Goal: Task Accomplishment & Management: Manage account settings

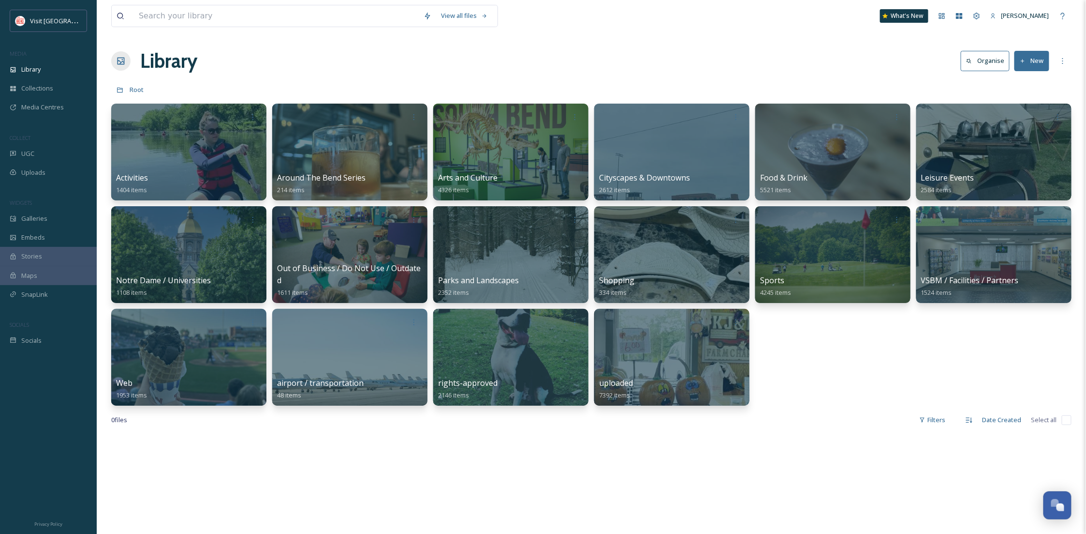
scroll to position [148, 0]
click at [645, 386] on div "uploaded 7392 items" at bounding box center [672, 389] width 149 height 24
click at [624, 361] on div at bounding box center [672, 357] width 158 height 99
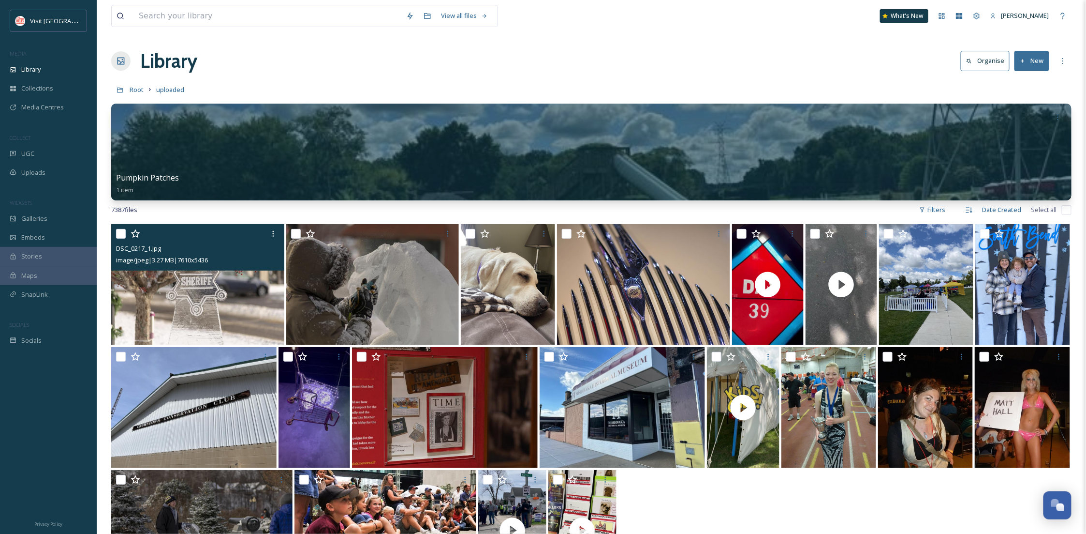
click at [232, 290] on img at bounding box center [197, 284] width 173 height 121
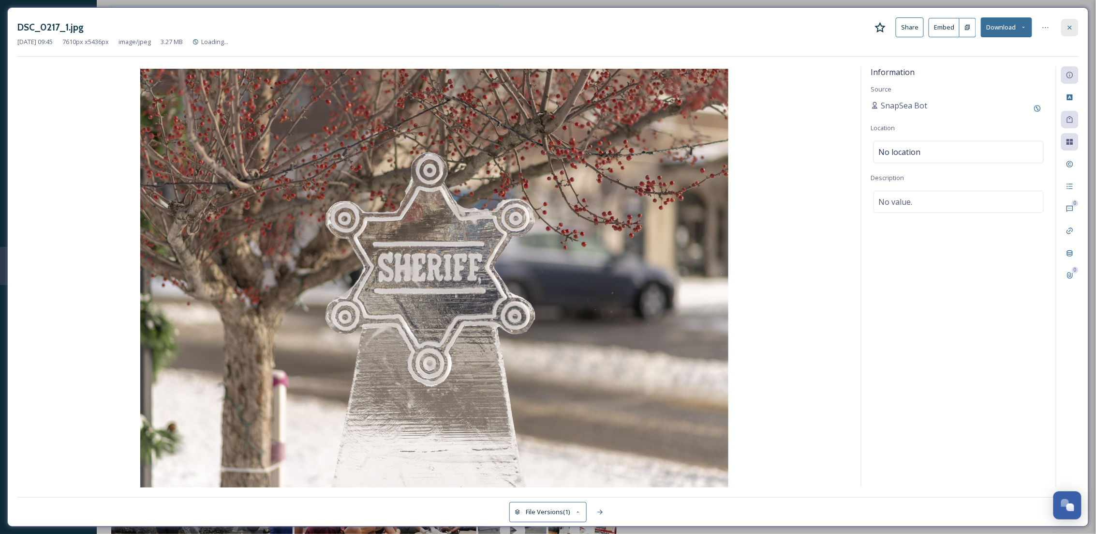
click at [1073, 25] on icon at bounding box center [1070, 28] width 8 height 8
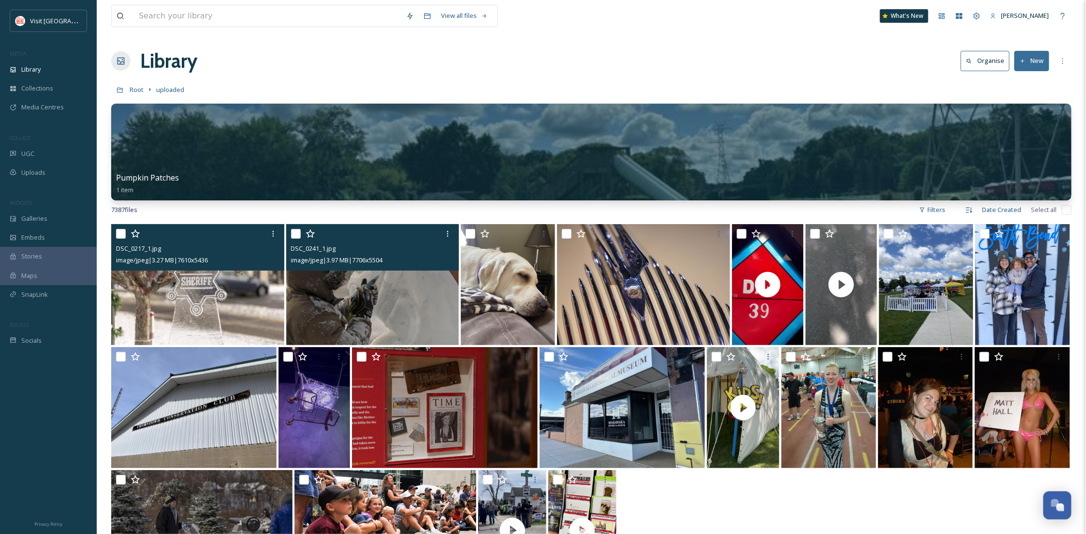
click at [346, 327] on img at bounding box center [372, 284] width 173 height 121
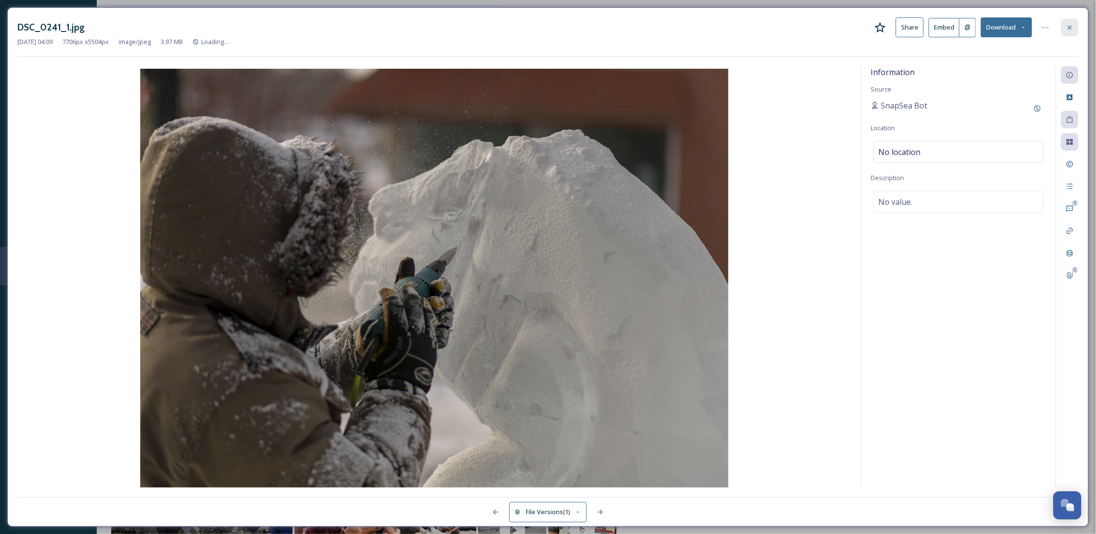
click at [1074, 22] on div at bounding box center [1069, 27] width 17 height 17
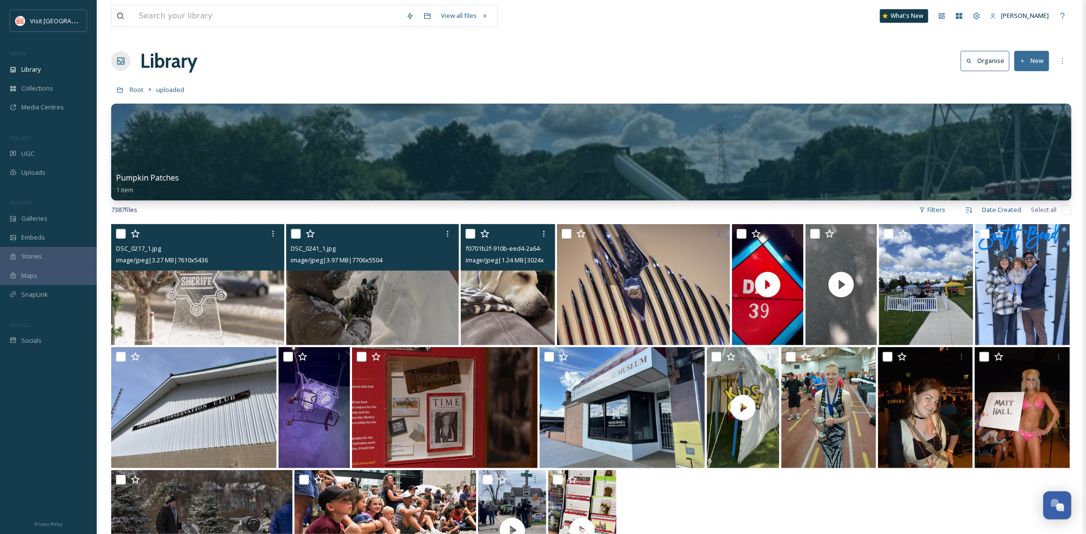
click at [509, 306] on img at bounding box center [508, 284] width 94 height 121
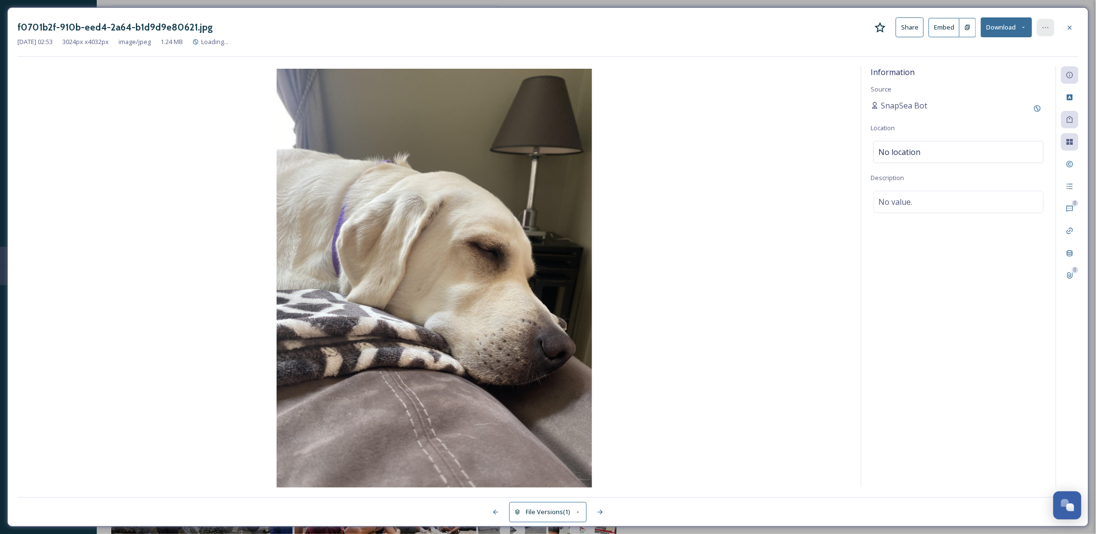
click at [1045, 29] on icon at bounding box center [1046, 28] width 8 height 8
click at [1012, 125] on div "Move to Recycling Bin" at bounding box center [998, 125] width 115 height 19
click at [1067, 28] on icon at bounding box center [1070, 28] width 8 height 8
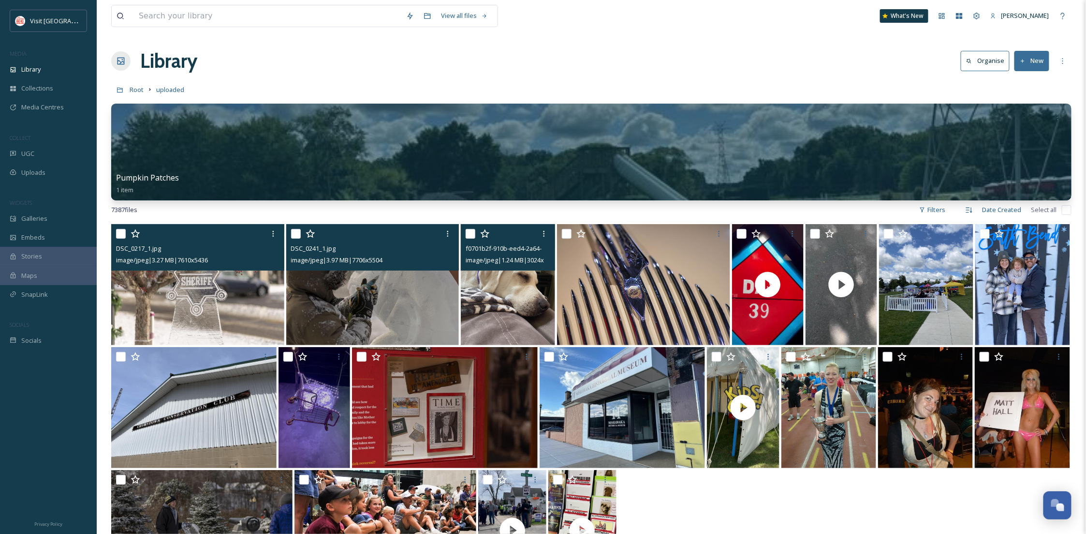
click at [518, 297] on img at bounding box center [508, 284] width 94 height 121
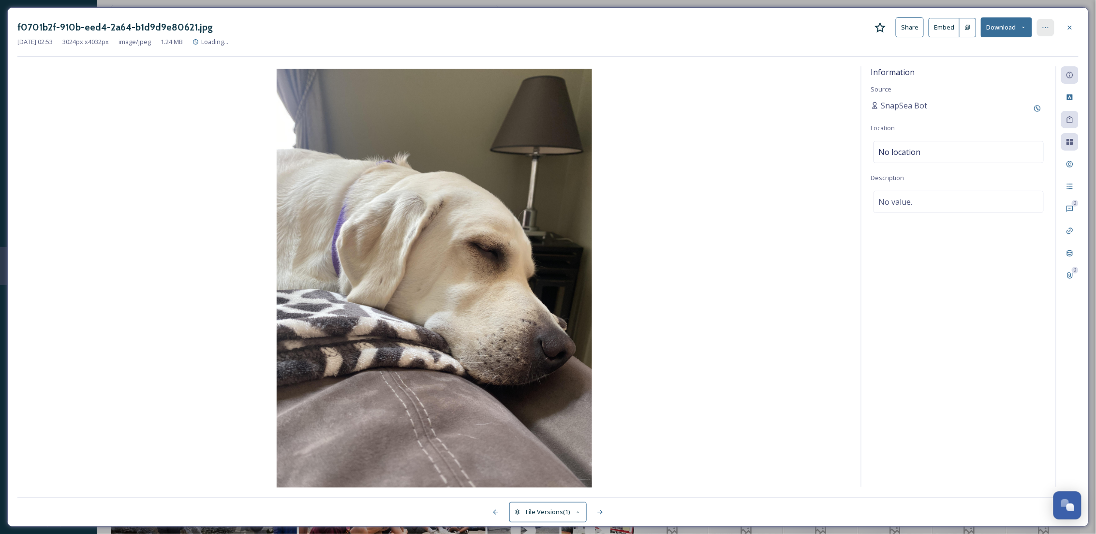
click at [1047, 26] on icon at bounding box center [1046, 28] width 8 height 8
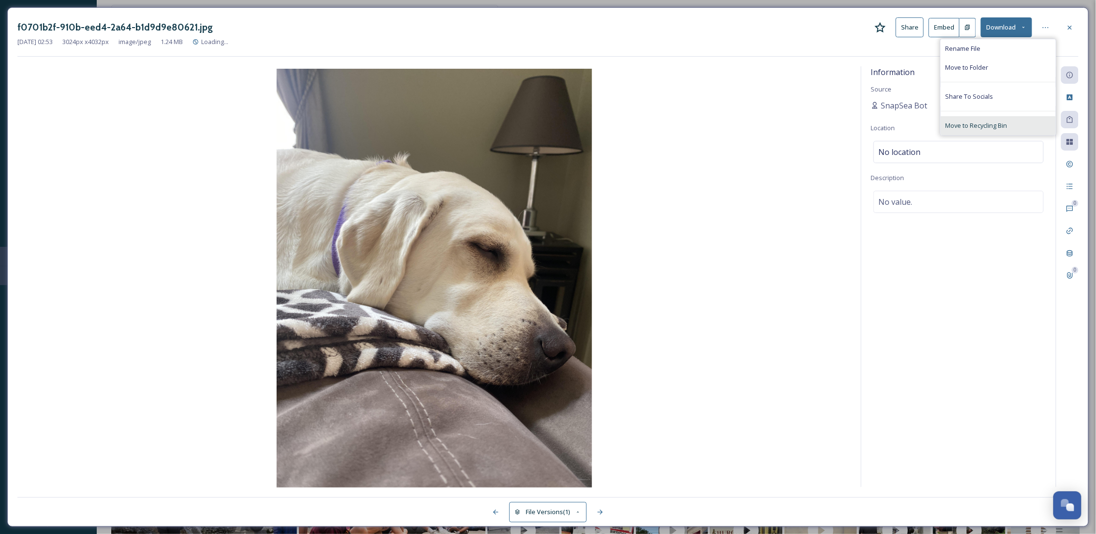
click at [995, 130] on div "Move to Recycling Bin" at bounding box center [998, 125] width 115 height 19
click at [1070, 29] on icon at bounding box center [1070, 28] width 8 height 8
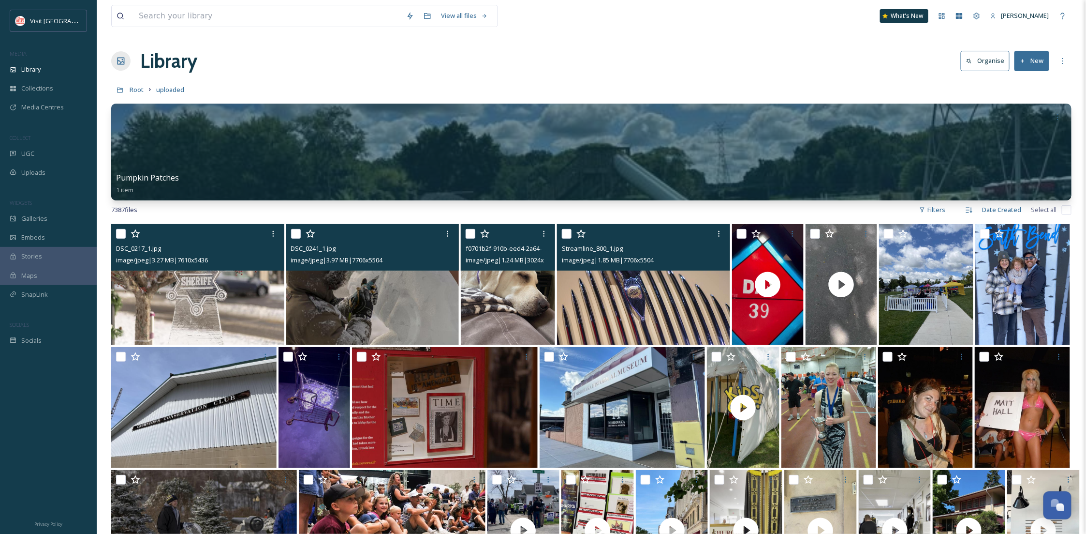
click at [680, 329] on img at bounding box center [643, 284] width 173 height 121
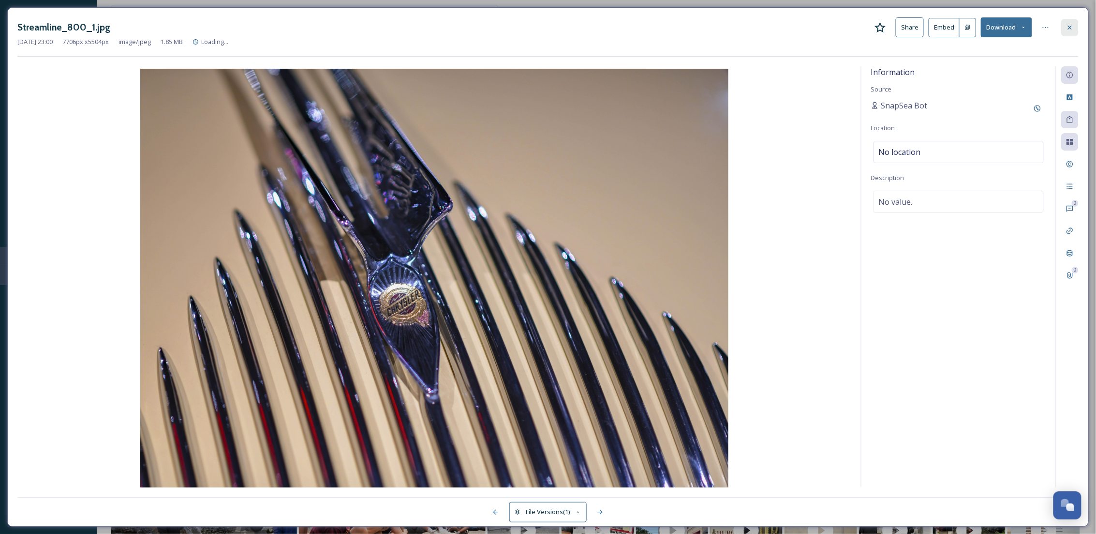
click at [1076, 28] on div at bounding box center [1069, 27] width 17 height 17
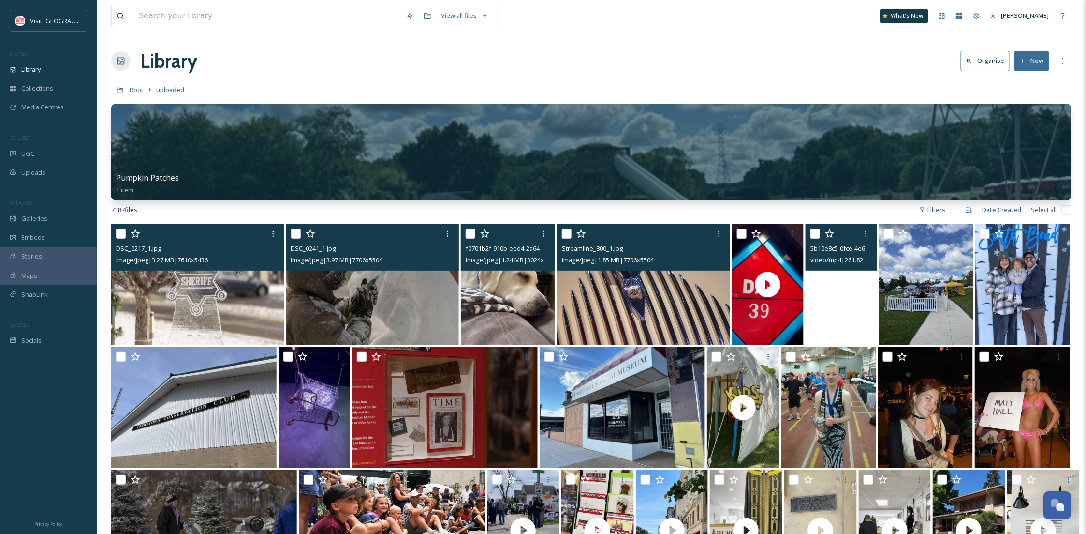
click at [561, 233] on div "Streamline_800_1.jpg image/jpeg | 1.85 MB | 7706 x 5504" at bounding box center [643, 247] width 173 height 46
click at [569, 233] on input "checkbox" at bounding box center [567, 234] width 10 height 10
checkbox input "true"
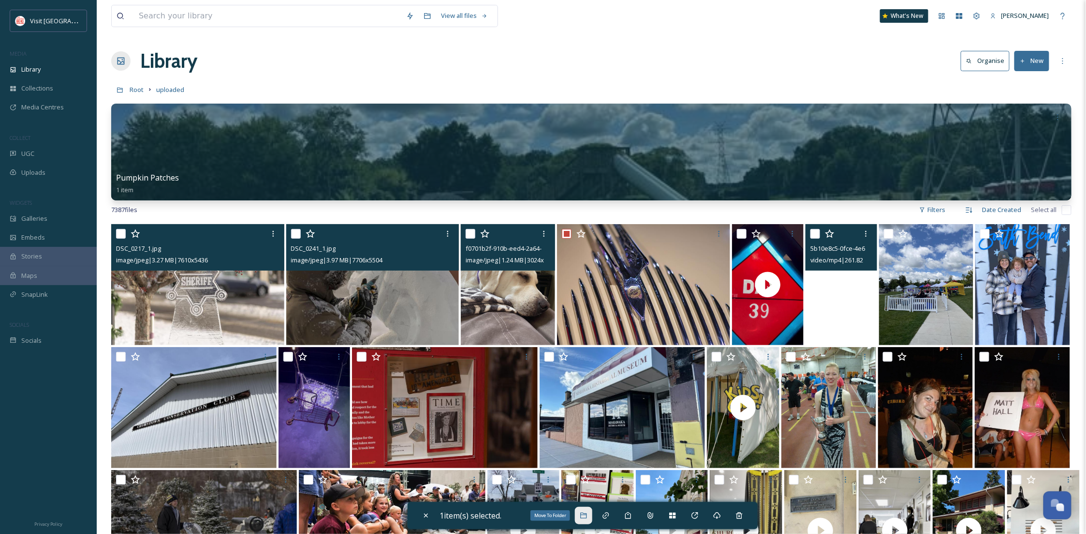
click at [587, 513] on icon at bounding box center [583, 515] width 6 height 6
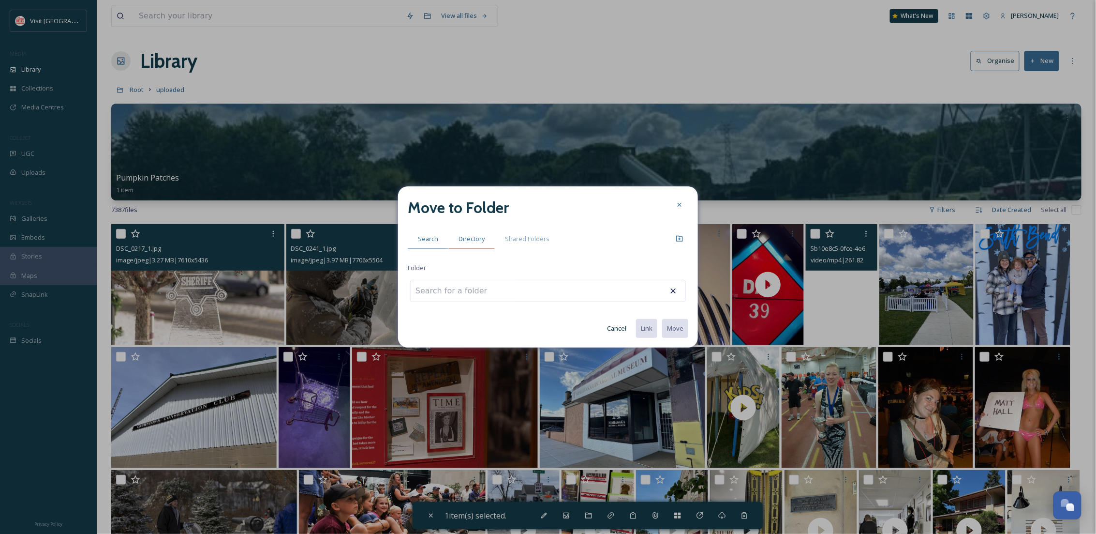
click at [469, 243] on div "Directory" at bounding box center [471, 239] width 46 height 20
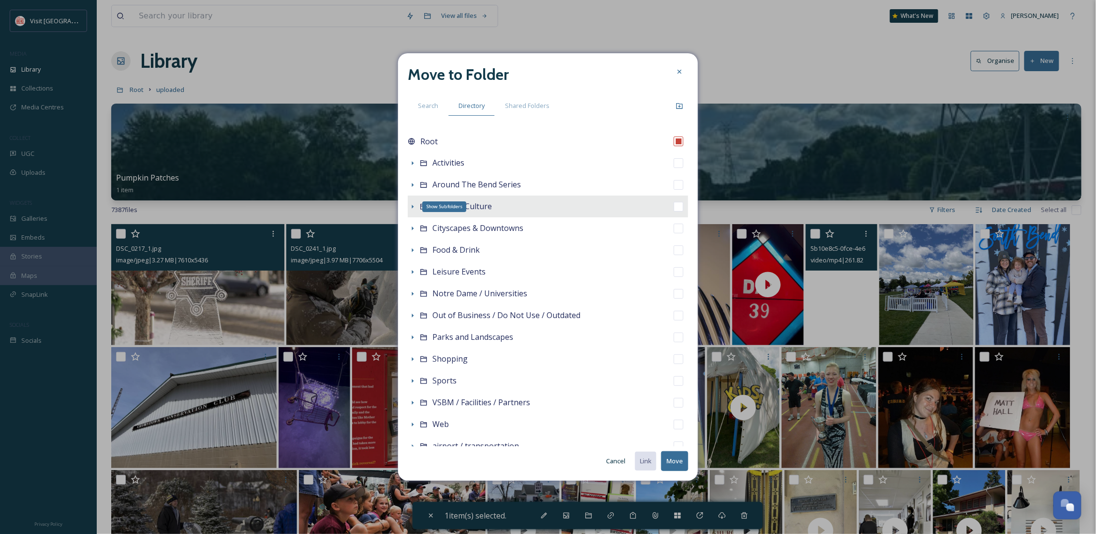
click at [412, 206] on icon at bounding box center [413, 207] width 8 height 8
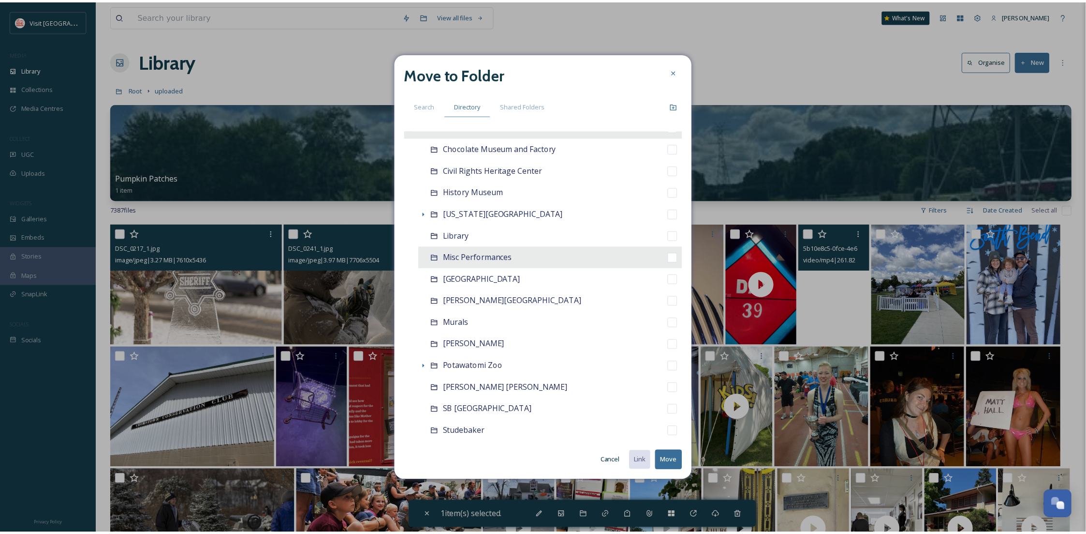
scroll to position [172, 0]
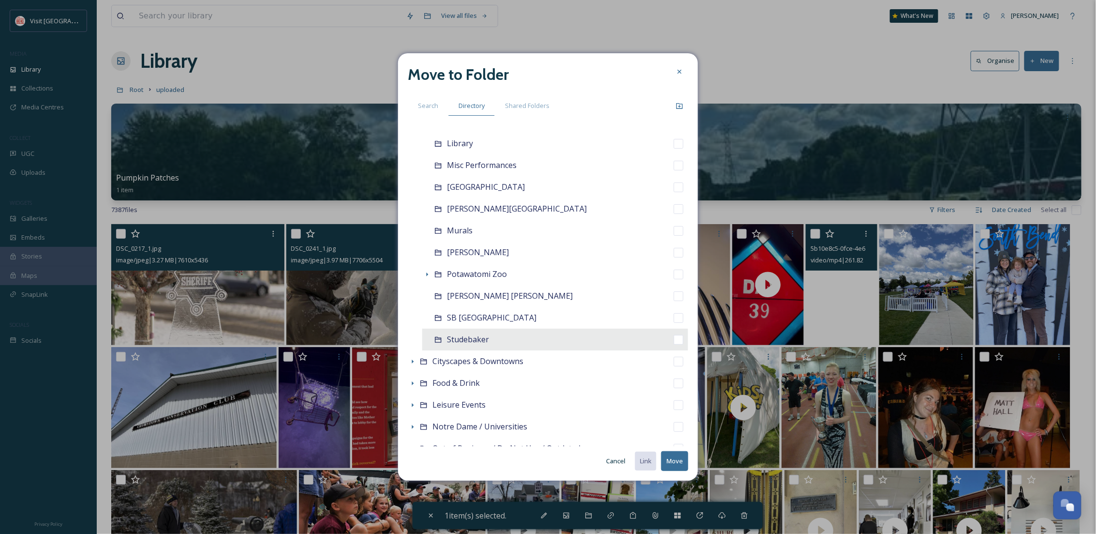
click at [495, 332] on div "Studebaker" at bounding box center [555, 339] width 266 height 22
checkbox input "false"
checkbox input "true"
click at [674, 464] on button "Move" at bounding box center [674, 461] width 27 height 20
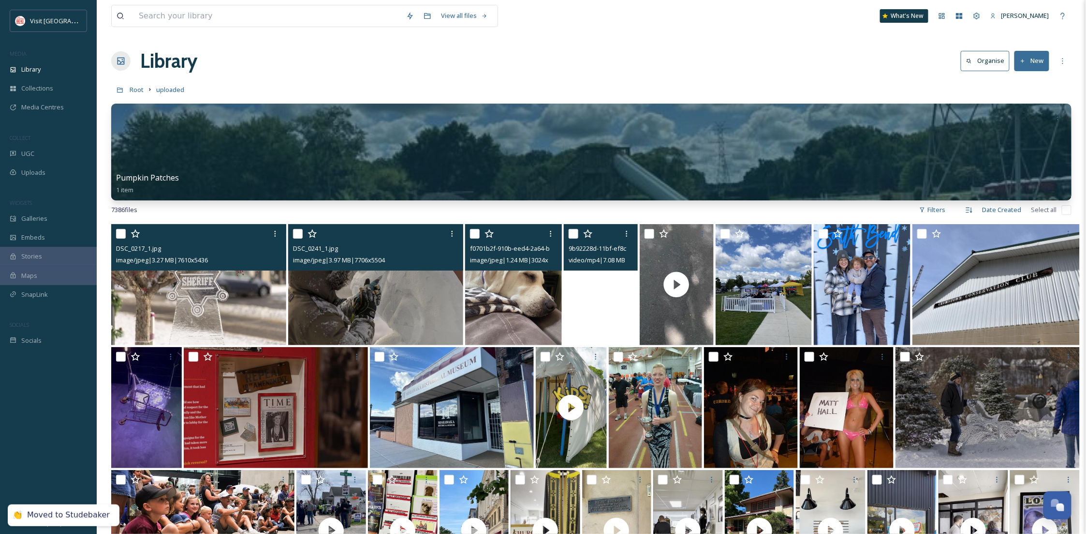
click at [595, 332] on video "9b92228d-11bf-ef8c-2a2b-7112a2fffb90.mp4" at bounding box center [601, 284] width 74 height 121
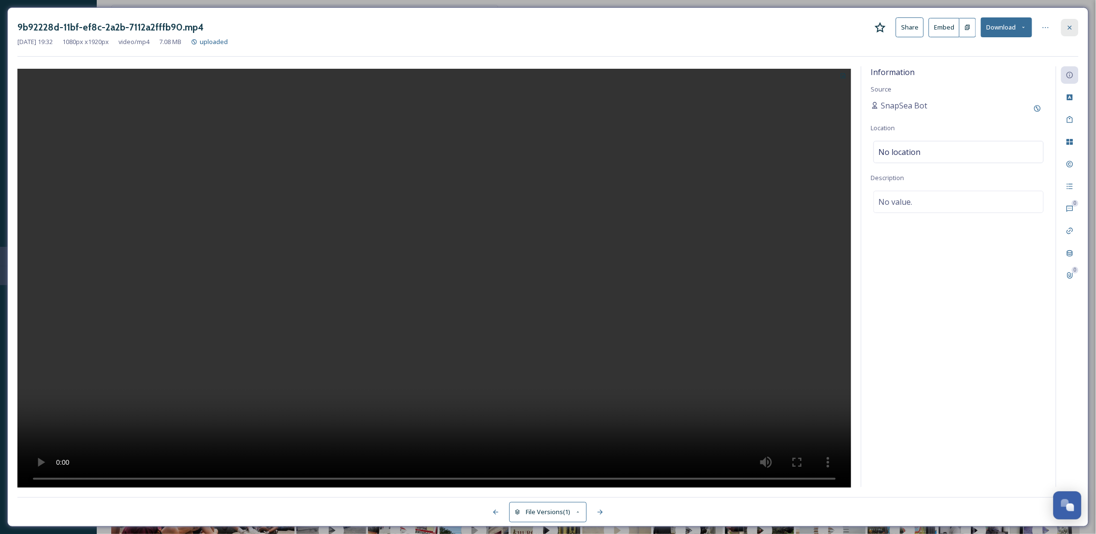
click at [1077, 23] on div at bounding box center [1069, 27] width 17 height 17
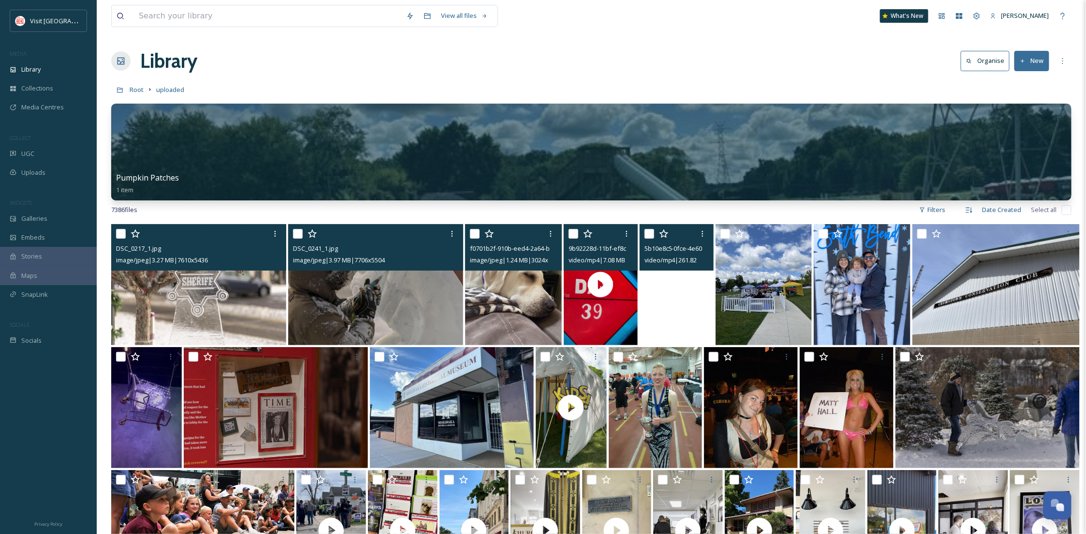
click at [694, 306] on video "5b10e8c5-0fce-4e60-b815-6146e380e11b.mp4" at bounding box center [677, 284] width 74 height 121
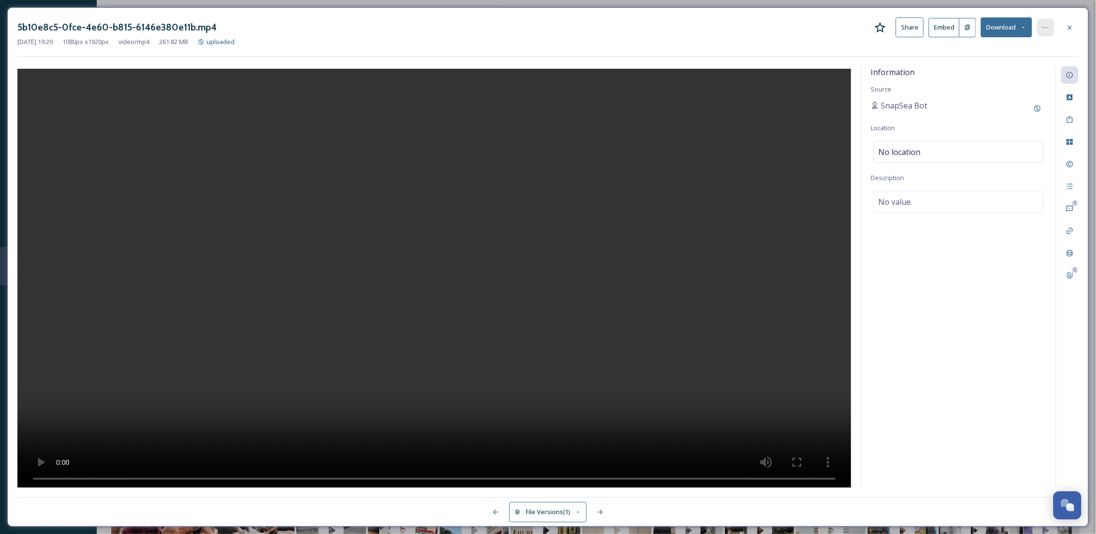
click at [1045, 29] on icon at bounding box center [1046, 28] width 8 height 8
click at [997, 121] on span "Move to Recycling Bin" at bounding box center [977, 125] width 62 height 9
click at [1068, 29] on icon at bounding box center [1070, 28] width 8 height 8
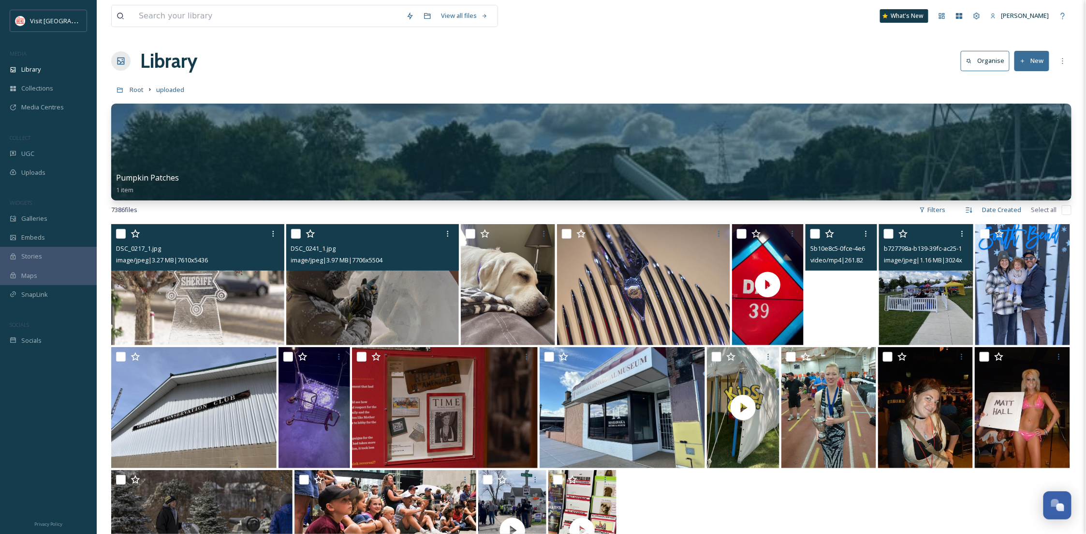
click at [922, 308] on img at bounding box center [926, 284] width 94 height 121
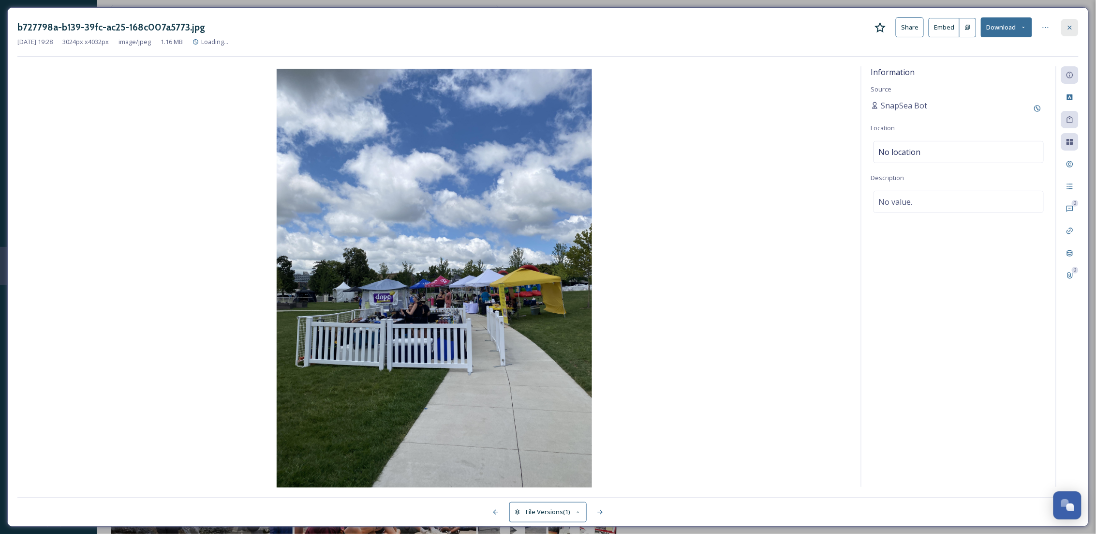
click at [1070, 31] on div at bounding box center [1069, 27] width 17 height 17
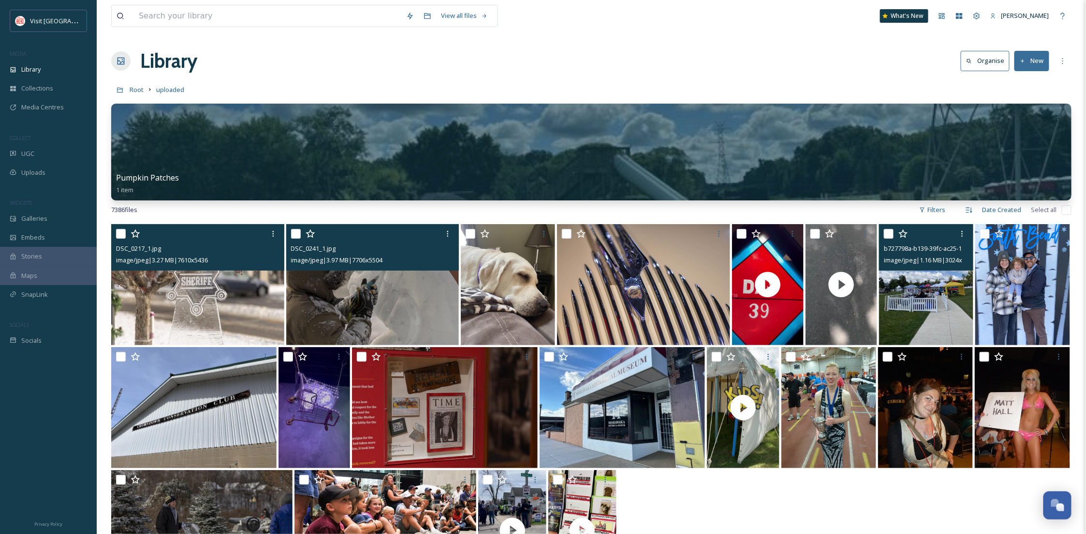
click at [889, 233] on input "checkbox" at bounding box center [889, 234] width 10 height 10
checkbox input "true"
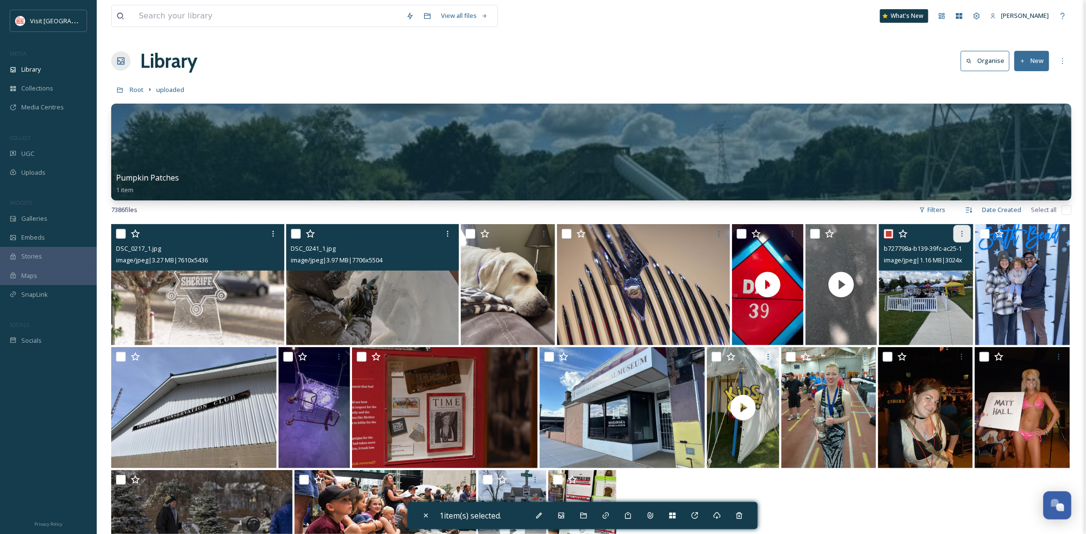
click at [958, 234] on div at bounding box center [962, 233] width 17 height 17
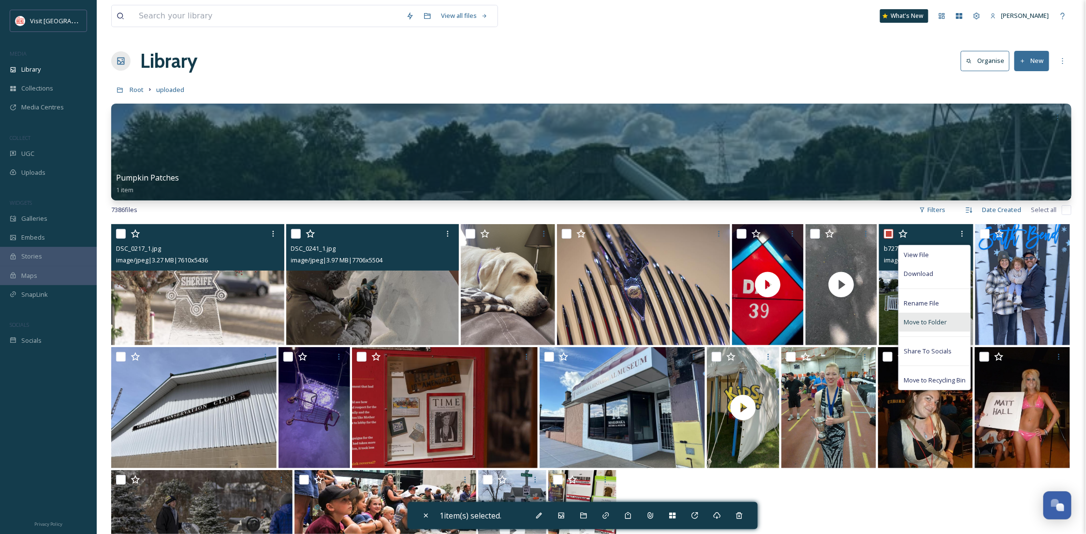
click at [933, 314] on div "Move to Folder" at bounding box center [935, 321] width 72 height 19
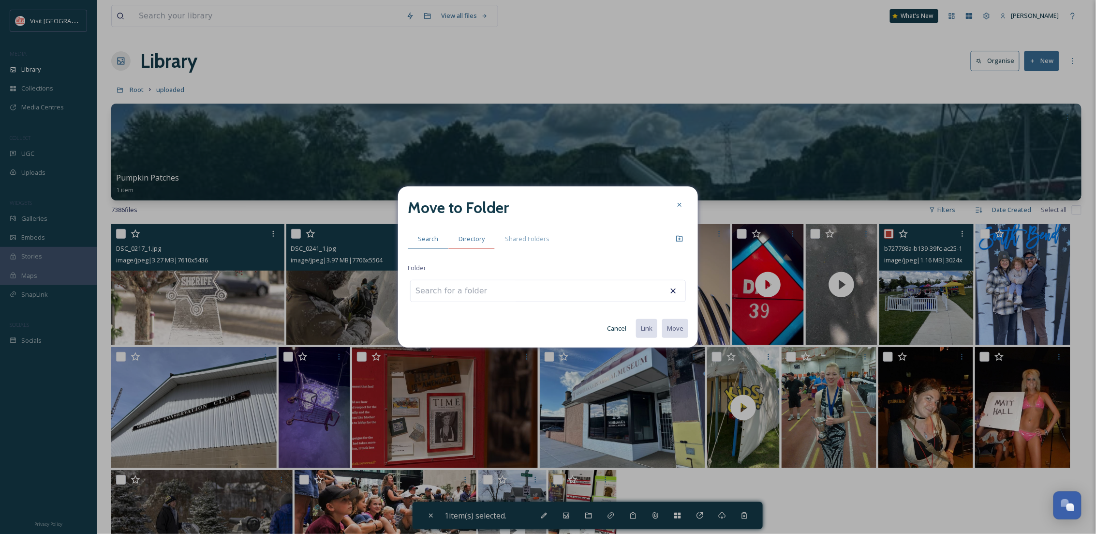
click at [472, 236] on span "Directory" at bounding box center [472, 238] width 26 height 9
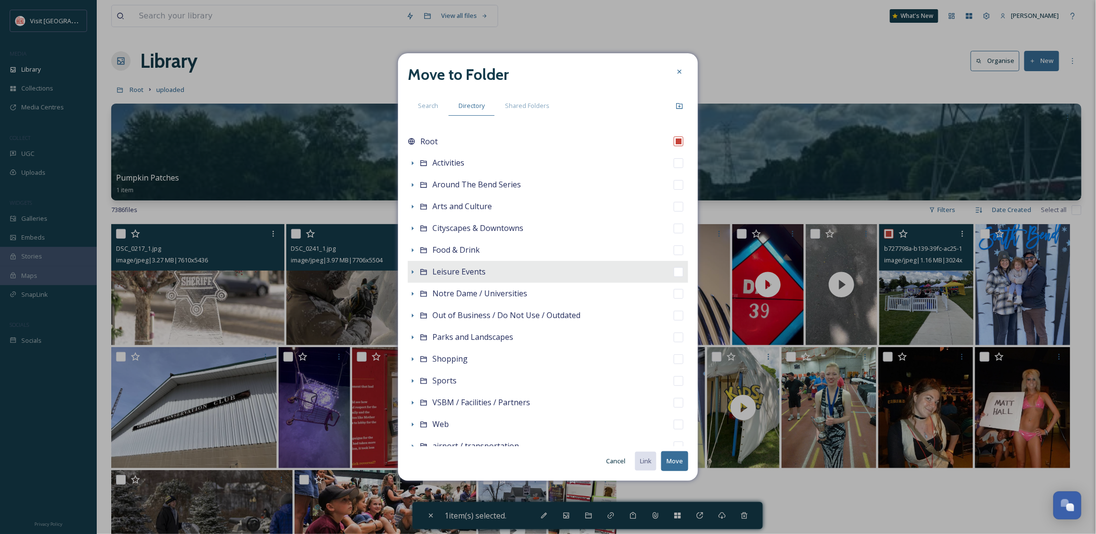
click at [468, 273] on span "Leisure Events" at bounding box center [458, 271] width 53 height 11
checkbox input "false"
checkbox input "true"
click at [680, 459] on button "Move" at bounding box center [674, 461] width 27 height 20
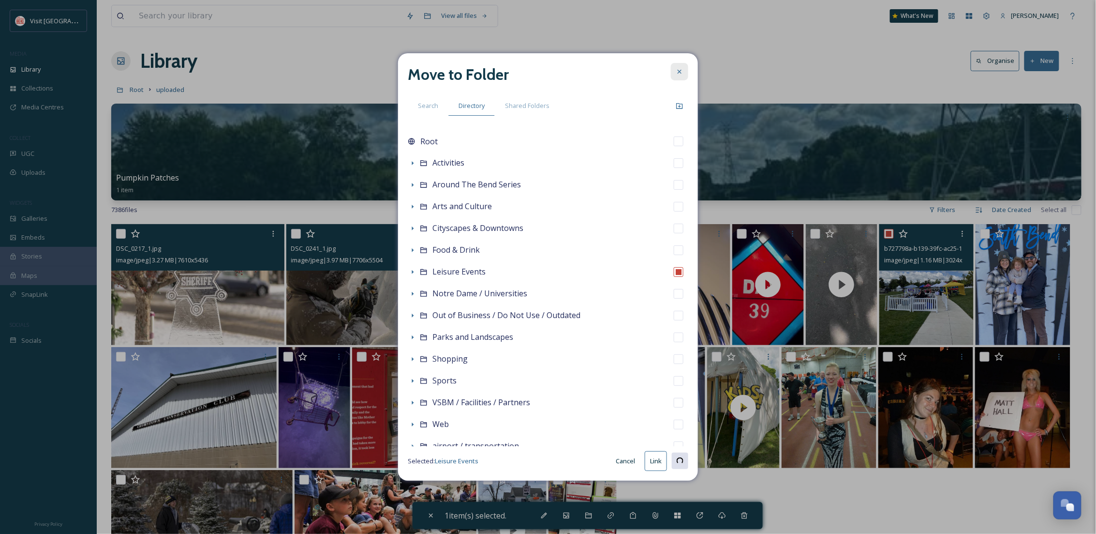
click at [686, 77] on div at bounding box center [679, 71] width 17 height 17
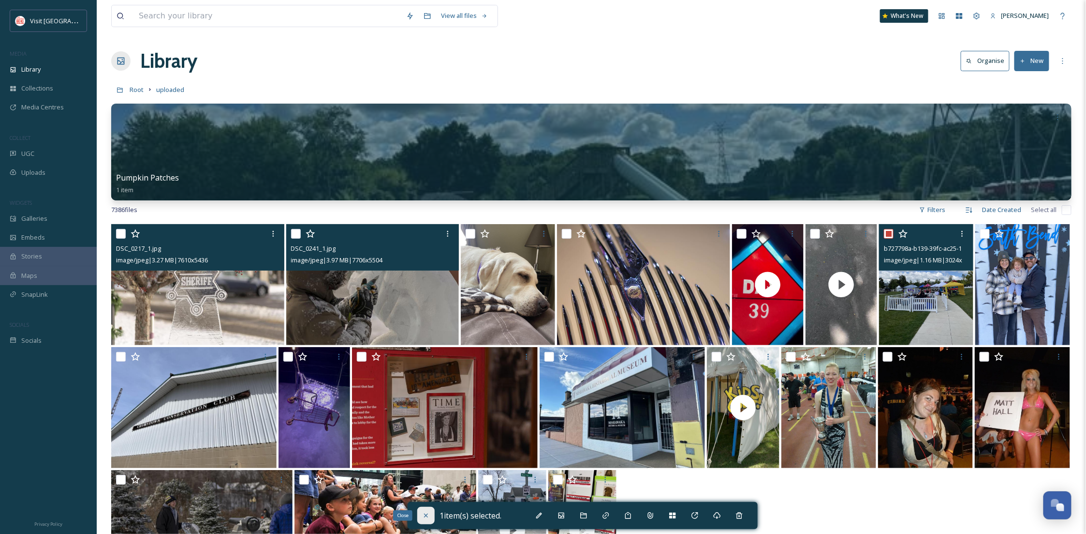
click at [427, 517] on icon at bounding box center [426, 515] width 4 height 4
checkbox input "false"
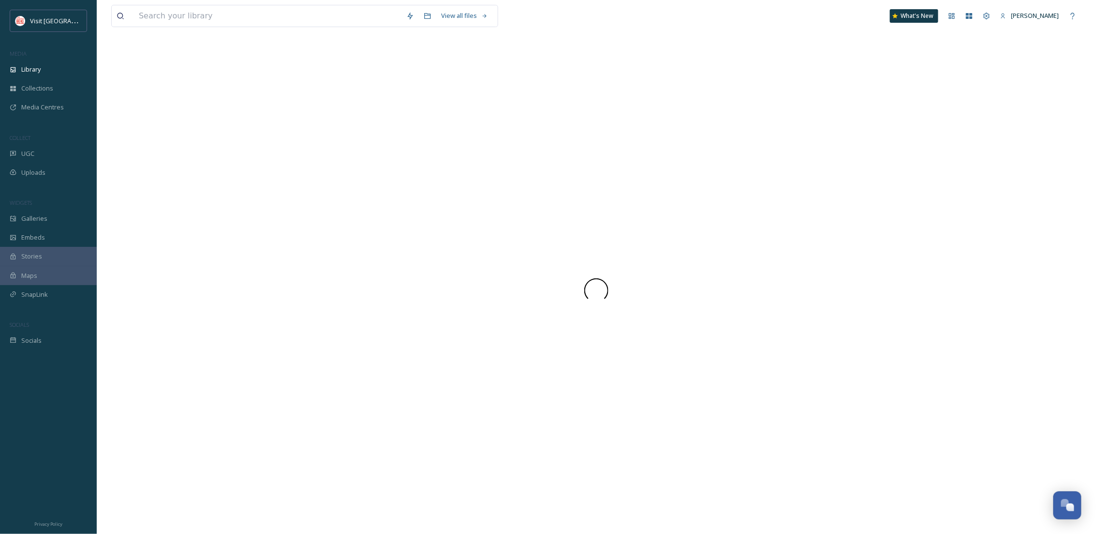
scroll to position [148, 0]
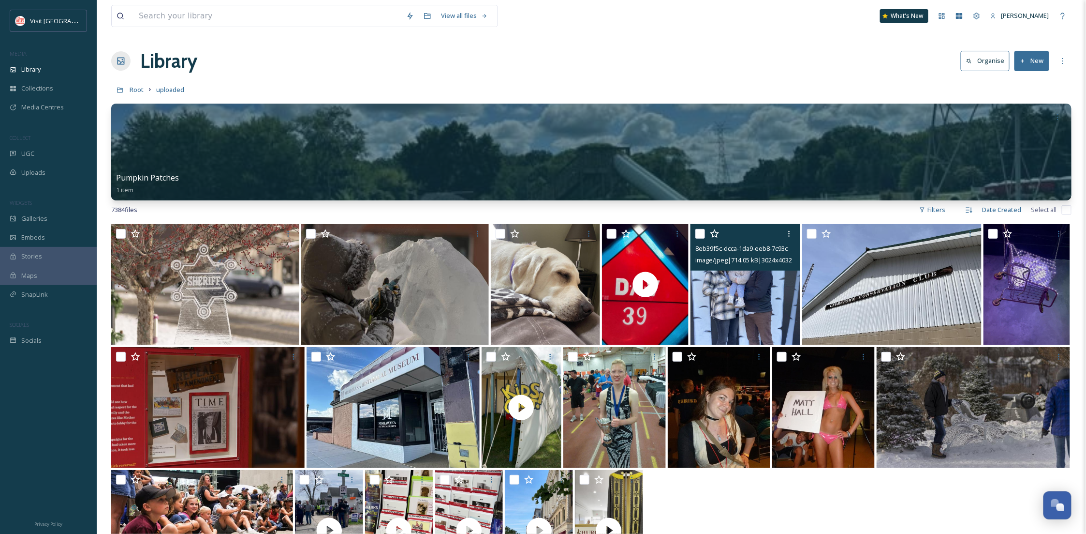
click at [748, 303] on img at bounding box center [745, 284] width 109 height 121
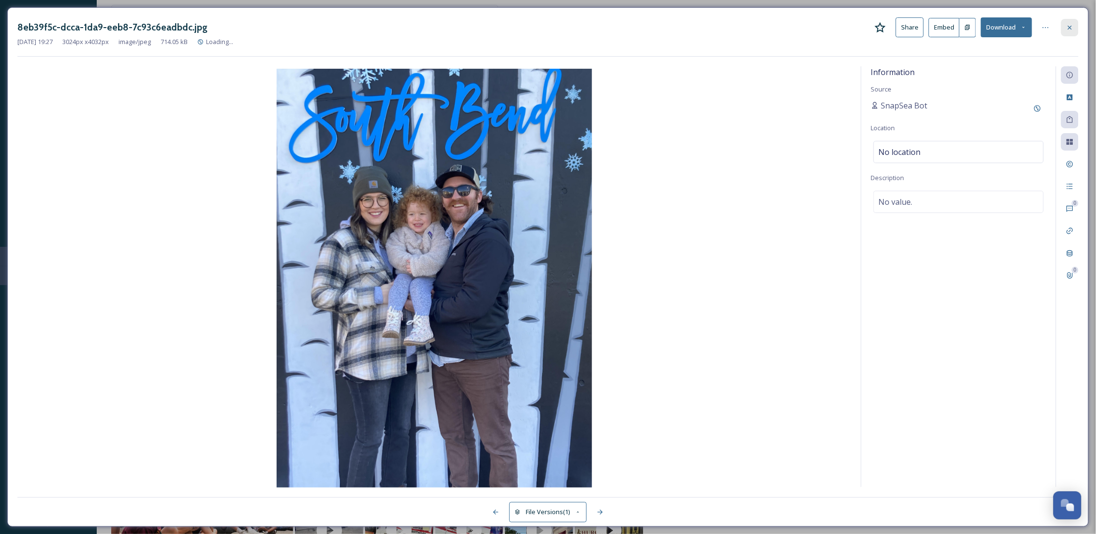
click at [1070, 34] on div at bounding box center [1069, 27] width 17 height 17
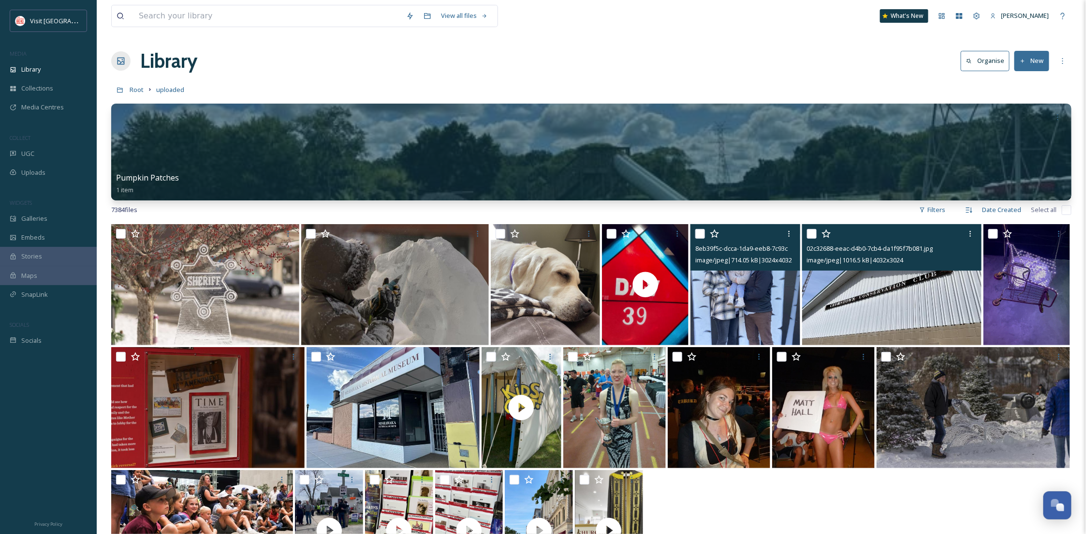
click at [951, 300] on img at bounding box center [892, 284] width 180 height 121
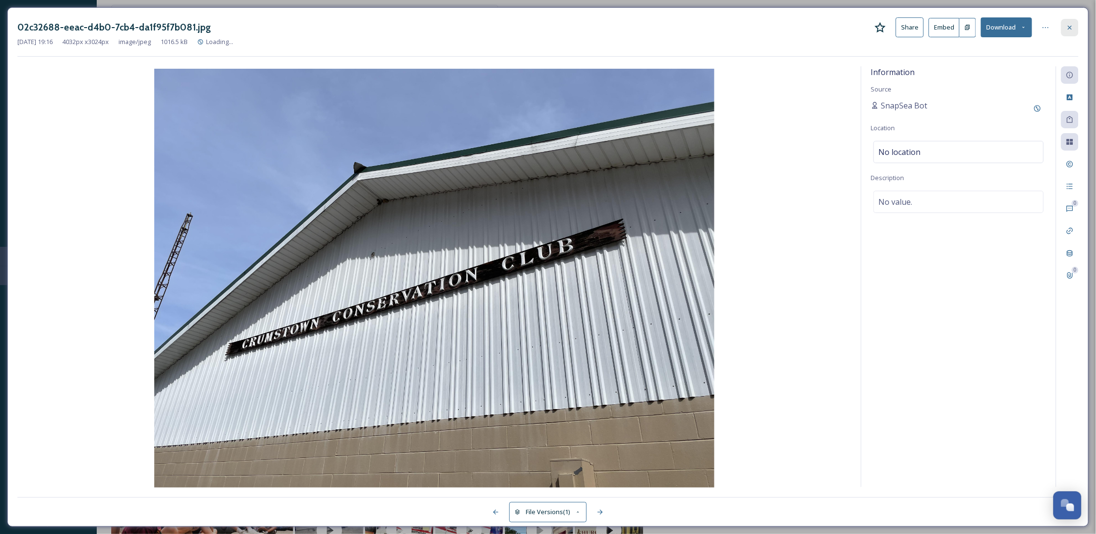
click at [1071, 21] on div at bounding box center [1069, 27] width 17 height 17
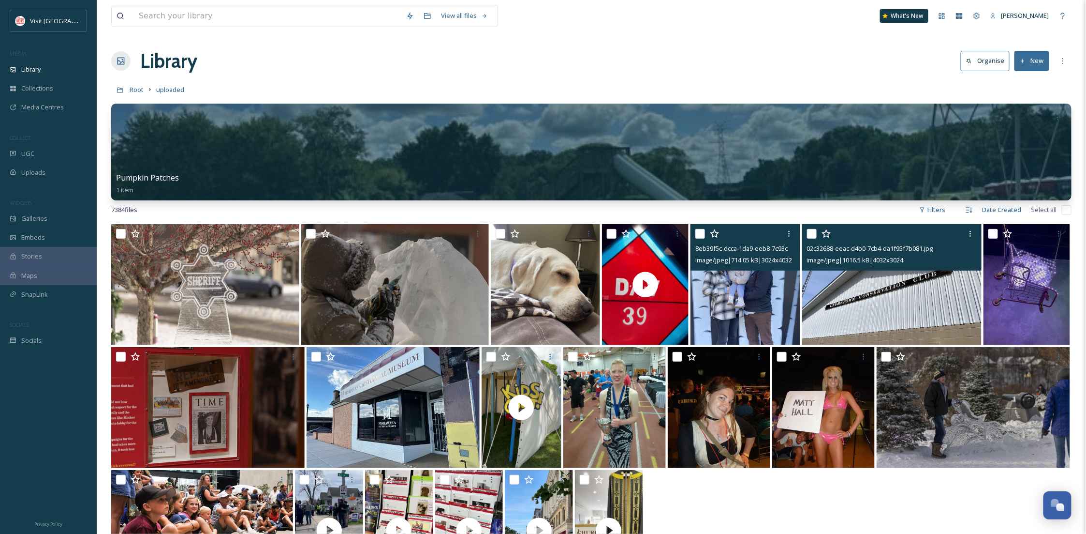
click at [814, 233] on input "checkbox" at bounding box center [812, 234] width 10 height 10
checkbox input "true"
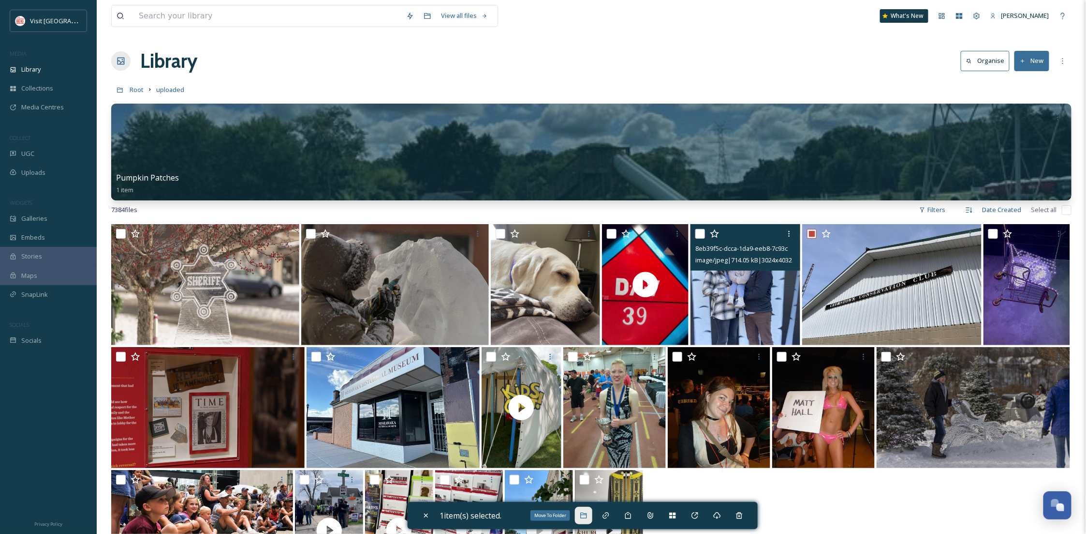
click at [582, 513] on icon at bounding box center [584, 515] width 8 height 8
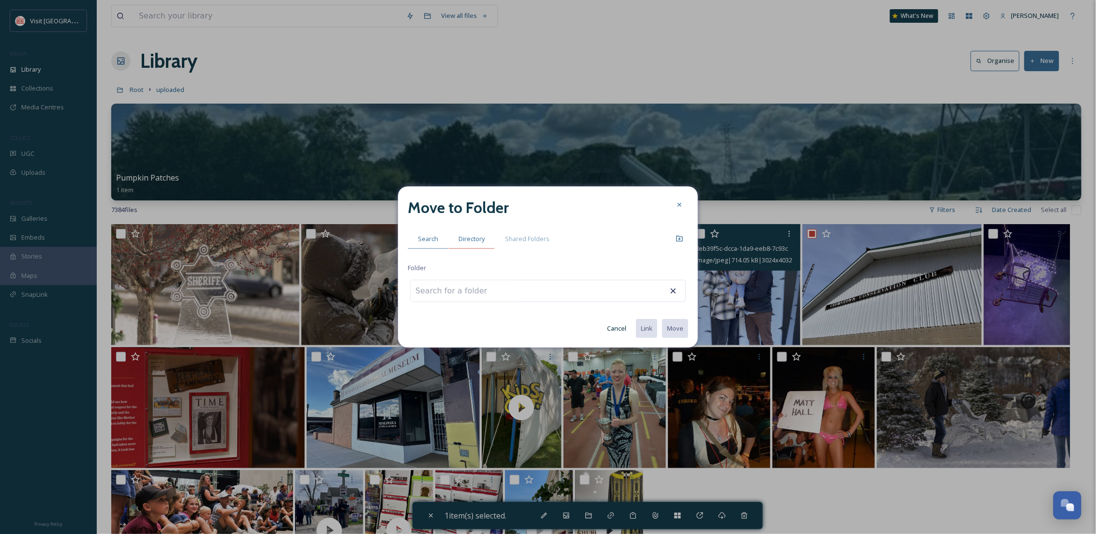
click at [480, 241] on span "Directory" at bounding box center [472, 238] width 26 height 9
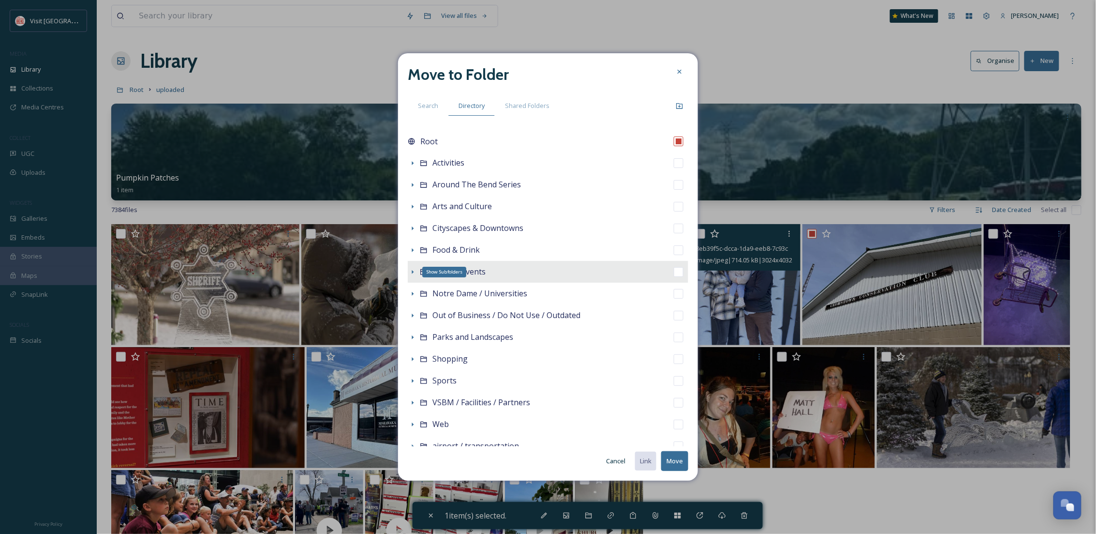
click at [411, 272] on icon at bounding box center [413, 272] width 8 height 8
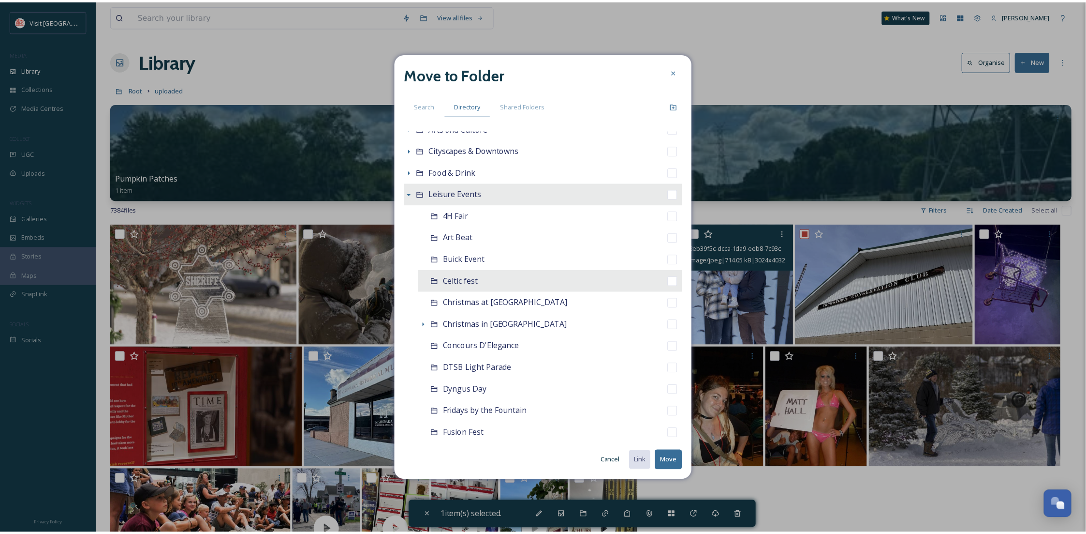
scroll to position [86, 0]
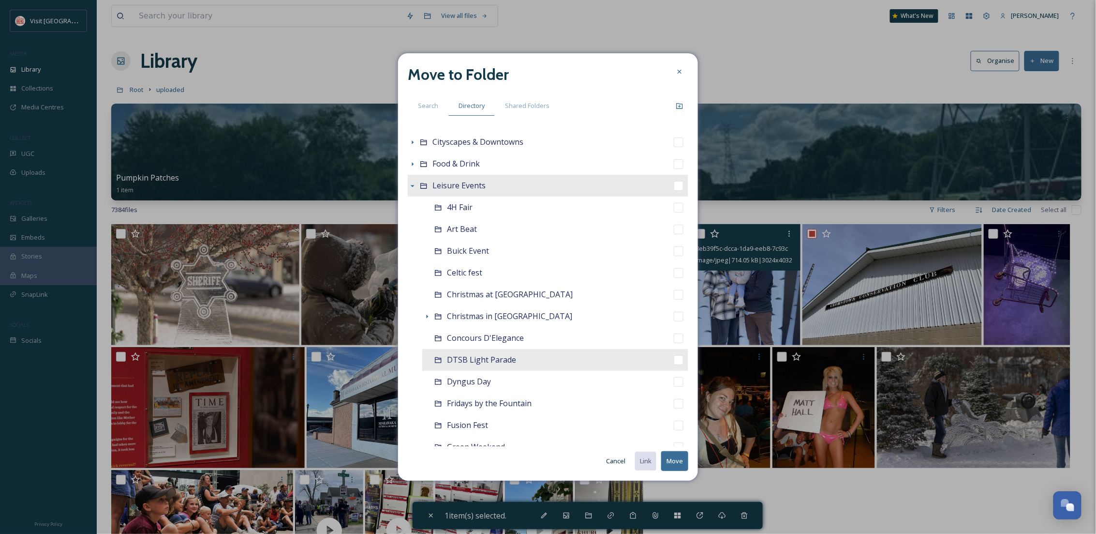
click at [470, 368] on div "DTSB Light Parade" at bounding box center [555, 360] width 266 height 22
checkbox input "false"
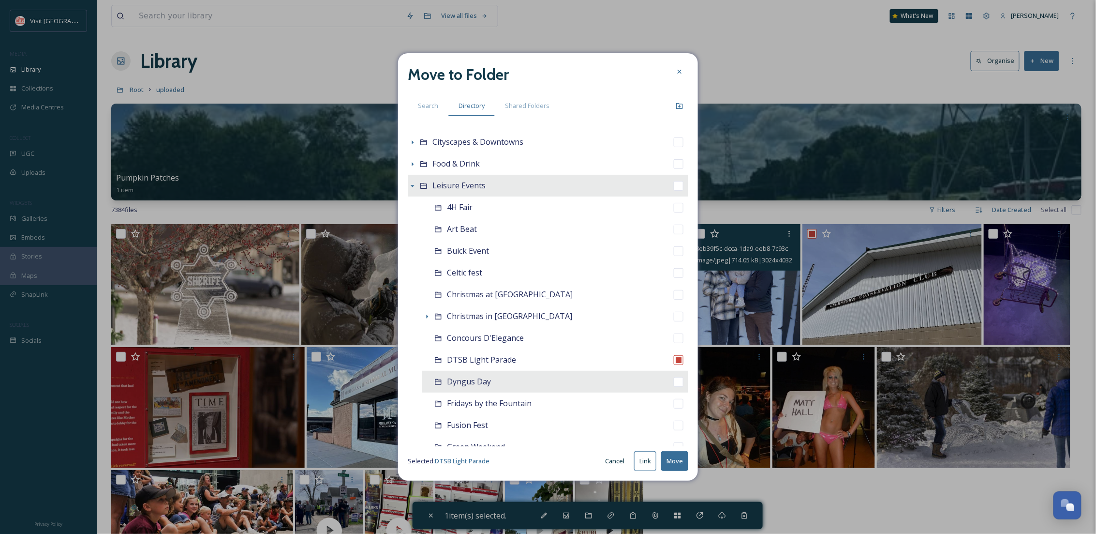
click at [470, 383] on span "Dyngus Day" at bounding box center [469, 381] width 44 height 11
checkbox input "false"
checkbox input "true"
click at [675, 461] on button "Move" at bounding box center [674, 461] width 27 height 20
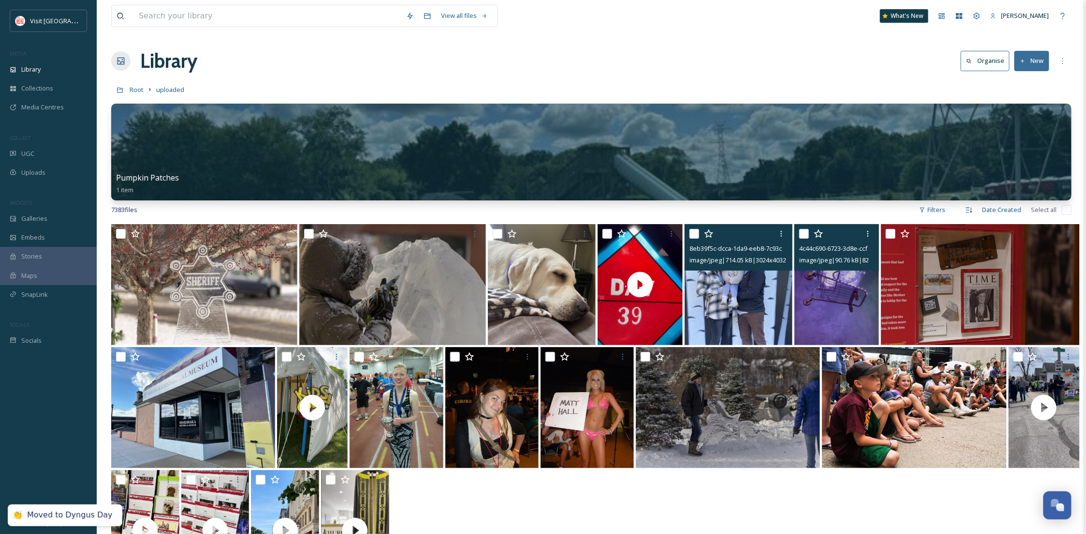
click at [805, 229] on input "checkbox" at bounding box center [805, 234] width 10 height 10
checkbox input "true"
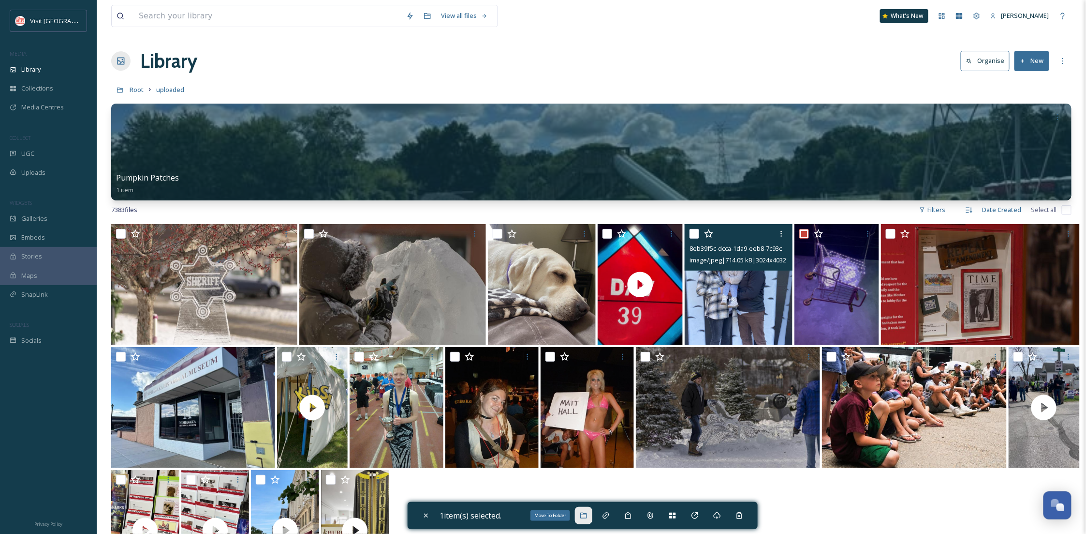
click at [582, 517] on icon at bounding box center [584, 515] width 8 height 8
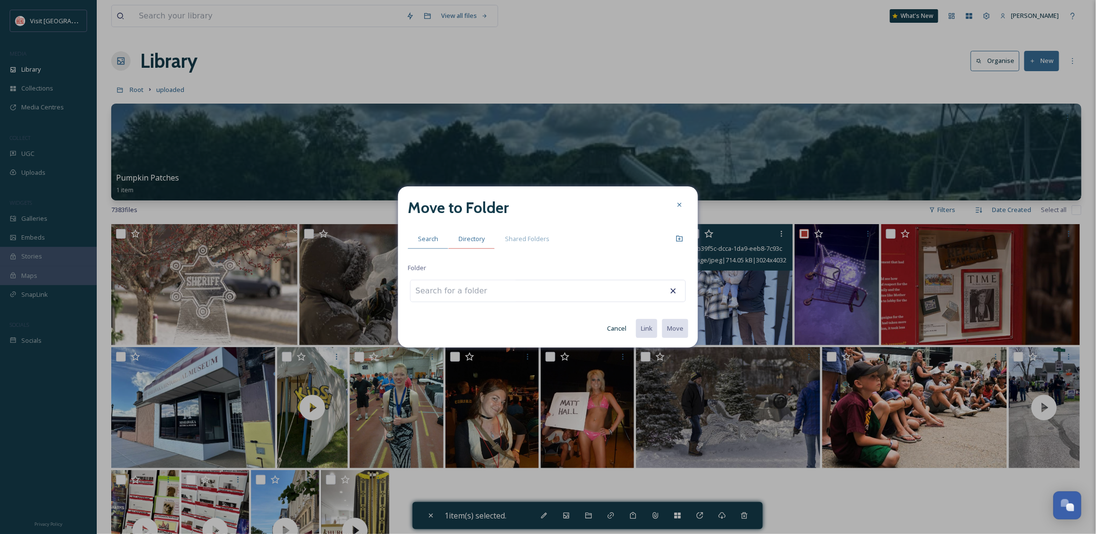
click at [472, 231] on div "Directory" at bounding box center [471, 239] width 46 height 20
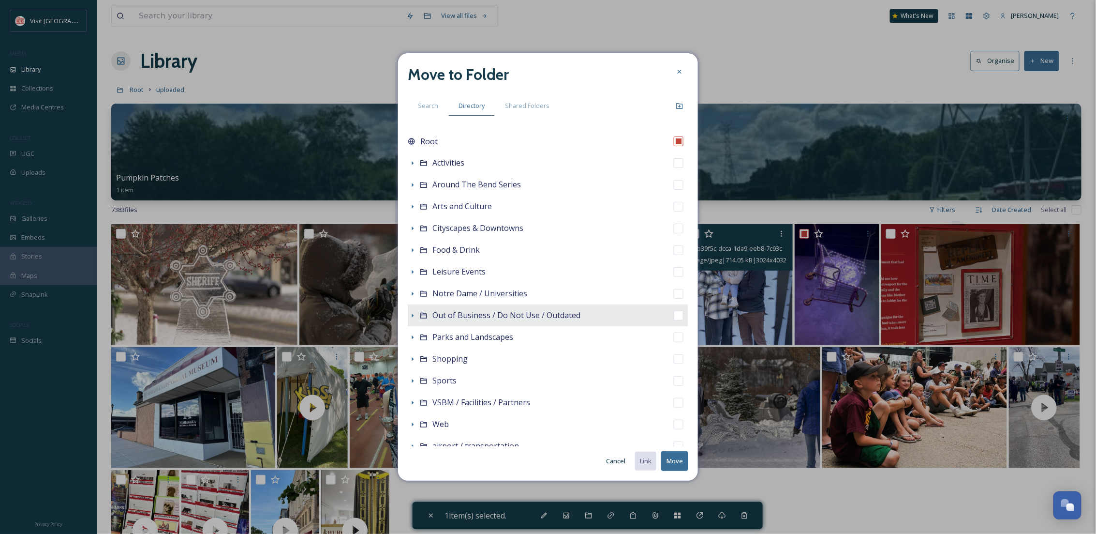
click at [469, 315] on span "Out of Business / Do Not Use / Outdated" at bounding box center [506, 315] width 148 height 11
checkbox input "false"
checkbox input "true"
click at [681, 468] on button "Move" at bounding box center [674, 461] width 27 height 20
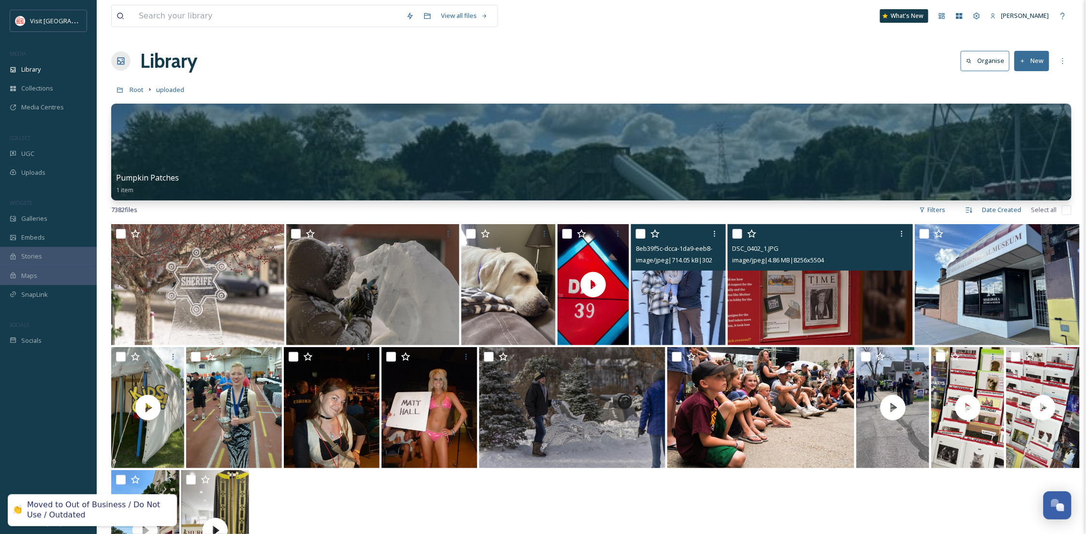
click at [838, 303] on img at bounding box center [820, 284] width 185 height 121
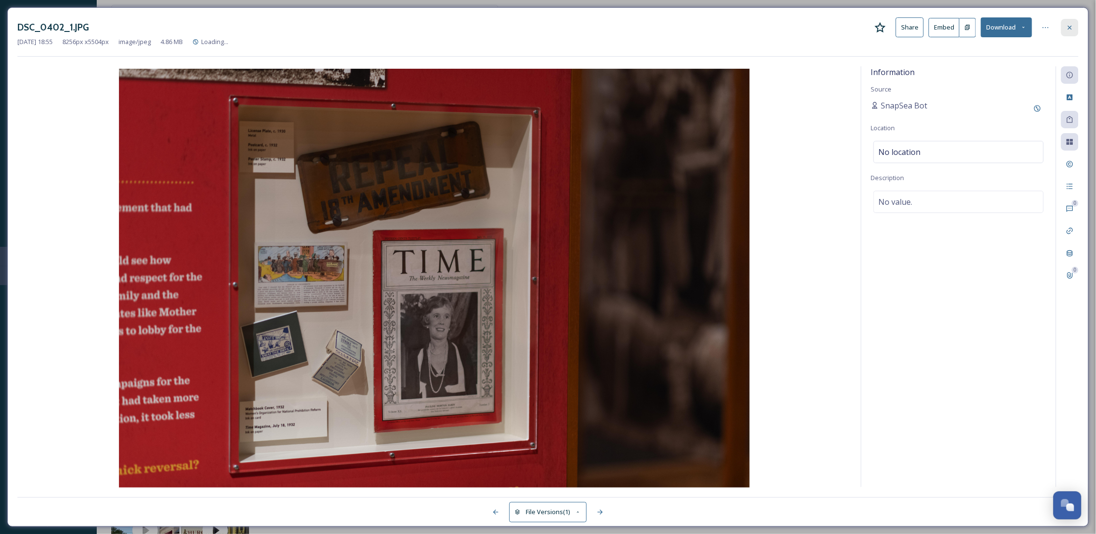
click at [1061, 31] on div at bounding box center [1069, 27] width 17 height 17
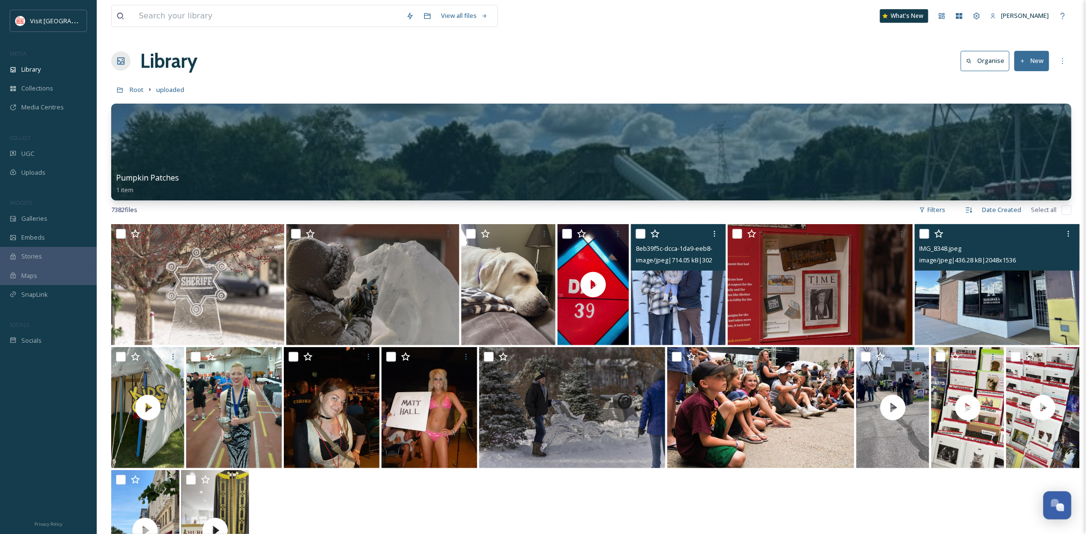
click at [967, 307] on img at bounding box center [997, 284] width 165 height 121
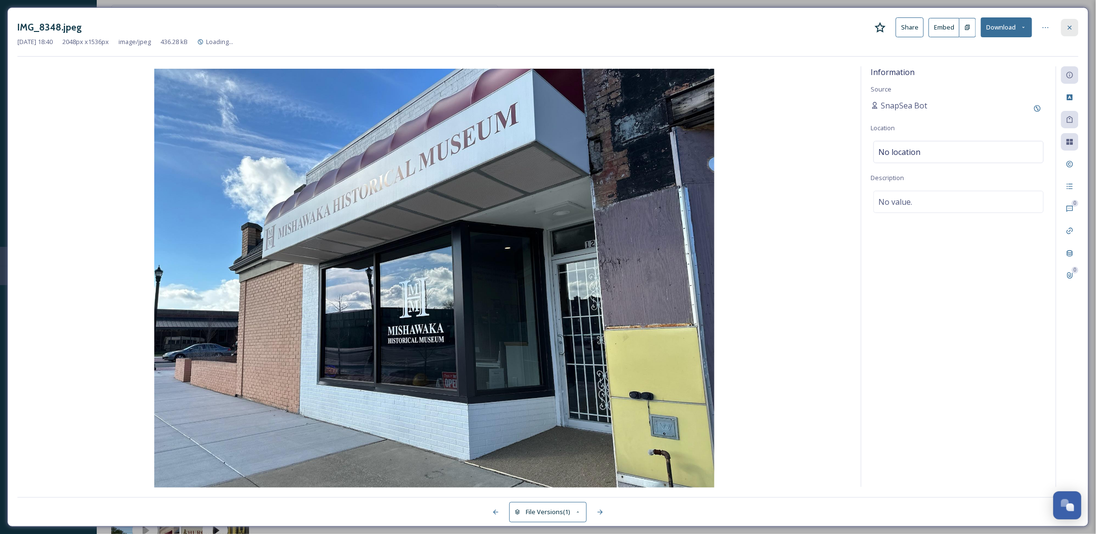
click at [1067, 25] on icon at bounding box center [1070, 28] width 8 height 8
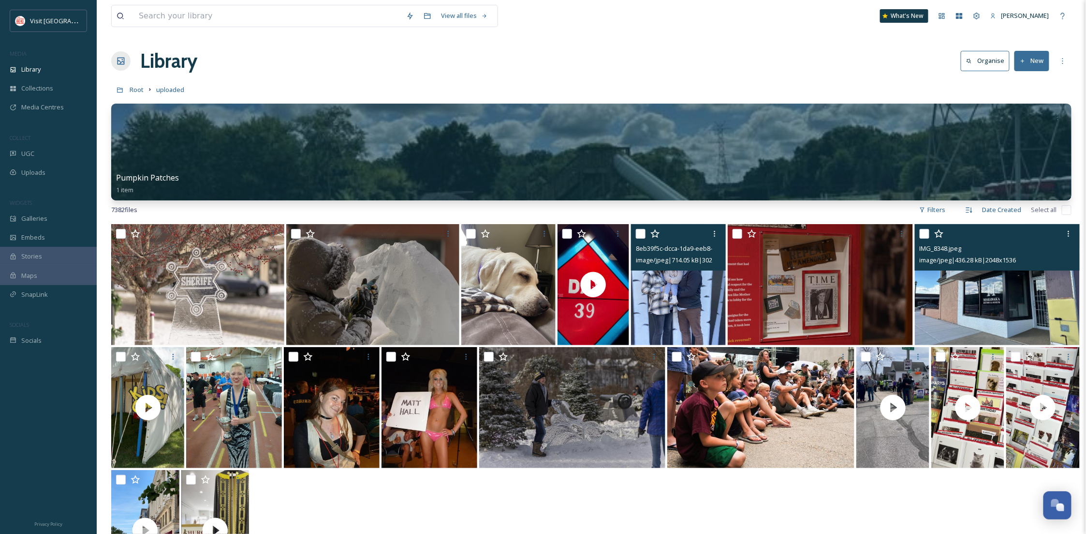
click at [930, 236] on div at bounding box center [999, 233] width 158 height 17
click at [926, 234] on input "checkbox" at bounding box center [925, 234] width 10 height 10
checkbox input "true"
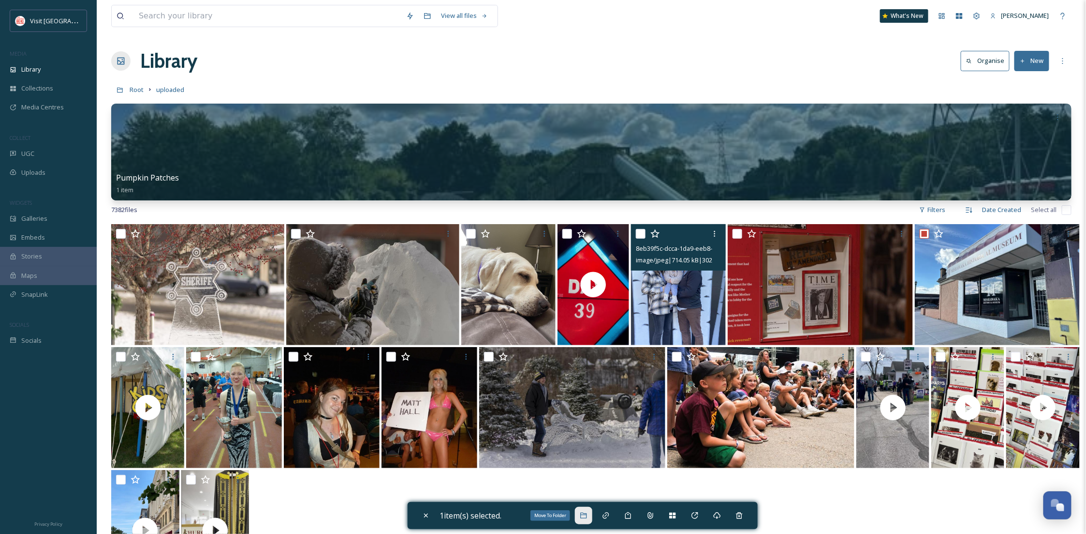
click at [584, 516] on icon at bounding box center [583, 515] width 6 height 6
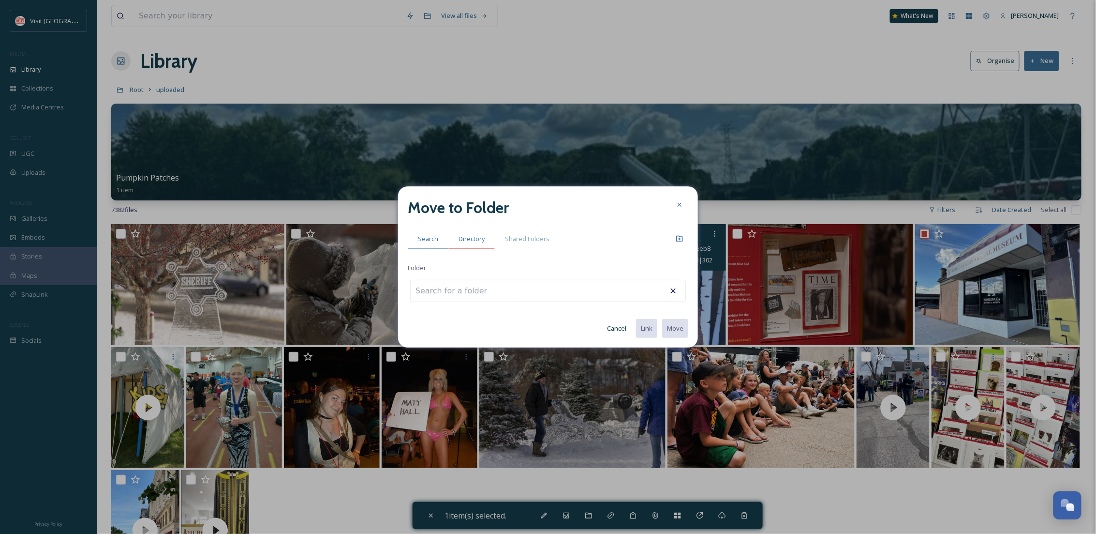
click at [471, 240] on span "Directory" at bounding box center [472, 238] width 26 height 9
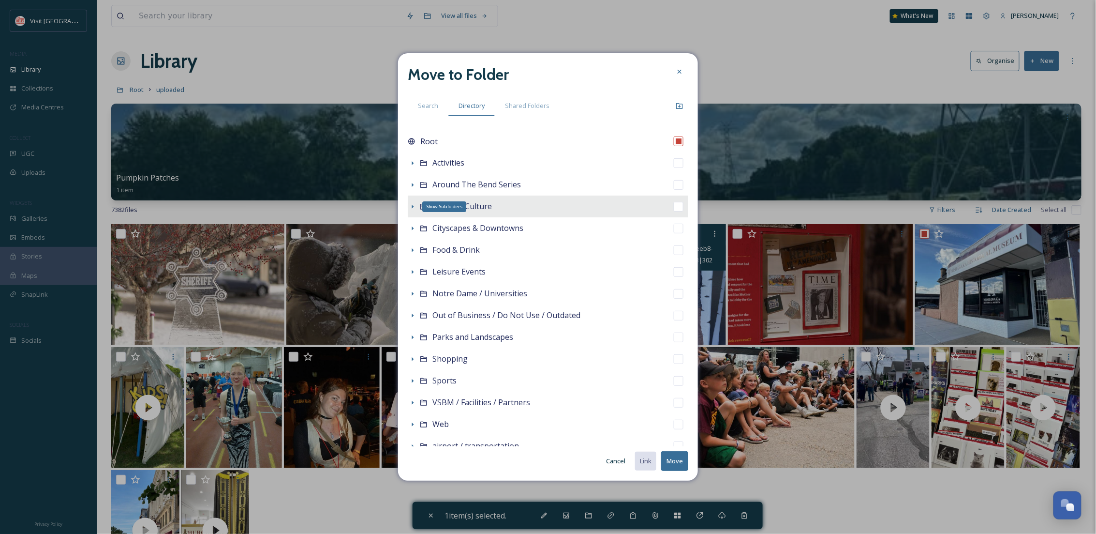
click at [412, 205] on icon at bounding box center [413, 207] width 8 height 8
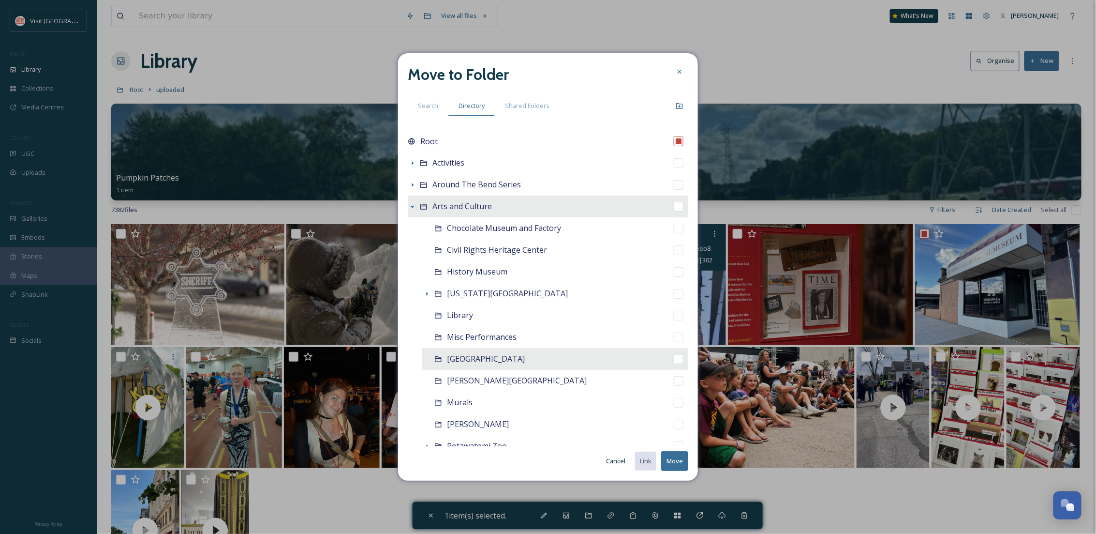
click at [525, 357] on span "[GEOGRAPHIC_DATA]" at bounding box center [486, 358] width 78 height 11
checkbox input "false"
checkbox input "true"
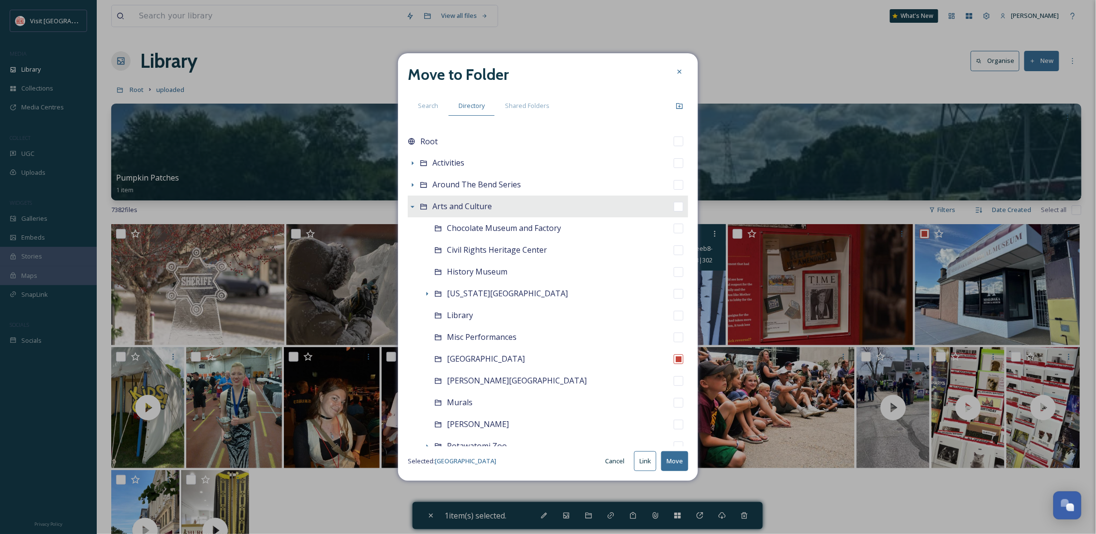
click at [668, 460] on button "Move" at bounding box center [674, 461] width 27 height 20
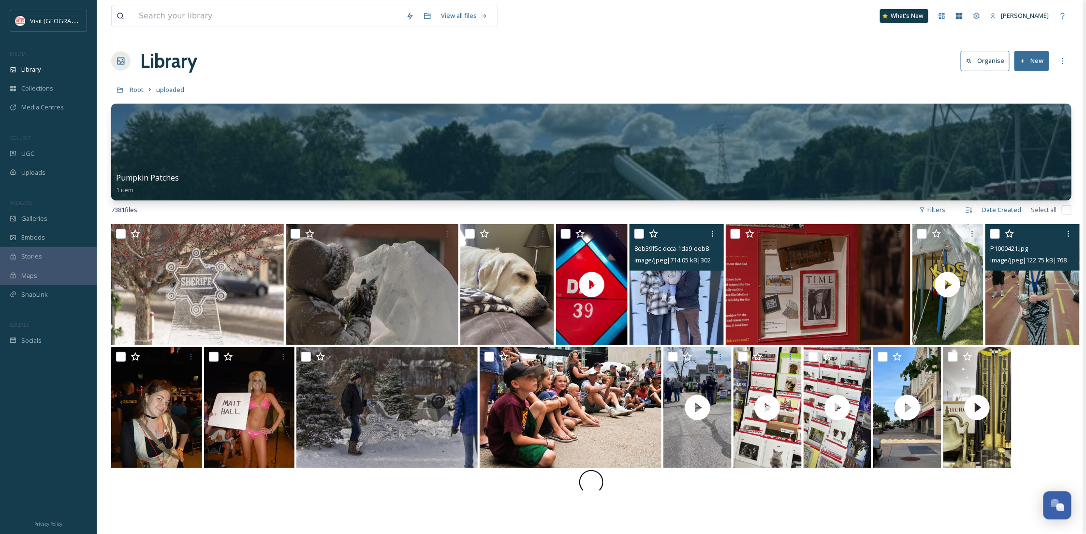
click at [1013, 301] on img at bounding box center [1033, 284] width 94 height 121
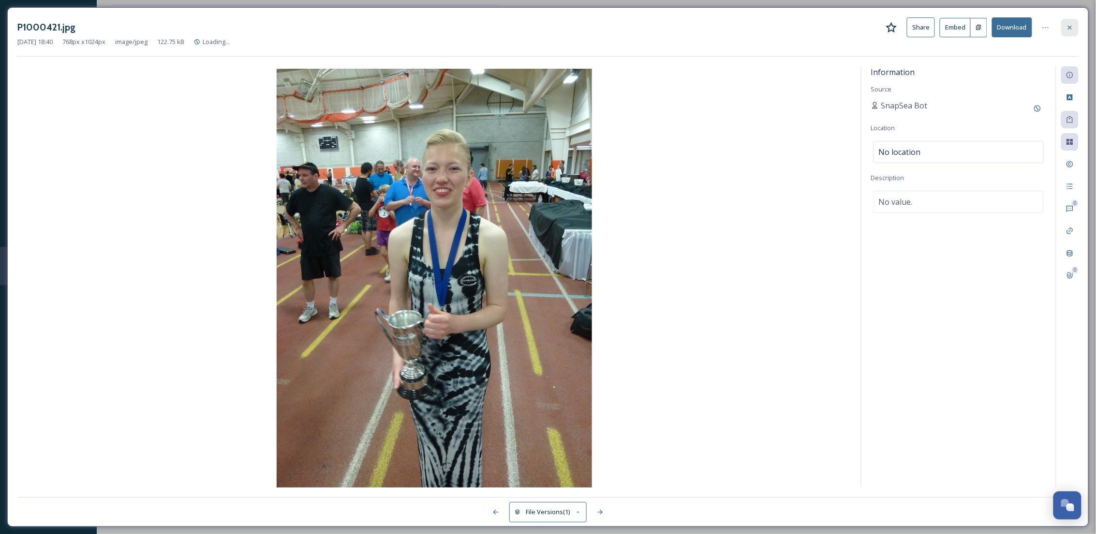
click at [1070, 28] on icon at bounding box center [1070, 28] width 8 height 8
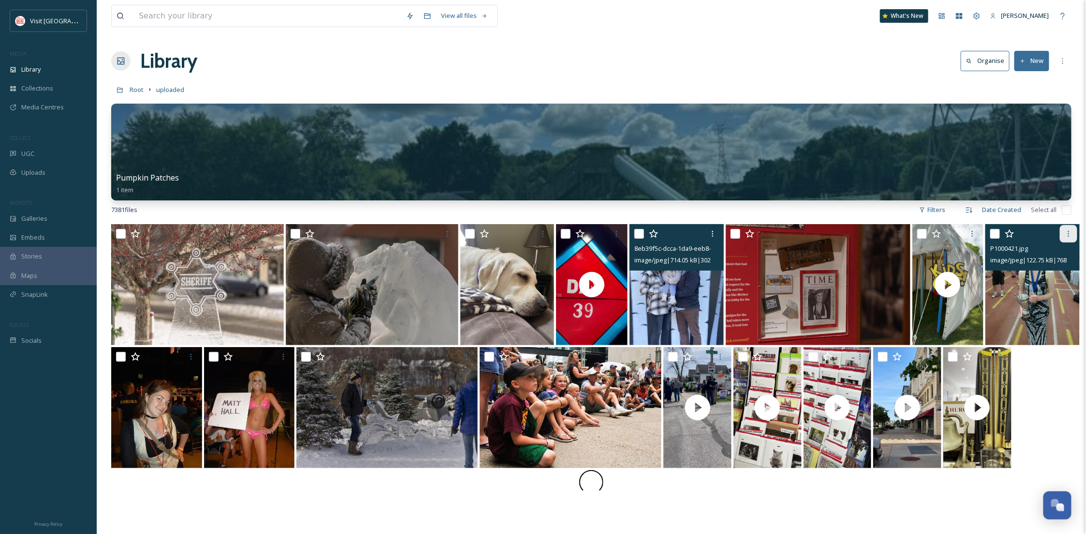
click at [1068, 235] on icon at bounding box center [1069, 234] width 8 height 8
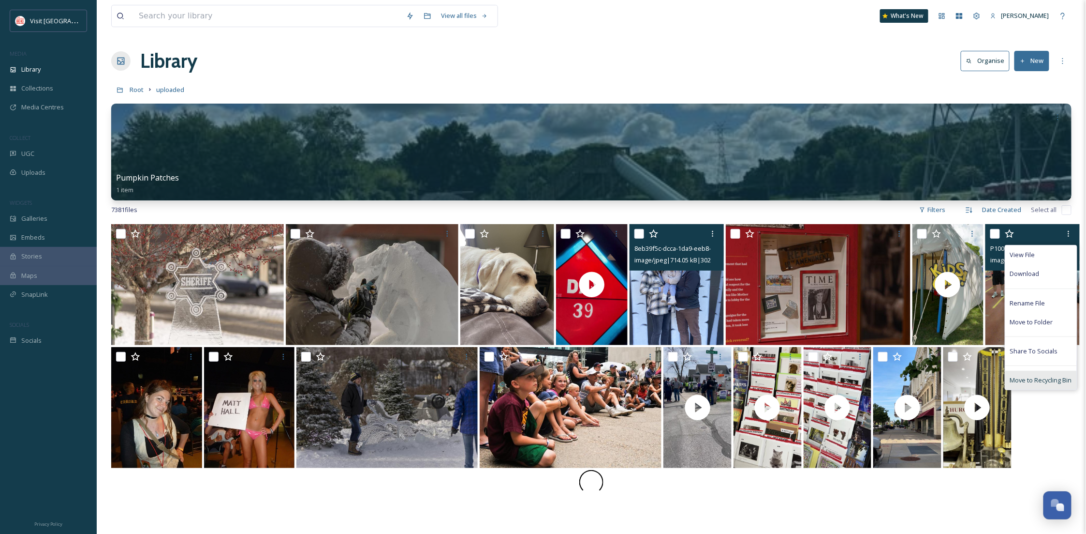
click at [1033, 384] on span "Move to Recycling Bin" at bounding box center [1041, 379] width 62 height 9
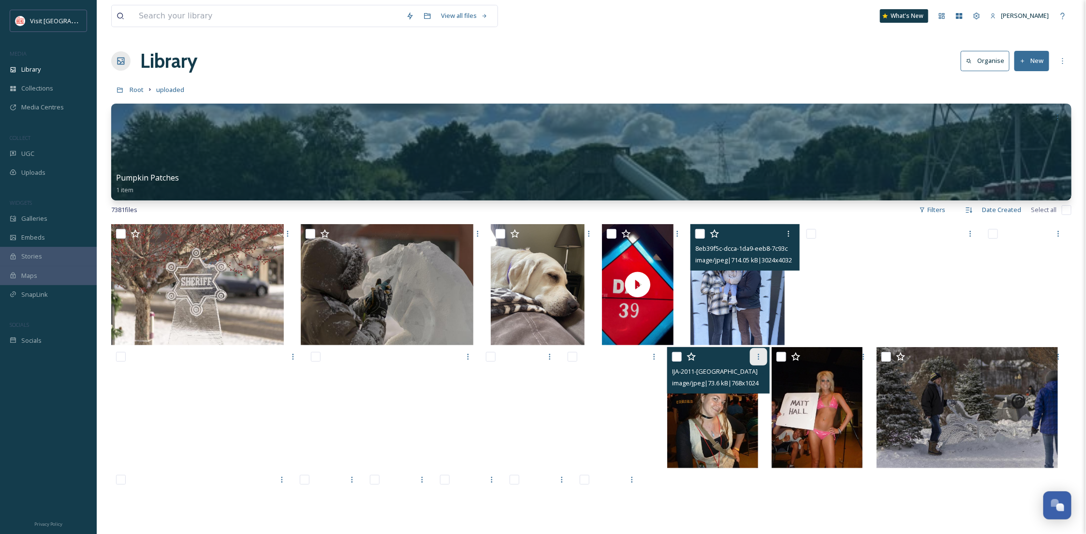
click at [185, 357] on div "IJA-2011-Rochester - 1026.jpg image/jpeg | 73.6 kB | 768 x 1024" at bounding box center [591, 408] width 961 height 123
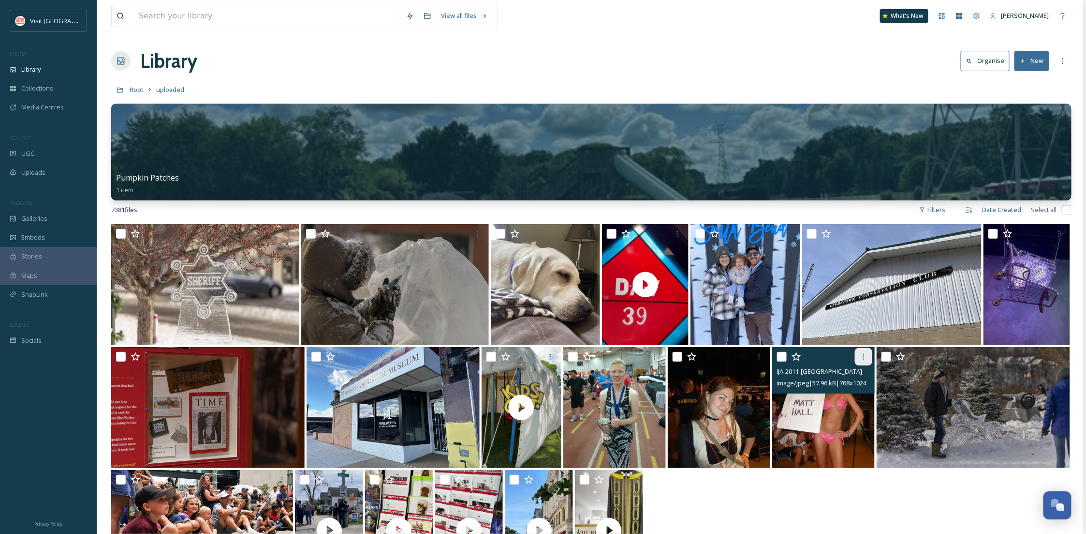
click at [866, 362] on div at bounding box center [863, 356] width 17 height 17
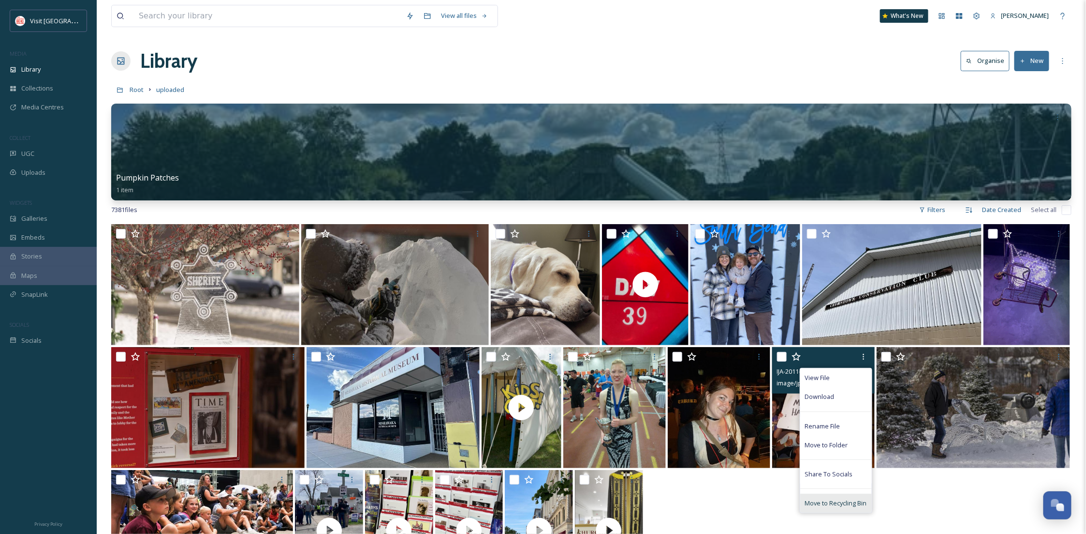
click at [835, 502] on span "Move to Recycling Bin" at bounding box center [836, 502] width 62 height 9
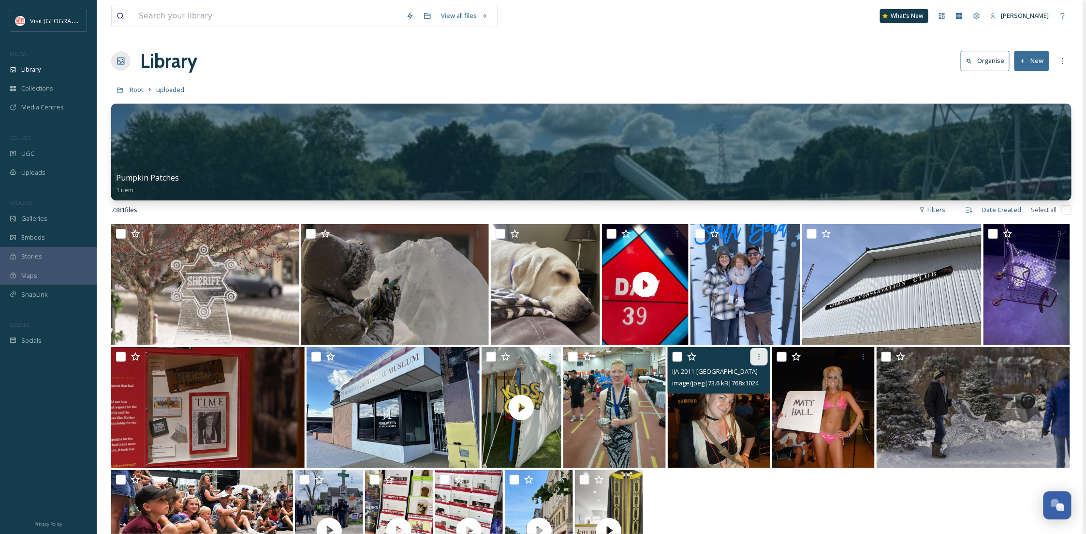
click at [754, 360] on div at bounding box center [759, 356] width 17 height 17
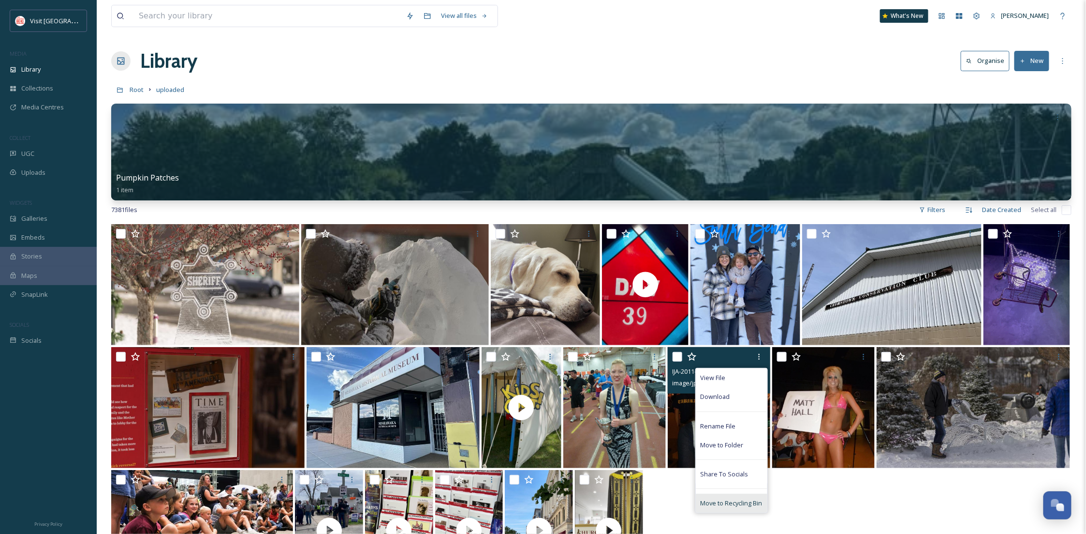
click at [720, 500] on span "Move to Recycling Bin" at bounding box center [732, 502] width 62 height 9
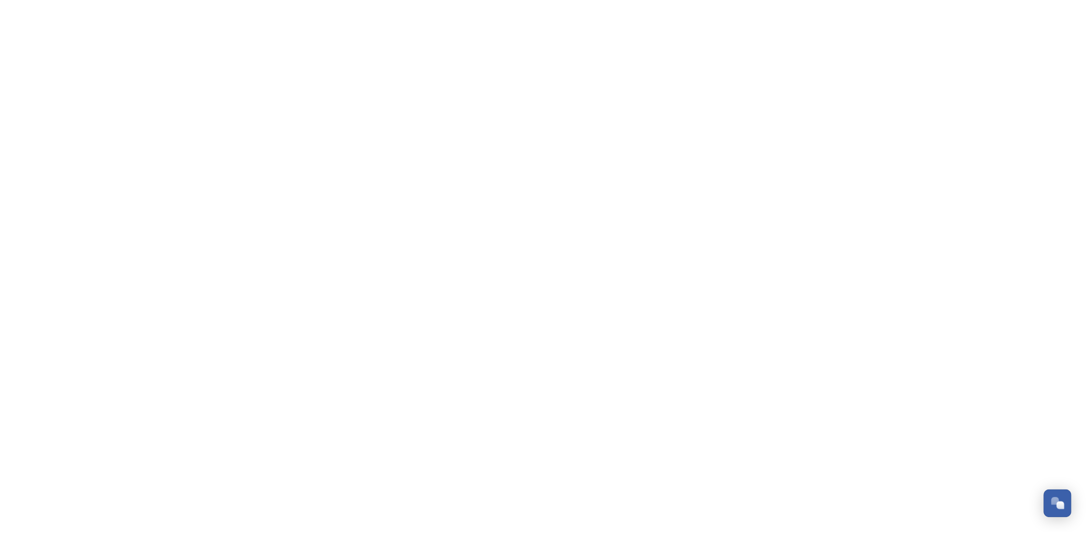
scroll to position [148, 0]
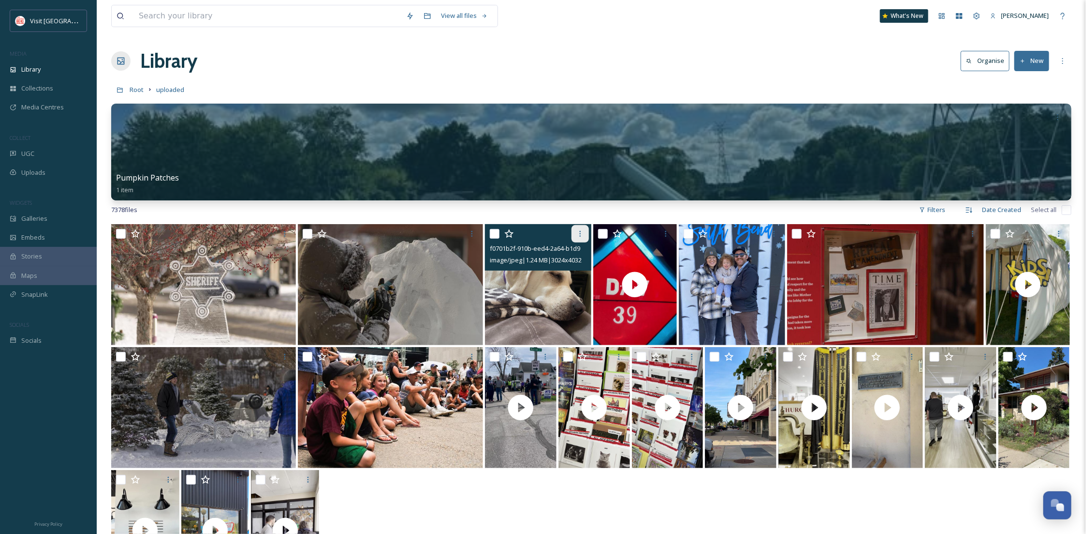
click at [581, 236] on icon at bounding box center [581, 234] width 8 height 8
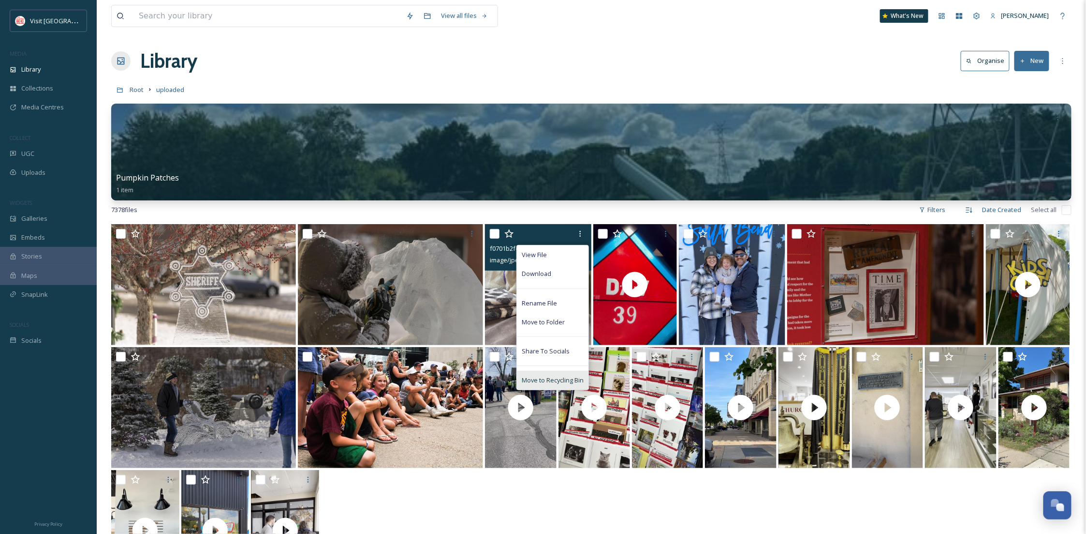
click at [562, 380] on span "Move to Recycling Bin" at bounding box center [553, 379] width 62 height 9
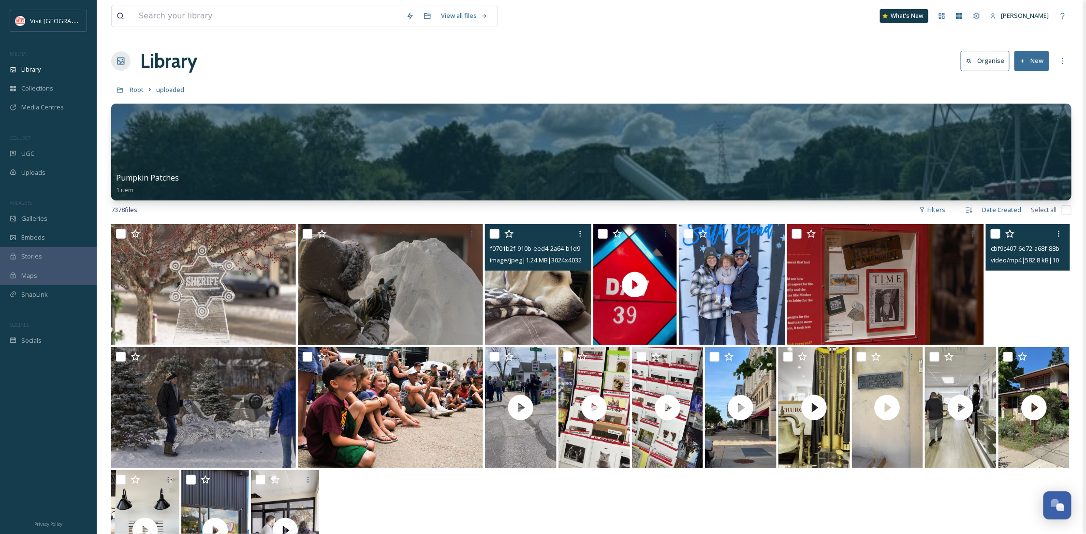
click at [1041, 310] on video "cbf9c407-6e72-a68f-88b8-836dfc89470d.mp4" at bounding box center [1028, 284] width 84 height 121
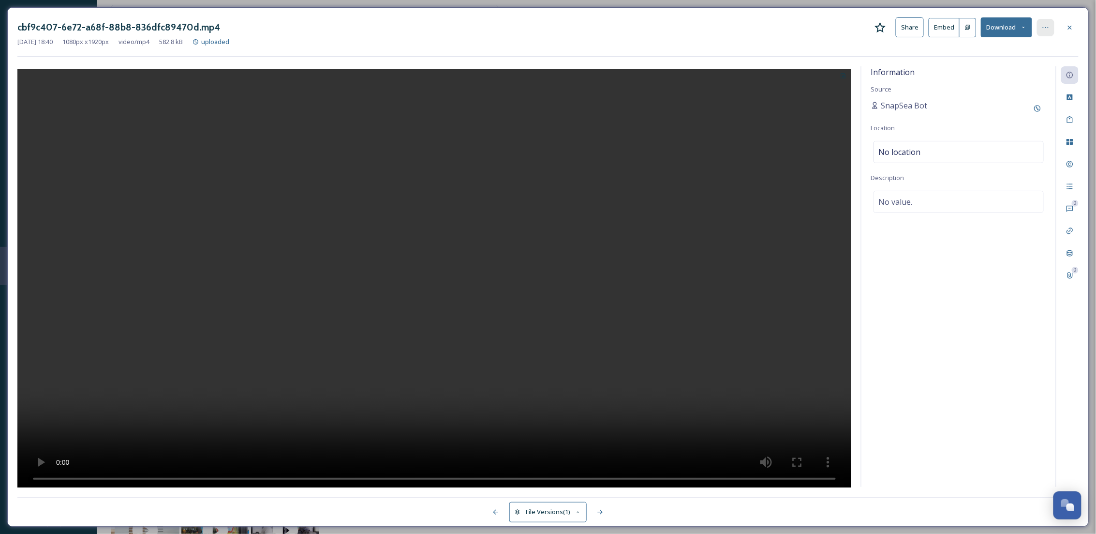
click at [1053, 24] on div at bounding box center [1045, 27] width 17 height 17
click at [994, 133] on div "Move to Recycling Bin" at bounding box center [998, 125] width 115 height 19
click at [1062, 24] on div at bounding box center [1069, 27] width 17 height 17
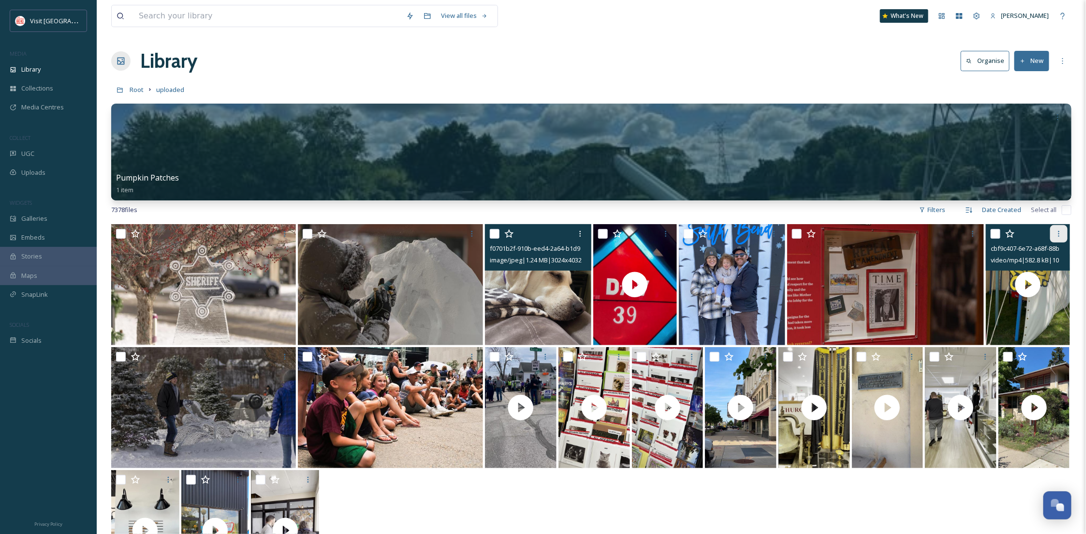
click at [1058, 237] on icon at bounding box center [1059, 234] width 8 height 8
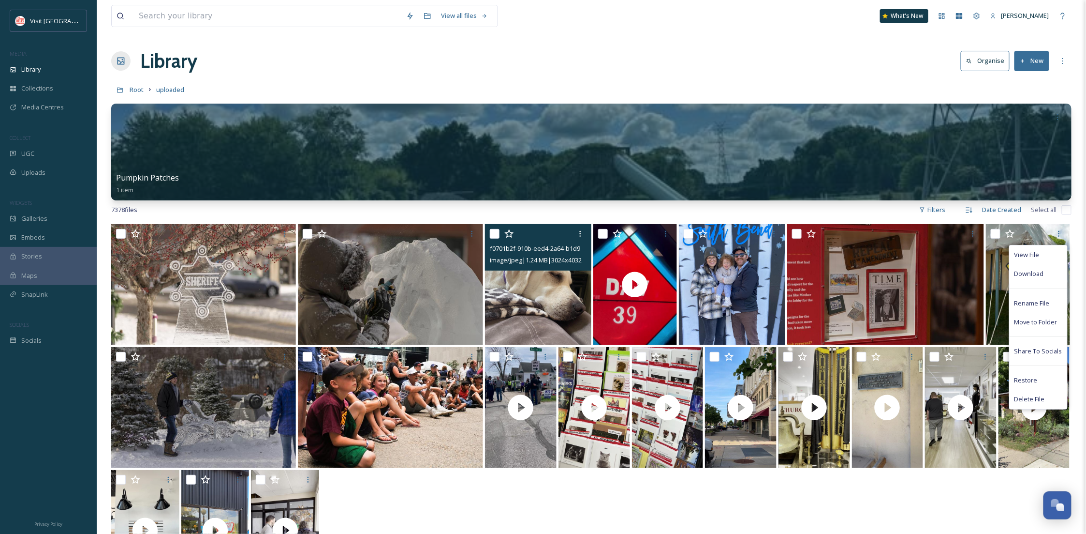
click at [924, 498] on div at bounding box center [591, 531] width 961 height 123
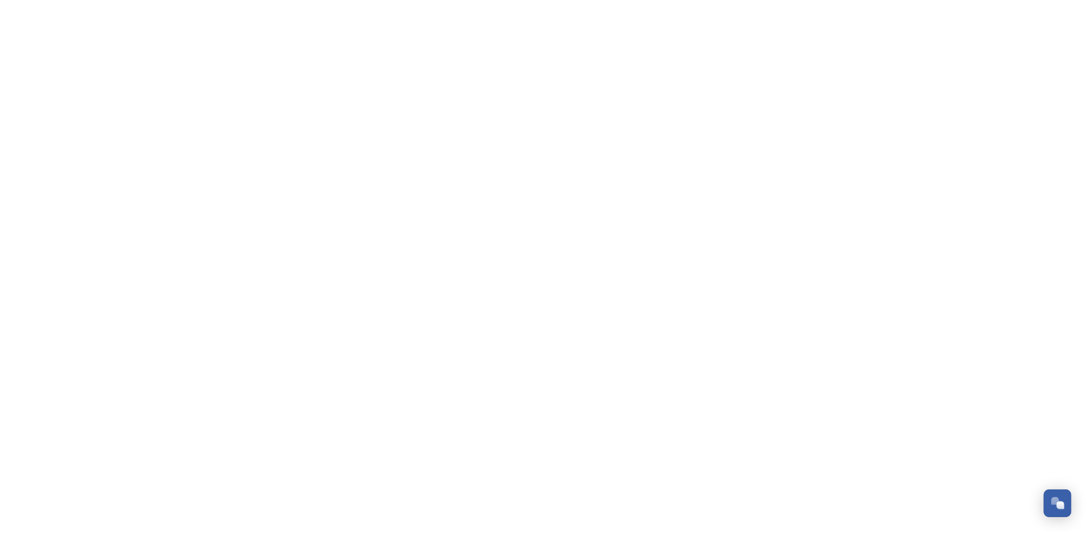
scroll to position [148, 0]
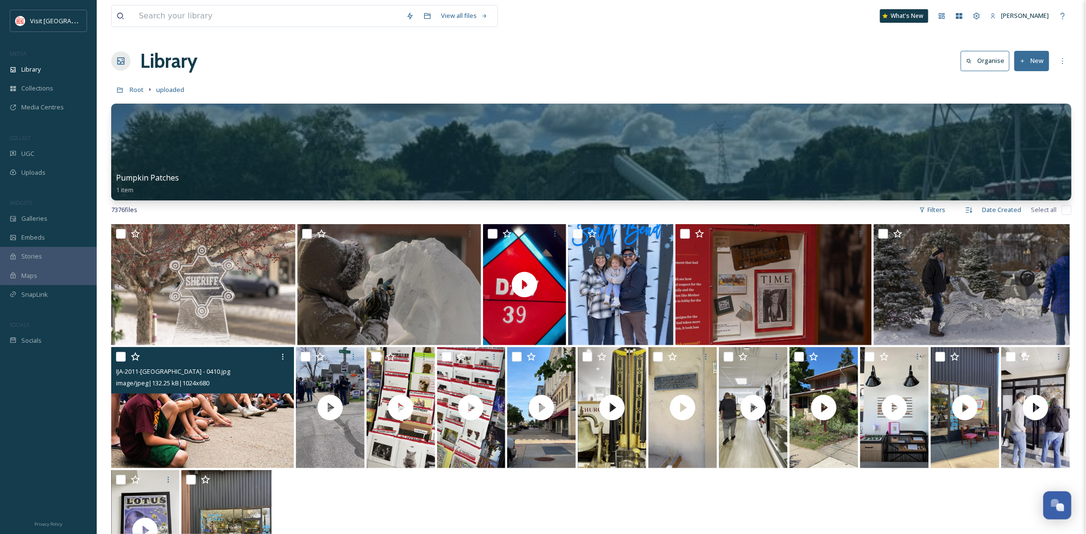
click at [207, 430] on img at bounding box center [202, 407] width 183 height 121
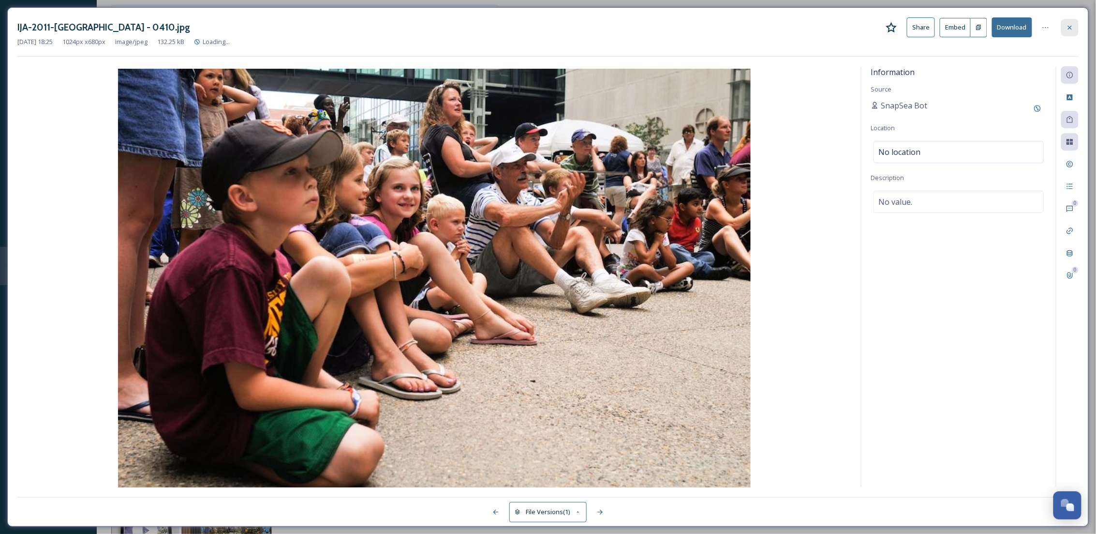
click at [1069, 27] on icon at bounding box center [1070, 27] width 4 height 4
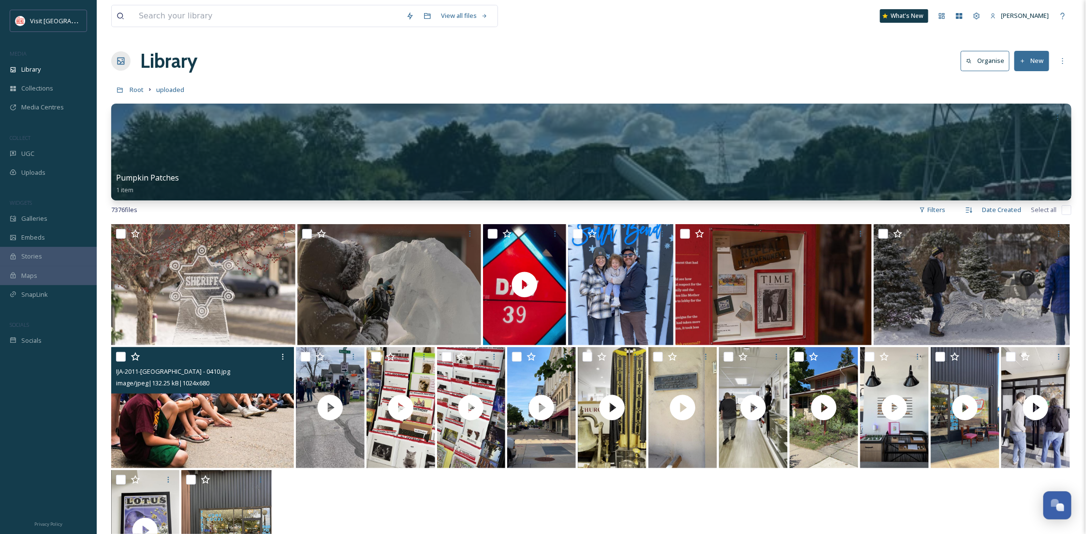
click at [121, 358] on input "checkbox" at bounding box center [121, 357] width 10 height 10
checkbox input "true"
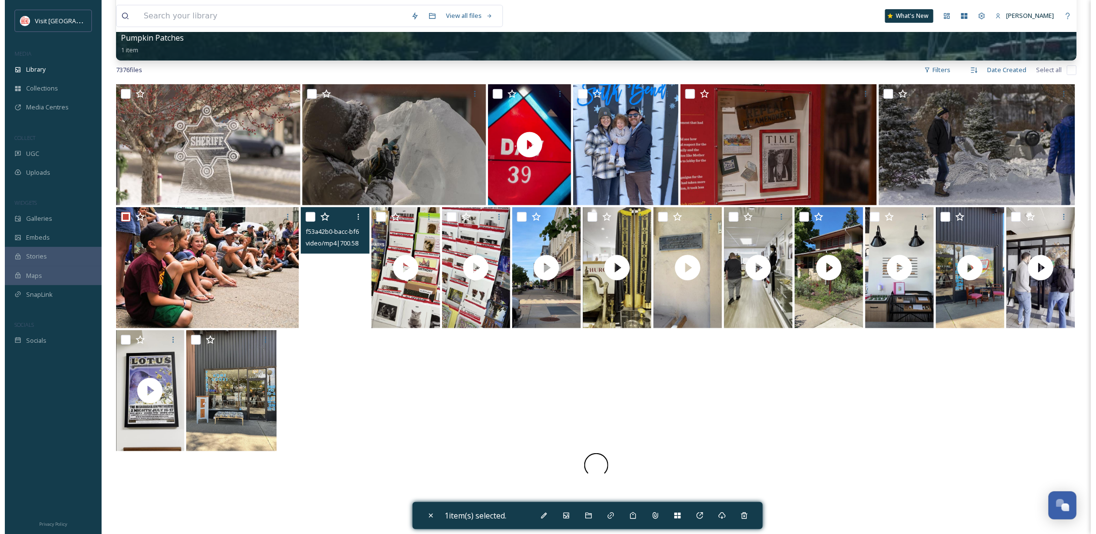
scroll to position [172, 0]
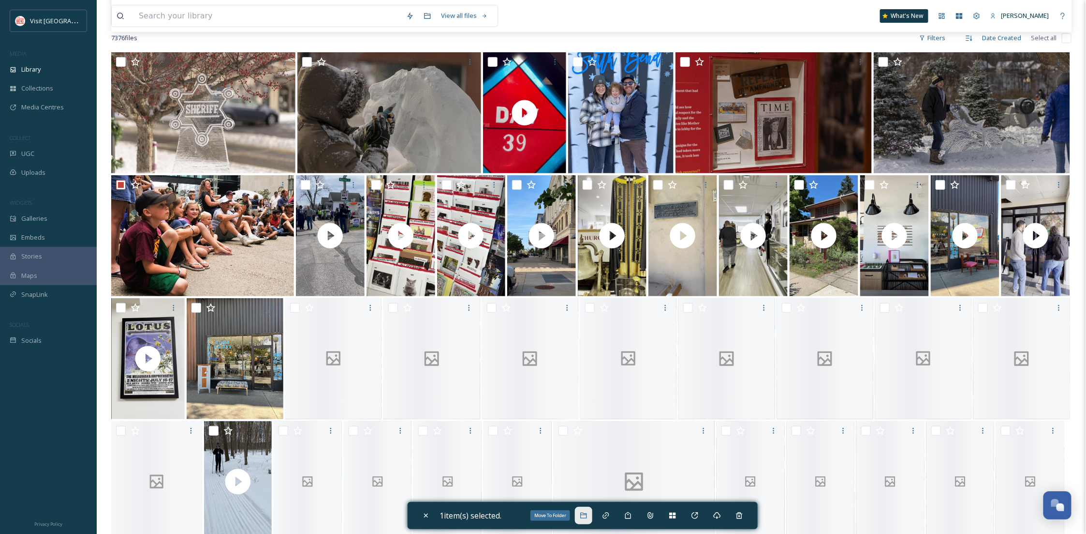
click at [592, 517] on div "Move To Folder" at bounding box center [583, 514] width 17 height 17
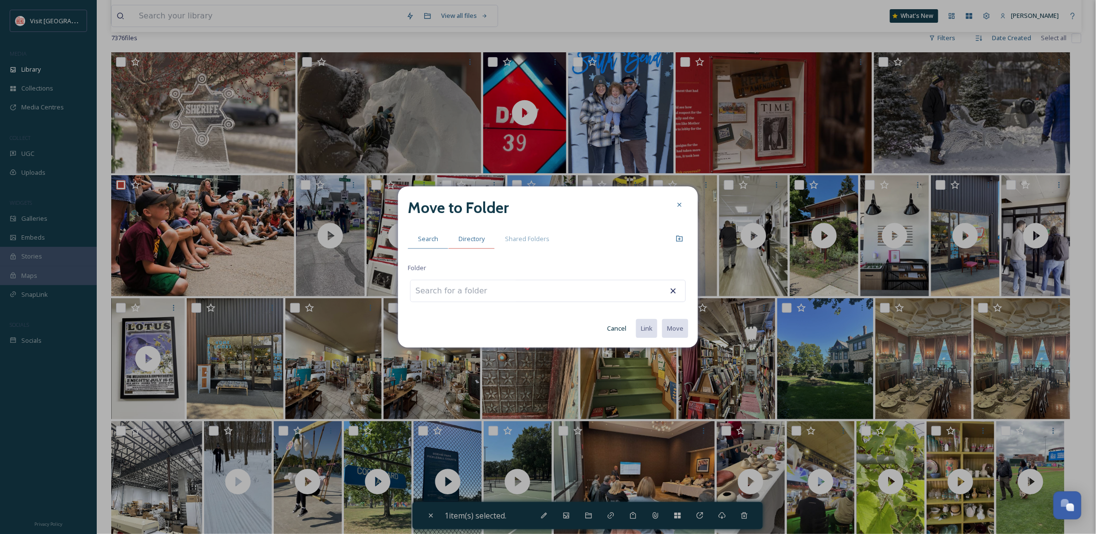
click at [479, 238] on span "Directory" at bounding box center [472, 238] width 26 height 9
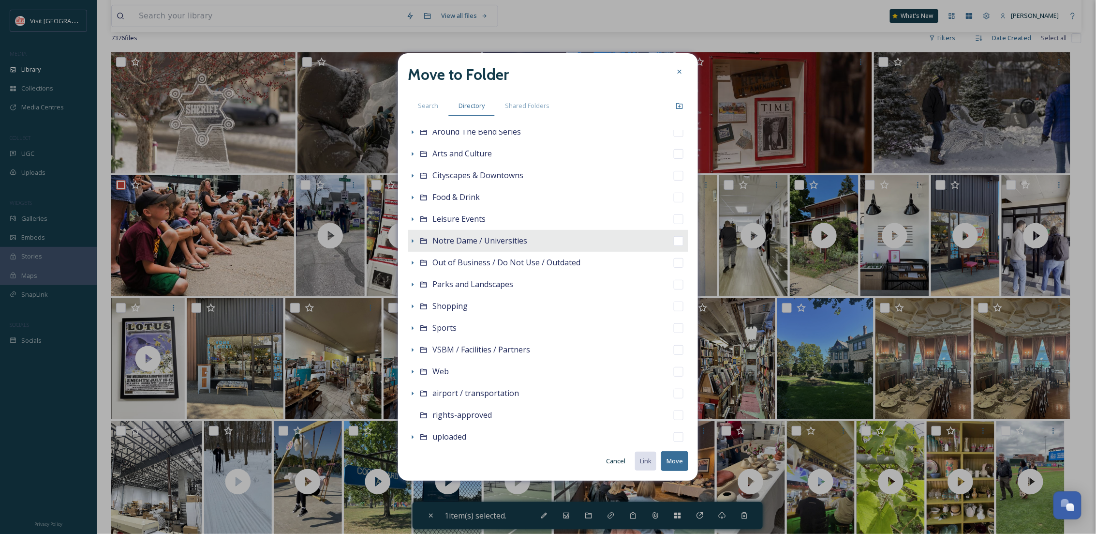
scroll to position [78, 0]
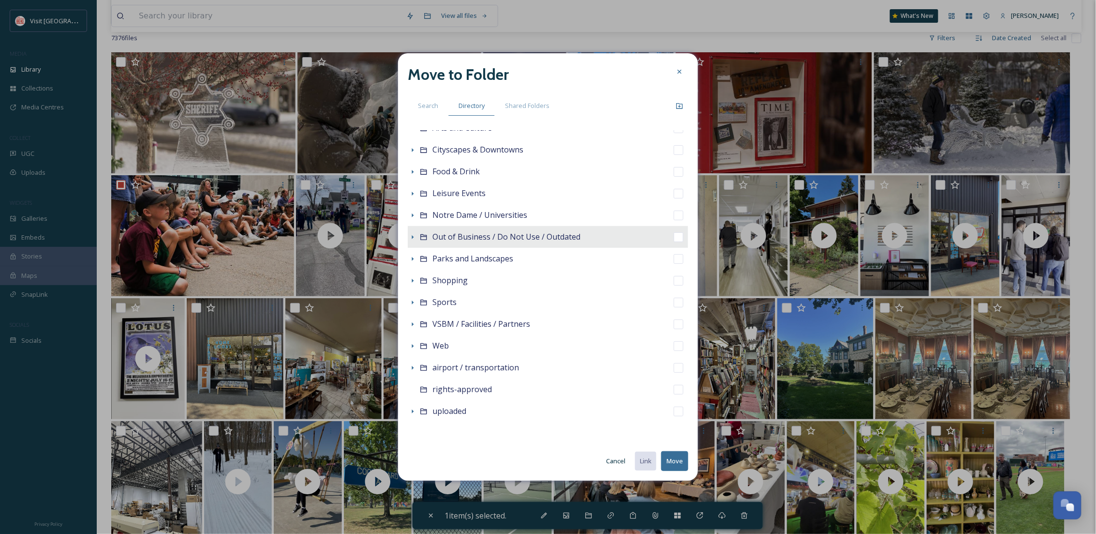
click at [483, 234] on span "Out of Business / Do Not Use / Outdated" at bounding box center [506, 236] width 148 height 11
checkbox input "false"
checkbox input "true"
click at [683, 467] on button "Move" at bounding box center [674, 461] width 27 height 20
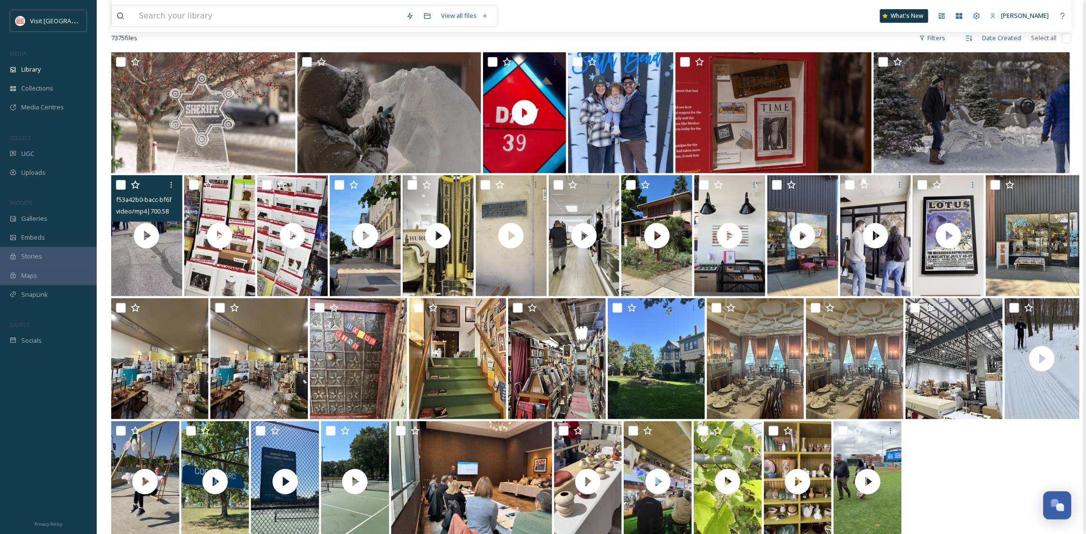
click at [117, 183] on input "checkbox" at bounding box center [121, 185] width 10 height 10
checkbox input "true"
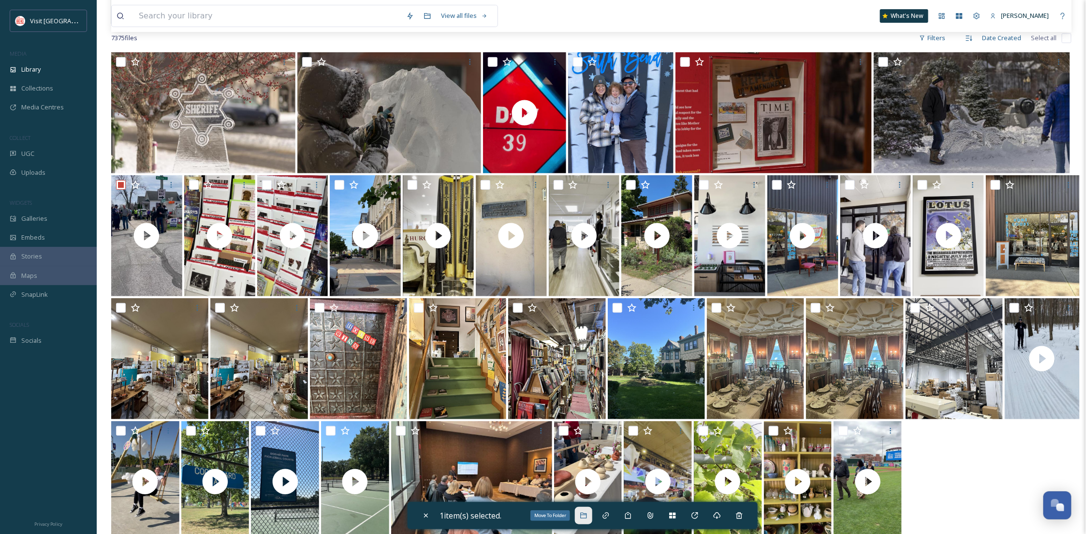
click at [582, 517] on div "Move To Folder" at bounding box center [583, 514] width 17 height 17
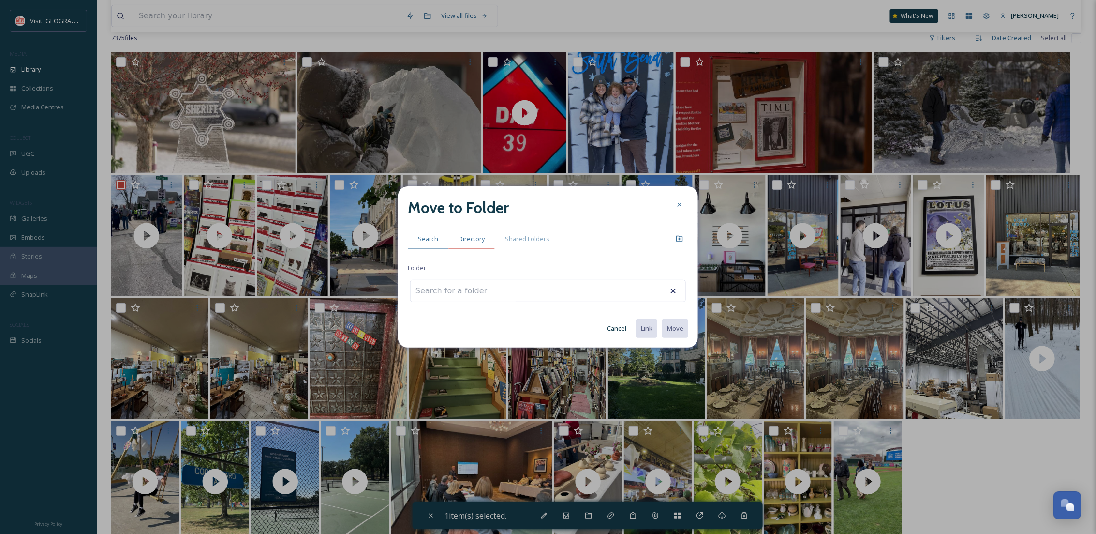
click at [478, 239] on span "Directory" at bounding box center [472, 238] width 26 height 9
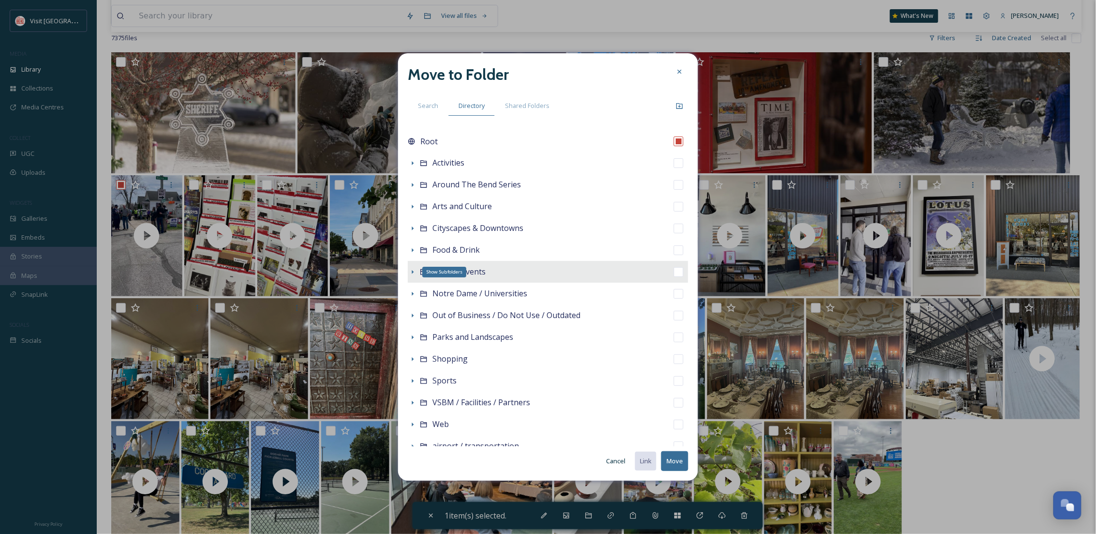
click at [411, 270] on icon at bounding box center [413, 272] width 8 height 8
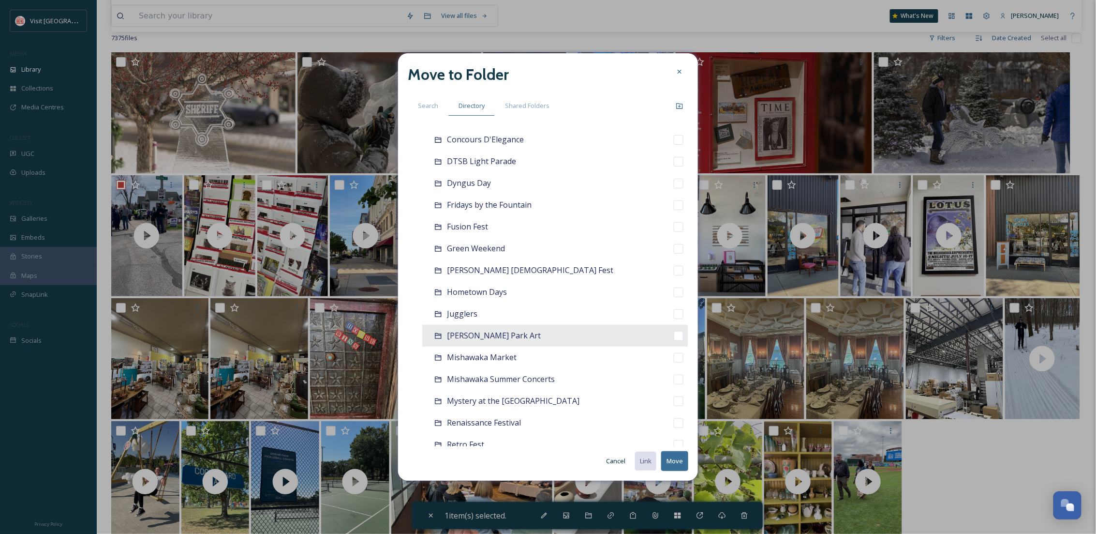
scroll to position [258, 0]
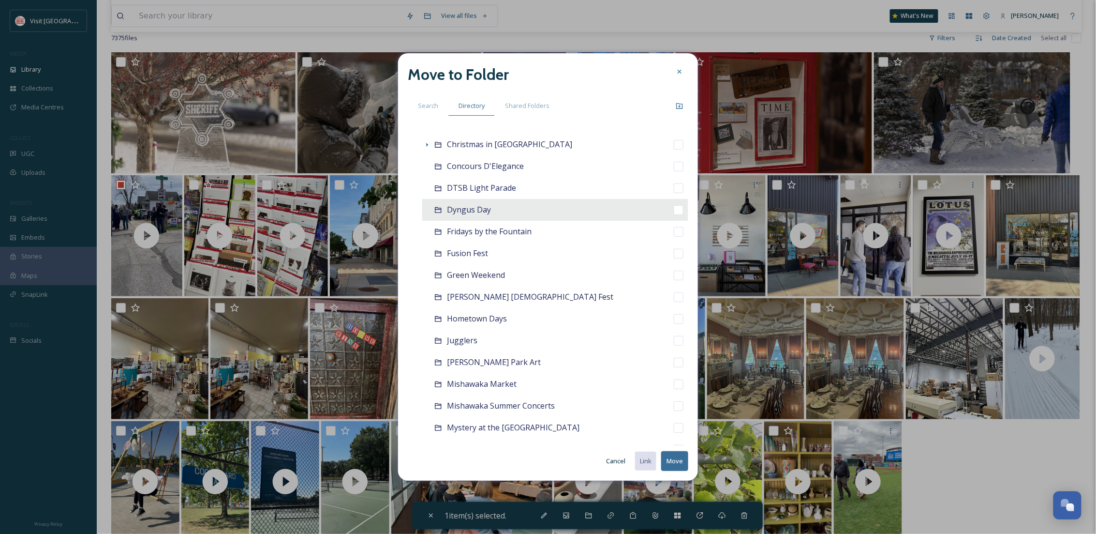
click at [492, 209] on div "Dyngus Day" at bounding box center [555, 210] width 266 height 22
checkbox input "false"
checkbox input "true"
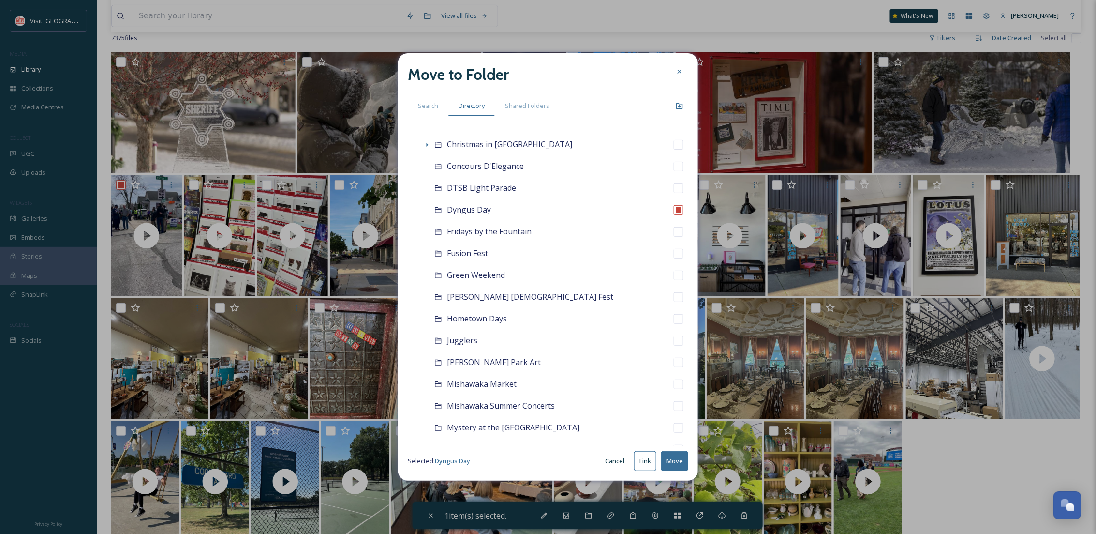
click at [681, 464] on button "Move" at bounding box center [674, 461] width 27 height 20
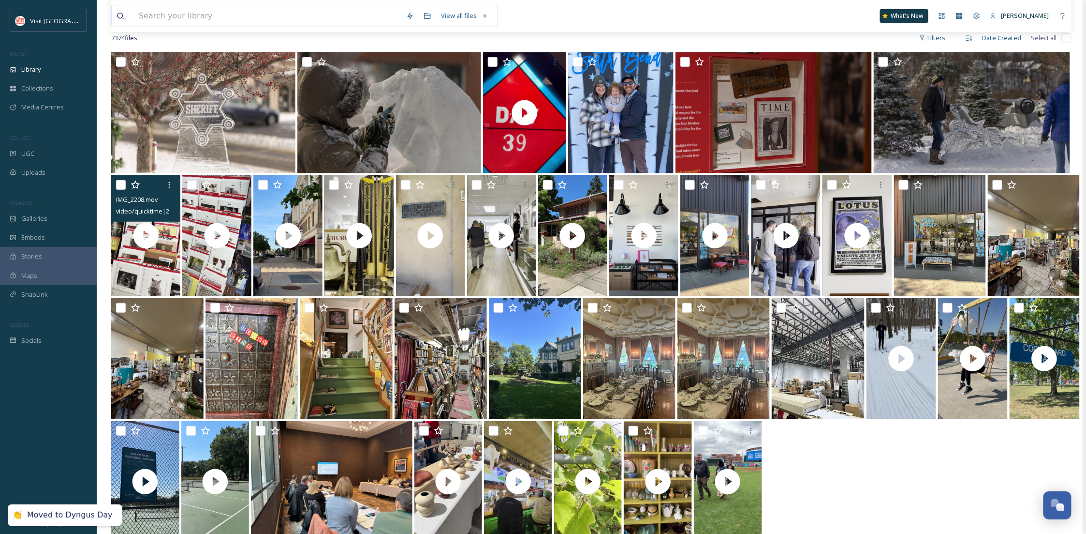
click at [115, 180] on div "IMG_2208.mov video/quicktime | 20.16 MB | 1080 x 1920" at bounding box center [145, 198] width 69 height 46
click at [122, 185] on input "checkbox" at bounding box center [121, 185] width 10 height 10
checkbox input "true"
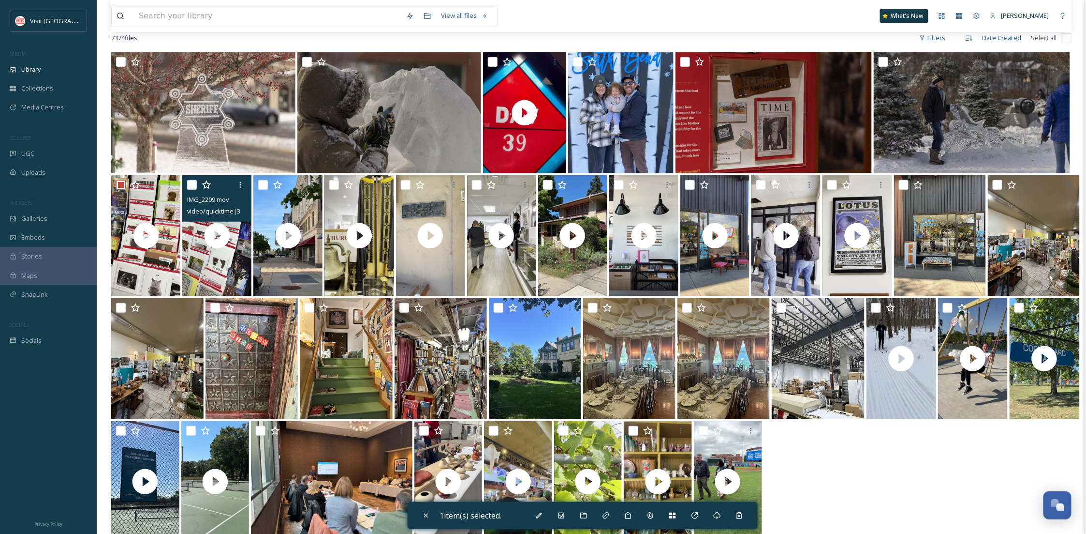
click at [193, 186] on input "checkbox" at bounding box center [192, 185] width 10 height 10
checkbox input "true"
click at [592, 512] on div "Move To Folder" at bounding box center [583, 514] width 17 height 17
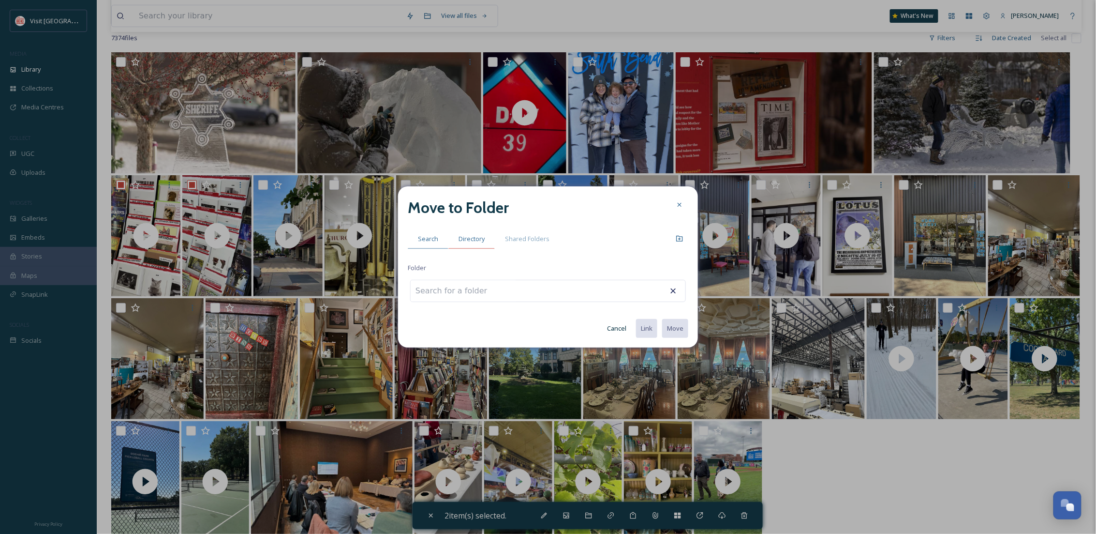
click at [468, 233] on div "Directory" at bounding box center [471, 239] width 46 height 20
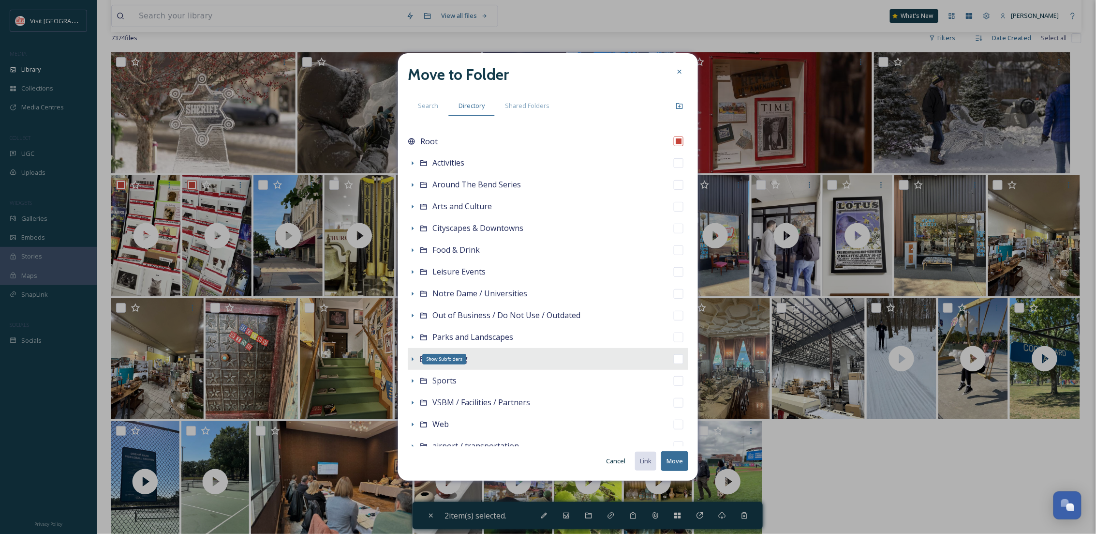
click at [411, 361] on icon at bounding box center [413, 359] width 8 height 8
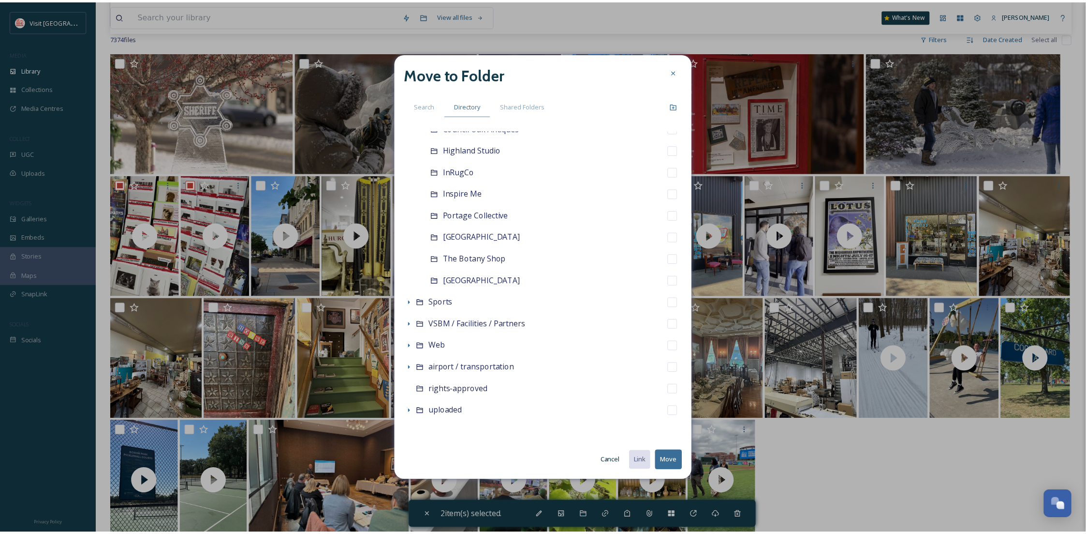
scroll to position [124, 0]
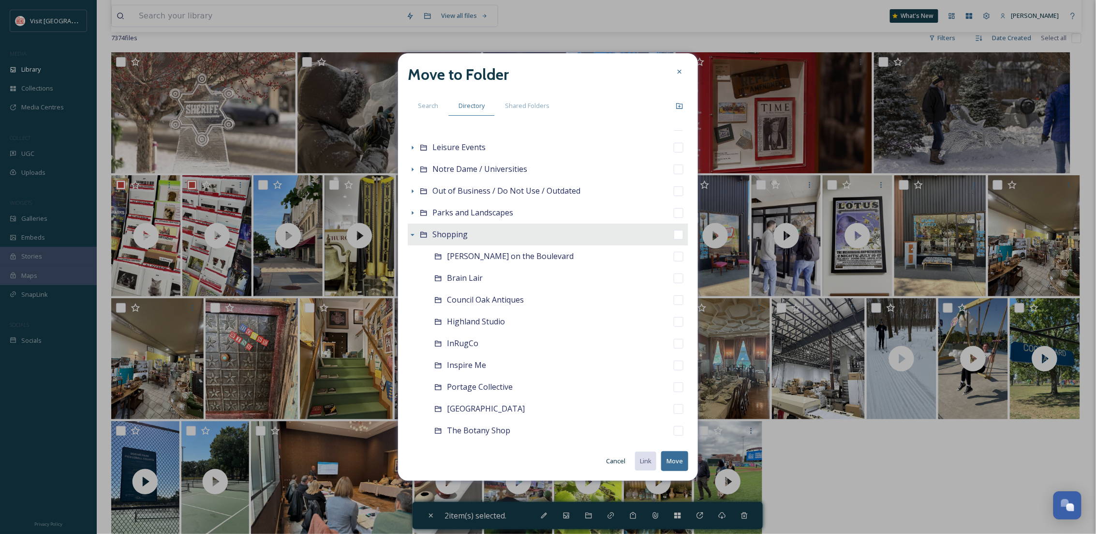
click at [476, 234] on div "Shopping" at bounding box center [548, 234] width 281 height 22
checkbox input "false"
checkbox input "true"
click at [677, 101] on div "Create a Folder" at bounding box center [679, 105] width 17 height 17
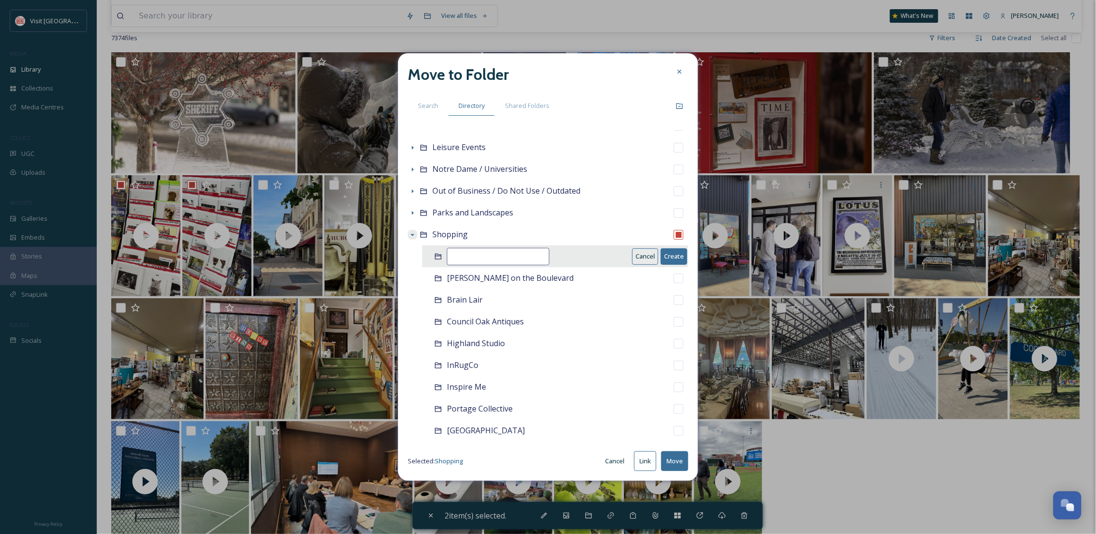
click at [501, 255] on input at bounding box center [498, 256] width 103 height 17
type input "Griffon"
click at [664, 251] on button "Create" at bounding box center [674, 256] width 27 height 16
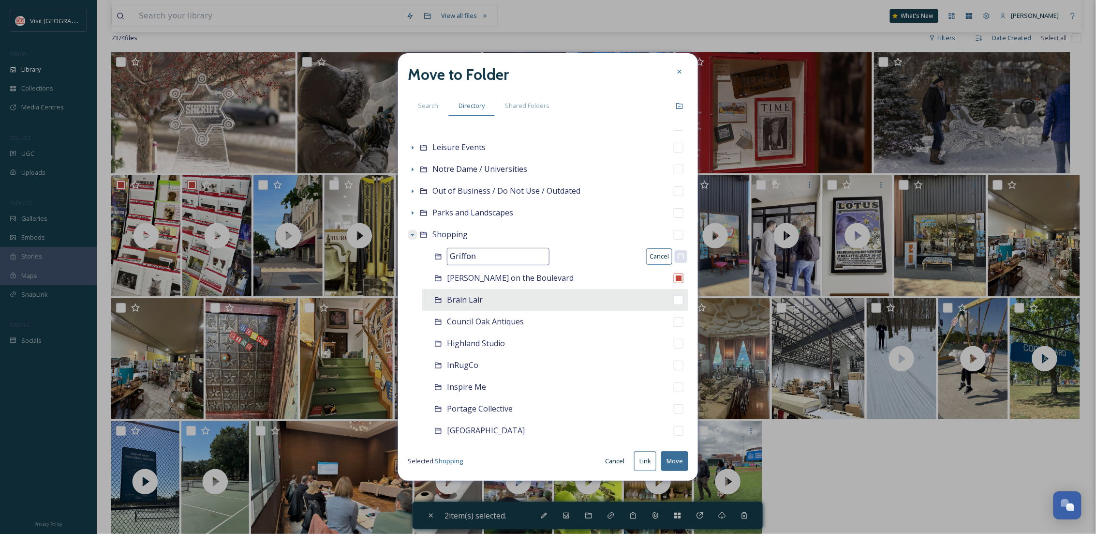
checkbox input "false"
checkbox input "true"
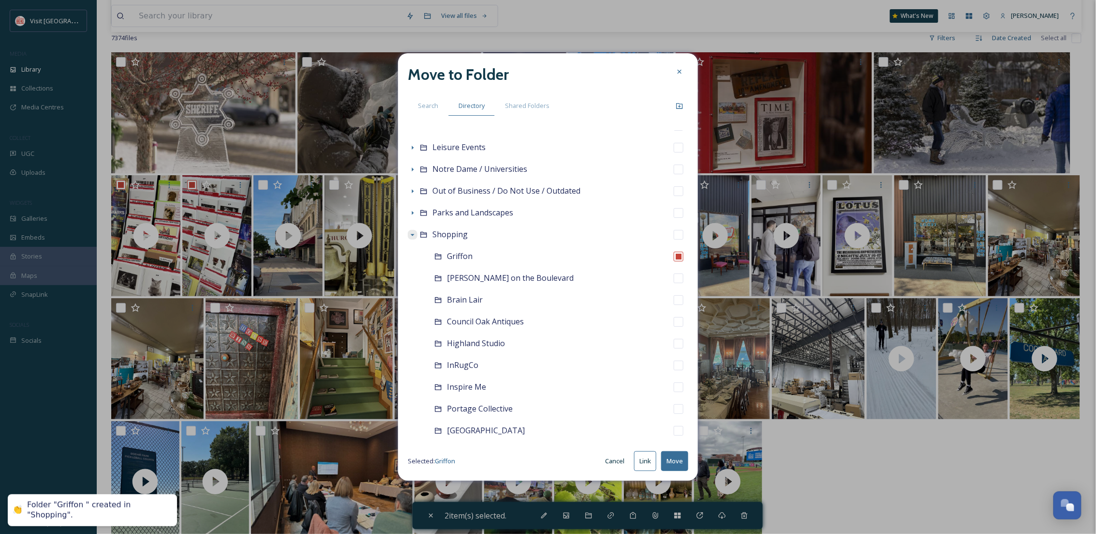
click at [673, 459] on button "Move" at bounding box center [674, 461] width 27 height 20
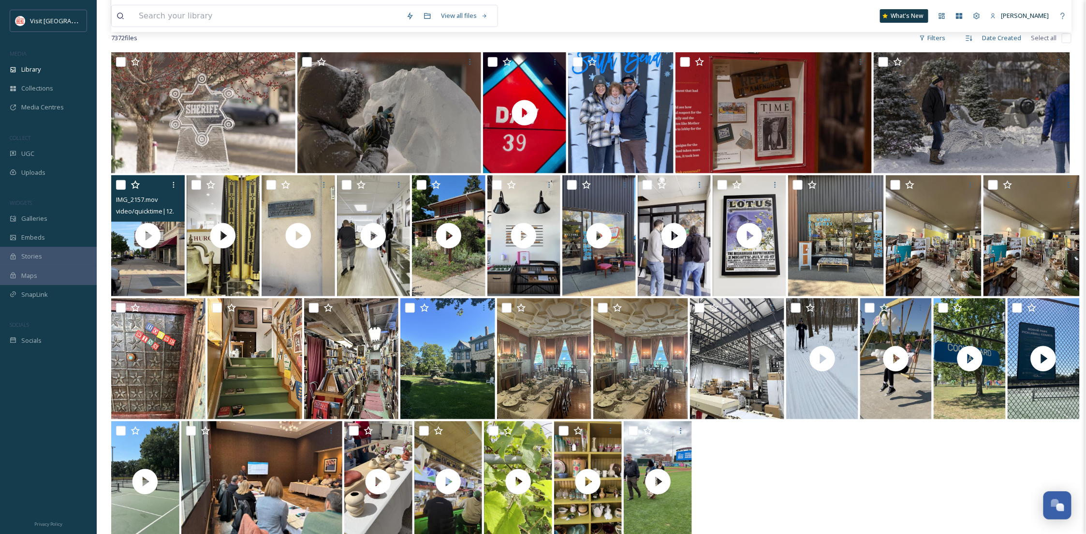
click at [119, 187] on input "checkbox" at bounding box center [121, 185] width 10 height 10
checkbox input "true"
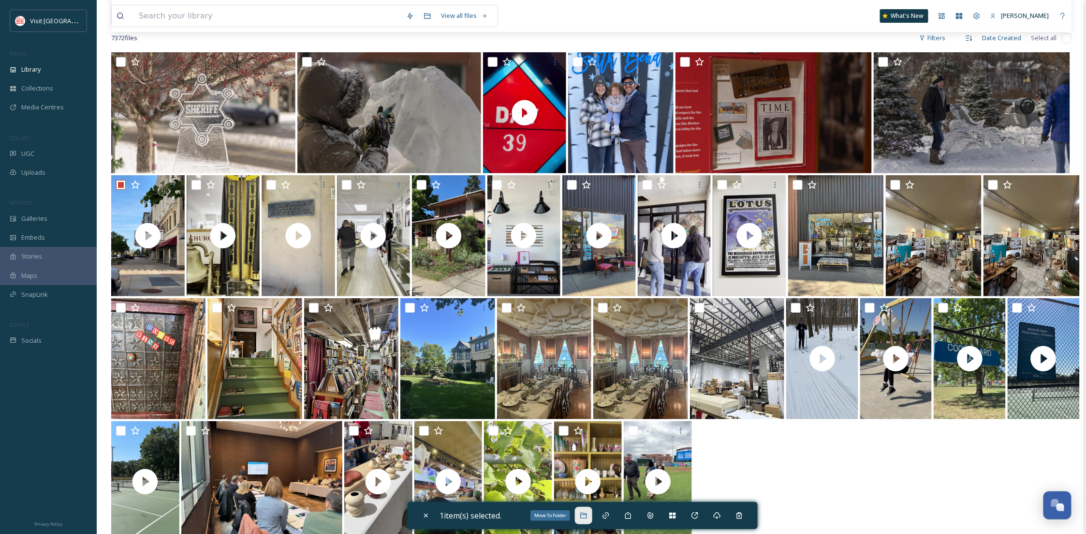
click at [588, 512] on icon at bounding box center [584, 515] width 8 height 8
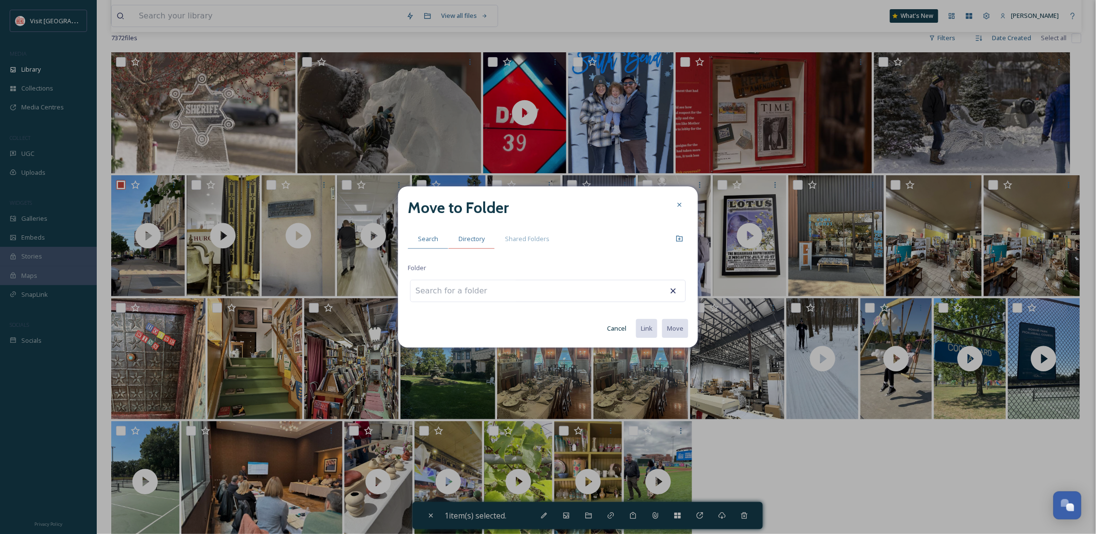
click at [475, 233] on div "Directory" at bounding box center [471, 239] width 46 height 20
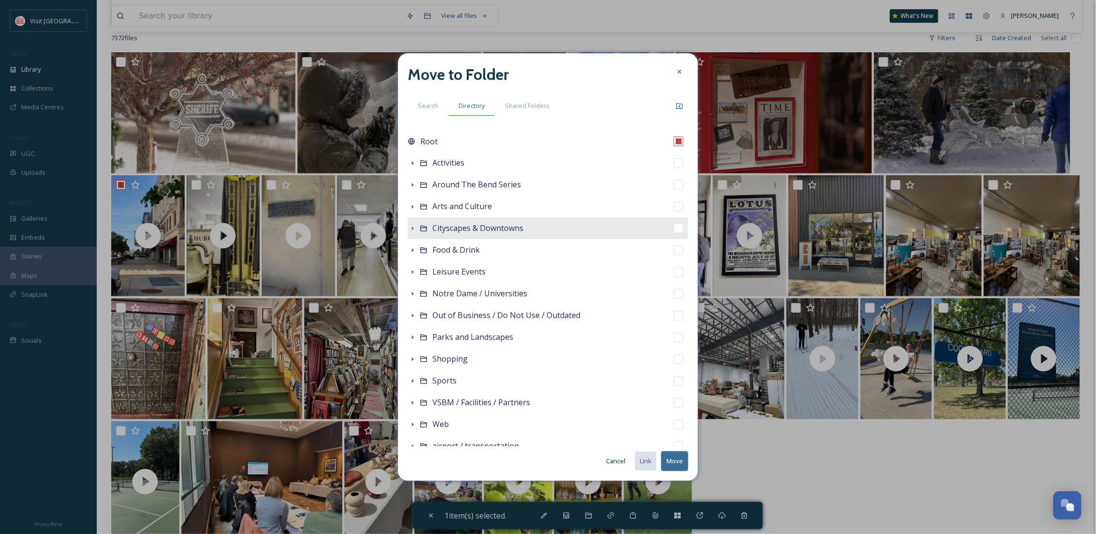
click at [468, 233] on span "Cityscapes & Downtowns" at bounding box center [477, 228] width 91 height 11
checkbox input "false"
checkbox input "true"
click at [670, 456] on button "Move" at bounding box center [674, 461] width 27 height 20
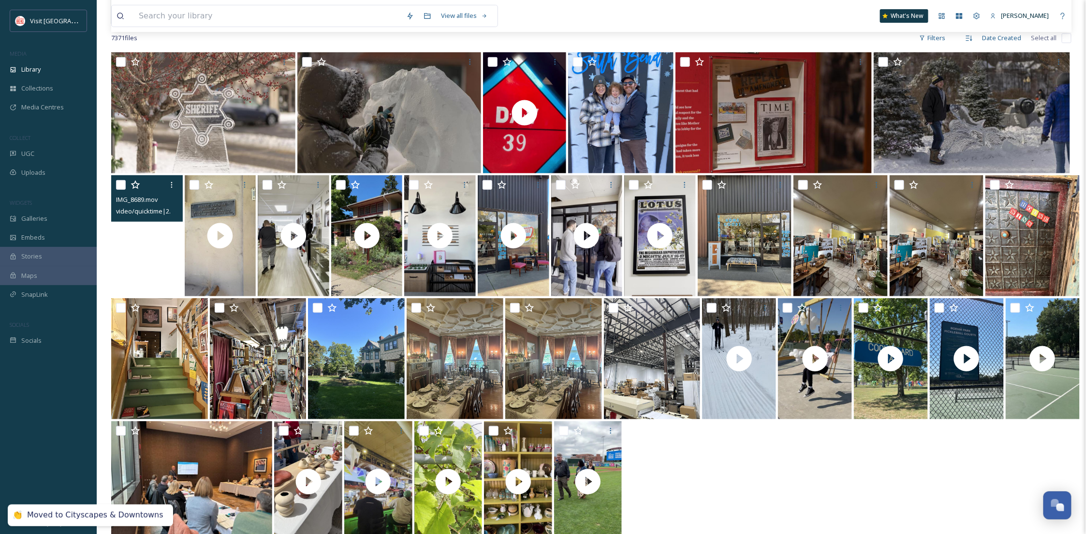
click at [173, 279] on video "IMG_8689.mov" at bounding box center [147, 235] width 72 height 121
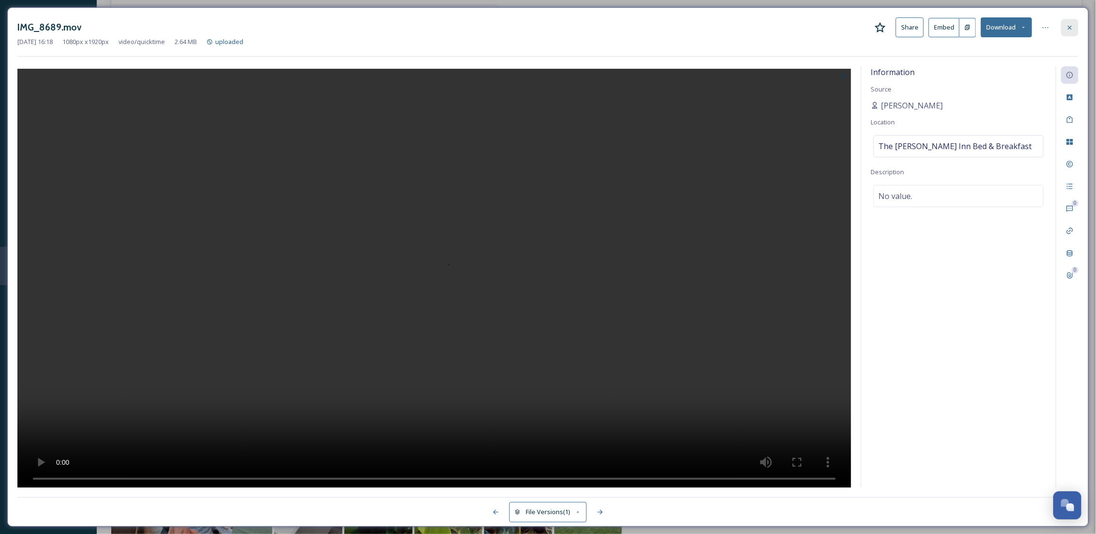
click at [1068, 25] on icon at bounding box center [1070, 28] width 8 height 8
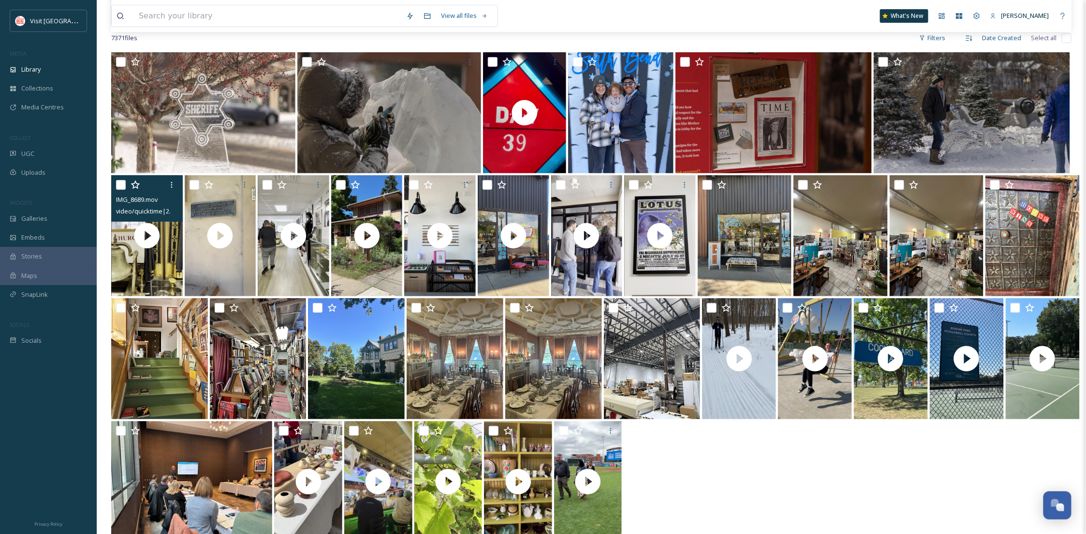
click at [1068, 25] on div "View all files What's New Becca Alexander" at bounding box center [591, 16] width 961 height 32
click at [134, 274] on video "IMG_8689.mov" at bounding box center [147, 235] width 72 height 121
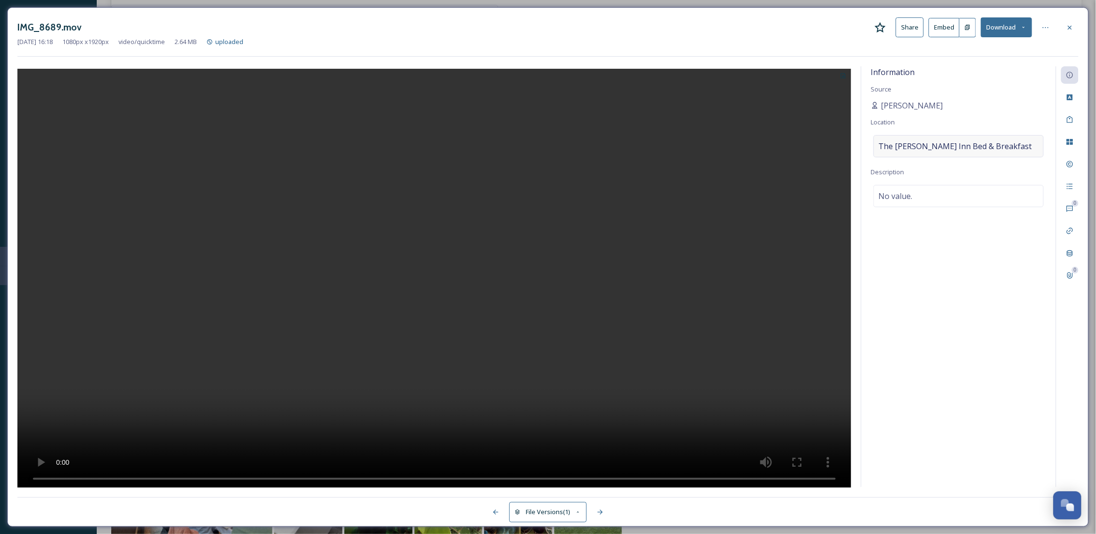
click at [955, 147] on span "The Oliver Inn Bed & Breakfast" at bounding box center [955, 146] width 153 height 12
drag, startPoint x: 990, startPoint y: 142, endPoint x: 858, endPoint y: 151, distance: 132.4
click at [858, 151] on div "Information Source Rebecca Alexander Location The Oliver Inn Bed & Breakfast De…" at bounding box center [547, 276] width 1061 height 421
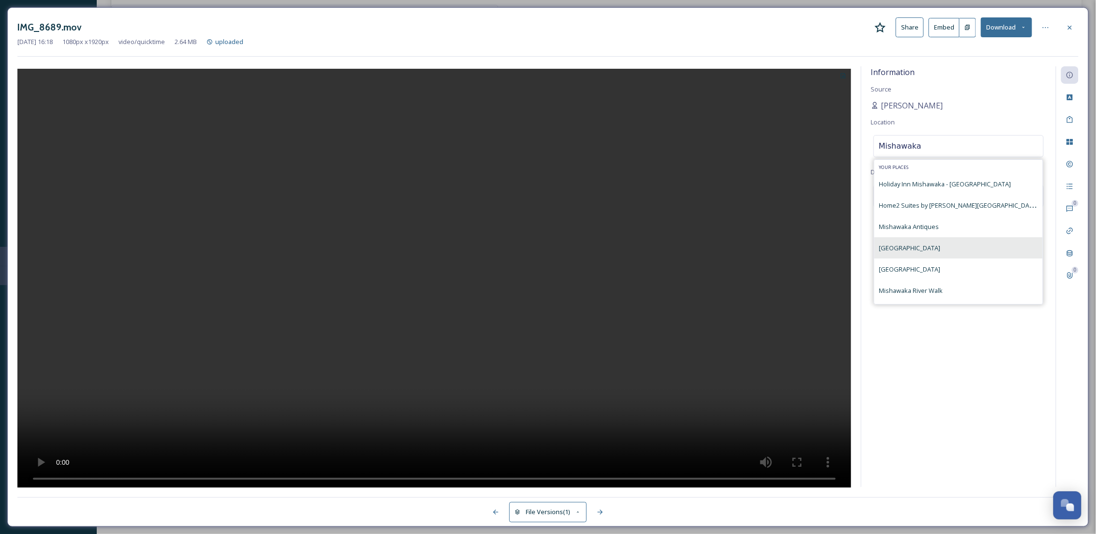
type input "Mishawaka"
click at [941, 252] on span "[GEOGRAPHIC_DATA]" at bounding box center [909, 247] width 61 height 9
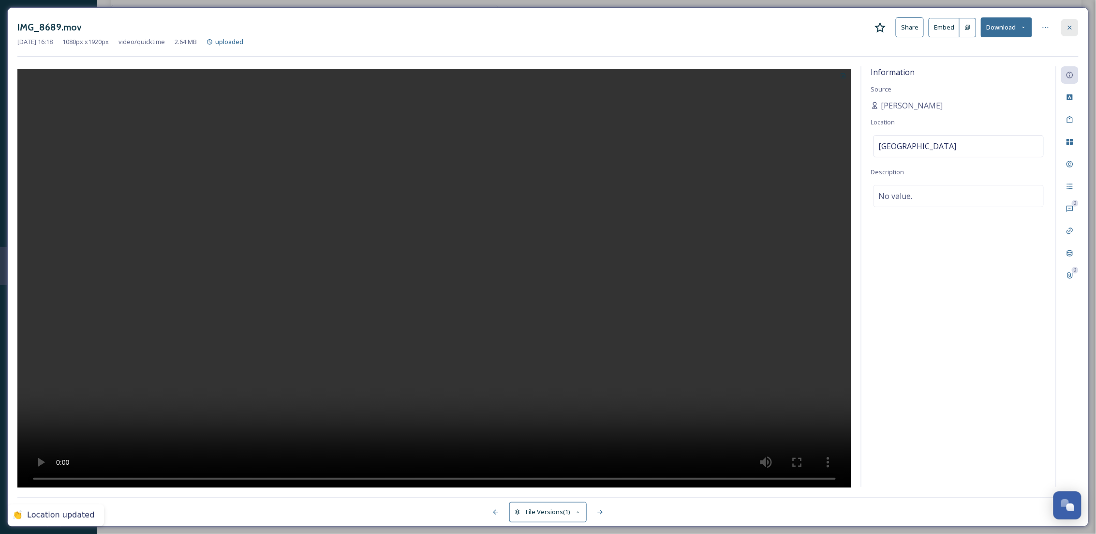
click at [1064, 31] on div at bounding box center [1069, 27] width 17 height 17
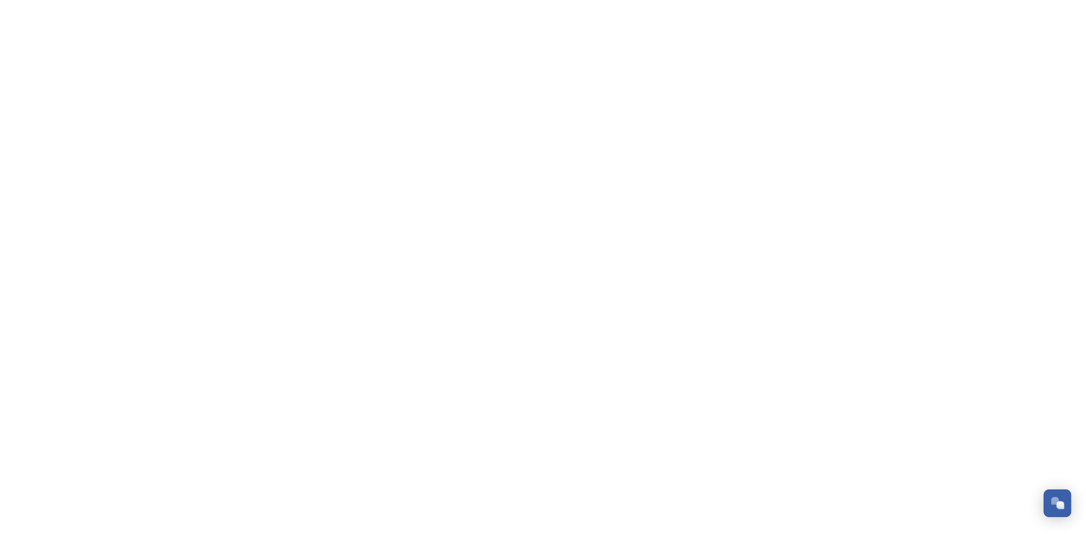
scroll to position [148, 0]
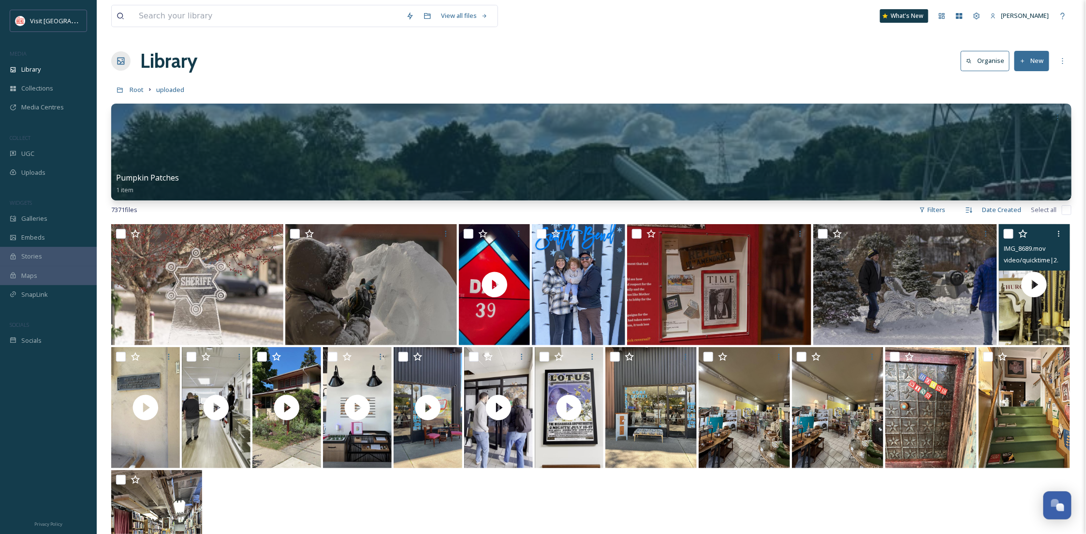
click at [1010, 231] on input "checkbox" at bounding box center [1009, 234] width 10 height 10
checkbox input "true"
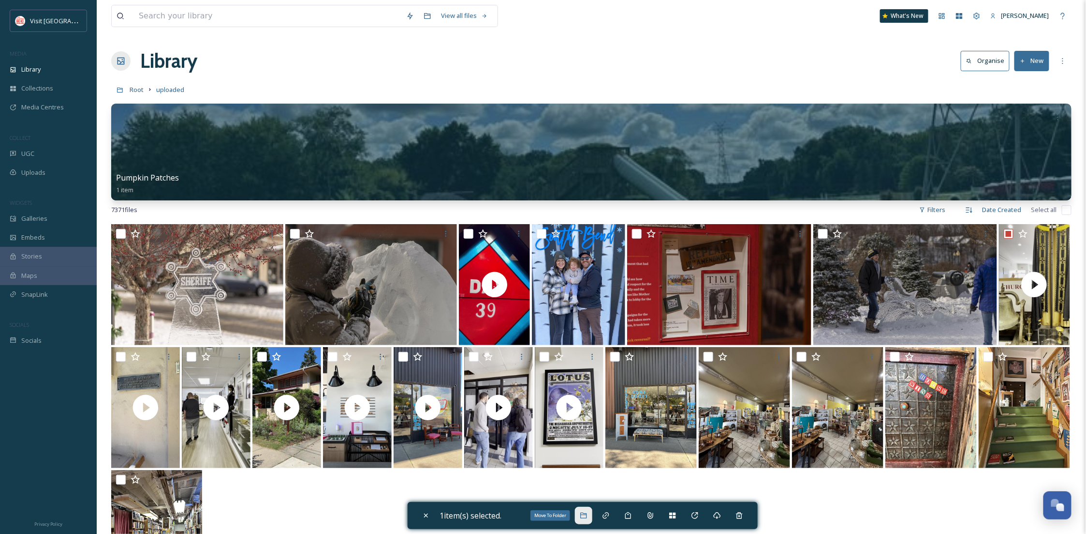
click at [581, 516] on div "Move To Folder" at bounding box center [583, 514] width 17 height 17
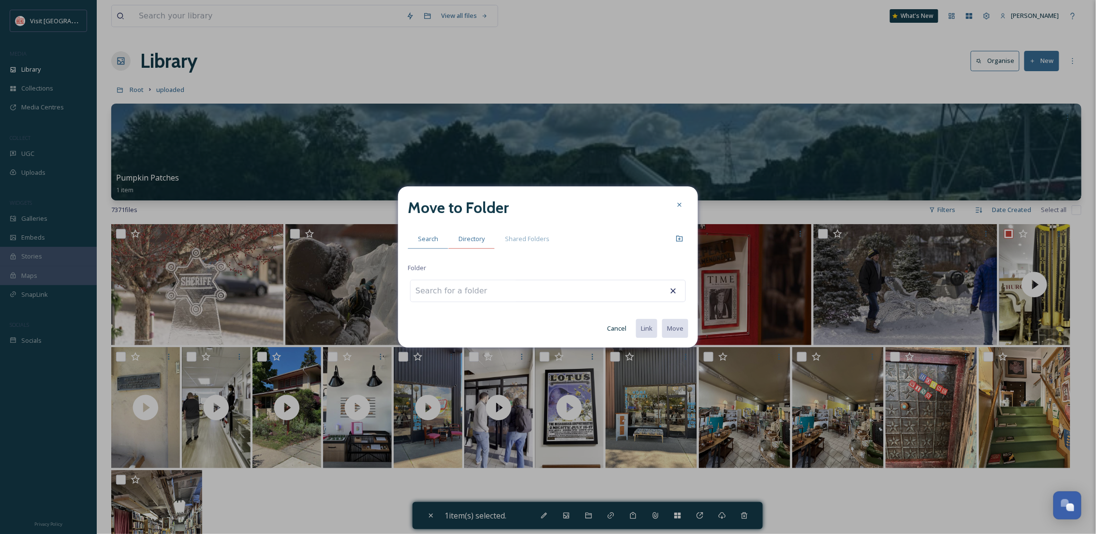
click at [481, 240] on span "Directory" at bounding box center [472, 238] width 26 height 9
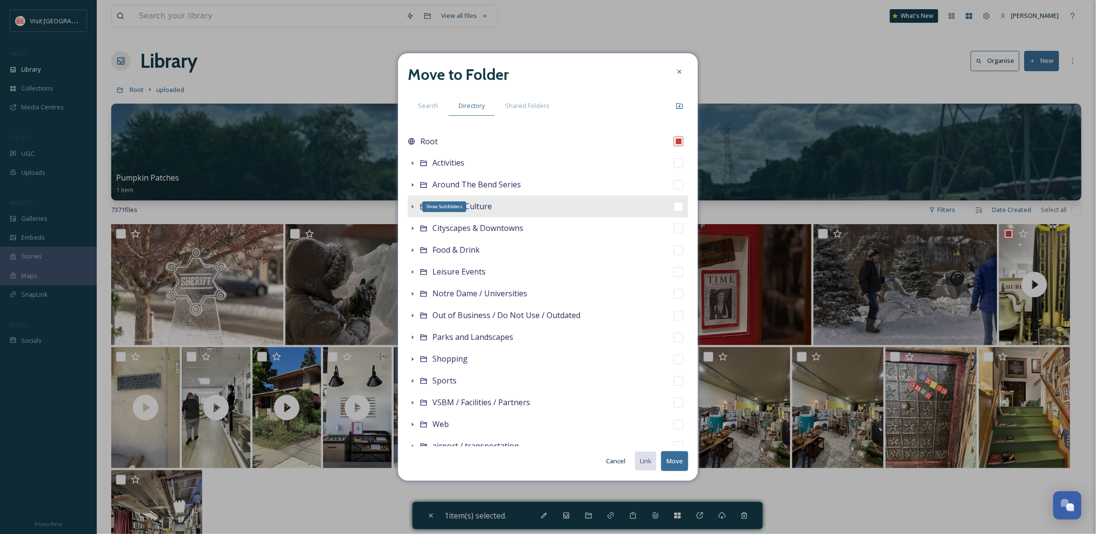
click at [411, 206] on icon at bounding box center [413, 207] width 8 height 8
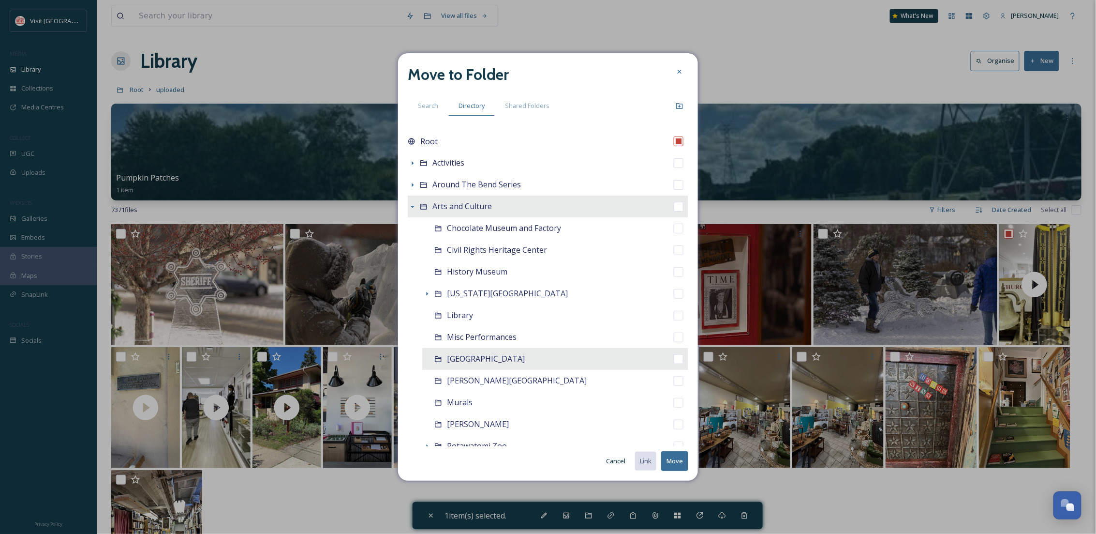
click at [509, 354] on span "[GEOGRAPHIC_DATA]" at bounding box center [486, 358] width 78 height 11
checkbox input "false"
checkbox input "true"
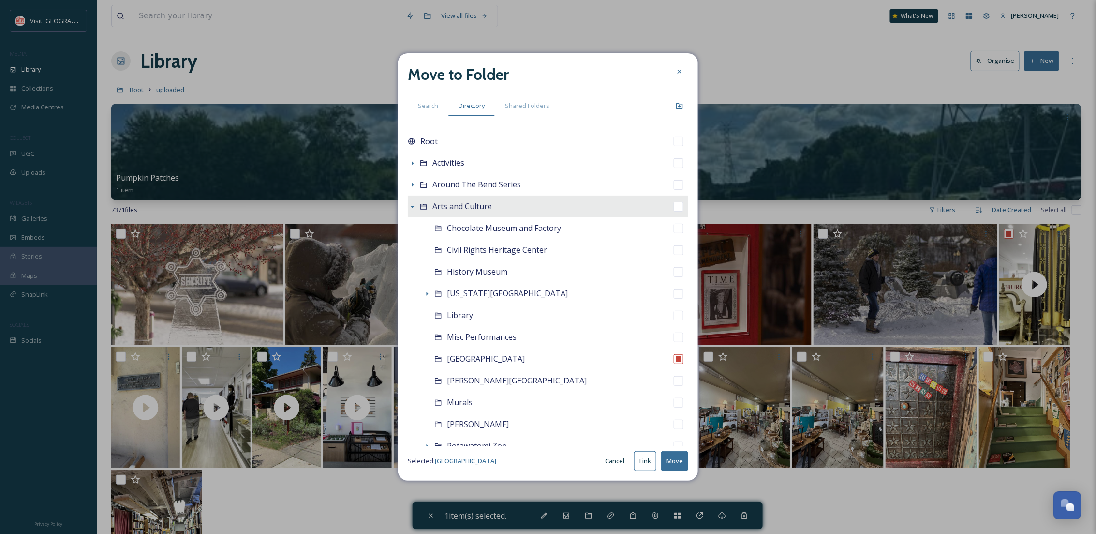
click at [684, 460] on button "Move" at bounding box center [674, 461] width 27 height 20
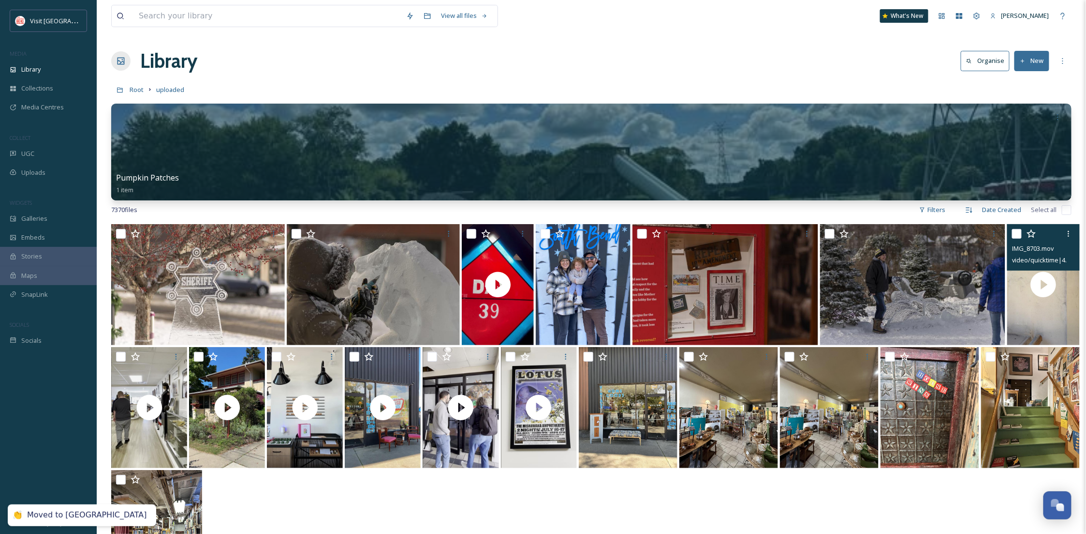
click at [1018, 231] on input "checkbox" at bounding box center [1017, 234] width 10 height 10
checkbox input "true"
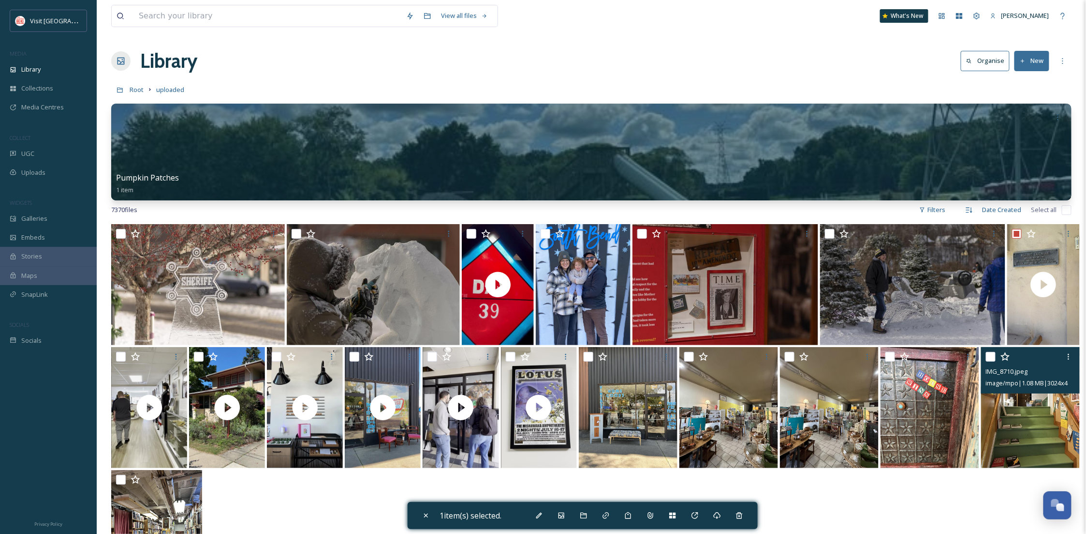
click at [991, 358] on input "checkbox" at bounding box center [991, 357] width 10 height 10
checkbox input "true"
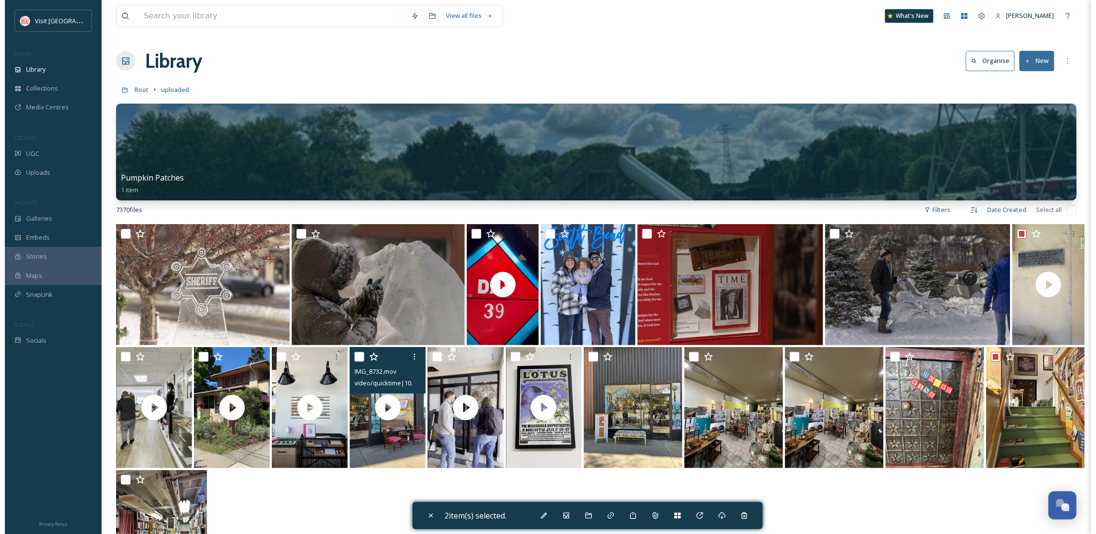
scroll to position [224, 0]
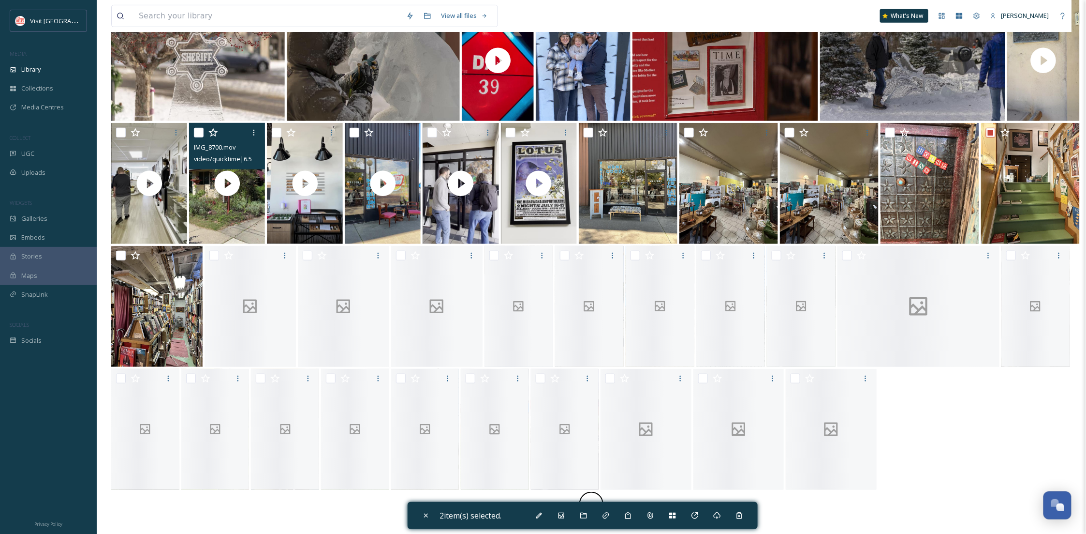
click at [194, 128] on input "checkbox" at bounding box center [199, 133] width 10 height 10
checkbox input "true"
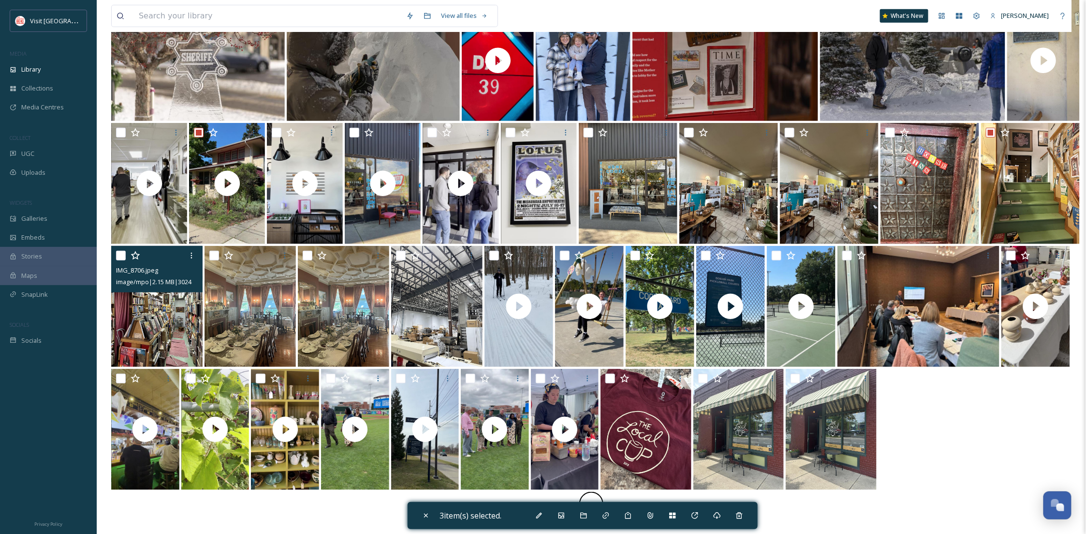
click at [119, 253] on input "checkbox" at bounding box center [121, 256] width 10 height 10
checkbox input "true"
click at [584, 514] on icon at bounding box center [583, 515] width 6 height 6
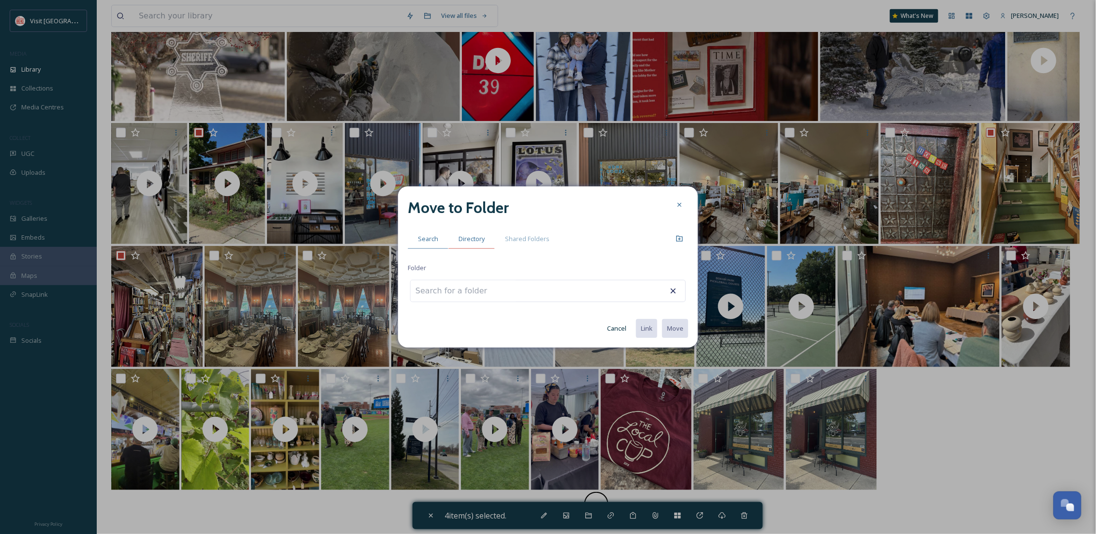
click at [469, 243] on span "Directory" at bounding box center [472, 238] width 26 height 9
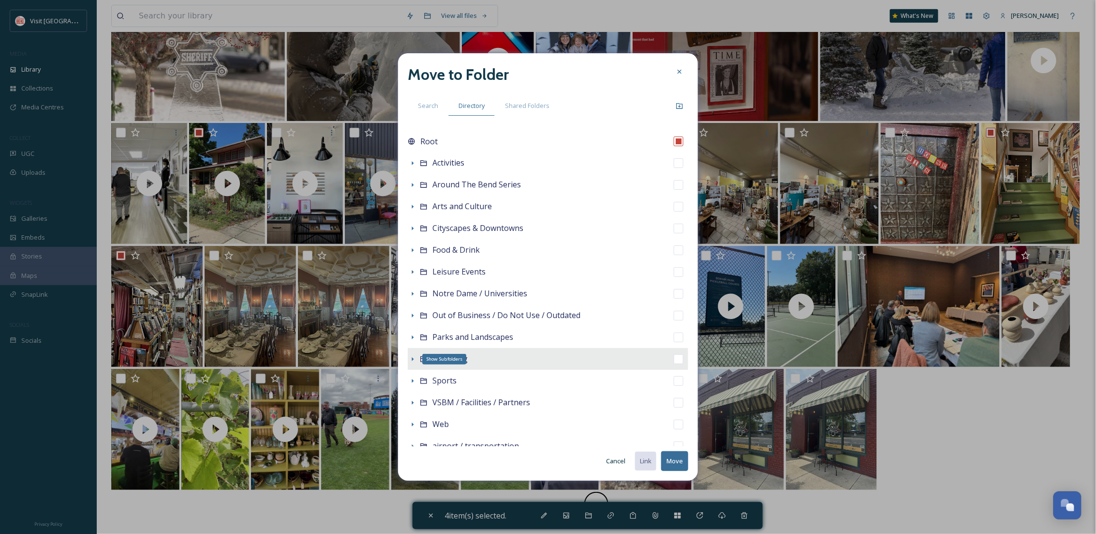
click at [415, 358] on icon at bounding box center [413, 359] width 8 height 8
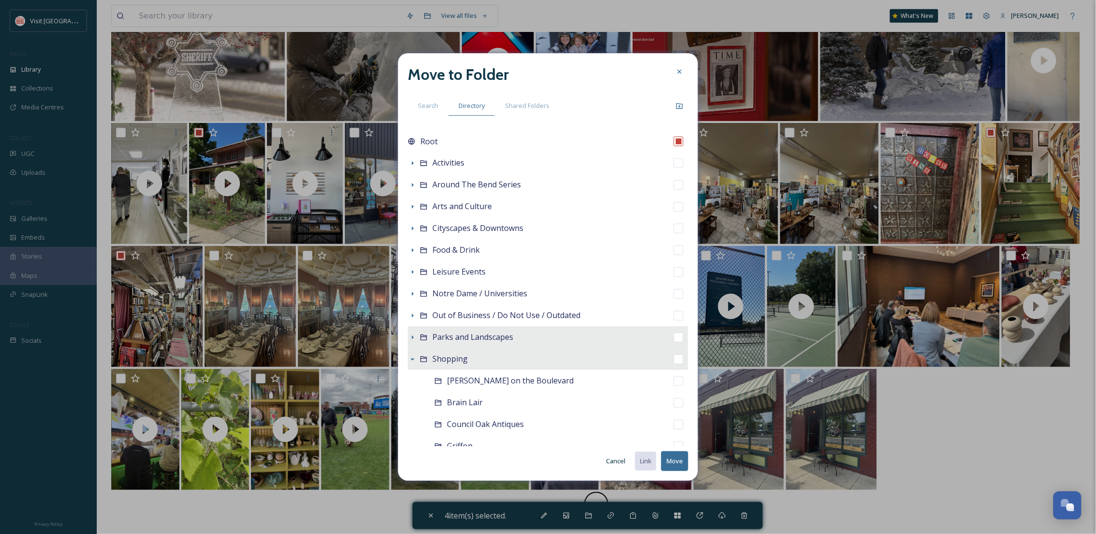
scroll to position [172, 0]
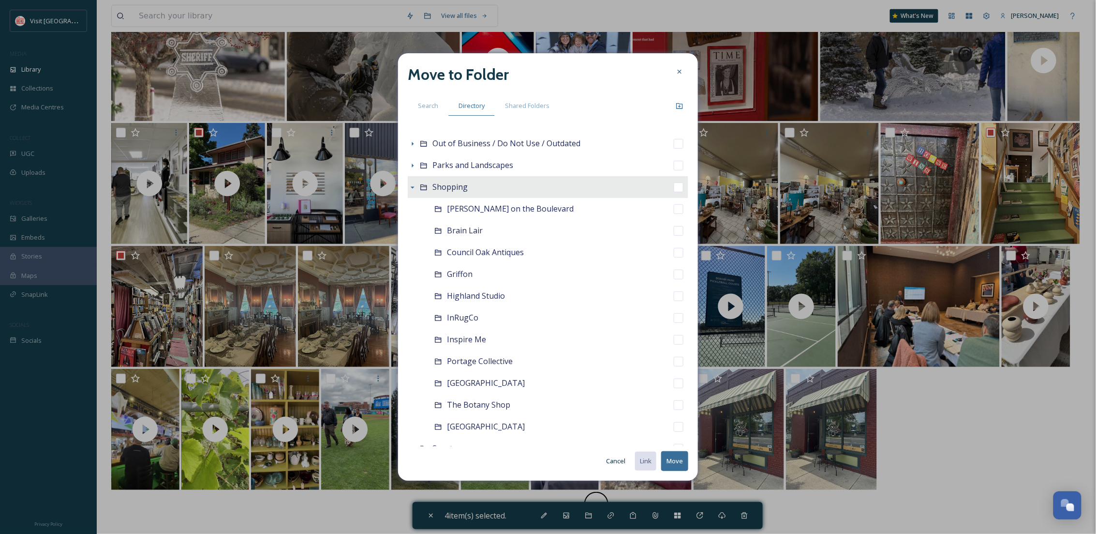
click at [521, 190] on div "Shopping" at bounding box center [548, 187] width 281 height 22
checkbox input "false"
checkbox input "true"
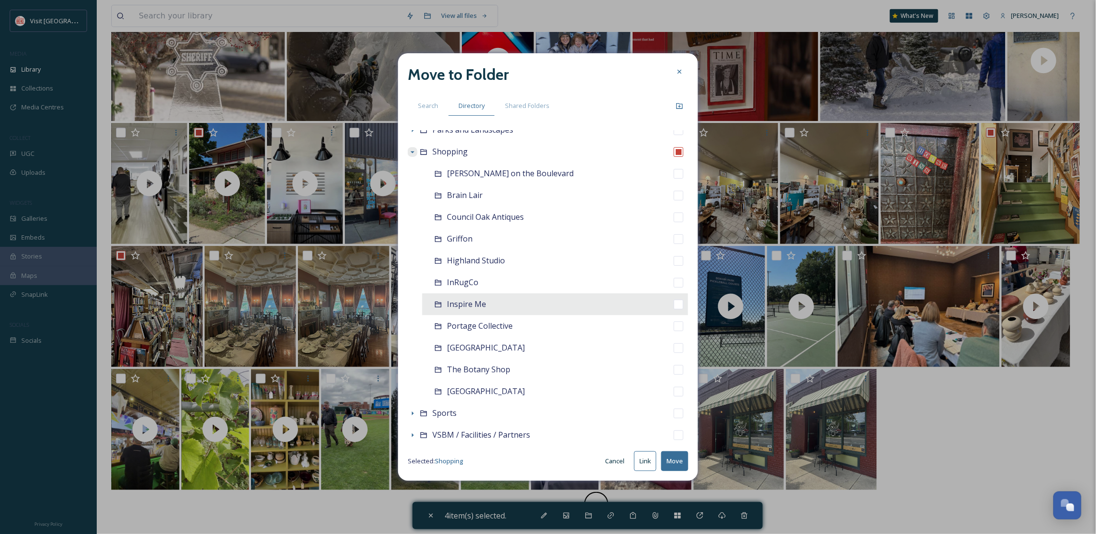
scroll to position [258, 0]
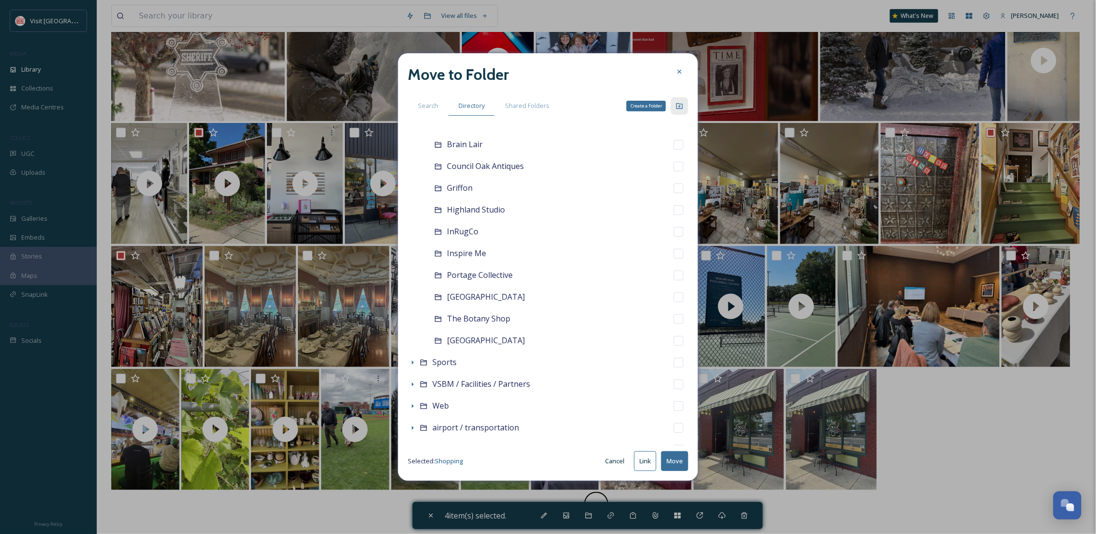
click at [683, 101] on div "Create a Folder" at bounding box center [679, 105] width 17 height 17
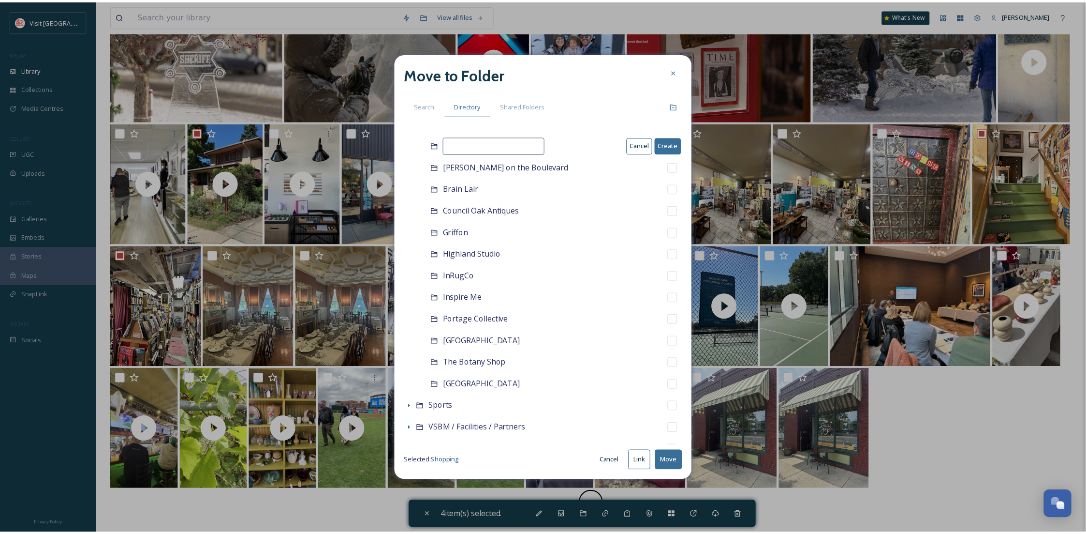
scroll to position [178, 0]
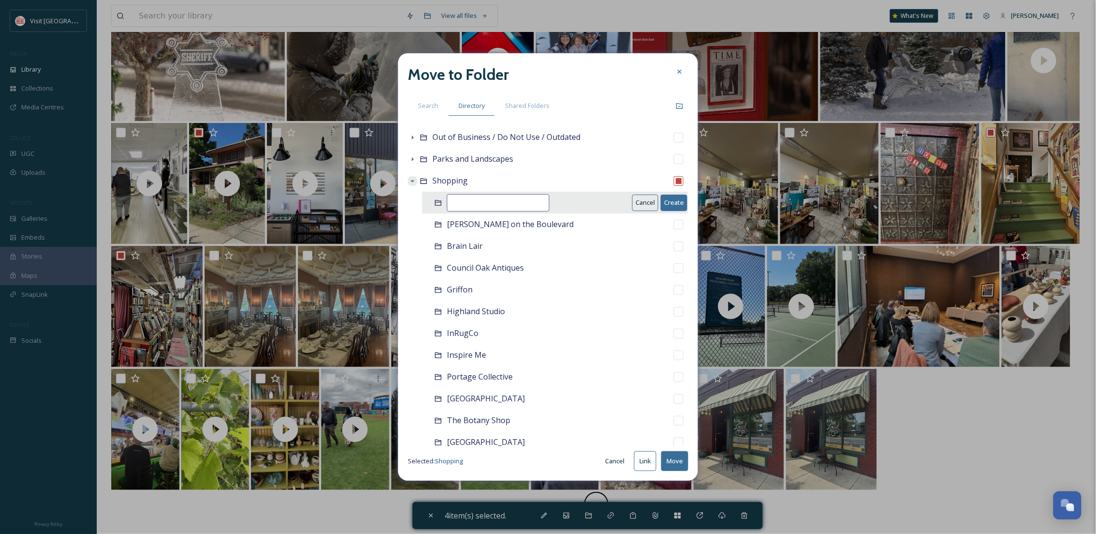
click at [506, 196] on input at bounding box center [498, 202] width 103 height 17
type input "Erasmus Books"
click at [662, 201] on button "Create" at bounding box center [674, 202] width 27 height 16
checkbox input "false"
checkbox input "true"
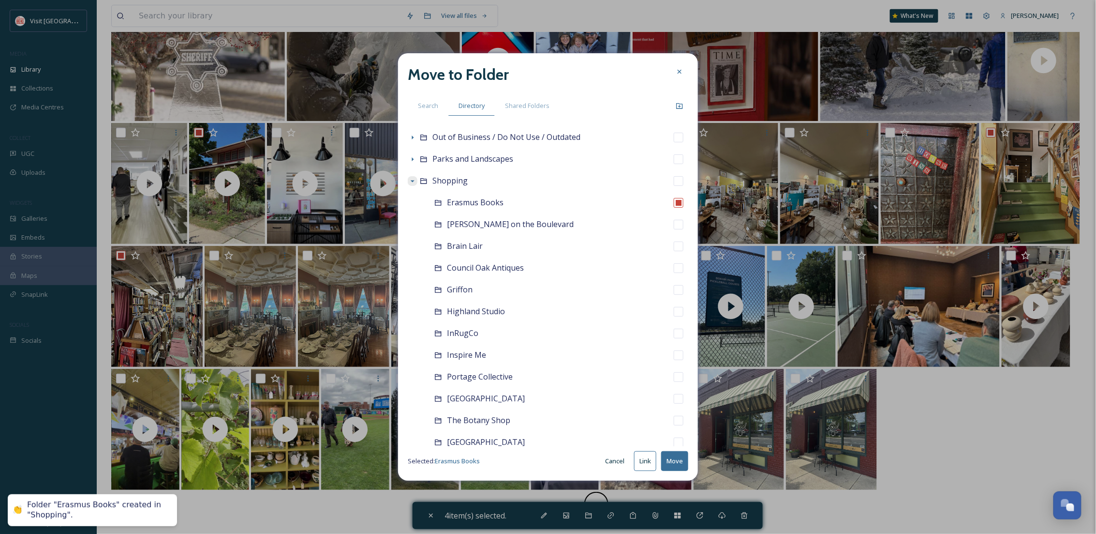
click at [680, 469] on button "Move" at bounding box center [674, 461] width 27 height 20
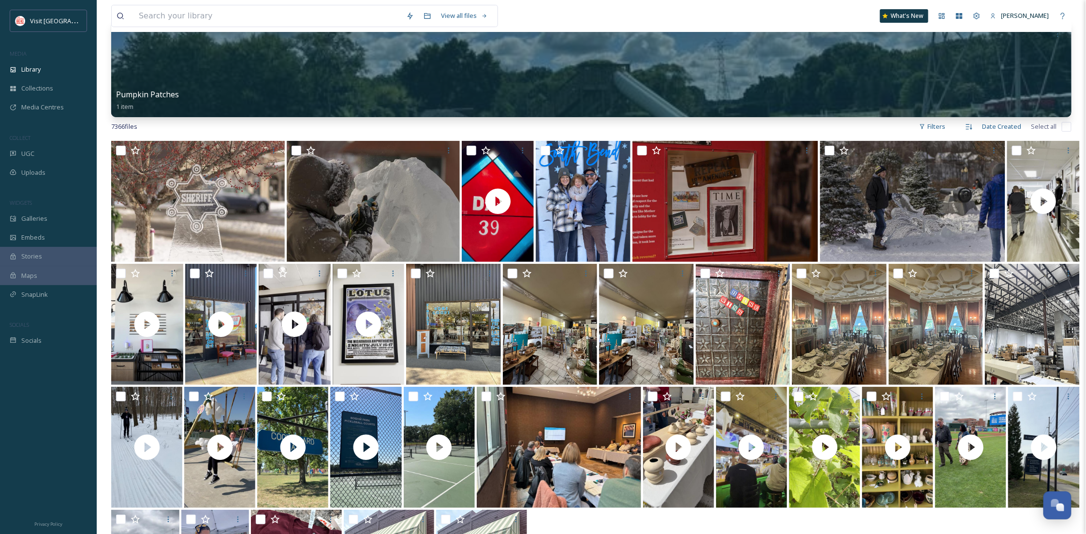
scroll to position [81, 0]
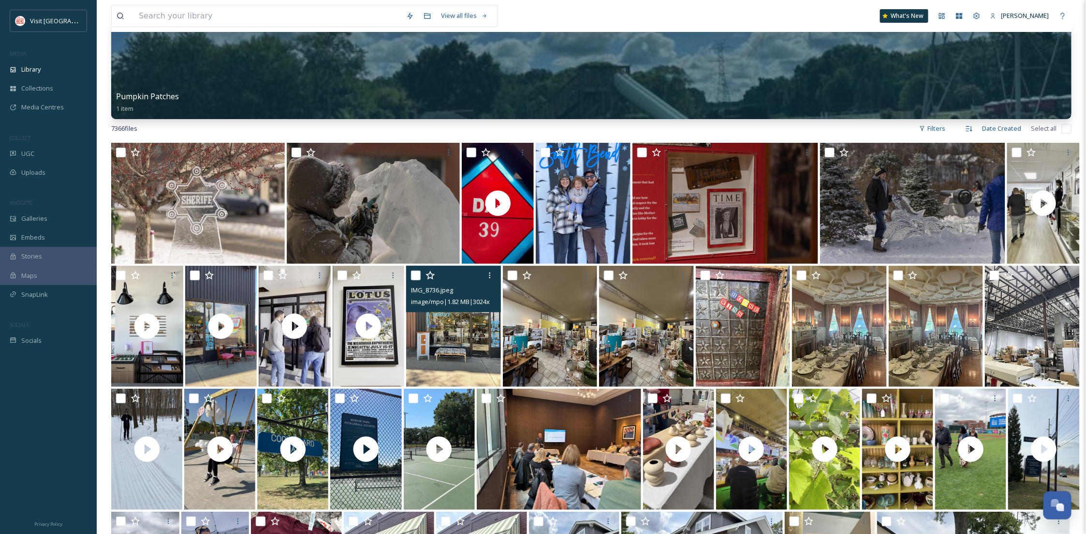
click at [415, 276] on input "checkbox" at bounding box center [416, 275] width 10 height 10
checkbox input "true"
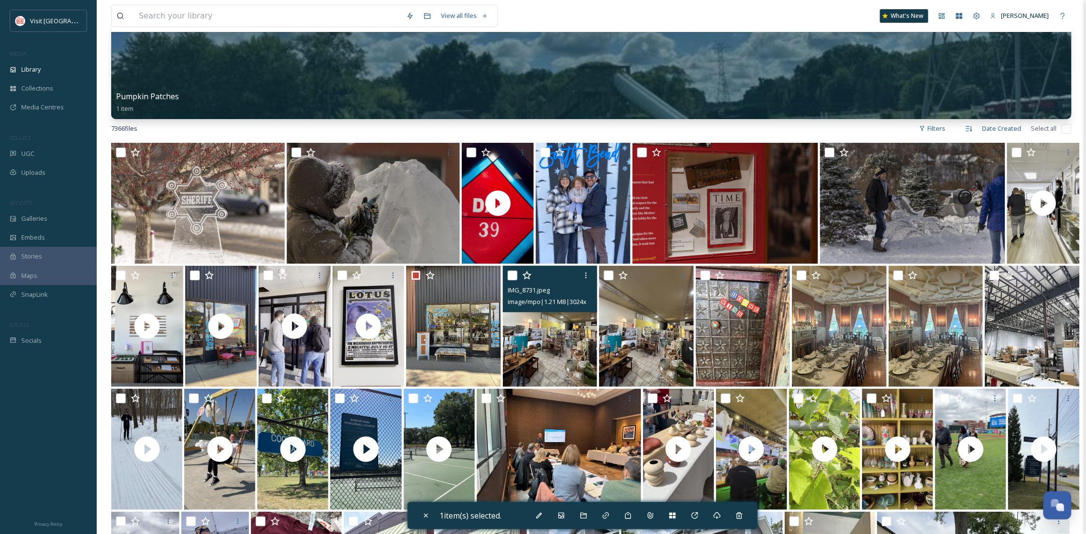
click at [513, 274] on input "checkbox" at bounding box center [513, 275] width 10 height 10
checkbox input "true"
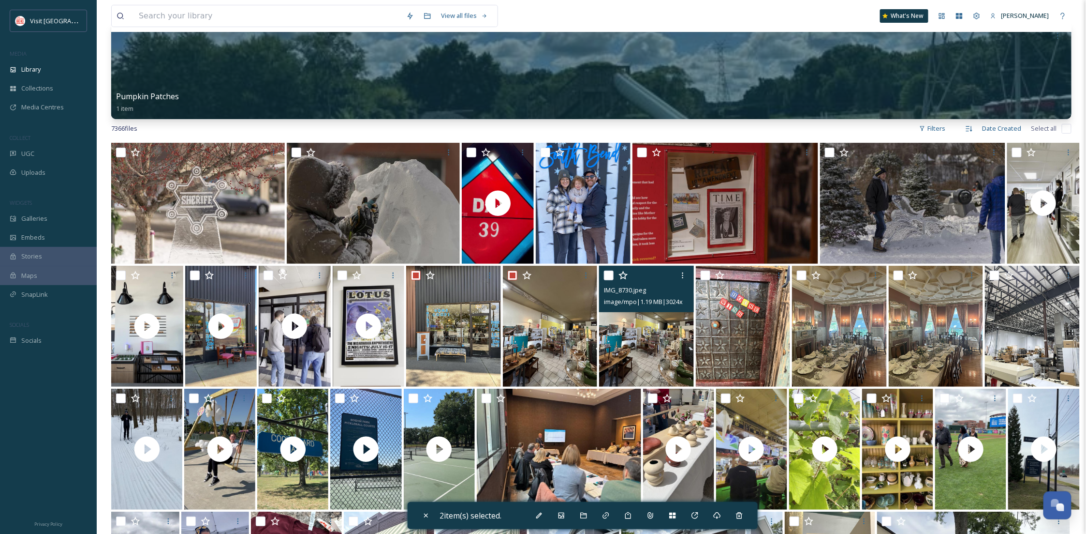
click at [608, 271] on input "checkbox" at bounding box center [609, 275] width 10 height 10
checkbox input "true"
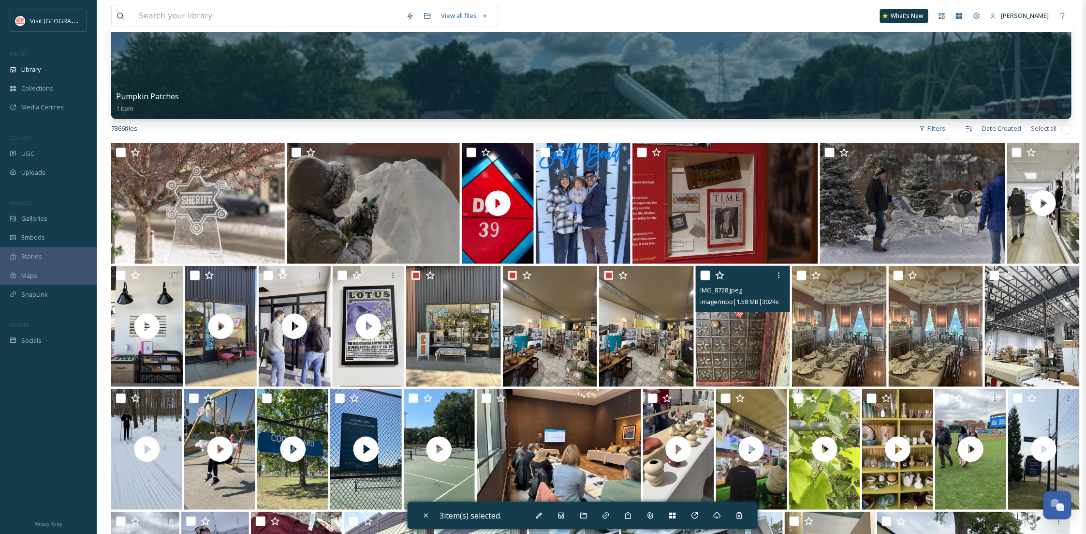
click at [705, 275] on input "checkbox" at bounding box center [706, 275] width 10 height 10
checkbox input "true"
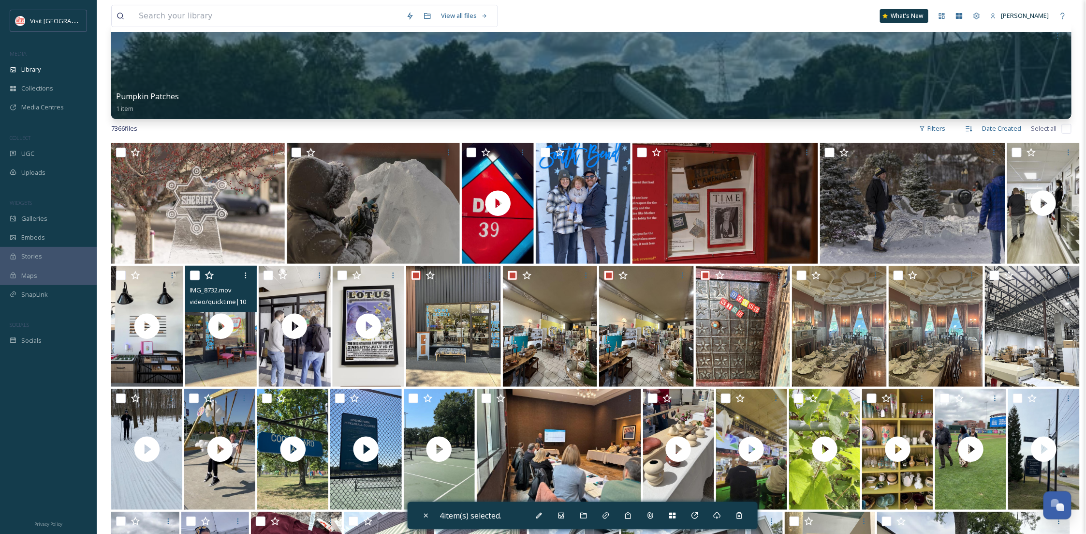
click at [197, 274] on input "checkbox" at bounding box center [195, 275] width 10 height 10
checkbox input "true"
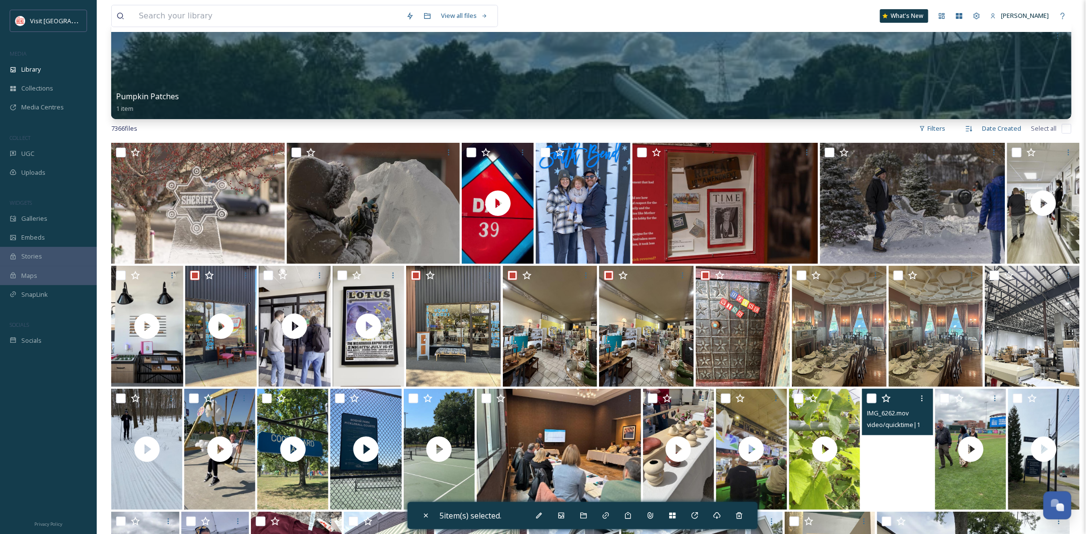
click at [888, 484] on video "IMG_6262.mov" at bounding box center [897, 448] width 71 height 121
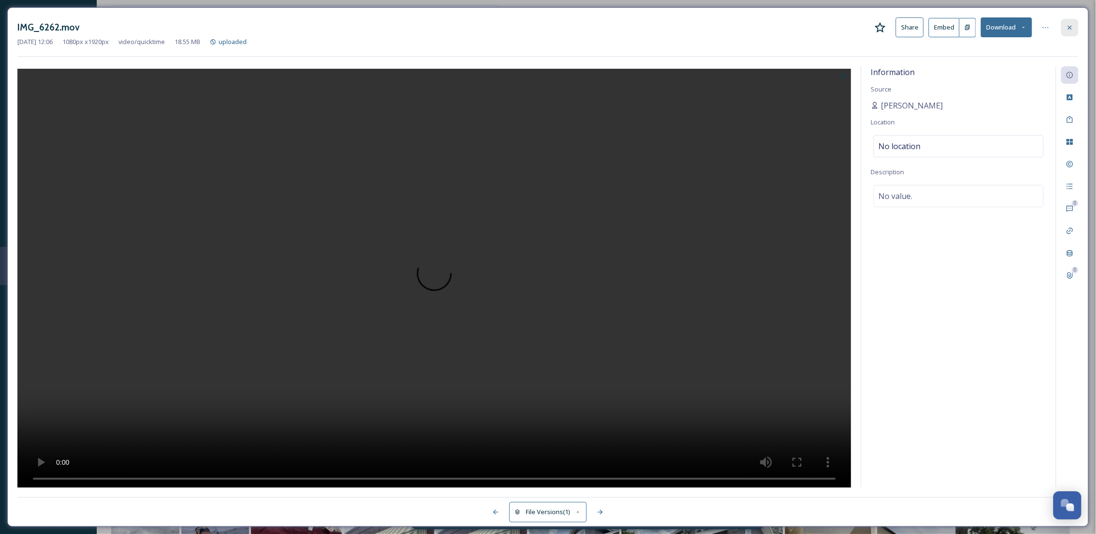
click at [1066, 24] on icon at bounding box center [1070, 28] width 8 height 8
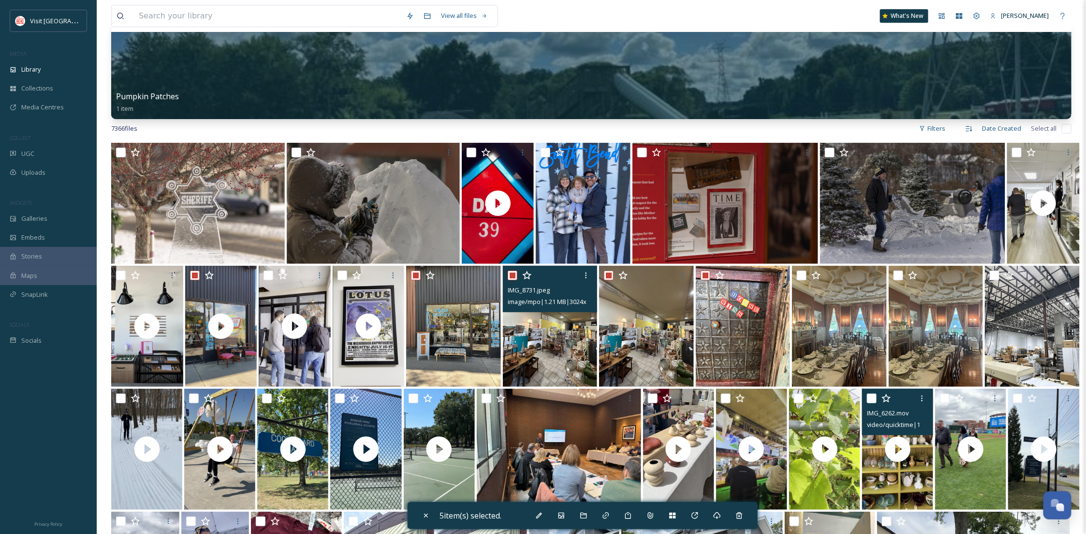
click at [556, 347] on img at bounding box center [550, 326] width 94 height 121
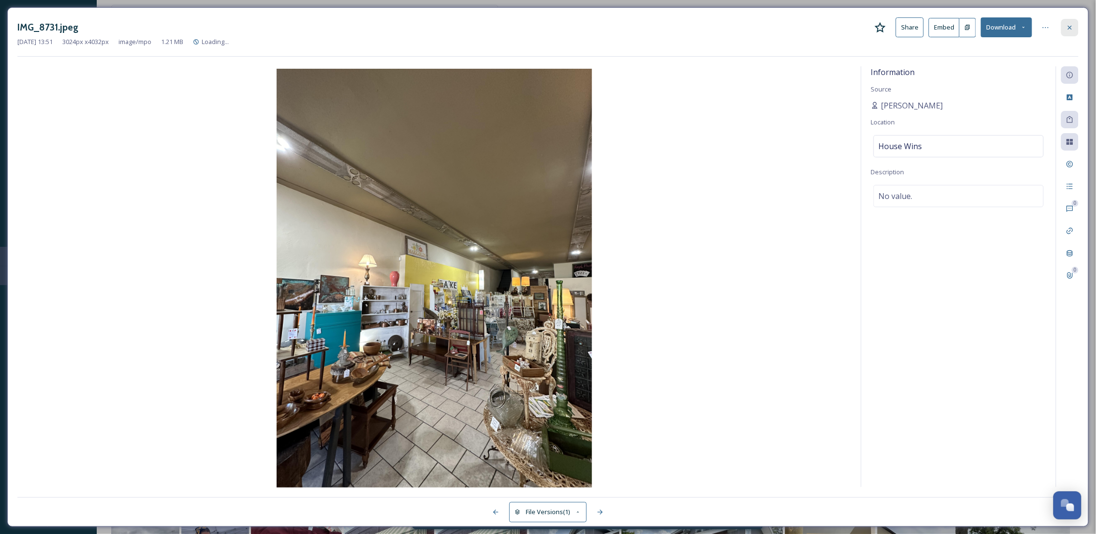
click at [1074, 28] on div at bounding box center [1069, 27] width 17 height 17
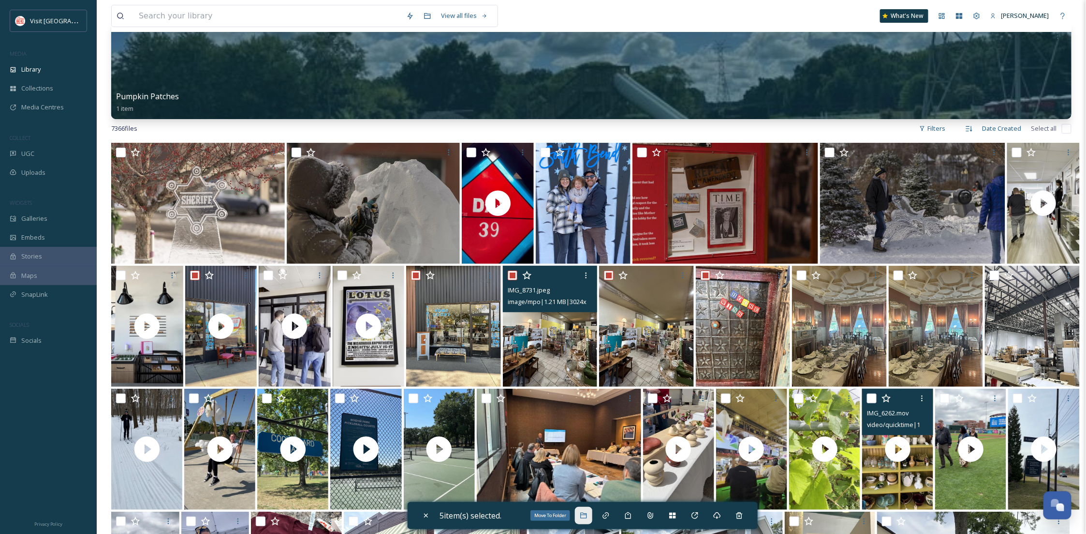
click at [588, 512] on icon at bounding box center [584, 515] width 8 height 8
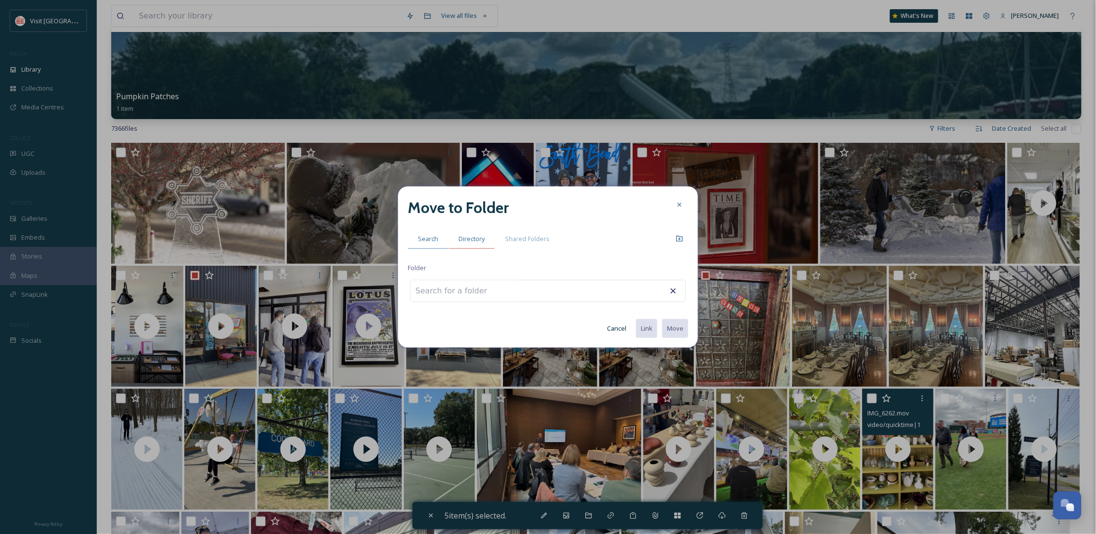
click at [470, 244] on div "Directory" at bounding box center [471, 239] width 46 height 20
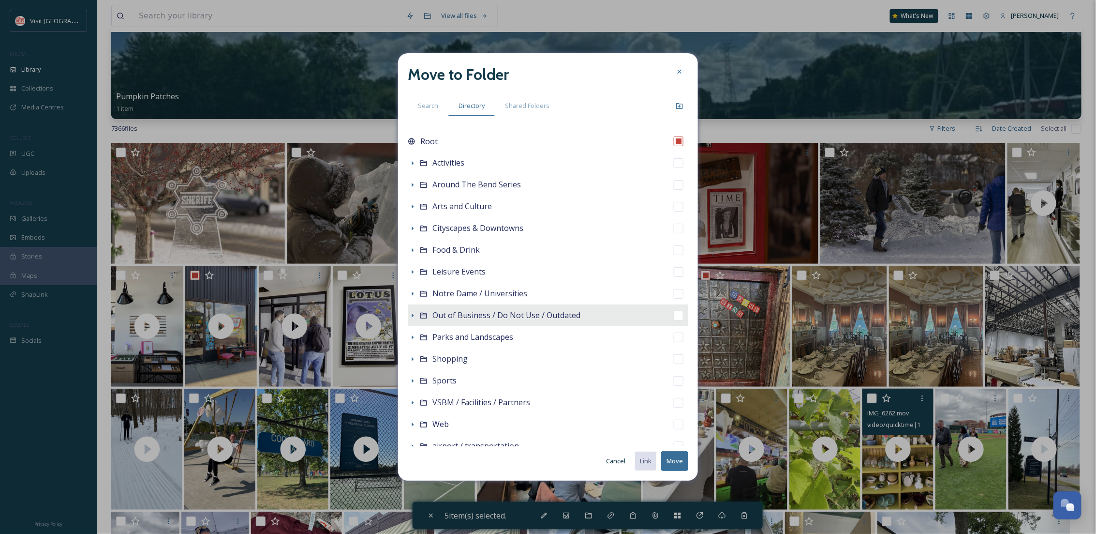
click at [495, 315] on span "Out of Business / Do Not Use / Outdated" at bounding box center [506, 315] width 148 height 11
checkbox input "false"
checkbox input "true"
click at [674, 459] on button "Move" at bounding box center [674, 461] width 27 height 20
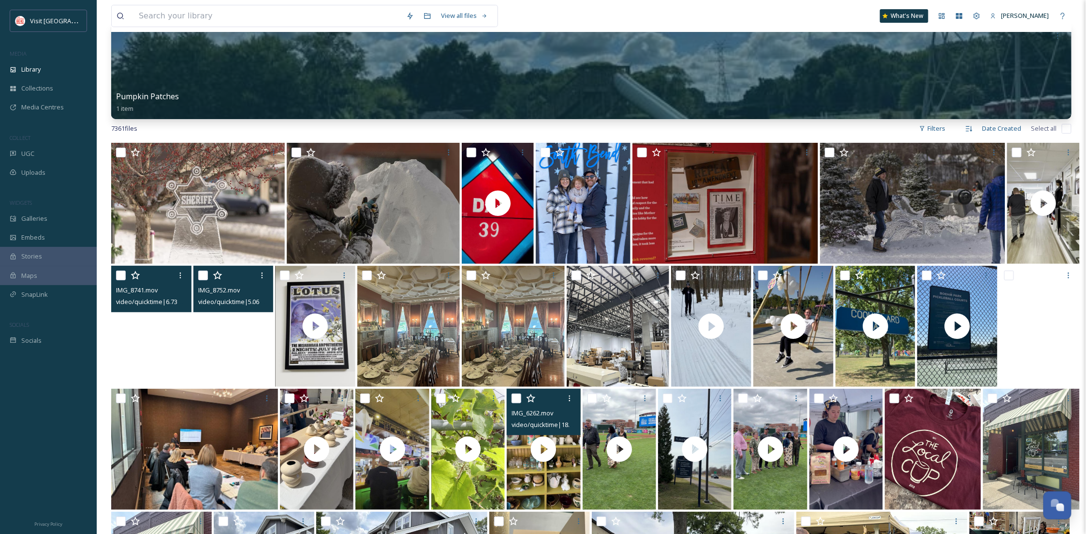
click at [144, 351] on video "IMG_8741.mov" at bounding box center [151, 326] width 80 height 121
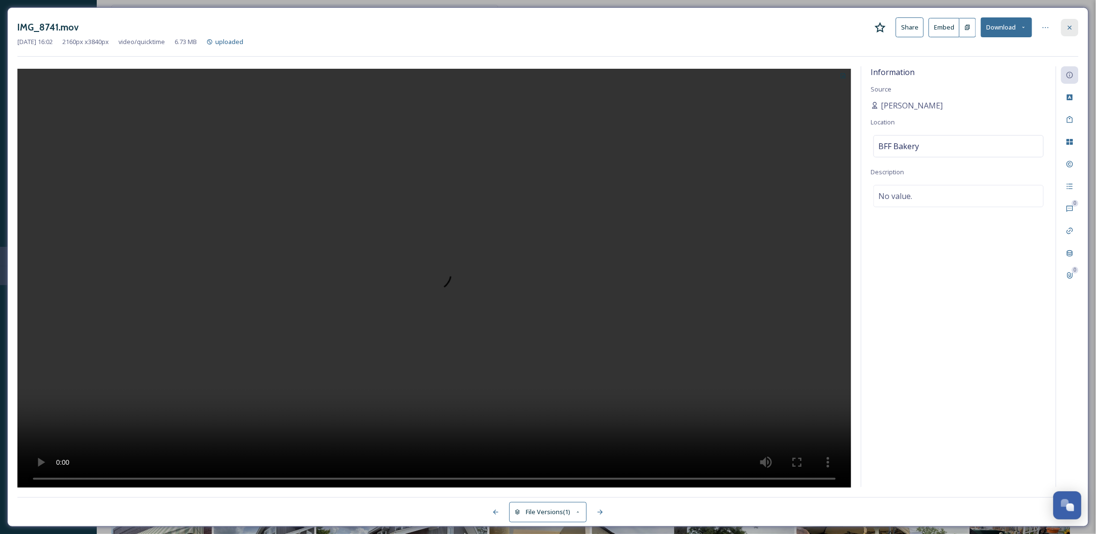
click at [1068, 30] on icon at bounding box center [1070, 28] width 8 height 8
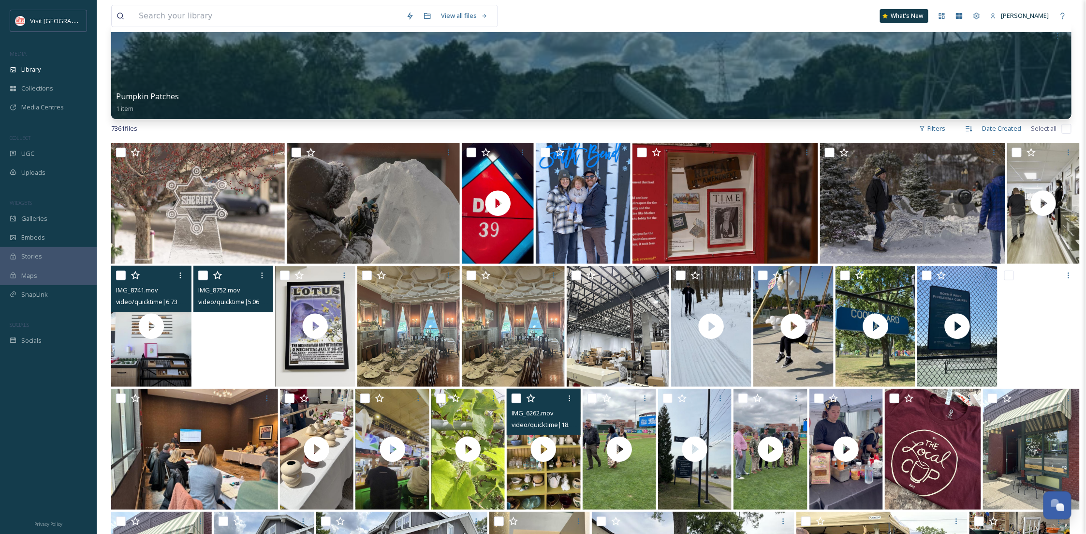
click at [243, 347] on video "IMG_8752.mov" at bounding box center [233, 326] width 80 height 121
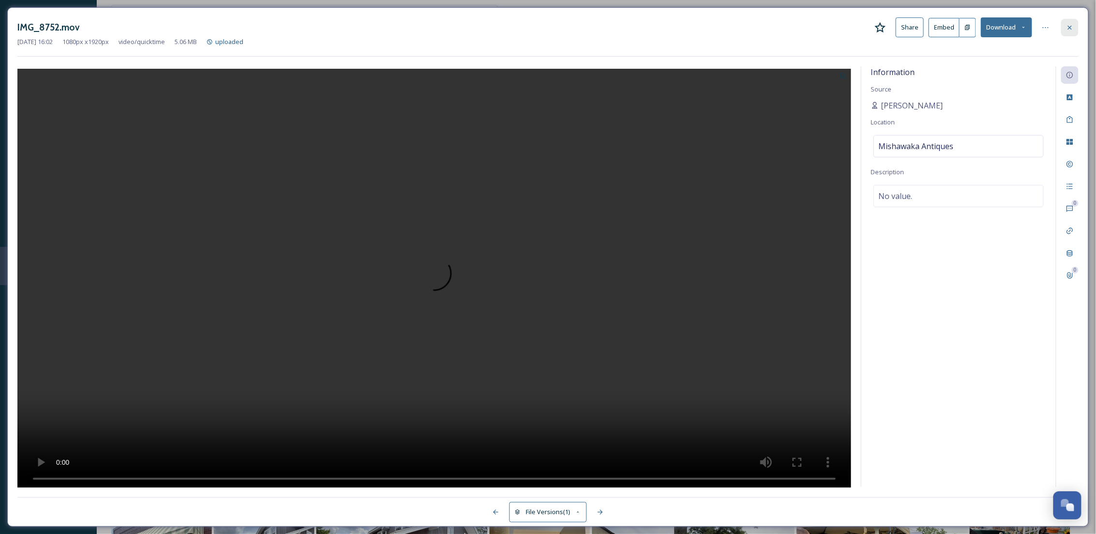
click at [1070, 30] on icon at bounding box center [1070, 28] width 8 height 8
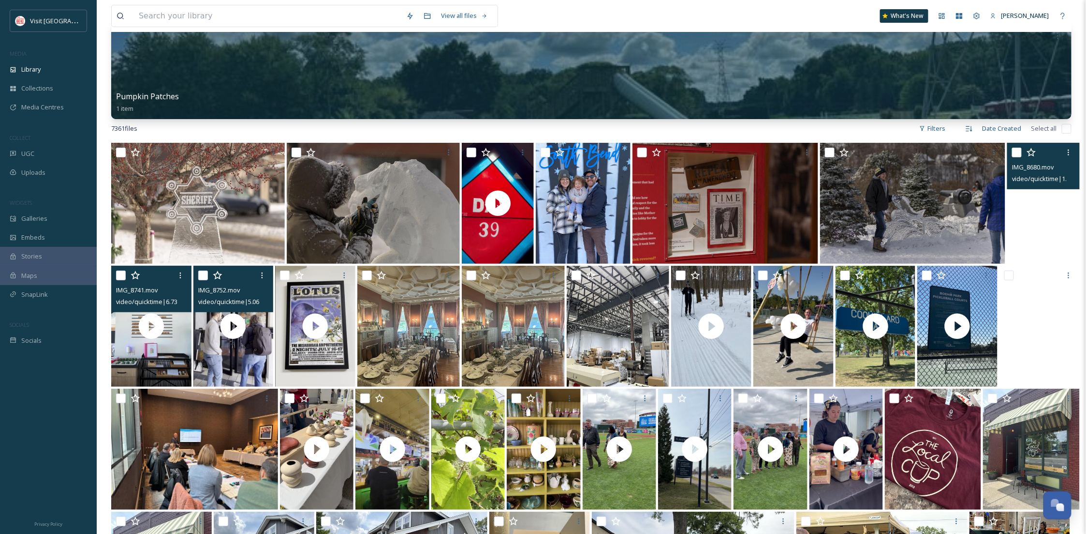
click at [1028, 221] on video "IMG_8680.mov" at bounding box center [1044, 203] width 72 height 121
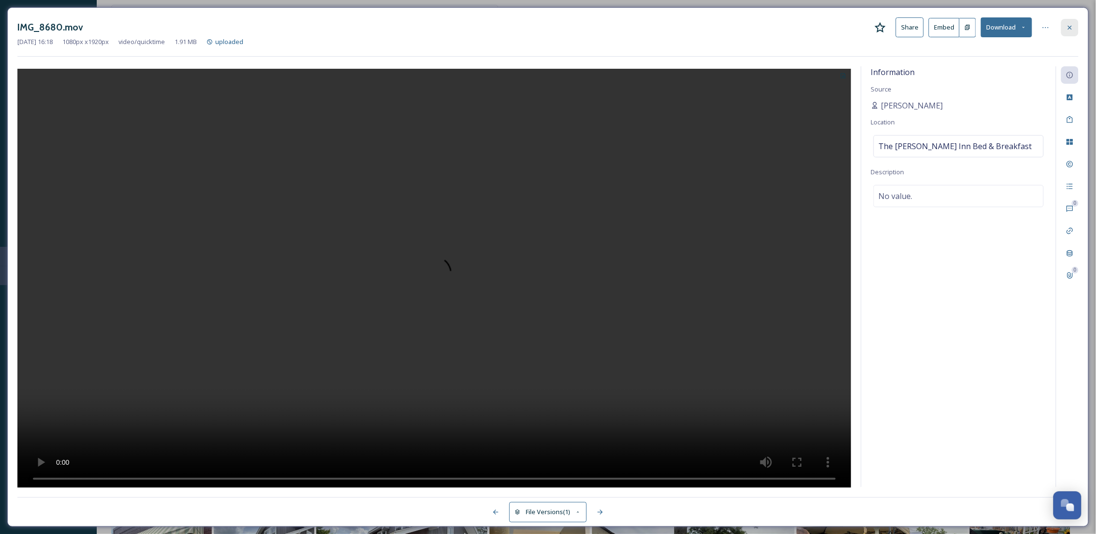
click at [1071, 33] on div at bounding box center [1069, 27] width 17 height 17
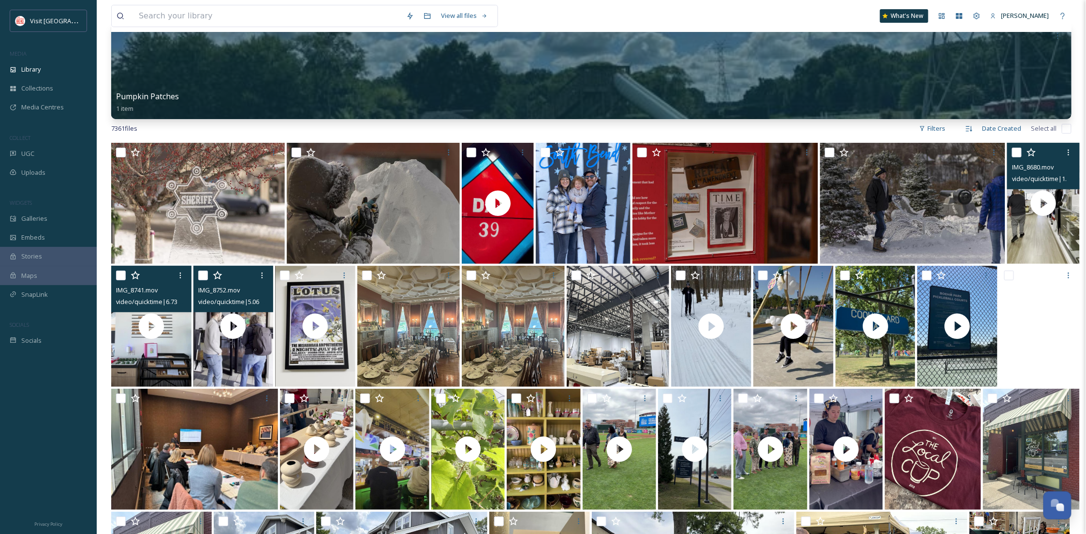
click at [1019, 150] on input "checkbox" at bounding box center [1017, 153] width 10 height 10
checkbox input "true"
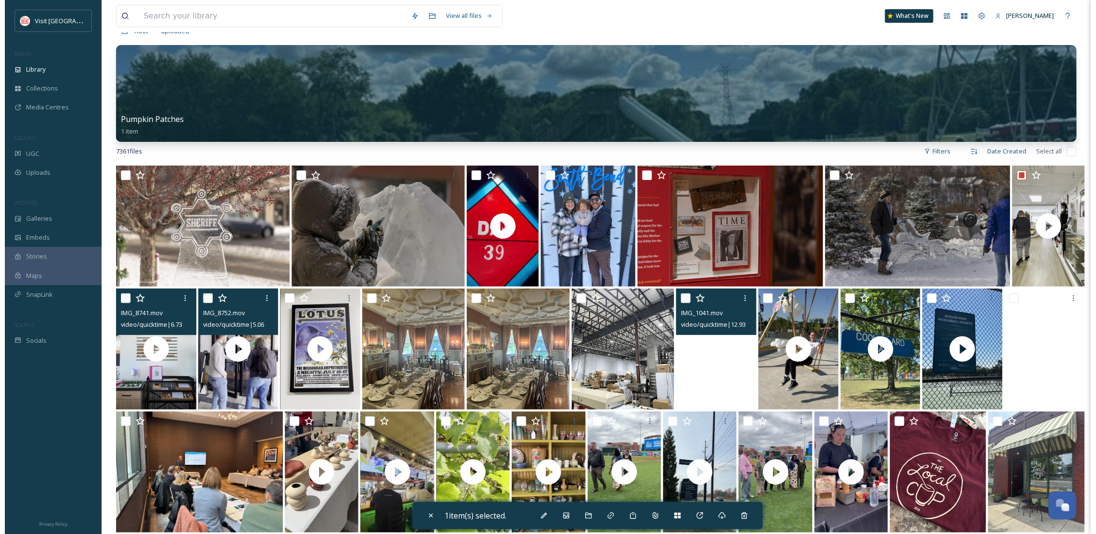
scroll to position [86, 0]
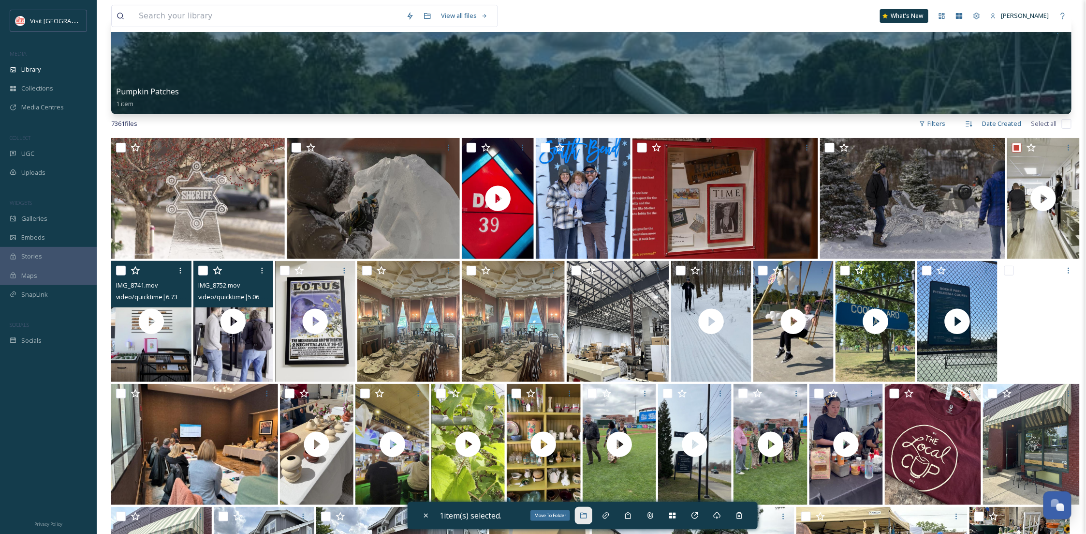
click at [582, 512] on div "Move To Folder" at bounding box center [583, 514] width 17 height 17
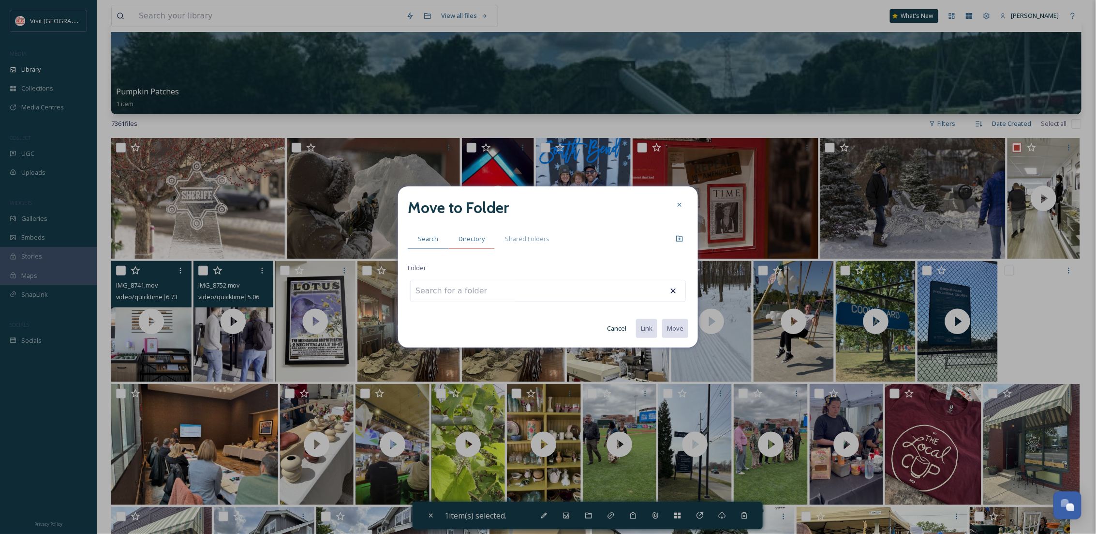
click at [463, 239] on span "Directory" at bounding box center [472, 238] width 26 height 9
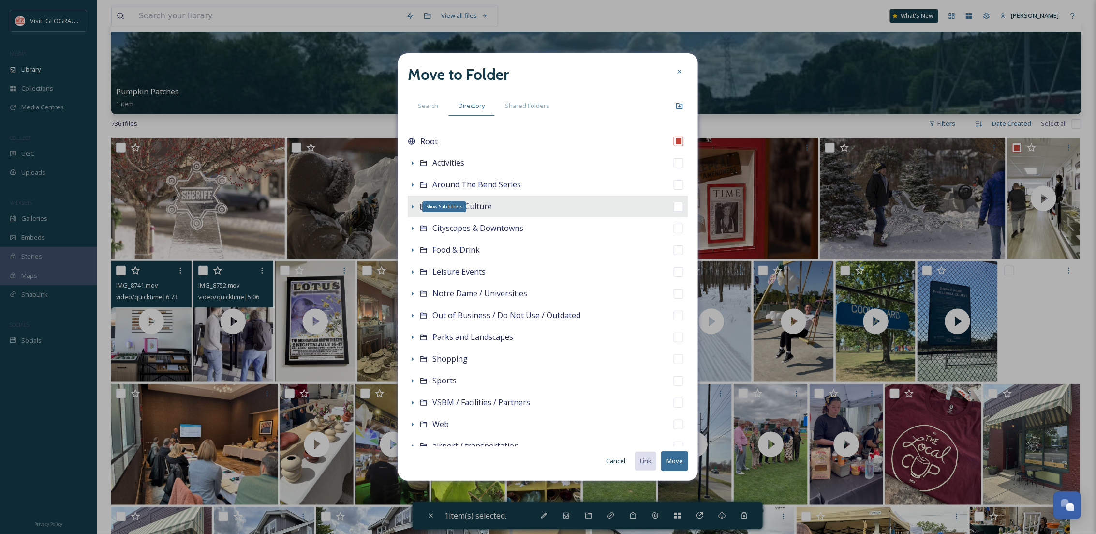
click at [411, 207] on icon at bounding box center [413, 207] width 8 height 8
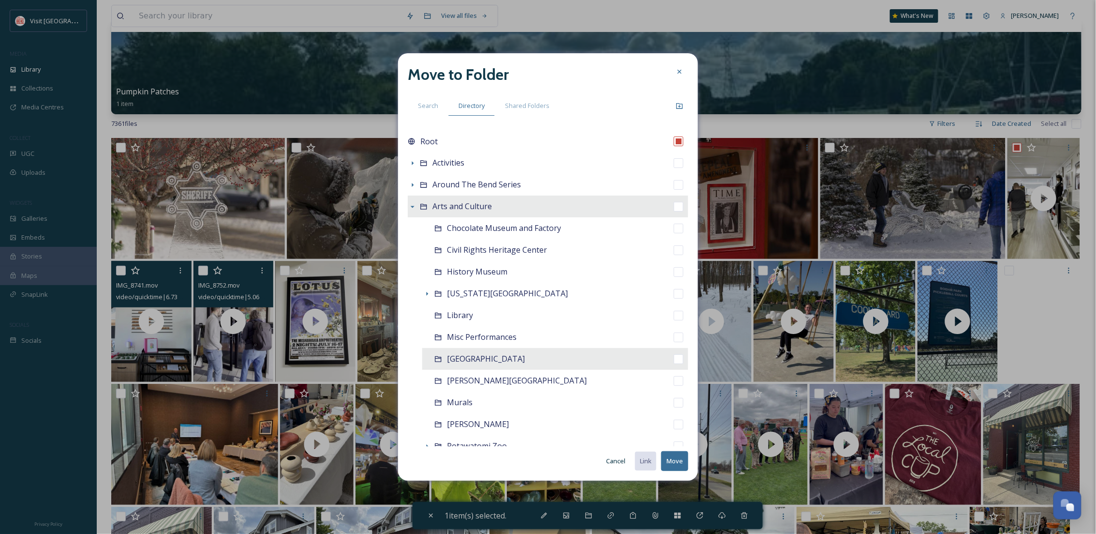
click at [511, 358] on span "[GEOGRAPHIC_DATA]" at bounding box center [486, 358] width 78 height 11
checkbox input "false"
checkbox input "true"
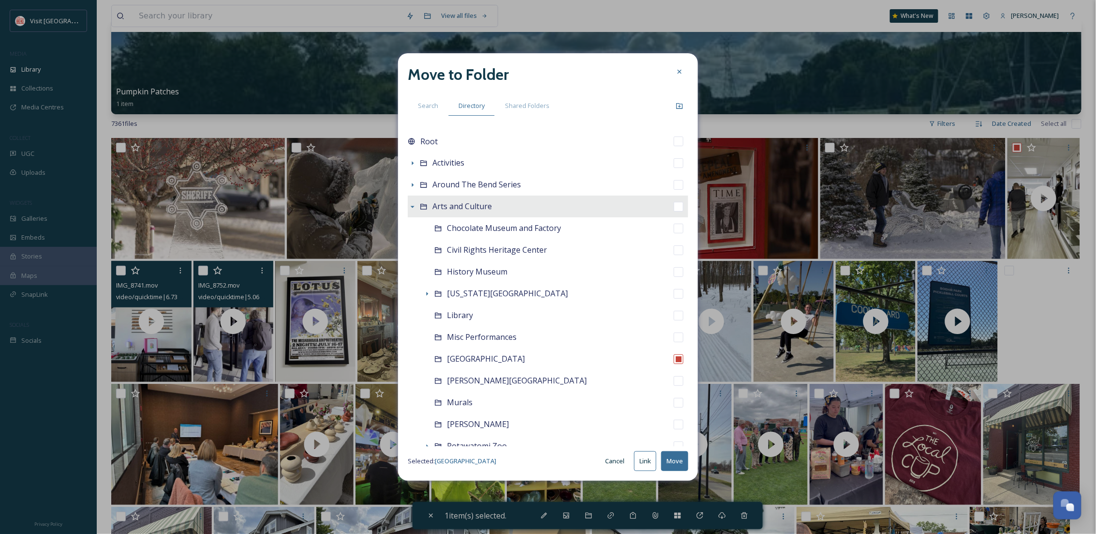
click at [673, 463] on button "Move" at bounding box center [674, 461] width 27 height 20
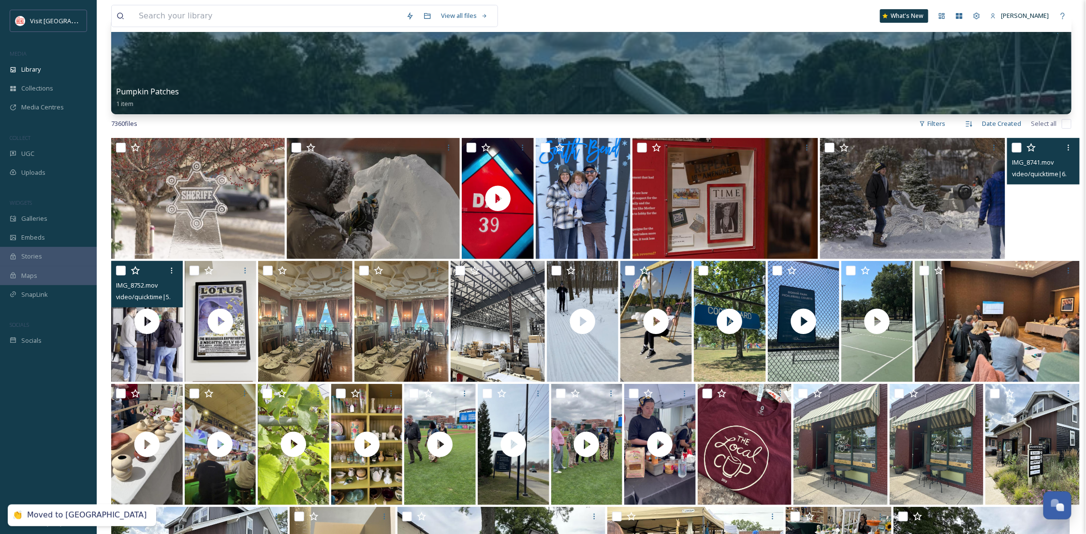
click at [1010, 241] on video "IMG_8741.mov" at bounding box center [1044, 198] width 72 height 121
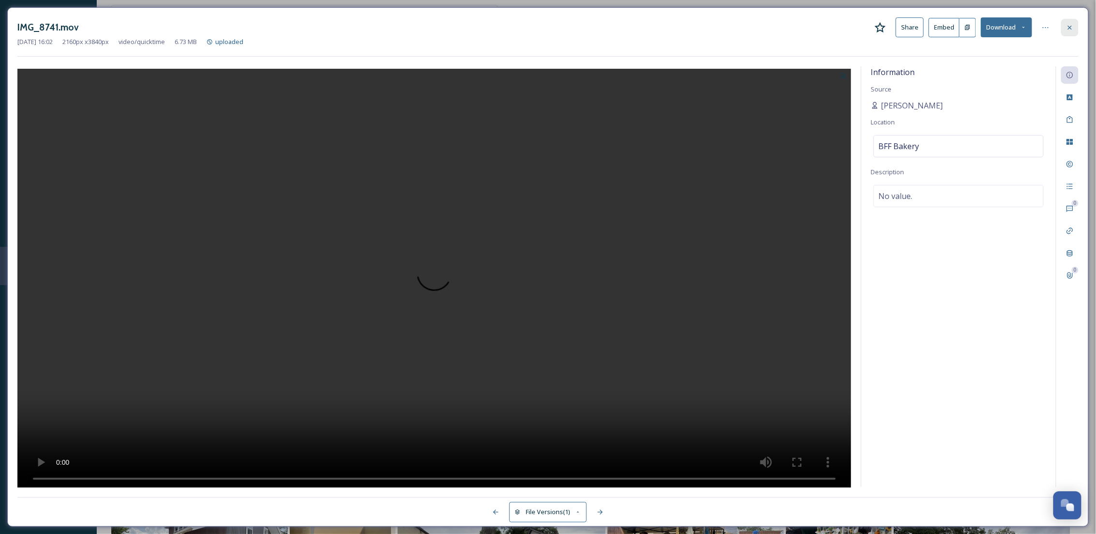
click at [1073, 26] on icon at bounding box center [1070, 28] width 8 height 8
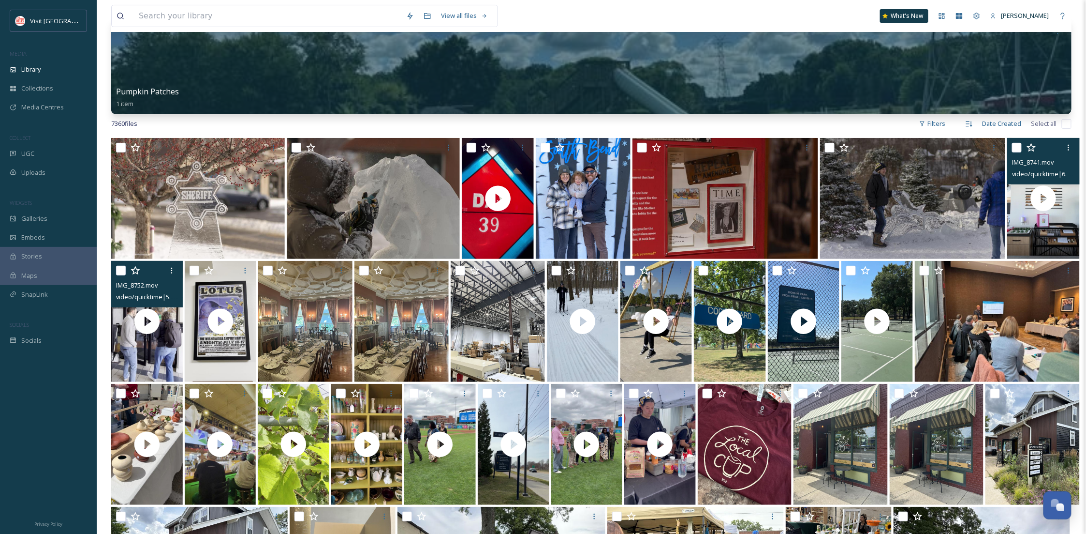
click at [1017, 144] on input "checkbox" at bounding box center [1017, 148] width 10 height 10
checkbox input "true"
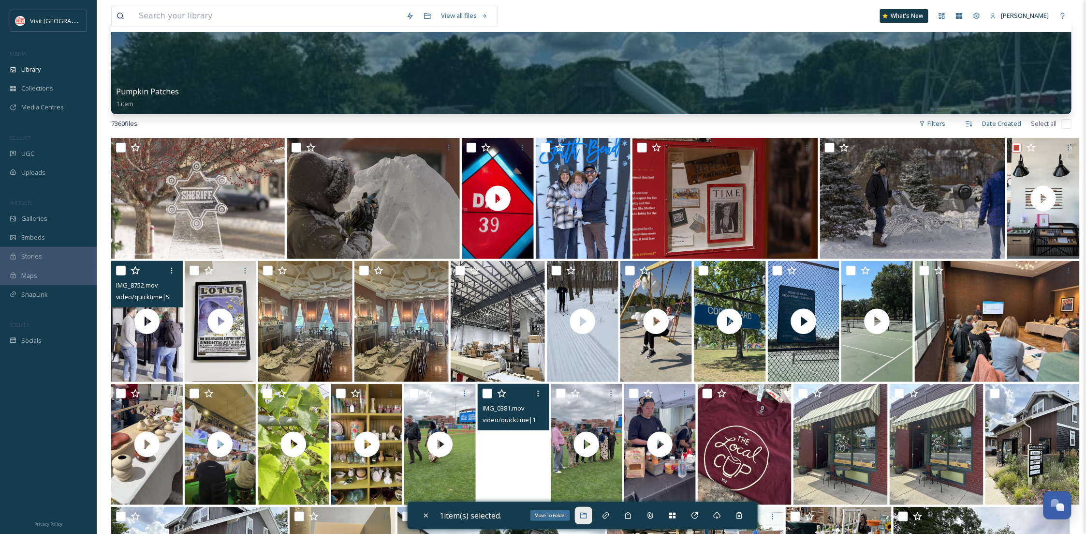
click at [579, 516] on div "Move To Folder" at bounding box center [583, 514] width 17 height 17
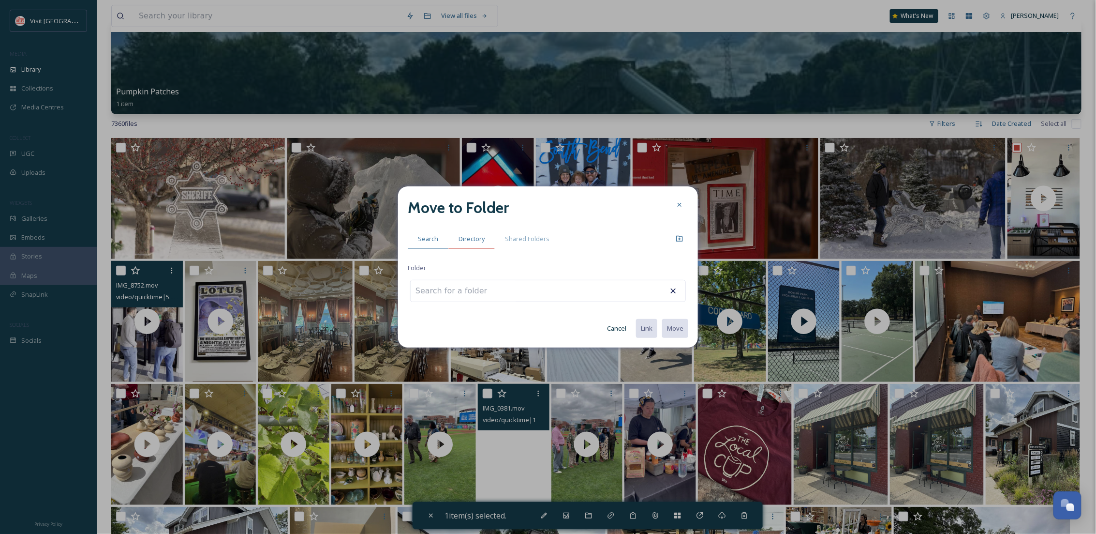
click at [476, 235] on span "Directory" at bounding box center [472, 238] width 26 height 9
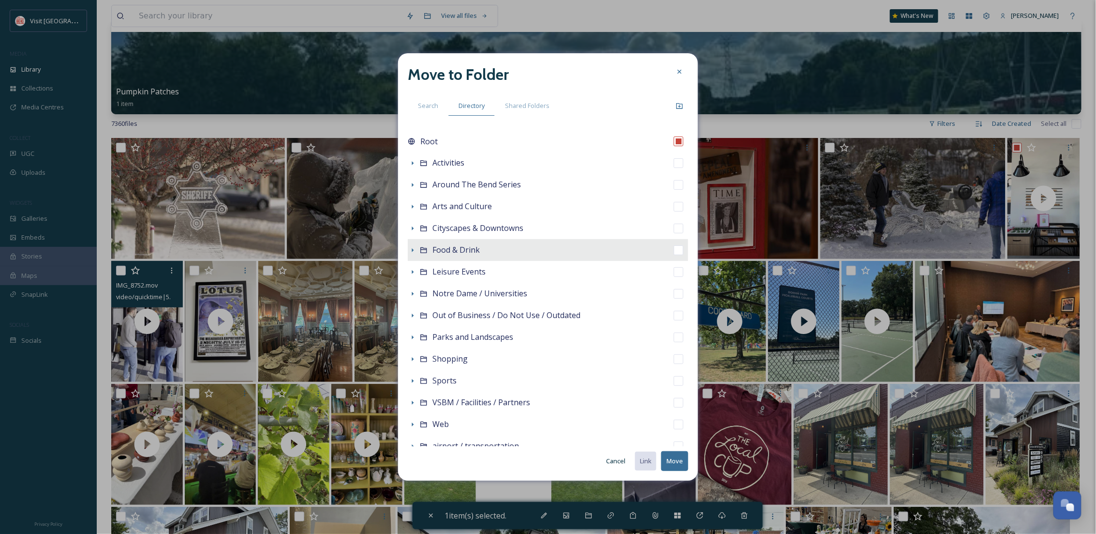
click at [460, 246] on span "Food & Drink" at bounding box center [455, 249] width 47 height 11
checkbox input "false"
checkbox input "true"
click at [411, 247] on icon at bounding box center [413, 250] width 8 height 8
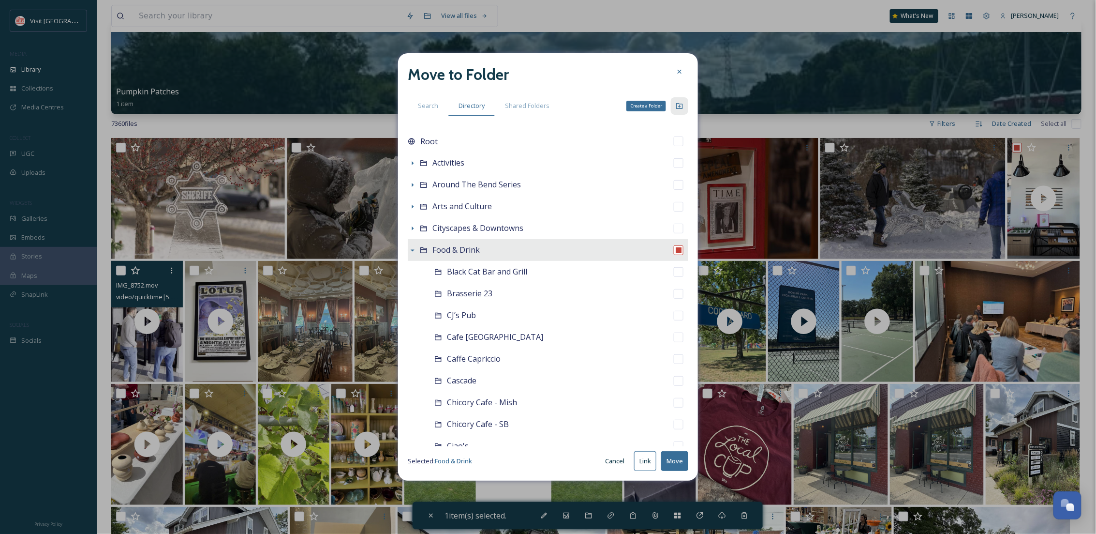
click at [680, 104] on icon at bounding box center [680, 106] width 8 height 8
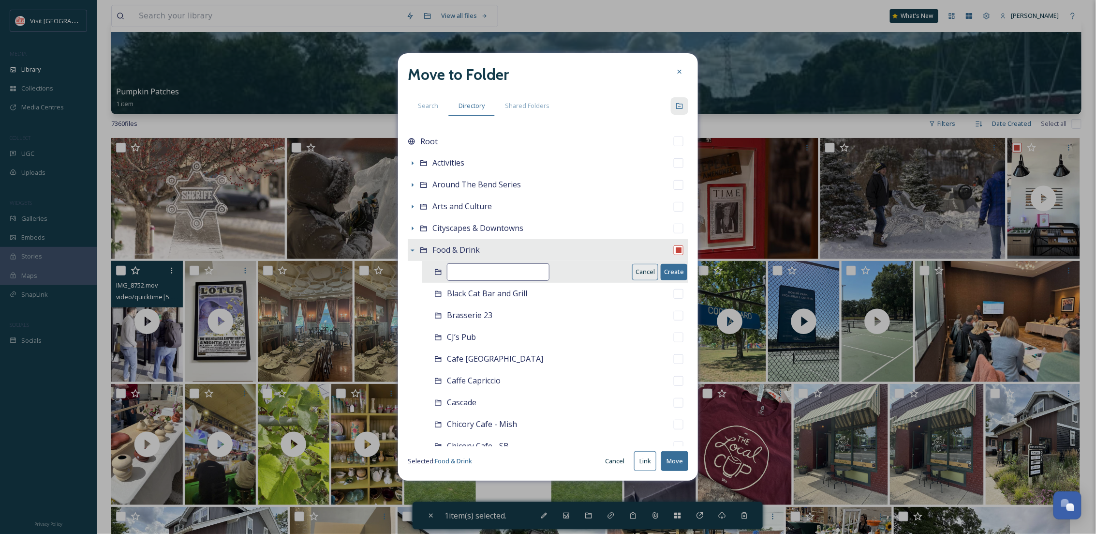
click at [468, 272] on input at bounding box center [498, 271] width 103 height 17
type input "BFF Bakery"
click at [665, 266] on button "Create" at bounding box center [674, 272] width 27 height 16
checkbox input "false"
checkbox input "true"
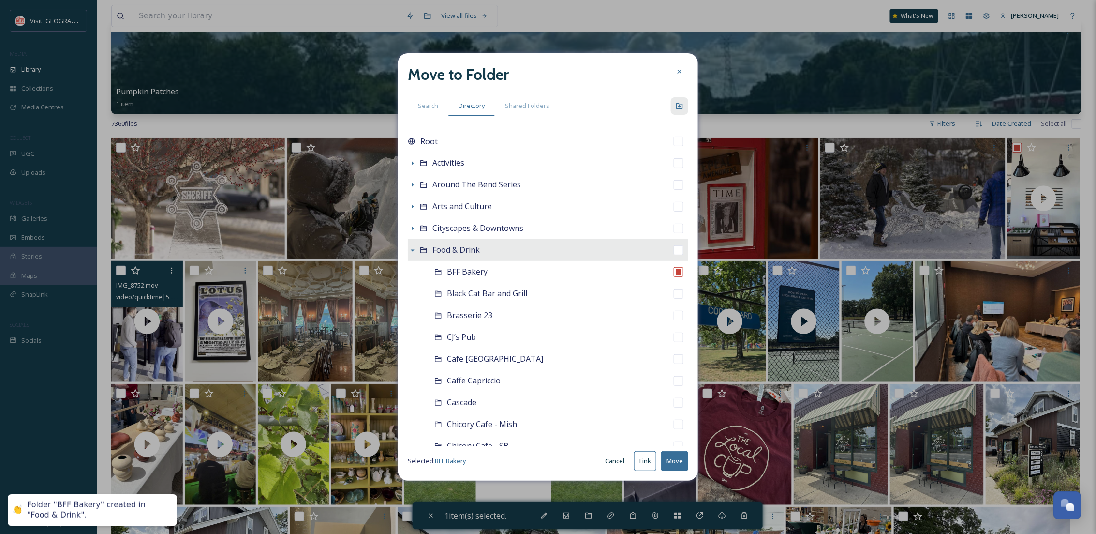
click at [678, 465] on button "Move" at bounding box center [674, 461] width 27 height 20
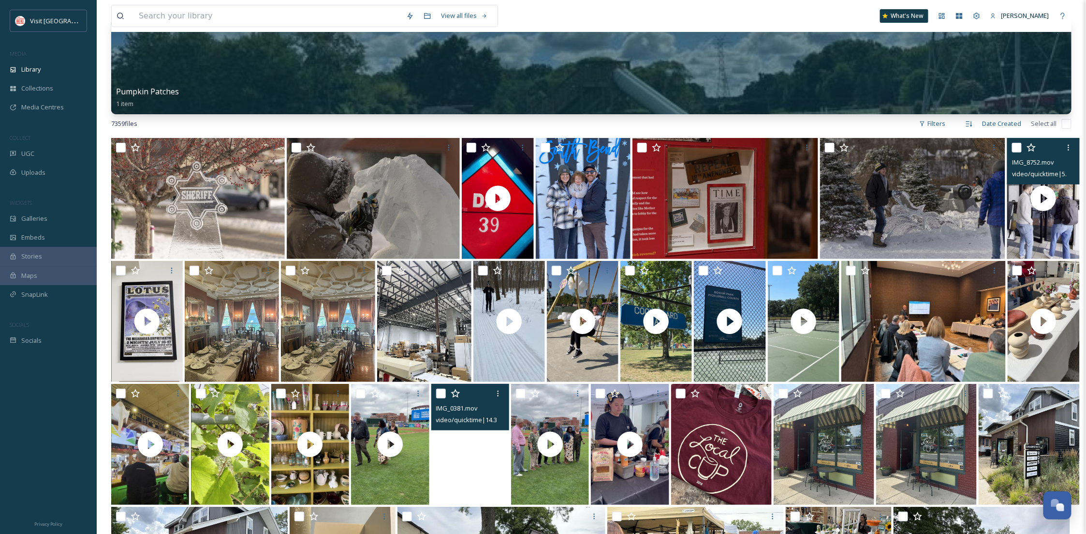
click at [1023, 147] on div at bounding box center [1044, 147] width 65 height 17
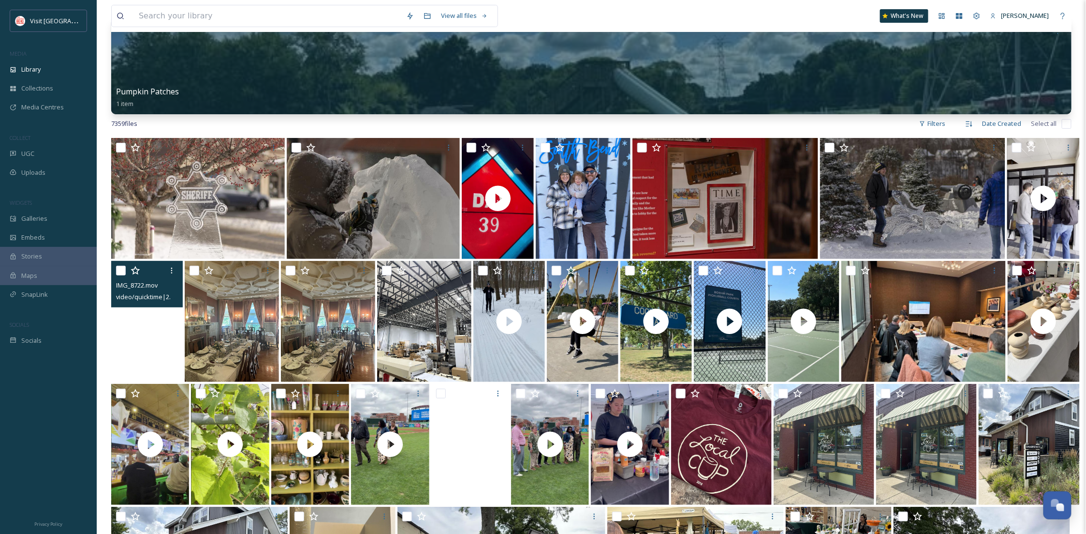
click at [124, 320] on video "IMG_8722.mov" at bounding box center [147, 321] width 72 height 121
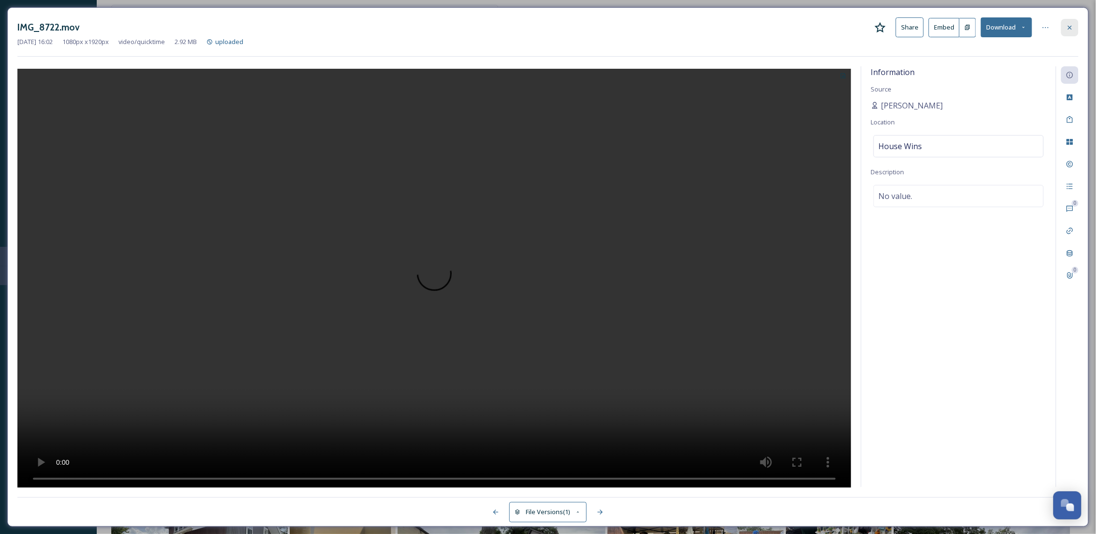
click at [1068, 27] on icon at bounding box center [1070, 28] width 8 height 8
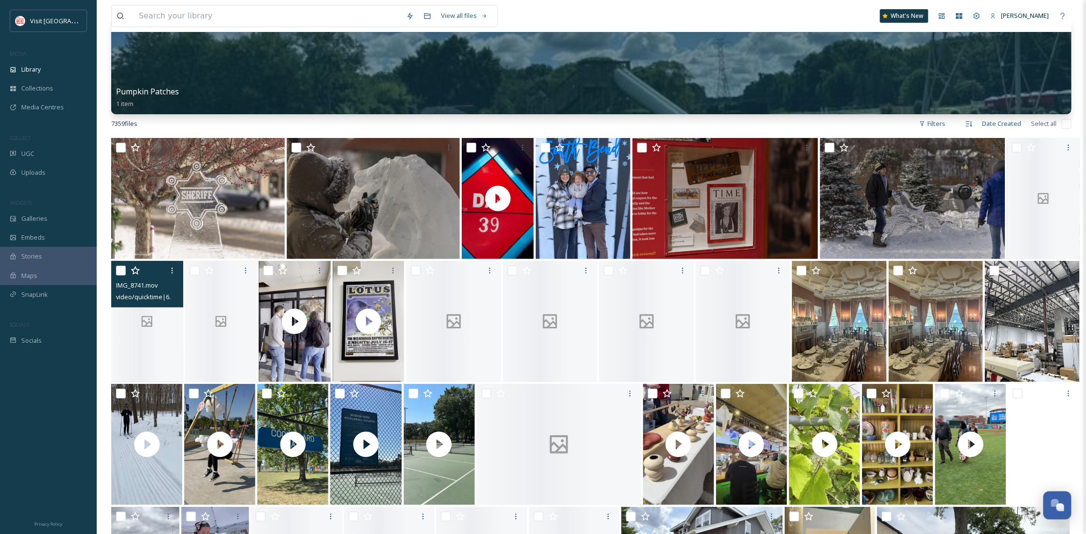
click at [119, 268] on input "checkbox" at bounding box center [121, 271] width 10 height 10
checkbox input "true"
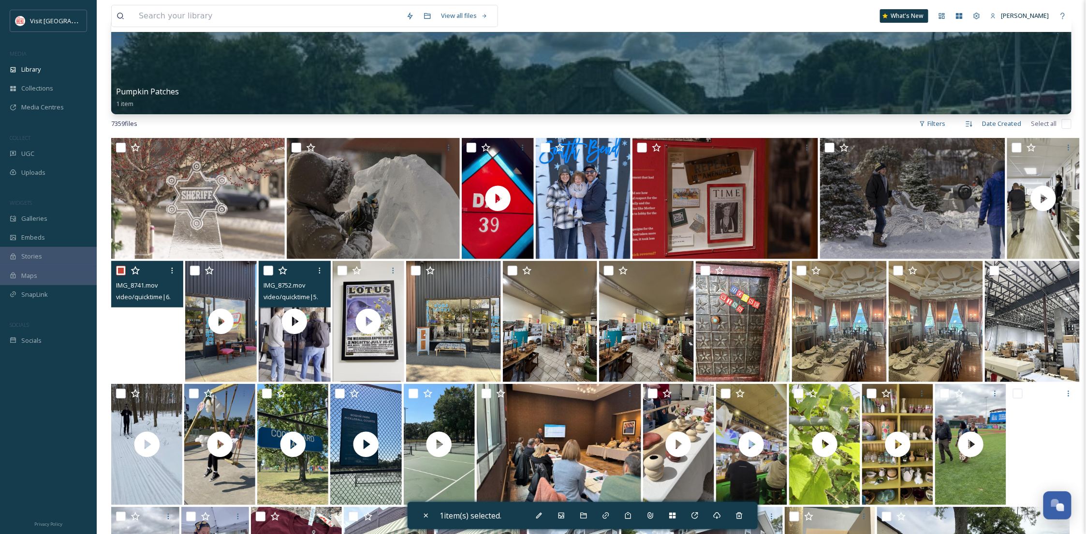
click at [267, 271] on input "checkbox" at bounding box center [269, 271] width 10 height 10
checkbox input "true"
click at [121, 267] on input "checkbox" at bounding box center [121, 271] width 10 height 10
checkbox input "false"
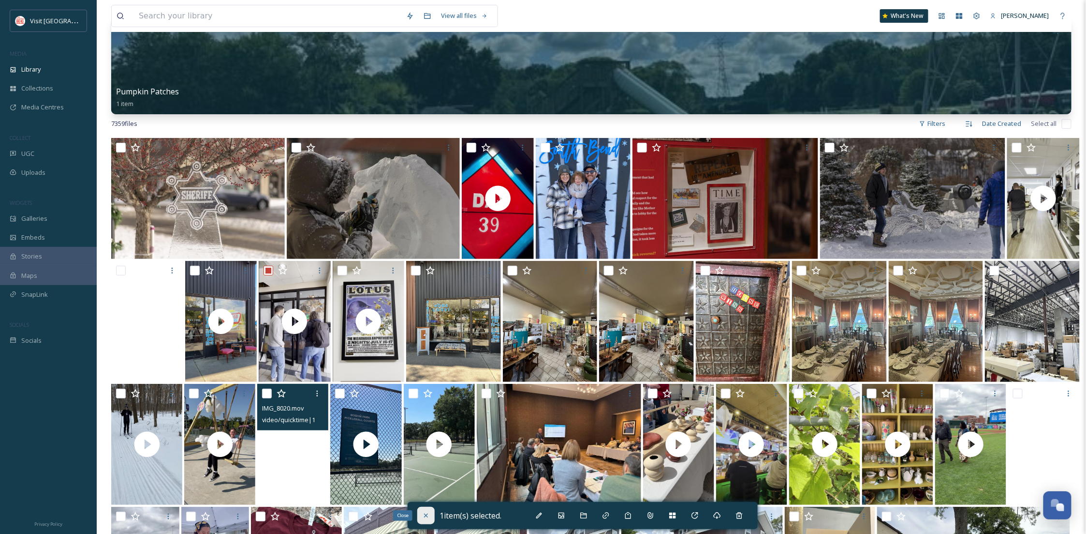
click at [421, 516] on div "Close" at bounding box center [425, 514] width 17 height 17
checkbox input "false"
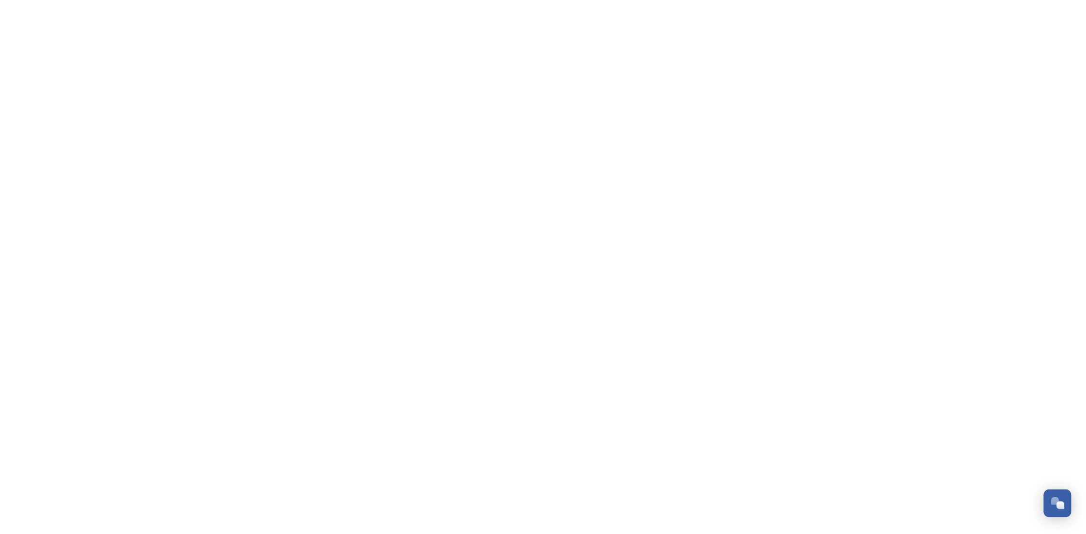
scroll to position [148, 0]
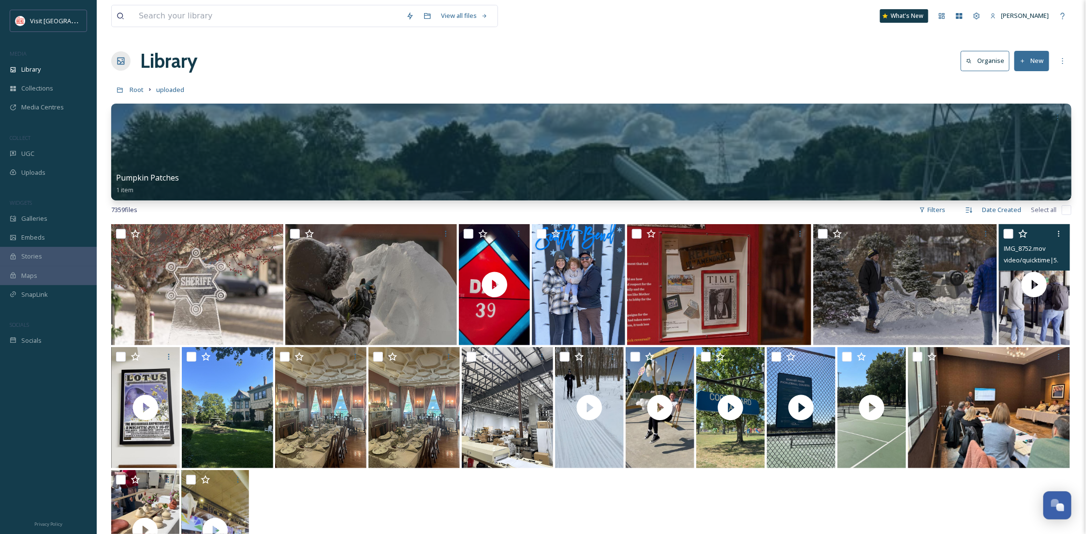
click at [1005, 234] on input "checkbox" at bounding box center [1009, 234] width 10 height 10
checkbox input "true"
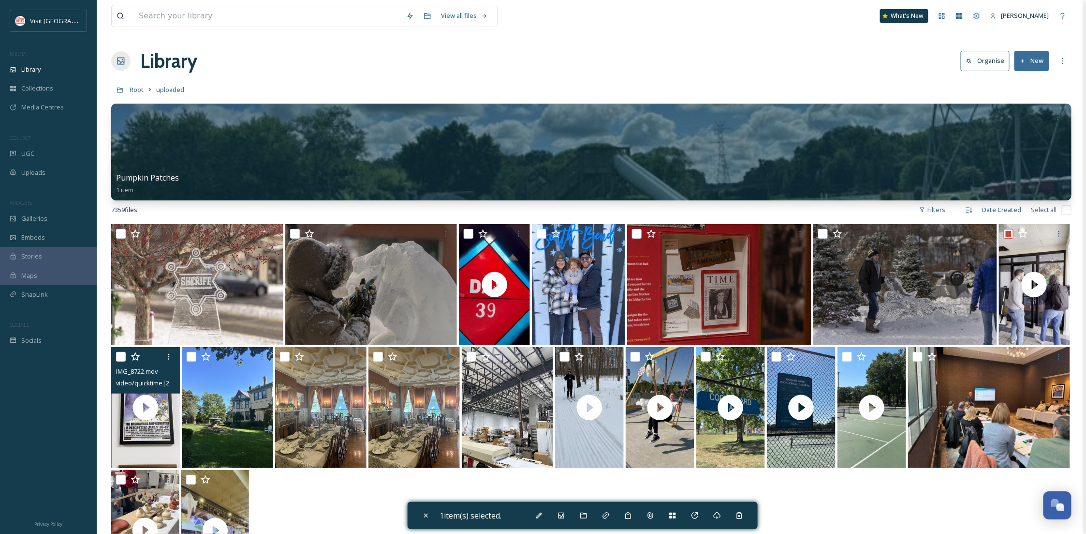
click at [125, 353] on input "checkbox" at bounding box center [121, 357] width 10 height 10
checkbox input "true"
click at [585, 517] on icon at bounding box center [584, 515] width 8 height 8
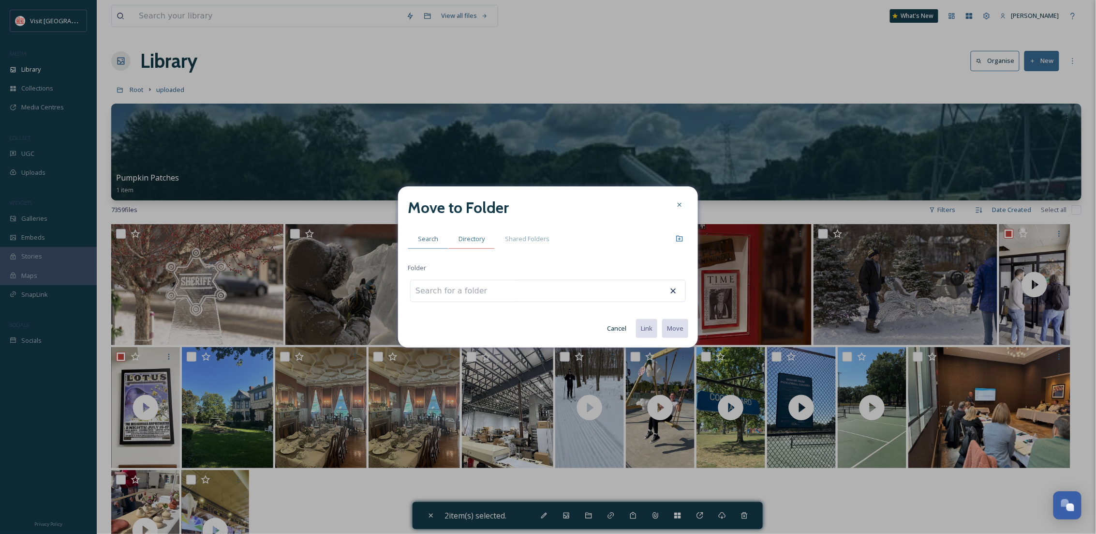
click at [476, 236] on span "Directory" at bounding box center [472, 238] width 26 height 9
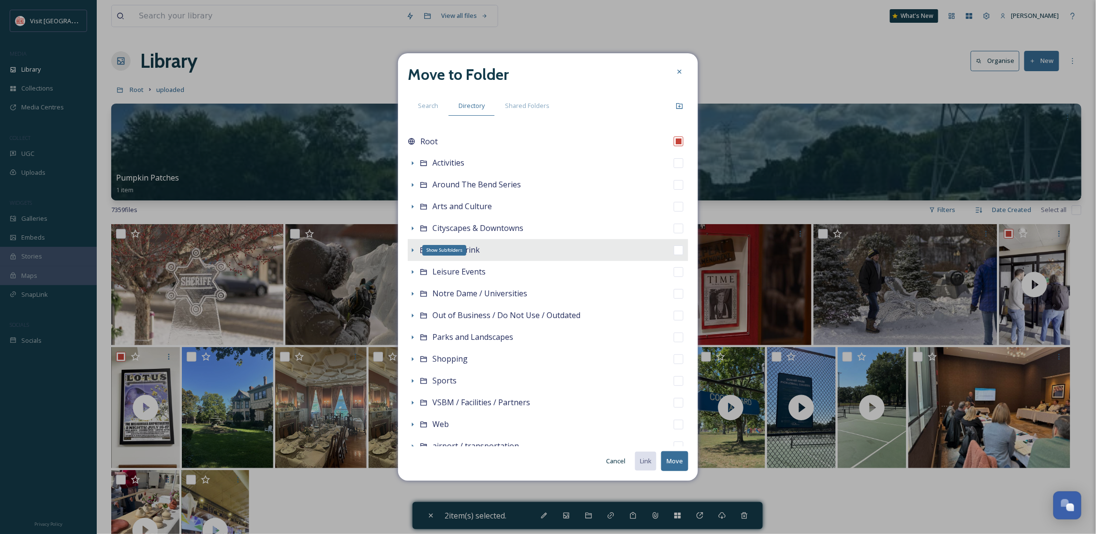
click at [414, 249] on icon at bounding box center [413, 250] width 8 height 8
click at [483, 249] on div "Food & Drink" at bounding box center [548, 250] width 281 height 22
checkbox input "false"
checkbox input "true"
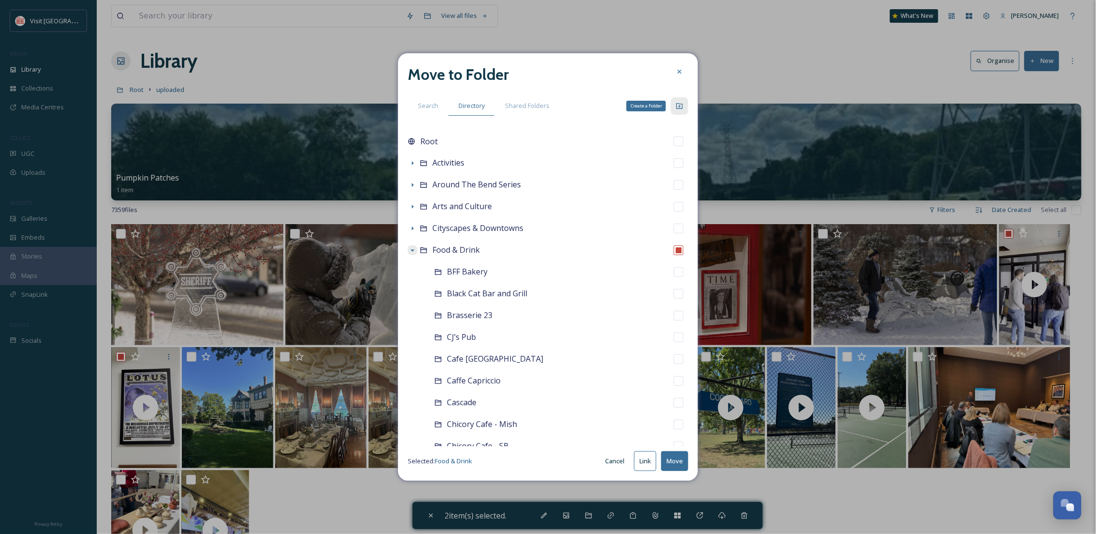
click at [680, 107] on icon at bounding box center [680, 106] width 8 height 8
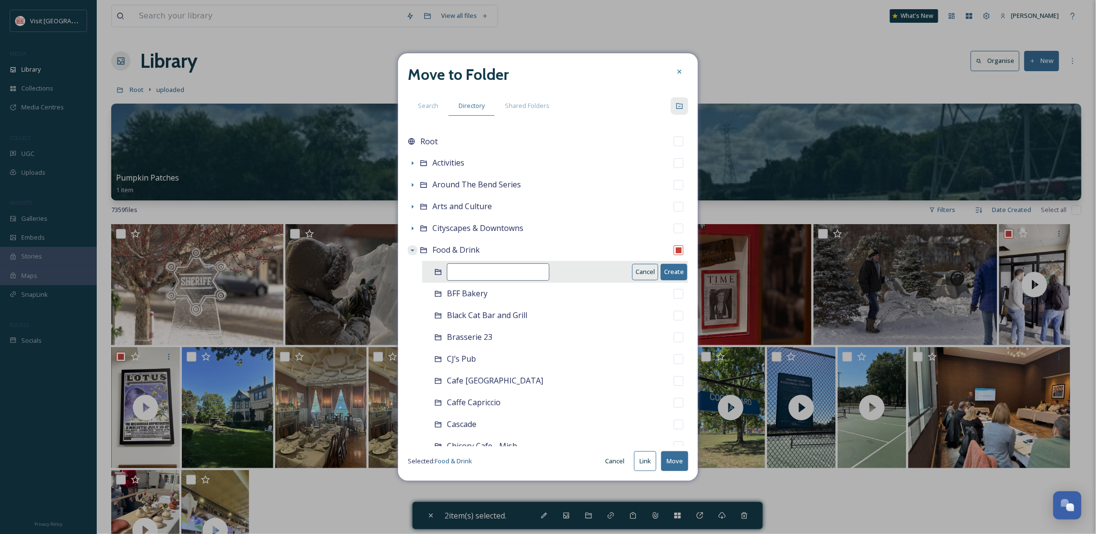
click at [486, 271] on input at bounding box center [498, 271] width 103 height 17
type input "v"
type input "Vinyl Tap and Table"
click at [661, 267] on button "Create" at bounding box center [674, 272] width 27 height 16
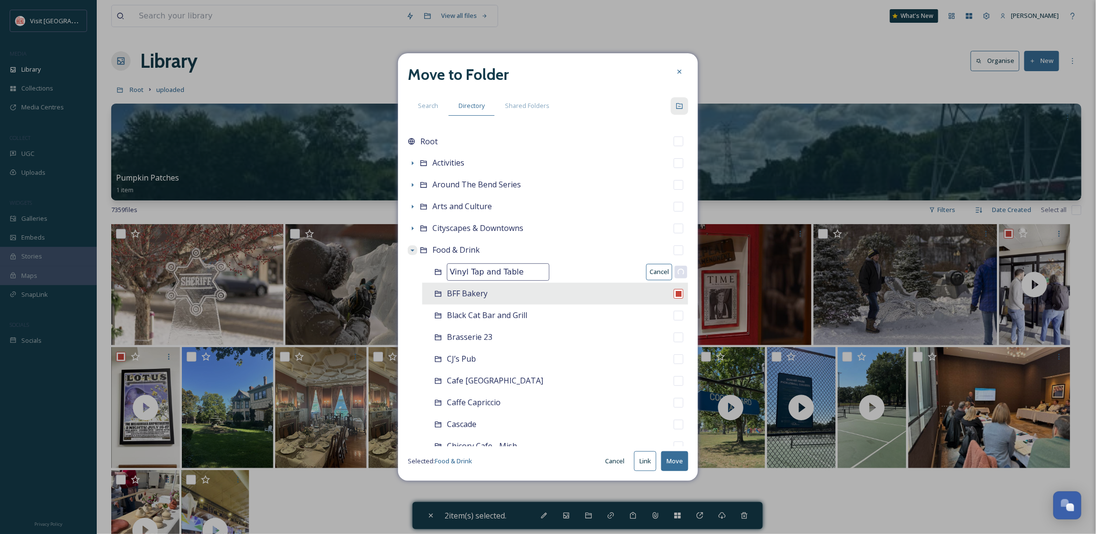
checkbox input "false"
checkbox input "true"
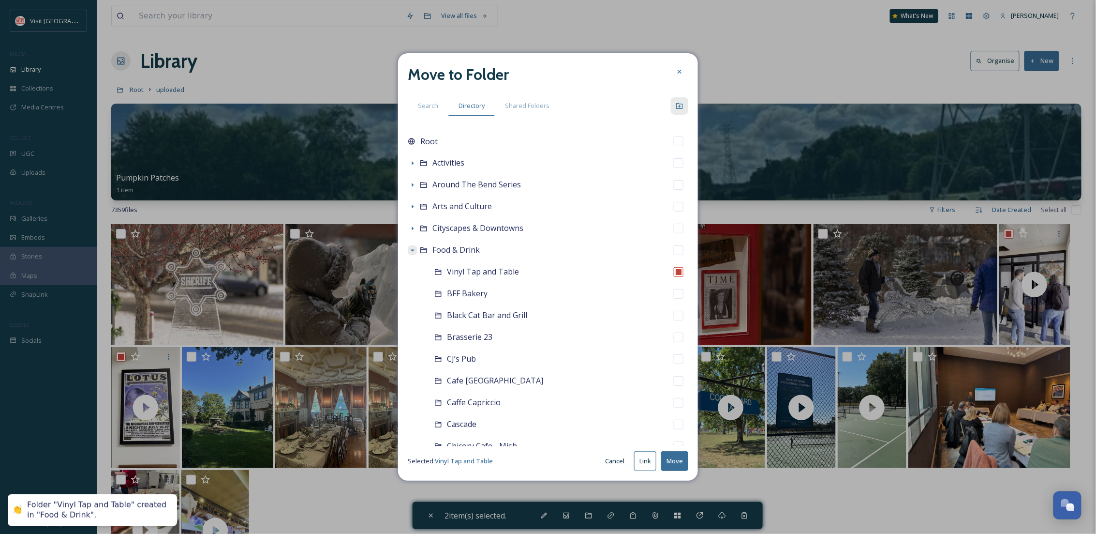
click at [673, 456] on button "Move" at bounding box center [674, 461] width 27 height 20
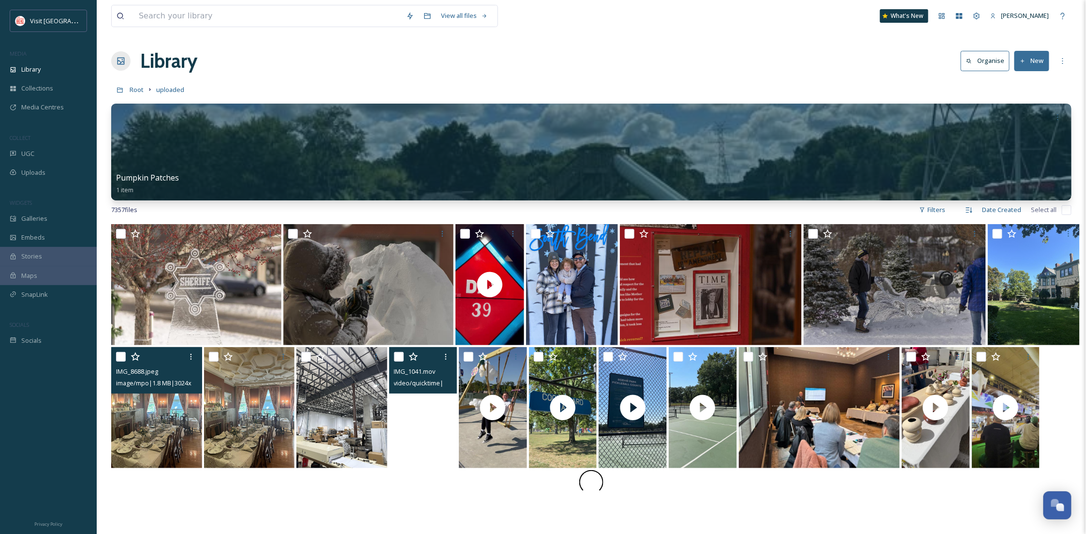
click at [186, 428] on img at bounding box center [156, 407] width 91 height 121
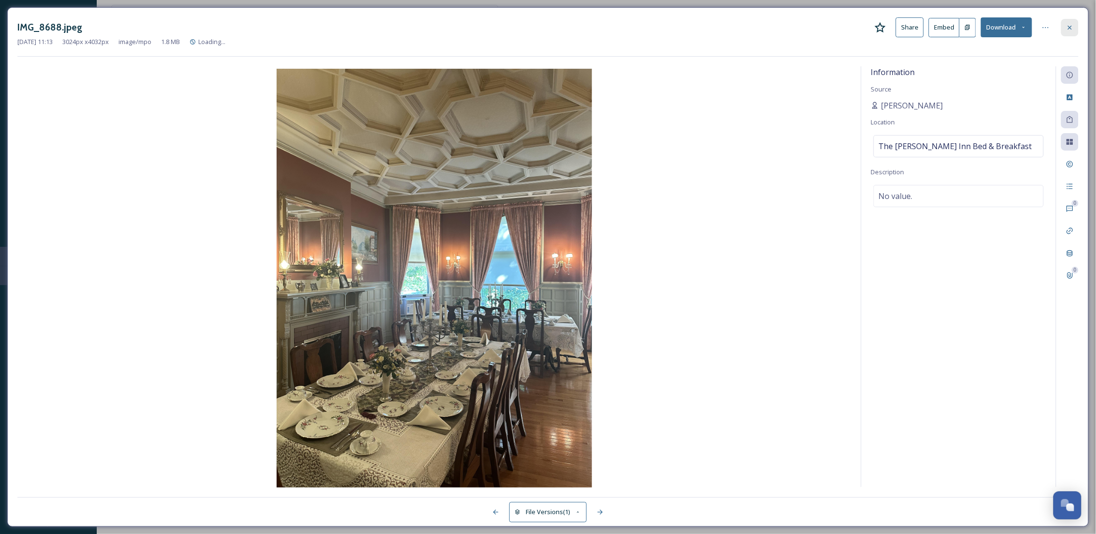
click at [1071, 22] on div at bounding box center [1069, 27] width 17 height 17
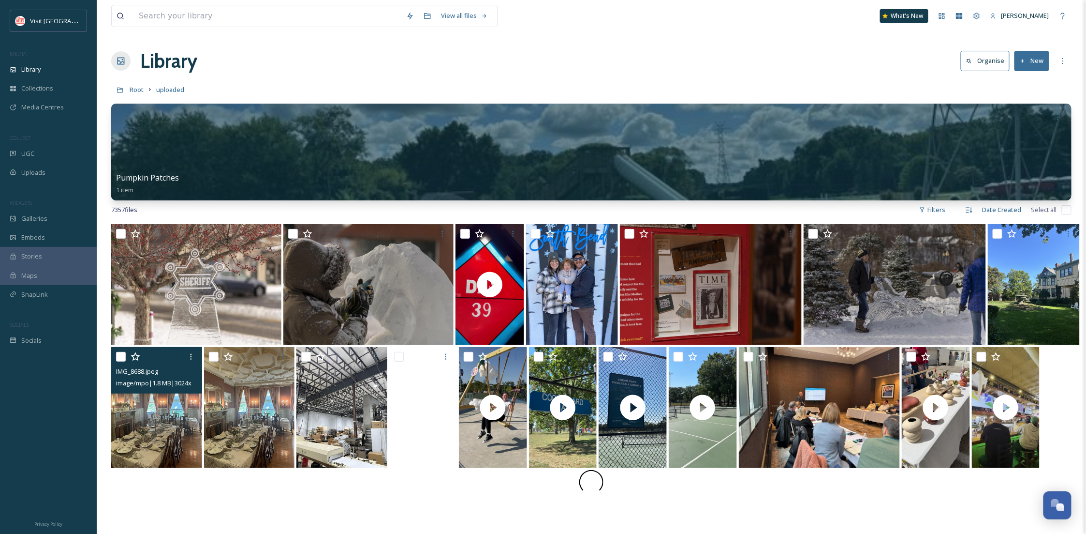
click at [121, 360] on input "checkbox" at bounding box center [121, 357] width 10 height 10
checkbox input "true"
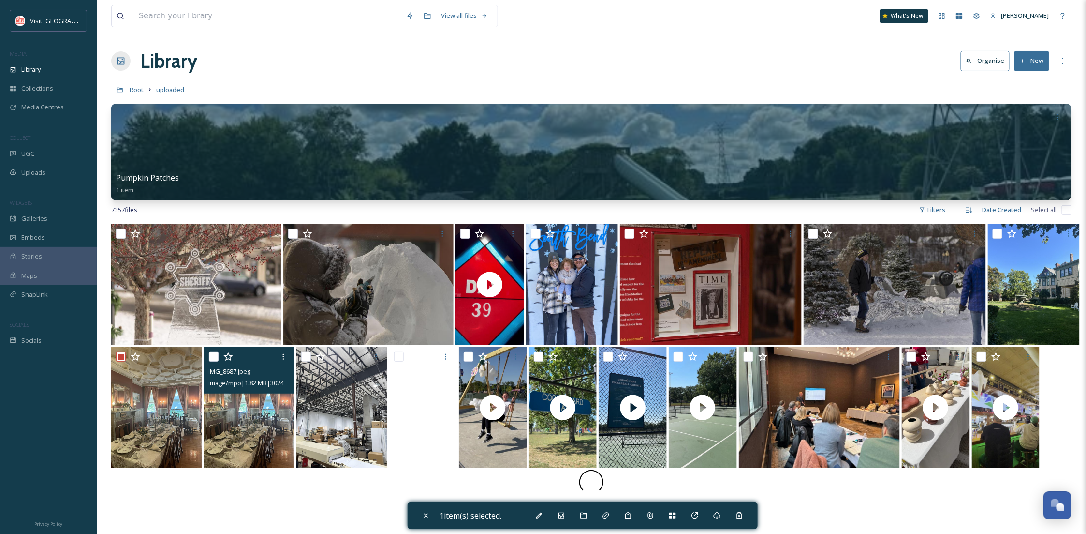
click at [215, 357] on input "checkbox" at bounding box center [214, 357] width 10 height 10
checkbox input "true"
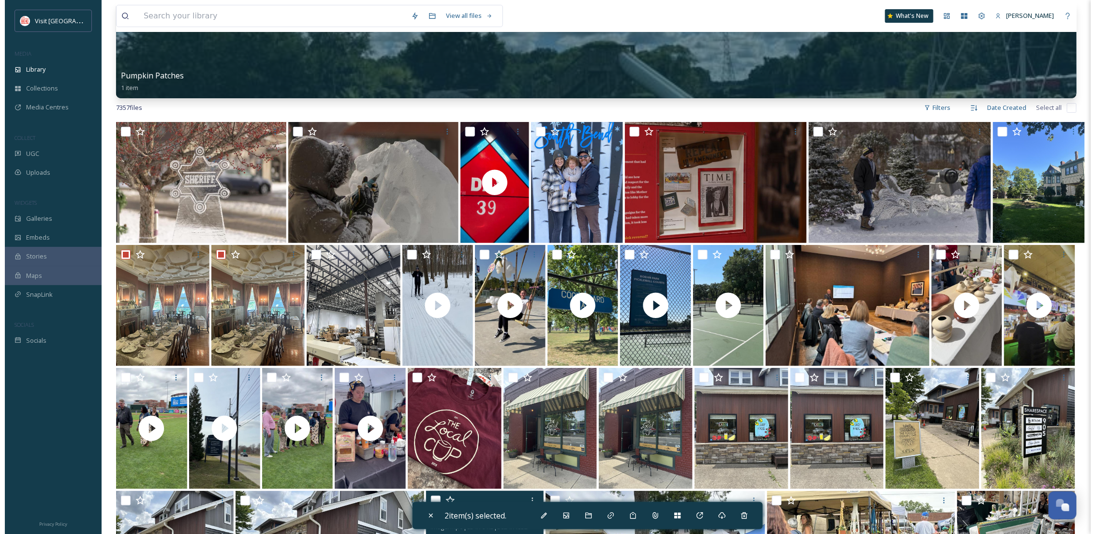
scroll to position [172, 0]
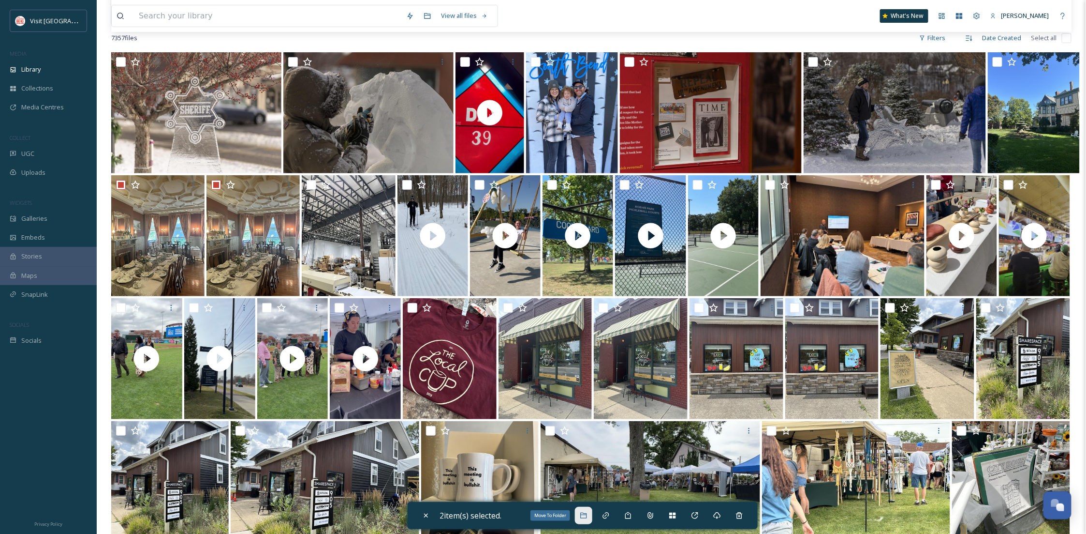
click at [582, 514] on icon at bounding box center [584, 515] width 8 height 8
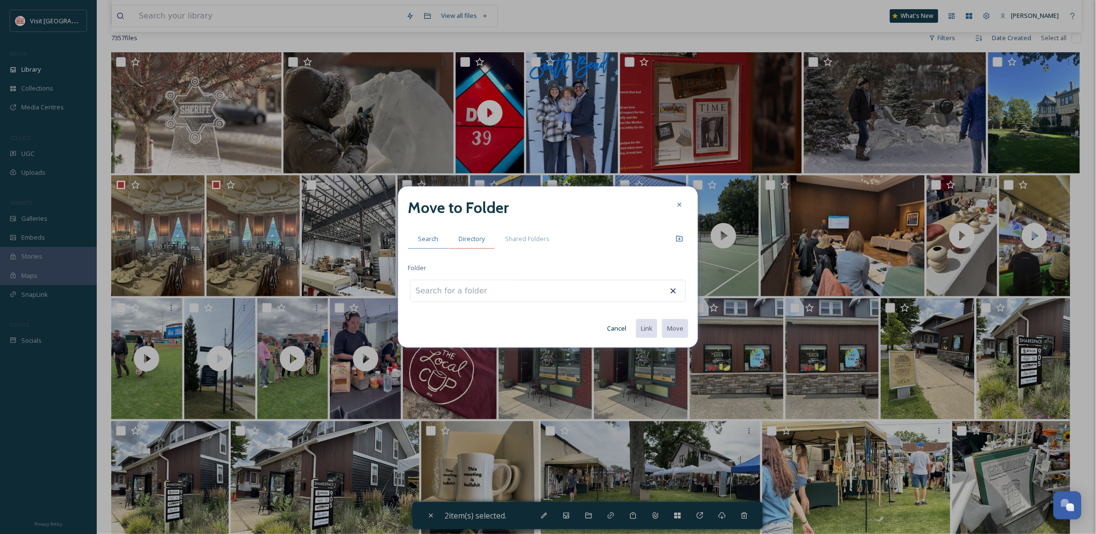
click at [472, 234] on span "Directory" at bounding box center [472, 238] width 26 height 9
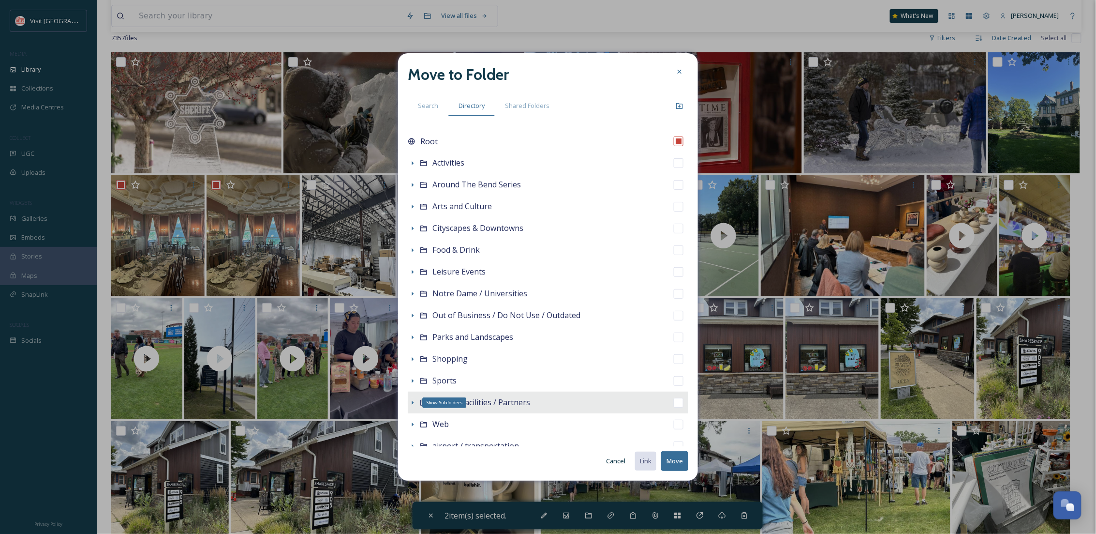
click at [410, 401] on icon at bounding box center [413, 403] width 8 height 8
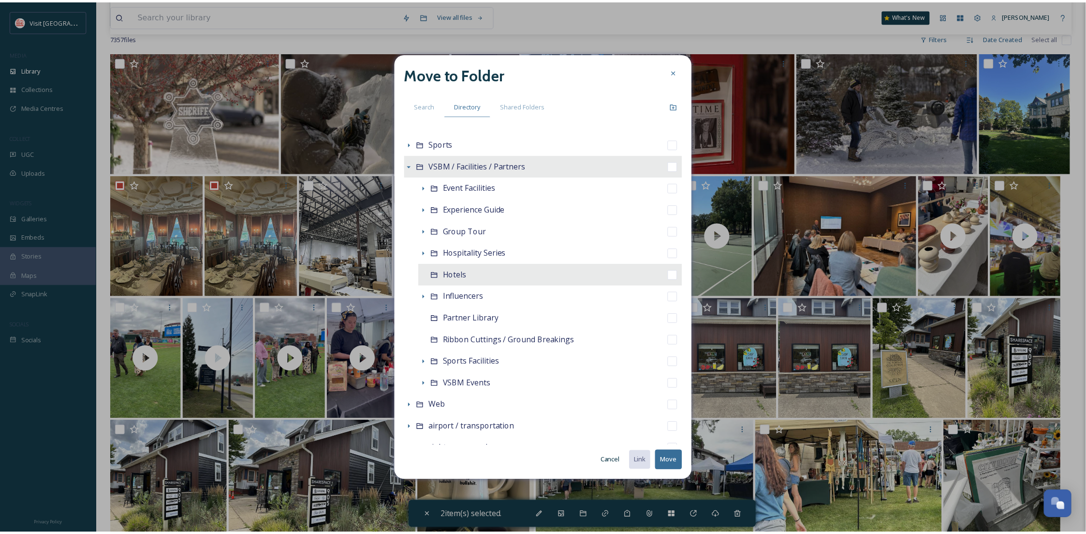
scroll to position [210, 0]
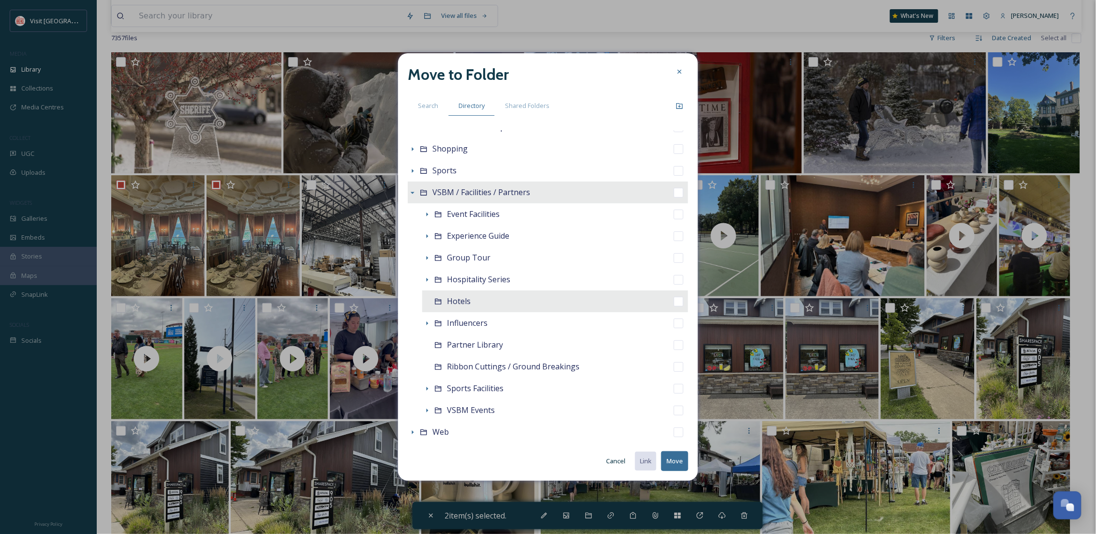
click at [449, 297] on span "Hotels" at bounding box center [459, 301] width 24 height 11
checkbox input "false"
checkbox input "true"
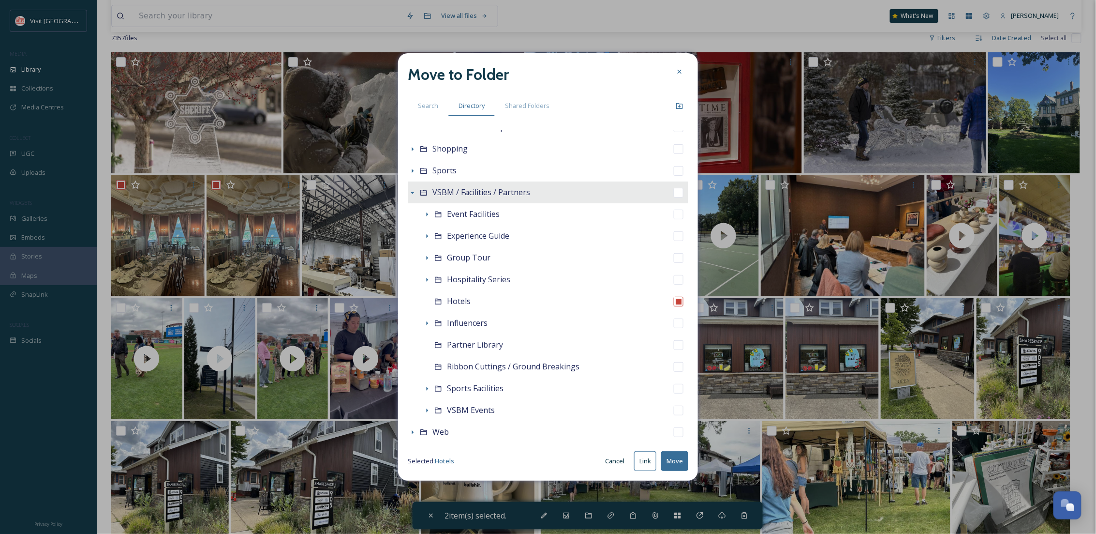
click at [683, 457] on button "Move" at bounding box center [674, 461] width 27 height 20
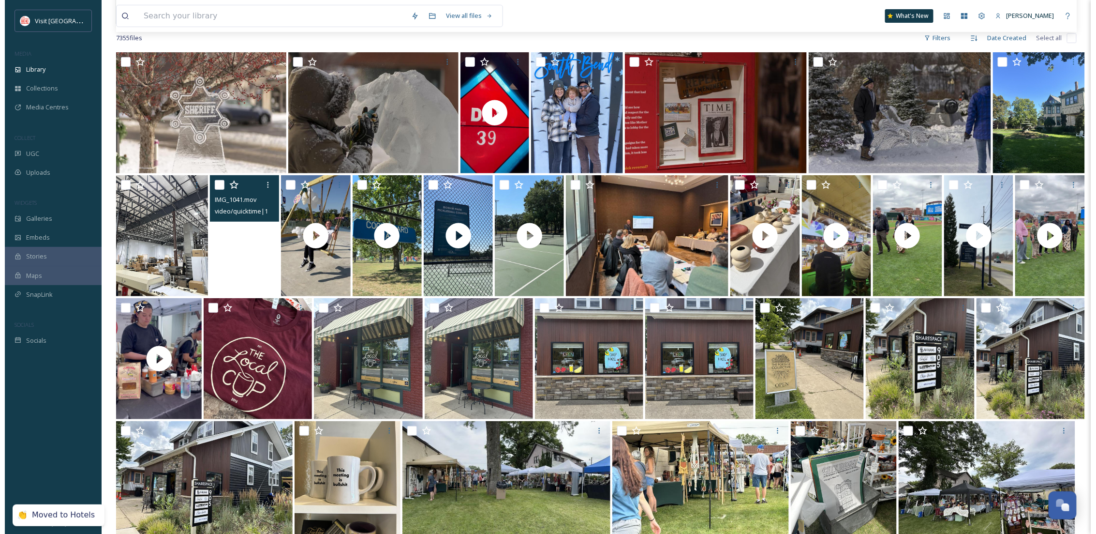
scroll to position [0, 0]
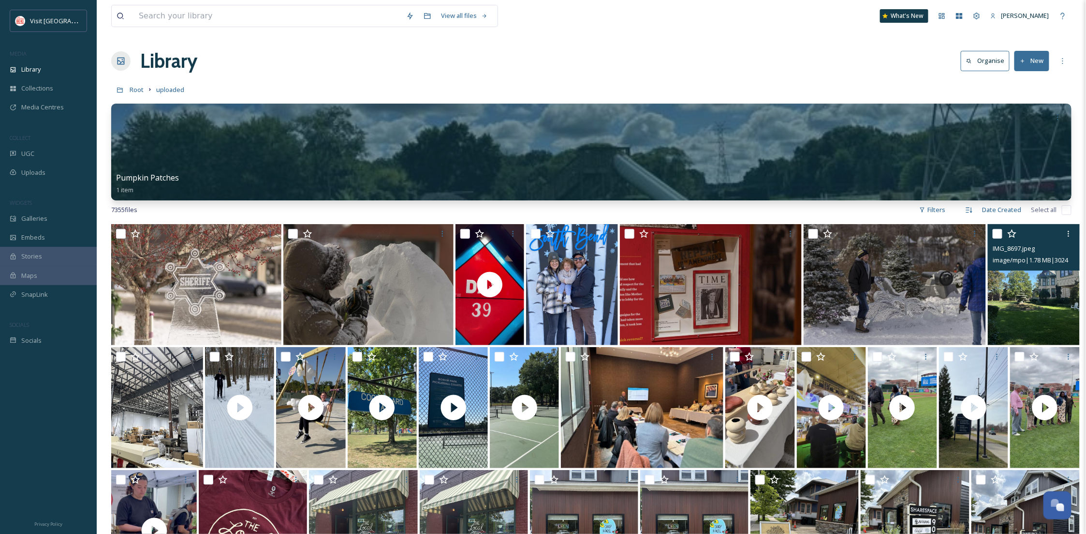
click at [997, 234] on input "checkbox" at bounding box center [998, 234] width 10 height 10
checkbox input "true"
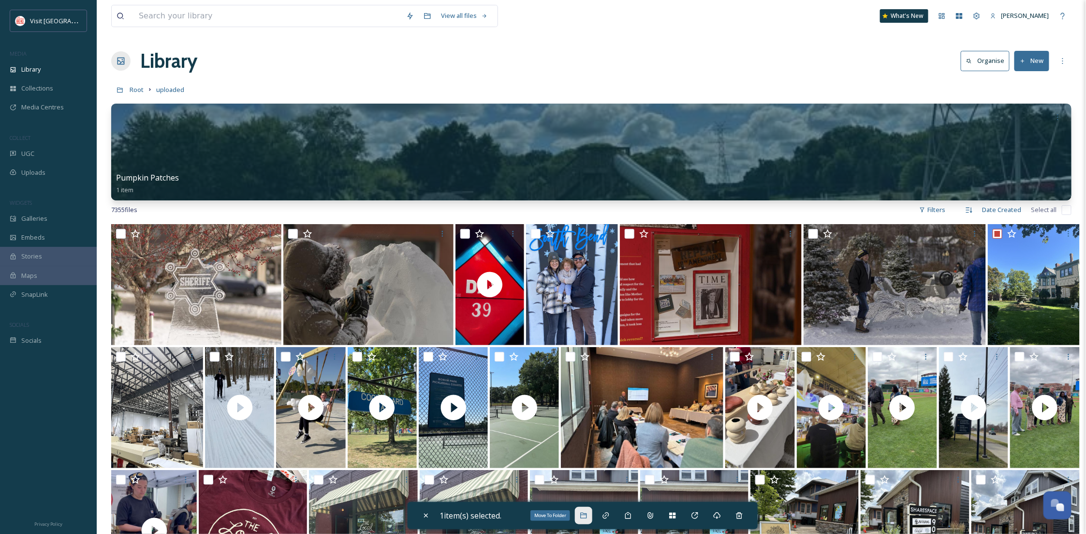
click at [588, 517] on icon at bounding box center [584, 515] width 8 height 8
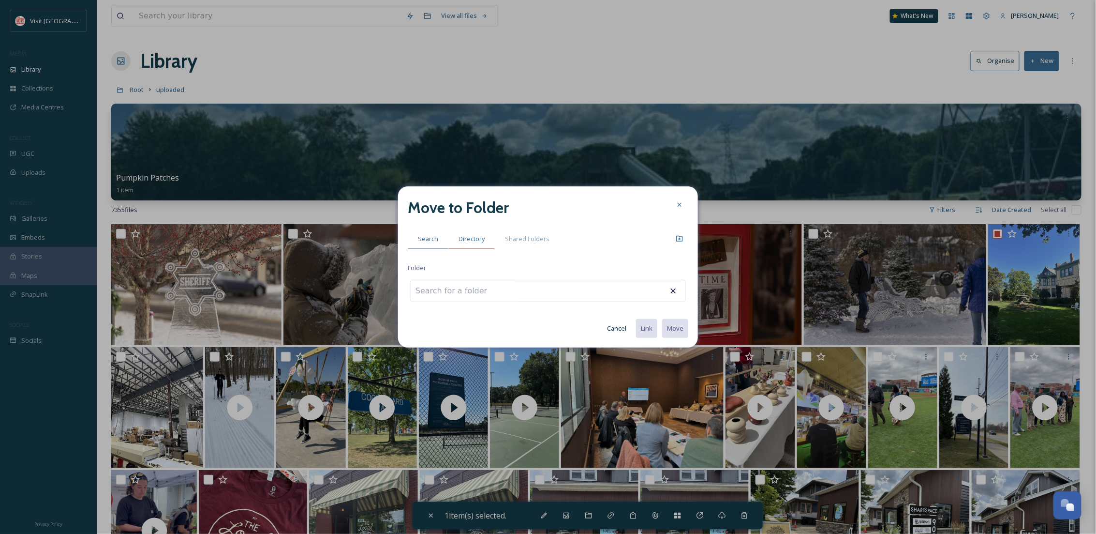
click at [465, 234] on span "Directory" at bounding box center [472, 238] width 26 height 9
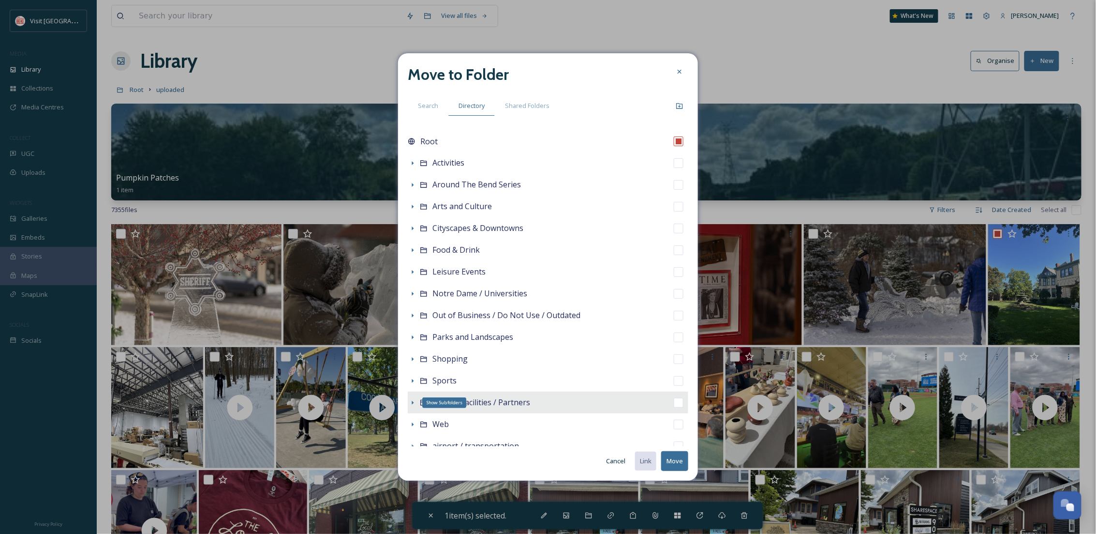
click at [413, 401] on icon at bounding box center [413, 403] width 8 height 8
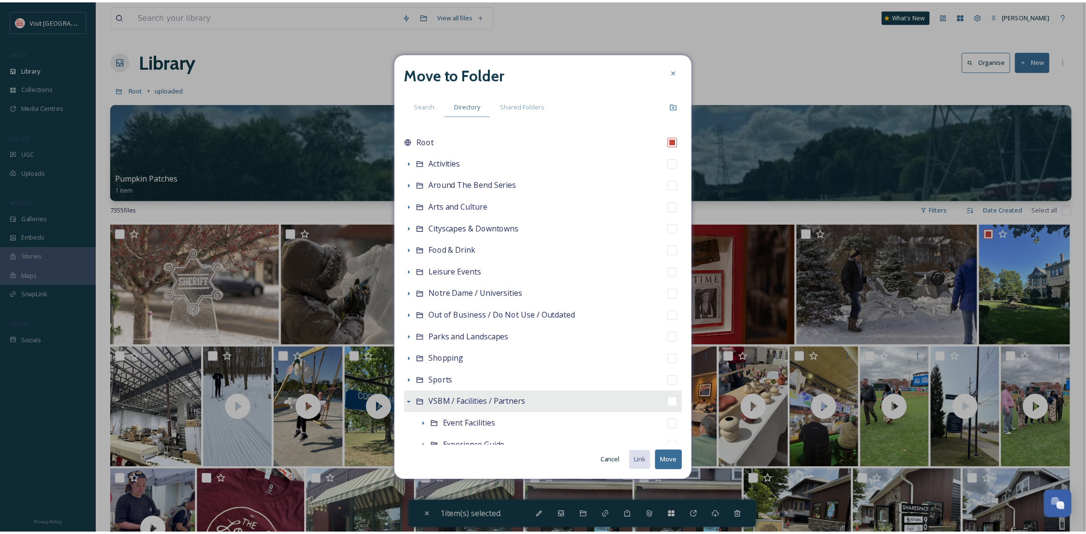
scroll to position [172, 0]
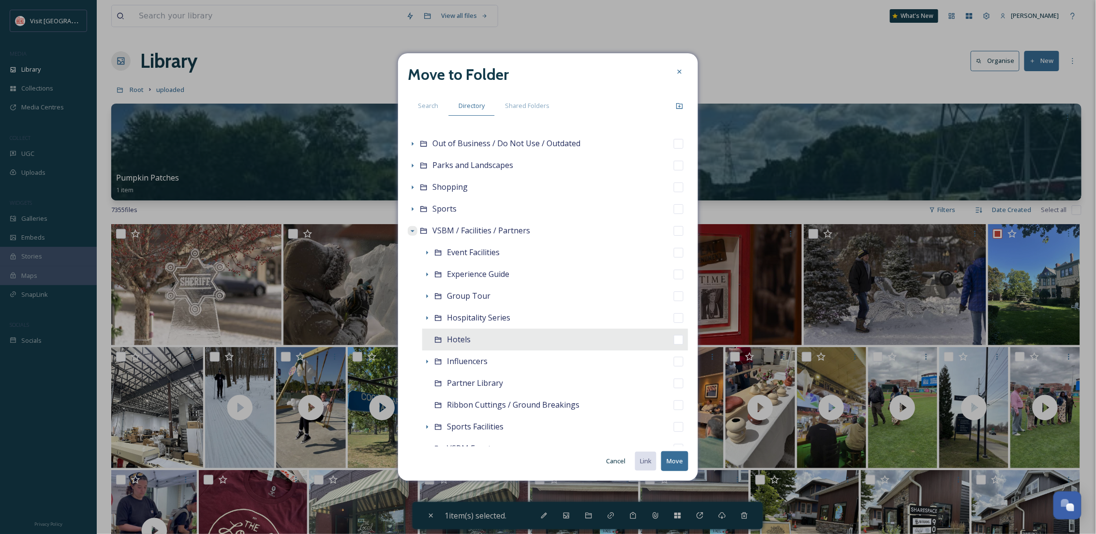
click at [490, 336] on div "Hotels" at bounding box center [555, 339] width 266 height 22
checkbox input "false"
checkbox input "true"
click at [683, 463] on button "Move" at bounding box center [674, 461] width 27 height 20
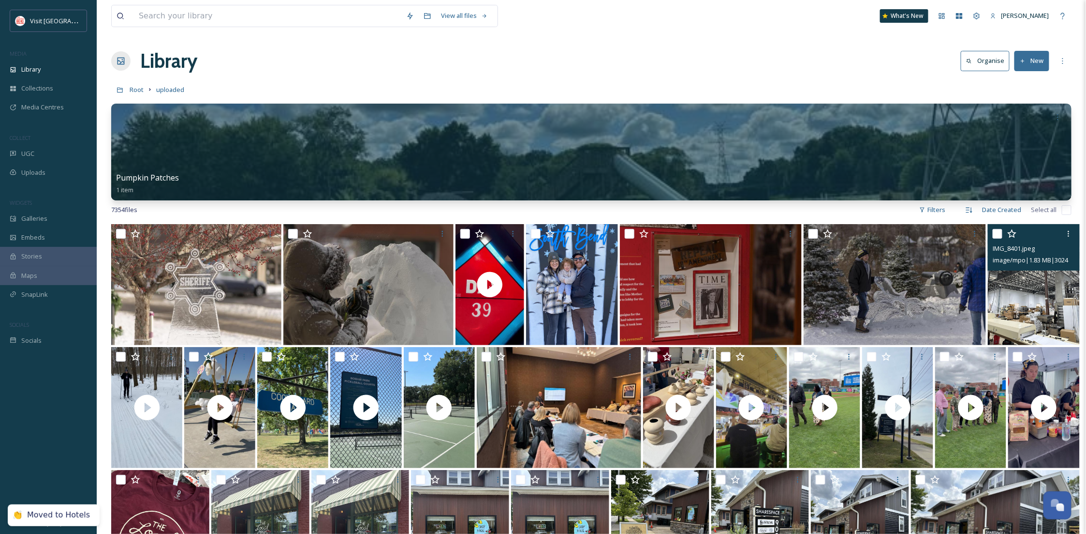
click at [1026, 309] on img at bounding box center [1033, 284] width 91 height 121
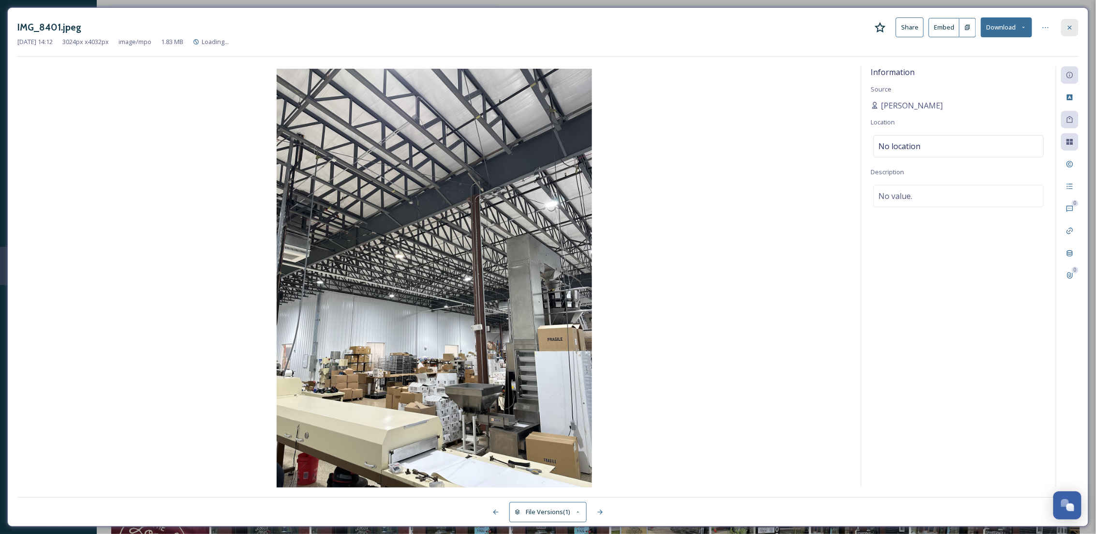
click at [1069, 30] on icon at bounding box center [1070, 28] width 8 height 8
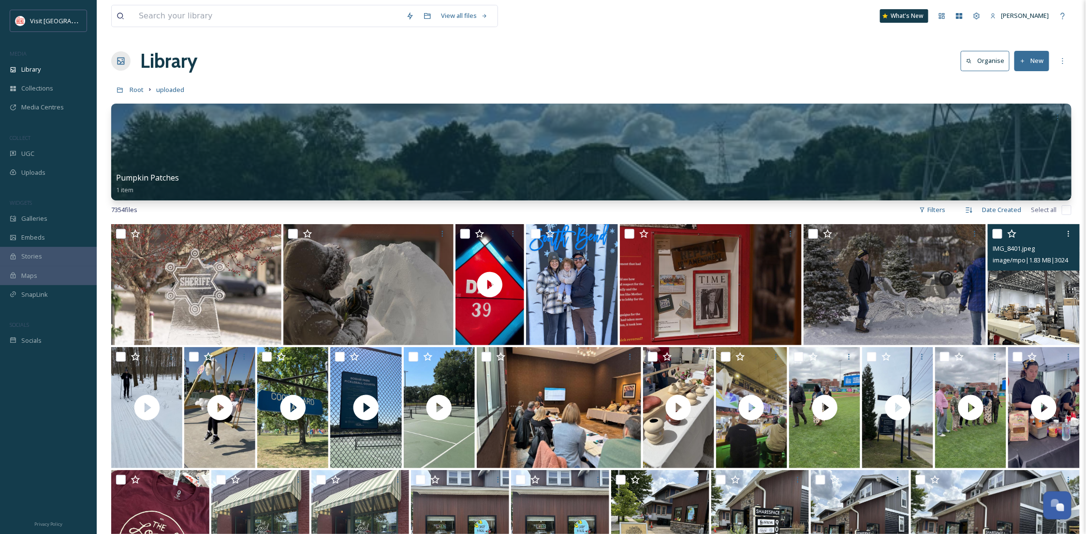
click at [996, 236] on input "checkbox" at bounding box center [998, 234] width 10 height 10
checkbox input "true"
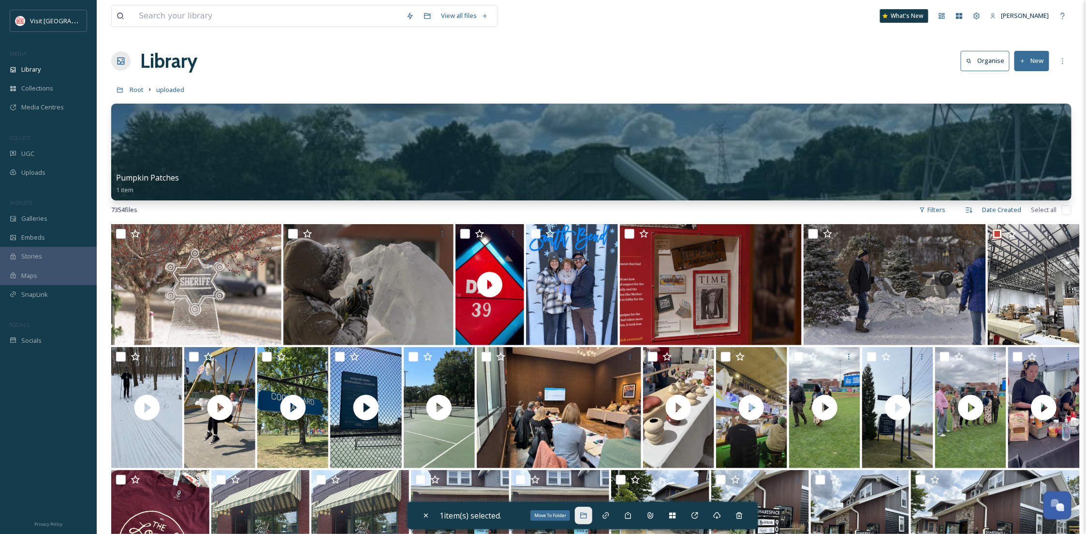
click at [585, 520] on div "Move To Folder" at bounding box center [583, 514] width 17 height 17
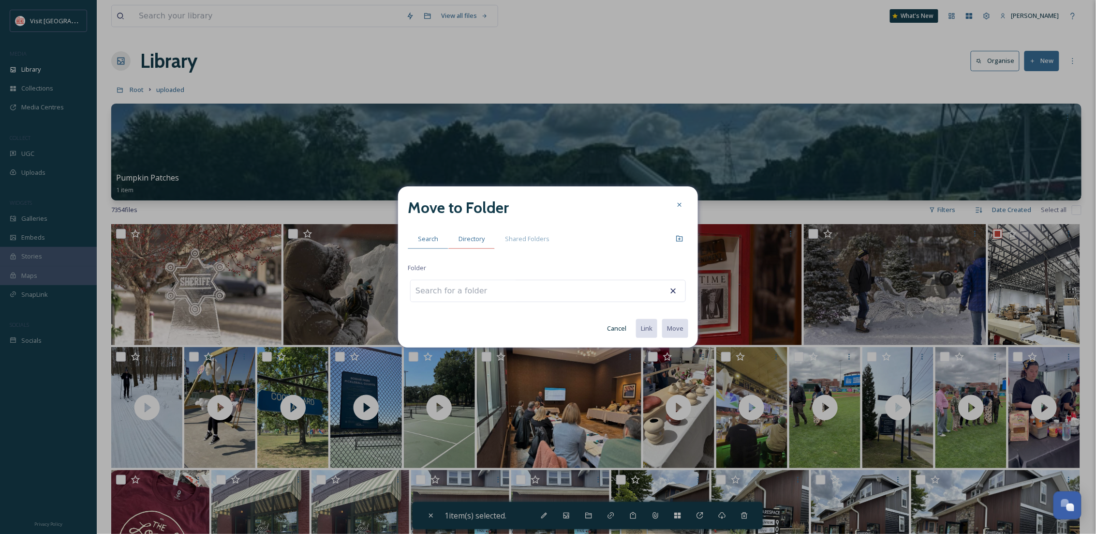
click at [470, 237] on span "Directory" at bounding box center [472, 238] width 26 height 9
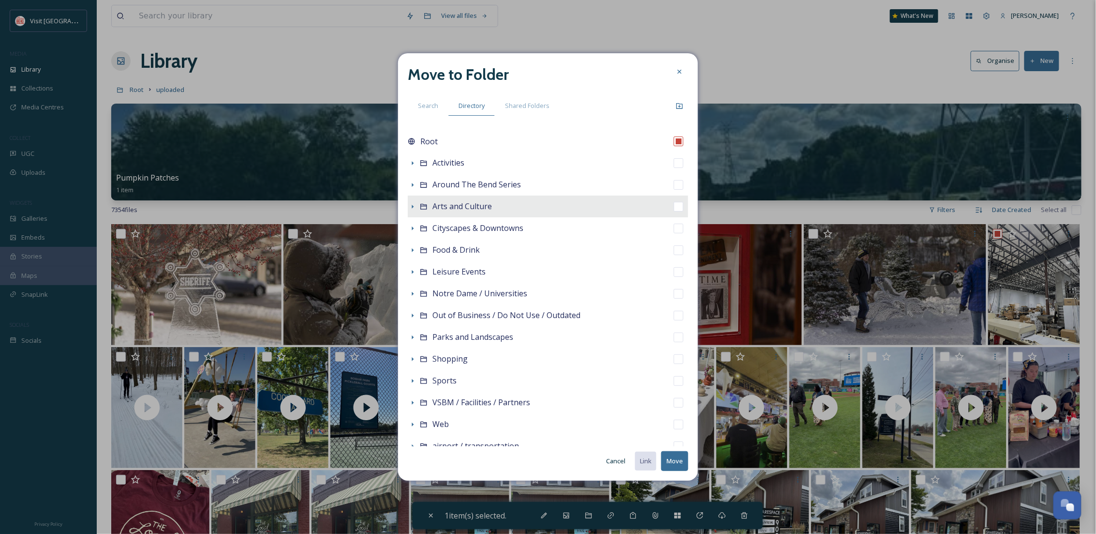
click at [417, 205] on div "Arts and Culture" at bounding box center [548, 206] width 281 height 22
checkbox input "false"
click at [414, 205] on icon at bounding box center [413, 207] width 8 height 8
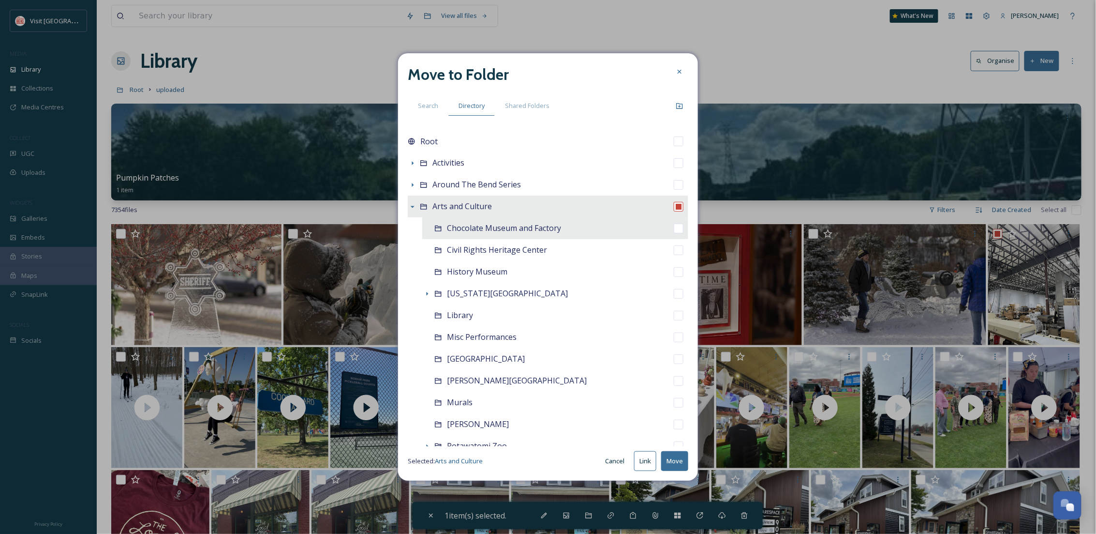
click at [483, 226] on span "Chocolate Museum and Factory" at bounding box center [504, 228] width 114 height 11
checkbox input "false"
checkbox input "true"
click at [662, 457] on button "Move" at bounding box center [674, 461] width 27 height 20
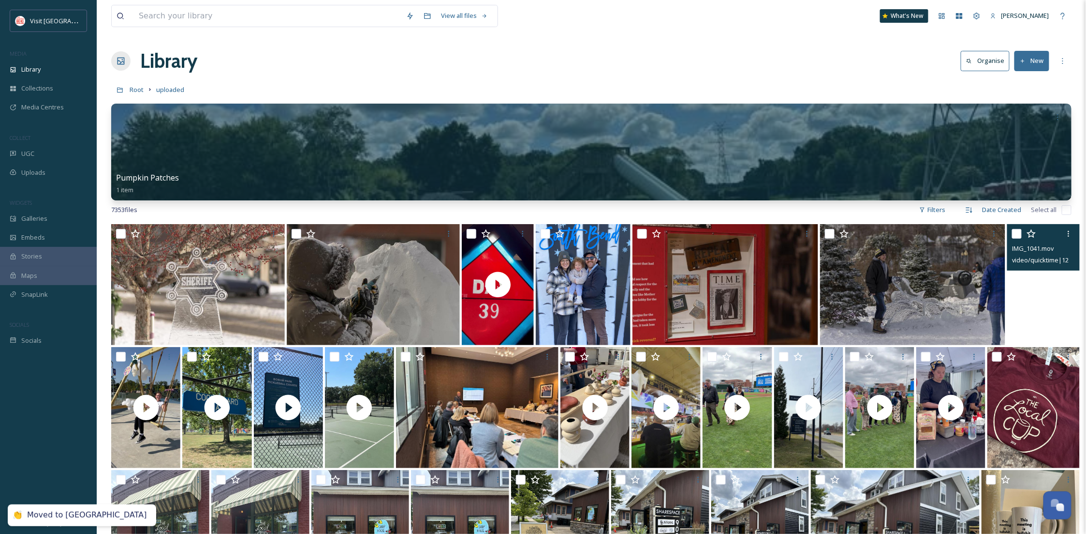
click at [1077, 323] on video "IMG_1041.mov" at bounding box center [1044, 284] width 72 height 121
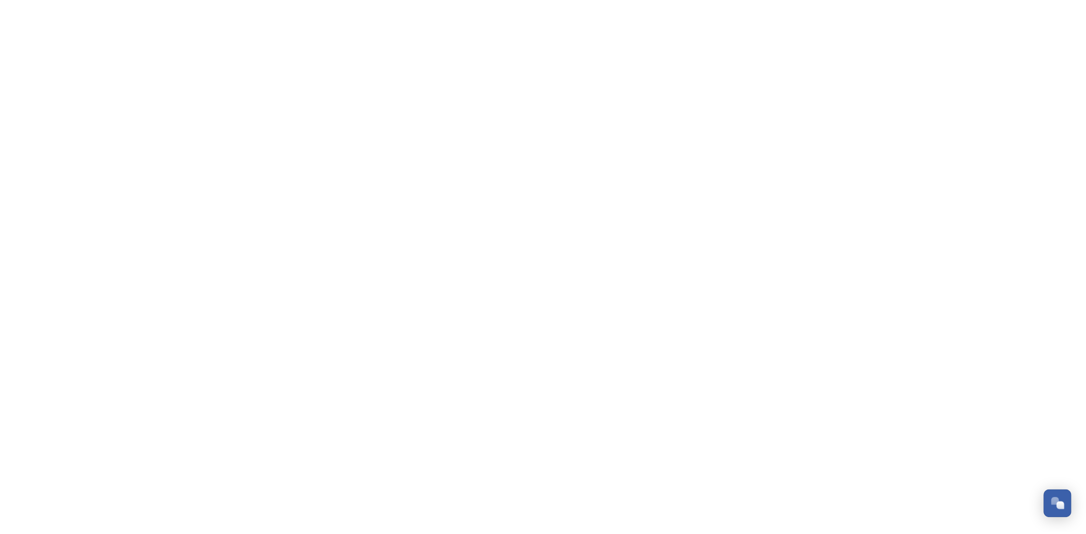
scroll to position [148, 0]
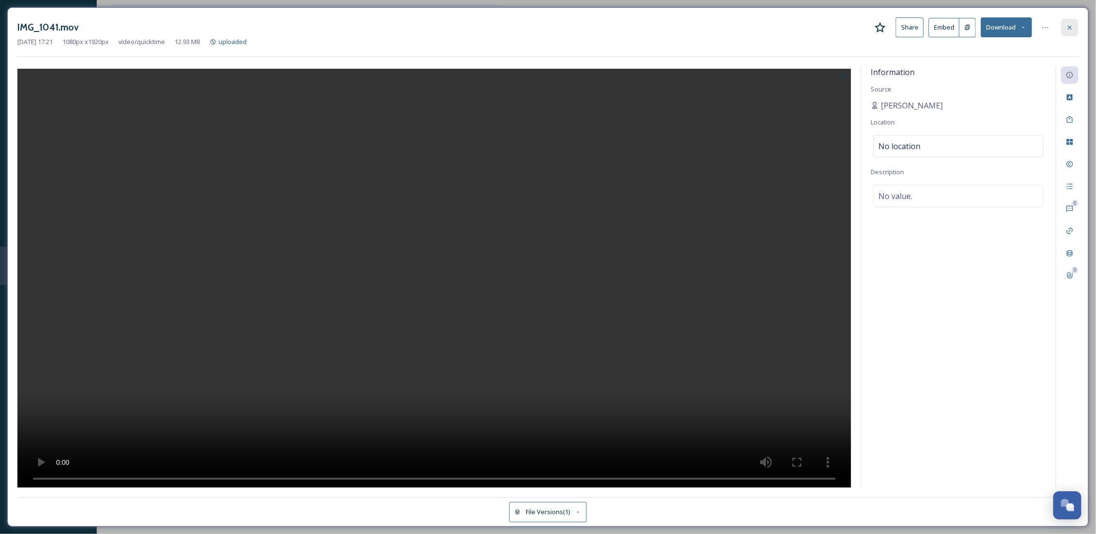
click at [1072, 28] on icon at bounding box center [1070, 28] width 8 height 8
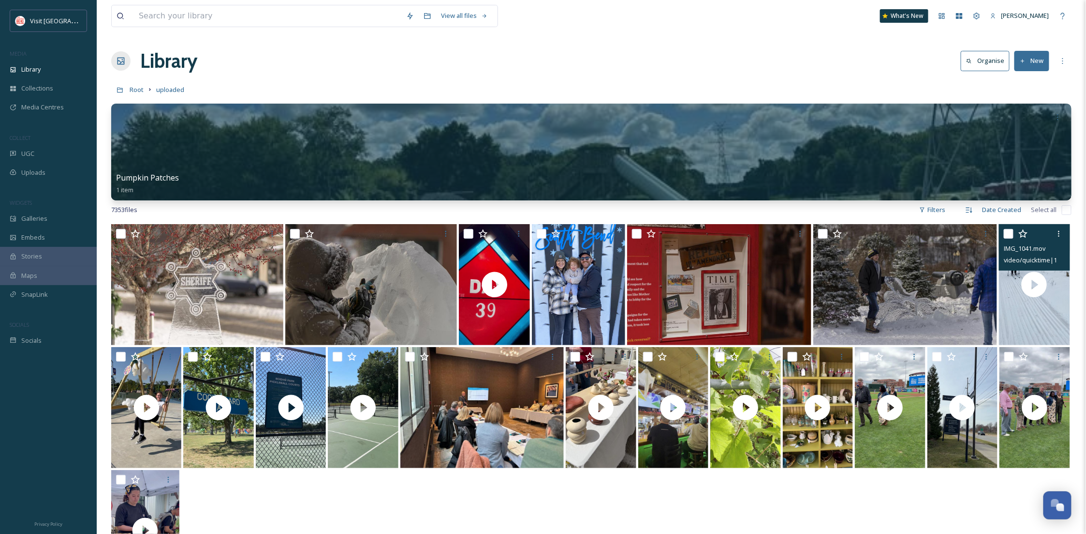
click at [1010, 232] on input "checkbox" at bounding box center [1009, 234] width 10 height 10
checkbox input "true"
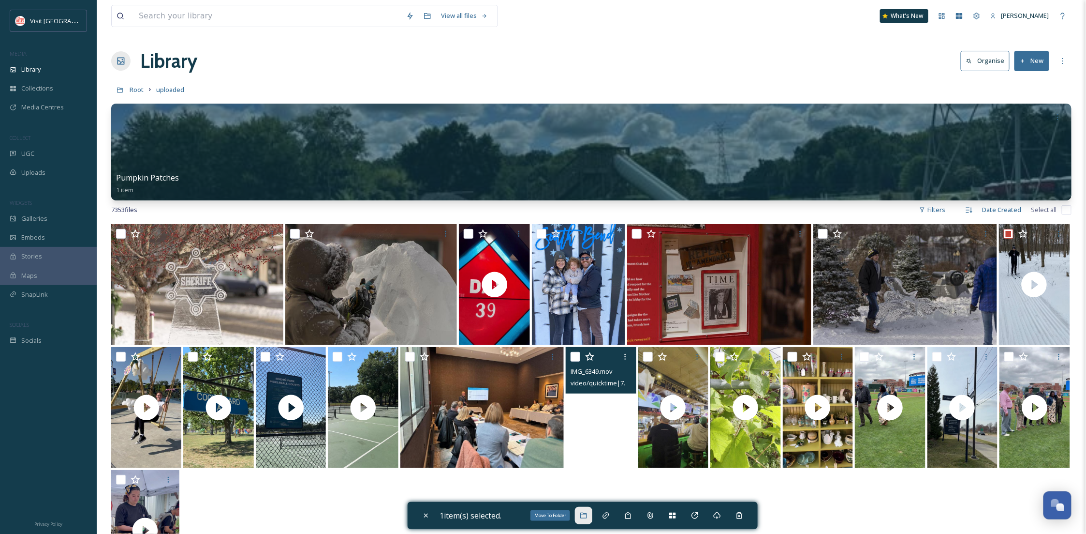
click at [589, 520] on div "Move To Folder" at bounding box center [583, 514] width 17 height 17
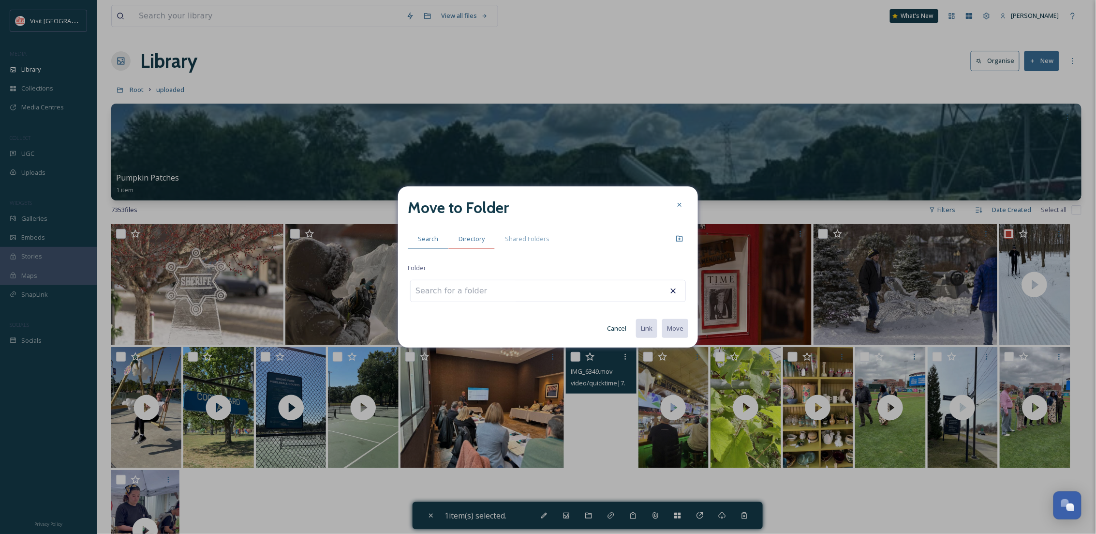
click at [468, 237] on span "Directory" at bounding box center [472, 238] width 26 height 9
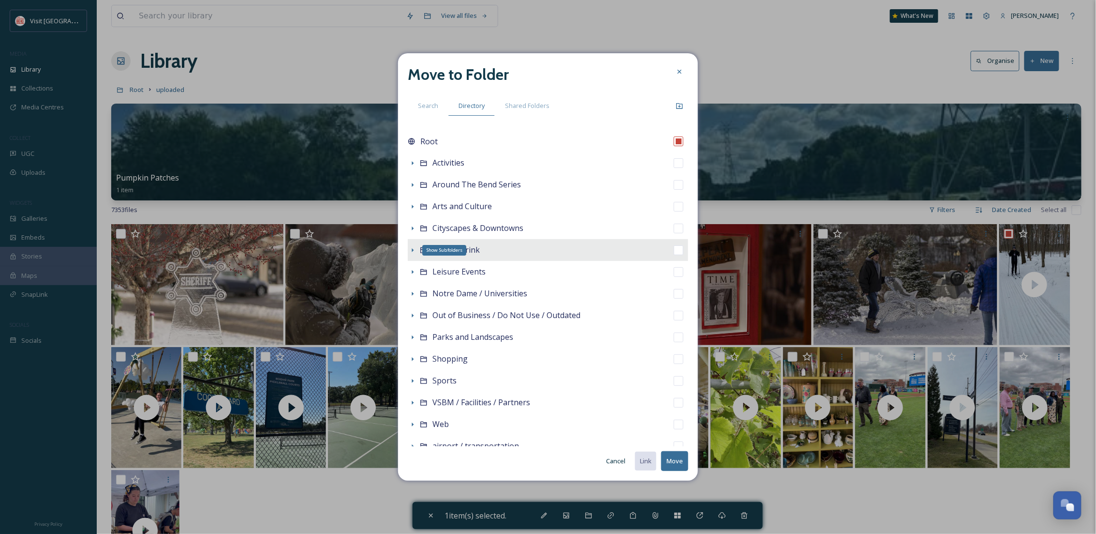
click at [416, 250] on icon at bounding box center [413, 250] width 8 height 8
click at [414, 225] on icon at bounding box center [413, 228] width 8 height 8
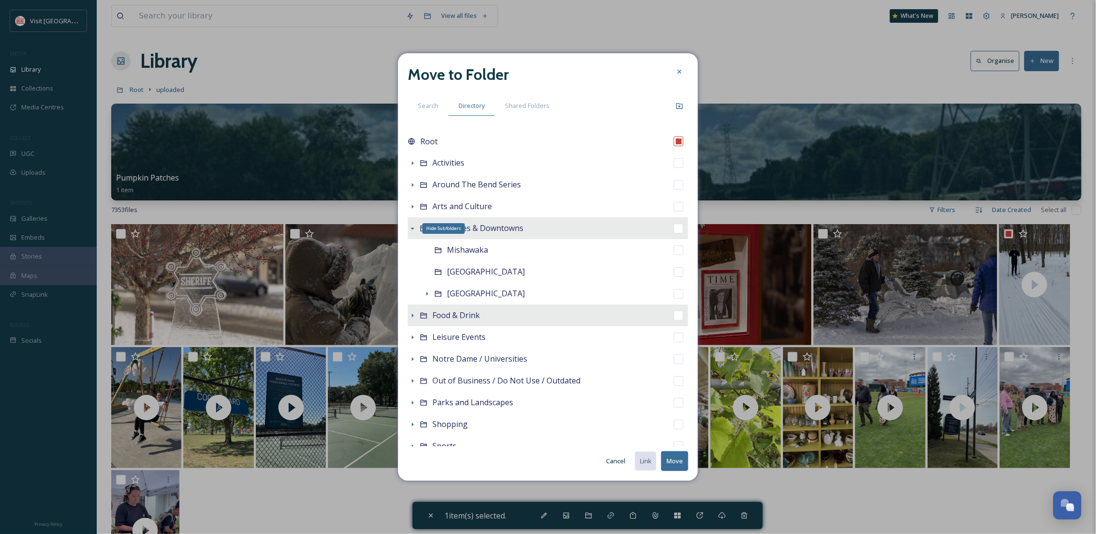
click at [414, 225] on icon at bounding box center [413, 228] width 8 height 8
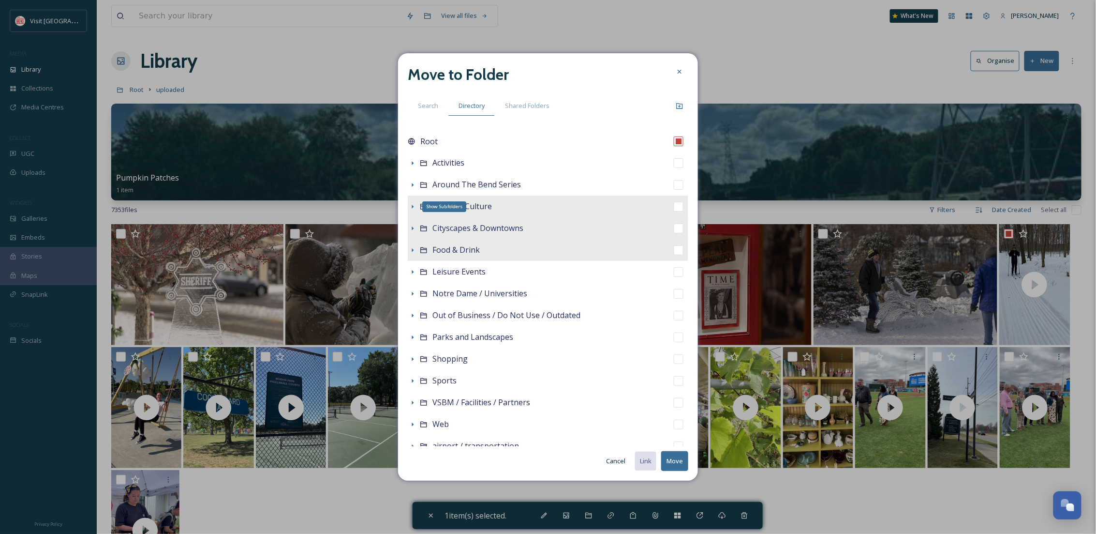
click at [411, 204] on icon at bounding box center [413, 207] width 8 height 8
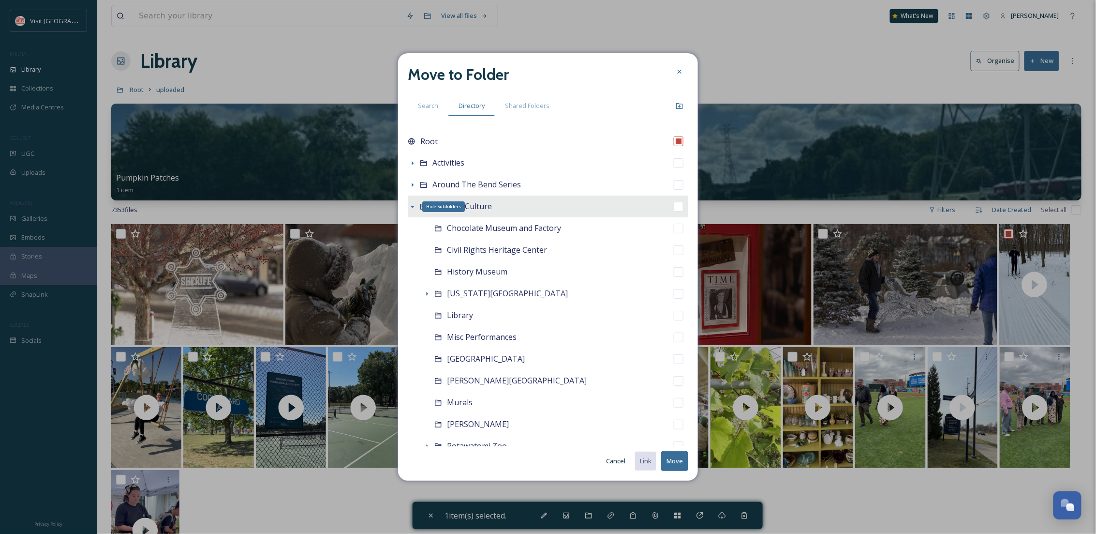
click at [411, 204] on icon at bounding box center [413, 207] width 8 height 8
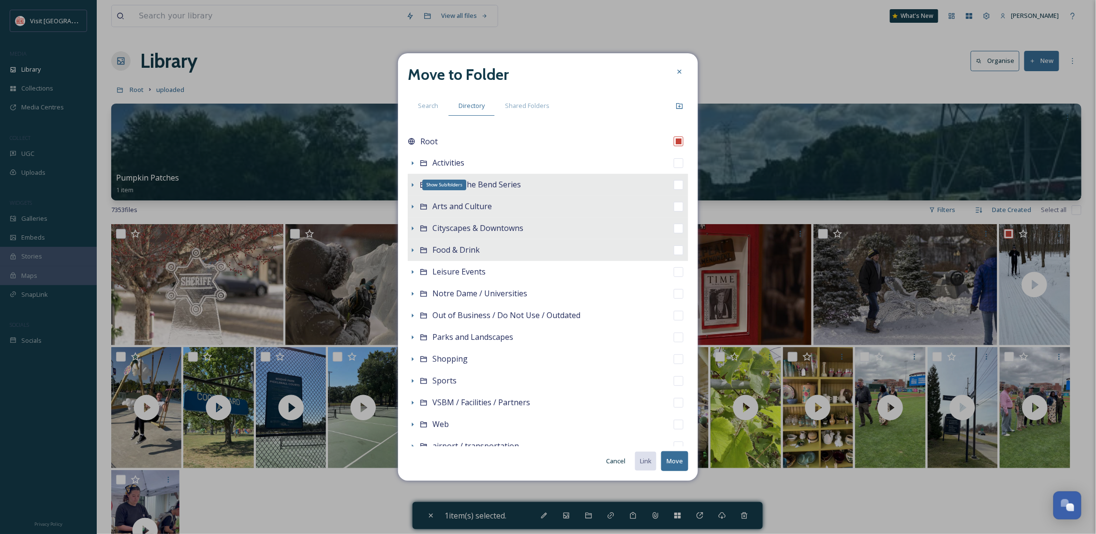
click at [415, 181] on icon at bounding box center [413, 185] width 8 height 8
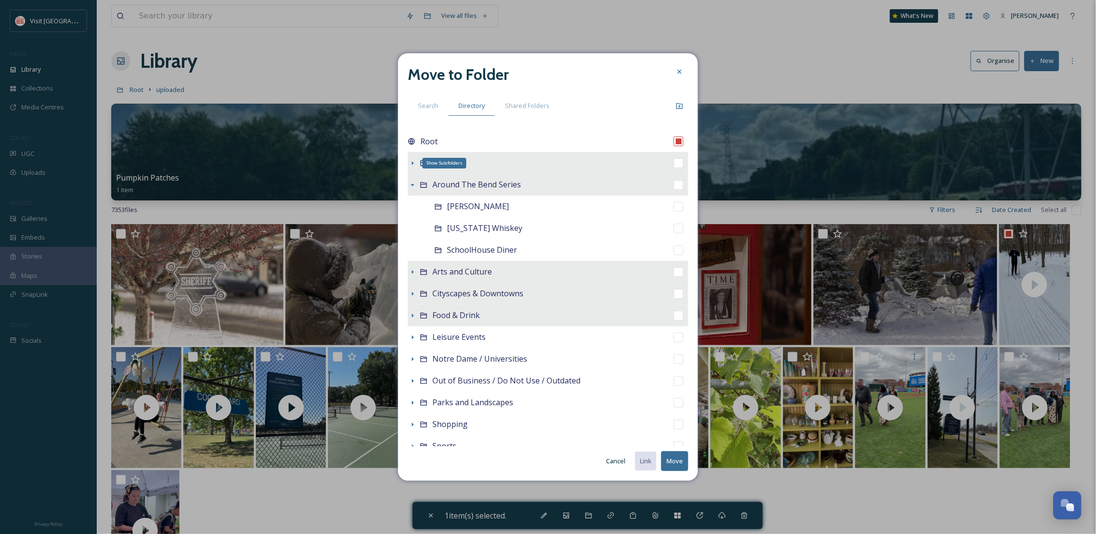
click at [414, 160] on icon at bounding box center [413, 163] width 8 height 8
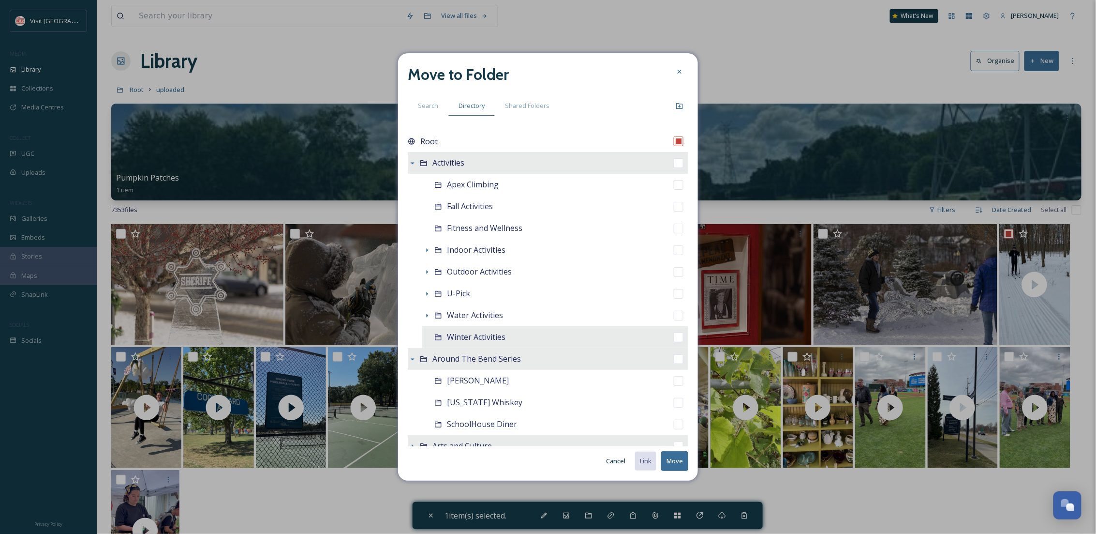
click at [460, 335] on span "Winter Activities" at bounding box center [476, 336] width 59 height 11
checkbox input "false"
checkbox input "true"
click at [681, 457] on button "Move" at bounding box center [674, 461] width 27 height 20
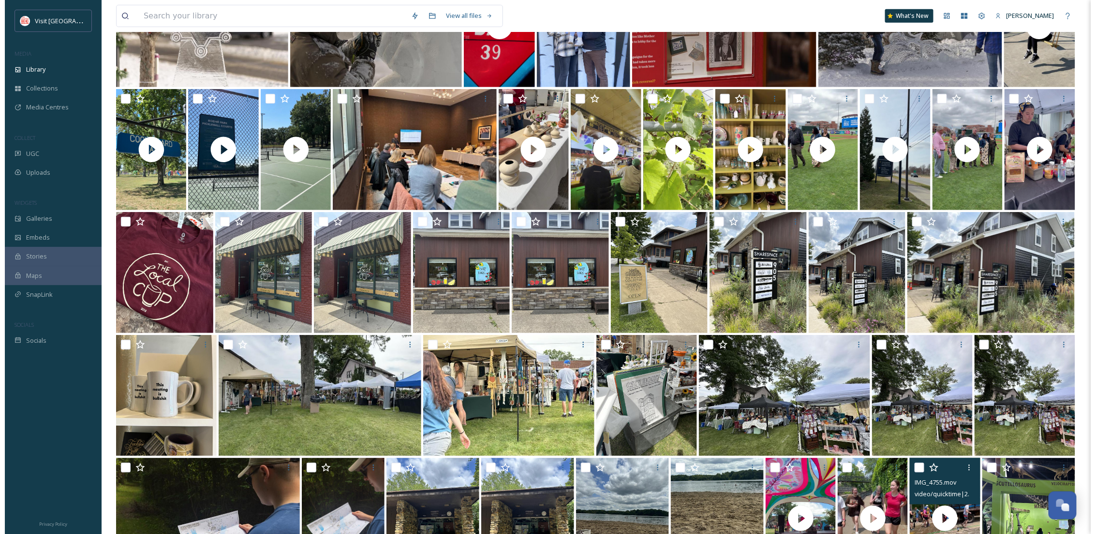
scroll to position [86, 0]
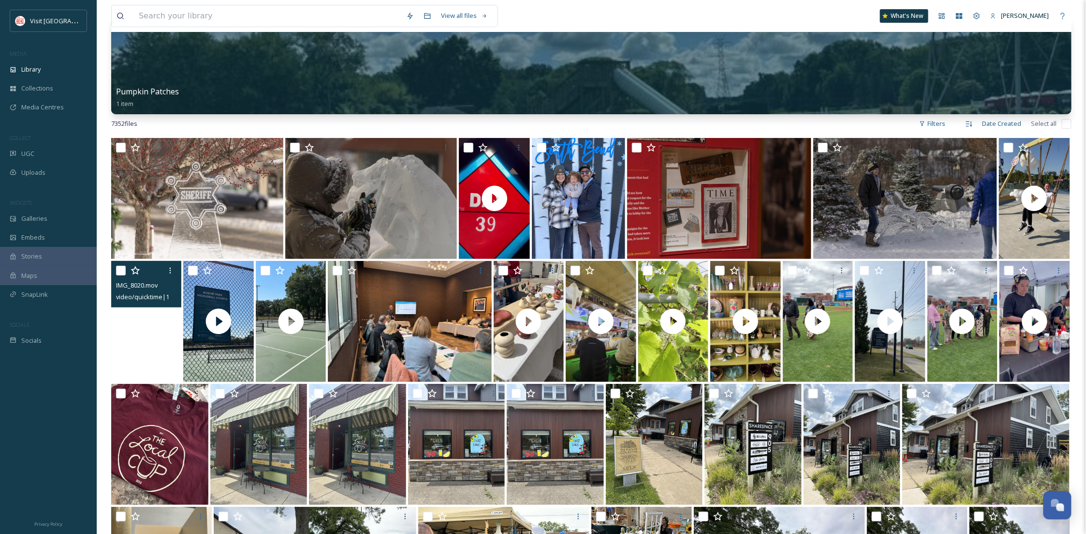
click at [155, 321] on video "IMG_8020.mov" at bounding box center [146, 321] width 70 height 121
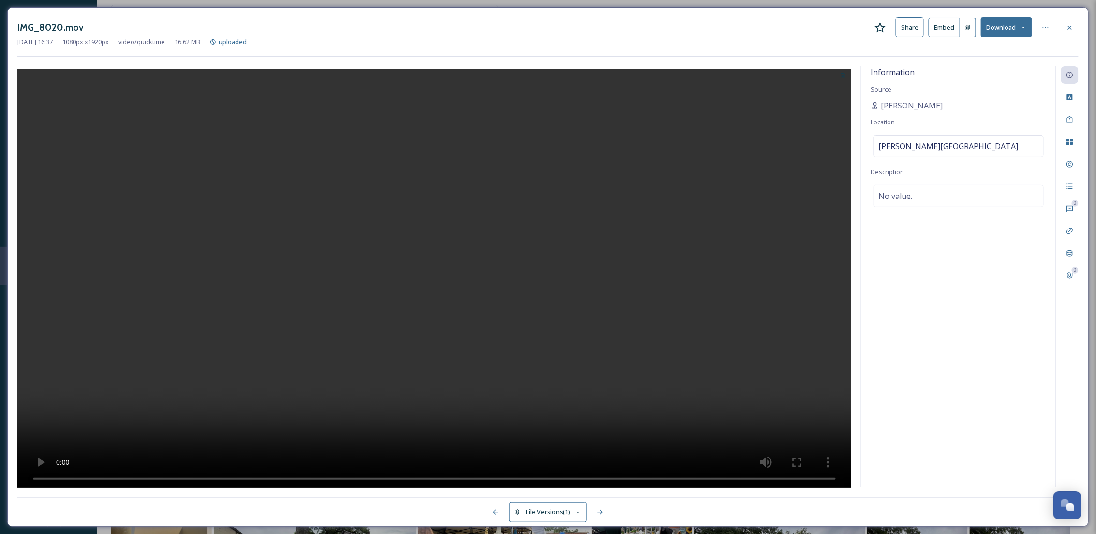
click at [1010, 28] on button "Download" at bounding box center [1006, 27] width 51 height 20
click at [1049, 44] on div "Sep 09 2024 16:37 1080 px x 1920 px video/quicktime 16.62 MB uploaded" at bounding box center [547, 41] width 1061 height 9
click at [1063, 31] on div at bounding box center [1069, 27] width 17 height 17
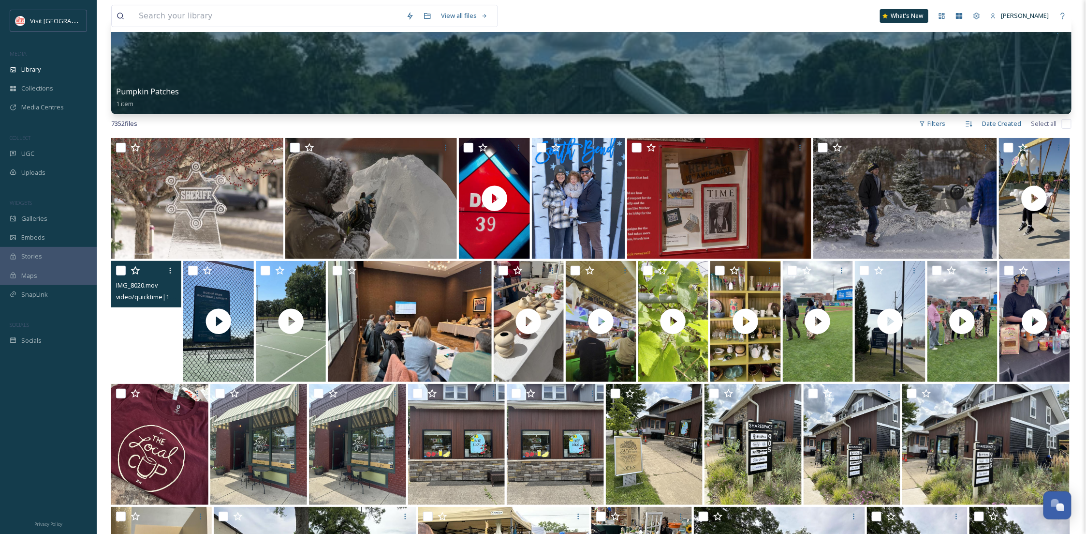
click at [155, 338] on video "IMG_8020.mov" at bounding box center [146, 321] width 70 height 121
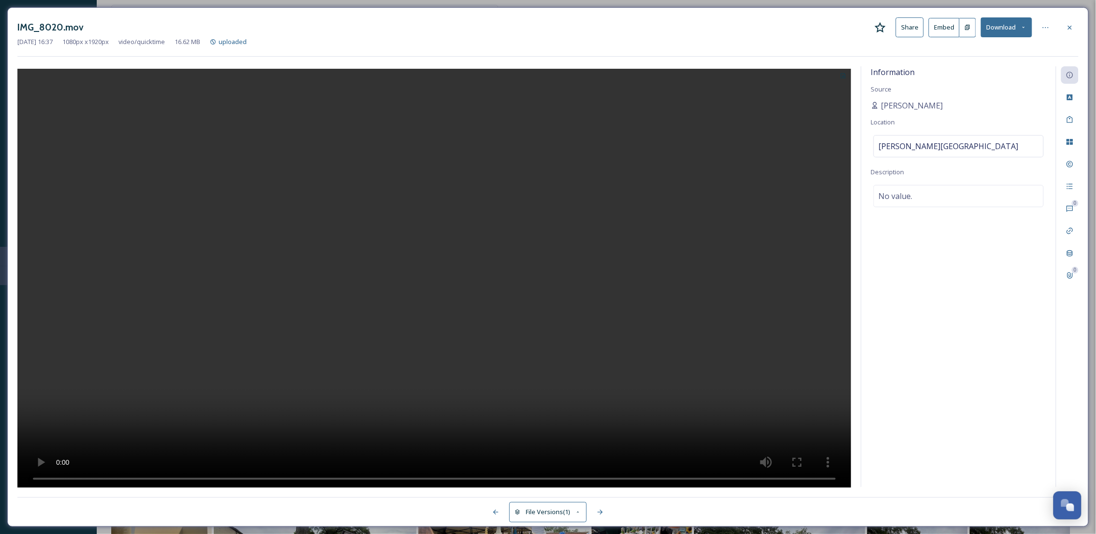
click at [1077, 29] on div at bounding box center [1069, 27] width 17 height 17
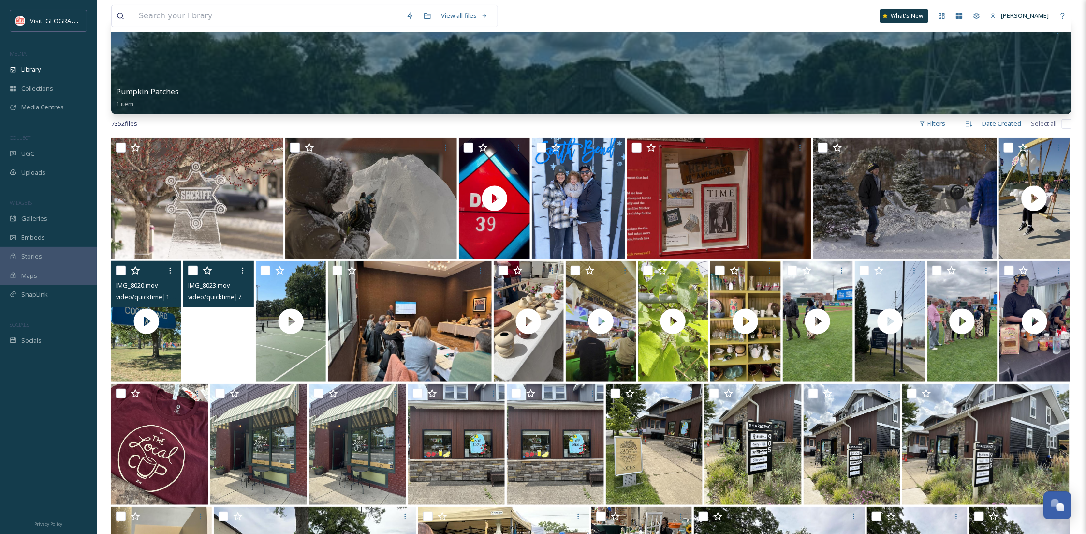
click at [214, 365] on video "IMG_8023.mov" at bounding box center [218, 321] width 70 height 121
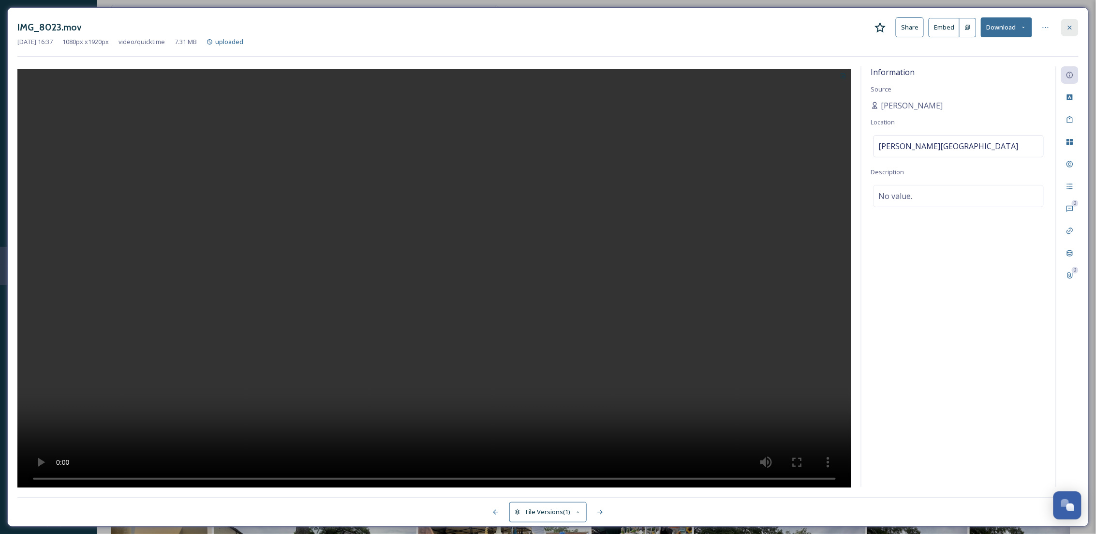
click at [1073, 30] on icon at bounding box center [1070, 28] width 8 height 8
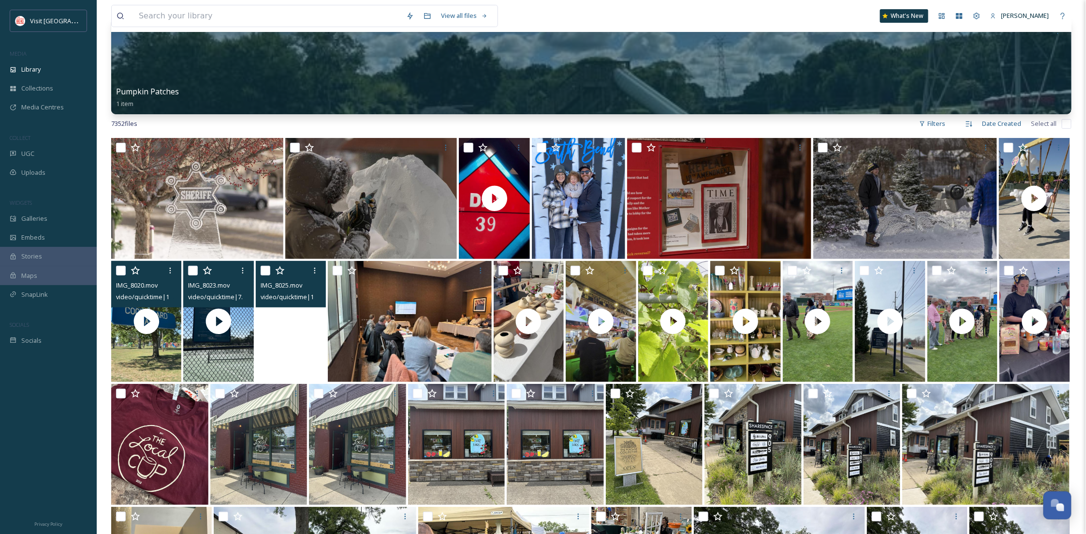
click at [320, 372] on video "IMG_8025.mov" at bounding box center [291, 321] width 70 height 121
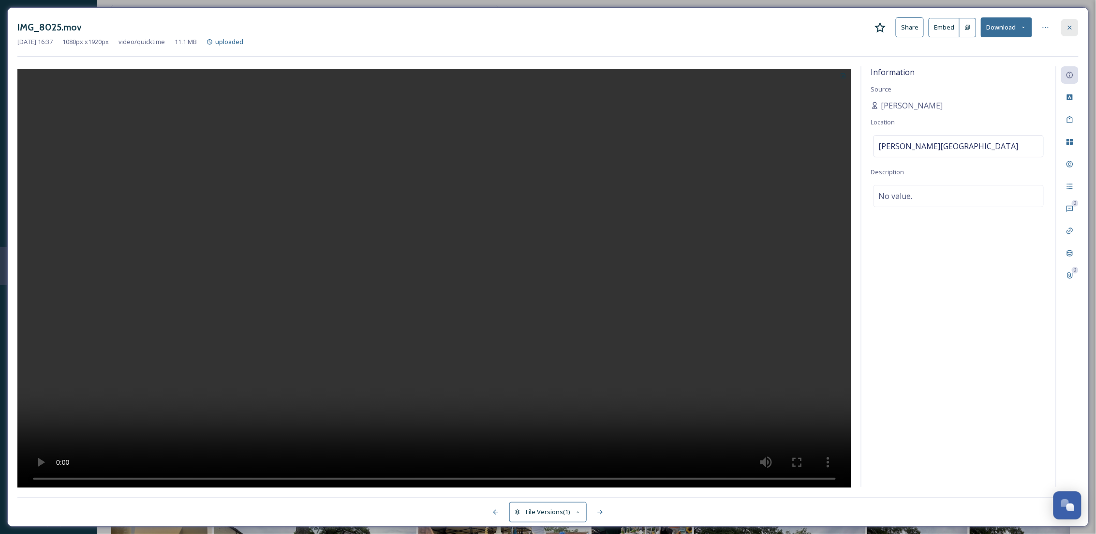
click at [1072, 27] on icon at bounding box center [1070, 28] width 8 height 8
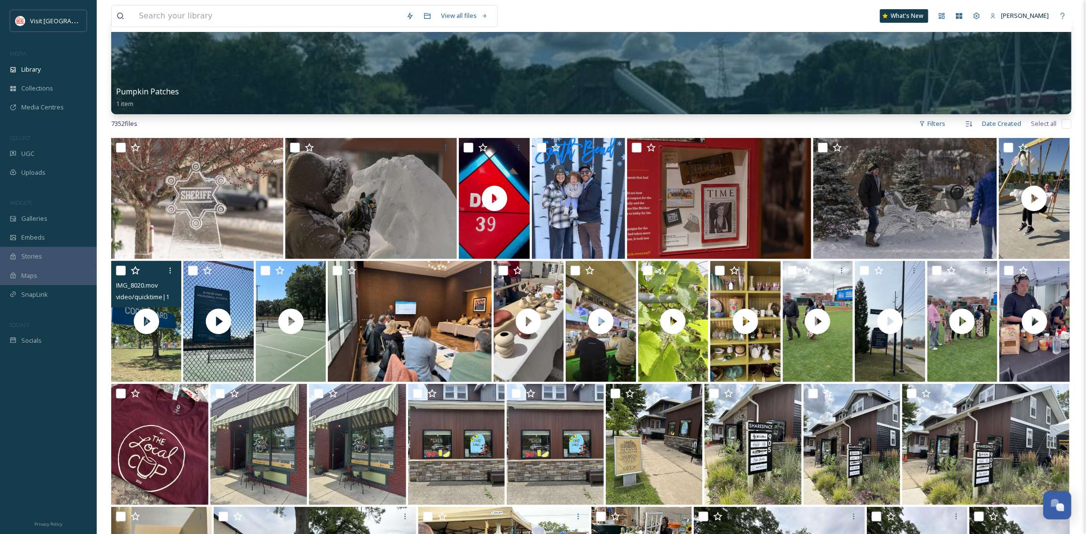
click at [119, 269] on input "checkbox" at bounding box center [121, 271] width 10 height 10
checkbox input "true"
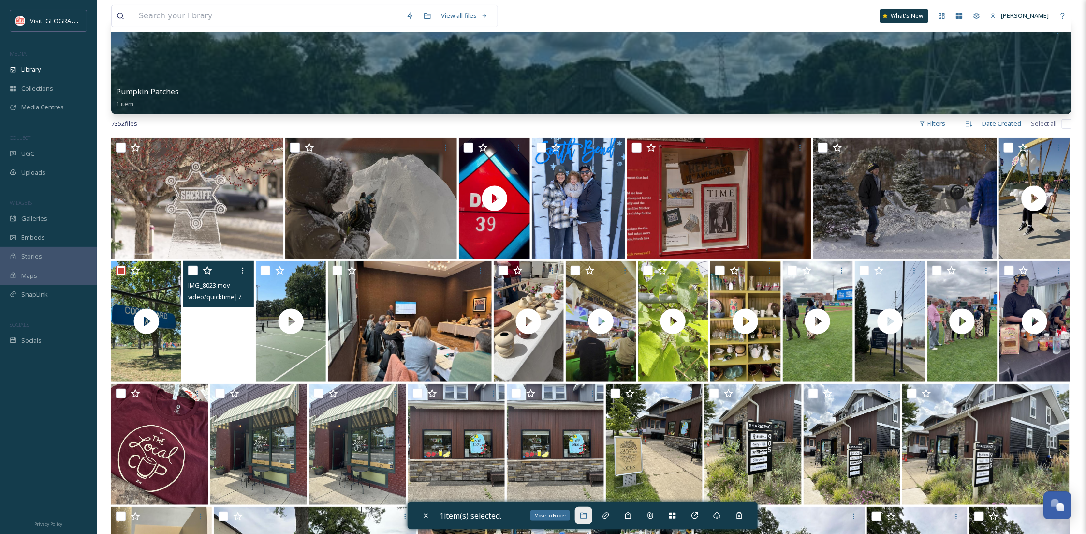
click at [584, 516] on icon at bounding box center [583, 515] width 6 height 6
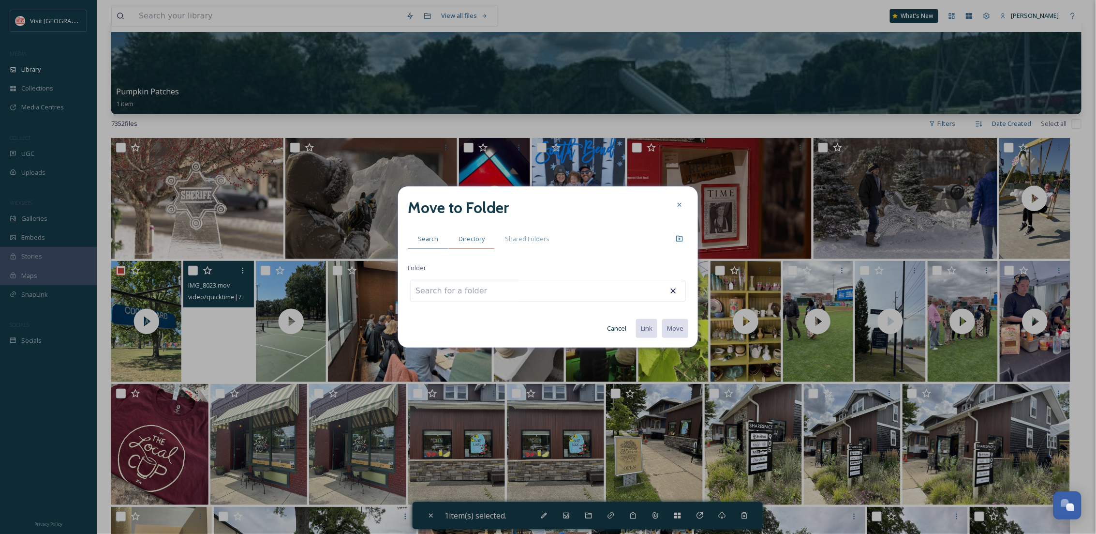
click at [473, 241] on span "Directory" at bounding box center [472, 238] width 26 height 9
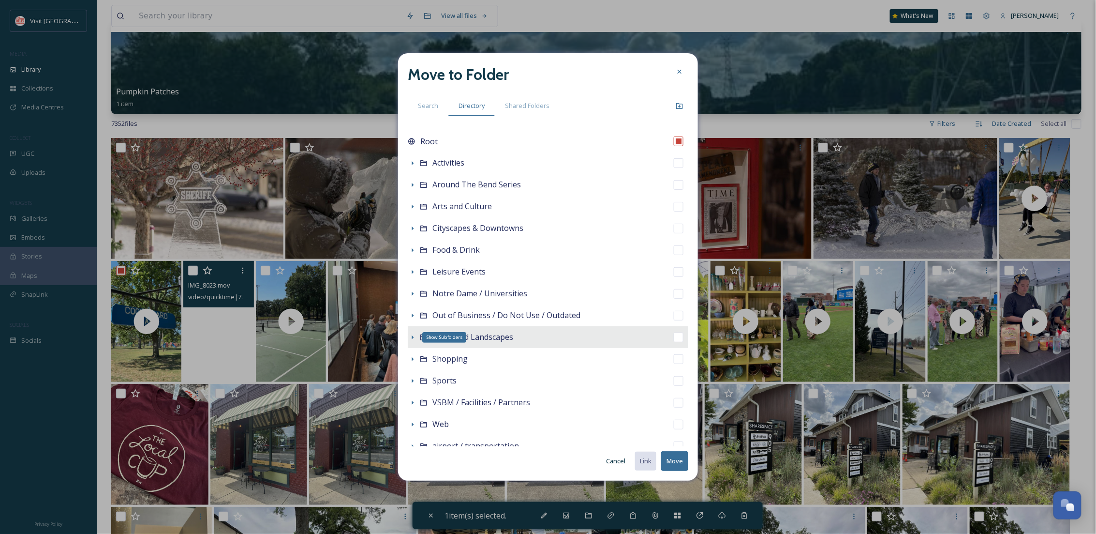
click at [412, 339] on icon at bounding box center [413, 337] width 8 height 8
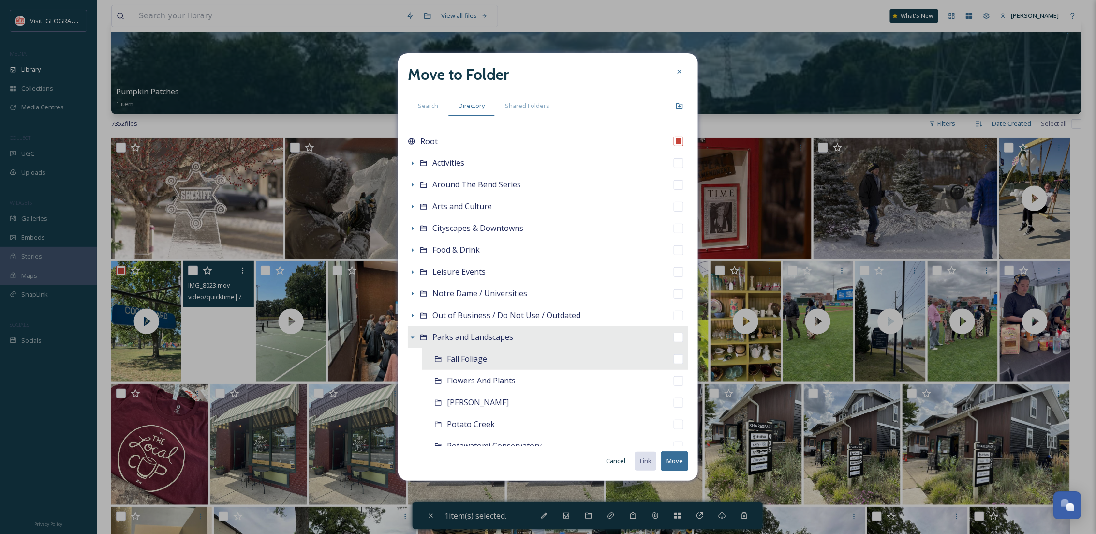
scroll to position [86, 0]
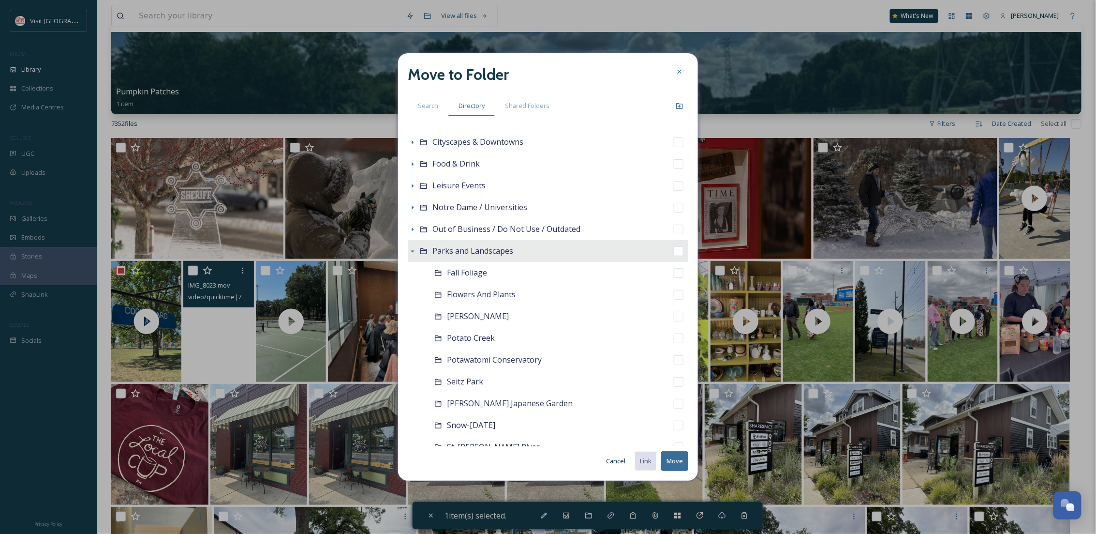
click at [459, 255] on span "Parks and Landscapes" at bounding box center [472, 250] width 81 height 11
checkbox input "false"
checkbox input "true"
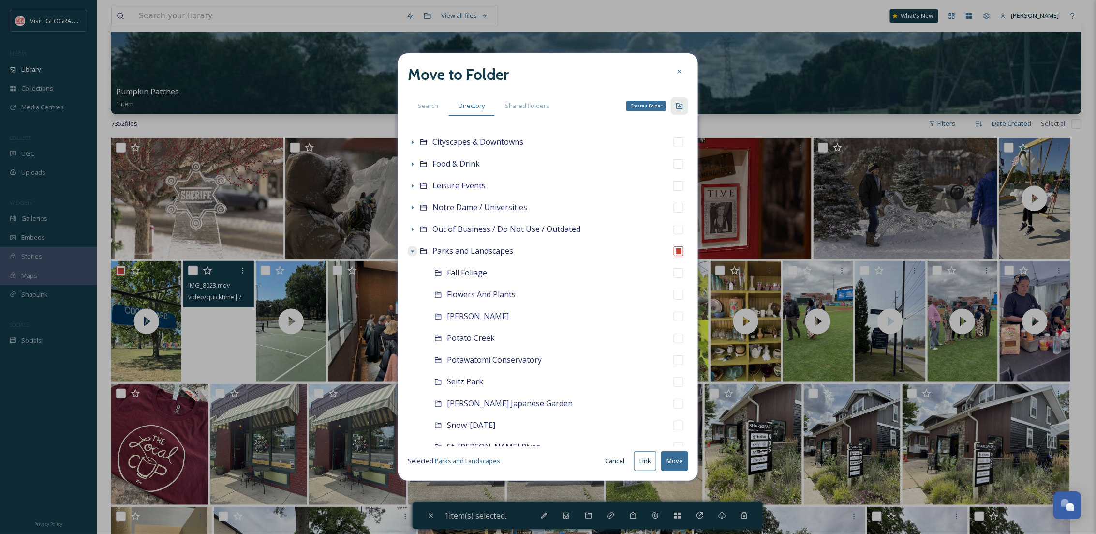
click at [672, 107] on div "Create a Folder" at bounding box center [679, 105] width 17 height 17
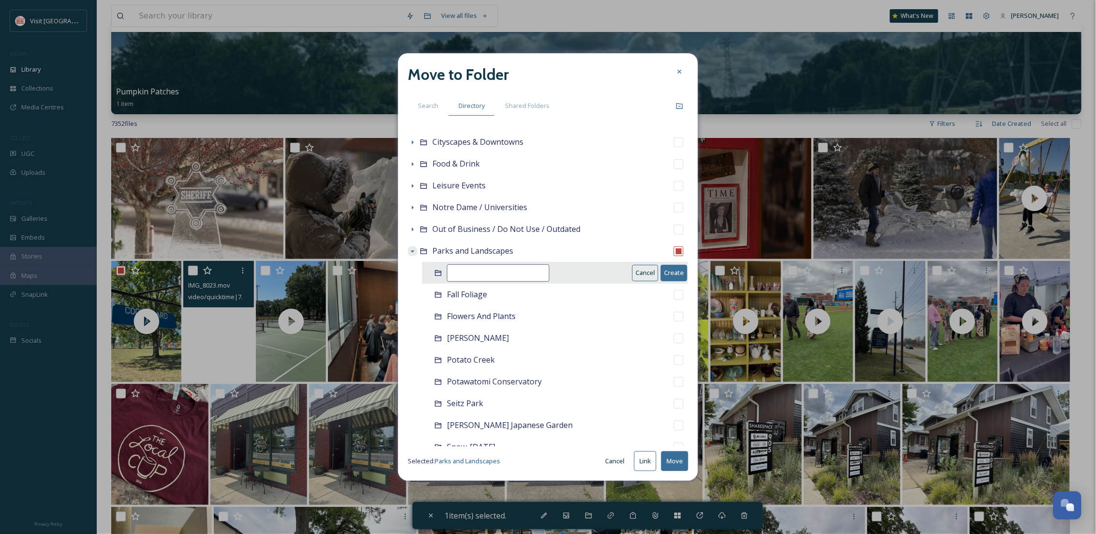
click at [509, 274] on input at bounding box center [498, 272] width 103 height 17
type input "Coquillard"
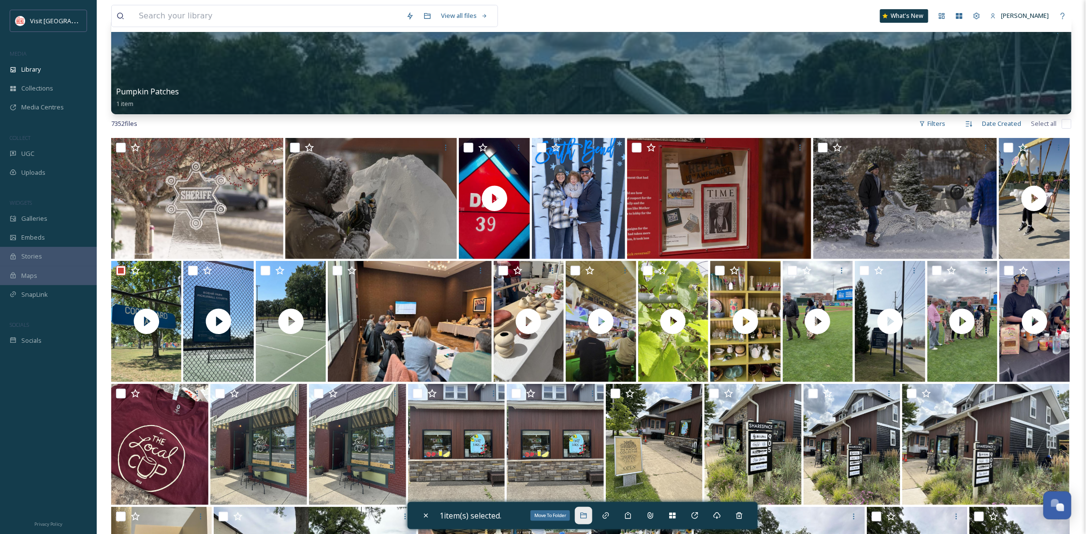
click at [586, 514] on icon at bounding box center [583, 515] width 6 height 6
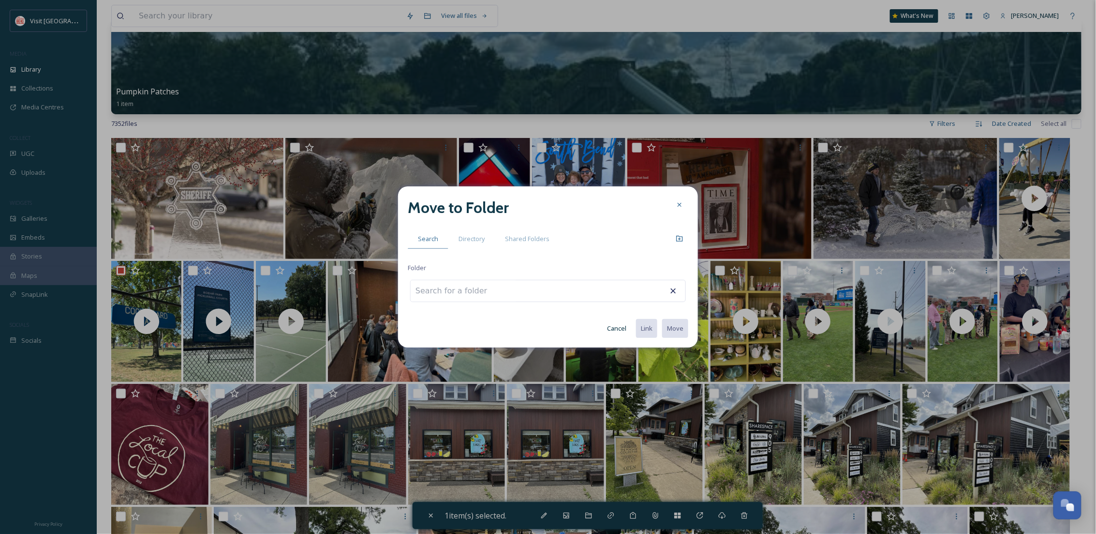
click at [474, 225] on div "Move to Folder Search Directory Shared Folders Folder Cancel Link Move" at bounding box center [548, 267] width 300 height 162
click at [474, 238] on span "Directory" at bounding box center [472, 238] width 26 height 9
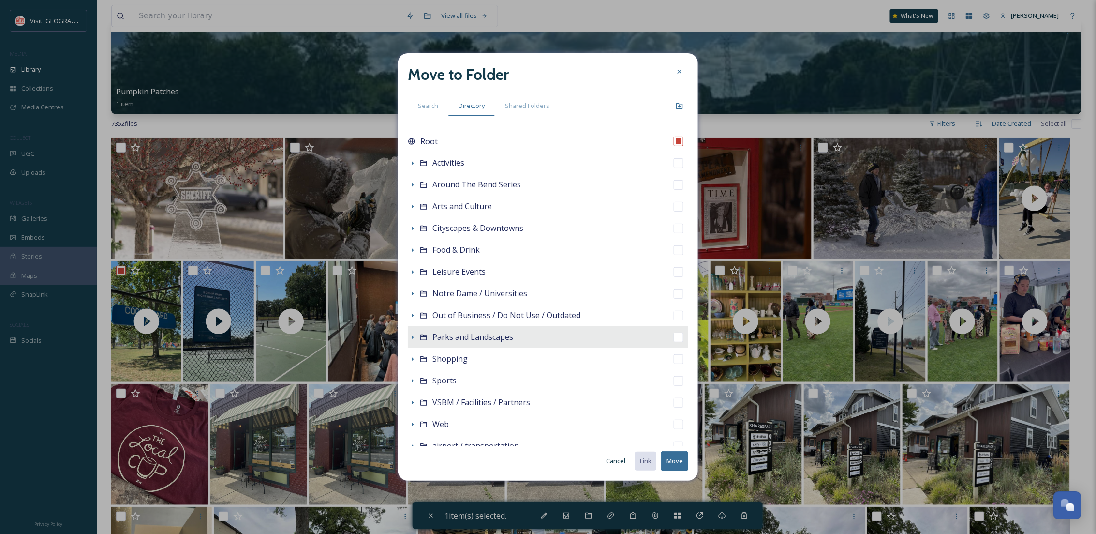
click at [445, 341] on span "Parks and Landscapes" at bounding box center [472, 336] width 81 height 11
checkbox input "false"
checkbox input "true"
click at [408, 332] on div "Parks and Landscapes" at bounding box center [548, 337] width 281 height 22
click at [413, 334] on icon at bounding box center [413, 337] width 8 height 8
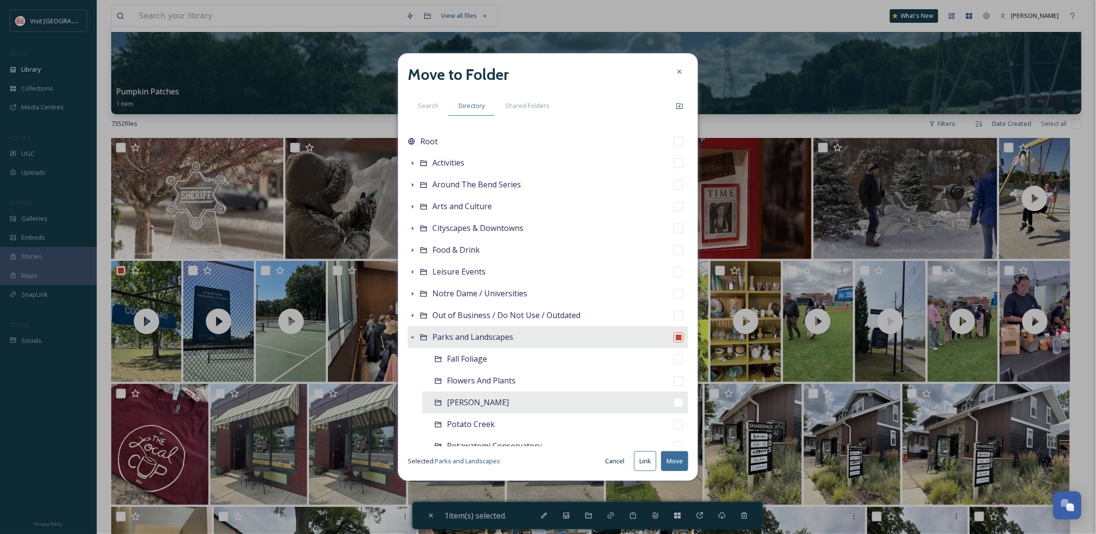
scroll to position [172, 0]
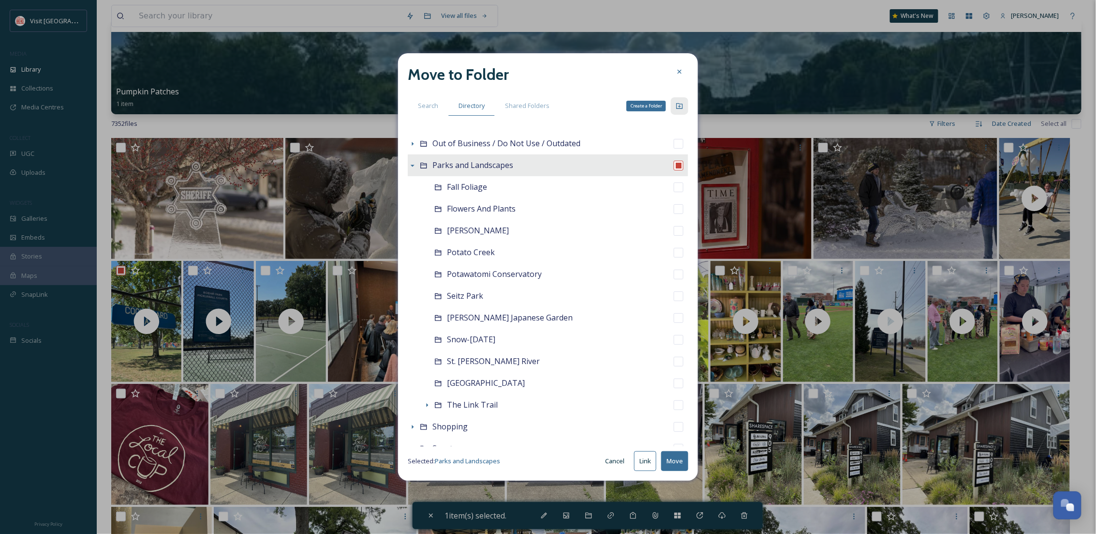
click at [676, 99] on div "Create a Folder" at bounding box center [679, 105] width 17 height 17
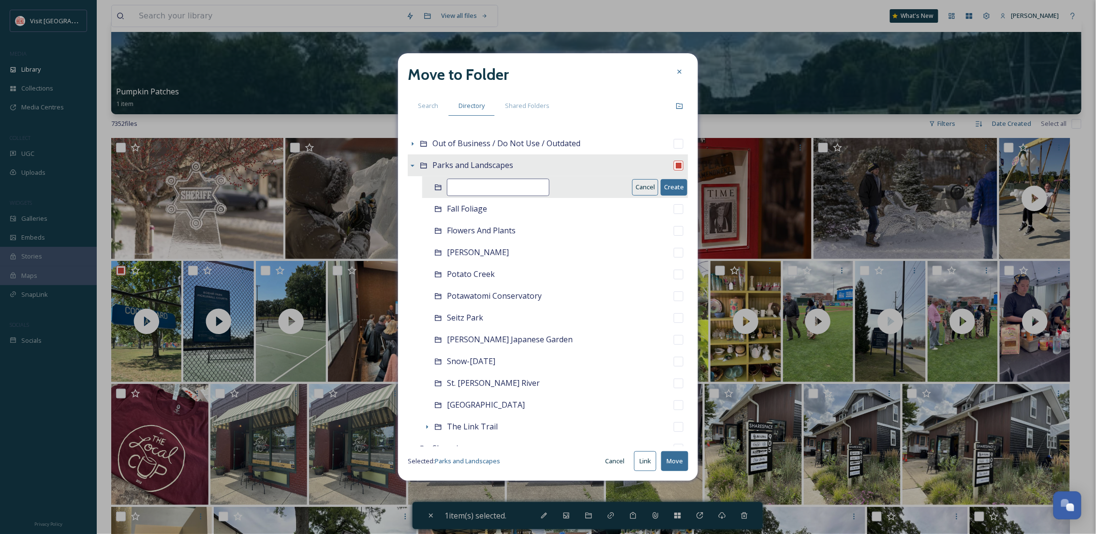
click at [514, 184] on input at bounding box center [498, 186] width 103 height 17
click at [461, 185] on input "[PERSON_NAME][GEOGRAPHIC_DATA]" at bounding box center [498, 186] width 103 height 17
drag, startPoint x: 461, startPoint y: 185, endPoint x: 466, endPoint y: 184, distance: 5.1
click at [466, 184] on input "[PERSON_NAME][GEOGRAPHIC_DATA]" at bounding box center [498, 186] width 103 height 17
type input "[PERSON_NAME][GEOGRAPHIC_DATA]"
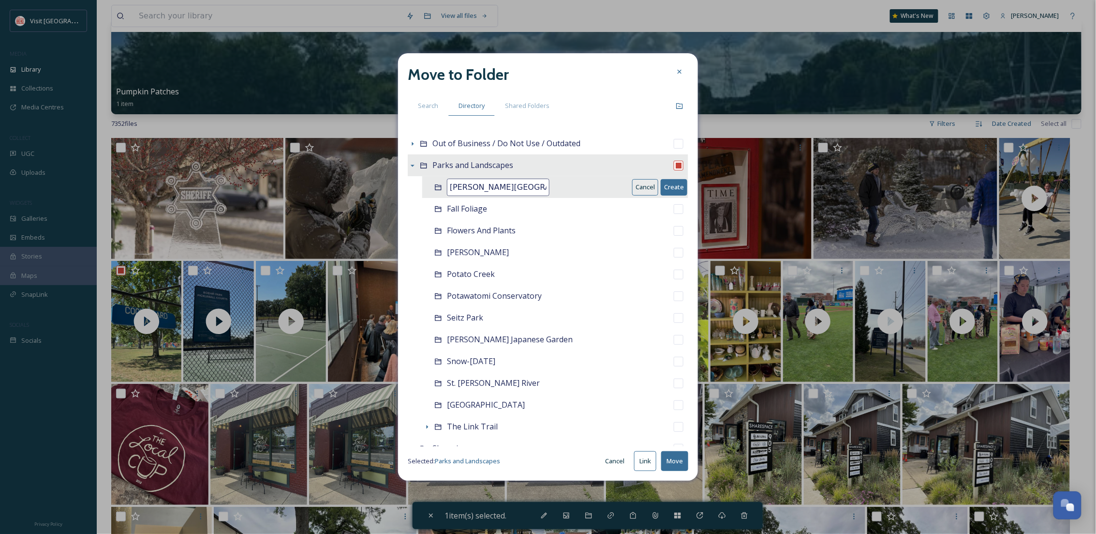
click at [669, 189] on button "Create" at bounding box center [674, 187] width 27 height 16
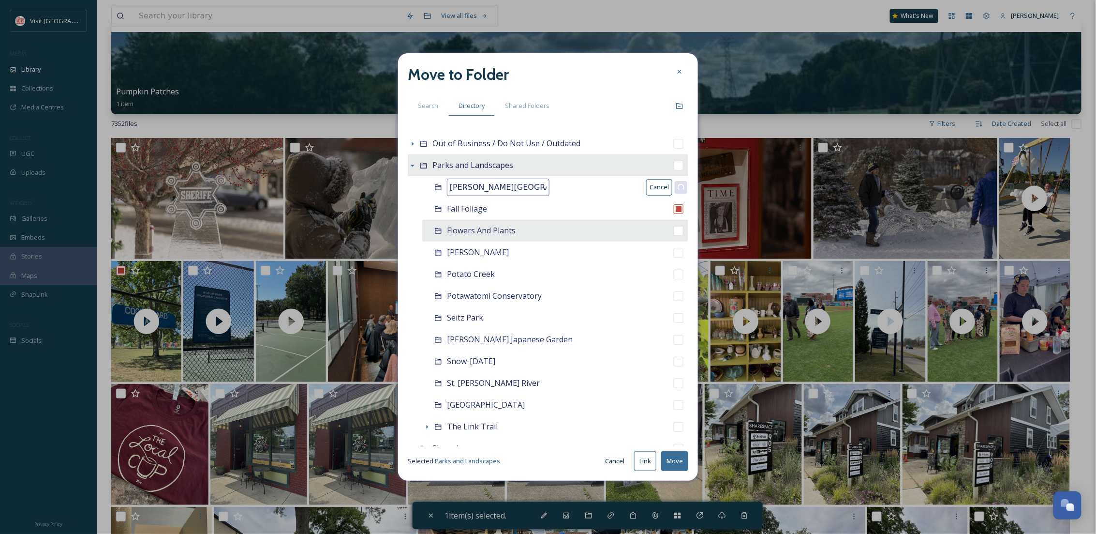
checkbox input "false"
checkbox input "true"
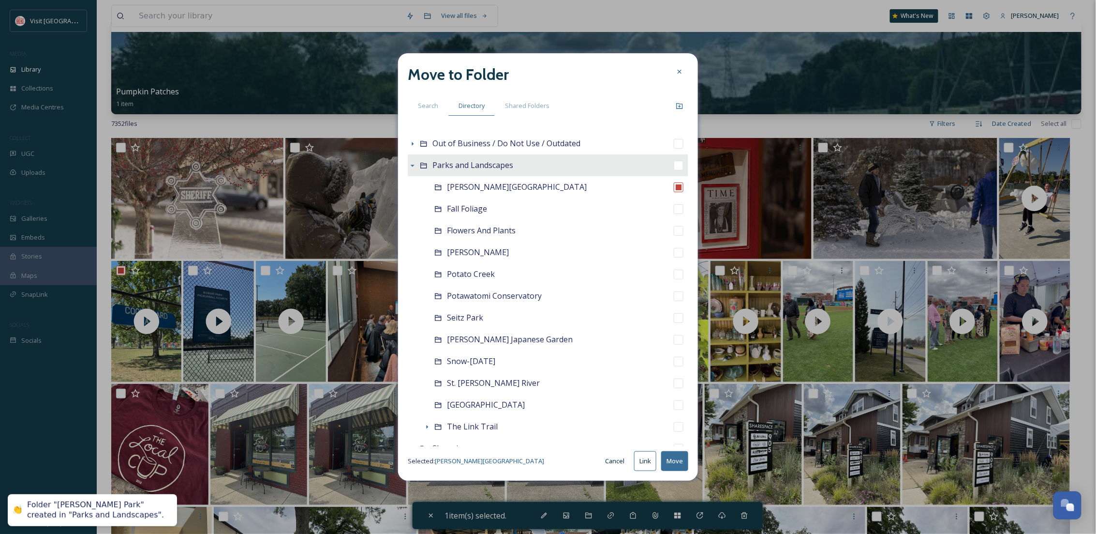
click at [676, 464] on button "Move" at bounding box center [674, 461] width 27 height 20
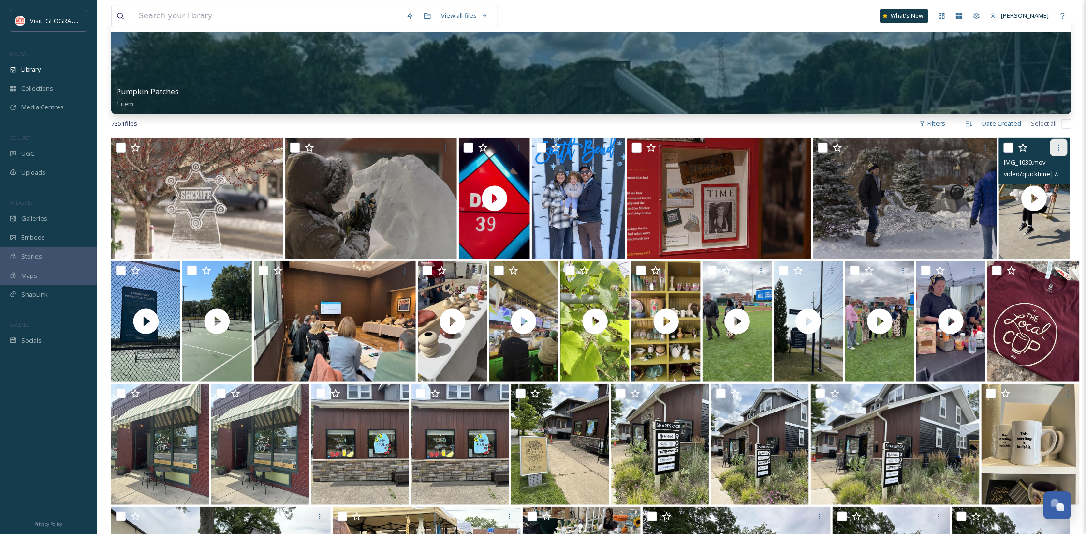
click at [1065, 145] on div at bounding box center [1059, 147] width 17 height 17
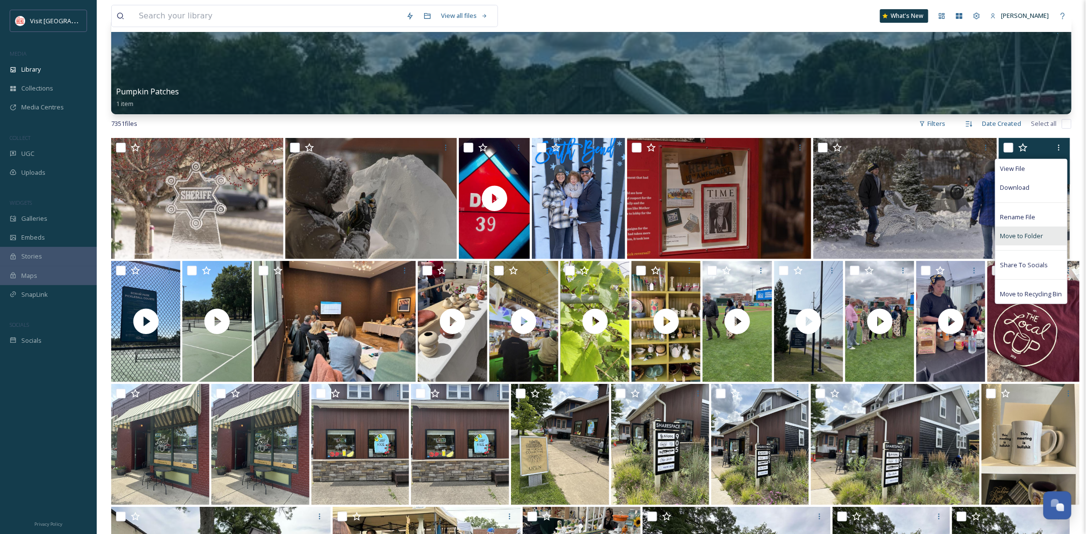
click at [1020, 237] on span "Move to Folder" at bounding box center [1022, 235] width 43 height 9
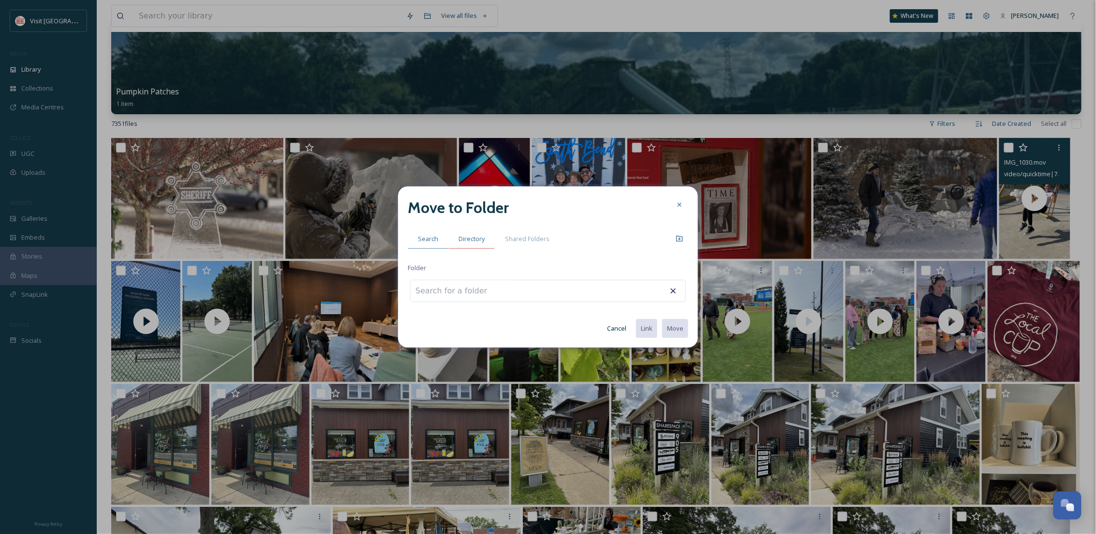
click at [477, 237] on span "Directory" at bounding box center [472, 238] width 26 height 9
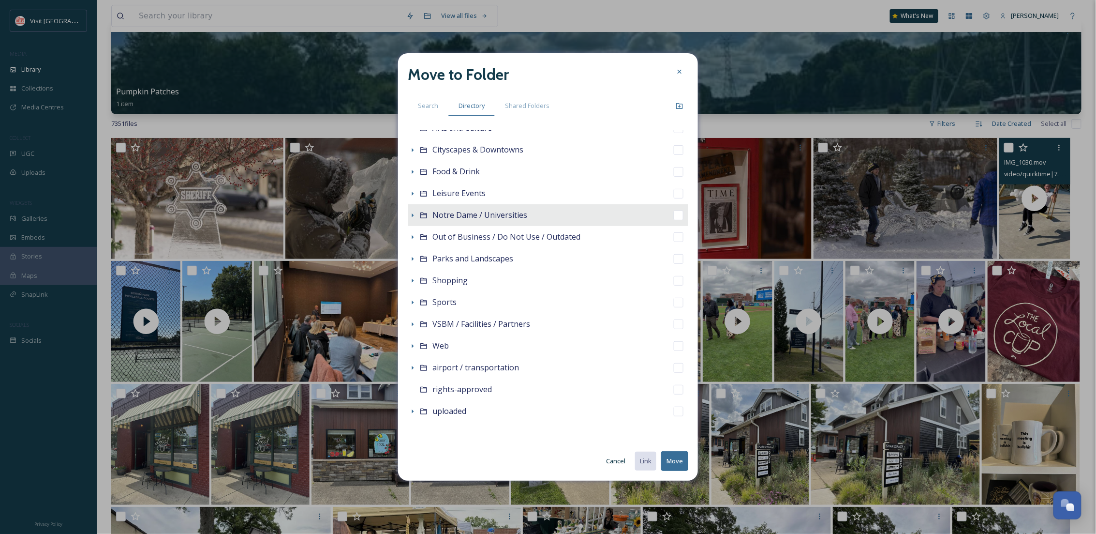
scroll to position [0, 0]
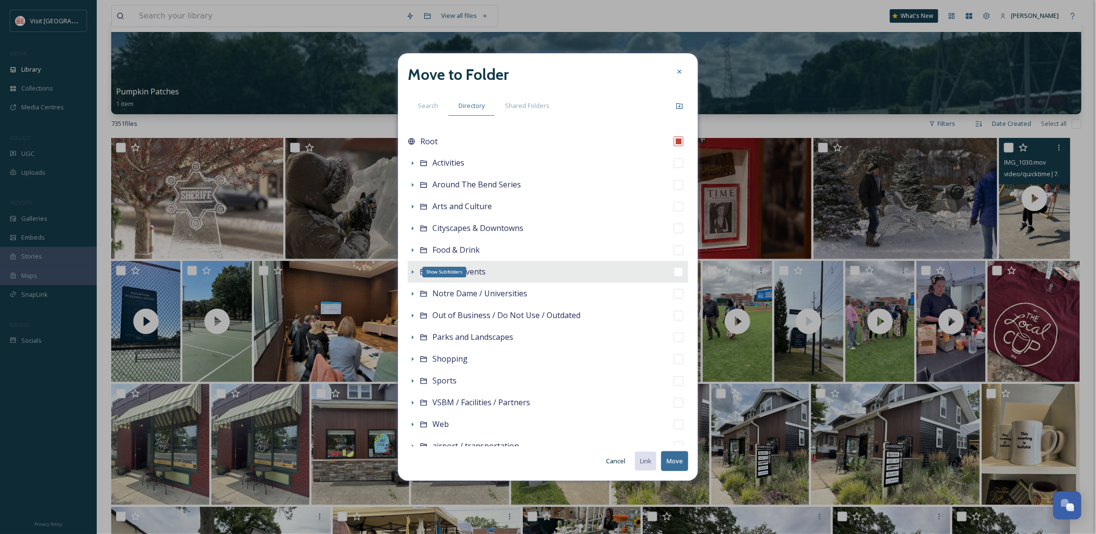
click at [411, 270] on icon at bounding box center [413, 272] width 8 height 8
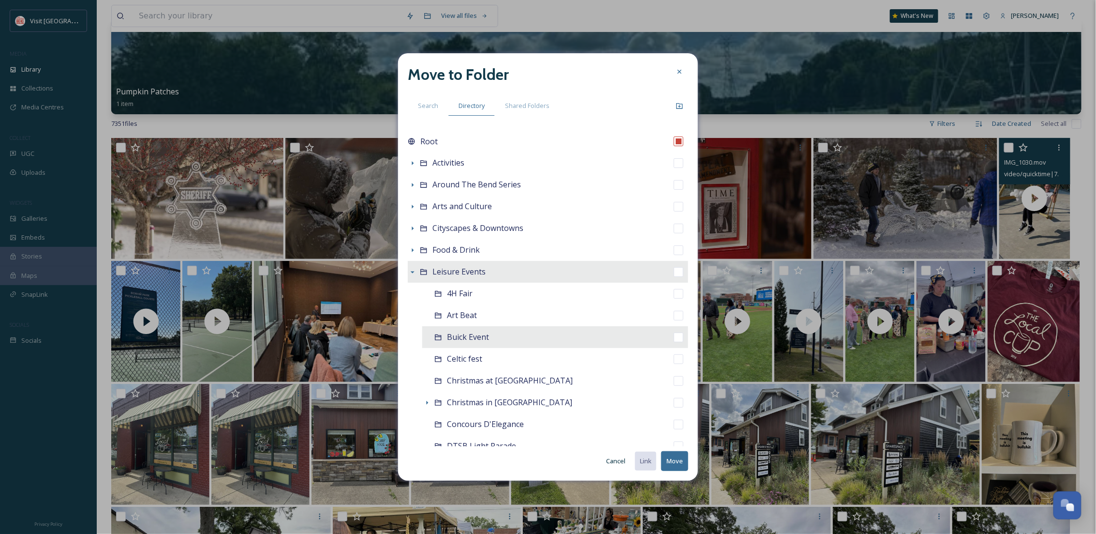
scroll to position [86, 0]
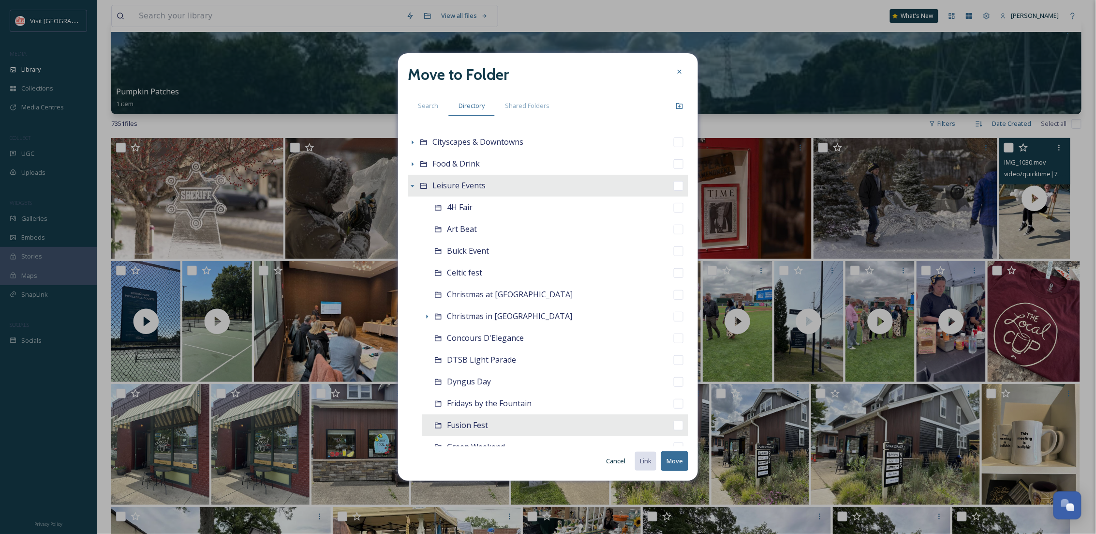
click at [484, 424] on span "Fusion Fest" at bounding box center [467, 424] width 41 height 11
checkbox input "false"
checkbox input "true"
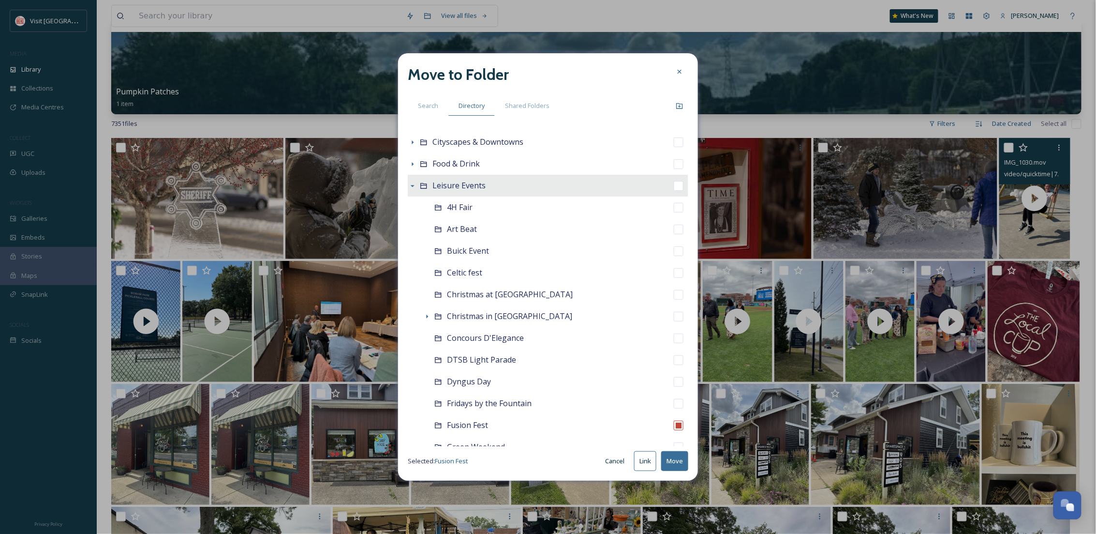
click at [677, 454] on button "Move" at bounding box center [674, 461] width 27 height 20
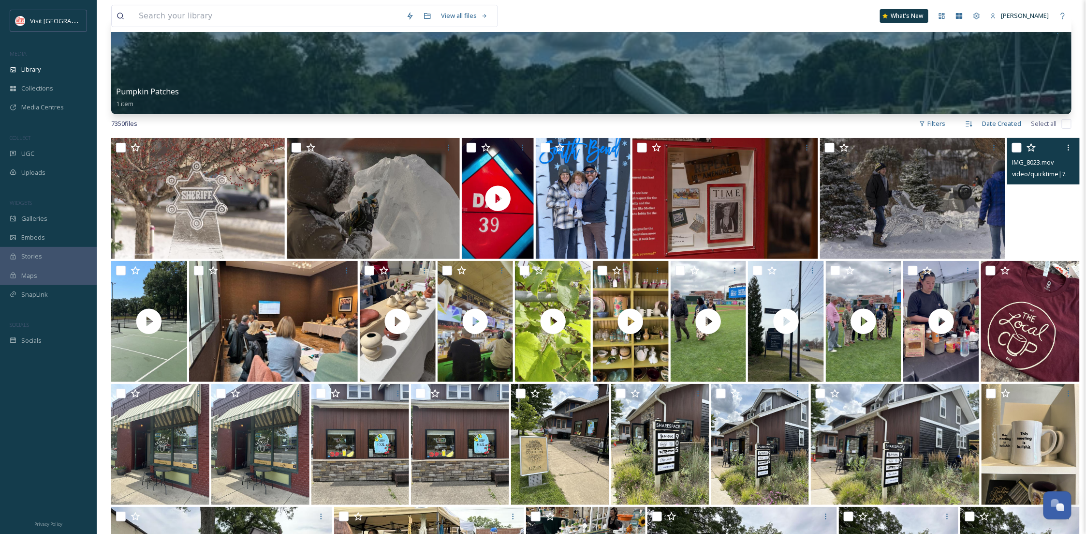
click at [1051, 208] on video "IMG_8023.mov" at bounding box center [1044, 198] width 72 height 121
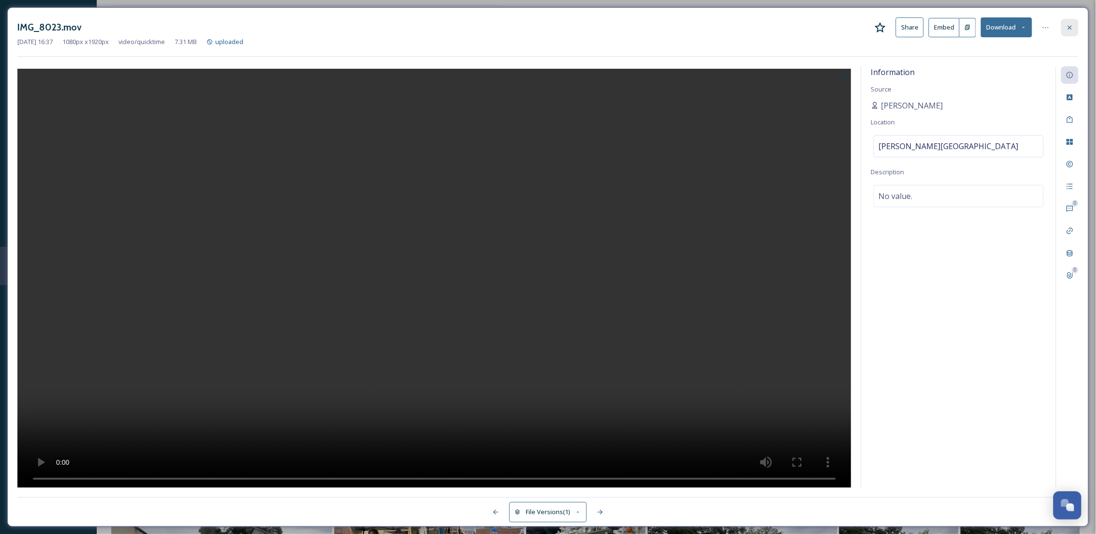
click at [1077, 21] on div at bounding box center [1069, 27] width 17 height 17
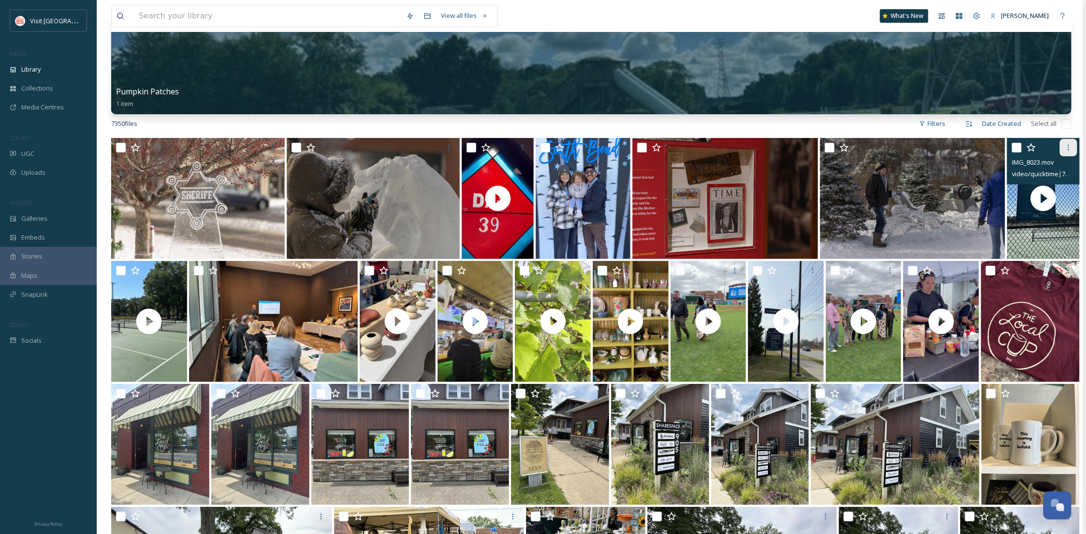
click at [1065, 150] on icon at bounding box center [1069, 148] width 8 height 8
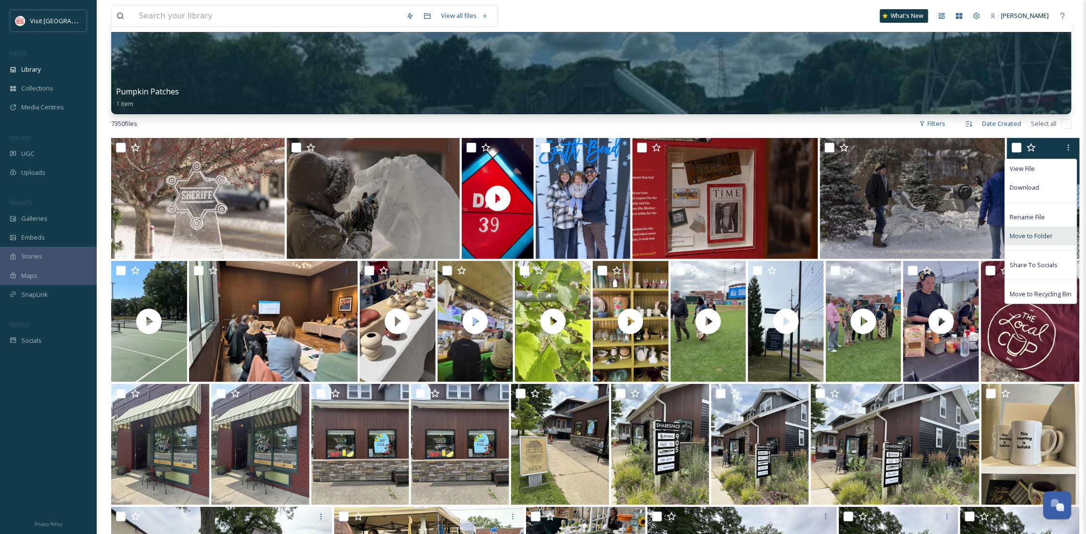
click at [1025, 241] on div "Move to Folder" at bounding box center [1042, 235] width 72 height 19
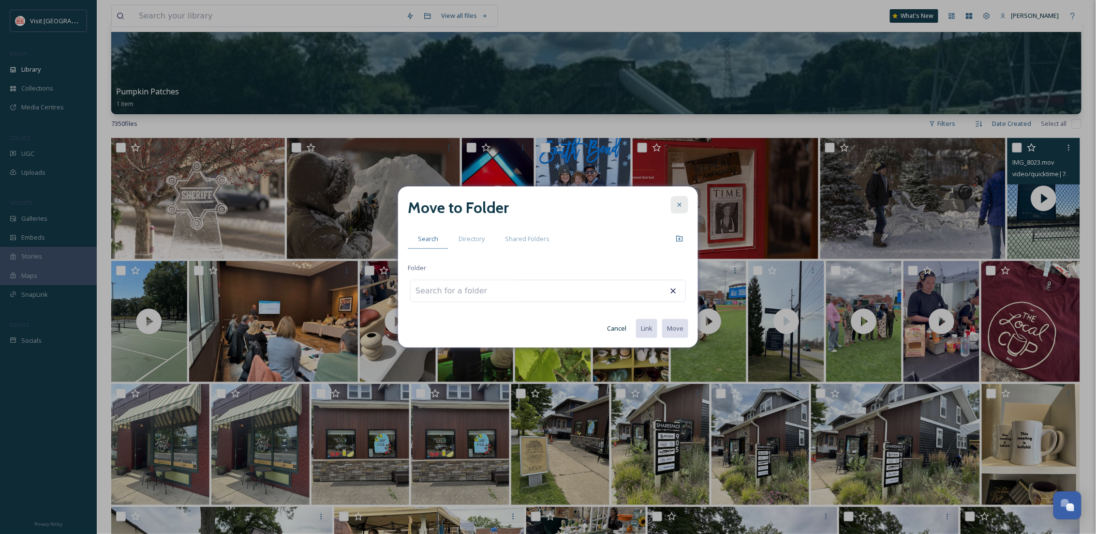
click at [681, 198] on div at bounding box center [679, 204] width 17 height 17
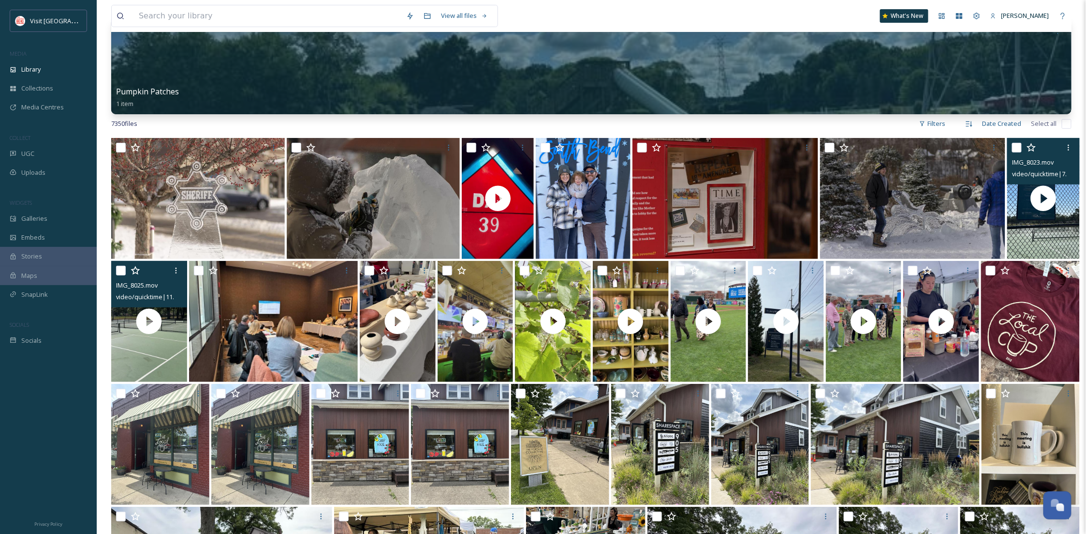
click at [118, 269] on input "checkbox" at bounding box center [121, 271] width 10 height 10
checkbox input "true"
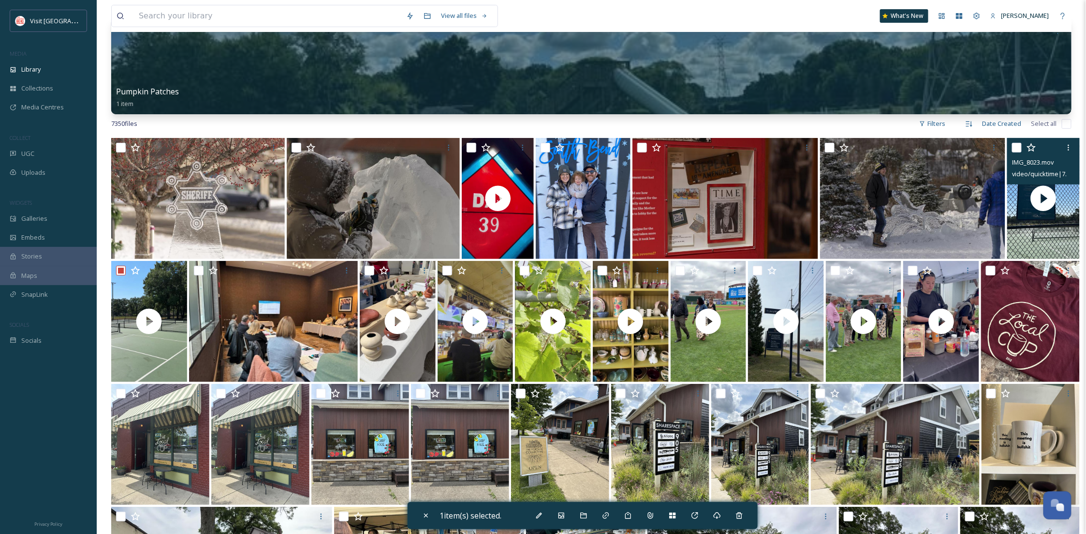
click at [1014, 148] on input "checkbox" at bounding box center [1017, 148] width 10 height 10
checkbox input "true"
click at [581, 516] on div "Move To Folder" at bounding box center [583, 514] width 17 height 17
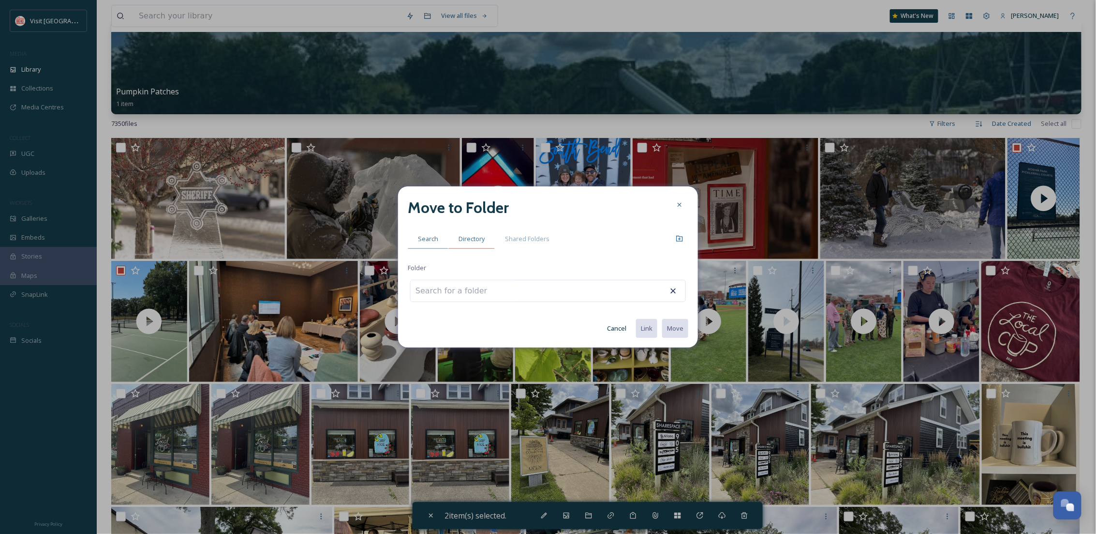
click at [481, 238] on span "Directory" at bounding box center [472, 238] width 26 height 9
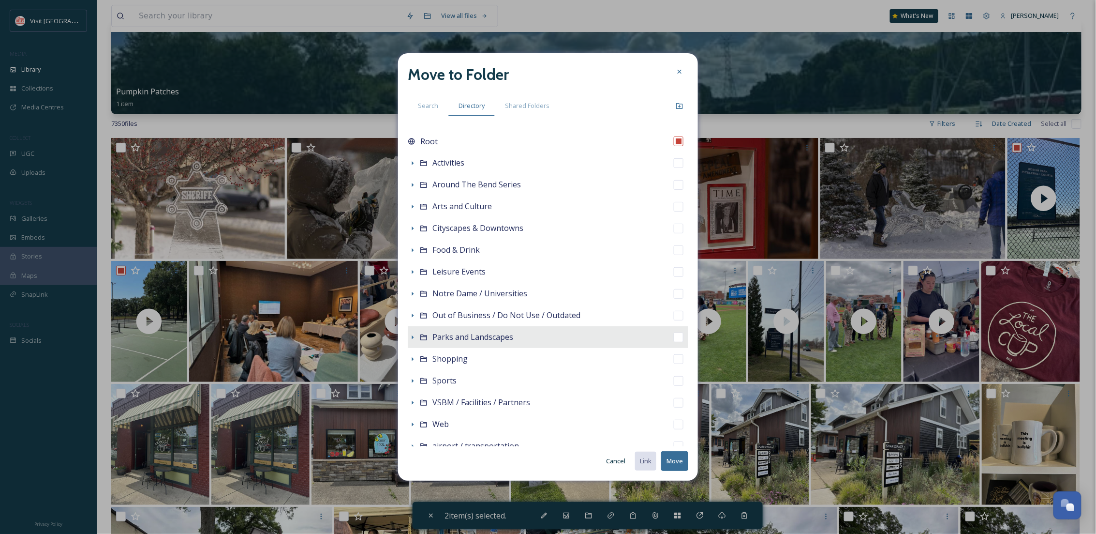
click at [512, 337] on span "Parks and Landscapes" at bounding box center [472, 336] width 81 height 11
checkbox input "false"
checkbox input "true"
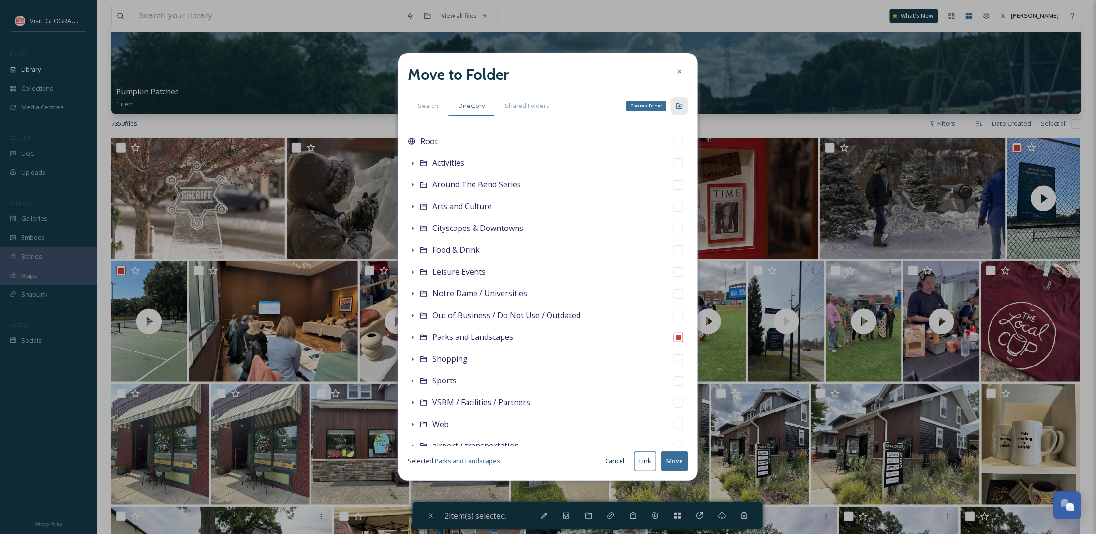
click at [684, 104] on div "Create a Folder" at bounding box center [679, 105] width 17 height 17
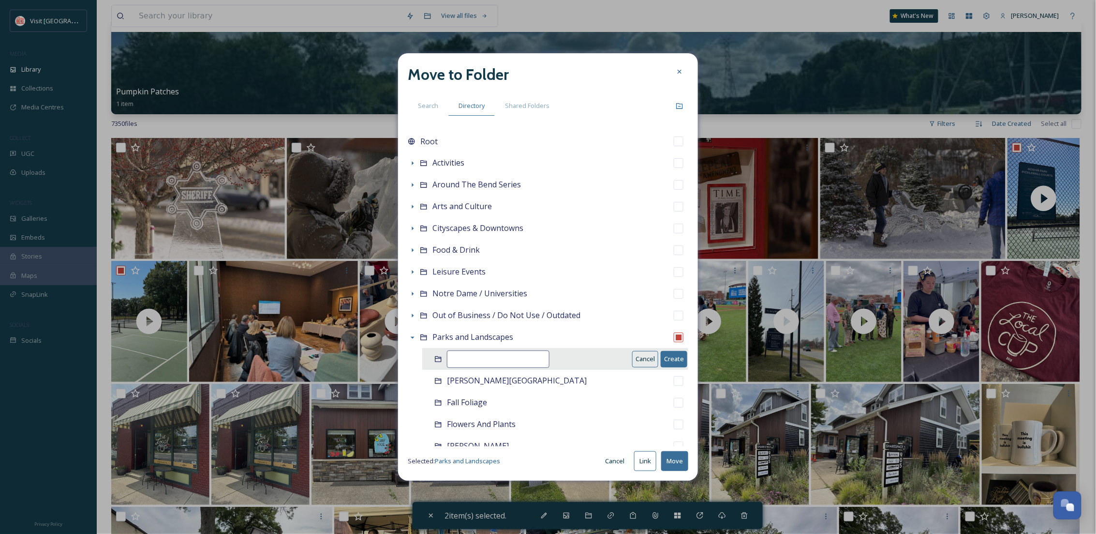
click at [501, 358] on input at bounding box center [498, 358] width 103 height 17
click at [470, 361] on input "Bohem" at bounding box center [498, 358] width 103 height 17
type input "Bohem"
drag, startPoint x: 470, startPoint y: 361, endPoint x: 663, endPoint y: 362, distance: 193.5
click at [663, 362] on button "Create" at bounding box center [674, 359] width 27 height 16
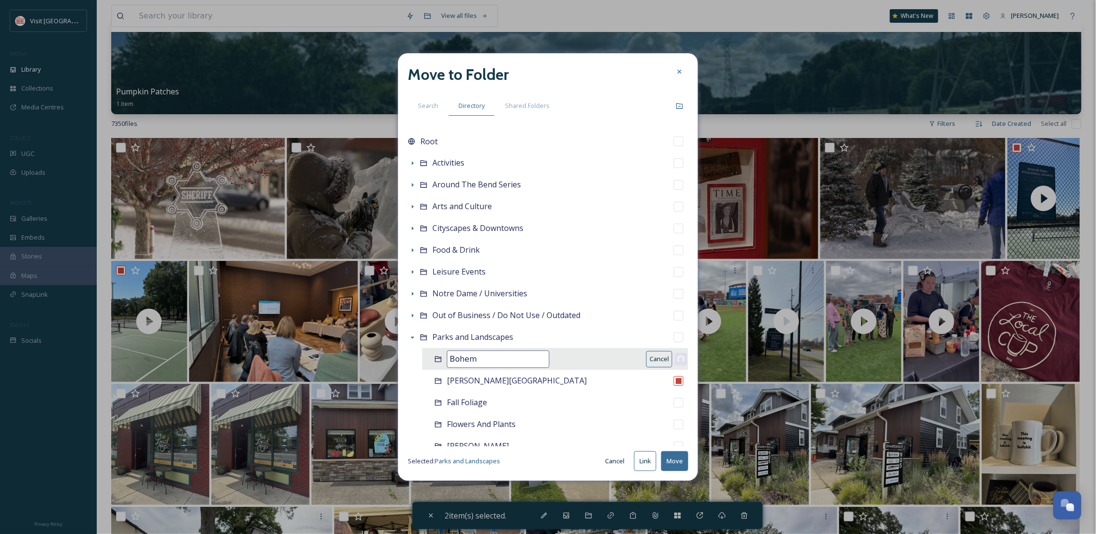
checkbox input "false"
checkbox input "true"
drag, startPoint x: 570, startPoint y: 361, endPoint x: 670, endPoint y: 456, distance: 138.2
click at [670, 456] on button "Move" at bounding box center [674, 461] width 27 height 20
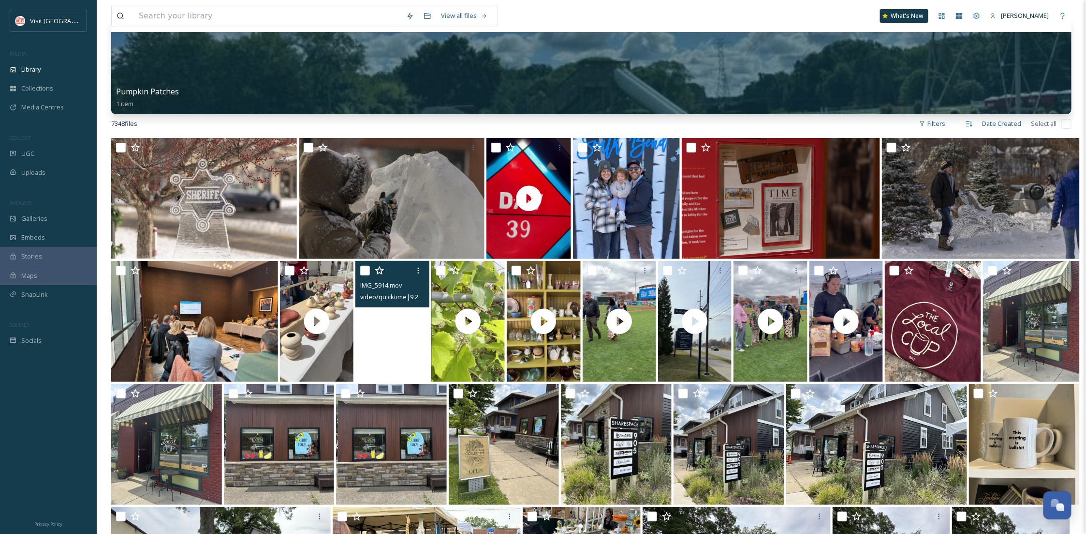
click at [391, 341] on video "IMG_5914.mov" at bounding box center [393, 321] width 74 height 121
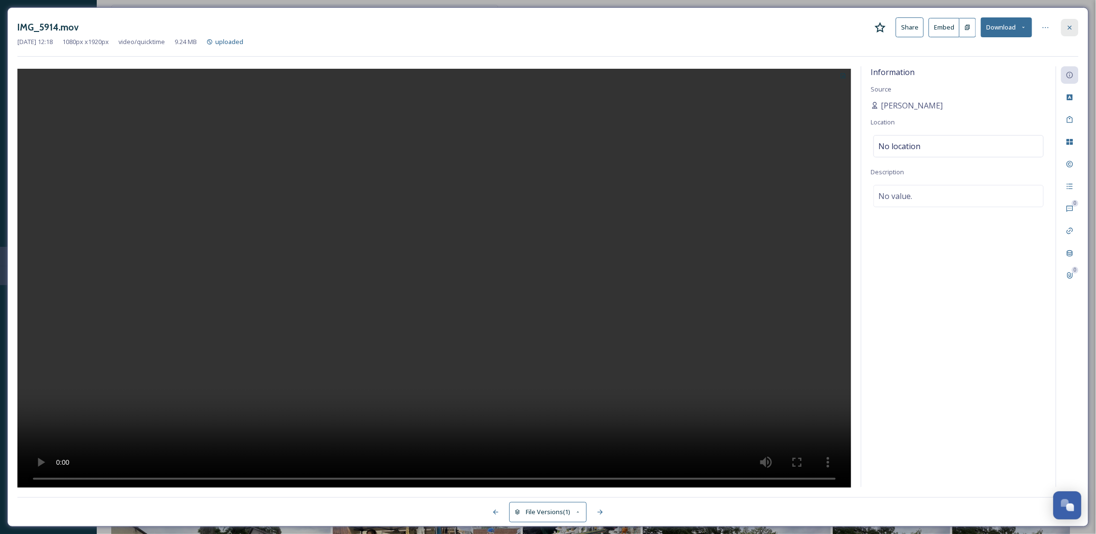
click at [1077, 27] on div at bounding box center [1069, 27] width 17 height 17
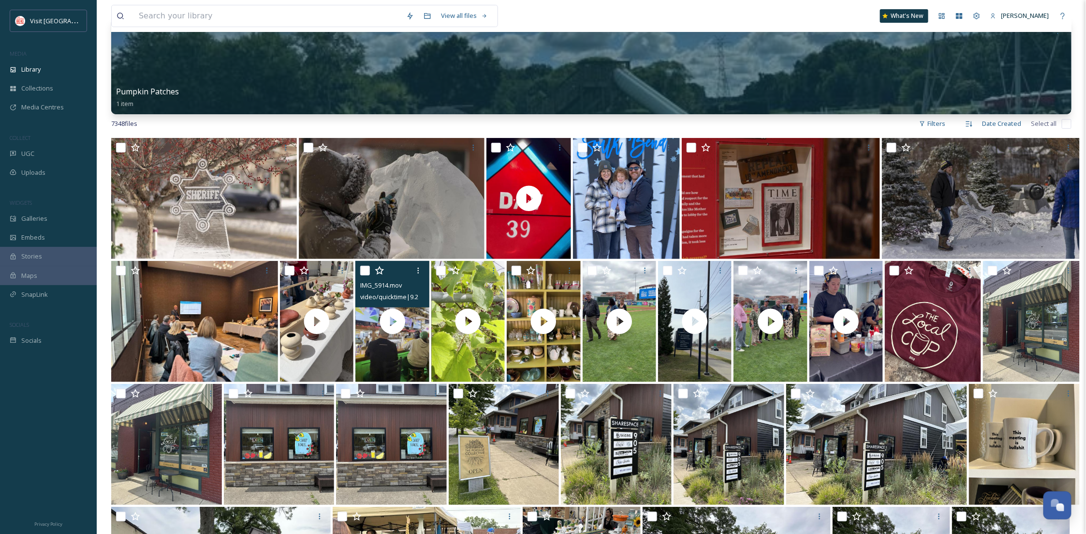
click at [363, 273] on input "checkbox" at bounding box center [365, 271] width 10 height 10
checkbox input "true"
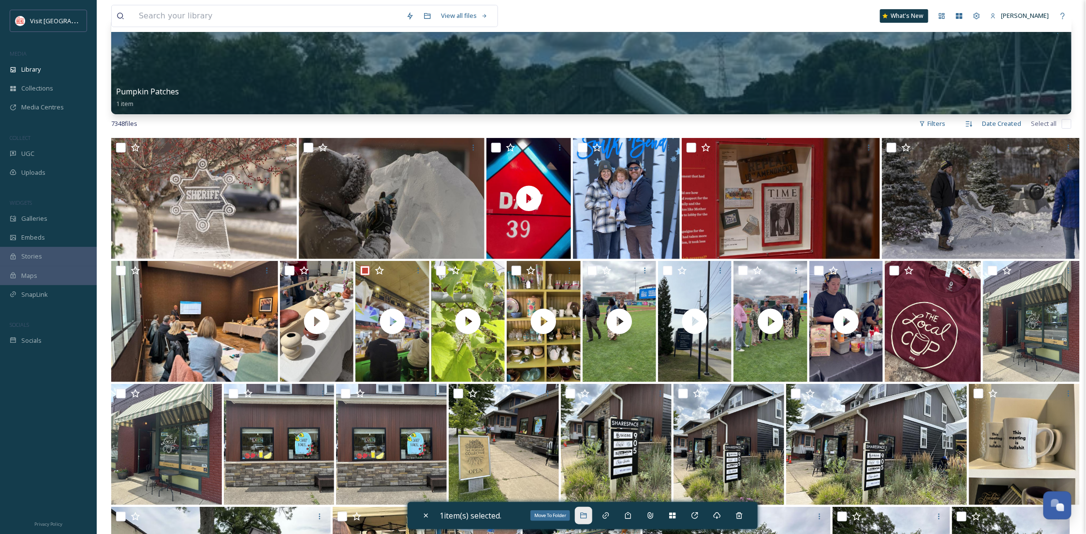
click at [585, 517] on icon at bounding box center [584, 515] width 8 height 8
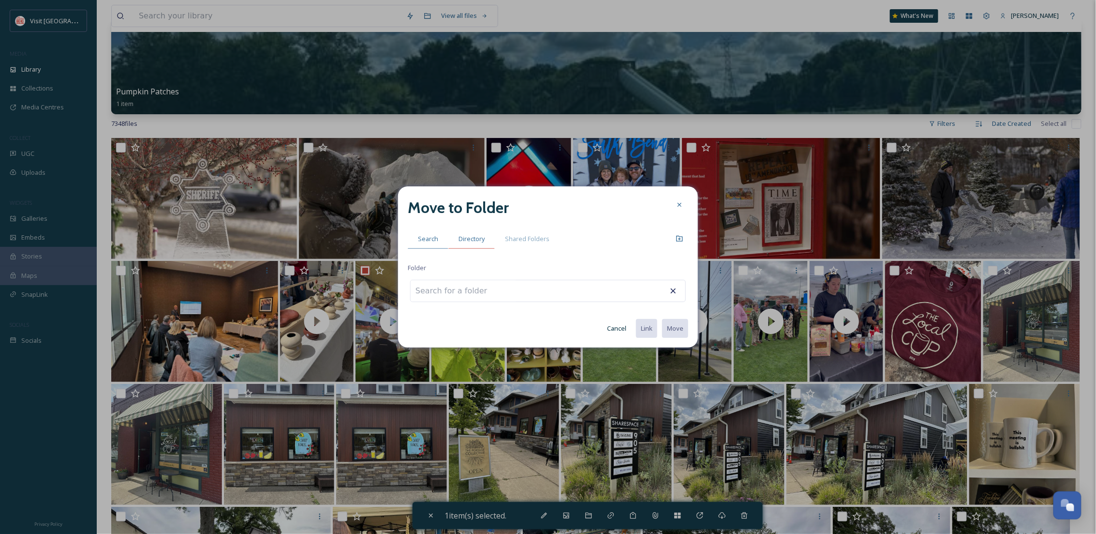
click at [479, 239] on span "Directory" at bounding box center [472, 238] width 26 height 9
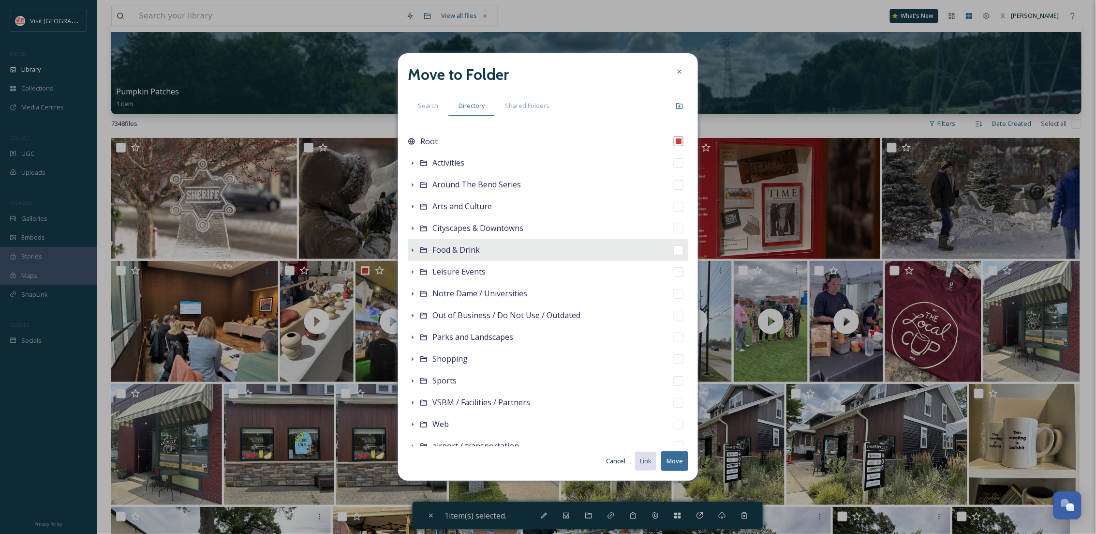
click at [408, 247] on div "Food & Drink" at bounding box center [548, 250] width 281 height 22
checkbox input "false"
checkbox input "true"
click at [416, 251] on icon at bounding box center [413, 250] width 8 height 8
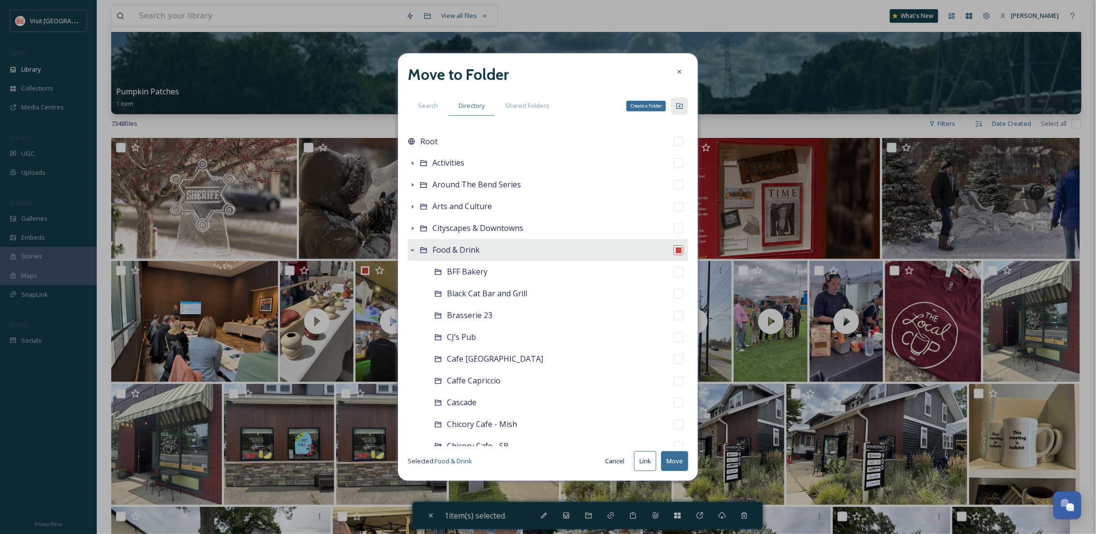
click at [680, 101] on div "Create a Folder" at bounding box center [679, 105] width 17 height 17
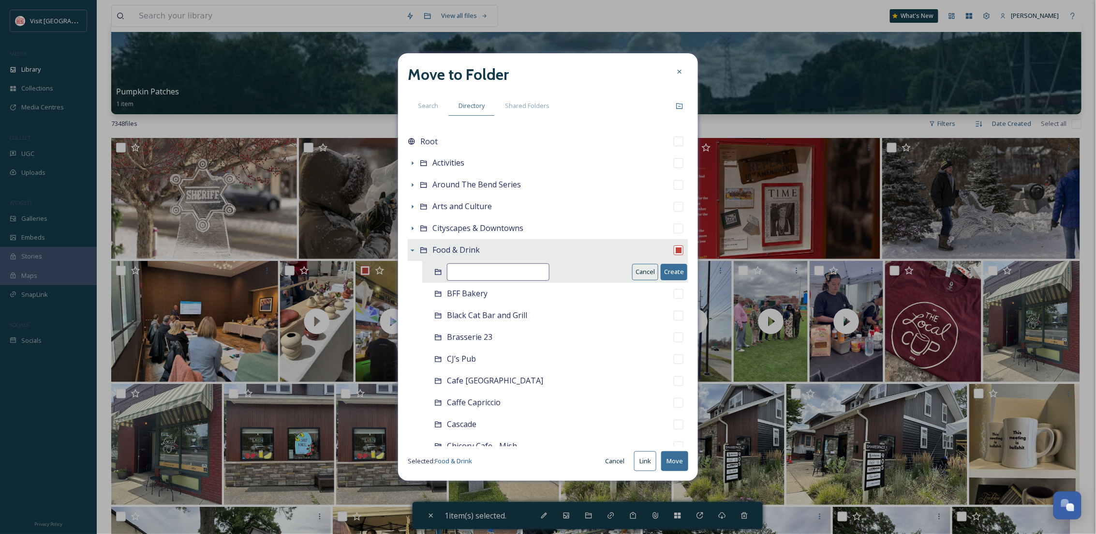
click at [482, 272] on input at bounding box center [498, 271] width 103 height 17
type input "Brother's Bar and Grill"
click at [665, 272] on button "Create" at bounding box center [674, 272] width 27 height 16
checkbox input "false"
checkbox input "true"
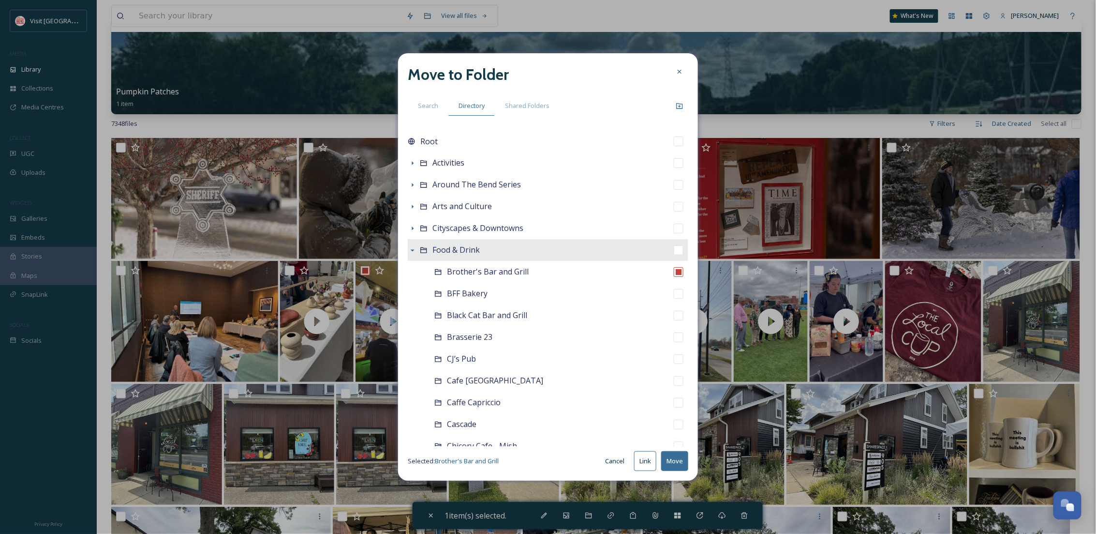
click at [673, 461] on button "Move" at bounding box center [674, 461] width 27 height 20
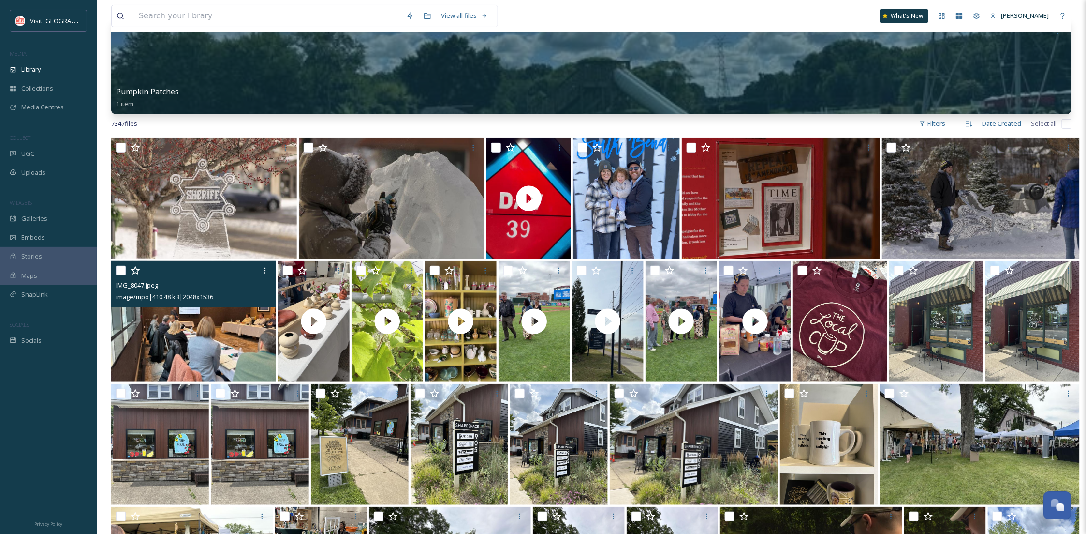
click at [197, 352] on img at bounding box center [193, 321] width 165 height 121
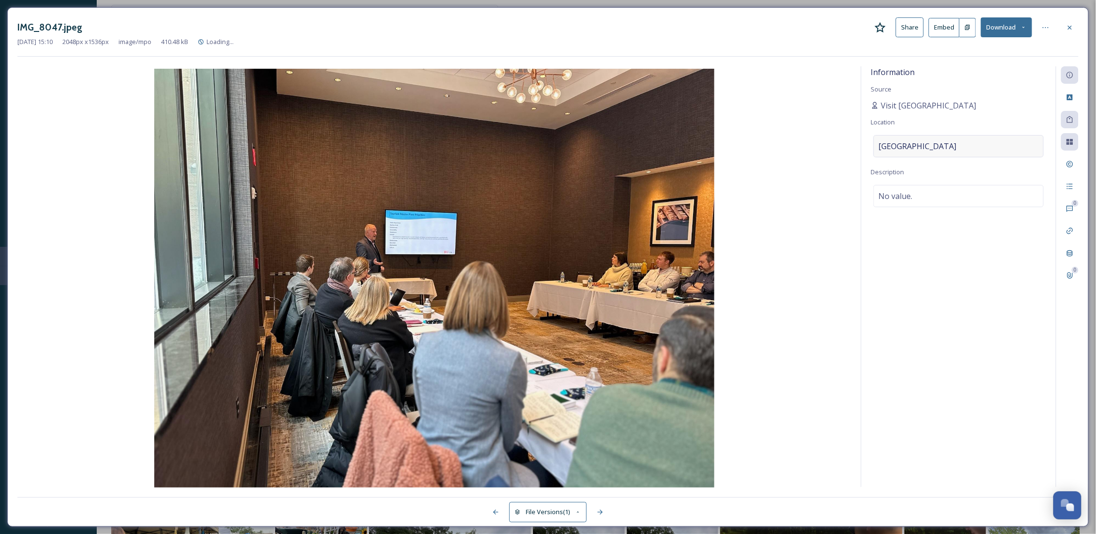
click at [936, 147] on div "Central Park" at bounding box center [959, 146] width 170 height 22
click at [936, 148] on input "Central Park" at bounding box center [958, 145] width 169 height 21
drag, startPoint x: 936, startPoint y: 147, endPoint x: 872, endPoint y: 149, distance: 64.9
click at [872, 149] on div "Information Source Visit South Bend Mishawaka Location Central Park Description…" at bounding box center [959, 276] width 194 height 420
click at [837, 270] on img at bounding box center [434, 279] width 834 height 420
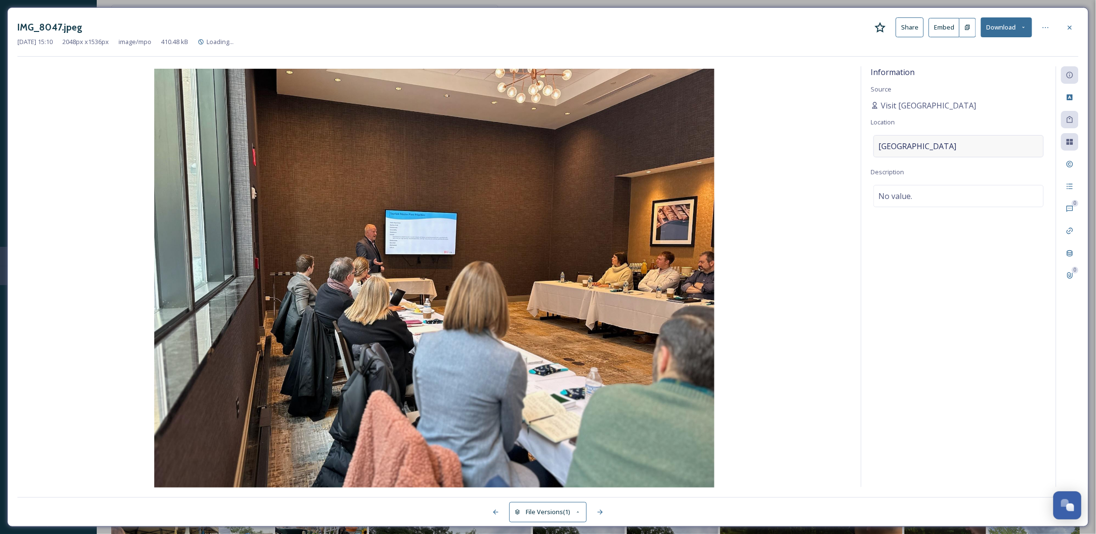
click at [932, 155] on div "Central Park" at bounding box center [959, 146] width 170 height 22
click at [932, 155] on input at bounding box center [958, 145] width 169 height 21
click at [945, 337] on div "Information Source Visit South Bend Mishawaka Location Description No value." at bounding box center [959, 276] width 194 height 420
click at [970, 141] on div "Central Park" at bounding box center [959, 146] width 170 height 22
click at [1071, 30] on icon at bounding box center [1070, 28] width 8 height 8
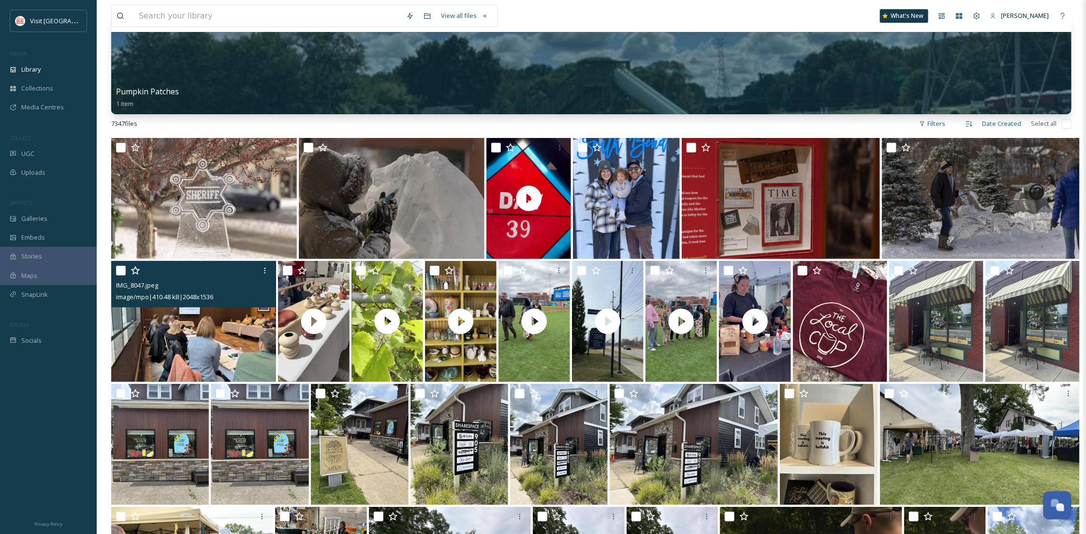
click at [214, 369] on img at bounding box center [193, 321] width 165 height 121
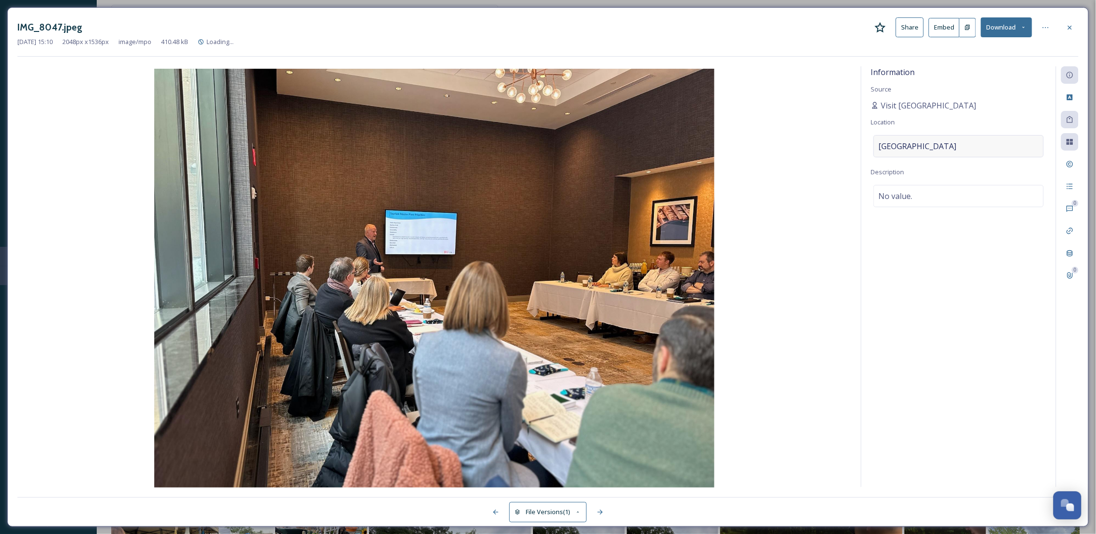
click at [918, 149] on span "Central Park" at bounding box center [918, 146] width 78 height 12
click at [918, 149] on input "Central Park" at bounding box center [958, 145] width 169 height 21
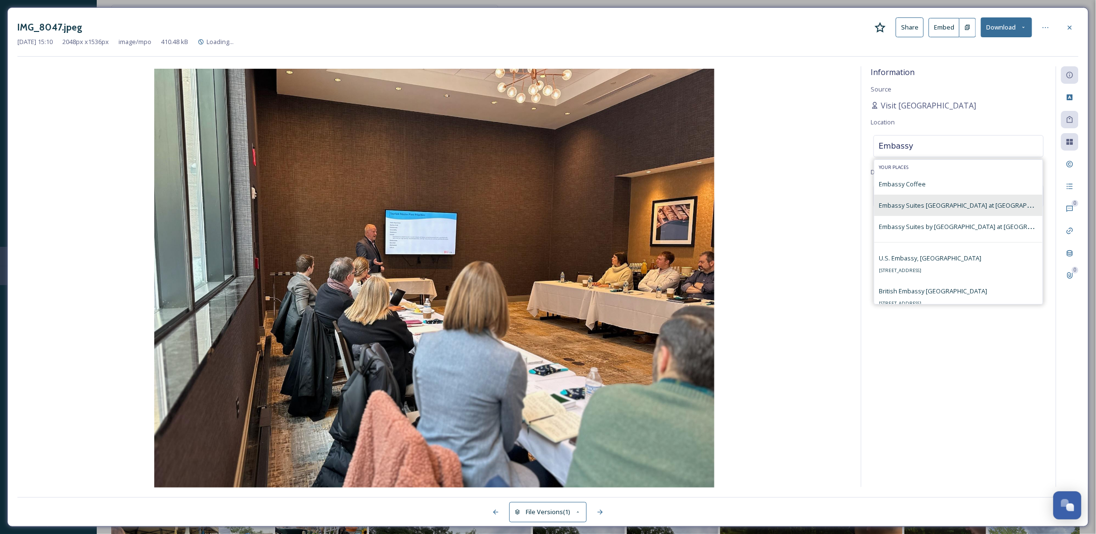
type input "Embassy"
click at [934, 206] on span "Embassy Suites South Bend at Notre Dame" at bounding box center [968, 204] width 178 height 9
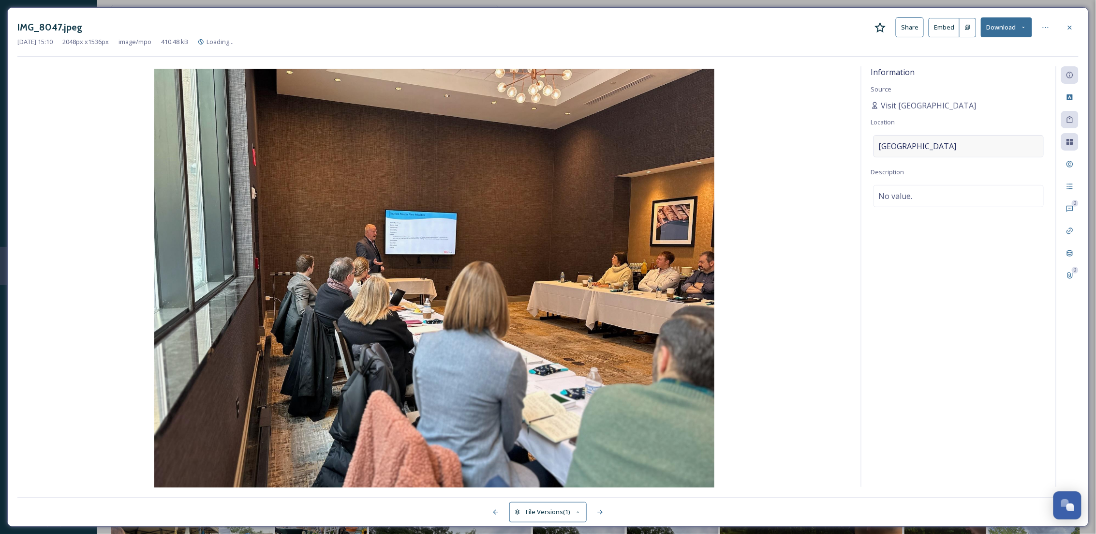
click at [988, 151] on div "Central Park" at bounding box center [959, 146] width 170 height 22
click at [988, 151] on input at bounding box center [958, 145] width 169 height 21
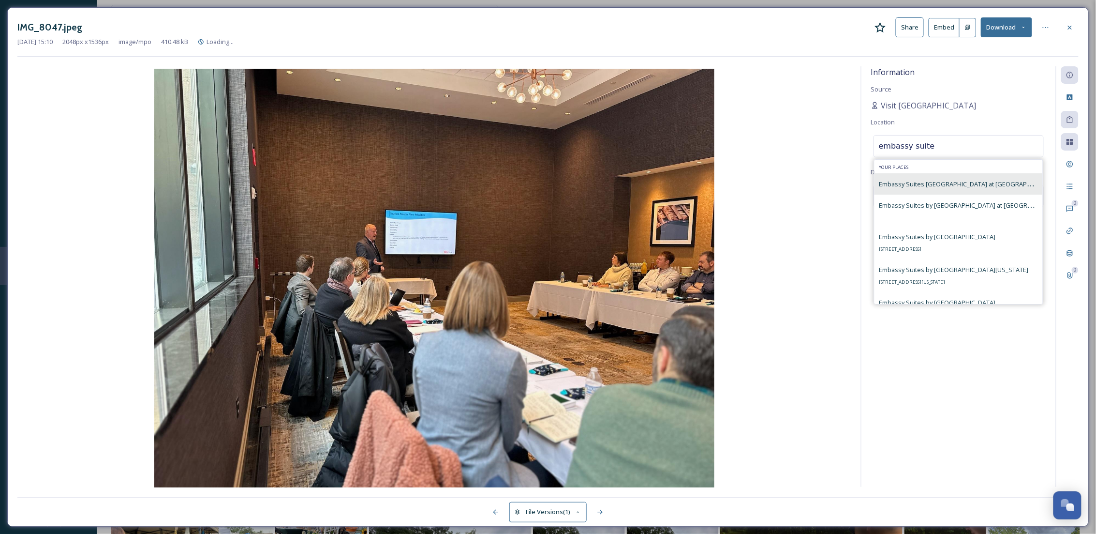
type input "embassy suite"
click at [962, 183] on span "Embassy Suites South Bend at Notre Dame" at bounding box center [968, 183] width 178 height 9
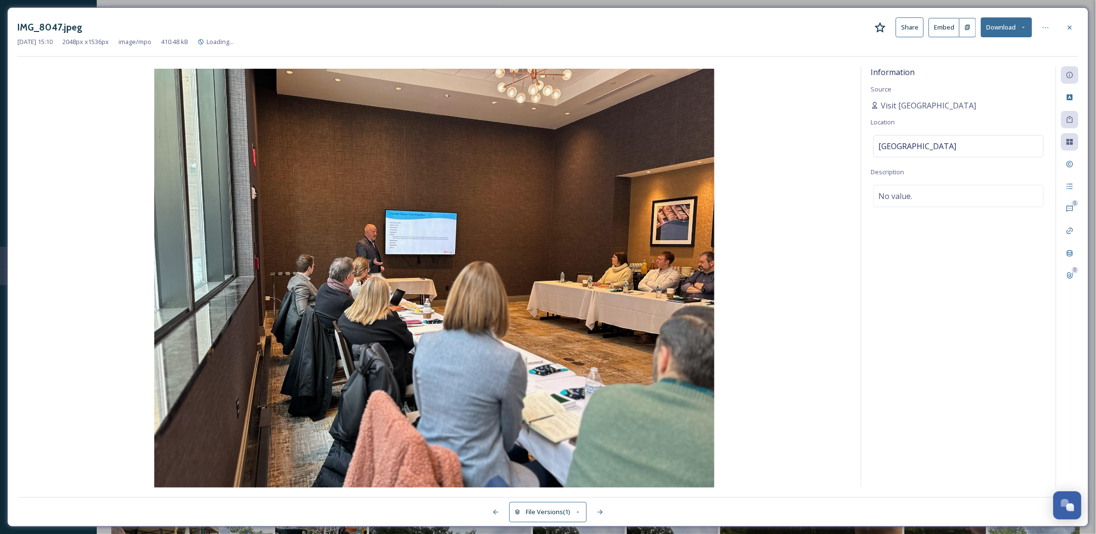
click at [1064, 23] on div at bounding box center [1069, 27] width 17 height 17
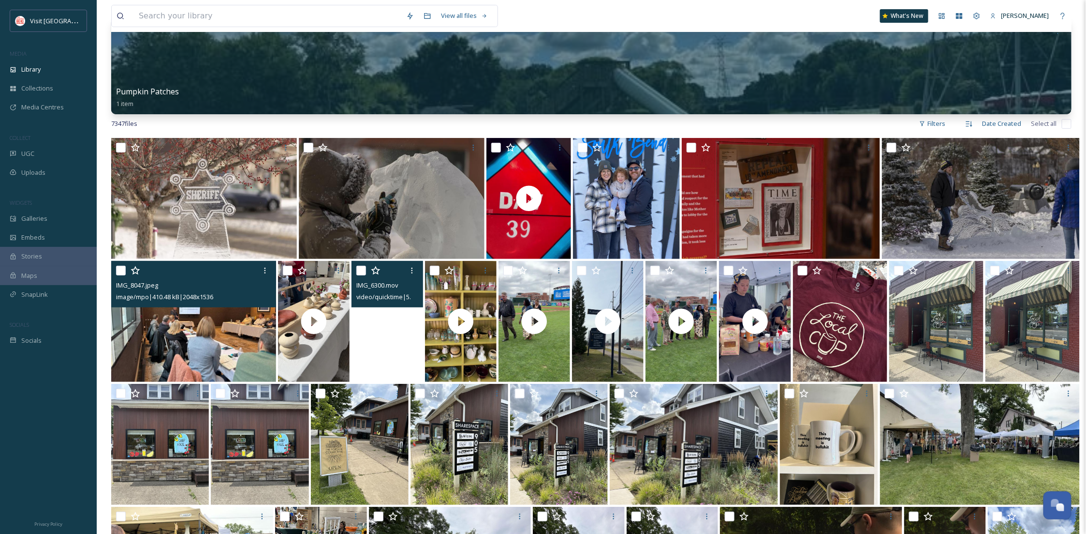
click at [117, 272] on input "checkbox" at bounding box center [121, 271] width 10 height 10
checkbox input "true"
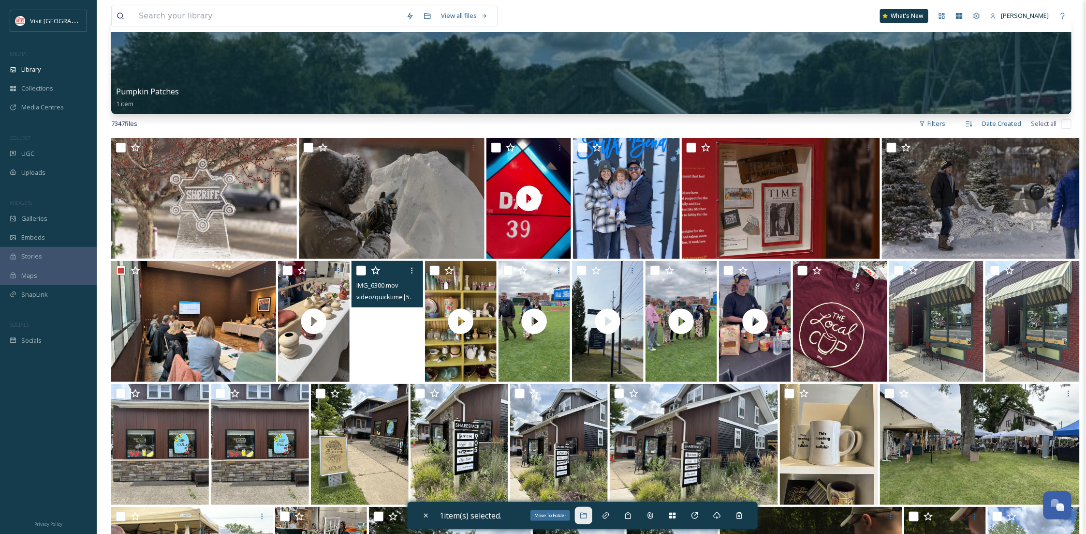
click at [588, 514] on icon at bounding box center [584, 515] width 8 height 8
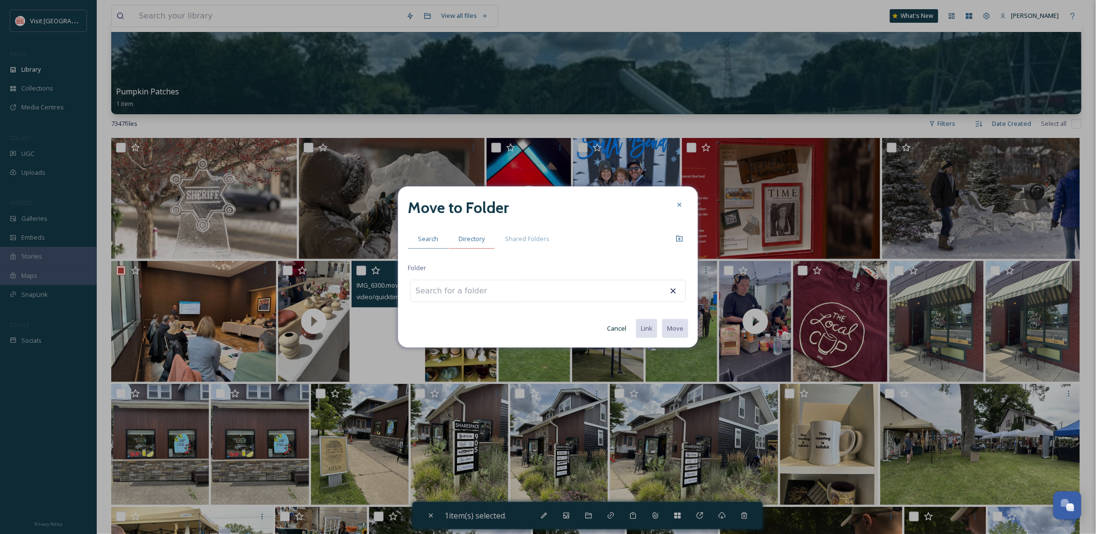
click at [483, 238] on span "Directory" at bounding box center [472, 238] width 26 height 9
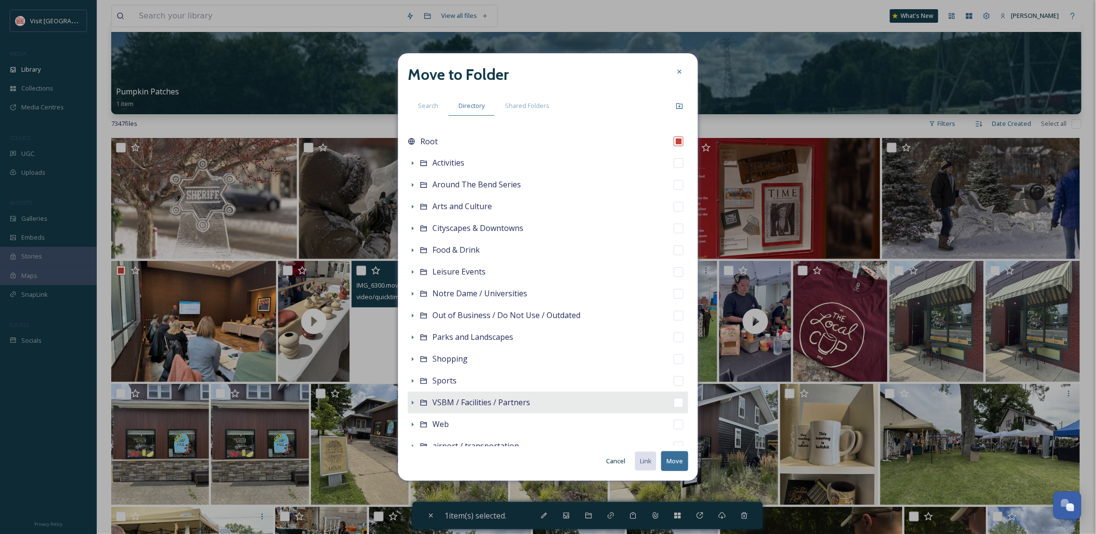
click at [471, 402] on span "VSBM / Facilities / Partners" at bounding box center [481, 402] width 98 height 11
checkbox input "false"
click at [409, 399] on icon at bounding box center [413, 403] width 8 height 8
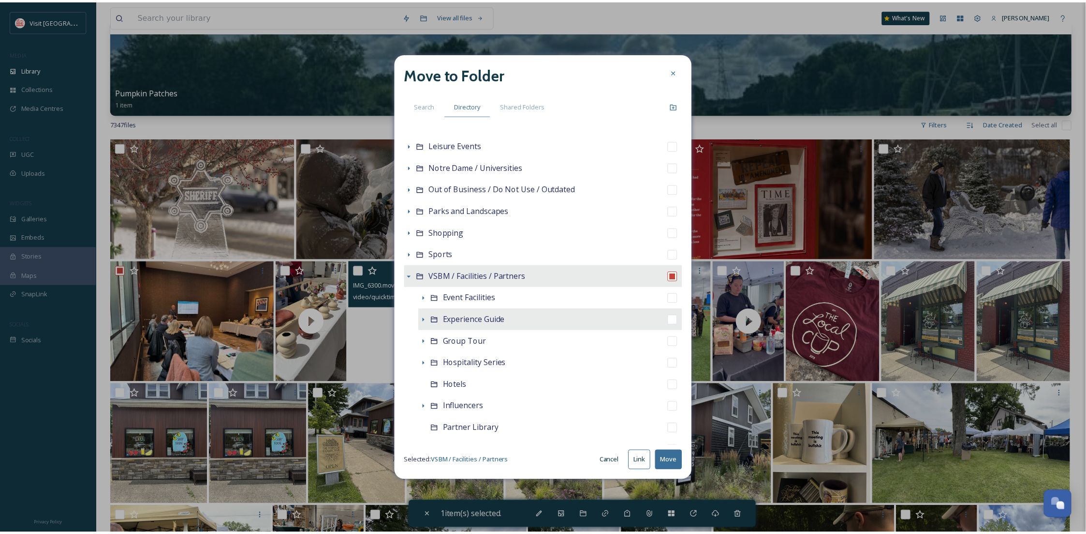
scroll to position [172, 0]
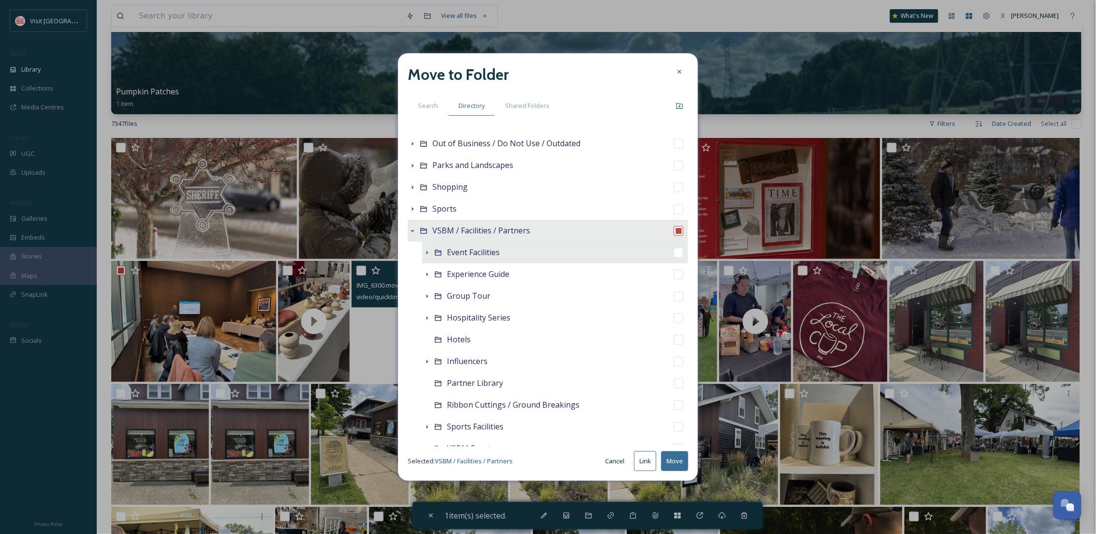
click at [500, 256] on div "Event Facilities" at bounding box center [555, 252] width 266 height 22
checkbox input "false"
checkbox input "true"
click at [674, 458] on button "Move" at bounding box center [674, 461] width 27 height 20
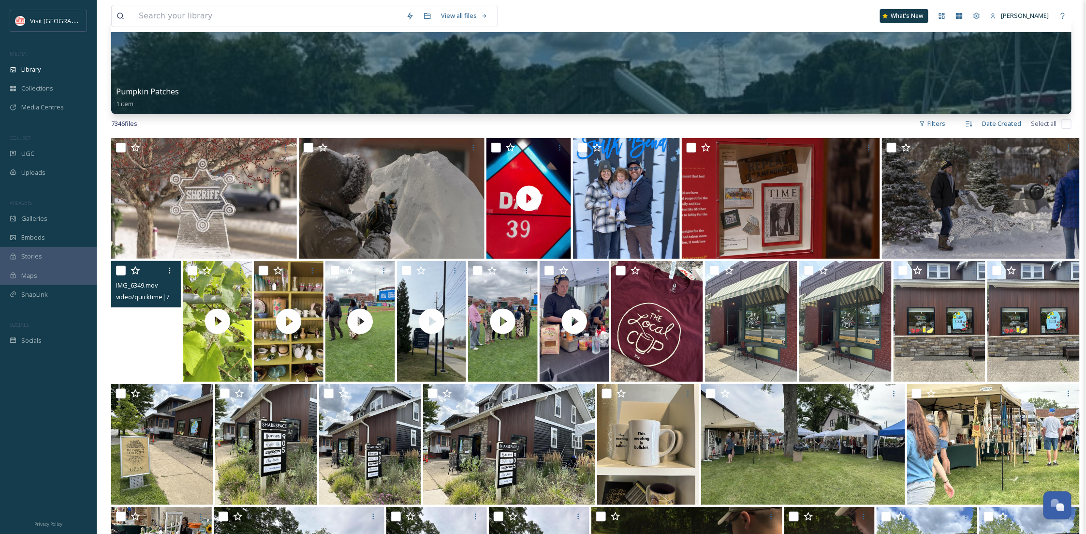
click at [160, 361] on video "IMG_6349.mov" at bounding box center [146, 321] width 70 height 121
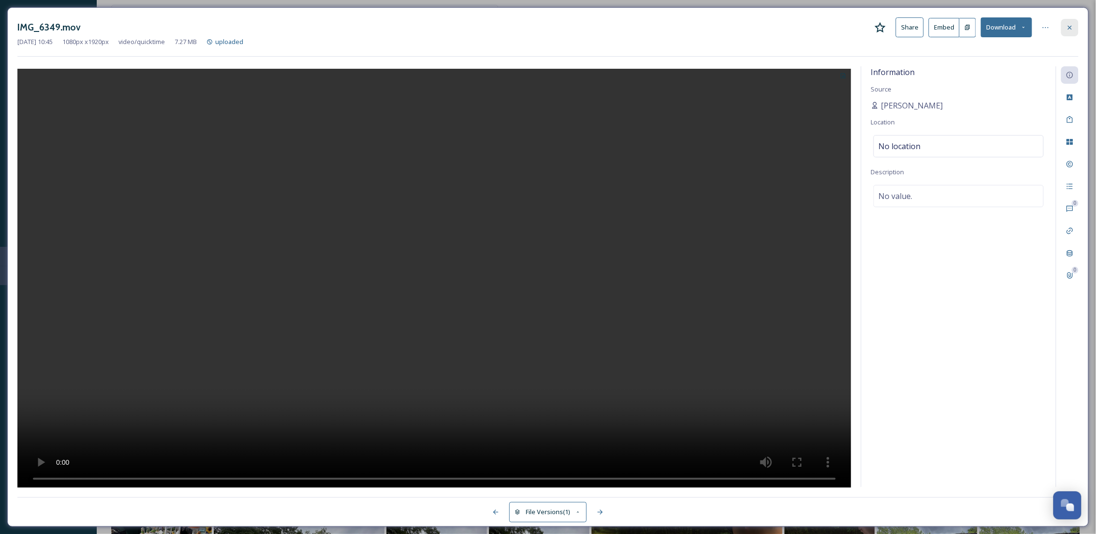
click at [1073, 26] on icon at bounding box center [1070, 28] width 8 height 8
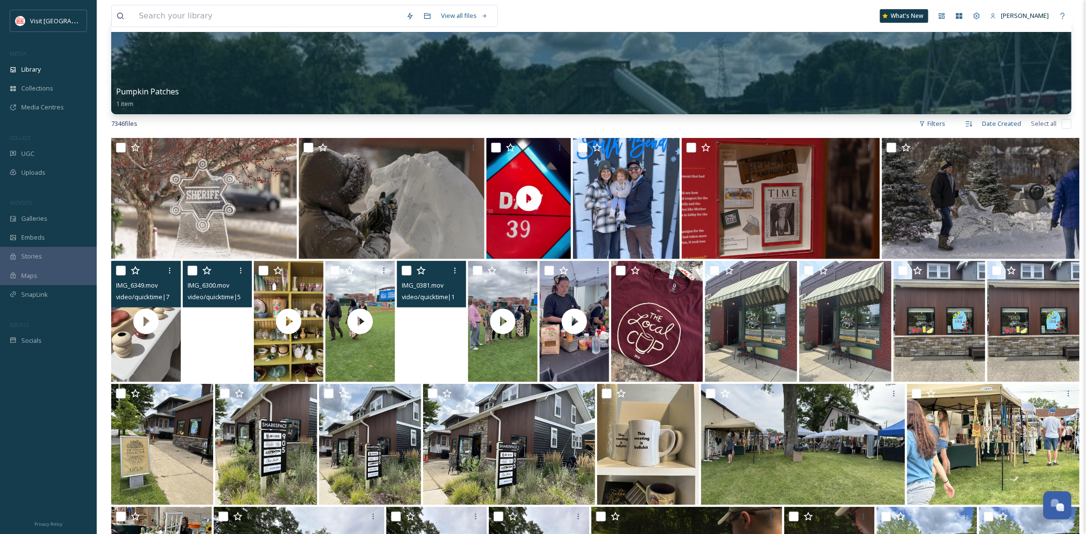
click at [239, 336] on video "IMG_6300.mov" at bounding box center [218, 321] width 70 height 121
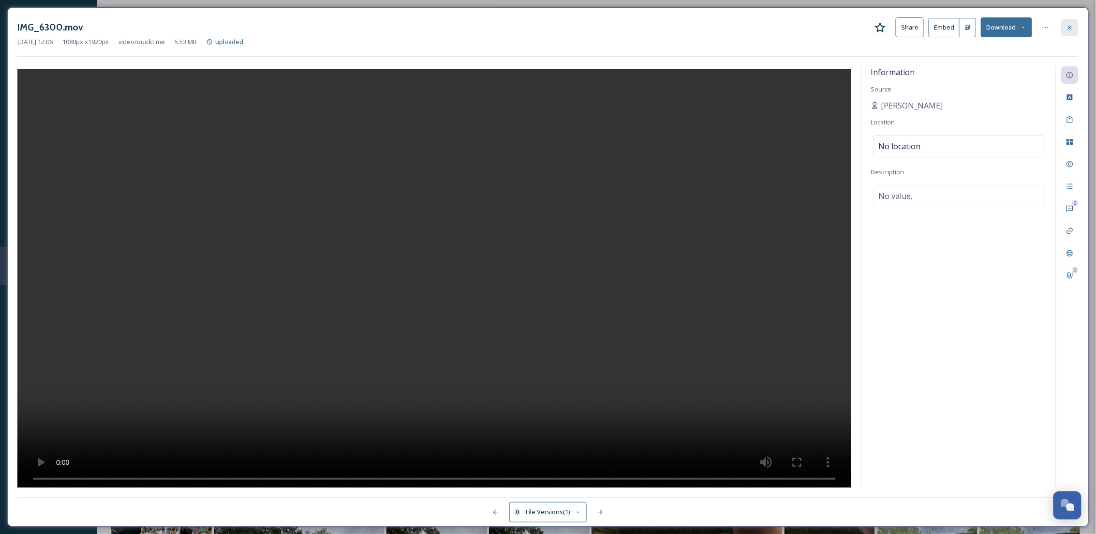
click at [1067, 28] on icon at bounding box center [1070, 28] width 8 height 8
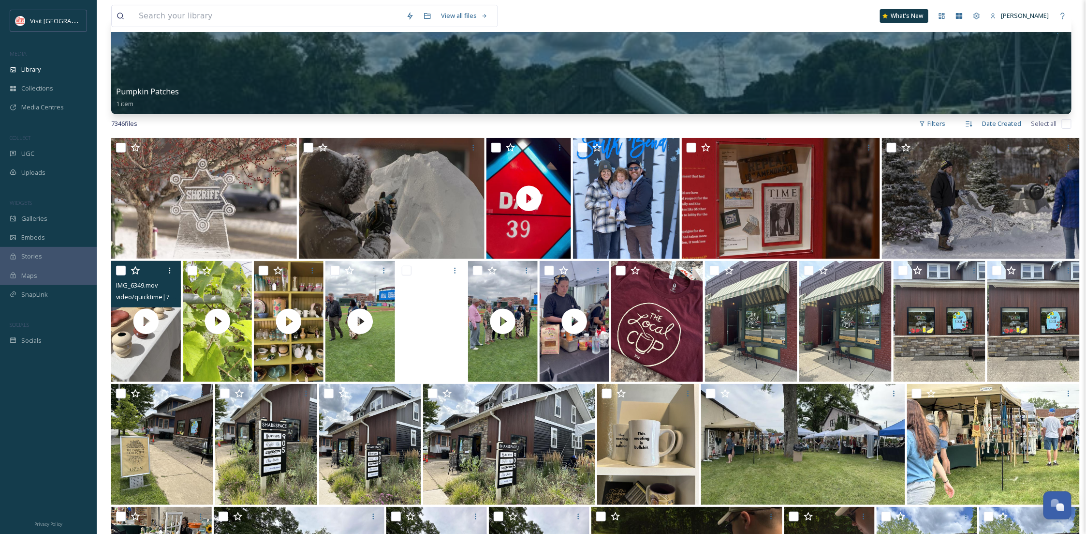
click at [116, 270] on input "checkbox" at bounding box center [121, 271] width 10 height 10
checkbox input "true"
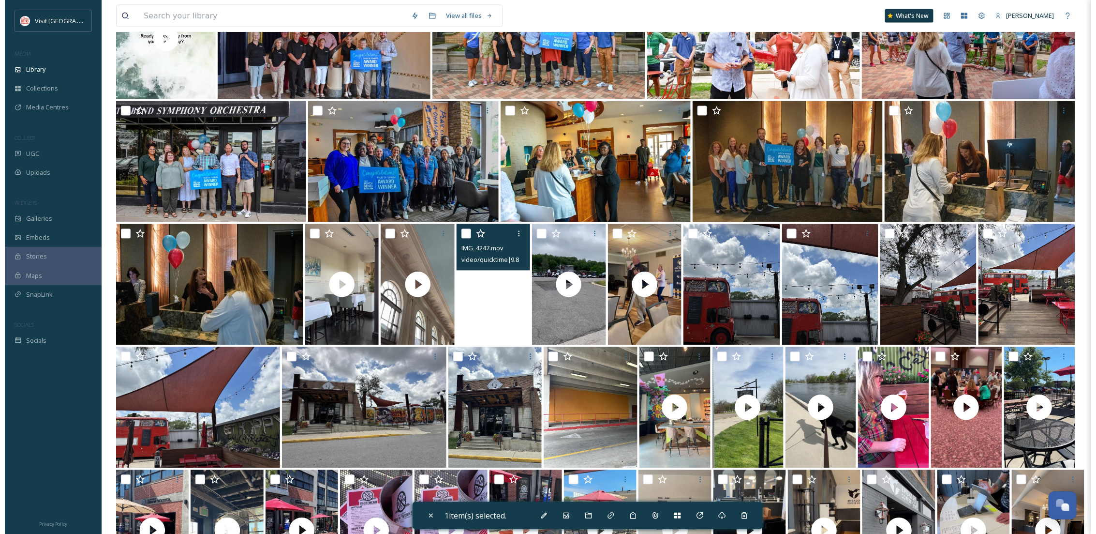
scroll to position [1118, 0]
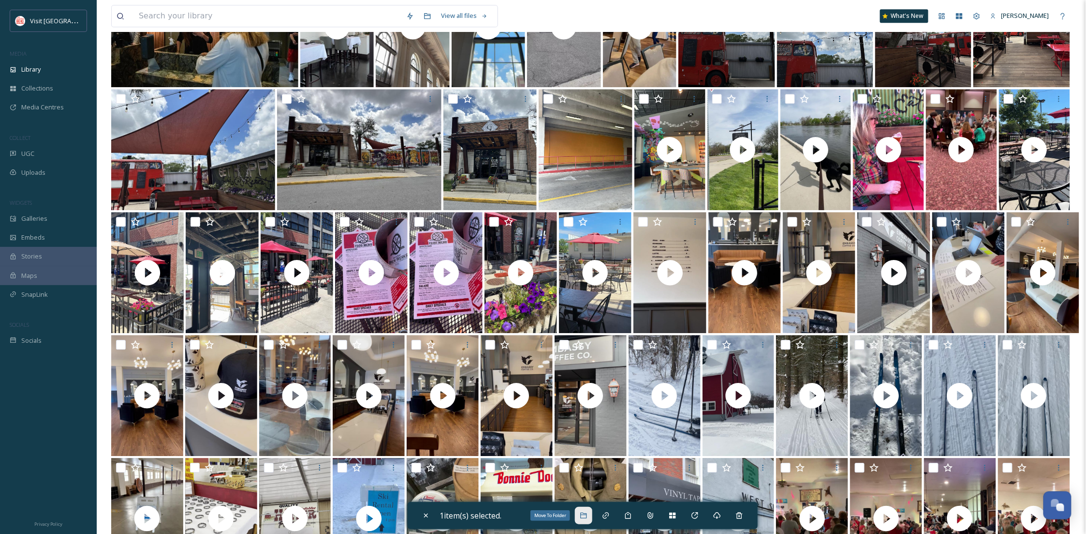
click at [584, 514] on icon at bounding box center [583, 515] width 6 height 6
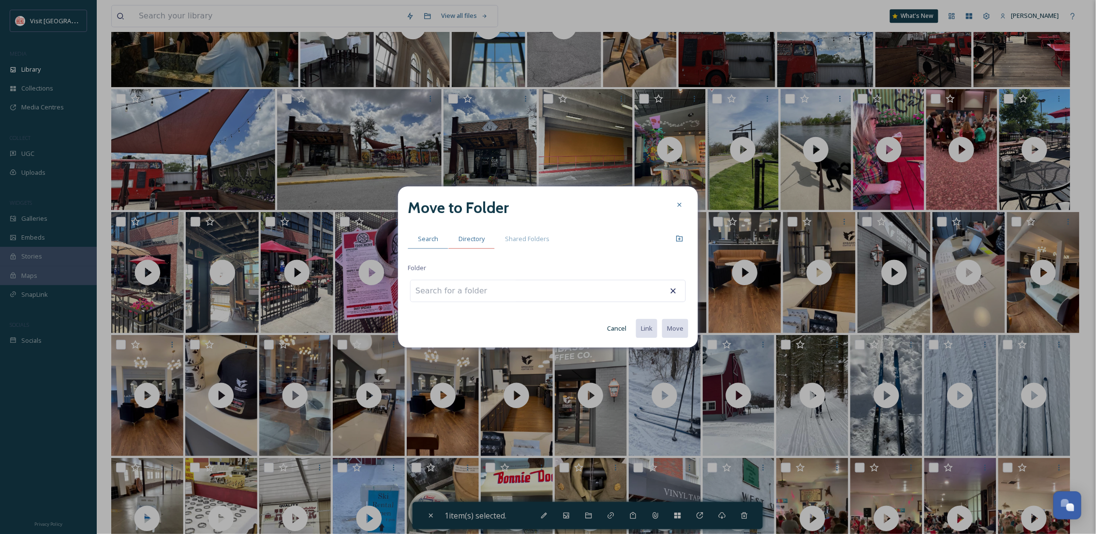
click at [472, 237] on span "Directory" at bounding box center [472, 238] width 26 height 9
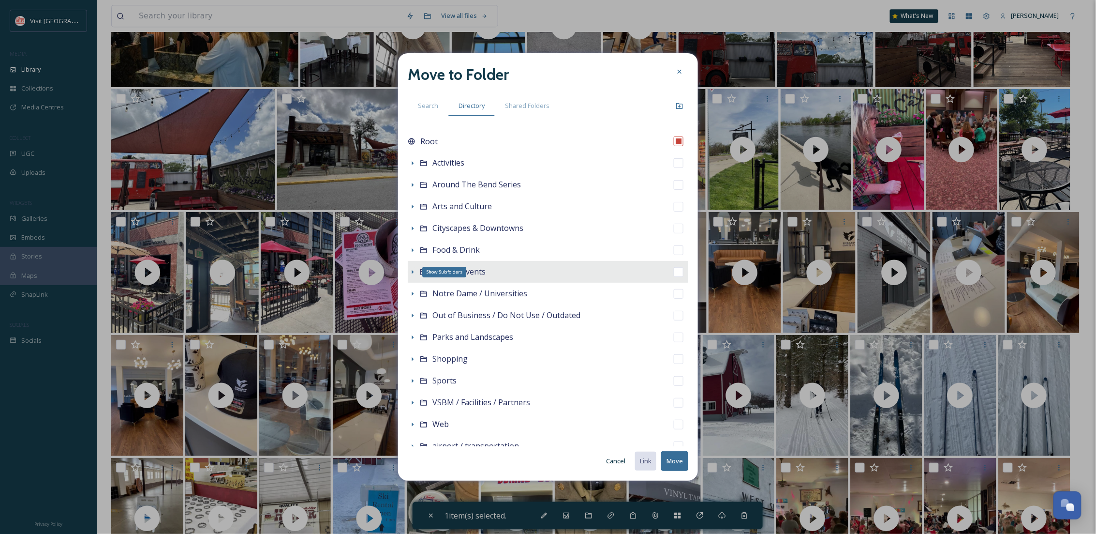
click at [413, 269] on icon at bounding box center [413, 272] width 8 height 8
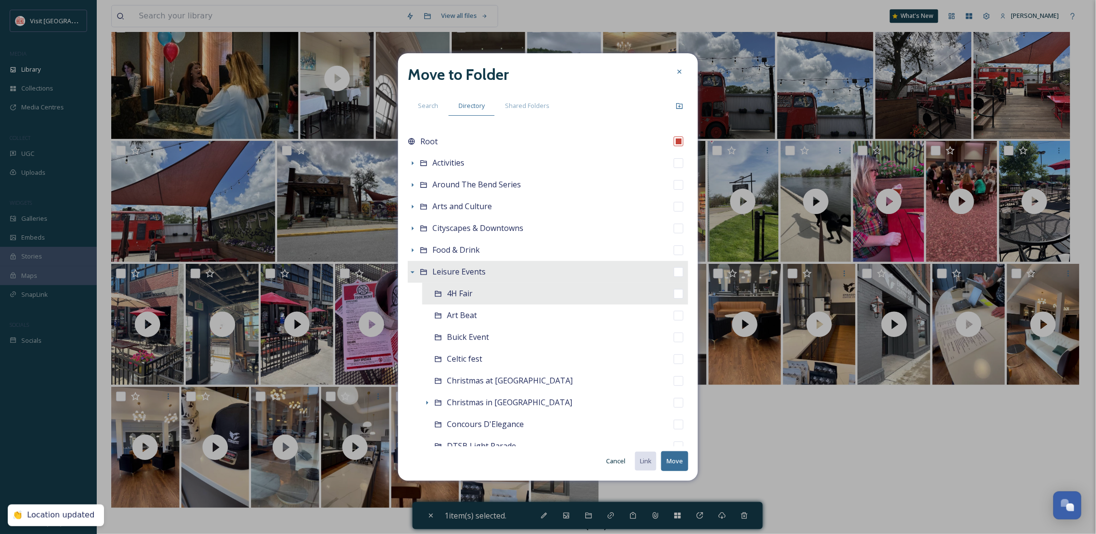
scroll to position [1066, 0]
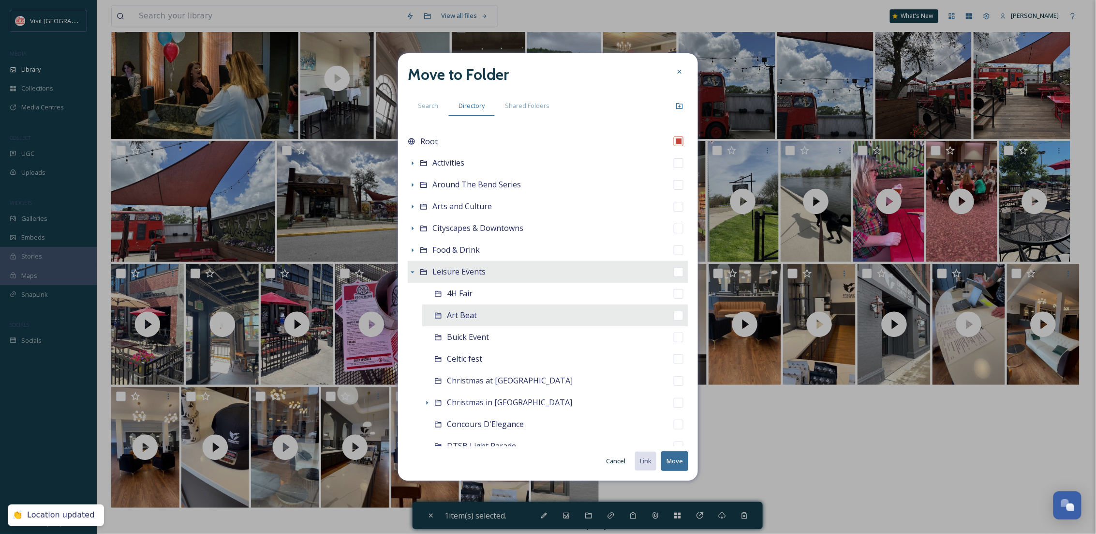
click at [495, 320] on div "Art Beat" at bounding box center [555, 315] width 266 height 22
checkbox input "false"
checkbox input "true"
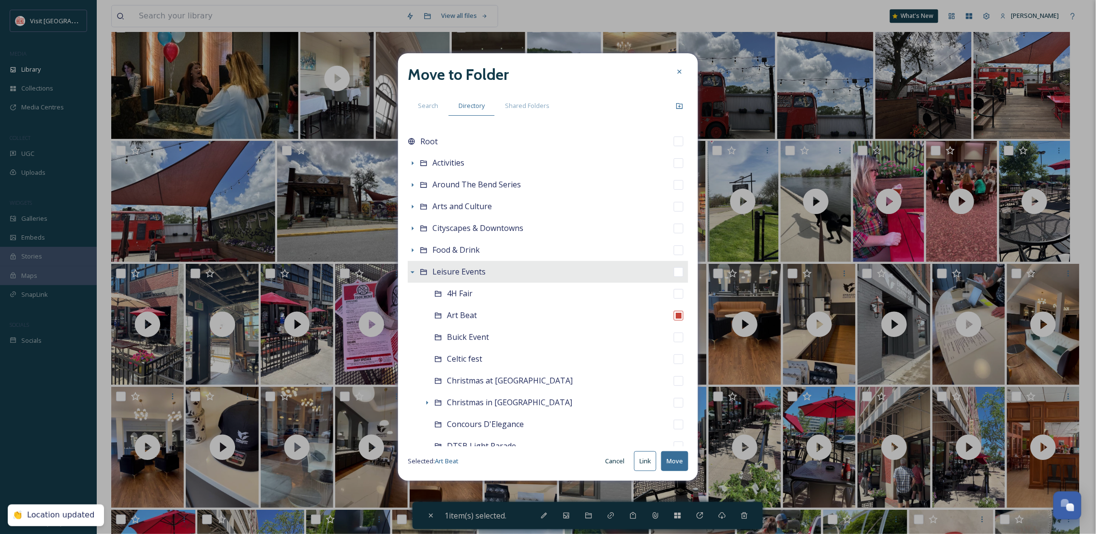
click at [673, 456] on button "Move" at bounding box center [674, 461] width 27 height 20
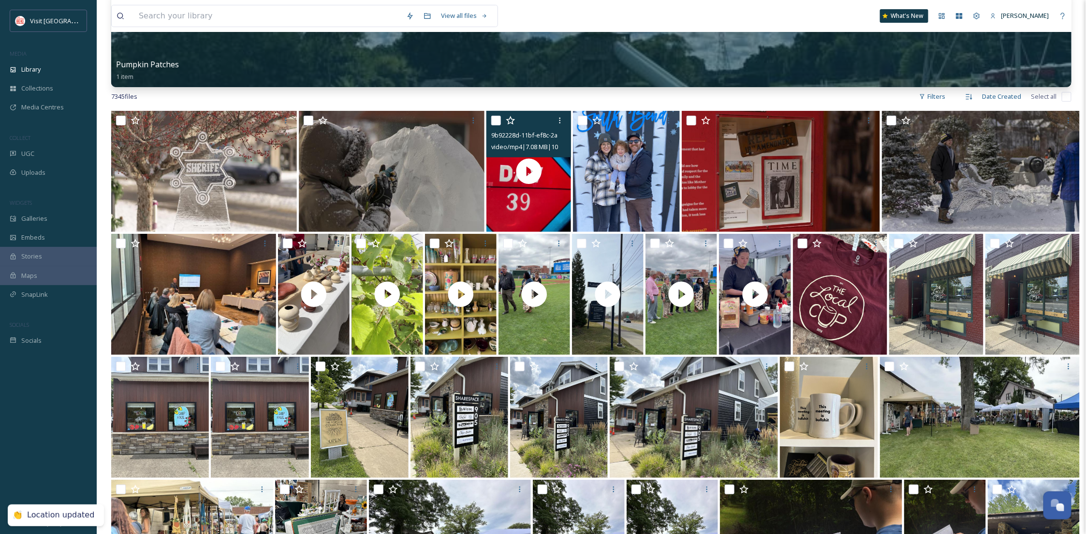
scroll to position [172, 0]
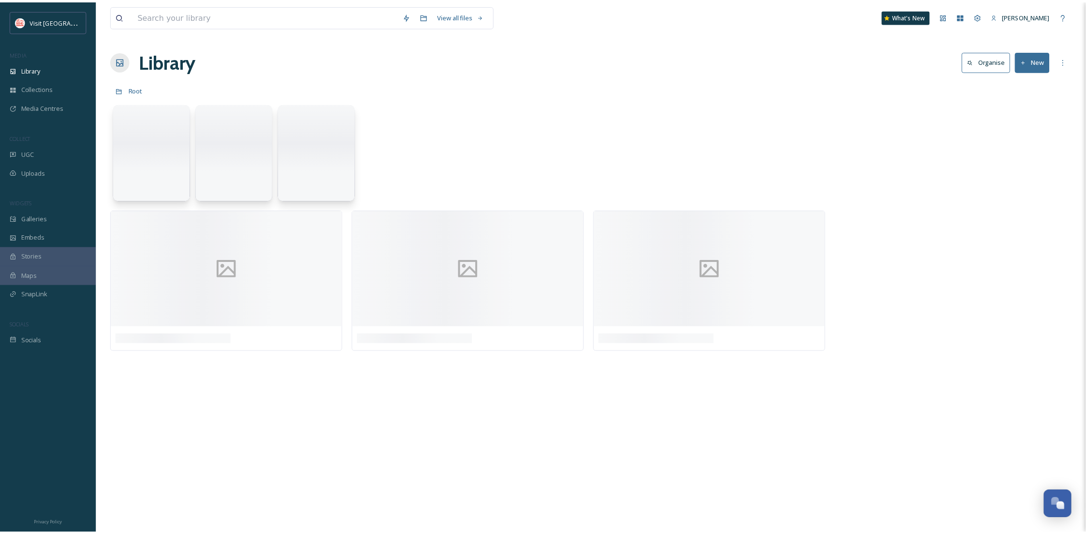
scroll to position [148, 0]
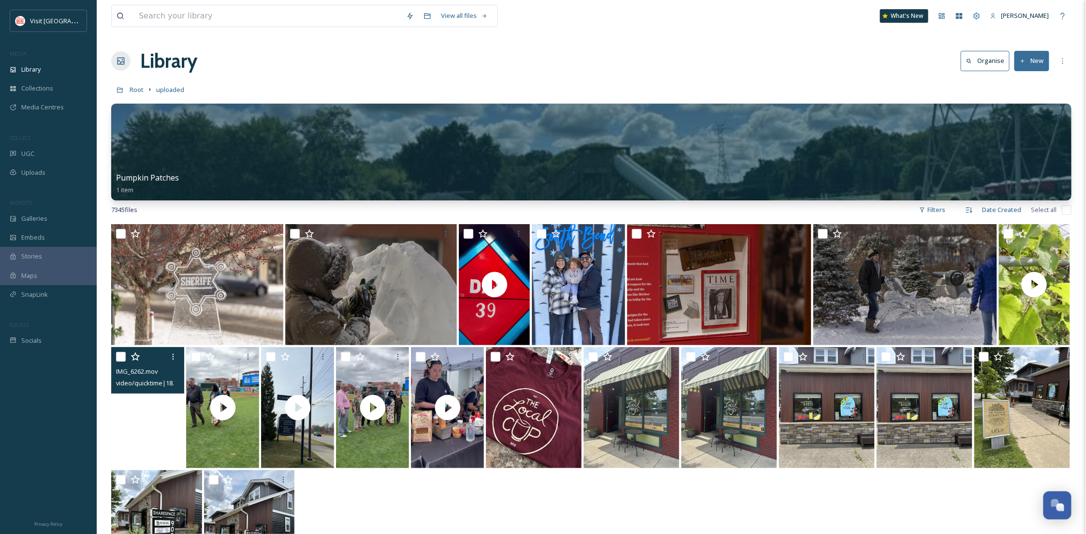
click at [144, 457] on video "IMG_6262.mov" at bounding box center [147, 407] width 73 height 121
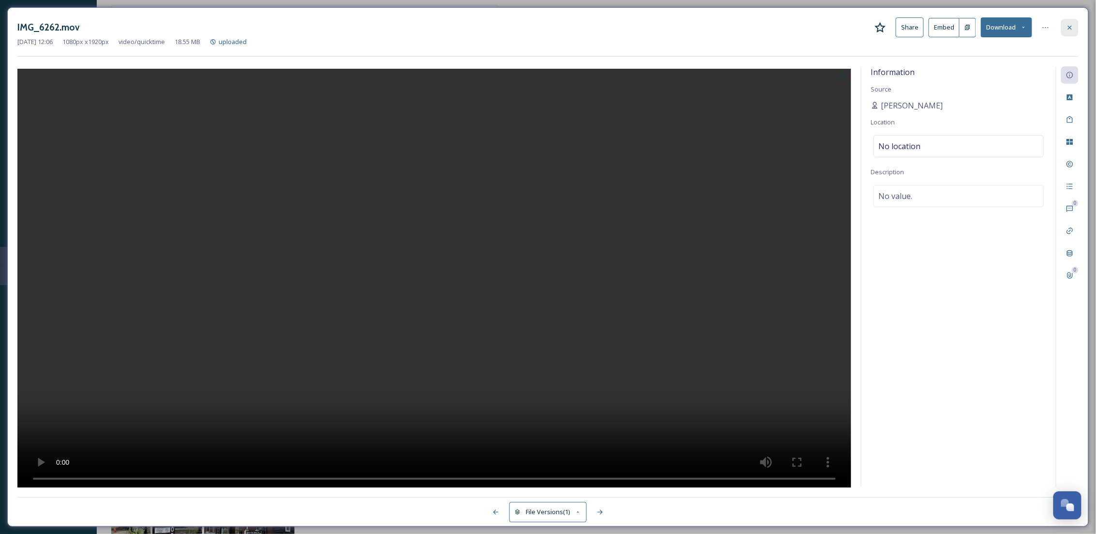
click at [1068, 21] on div at bounding box center [1069, 27] width 17 height 17
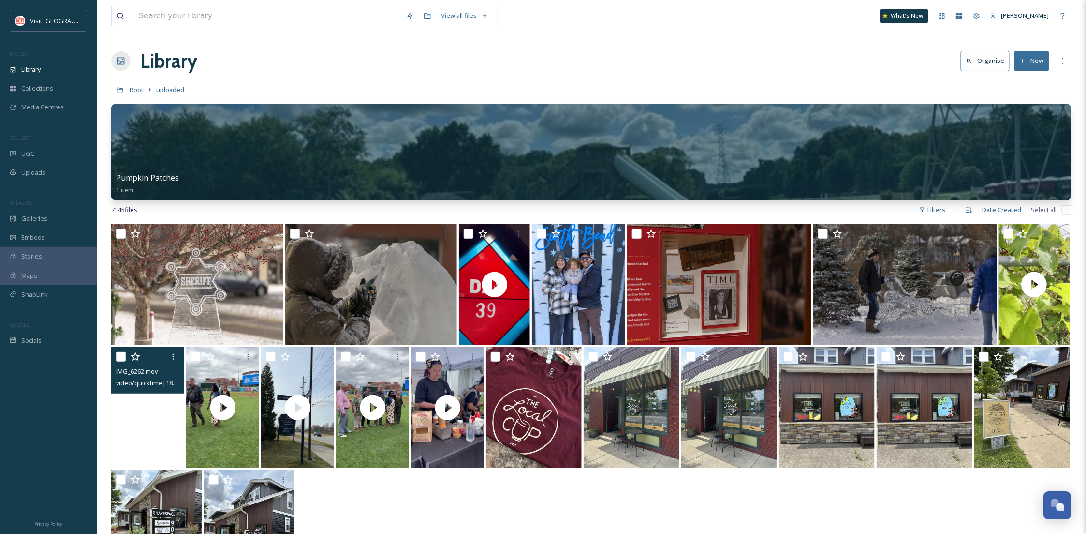
click at [170, 414] on video "IMG_6262.mov" at bounding box center [147, 407] width 73 height 121
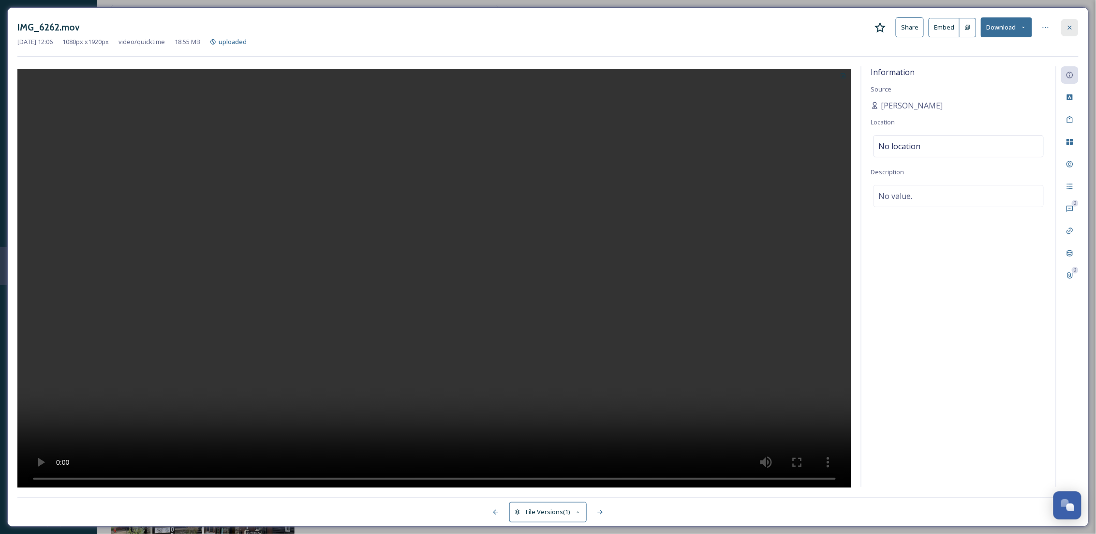
click at [1078, 27] on div at bounding box center [1069, 27] width 17 height 17
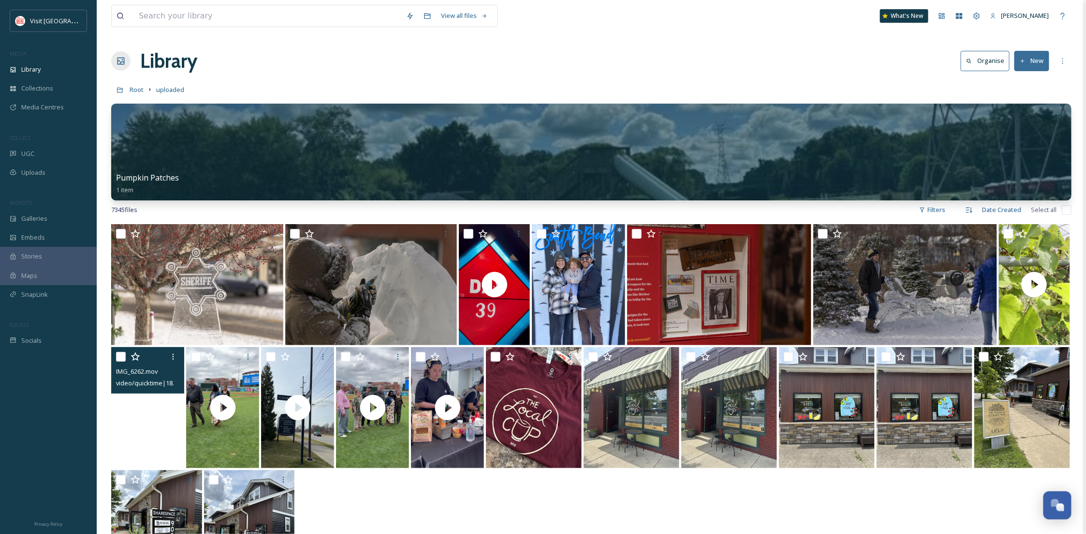
click at [147, 439] on video "IMG_6262.mov" at bounding box center [147, 407] width 73 height 121
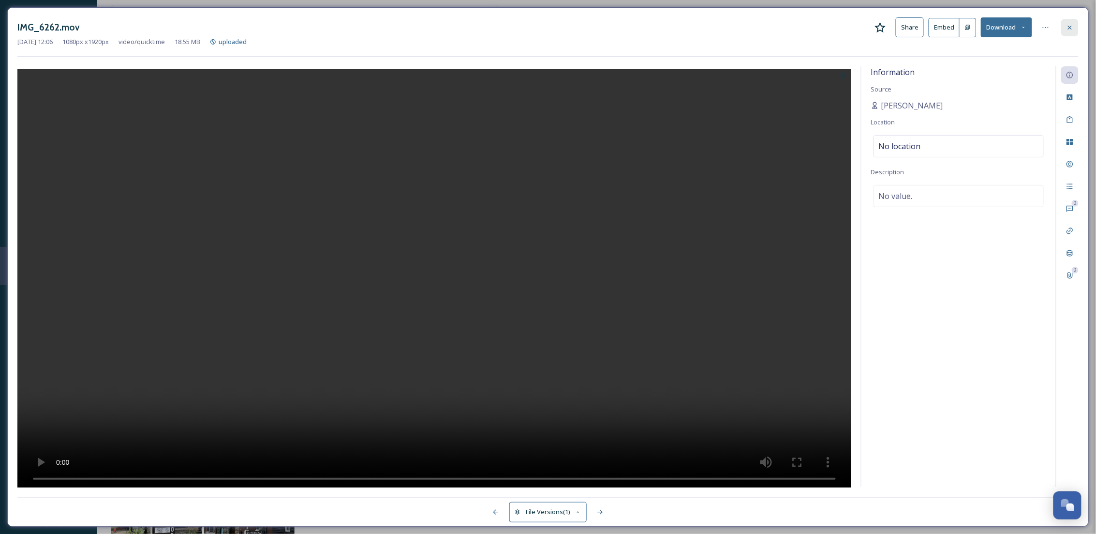
click at [1069, 28] on icon at bounding box center [1070, 28] width 8 height 8
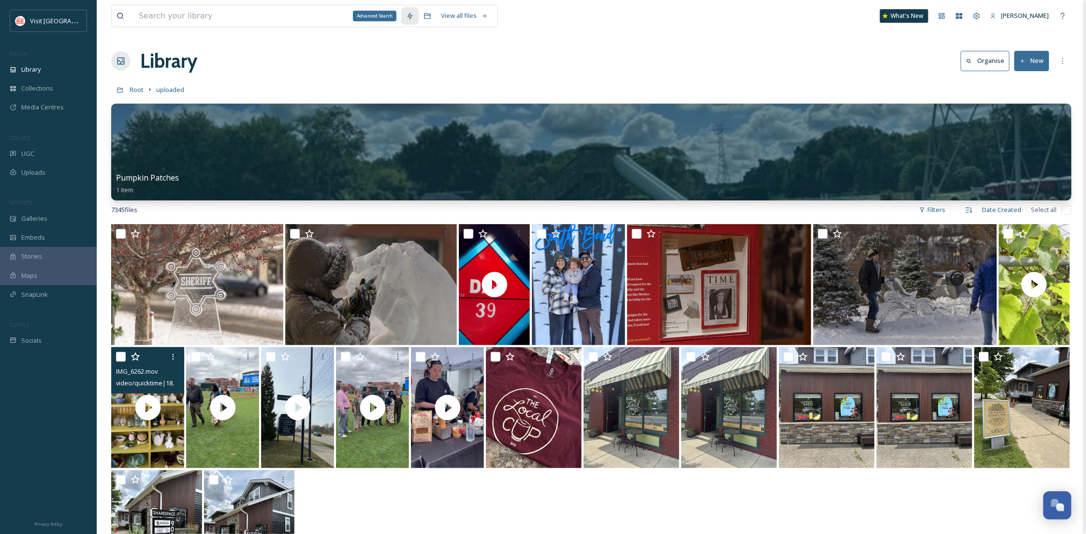
click at [406, 18] on icon at bounding box center [410, 16] width 8 height 8
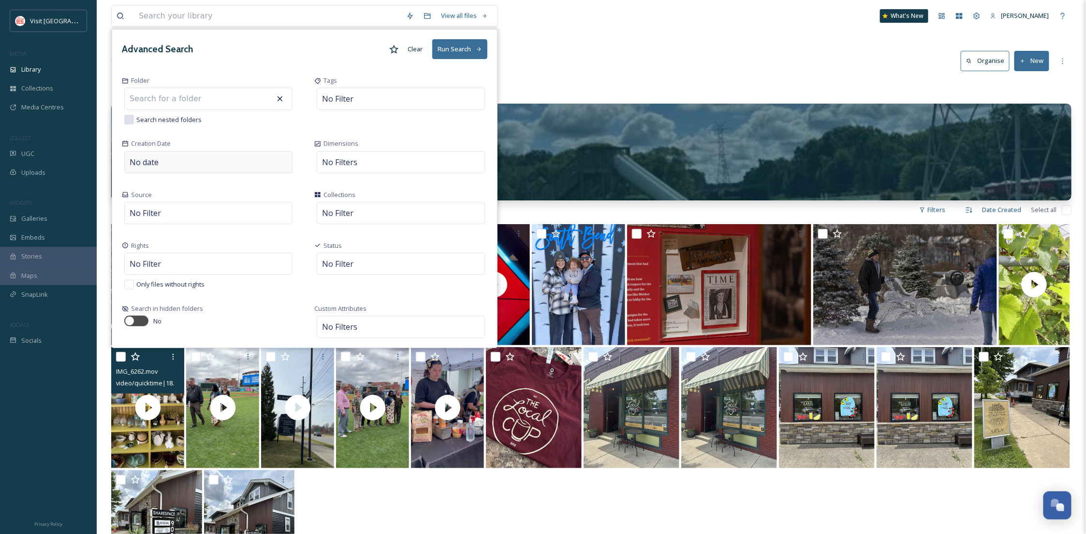
click at [195, 163] on div "No date" at bounding box center [208, 162] width 168 height 22
select select "7"
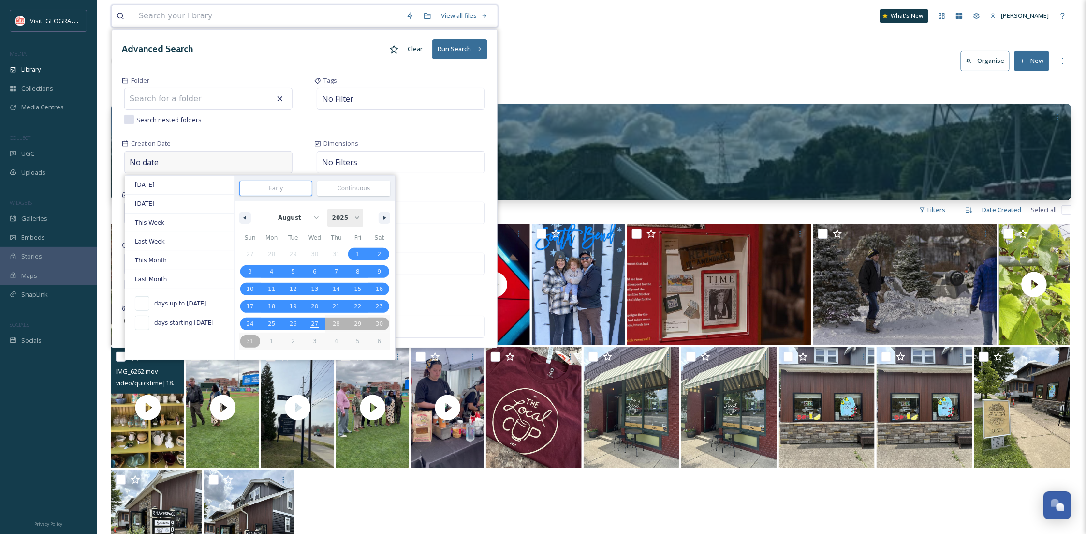
click at [333, 218] on select "2025 2024 2023" at bounding box center [345, 217] width 36 height 18
select select "2024"
click at [327, 209] on select "2025 2024 2023" at bounding box center [345, 217] width 36 height 18
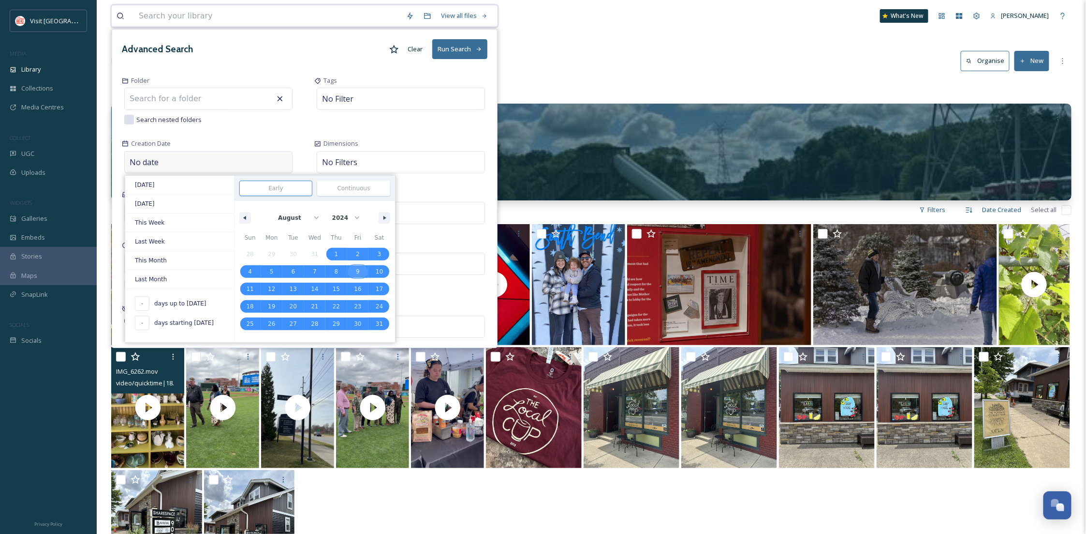
click at [362, 269] on span "9" at bounding box center [358, 271] width 22 height 13
type input "[DATE]"
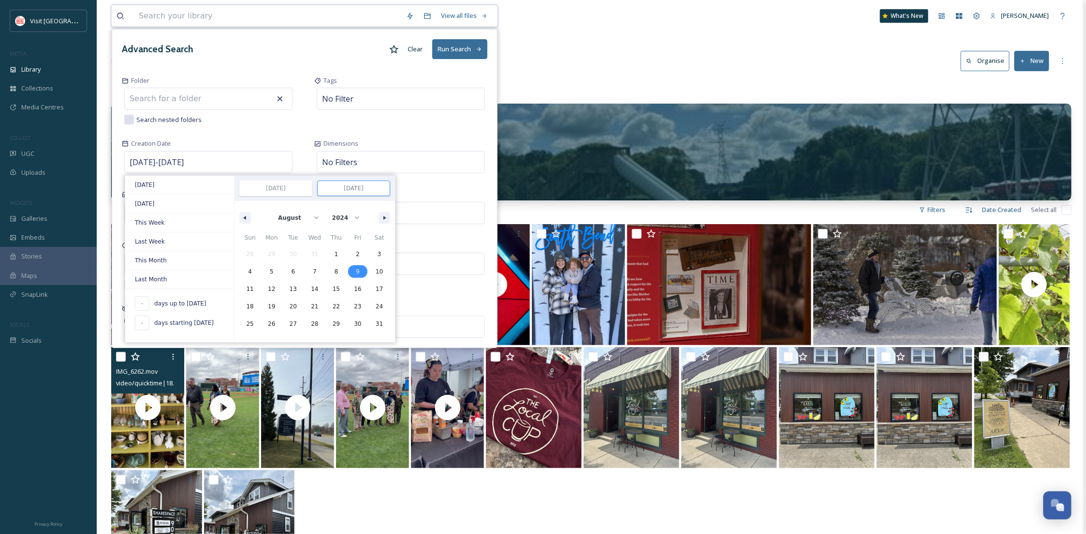
click at [455, 46] on button "Run Search" at bounding box center [459, 49] width 55 height 20
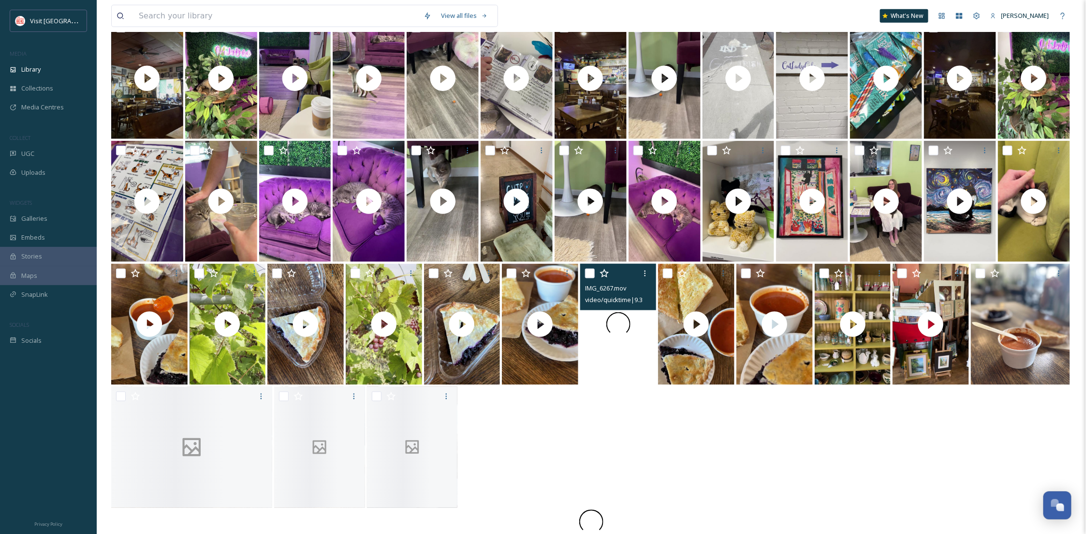
scroll to position [464, 0]
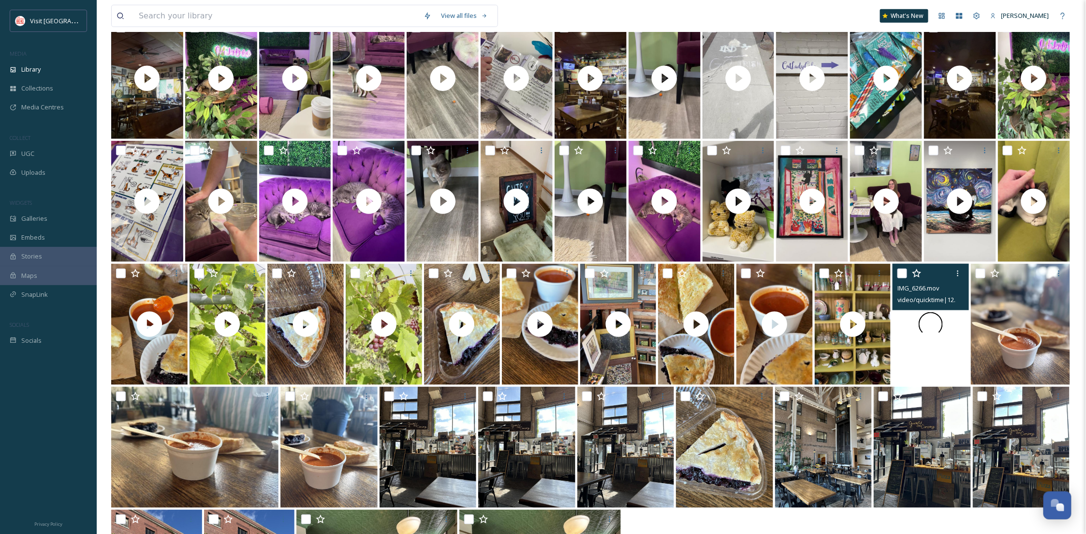
click at [918, 361] on div at bounding box center [931, 324] width 76 height 121
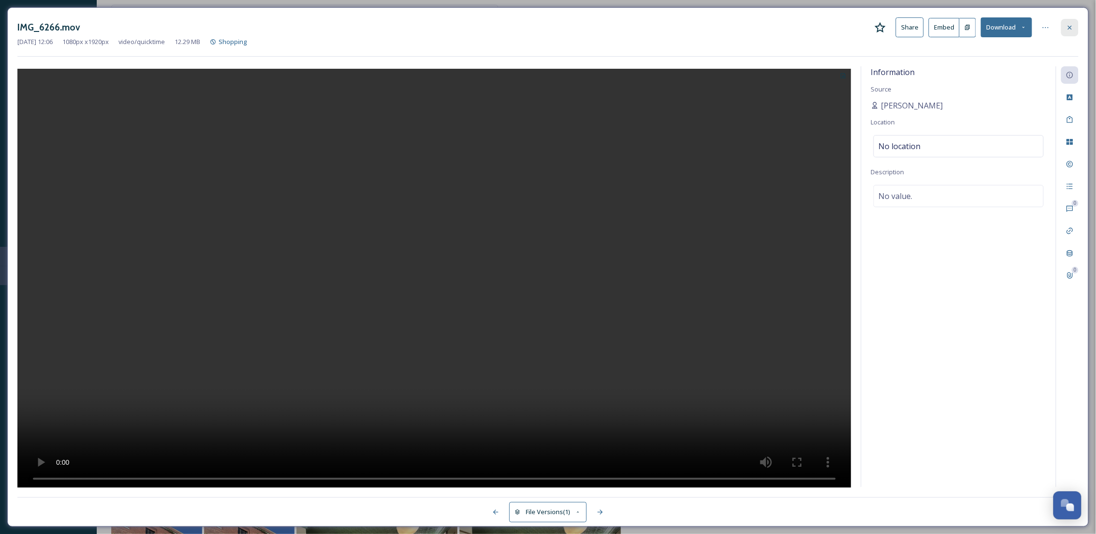
click at [1066, 27] on icon at bounding box center [1070, 28] width 8 height 8
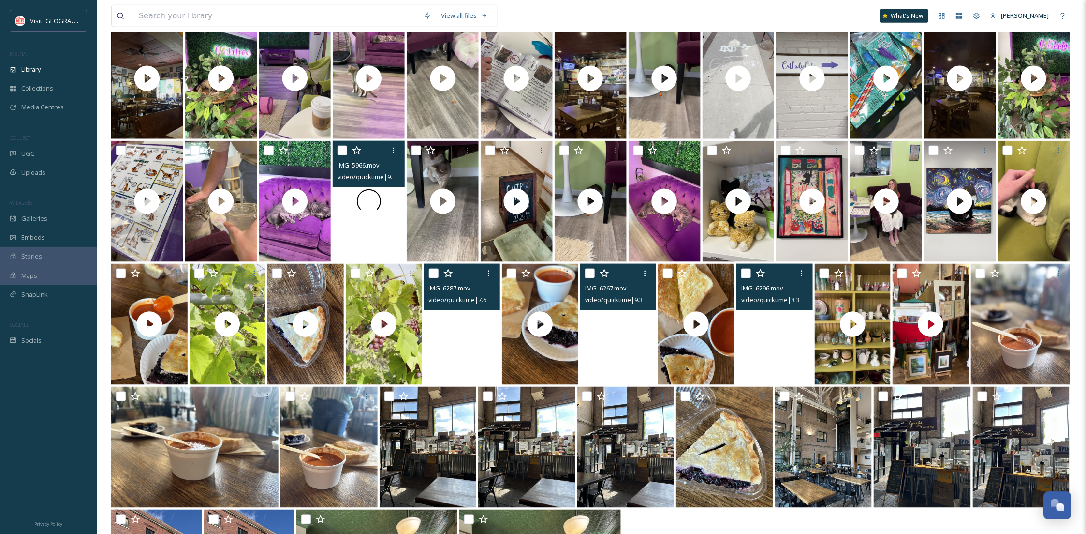
scroll to position [575, 0]
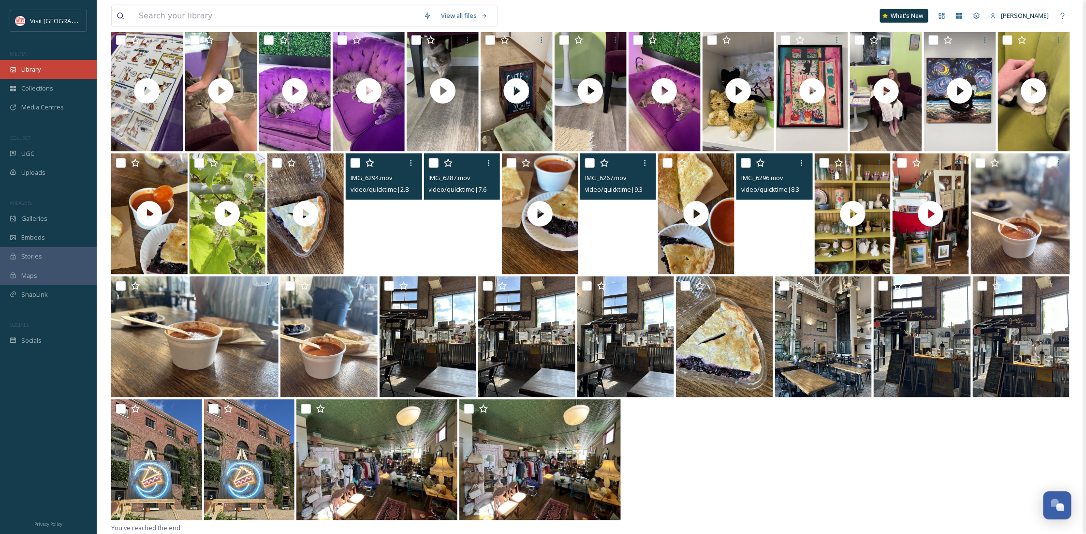
click at [67, 66] on div "Library" at bounding box center [48, 69] width 97 height 19
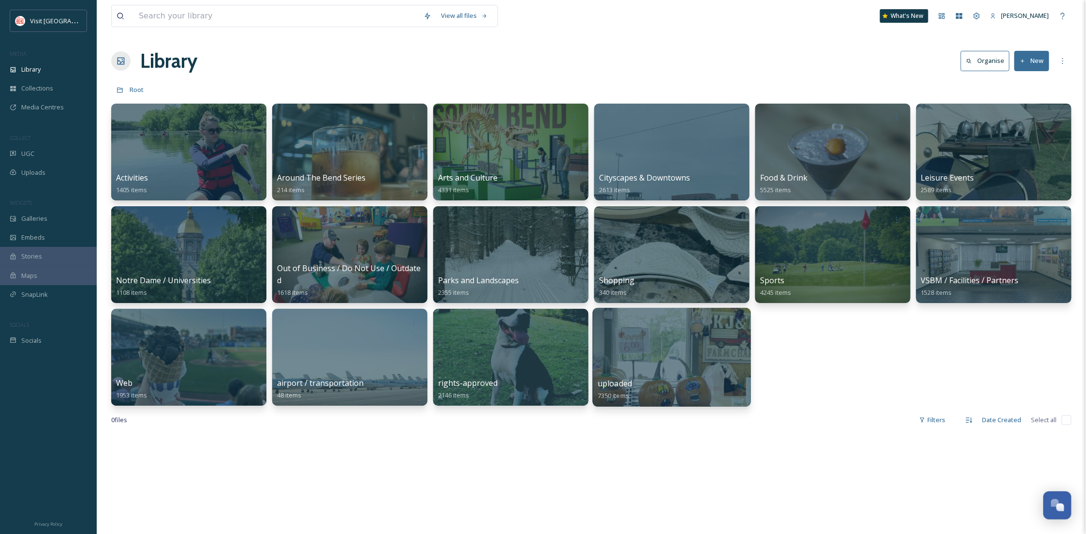
click at [660, 370] on div at bounding box center [672, 357] width 158 height 99
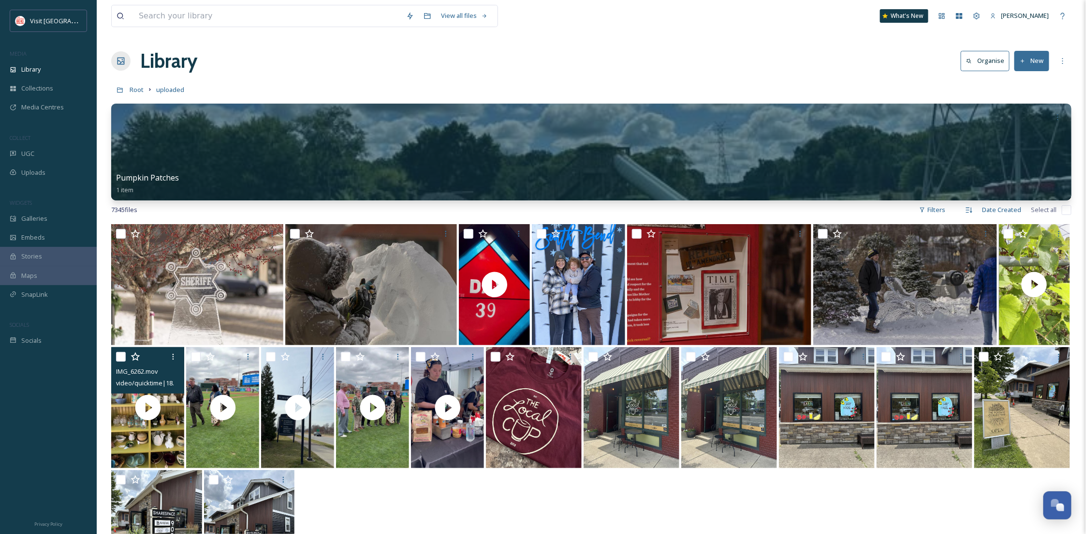
click at [119, 356] on input "checkbox" at bounding box center [121, 357] width 10 height 10
checkbox input "true"
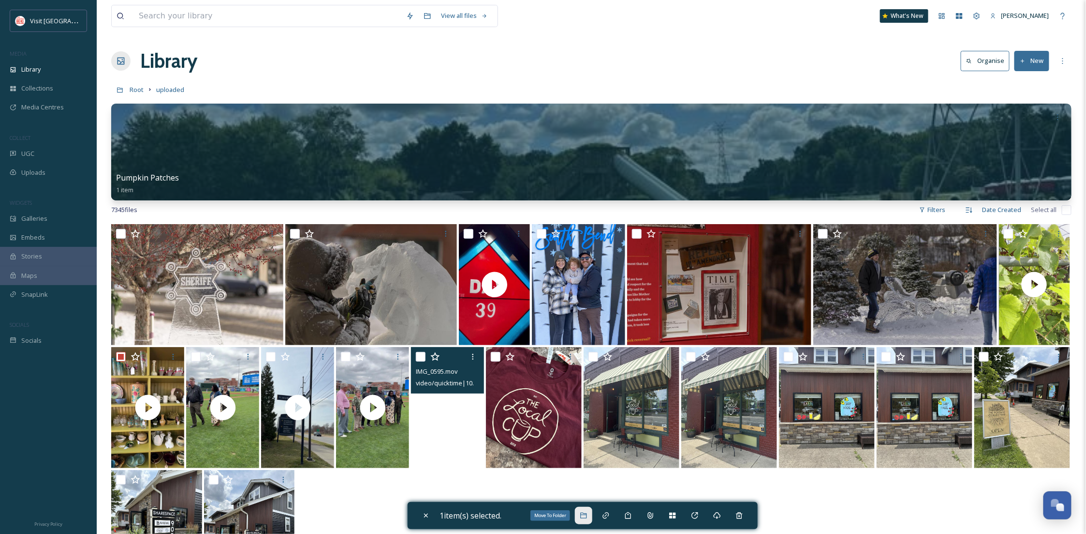
click at [584, 518] on icon at bounding box center [583, 515] width 6 height 6
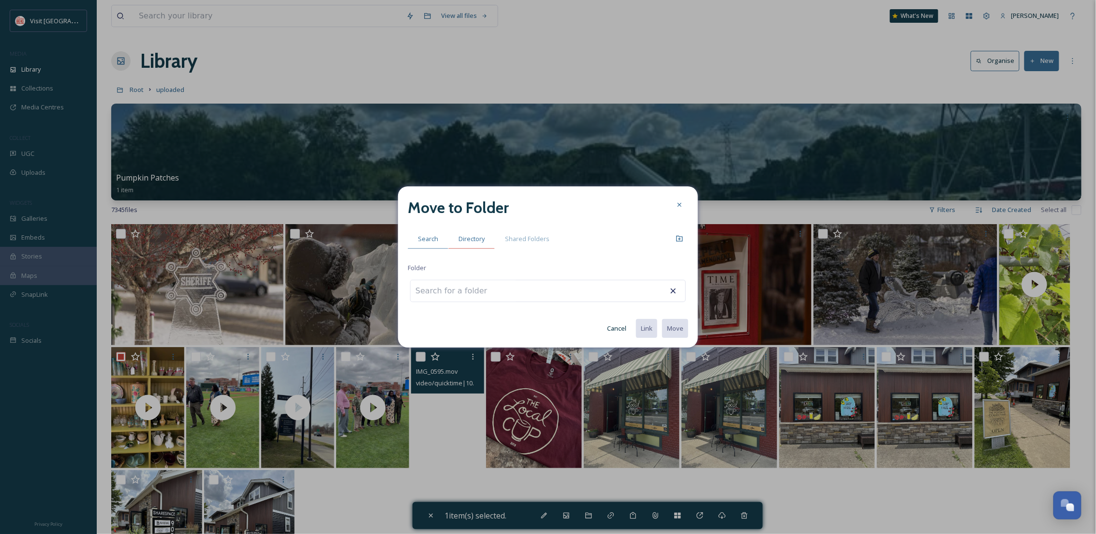
click at [466, 238] on span "Directory" at bounding box center [472, 238] width 26 height 9
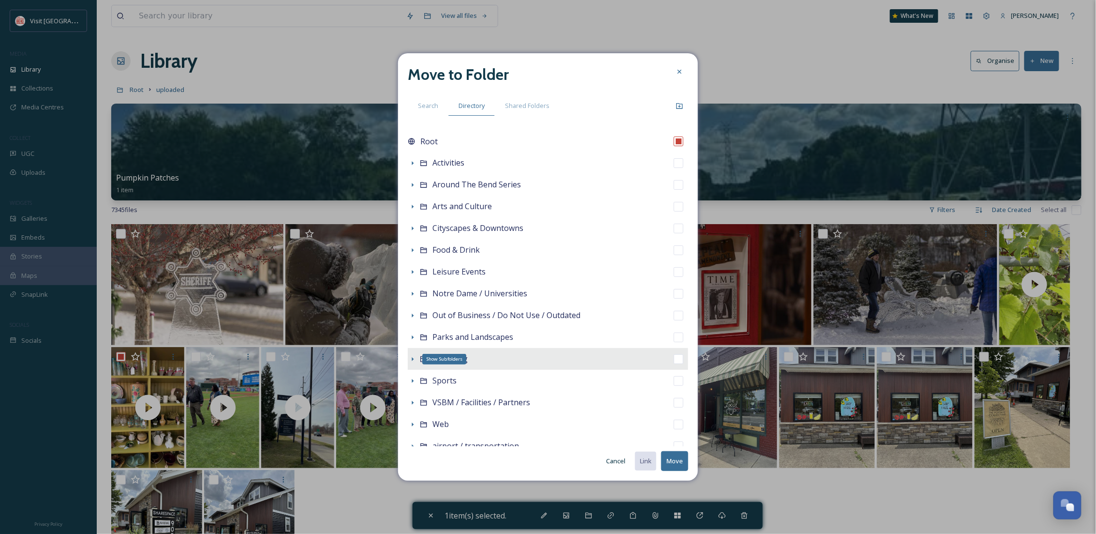
click at [411, 357] on icon at bounding box center [413, 359] width 8 height 8
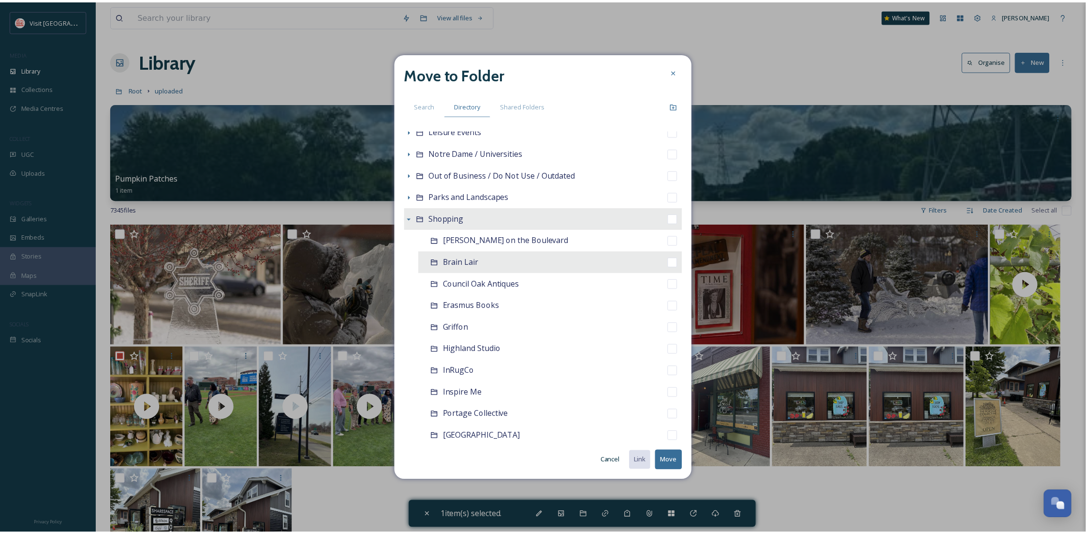
scroll to position [172, 0]
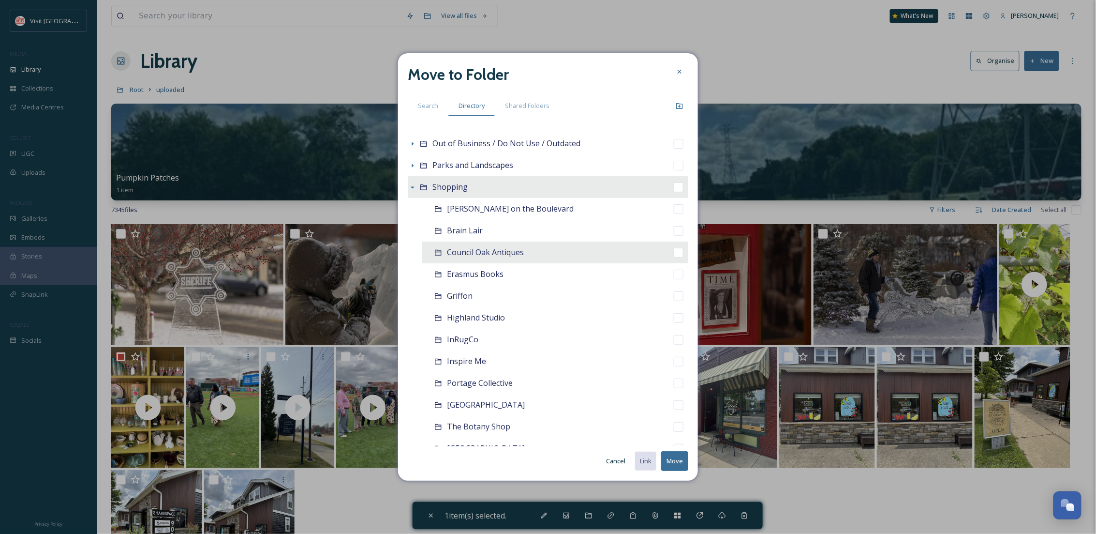
click at [494, 256] on span "Council Oak Antiques" at bounding box center [485, 252] width 77 height 11
checkbox input "false"
checkbox input "true"
click at [682, 452] on button "Move" at bounding box center [674, 461] width 27 height 20
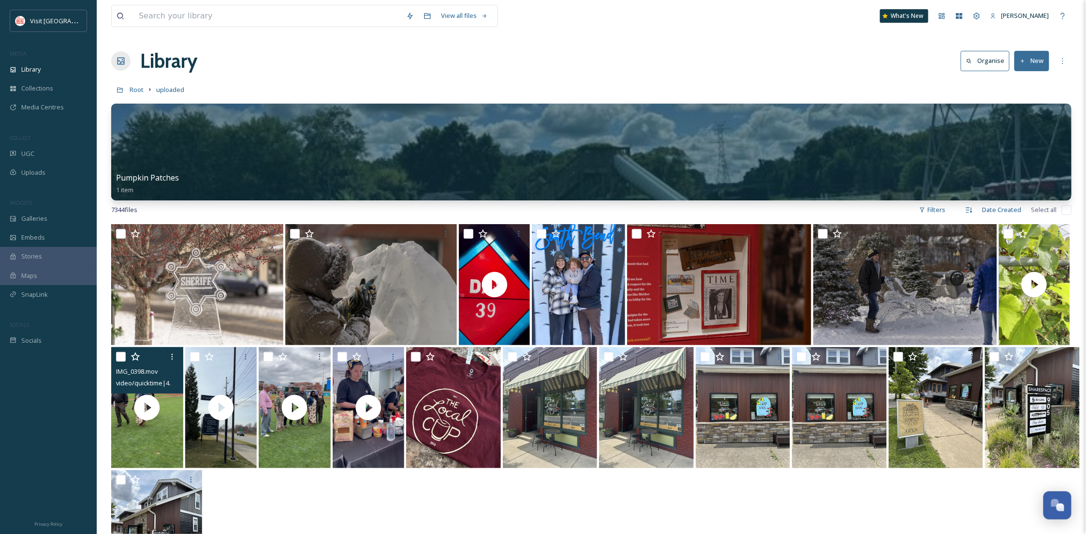
click at [128, 358] on div at bounding box center [148, 356] width 65 height 17
click at [122, 358] on input "checkbox" at bounding box center [121, 357] width 10 height 10
checkbox input "true"
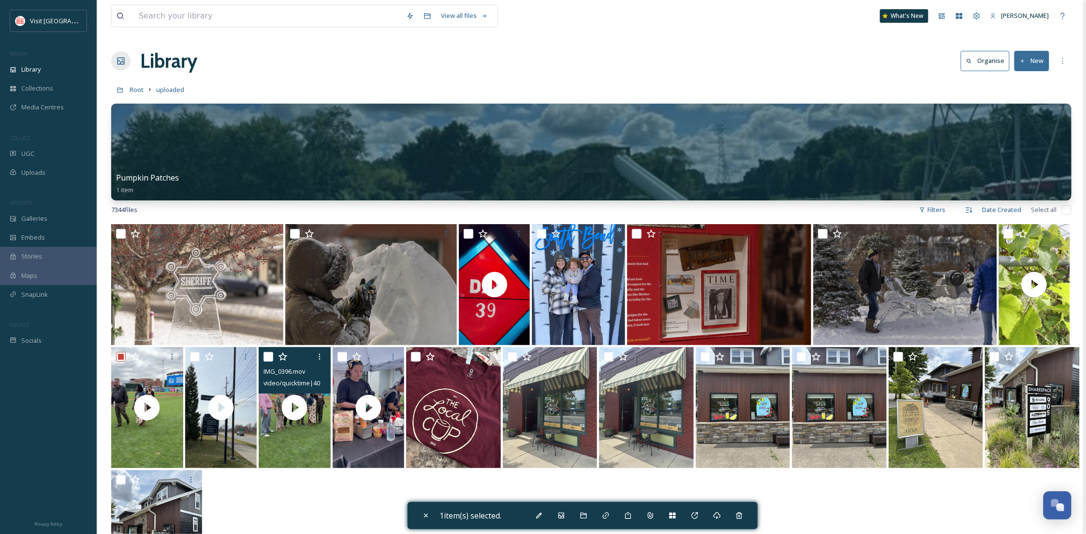
click at [268, 355] on input "checkbox" at bounding box center [269, 357] width 10 height 10
checkbox input "true"
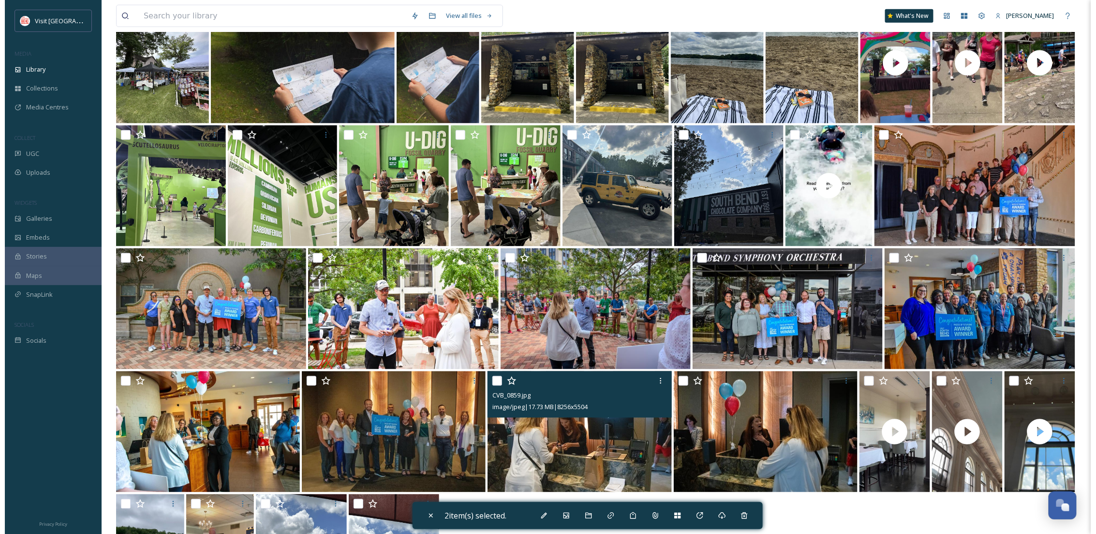
scroll to position [673, 0]
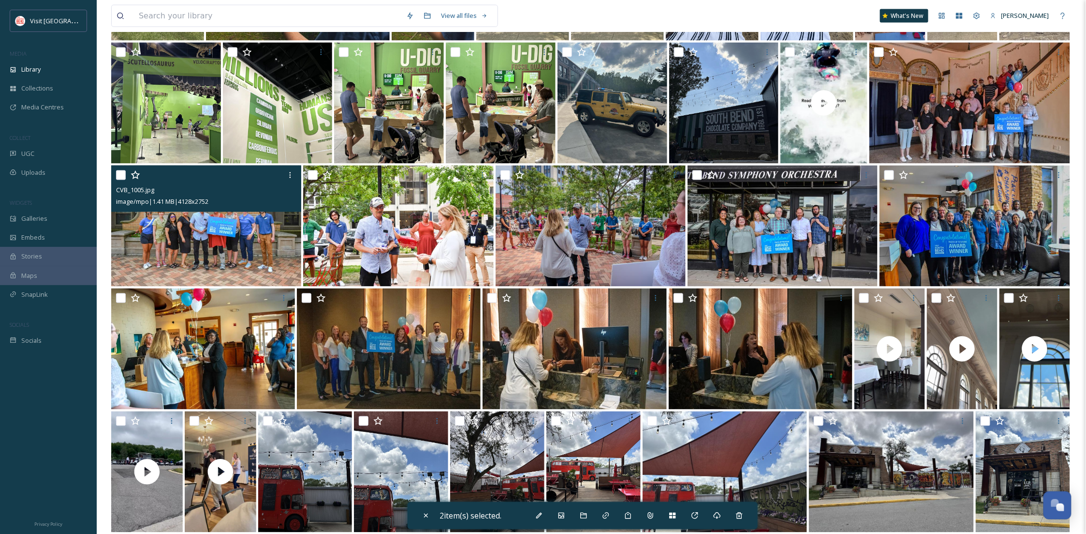
click at [119, 174] on input "checkbox" at bounding box center [121, 175] width 10 height 10
checkbox input "true"
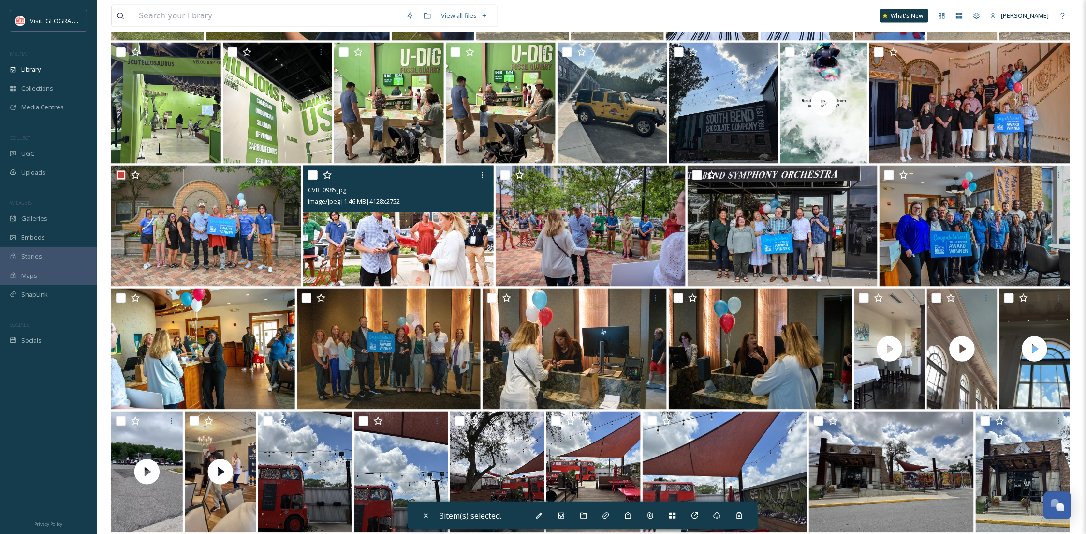
click at [311, 180] on div at bounding box center [399, 174] width 183 height 17
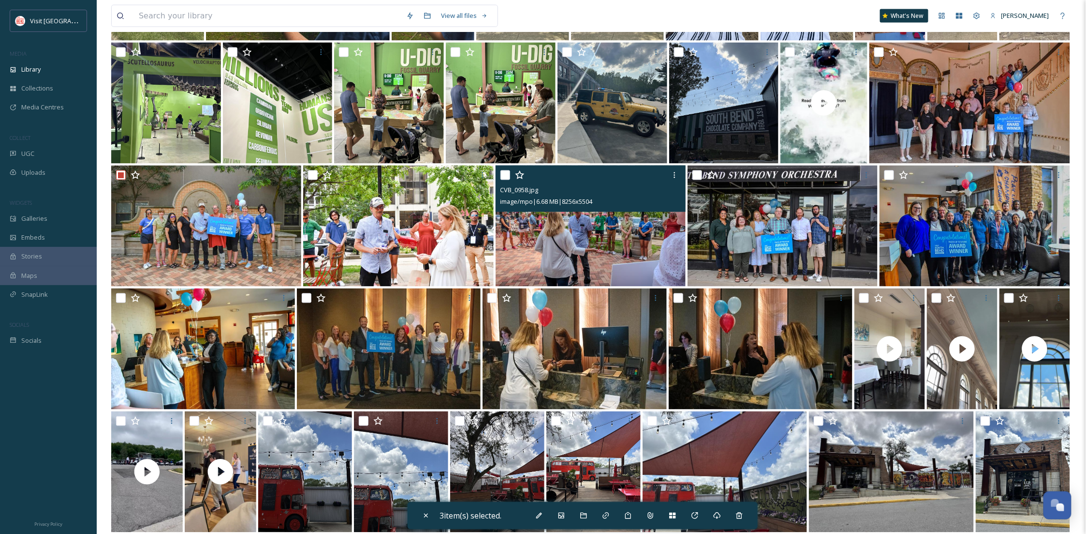
click at [507, 177] on input "checkbox" at bounding box center [506, 175] width 10 height 10
checkbox input "true"
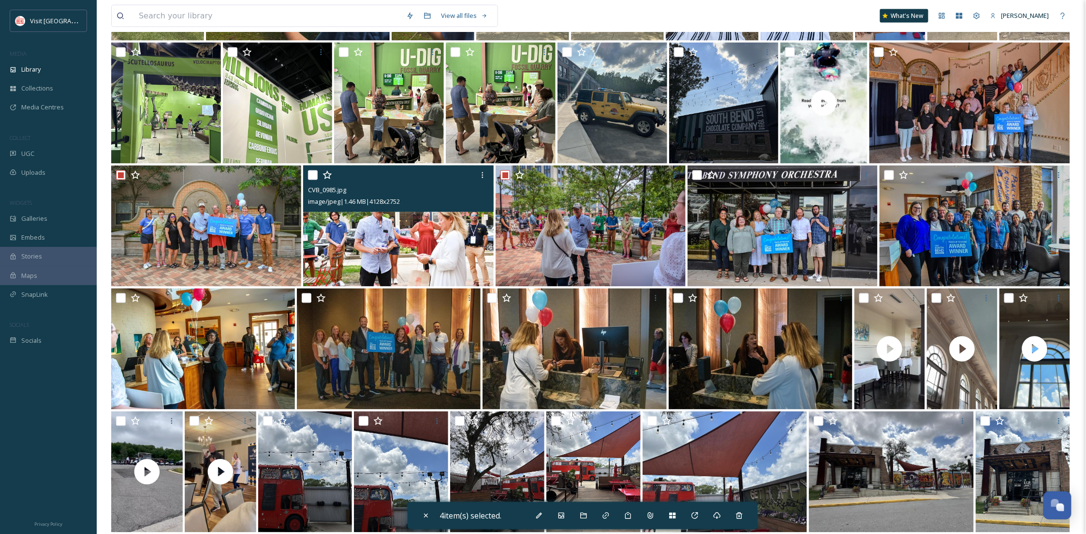
click at [309, 171] on input "checkbox" at bounding box center [313, 175] width 10 height 10
checkbox input "true"
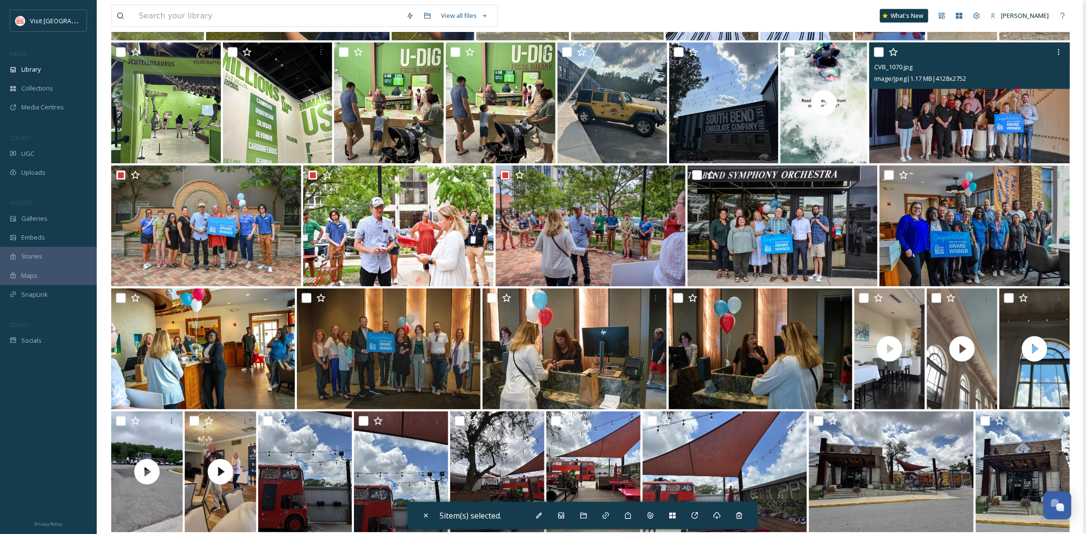
click at [882, 50] on input "checkbox" at bounding box center [880, 52] width 10 height 10
checkbox input "true"
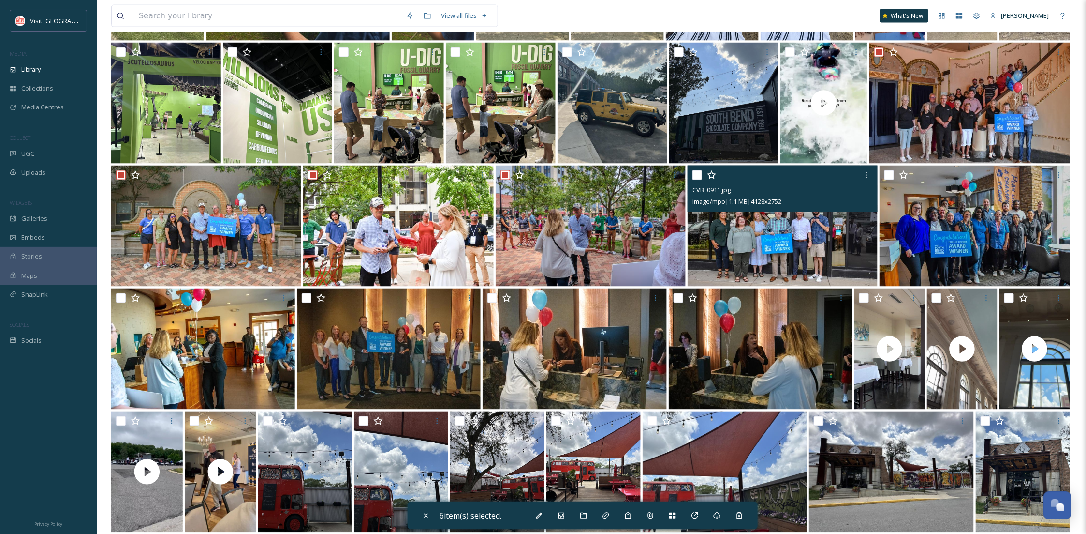
click at [696, 170] on input "checkbox" at bounding box center [698, 175] width 10 height 10
checkbox input "true"
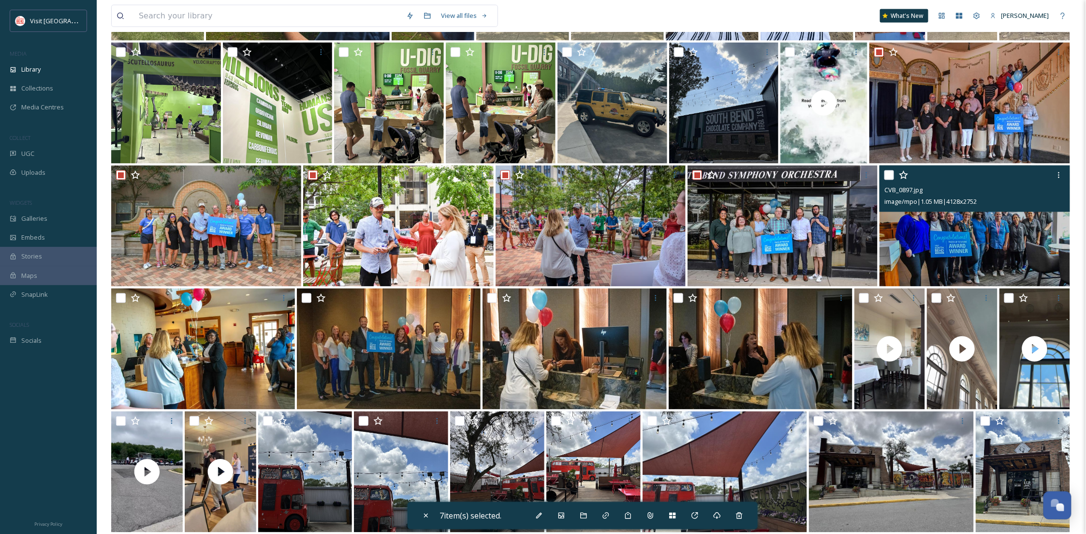
click at [891, 170] on input "checkbox" at bounding box center [890, 175] width 10 height 10
checkbox input "true"
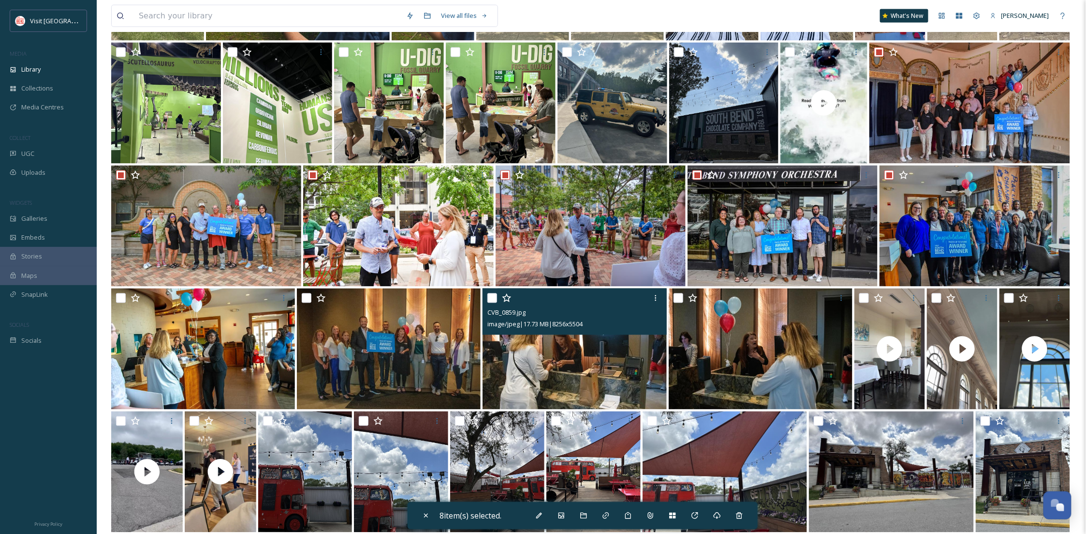
click at [491, 297] on input "checkbox" at bounding box center [493, 298] width 10 height 10
checkbox input "true"
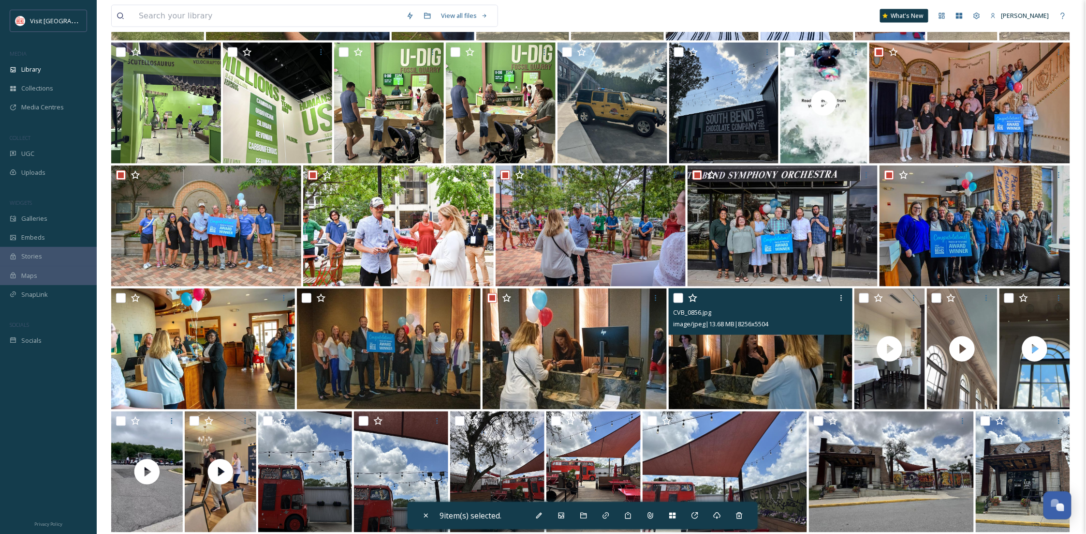
click at [676, 295] on input "checkbox" at bounding box center [679, 298] width 10 height 10
checkbox input "true"
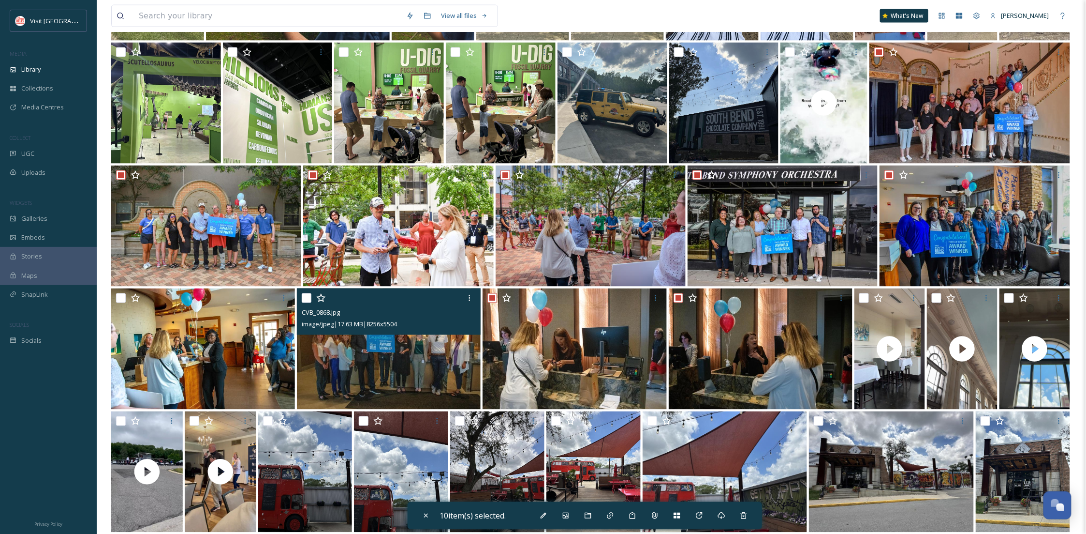
click at [308, 295] on input "checkbox" at bounding box center [307, 298] width 10 height 10
checkbox input "true"
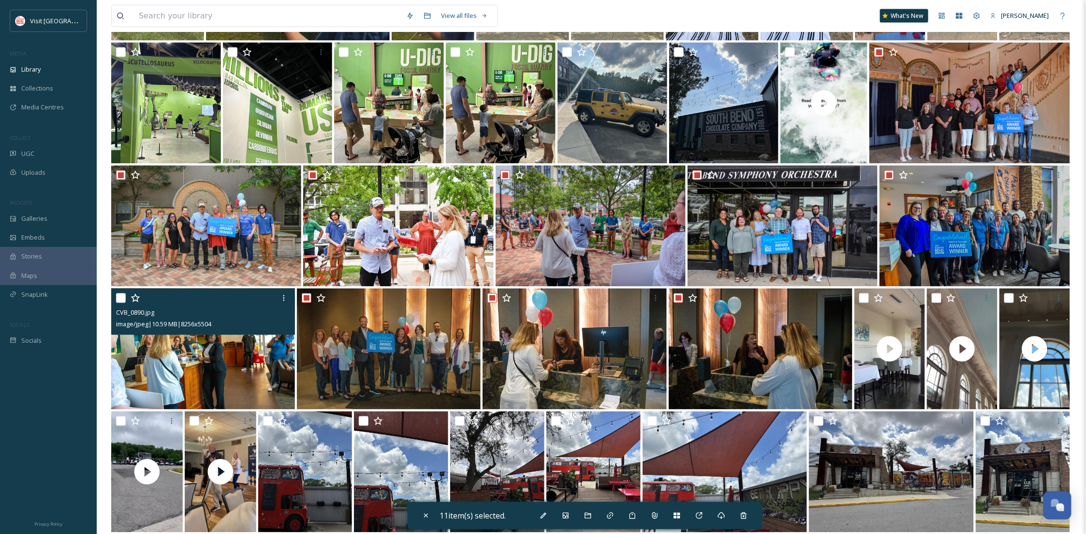
click at [122, 297] on input "checkbox" at bounding box center [121, 298] width 10 height 10
checkbox input "true"
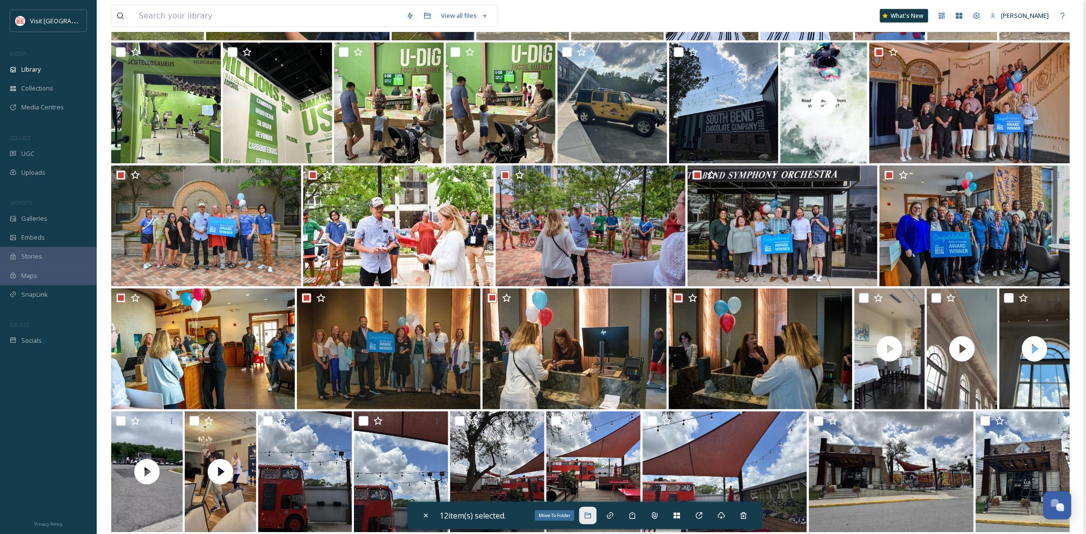
click at [586, 516] on div "Move To Folder" at bounding box center [587, 514] width 17 height 17
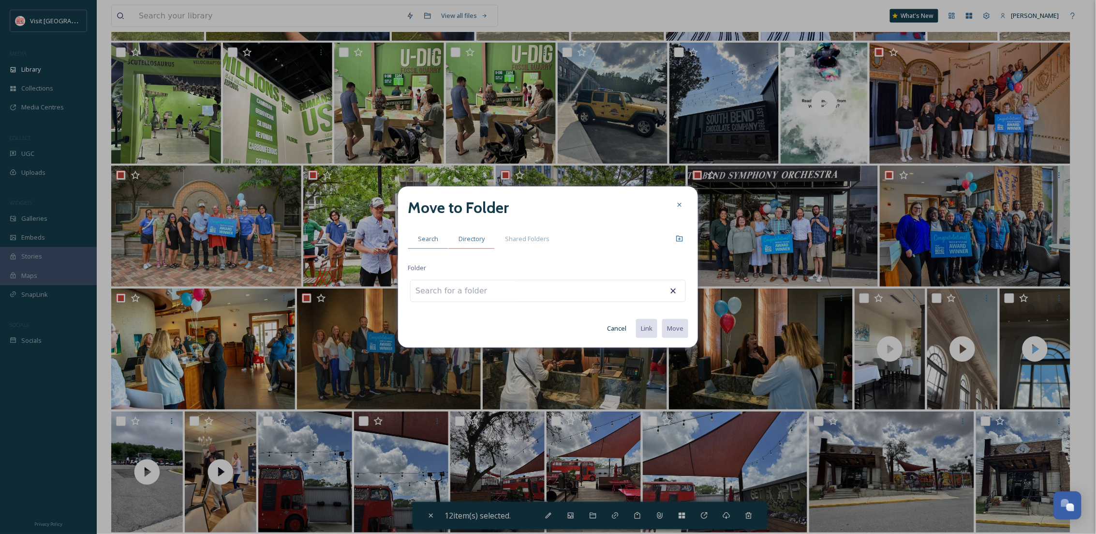
click at [463, 229] on div "Directory" at bounding box center [471, 239] width 46 height 20
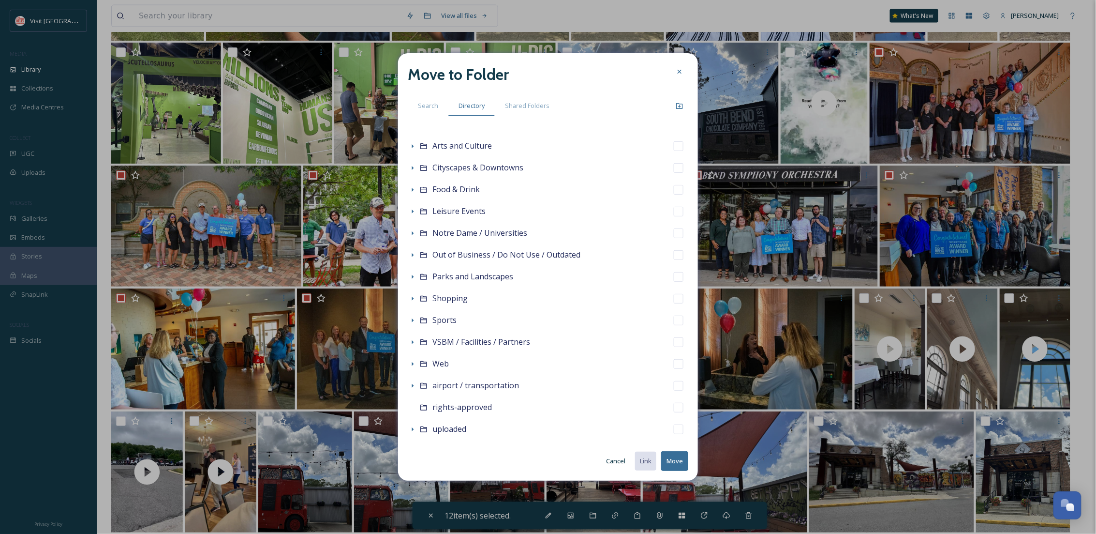
scroll to position [65, 0]
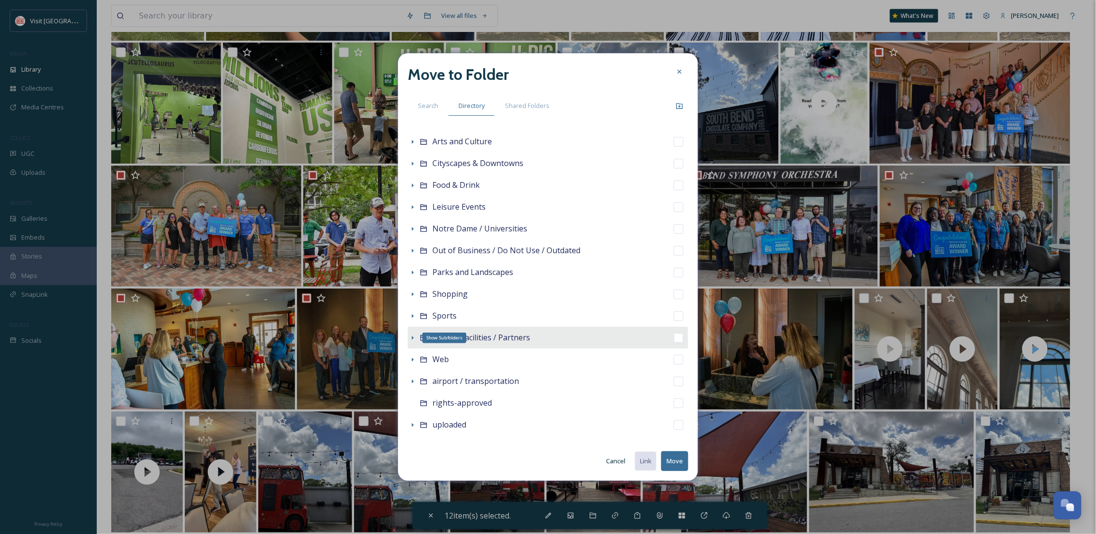
click at [410, 334] on icon at bounding box center [413, 338] width 8 height 8
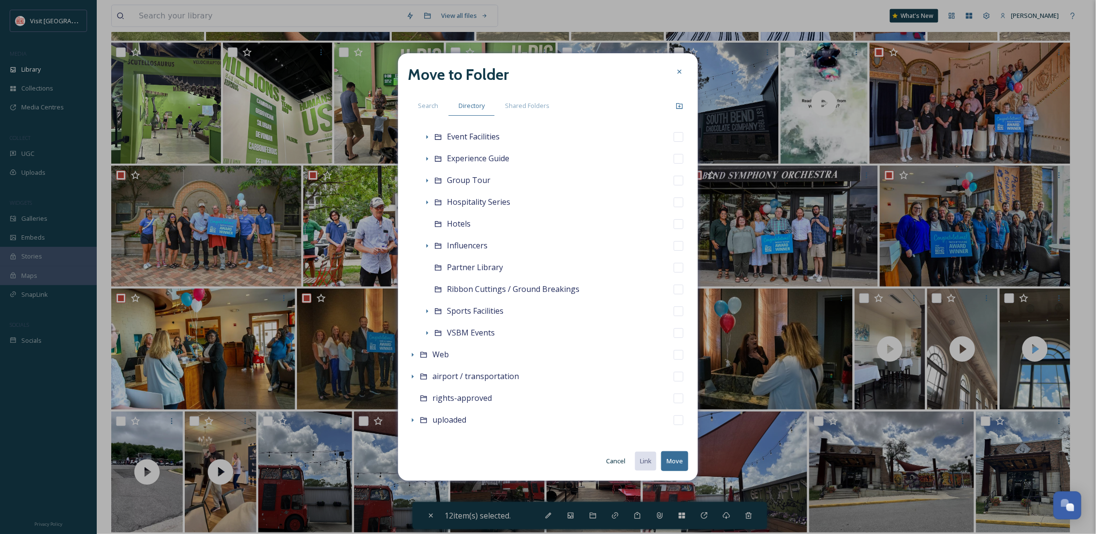
scroll to position [296, 0]
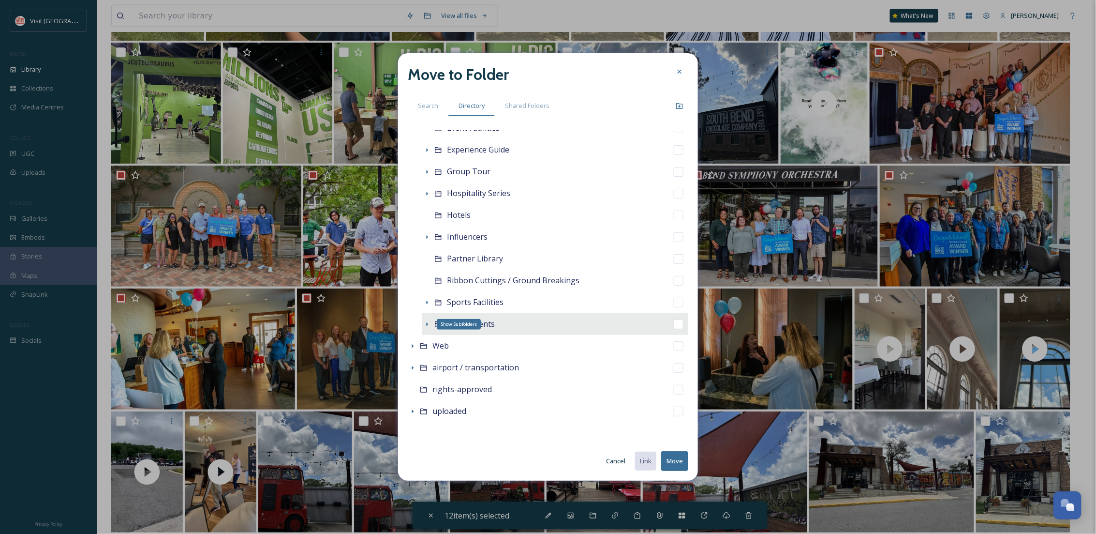
click at [429, 323] on icon at bounding box center [427, 324] width 8 height 8
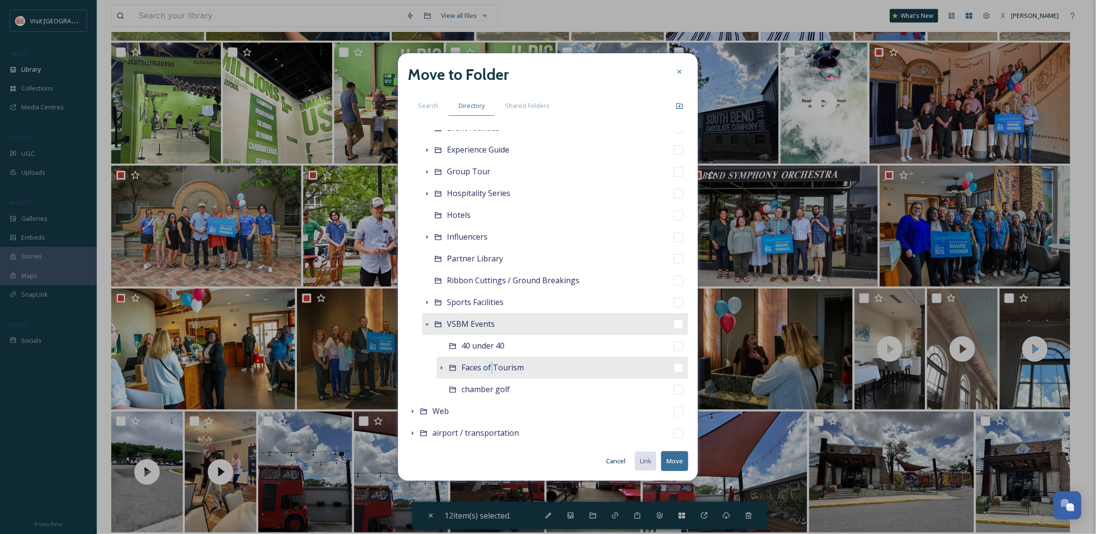
click at [492, 370] on span "Faces of Tourism" at bounding box center [492, 367] width 62 height 11
checkbox input "false"
checkbox input "true"
click at [440, 366] on icon at bounding box center [442, 368] width 8 height 8
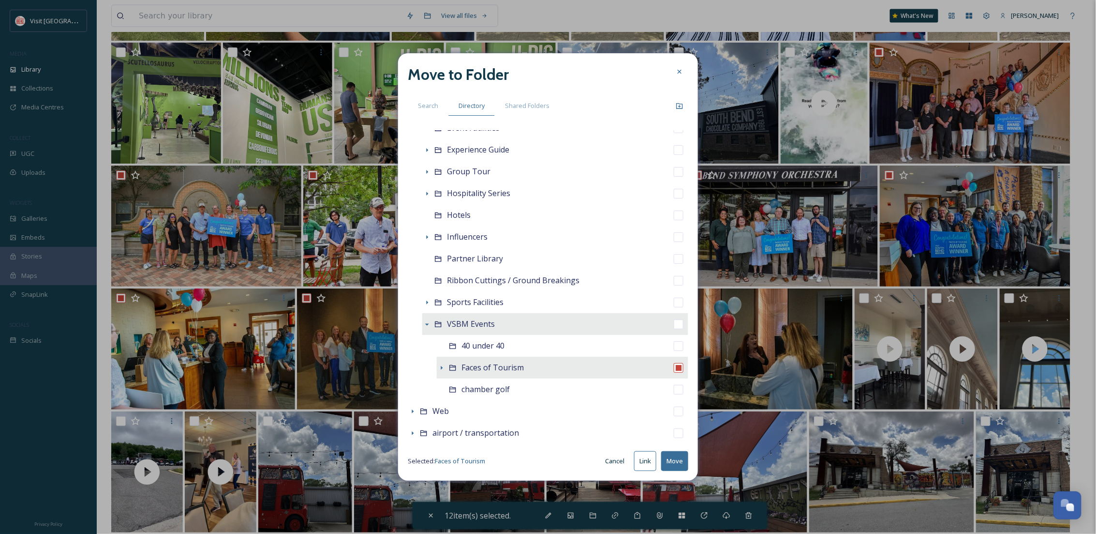
click at [674, 456] on button "Move" at bounding box center [674, 461] width 27 height 20
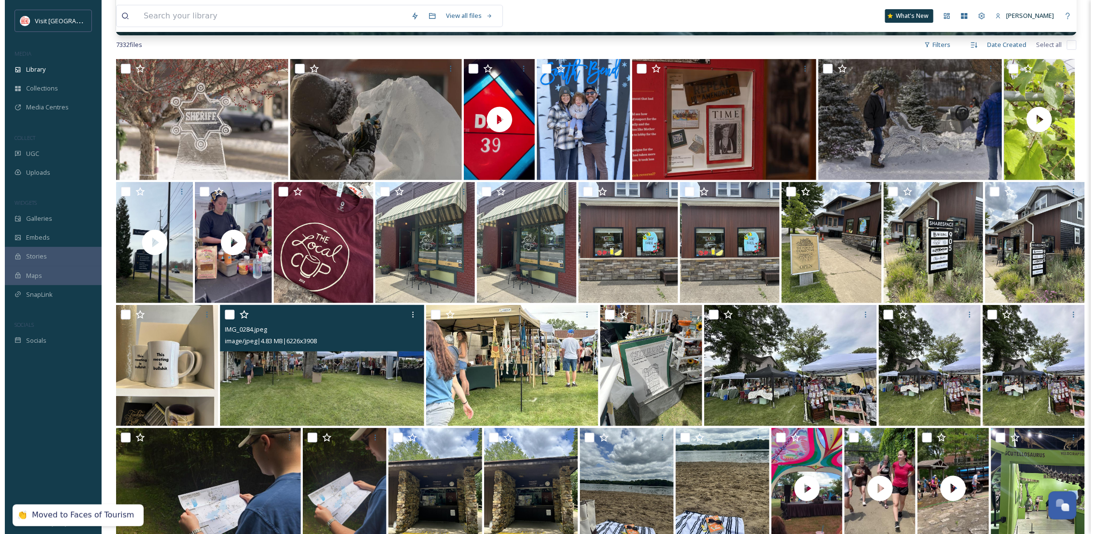
scroll to position [138, 0]
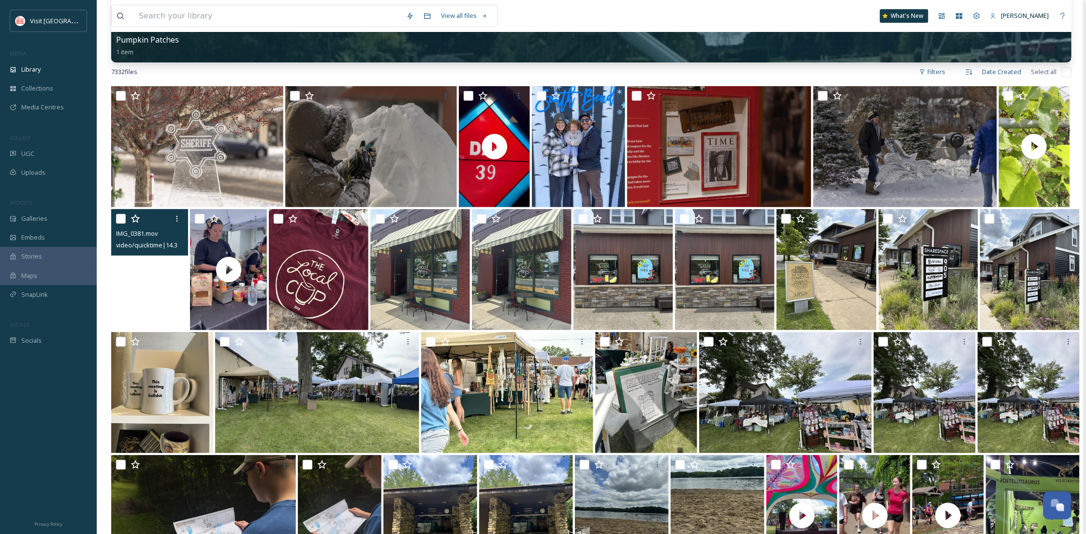
click at [161, 310] on video "IMG_0381.mov" at bounding box center [149, 269] width 77 height 121
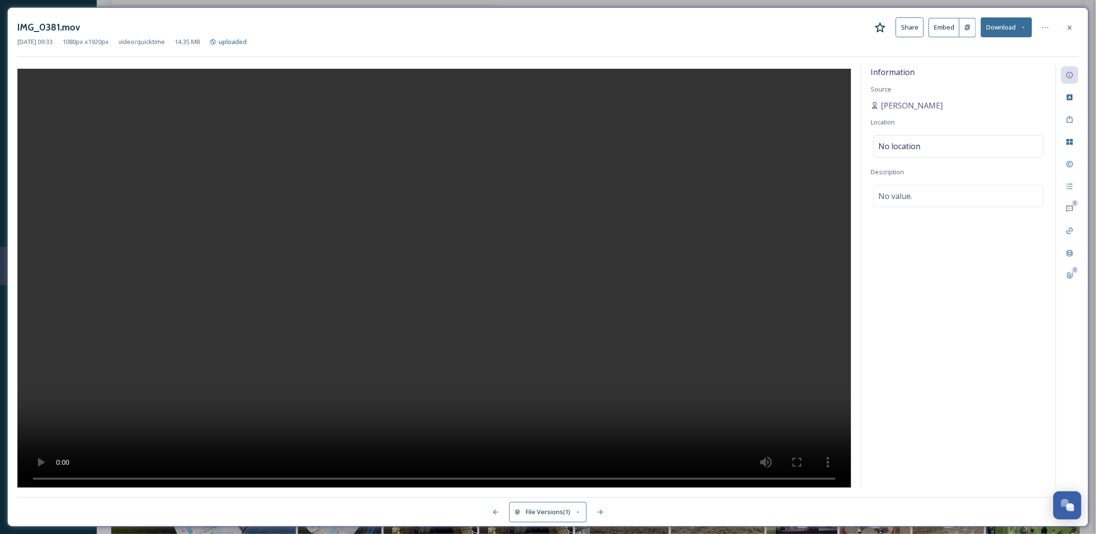
click at [1084, 25] on div "IMG_0381.mov Share Embed Download [DATE] 09:33 1080 px x 1920 px video/quicktim…" at bounding box center [548, 266] width 1082 height 519
click at [1065, 24] on div at bounding box center [1069, 27] width 17 height 17
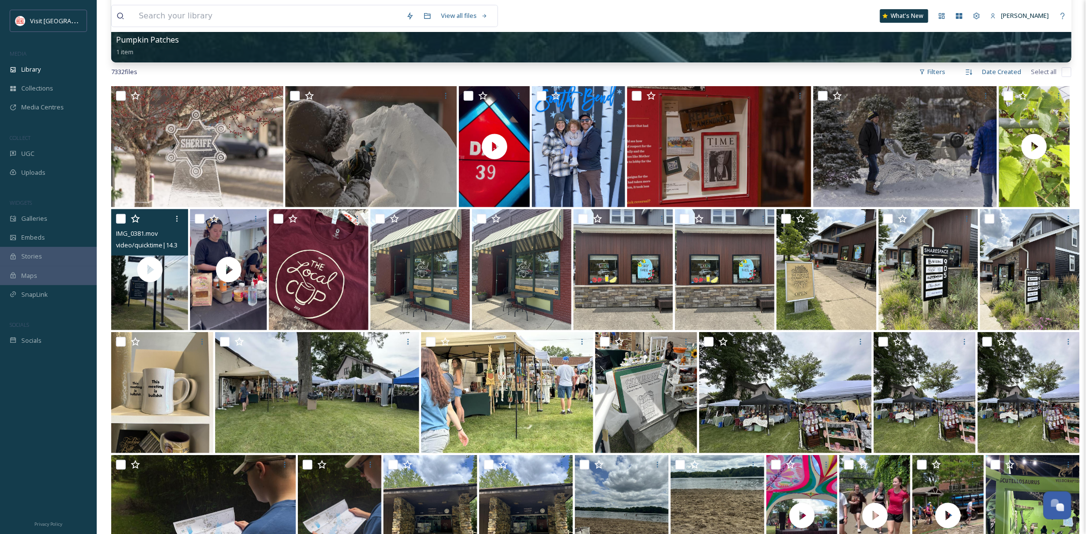
click at [125, 217] on input "checkbox" at bounding box center [121, 219] width 10 height 10
checkbox input "true"
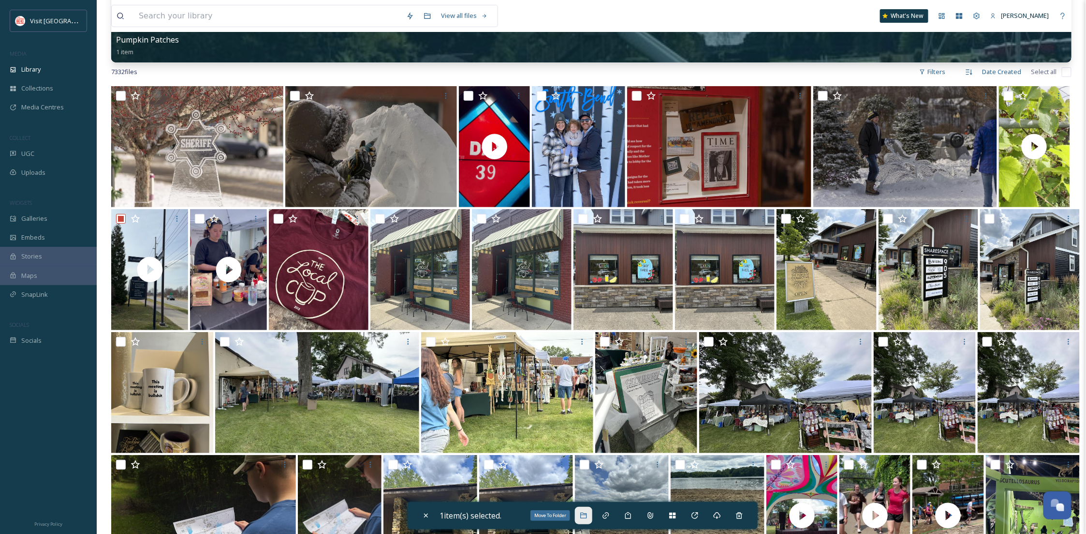
click at [583, 514] on icon at bounding box center [584, 515] width 8 height 8
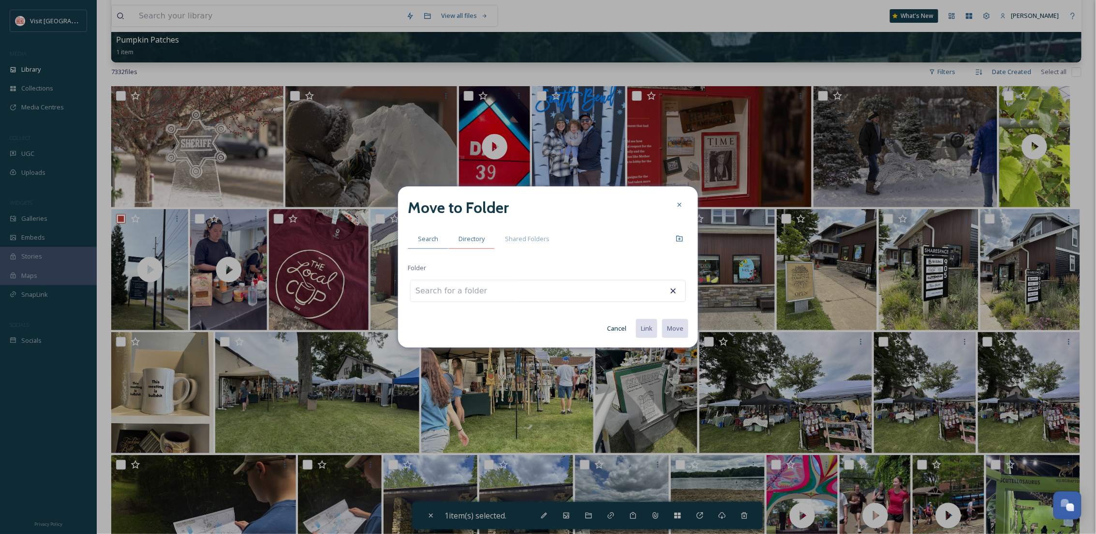
click at [470, 240] on span "Directory" at bounding box center [472, 238] width 26 height 9
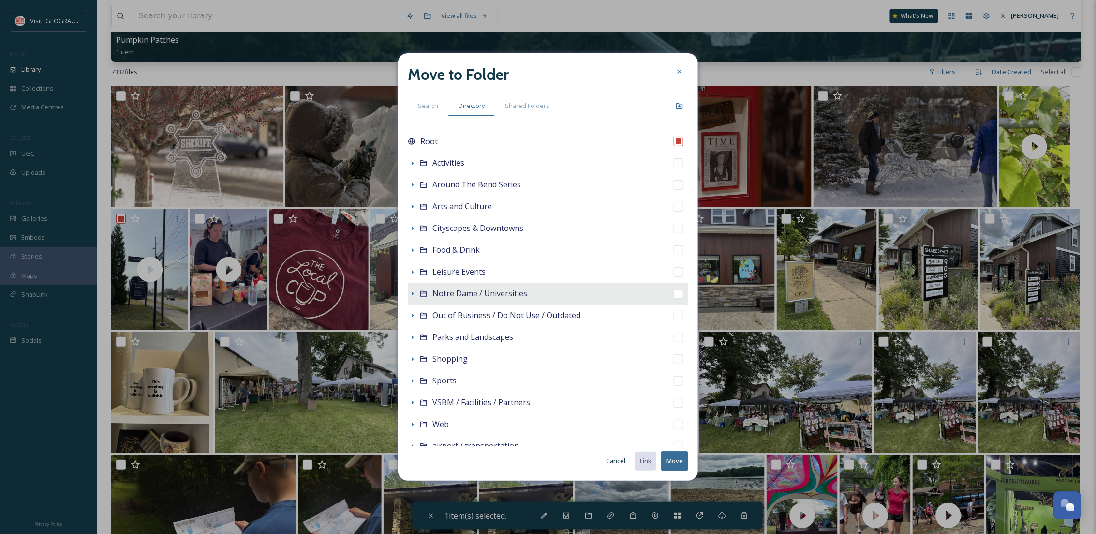
click at [469, 298] on span "Notre Dame / Universities" at bounding box center [479, 293] width 95 height 11
checkbox input "false"
checkbox input "true"
click at [668, 458] on button "Move" at bounding box center [674, 461] width 27 height 20
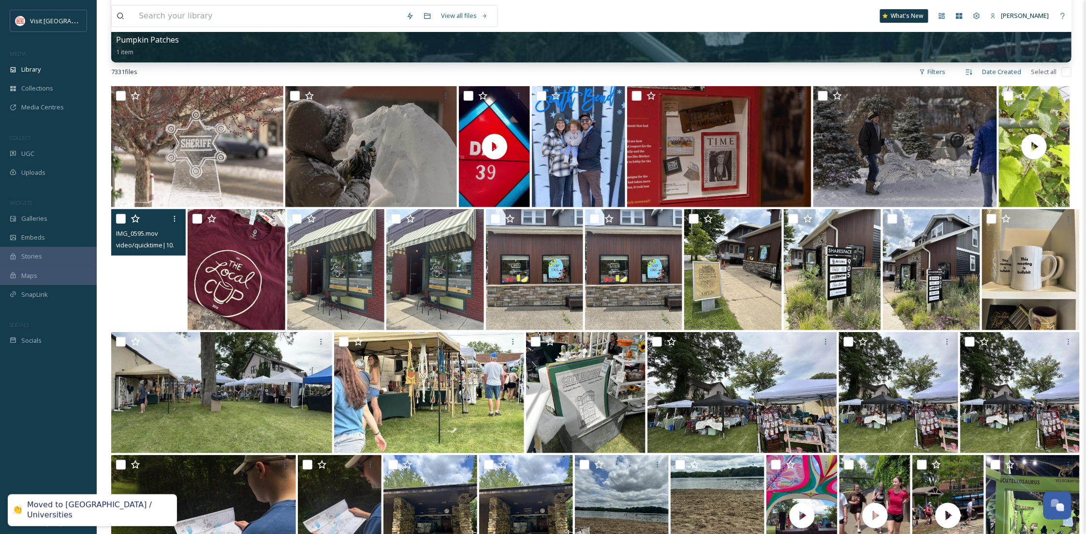
click at [148, 297] on video "IMG_0595.mov" at bounding box center [148, 269] width 74 height 121
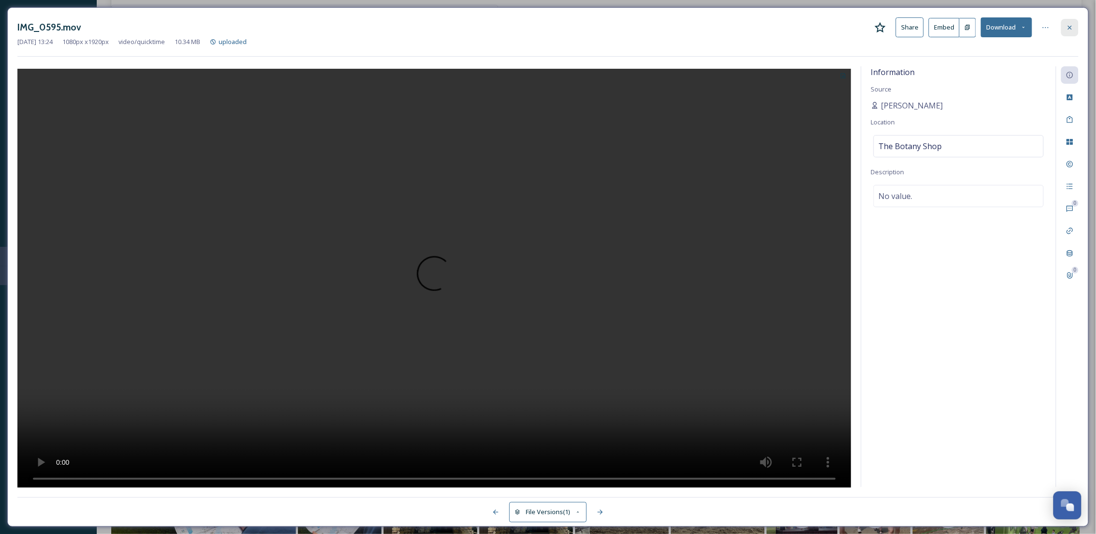
click at [1076, 25] on div at bounding box center [1069, 27] width 17 height 17
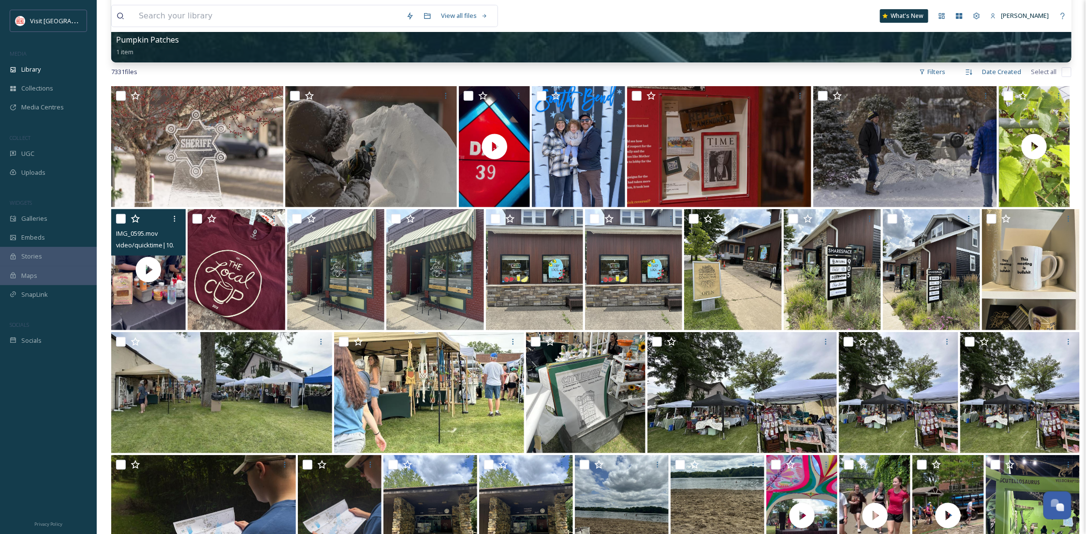
click at [123, 220] on input "checkbox" at bounding box center [121, 219] width 10 height 10
checkbox input "true"
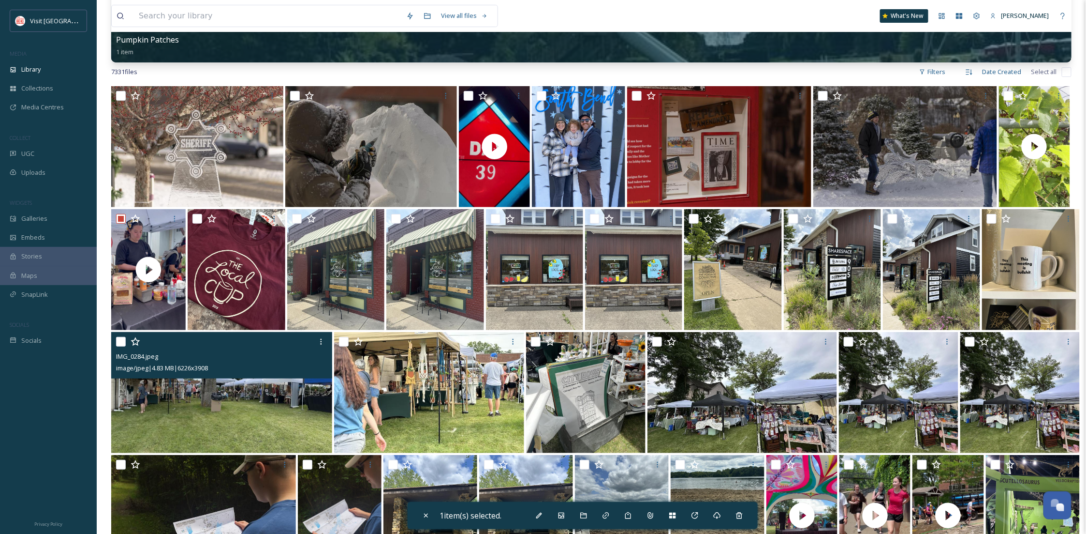
click at [119, 338] on input "checkbox" at bounding box center [121, 342] width 10 height 10
checkbox input "true"
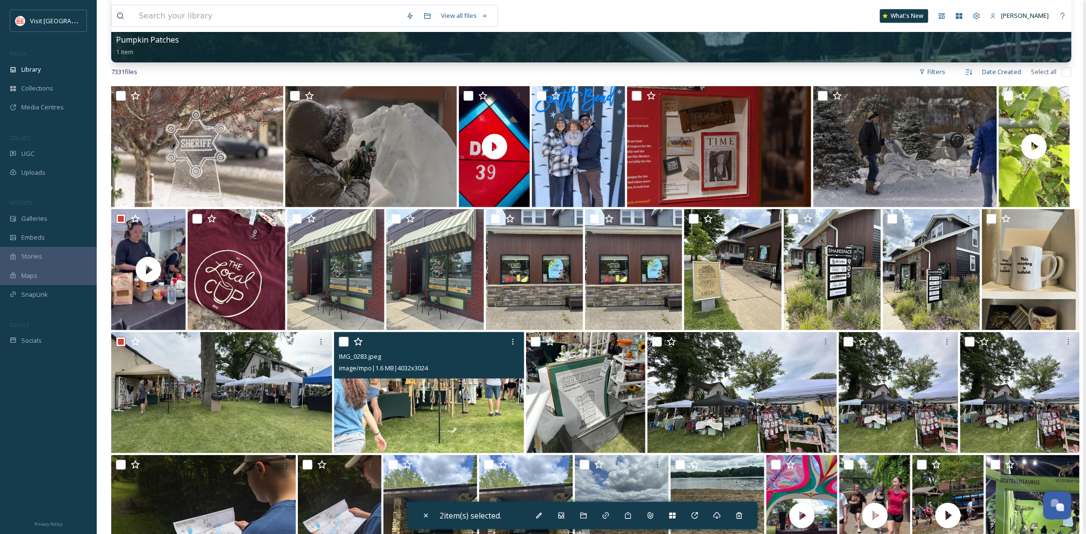
click at [341, 339] on input "checkbox" at bounding box center [344, 342] width 10 height 10
checkbox input "true"
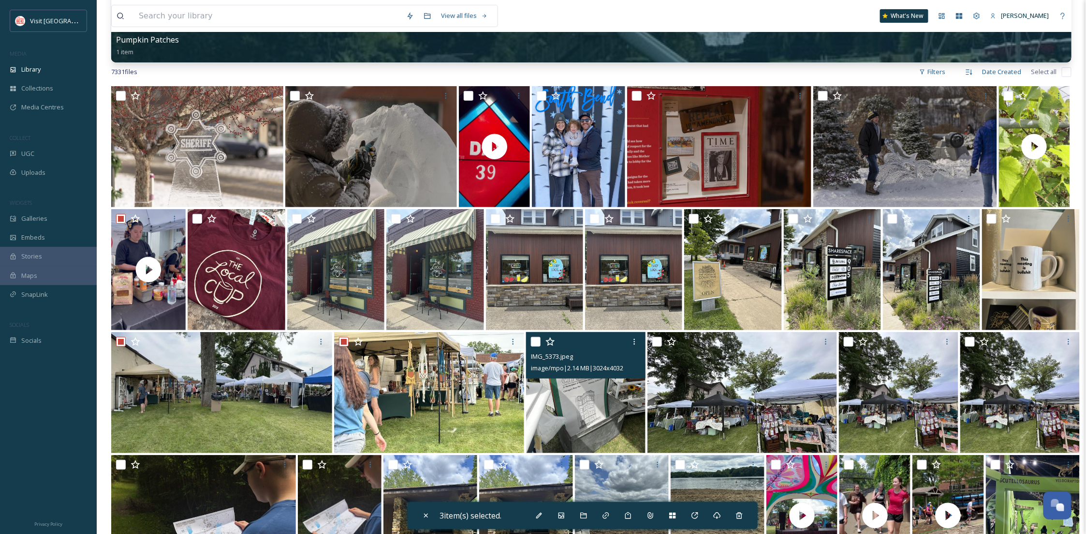
click at [534, 342] on input "checkbox" at bounding box center [536, 342] width 10 height 10
checkbox input "true"
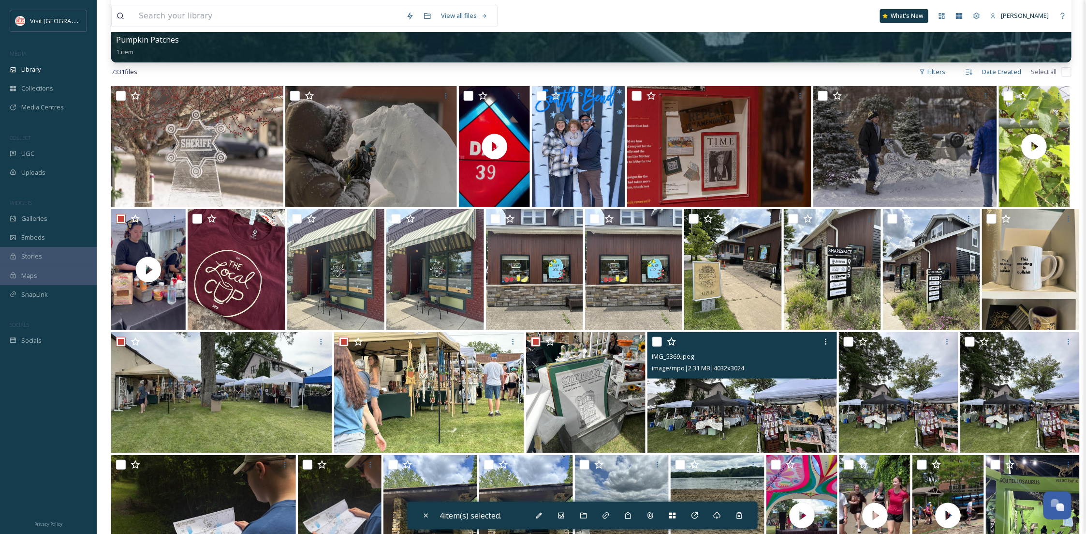
click at [654, 342] on input "checkbox" at bounding box center [658, 342] width 10 height 10
checkbox input "true"
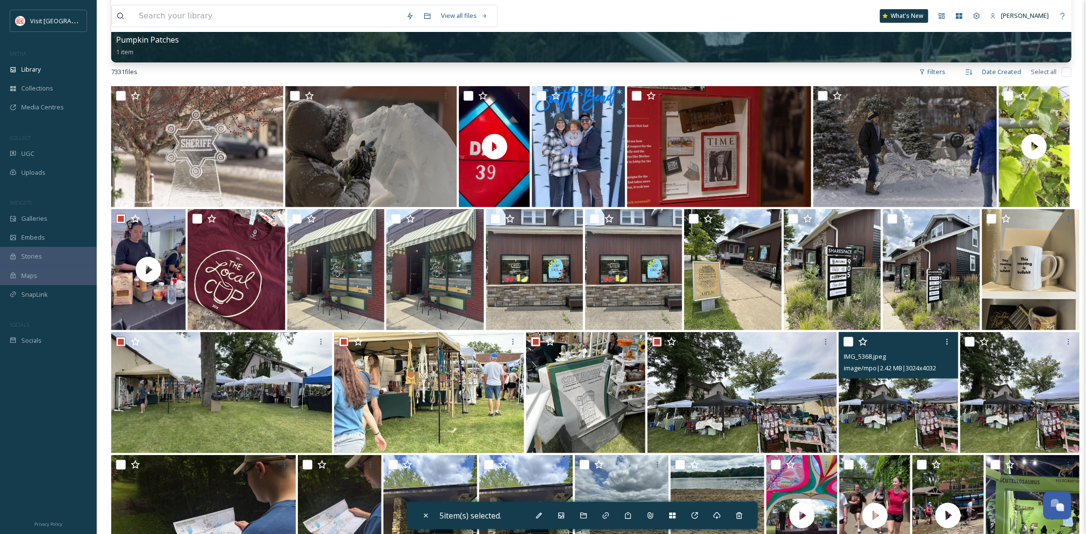
click at [846, 342] on input "checkbox" at bounding box center [849, 342] width 10 height 10
checkbox input "true"
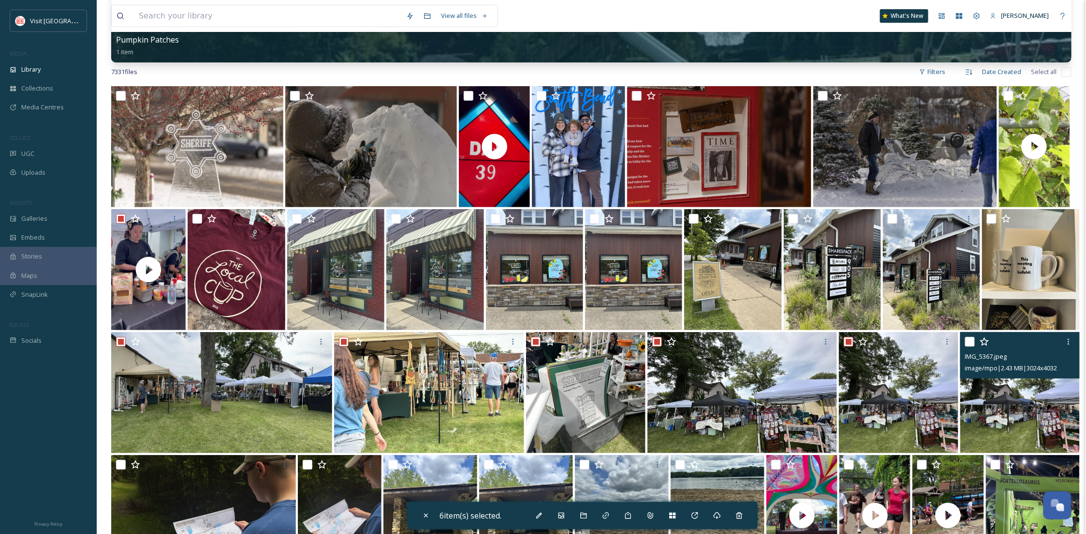
click at [971, 345] on input "checkbox" at bounding box center [971, 342] width 10 height 10
checkbox input "true"
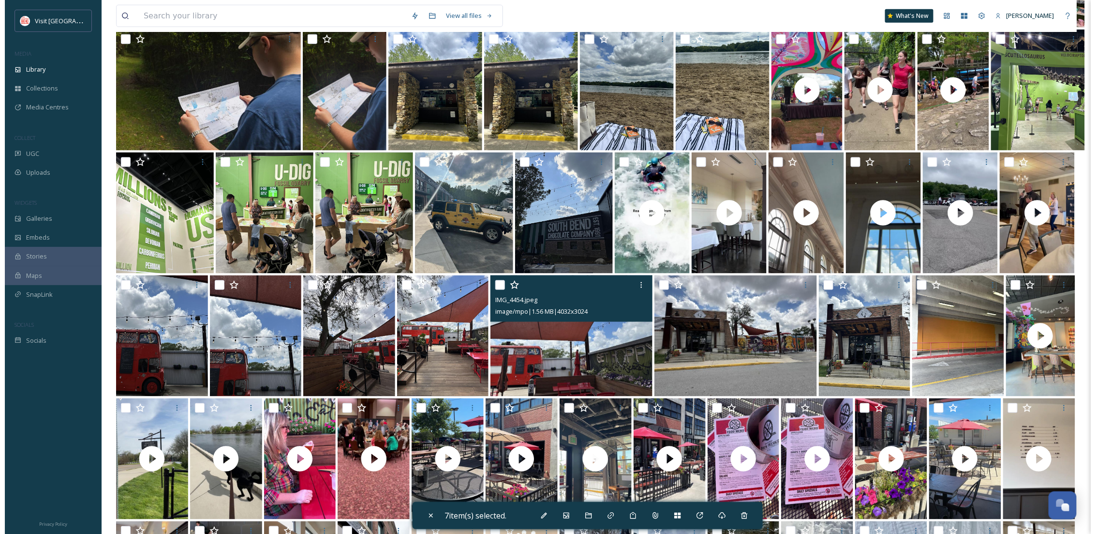
scroll to position [224, 0]
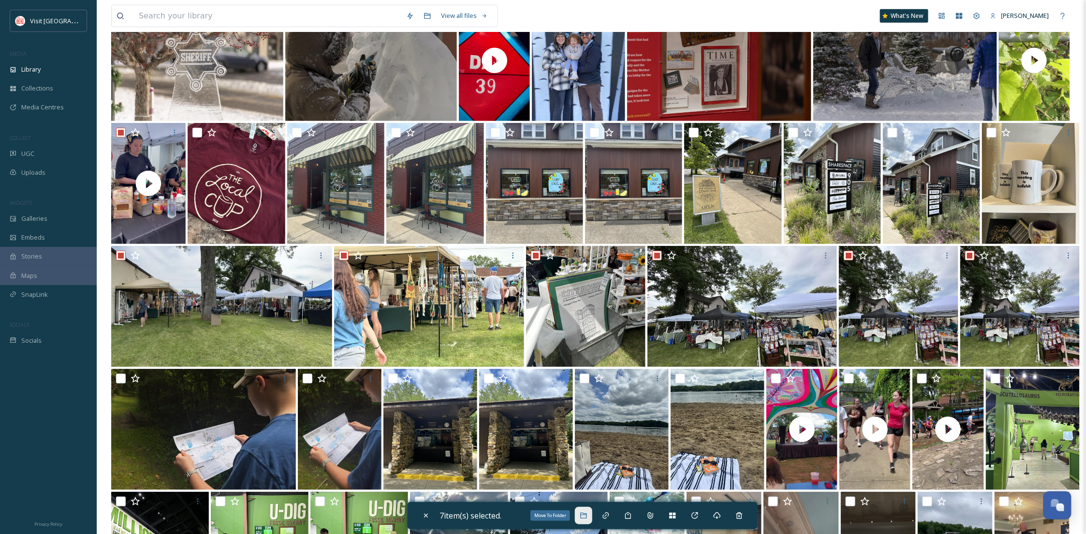
click at [586, 518] on icon at bounding box center [583, 515] width 6 height 6
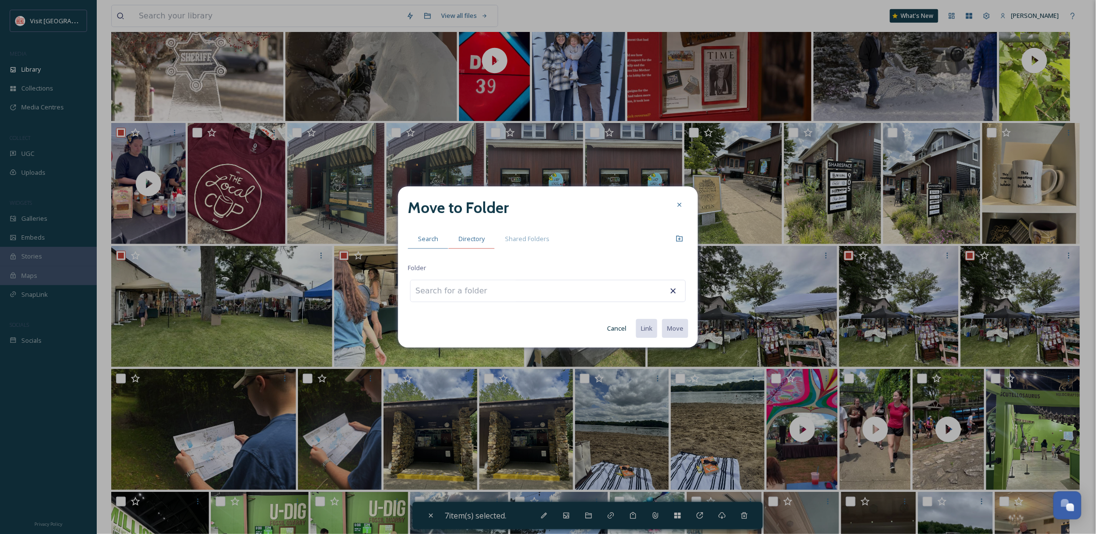
click at [471, 242] on span "Directory" at bounding box center [472, 238] width 26 height 9
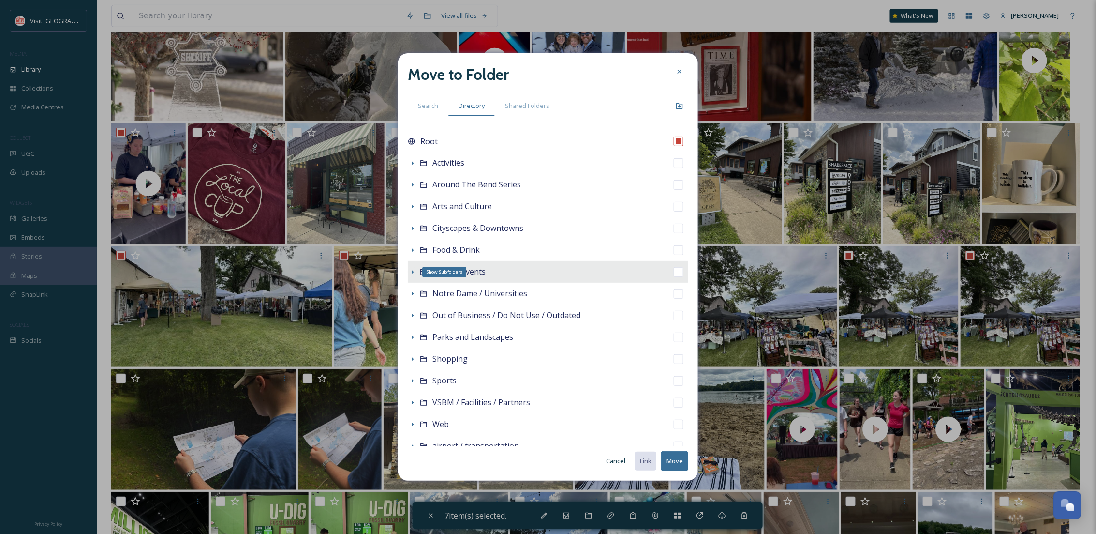
click at [415, 274] on icon at bounding box center [413, 272] width 8 height 8
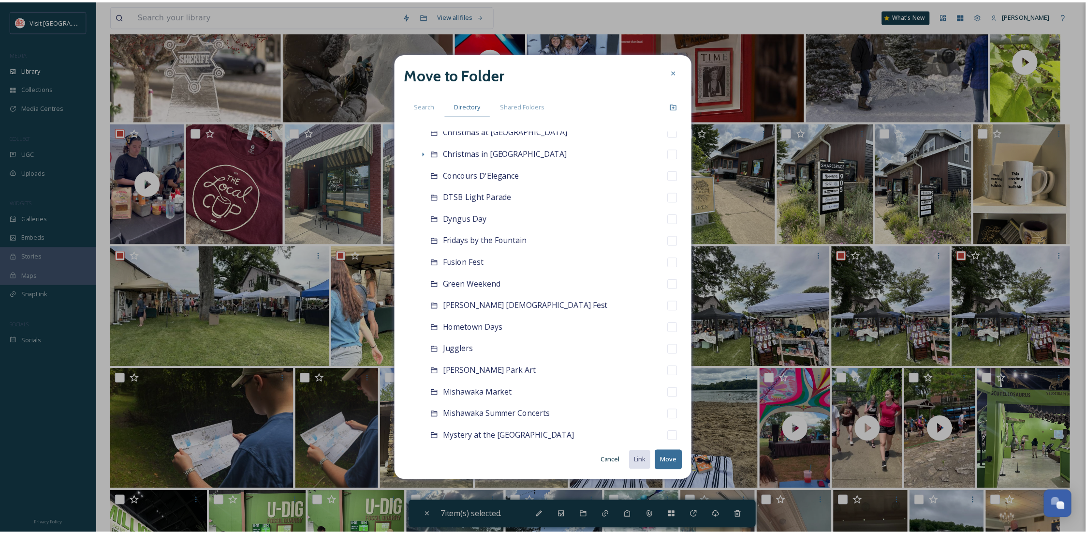
scroll to position [86, 0]
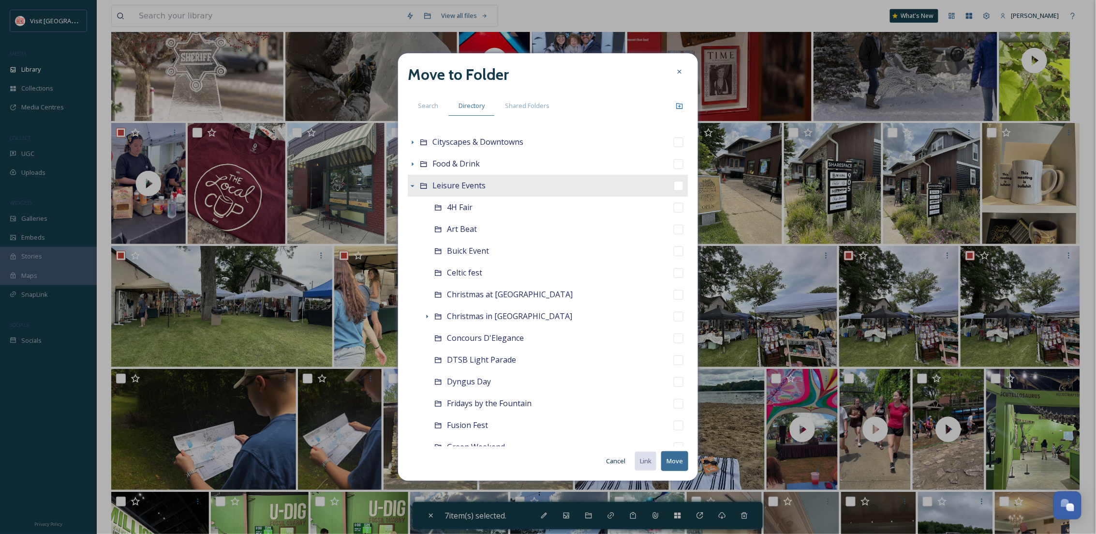
click at [471, 186] on span "Leisure Events" at bounding box center [458, 185] width 53 height 11
checkbox input "false"
checkbox input "true"
click at [683, 103] on div "Create a Folder" at bounding box center [679, 105] width 17 height 17
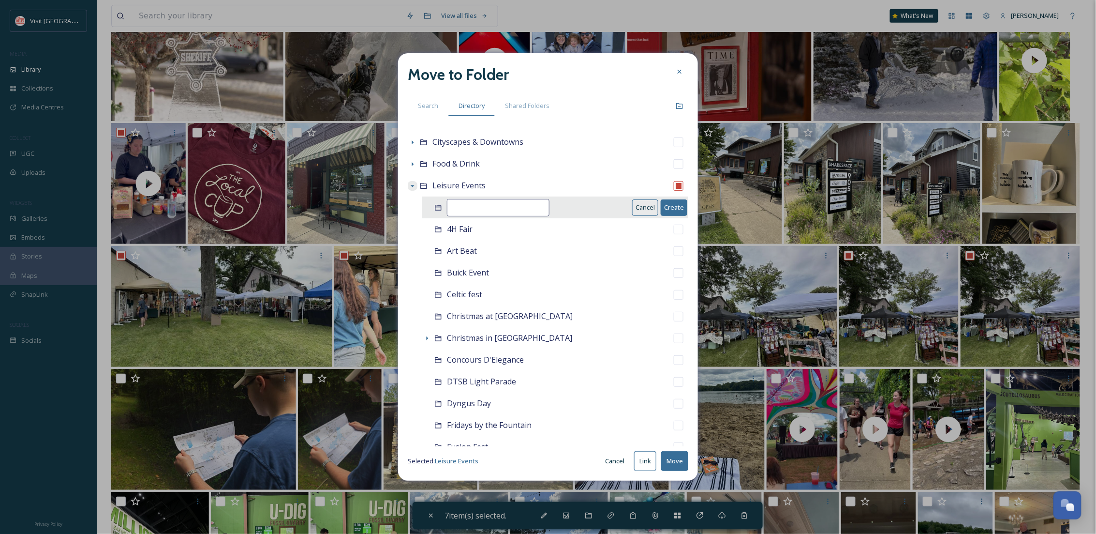
click at [513, 202] on input at bounding box center [498, 207] width 103 height 17
type input "Plant Pride"
click at [665, 202] on button "Create" at bounding box center [674, 207] width 27 height 16
checkbox input "false"
checkbox input "true"
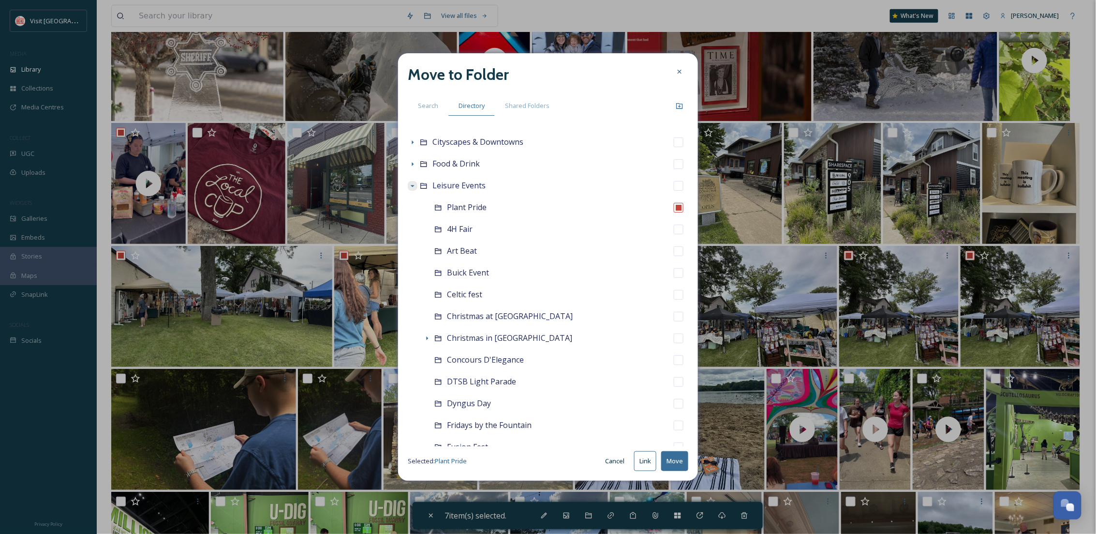
click at [678, 456] on button "Move" at bounding box center [674, 461] width 27 height 20
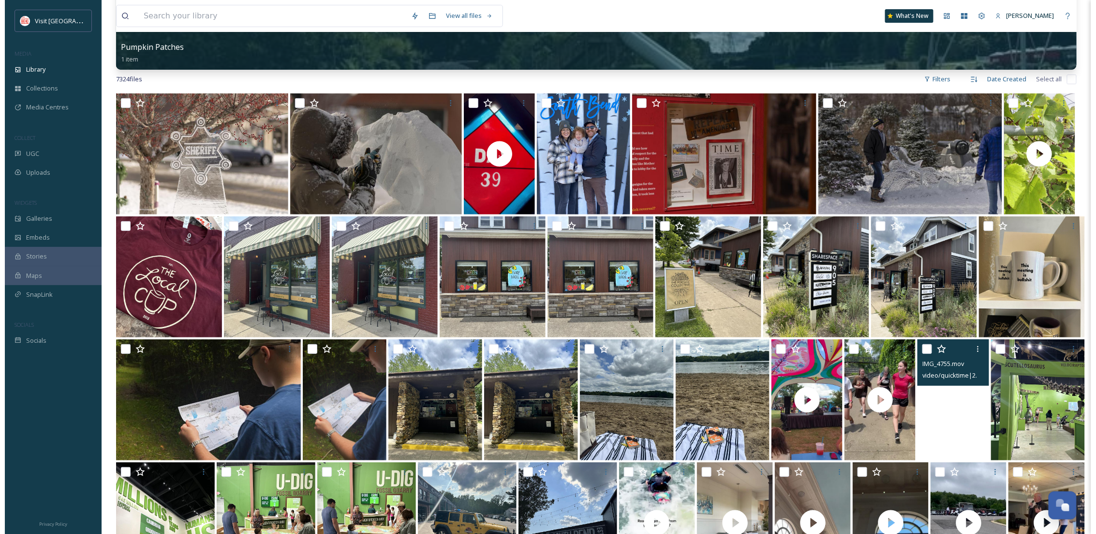
scroll to position [122, 0]
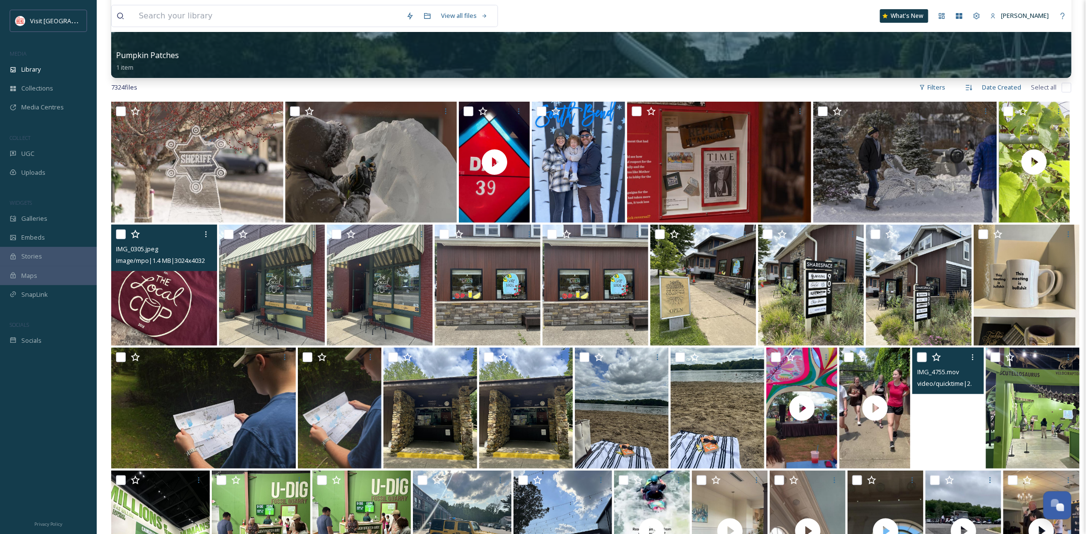
click at [125, 233] on input "checkbox" at bounding box center [121, 234] width 10 height 10
checkbox input "true"
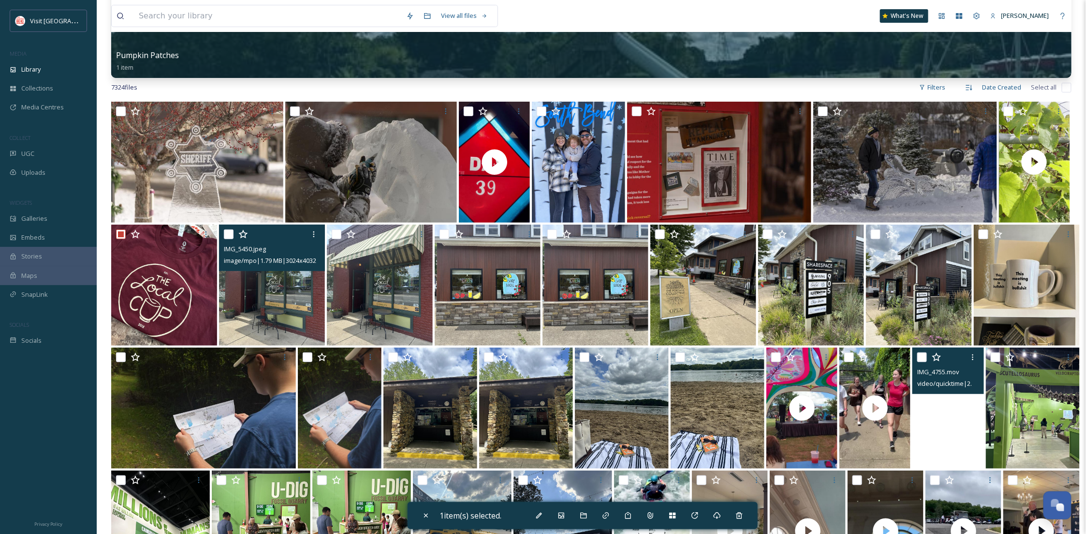
click at [229, 231] on input "checkbox" at bounding box center [229, 234] width 10 height 10
checkbox input "true"
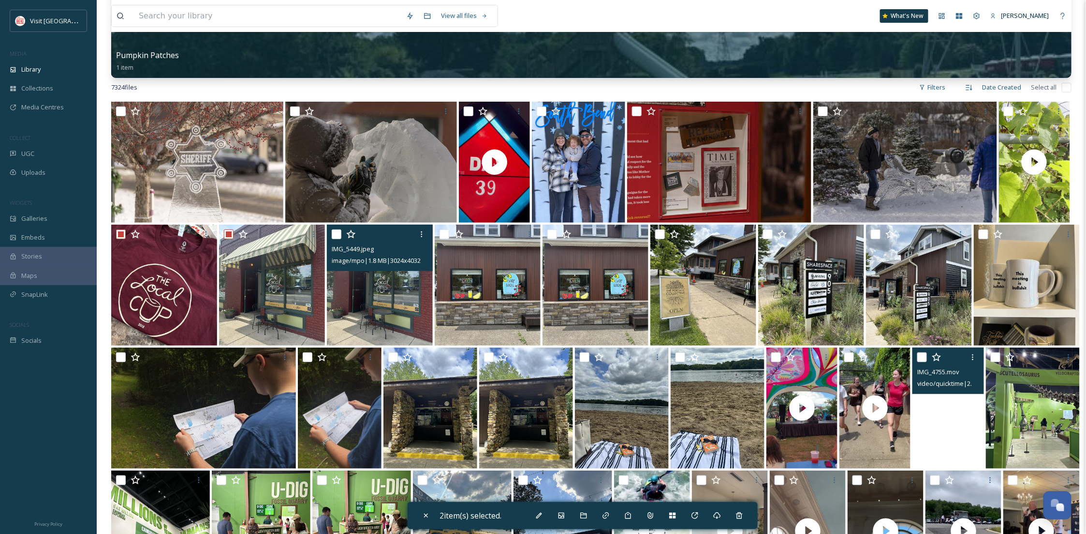
click at [334, 230] on input "checkbox" at bounding box center [337, 234] width 10 height 10
checkbox input "true"
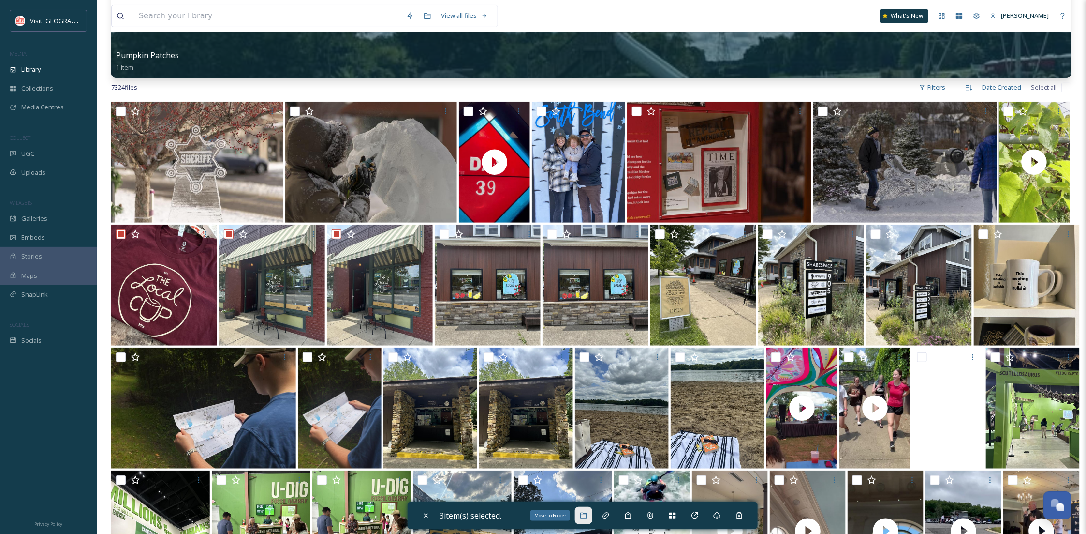
click at [585, 510] on div "Move To Folder" at bounding box center [583, 514] width 17 height 17
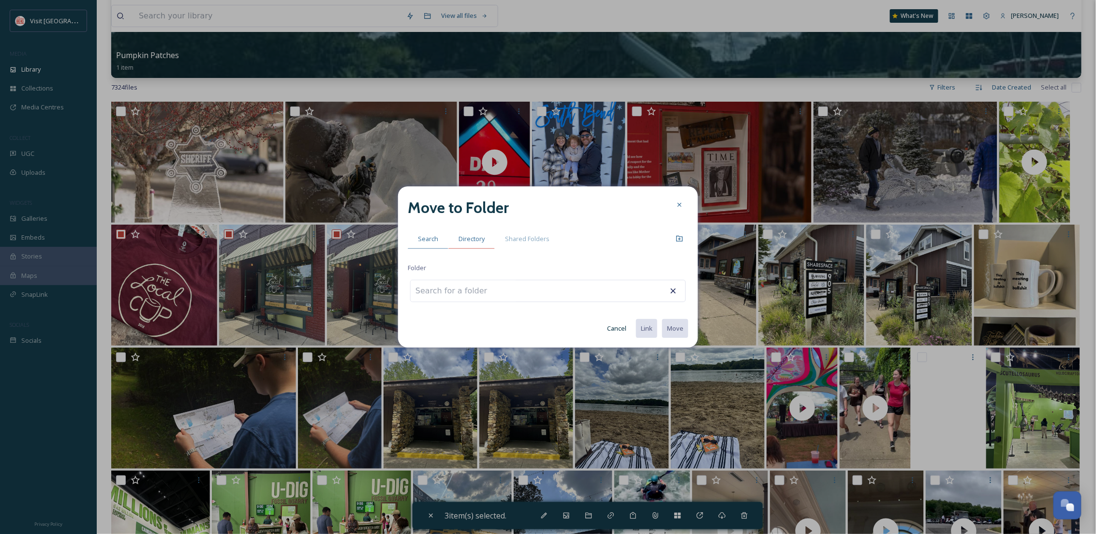
click at [464, 239] on span "Directory" at bounding box center [472, 238] width 26 height 9
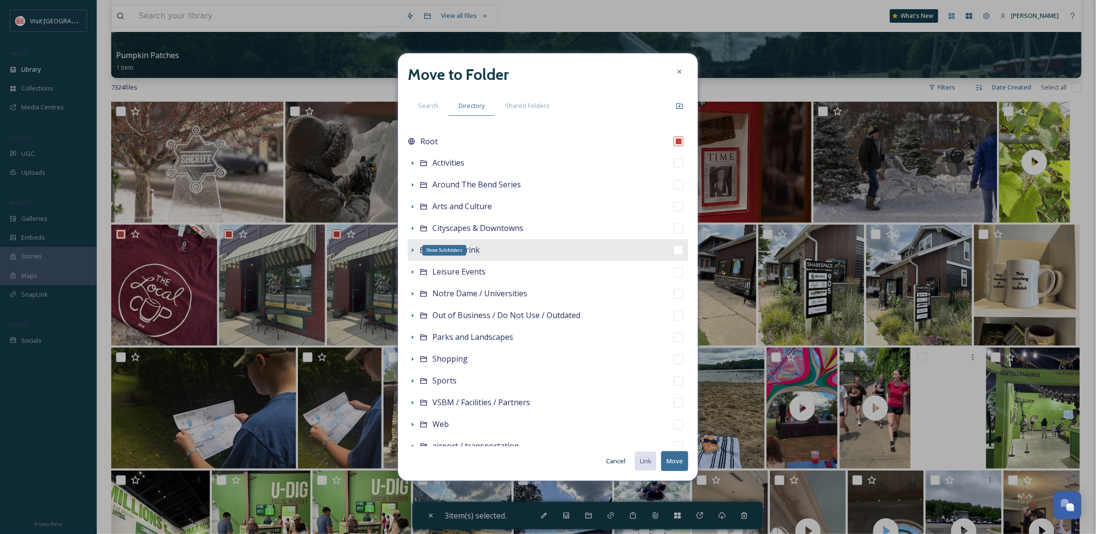
click at [413, 250] on icon at bounding box center [413, 250] width 2 height 4
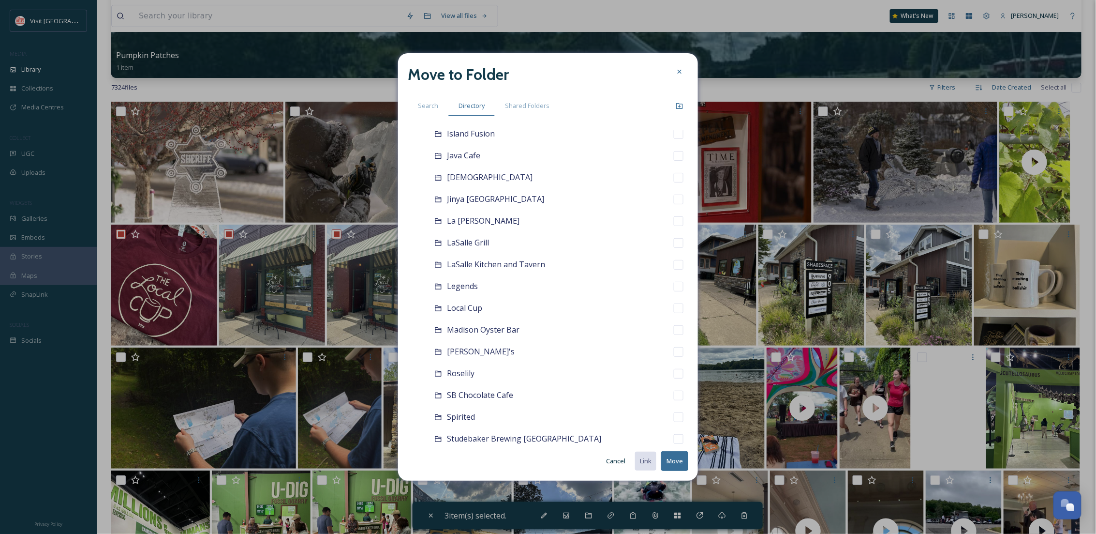
scroll to position [605, 0]
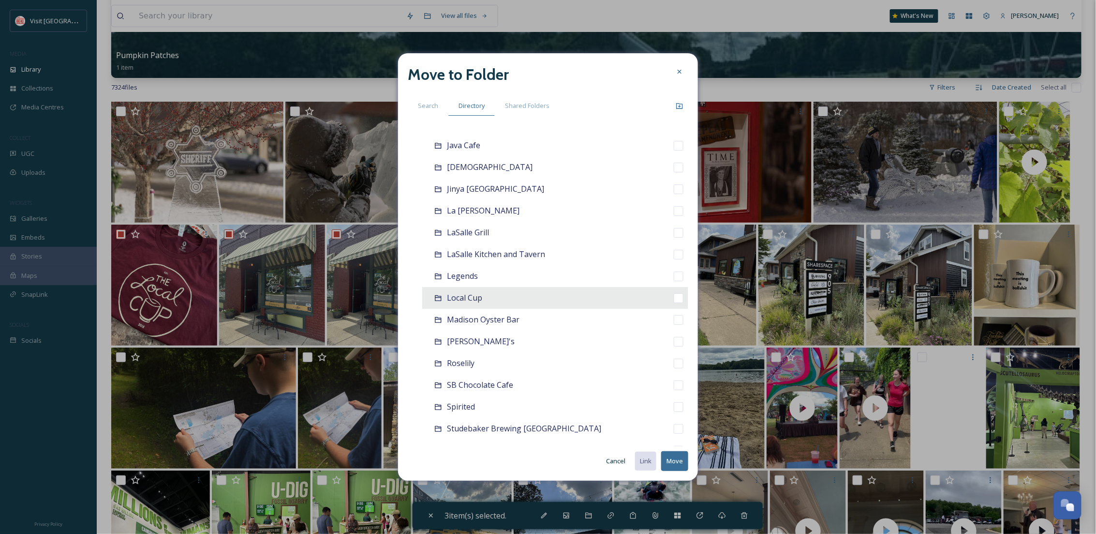
click at [468, 299] on span "Local Cup" at bounding box center [464, 297] width 35 height 11
checkbox input "false"
checkbox input "true"
click at [670, 461] on button "Move" at bounding box center [674, 461] width 27 height 20
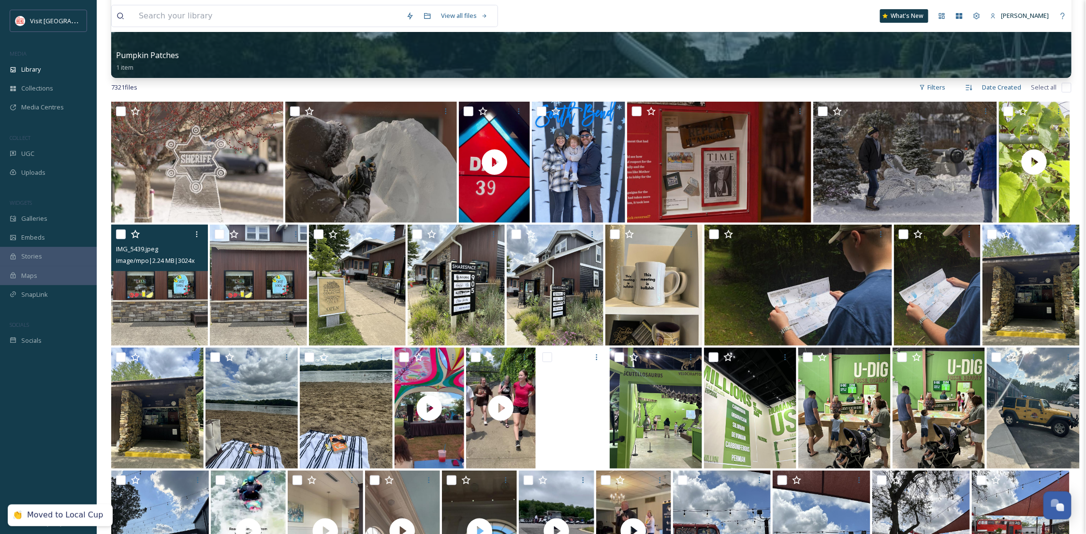
click at [116, 233] on input "checkbox" at bounding box center [121, 234] width 10 height 10
checkbox input "true"
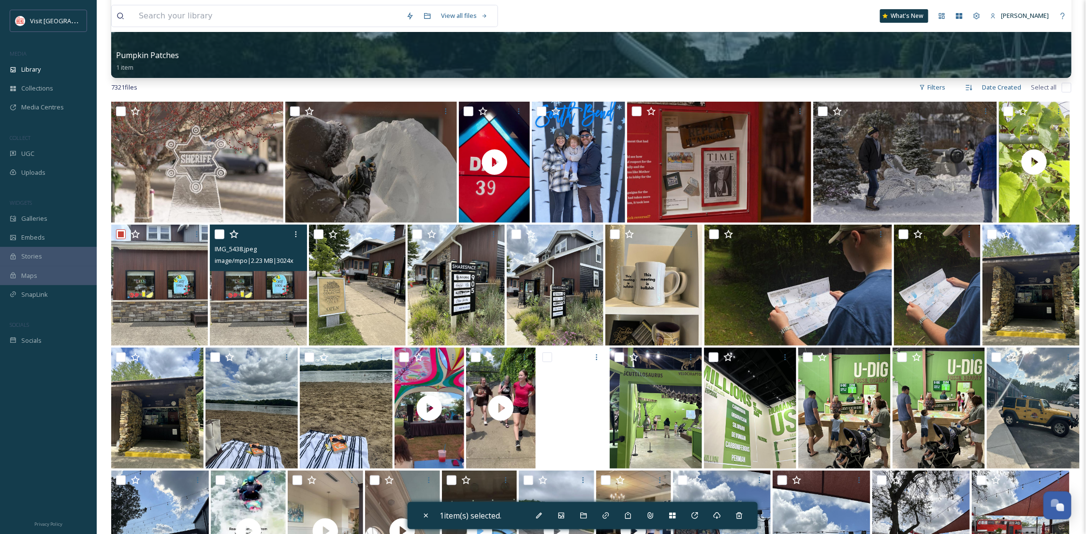
click at [216, 233] on input "checkbox" at bounding box center [220, 234] width 10 height 10
checkbox input "true"
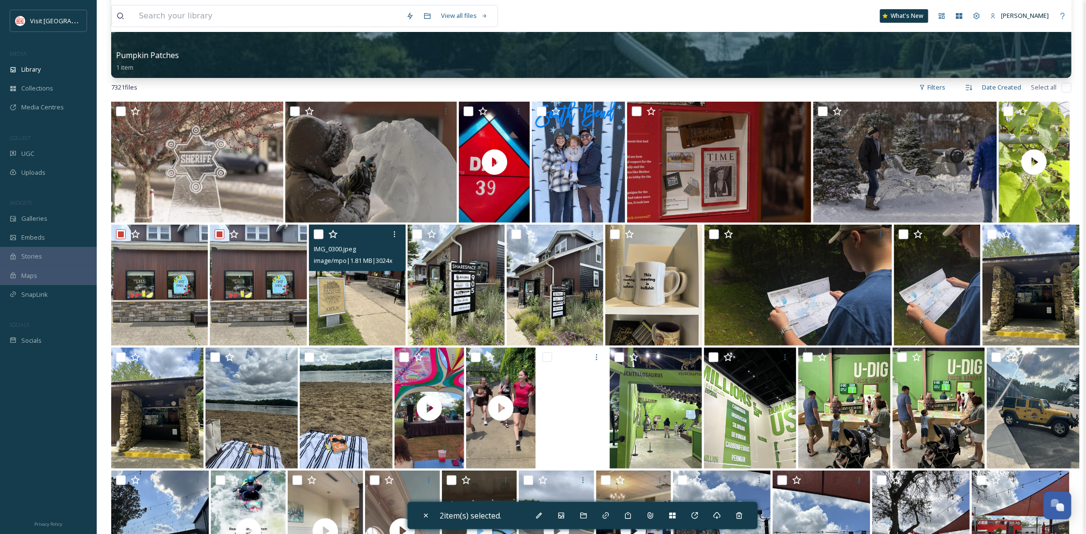
click at [318, 236] on input "checkbox" at bounding box center [319, 234] width 10 height 10
checkbox input "true"
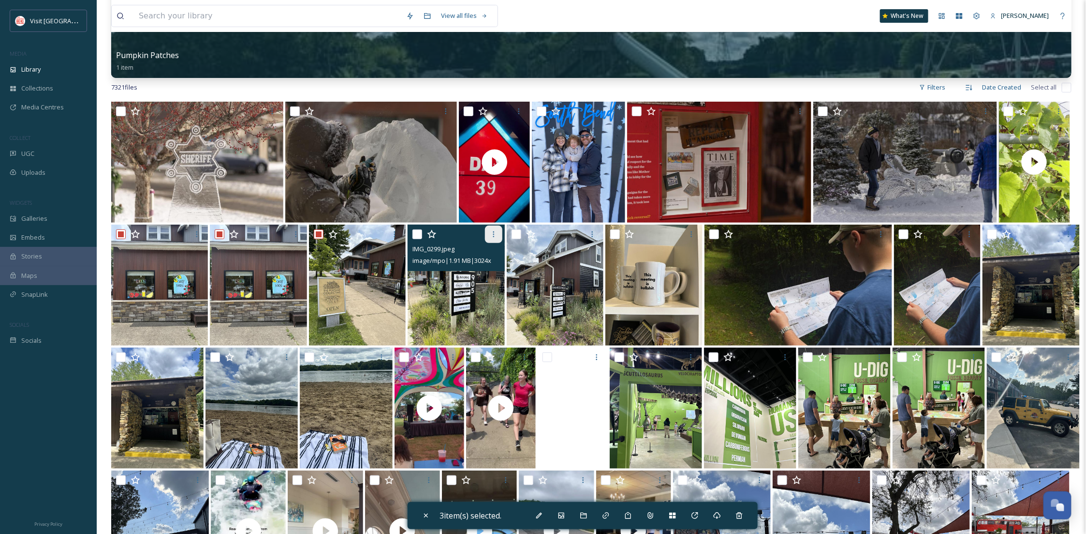
click at [420, 235] on input "checkbox" at bounding box center [418, 234] width 10 height 10
checkbox input "true"
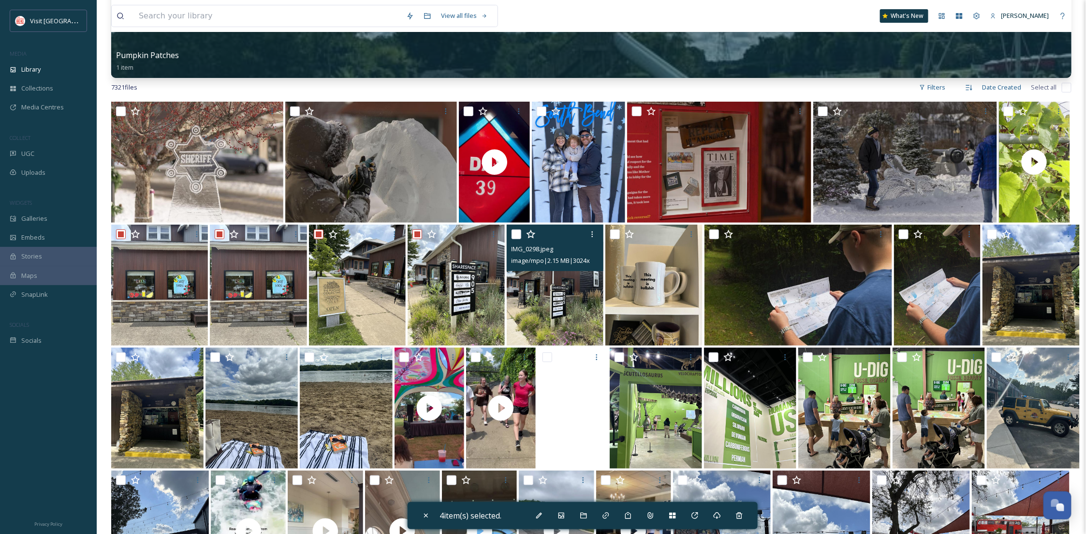
click at [512, 235] on input "checkbox" at bounding box center [517, 234] width 10 height 10
checkbox input "true"
click at [585, 516] on icon at bounding box center [584, 515] width 8 height 8
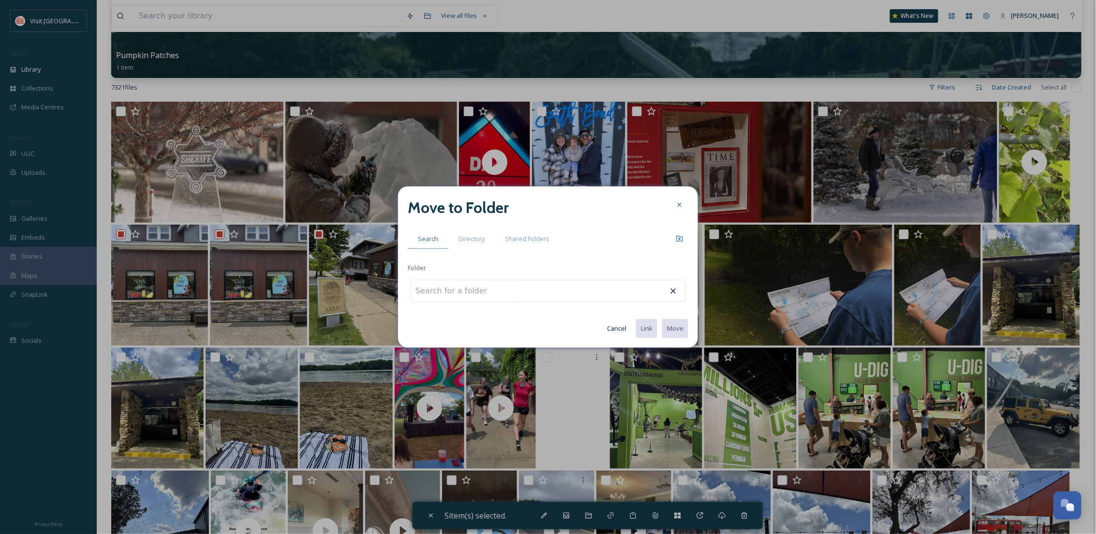
click at [495, 243] on div "Shared Folders" at bounding box center [527, 239] width 65 height 20
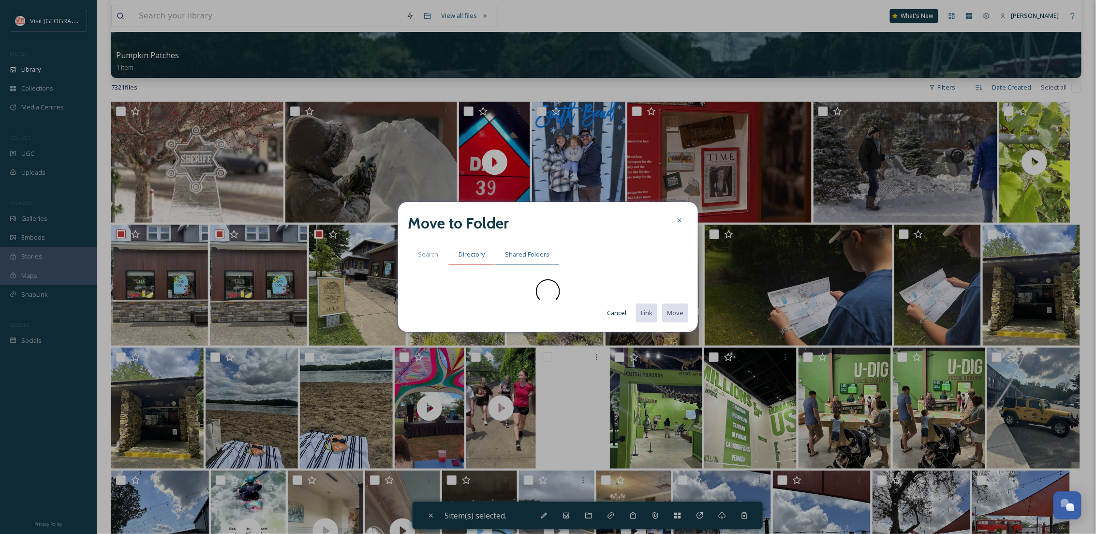
click at [466, 256] on span "Directory" at bounding box center [472, 254] width 26 height 9
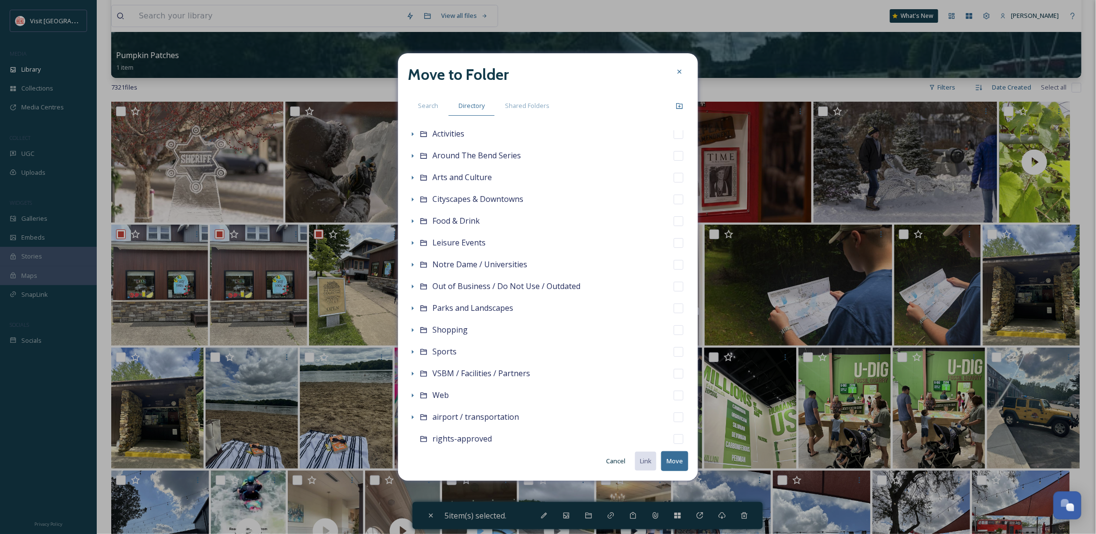
scroll to position [33, 0]
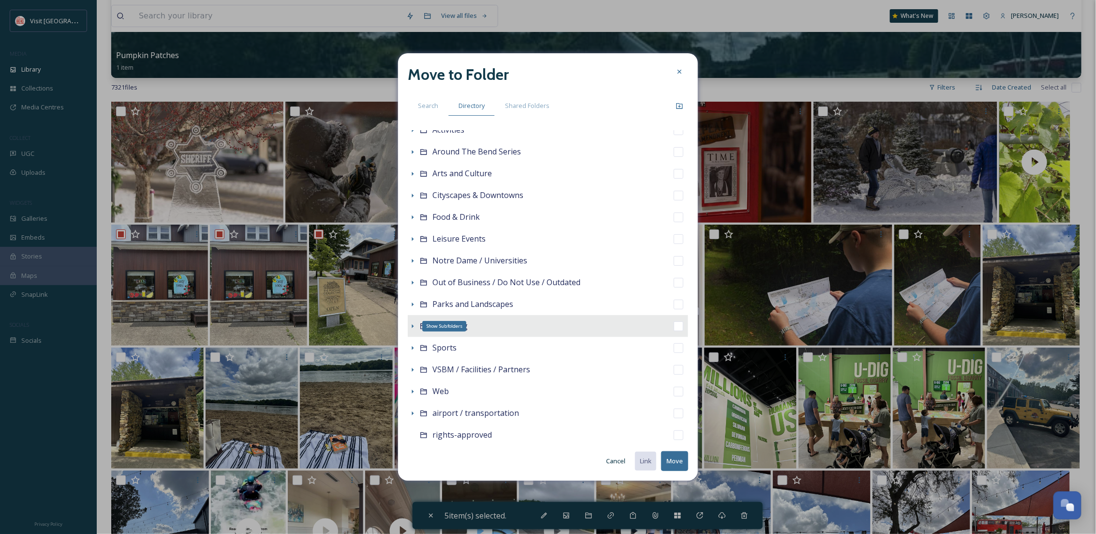
click at [411, 324] on icon at bounding box center [413, 326] width 8 height 8
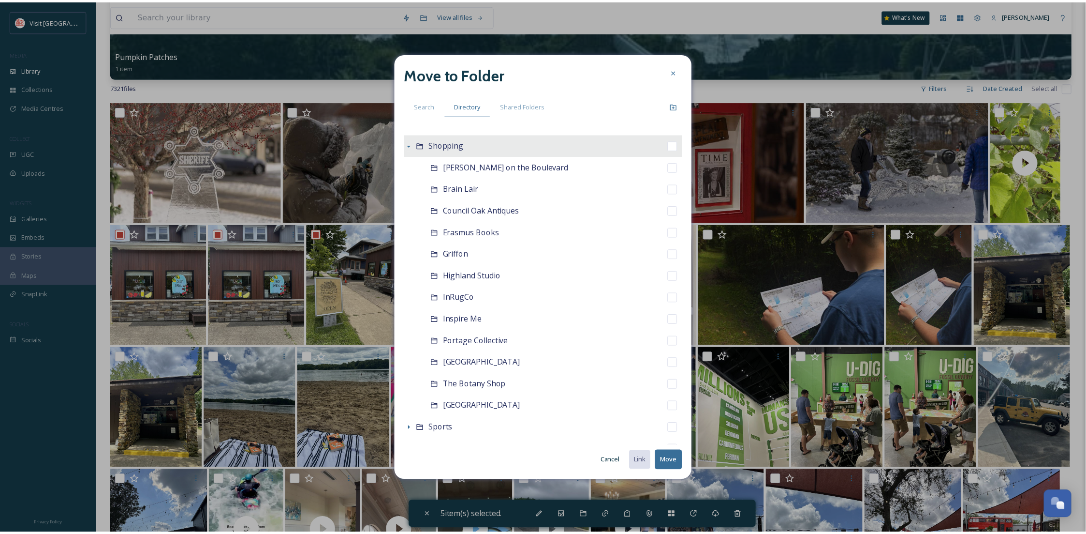
scroll to position [253, 0]
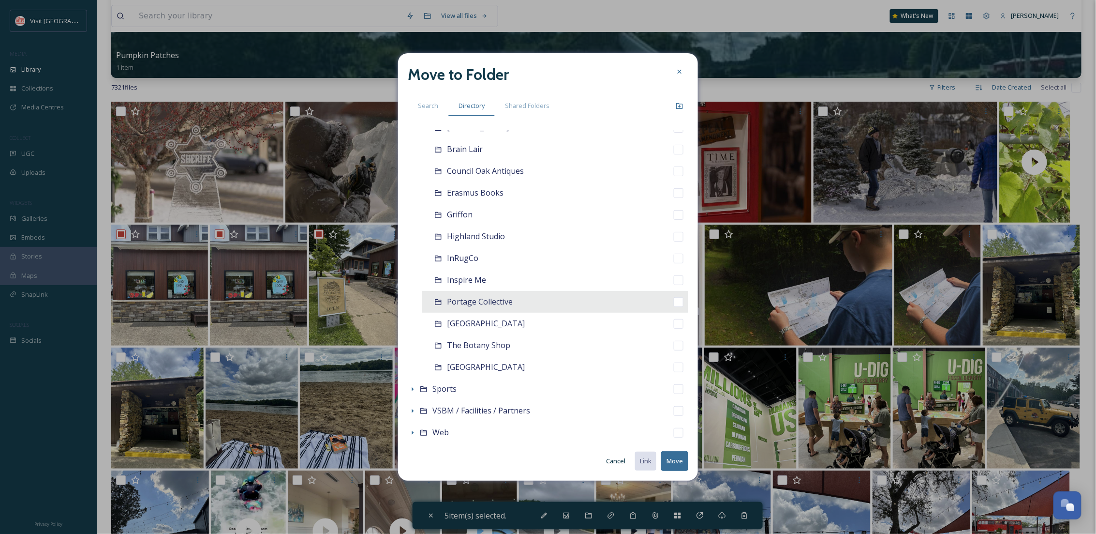
click at [481, 301] on span "Portage Collective" at bounding box center [480, 301] width 66 height 11
checkbox input "false"
checkbox input "true"
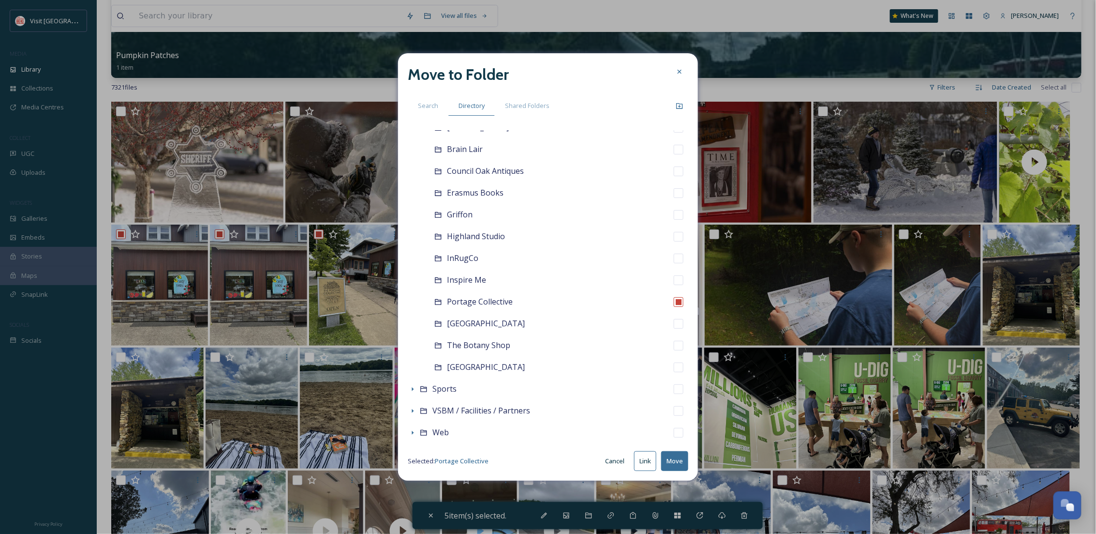
click at [674, 461] on button "Move" at bounding box center [674, 461] width 27 height 20
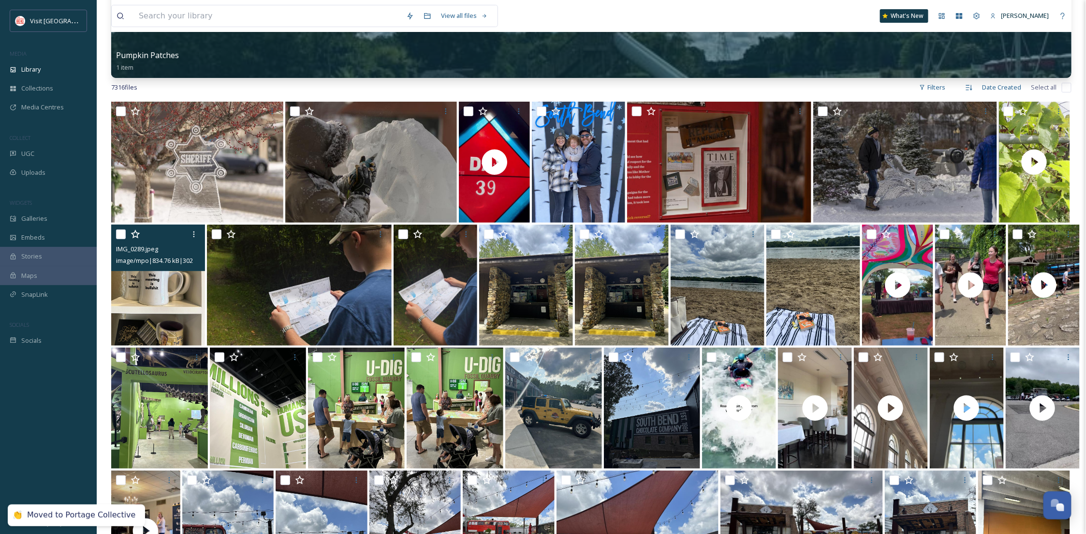
click at [119, 233] on input "checkbox" at bounding box center [121, 234] width 10 height 10
checkbox input "true"
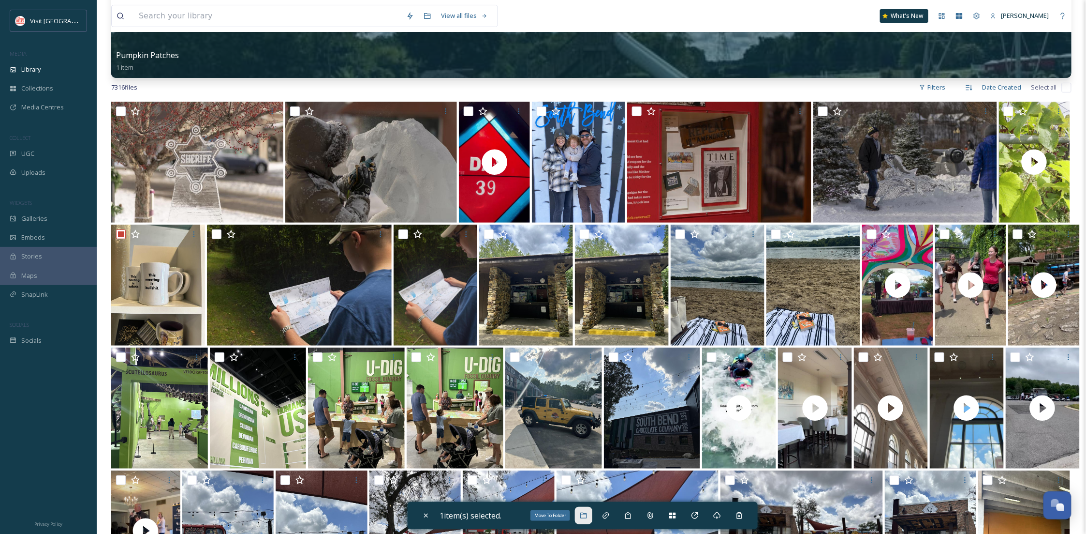
click at [588, 514] on icon at bounding box center [584, 515] width 8 height 8
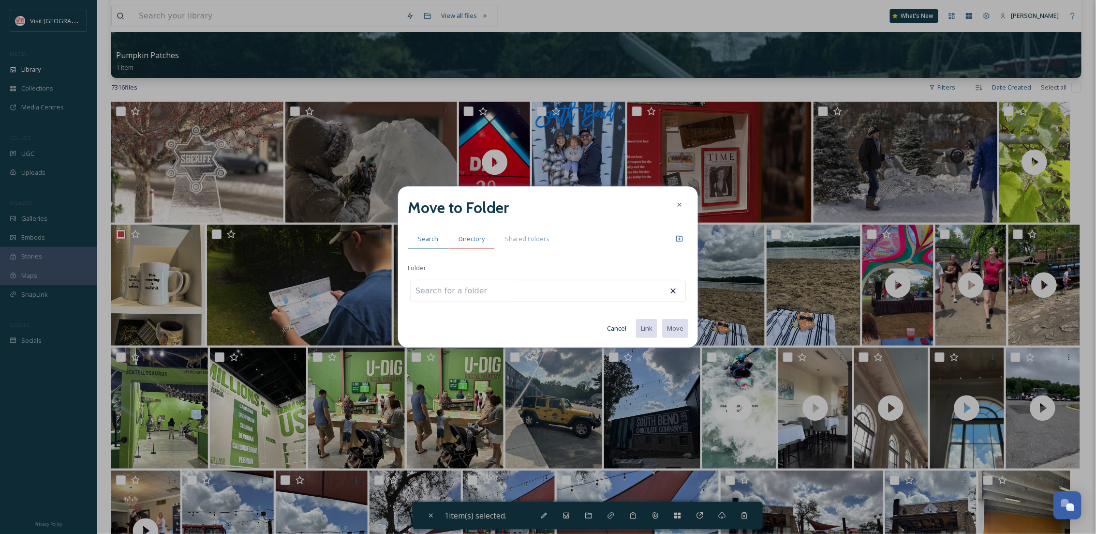
click at [475, 237] on span "Directory" at bounding box center [472, 238] width 26 height 9
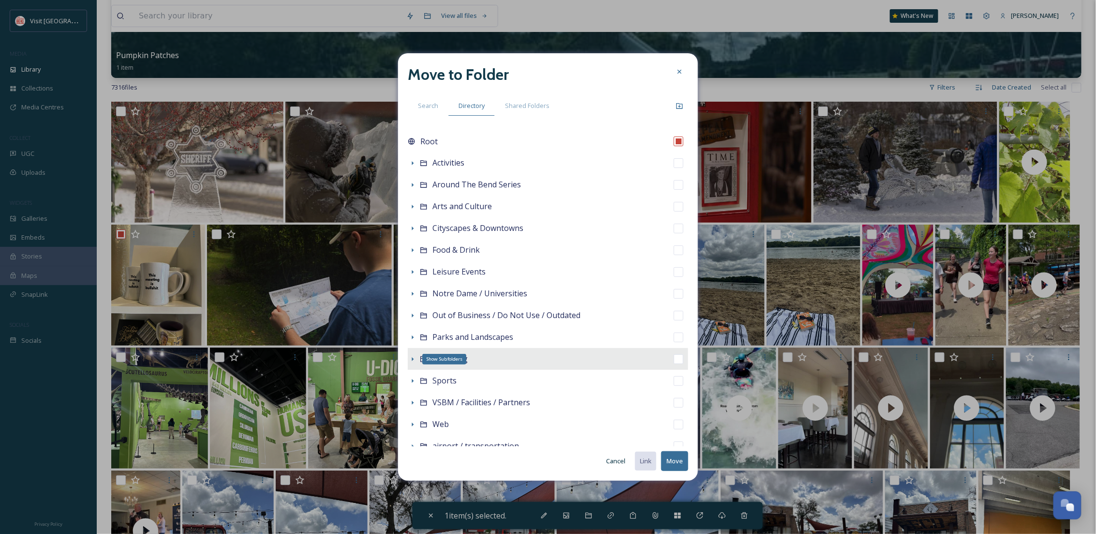
click at [413, 360] on icon at bounding box center [413, 359] width 8 height 8
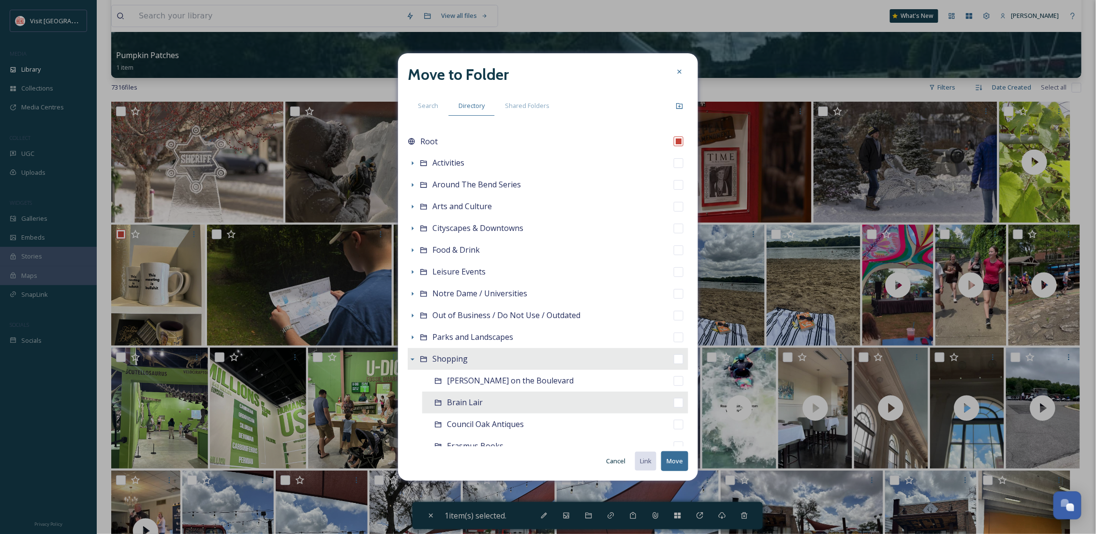
click at [470, 404] on span "Brain Lair" at bounding box center [465, 402] width 36 height 11
checkbox input "false"
checkbox input "true"
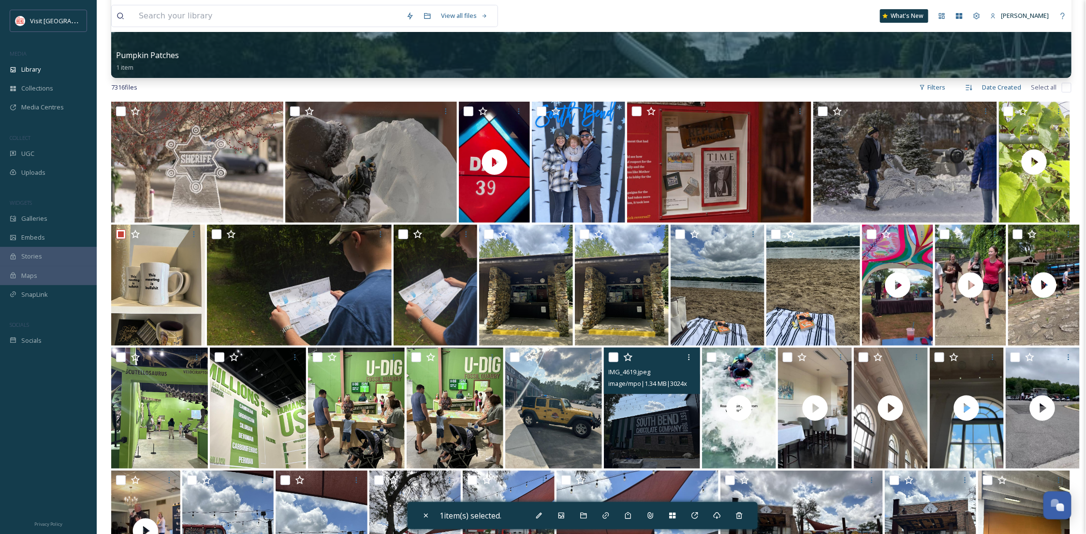
click at [681, 459] on img at bounding box center [652, 407] width 97 height 121
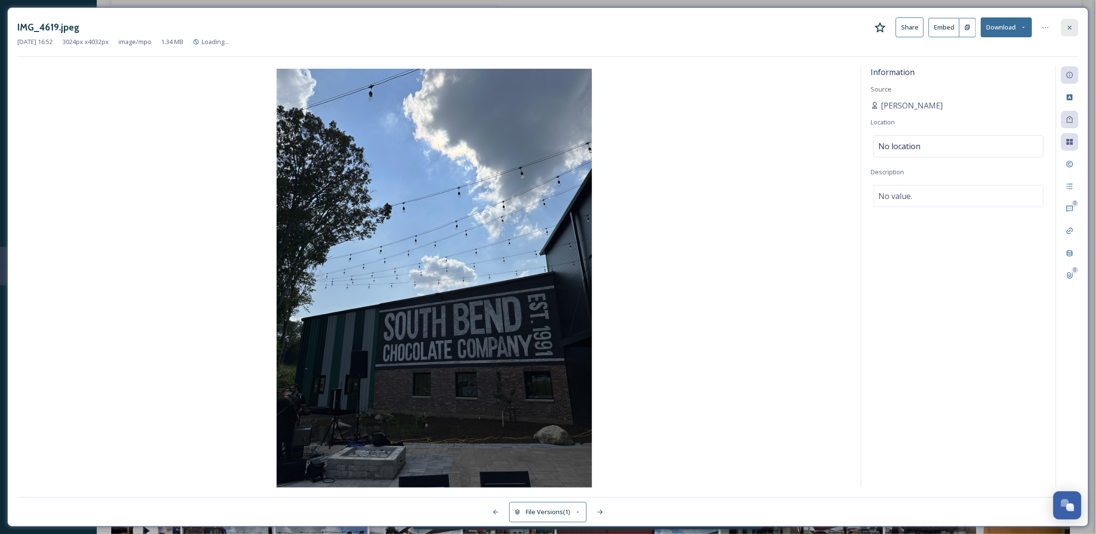
click at [1076, 25] on div at bounding box center [1069, 27] width 17 height 17
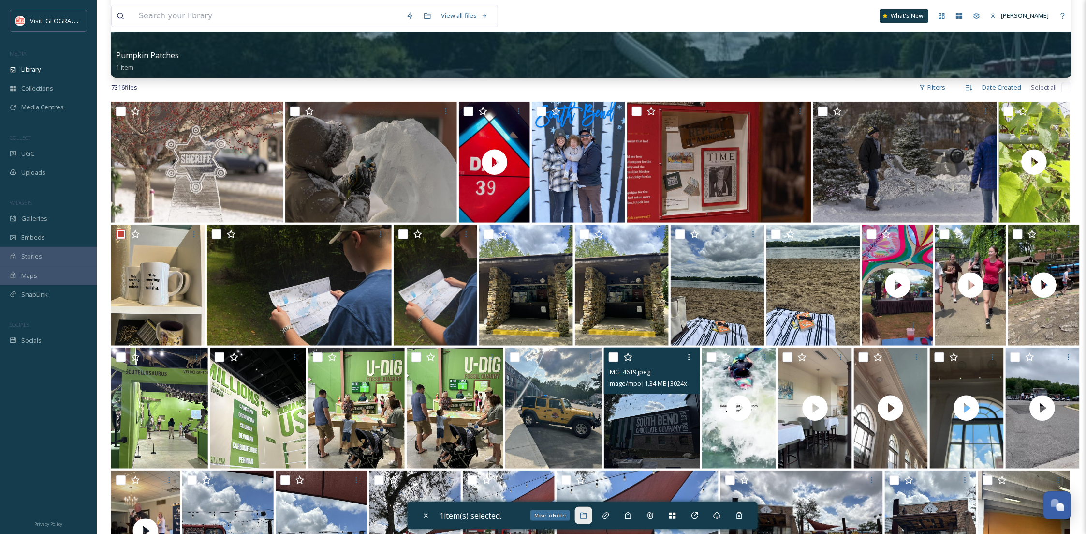
click at [584, 516] on icon at bounding box center [583, 515] width 6 height 6
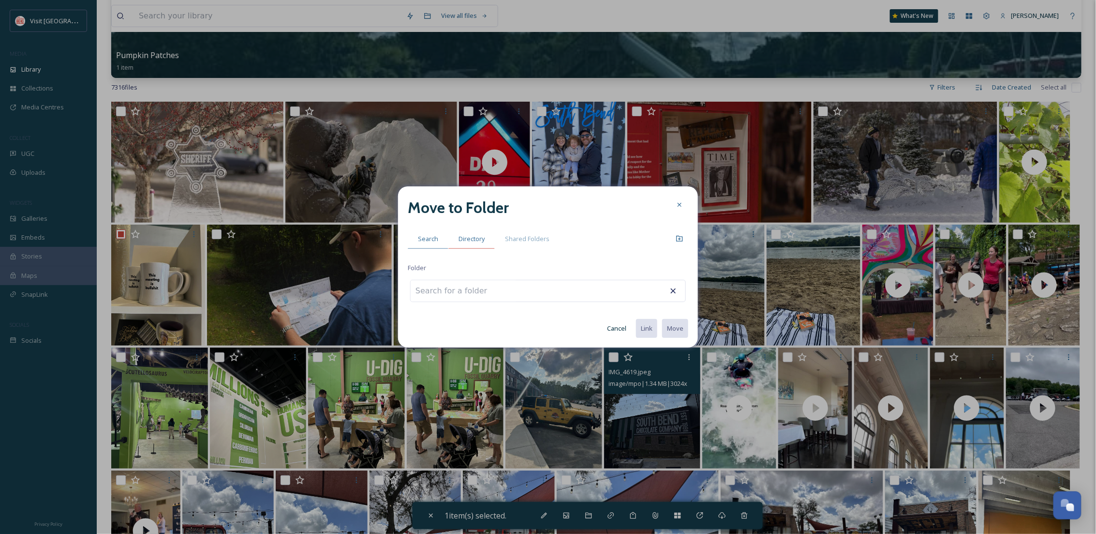
click at [467, 235] on span "Directory" at bounding box center [472, 238] width 26 height 9
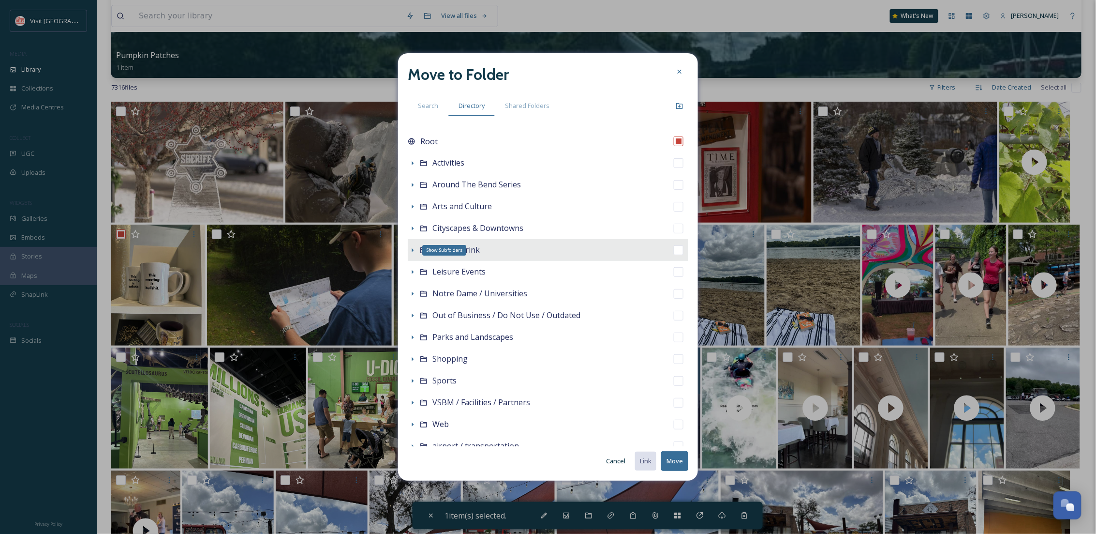
click at [411, 251] on icon at bounding box center [413, 250] width 8 height 8
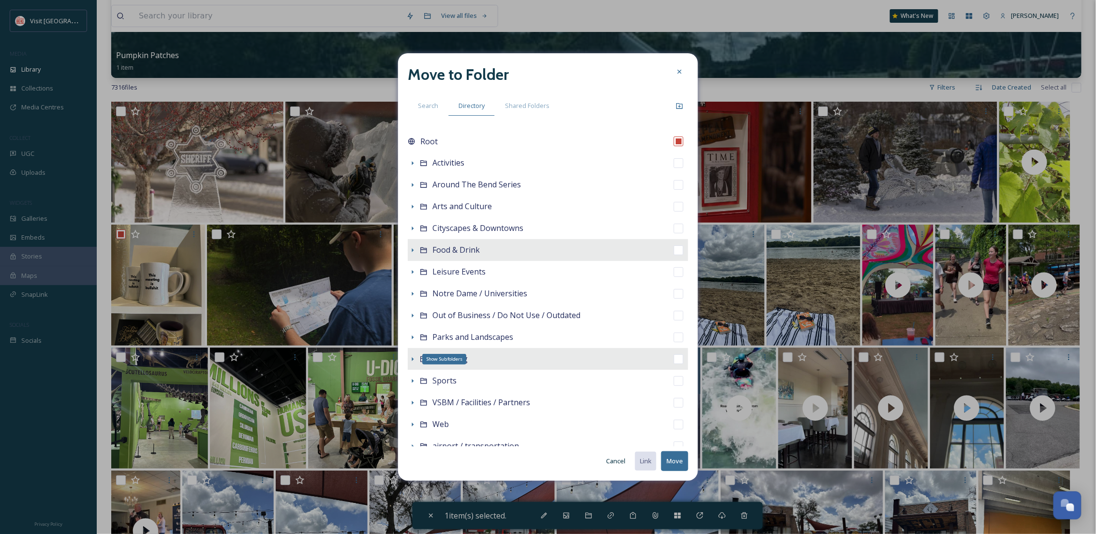
click at [414, 361] on icon at bounding box center [413, 359] width 8 height 8
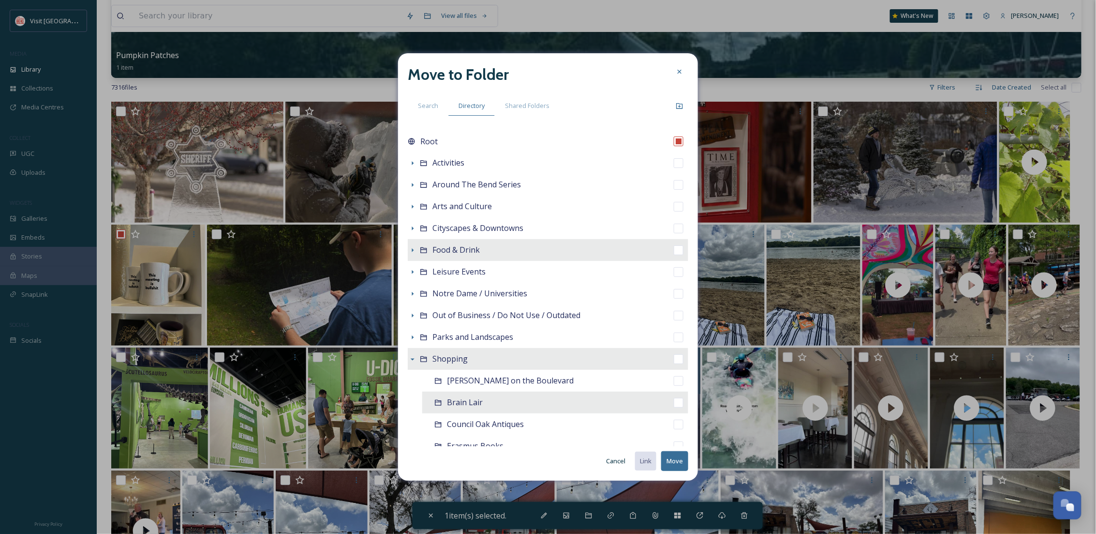
click at [485, 400] on div "Brain Lair" at bounding box center [555, 402] width 266 height 22
checkbox input "false"
checkbox input "true"
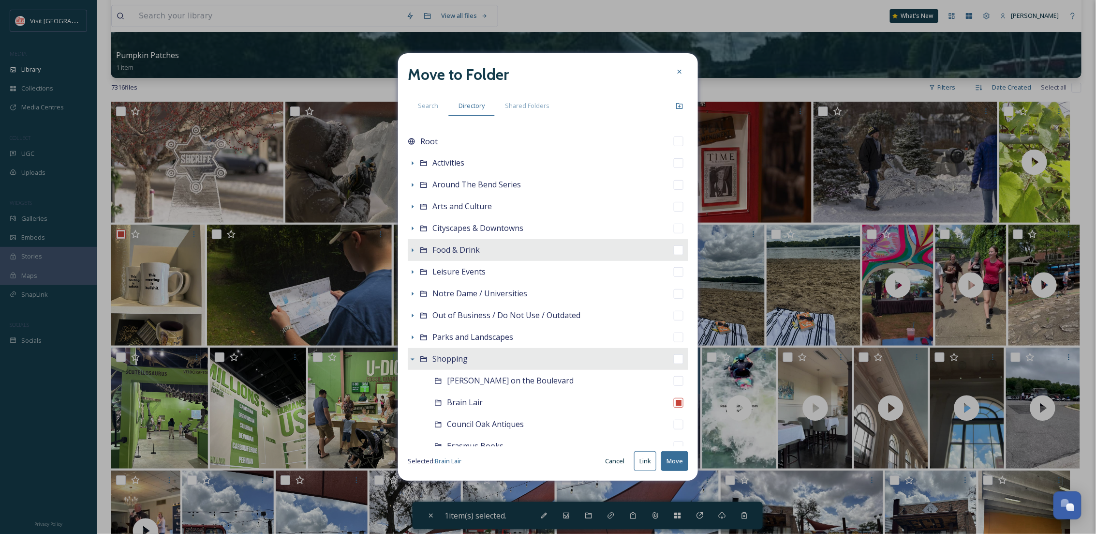
click at [673, 465] on button "Move" at bounding box center [674, 461] width 27 height 20
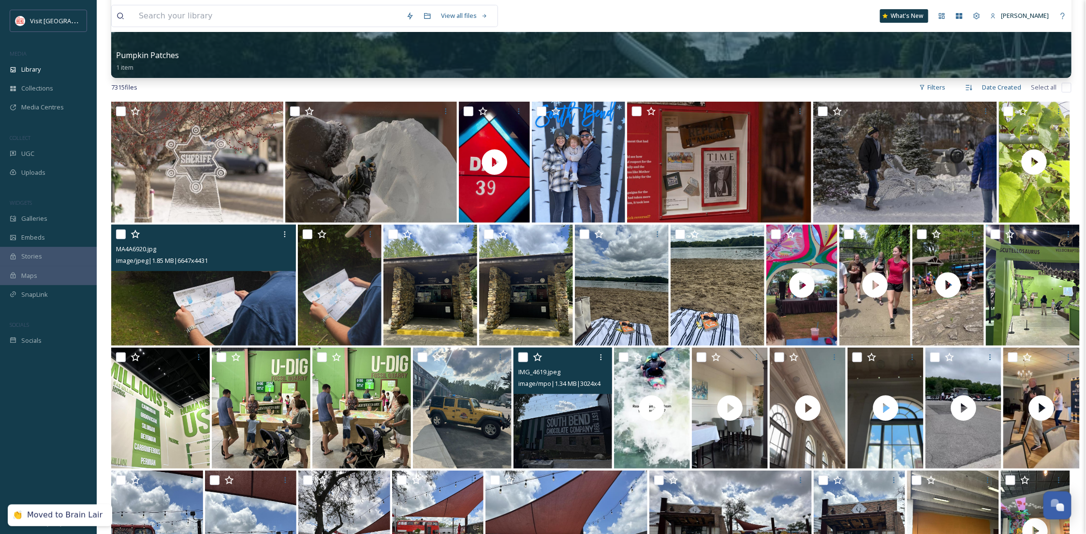
click at [117, 230] on input "checkbox" at bounding box center [121, 234] width 10 height 10
checkbox input "true"
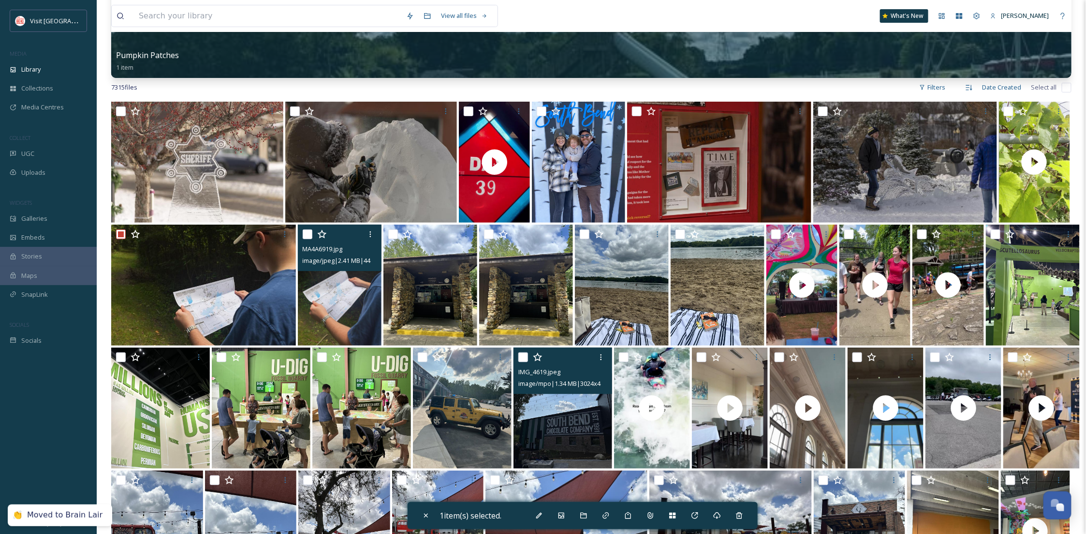
click at [307, 234] on input "checkbox" at bounding box center [308, 234] width 10 height 10
checkbox input "true"
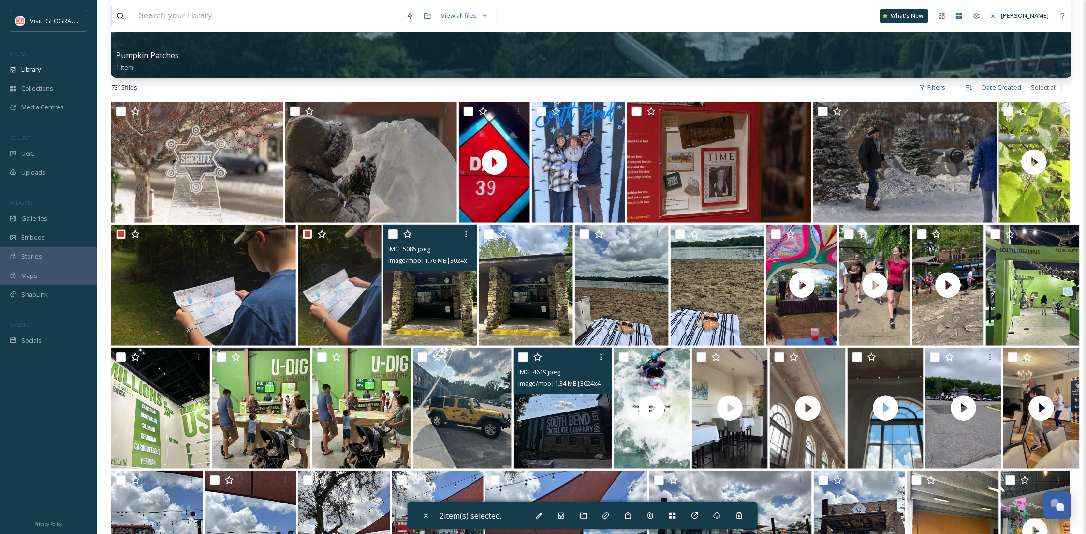
click at [393, 234] on input "checkbox" at bounding box center [393, 234] width 10 height 10
checkbox input "true"
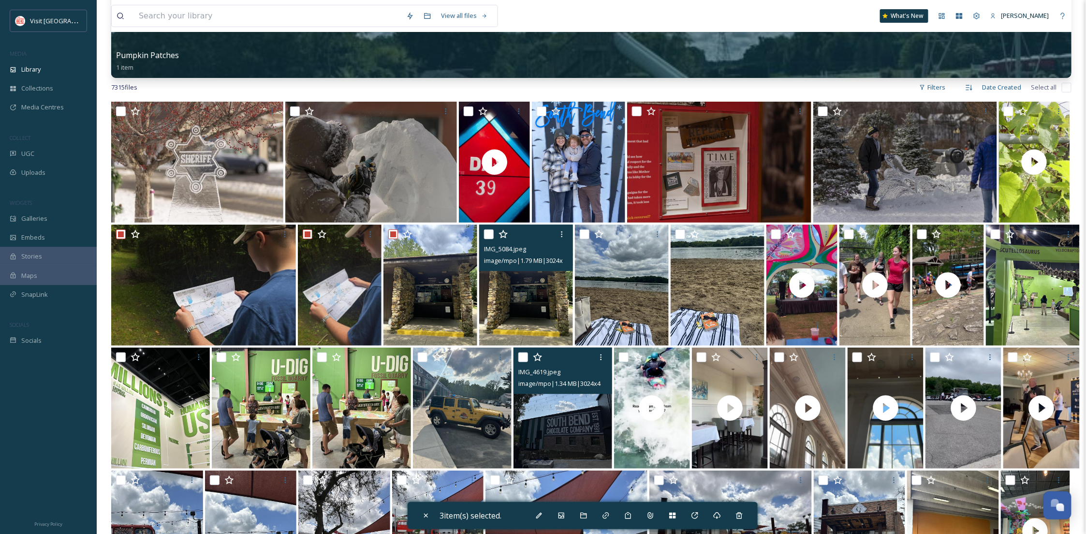
click at [485, 234] on input "checkbox" at bounding box center [489, 234] width 10 height 10
checkbox input "true"
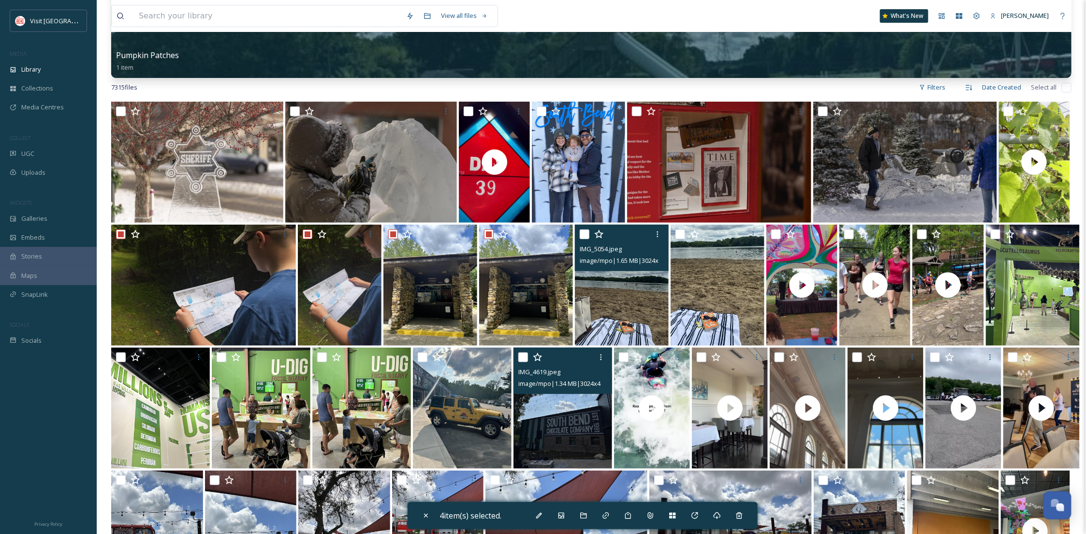
click at [584, 233] on input "checkbox" at bounding box center [585, 234] width 10 height 10
checkbox input "true"
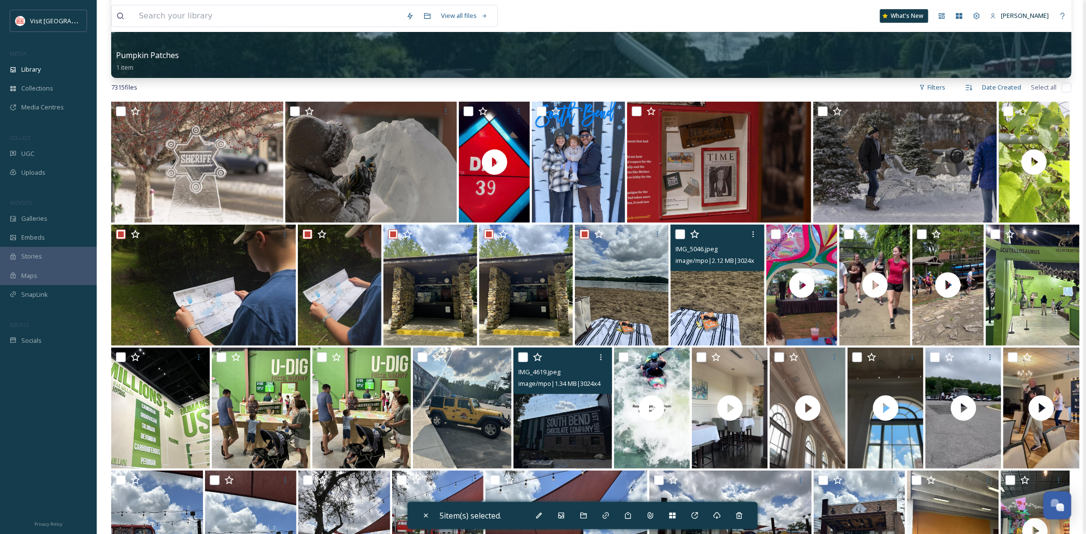
click at [678, 233] on input "checkbox" at bounding box center [681, 234] width 10 height 10
checkbox input "true"
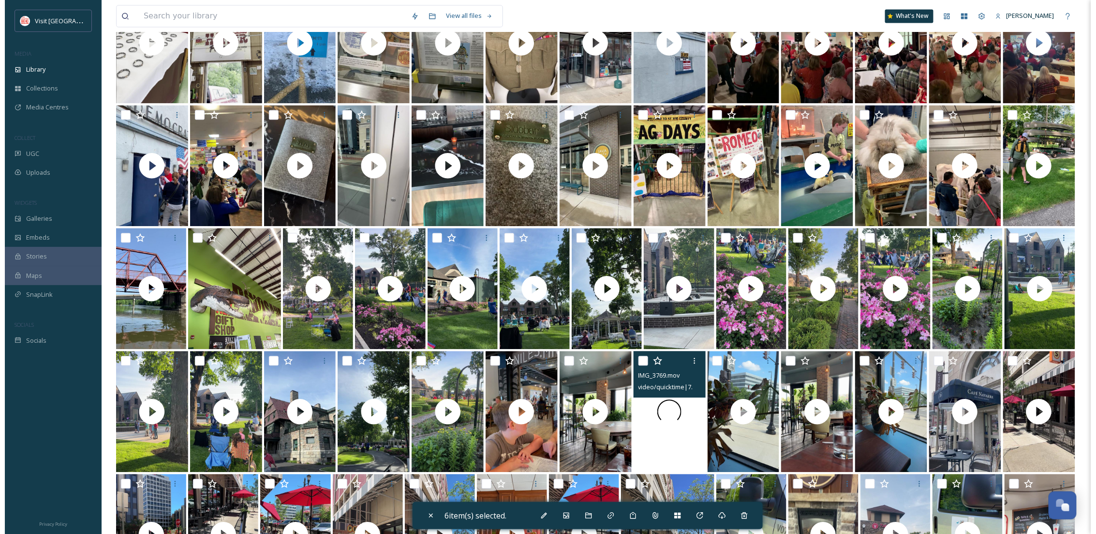
scroll to position [982, 0]
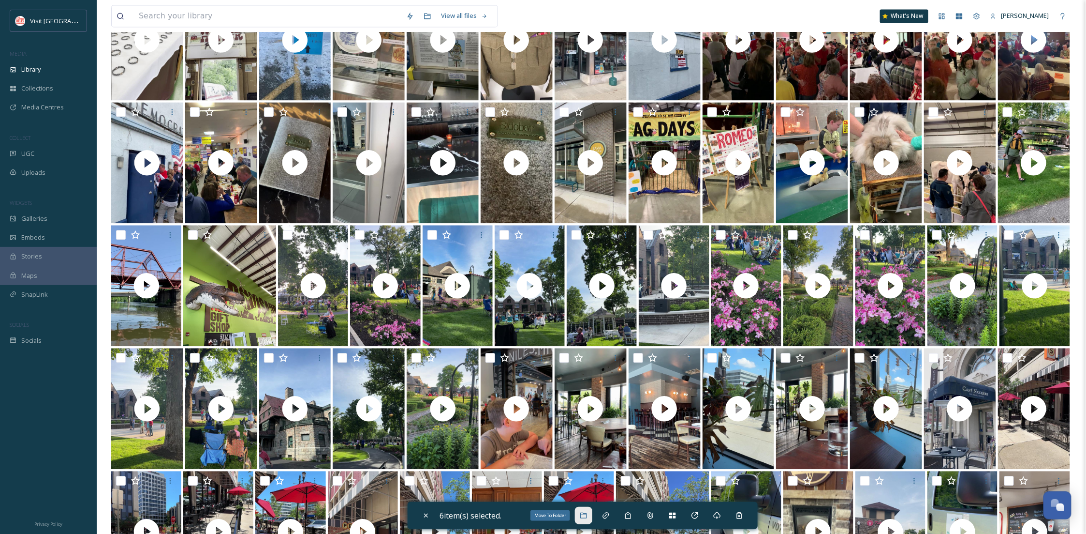
click at [587, 518] on icon at bounding box center [583, 515] width 6 height 6
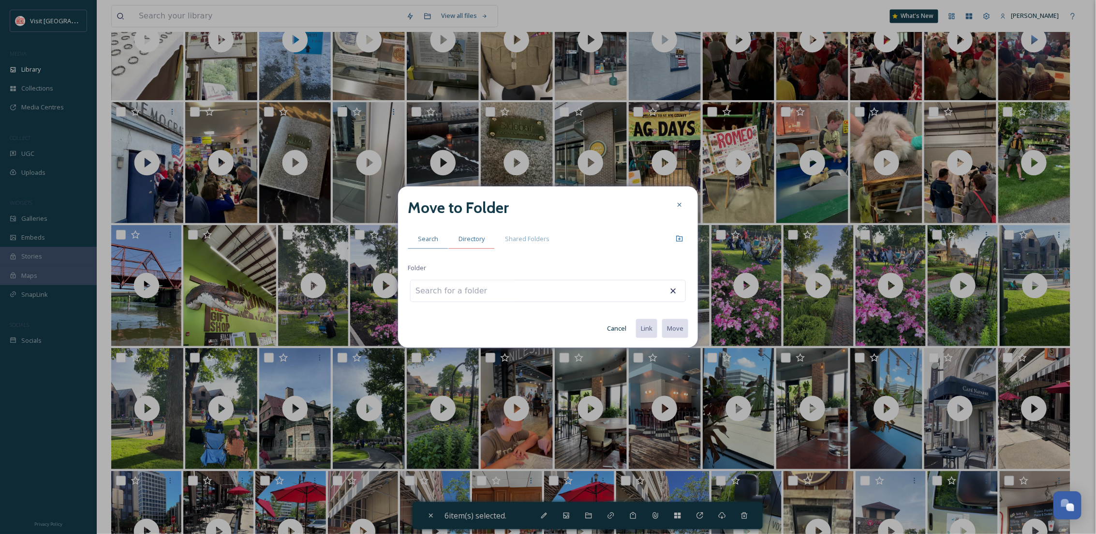
click at [462, 238] on span "Directory" at bounding box center [472, 238] width 26 height 9
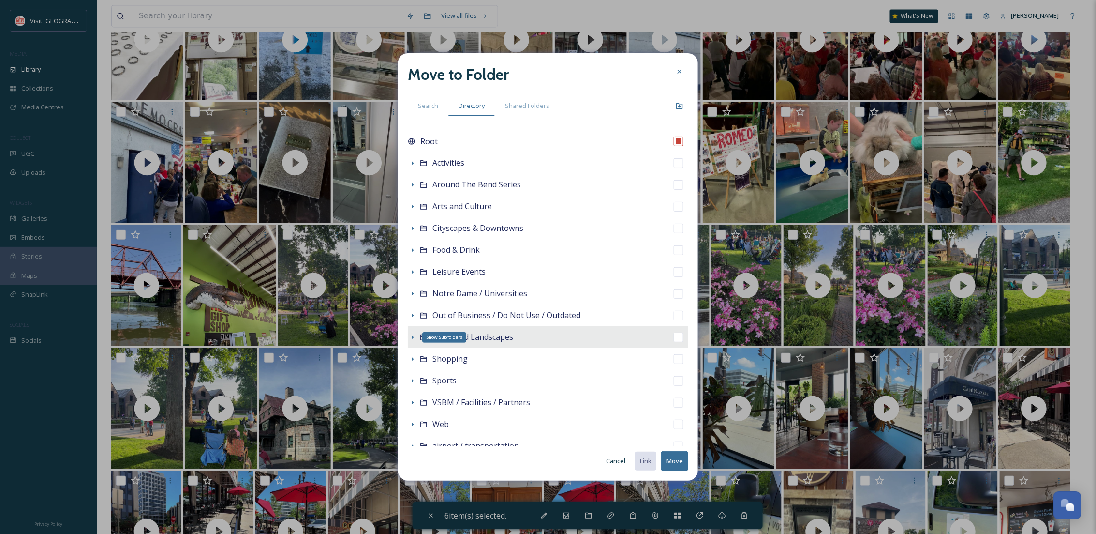
click at [411, 338] on icon at bounding box center [413, 337] width 8 height 8
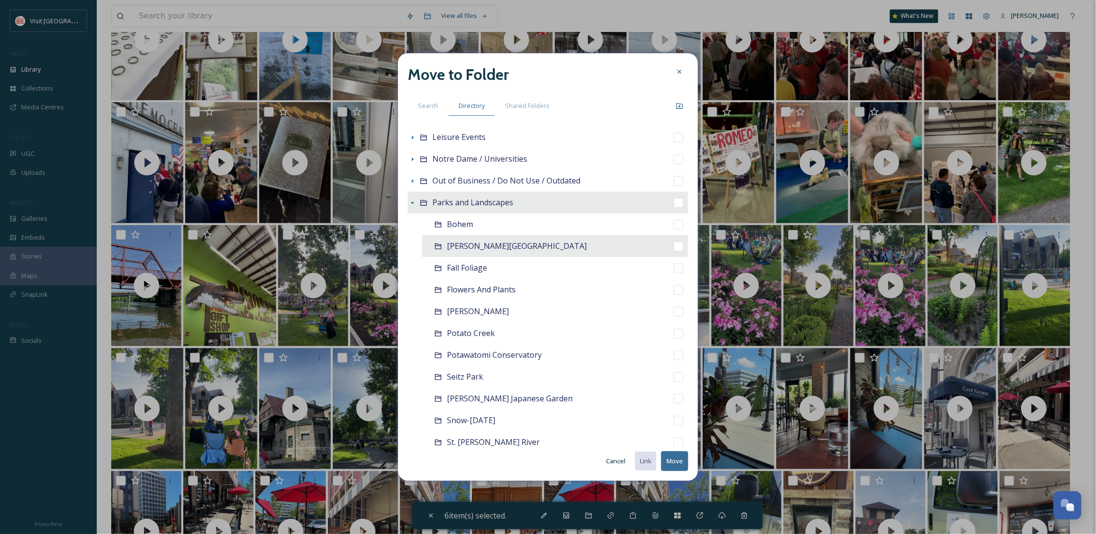
scroll to position [172, 0]
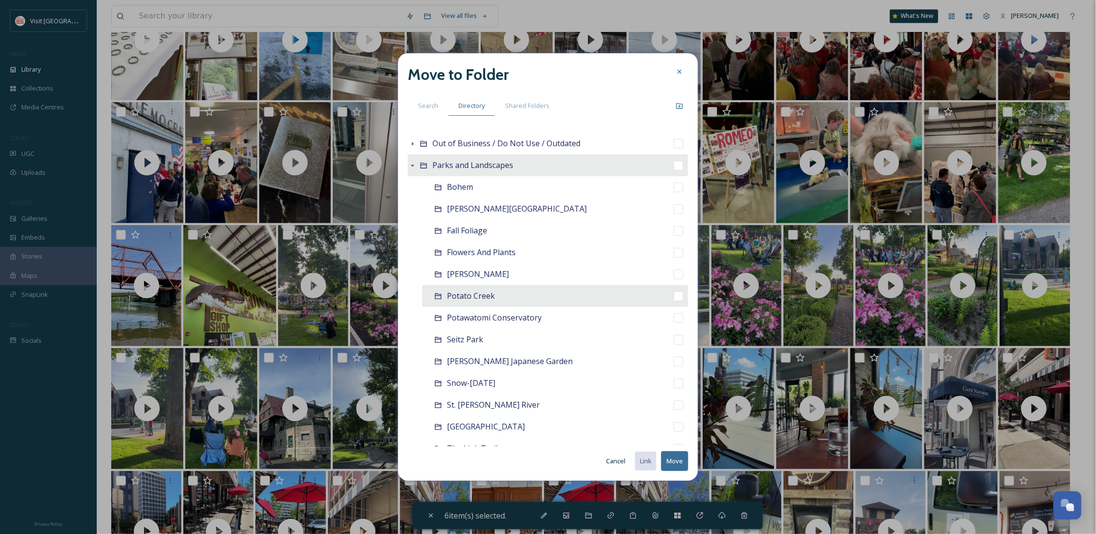
click at [462, 301] on span "Potato Creek" at bounding box center [471, 295] width 48 height 11
checkbox input "false"
checkbox input "true"
click at [678, 460] on button "Move" at bounding box center [674, 461] width 27 height 20
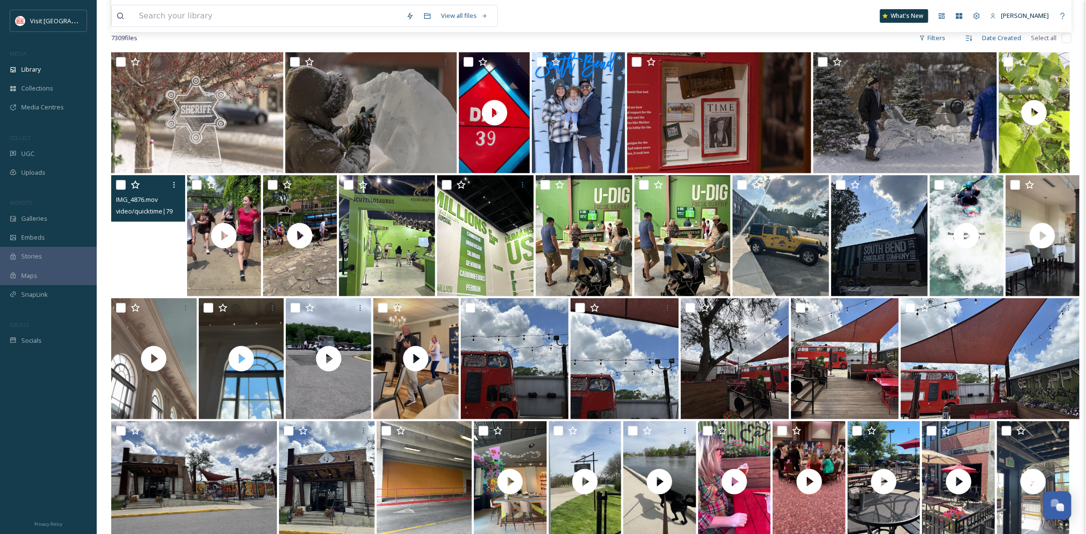
click at [118, 189] on input "checkbox" at bounding box center [121, 185] width 10 height 10
checkbox input "true"
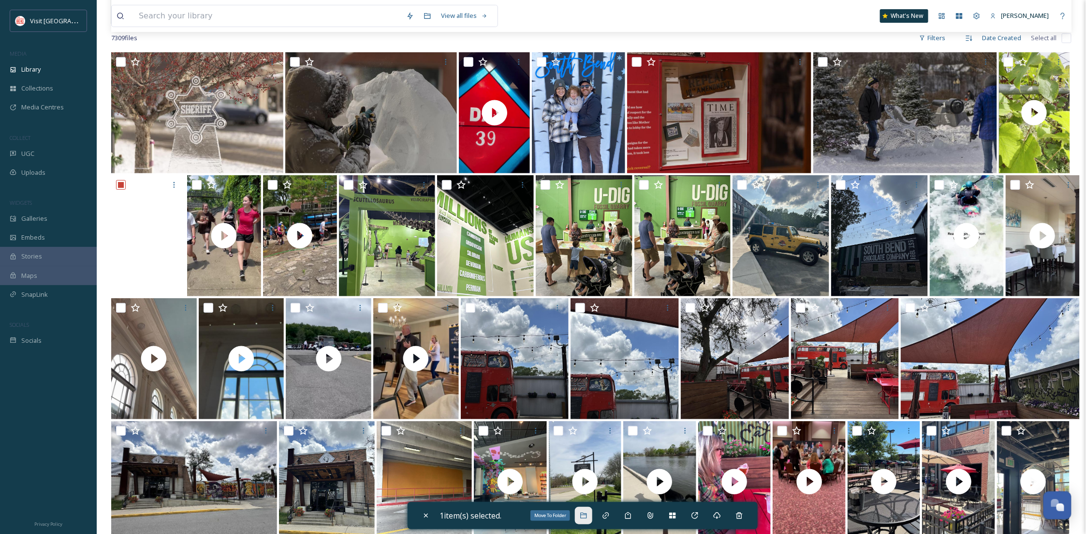
click at [584, 516] on icon at bounding box center [584, 515] width 8 height 8
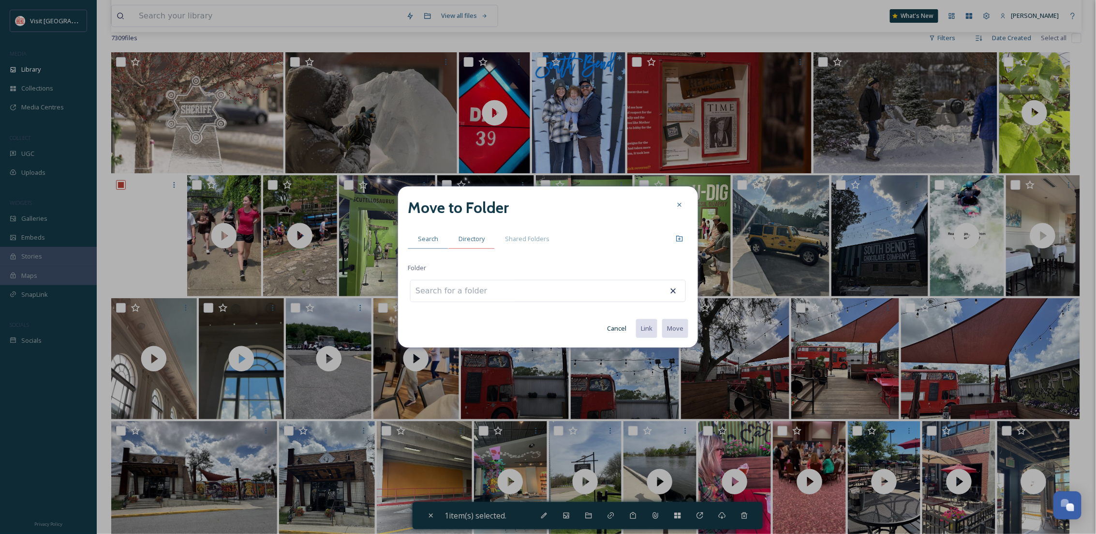
click at [468, 238] on span "Directory" at bounding box center [472, 238] width 26 height 9
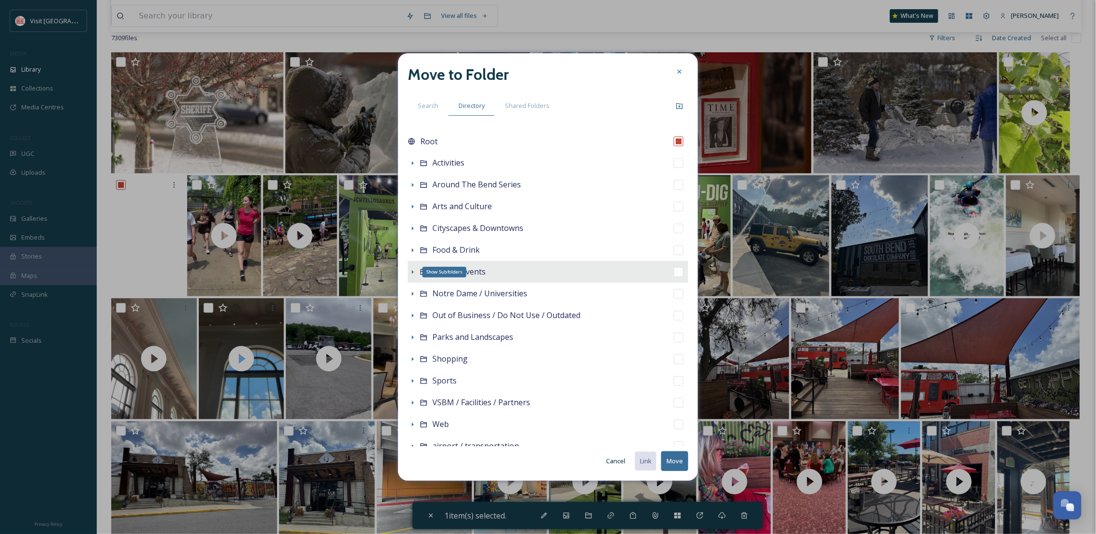
click at [411, 271] on icon at bounding box center [413, 272] width 8 height 8
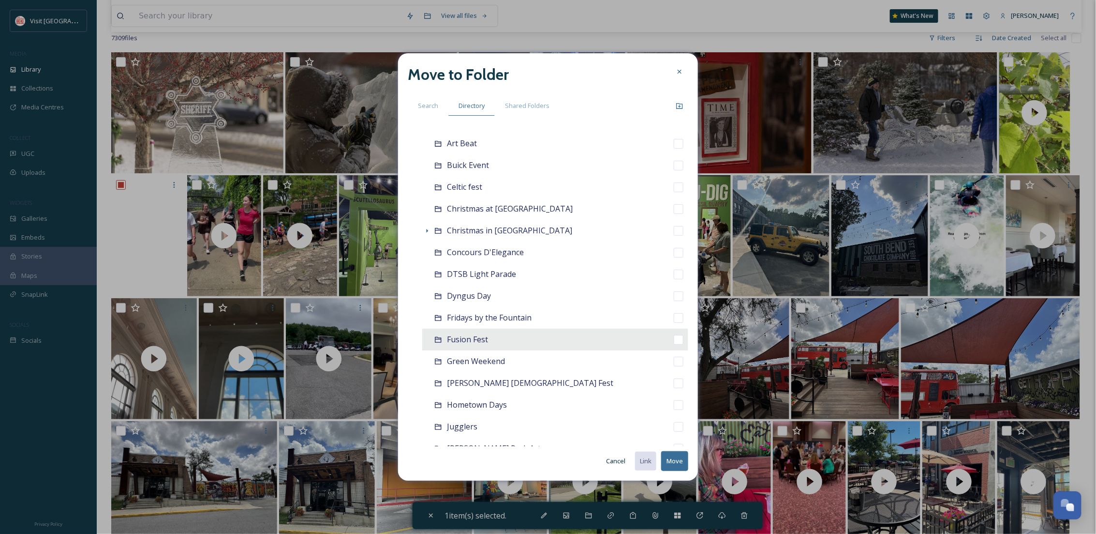
click at [481, 343] on span "Fusion Fest" at bounding box center [467, 339] width 41 height 11
checkbox input "false"
checkbox input "true"
click at [677, 456] on button "Move" at bounding box center [674, 461] width 27 height 20
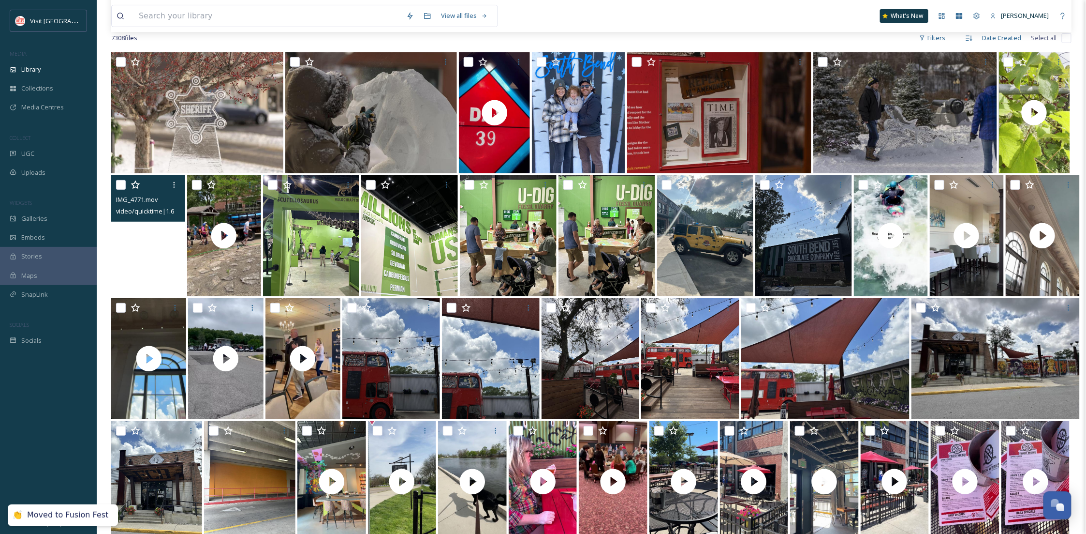
click at [118, 266] on video "IMG_4771.mov" at bounding box center [148, 235] width 74 height 121
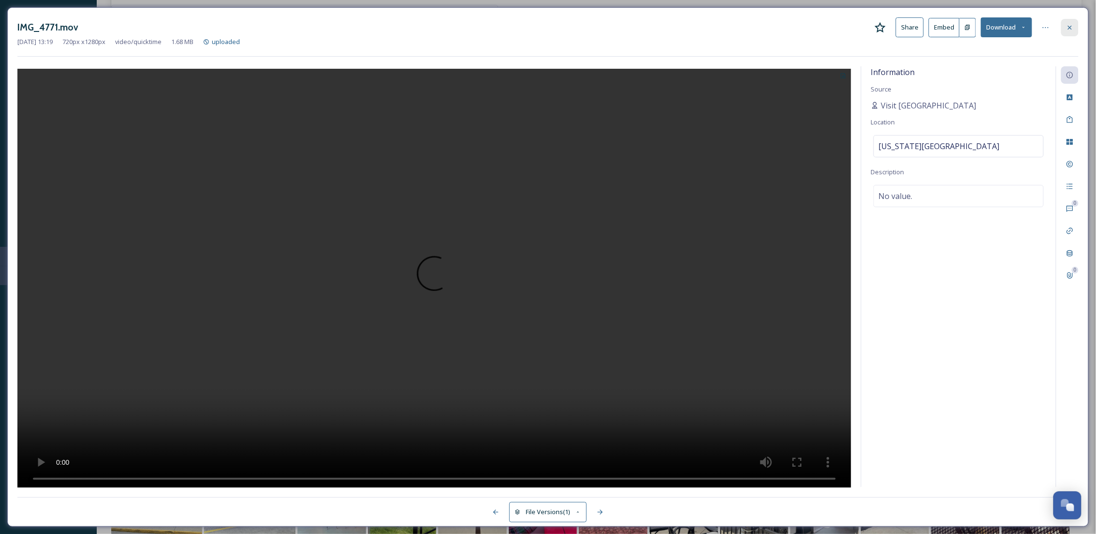
click at [1071, 31] on icon at bounding box center [1070, 28] width 8 height 8
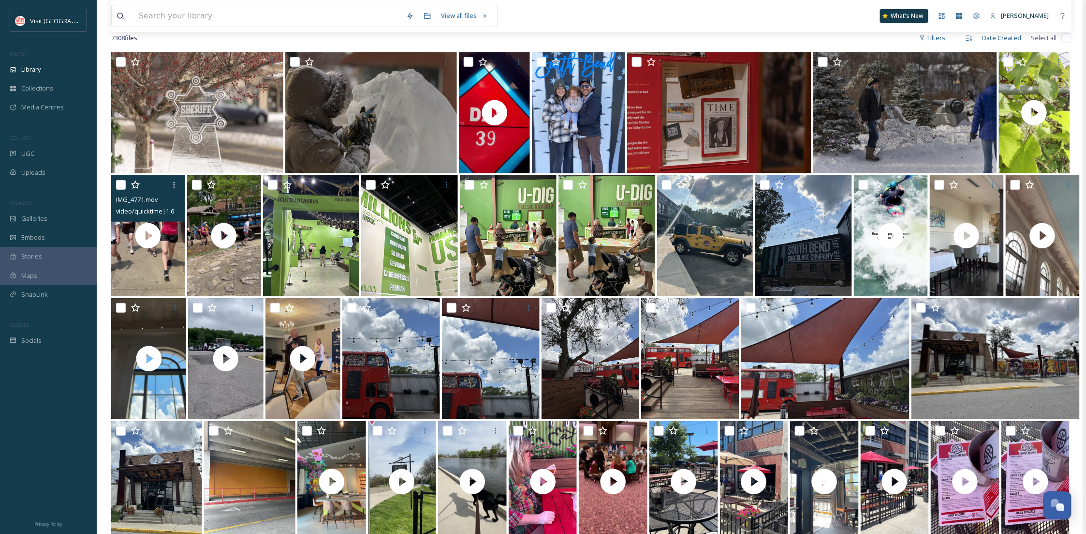
click at [121, 187] on input "checkbox" at bounding box center [121, 185] width 10 height 10
checkbox input "true"
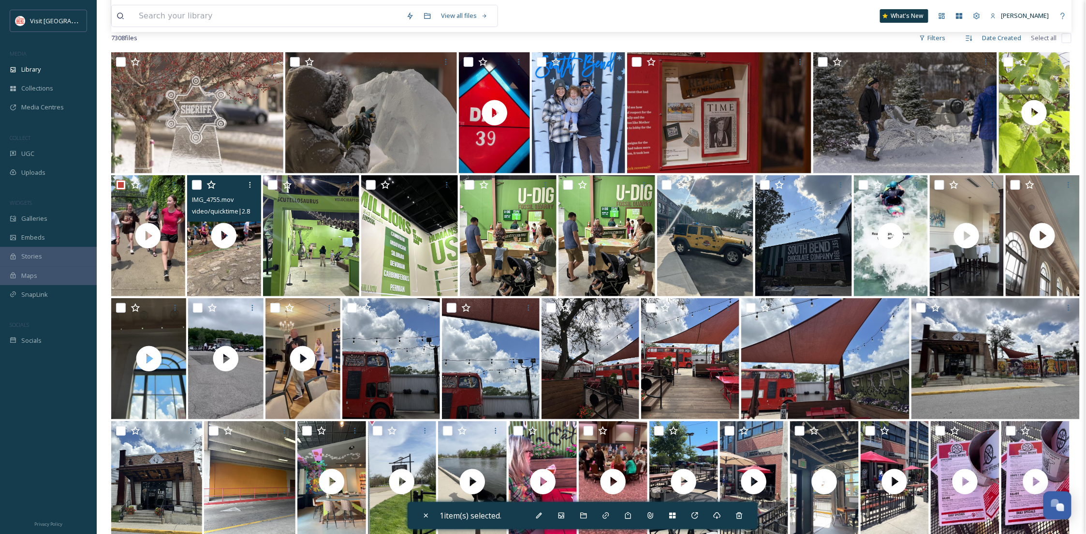
click at [197, 189] on input "checkbox" at bounding box center [197, 185] width 10 height 10
checkbox input "true"
click at [587, 516] on icon at bounding box center [584, 515] width 8 height 8
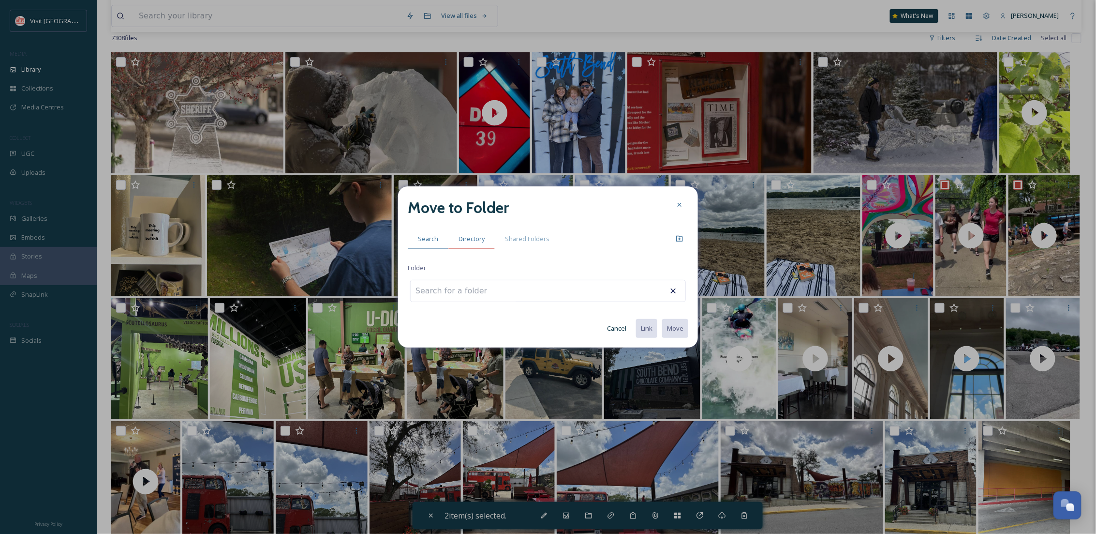
click at [455, 233] on div "Directory" at bounding box center [471, 239] width 46 height 20
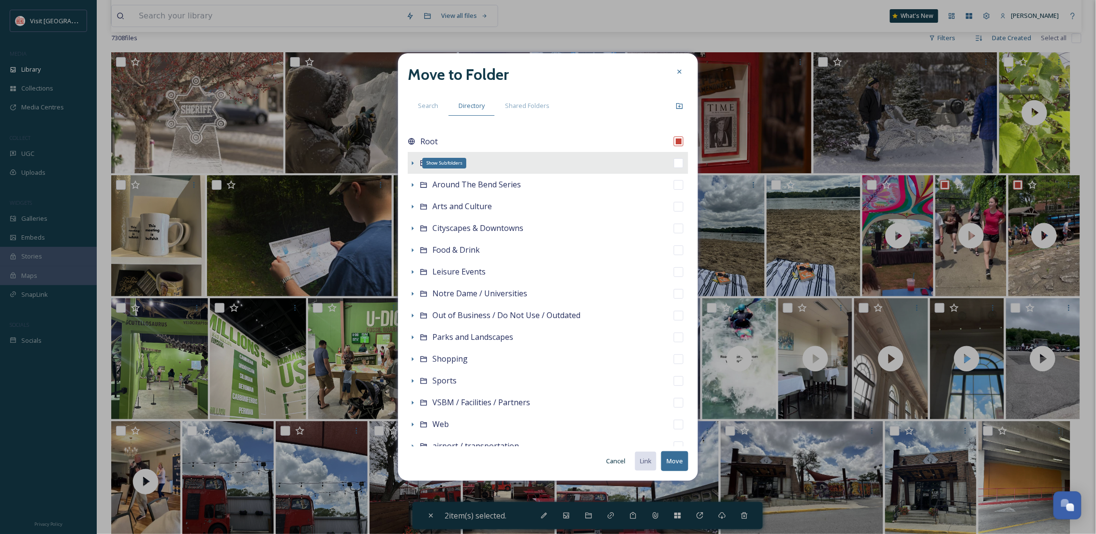
click at [411, 162] on icon at bounding box center [413, 163] width 8 height 8
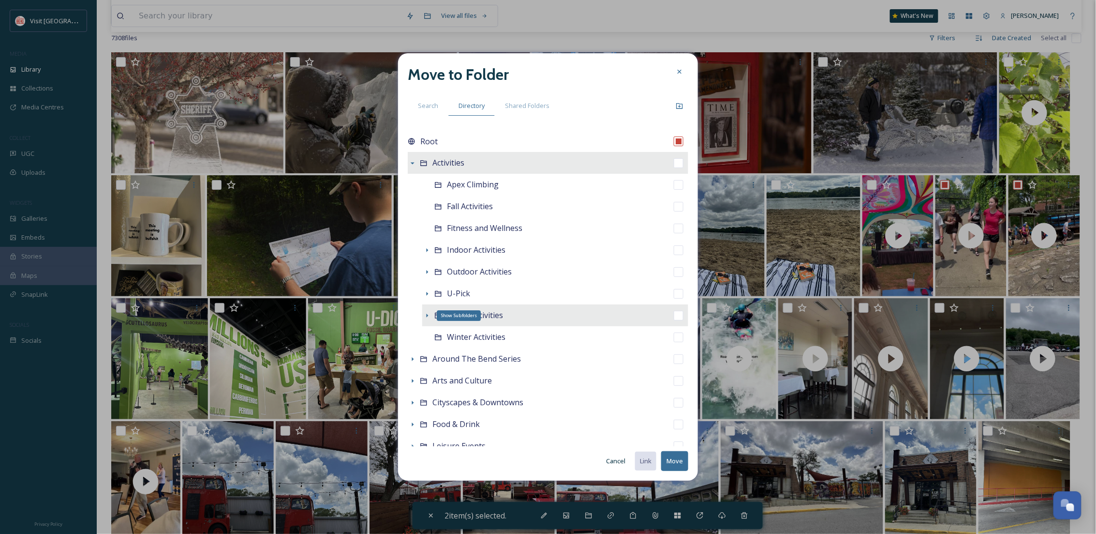
click at [425, 314] on icon at bounding box center [427, 316] width 8 height 8
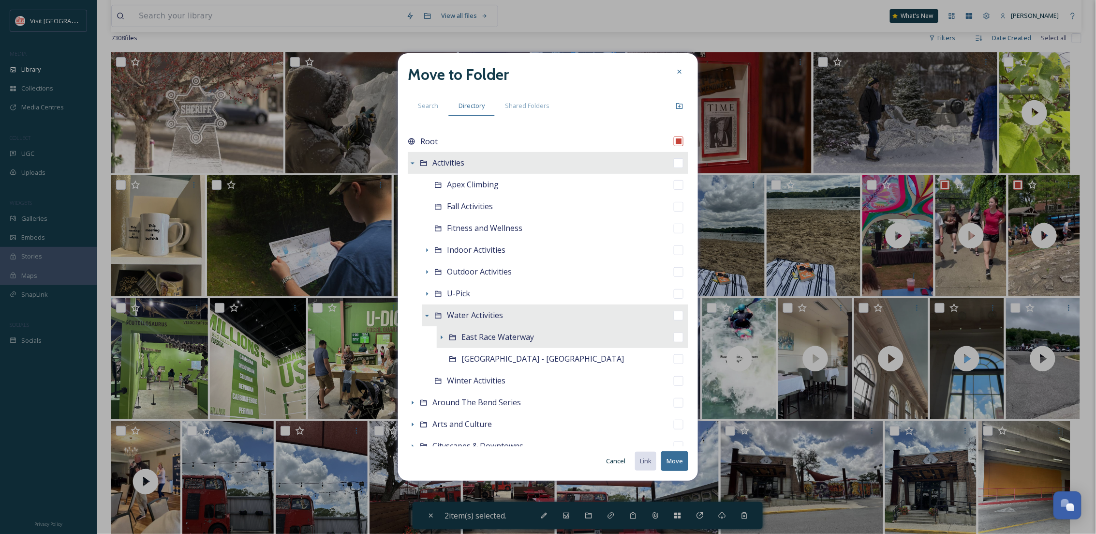
click at [461, 341] on span "East Race Waterway" at bounding box center [497, 336] width 73 height 11
checkbox input "false"
checkbox input "true"
click at [673, 467] on button "Move" at bounding box center [674, 461] width 27 height 20
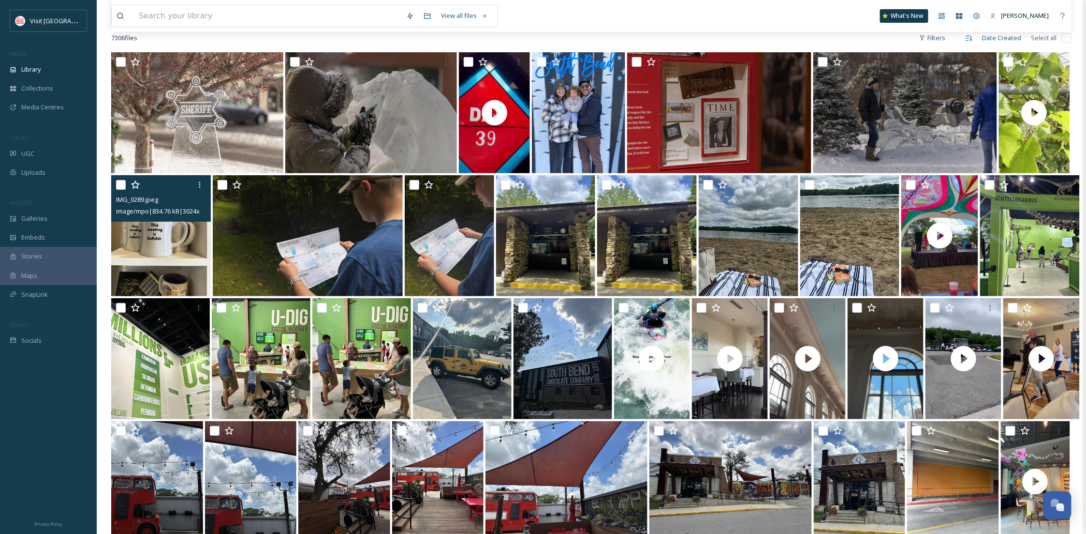
click at [114, 180] on div "IMG_0289.jpeg image/mpo | 834.76 kB | 3024 x 4032" at bounding box center [161, 198] width 100 height 46
click at [121, 186] on input "checkbox" at bounding box center [121, 185] width 10 height 10
checkbox input "true"
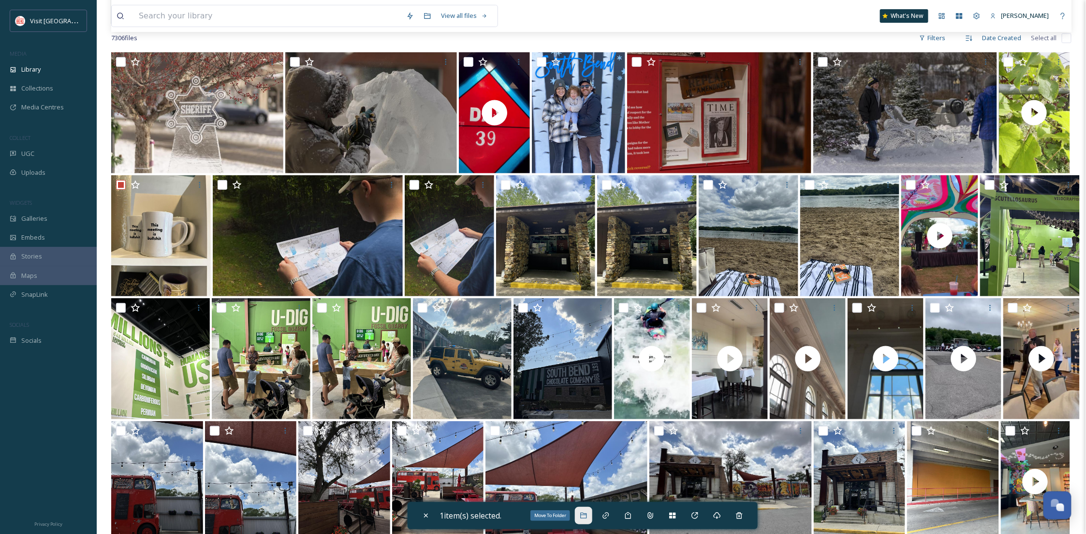
click at [587, 520] on div "Move To Folder" at bounding box center [583, 514] width 17 height 17
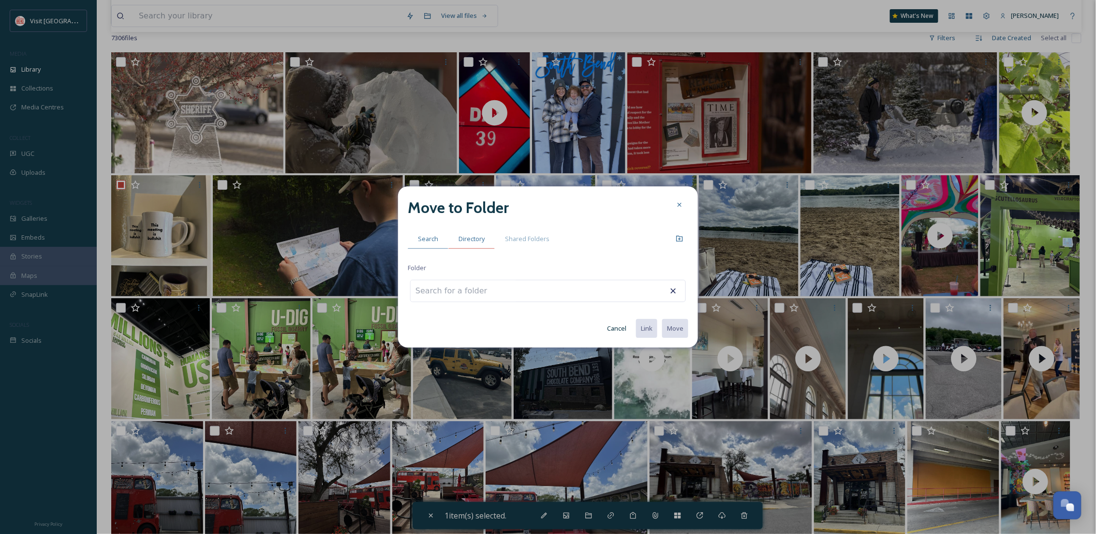
click at [476, 239] on span "Directory" at bounding box center [472, 238] width 26 height 9
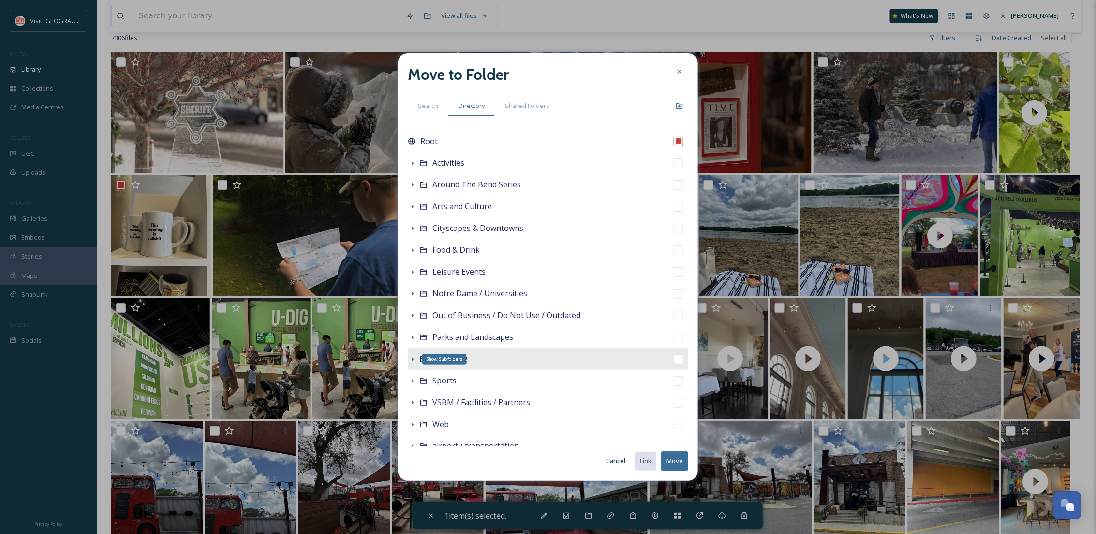
click at [414, 358] on icon at bounding box center [413, 359] width 8 height 8
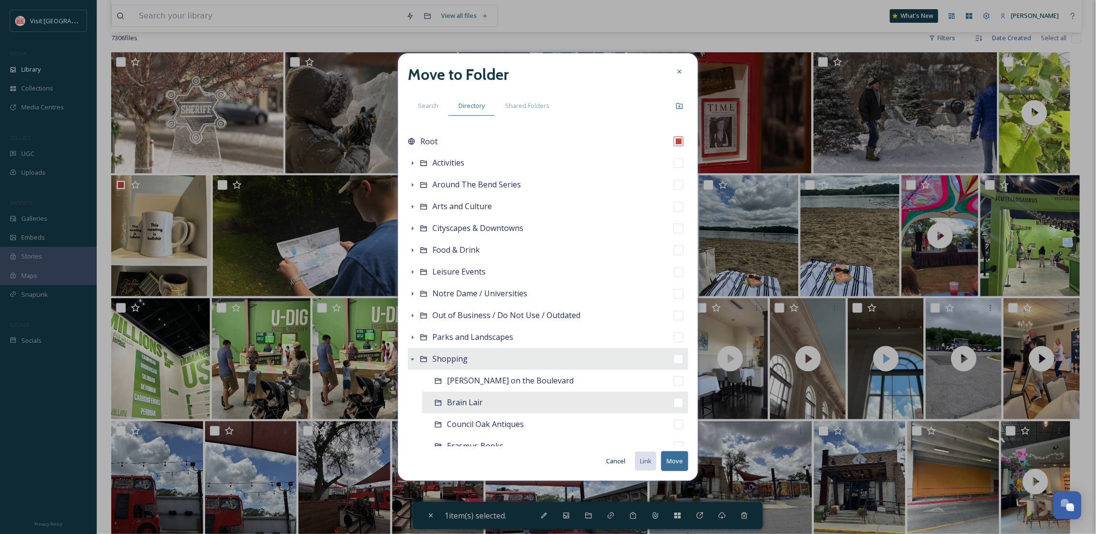
click at [474, 400] on span "Brain Lair" at bounding box center [465, 402] width 36 height 11
checkbox input "false"
checkbox input "true"
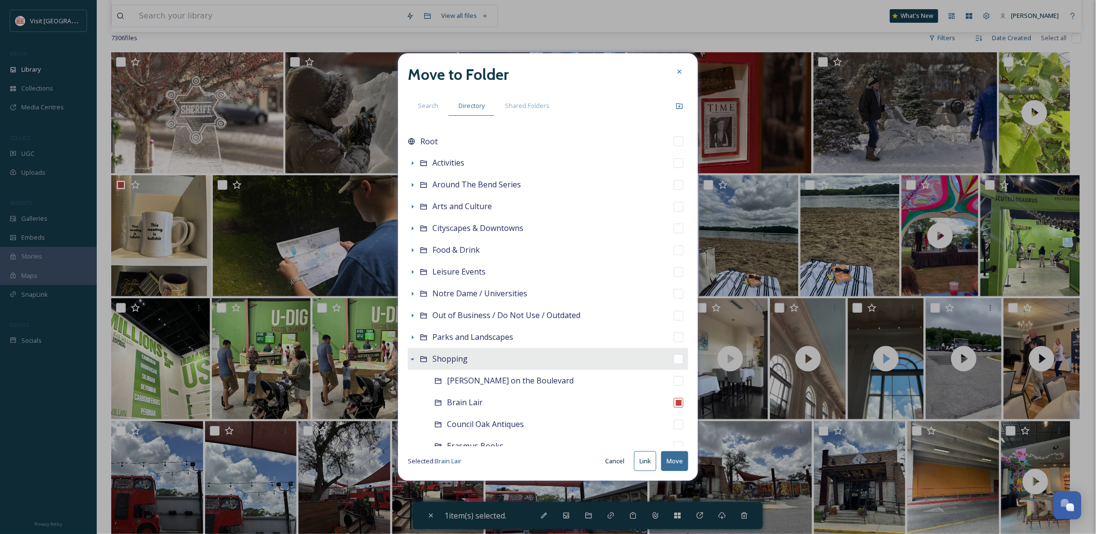
click at [674, 458] on button "Move" at bounding box center [674, 461] width 27 height 20
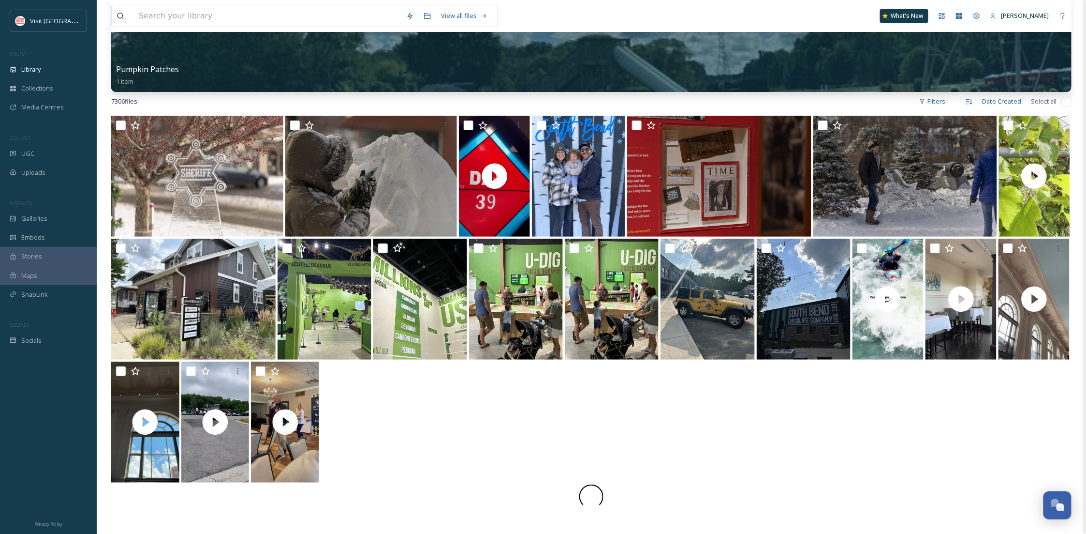
scroll to position [52, 0]
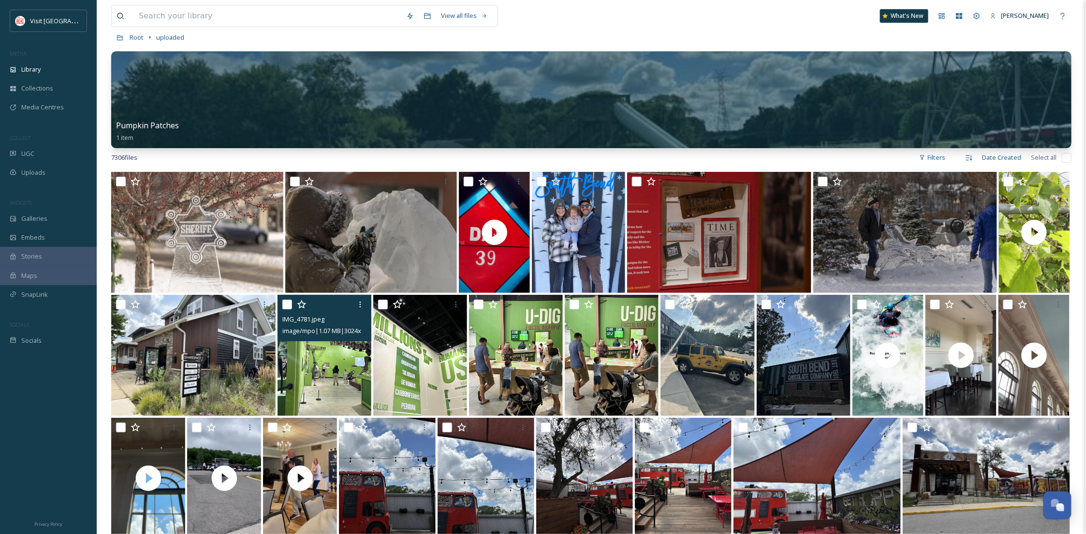
click at [290, 301] on input "checkbox" at bounding box center [287, 304] width 10 height 10
checkbox input "true"
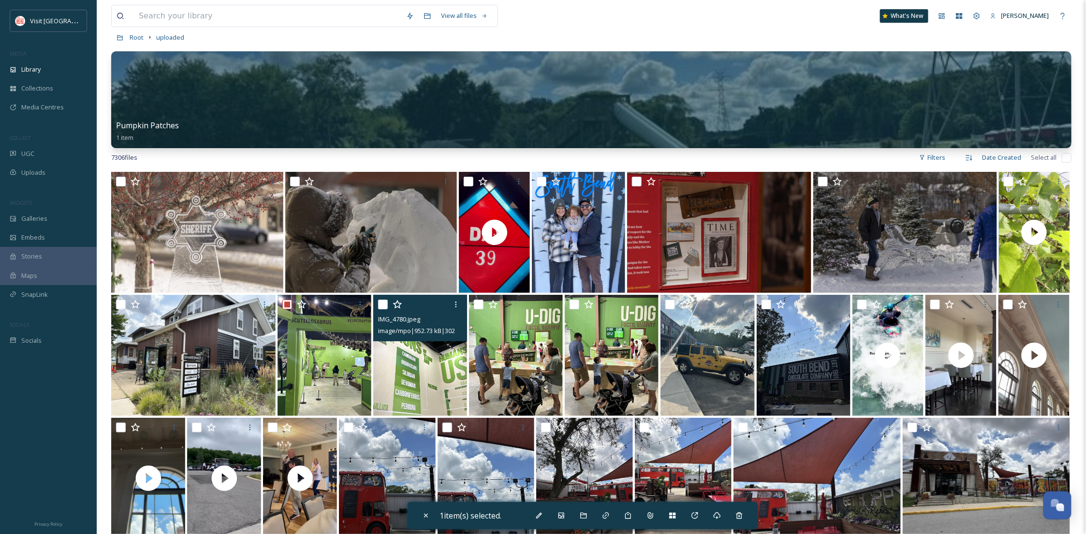
click at [382, 301] on input "checkbox" at bounding box center [383, 304] width 10 height 10
checkbox input "true"
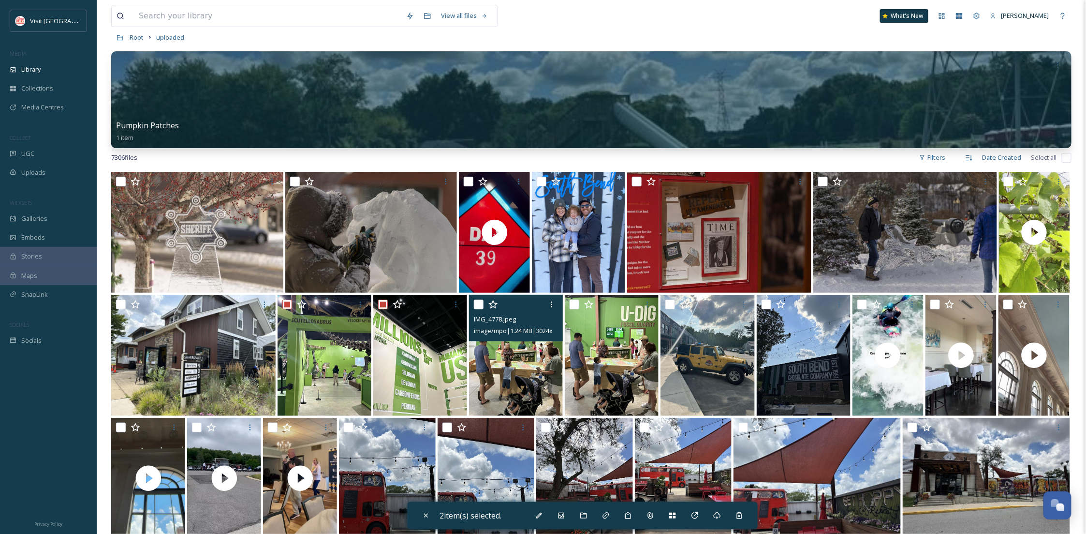
click at [475, 301] on input "checkbox" at bounding box center [479, 304] width 10 height 10
checkbox input "true"
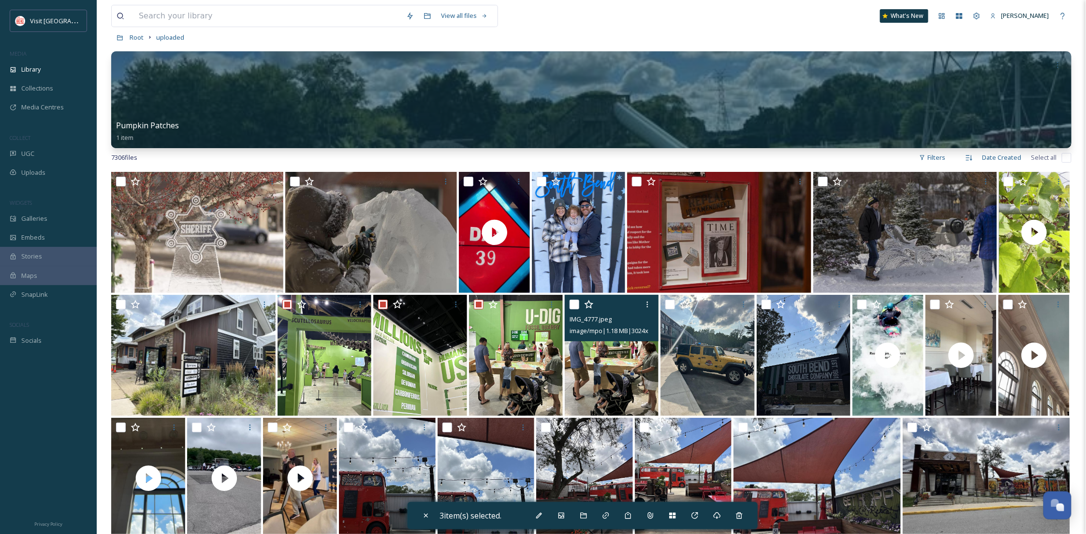
click at [575, 299] on input "checkbox" at bounding box center [575, 304] width 10 height 10
checkbox input "true"
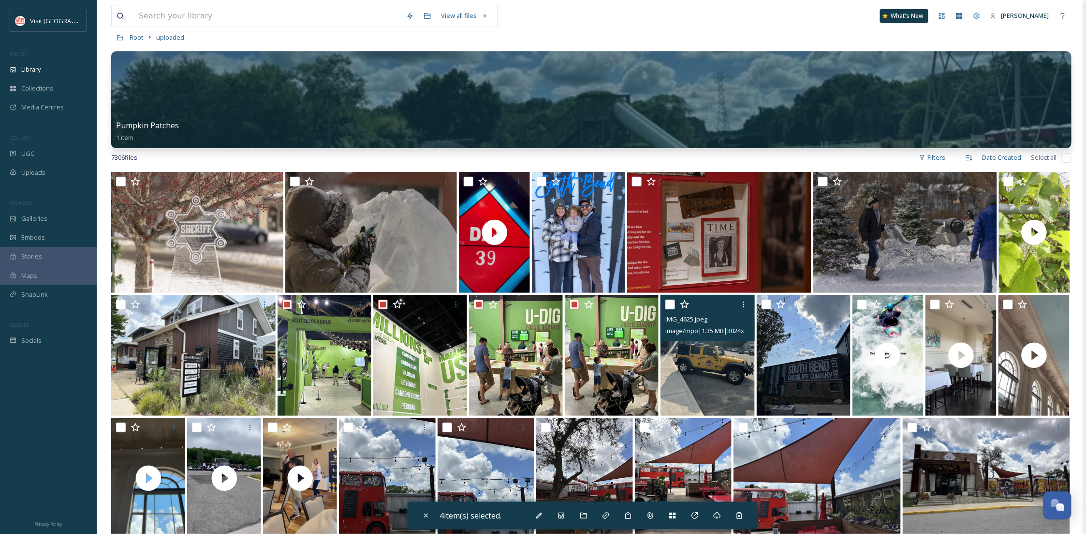
click at [669, 303] on input "checkbox" at bounding box center [671, 304] width 10 height 10
checkbox input "true"
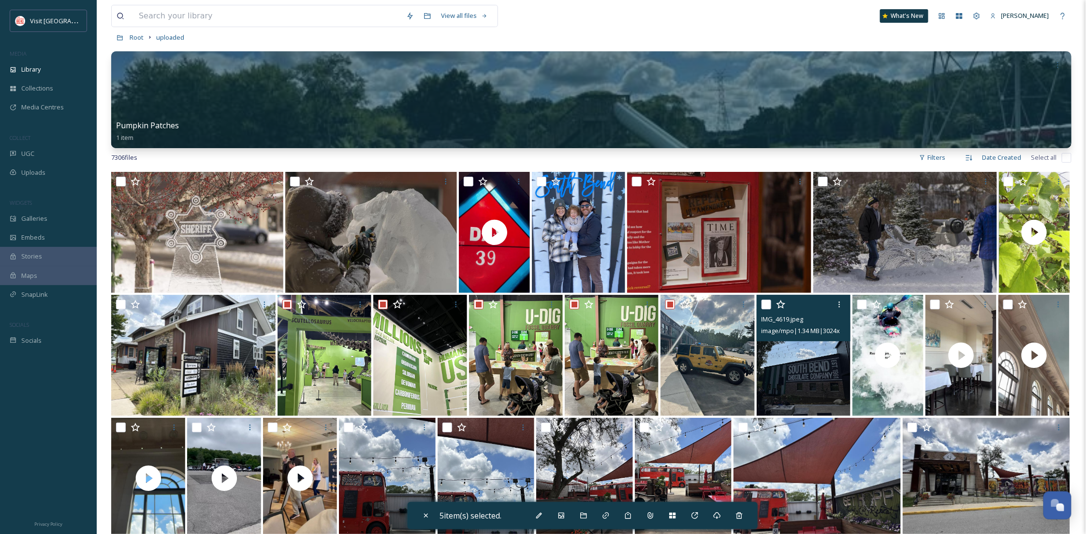
click at [765, 307] on input "checkbox" at bounding box center [767, 304] width 10 height 10
checkbox input "true"
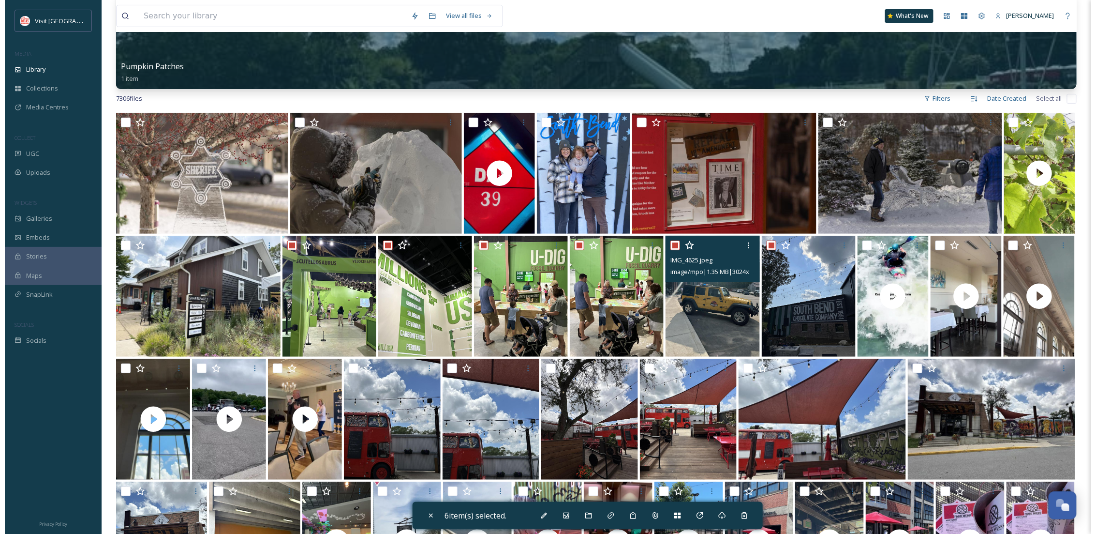
scroll to position [138, 0]
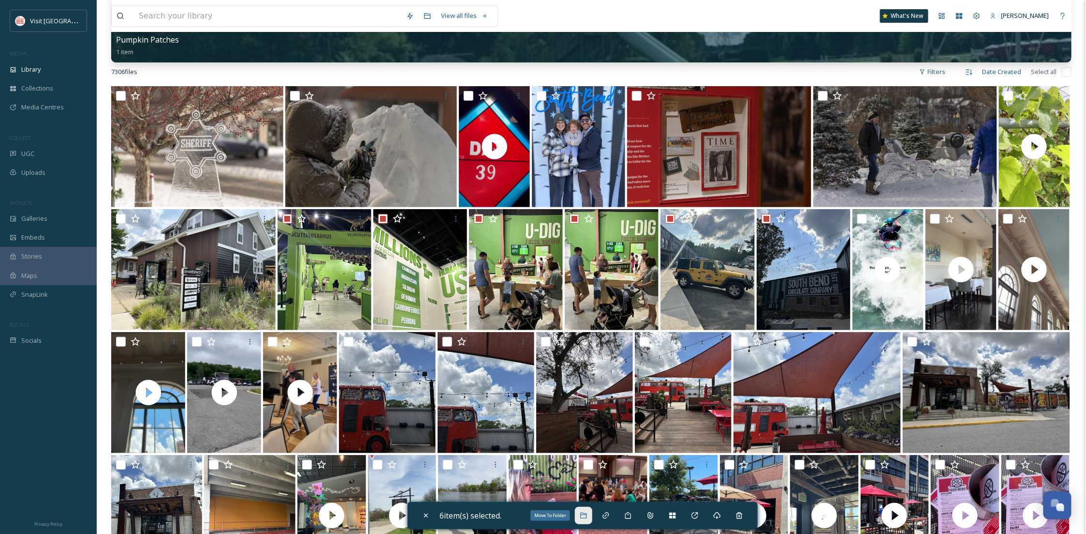
click at [582, 516] on div "Move To Folder" at bounding box center [583, 514] width 17 height 17
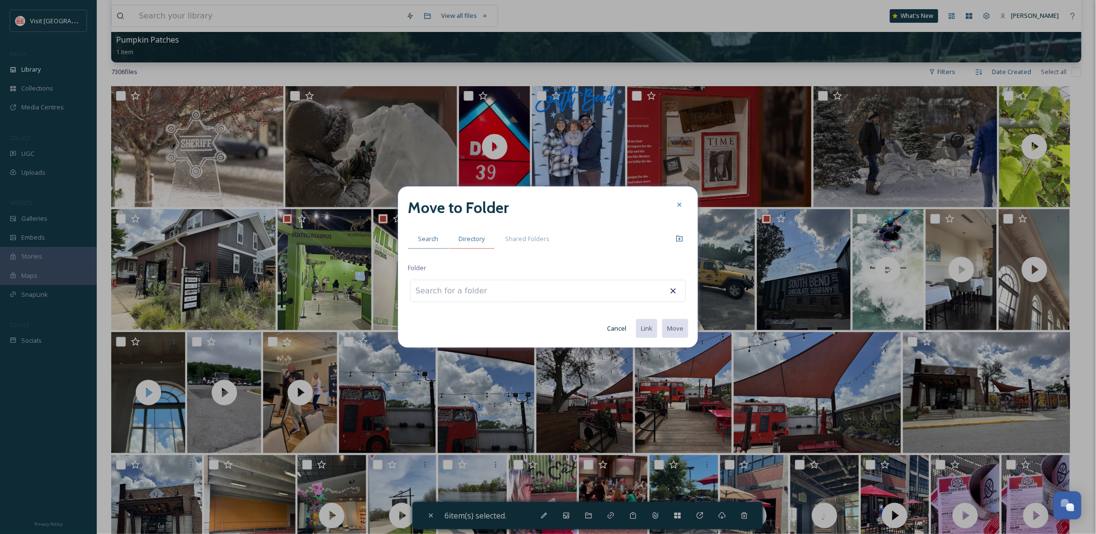
click at [476, 240] on span "Directory" at bounding box center [472, 238] width 26 height 9
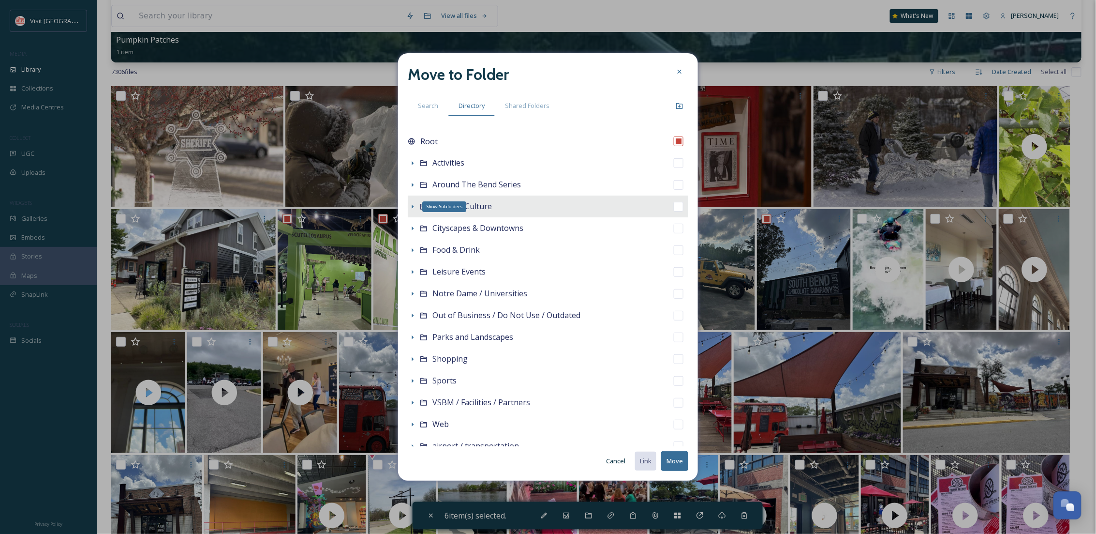
click at [411, 206] on icon at bounding box center [413, 207] width 8 height 8
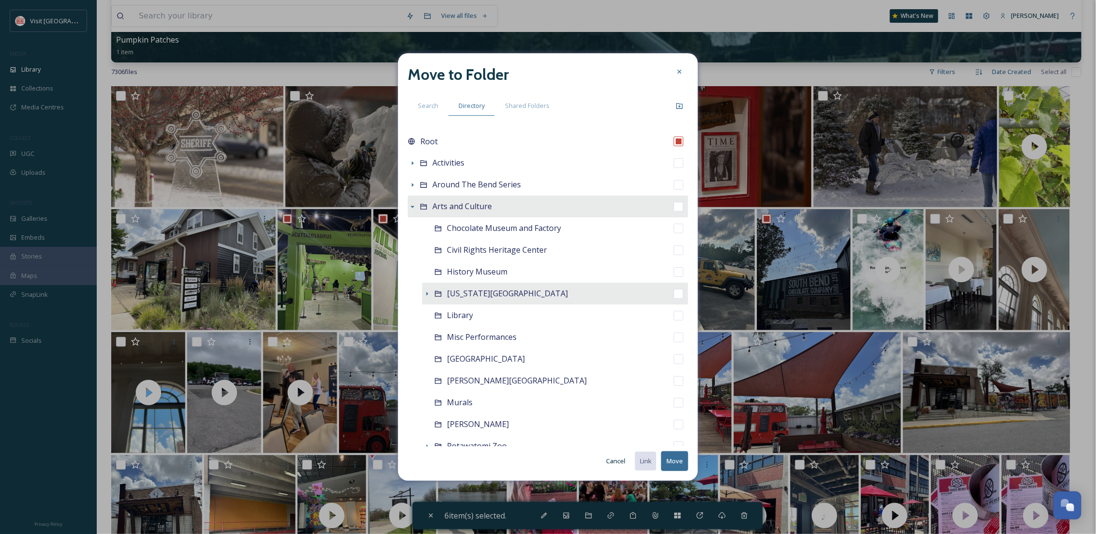
click at [490, 292] on span "[US_STATE][GEOGRAPHIC_DATA]" at bounding box center [507, 293] width 121 height 11
checkbox input "false"
checkbox input "true"
click at [665, 460] on button "Move" at bounding box center [674, 461] width 27 height 20
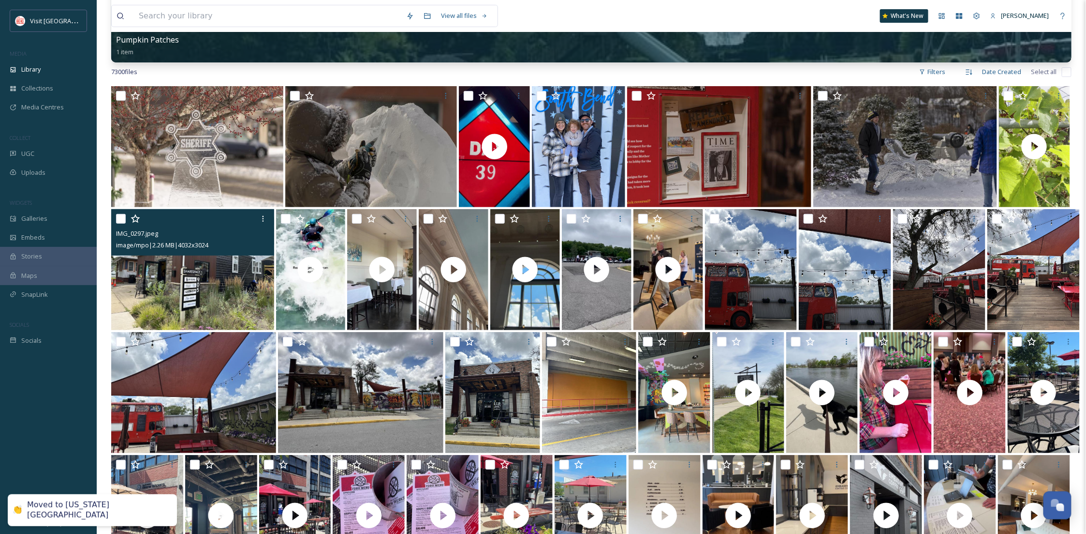
click at [115, 216] on div "IMG_0297.jpeg image/mpo | 2.26 MB | 4032 x 3024" at bounding box center [192, 232] width 163 height 46
click at [118, 215] on input "checkbox" at bounding box center [121, 219] width 10 height 10
checkbox input "true"
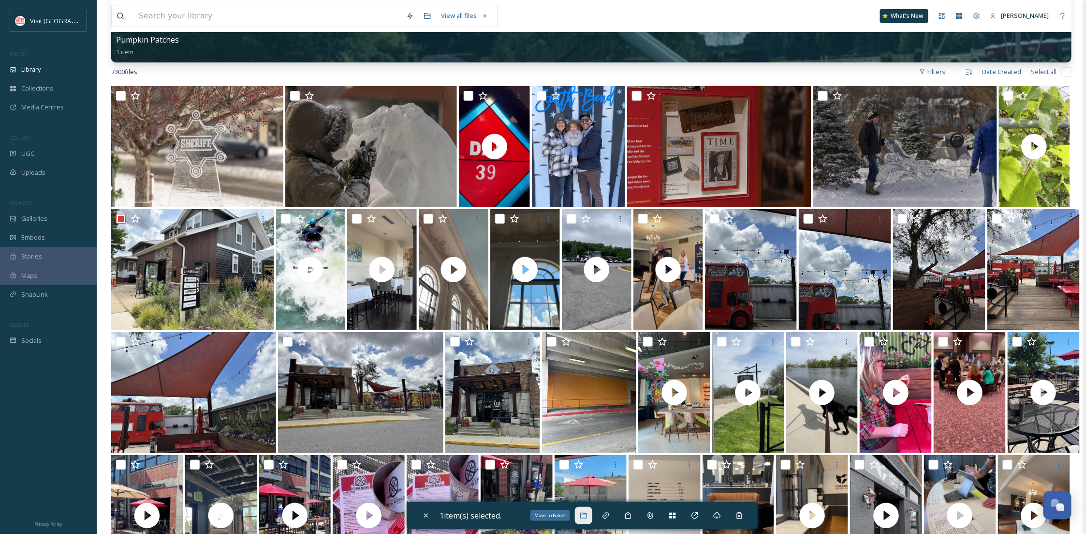
click at [584, 508] on div "Move To Folder" at bounding box center [583, 514] width 17 height 17
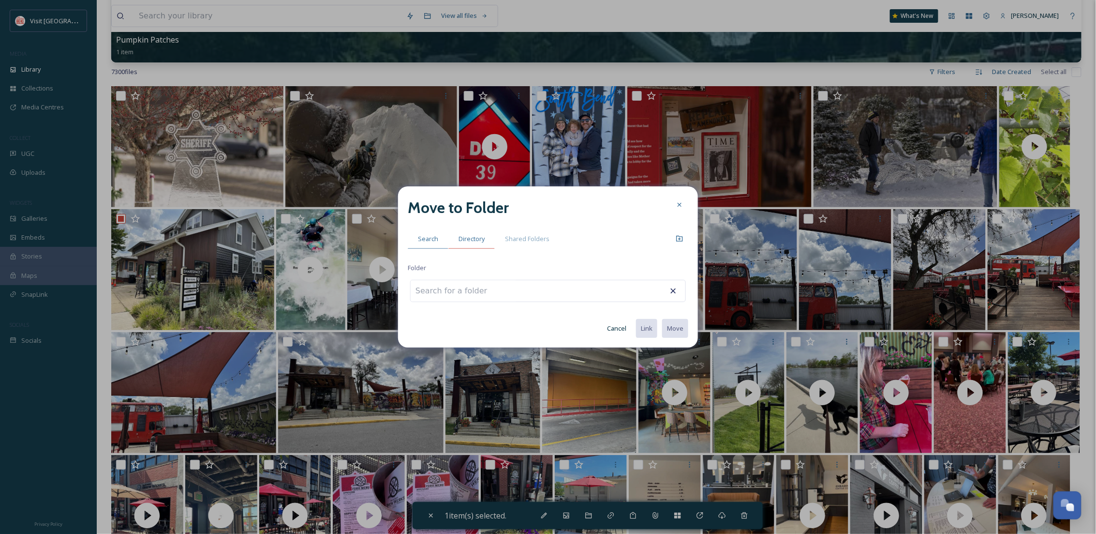
click at [462, 235] on span "Directory" at bounding box center [472, 238] width 26 height 9
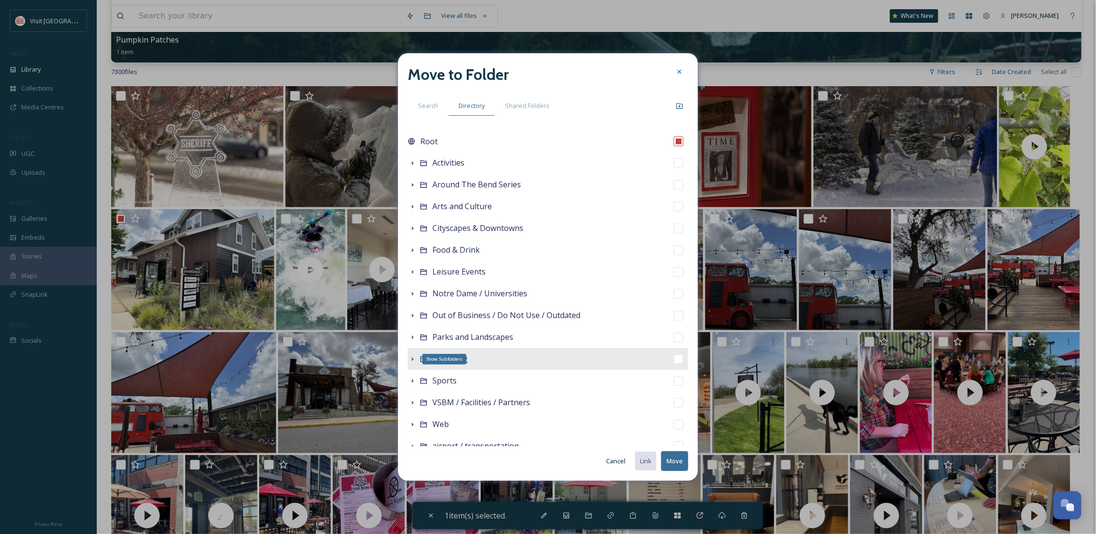
click at [413, 356] on icon at bounding box center [413, 359] width 8 height 8
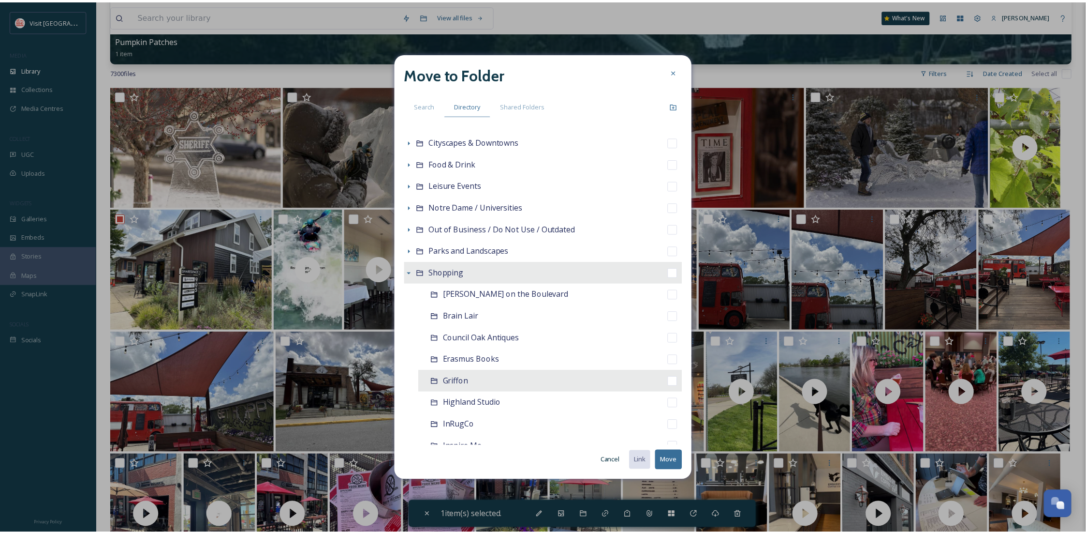
scroll to position [258, 0]
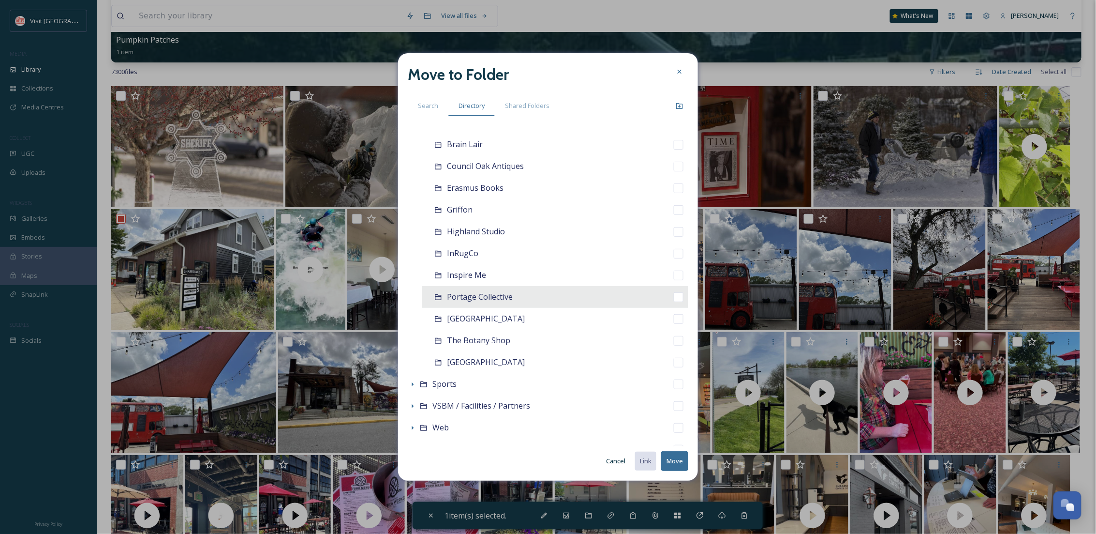
click at [460, 299] on span "Portage Collective" at bounding box center [480, 296] width 66 height 11
checkbox input "false"
checkbox input "true"
click at [685, 459] on button "Move" at bounding box center [674, 461] width 27 height 20
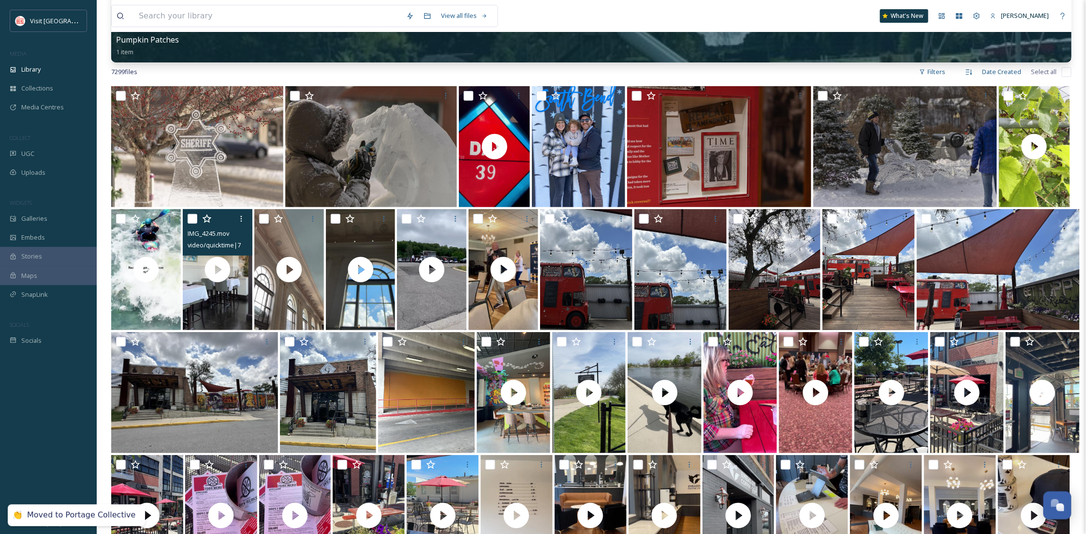
click at [192, 218] on input "checkbox" at bounding box center [193, 219] width 10 height 10
checkbox input "true"
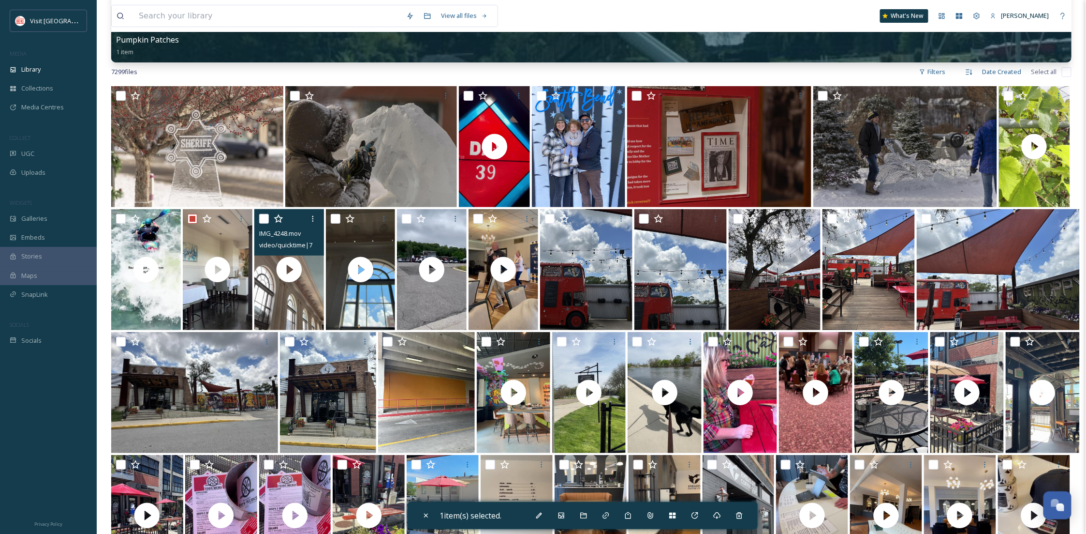
click at [263, 219] on input "checkbox" at bounding box center [264, 219] width 10 height 10
checkbox input "true"
click at [335, 216] on input "checkbox" at bounding box center [336, 219] width 10 height 10
checkbox input "true"
click at [579, 517] on div "Move To Folder" at bounding box center [583, 514] width 17 height 17
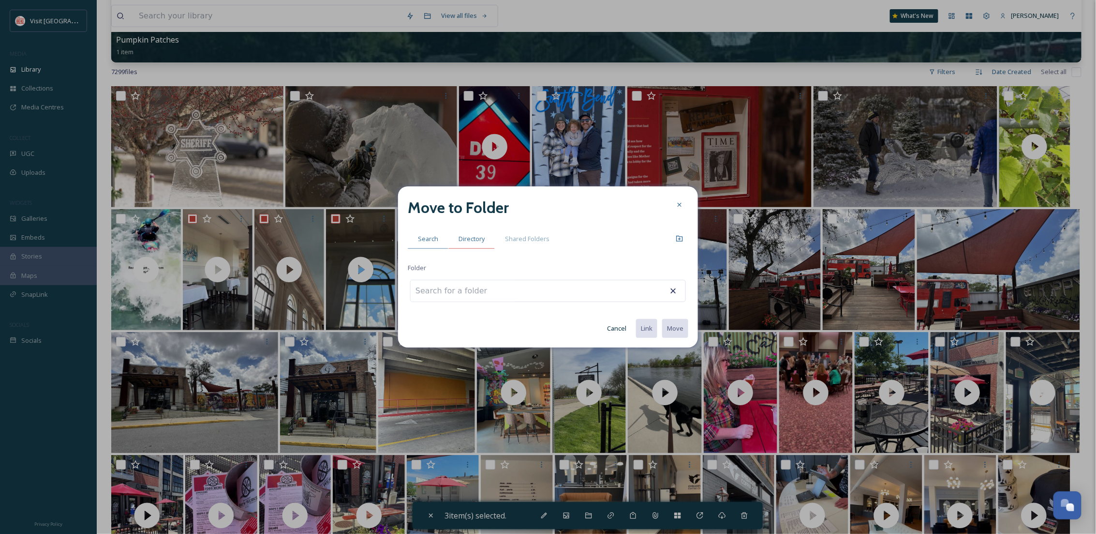
click at [480, 241] on span "Directory" at bounding box center [472, 238] width 26 height 9
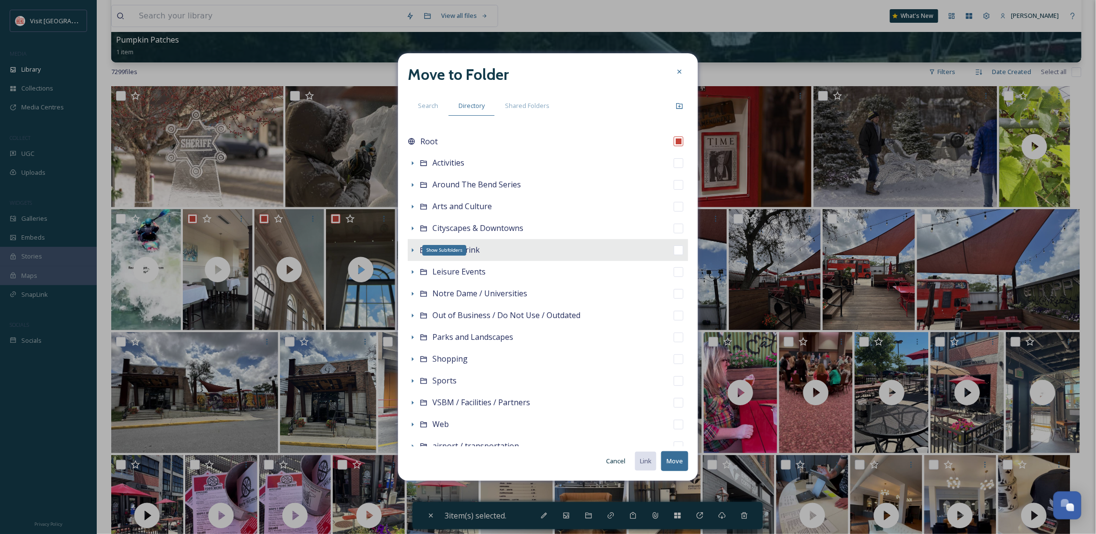
click at [410, 251] on icon at bounding box center [413, 250] width 8 height 8
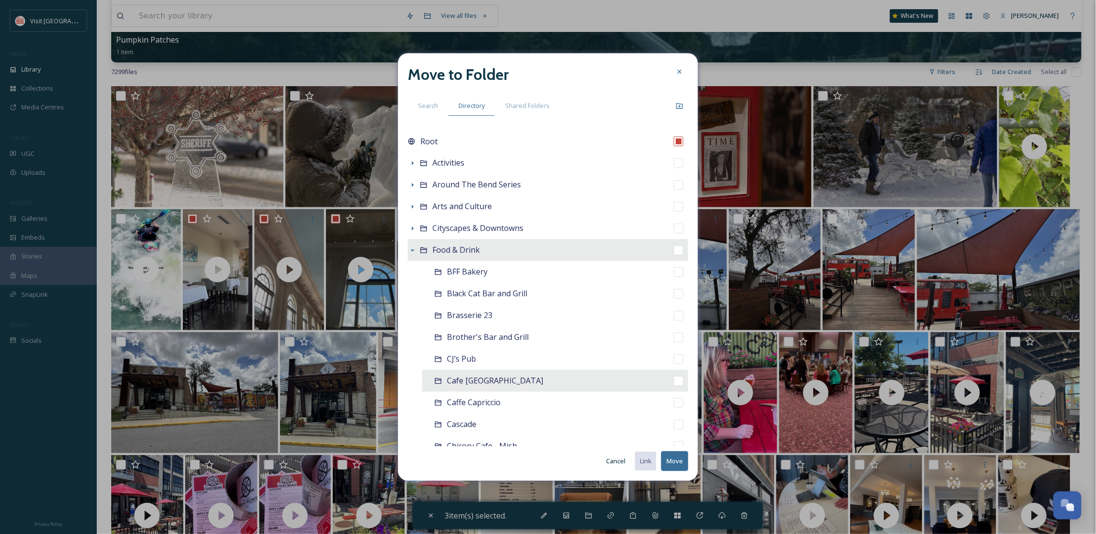
click at [481, 386] on span "Cafe [GEOGRAPHIC_DATA]" at bounding box center [495, 380] width 96 height 11
checkbox input "false"
checkbox input "true"
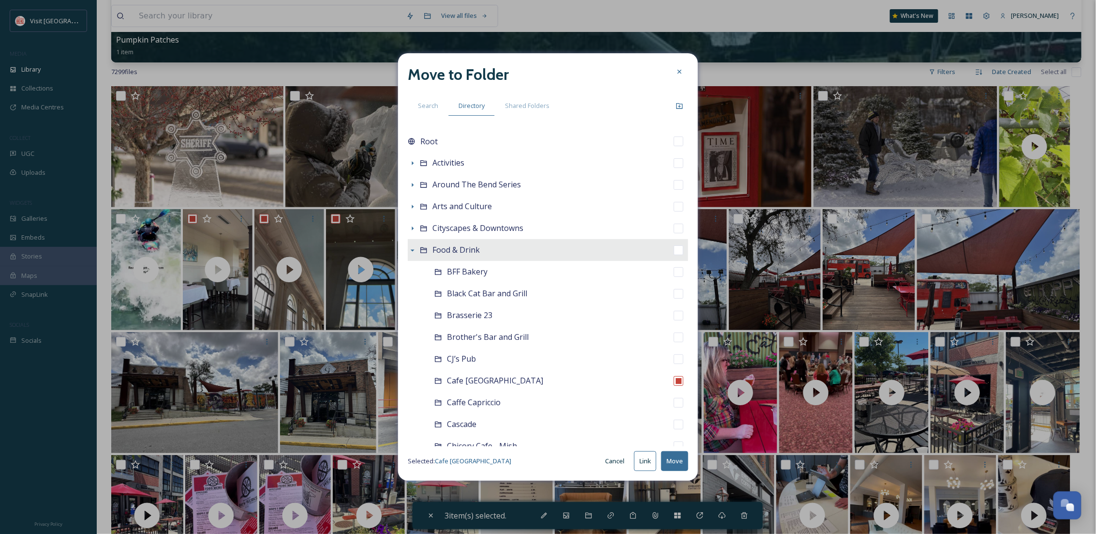
click at [678, 457] on button "Move" at bounding box center [674, 461] width 27 height 20
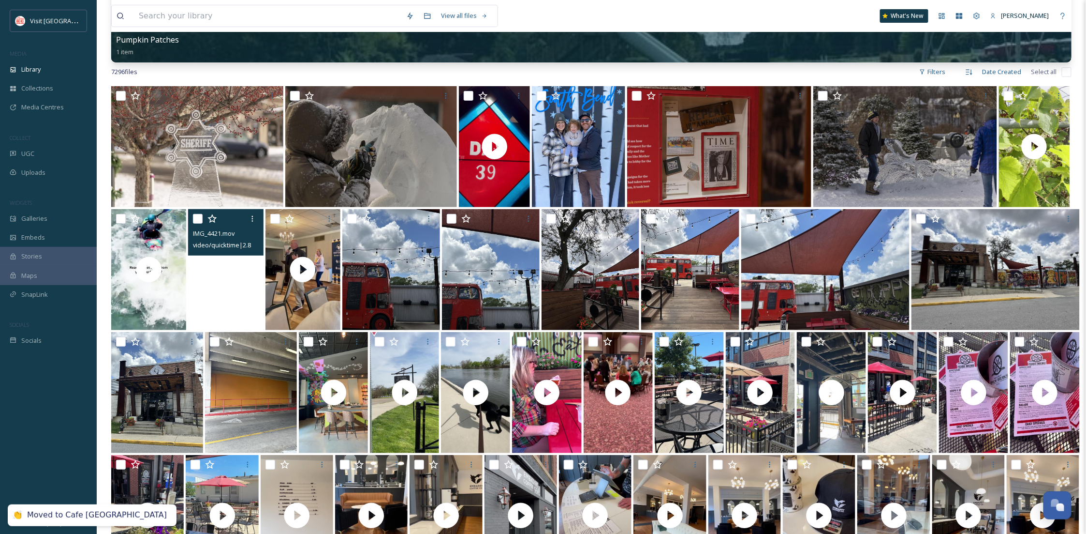
click at [257, 308] on video "IMG_4421.mov" at bounding box center [225, 269] width 75 height 121
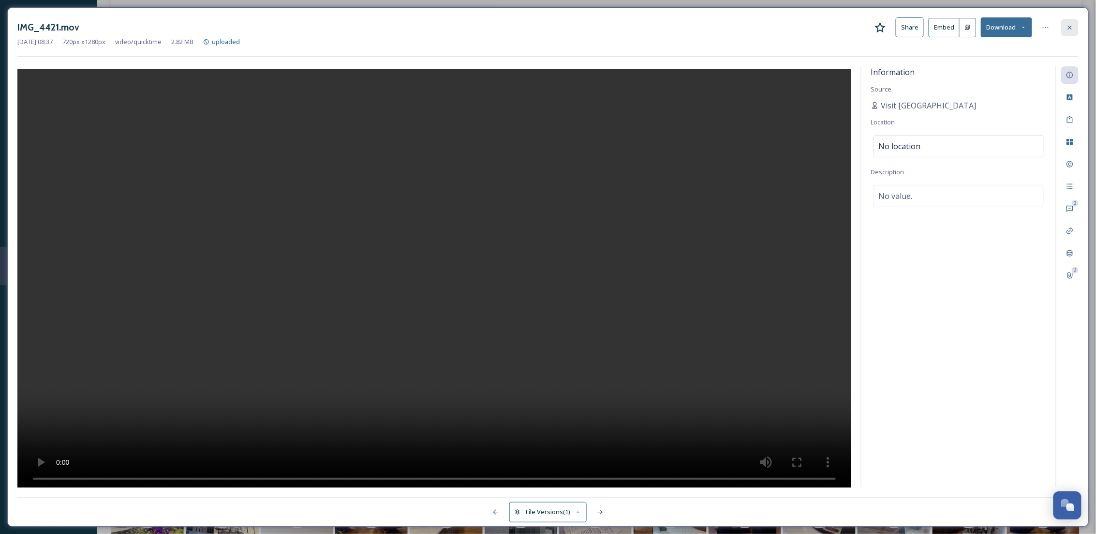
click at [1074, 28] on div at bounding box center [1069, 27] width 17 height 17
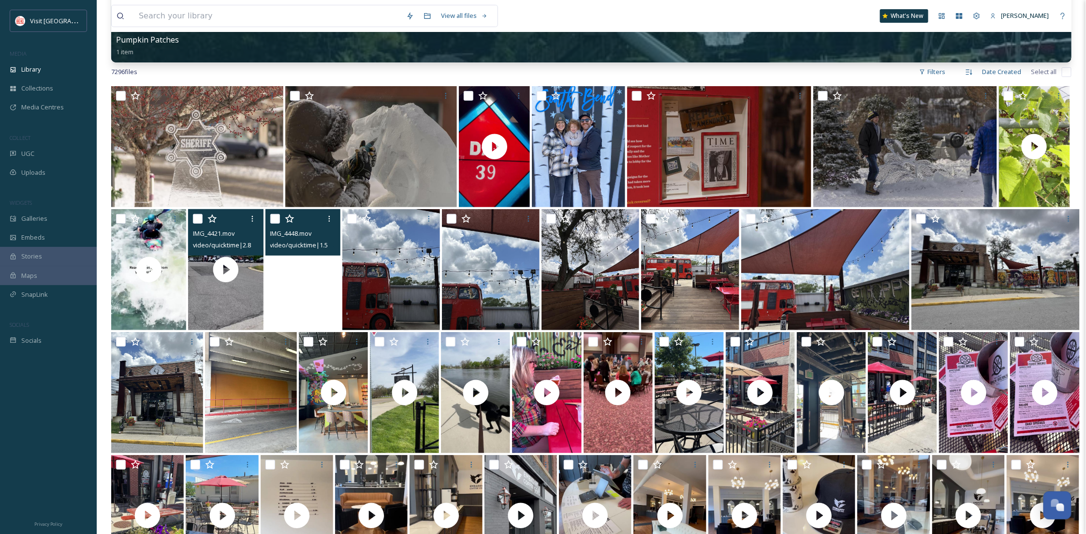
click at [320, 300] on video "IMG_4448.mov" at bounding box center [303, 269] width 75 height 121
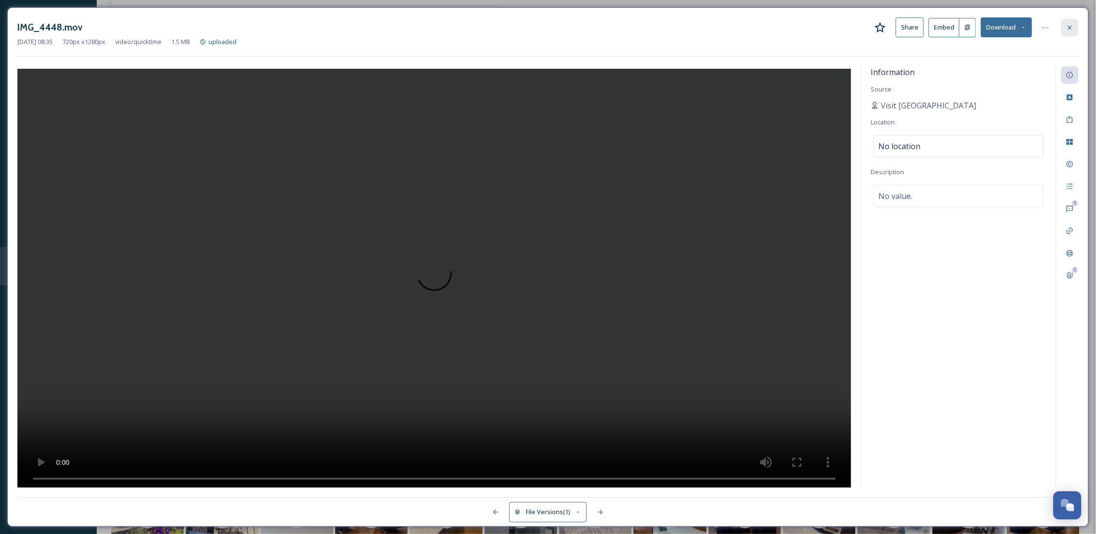
click at [1070, 29] on icon at bounding box center [1070, 28] width 8 height 8
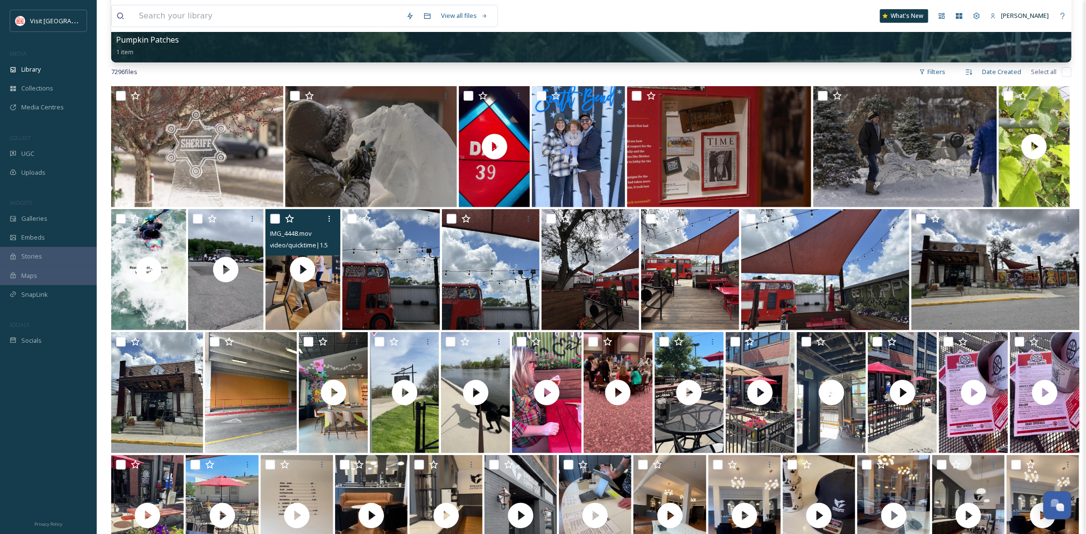
click at [275, 214] on input "checkbox" at bounding box center [275, 219] width 10 height 10
checkbox input "true"
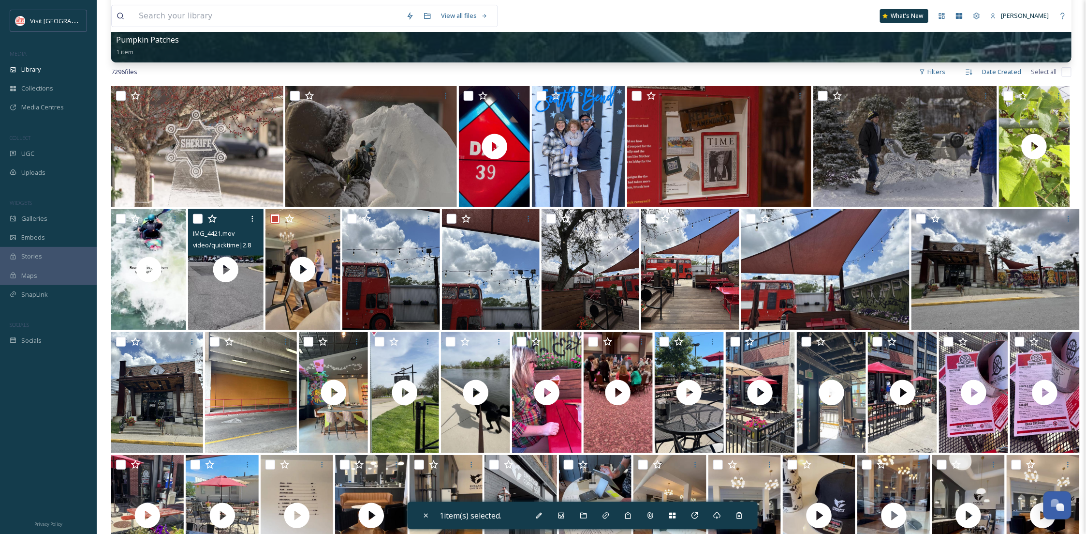
click at [195, 215] on input "checkbox" at bounding box center [198, 219] width 10 height 10
checkbox input "true"
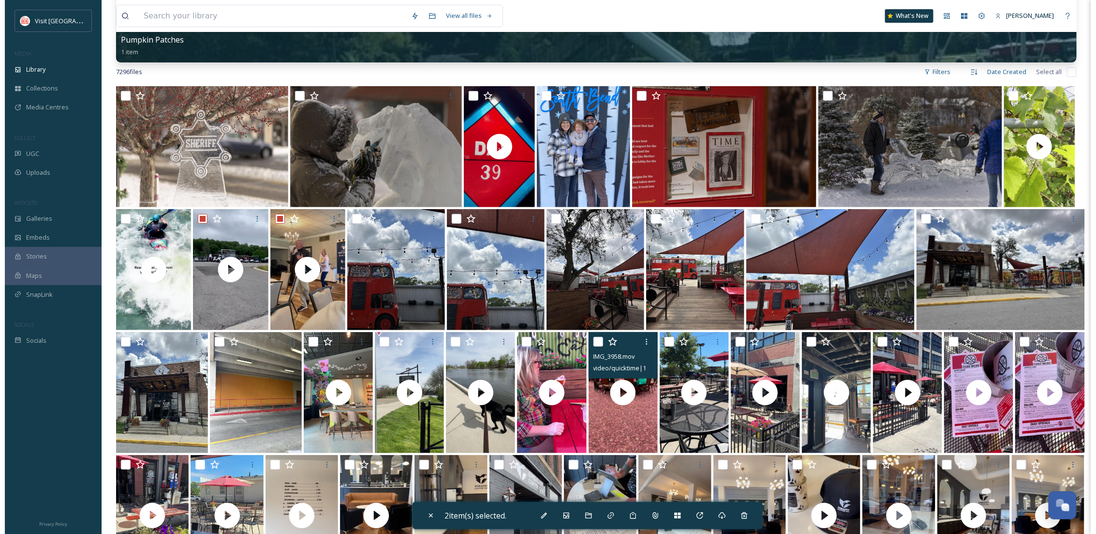
scroll to position [328, 0]
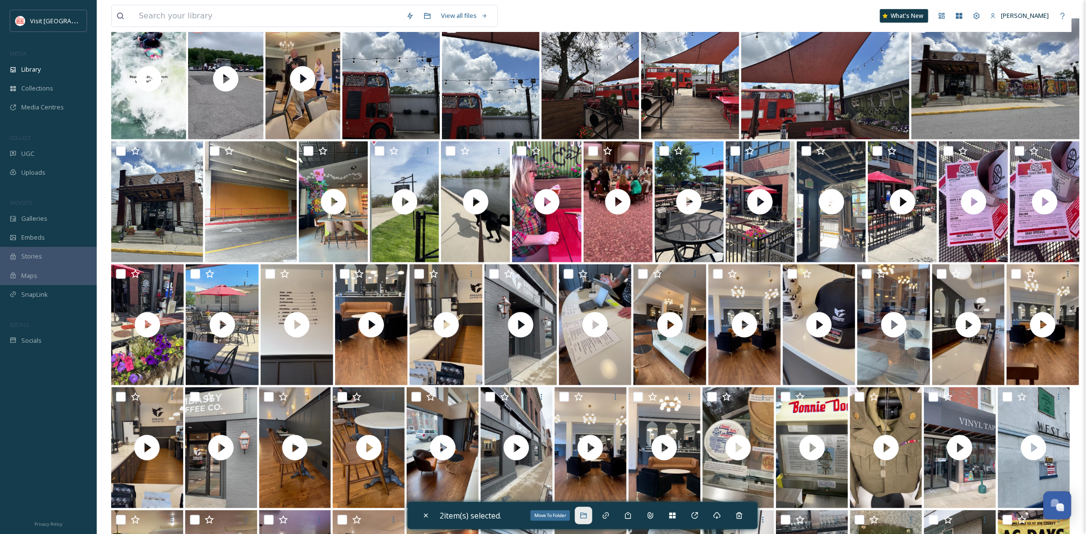
click at [586, 515] on icon at bounding box center [584, 515] width 8 height 8
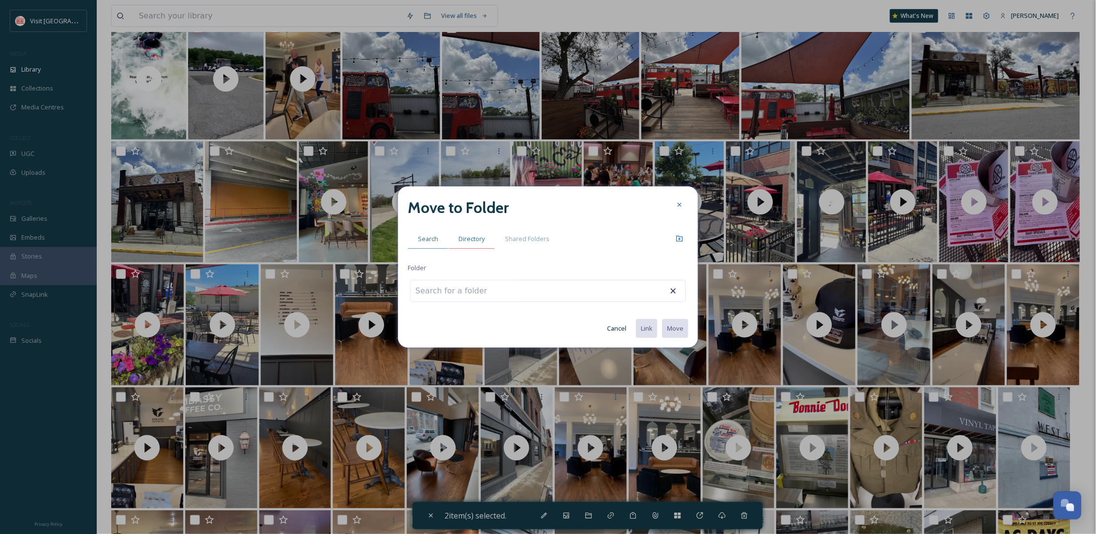
click at [462, 244] on div "Directory" at bounding box center [471, 239] width 46 height 20
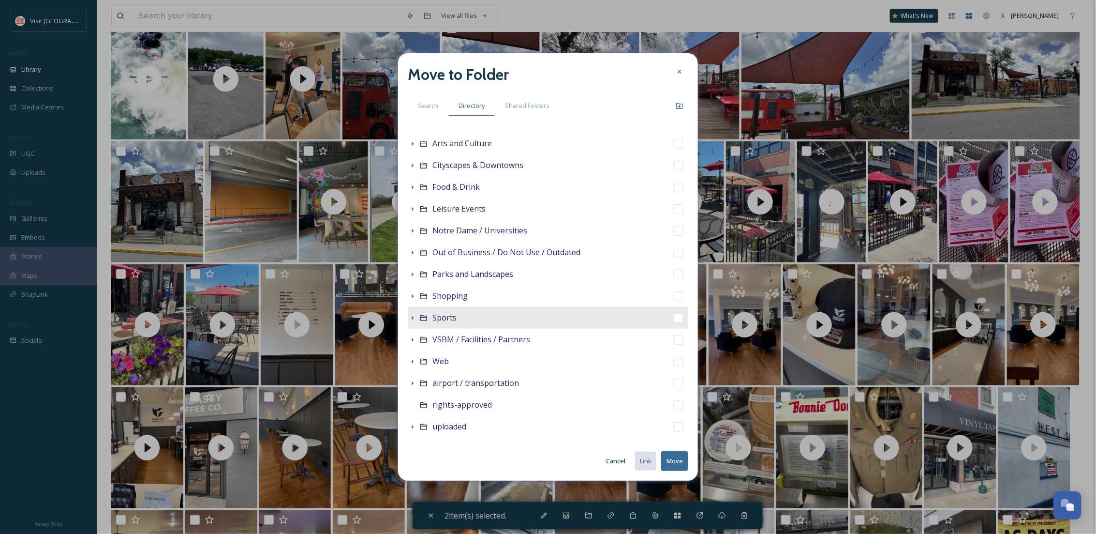
scroll to position [78, 0]
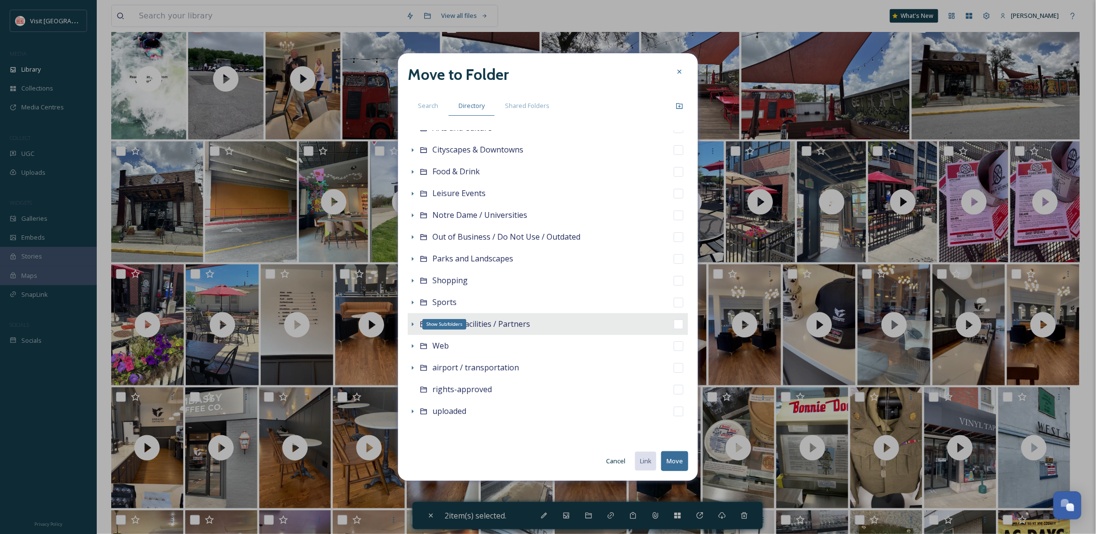
click at [414, 328] on div "Show Subfolders" at bounding box center [413, 324] width 10 height 10
click at [461, 327] on span "VSBM / Facilities / Partners" at bounding box center [481, 323] width 98 height 11
checkbox input "false"
checkbox input "true"
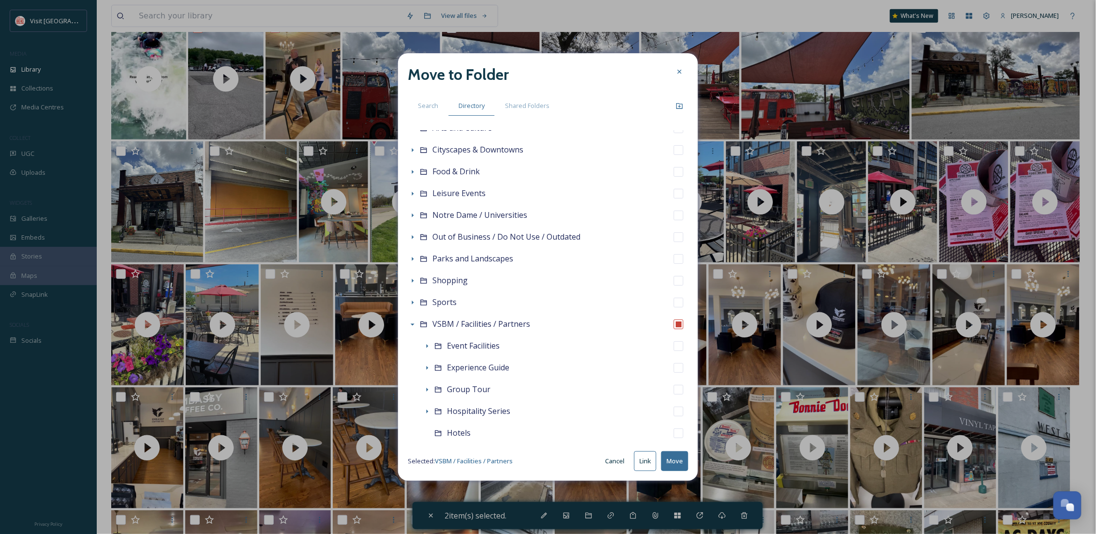
click at [680, 454] on button "Move" at bounding box center [674, 461] width 27 height 20
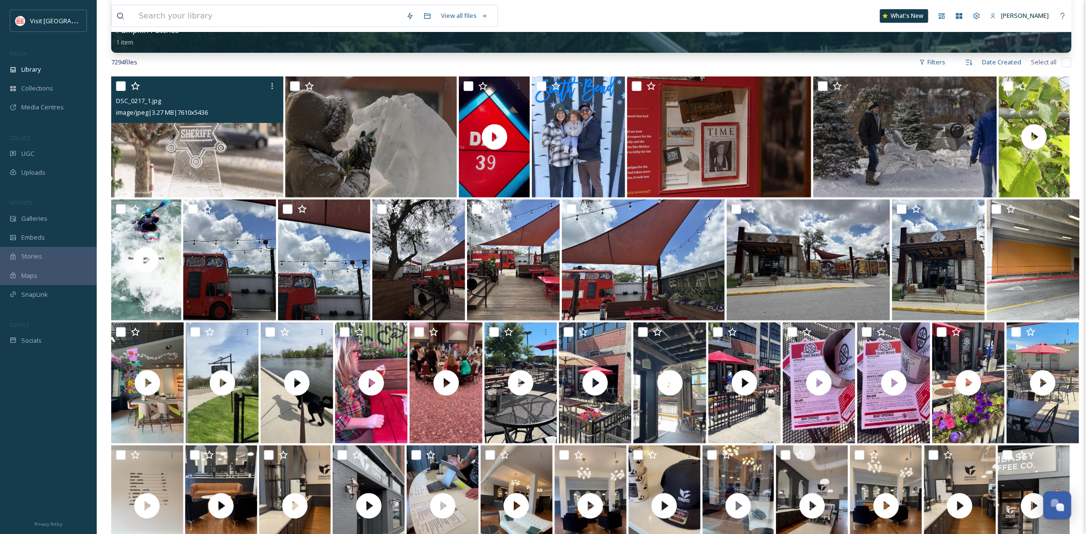
scroll to position [172, 0]
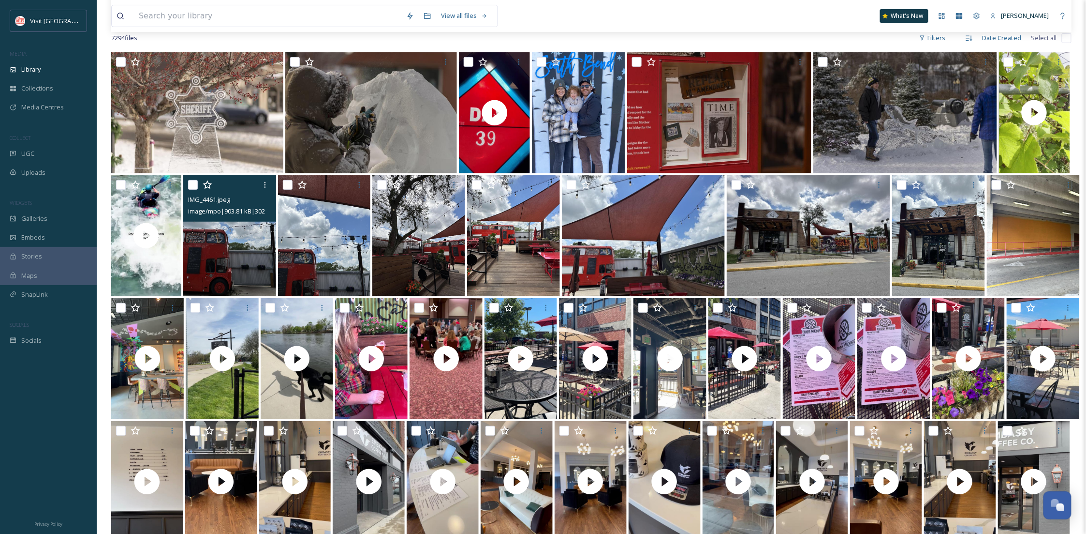
click at [190, 186] on input "checkbox" at bounding box center [193, 185] width 10 height 10
checkbox input "true"
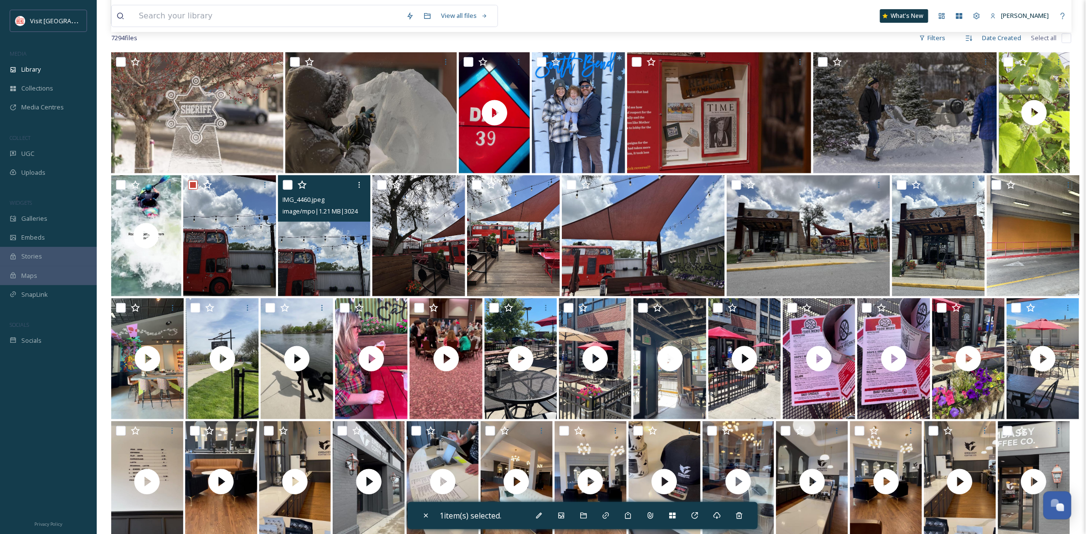
click at [283, 184] on input "checkbox" at bounding box center [288, 185] width 10 height 10
checkbox input "true"
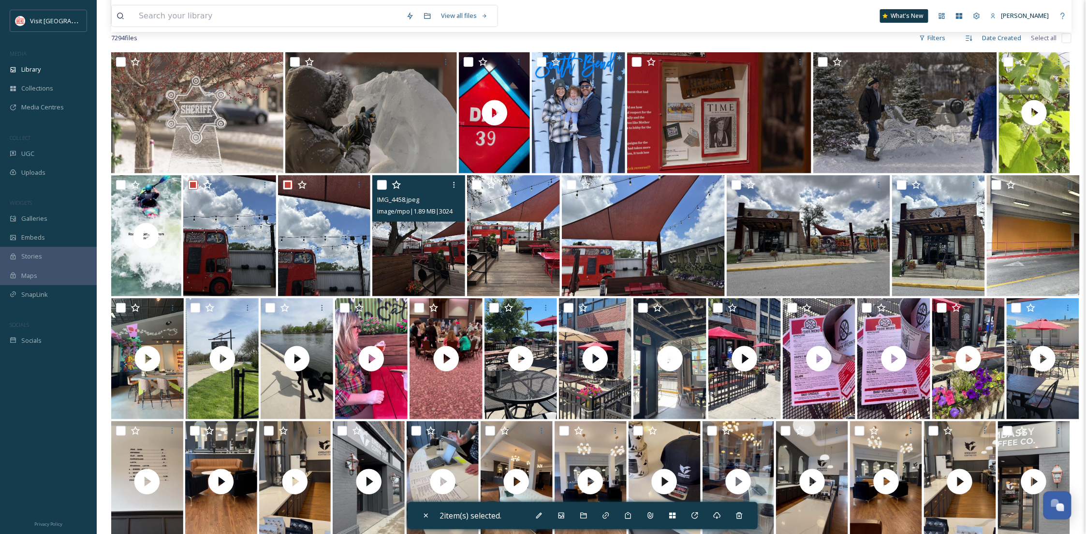
click at [387, 187] on div at bounding box center [420, 184] width 86 height 17
click at [382, 187] on input "checkbox" at bounding box center [382, 185] width 10 height 10
checkbox input "true"
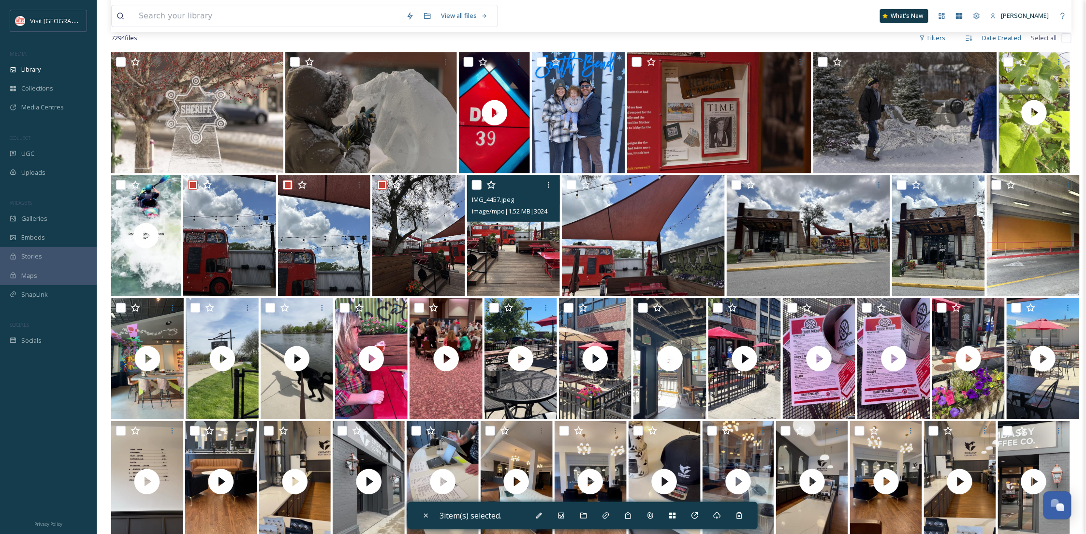
click at [472, 183] on input "checkbox" at bounding box center [477, 185] width 10 height 10
checkbox input "true"
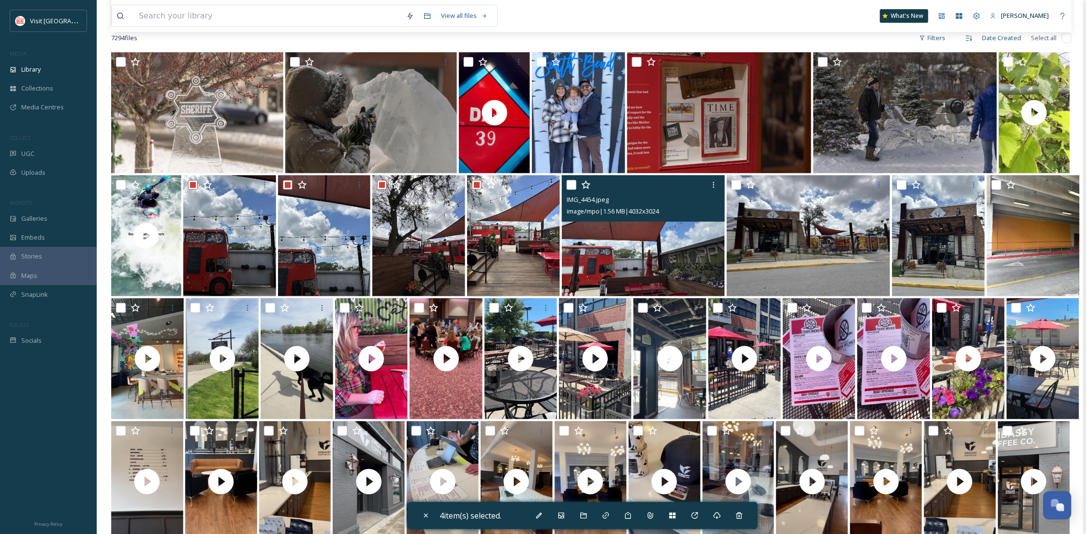
click at [568, 186] on input "checkbox" at bounding box center [572, 185] width 10 height 10
checkbox input "true"
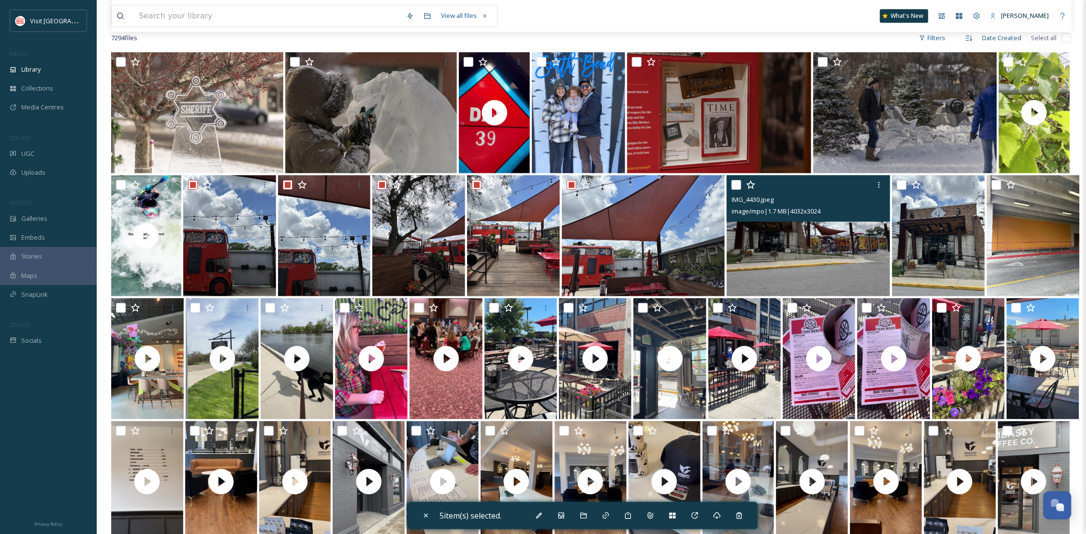
click at [734, 186] on input "checkbox" at bounding box center [737, 185] width 10 height 10
checkbox input "true"
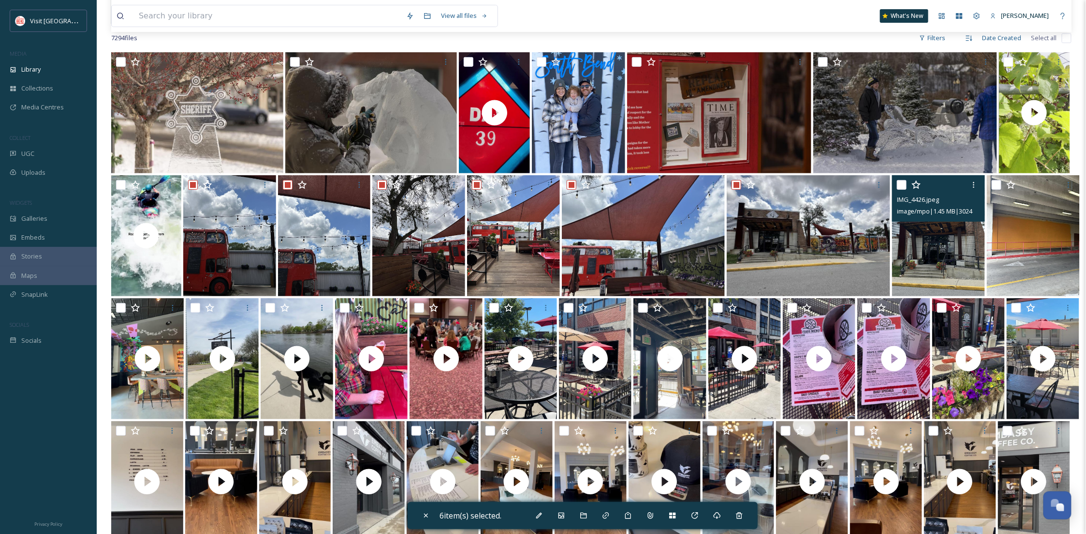
click at [902, 187] on input "checkbox" at bounding box center [902, 185] width 10 height 10
checkbox input "true"
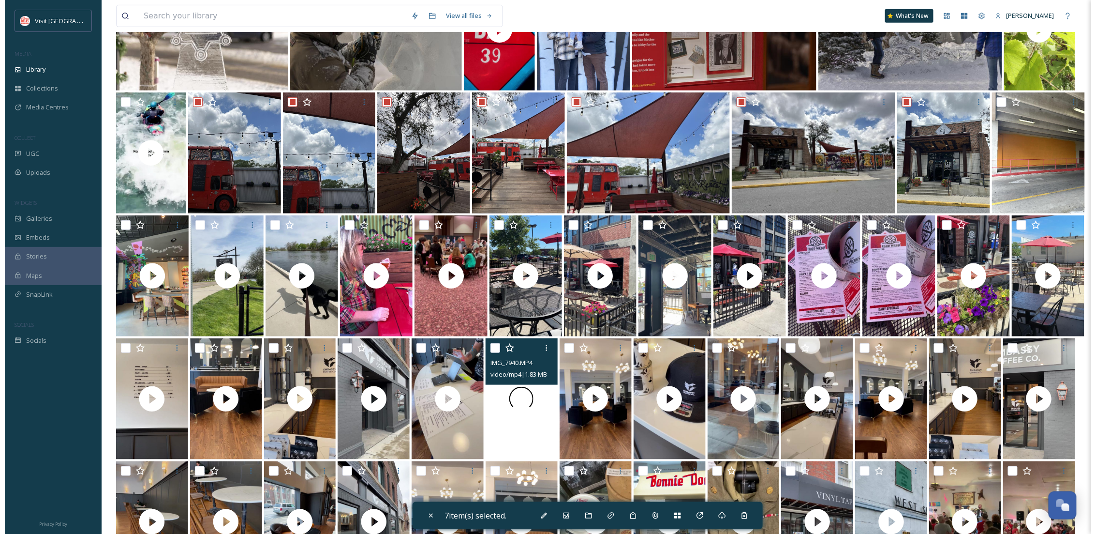
scroll to position [258, 0]
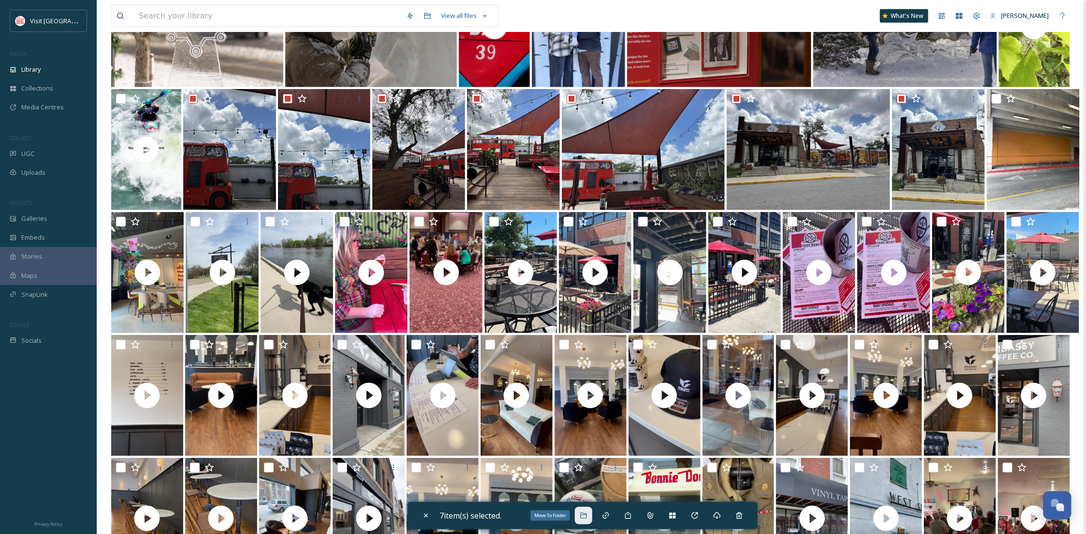
click at [588, 516] on icon at bounding box center [584, 515] width 8 height 8
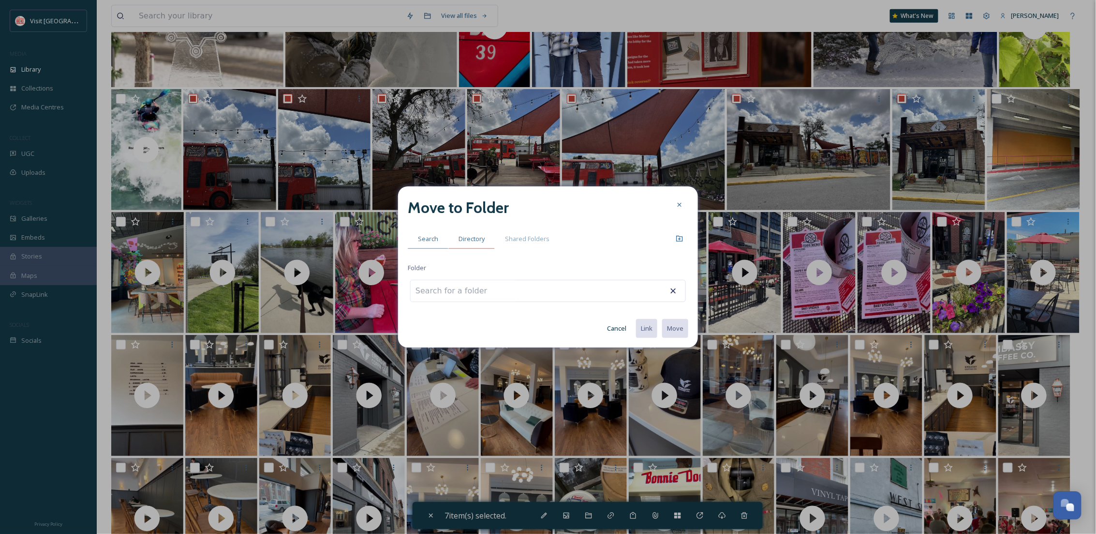
click at [461, 234] on span "Directory" at bounding box center [472, 238] width 26 height 9
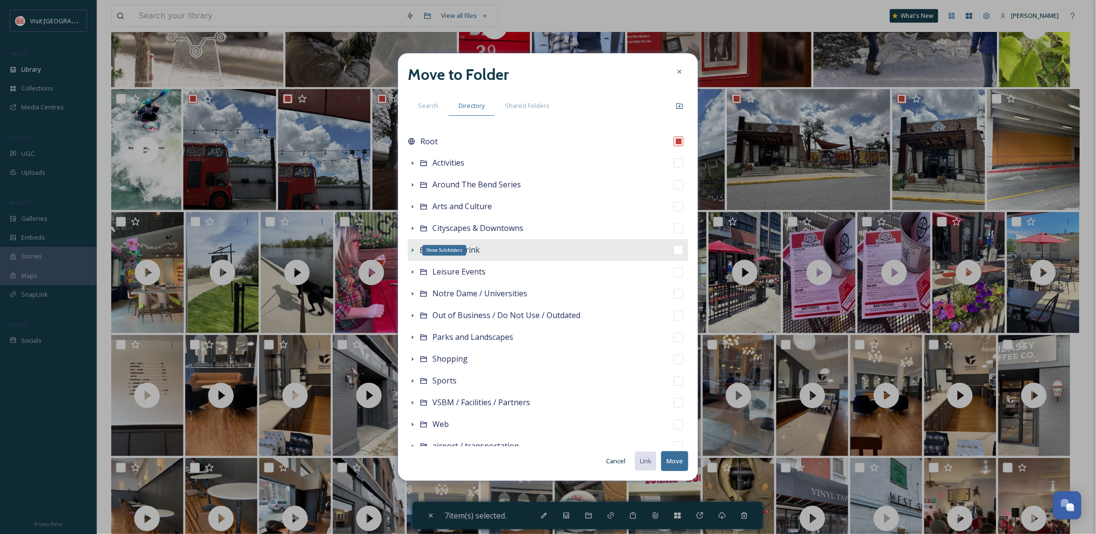
click at [413, 252] on icon at bounding box center [413, 250] width 8 height 8
click at [524, 253] on div "Food & Drink" at bounding box center [548, 250] width 281 height 22
checkbox input "false"
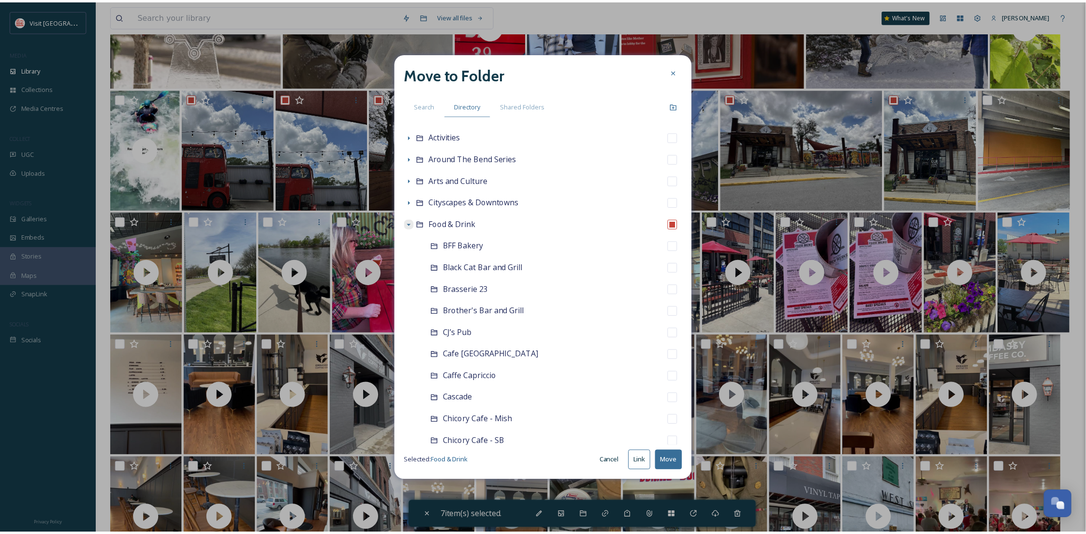
scroll to position [23, 0]
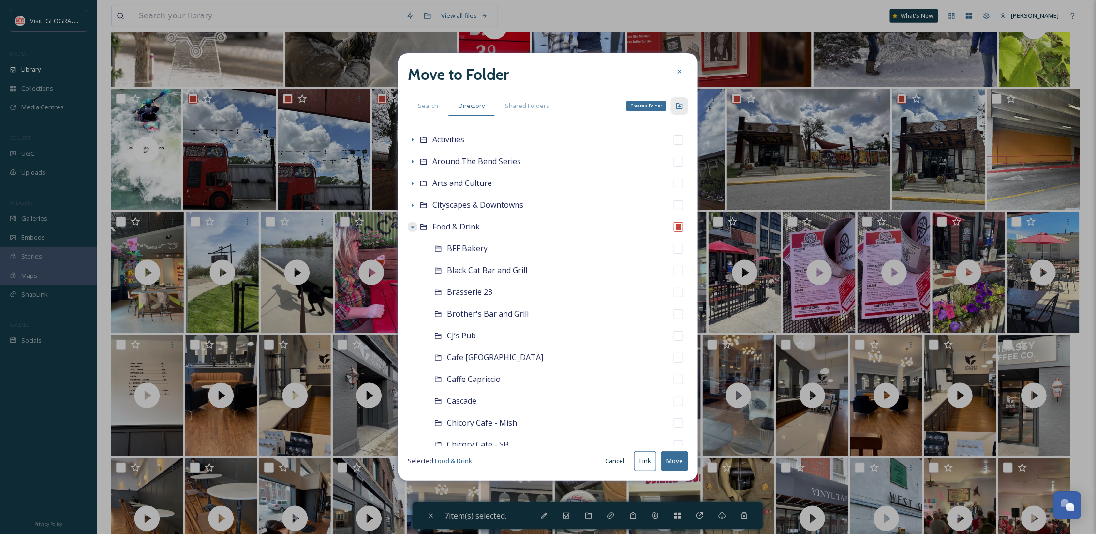
click at [680, 103] on icon at bounding box center [680, 106] width 8 height 8
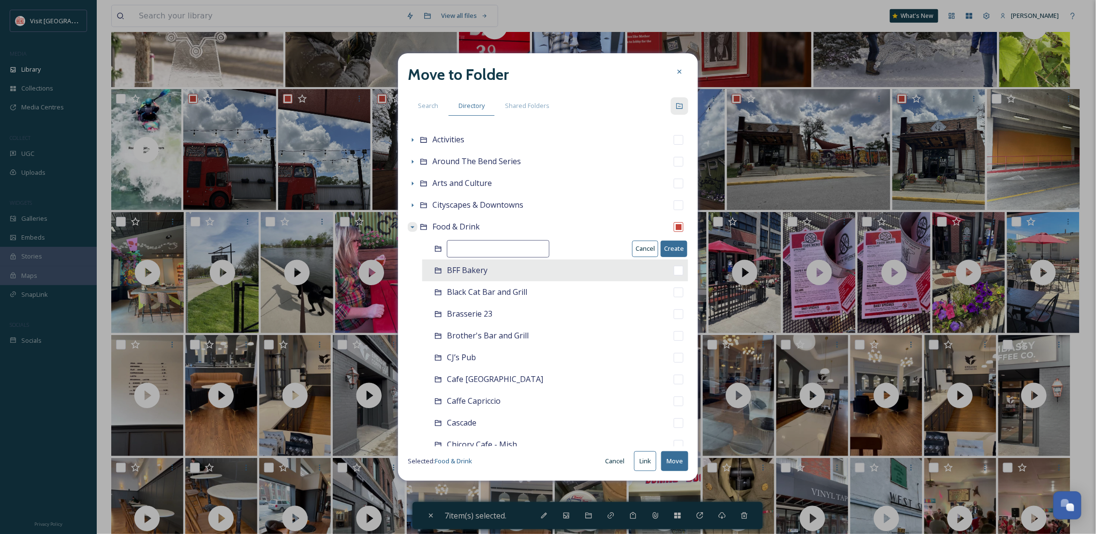
click at [476, 259] on div "BFF Bakery" at bounding box center [555, 270] width 266 height 22
checkbox input "false"
checkbox input "true"
click at [640, 273] on button "Cancel" at bounding box center [645, 270] width 26 height 16
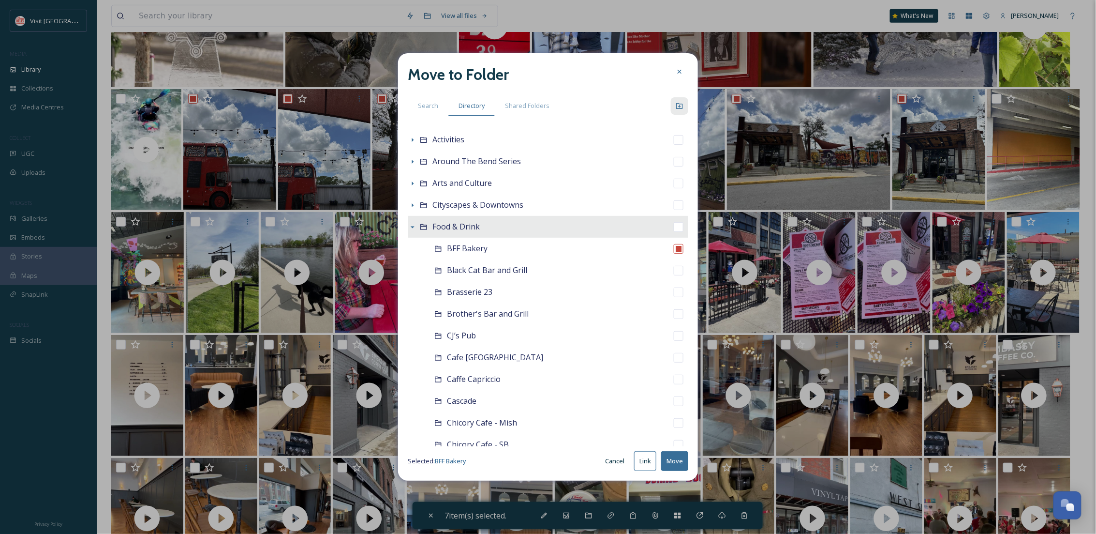
click at [663, 223] on div "Food & Drink" at bounding box center [548, 227] width 281 height 22
checkbox input "true"
checkbox input "false"
click at [679, 101] on div "Create a Folder" at bounding box center [679, 105] width 17 height 17
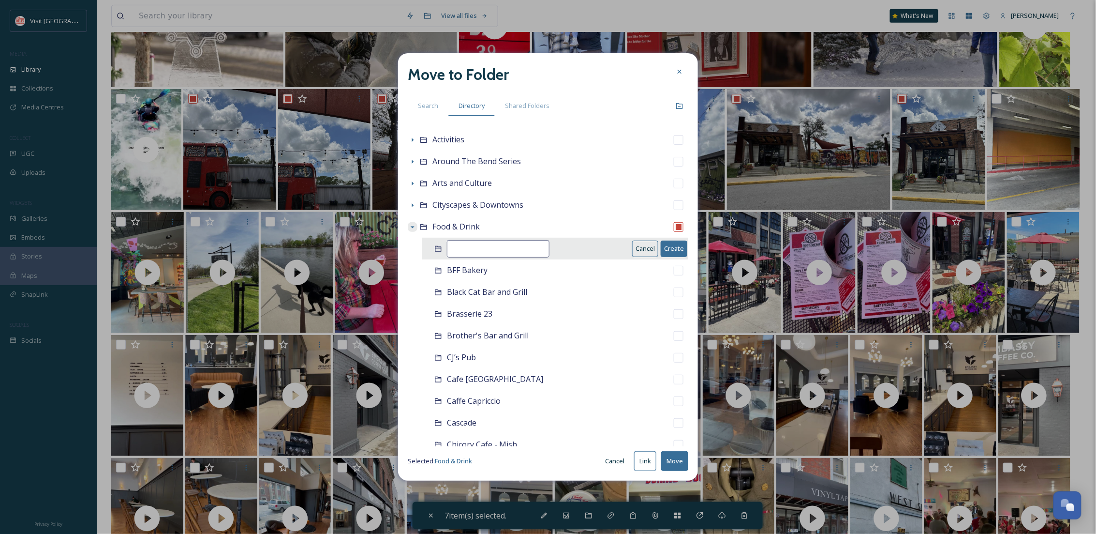
click at [468, 251] on input at bounding box center [498, 248] width 103 height 17
type input "Evil Czech"
click at [671, 250] on button "Create" at bounding box center [674, 248] width 27 height 16
checkbox input "false"
checkbox input "true"
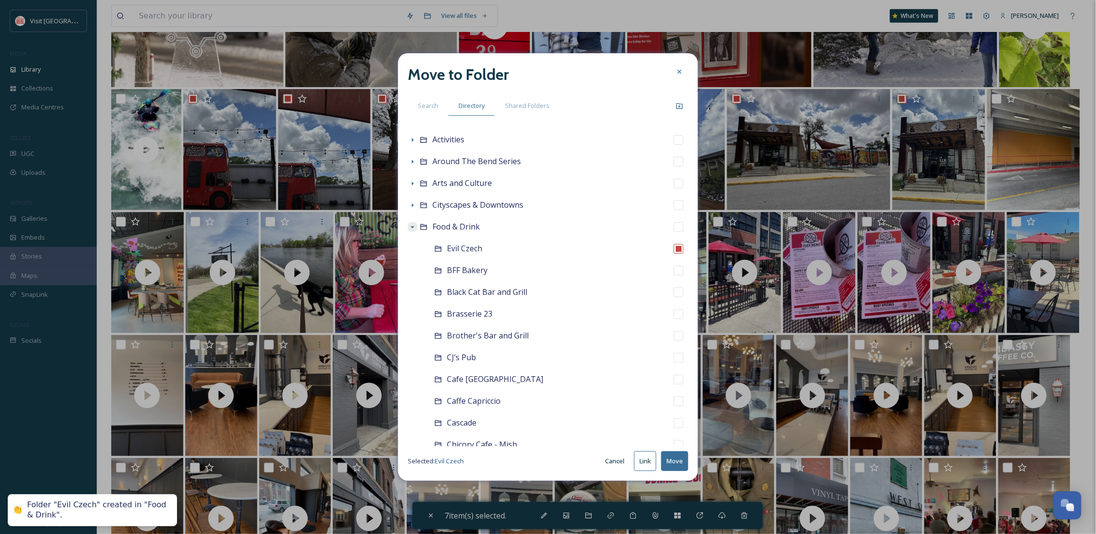
click at [680, 468] on button "Move" at bounding box center [674, 461] width 27 height 20
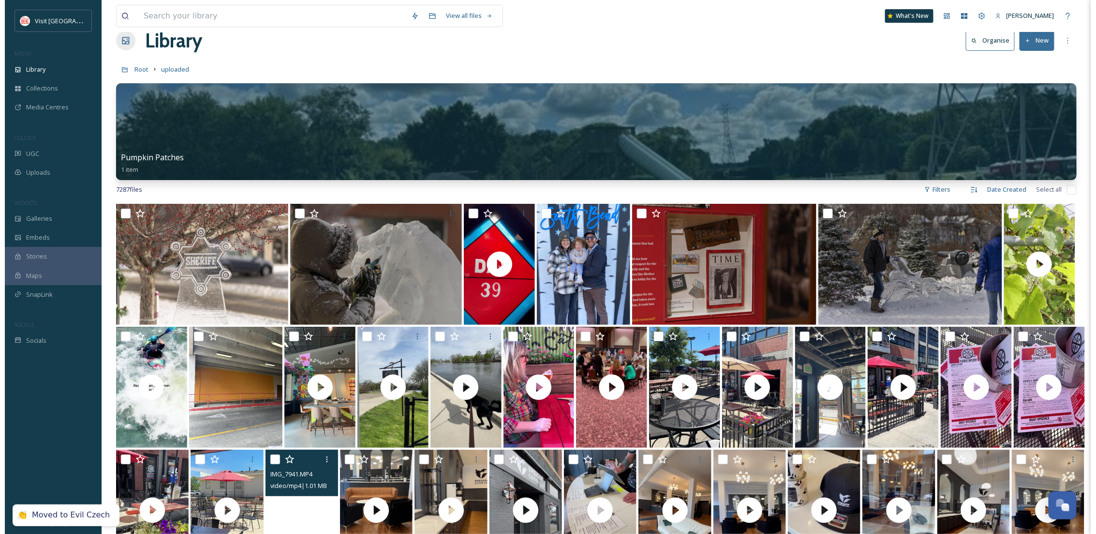
scroll to position [0, 0]
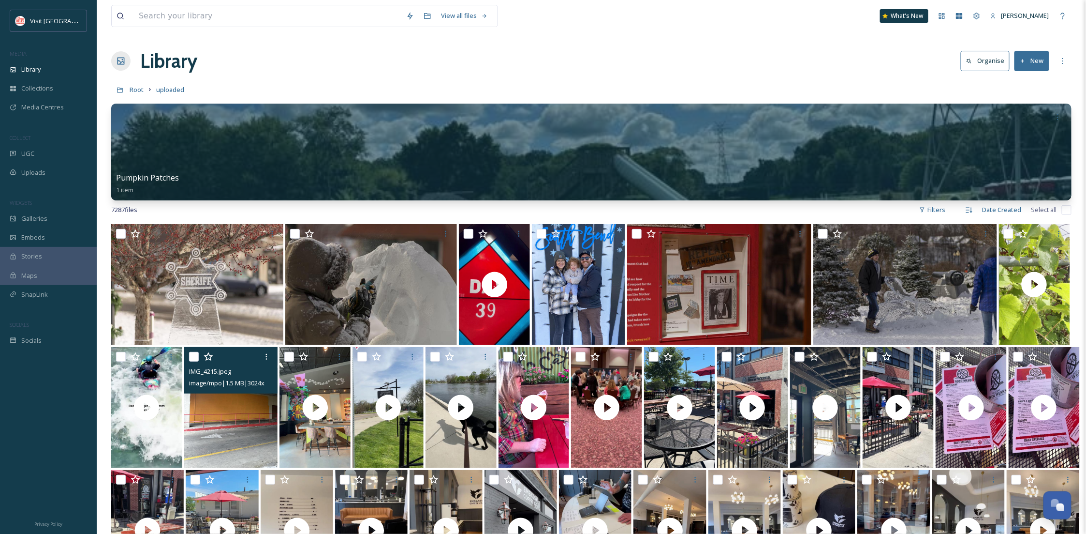
click at [191, 351] on div at bounding box center [232, 356] width 87 height 17
click at [191, 356] on input "checkbox" at bounding box center [194, 357] width 10 height 10
checkbox input "true"
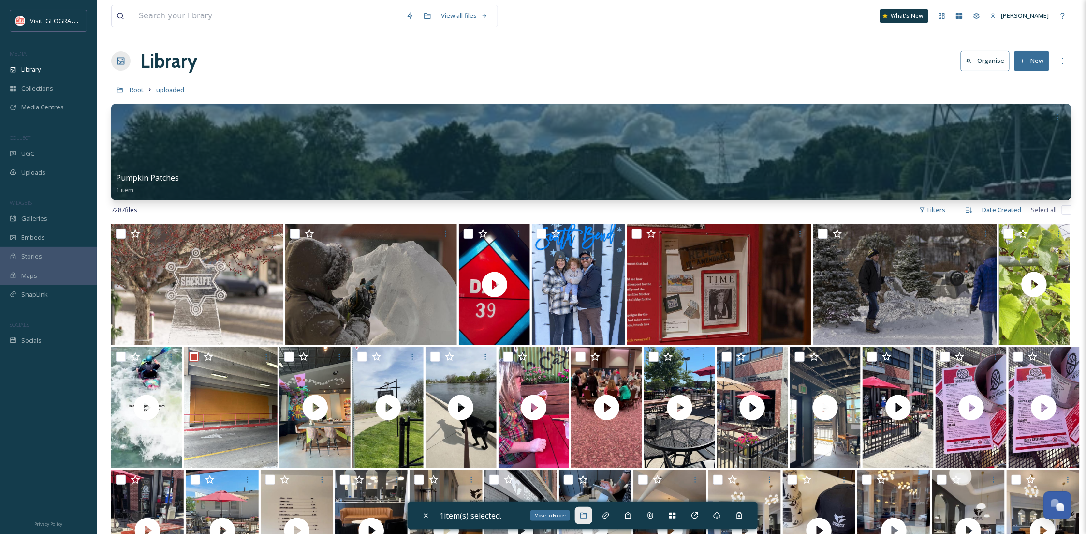
click at [585, 516] on icon at bounding box center [584, 515] width 8 height 8
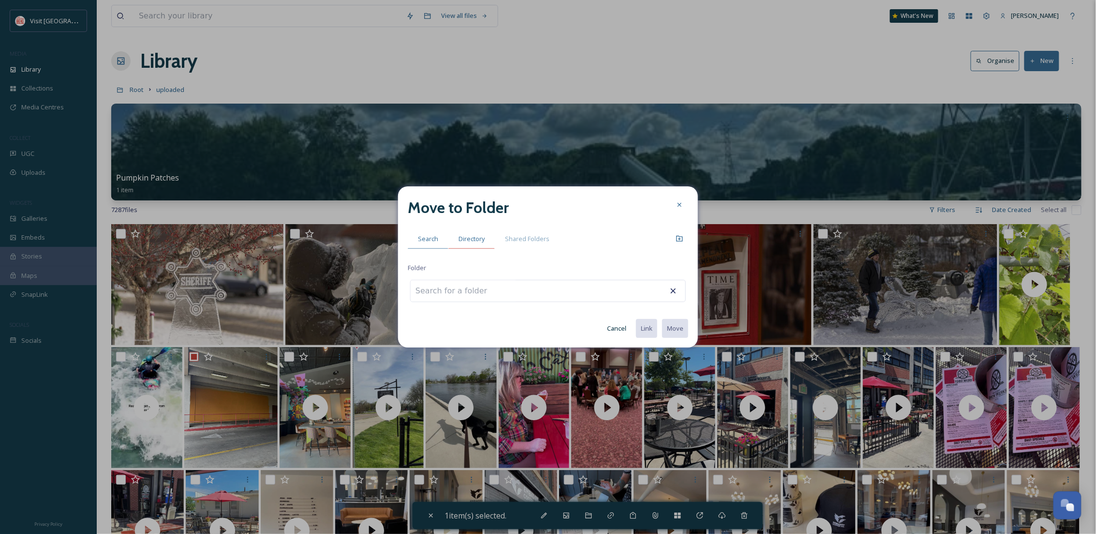
click at [474, 239] on span "Directory" at bounding box center [472, 238] width 26 height 9
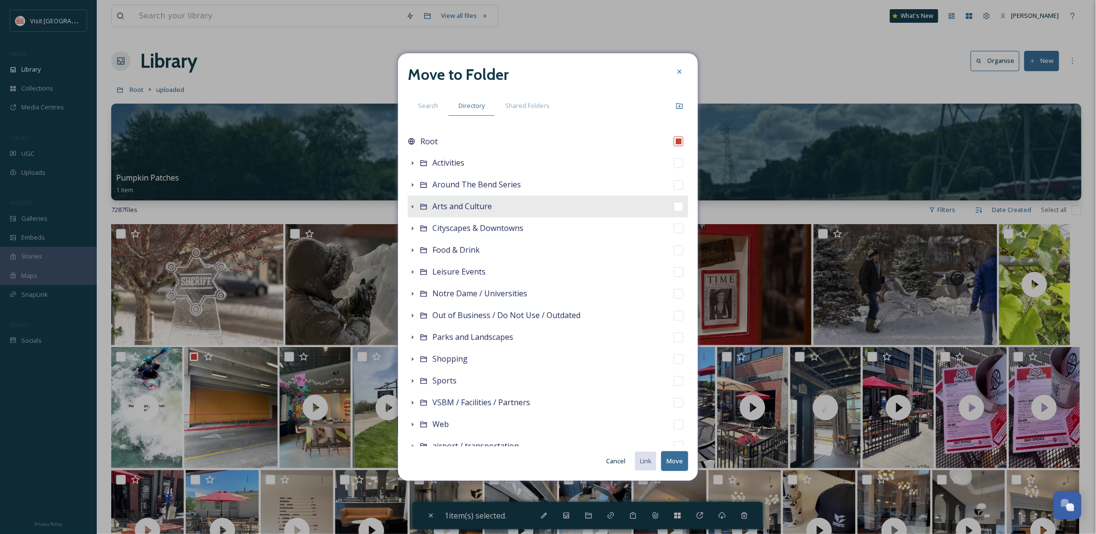
click at [444, 209] on span "Arts and Culture" at bounding box center [461, 206] width 59 height 11
checkbox input "false"
click at [411, 208] on icon at bounding box center [413, 207] width 8 height 8
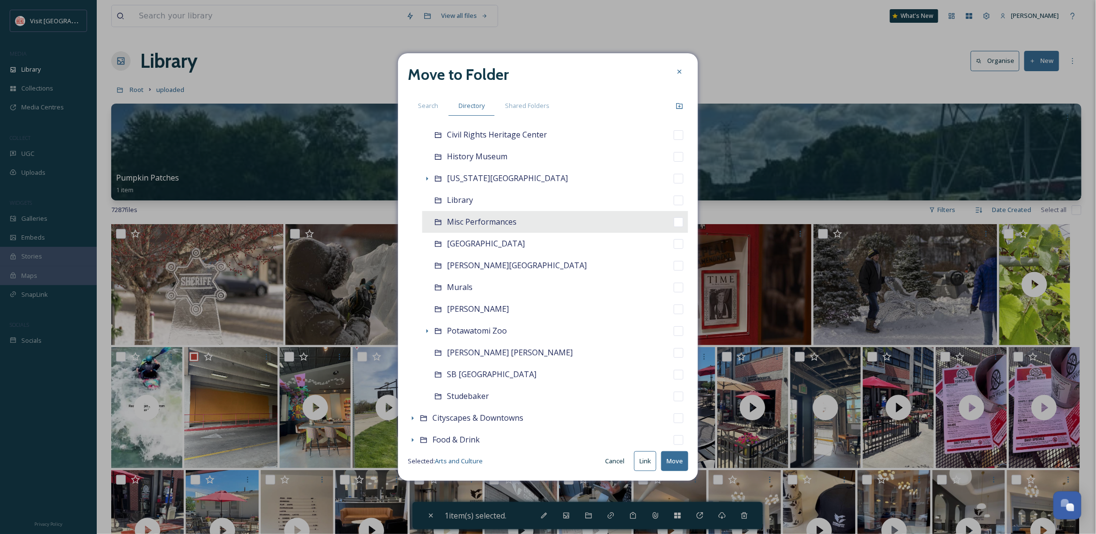
scroll to position [172, 0]
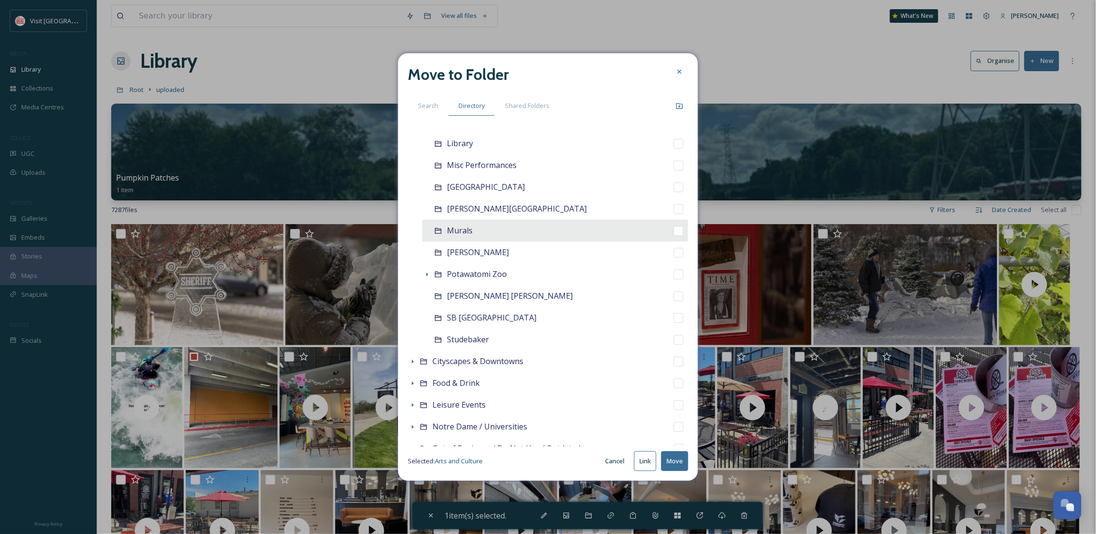
click at [454, 230] on span "Murals" at bounding box center [460, 230] width 26 height 11
checkbox input "false"
checkbox input "true"
click at [680, 461] on button "Move" at bounding box center [674, 461] width 27 height 20
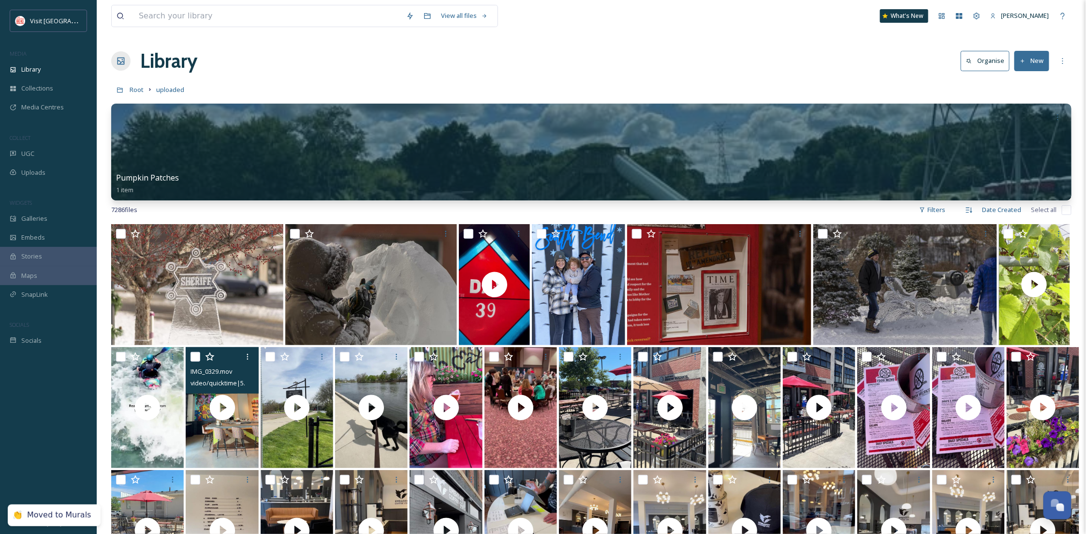
click at [197, 352] on input "checkbox" at bounding box center [196, 357] width 10 height 10
checkbox input "true"
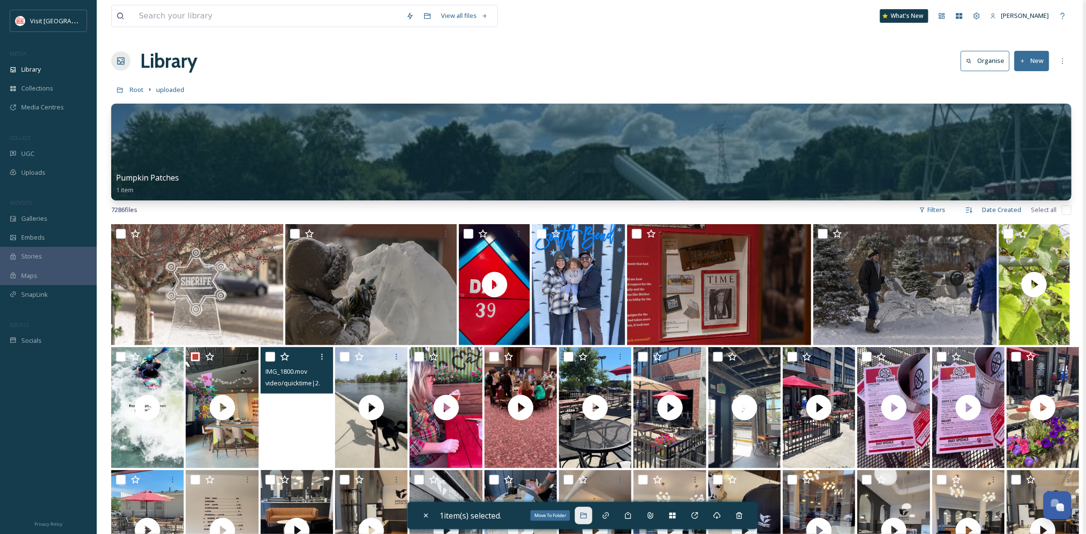
click at [588, 511] on icon at bounding box center [584, 515] width 8 height 8
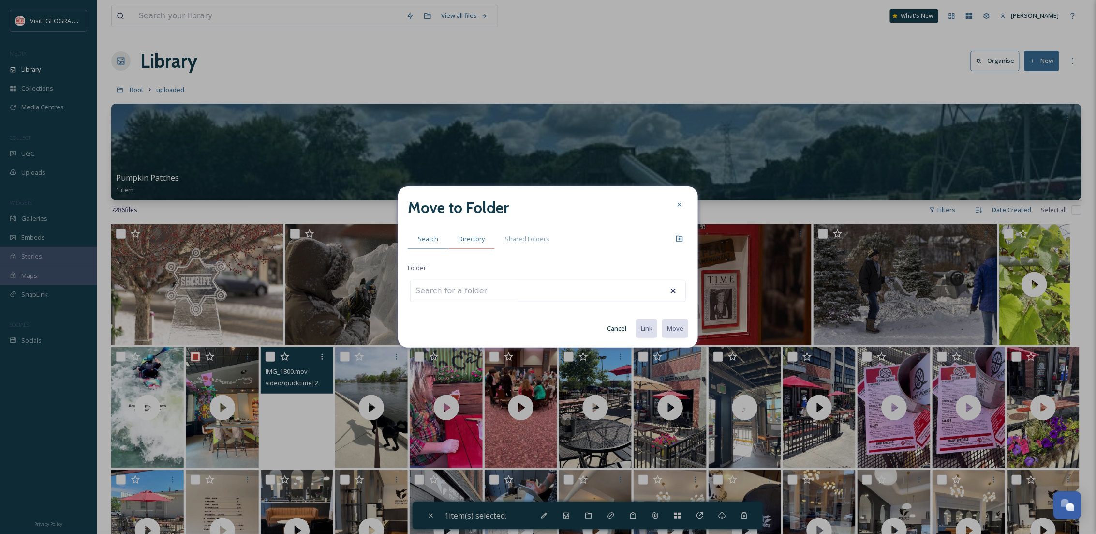
click at [481, 231] on div "Directory" at bounding box center [471, 239] width 46 height 20
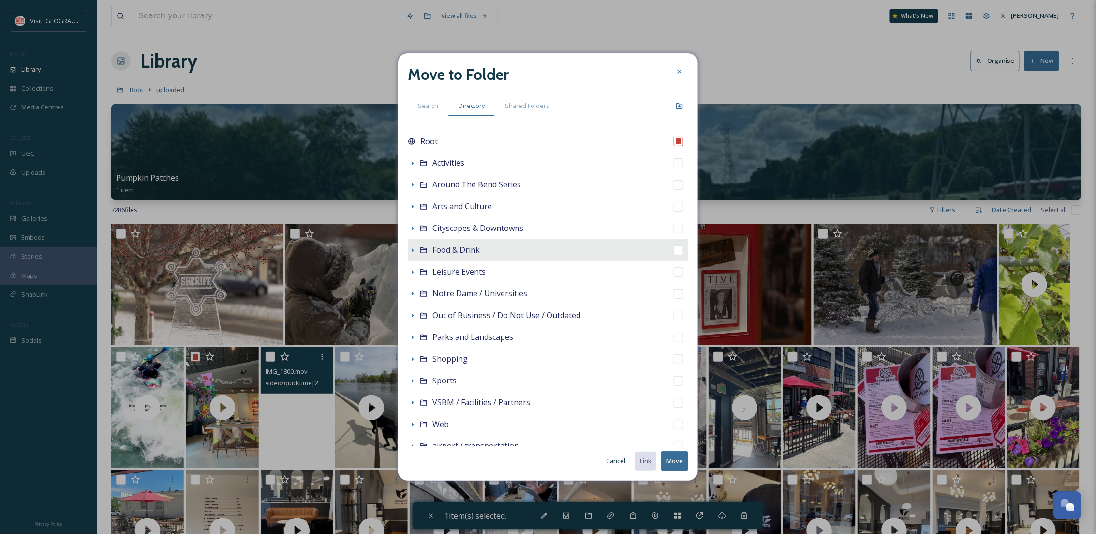
click at [465, 253] on span "Food & Drink" at bounding box center [455, 249] width 47 height 11
checkbox input "false"
checkbox input "true"
click at [409, 250] on icon at bounding box center [413, 250] width 8 height 8
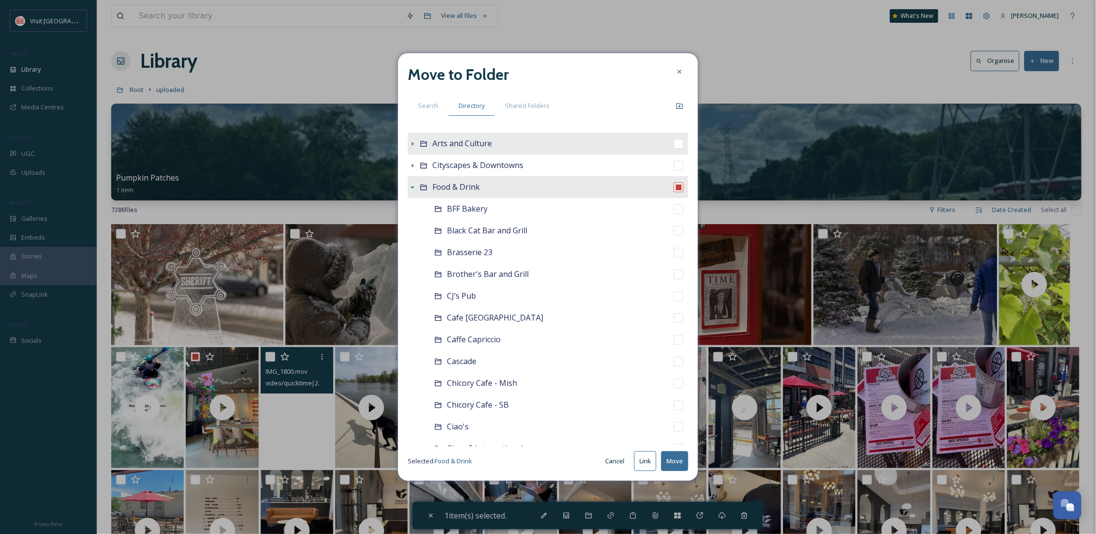
scroll to position [0, 0]
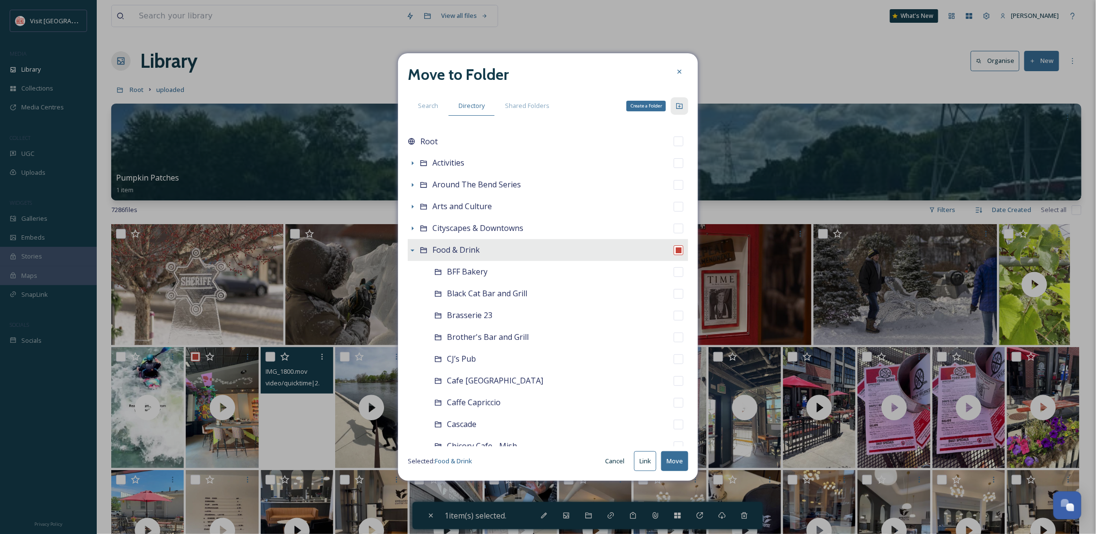
click at [680, 105] on icon at bounding box center [680, 106] width 8 height 8
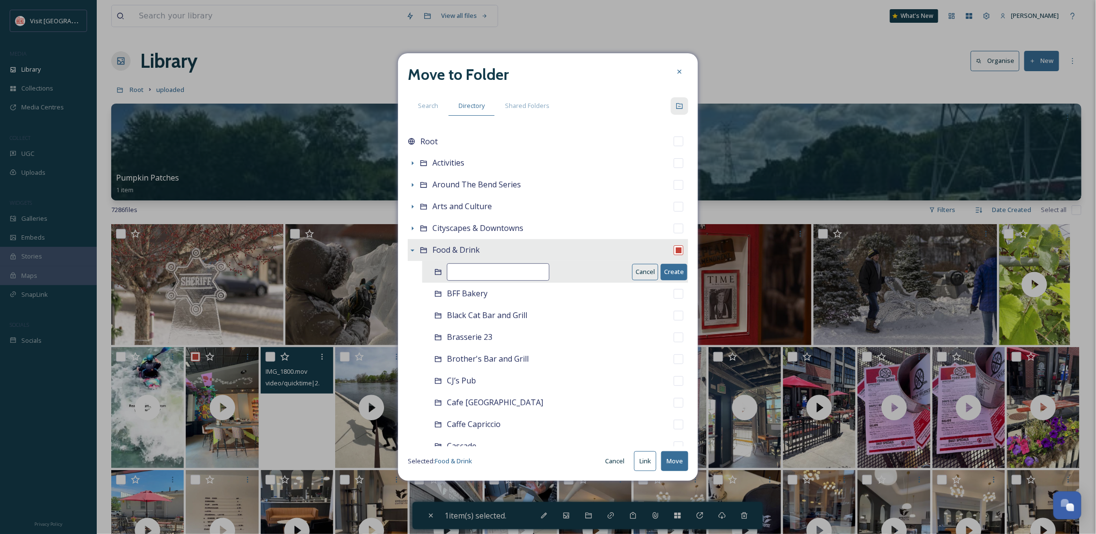
click at [519, 272] on input at bounding box center [498, 271] width 103 height 17
type input "Social Cantina"
click at [661, 268] on button "Create" at bounding box center [674, 272] width 27 height 16
checkbox input "false"
checkbox input "true"
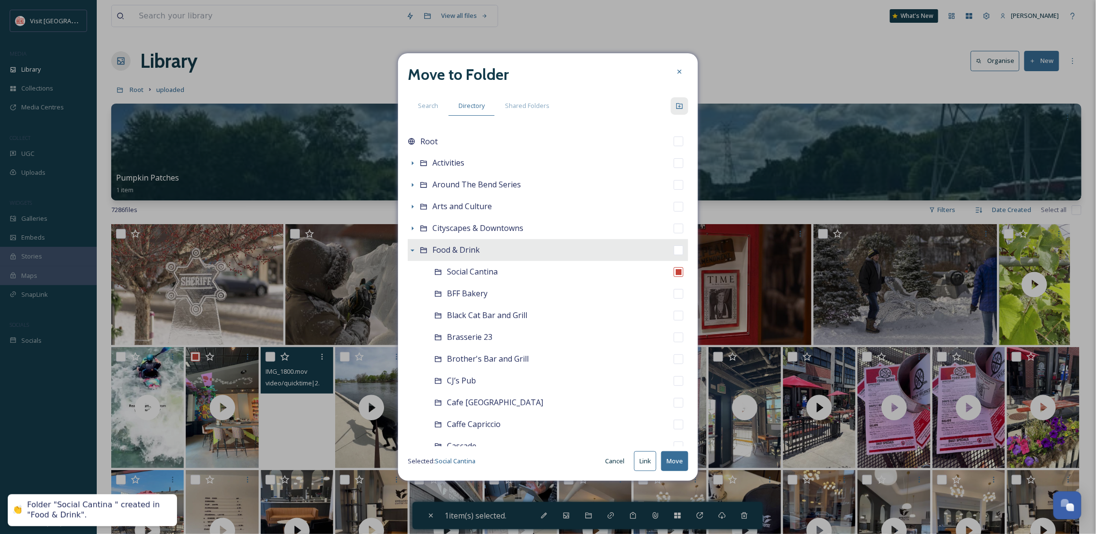
click at [672, 460] on button "Move" at bounding box center [674, 461] width 27 height 20
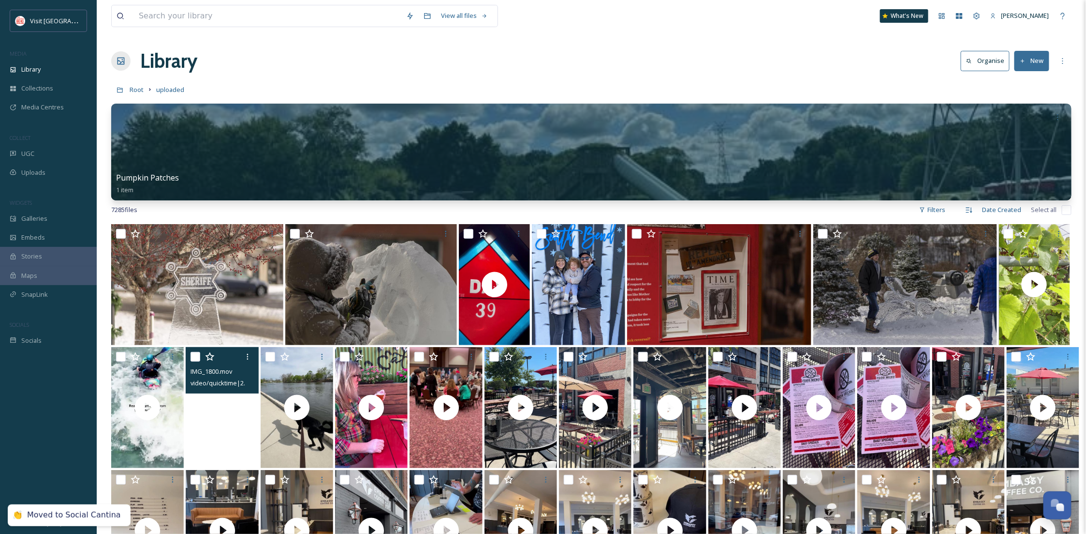
click at [229, 417] on video "IMG_1800.mov" at bounding box center [222, 407] width 73 height 121
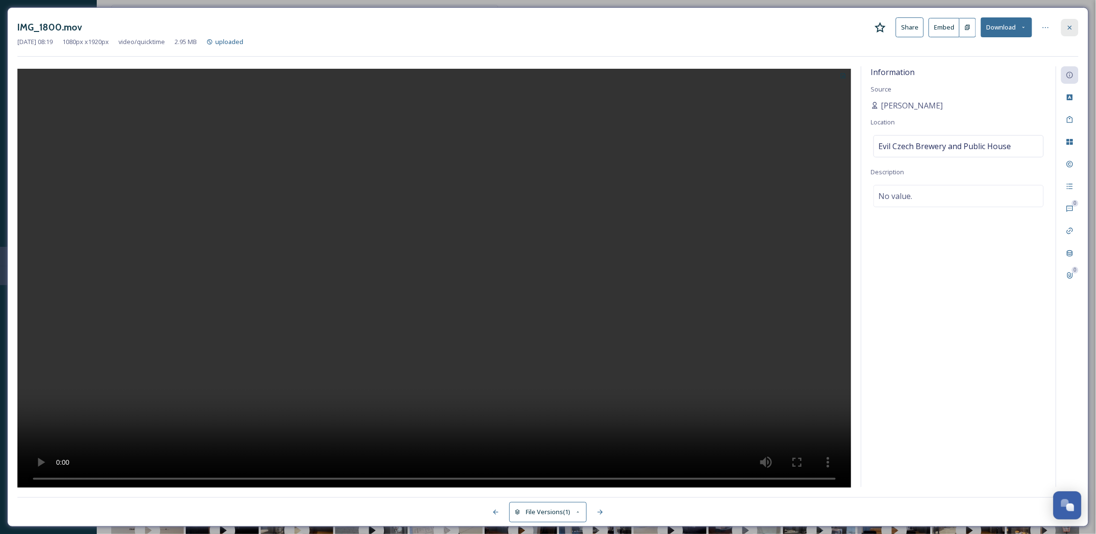
click at [1074, 33] on div at bounding box center [1069, 27] width 17 height 17
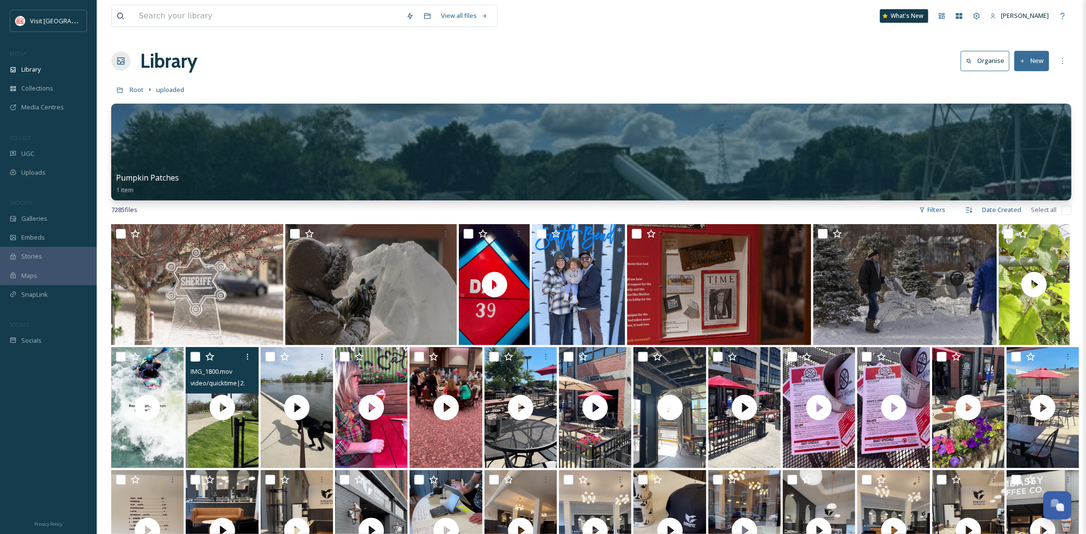
click at [198, 357] on input "checkbox" at bounding box center [196, 357] width 10 height 10
checkbox input "true"
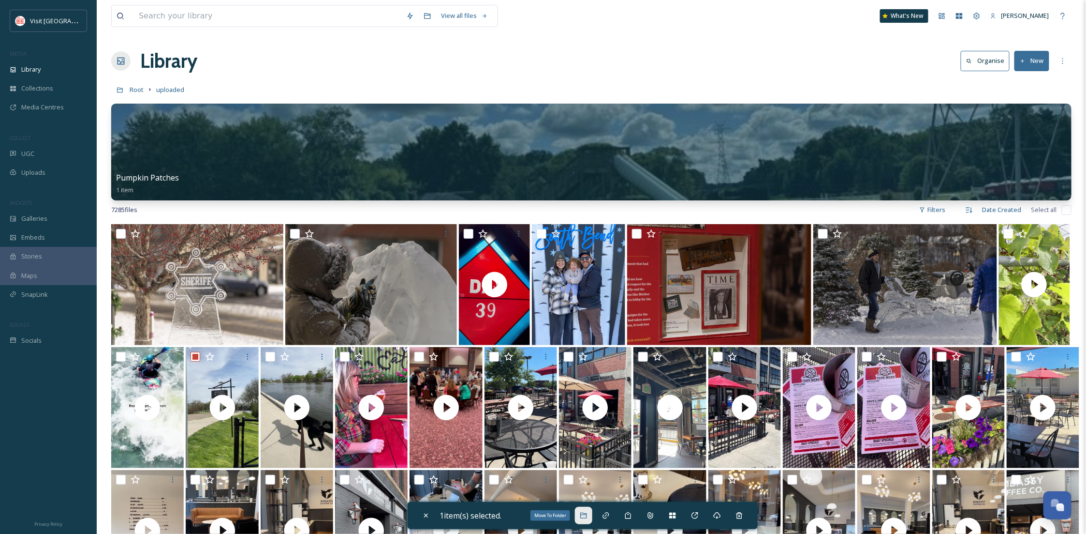
click at [582, 514] on div "Move To Folder" at bounding box center [583, 514] width 17 height 17
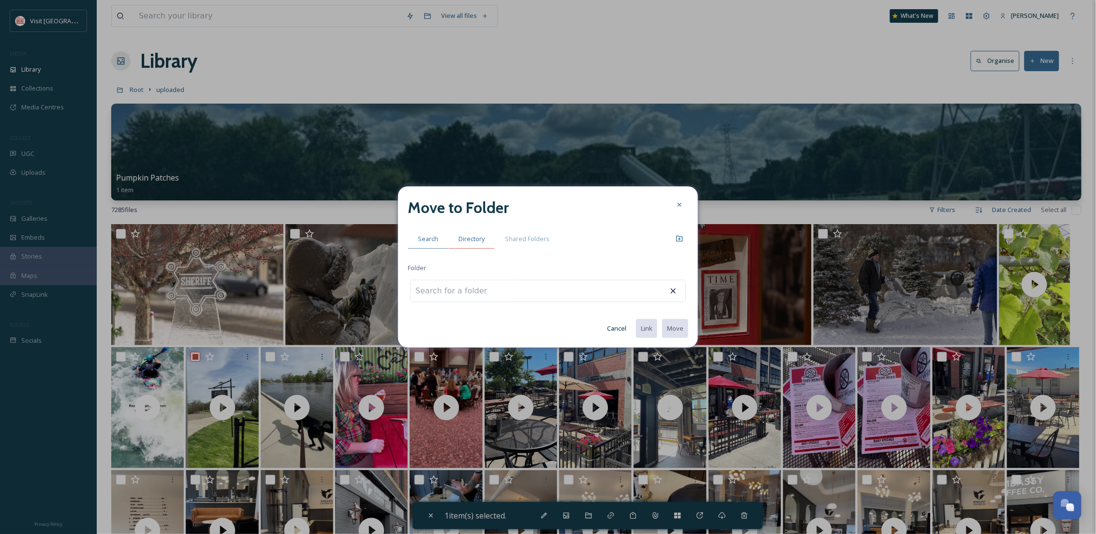
click at [474, 241] on span "Directory" at bounding box center [472, 238] width 26 height 9
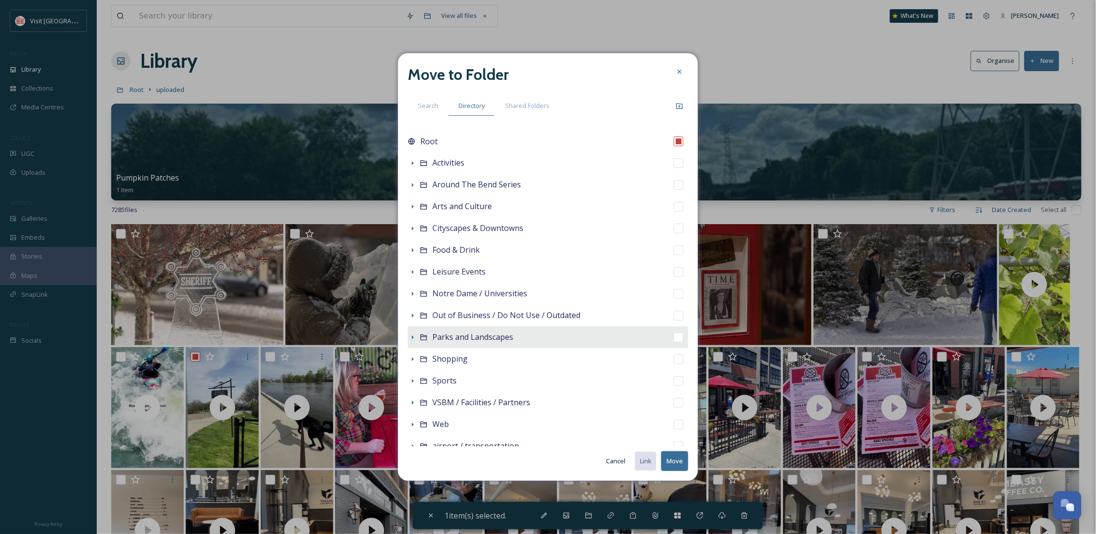
click at [455, 336] on span "Parks and Landscapes" at bounding box center [472, 336] width 81 height 11
checkbox input "false"
checkbox input "true"
click at [683, 461] on button "Move" at bounding box center [674, 461] width 27 height 20
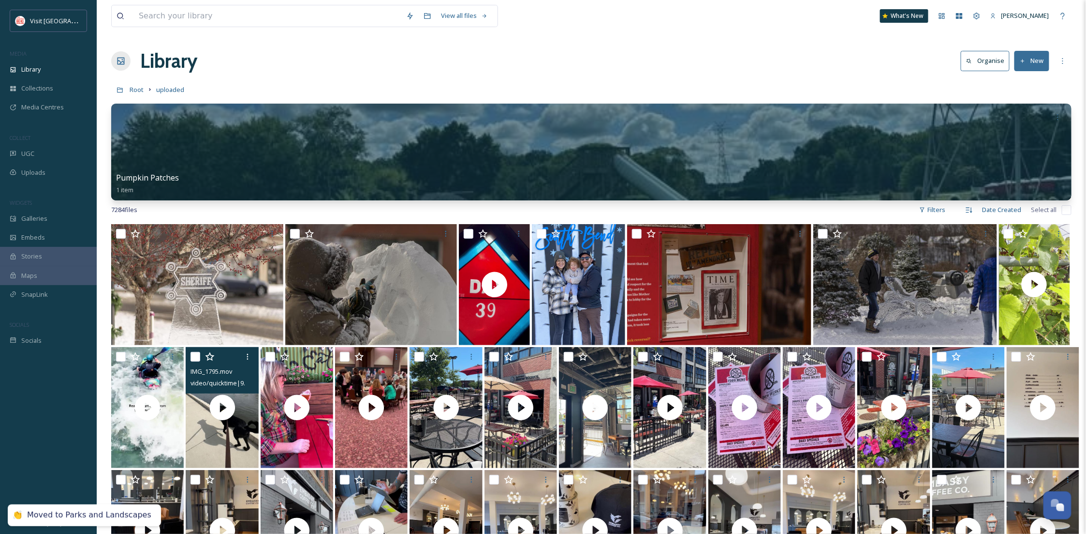
click at [192, 360] on input "checkbox" at bounding box center [196, 357] width 10 height 10
checkbox input "true"
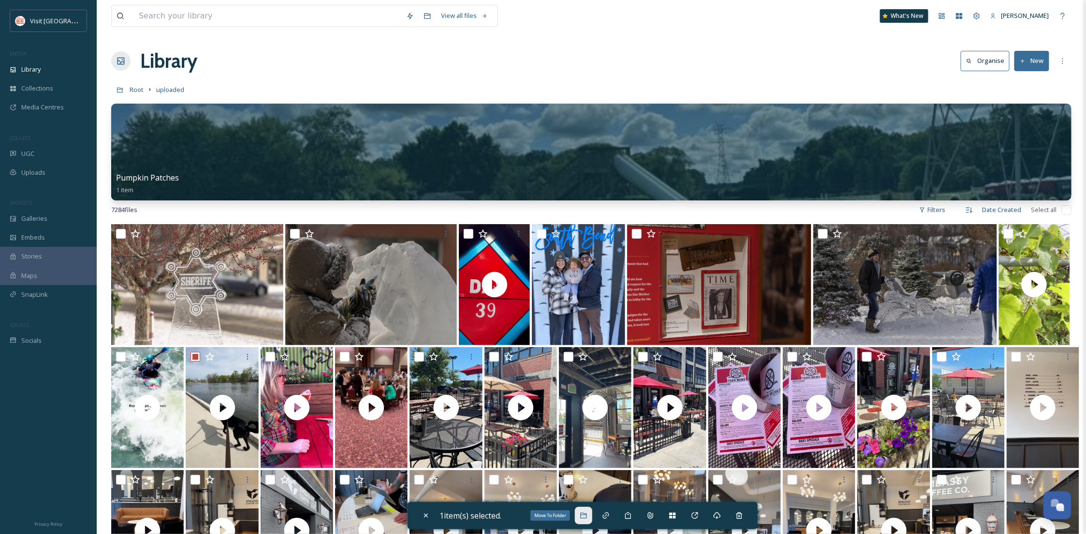
click at [582, 516] on icon at bounding box center [584, 515] width 8 height 8
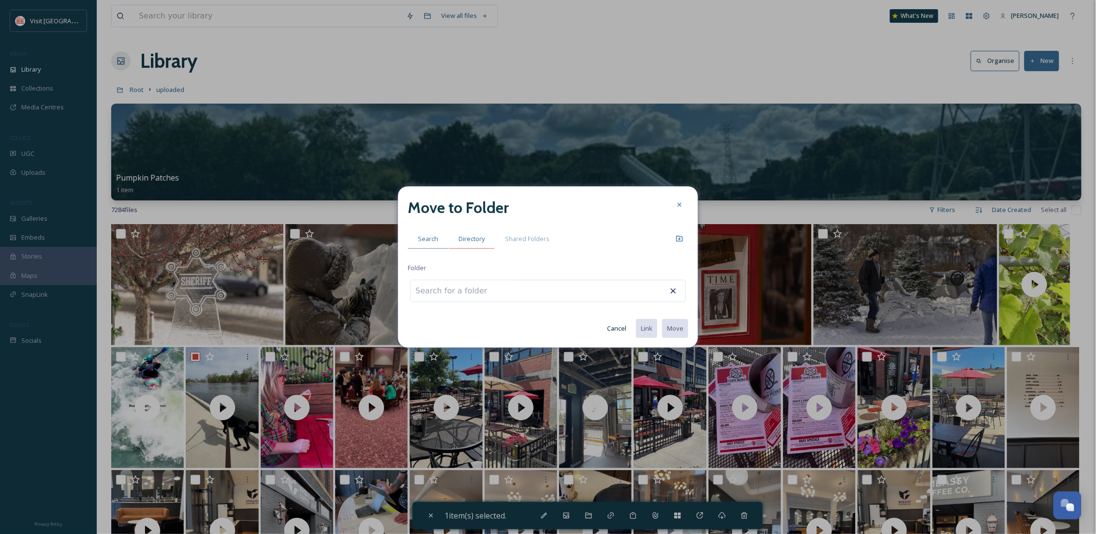
click at [475, 241] on span "Directory" at bounding box center [472, 238] width 26 height 9
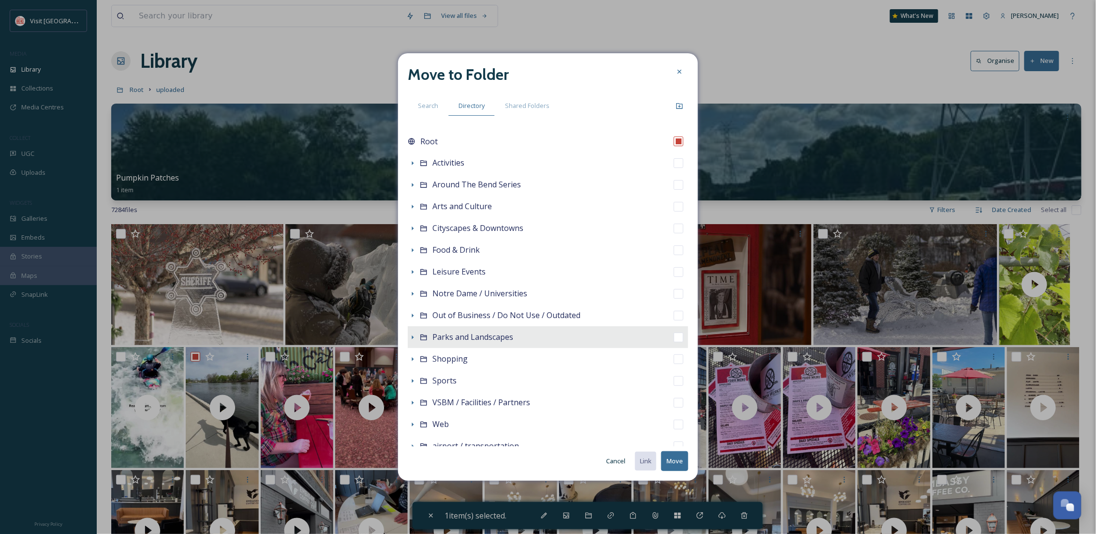
click at [449, 333] on span "Parks and Landscapes" at bounding box center [472, 336] width 81 height 11
checkbox input "false"
checkbox input "true"
click at [678, 460] on button "Move" at bounding box center [674, 461] width 27 height 20
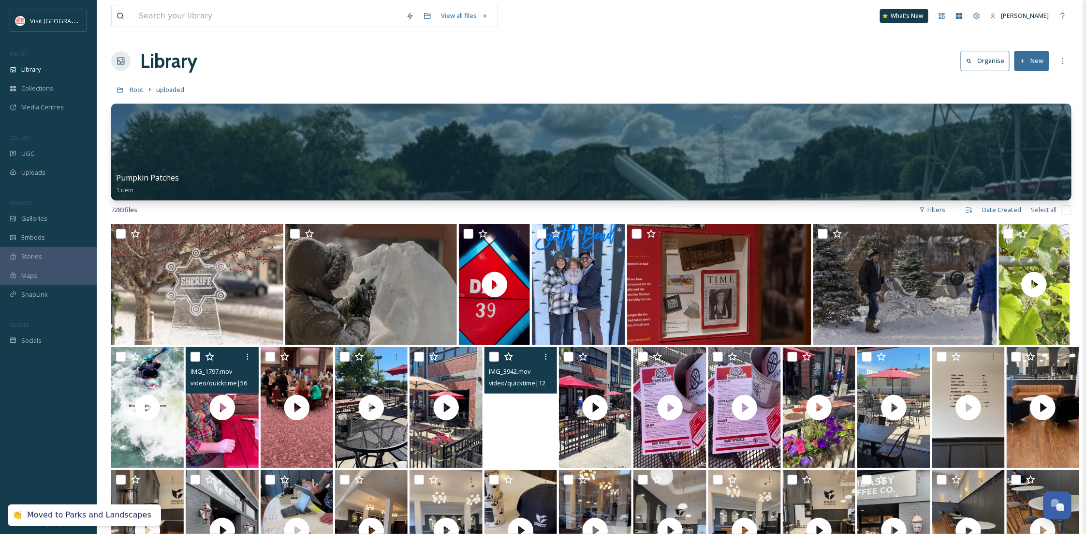
click at [195, 348] on div at bounding box center [223, 356] width 65 height 17
click at [189, 355] on div "IMG_1797.mov video/quicktime | 56.16 MB | 1080 x 1920" at bounding box center [222, 370] width 73 height 46
click at [194, 352] on input "checkbox" at bounding box center [196, 357] width 10 height 10
checkbox input "true"
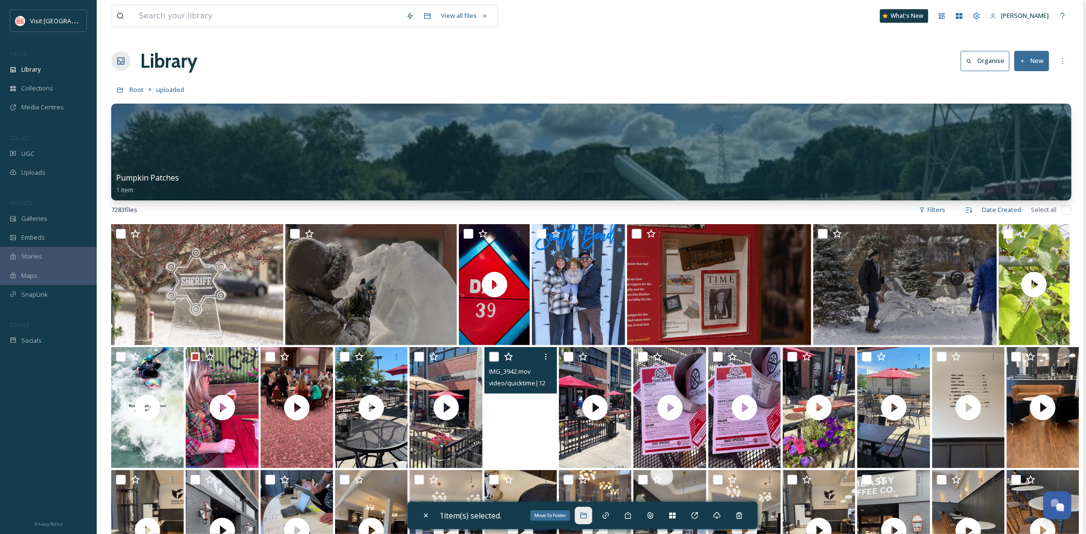
click at [585, 514] on icon at bounding box center [583, 515] width 6 height 6
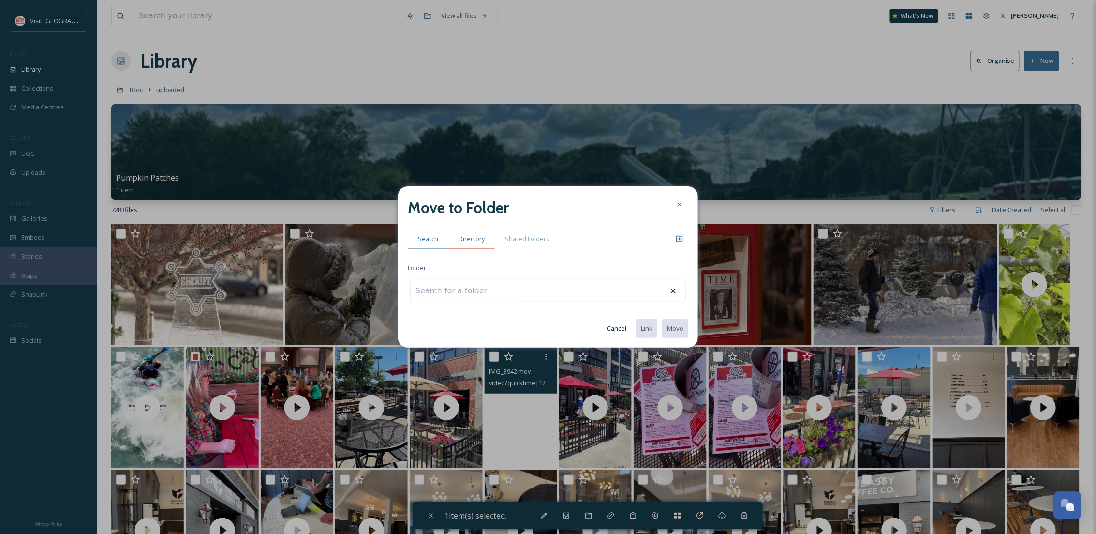
click at [463, 247] on div "Directory" at bounding box center [471, 239] width 46 height 20
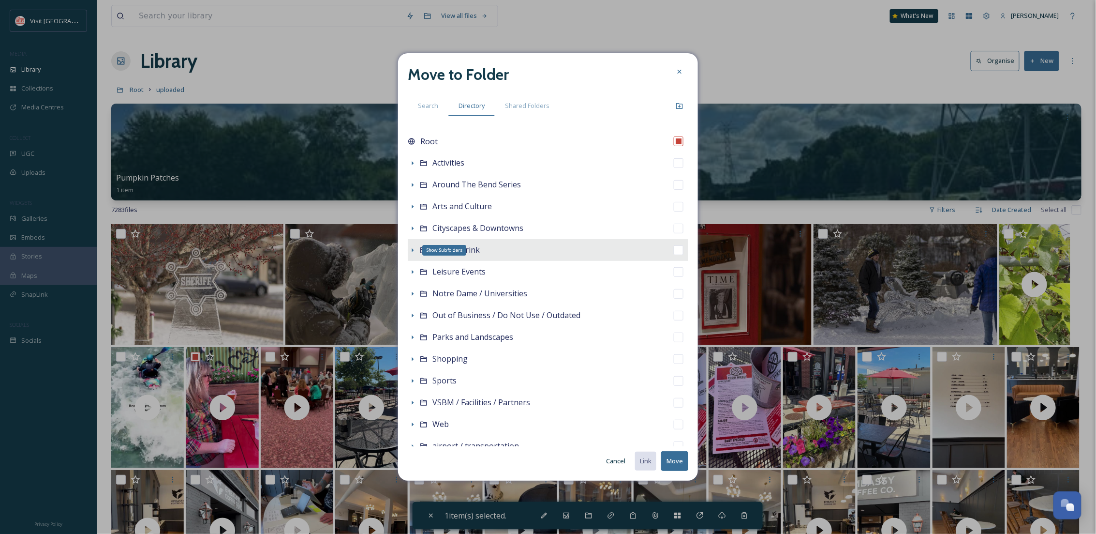
click at [413, 253] on icon at bounding box center [413, 250] width 8 height 8
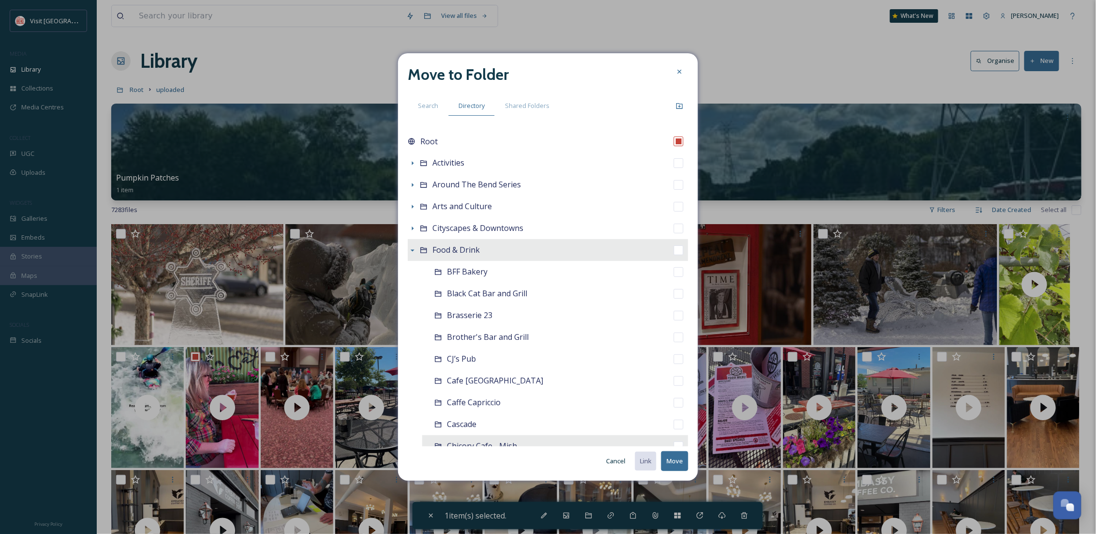
scroll to position [172, 0]
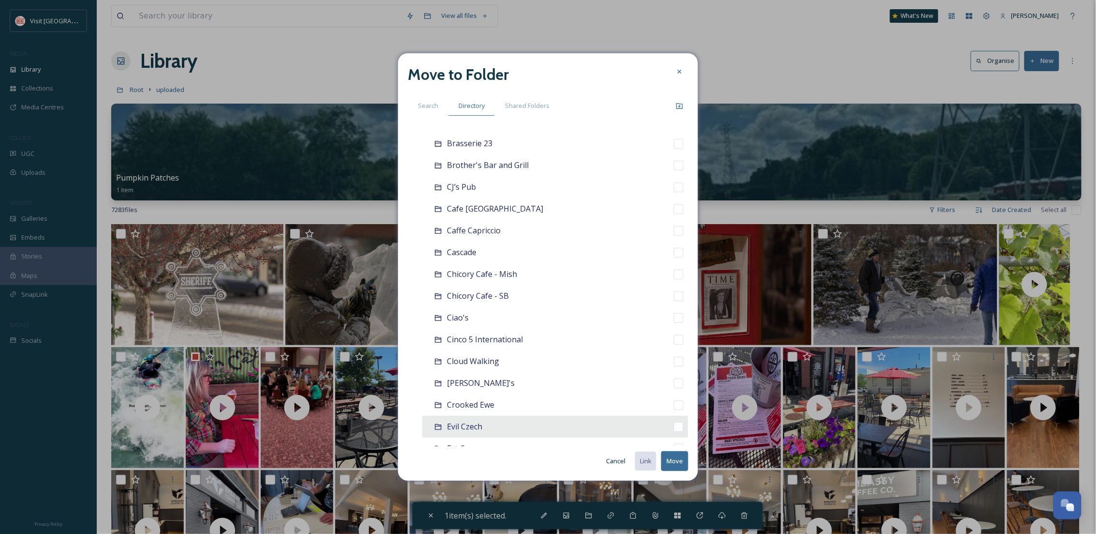
click at [491, 420] on div "Evil Czech" at bounding box center [555, 427] width 266 height 22
checkbox input "false"
checkbox input "true"
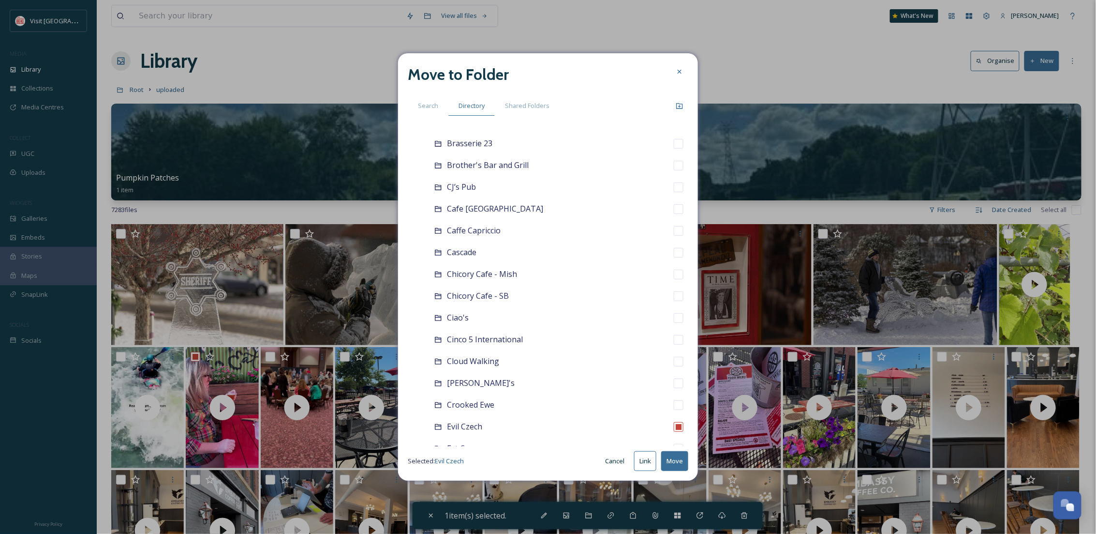
click at [678, 461] on button "Move" at bounding box center [674, 461] width 27 height 20
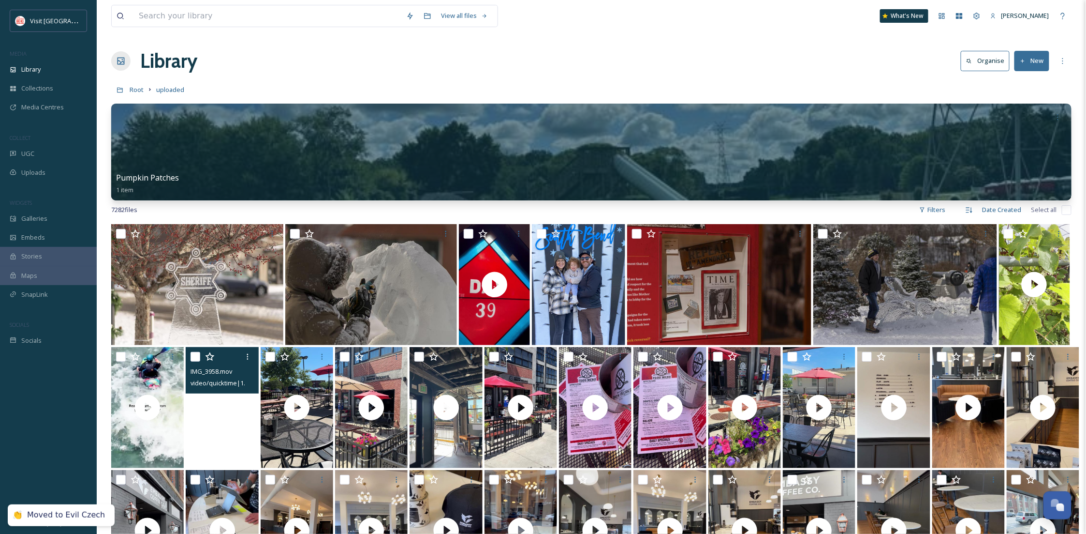
click at [226, 443] on video "IMG_3958.mov" at bounding box center [222, 407] width 73 height 121
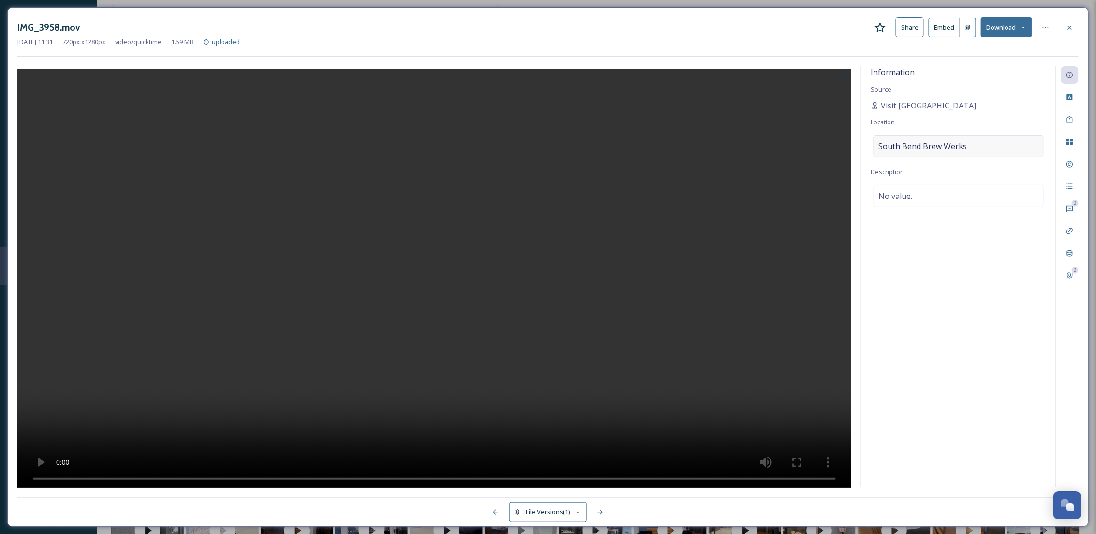
click at [968, 145] on div "South Bend Brew Werks" at bounding box center [959, 146] width 170 height 22
drag, startPoint x: 968, startPoint y: 146, endPoint x: 841, endPoint y: 151, distance: 127.4
click at [841, 151] on div "Information Source Visit South Bend Mishawaka Location South Bend Brew Werks De…" at bounding box center [547, 276] width 1061 height 421
click at [949, 375] on div "Information Source Visit South Bend Mishawaka Location Description No value." at bounding box center [959, 276] width 194 height 420
click at [941, 152] on div "South Bend Brew Werks" at bounding box center [959, 146] width 170 height 22
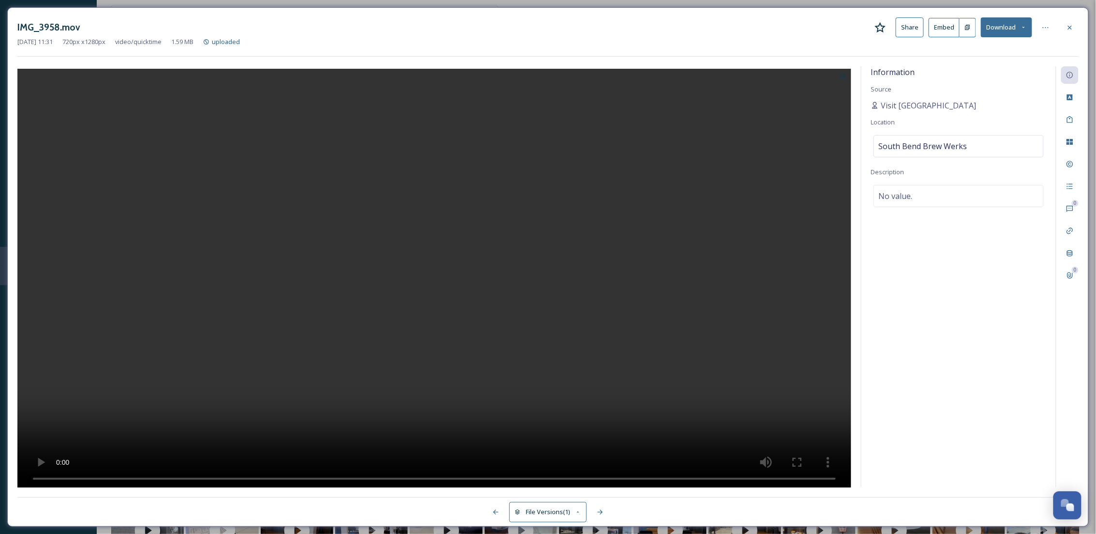
click at [946, 123] on div "Information Source Visit South Bend Mishawaka Location South Bend Brew Werks De…" at bounding box center [959, 276] width 194 height 420
click at [975, 138] on div "South Bend Brew Werks" at bounding box center [959, 146] width 170 height 22
click at [975, 140] on input at bounding box center [958, 145] width 169 height 21
click at [955, 194] on div "No value." at bounding box center [959, 196] width 170 height 22
click at [959, 147] on span "South Bend Brew Werks" at bounding box center [923, 146] width 89 height 12
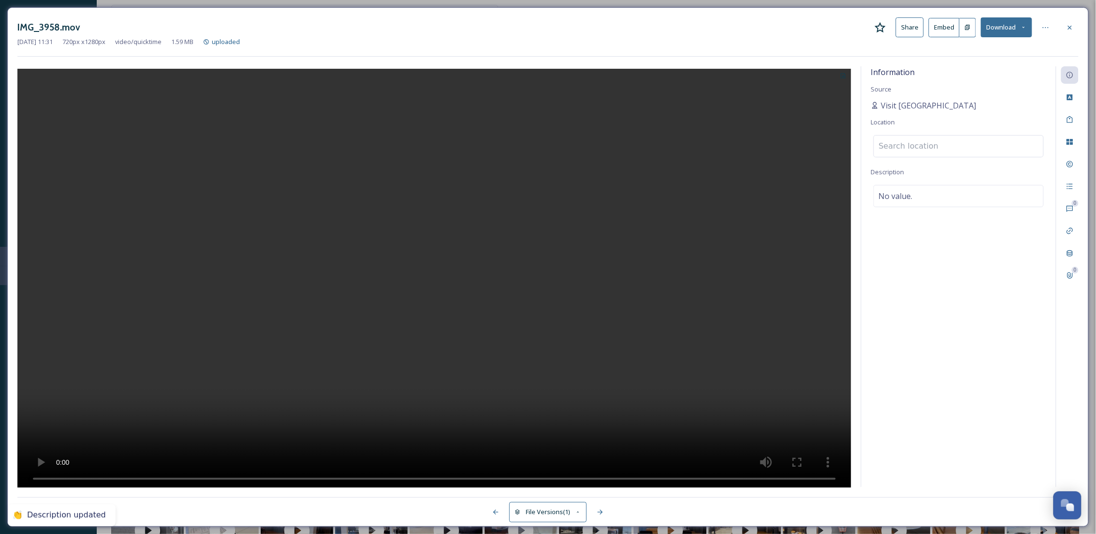
click at [921, 152] on input at bounding box center [958, 145] width 169 height 21
click at [1073, 28] on icon at bounding box center [1070, 28] width 8 height 8
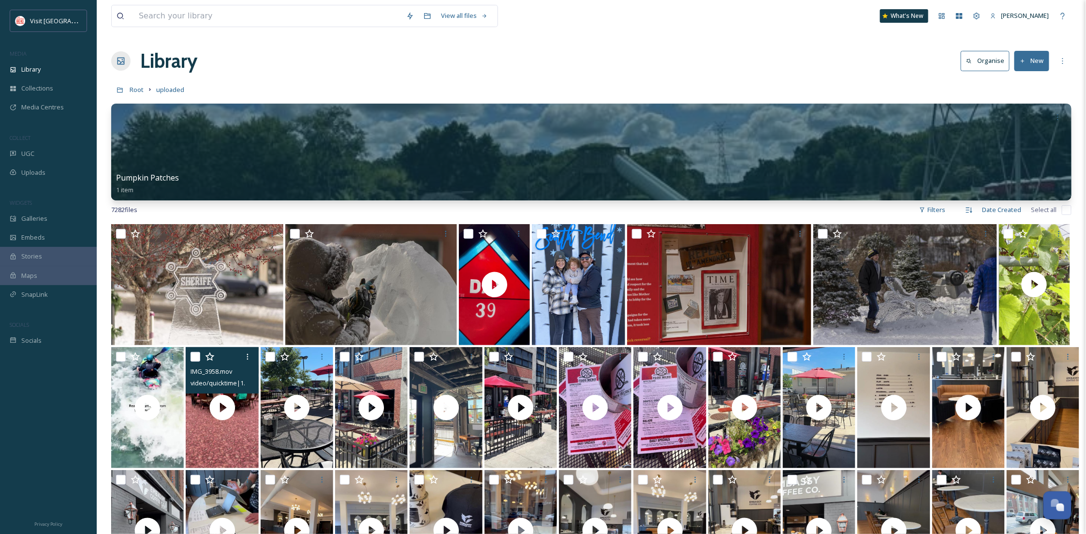
click at [193, 352] on input "checkbox" at bounding box center [196, 357] width 10 height 10
checkbox input "true"
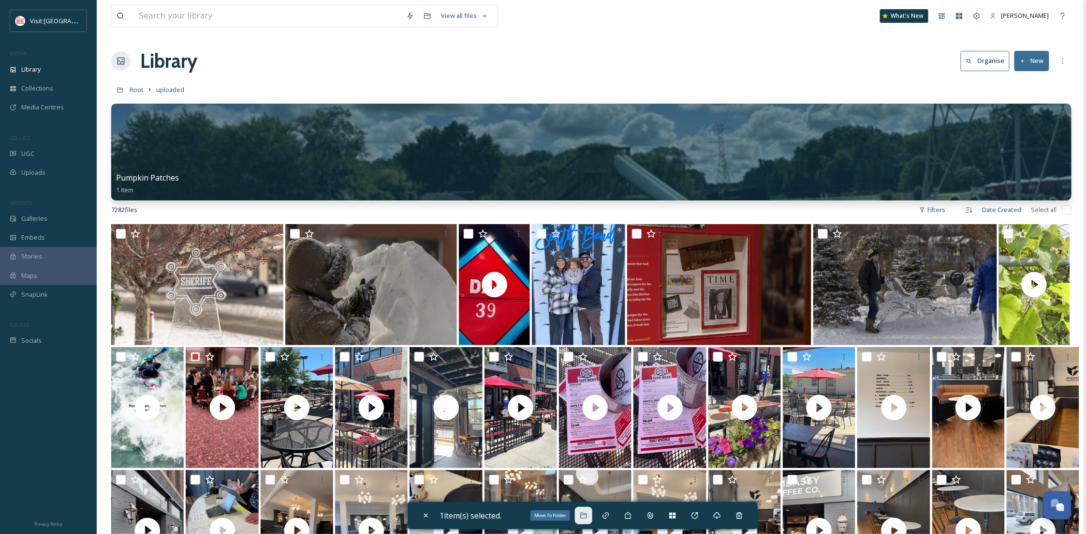
click at [582, 517] on div "Move To Folder" at bounding box center [583, 514] width 17 height 17
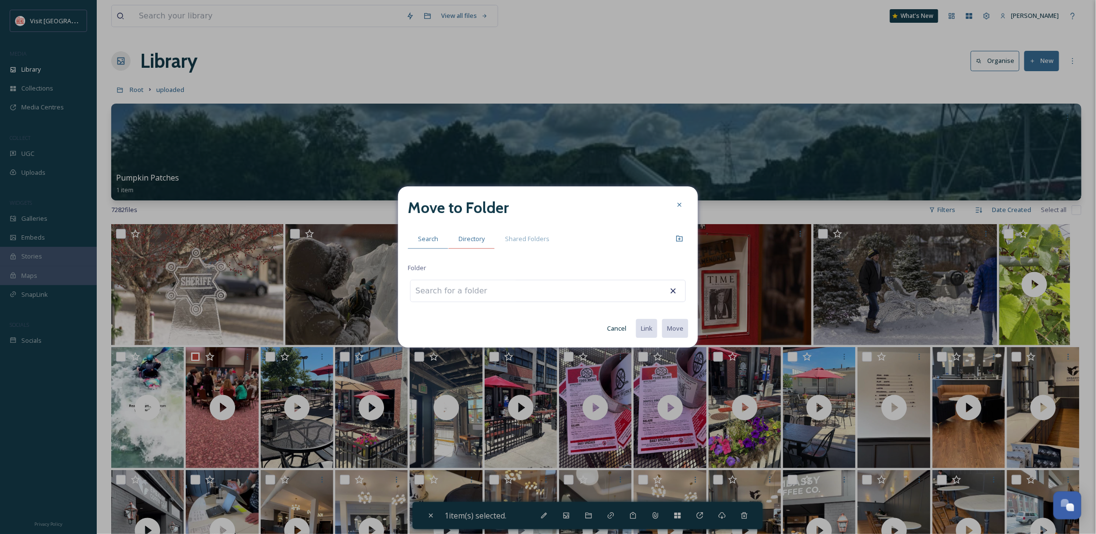
click at [474, 243] on span "Directory" at bounding box center [472, 238] width 26 height 9
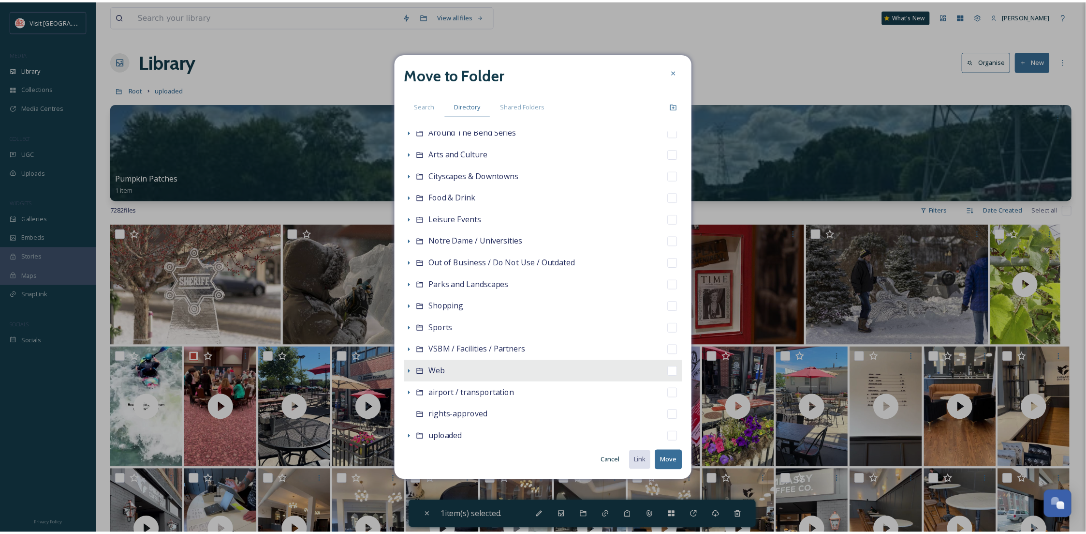
scroll to position [78, 0]
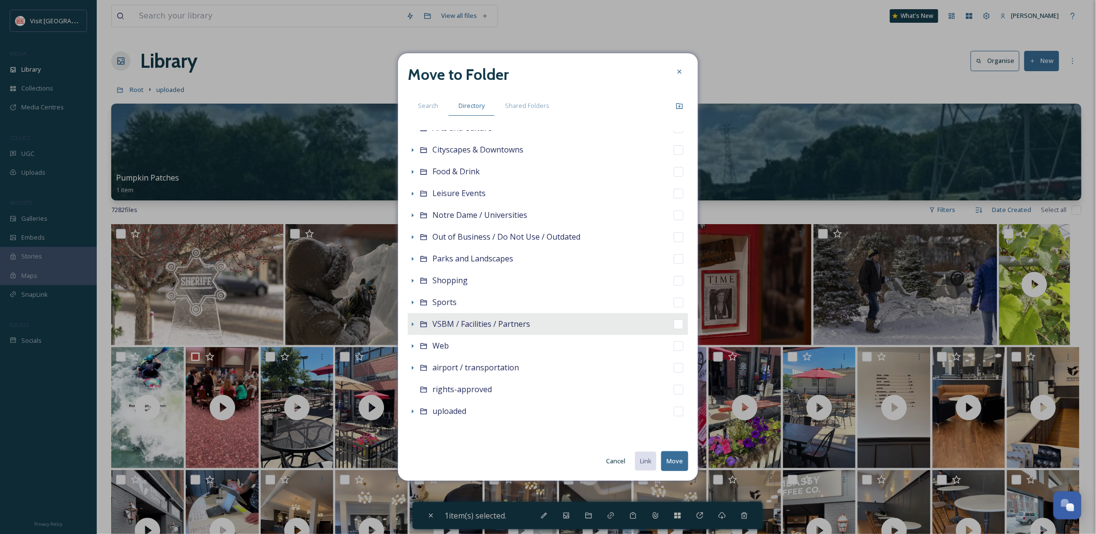
click at [474, 322] on span "VSBM / Facilities / Partners" at bounding box center [481, 323] width 98 height 11
checkbox input "false"
checkbox input "true"
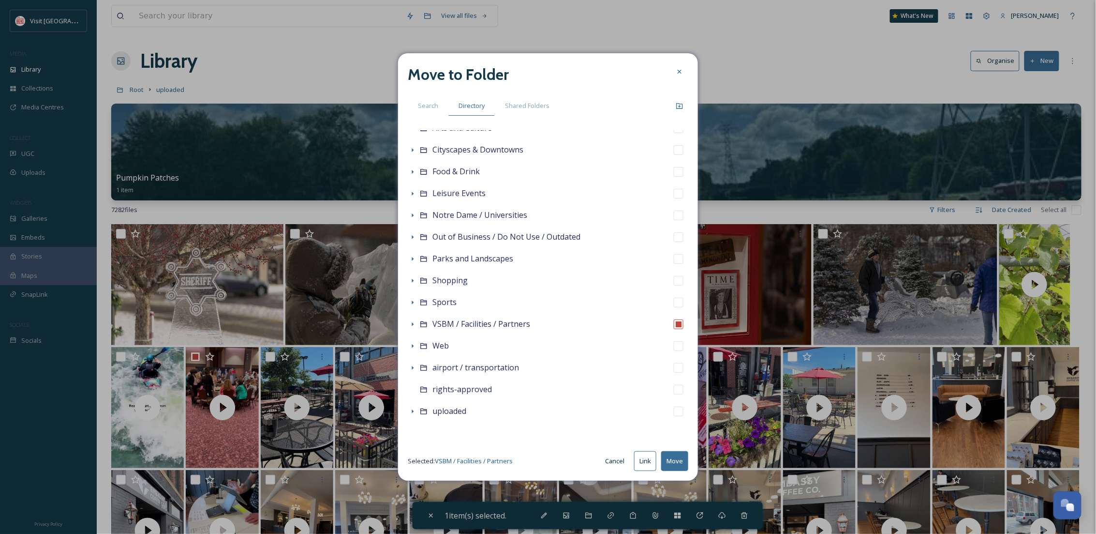
click at [675, 457] on button "Move" at bounding box center [674, 461] width 27 height 20
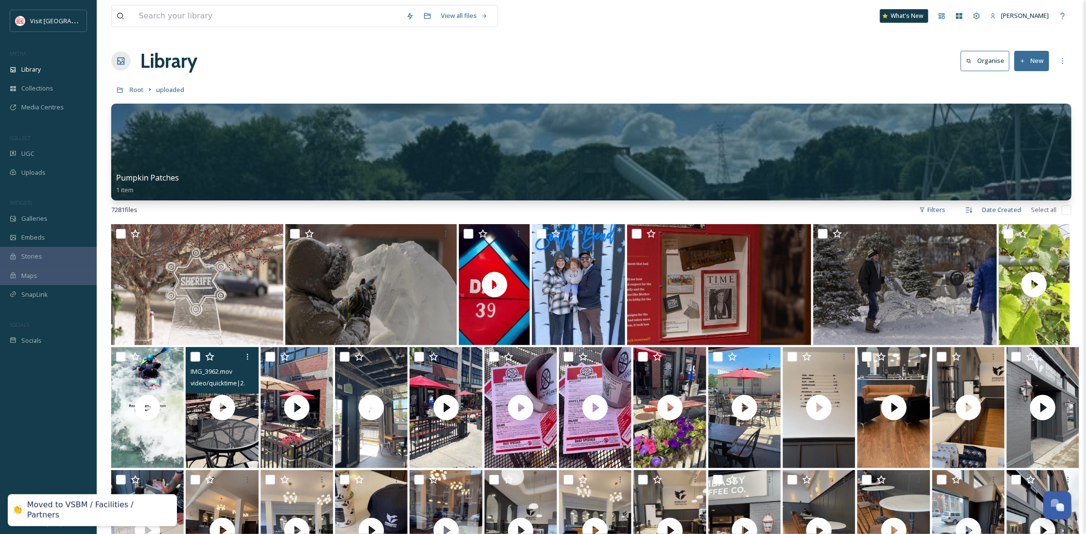
click at [193, 355] on input "checkbox" at bounding box center [196, 357] width 10 height 10
checkbox input "true"
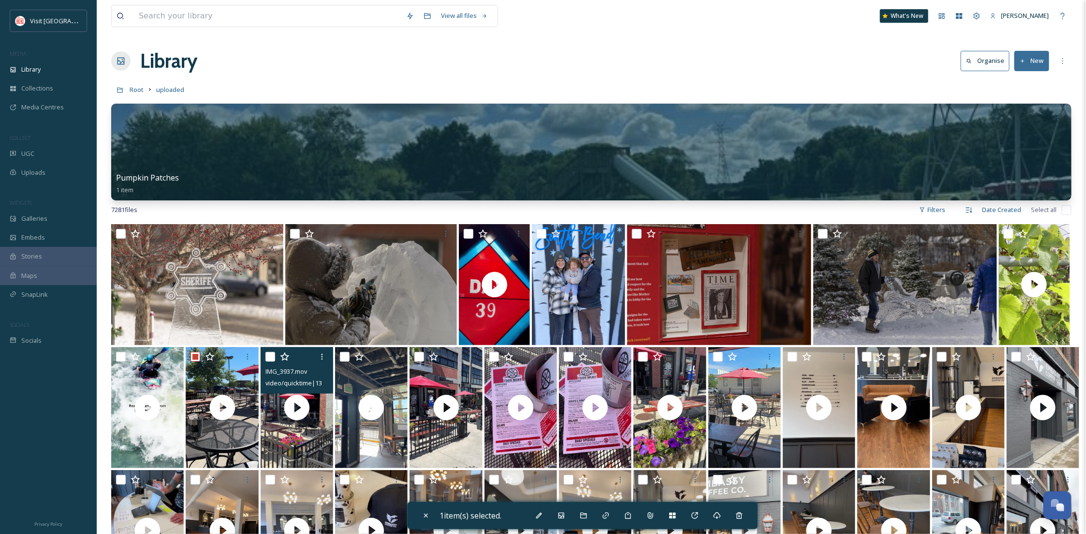
click at [269, 356] on input "checkbox" at bounding box center [271, 357] width 10 height 10
checkbox input "true"
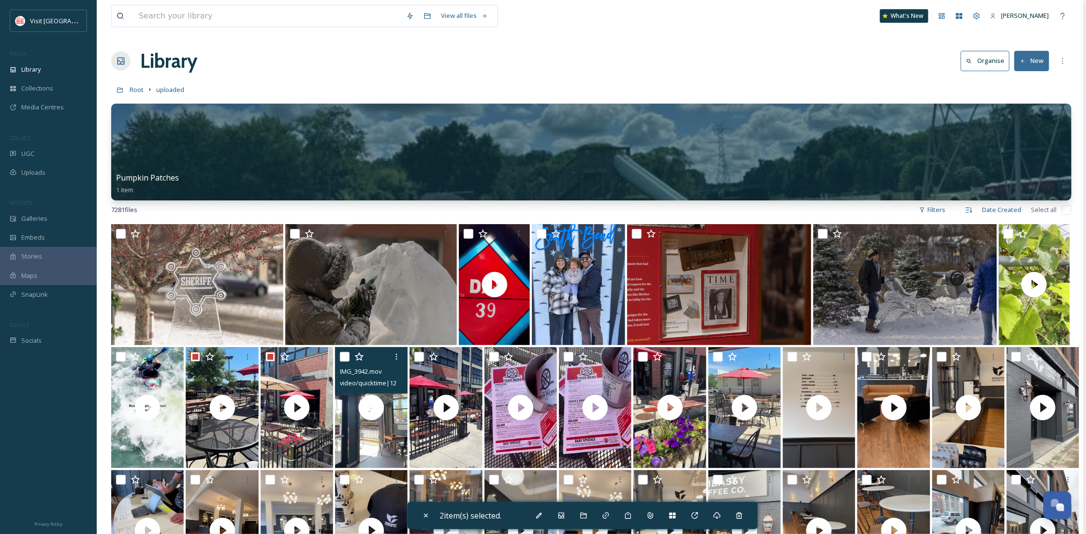
click at [344, 359] on input "checkbox" at bounding box center [345, 357] width 10 height 10
checkbox input "true"
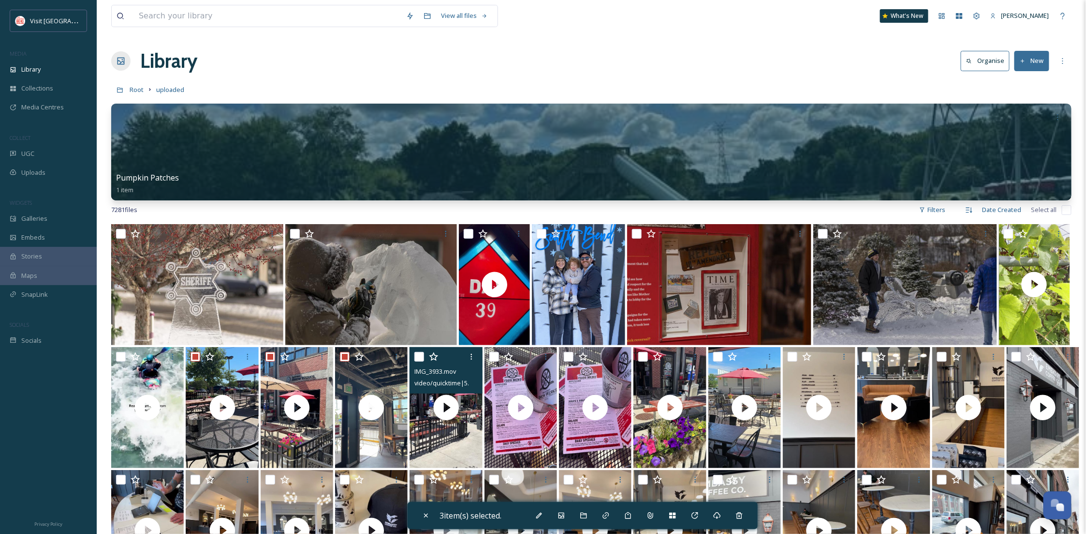
click at [415, 355] on input "checkbox" at bounding box center [420, 357] width 10 height 10
checkbox input "true"
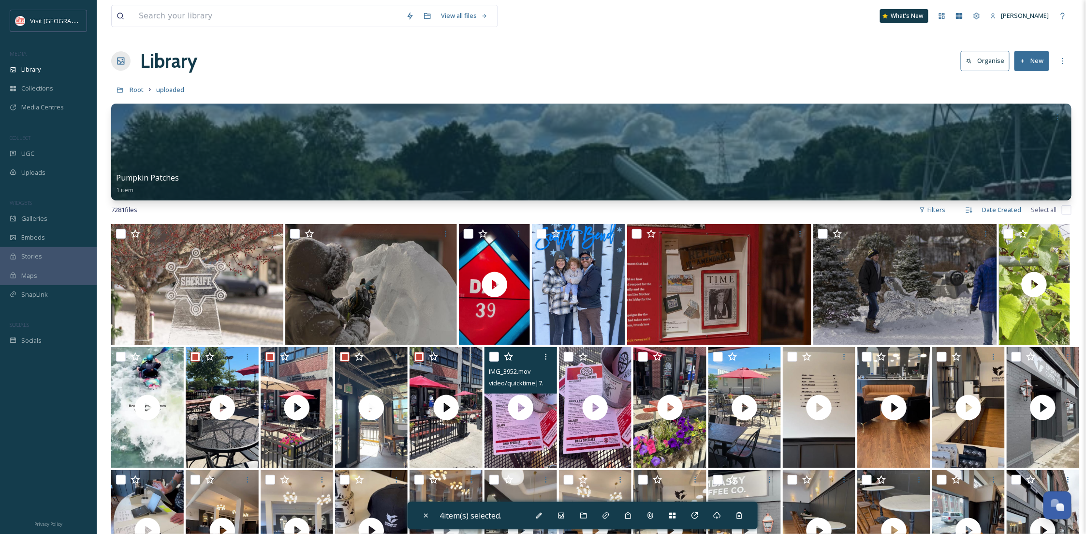
click at [492, 355] on input "checkbox" at bounding box center [495, 357] width 10 height 10
checkbox input "true"
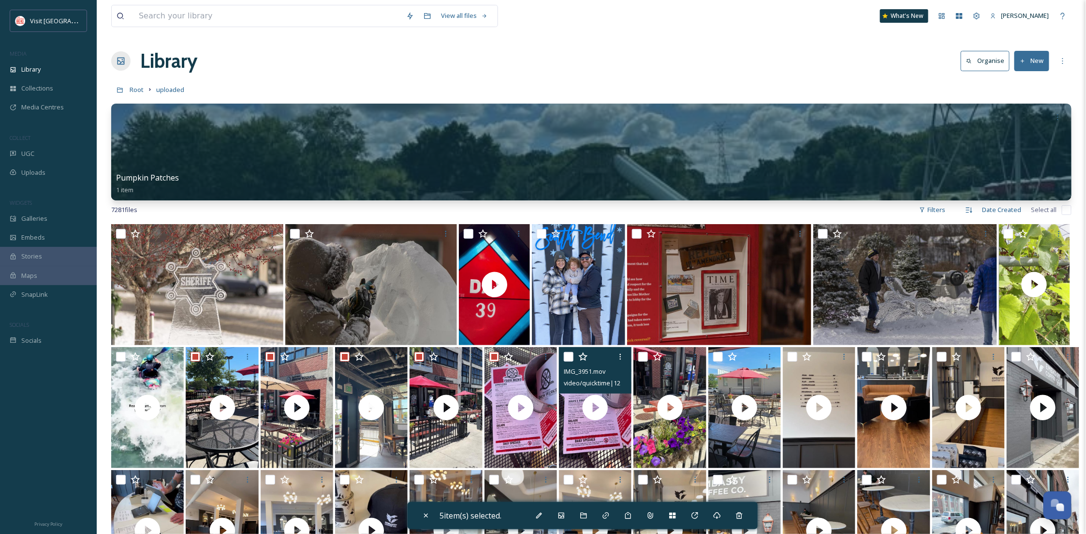
click at [572, 358] on input "checkbox" at bounding box center [569, 357] width 10 height 10
checkbox input "true"
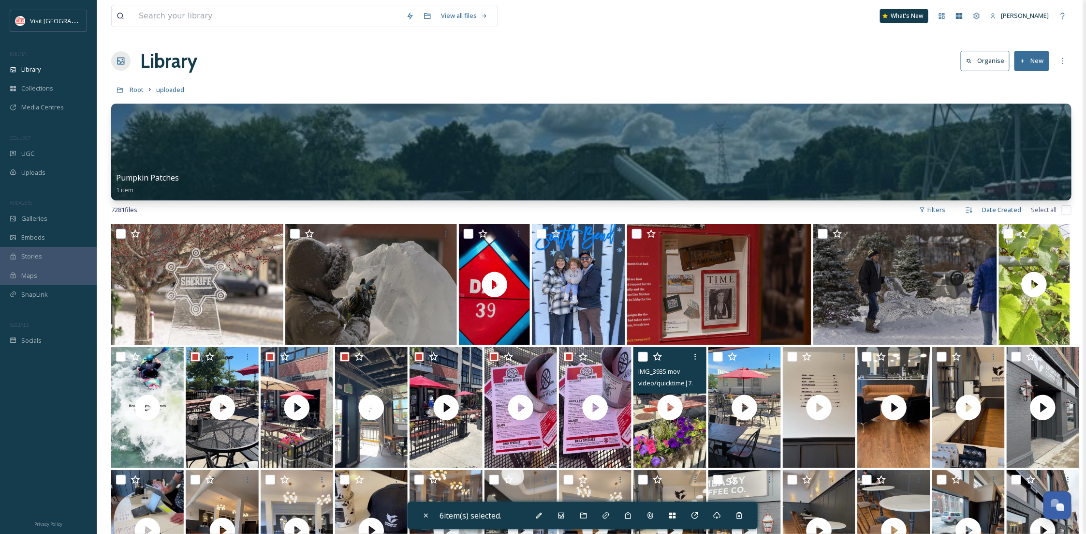
click at [640, 356] on input "checkbox" at bounding box center [644, 357] width 10 height 10
checkbox input "true"
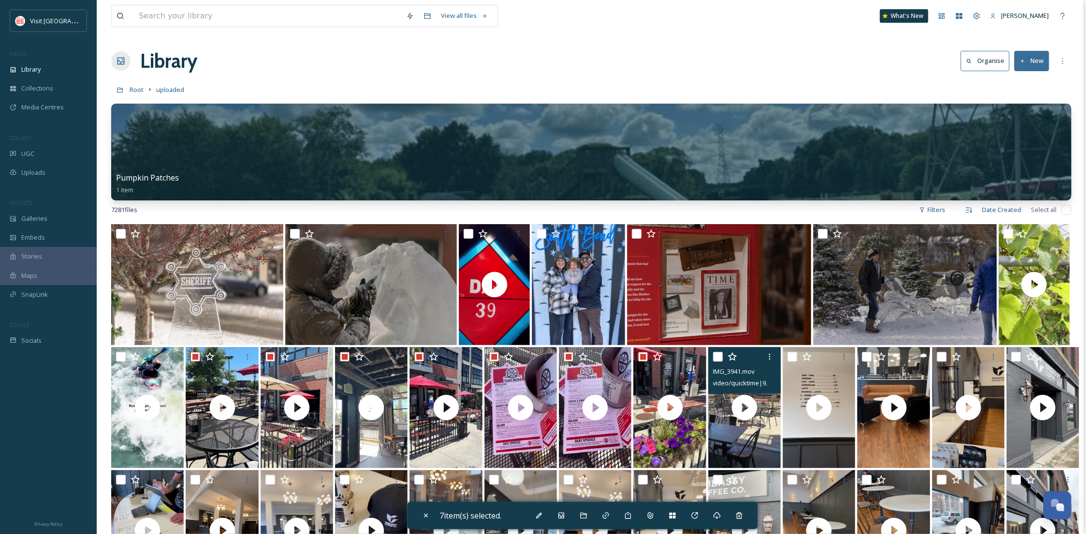
click at [721, 358] on input "checkbox" at bounding box center [718, 357] width 10 height 10
checkbox input "true"
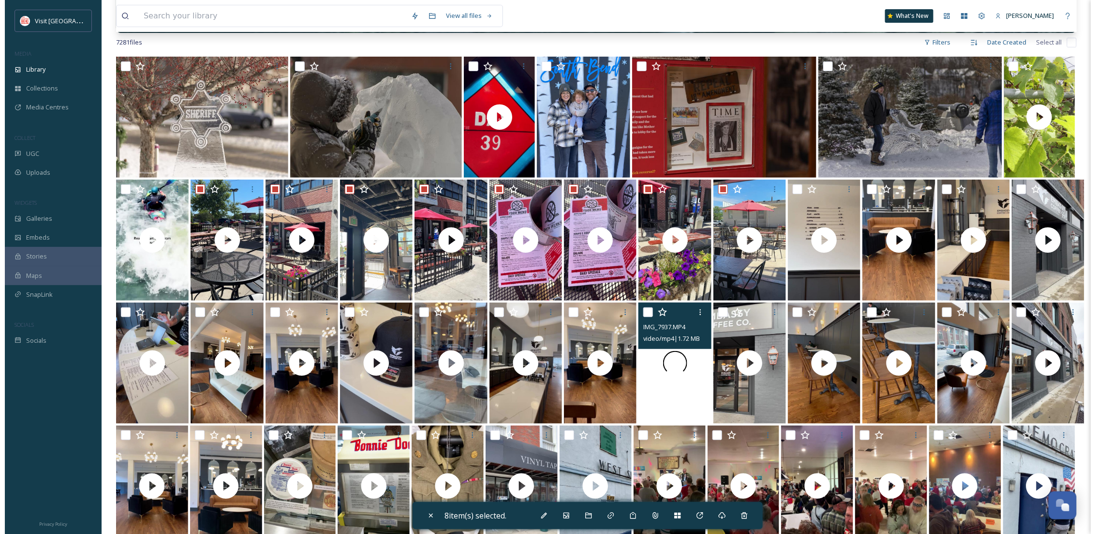
scroll to position [172, 0]
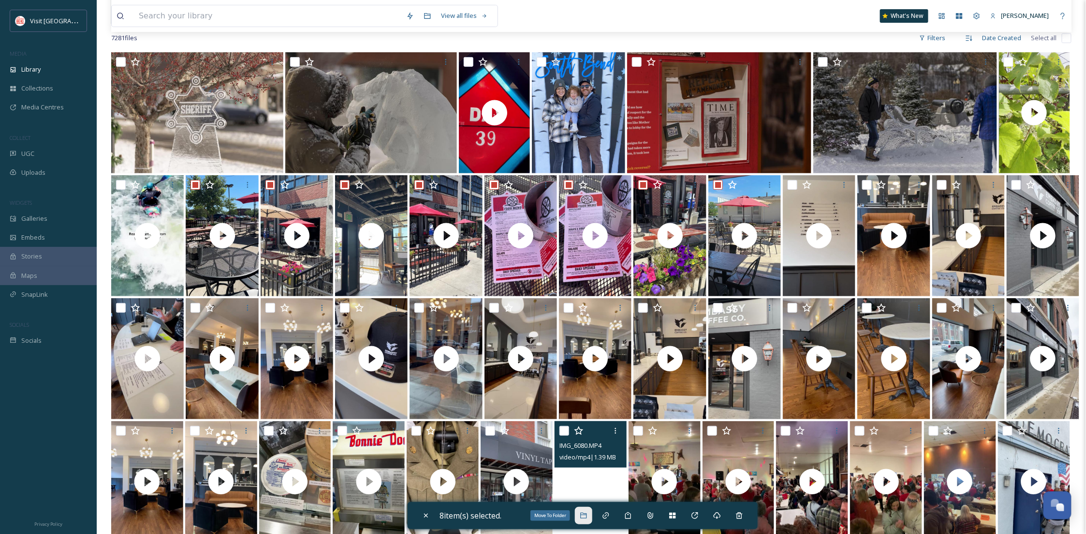
click at [587, 512] on icon at bounding box center [584, 515] width 8 height 8
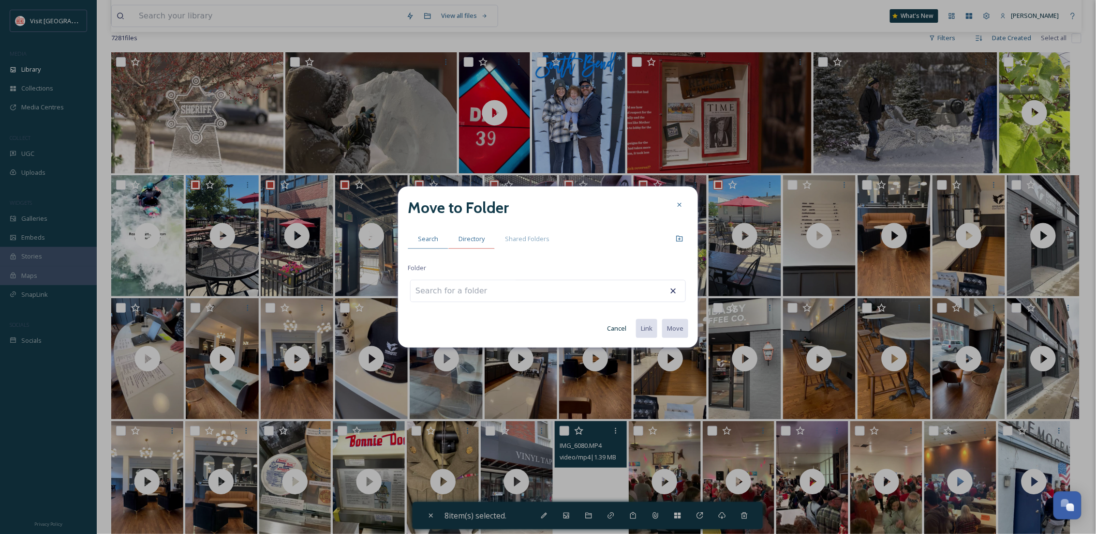
click at [465, 240] on span "Directory" at bounding box center [472, 238] width 26 height 9
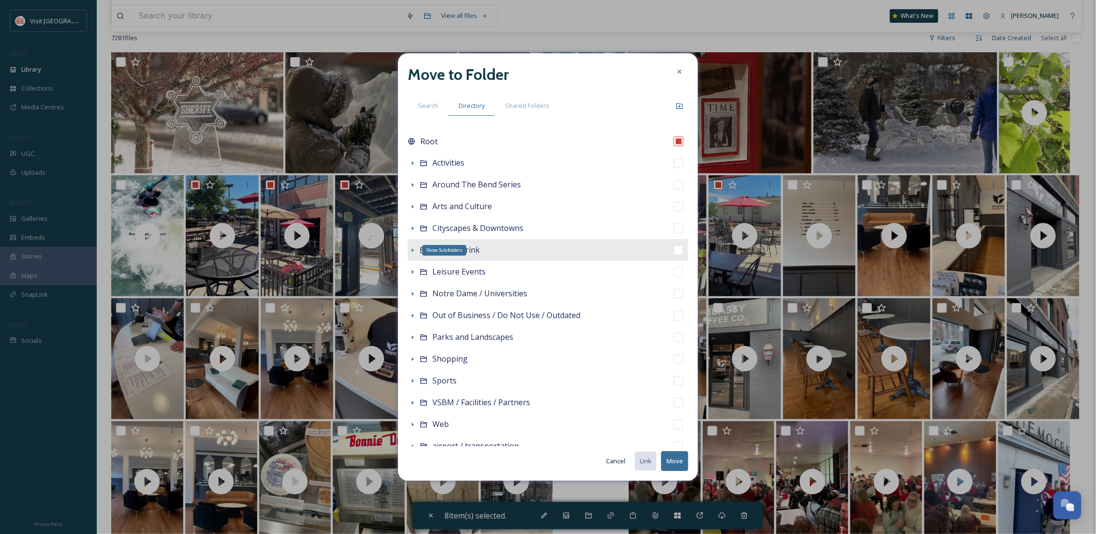
click at [410, 248] on icon at bounding box center [413, 250] width 8 height 8
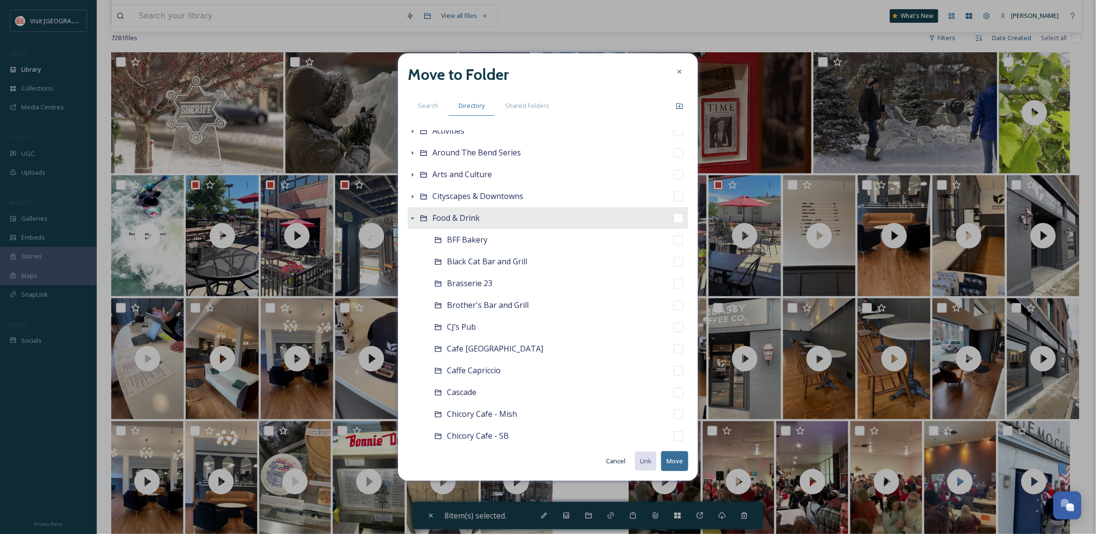
scroll to position [0, 0]
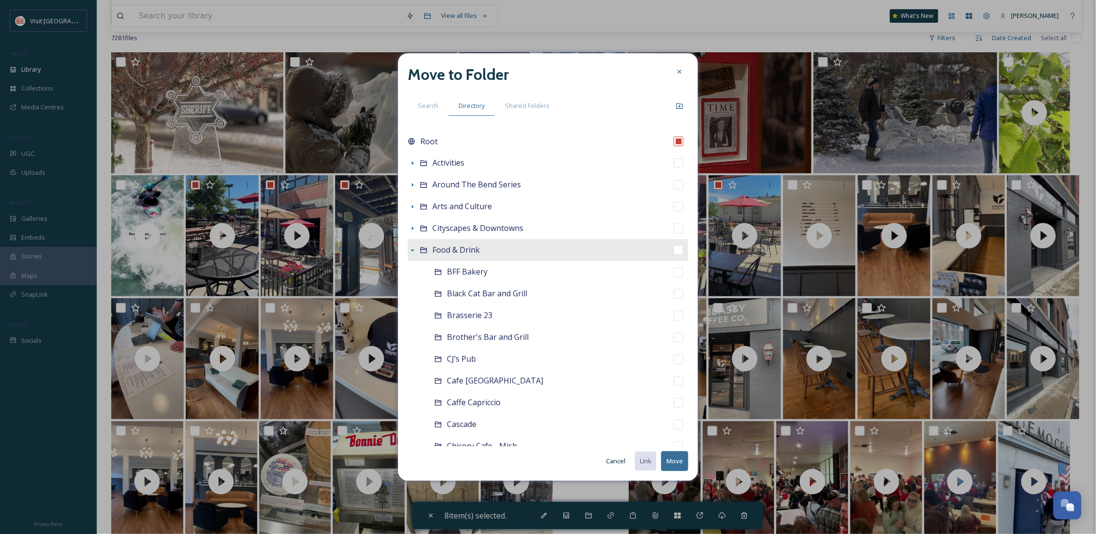
click at [548, 249] on div "Food & Drink" at bounding box center [548, 250] width 281 height 22
checkbox input "false"
checkbox input "true"
click at [683, 103] on icon at bounding box center [680, 106] width 8 height 8
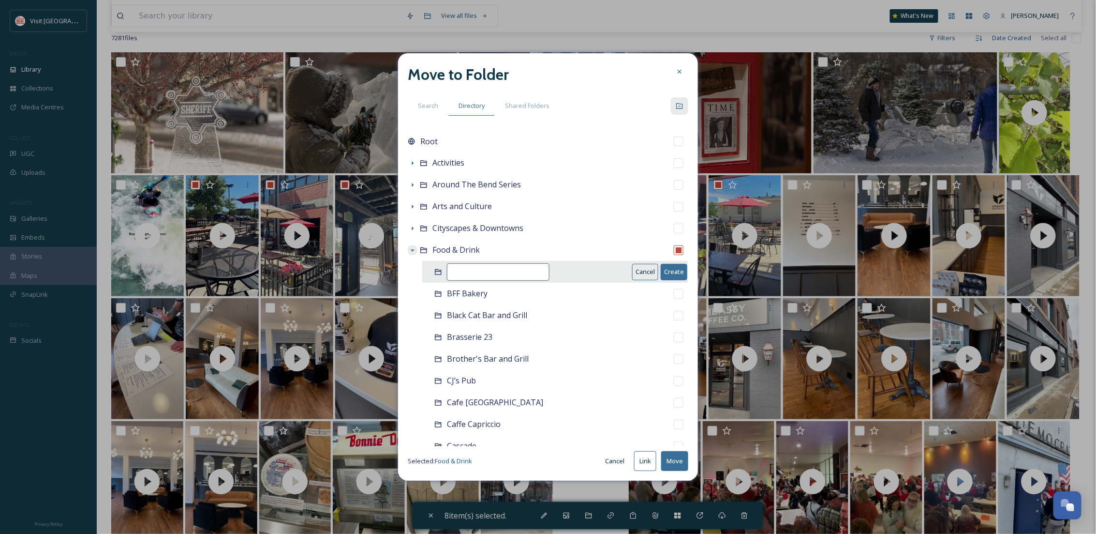
click at [517, 268] on input at bounding box center [498, 271] width 103 height 17
type input "SB Brew Werks"
click at [662, 276] on button "Create" at bounding box center [674, 272] width 27 height 16
checkbox input "false"
checkbox input "true"
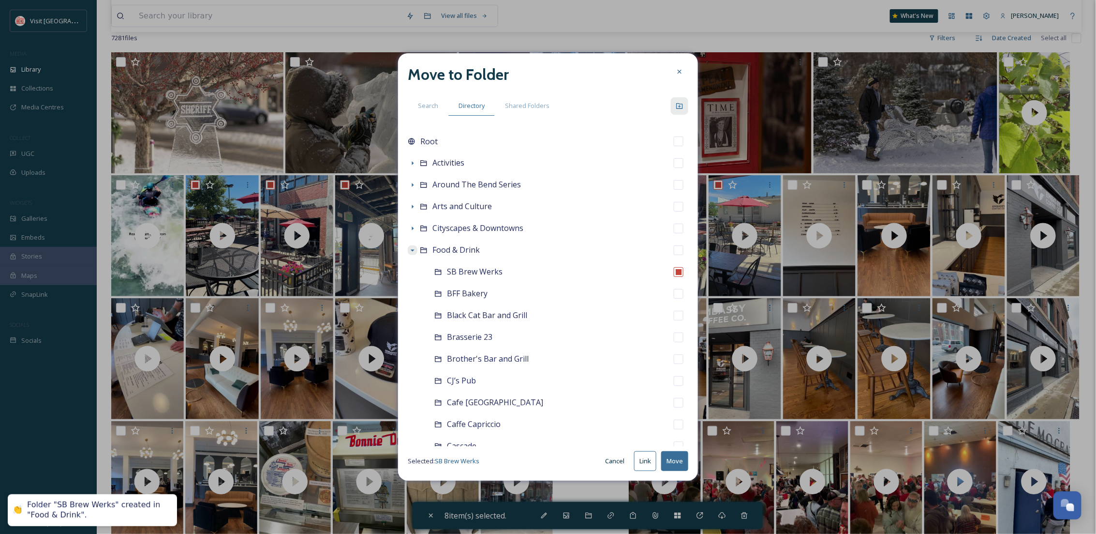
click at [678, 461] on button "Move" at bounding box center [674, 461] width 27 height 20
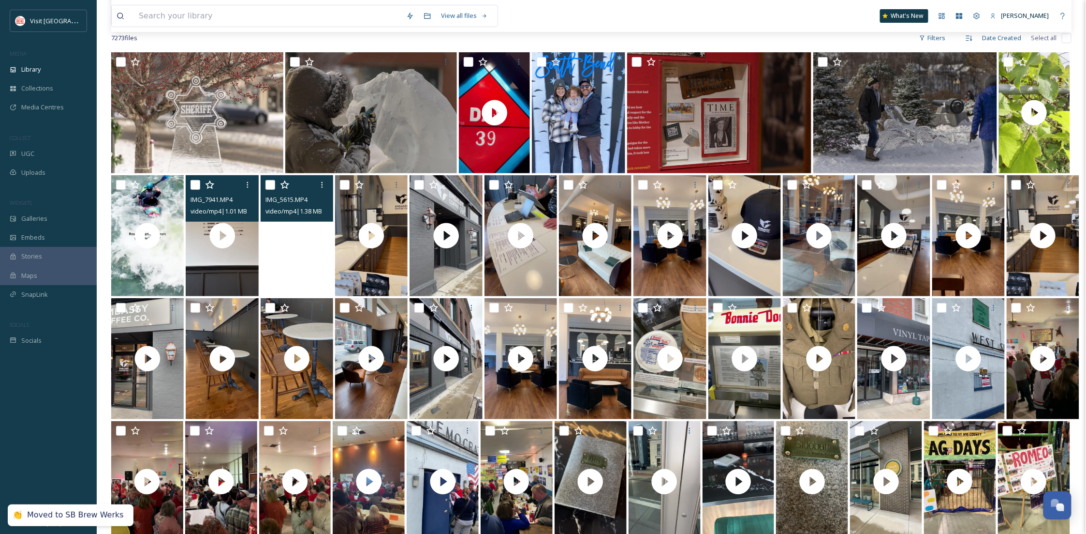
click at [198, 183] on input "checkbox" at bounding box center [196, 185] width 10 height 10
checkbox input "true"
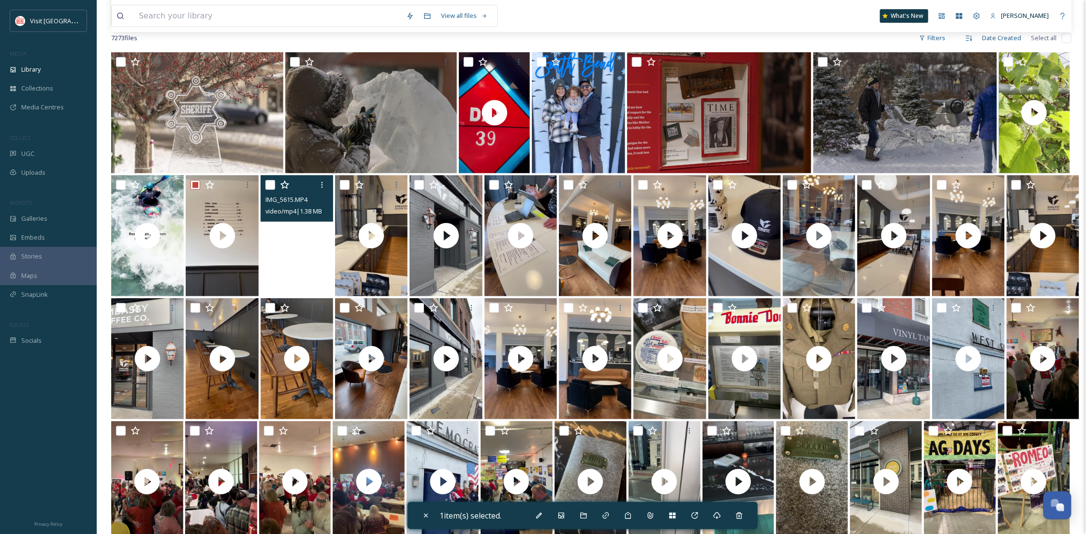
click at [271, 186] on input "checkbox" at bounding box center [271, 185] width 10 height 10
checkbox input "true"
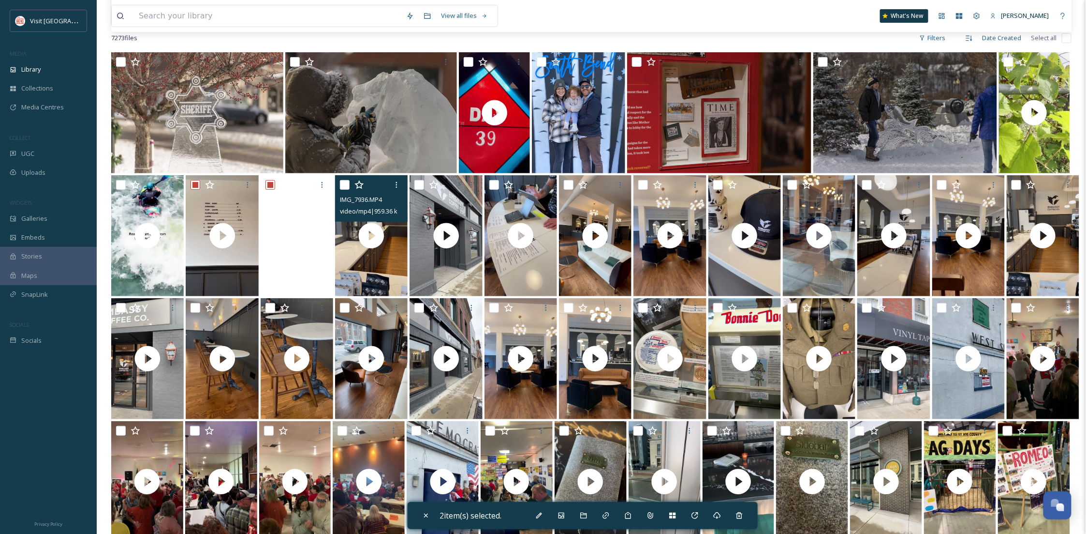
click at [349, 187] on input "checkbox" at bounding box center [345, 185] width 10 height 10
checkbox input "true"
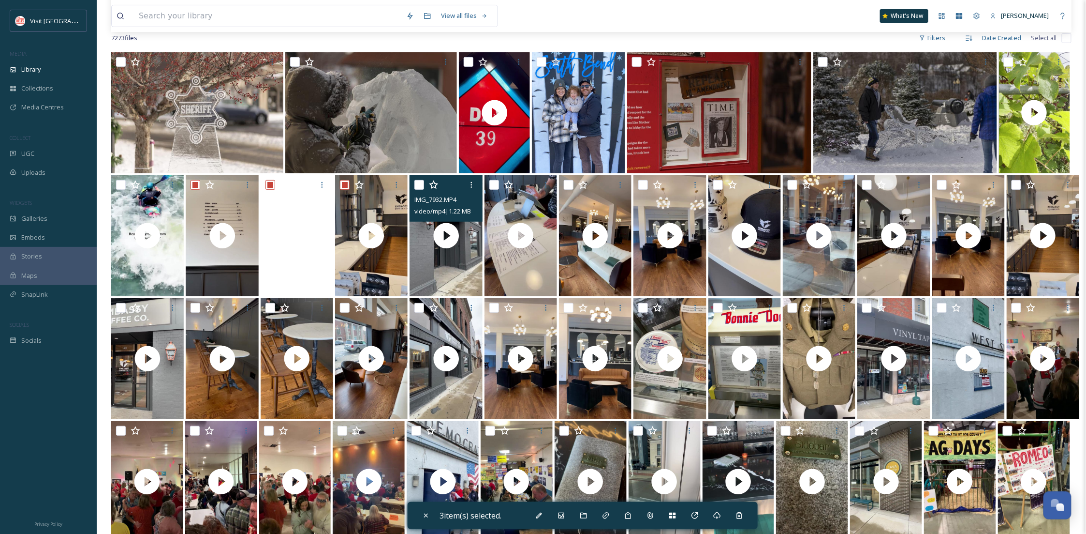
click at [423, 184] on input "checkbox" at bounding box center [420, 185] width 10 height 10
checkbox input "true"
click at [495, 184] on input "checkbox" at bounding box center [495, 185] width 10 height 10
checkbox input "true"
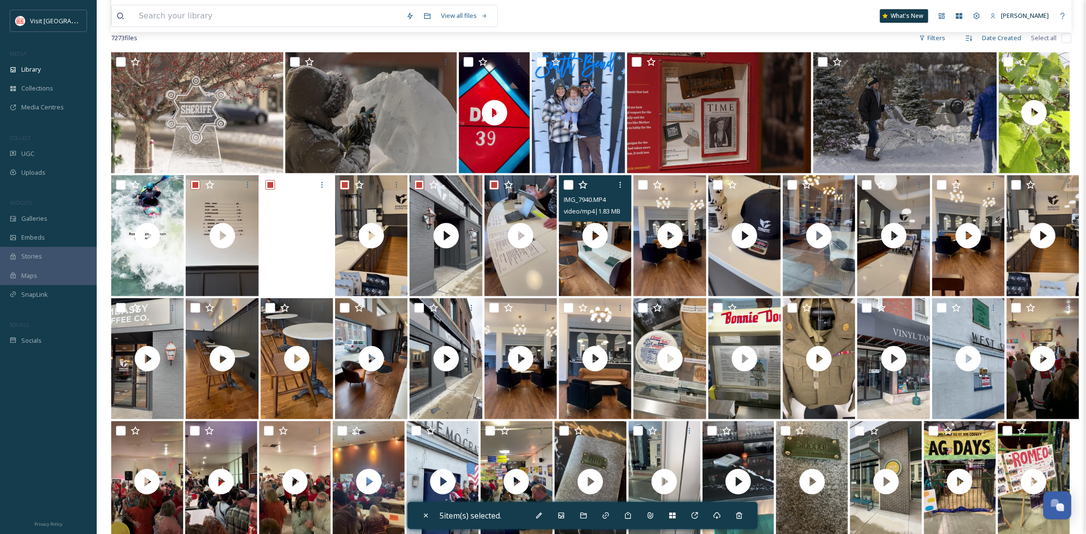
click at [565, 190] on div at bounding box center [596, 184] width 65 height 17
click at [568, 185] on input "checkbox" at bounding box center [569, 185] width 10 height 10
checkbox input "true"
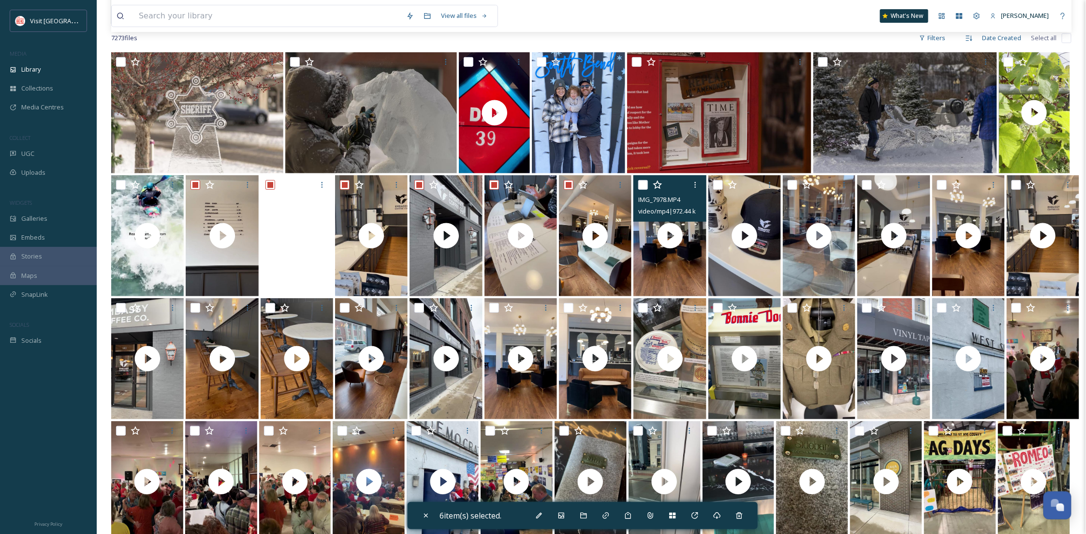
click at [642, 182] on input "checkbox" at bounding box center [644, 185] width 10 height 10
checkbox input "true"
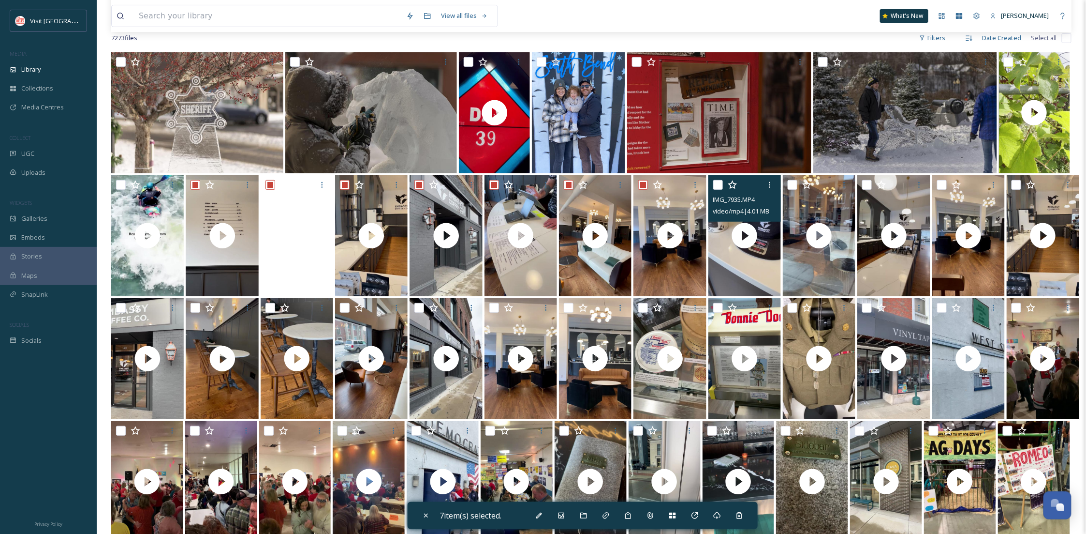
click at [717, 180] on input "checkbox" at bounding box center [718, 185] width 10 height 10
checkbox input "true"
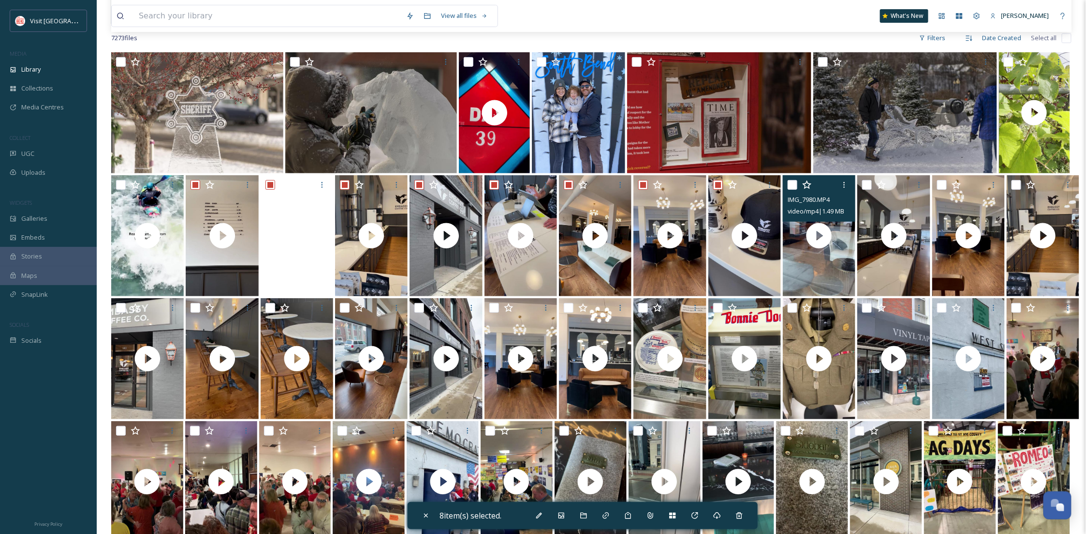
click at [793, 182] on input "checkbox" at bounding box center [793, 185] width 10 height 10
checkbox input "true"
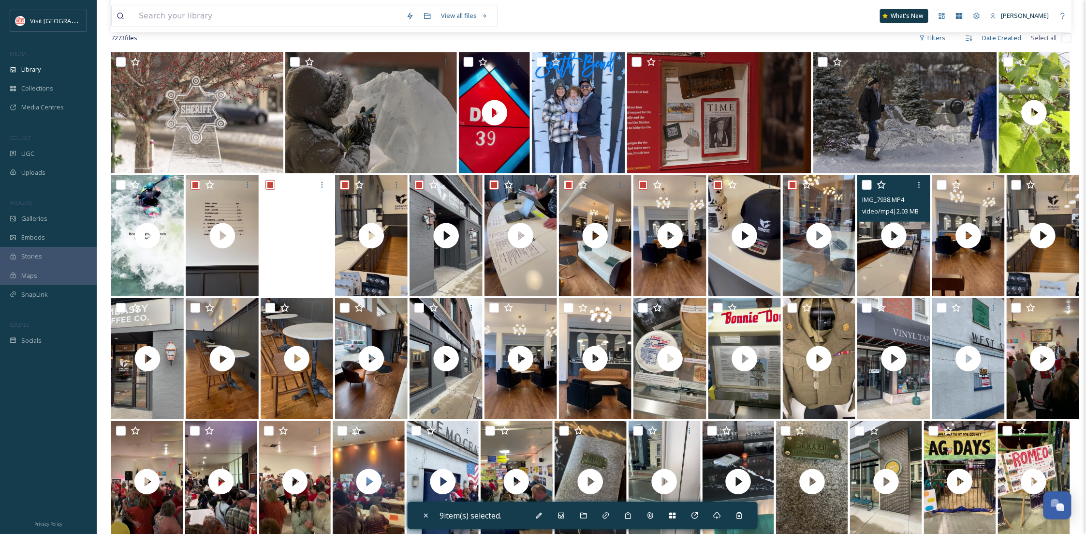
click at [865, 180] on input "checkbox" at bounding box center [867, 185] width 10 height 10
checkbox input "true"
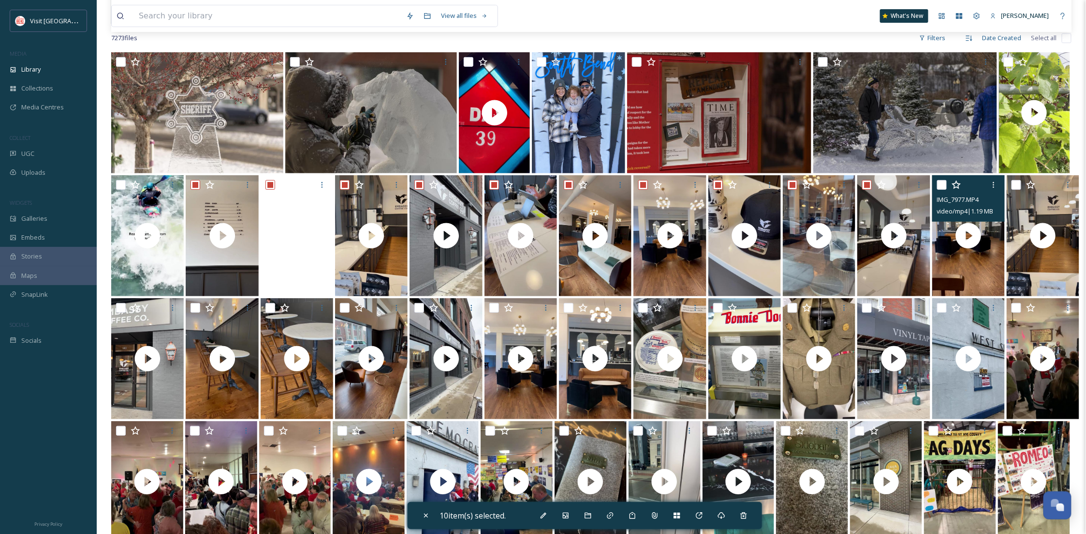
click at [944, 183] on input "checkbox" at bounding box center [942, 185] width 10 height 10
checkbox input "true"
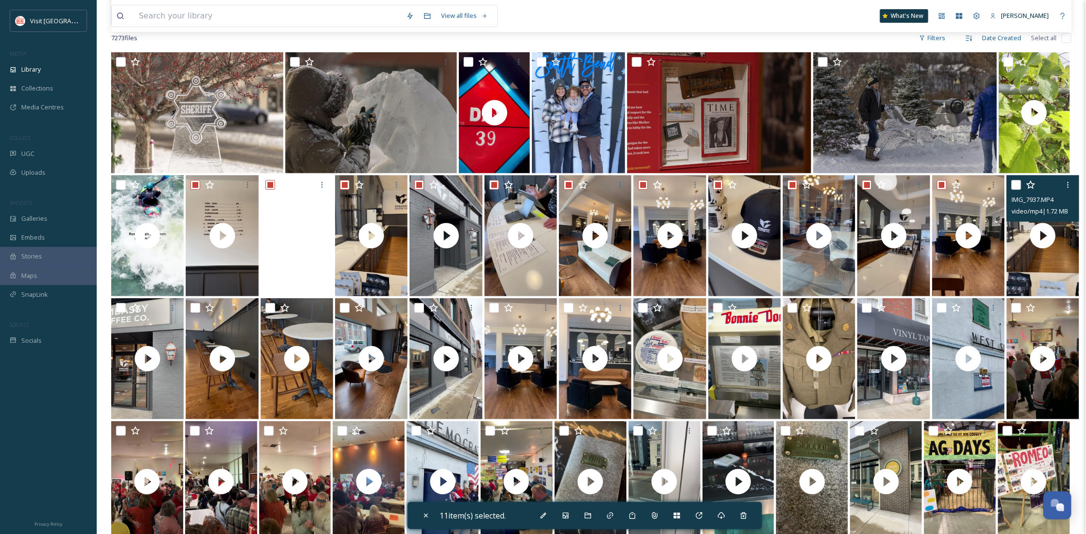
click at [1022, 182] on div at bounding box center [1044, 184] width 65 height 17
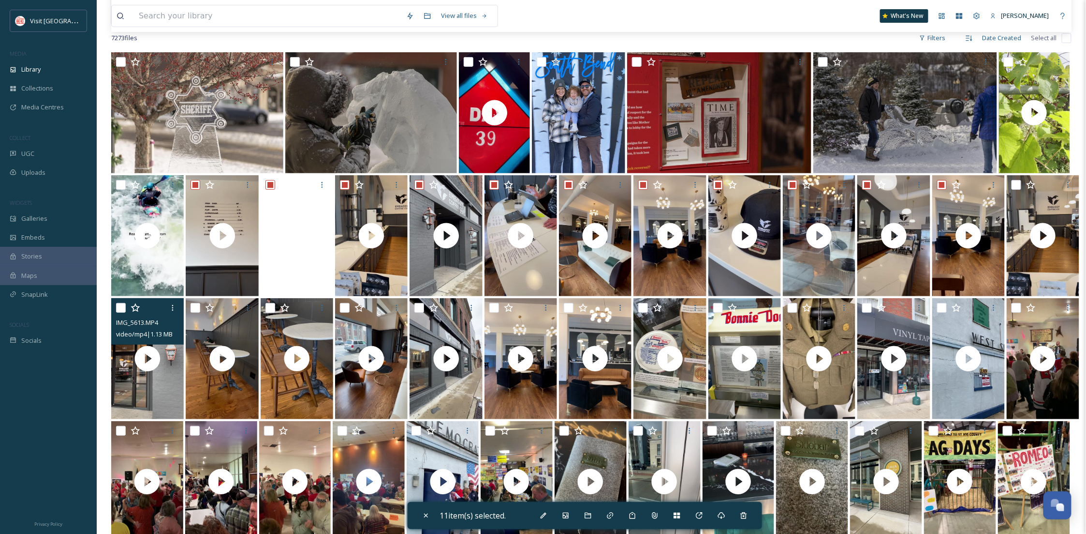
click at [118, 305] on input "checkbox" at bounding box center [121, 308] width 10 height 10
checkbox input "true"
click at [197, 310] on input "checkbox" at bounding box center [196, 308] width 10 height 10
checkbox input "true"
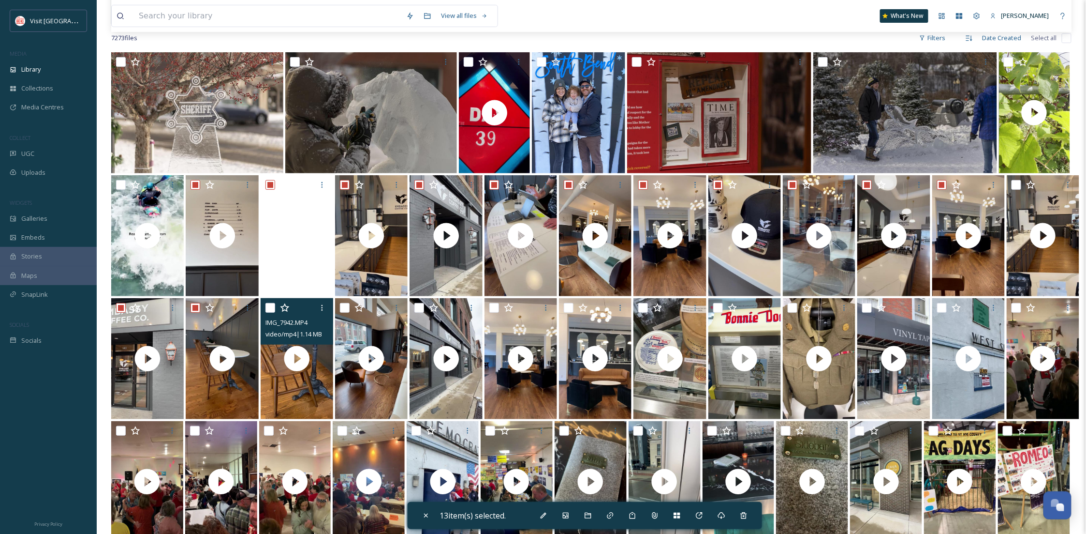
click at [267, 307] on input "checkbox" at bounding box center [271, 308] width 10 height 10
checkbox input "true"
click at [343, 307] on input "checkbox" at bounding box center [345, 308] width 10 height 10
checkbox input "true"
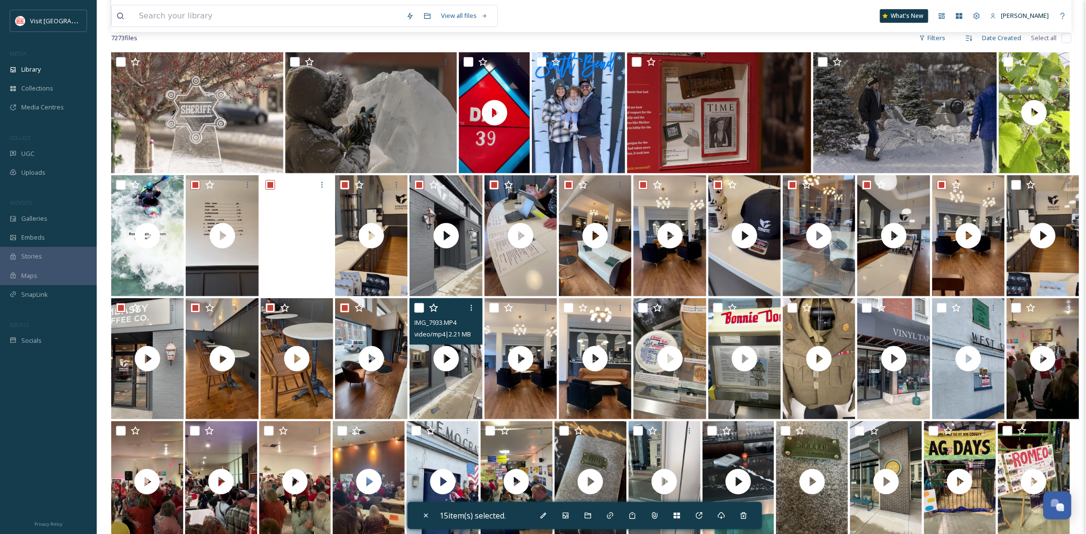
click at [419, 307] on input "checkbox" at bounding box center [420, 308] width 10 height 10
checkbox input "true"
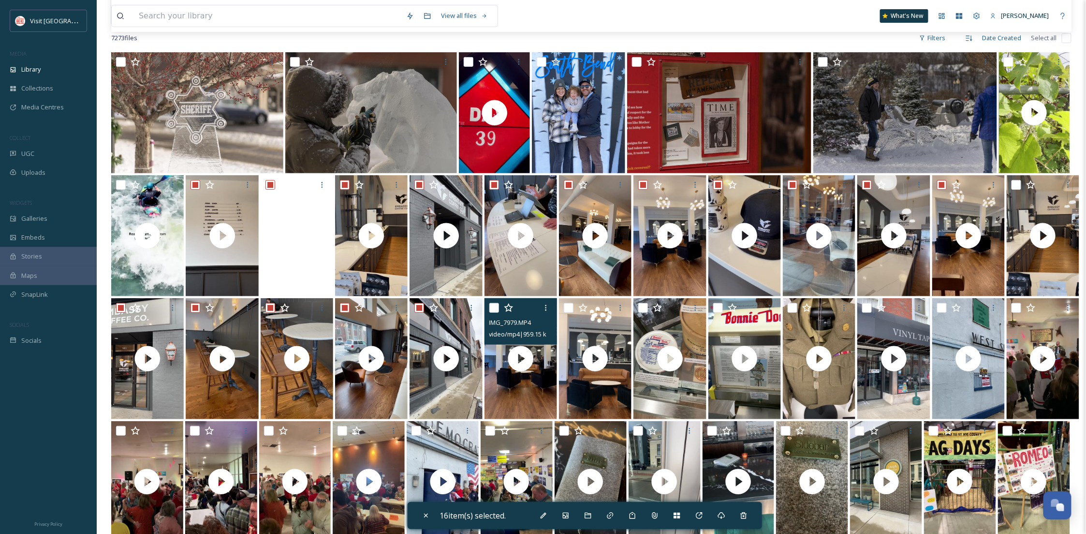
click at [496, 308] on input "checkbox" at bounding box center [495, 308] width 10 height 10
checkbox input "true"
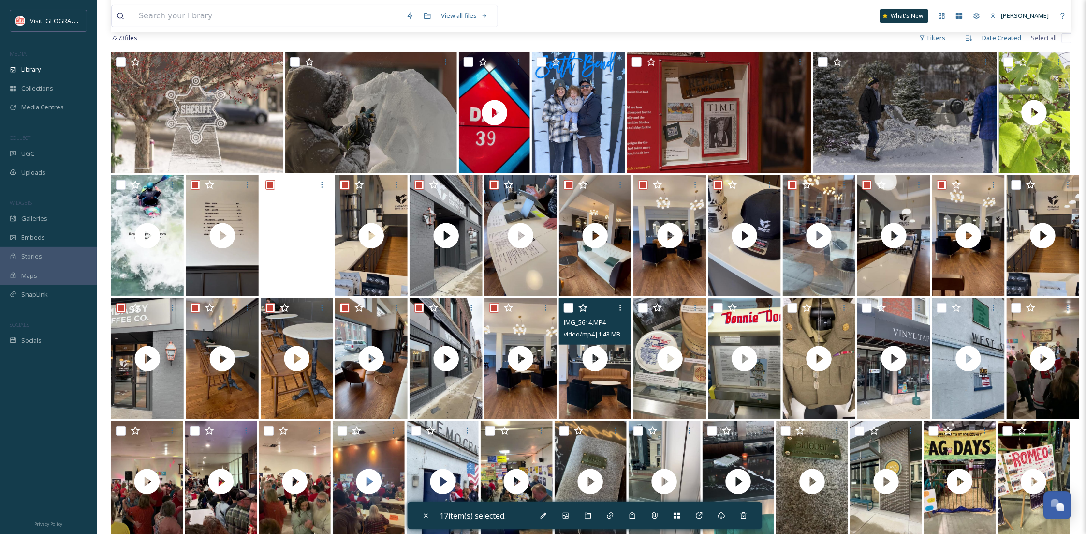
click at [567, 310] on input "checkbox" at bounding box center [569, 308] width 10 height 10
checkbox input "true"
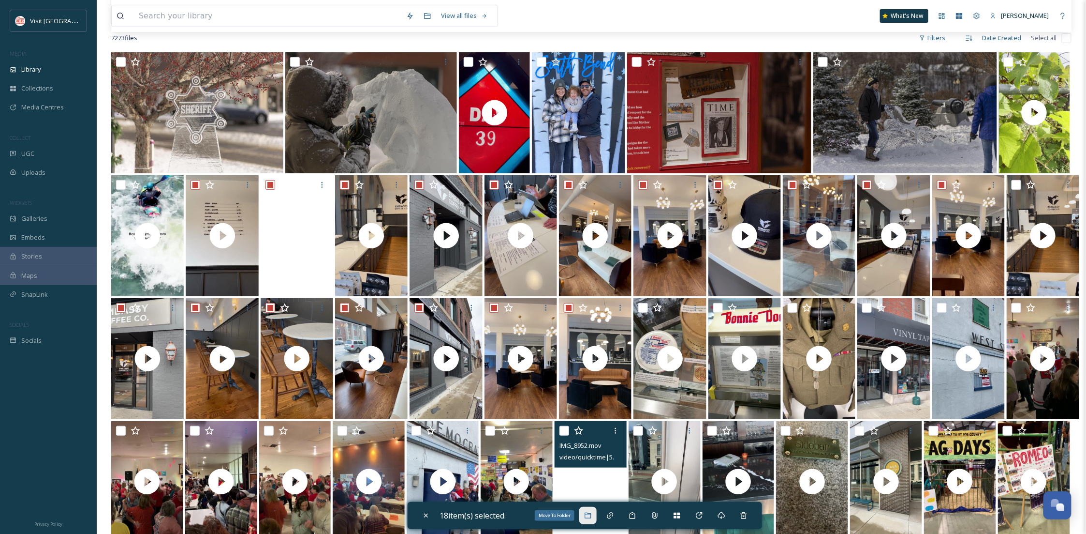
click at [588, 515] on icon at bounding box center [588, 515] width 6 height 6
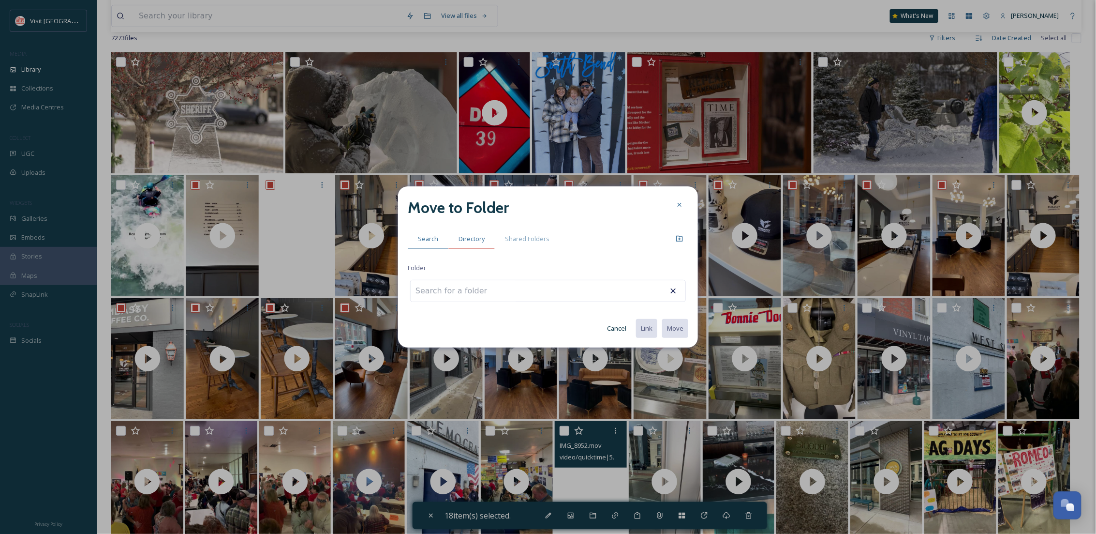
click at [477, 240] on span "Directory" at bounding box center [472, 238] width 26 height 9
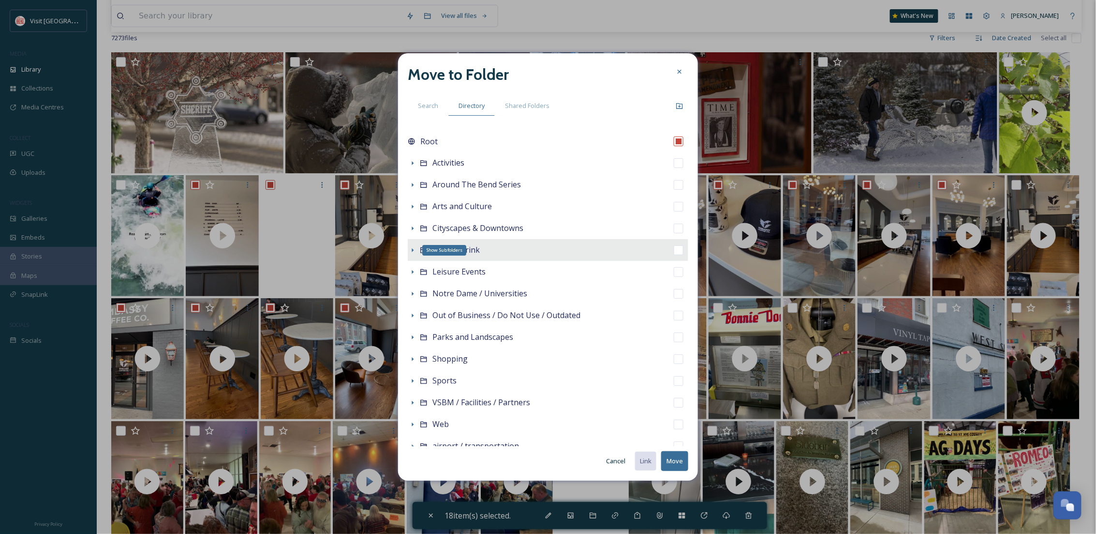
click at [411, 249] on icon at bounding box center [413, 250] width 8 height 8
click at [453, 249] on span "Food & Drink" at bounding box center [455, 249] width 47 height 11
checkbox input "false"
checkbox input "true"
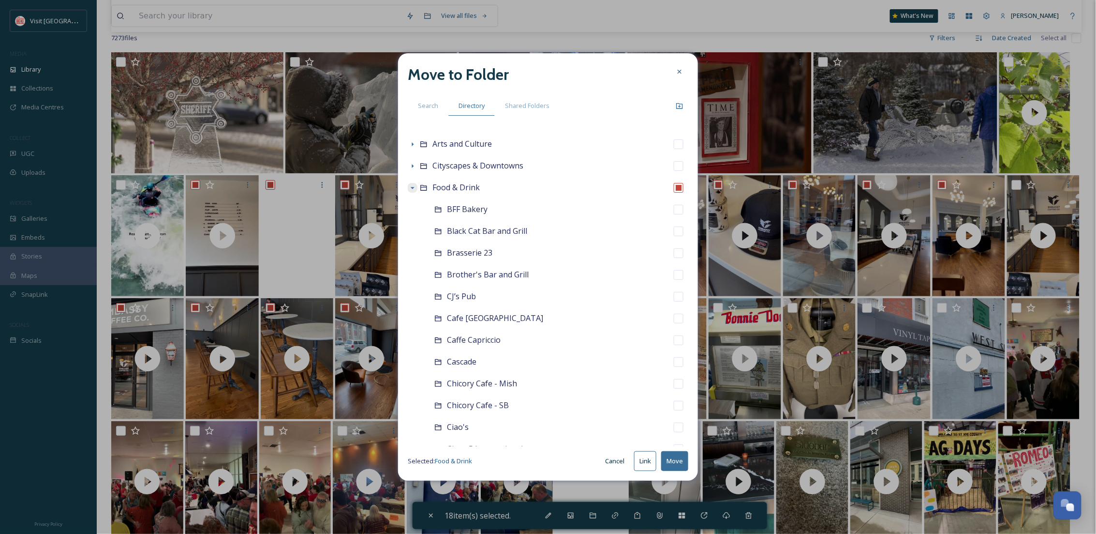
scroll to position [57, 0]
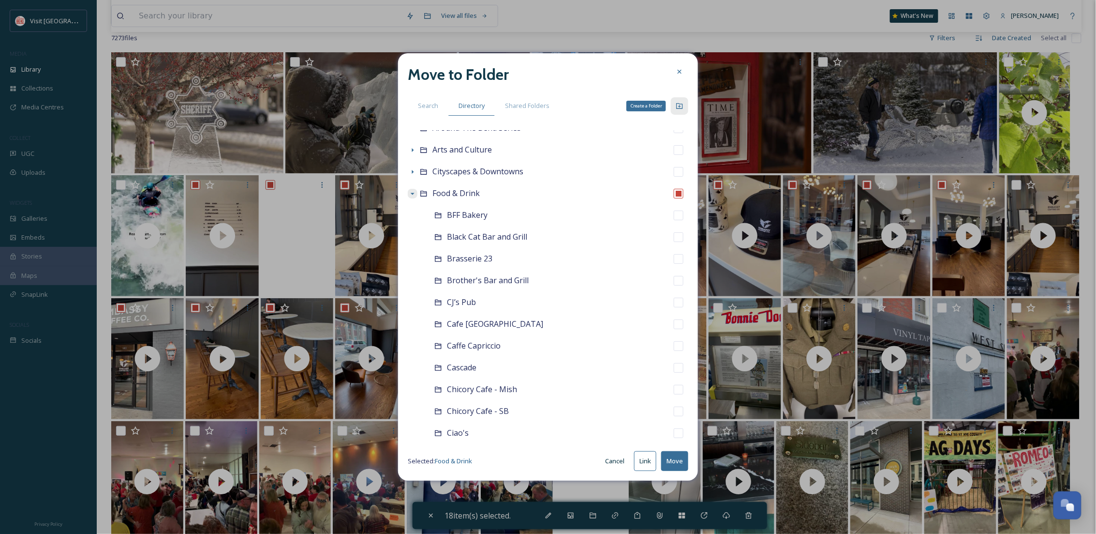
click at [681, 106] on icon at bounding box center [680, 106] width 8 height 8
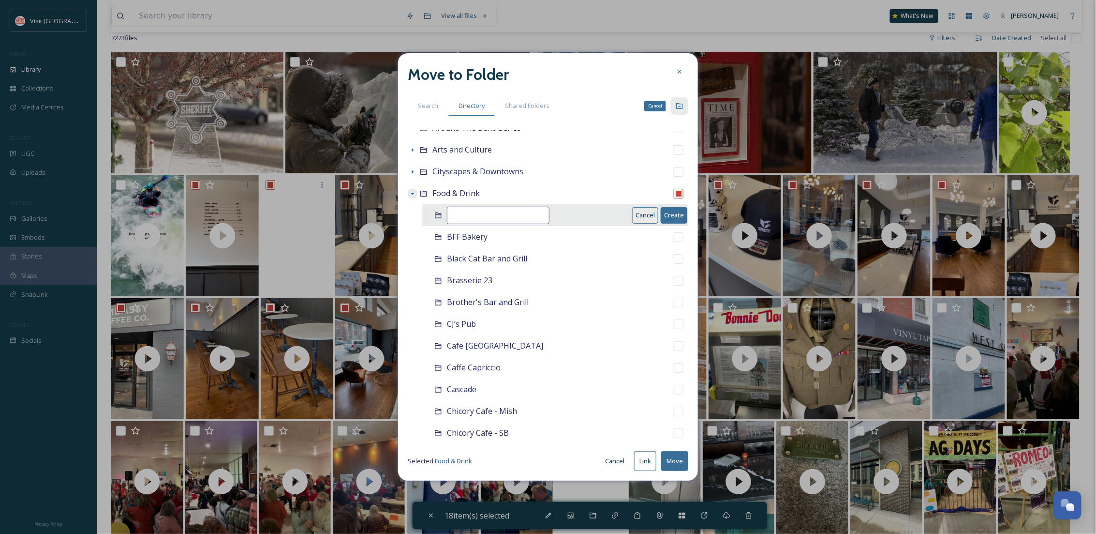
click at [478, 221] on input at bounding box center [498, 215] width 103 height 17
type input "Embassy Coffee"
click at [670, 219] on button "Create" at bounding box center [674, 215] width 27 height 16
checkbox input "false"
checkbox input "true"
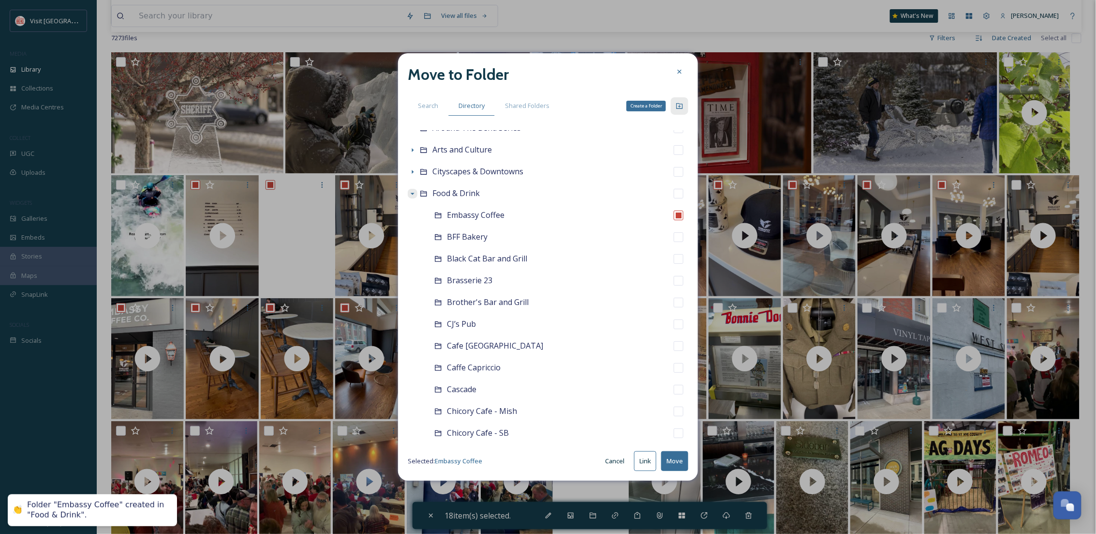
click at [667, 459] on button "Move" at bounding box center [674, 461] width 27 height 20
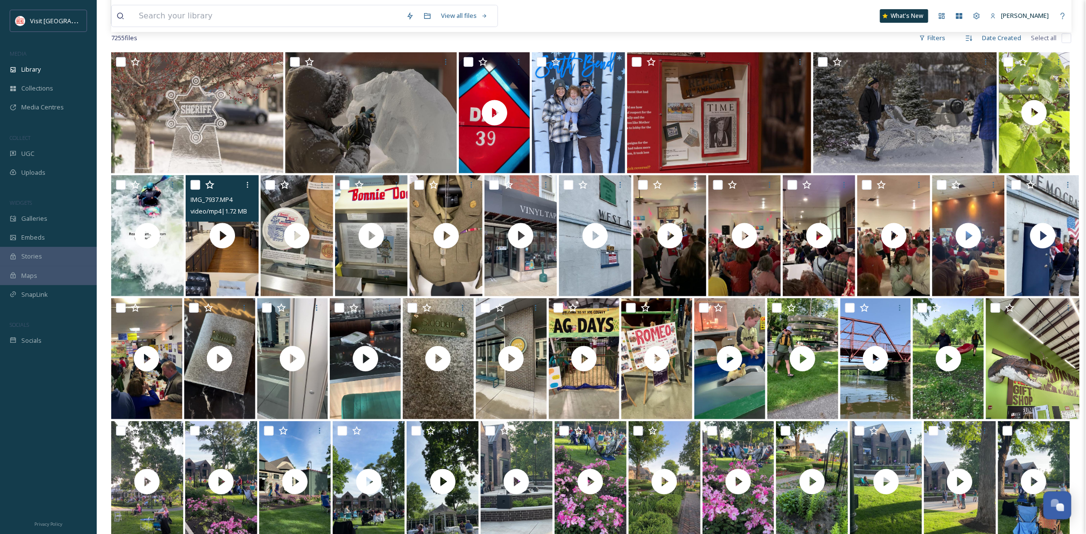
click at [194, 183] on input "checkbox" at bounding box center [196, 185] width 10 height 10
checkbox input "true"
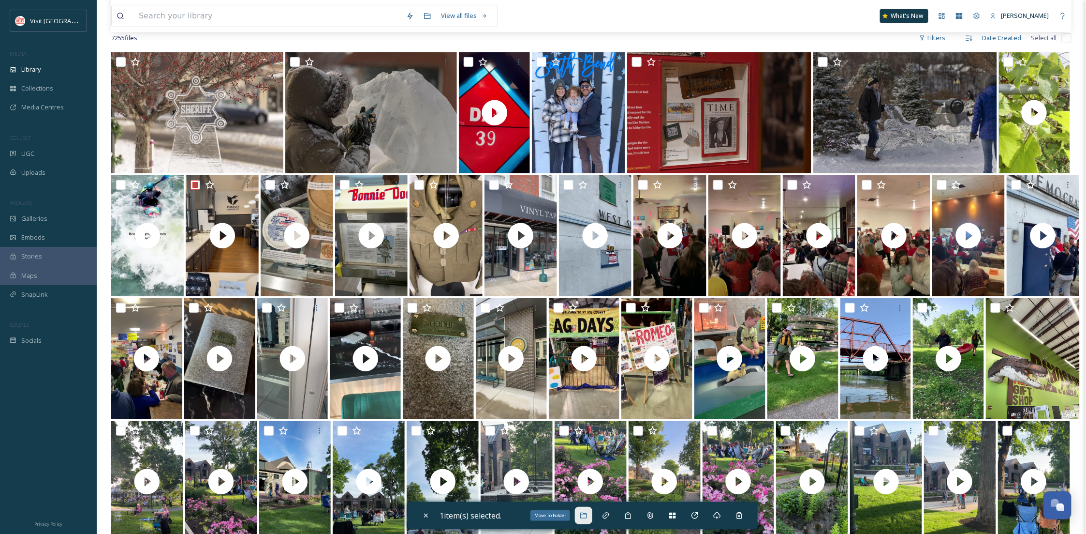
click at [588, 516] on icon at bounding box center [584, 515] width 8 height 8
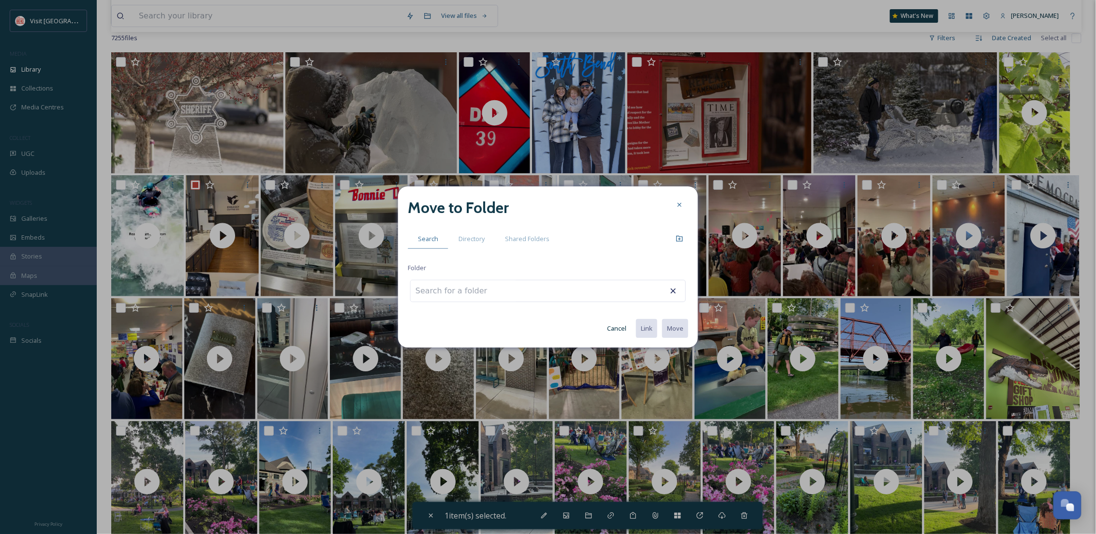
click at [464, 225] on div "Move to Folder Search Directory Shared Folders Folder Cancel Link Move" at bounding box center [548, 267] width 300 height 162
click at [467, 234] on span "Directory" at bounding box center [472, 238] width 26 height 9
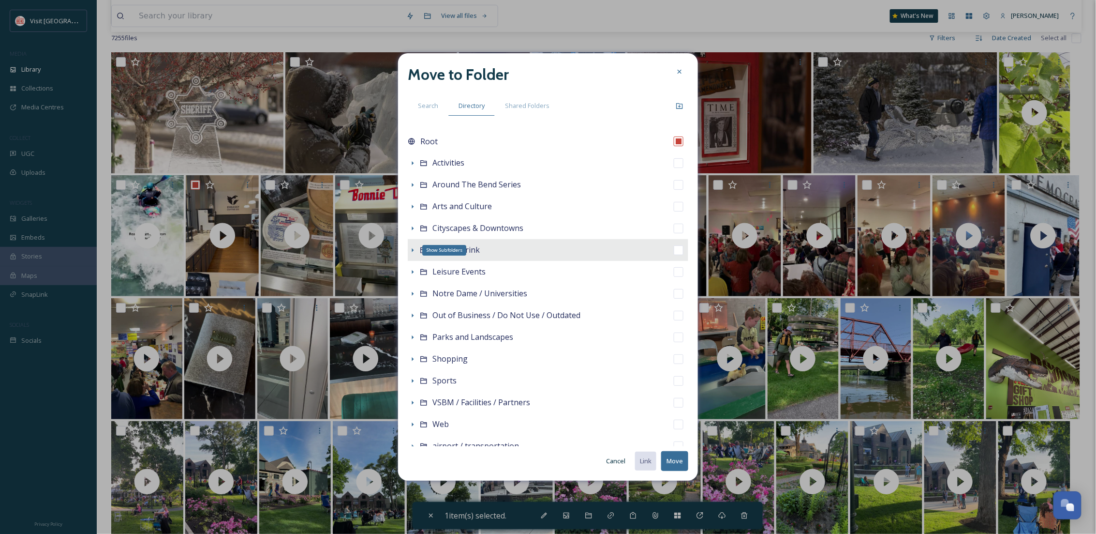
click at [411, 249] on icon at bounding box center [413, 250] width 8 height 8
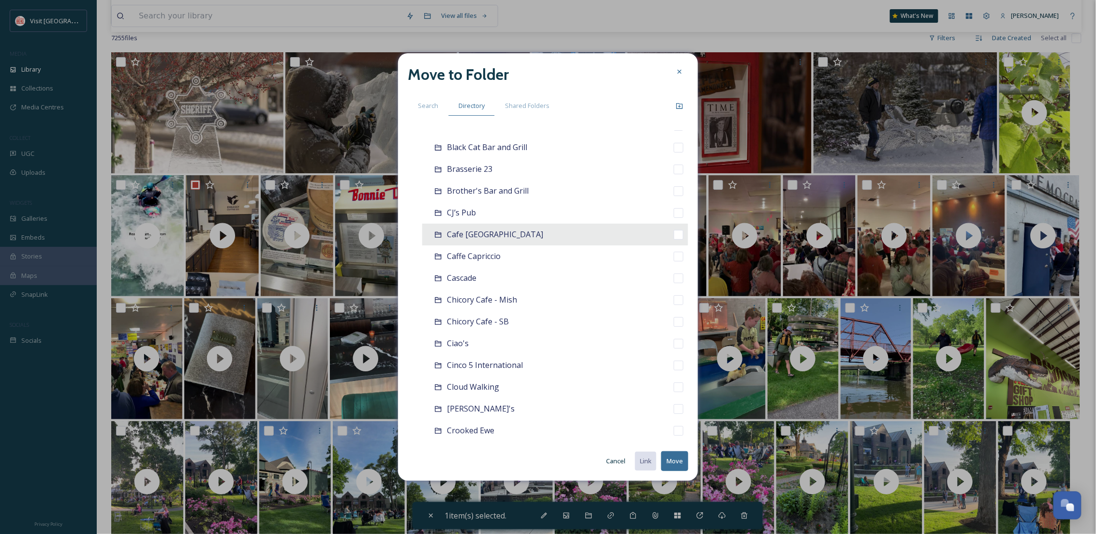
scroll to position [172, 0]
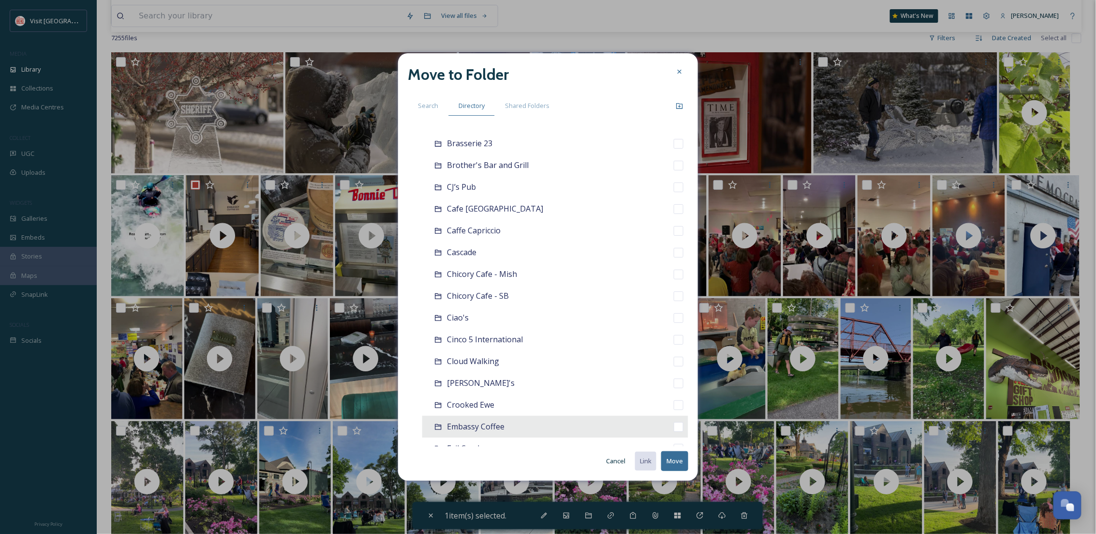
click at [491, 420] on div "Embassy Coffee" at bounding box center [476, 426] width 58 height 12
checkbox input "false"
checkbox input "true"
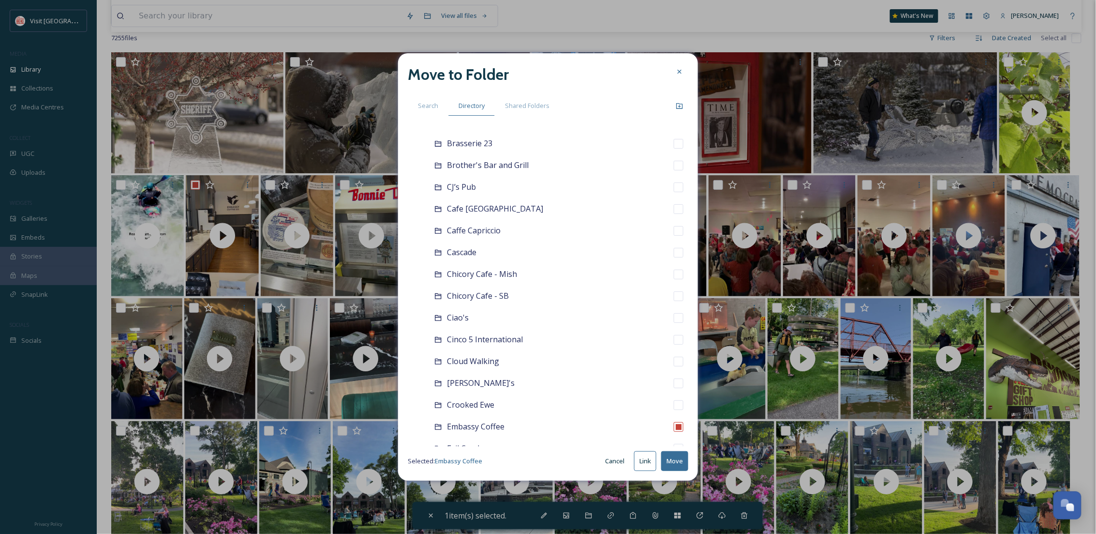
click at [680, 461] on button "Move" at bounding box center [674, 461] width 27 height 20
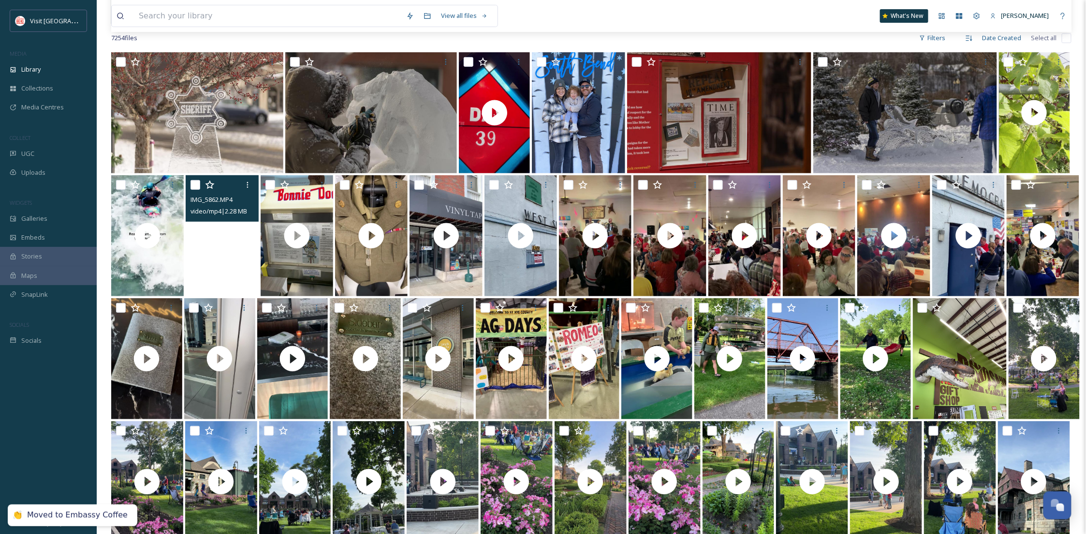
click at [240, 263] on video "IMG_5862.MP4" at bounding box center [222, 235] width 73 height 121
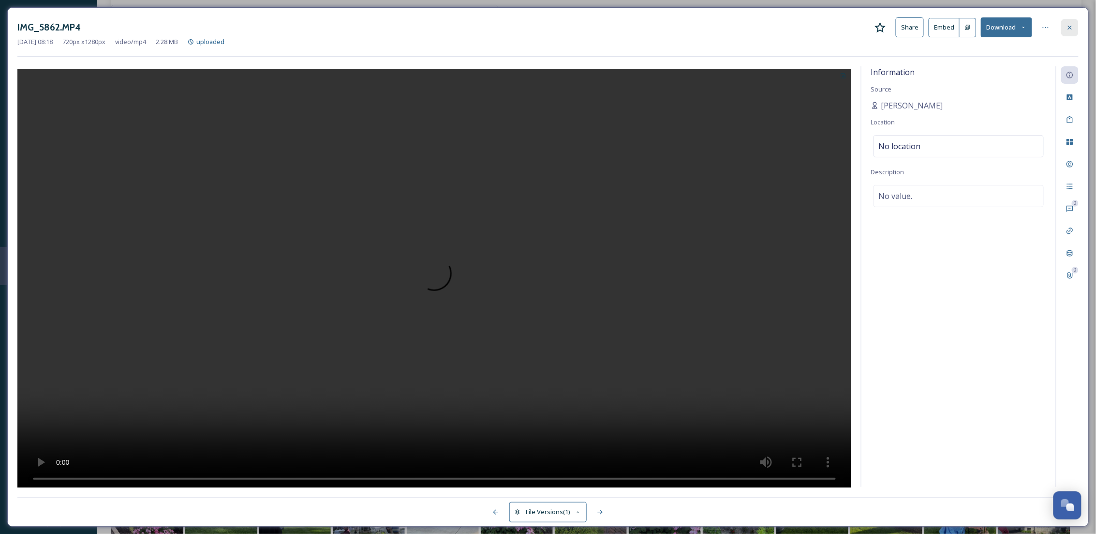
click at [1068, 30] on icon at bounding box center [1070, 28] width 8 height 8
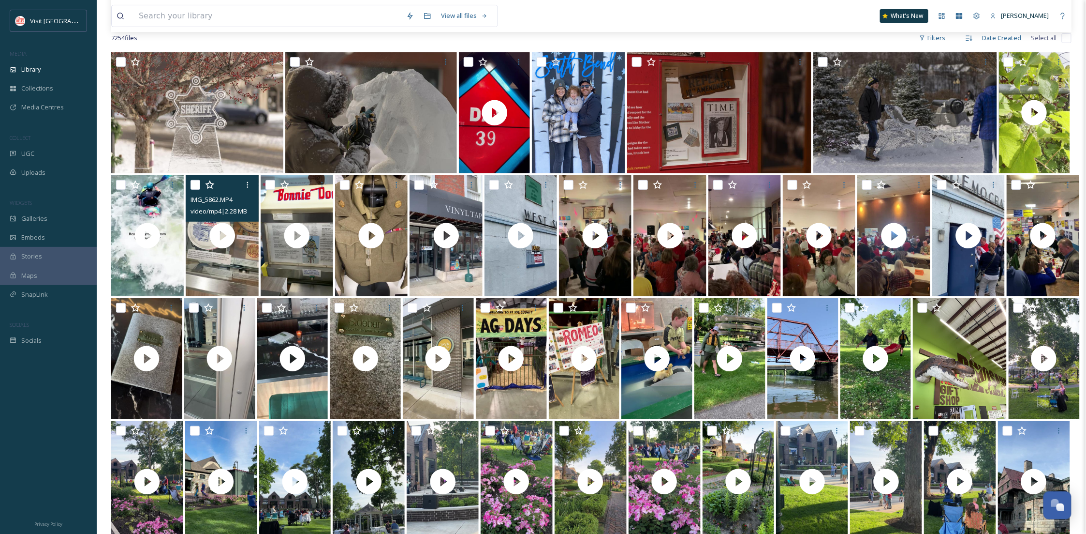
click at [192, 182] on input "checkbox" at bounding box center [196, 185] width 10 height 10
checkbox input "true"
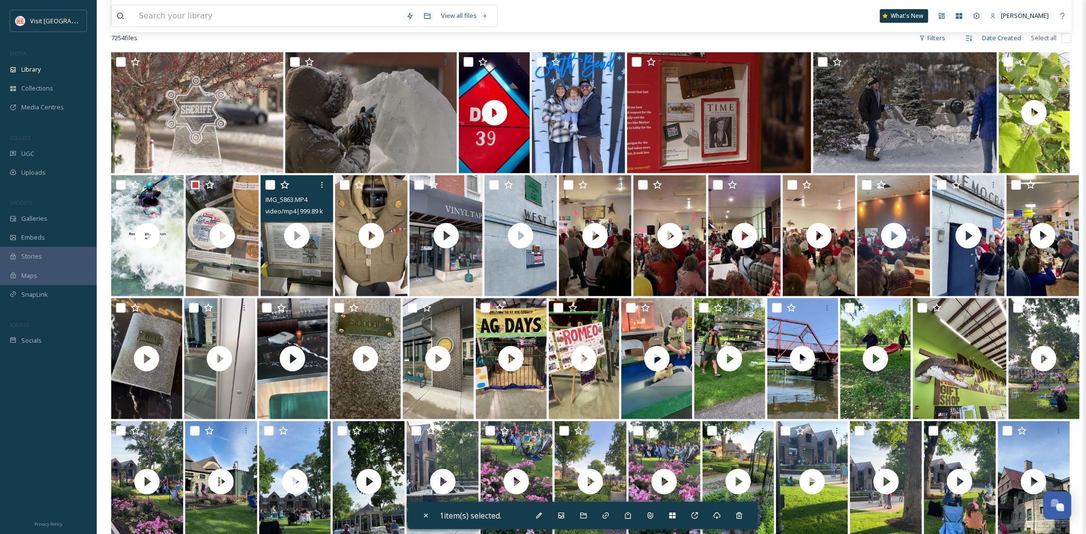
click at [268, 181] on input "checkbox" at bounding box center [271, 185] width 10 height 10
checkbox input "true"
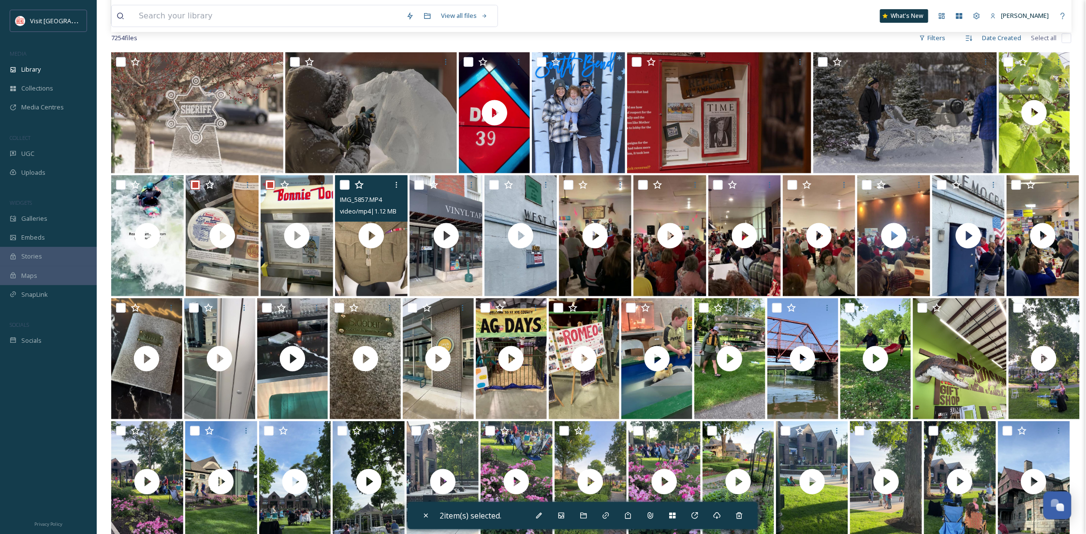
click at [346, 181] on input "checkbox" at bounding box center [345, 185] width 10 height 10
click at [346, 184] on input "checkbox" at bounding box center [345, 185] width 10 height 10
checkbox input "false"
click at [589, 520] on div "Move To Folder" at bounding box center [583, 514] width 17 height 17
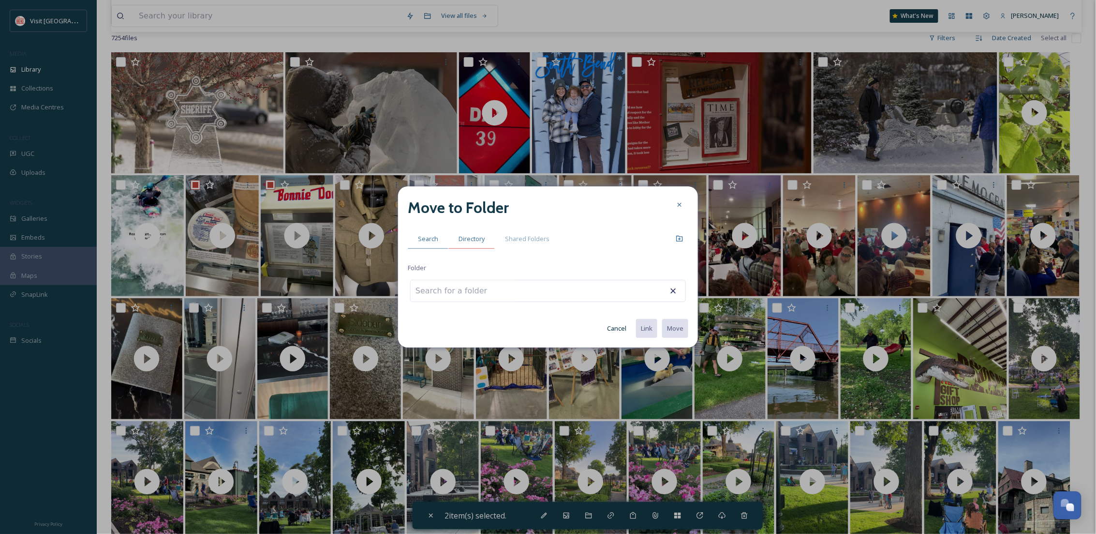
click at [482, 239] on span "Directory" at bounding box center [472, 238] width 26 height 9
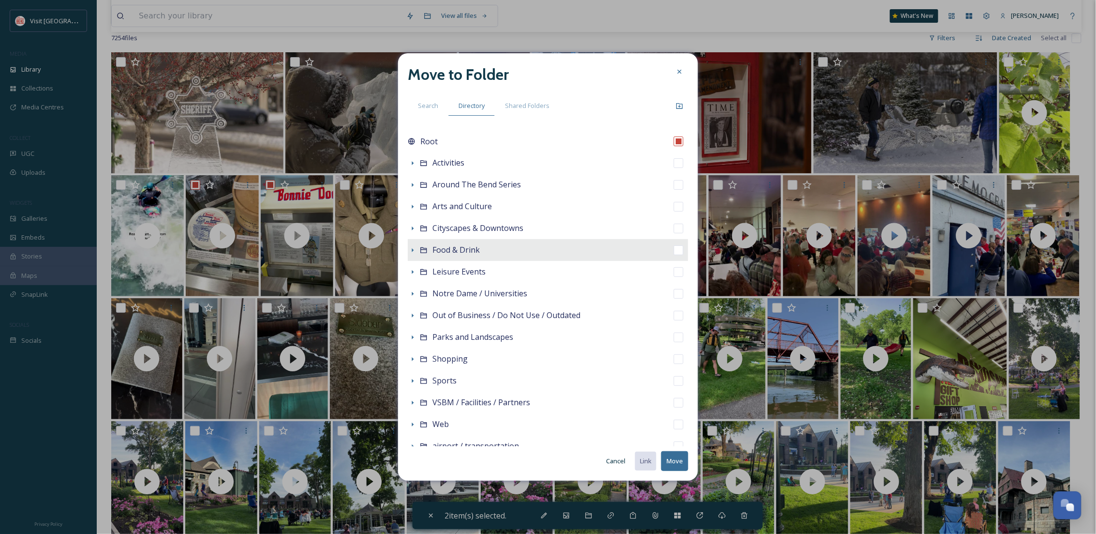
click at [431, 247] on div "Food & Drink" at bounding box center [548, 250] width 281 height 22
checkbox input "false"
checkbox input "true"
click at [414, 250] on icon at bounding box center [413, 250] width 8 height 8
click at [677, 104] on icon at bounding box center [679, 106] width 6 height 6
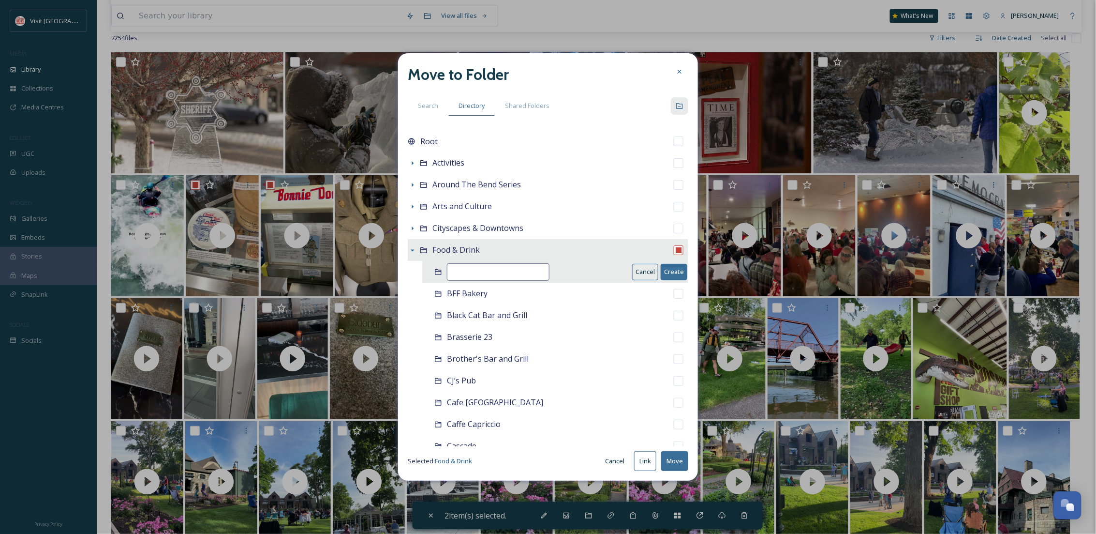
click at [521, 275] on input at bounding box center [498, 271] width 103 height 17
type input "[PERSON_NAME]"
click at [661, 266] on button "Create" at bounding box center [674, 272] width 27 height 16
checkbox input "false"
checkbox input "true"
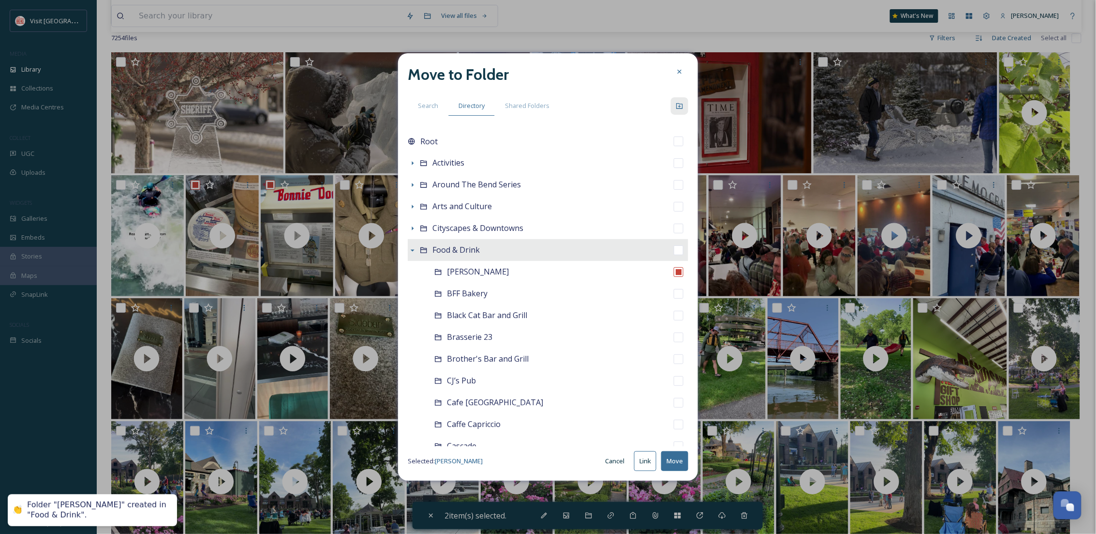
click at [673, 452] on button "Move" at bounding box center [674, 461] width 27 height 20
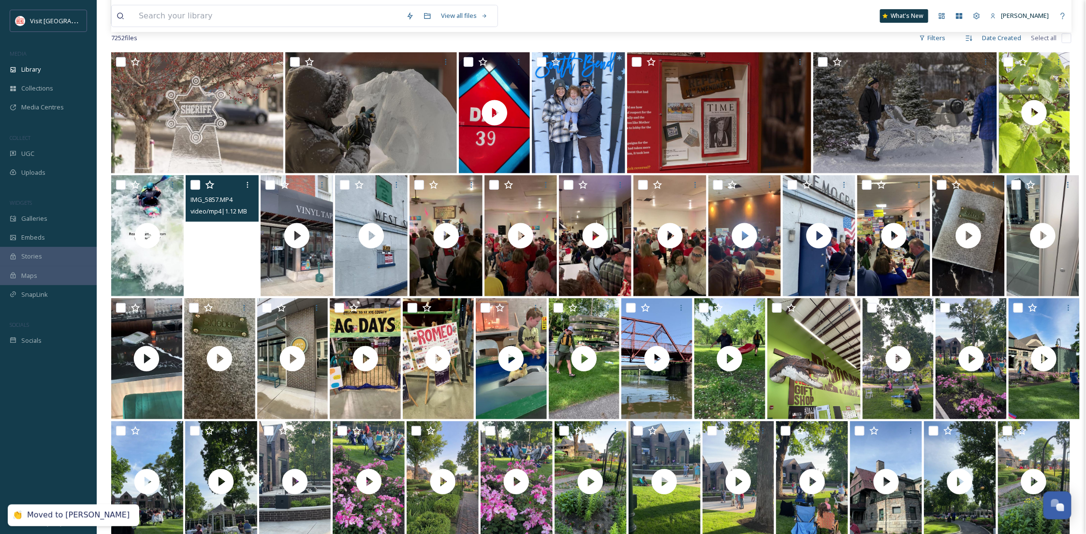
click at [238, 256] on video "IMG_5857.MP4" at bounding box center [222, 235] width 73 height 121
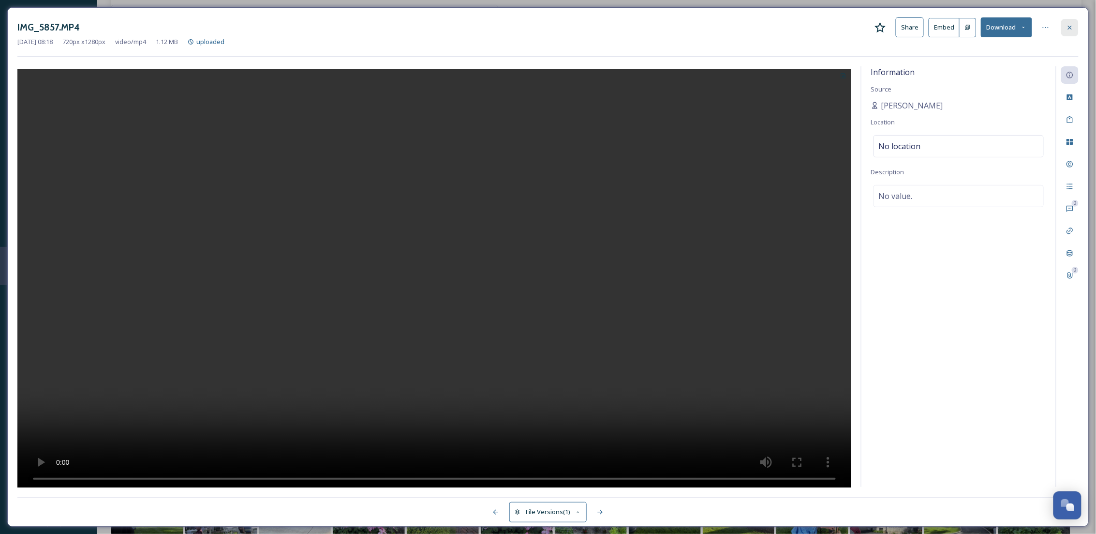
click at [1076, 22] on div at bounding box center [1069, 27] width 17 height 17
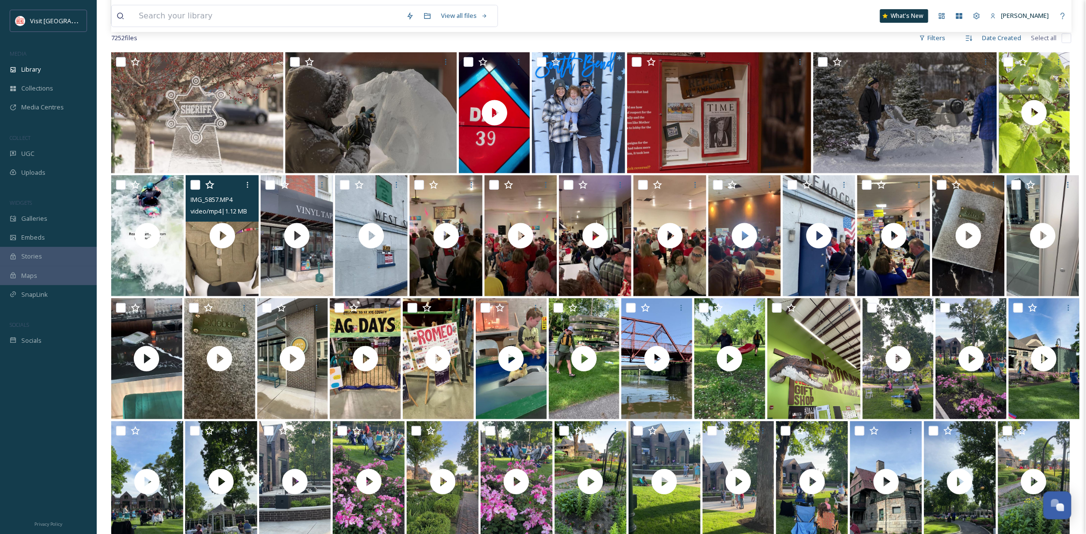
click at [193, 182] on input "checkbox" at bounding box center [196, 185] width 10 height 10
checkbox input "true"
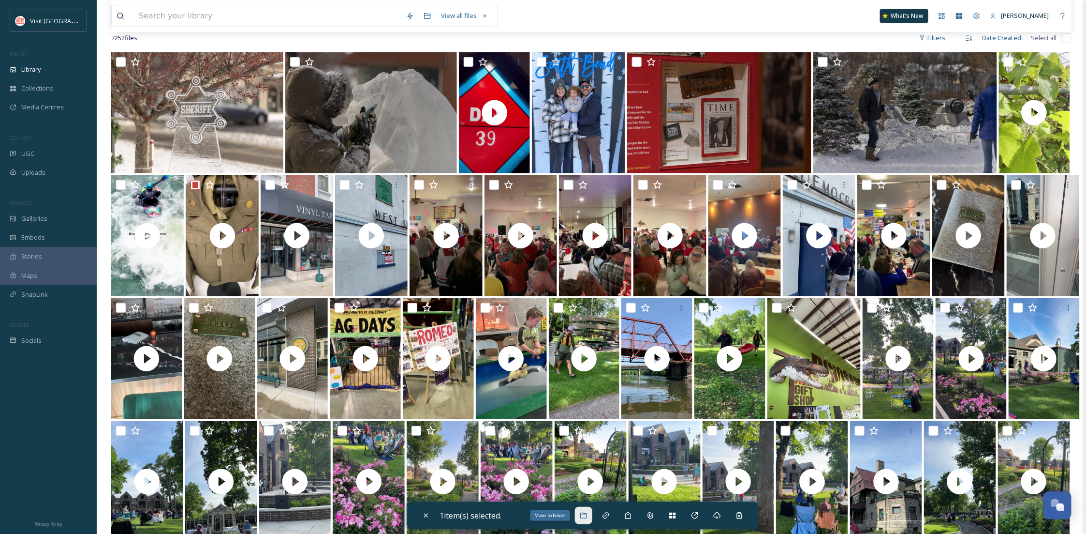
click at [581, 513] on div "Move To Folder" at bounding box center [583, 514] width 17 height 17
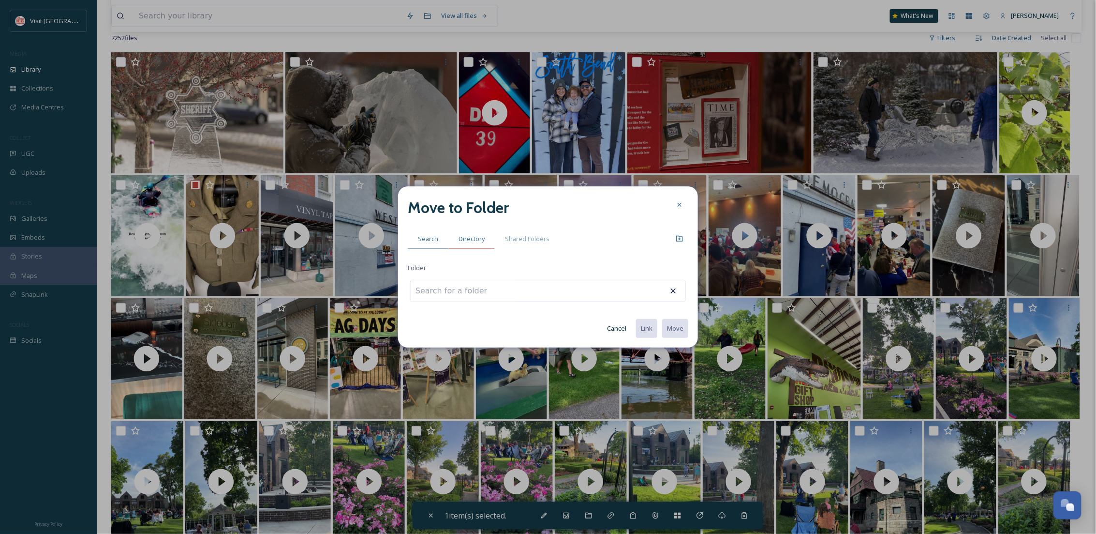
click at [467, 232] on div "Directory" at bounding box center [471, 239] width 46 height 20
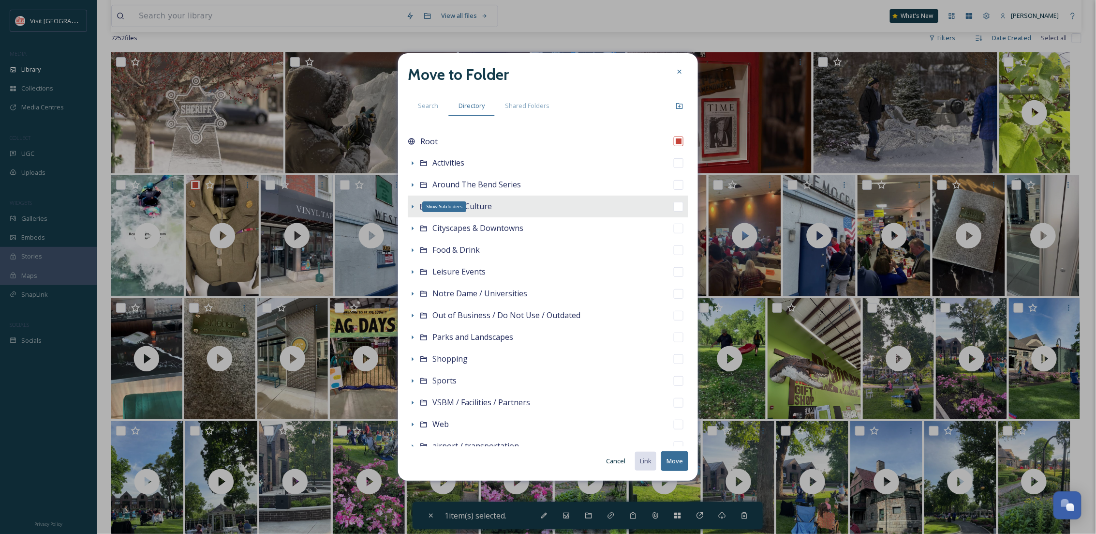
click at [410, 208] on icon at bounding box center [413, 207] width 8 height 8
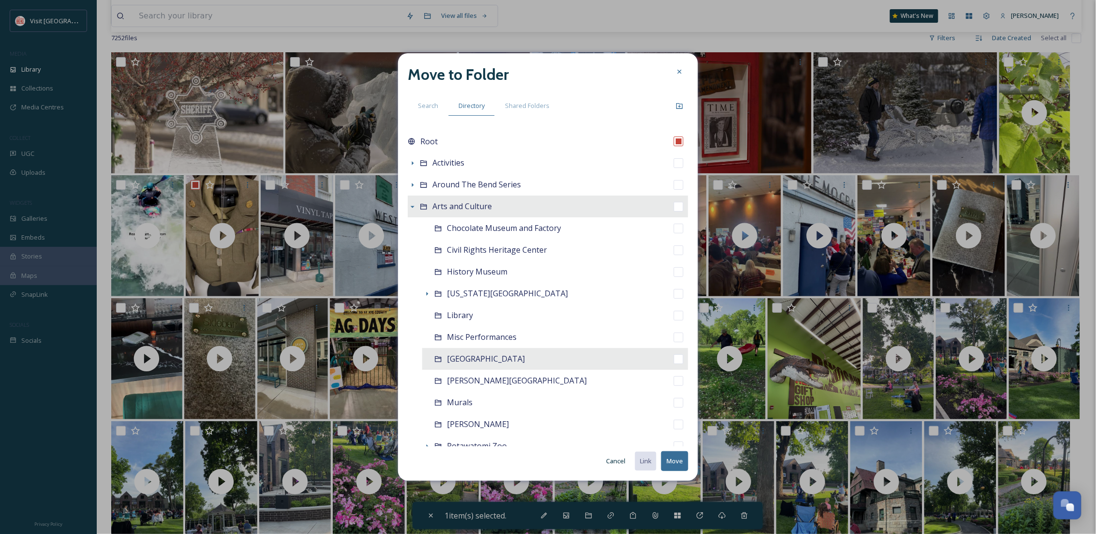
click at [525, 360] on span "[GEOGRAPHIC_DATA]" at bounding box center [486, 358] width 78 height 11
checkbox input "false"
checkbox input "true"
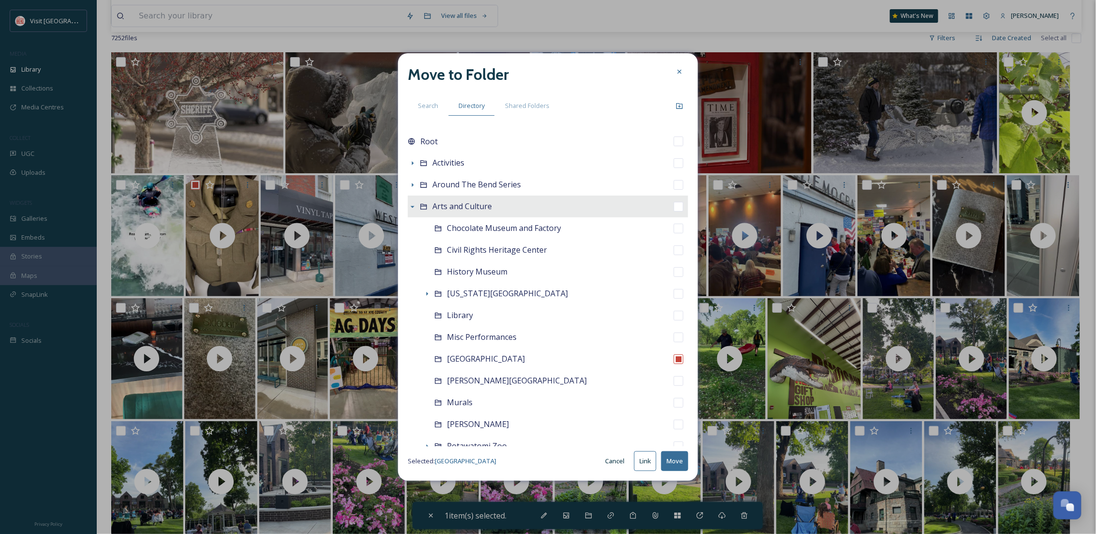
click at [678, 458] on button "Move" at bounding box center [674, 461] width 27 height 20
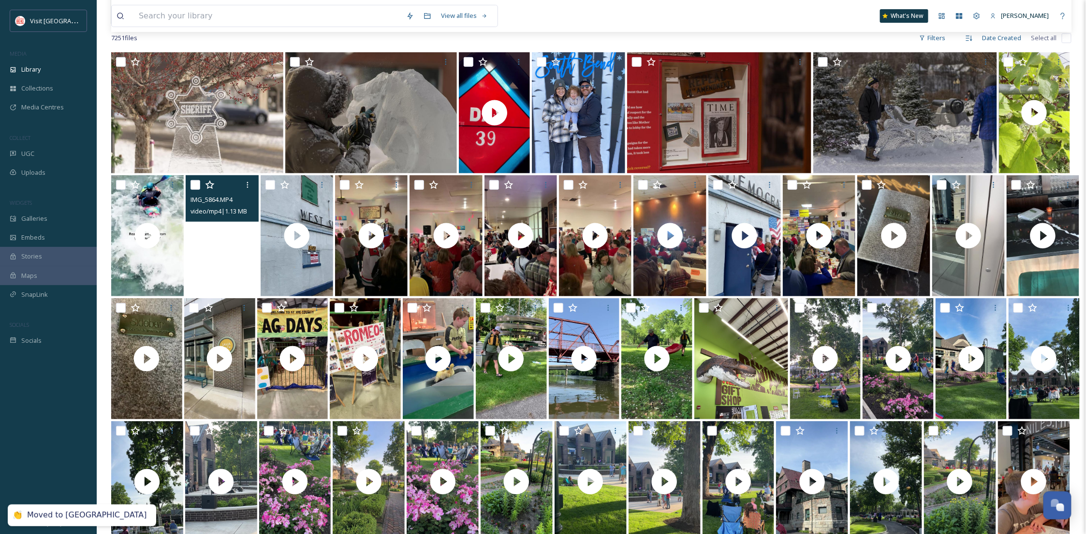
click at [234, 265] on video "IMG_5864.MP4" at bounding box center [222, 235] width 73 height 121
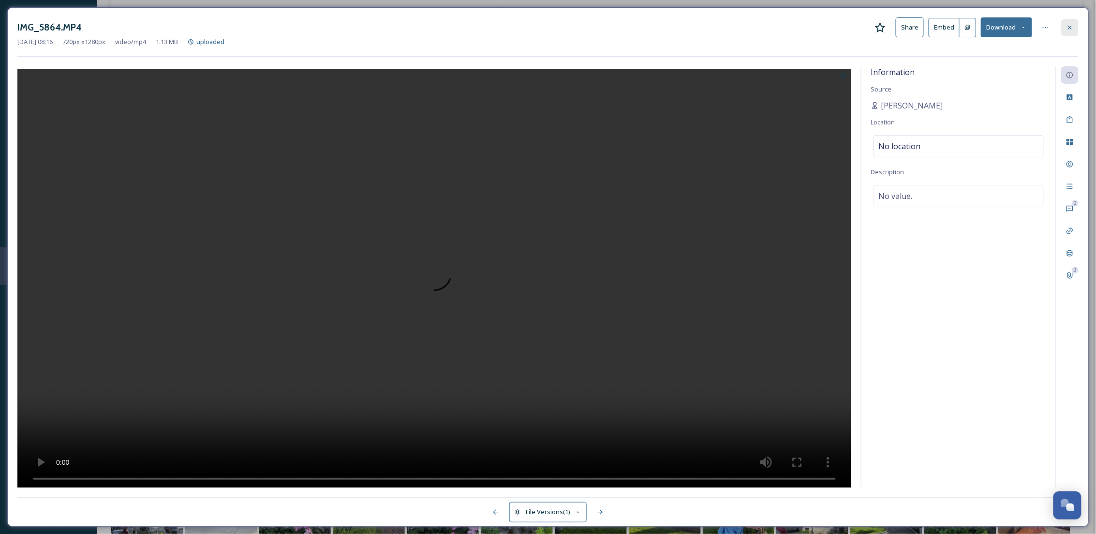
click at [1067, 27] on icon at bounding box center [1070, 28] width 8 height 8
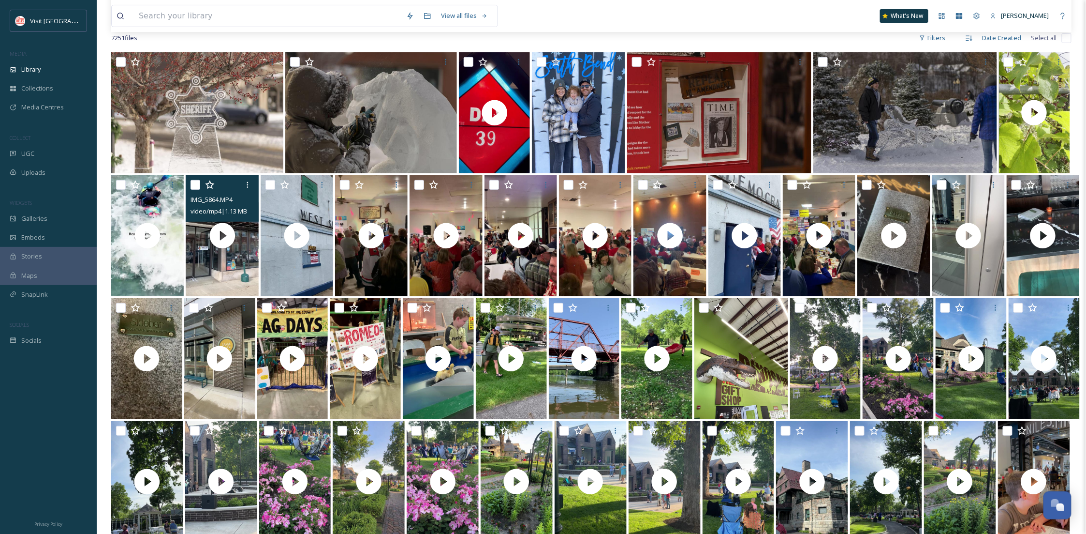
click at [199, 186] on input "checkbox" at bounding box center [196, 185] width 10 height 10
checkbox input "true"
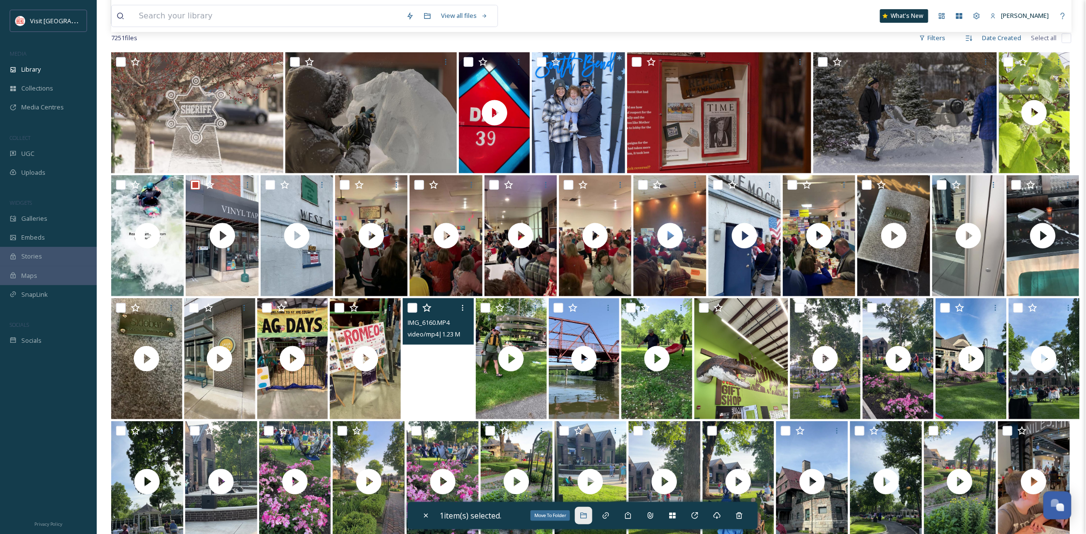
click at [587, 514] on icon at bounding box center [583, 515] width 6 height 6
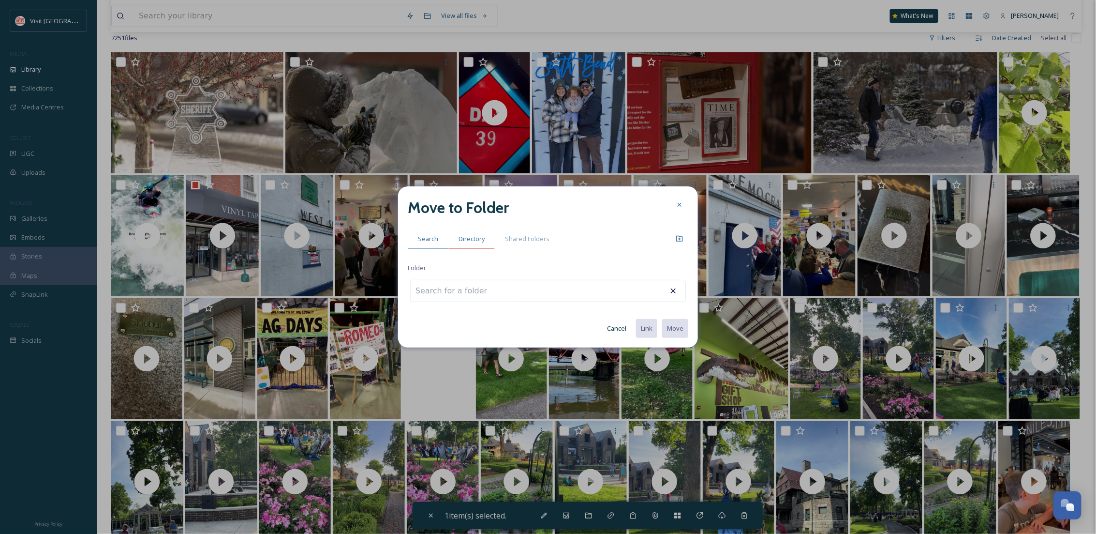
click at [467, 238] on span "Directory" at bounding box center [472, 238] width 26 height 9
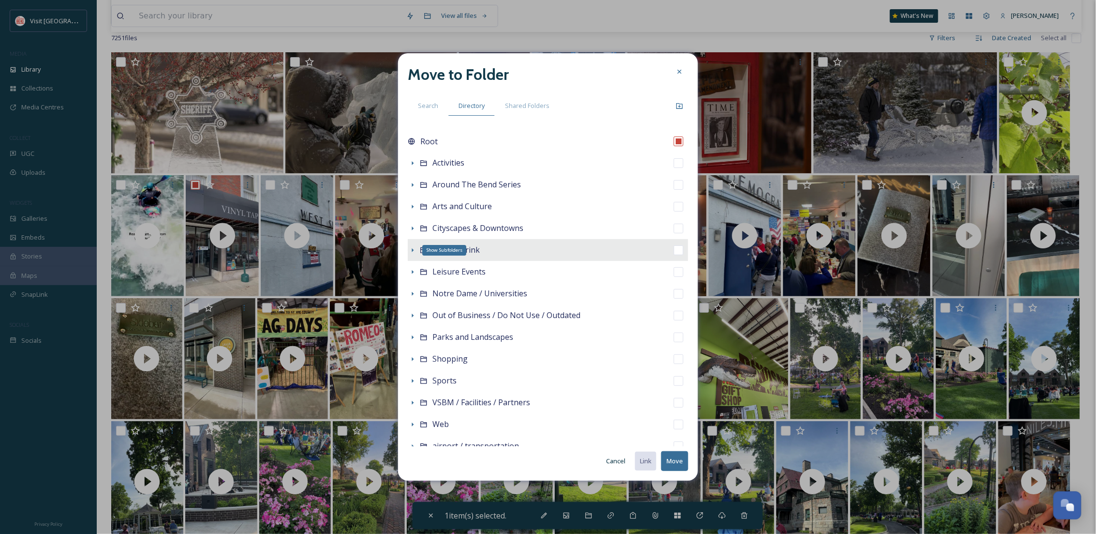
click at [415, 250] on icon at bounding box center [413, 250] width 8 height 8
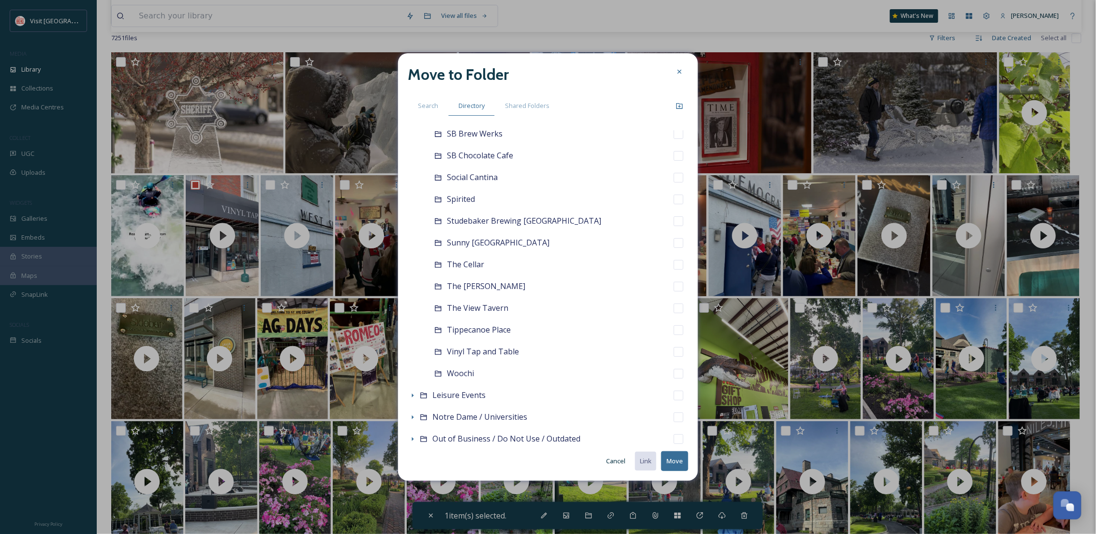
scroll to position [944, 0]
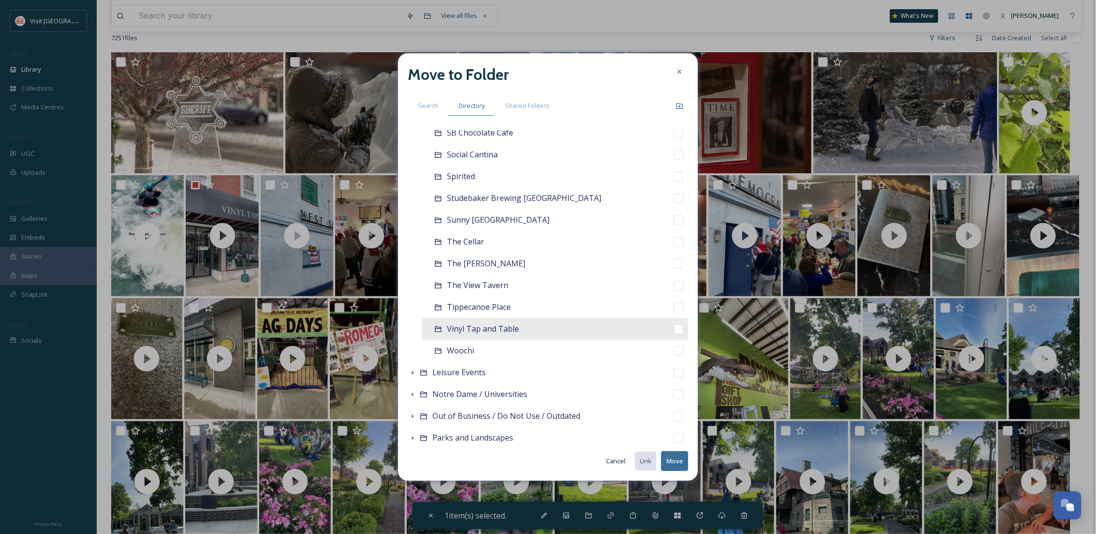
click at [516, 325] on span "Vinyl Tap and Table" at bounding box center [483, 328] width 72 height 11
checkbox input "false"
checkbox input "true"
click at [677, 461] on button "Move" at bounding box center [674, 461] width 27 height 20
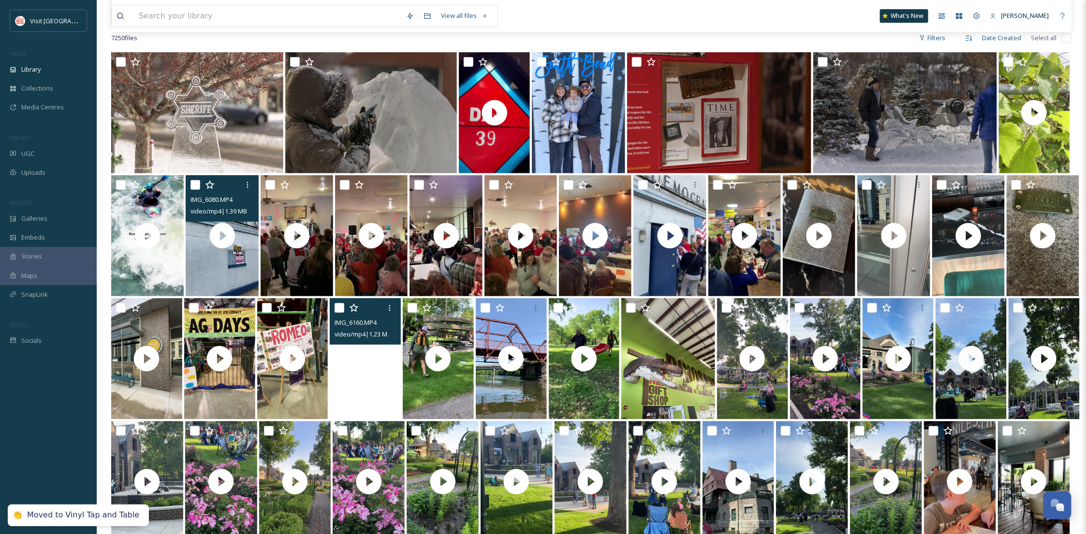
click at [191, 181] on input "checkbox" at bounding box center [196, 185] width 10 height 10
checkbox input "true"
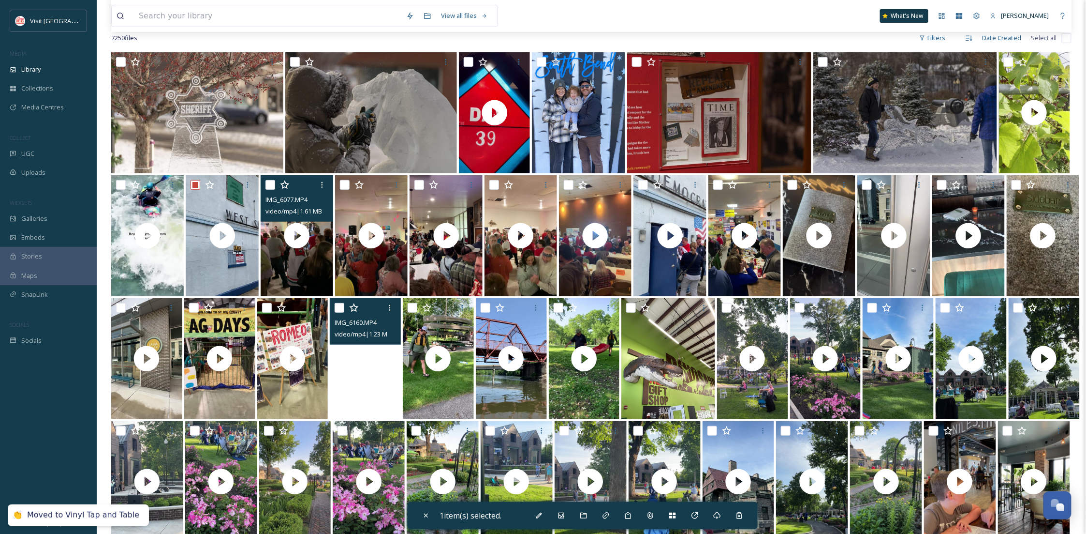
click at [268, 180] on input "checkbox" at bounding box center [271, 185] width 10 height 10
checkbox input "true"
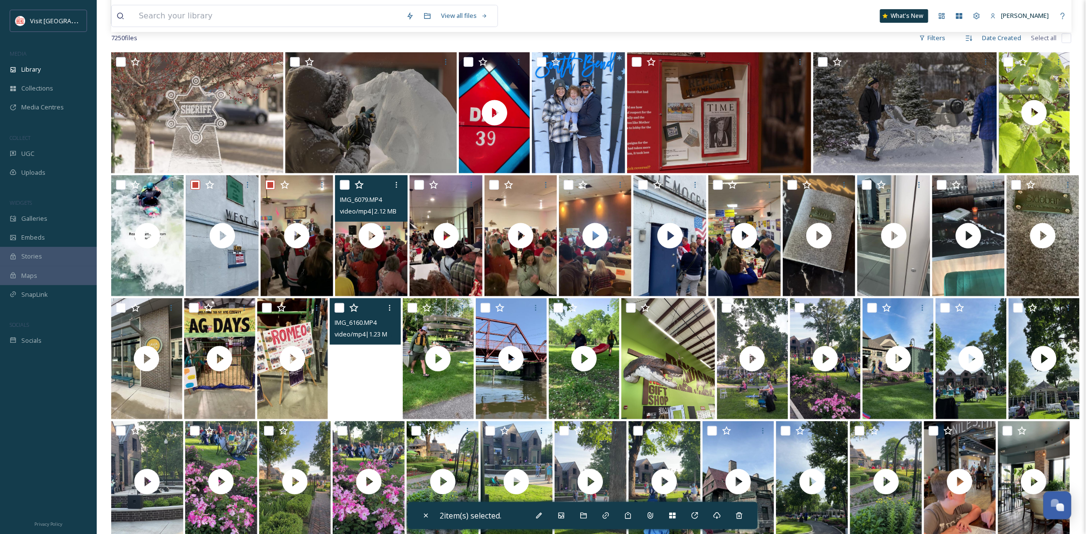
click at [345, 184] on input "checkbox" at bounding box center [345, 185] width 10 height 10
checkbox input "true"
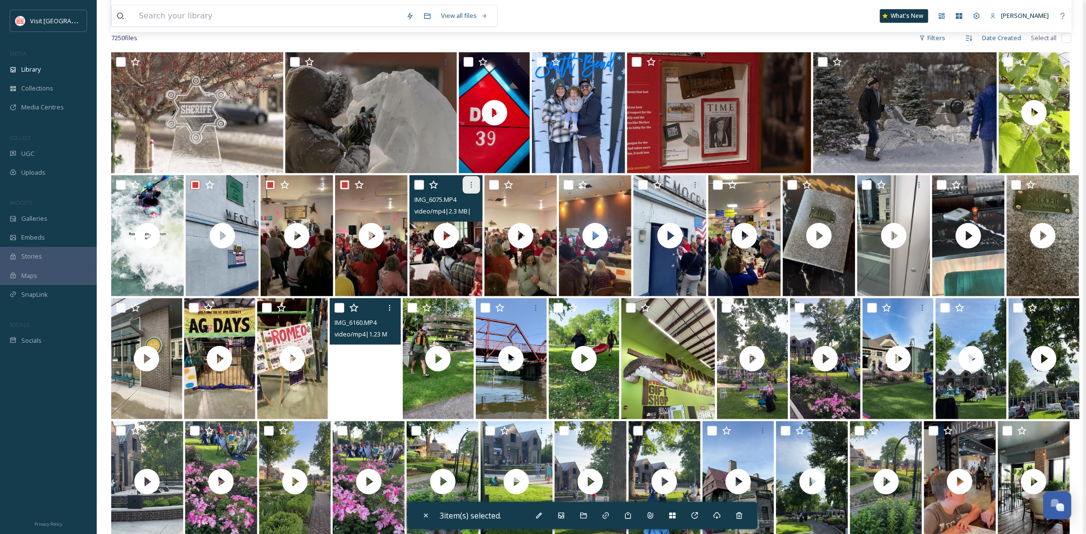
click at [422, 180] on input "checkbox" at bounding box center [420, 185] width 10 height 10
checkbox input "true"
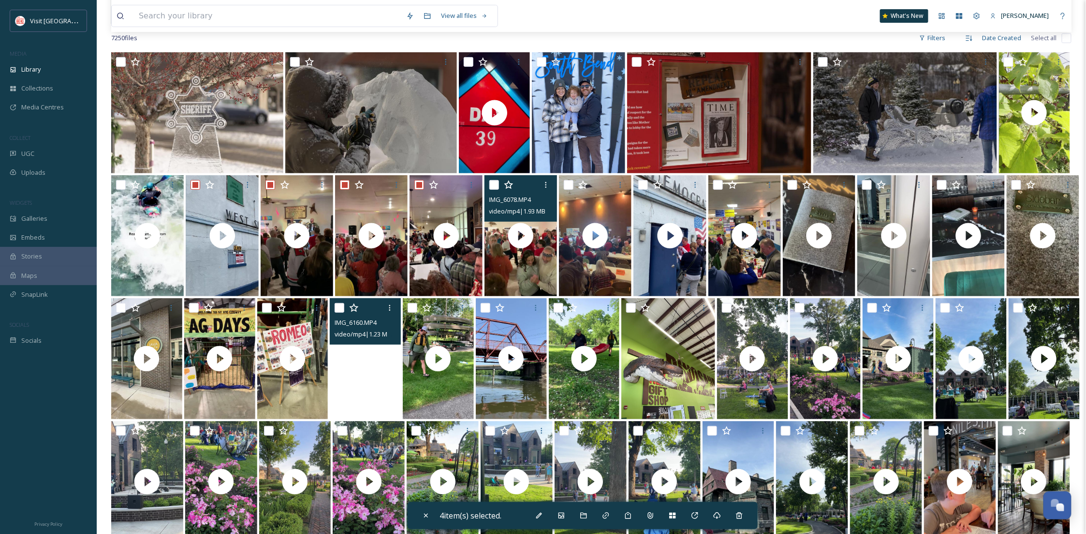
click at [493, 184] on input "checkbox" at bounding box center [495, 185] width 10 height 10
checkbox input "true"
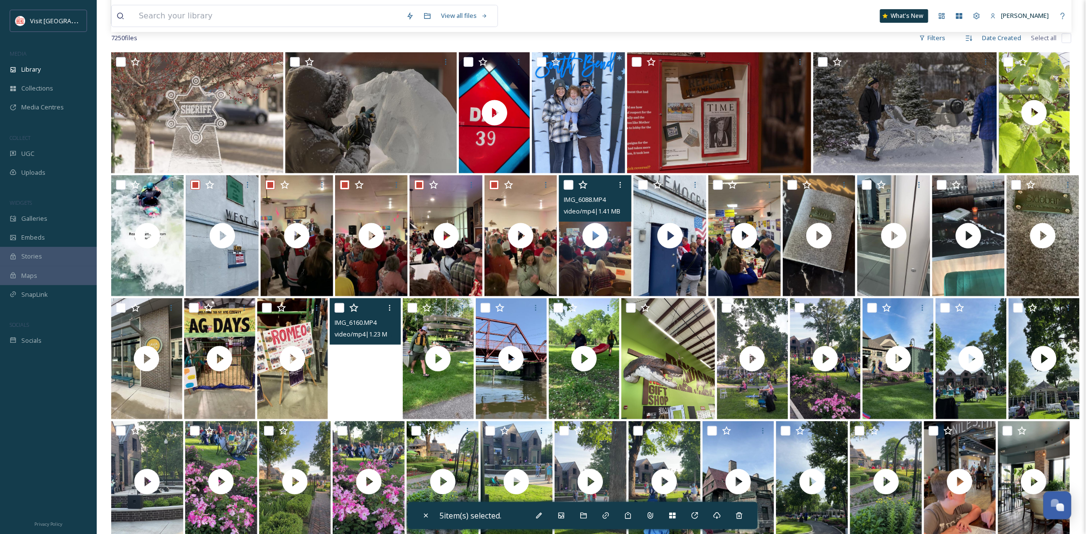
click at [565, 182] on input "checkbox" at bounding box center [569, 185] width 10 height 10
checkbox input "true"
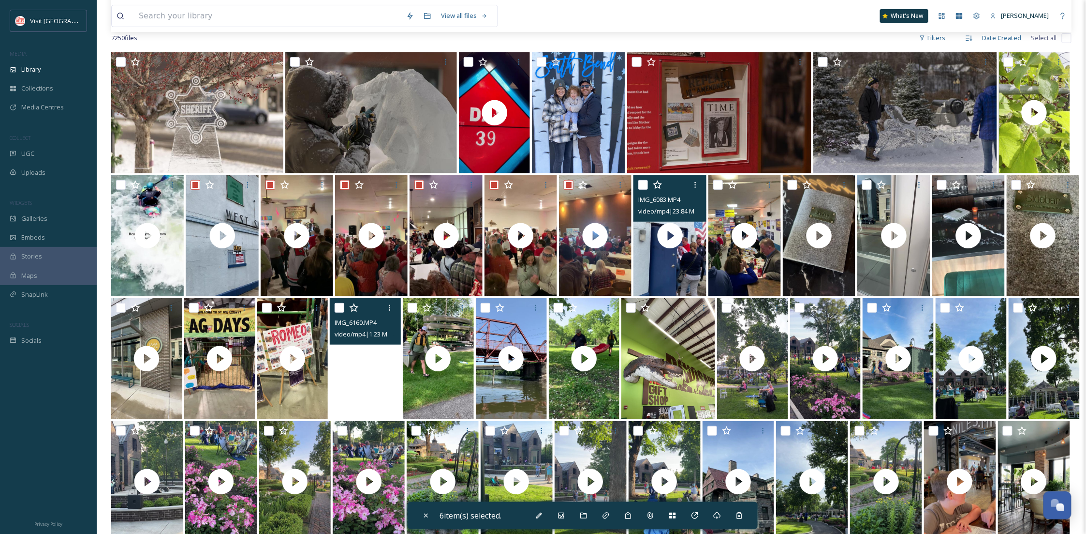
click at [645, 182] on input "checkbox" at bounding box center [644, 185] width 10 height 10
checkbox input "true"
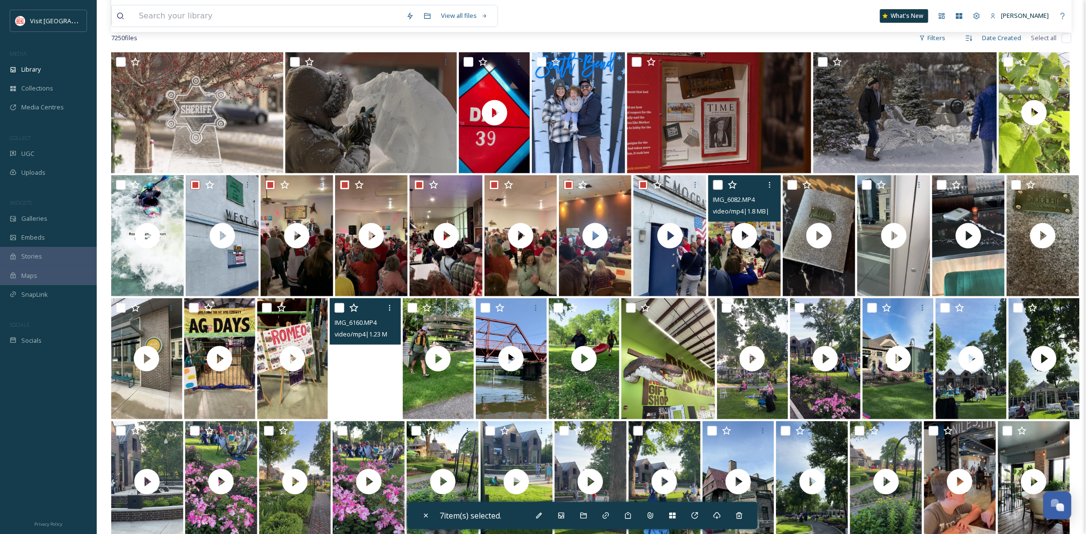
click at [718, 180] on input "checkbox" at bounding box center [718, 185] width 10 height 10
checkbox input "true"
click at [584, 508] on div "Move To Folder" at bounding box center [583, 514] width 17 height 17
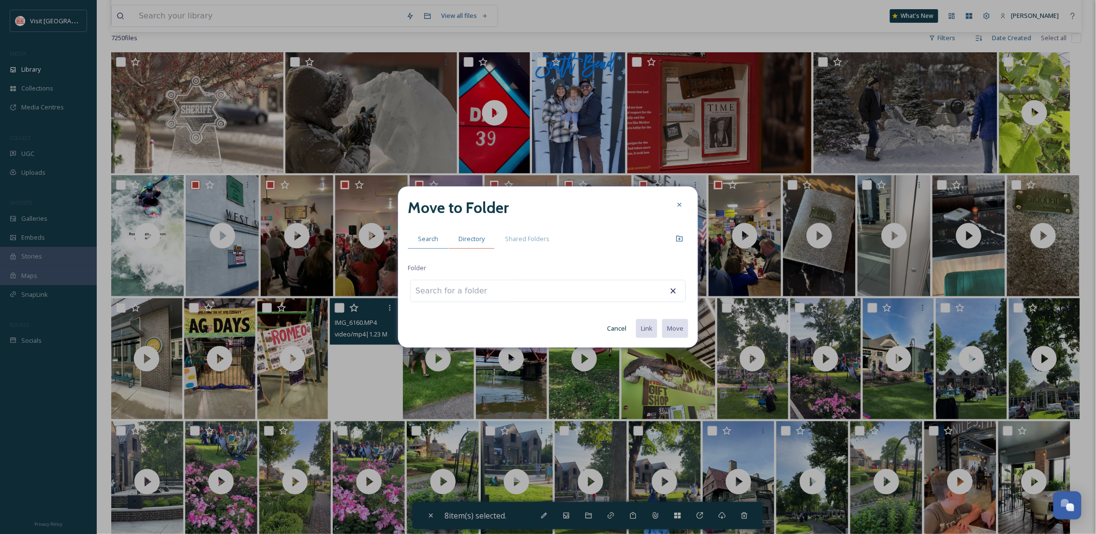
click at [468, 234] on span "Directory" at bounding box center [472, 238] width 26 height 9
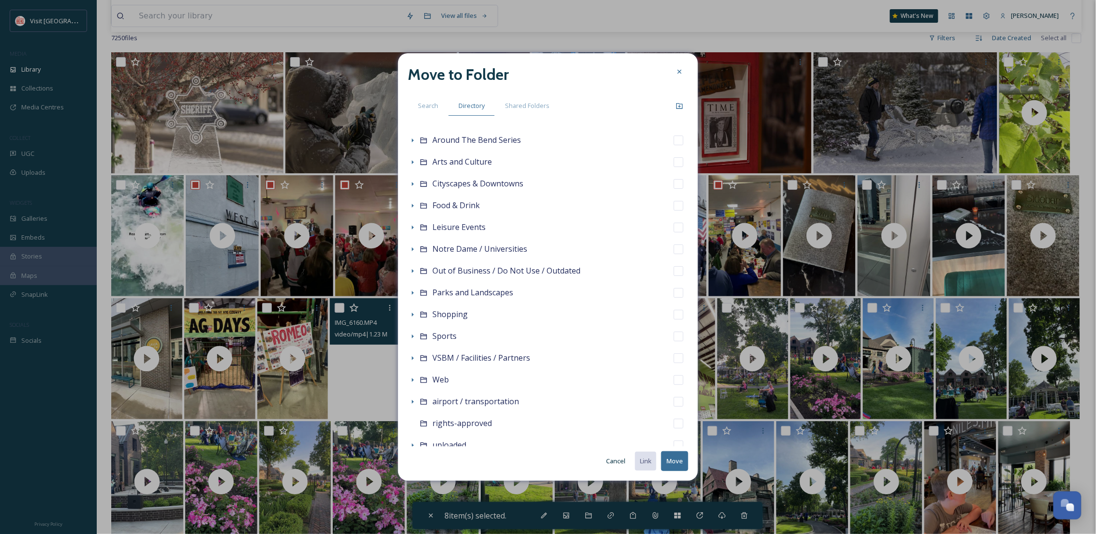
scroll to position [44, 0]
click at [414, 227] on icon at bounding box center [413, 228] width 8 height 8
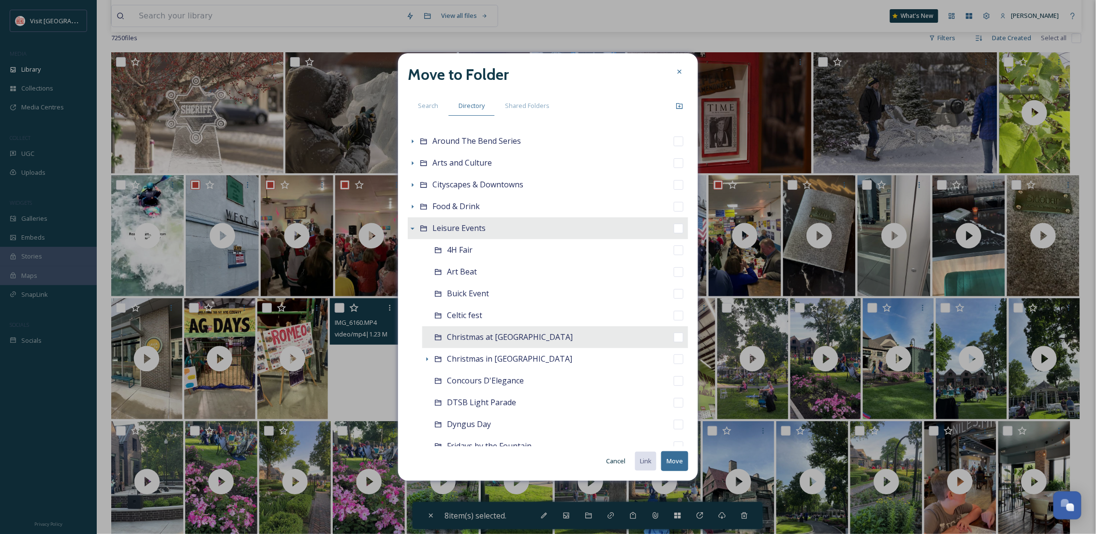
scroll to position [129, 0]
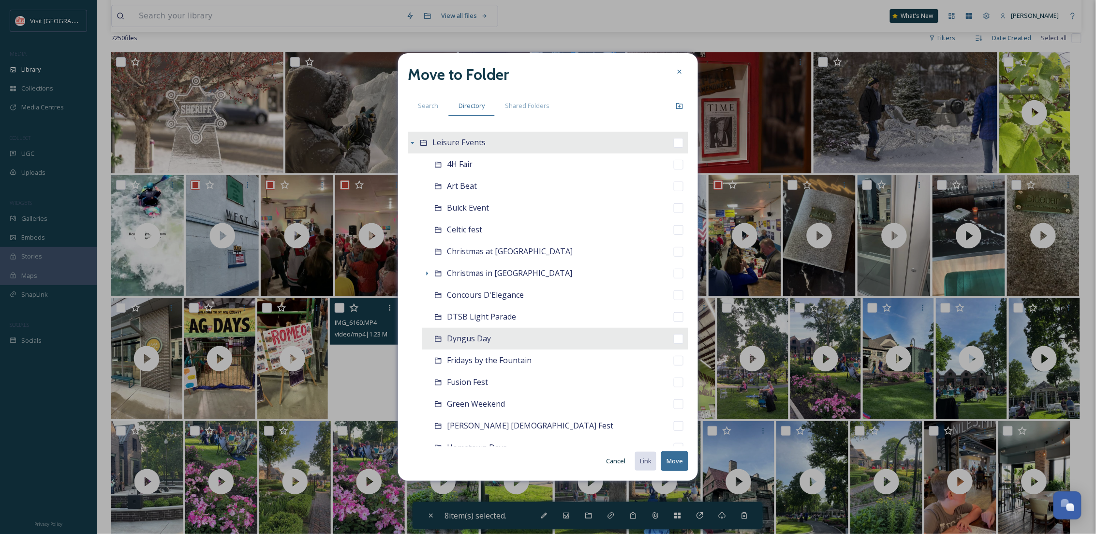
click at [507, 342] on div "Dyngus Day" at bounding box center [555, 338] width 266 height 22
checkbox input "false"
checkbox input "true"
click at [671, 461] on button "Move" at bounding box center [674, 461] width 27 height 20
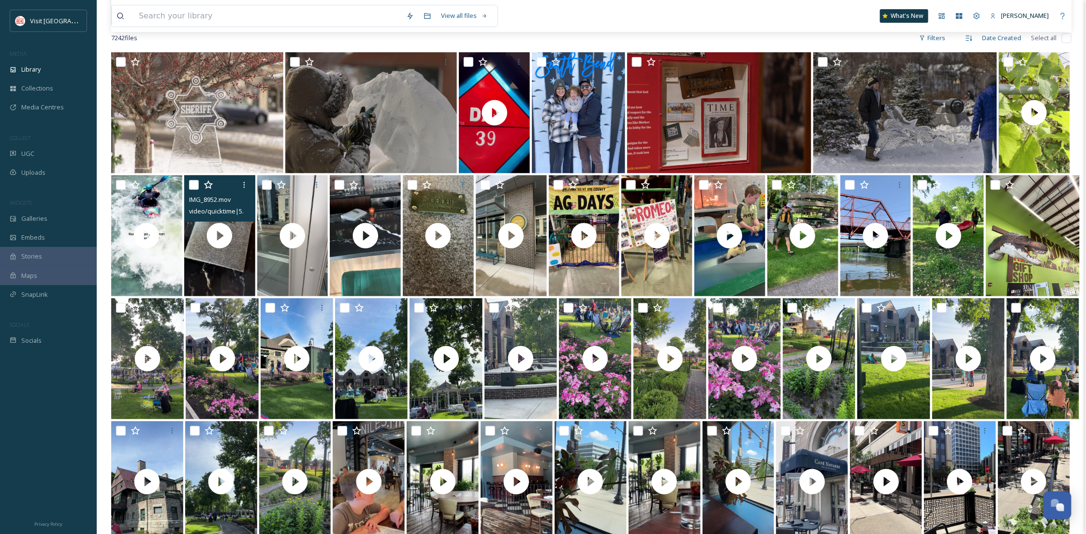
click at [191, 186] on input "checkbox" at bounding box center [194, 185] width 10 height 10
checkbox input "true"
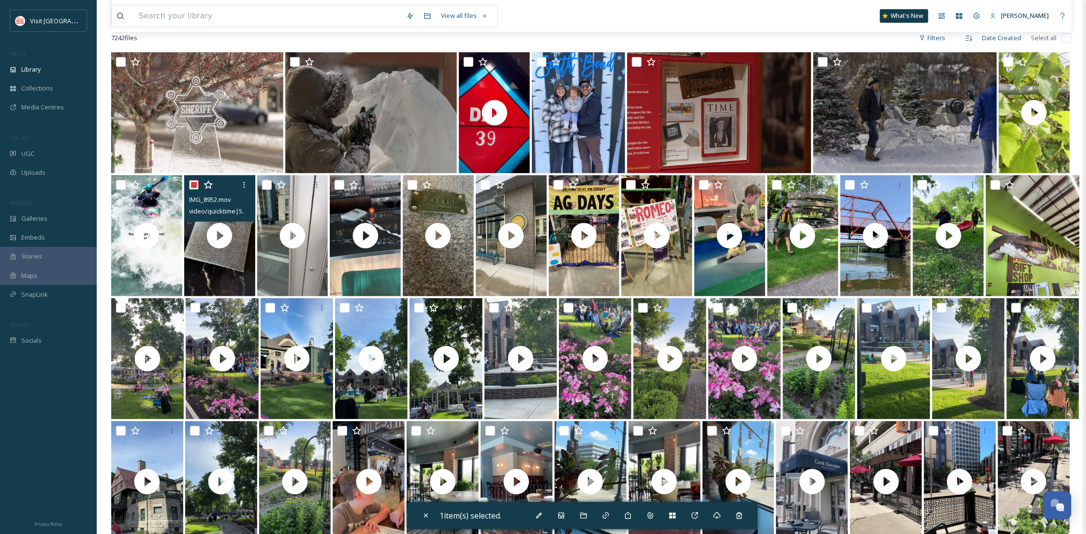
click at [267, 186] on input "checkbox" at bounding box center [267, 185] width 10 height 10
checkbox input "true"
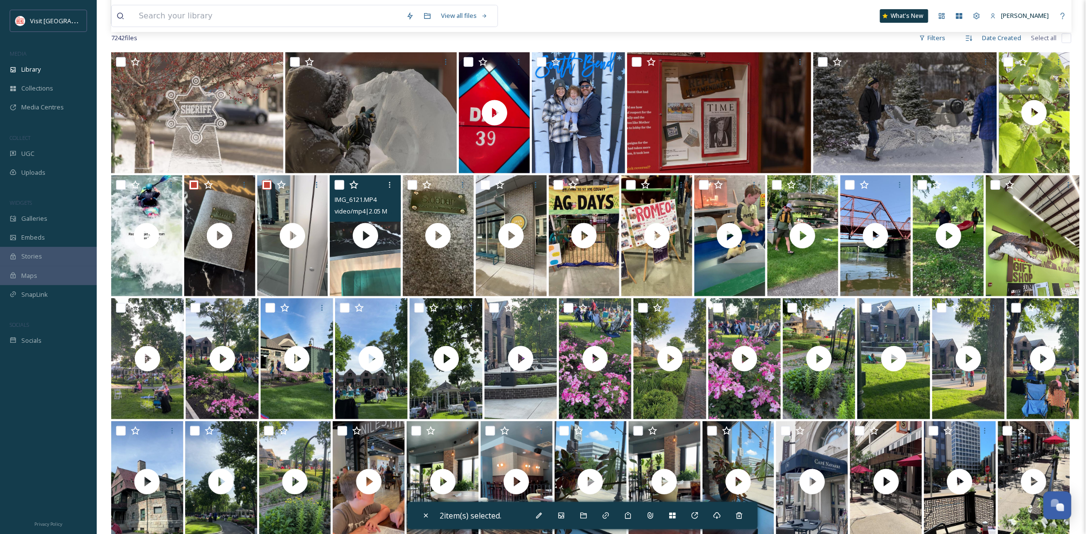
click at [339, 184] on input "checkbox" at bounding box center [340, 185] width 10 height 10
checkbox input "true"
click at [416, 184] on input "checkbox" at bounding box center [413, 185] width 10 height 10
checkbox input "true"
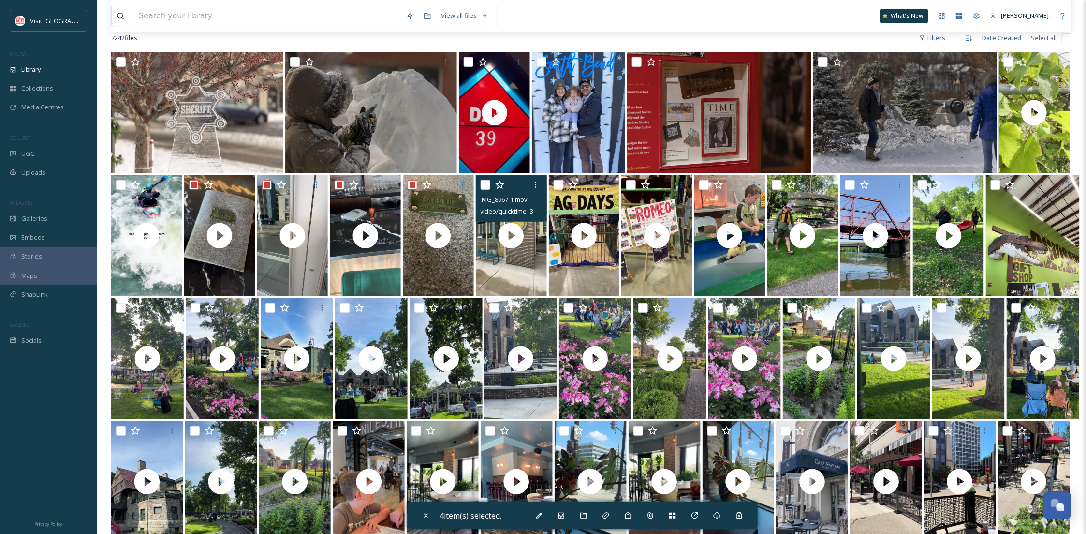
click at [486, 183] on input "checkbox" at bounding box center [486, 185] width 10 height 10
checkbox input "true"
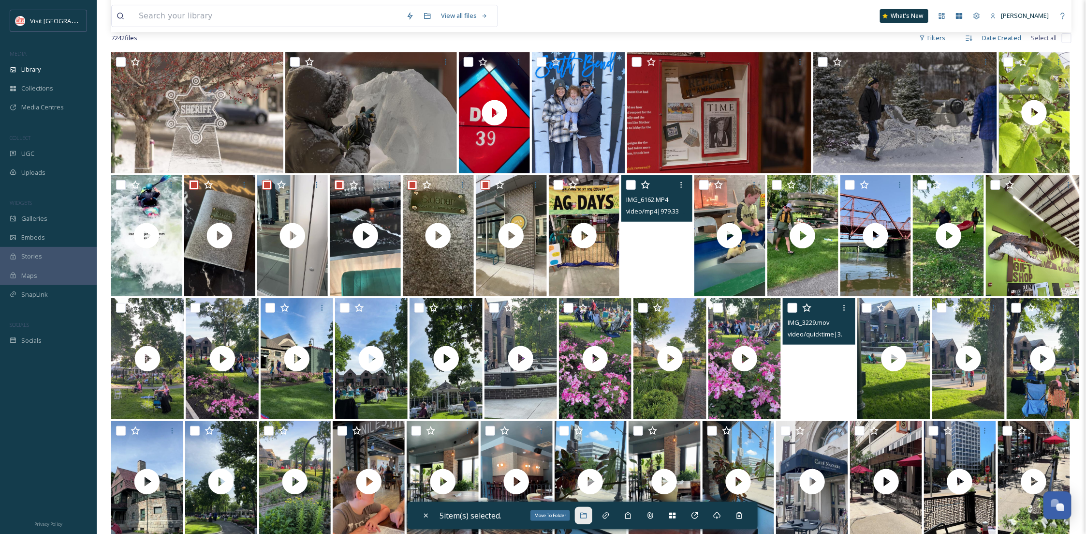
click at [579, 518] on div "Move To Folder" at bounding box center [583, 514] width 17 height 17
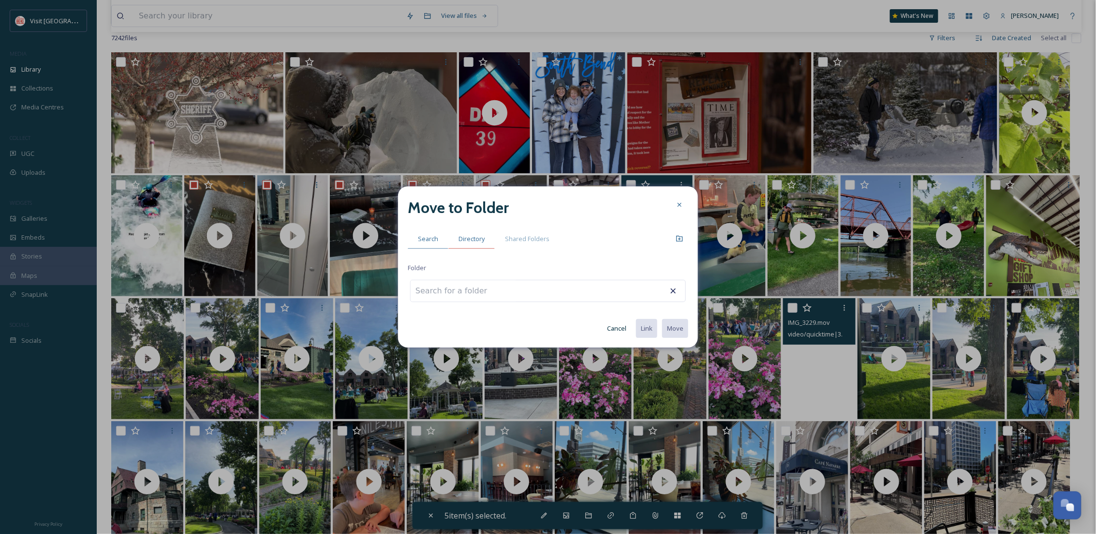
click at [468, 230] on div "Directory" at bounding box center [471, 239] width 46 height 20
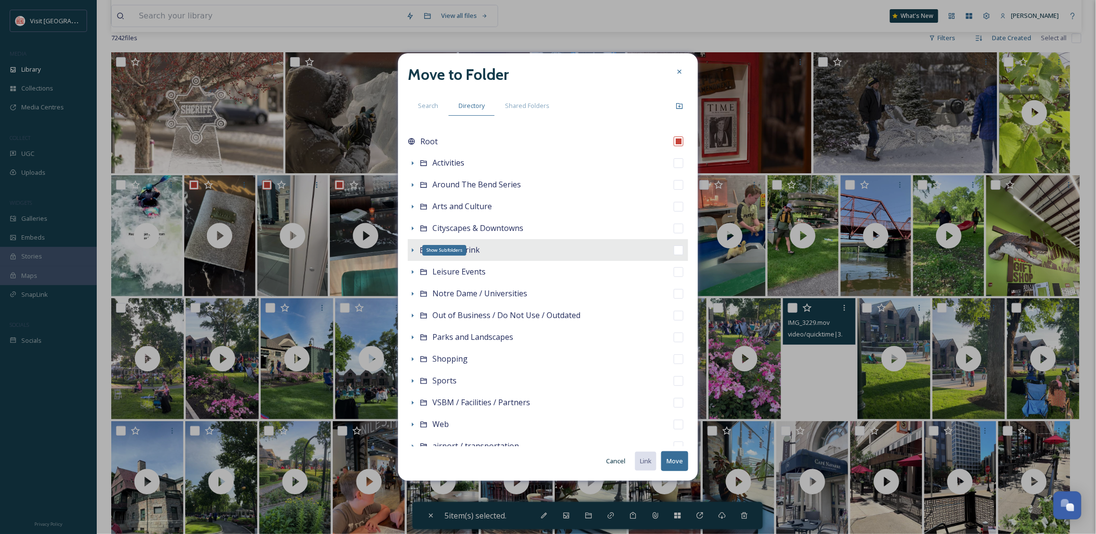
click at [411, 249] on icon at bounding box center [413, 250] width 8 height 8
click at [484, 247] on div "Food & Drink" at bounding box center [548, 250] width 281 height 22
checkbox input "false"
checkbox input "true"
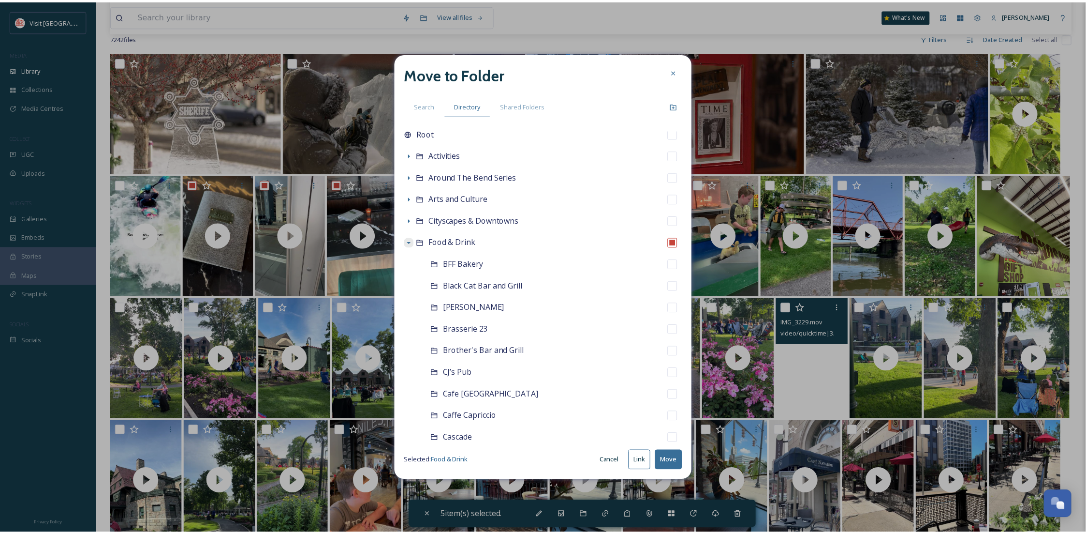
scroll to position [5, 0]
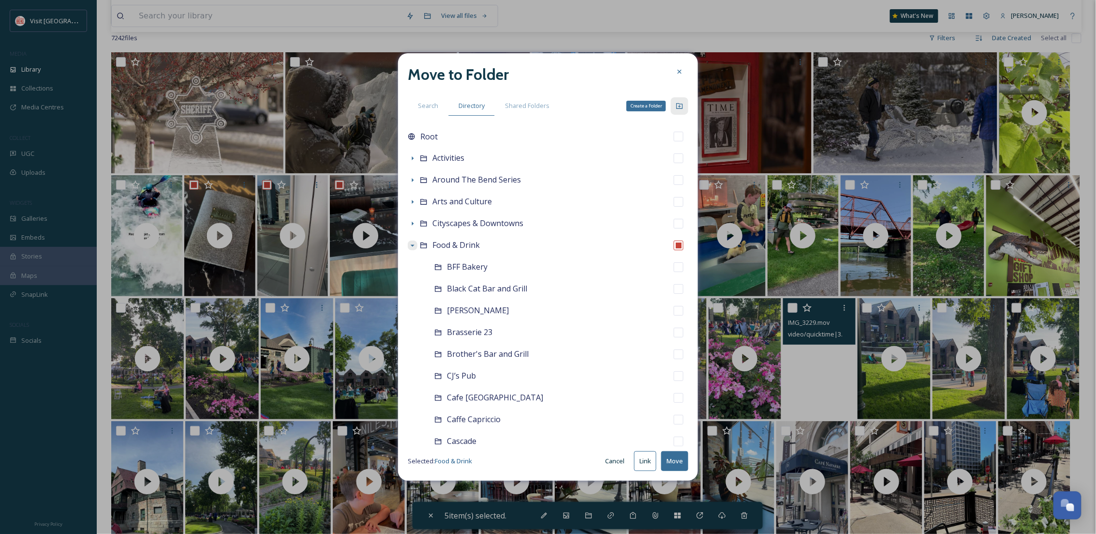
click at [678, 98] on div "Create a Folder" at bounding box center [679, 105] width 17 height 17
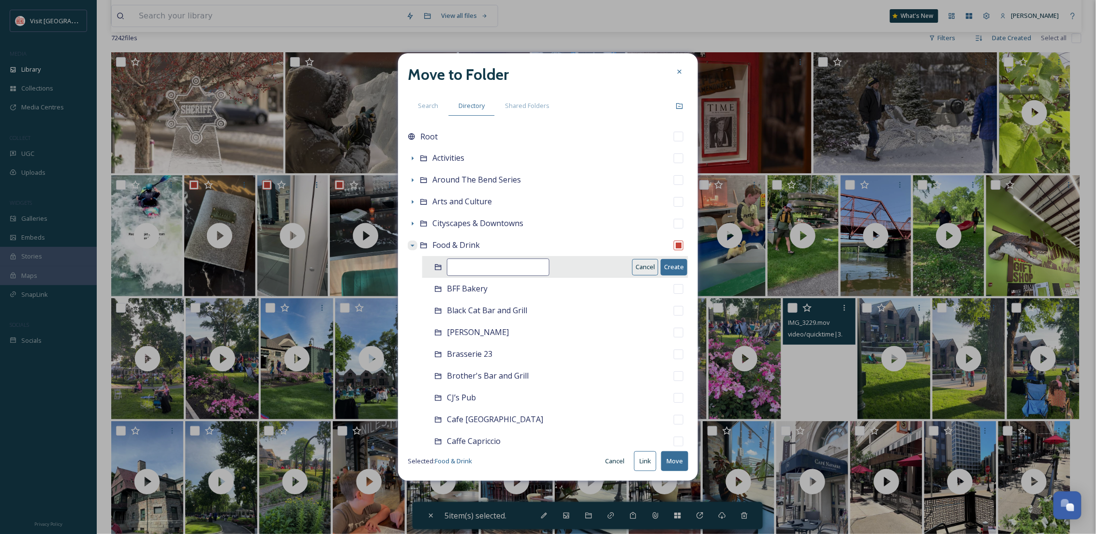
click at [461, 270] on input at bounding box center [498, 266] width 103 height 17
type input "Sidebar"
click at [661, 263] on button "Create" at bounding box center [674, 267] width 27 height 16
checkbox input "false"
checkbox input "true"
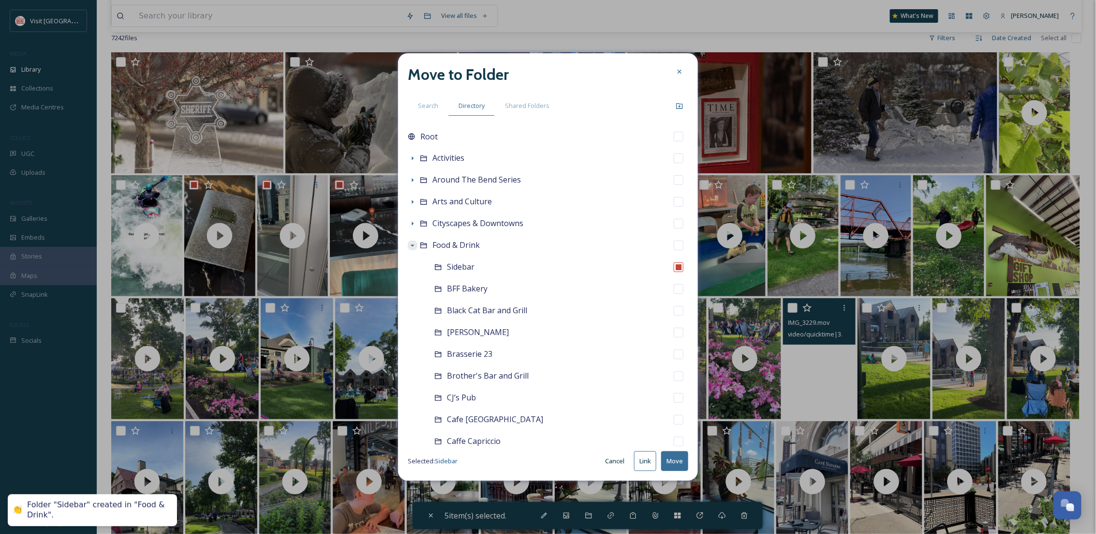
click at [676, 464] on button "Move" at bounding box center [674, 461] width 27 height 20
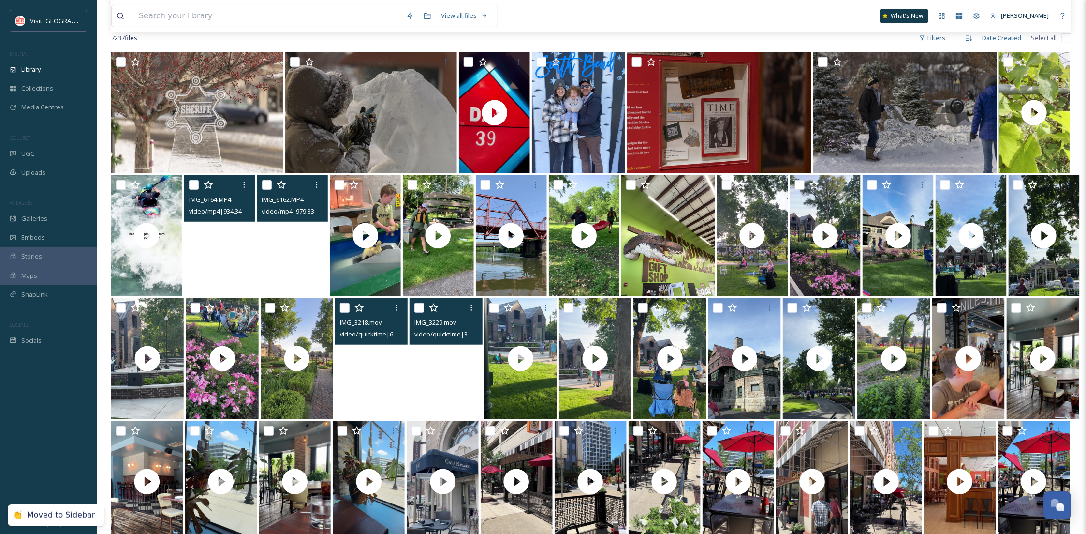
click at [208, 266] on video "IMG_6164.MP4" at bounding box center [219, 235] width 71 height 121
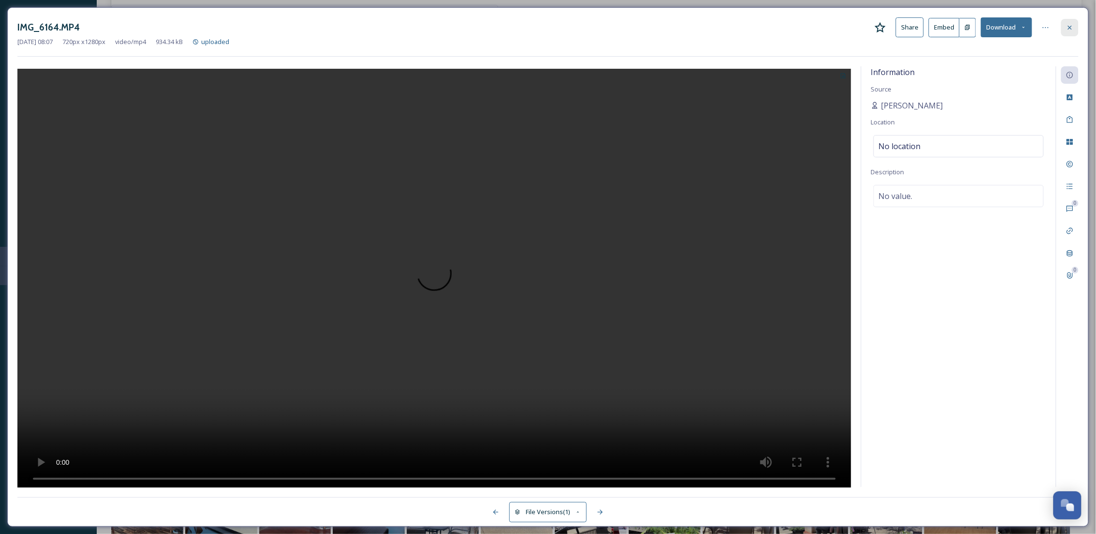
click at [1068, 28] on icon at bounding box center [1070, 28] width 8 height 8
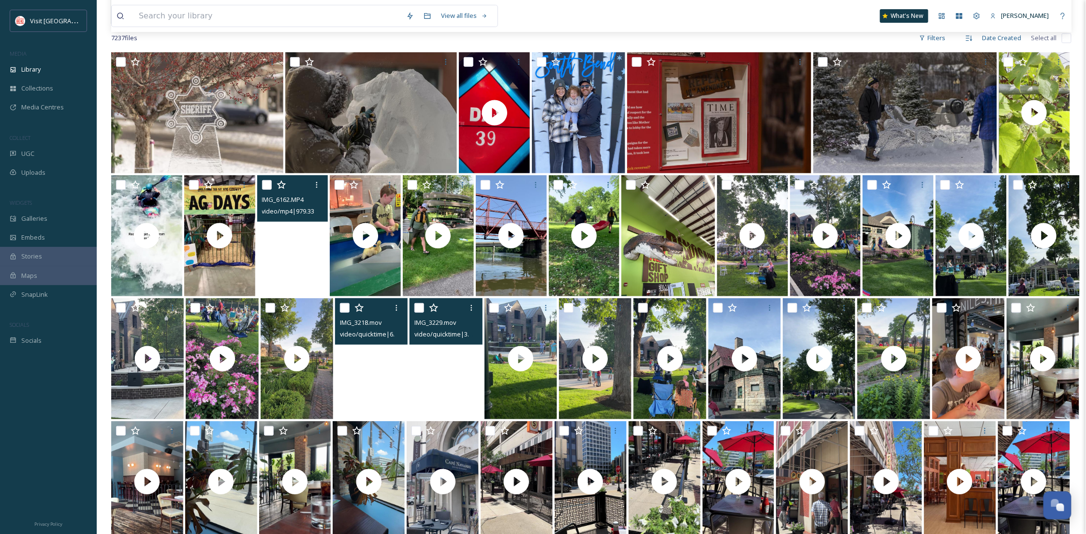
click at [327, 275] on video "IMG_6162.MP4" at bounding box center [292, 235] width 71 height 121
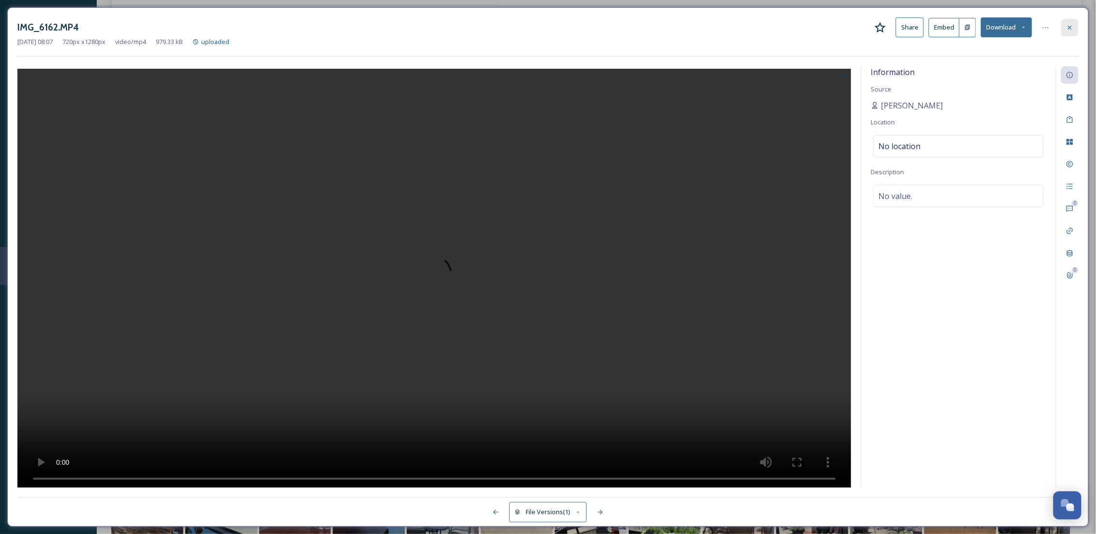
click at [1068, 27] on icon at bounding box center [1070, 28] width 8 height 8
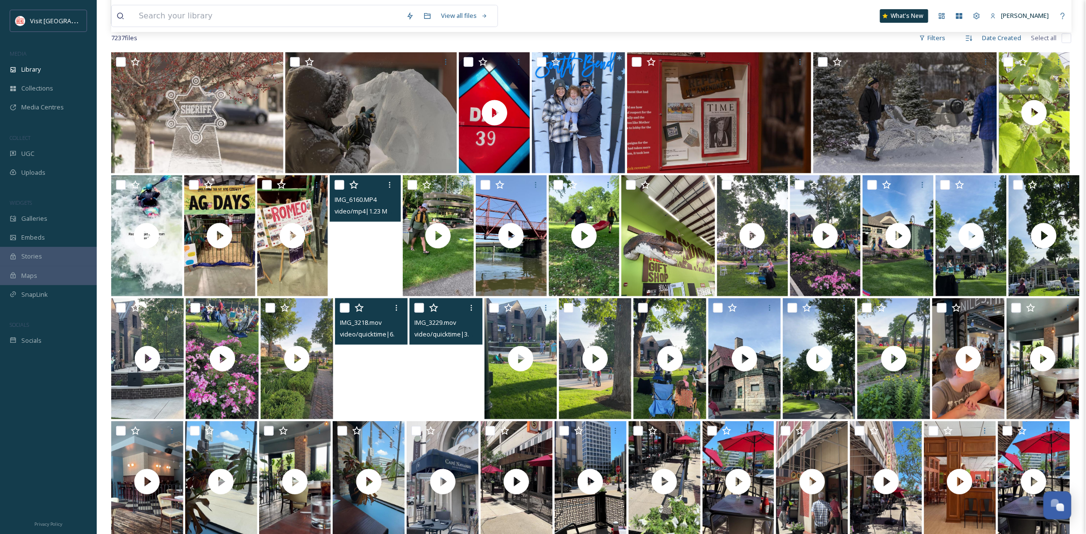
click at [362, 268] on video "IMG_6160.MP4" at bounding box center [365, 235] width 71 height 121
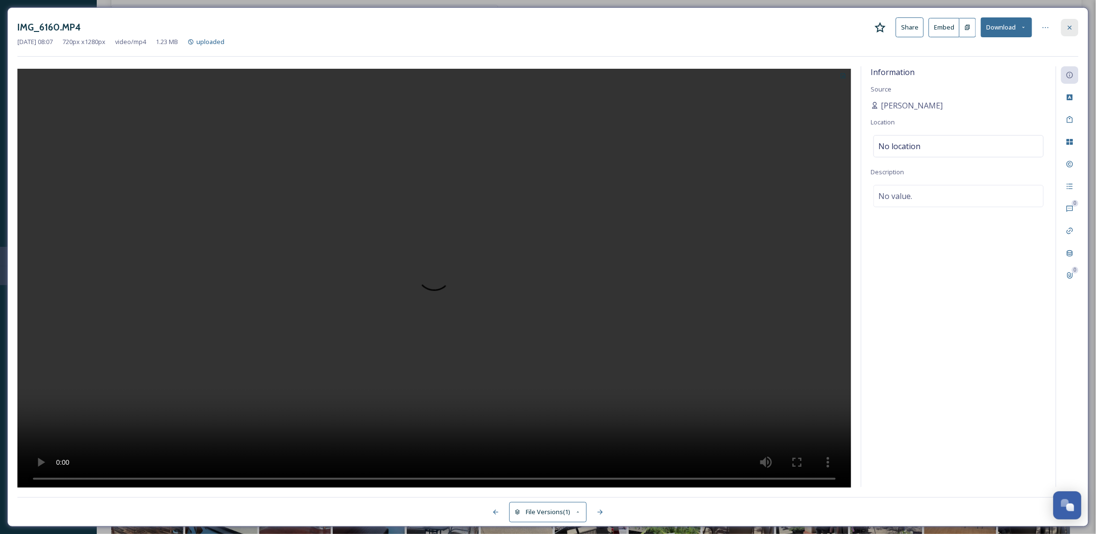
click at [1071, 24] on icon at bounding box center [1070, 28] width 8 height 8
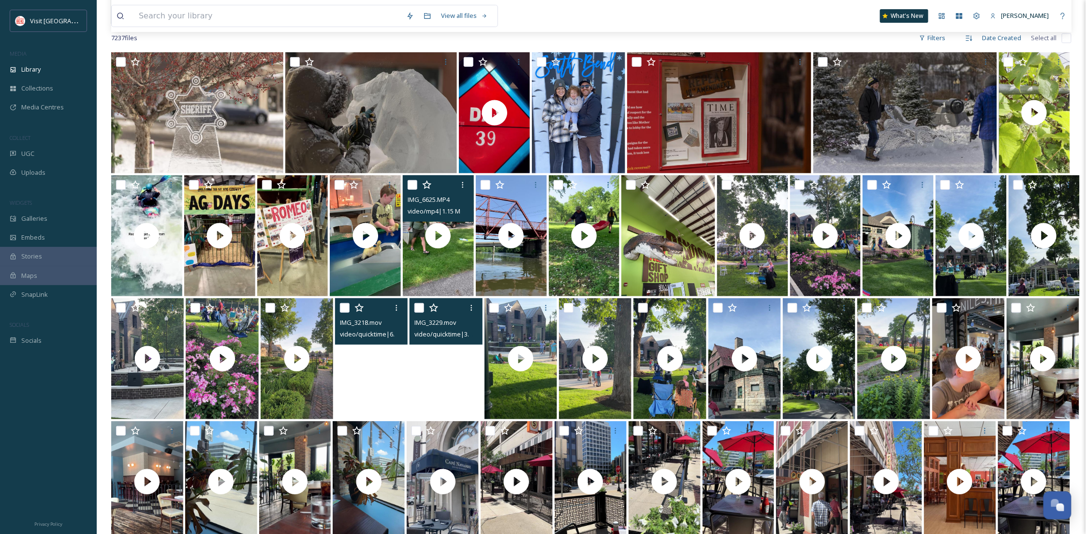
click at [413, 183] on input "checkbox" at bounding box center [413, 185] width 10 height 10
checkbox input "true"
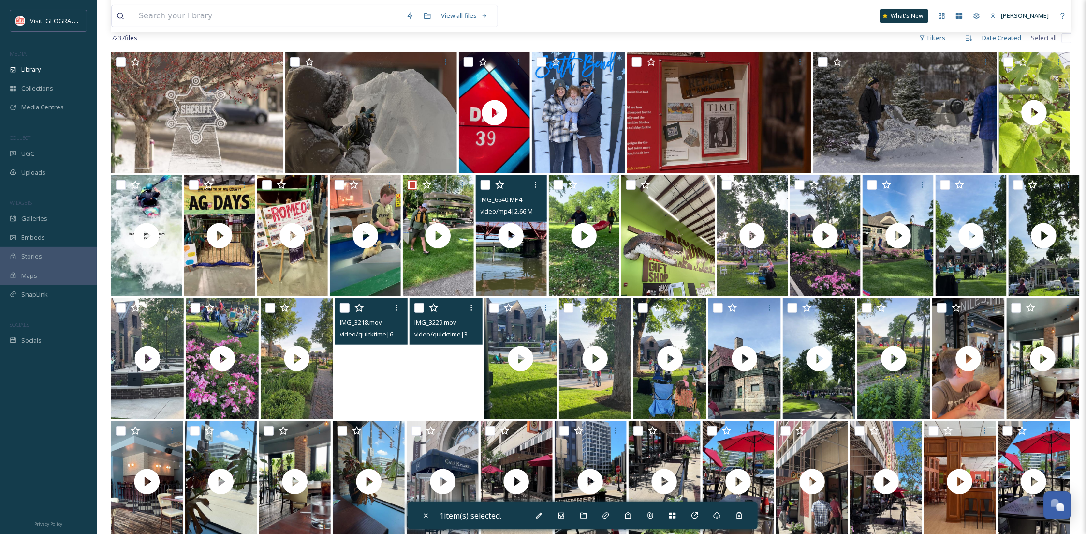
click at [484, 184] on input "checkbox" at bounding box center [486, 185] width 10 height 10
checkbox input "true"
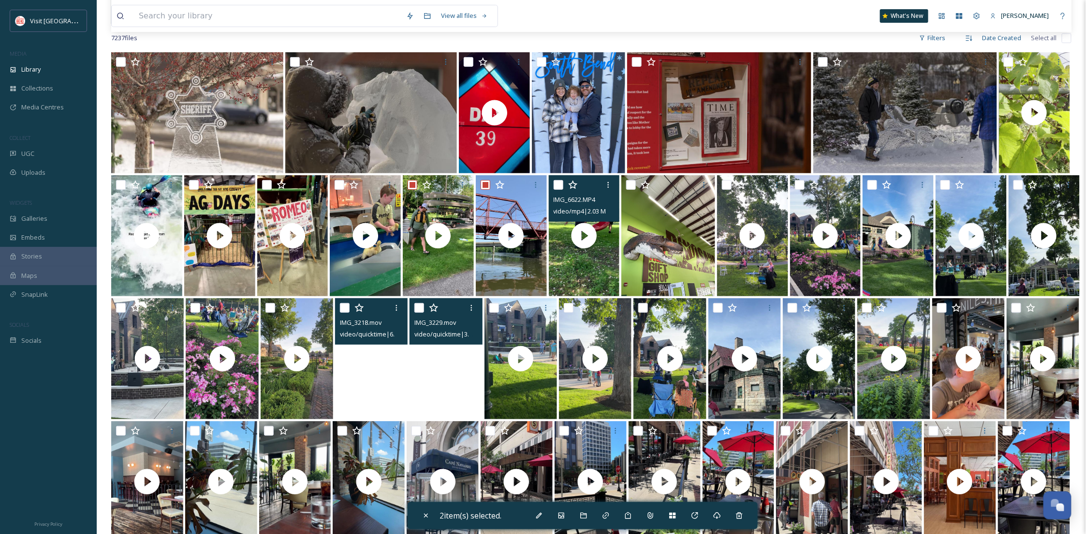
click at [557, 183] on input "checkbox" at bounding box center [559, 185] width 10 height 10
checkbox input "true"
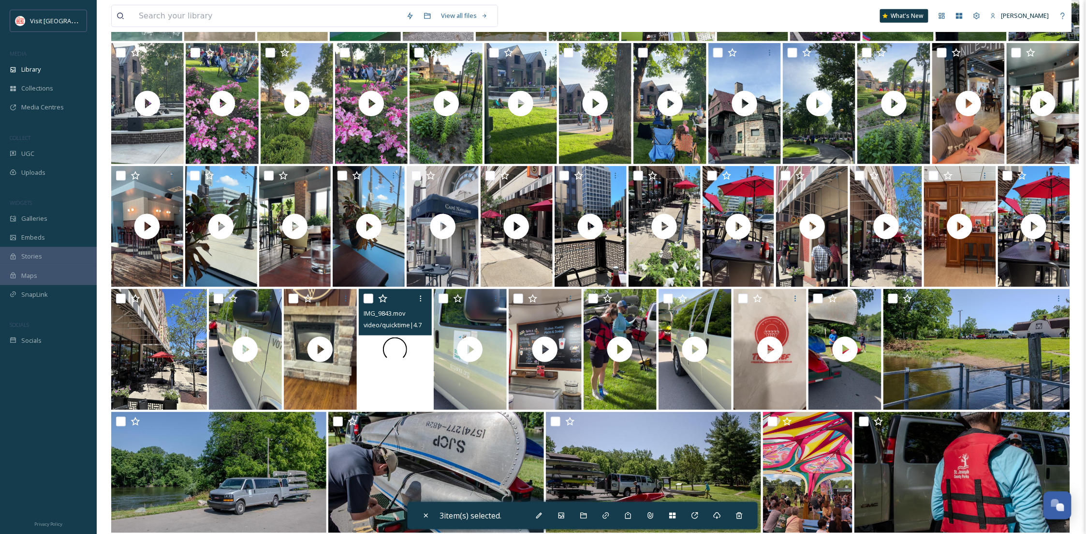
scroll to position [430, 0]
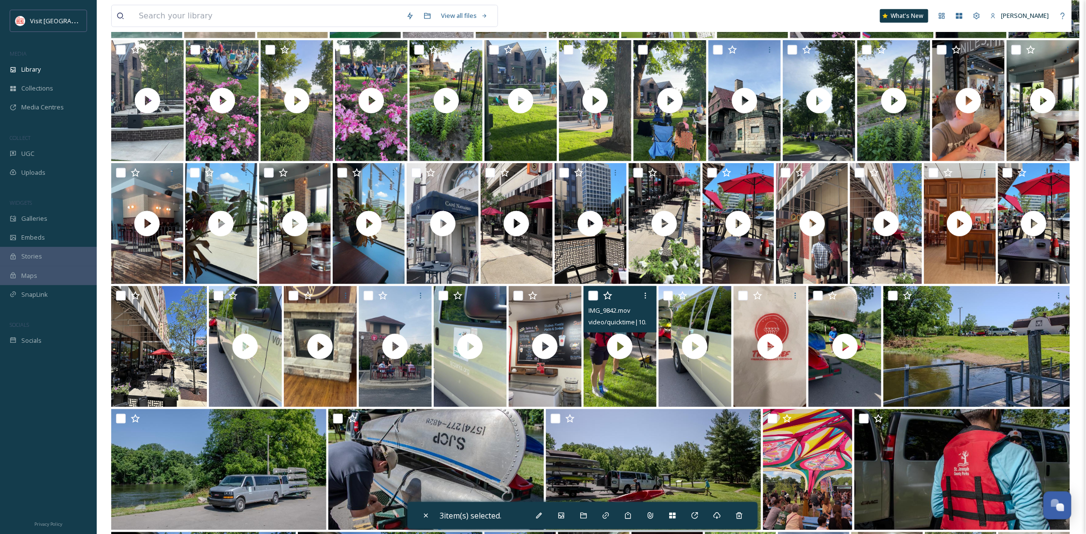
click at [593, 297] on input "checkbox" at bounding box center [594, 296] width 10 height 10
checkbox input "true"
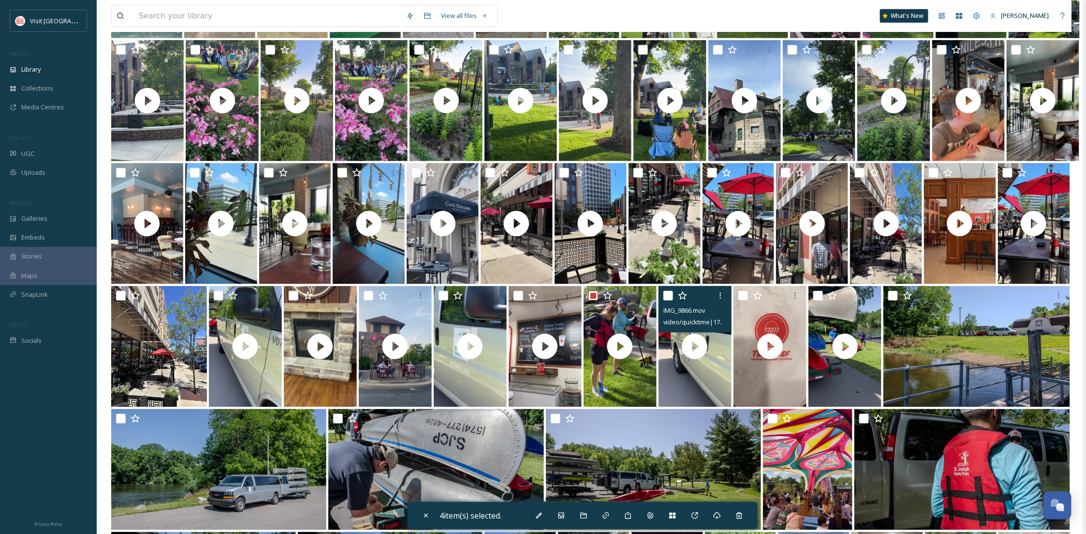
click at [665, 294] on input "checkbox" at bounding box center [669, 296] width 10 height 10
checkbox input "true"
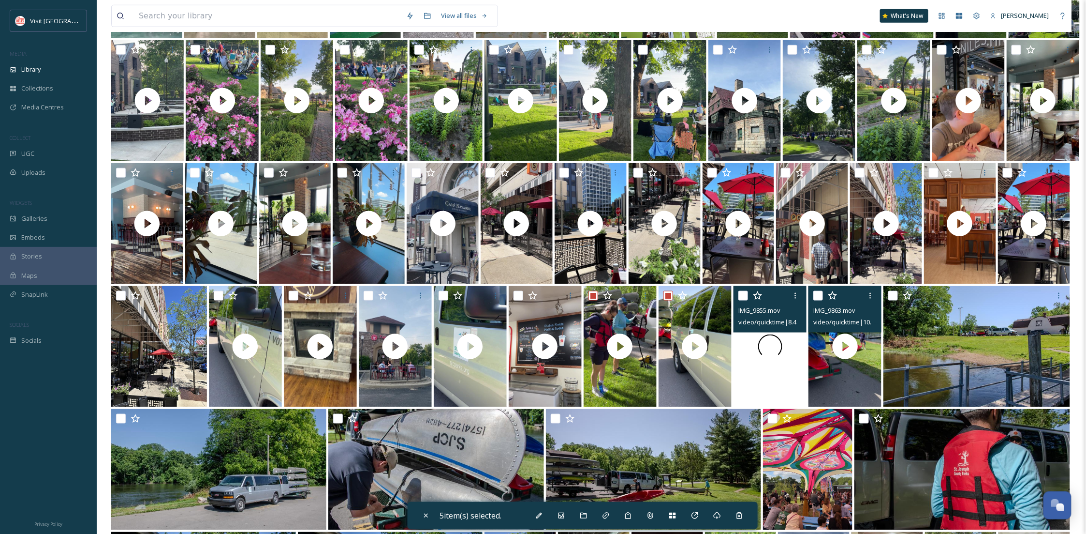
click at [817, 294] on input "checkbox" at bounding box center [819, 296] width 10 height 10
checkbox input "true"
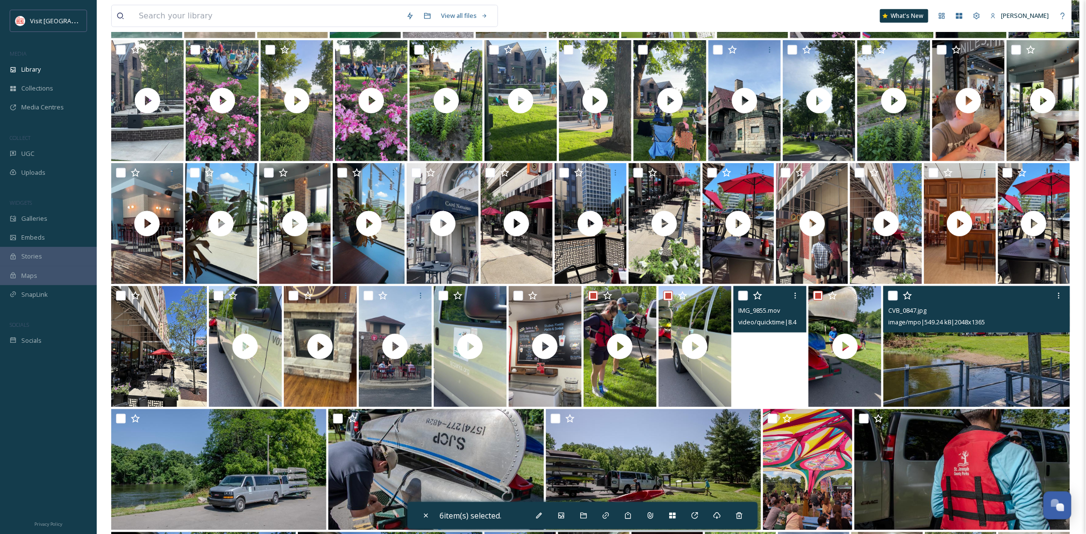
click at [892, 294] on input "checkbox" at bounding box center [894, 296] width 10 height 10
checkbox input "true"
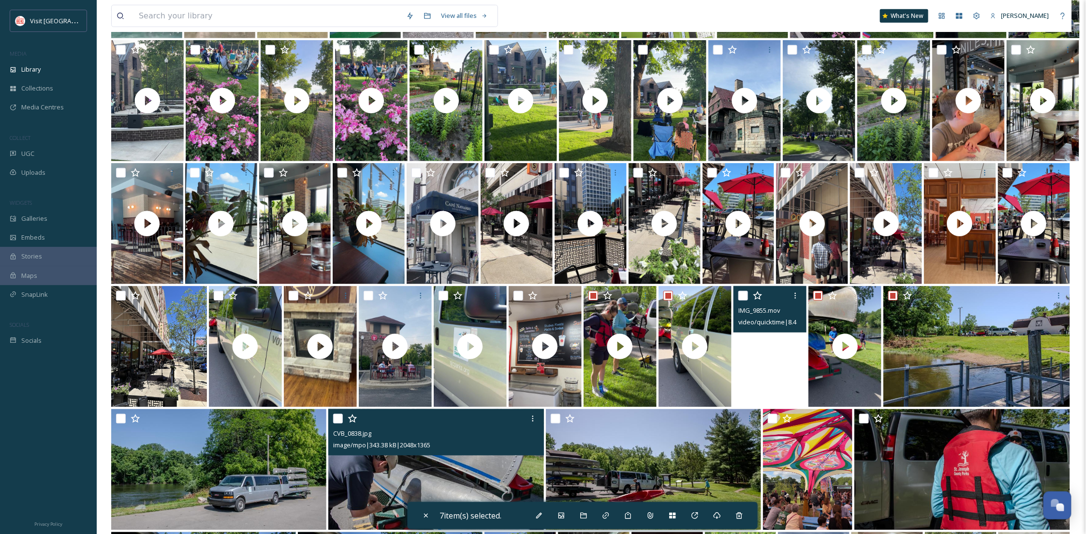
scroll to position [602, 0]
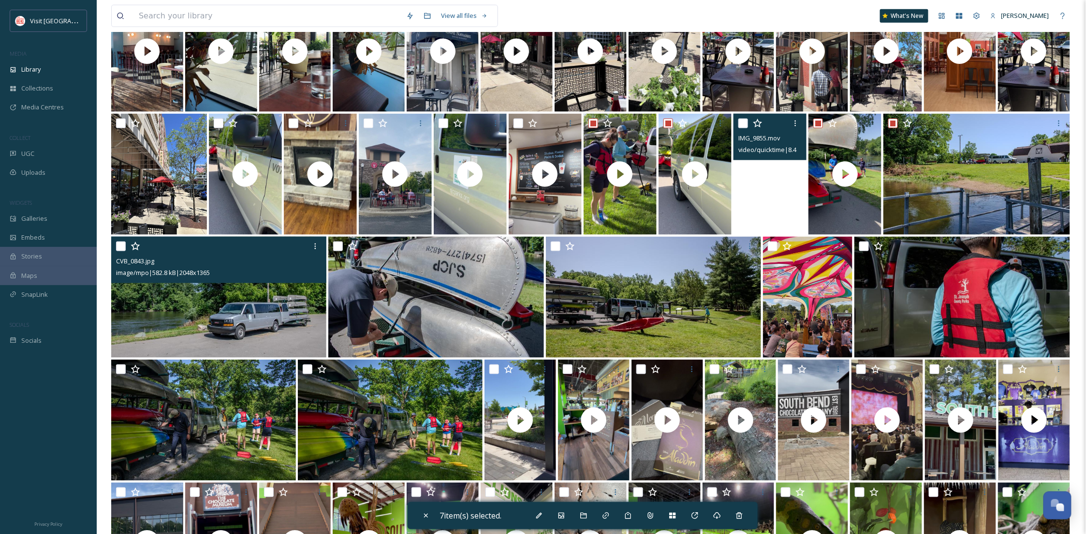
click at [121, 246] on input "checkbox" at bounding box center [121, 246] width 10 height 10
checkbox input "true"
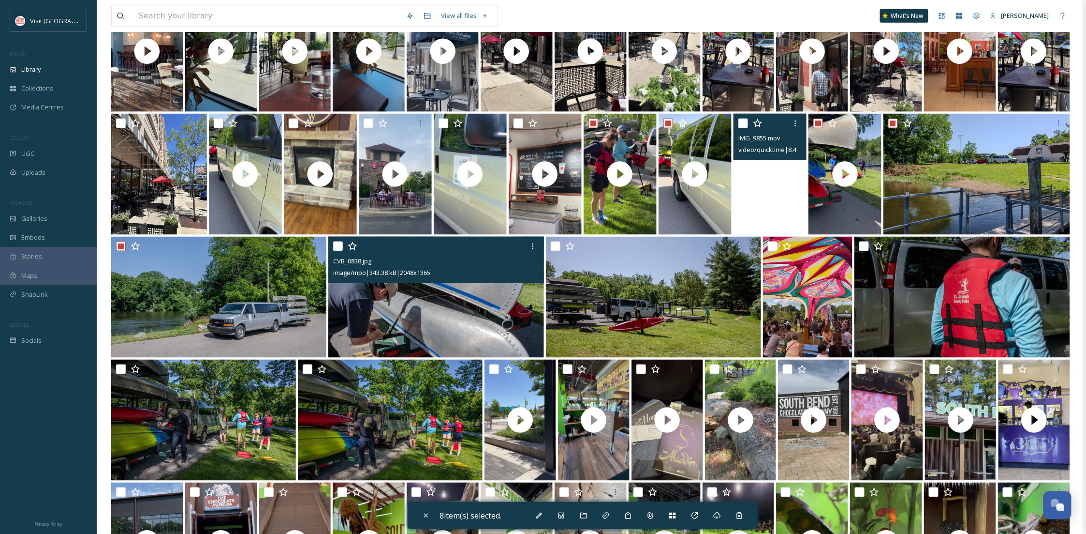
click at [338, 247] on input "checkbox" at bounding box center [338, 246] width 10 height 10
checkbox input "true"
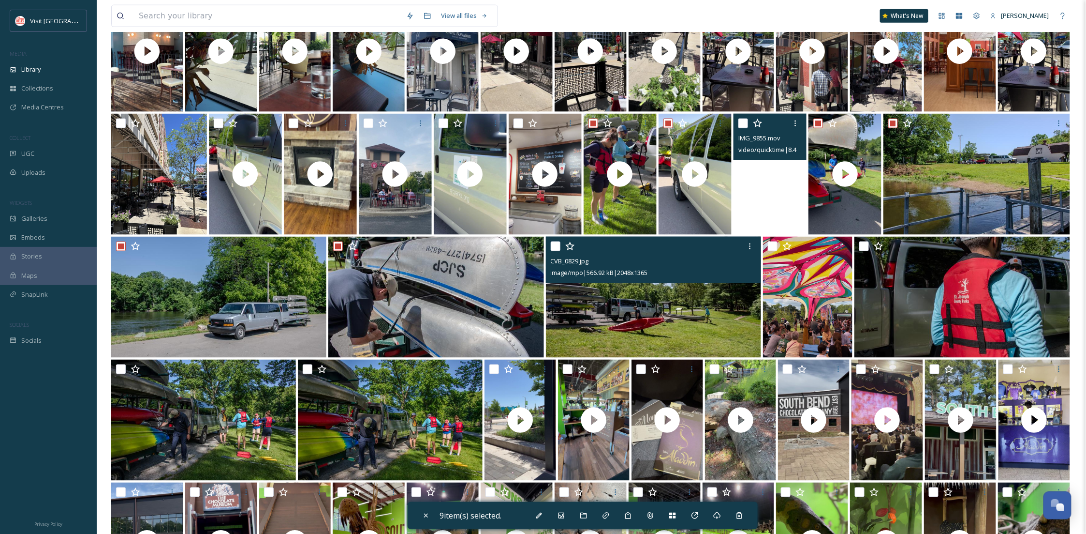
click at [557, 246] on input "checkbox" at bounding box center [556, 246] width 10 height 10
checkbox input "true"
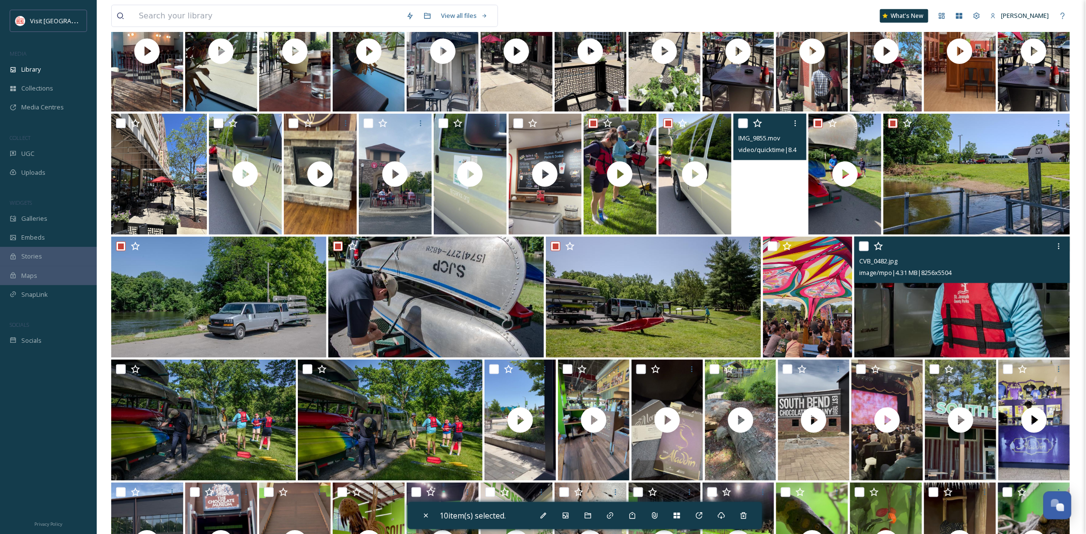
click at [856, 241] on div "CVB_0482.jpg image/mpo | 4.31 MB | 8256 x 5504" at bounding box center [962, 260] width 215 height 46
click at [861, 244] on input "checkbox" at bounding box center [865, 246] width 10 height 10
checkbox input "true"
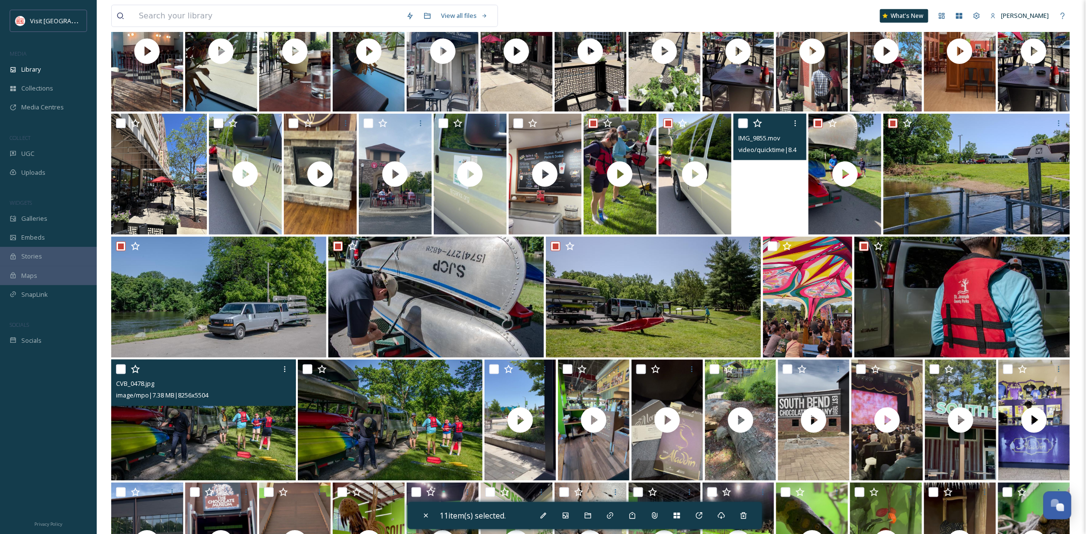
click at [118, 368] on input "checkbox" at bounding box center [121, 369] width 10 height 10
checkbox input "true"
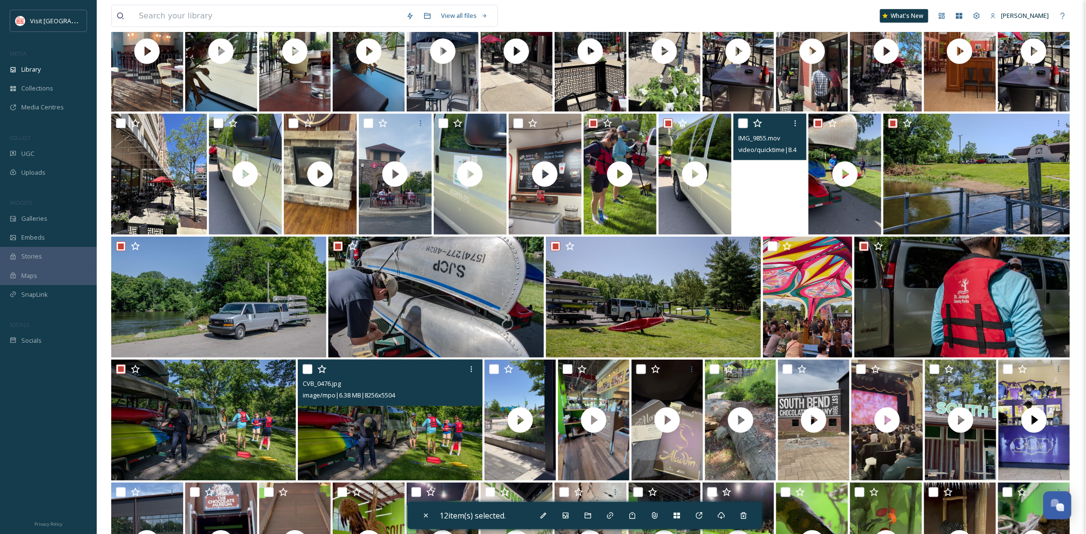
click at [307, 368] on input "checkbox" at bounding box center [308, 369] width 10 height 10
checkbox input "true"
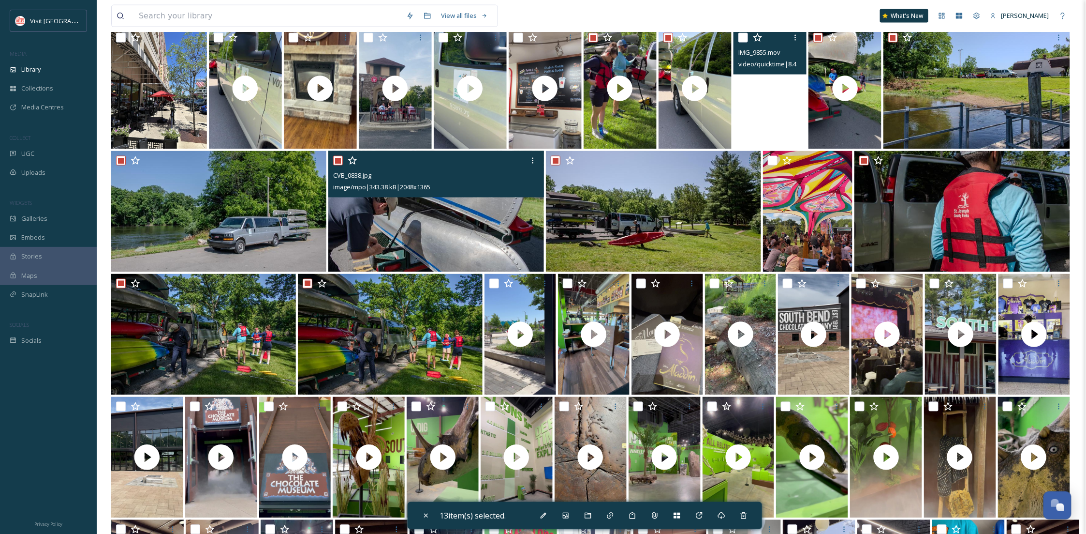
scroll to position [430, 0]
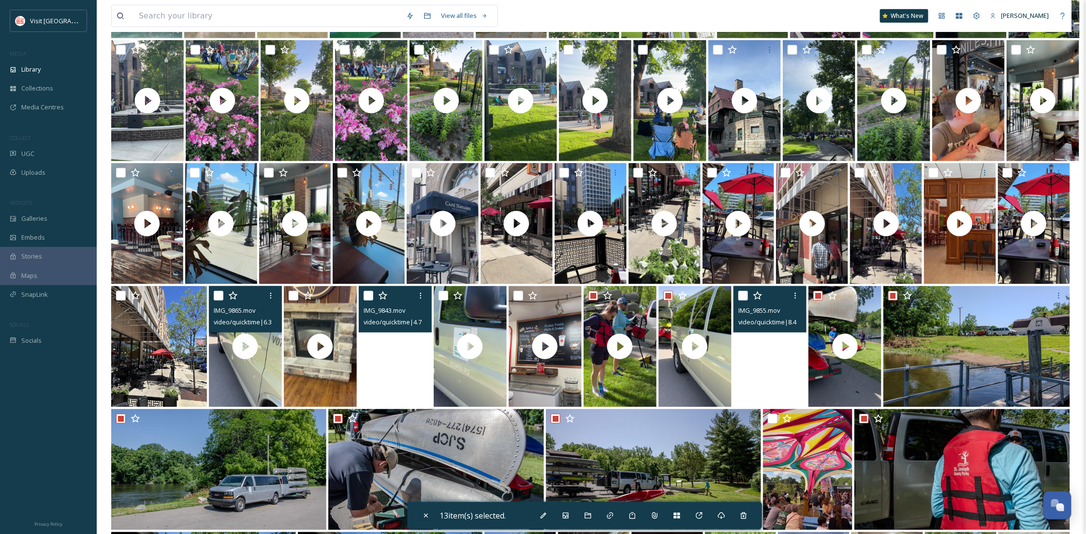
click at [215, 295] on input "checkbox" at bounding box center [219, 296] width 10 height 10
checkbox input "true"
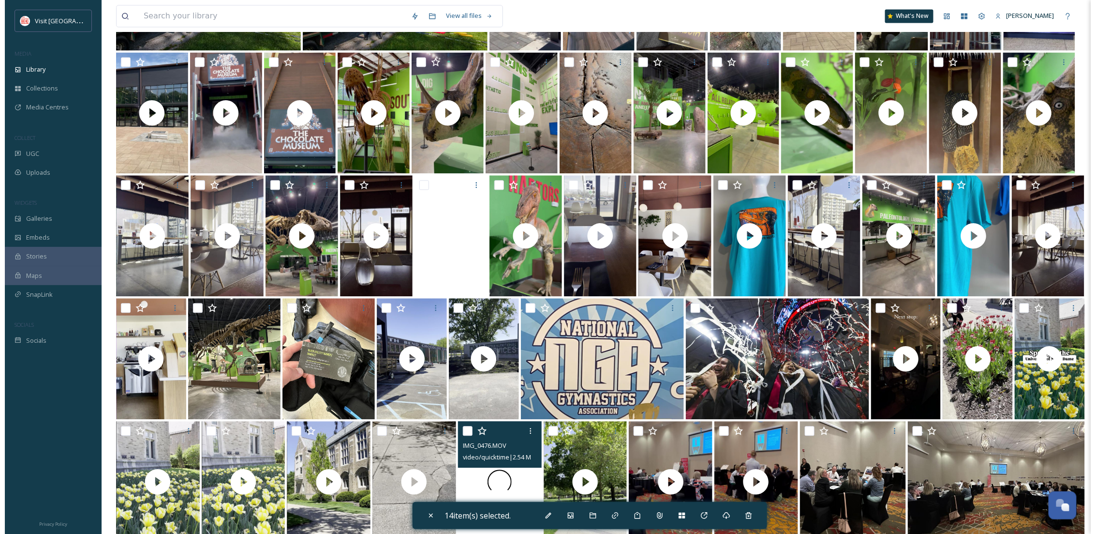
scroll to position [1290, 0]
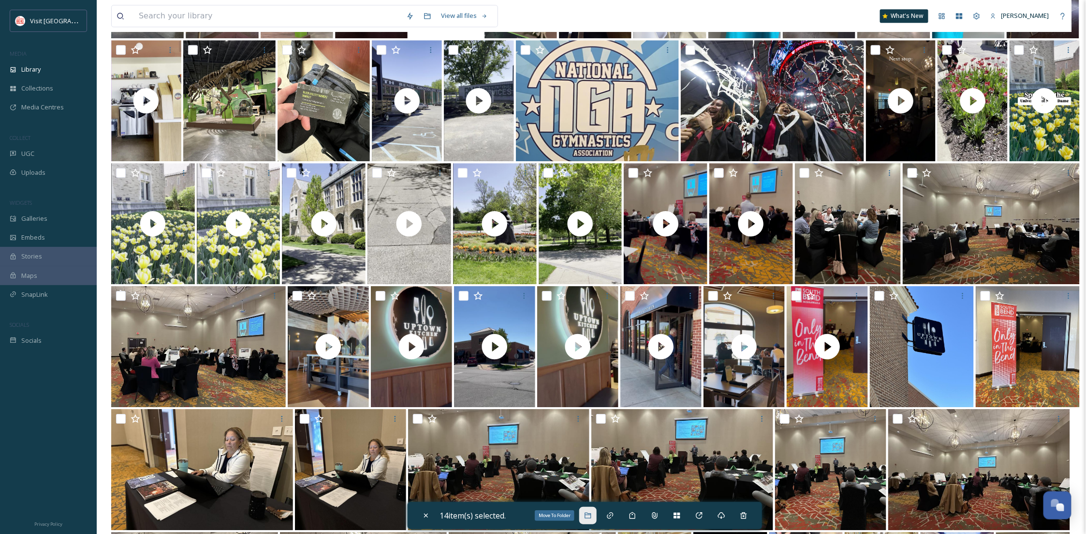
click at [591, 519] on div "Move To Folder" at bounding box center [587, 514] width 17 height 17
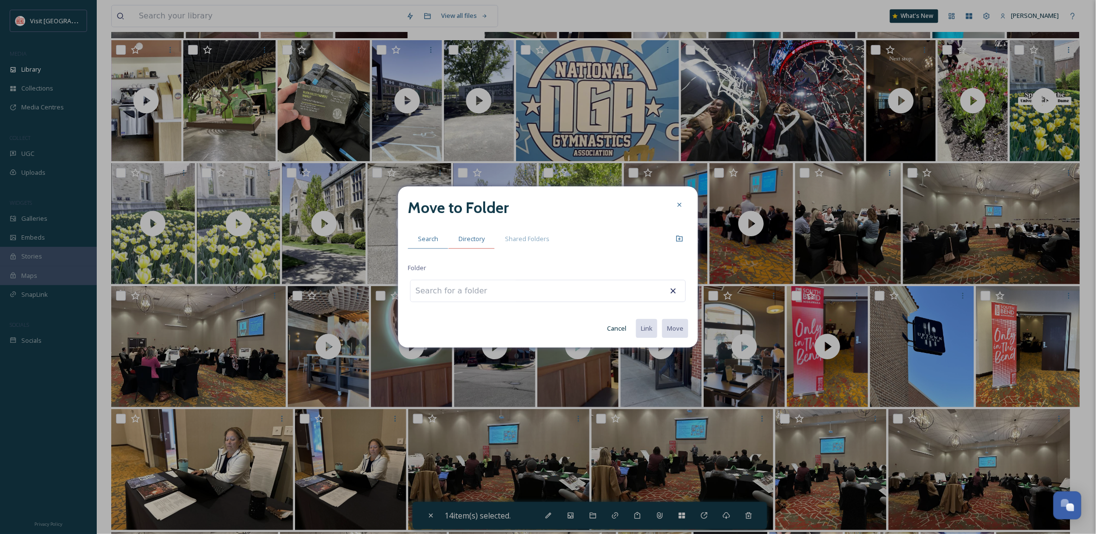
click at [464, 237] on span "Directory" at bounding box center [472, 238] width 26 height 9
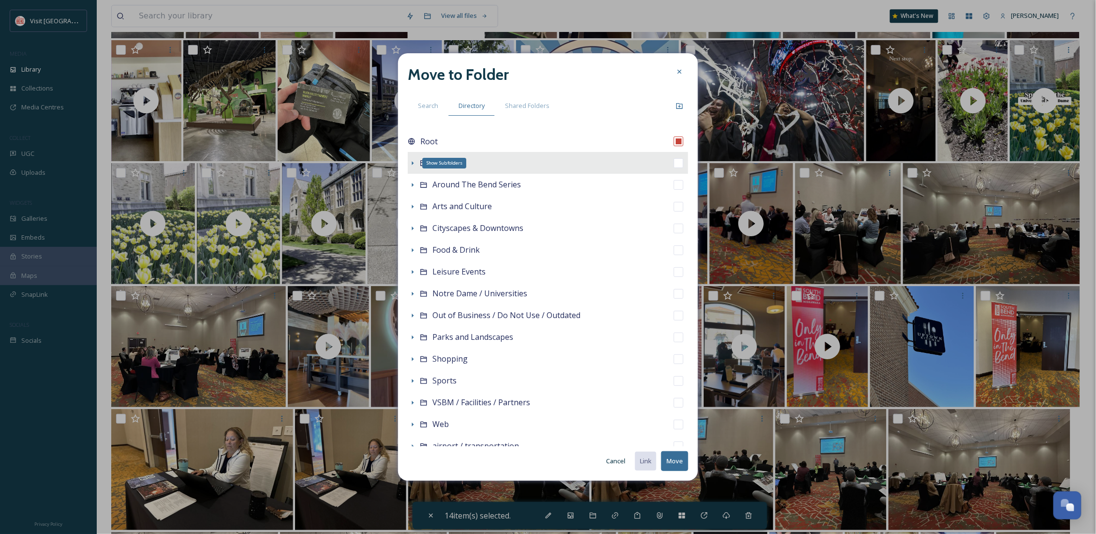
click at [411, 164] on icon at bounding box center [413, 163] width 8 height 8
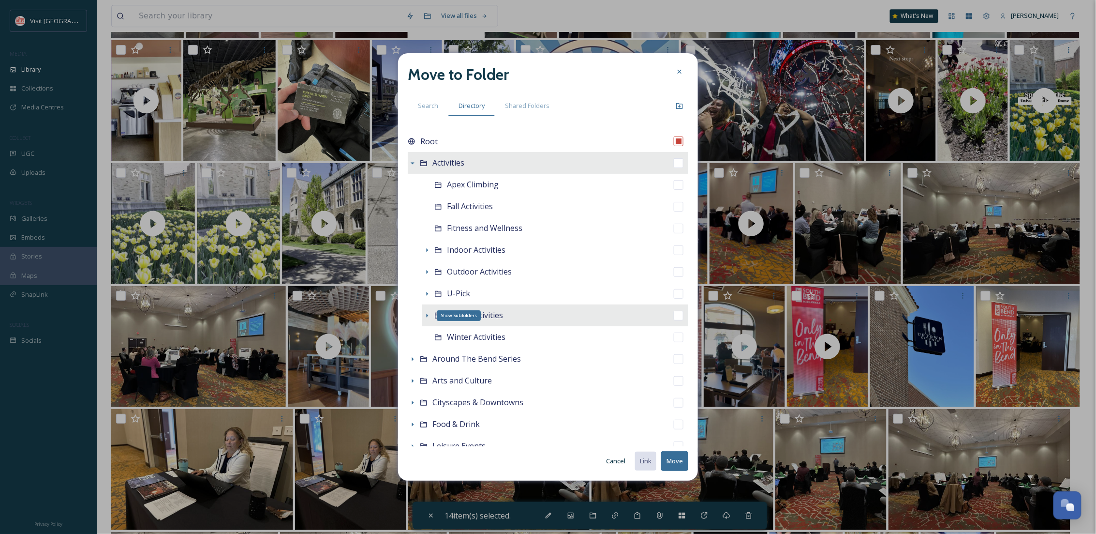
click at [426, 313] on icon at bounding box center [427, 316] width 8 height 8
click at [480, 315] on span "Water Activities" at bounding box center [475, 315] width 56 height 11
checkbox input "false"
checkbox input "true"
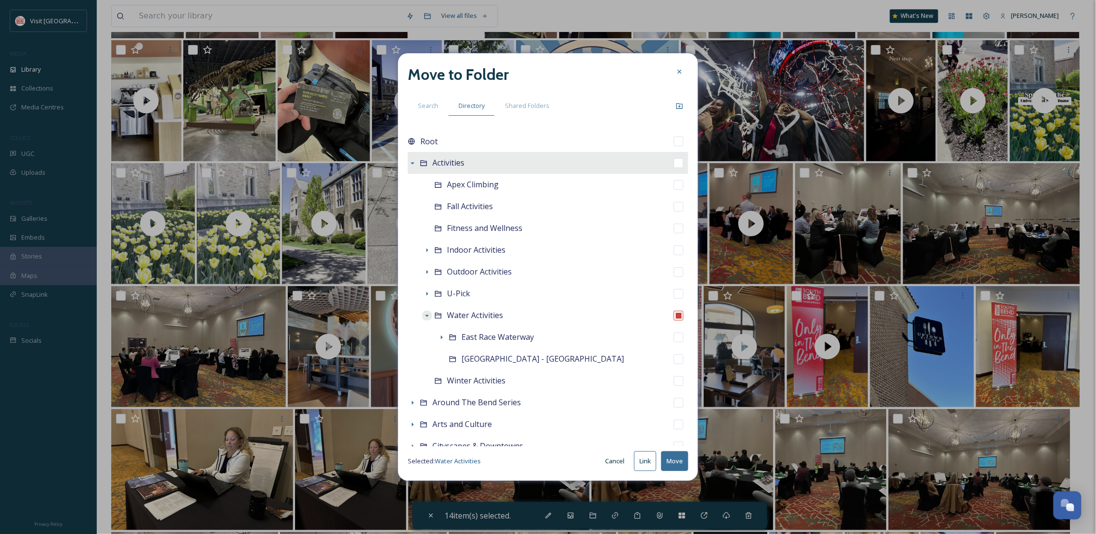
click at [674, 463] on button "Move" at bounding box center [674, 461] width 27 height 20
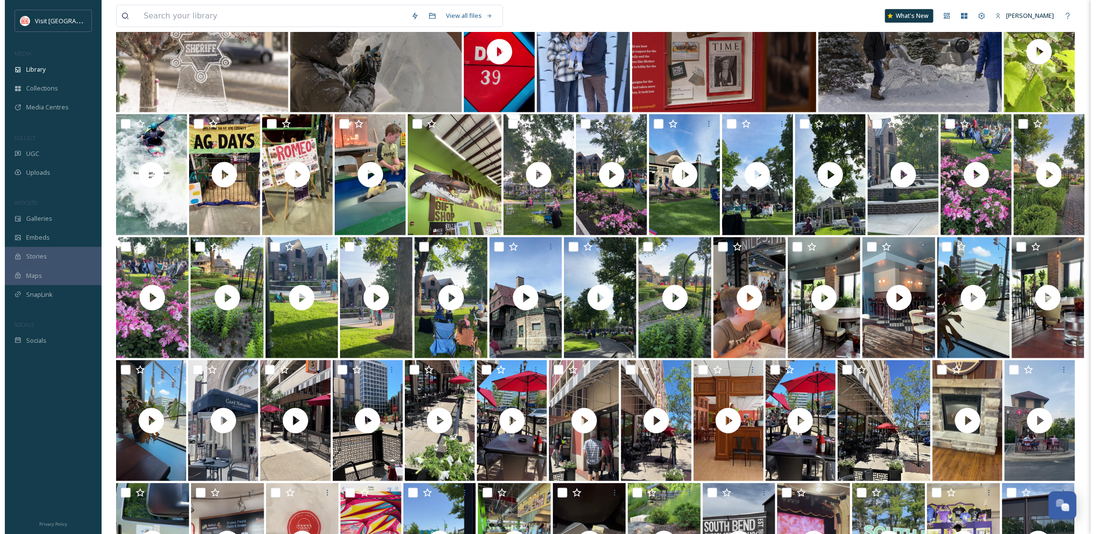
scroll to position [157, 0]
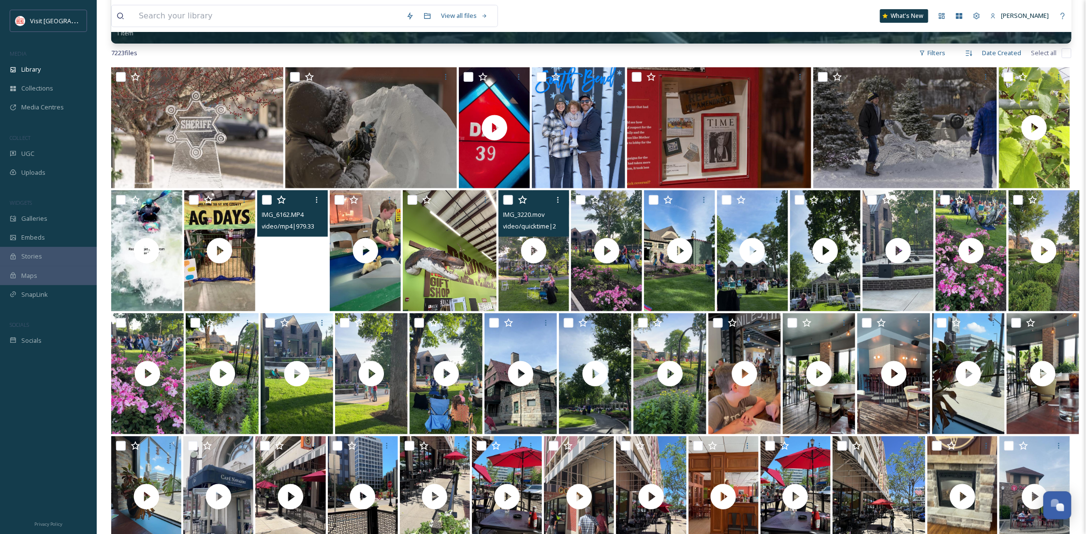
click at [510, 202] on input "checkbox" at bounding box center [509, 200] width 10 height 10
checkbox input "true"
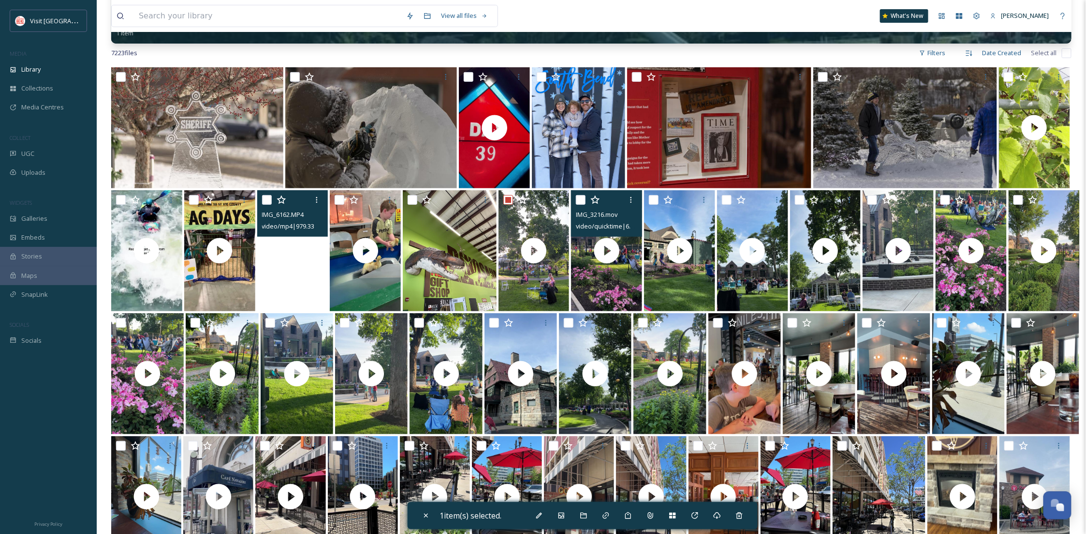
click at [580, 199] on input "checkbox" at bounding box center [581, 200] width 10 height 10
checkbox input "true"
click at [651, 199] on input "checkbox" at bounding box center [654, 200] width 10 height 10
checkbox input "true"
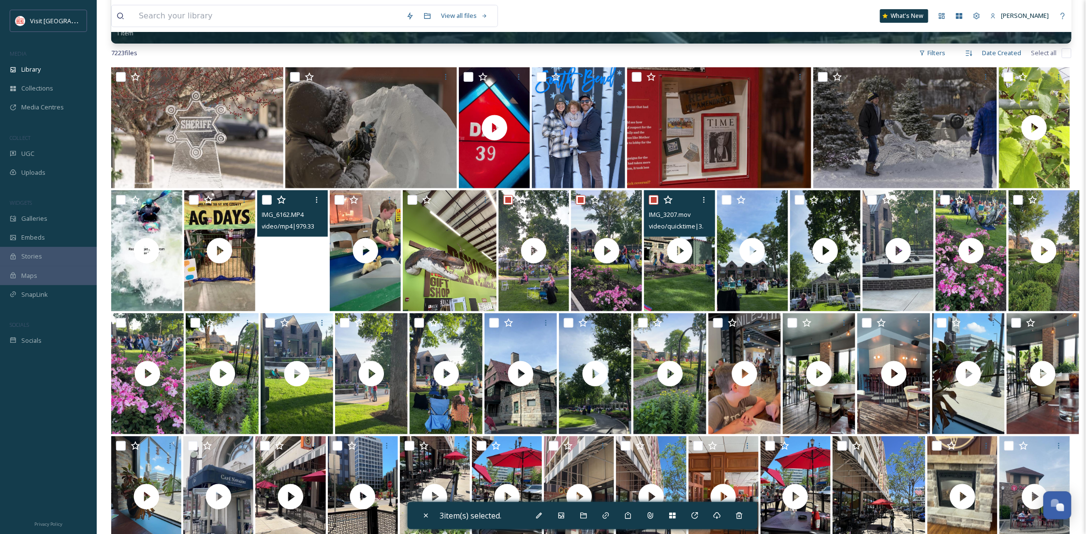
click at [730, 198] on input "checkbox" at bounding box center [727, 200] width 10 height 10
checkbox input "true"
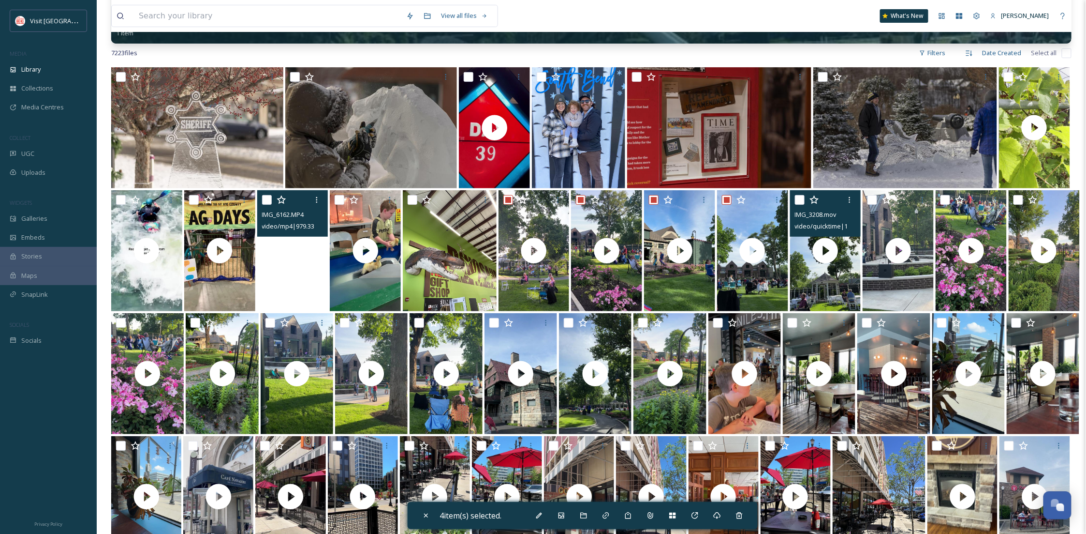
click at [804, 198] on div at bounding box center [827, 199] width 64 height 17
click at [798, 198] on input "checkbox" at bounding box center [800, 200] width 10 height 10
checkbox input "true"
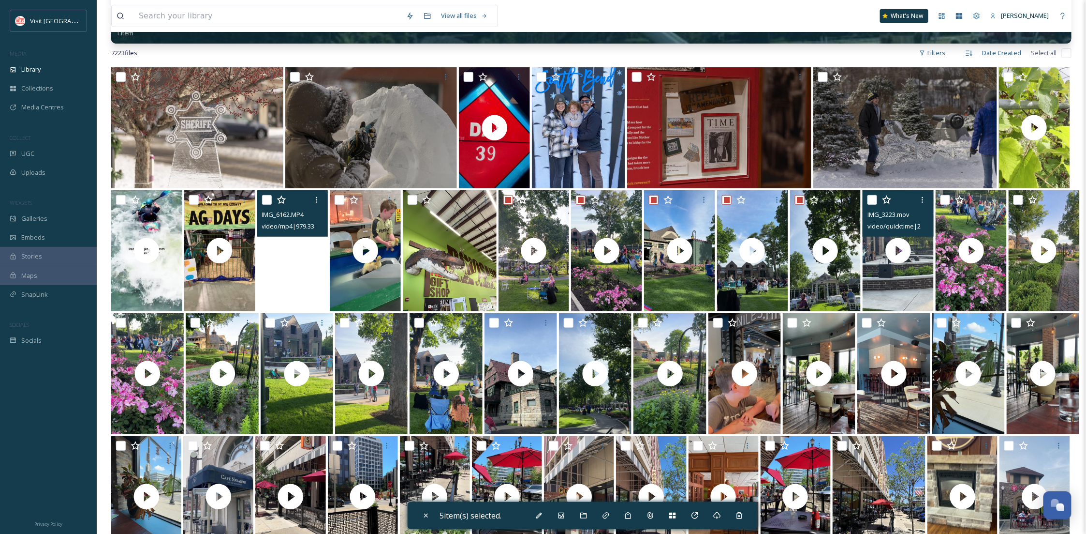
click at [871, 198] on input "checkbox" at bounding box center [873, 200] width 10 height 10
checkbox input "true"
click at [946, 198] on input "checkbox" at bounding box center [946, 200] width 10 height 10
checkbox input "true"
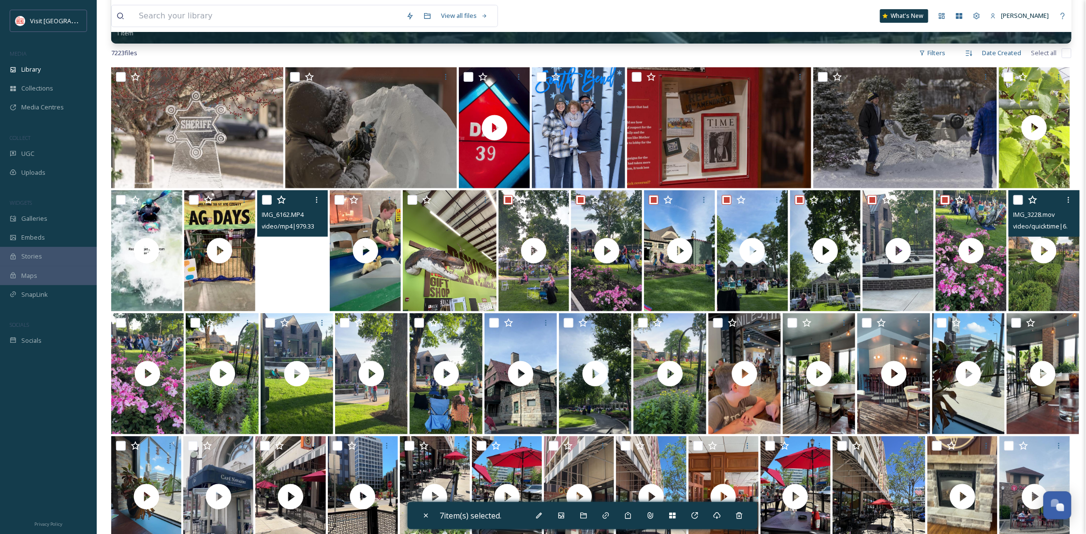
click at [1023, 199] on input "checkbox" at bounding box center [1019, 200] width 10 height 10
checkbox input "true"
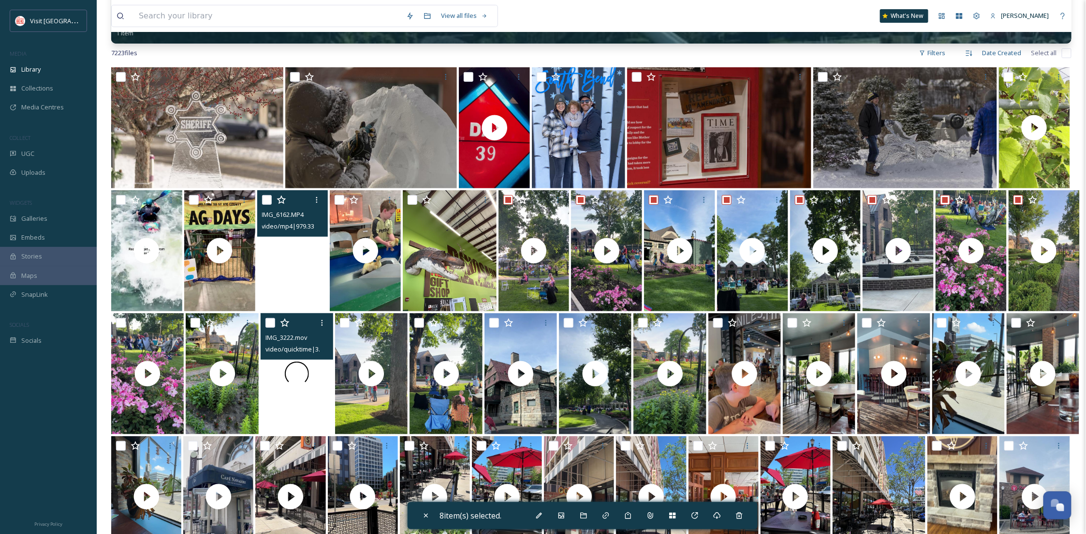
click at [116, 322] on input "checkbox" at bounding box center [121, 323] width 10 height 10
checkbox input "true"
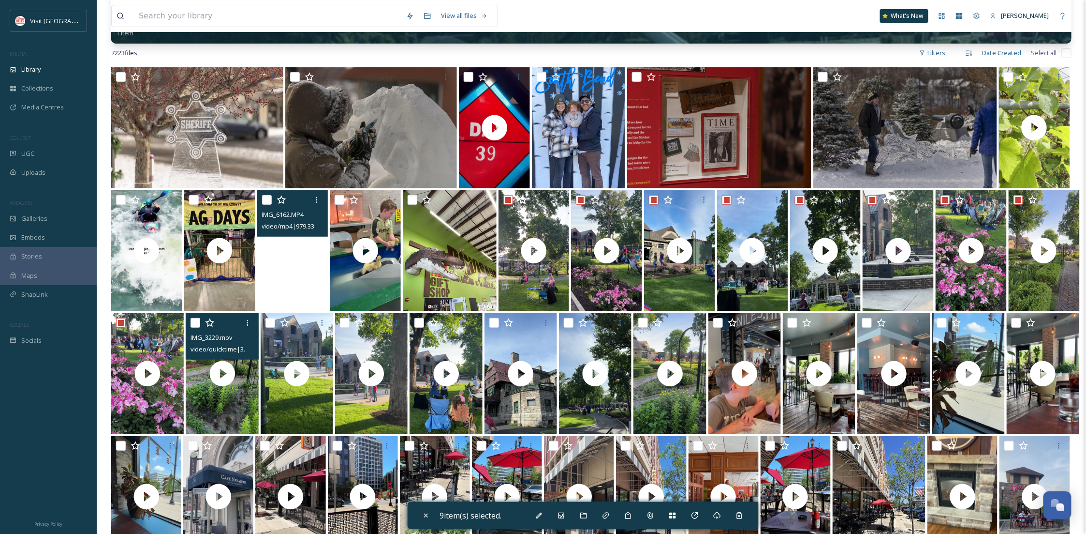
click at [195, 322] on input "checkbox" at bounding box center [196, 323] width 10 height 10
checkbox input "true"
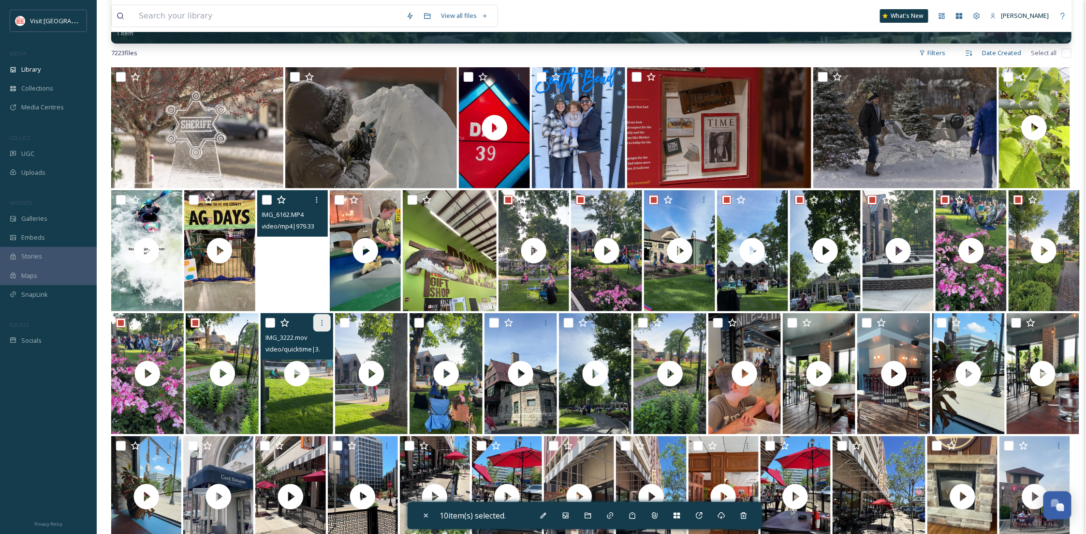
click at [268, 324] on input "checkbox" at bounding box center [271, 323] width 10 height 10
checkbox input "true"
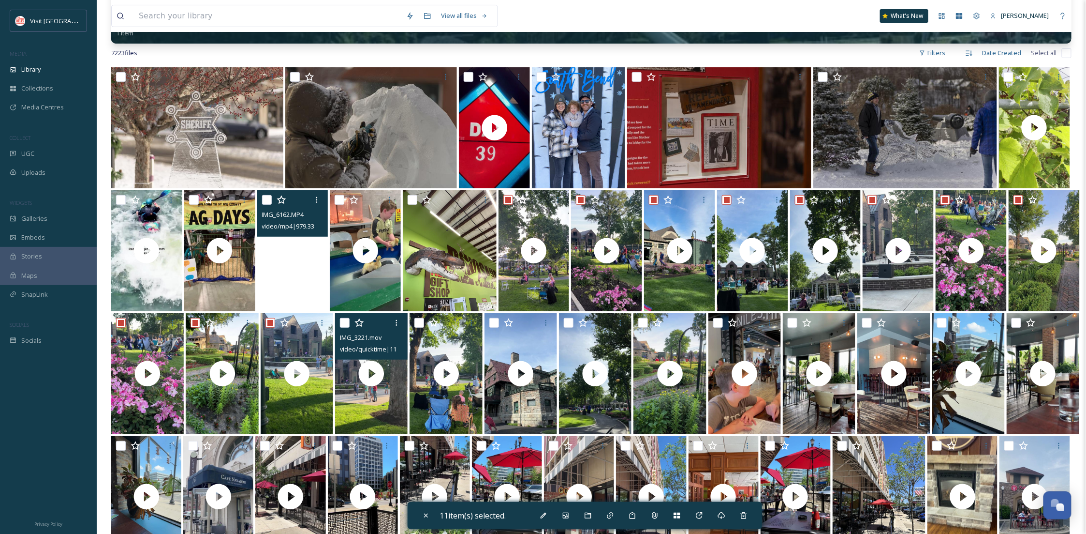
click at [343, 323] on input "checkbox" at bounding box center [345, 323] width 10 height 10
checkbox input "true"
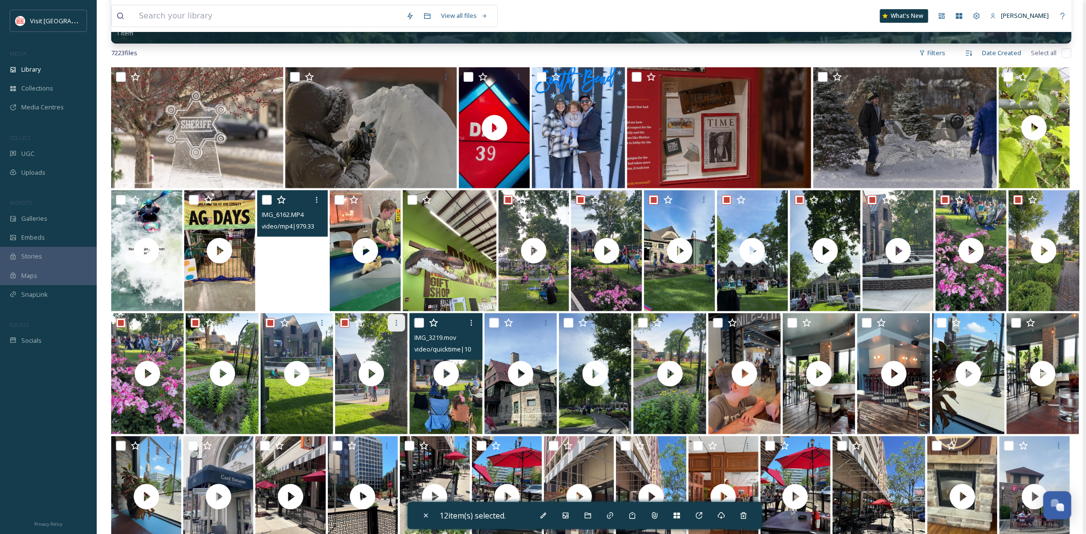
click at [422, 322] on input "checkbox" at bounding box center [420, 323] width 10 height 10
checkbox input "true"
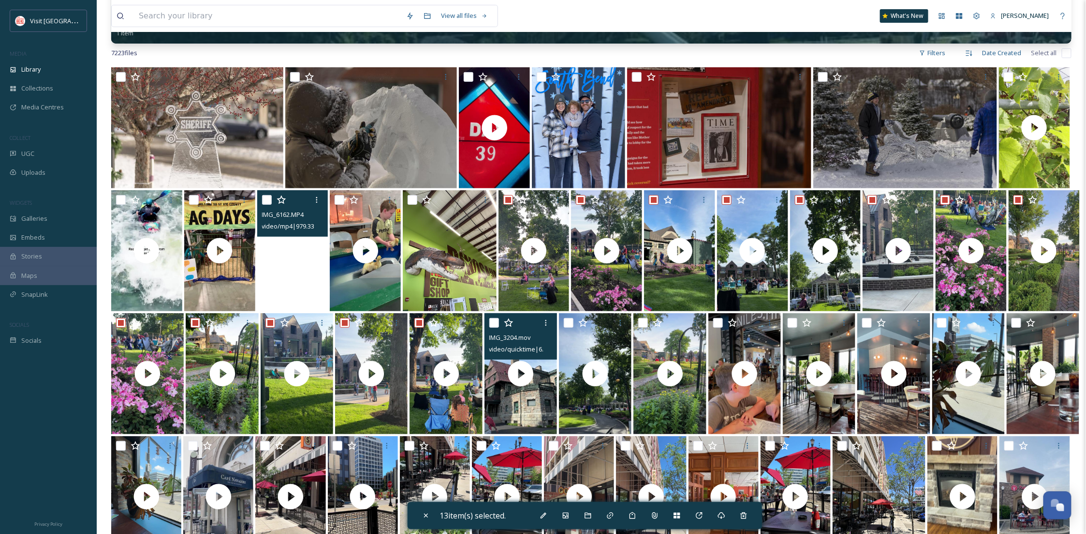
click at [494, 322] on input "checkbox" at bounding box center [495, 323] width 10 height 10
checkbox input "true"
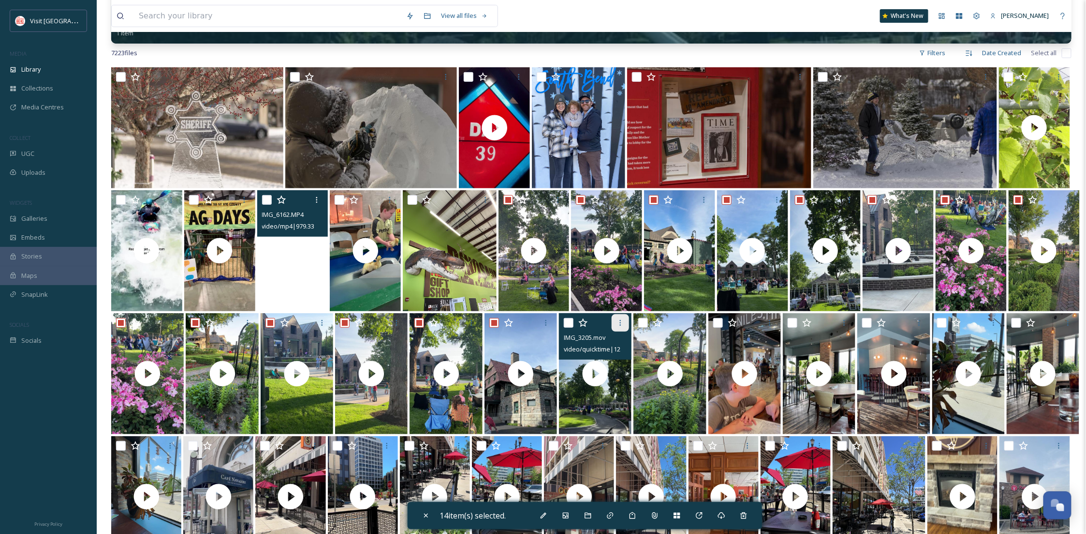
click at [564, 320] on input "checkbox" at bounding box center [569, 323] width 10 height 10
checkbox input "true"
click at [642, 319] on input "checkbox" at bounding box center [644, 323] width 10 height 10
checkbox input "true"
click at [591, 517] on icon at bounding box center [588, 515] width 6 height 6
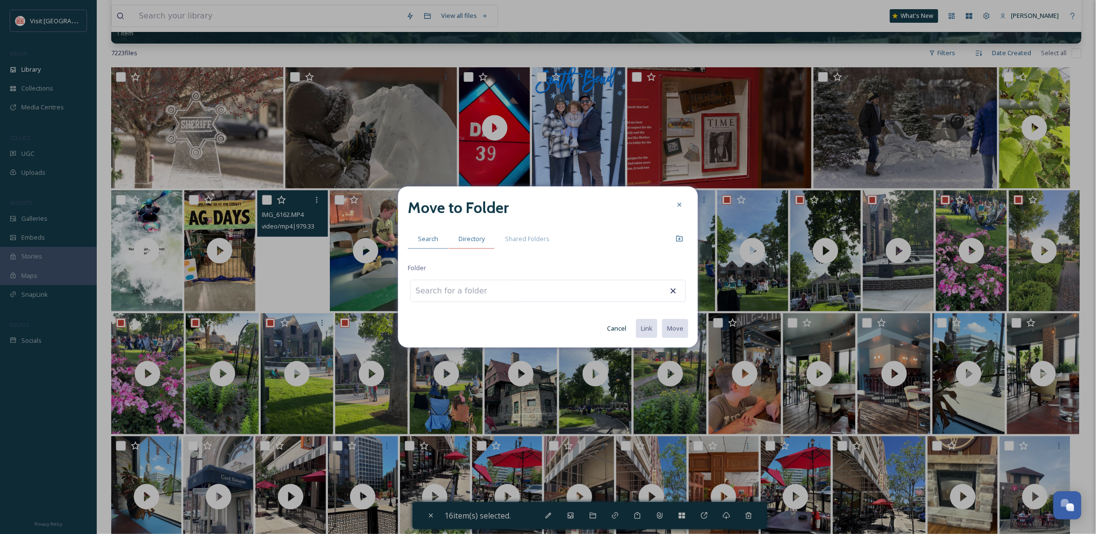
click at [474, 234] on span "Directory" at bounding box center [472, 238] width 26 height 9
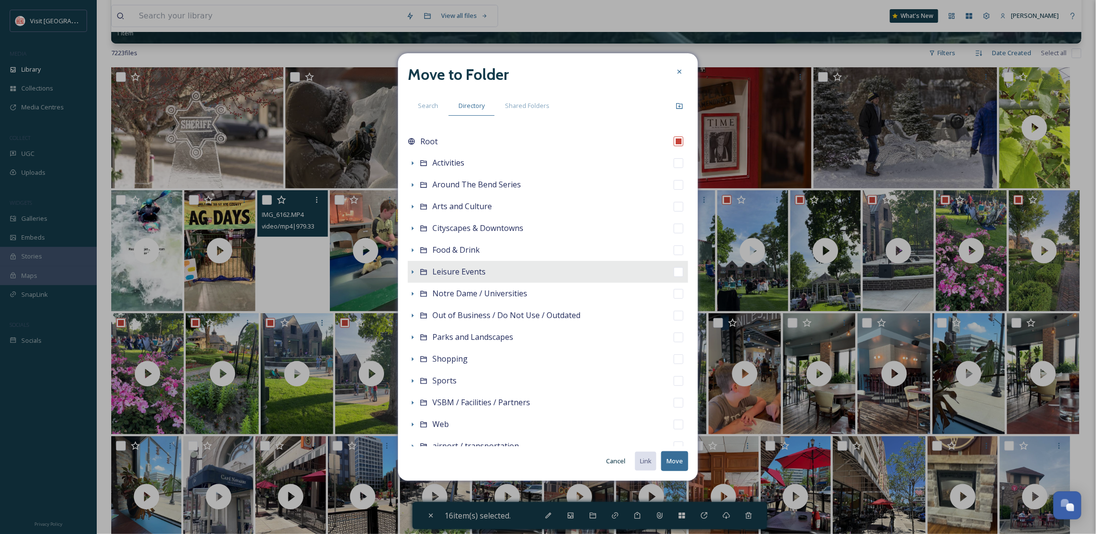
click at [413, 270] on icon at bounding box center [413, 272] width 8 height 8
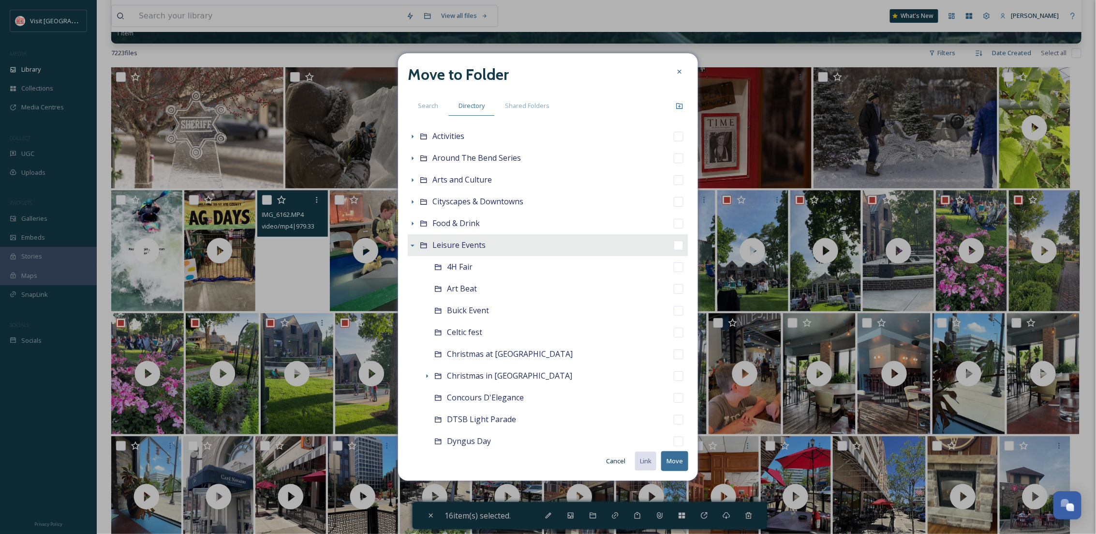
scroll to position [0, 0]
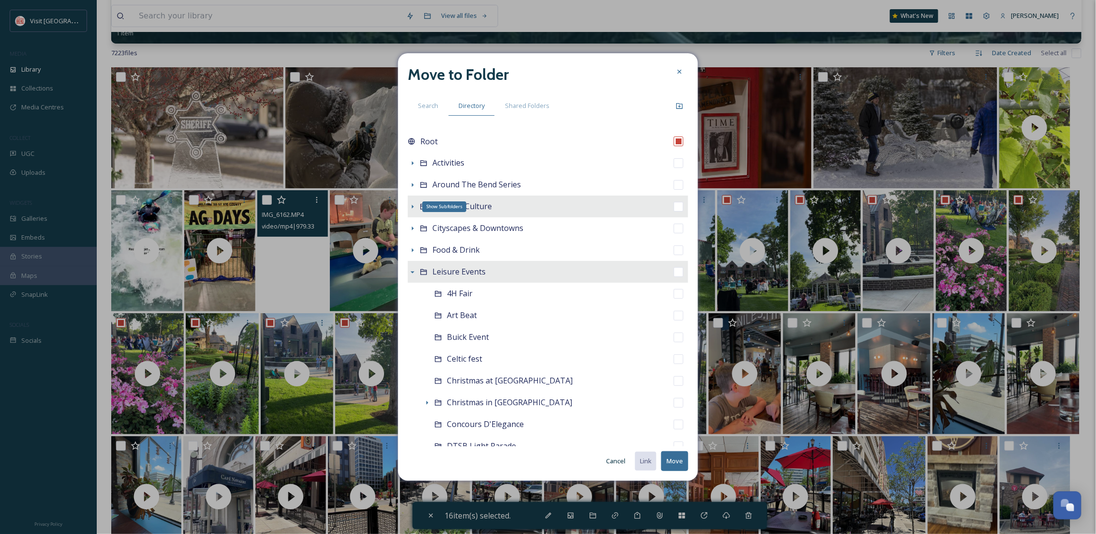
click at [415, 203] on icon at bounding box center [413, 207] width 8 height 8
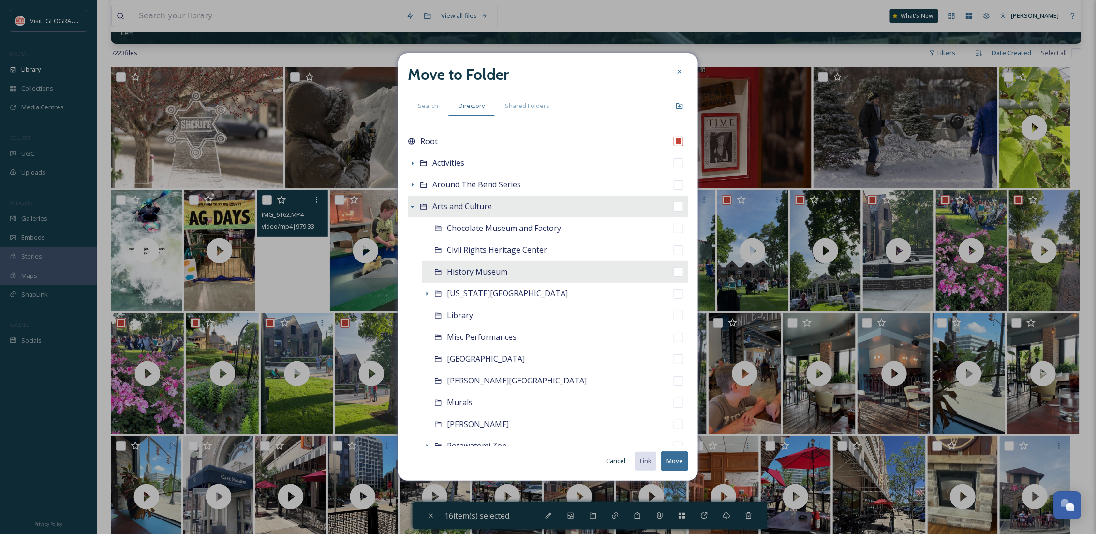
click at [558, 274] on div "History Museum" at bounding box center [555, 272] width 266 height 22
checkbox input "false"
checkbox input "true"
click at [673, 457] on button "Move" at bounding box center [674, 461] width 27 height 20
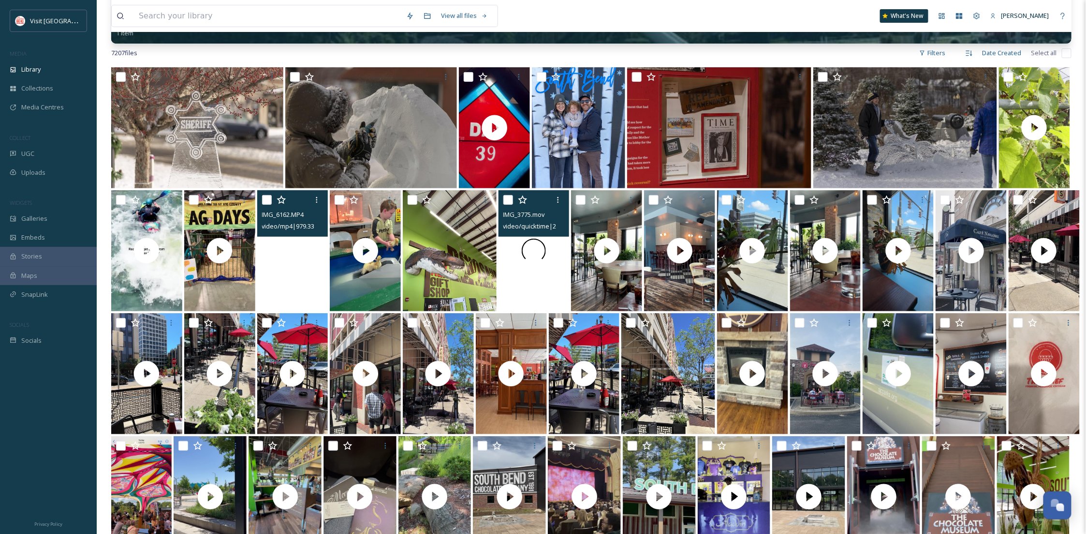
click at [526, 263] on div at bounding box center [534, 250] width 71 height 121
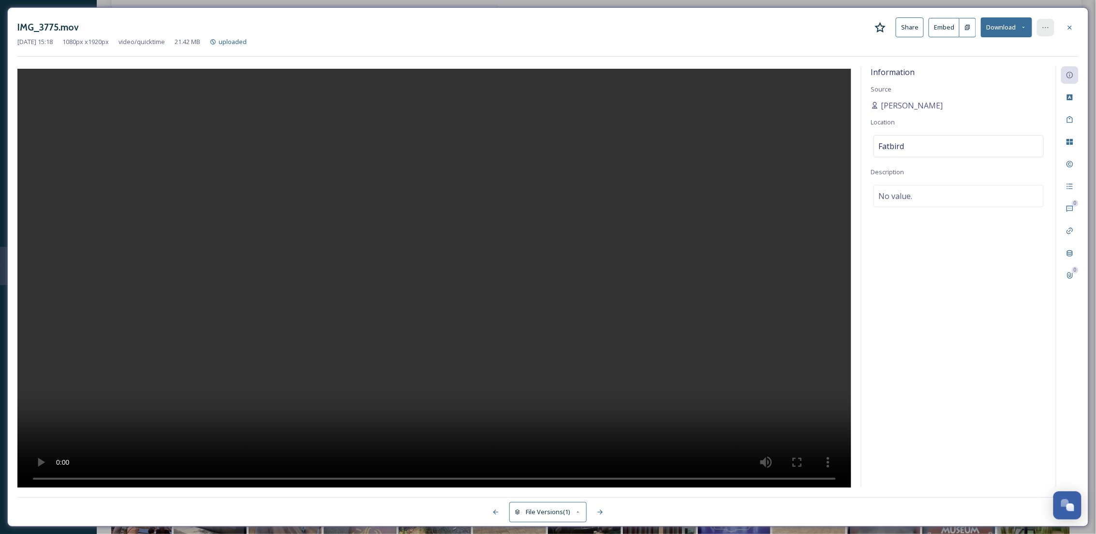
click at [1052, 25] on div at bounding box center [1045, 27] width 17 height 17
click at [969, 126] on span "Move to Recycling Bin" at bounding box center [977, 125] width 62 height 9
click at [1070, 29] on icon at bounding box center [1070, 28] width 8 height 8
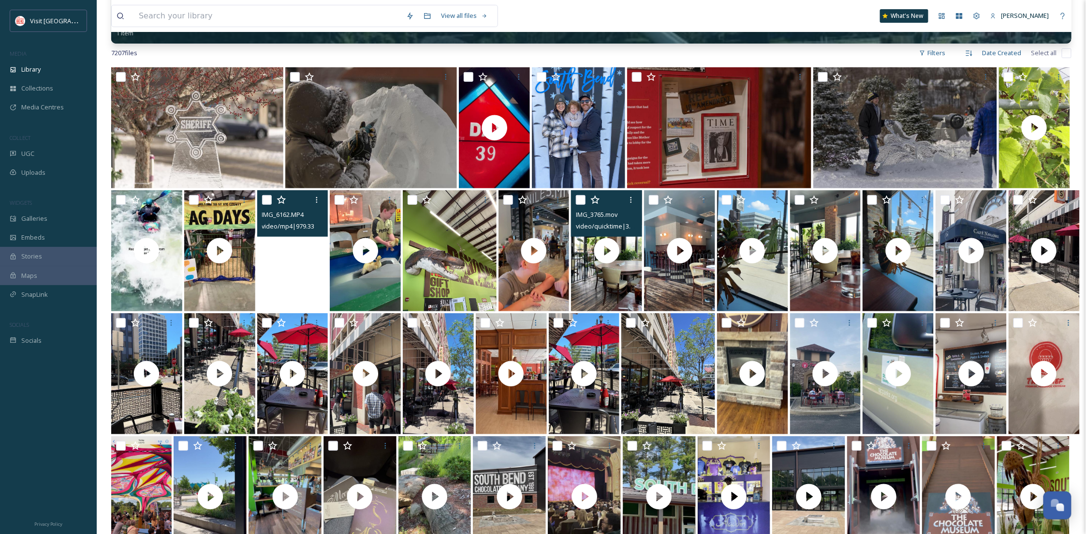
click at [579, 196] on input "checkbox" at bounding box center [581, 200] width 10 height 10
checkbox input "true"
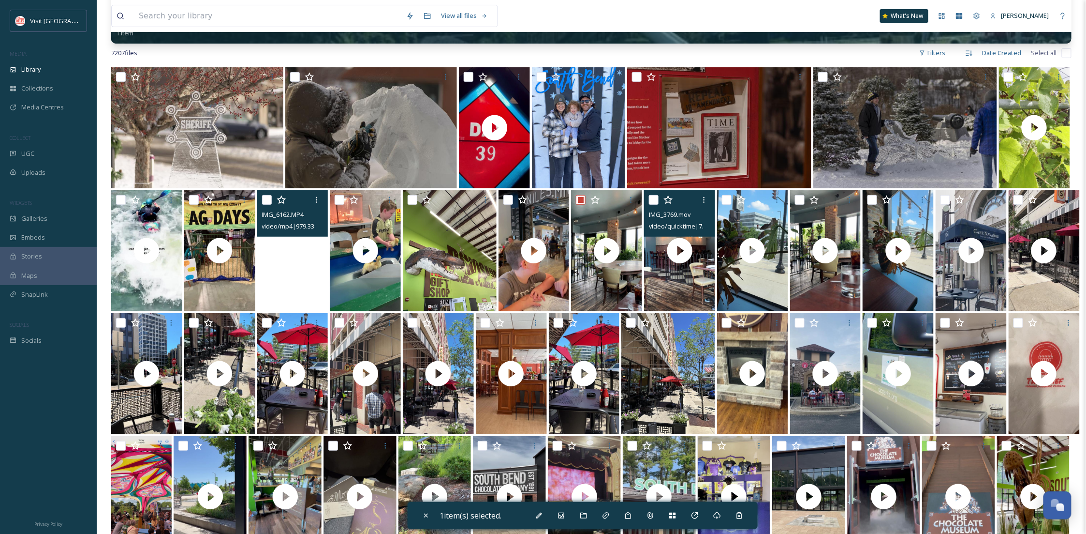
click at [655, 195] on input "checkbox" at bounding box center [654, 200] width 10 height 10
checkbox input "true"
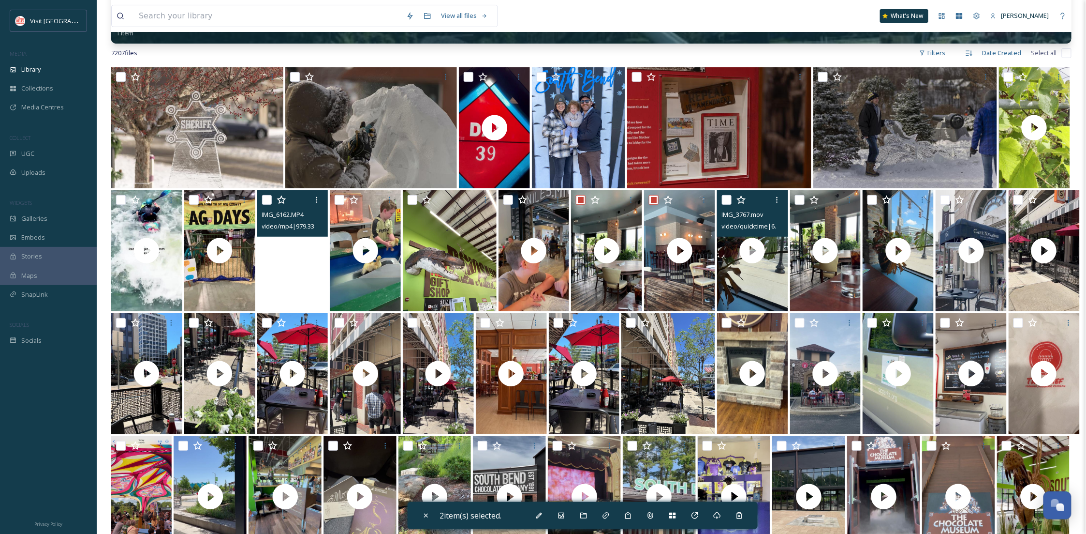
click at [728, 199] on input "checkbox" at bounding box center [727, 200] width 10 height 10
checkbox input "true"
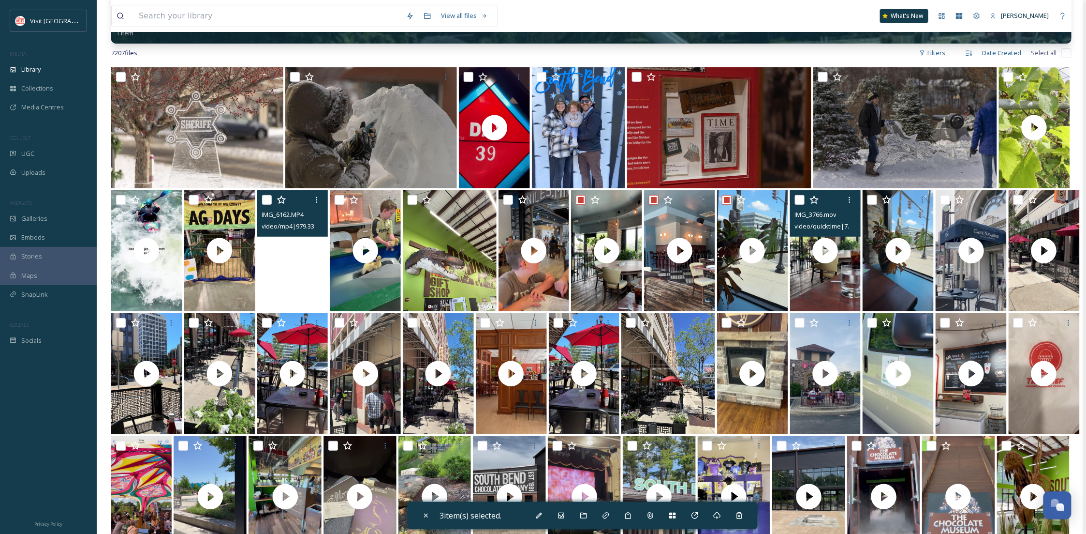
click at [800, 198] on input "checkbox" at bounding box center [800, 200] width 10 height 10
checkbox input "true"
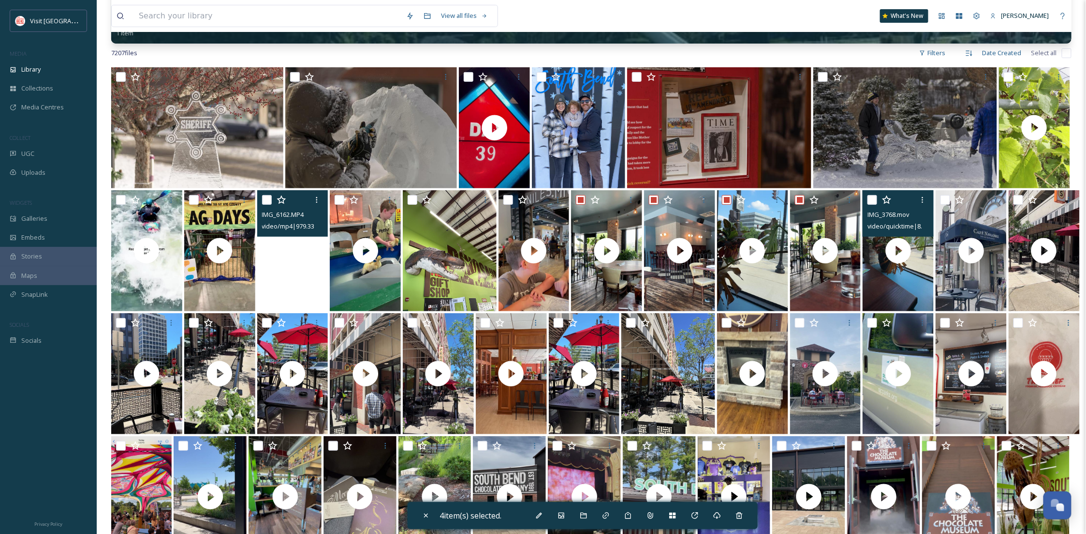
click at [871, 198] on input "checkbox" at bounding box center [873, 200] width 10 height 10
checkbox input "true"
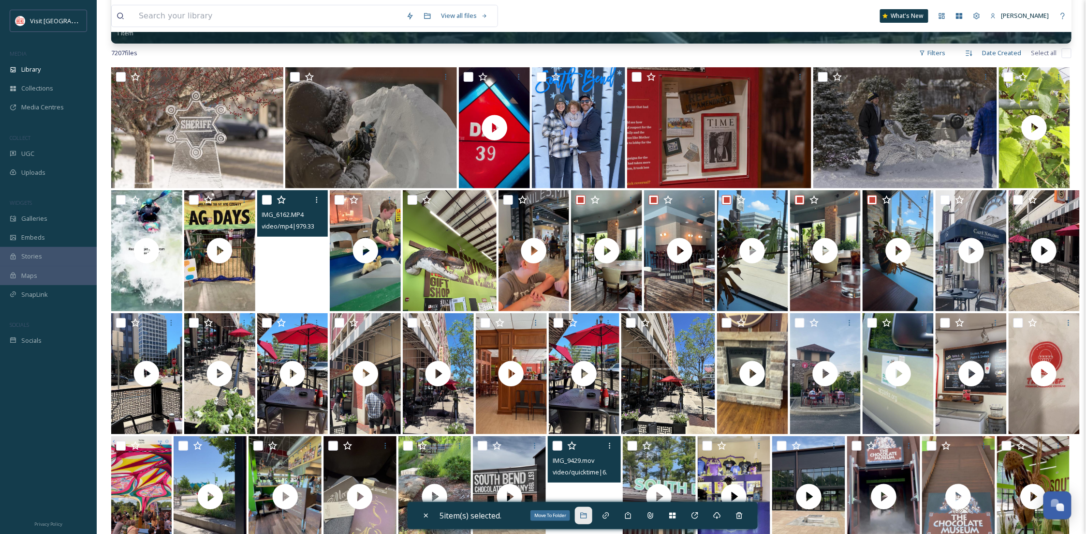
click at [586, 520] on div "Move To Folder" at bounding box center [583, 514] width 17 height 17
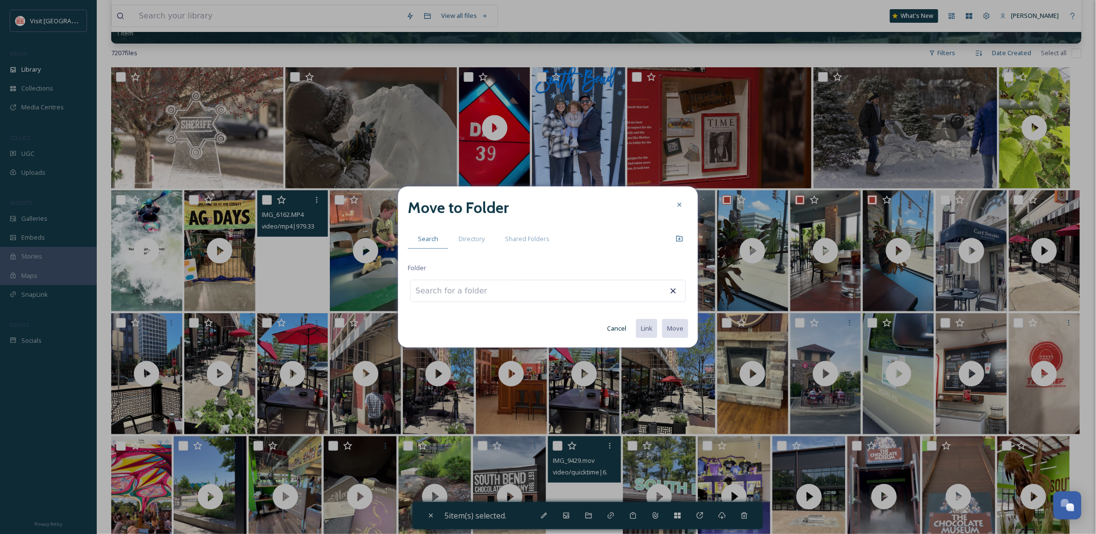
click at [475, 240] on span "Directory" at bounding box center [472, 238] width 26 height 9
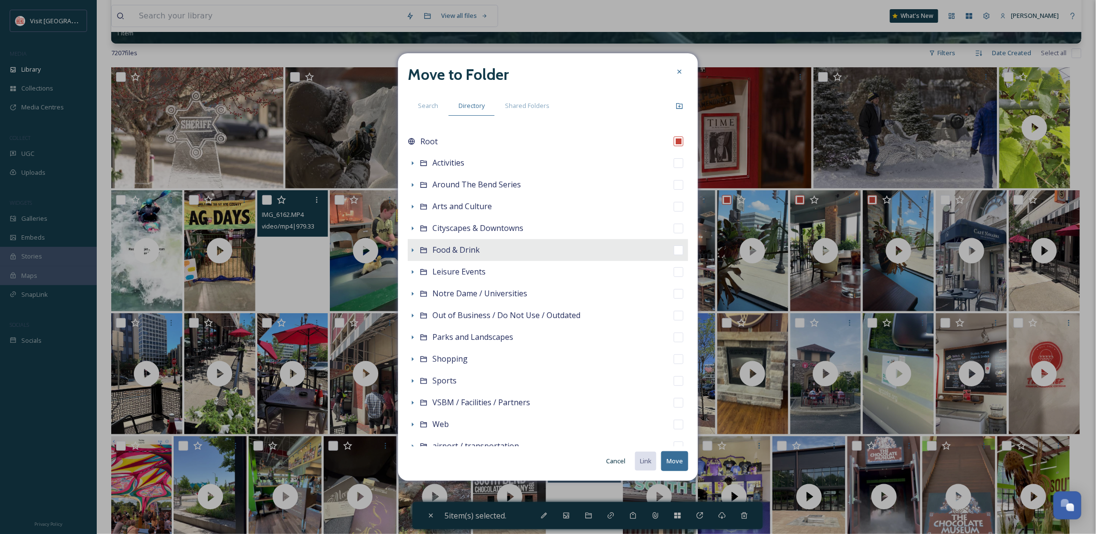
click at [415, 252] on icon at bounding box center [413, 250] width 8 height 8
click at [478, 247] on span "Food & Drink" at bounding box center [455, 249] width 47 height 11
checkbox input "false"
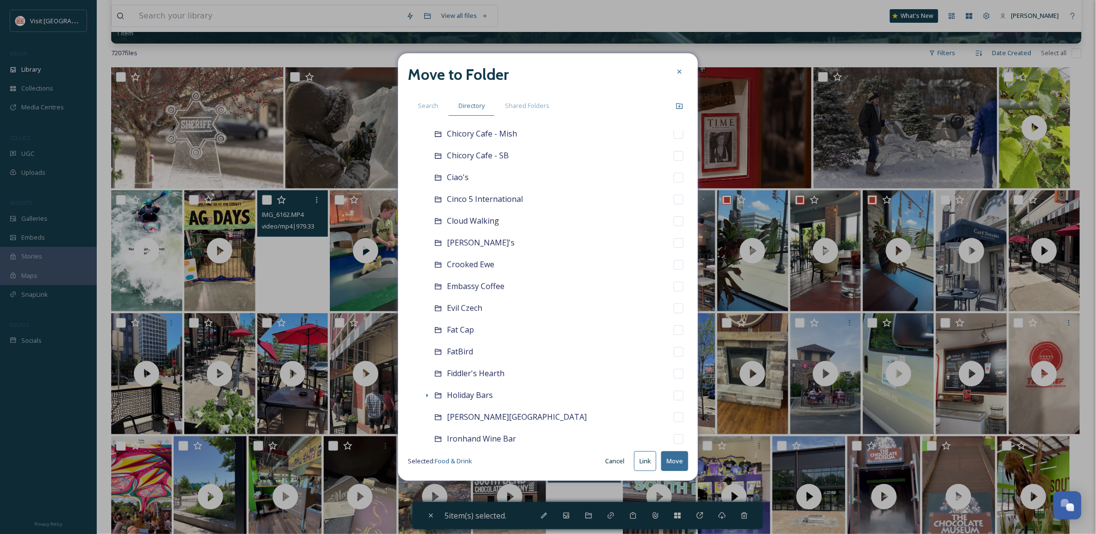
scroll to position [340, 0]
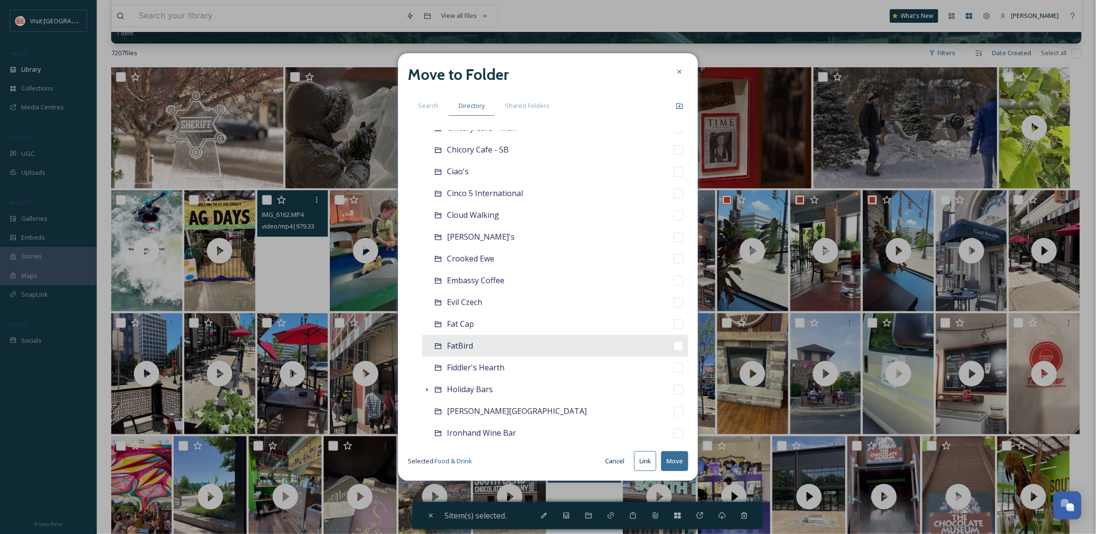
click at [449, 344] on span "FatBird" at bounding box center [460, 345] width 26 height 11
checkbox input "false"
checkbox input "true"
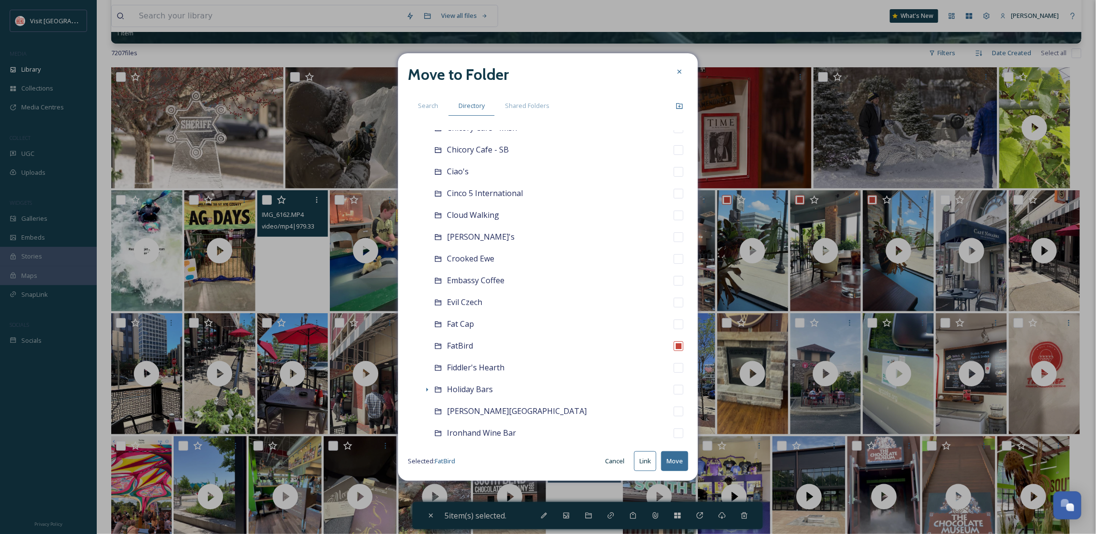
click at [684, 462] on button "Move" at bounding box center [674, 461] width 27 height 20
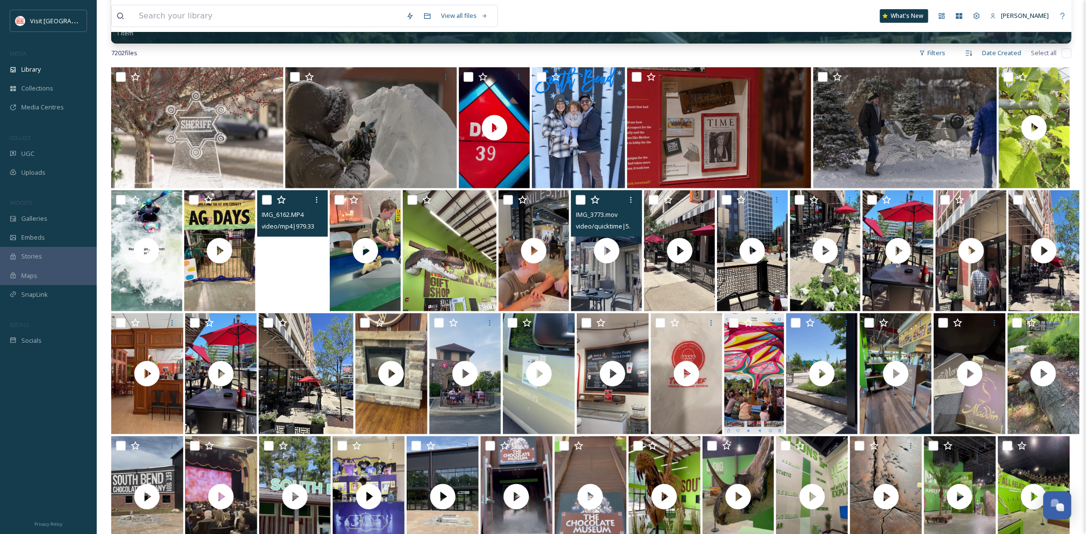
click at [582, 199] on input "checkbox" at bounding box center [581, 200] width 10 height 10
checkbox input "true"
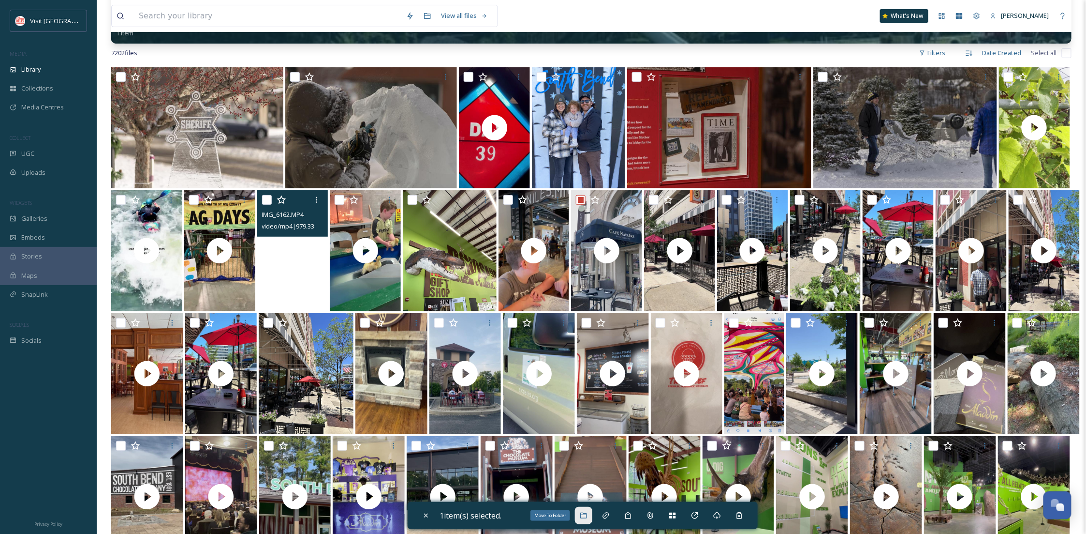
click at [582, 517] on icon at bounding box center [584, 515] width 8 height 8
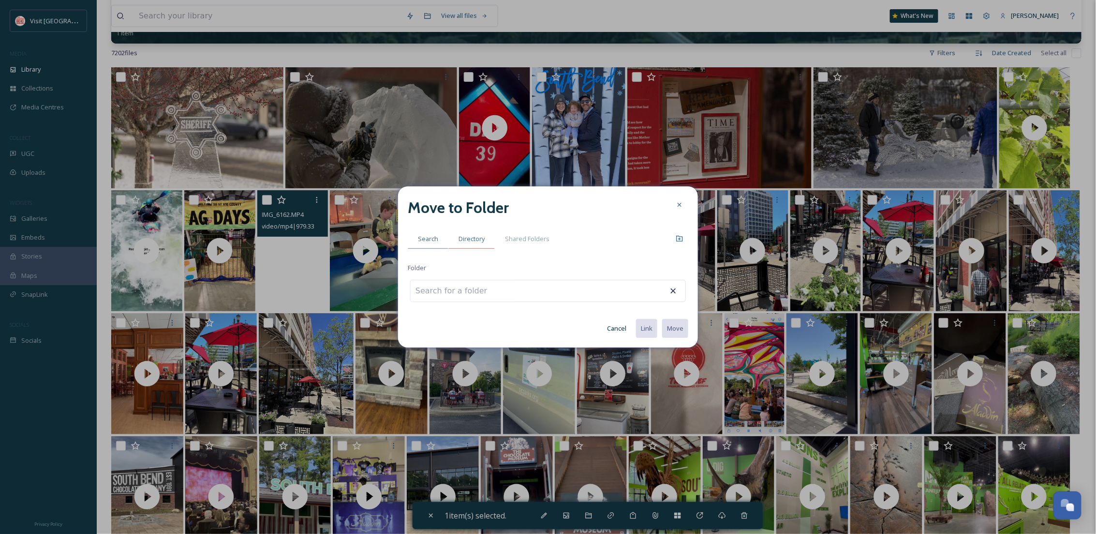
click at [460, 238] on span "Directory" at bounding box center [472, 238] width 26 height 9
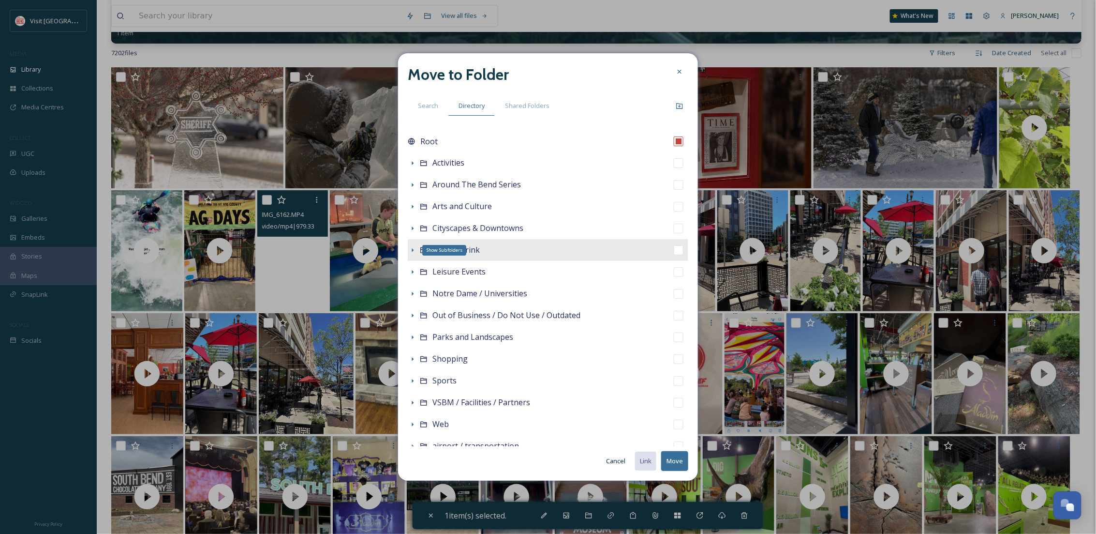
click at [413, 247] on icon at bounding box center [413, 250] width 8 height 8
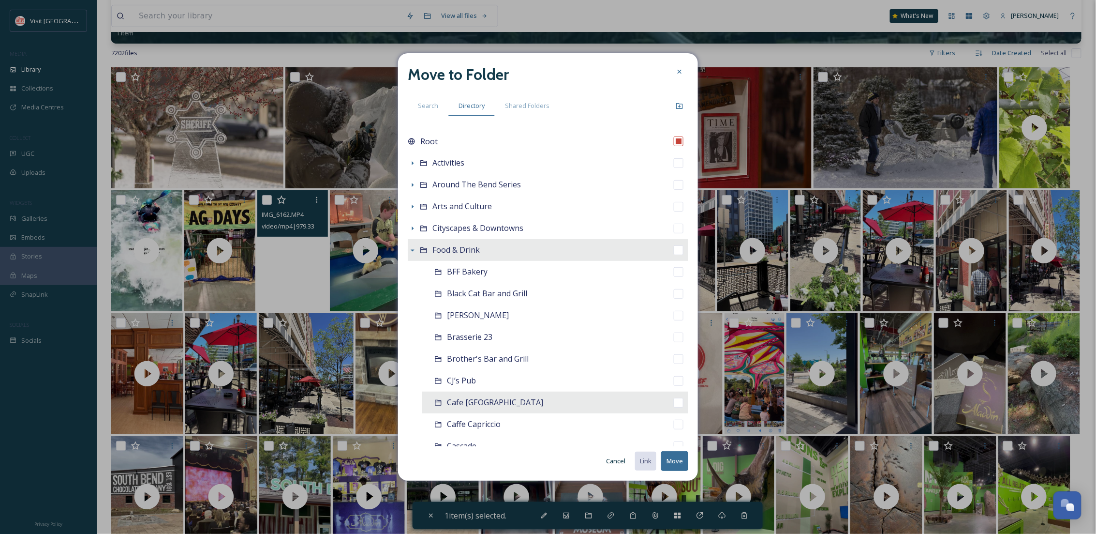
click at [471, 409] on div "Cafe Navarre" at bounding box center [555, 402] width 266 height 22
checkbox input "false"
checkbox input "true"
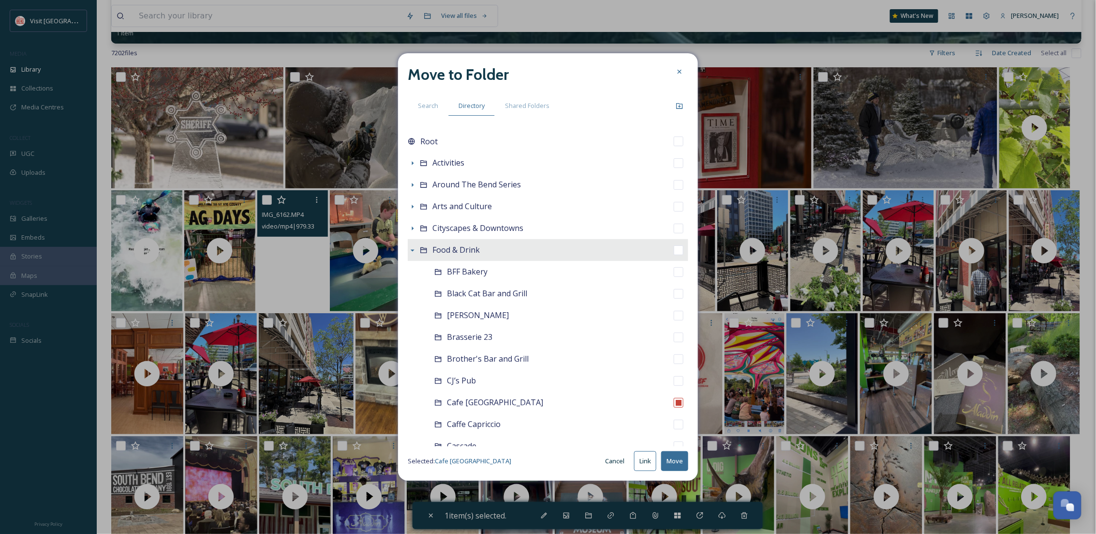
click at [684, 458] on button "Move" at bounding box center [674, 461] width 27 height 20
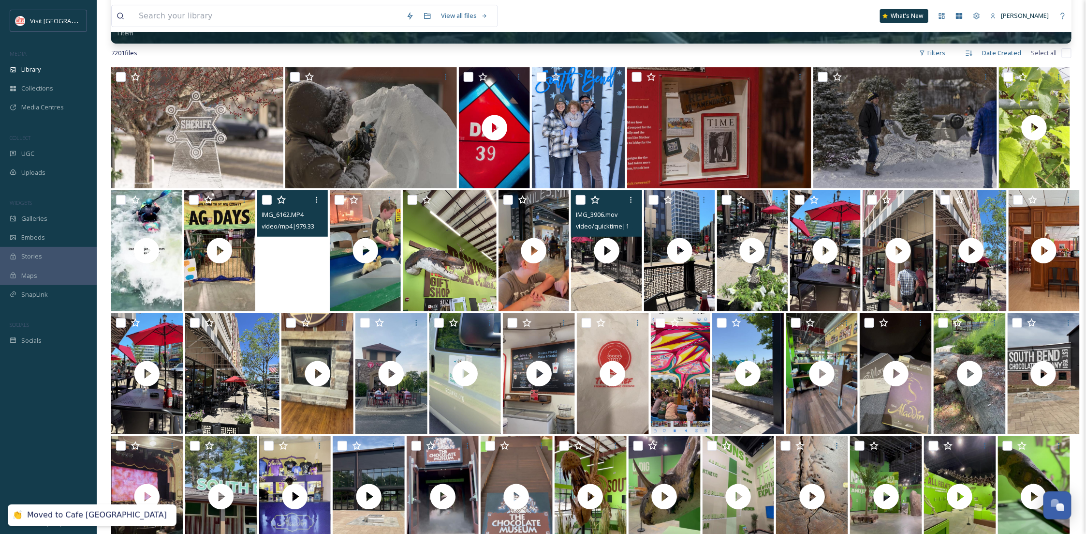
click at [577, 196] on input "checkbox" at bounding box center [581, 200] width 10 height 10
checkbox input "true"
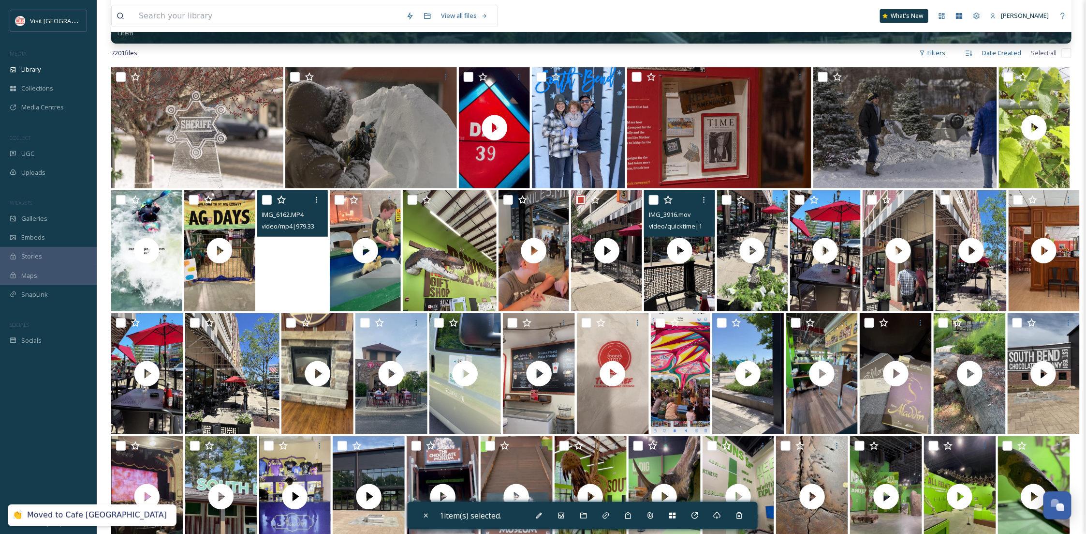
click at [651, 197] on input "checkbox" at bounding box center [654, 200] width 10 height 10
checkbox input "true"
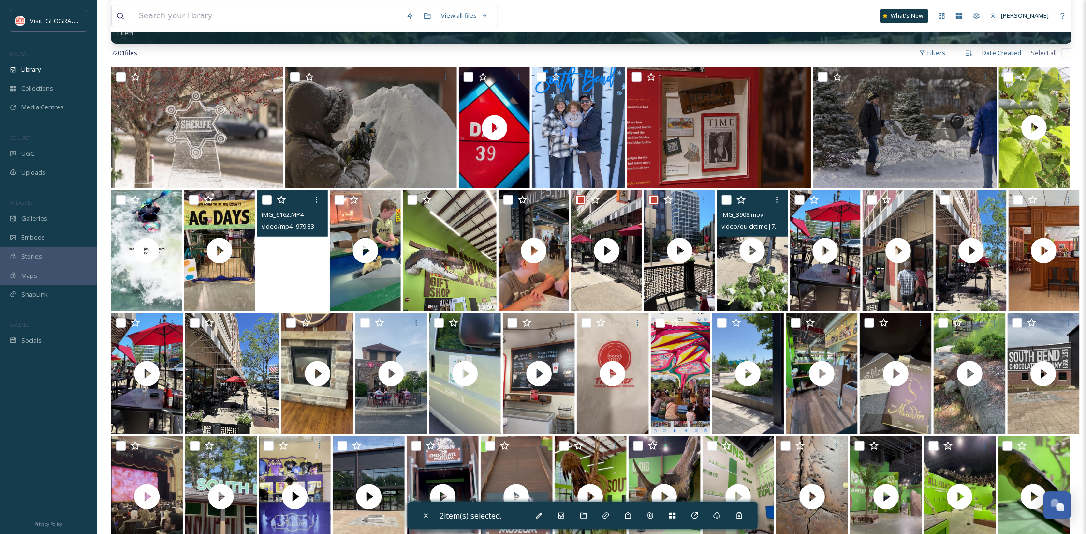
click at [731, 200] on div at bounding box center [754, 199] width 64 height 17
click at [728, 200] on input "checkbox" at bounding box center [727, 200] width 10 height 10
checkbox input "true"
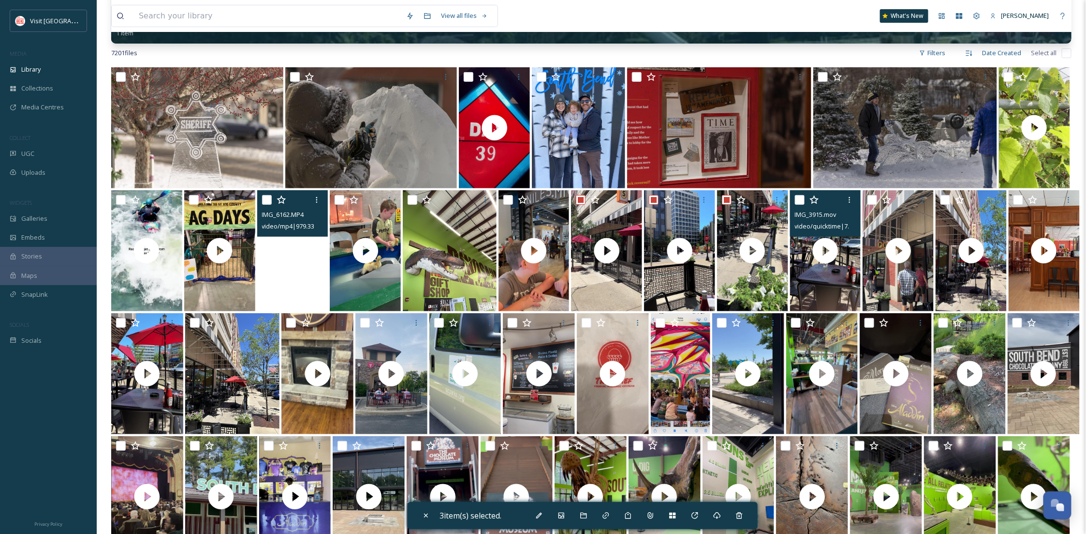
click at [801, 201] on input "checkbox" at bounding box center [800, 200] width 10 height 10
checkbox input "true"
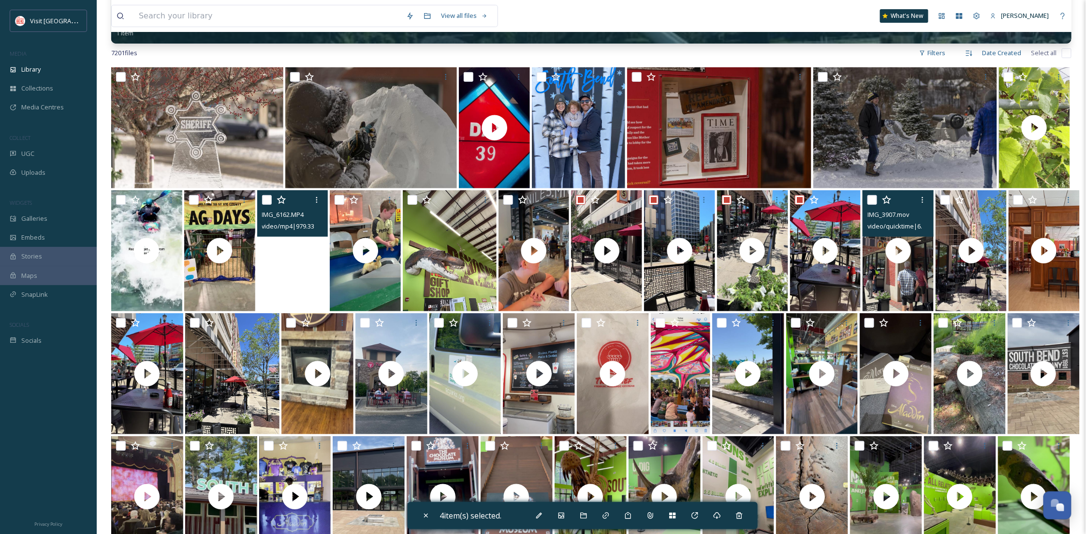
click at [873, 199] on input "checkbox" at bounding box center [873, 200] width 10 height 10
checkbox input "true"
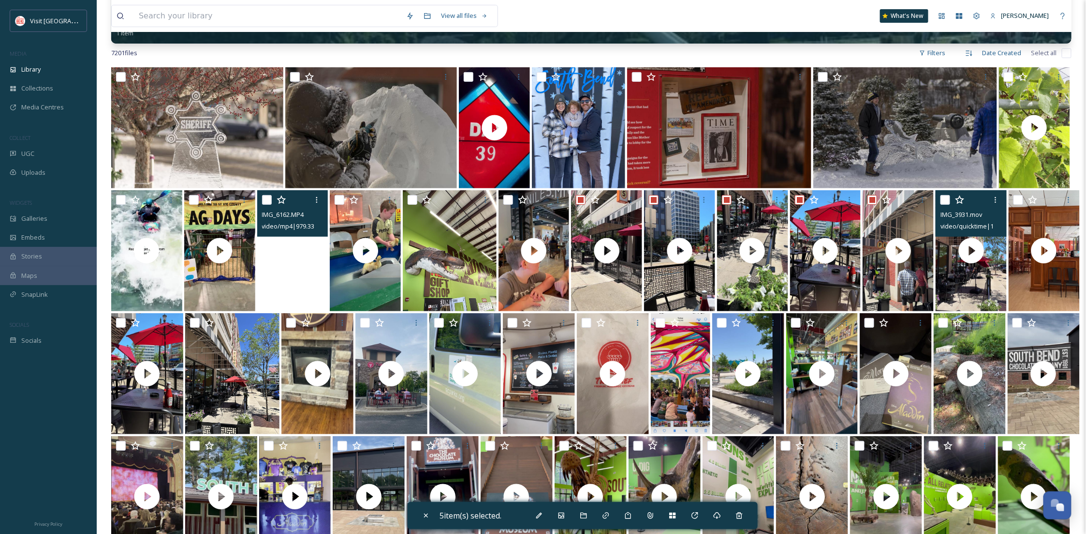
click at [944, 198] on input "checkbox" at bounding box center [946, 200] width 10 height 10
checkbox input "true"
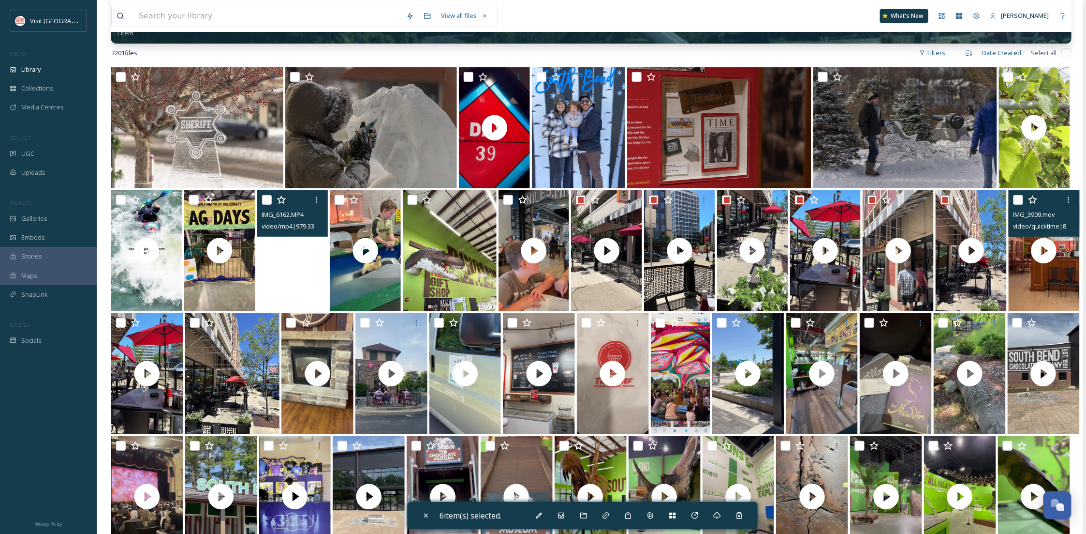
click at [1012, 198] on div "IMG_3909.mov video/quicktime | 8.45 MB | 1080 x 1920" at bounding box center [1044, 213] width 71 height 46
click at [1016, 198] on input "checkbox" at bounding box center [1019, 200] width 10 height 10
checkbox input "true"
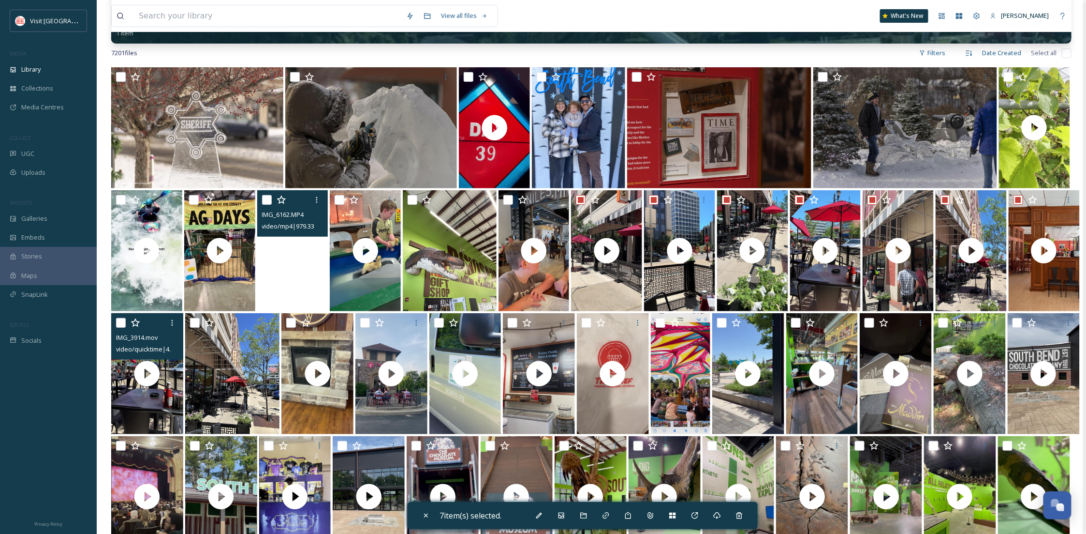
click at [122, 322] on input "checkbox" at bounding box center [121, 323] width 10 height 10
checkbox input "true"
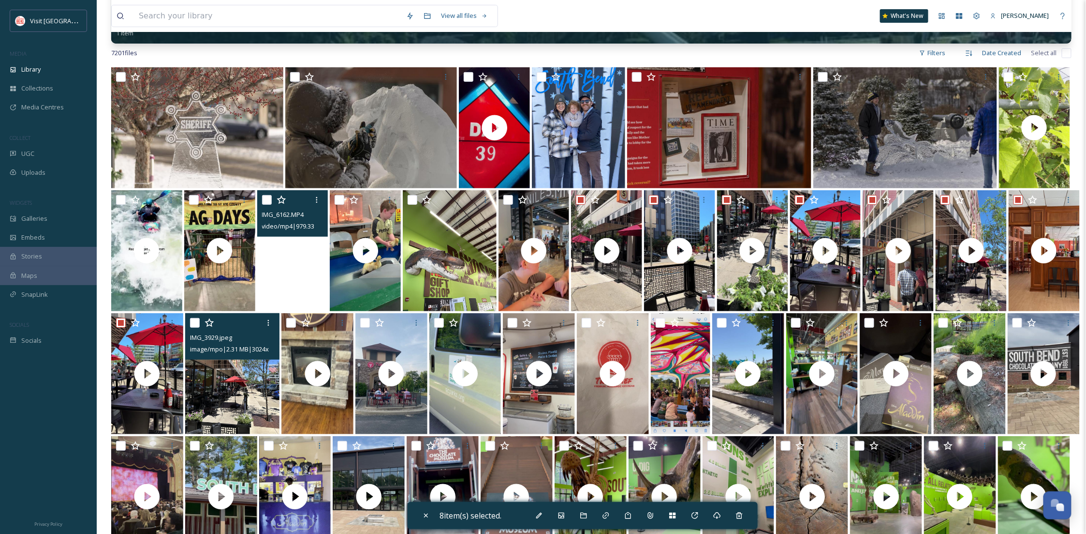
click at [200, 320] on div at bounding box center [234, 322] width 88 height 17
click at [197, 323] on input "checkbox" at bounding box center [195, 323] width 10 height 10
checkbox input "true"
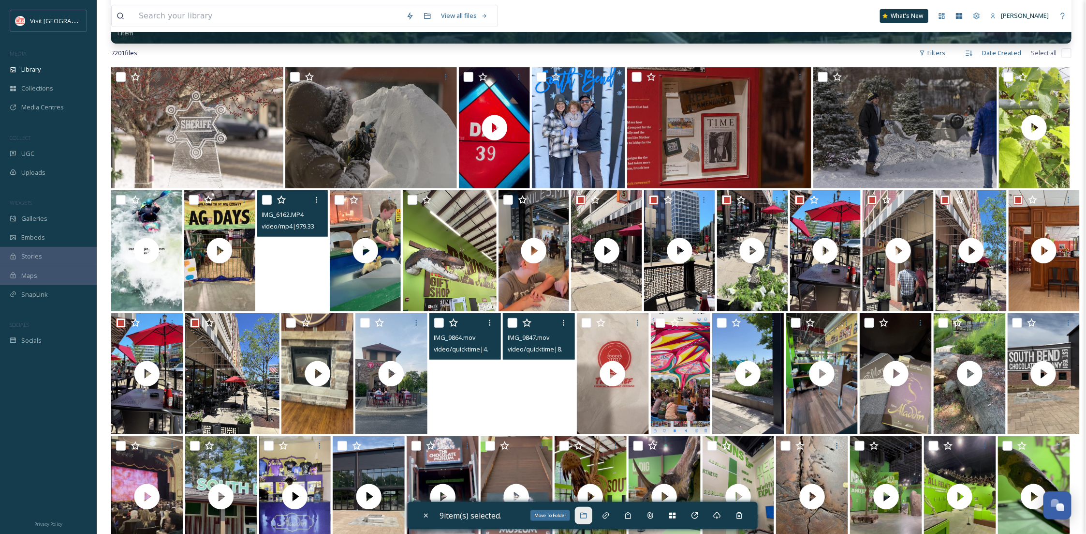
click at [581, 512] on div "Move To Folder" at bounding box center [583, 514] width 17 height 17
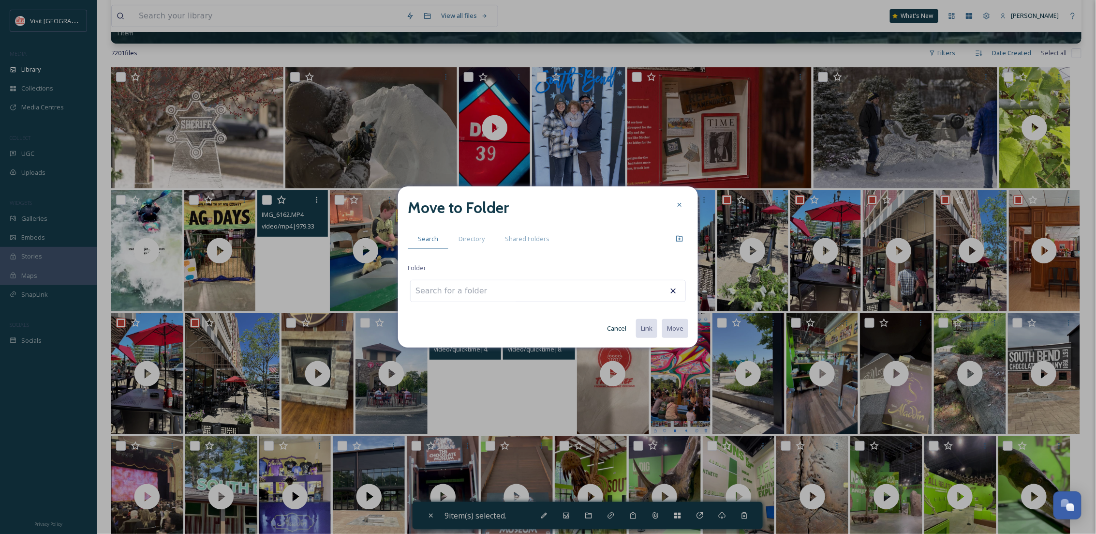
click at [472, 240] on span "Directory" at bounding box center [472, 238] width 26 height 9
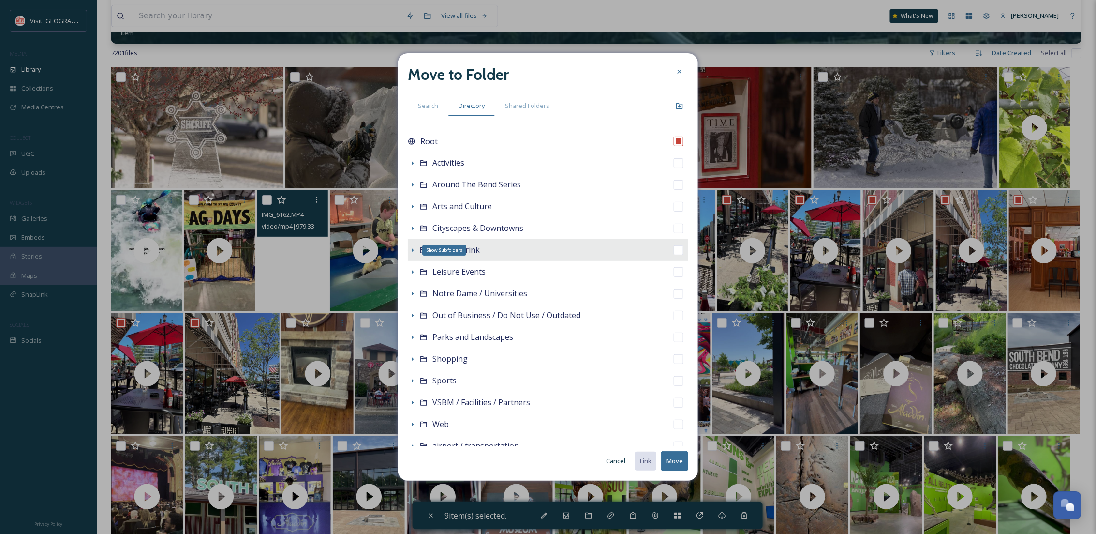
click at [414, 250] on icon at bounding box center [413, 250] width 8 height 8
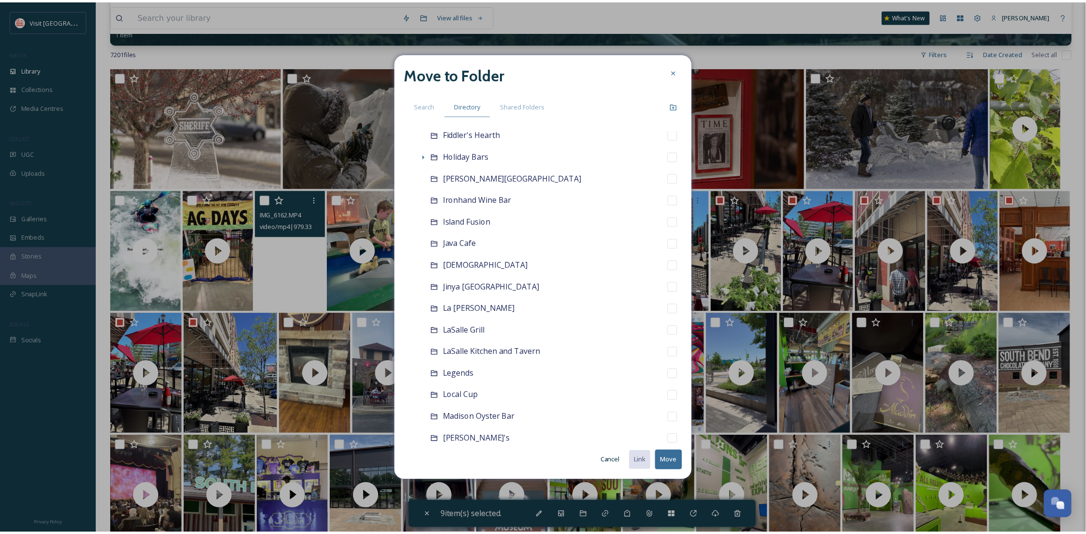
scroll to position [0, 0]
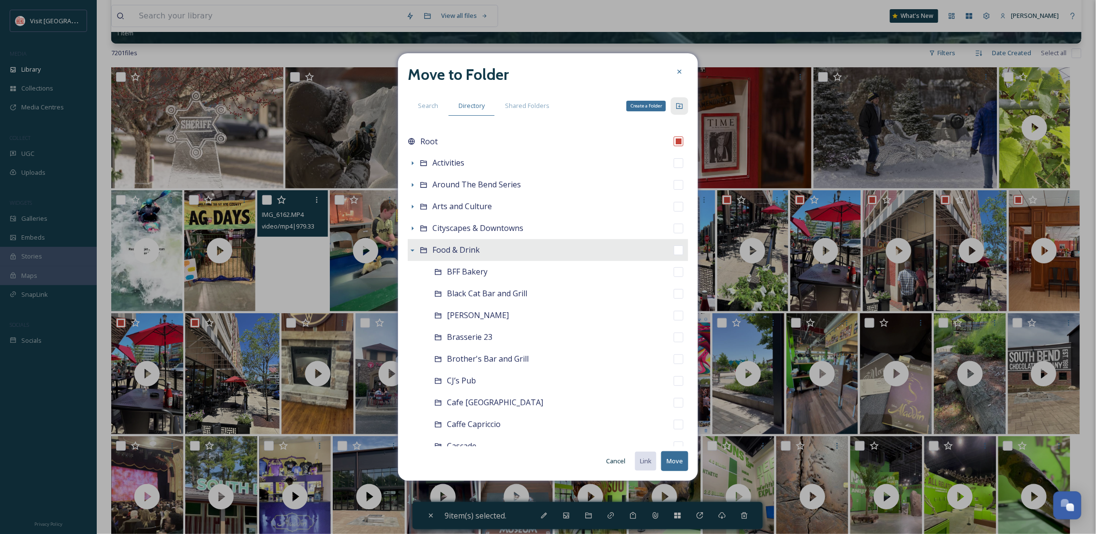
click at [678, 103] on icon at bounding box center [679, 106] width 6 height 6
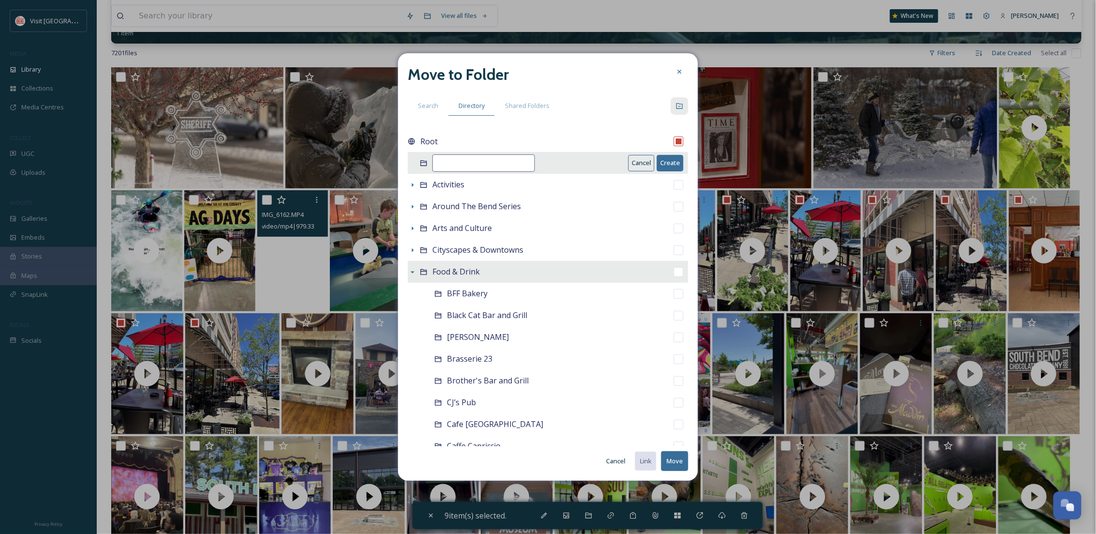
click at [628, 165] on button "Cancel" at bounding box center [641, 163] width 26 height 16
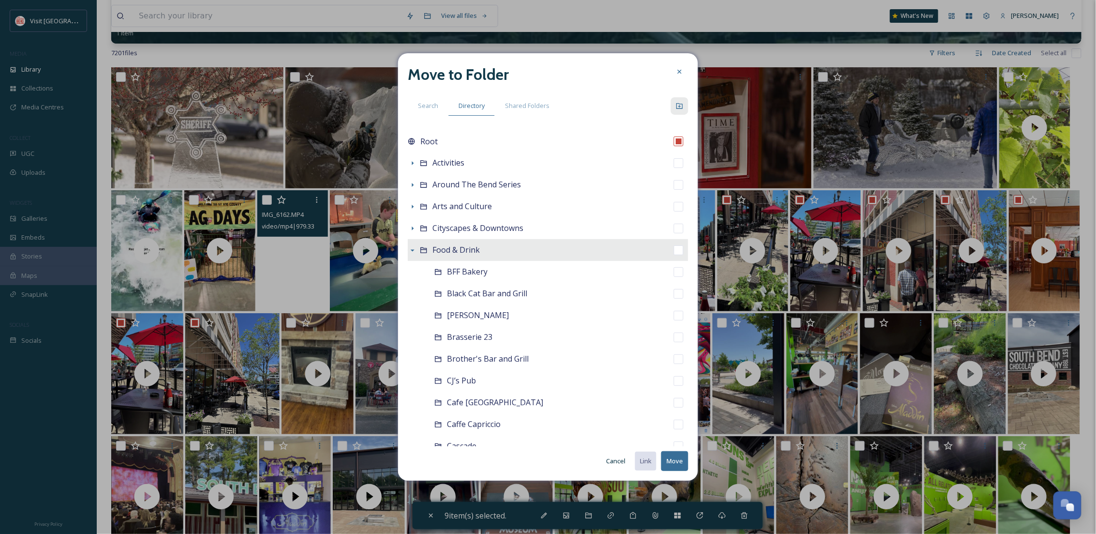
click at [500, 249] on div "Food & Drink" at bounding box center [548, 250] width 281 height 22
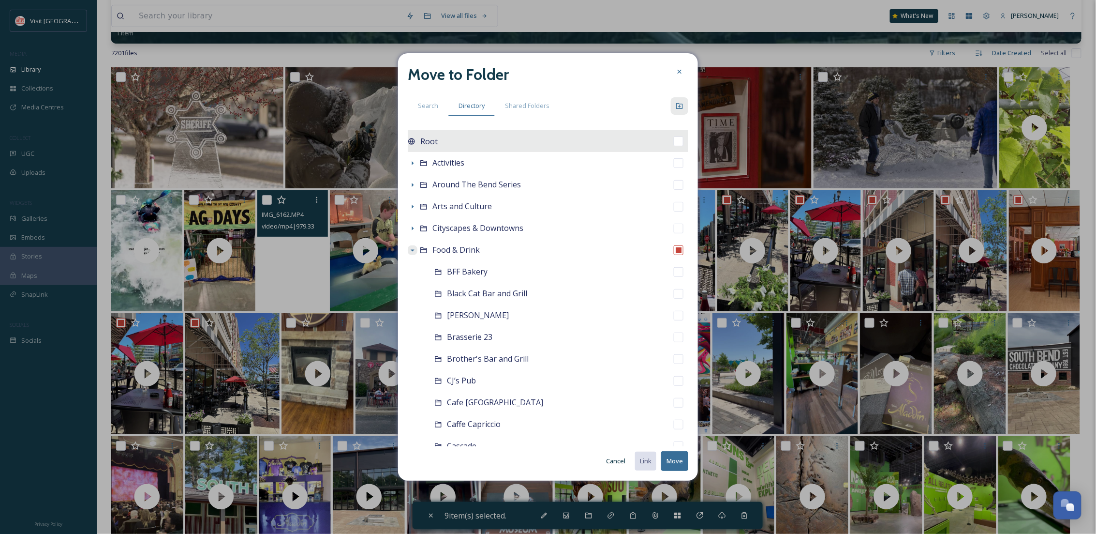
checkbox input "false"
checkbox input "true"
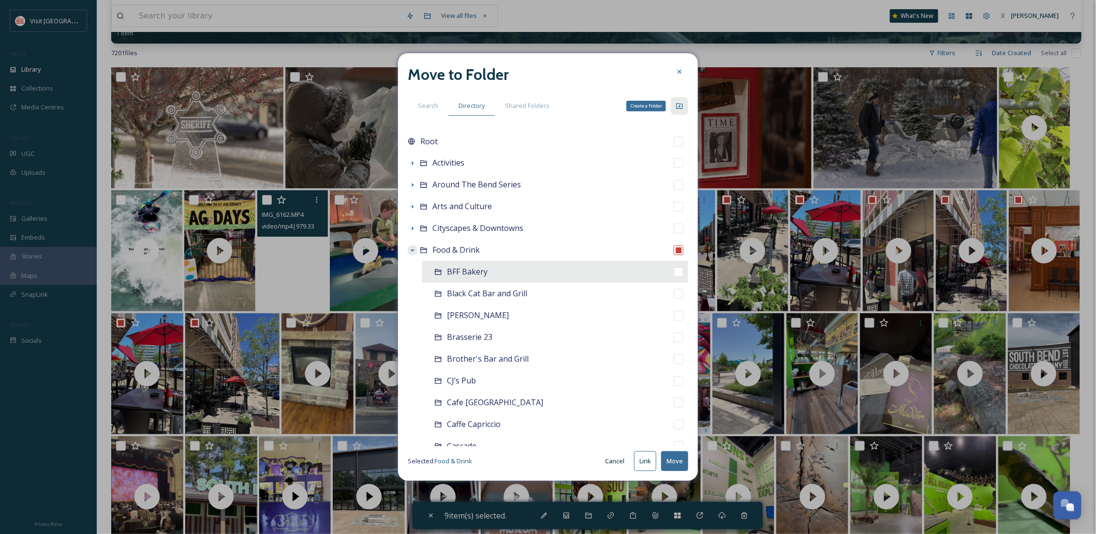
click at [680, 105] on icon at bounding box center [680, 106] width 8 height 8
click at [477, 274] on input at bounding box center [498, 271] width 103 height 17
type input "Peggs"
click at [672, 267] on button "Create" at bounding box center [674, 272] width 27 height 16
checkbox input "false"
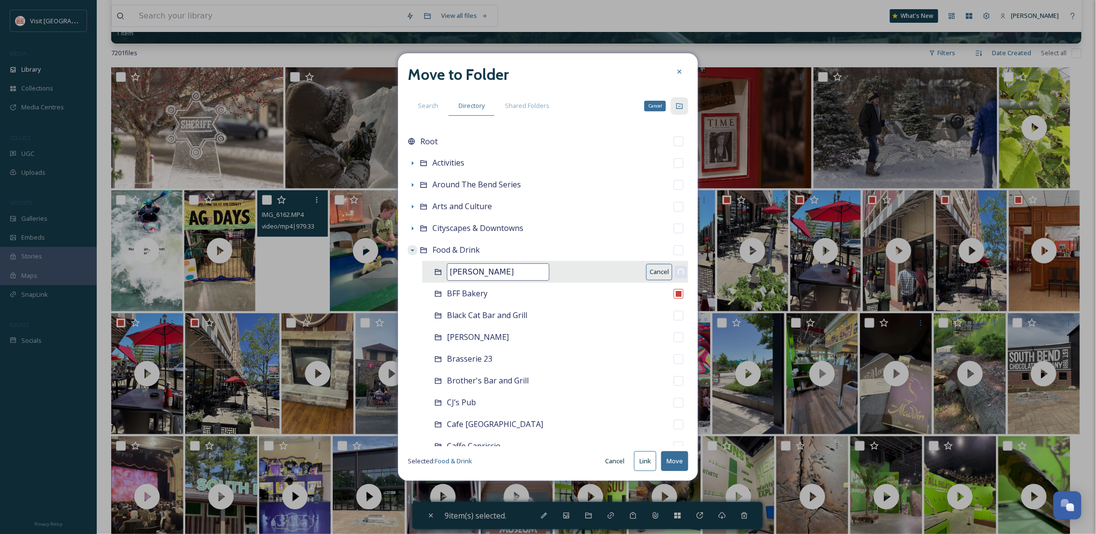
checkbox input "true"
click at [673, 455] on button "Move" at bounding box center [674, 461] width 27 height 20
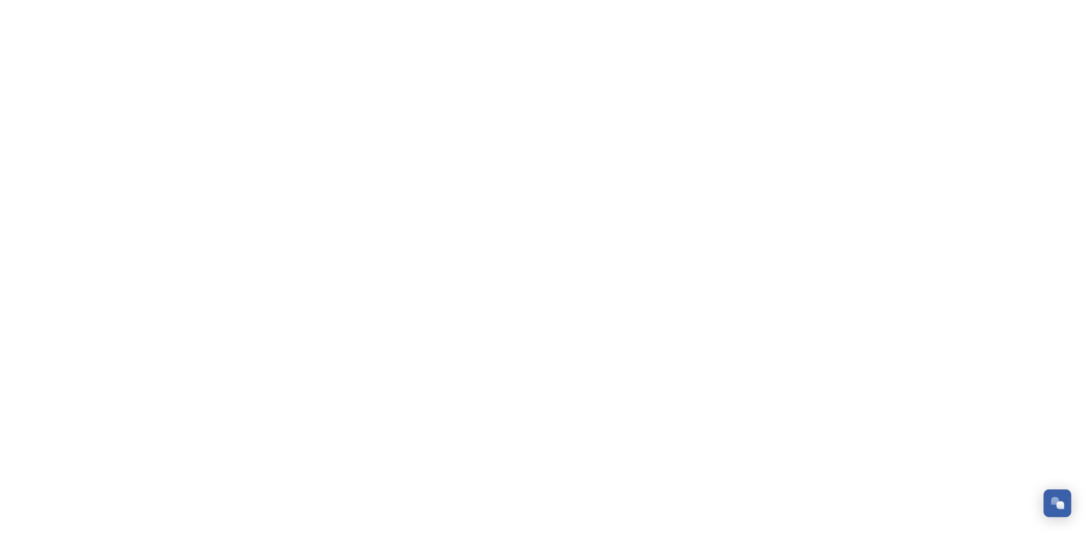
scroll to position [148, 0]
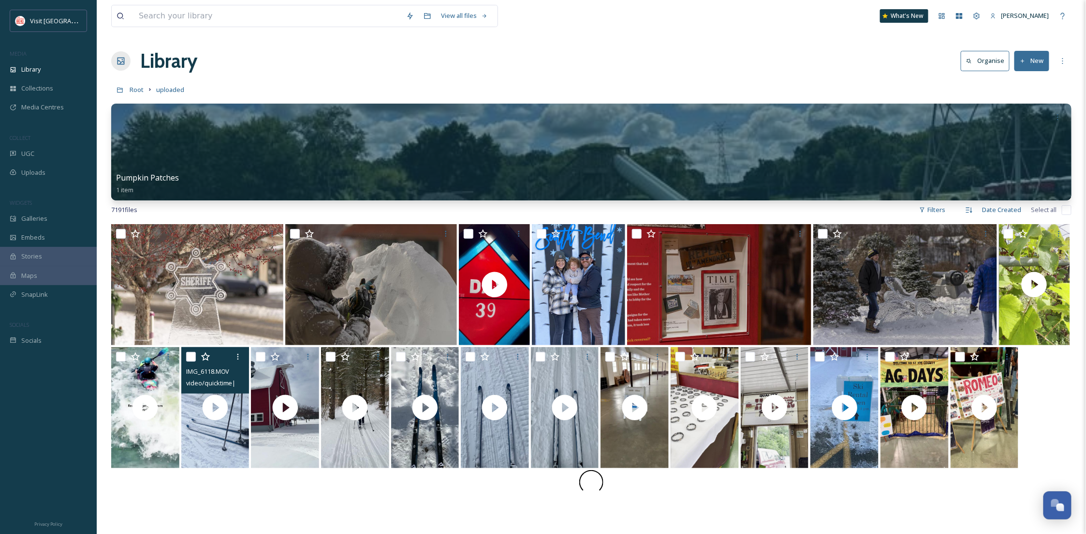
click at [186, 358] on input "checkbox" at bounding box center [191, 357] width 10 height 10
checkbox input "true"
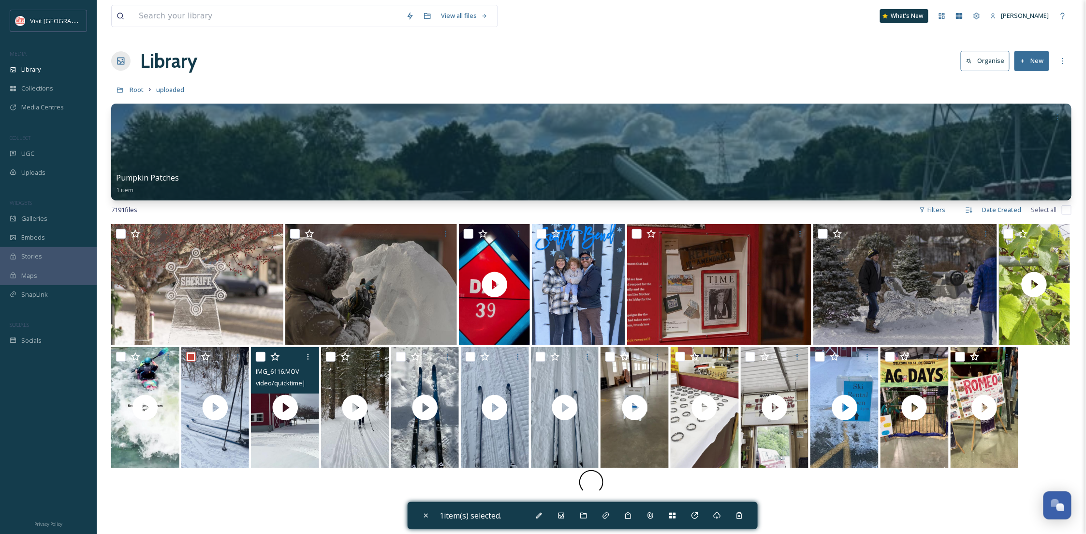
click at [262, 357] on input "checkbox" at bounding box center [261, 357] width 10 height 10
checkbox input "true"
click at [330, 355] on input "checkbox" at bounding box center [331, 357] width 10 height 10
checkbox input "true"
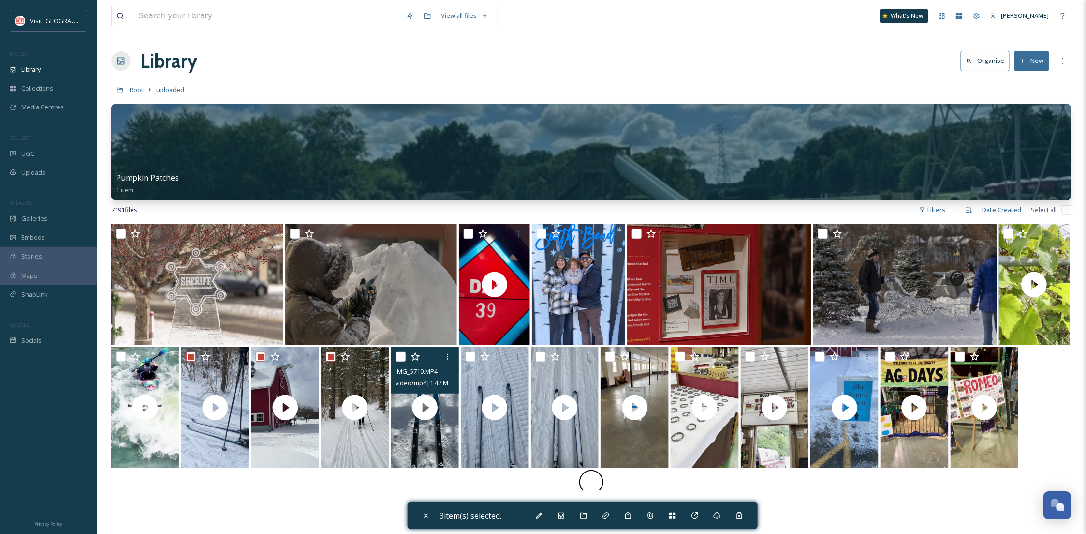
click at [403, 358] on input "checkbox" at bounding box center [401, 357] width 10 height 10
checkbox input "true"
click at [472, 359] on input "checkbox" at bounding box center [471, 357] width 10 height 10
checkbox input "true"
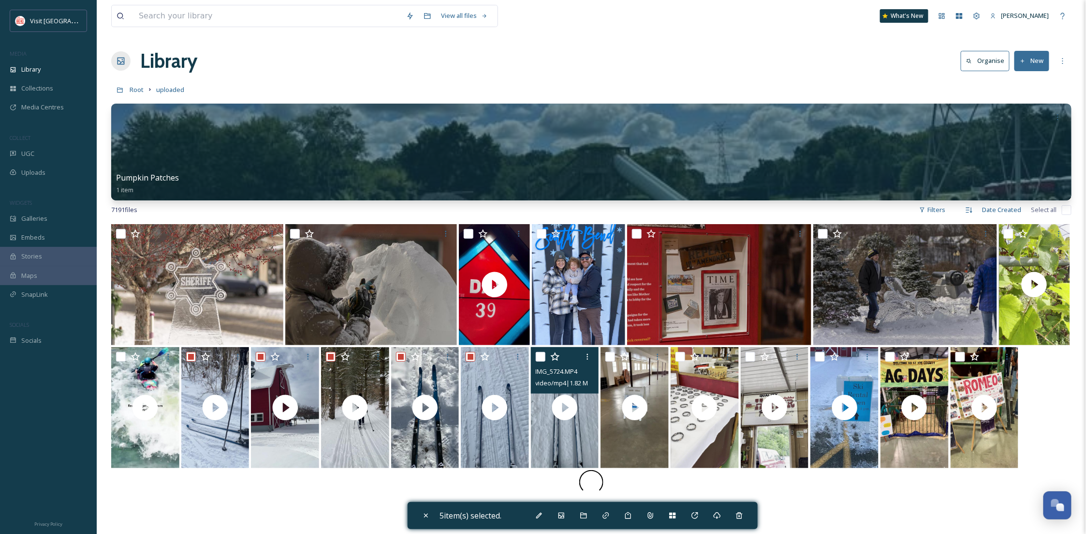
click at [540, 361] on div at bounding box center [566, 356] width 61 height 17
click at [540, 356] on input "checkbox" at bounding box center [541, 357] width 10 height 10
checkbox input "true"
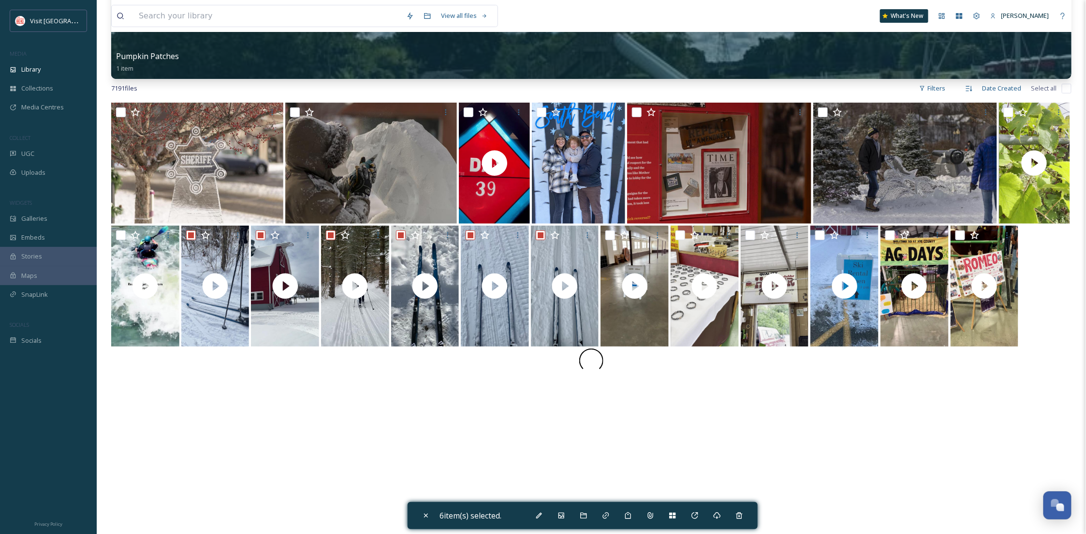
scroll to position [172, 0]
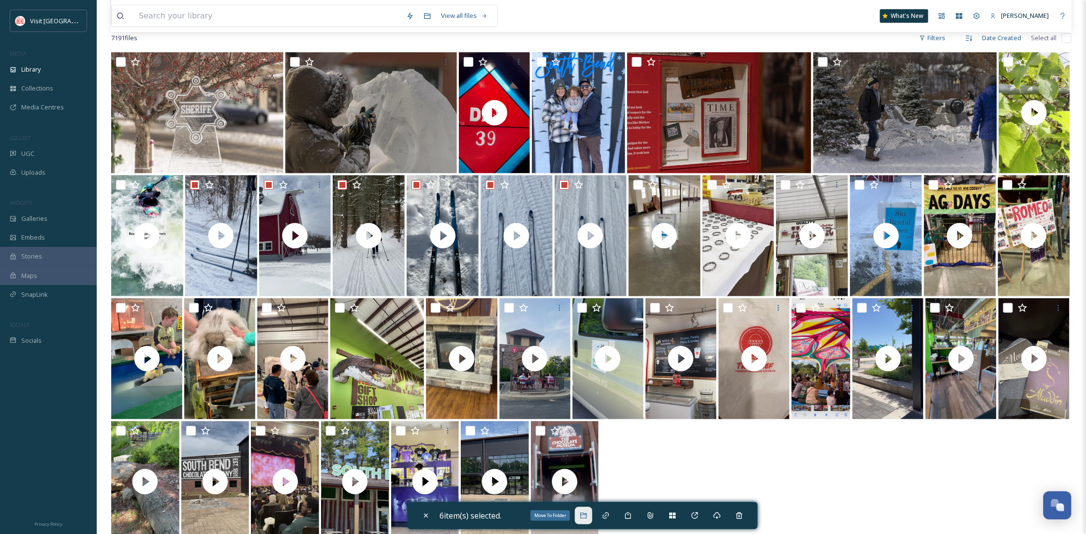
click at [581, 518] on div "Move To Folder" at bounding box center [583, 514] width 17 height 17
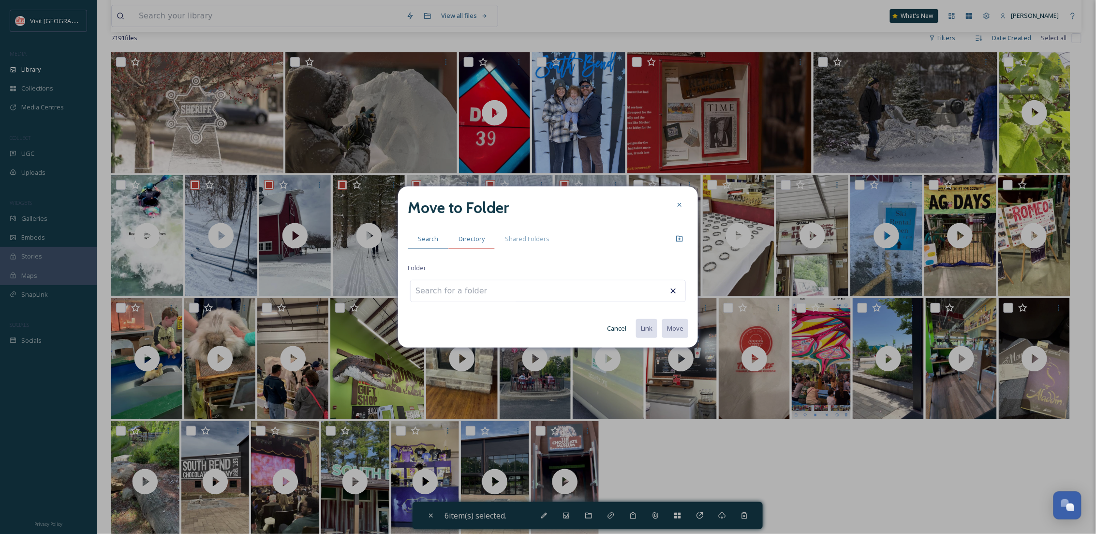
click at [466, 239] on span "Directory" at bounding box center [472, 238] width 26 height 9
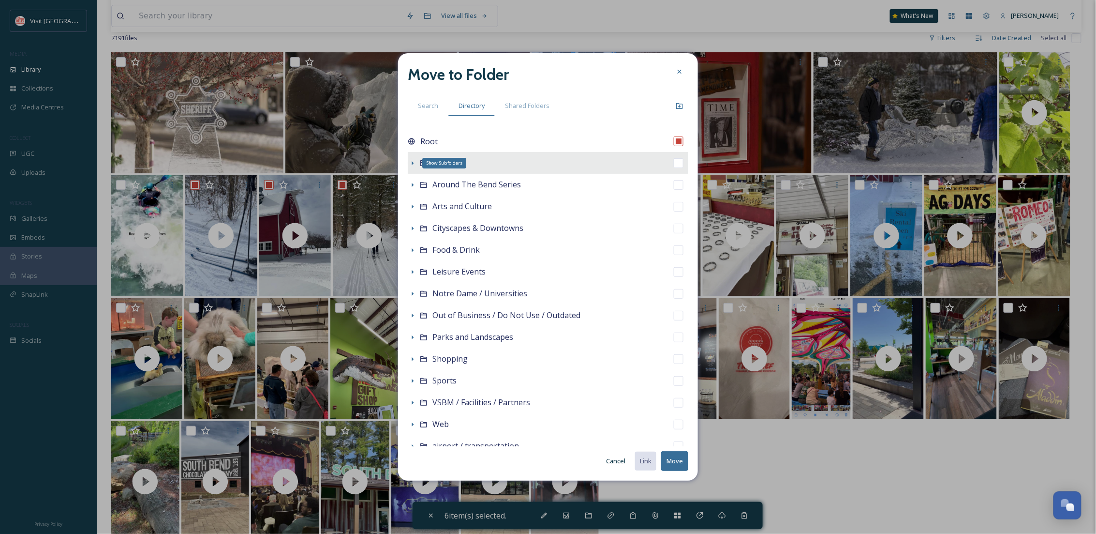
click at [414, 161] on icon at bounding box center [413, 163] width 8 height 8
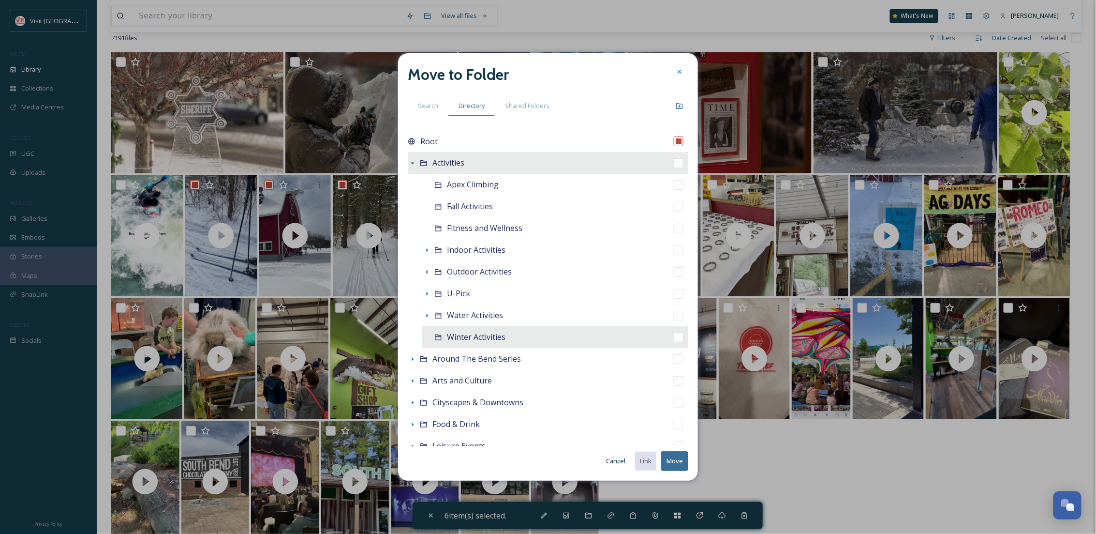
click at [454, 341] on span "Winter Activities" at bounding box center [476, 336] width 59 height 11
checkbox input "false"
checkbox input "true"
click at [677, 463] on button "Move" at bounding box center [674, 461] width 27 height 20
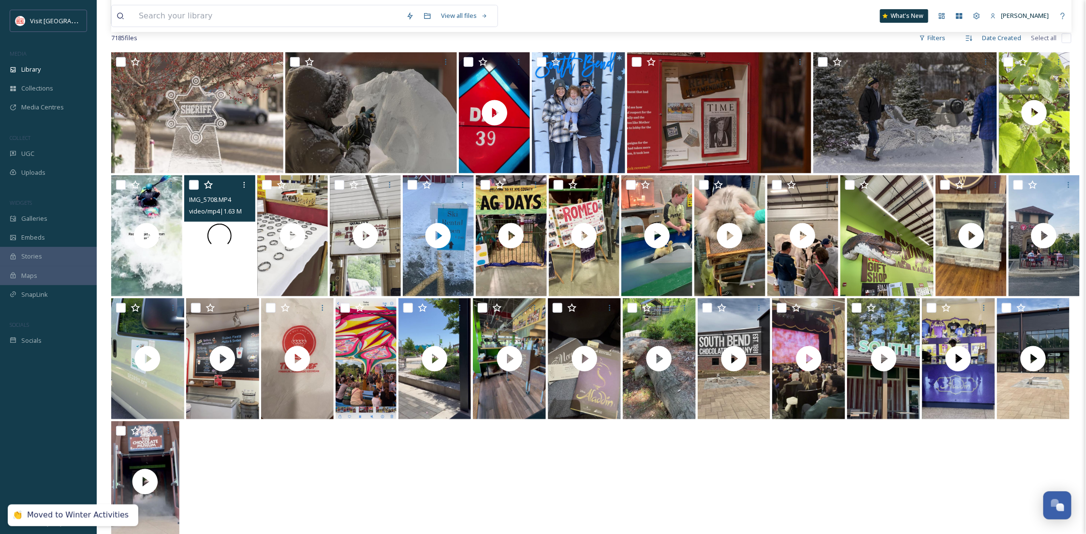
click at [199, 247] on div at bounding box center [219, 235] width 71 height 121
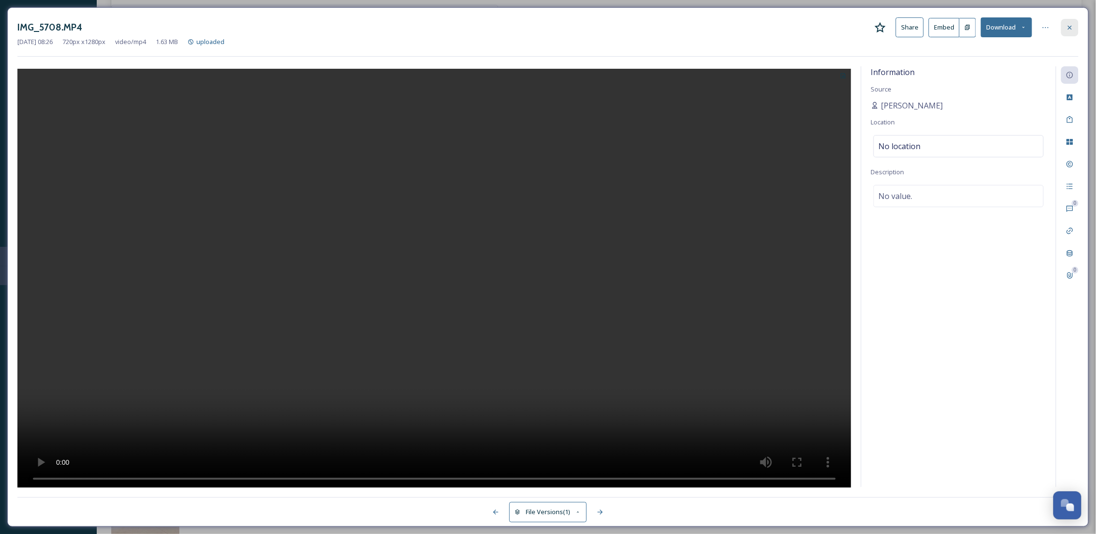
click at [1066, 30] on icon at bounding box center [1070, 28] width 8 height 8
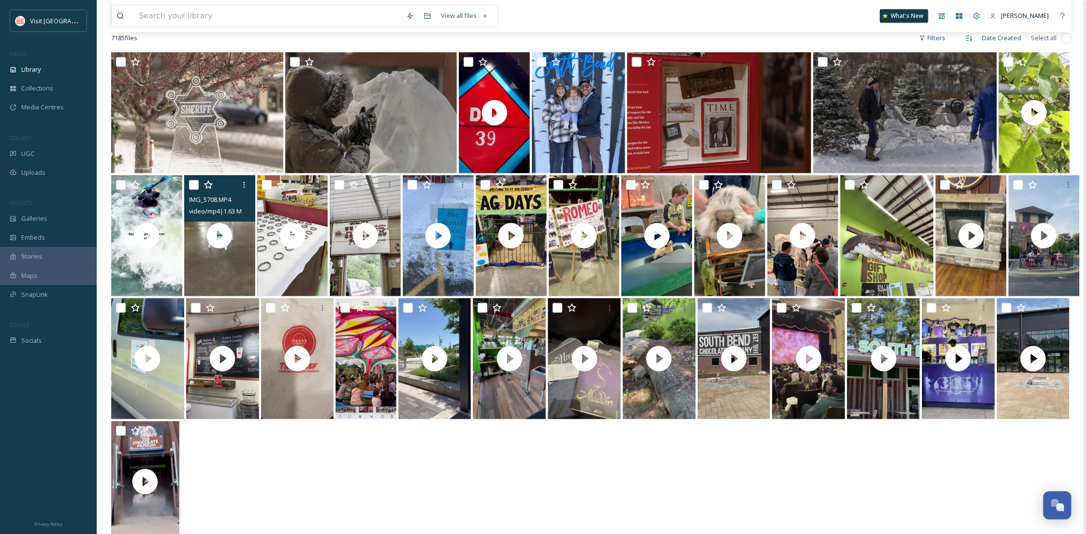
click at [192, 184] on input "checkbox" at bounding box center [194, 185] width 10 height 10
checkbox input "true"
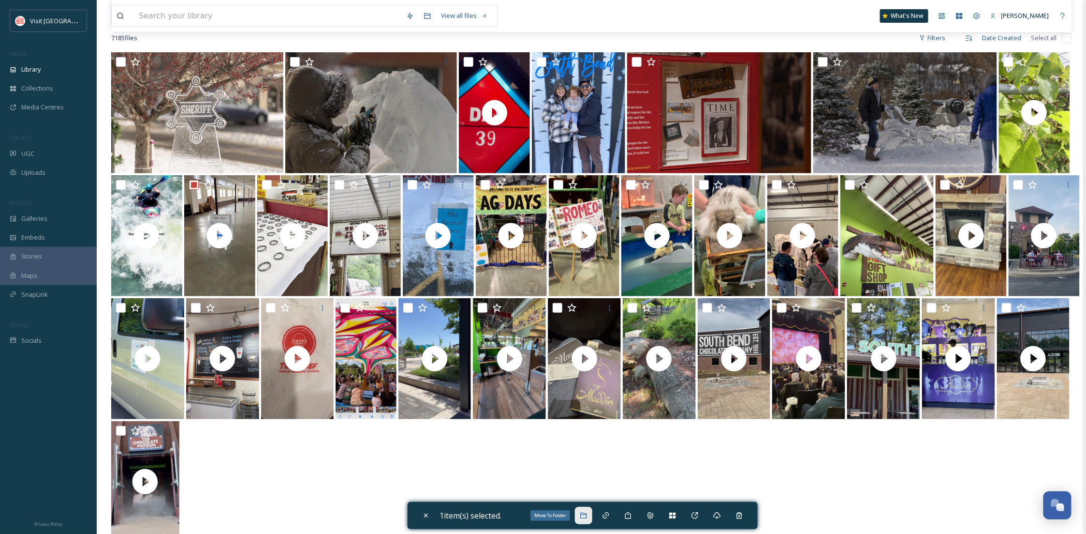
click at [584, 520] on div "Move To Folder" at bounding box center [583, 514] width 17 height 17
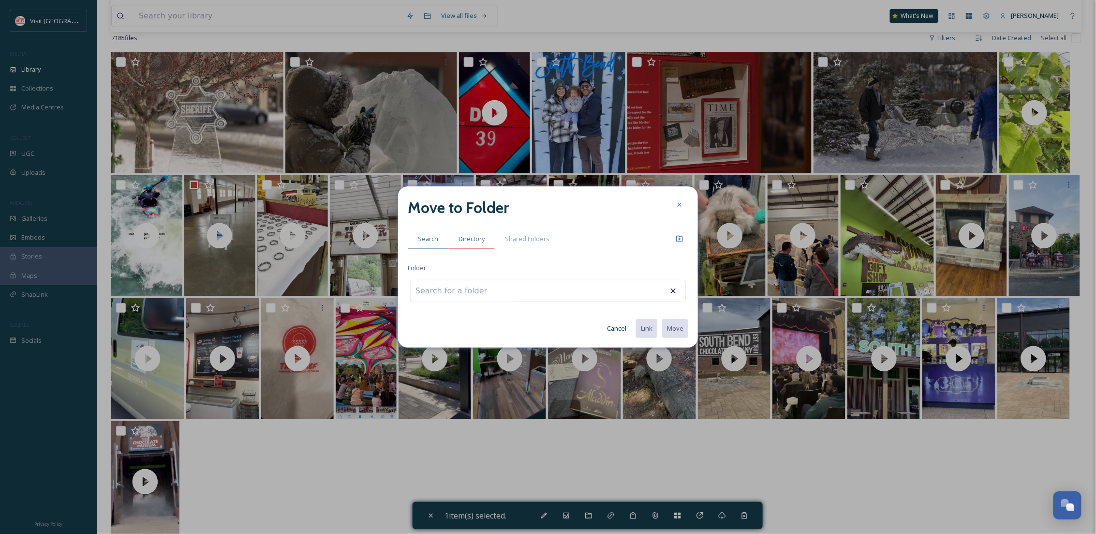
click at [464, 239] on span "Directory" at bounding box center [472, 238] width 26 height 9
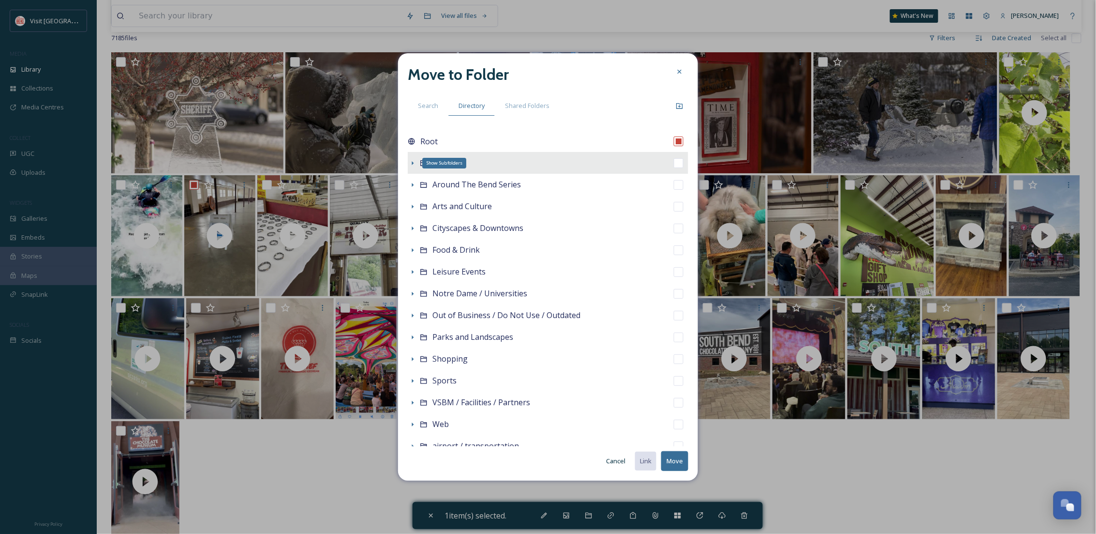
click at [412, 163] on icon at bounding box center [413, 163] width 8 height 8
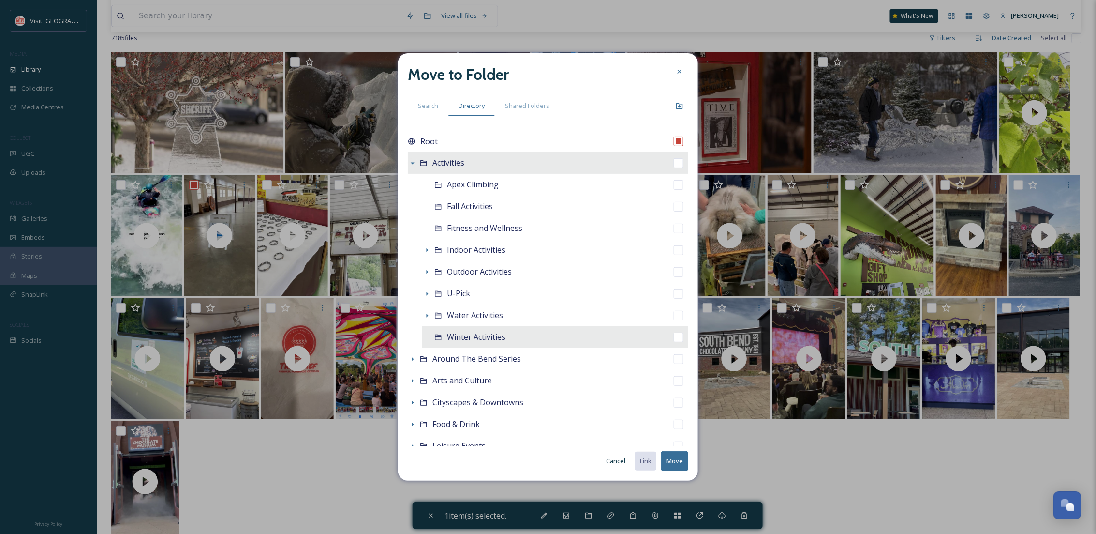
click at [500, 344] on div "Winter Activities" at bounding box center [555, 337] width 266 height 22
checkbox input "false"
checkbox input "true"
click at [676, 461] on button "Move" at bounding box center [674, 461] width 27 height 20
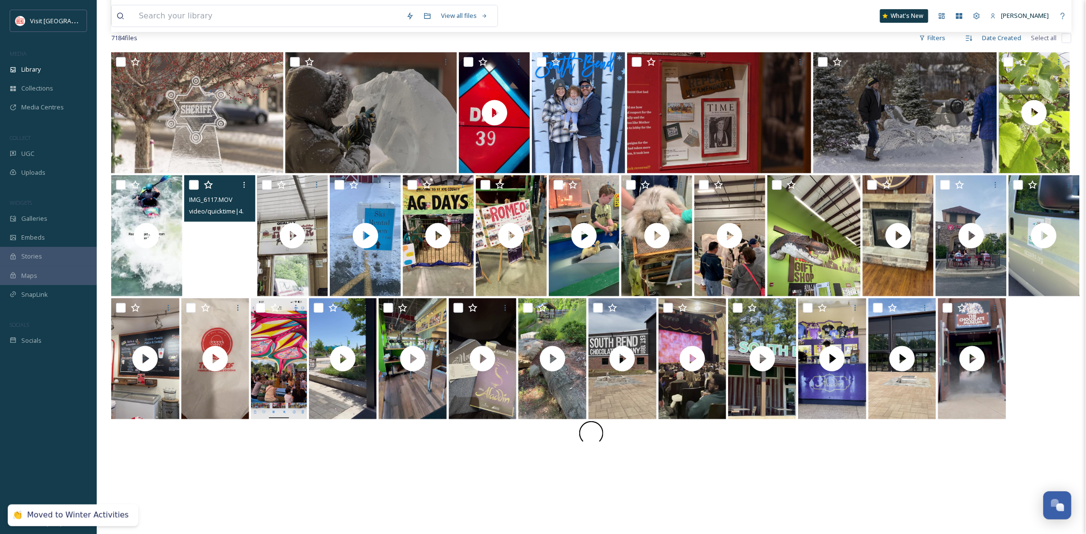
click at [220, 250] on video "IMG_6117.MOV" at bounding box center [219, 235] width 71 height 121
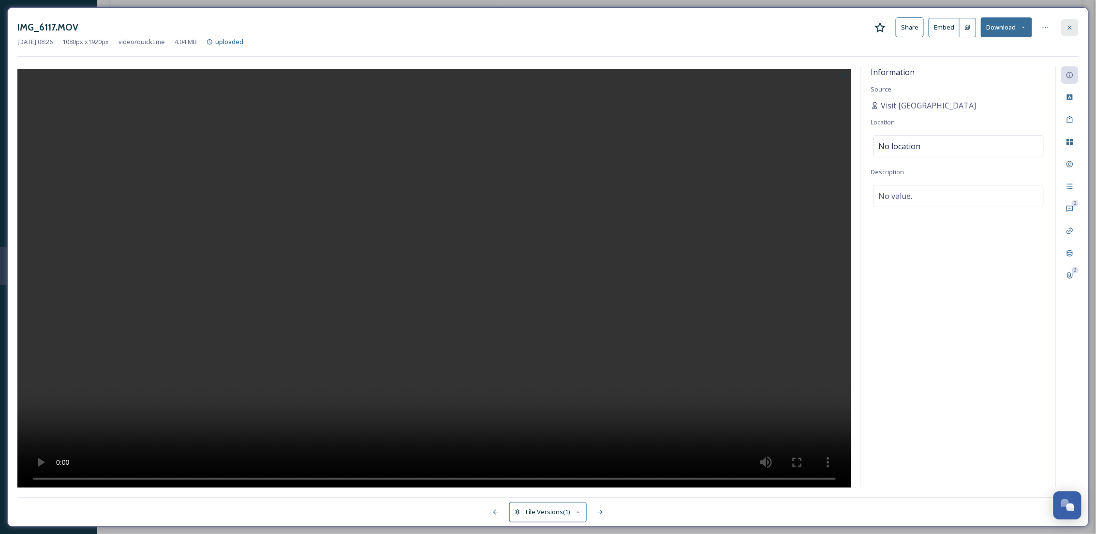
click at [1071, 24] on icon at bounding box center [1070, 28] width 8 height 8
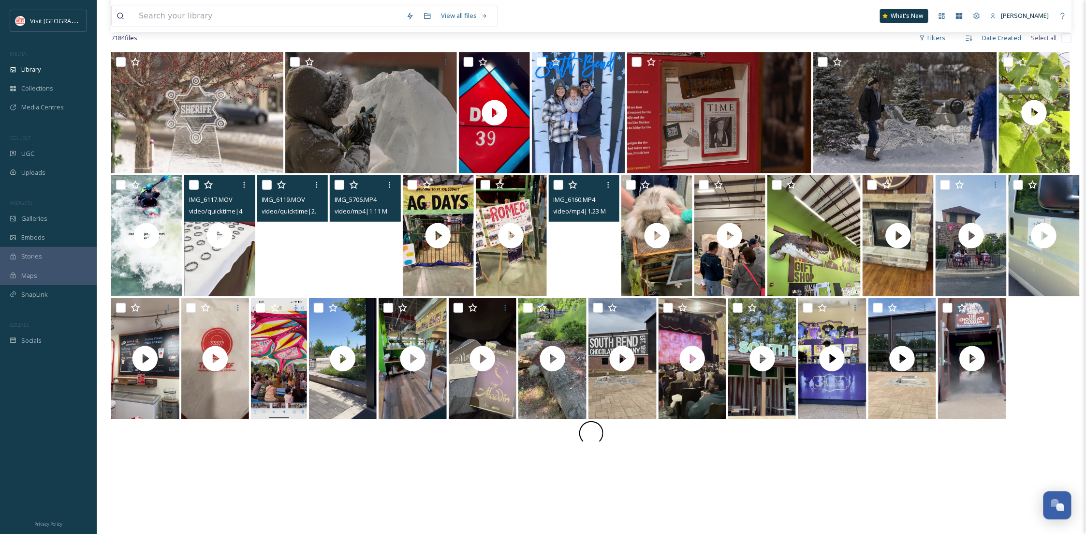
drag, startPoint x: 324, startPoint y: 263, endPoint x: 296, endPoint y: 269, distance: 28.9
click at [296, 269] on video "IMG_6119.MOV" at bounding box center [292, 235] width 71 height 121
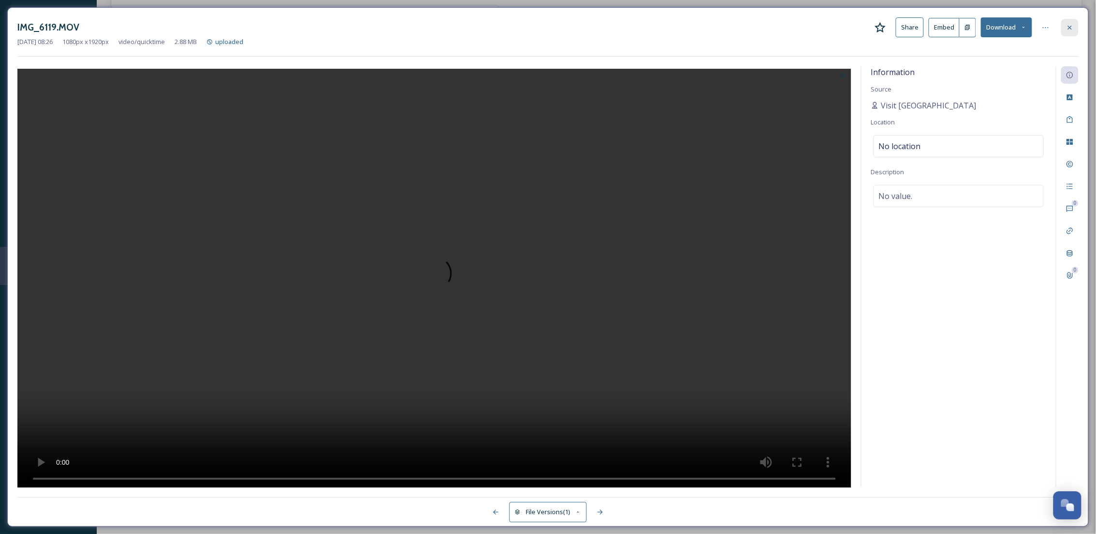
click at [1069, 24] on icon at bounding box center [1070, 28] width 8 height 8
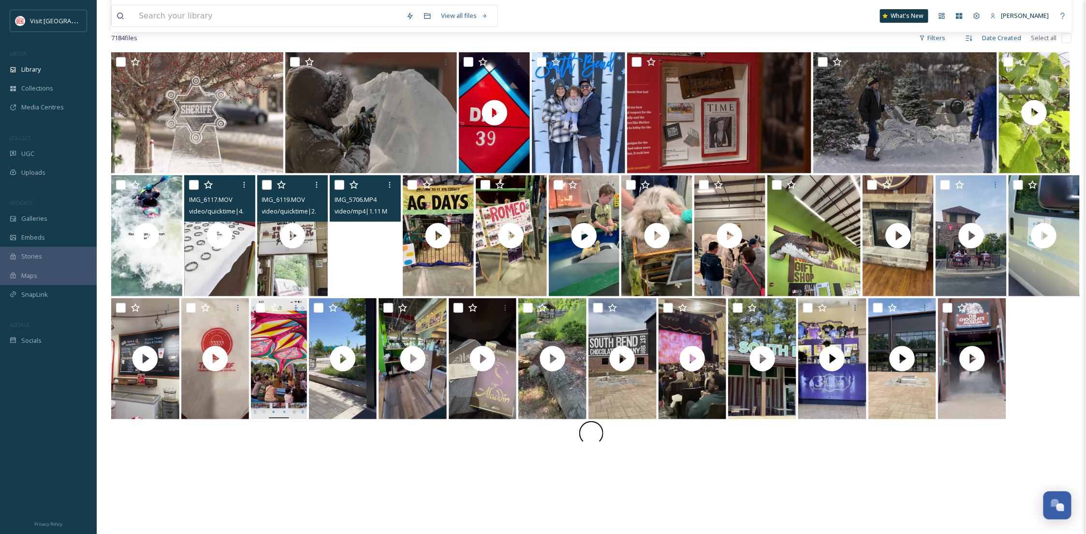
click at [391, 282] on video "IMG_5706.MP4" at bounding box center [365, 235] width 71 height 121
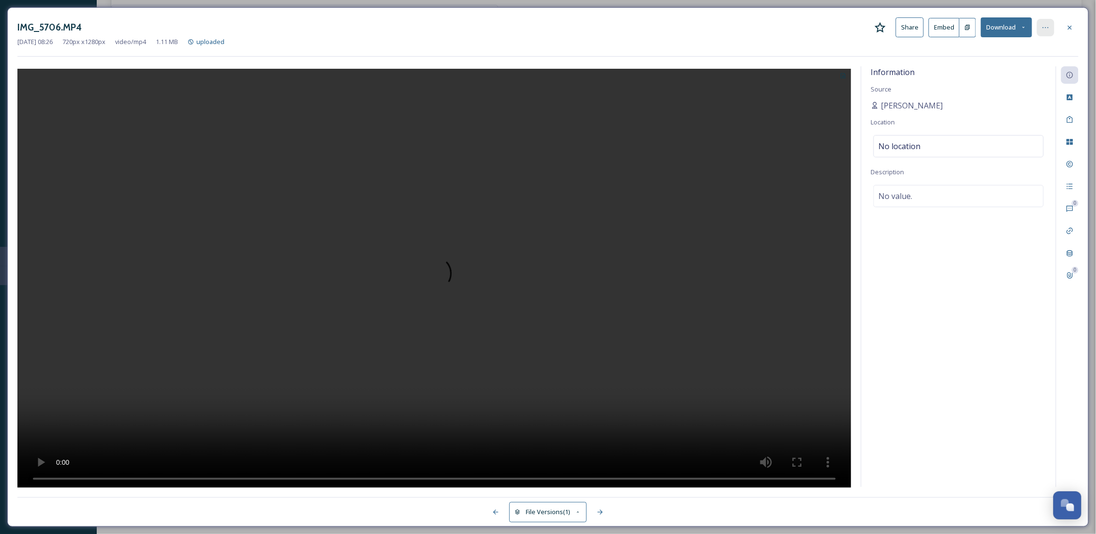
click at [1049, 24] on icon at bounding box center [1046, 28] width 8 height 8
click at [1008, 64] on div "Move to Folder" at bounding box center [998, 67] width 115 height 19
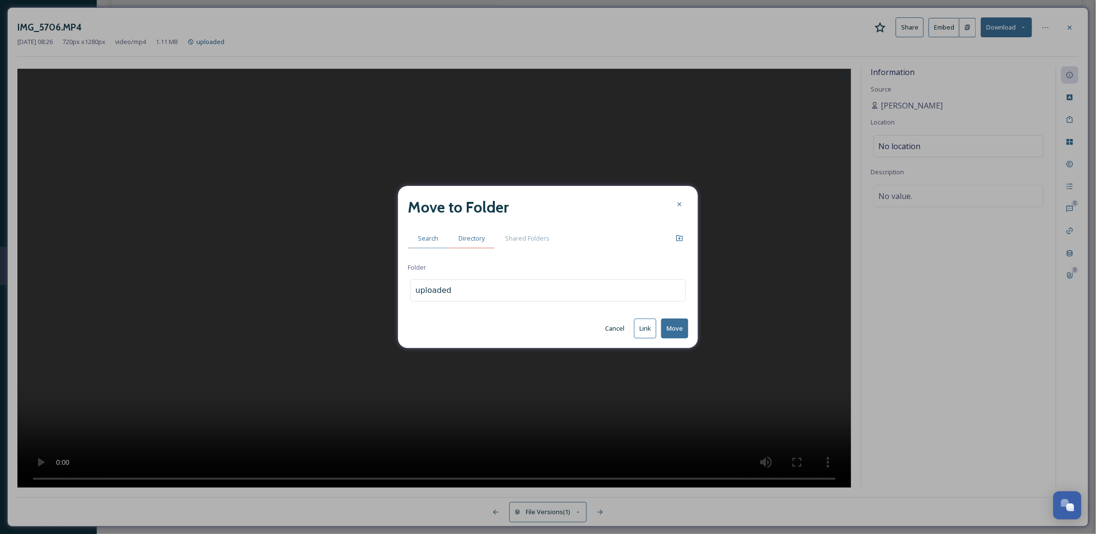
click at [489, 240] on div "Directory" at bounding box center [471, 238] width 46 height 20
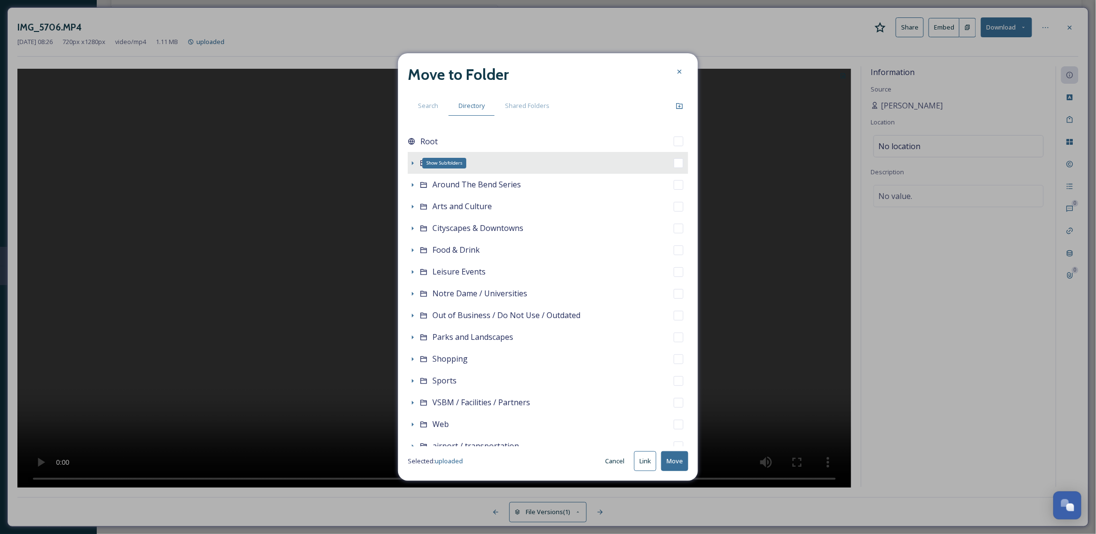
click at [413, 161] on icon at bounding box center [413, 163] width 8 height 8
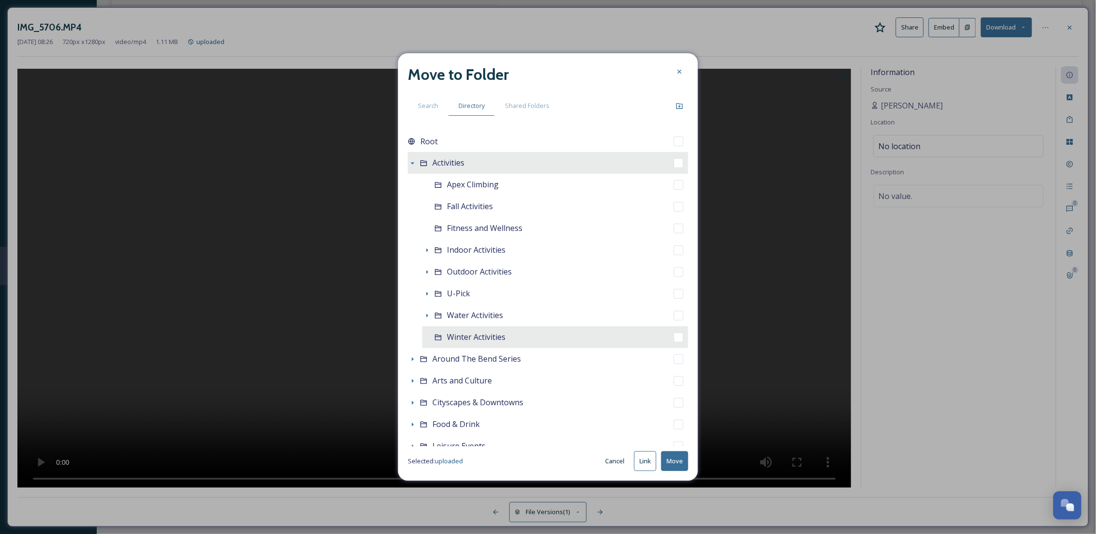
click at [457, 332] on span "Winter Activities" at bounding box center [476, 336] width 59 height 11
checkbox input "false"
checkbox input "true"
click at [685, 460] on button "Move" at bounding box center [674, 461] width 27 height 20
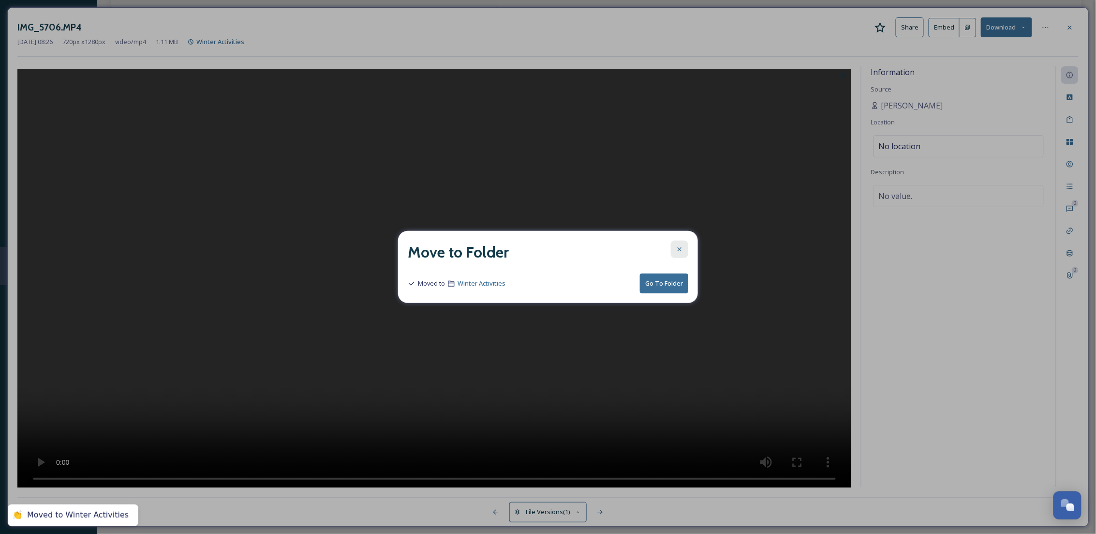
click at [679, 250] on icon at bounding box center [680, 249] width 8 height 8
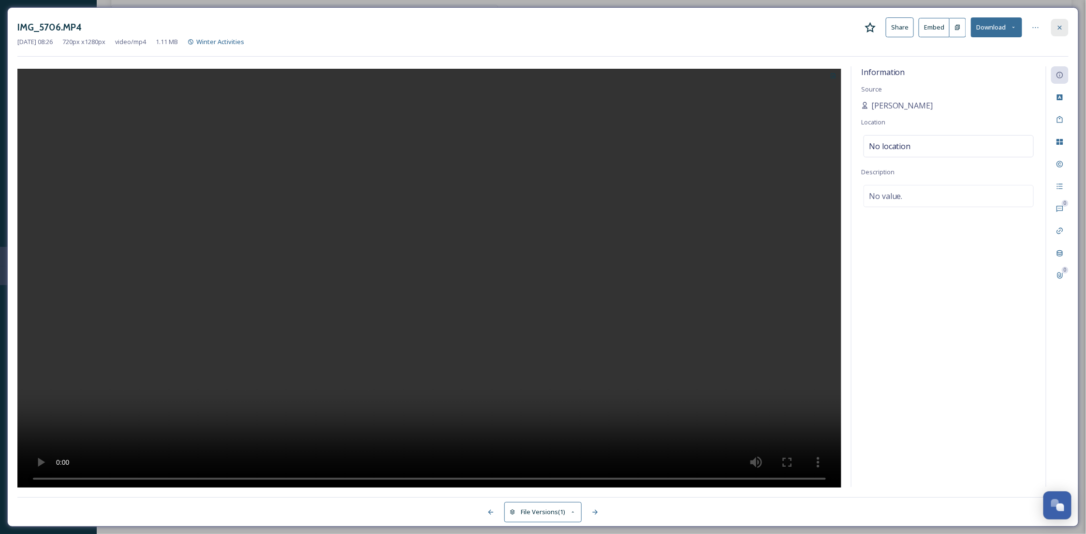
click at [1055, 25] on div at bounding box center [1060, 27] width 17 height 17
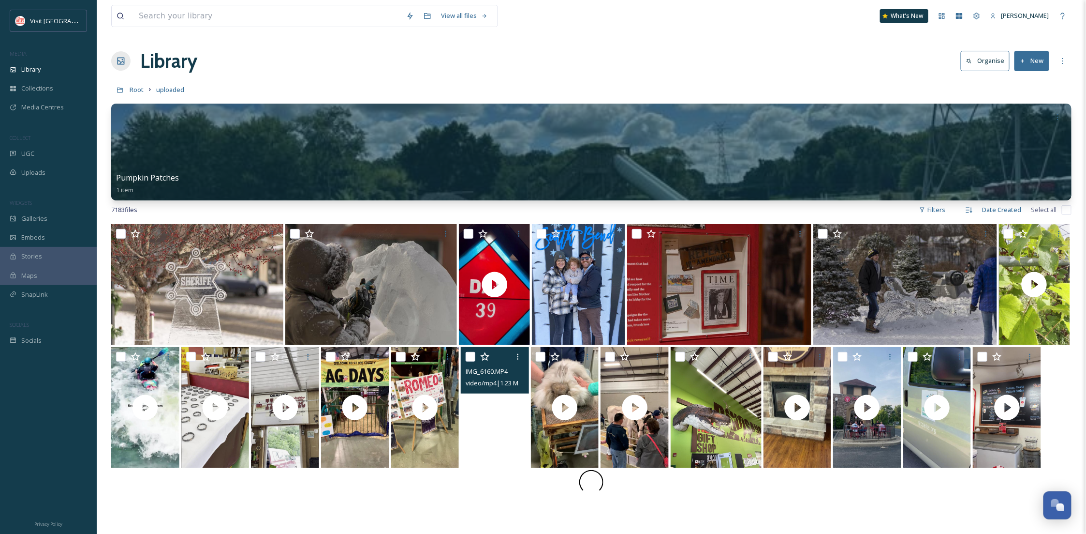
scroll to position [172, 0]
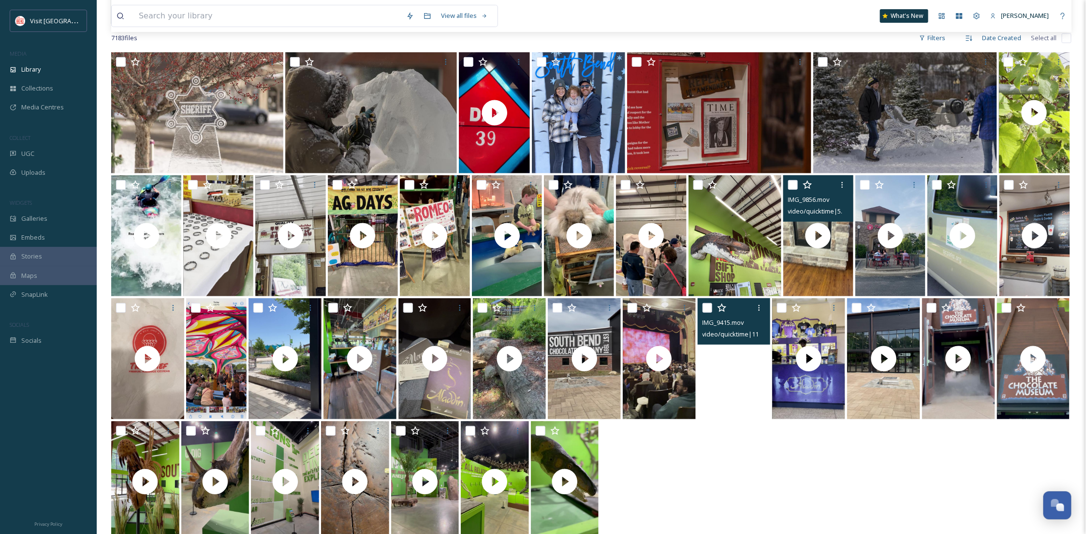
click at [790, 182] on input "checkbox" at bounding box center [793, 185] width 10 height 10
checkbox input "true"
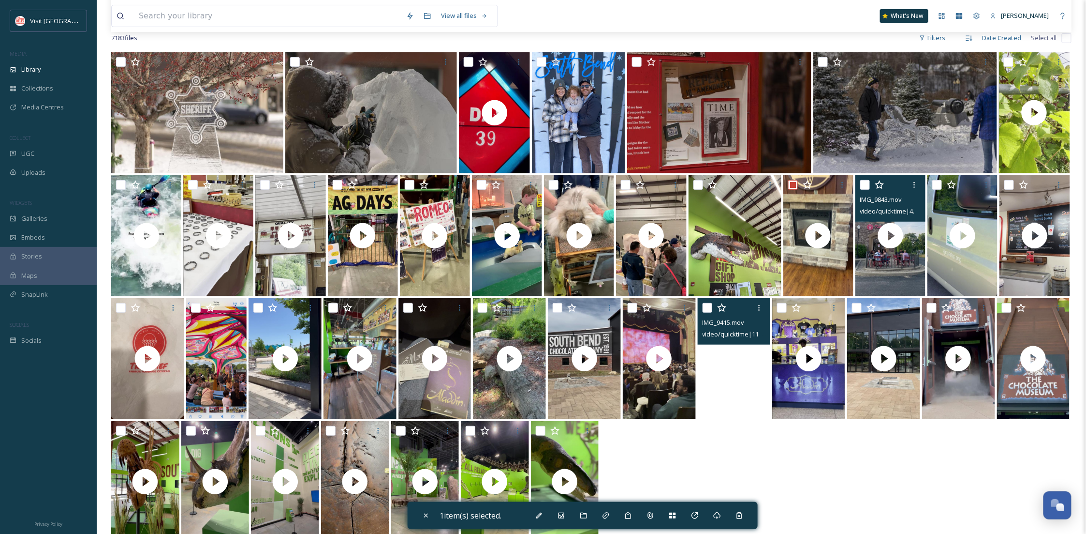
click at [868, 180] on input "checkbox" at bounding box center [866, 185] width 10 height 10
checkbox input "true"
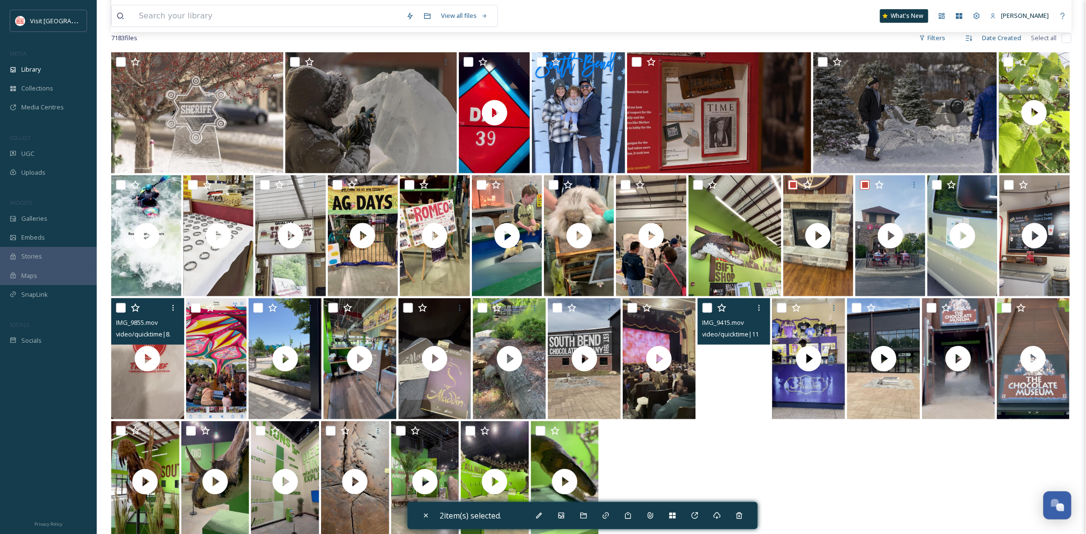
click at [123, 308] on input "checkbox" at bounding box center [121, 308] width 10 height 10
checkbox input "true"
click at [586, 514] on icon at bounding box center [584, 515] width 8 height 8
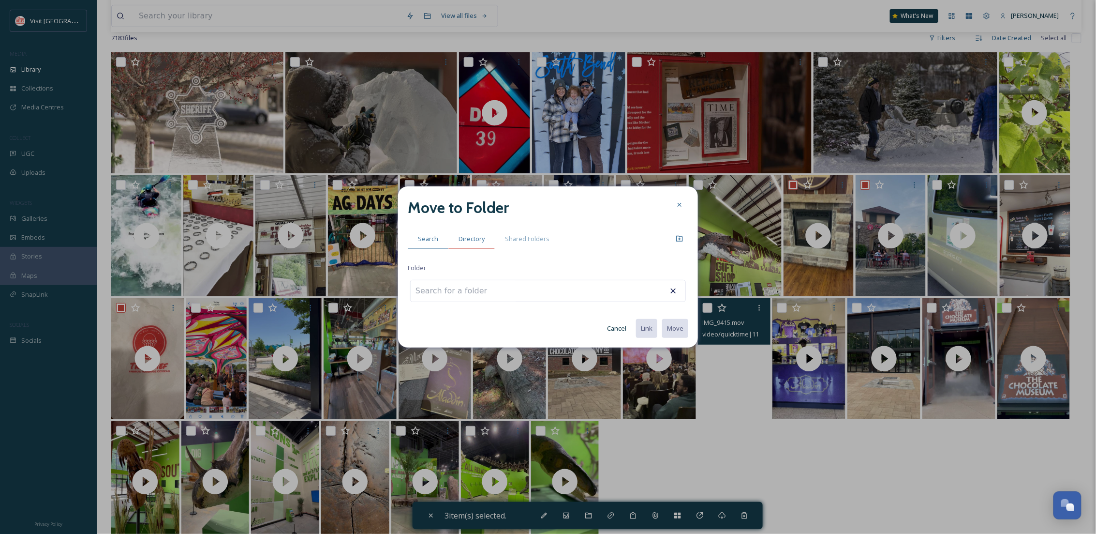
click at [476, 237] on span "Directory" at bounding box center [472, 238] width 26 height 9
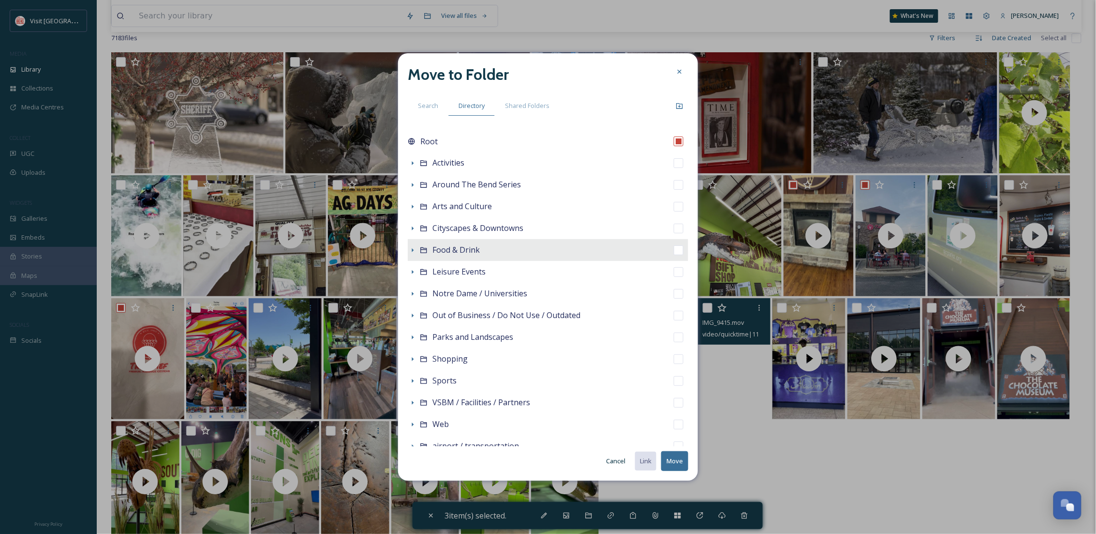
click at [420, 250] on icon at bounding box center [424, 250] width 8 height 8
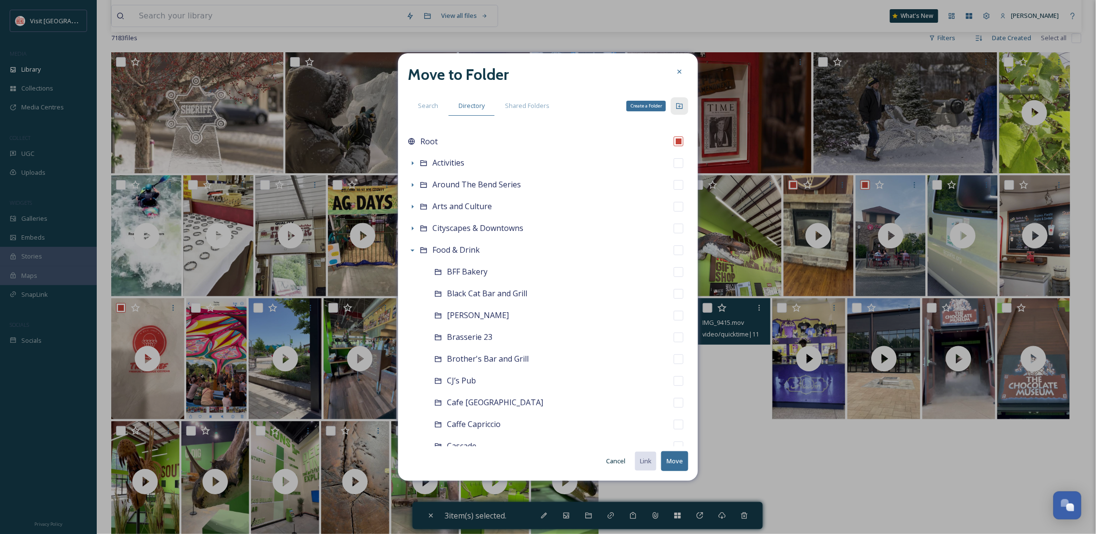
click at [676, 102] on icon at bounding box center [680, 106] width 8 height 8
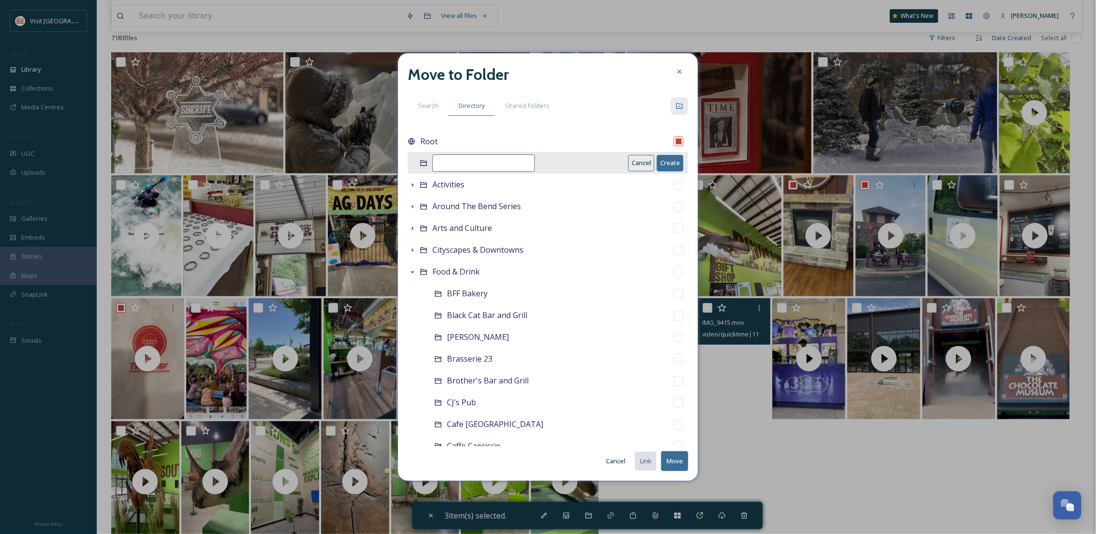
click at [628, 158] on button "Cancel" at bounding box center [641, 163] width 26 height 16
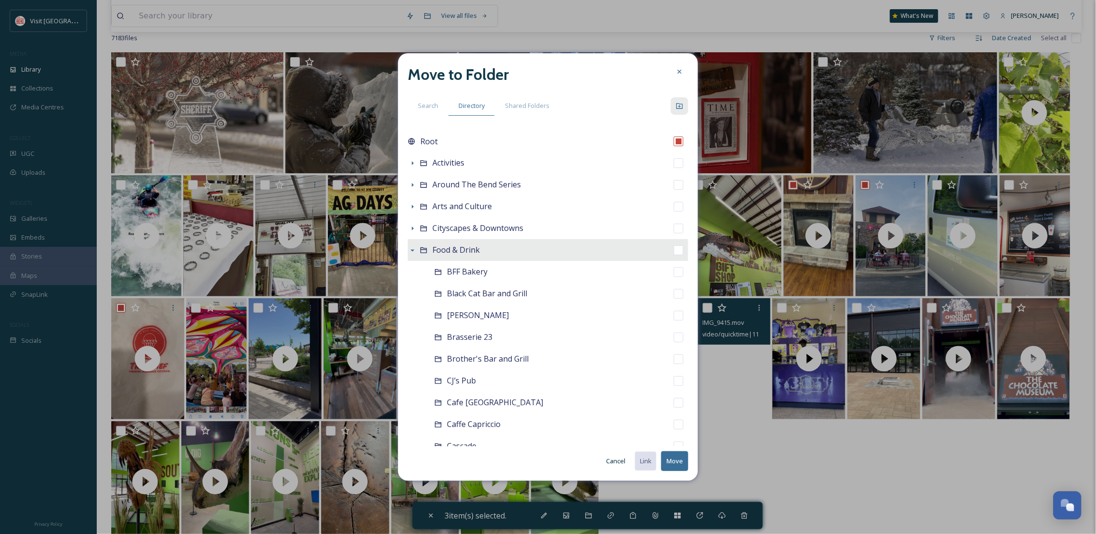
click at [516, 253] on div "Food & Drink" at bounding box center [548, 250] width 281 height 22
checkbox input "false"
checkbox input "true"
click at [685, 106] on div "Create a Folder" at bounding box center [679, 105] width 17 height 17
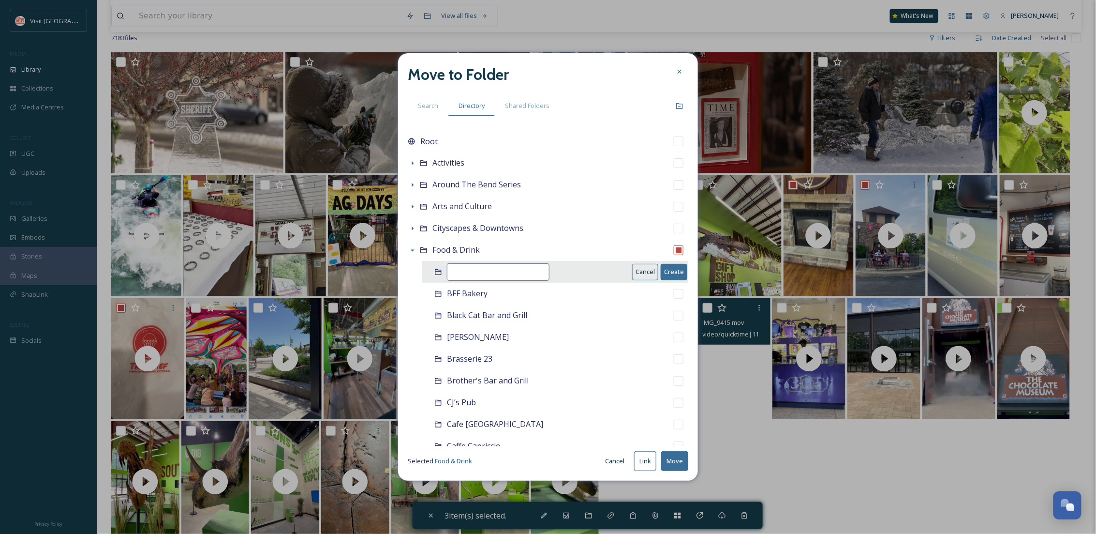
click at [505, 268] on input at bounding box center [498, 271] width 103 height 17
type input "The Cheif"
click at [661, 269] on button "Create" at bounding box center [674, 272] width 27 height 16
checkbox input "false"
checkbox input "true"
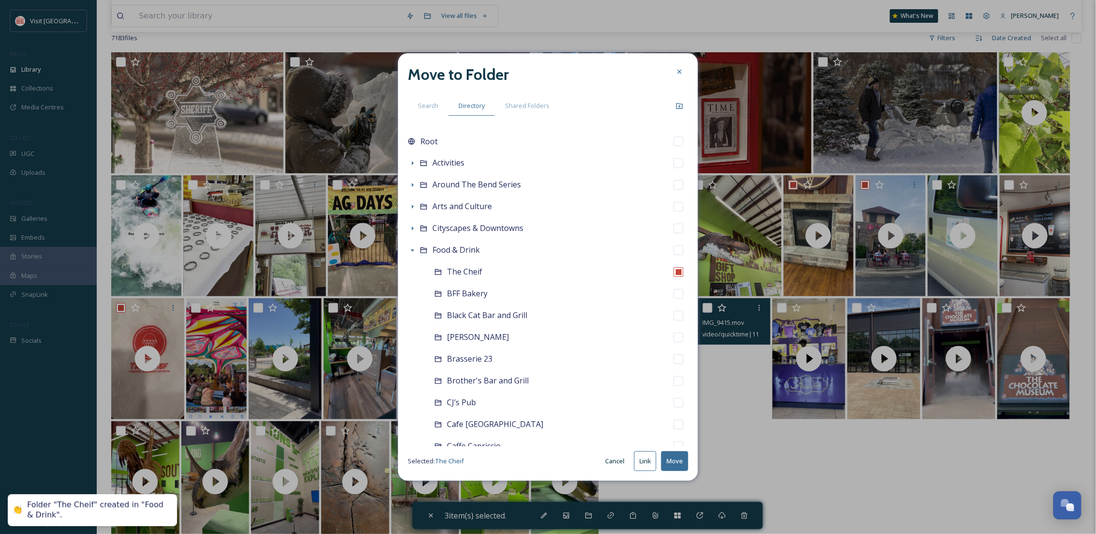
click at [667, 469] on button "Move" at bounding box center [674, 461] width 27 height 20
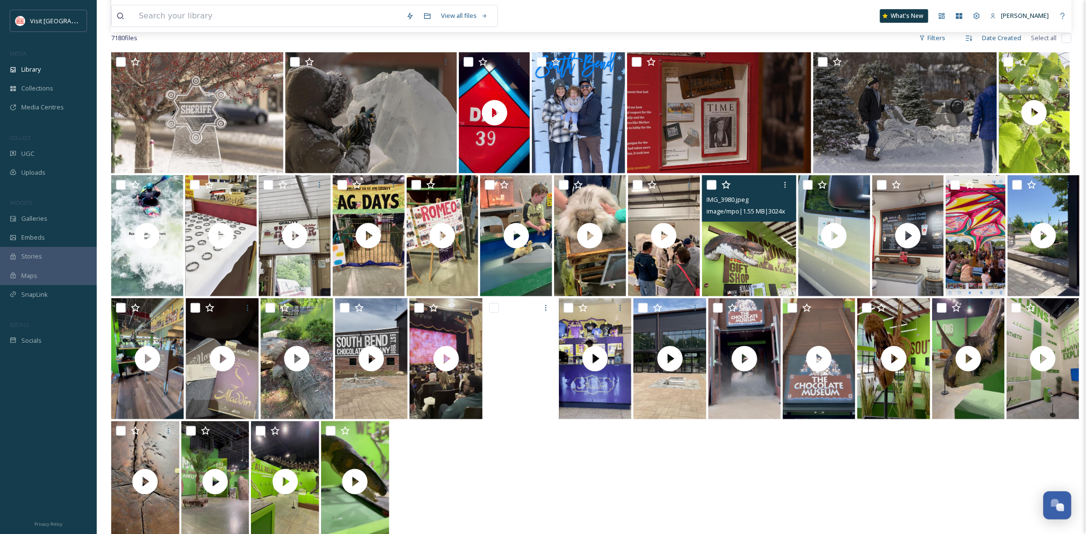
click at [706, 182] on div "IMG_3980.jpeg image/mpo | 1.55 MB | 3024 x 4032" at bounding box center [749, 198] width 95 height 46
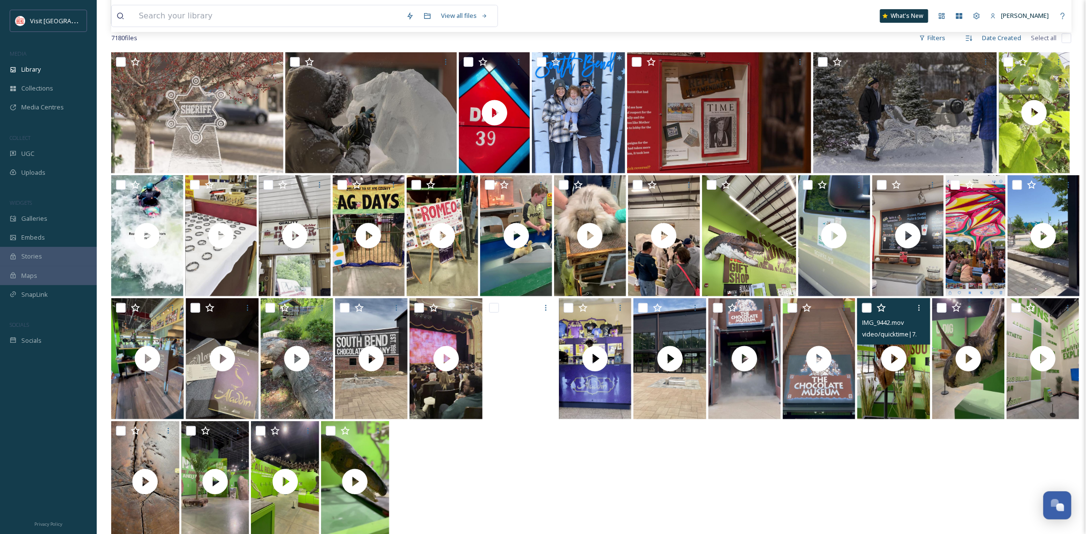
click at [863, 307] on input "checkbox" at bounding box center [867, 308] width 10 height 10
checkbox input "true"
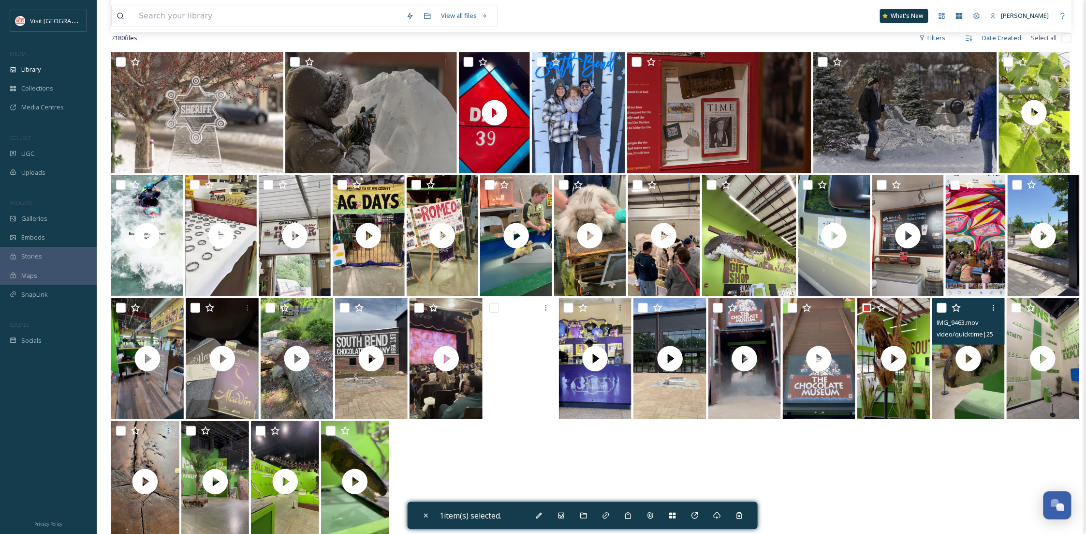
click at [936, 307] on div "IMG_9463.mov video/quicktime | 25.39 MB | 1080 x 1920" at bounding box center [969, 321] width 73 height 46
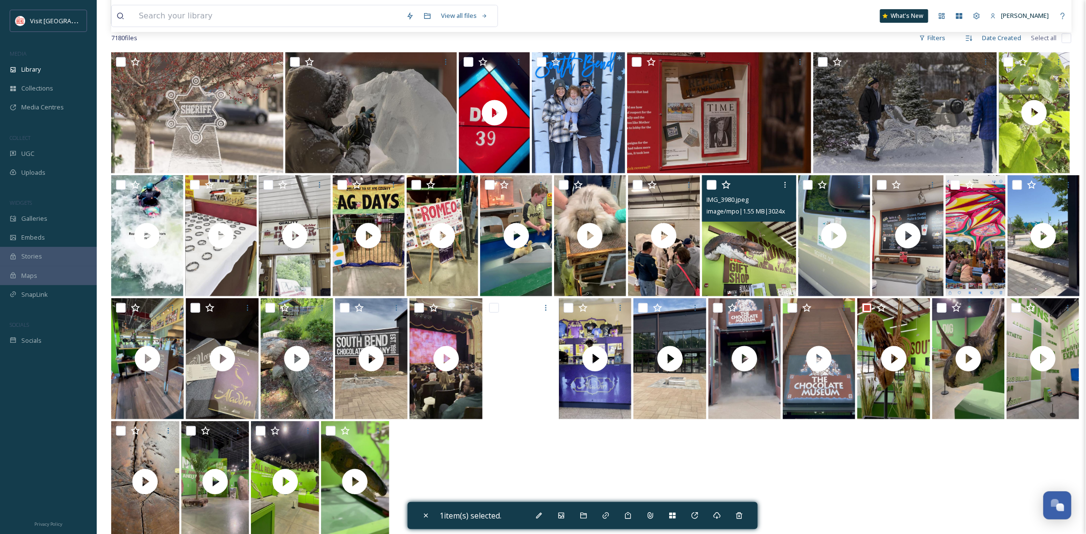
click at [712, 180] on input "checkbox" at bounding box center [712, 185] width 10 height 10
checkbox input "true"
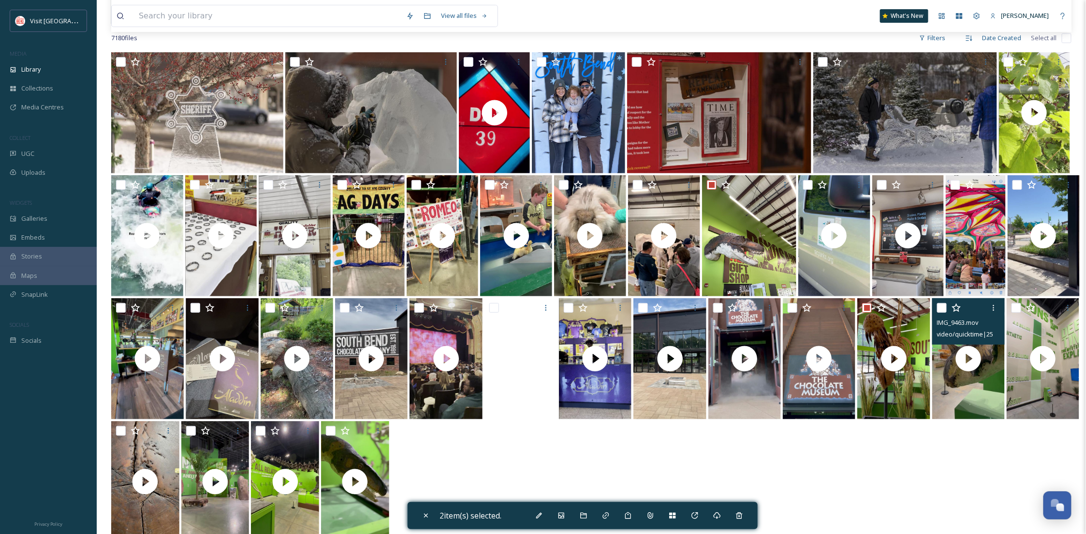
click at [939, 307] on input "checkbox" at bounding box center [942, 308] width 10 height 10
checkbox input "true"
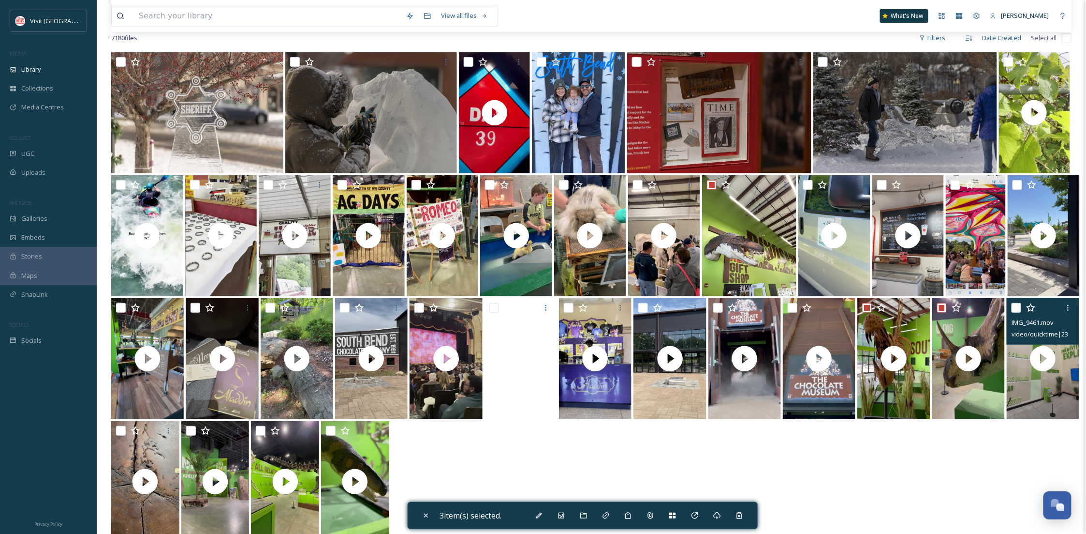
click at [1016, 308] on input "checkbox" at bounding box center [1017, 308] width 10 height 10
checkbox input "true"
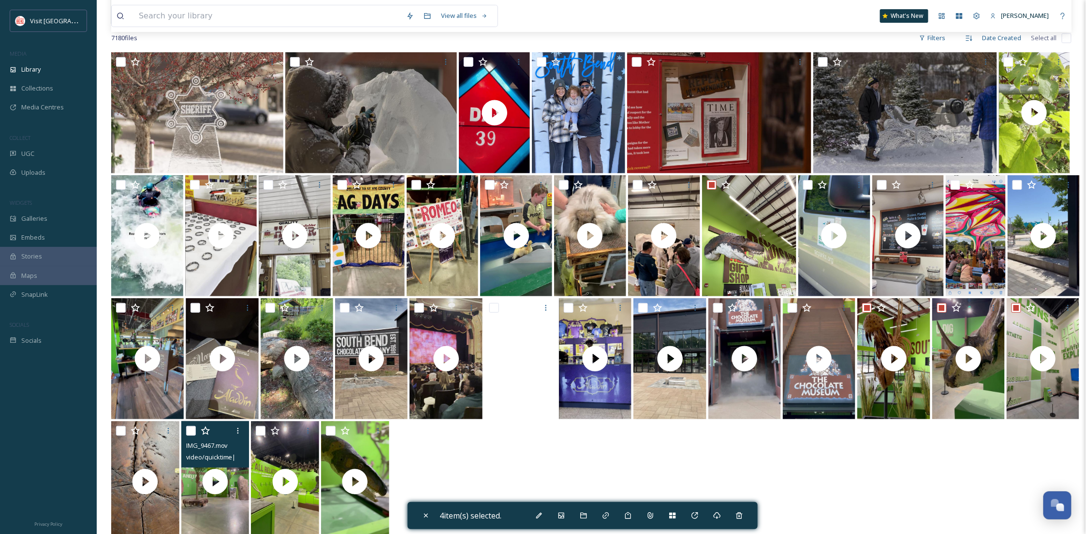
click at [188, 428] on input "checkbox" at bounding box center [191, 431] width 10 height 10
checkbox input "true"
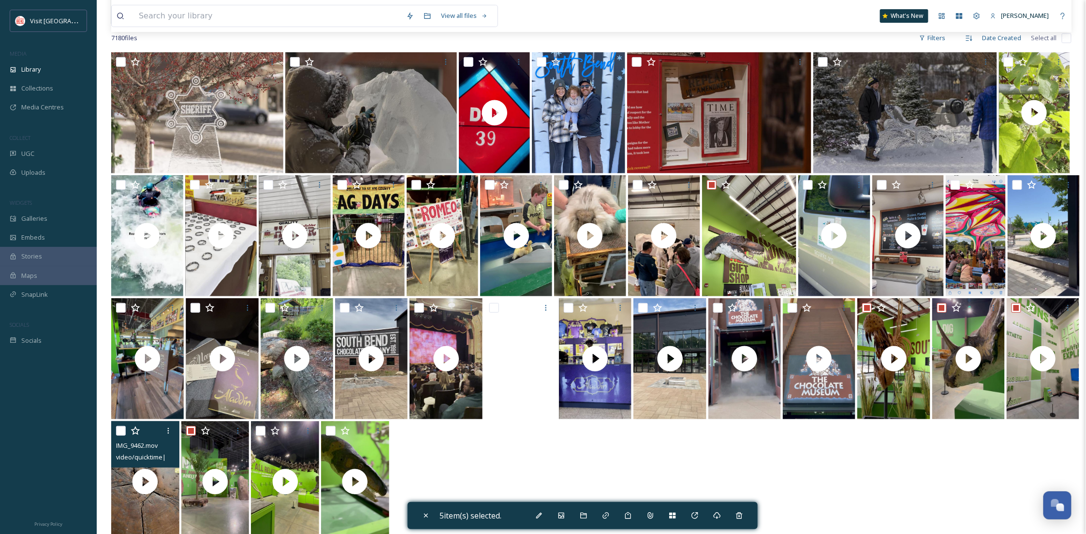
click at [115, 427] on div "IMG_9462.mov video/quicktime | 26.36 MB | 1080 x 1920" at bounding box center [145, 444] width 68 height 46
click at [119, 433] on input "checkbox" at bounding box center [121, 431] width 10 height 10
checkbox input "true"
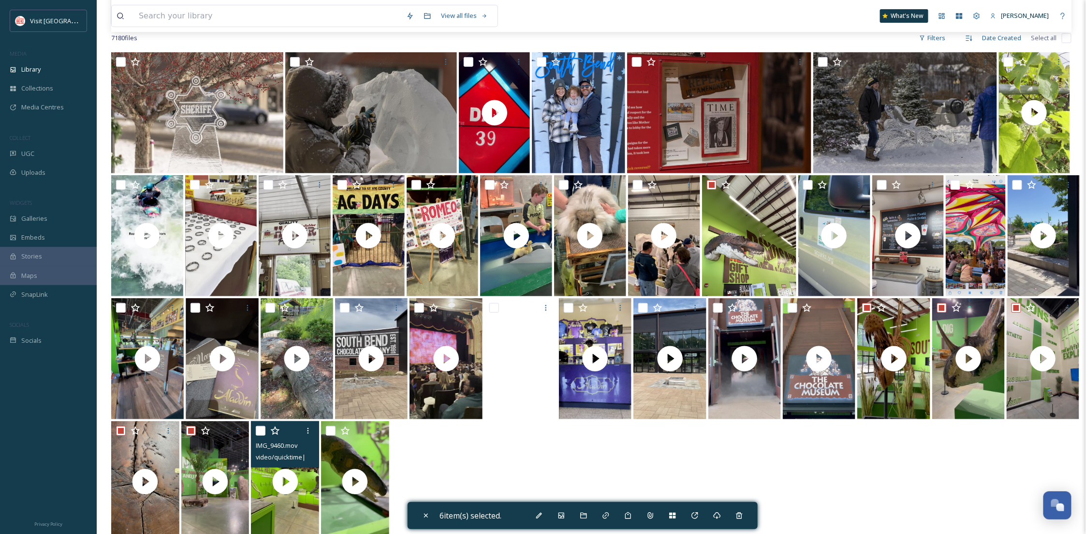
click at [263, 431] on input "checkbox" at bounding box center [261, 431] width 10 height 10
checkbox input "true"
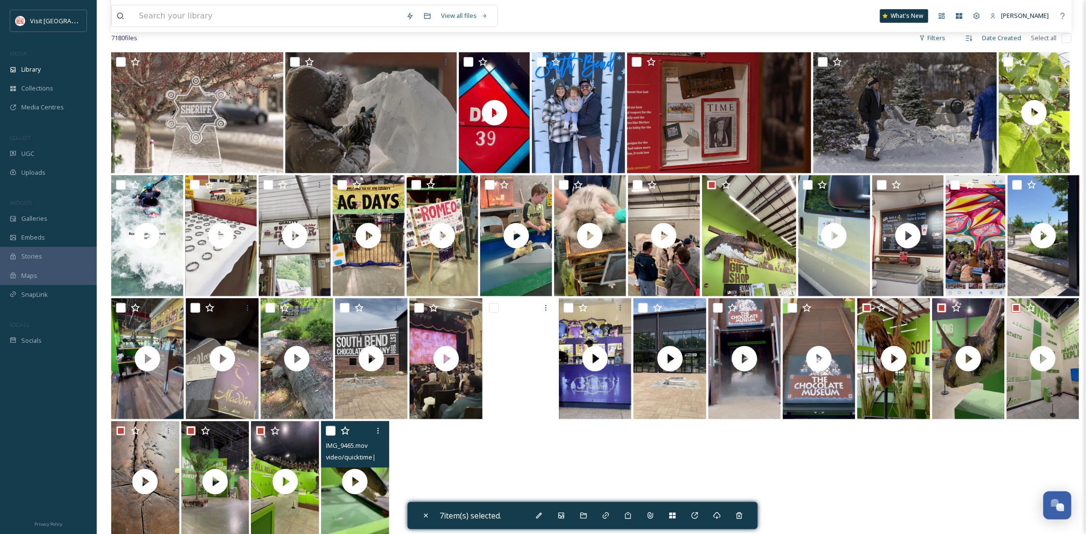
click at [328, 431] on input "checkbox" at bounding box center [331, 431] width 10 height 10
checkbox input "true"
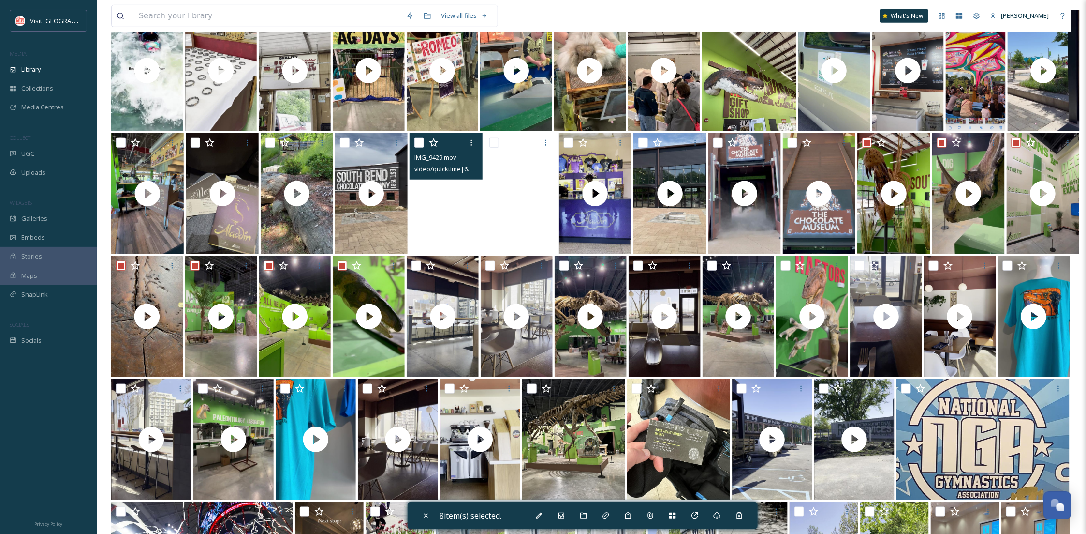
scroll to position [452, 0]
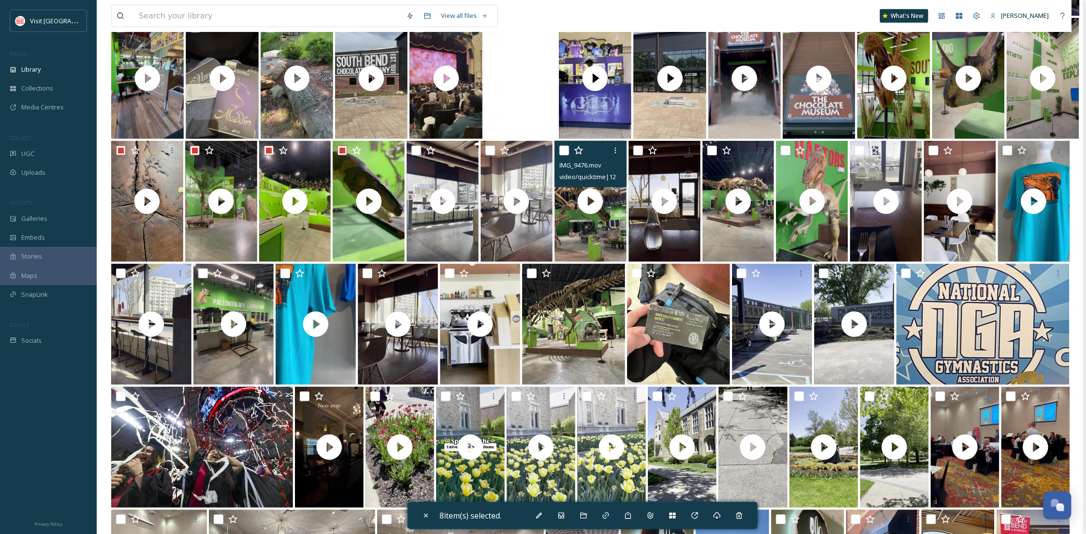
click at [563, 149] on input "checkbox" at bounding box center [565, 151] width 10 height 10
checkbox input "true"
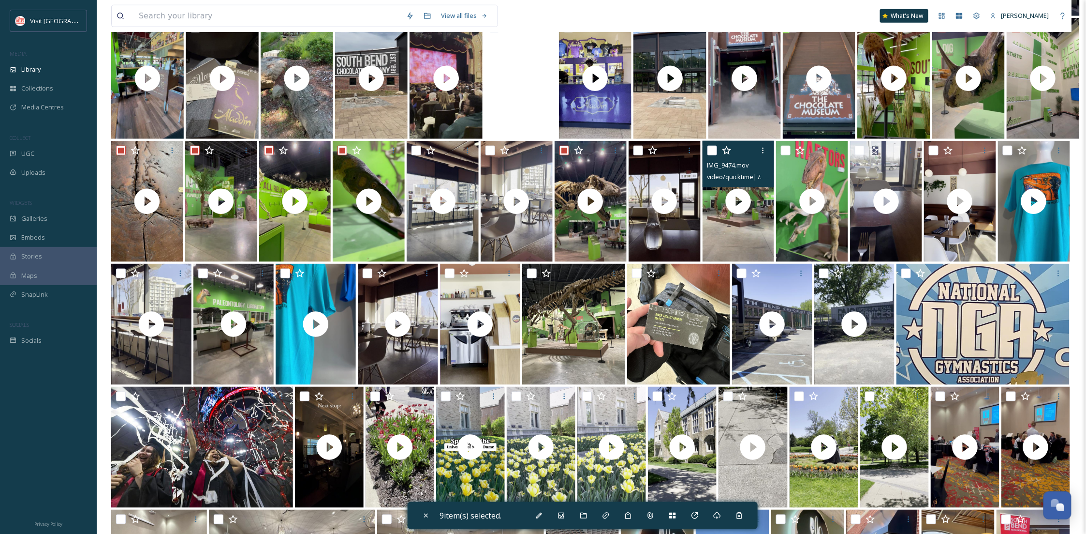
click at [712, 151] on input "checkbox" at bounding box center [713, 151] width 10 height 10
checkbox input "true"
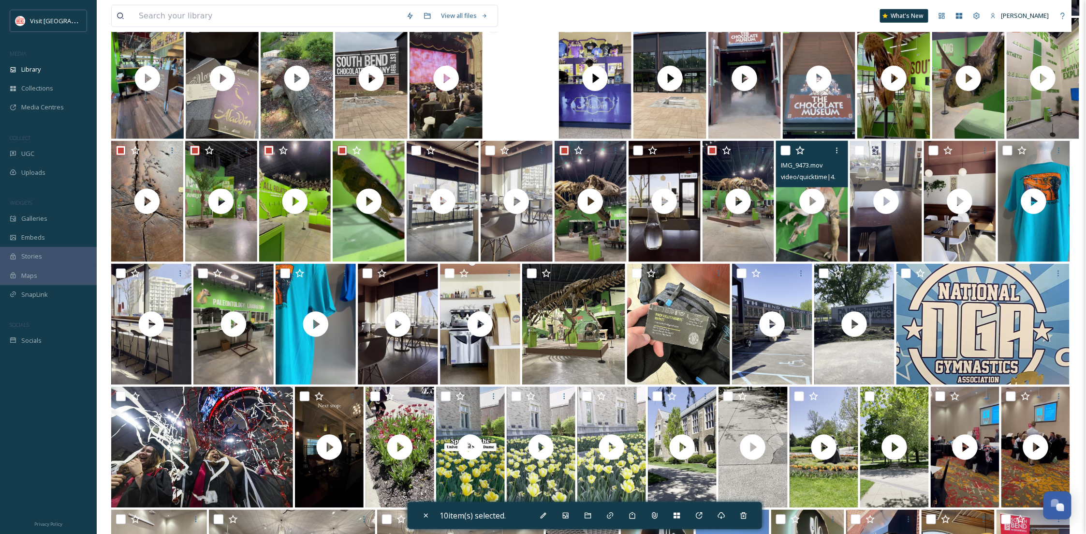
click at [787, 149] on input "checkbox" at bounding box center [786, 151] width 10 height 10
checkbox input "true"
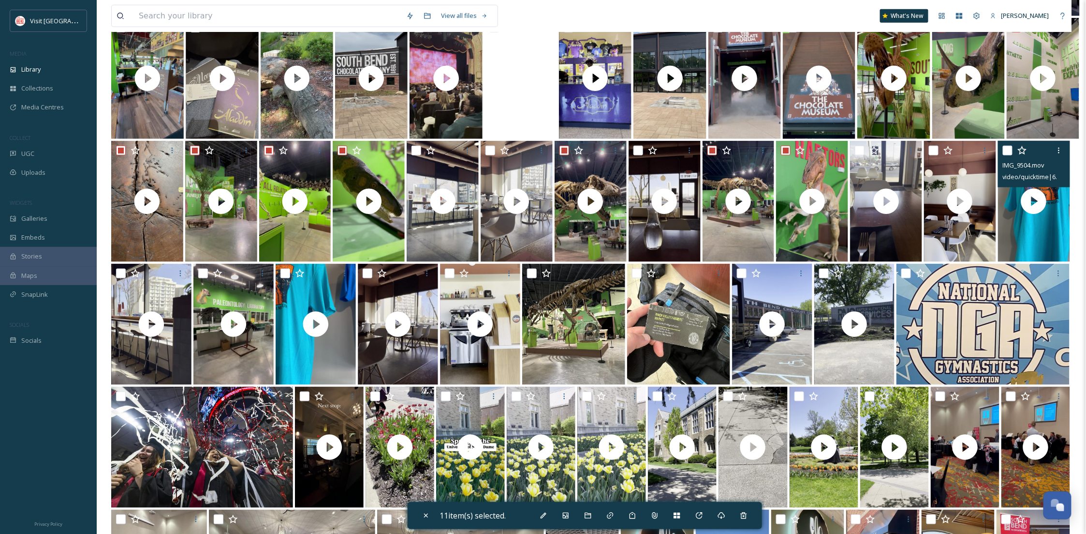
click at [1010, 148] on input "checkbox" at bounding box center [1008, 151] width 10 height 10
checkbox input "true"
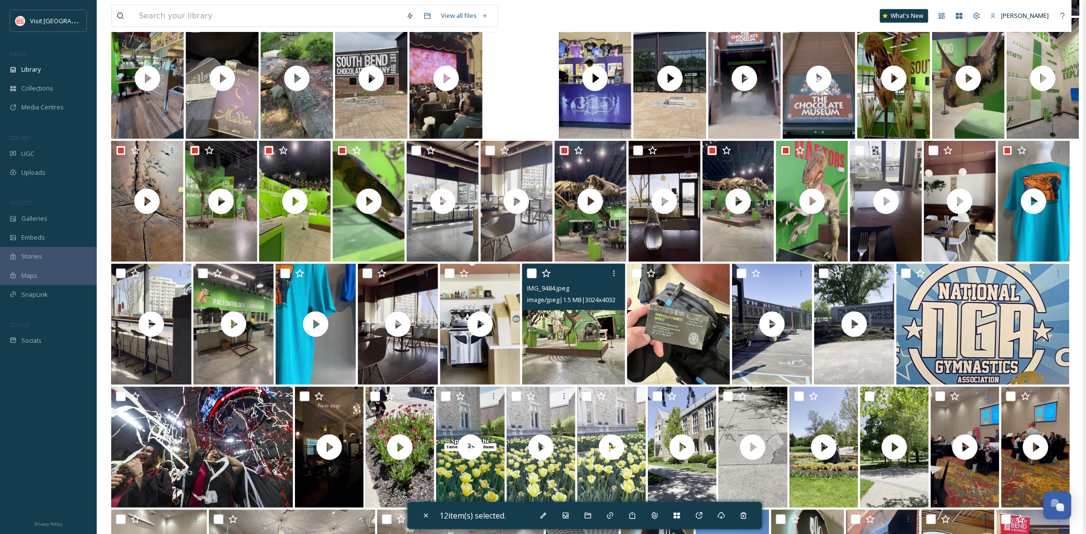
click at [534, 274] on input "checkbox" at bounding box center [532, 273] width 10 height 10
checkbox input "true"
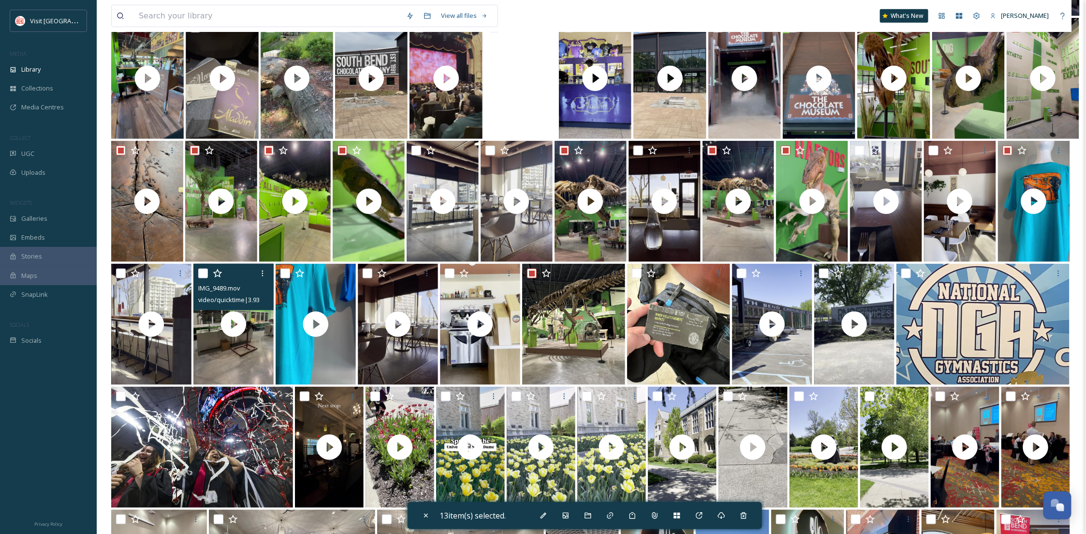
click at [198, 269] on input "checkbox" at bounding box center [203, 273] width 10 height 10
checkbox input "true"
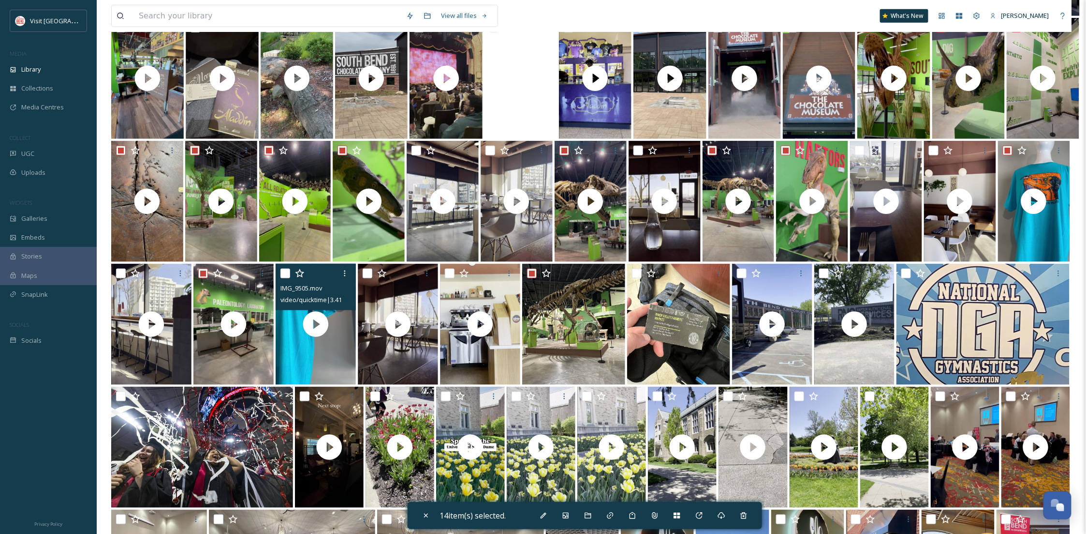
click at [288, 274] on input "checkbox" at bounding box center [286, 273] width 10 height 10
checkbox input "true"
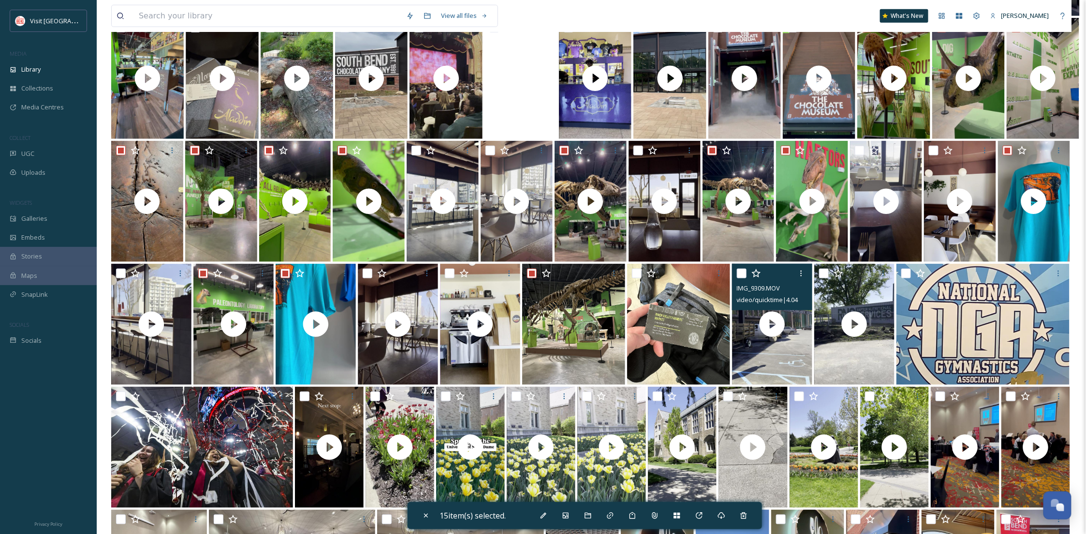
click at [742, 276] on input "checkbox" at bounding box center [742, 273] width 10 height 10
checkbox input "true"
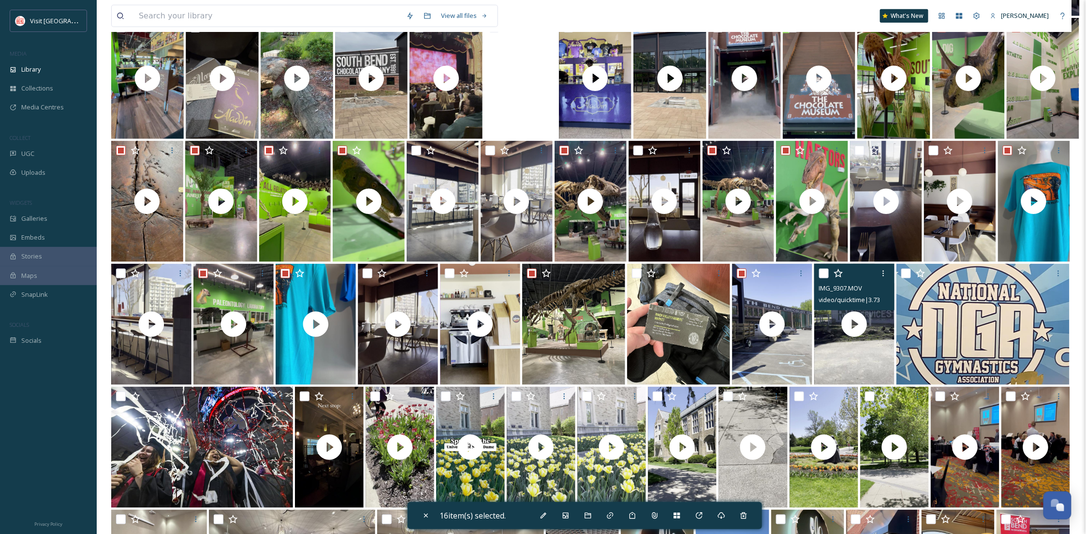
click at [820, 272] on input "checkbox" at bounding box center [824, 273] width 10 height 10
checkbox input "true"
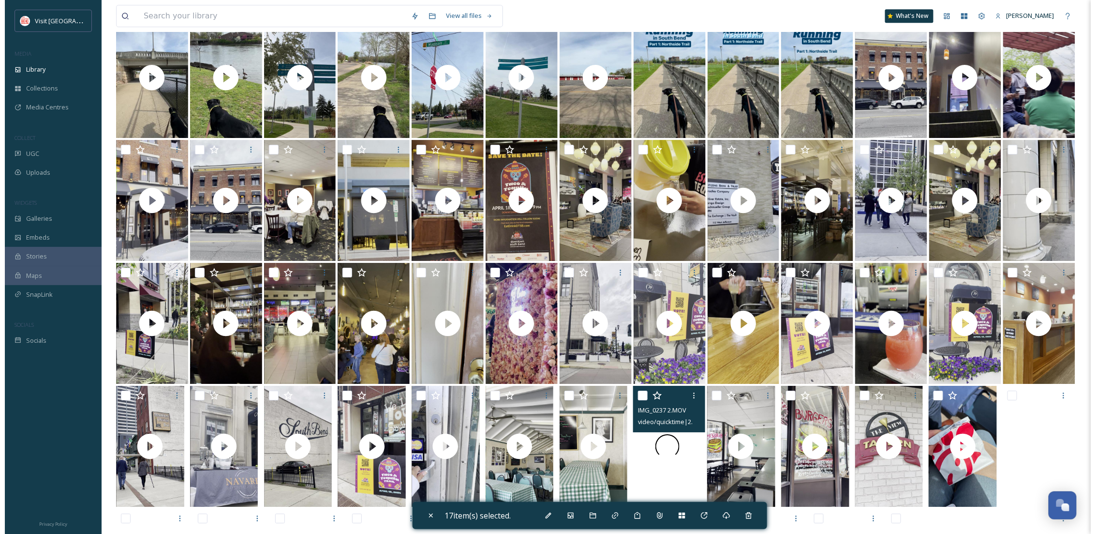
scroll to position [1437, 0]
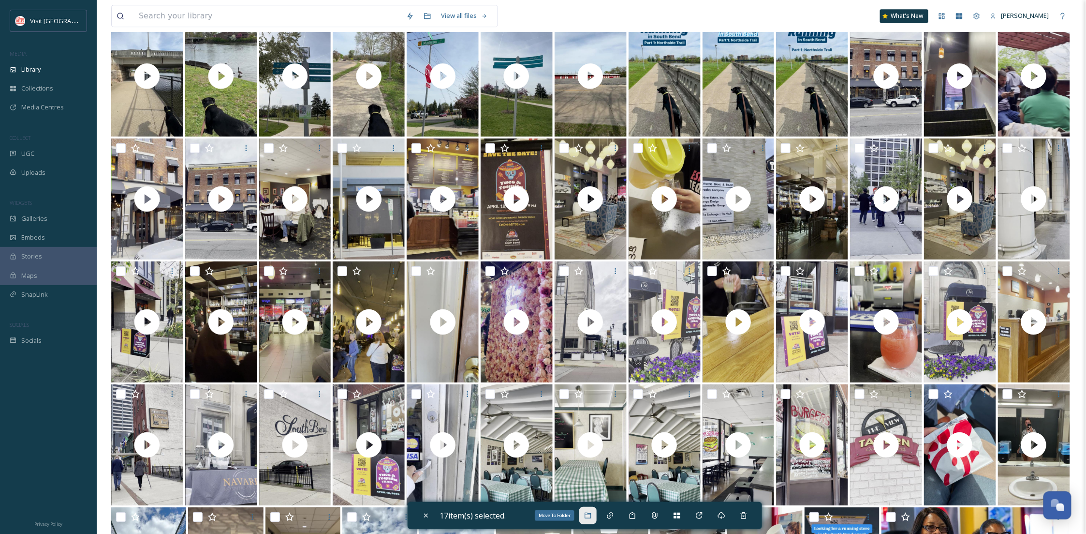
click at [591, 519] on div "Move To Folder" at bounding box center [587, 514] width 17 height 17
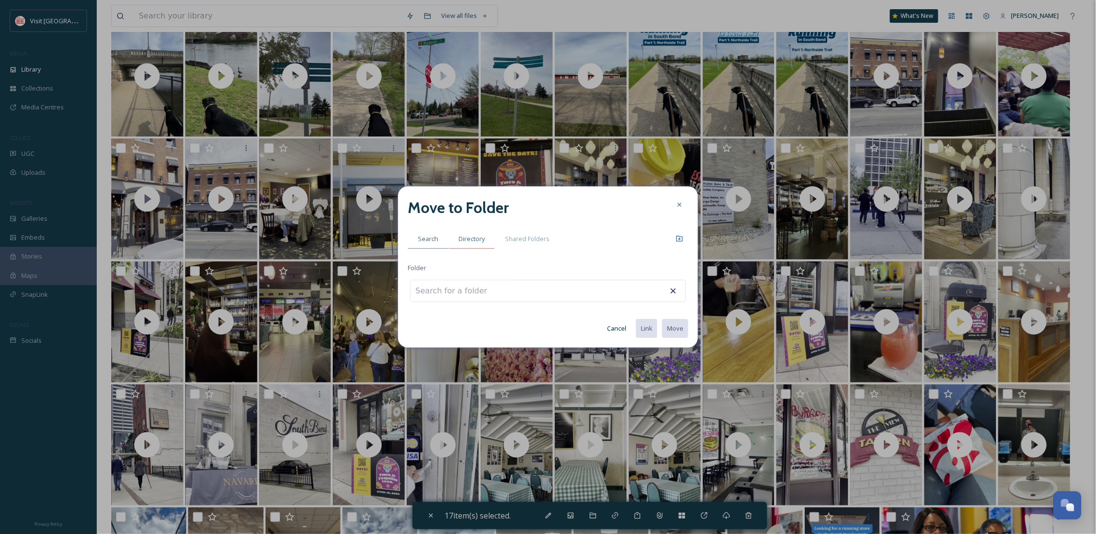
click at [460, 240] on span "Directory" at bounding box center [472, 238] width 26 height 9
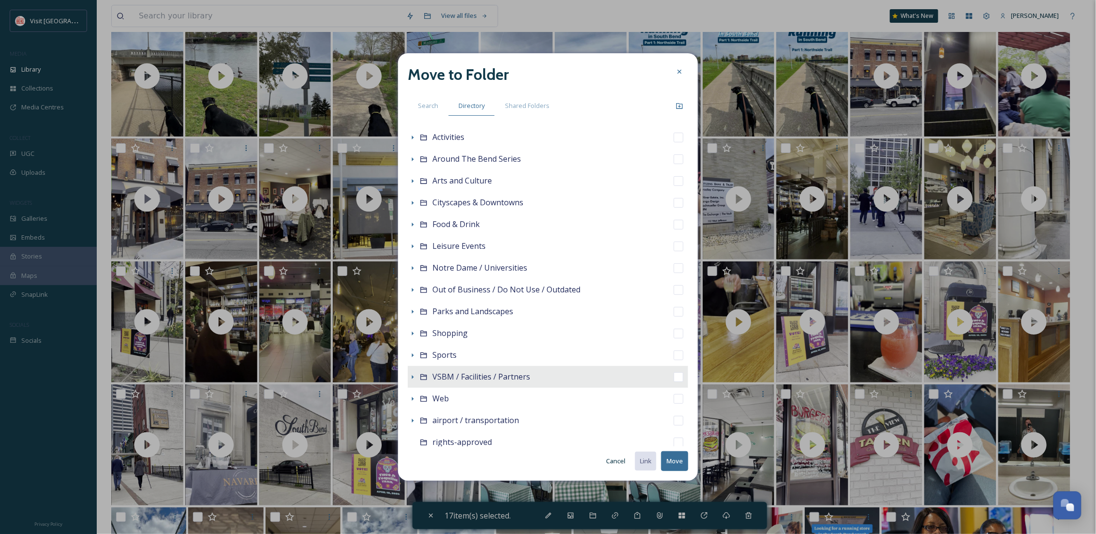
scroll to position [0, 0]
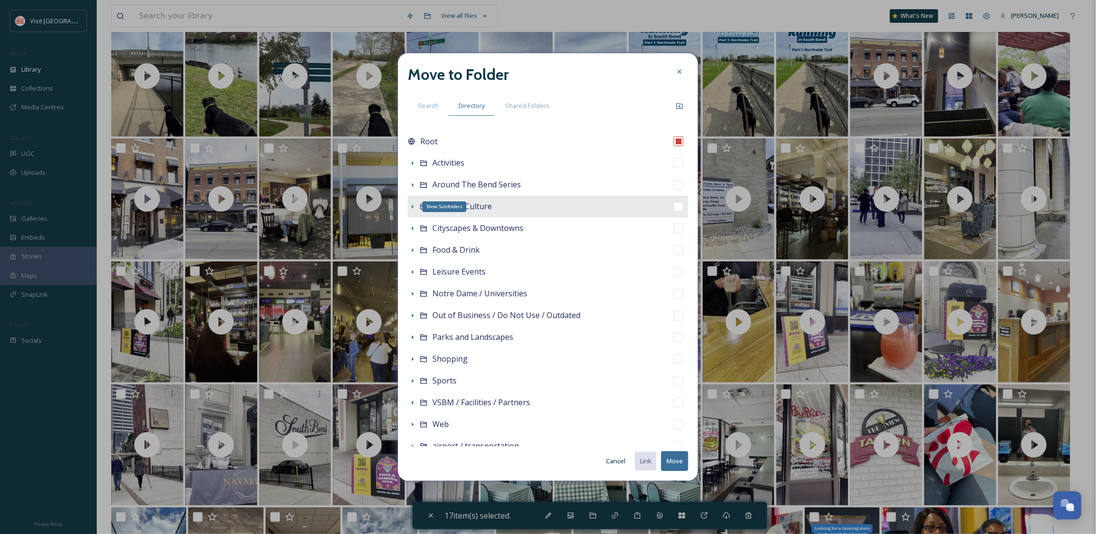
click at [411, 208] on icon at bounding box center [413, 207] width 8 height 8
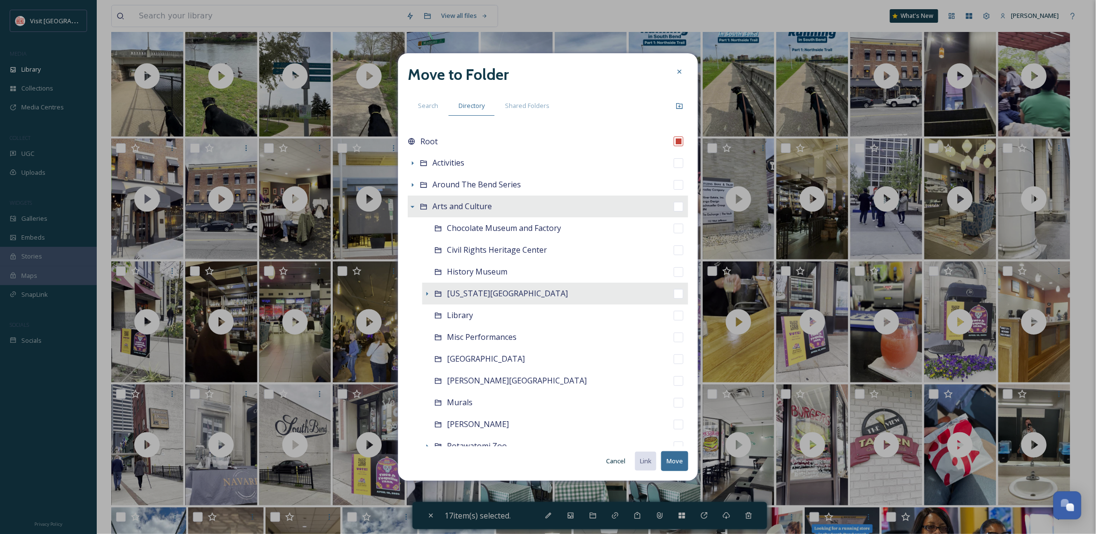
click at [484, 296] on span "[US_STATE][GEOGRAPHIC_DATA]" at bounding box center [507, 293] width 121 height 11
checkbox input "false"
checkbox input "true"
click at [679, 456] on button "Move" at bounding box center [674, 461] width 27 height 20
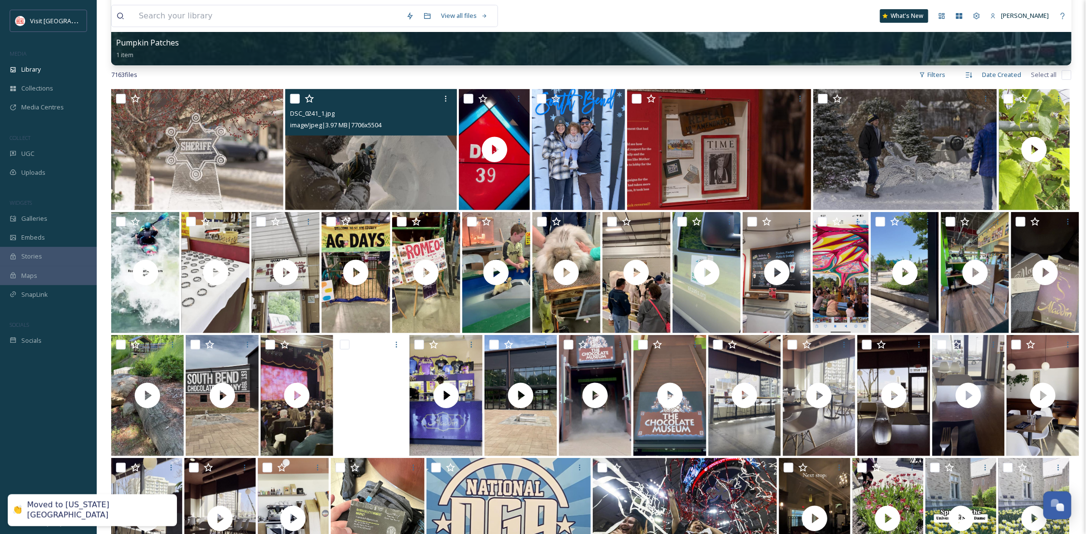
scroll to position [258, 0]
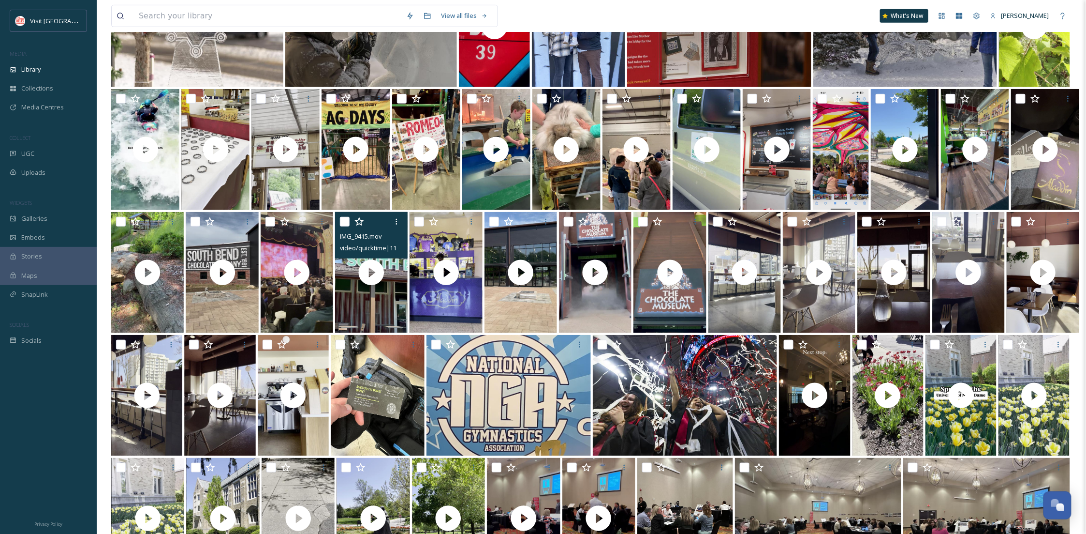
click at [347, 218] on input "checkbox" at bounding box center [345, 222] width 10 height 10
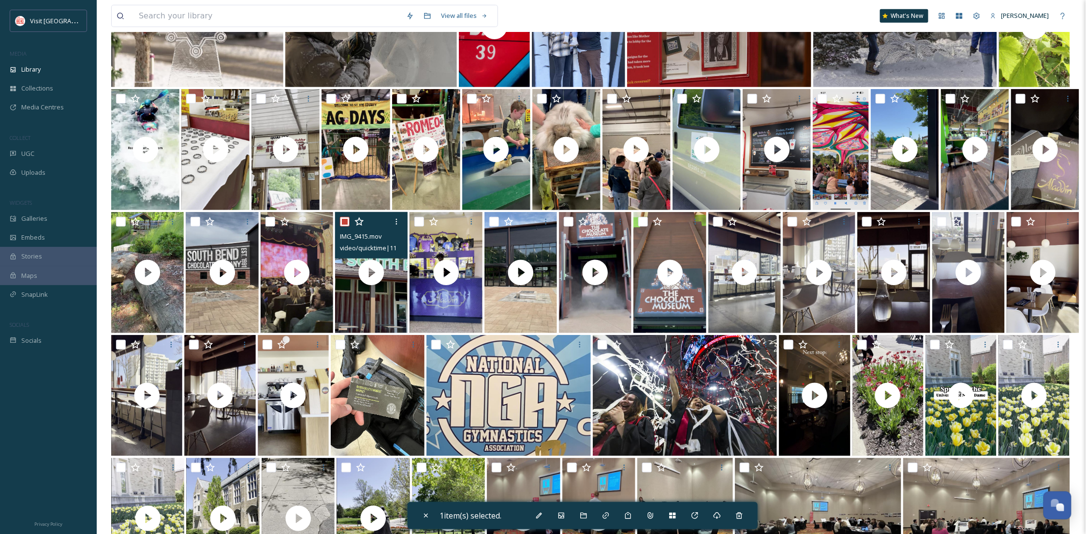
click at [345, 220] on input "checkbox" at bounding box center [345, 222] width 10 height 10
checkbox input "false"
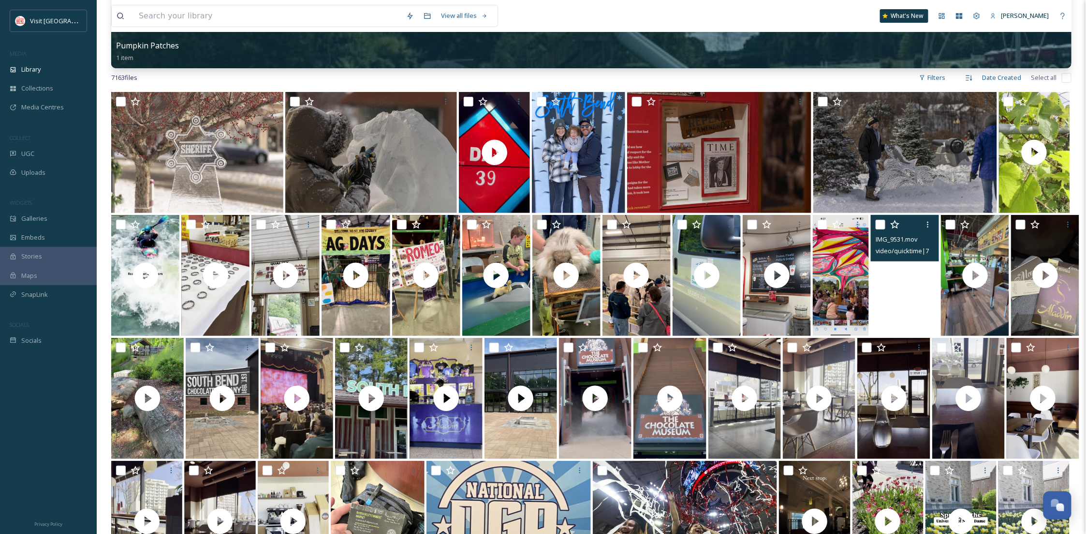
scroll to position [86, 0]
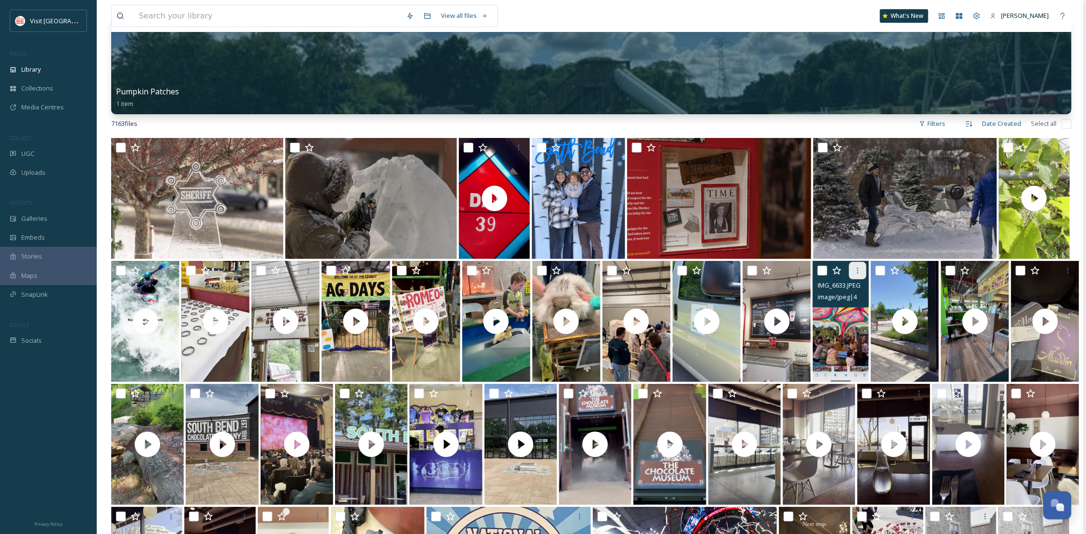
click at [861, 273] on icon at bounding box center [858, 271] width 8 height 8
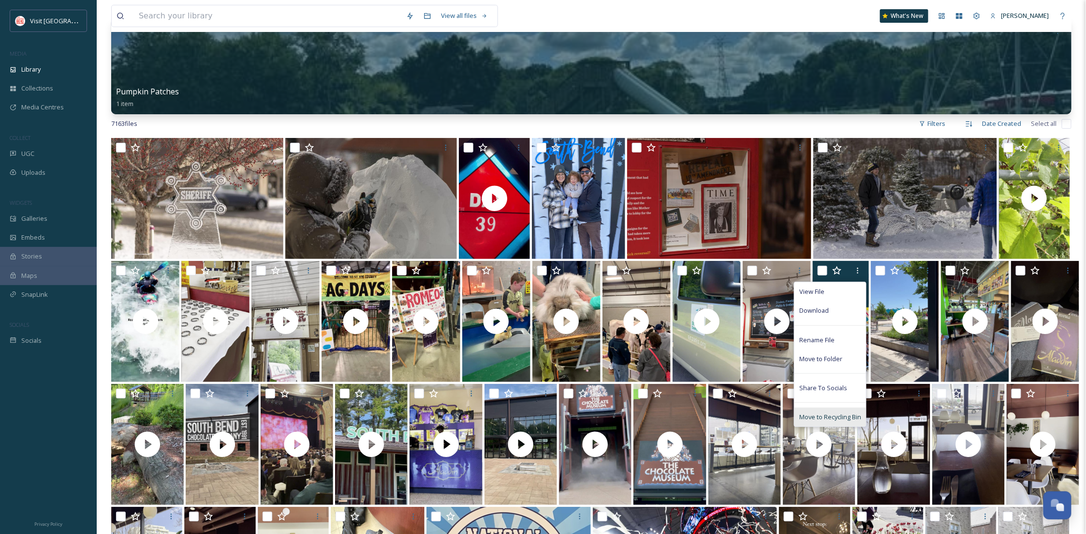
click at [843, 419] on span "Move to Recycling Bin" at bounding box center [831, 416] width 62 height 9
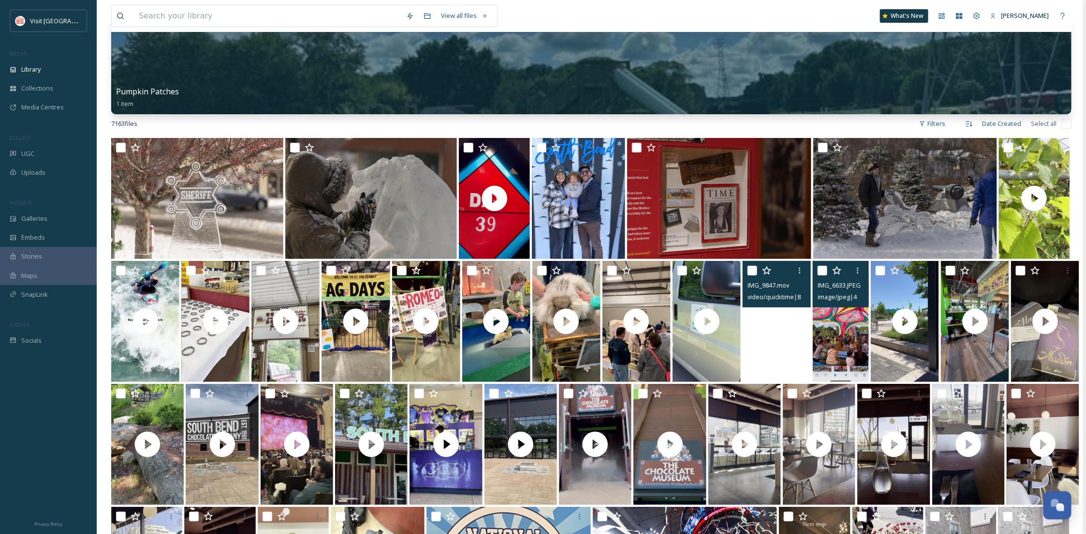
click at [766, 357] on video "IMG_9847.mov" at bounding box center [777, 321] width 68 height 121
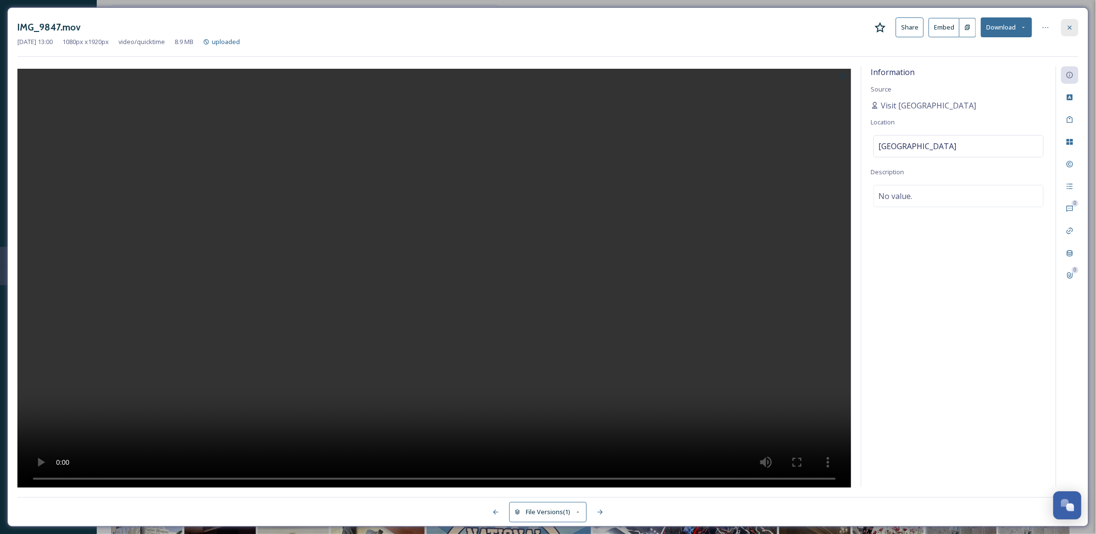
click at [1073, 22] on div at bounding box center [1069, 27] width 17 height 17
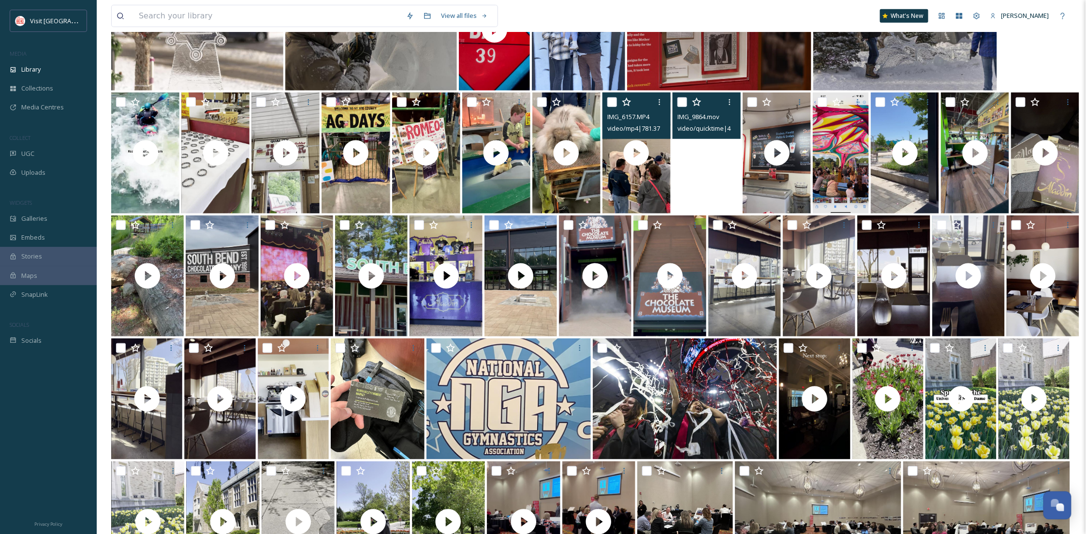
scroll to position [258, 0]
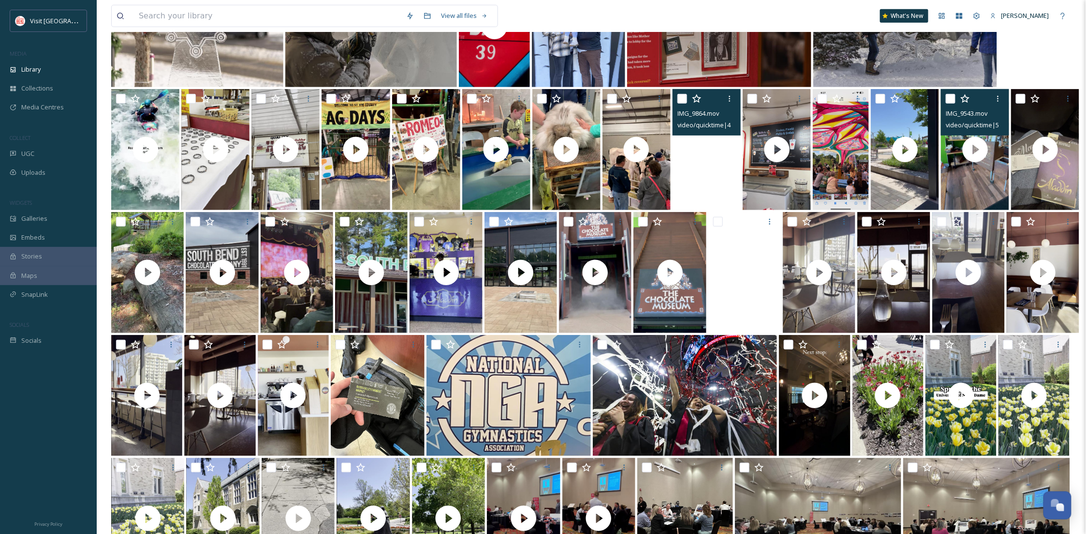
click at [951, 98] on input "checkbox" at bounding box center [951, 99] width 10 height 10
checkbox input "true"
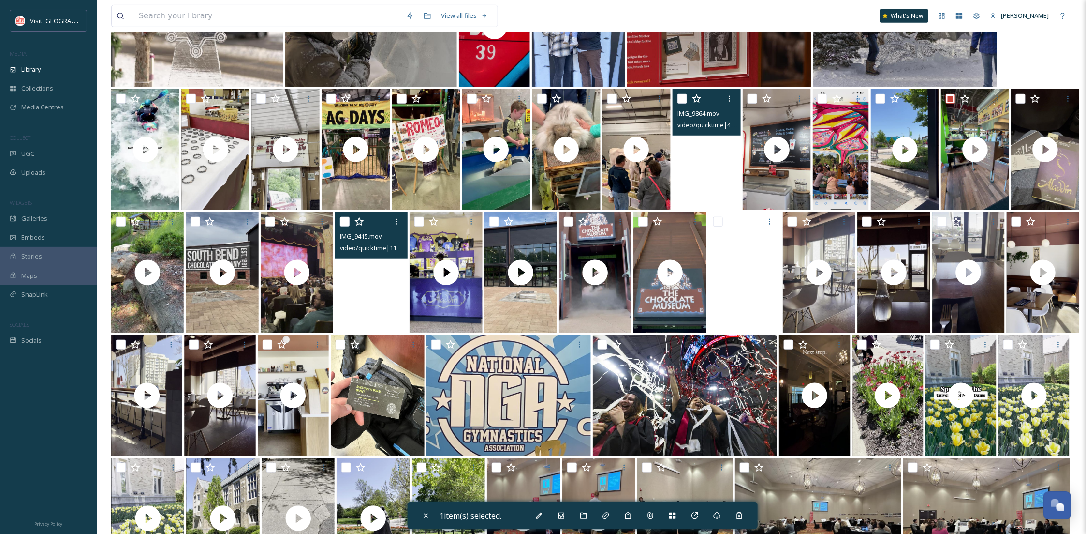
click at [340, 223] on input "checkbox" at bounding box center [345, 222] width 10 height 10
checkbox input "true"
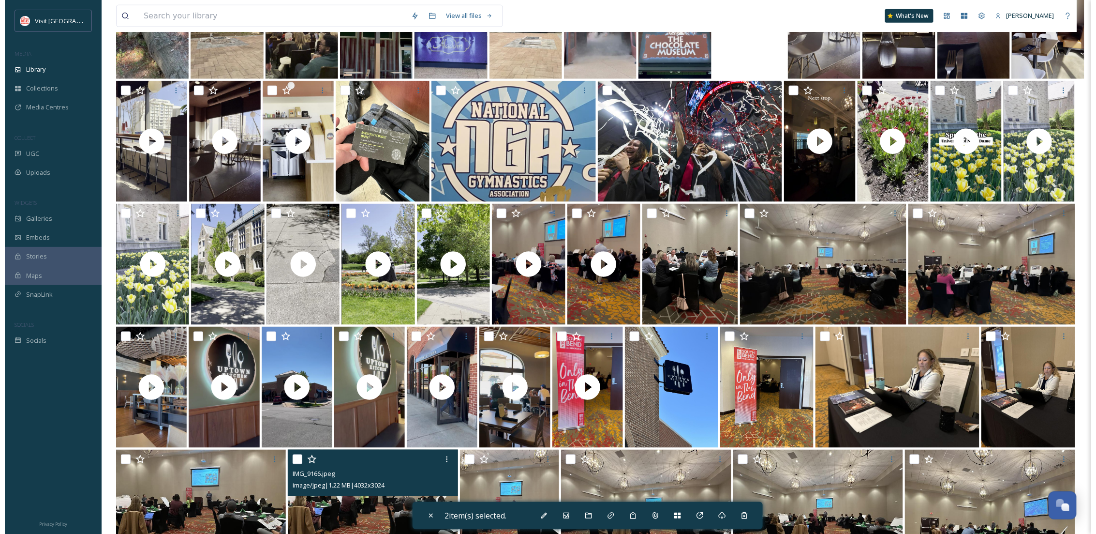
scroll to position [516, 0]
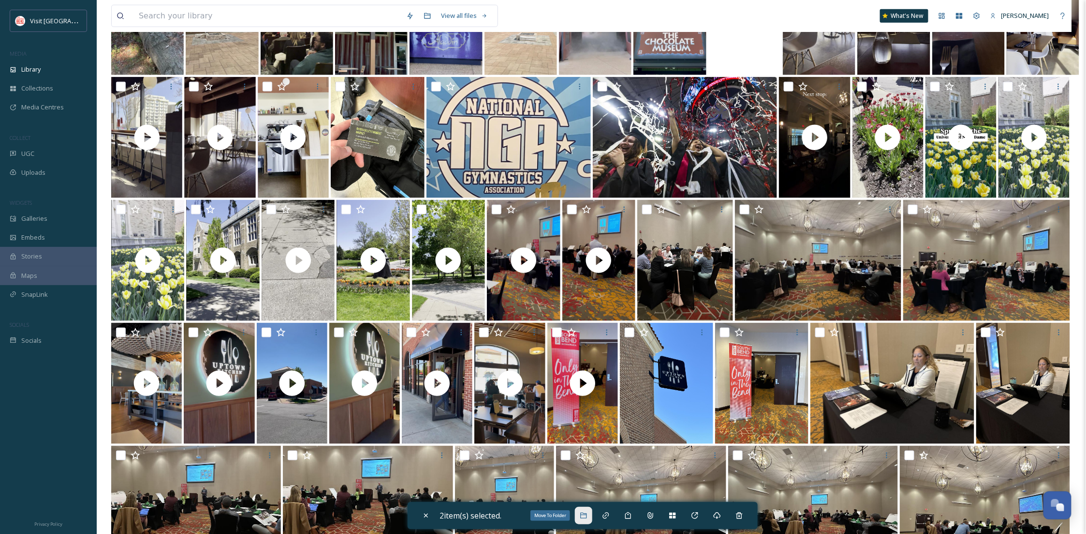
click at [582, 515] on icon at bounding box center [584, 515] width 8 height 8
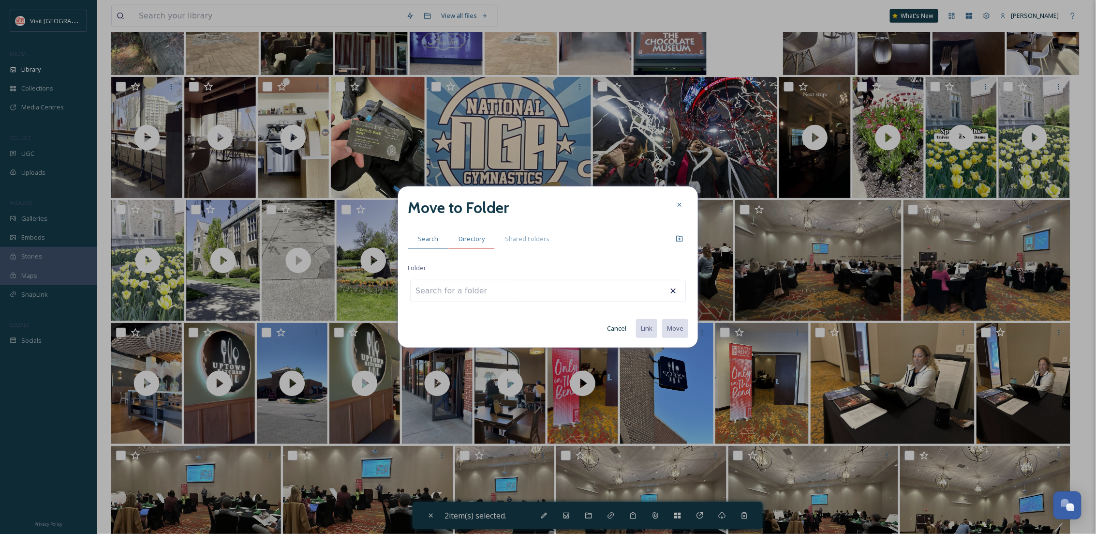
click at [468, 234] on span "Directory" at bounding box center [472, 238] width 26 height 9
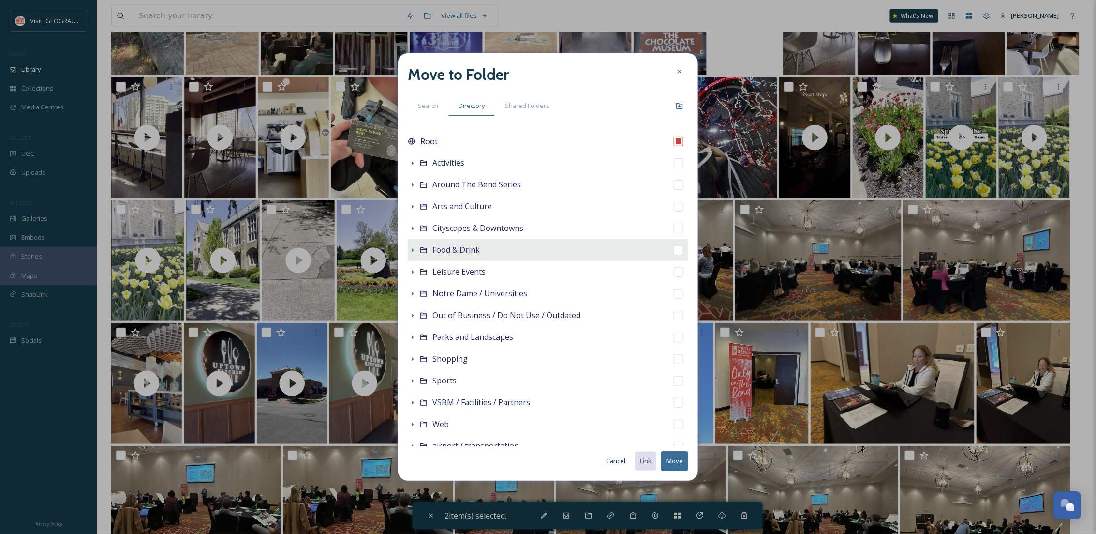
click at [445, 250] on span "Food & Drink" at bounding box center [455, 249] width 47 height 11
checkbox input "false"
checkbox input "true"
click at [413, 254] on div "Show Subfolders" at bounding box center [413, 250] width 10 height 10
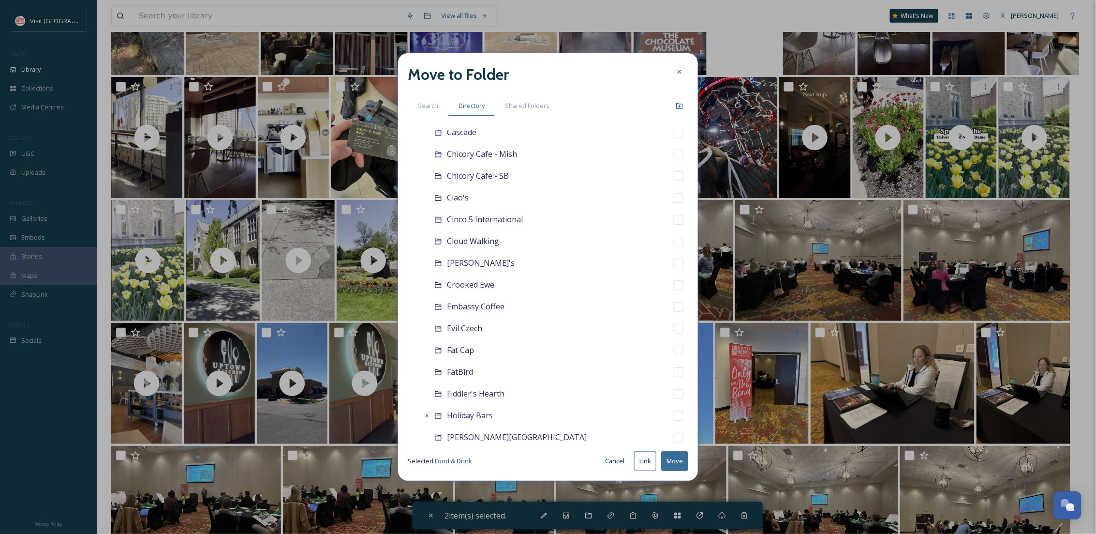
scroll to position [0, 0]
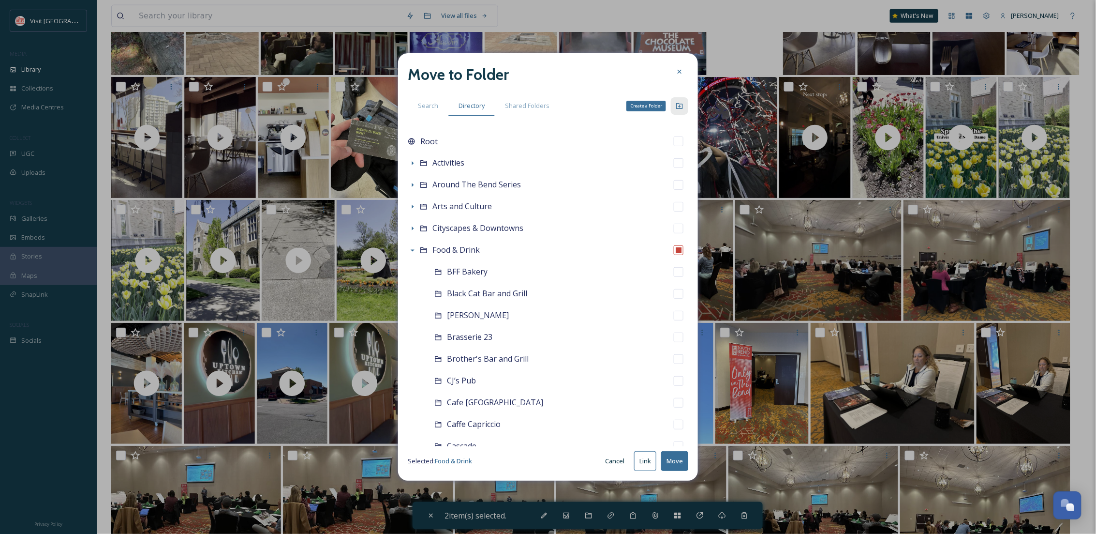
click at [673, 104] on div "Create a Folder" at bounding box center [679, 105] width 17 height 17
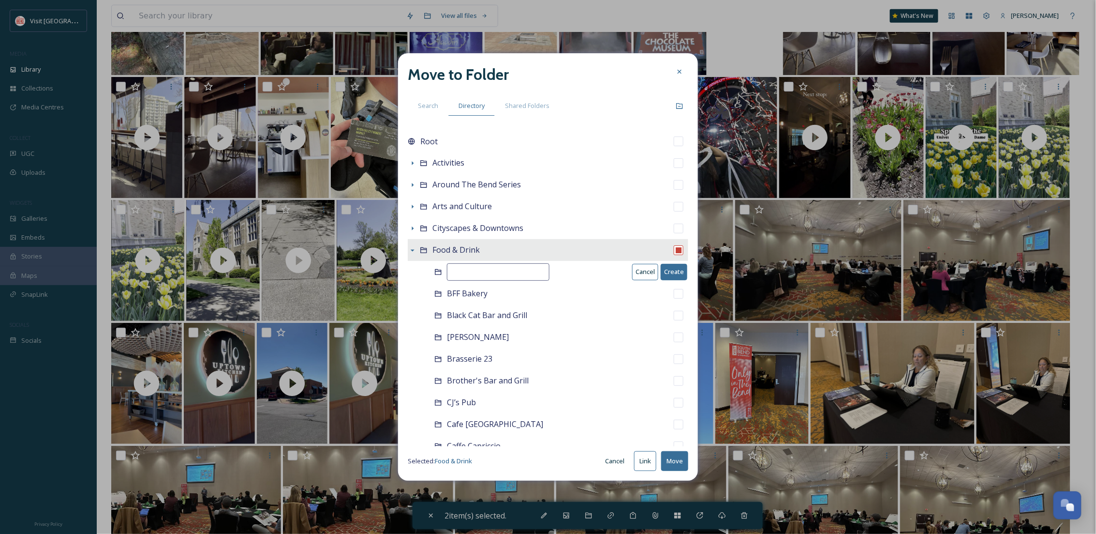
click at [486, 255] on div "Food & Drink" at bounding box center [548, 250] width 281 height 22
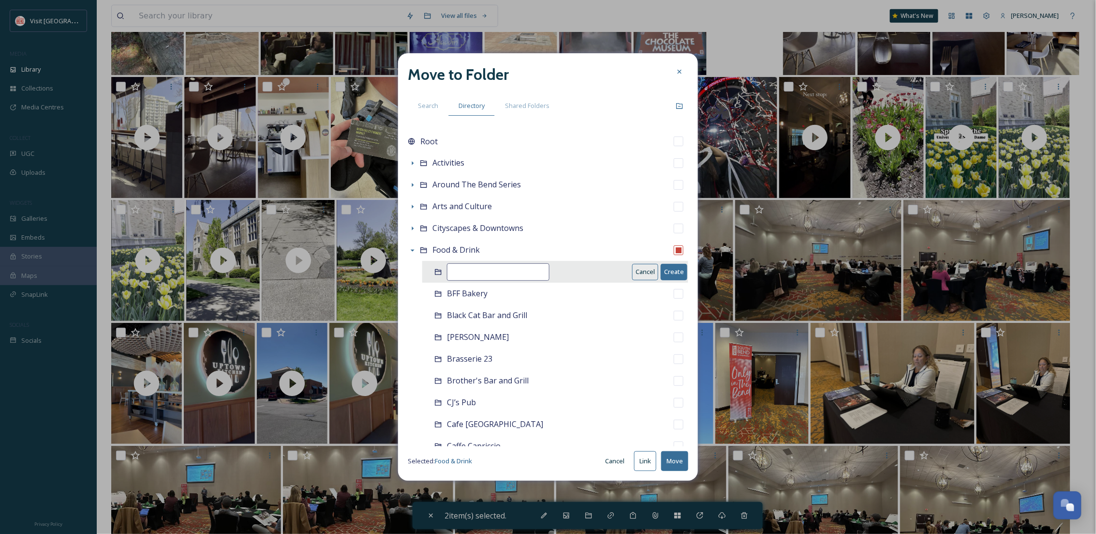
click at [478, 267] on input at bounding box center [498, 271] width 103 height 17
type input "SB Public House"
click at [661, 269] on button "Create" at bounding box center [674, 272] width 27 height 16
checkbox input "false"
checkbox input "true"
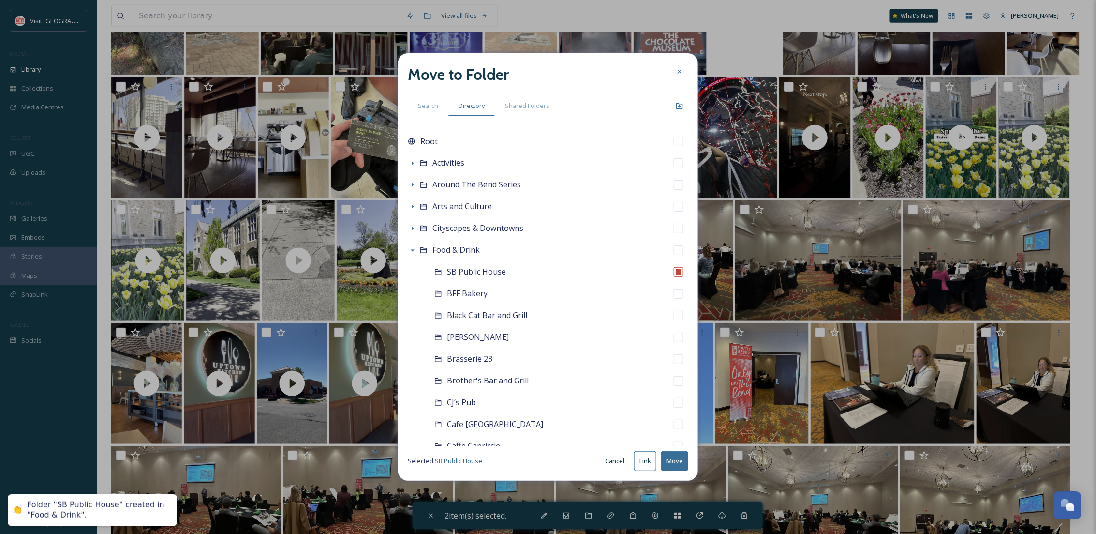
click at [676, 459] on button "Move" at bounding box center [674, 461] width 27 height 20
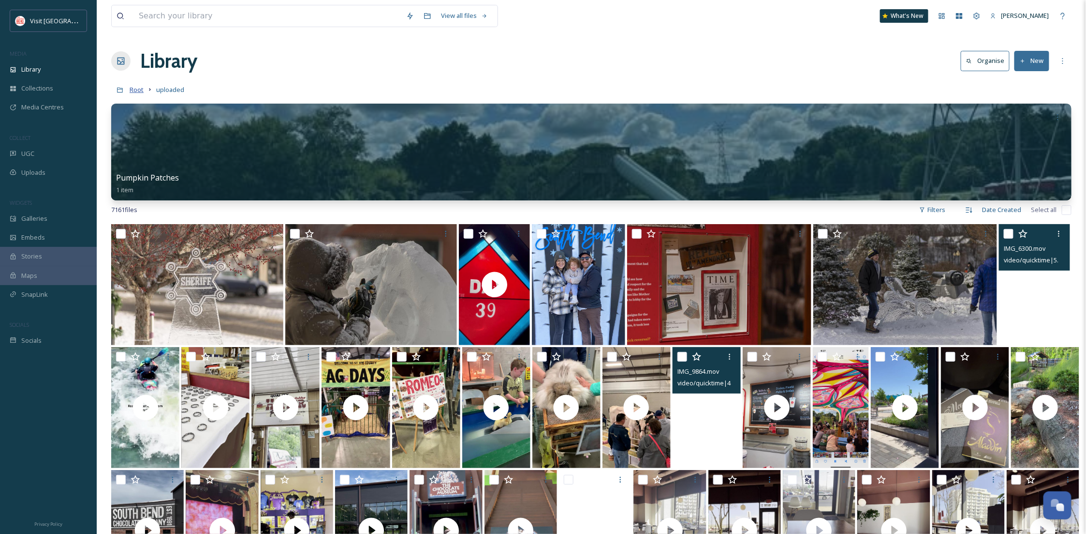
click at [134, 89] on span "Root" at bounding box center [137, 89] width 14 height 9
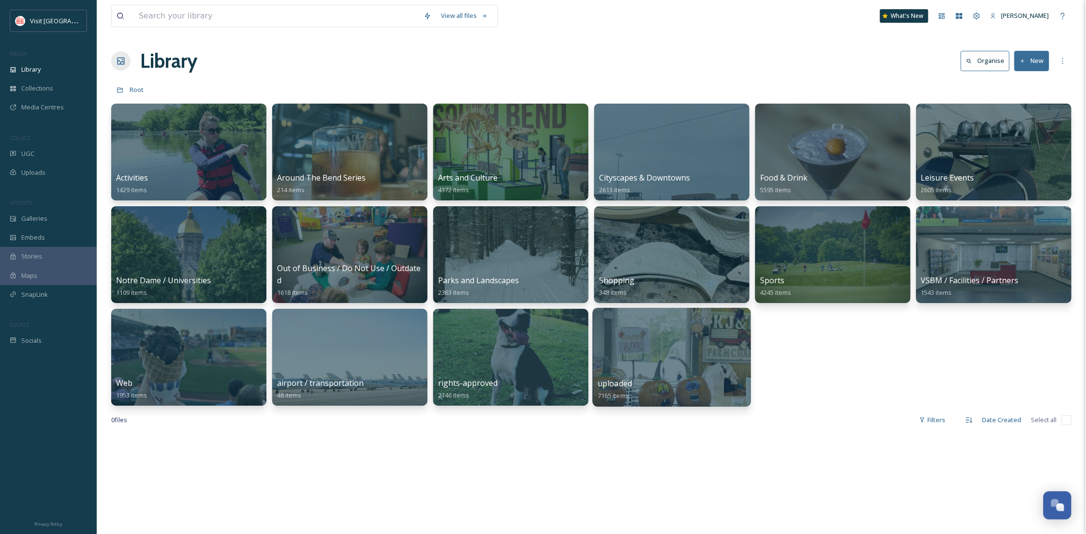
click at [696, 387] on div "uploaded 7165 items" at bounding box center [672, 389] width 149 height 24
click at [671, 337] on div at bounding box center [672, 357] width 158 height 99
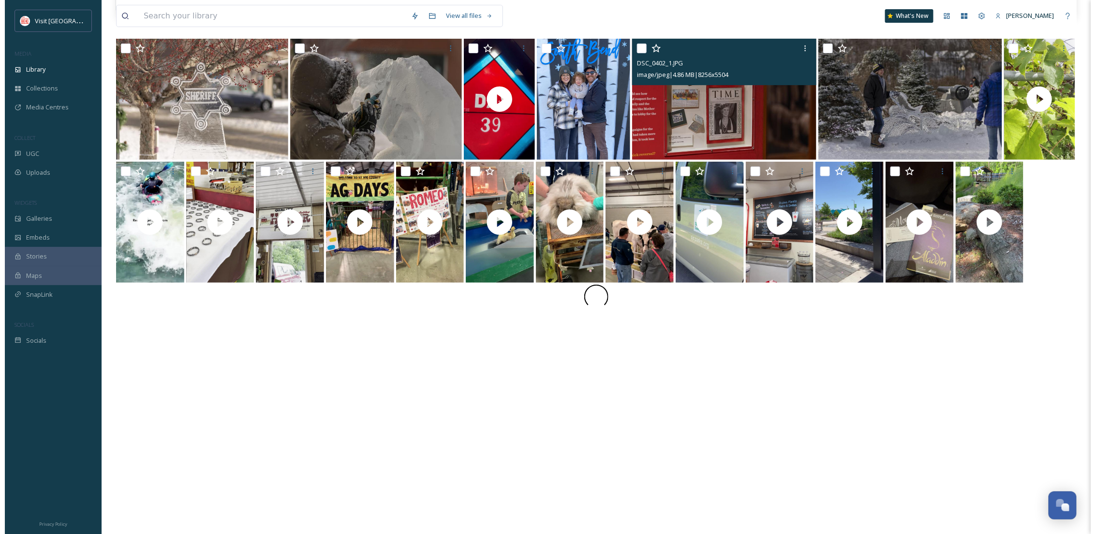
scroll to position [224, 0]
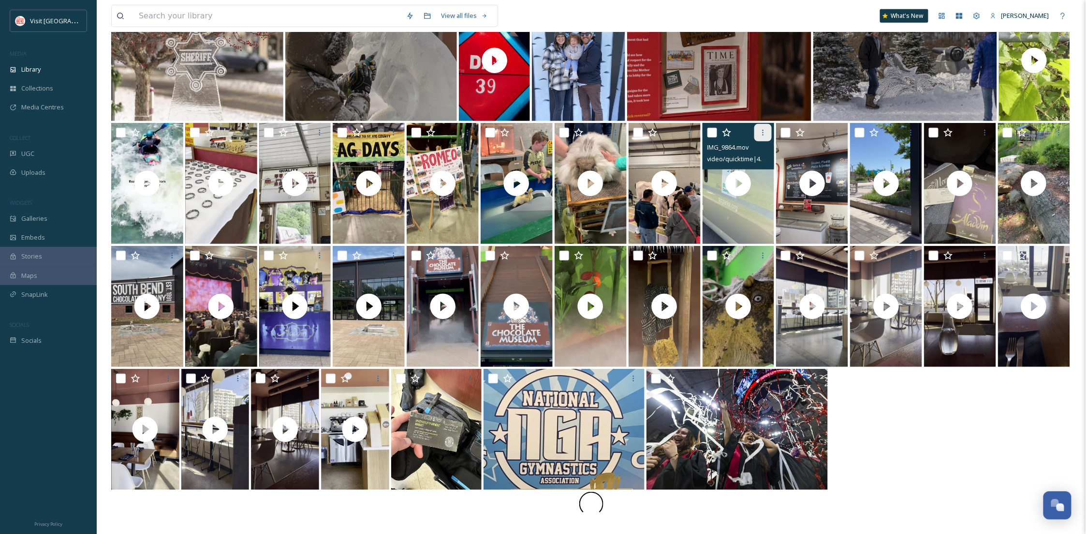
click at [765, 131] on icon at bounding box center [763, 133] width 8 height 8
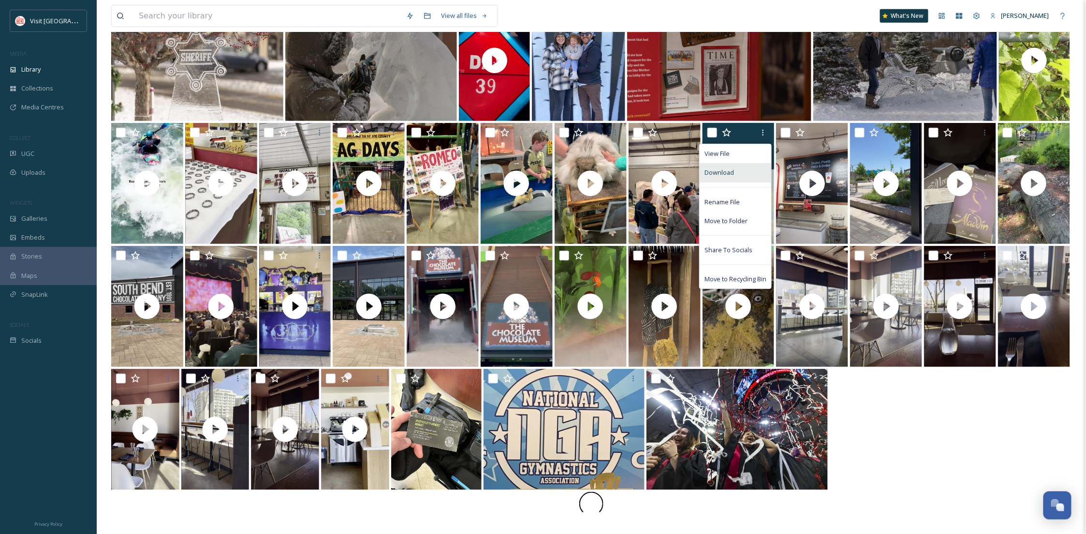
click at [733, 178] on div "Download" at bounding box center [736, 172] width 72 height 19
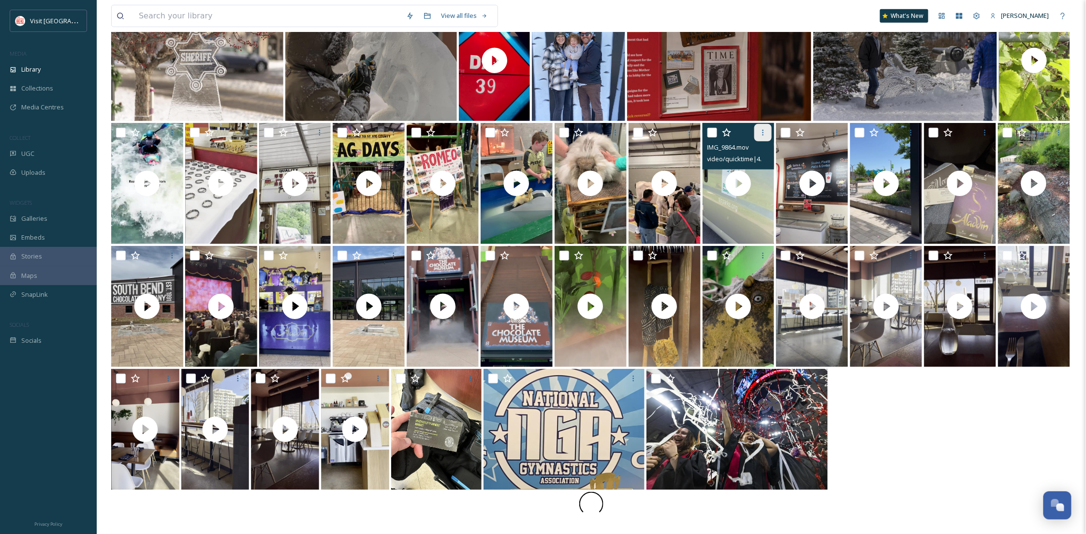
click at [762, 132] on icon at bounding box center [763, 133] width 8 height 8
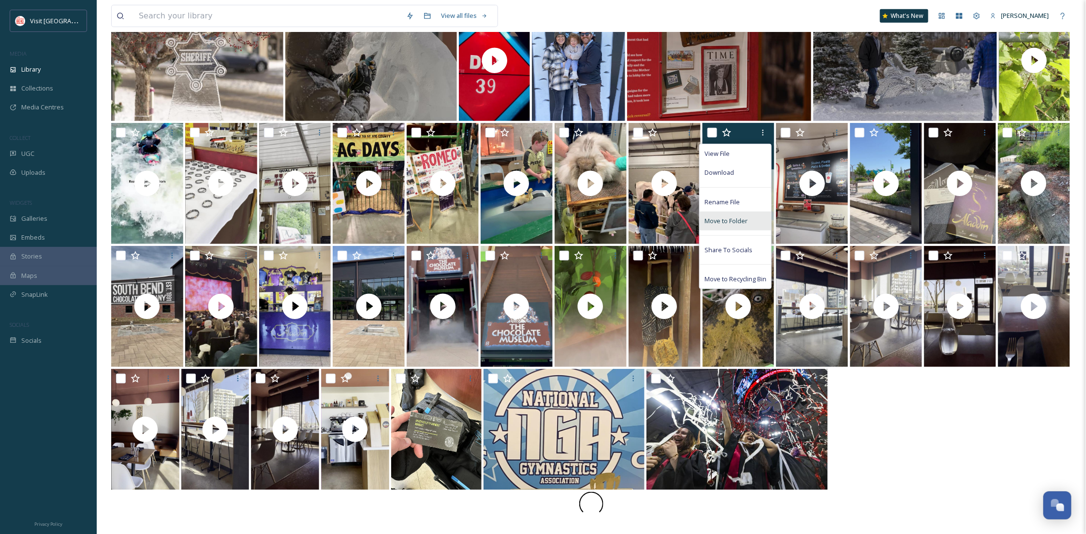
click at [733, 218] on span "Move to Folder" at bounding box center [726, 220] width 43 height 9
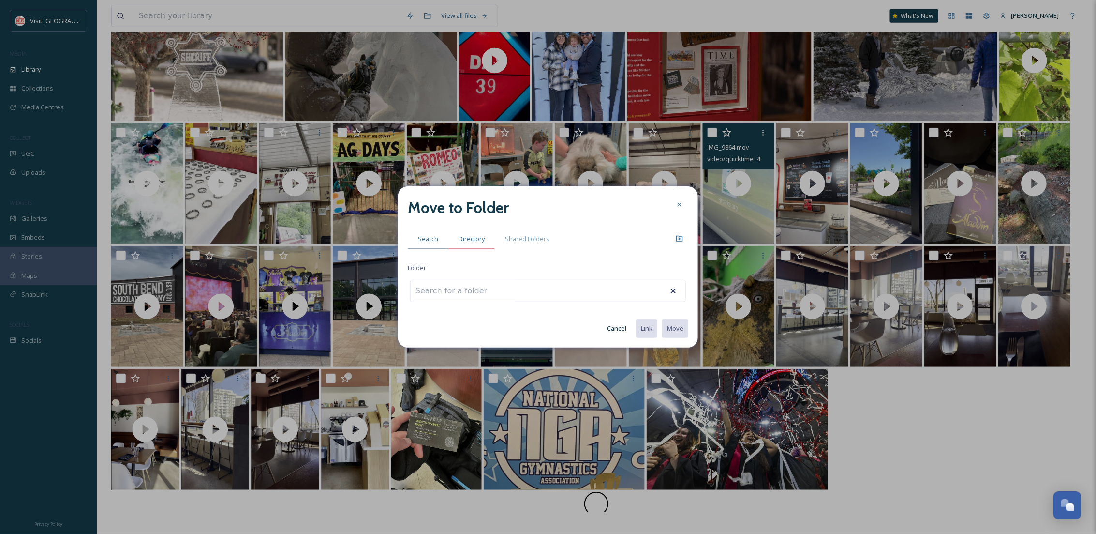
click at [473, 234] on span "Directory" at bounding box center [472, 238] width 26 height 9
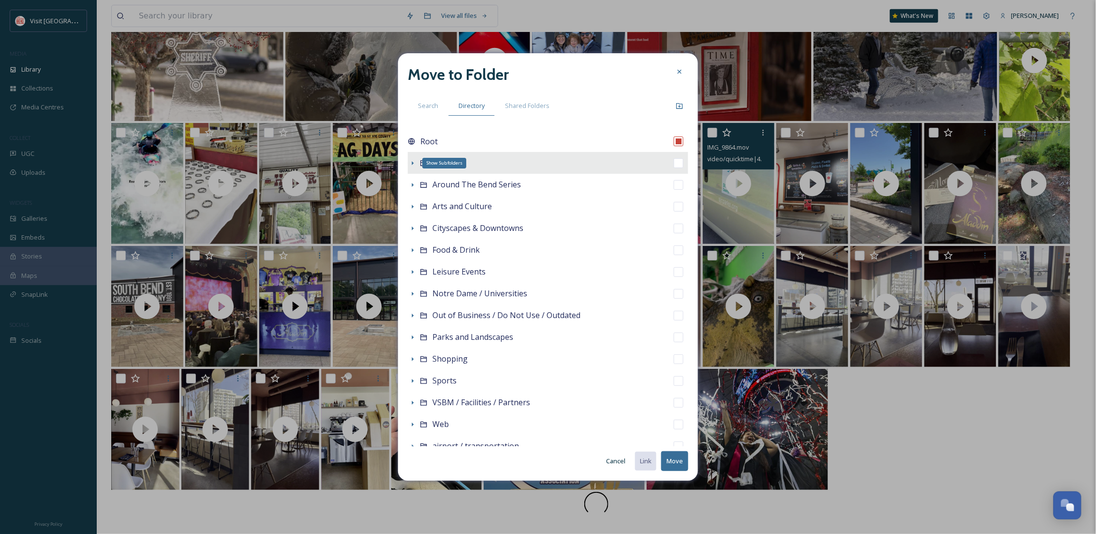
click at [412, 164] on icon at bounding box center [413, 163] width 8 height 8
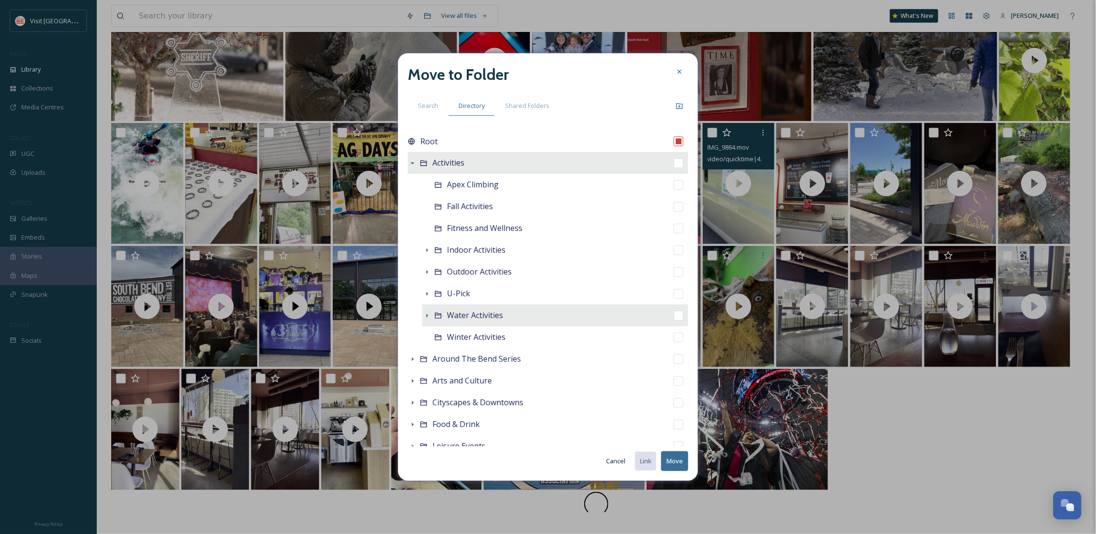
click at [470, 315] on span "Water Activities" at bounding box center [475, 315] width 56 height 11
checkbox input "false"
checkbox input "true"
click at [670, 460] on button "Move" at bounding box center [674, 461] width 27 height 20
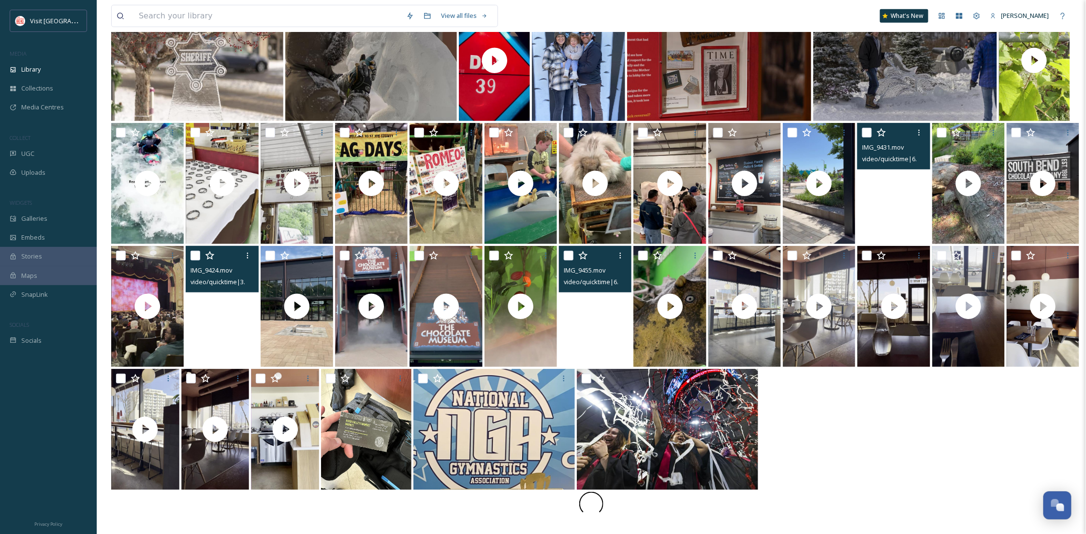
click at [884, 228] on video "IMG_9431.mov" at bounding box center [894, 183] width 73 height 121
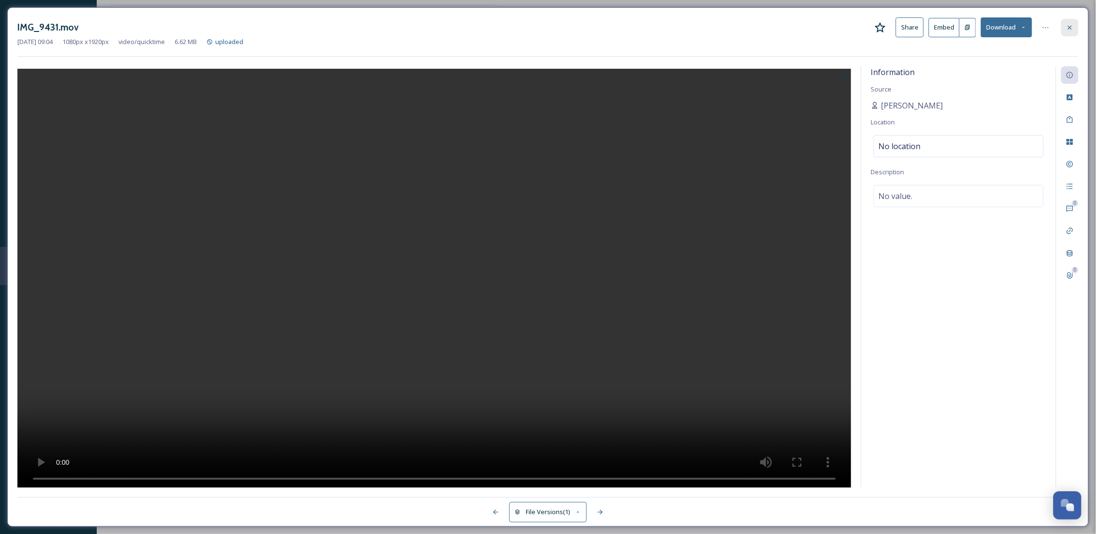
click at [1070, 24] on icon at bounding box center [1070, 28] width 8 height 8
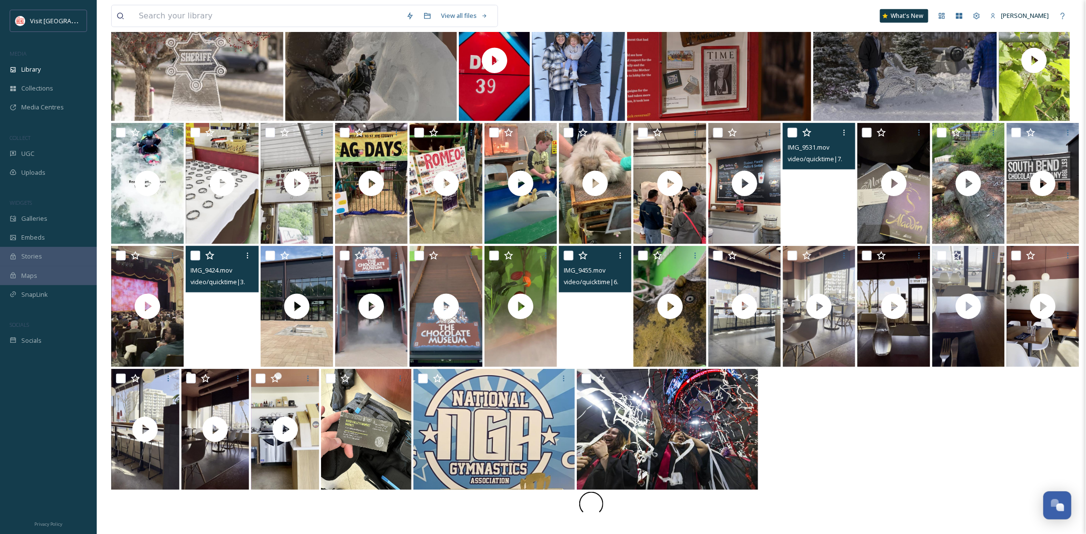
click at [783, 215] on video "IMG_9531.mov" at bounding box center [819, 183] width 73 height 121
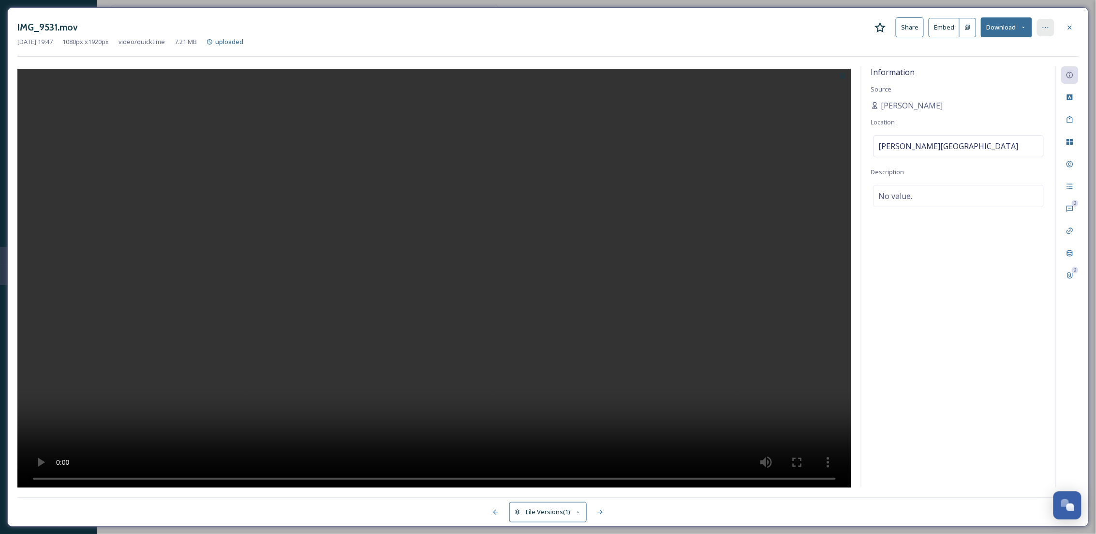
click at [1045, 27] on icon at bounding box center [1046, 28] width 8 height 8
click at [1063, 24] on div at bounding box center [1069, 27] width 17 height 17
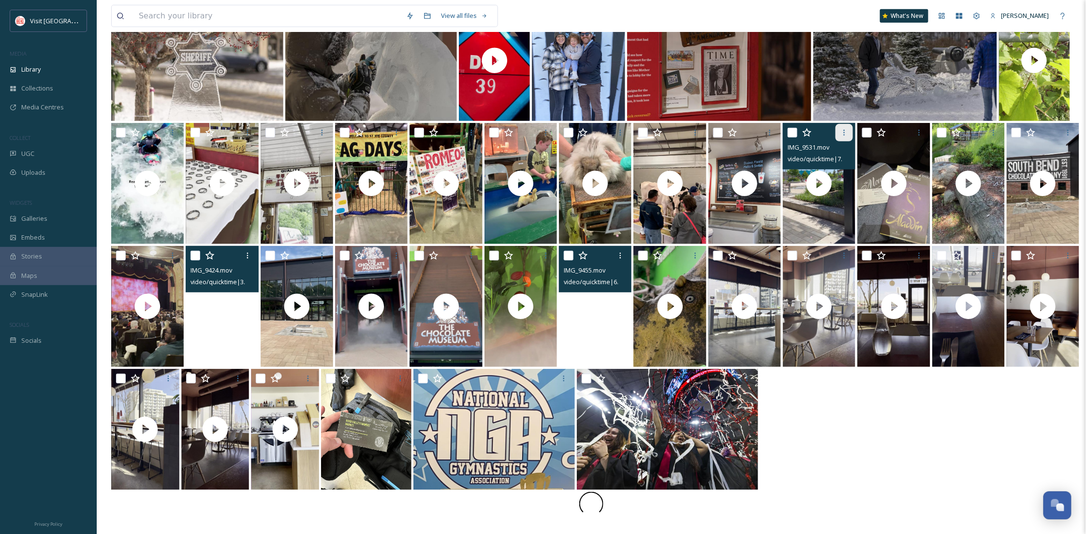
click at [837, 131] on div at bounding box center [844, 132] width 17 height 17
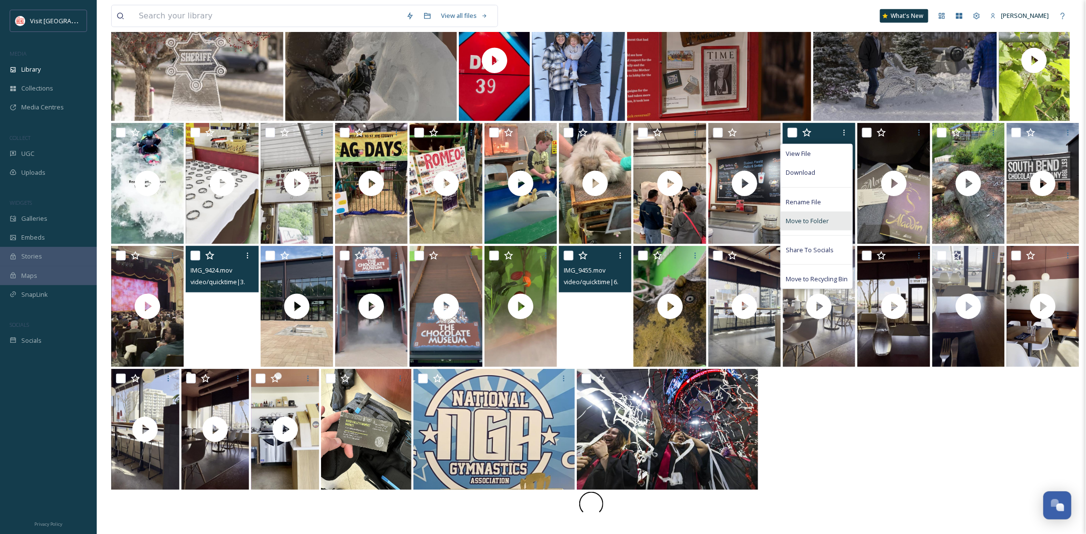
click at [804, 222] on span "Move to Folder" at bounding box center [807, 220] width 43 height 9
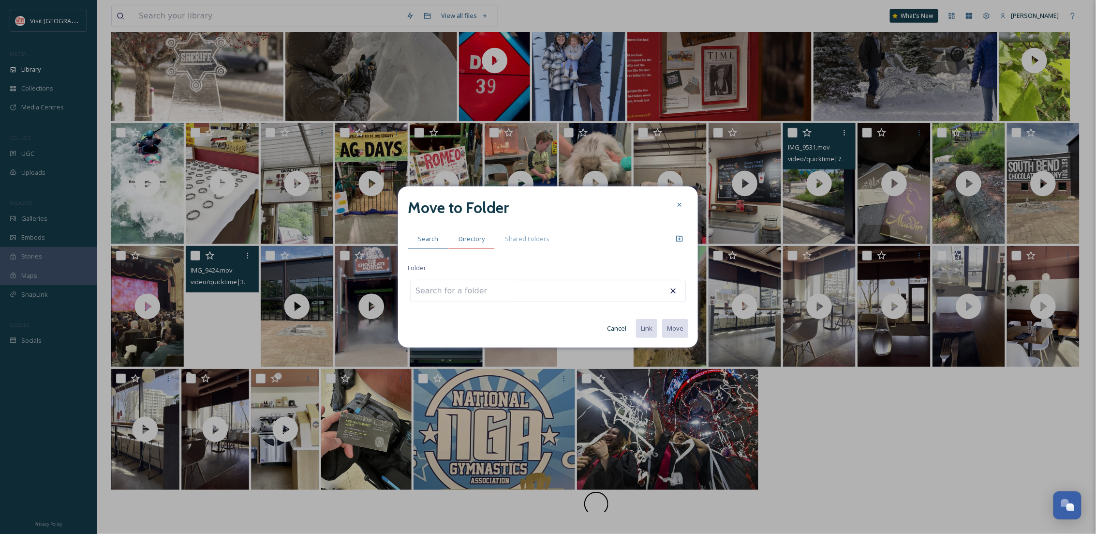
click at [479, 235] on span "Directory" at bounding box center [472, 238] width 26 height 9
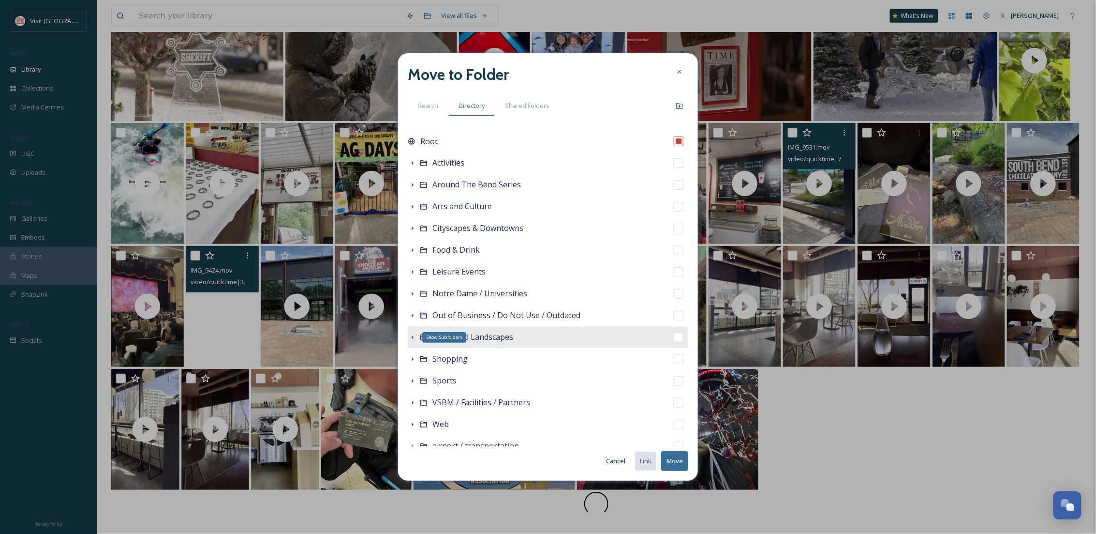
click at [410, 335] on icon at bounding box center [413, 337] width 8 height 8
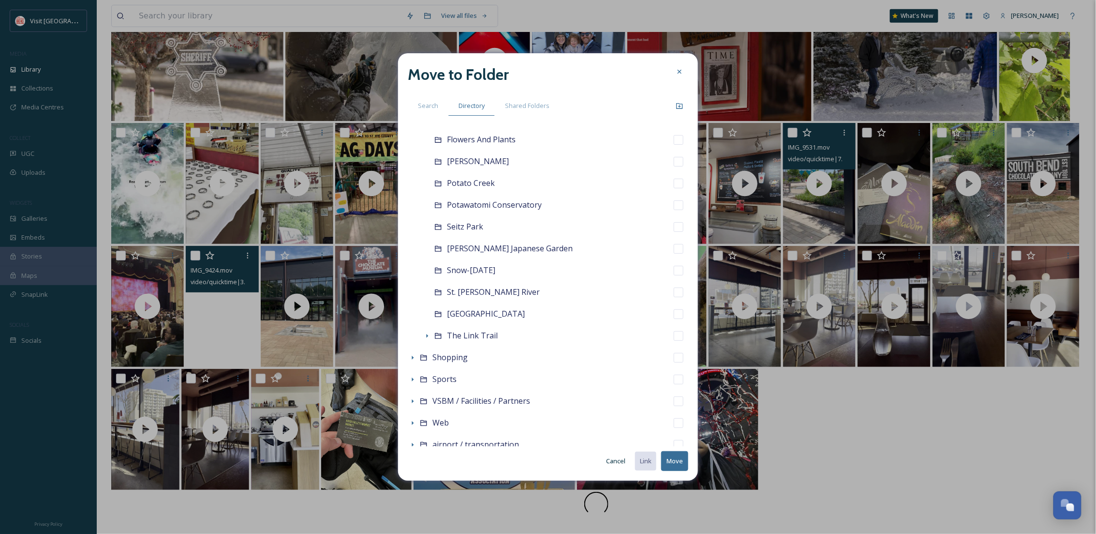
scroll to position [258, 0]
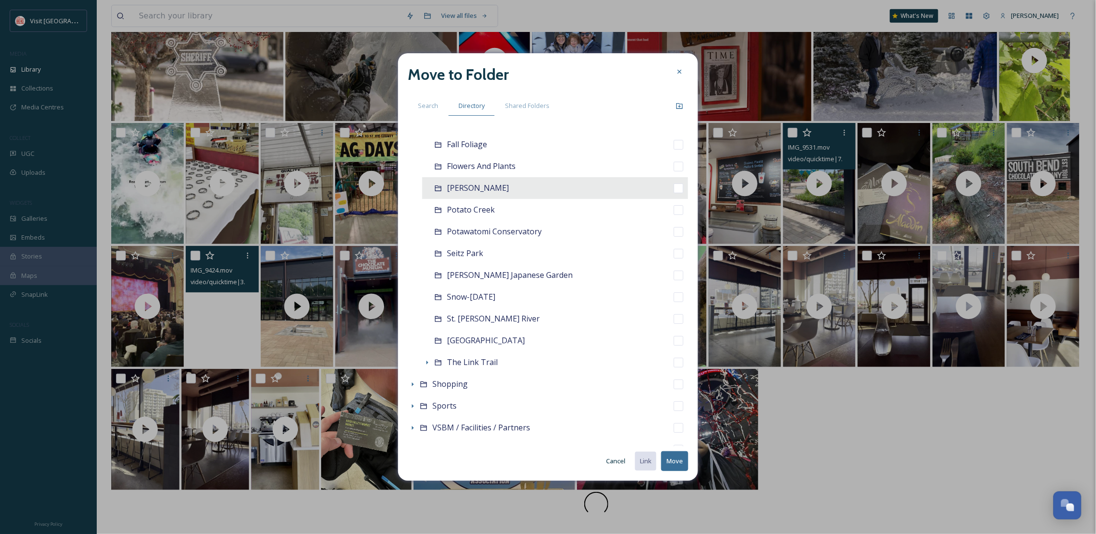
click at [493, 183] on span "Howard Park" at bounding box center [478, 187] width 62 height 11
checkbox input "false"
checkbox input "true"
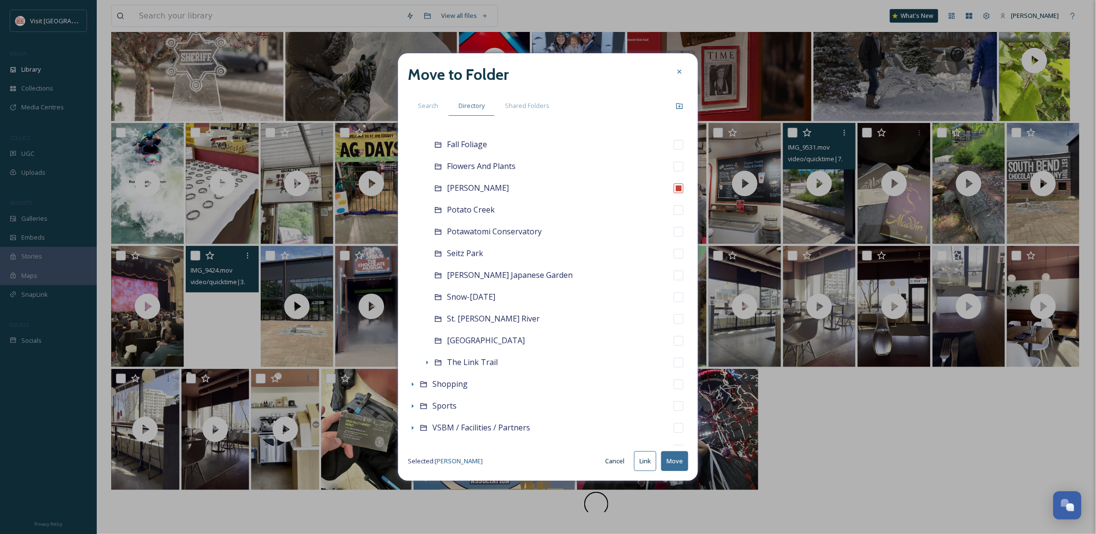
click at [684, 462] on button "Move" at bounding box center [674, 461] width 27 height 20
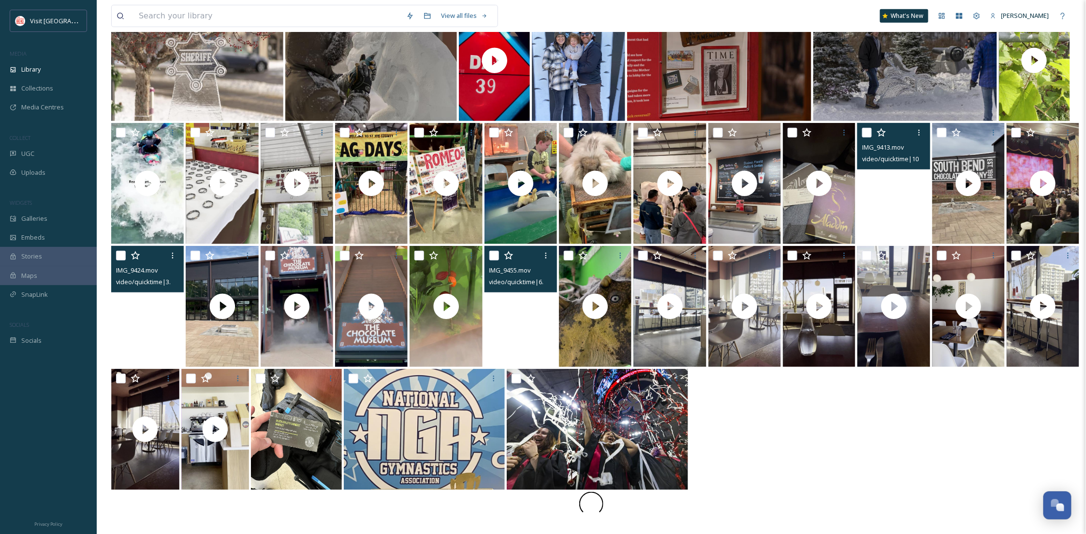
click at [894, 208] on video "IMG_9413.mov" at bounding box center [894, 183] width 73 height 121
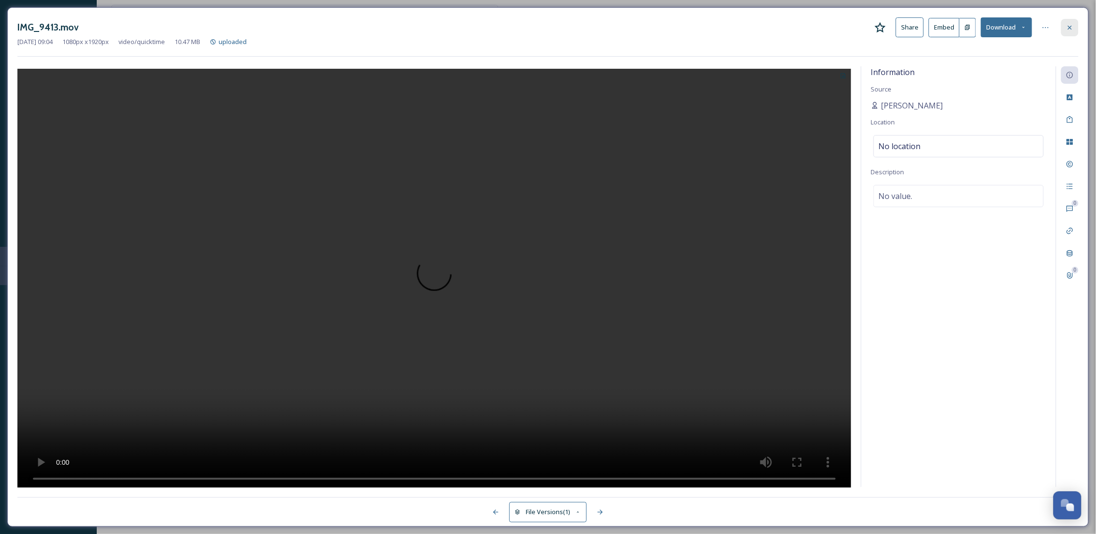
click at [1077, 21] on div at bounding box center [1069, 27] width 17 height 17
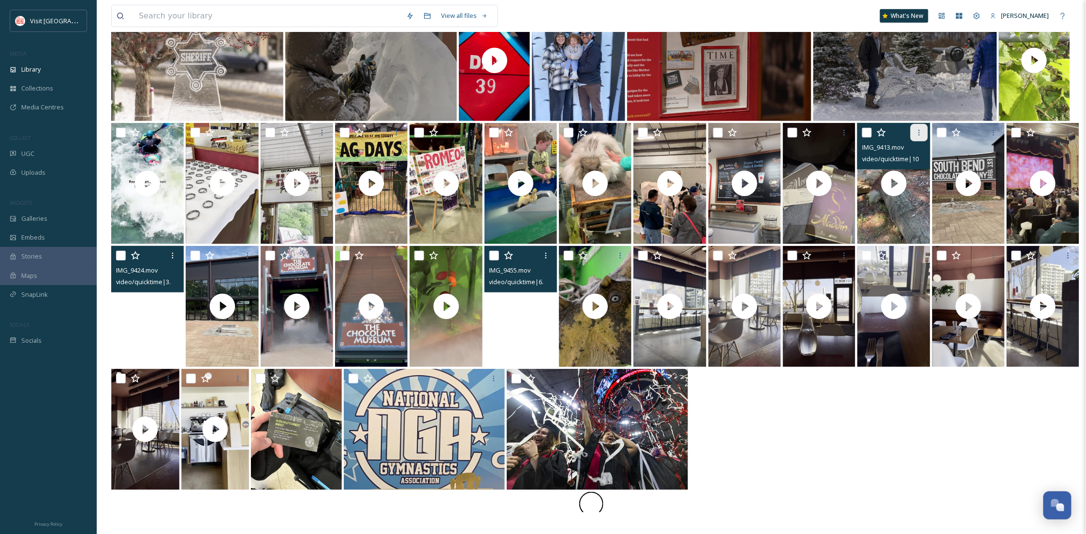
click at [924, 130] on div at bounding box center [919, 132] width 17 height 17
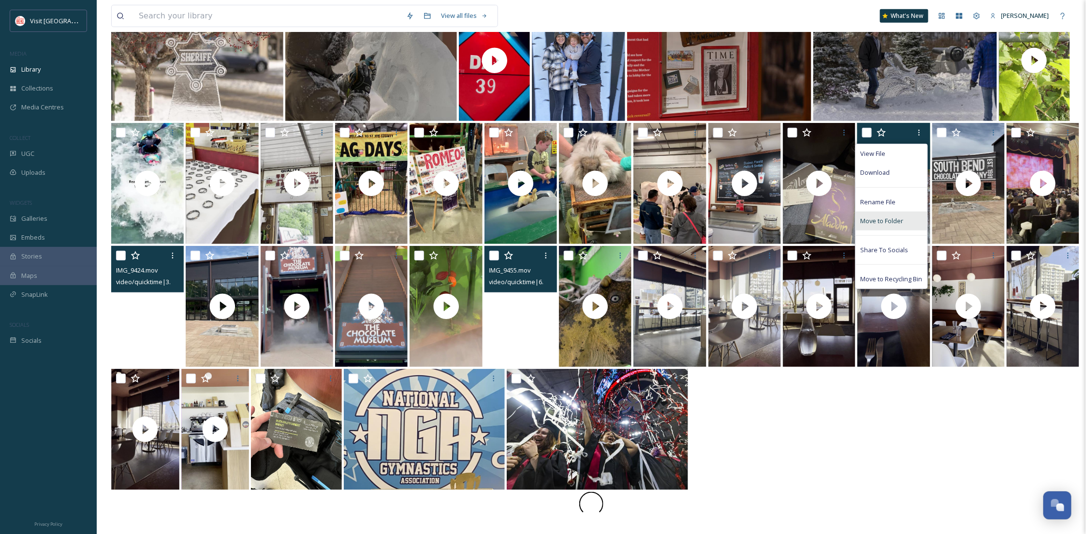
click at [877, 224] on span "Move to Folder" at bounding box center [882, 220] width 43 height 9
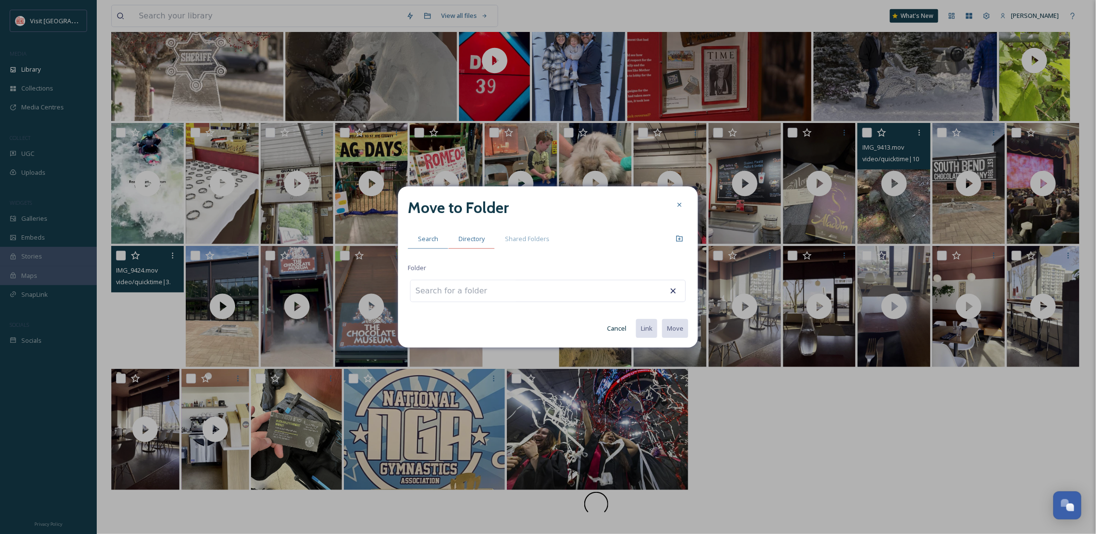
click at [470, 247] on div "Directory" at bounding box center [471, 239] width 46 height 20
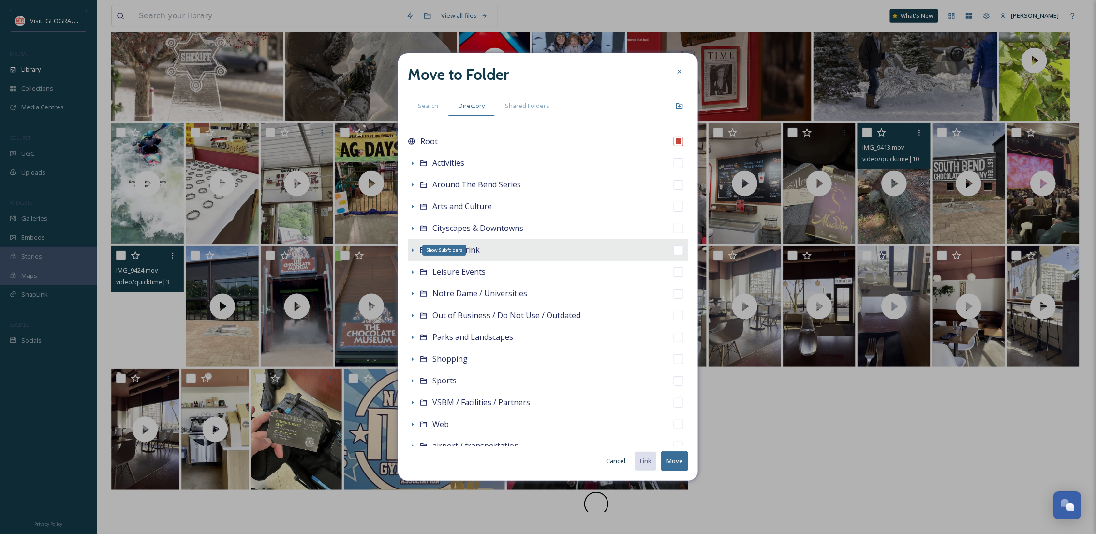
click at [414, 250] on icon at bounding box center [413, 250] width 2 height 4
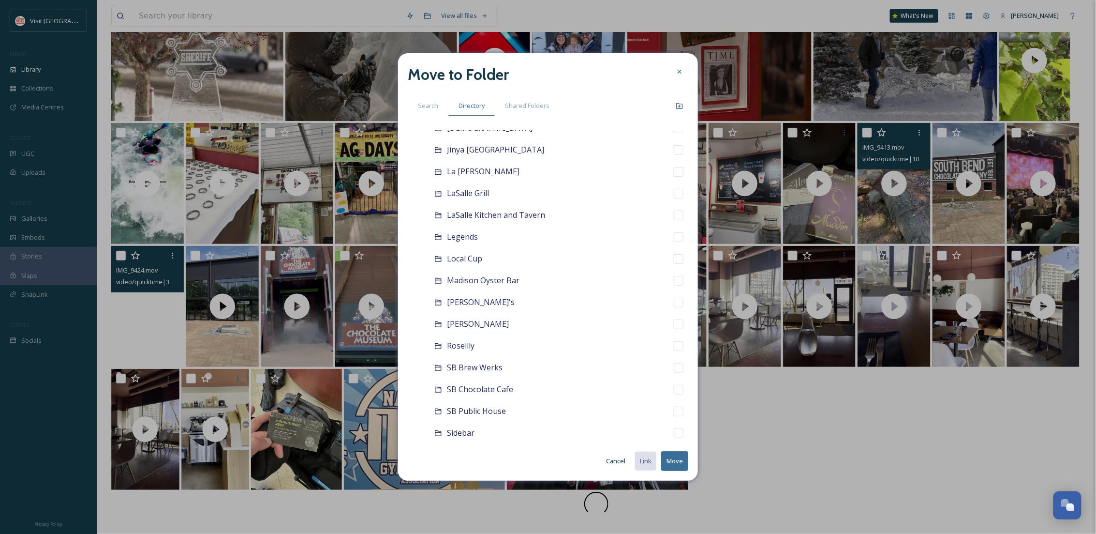
scroll to position [725, 0]
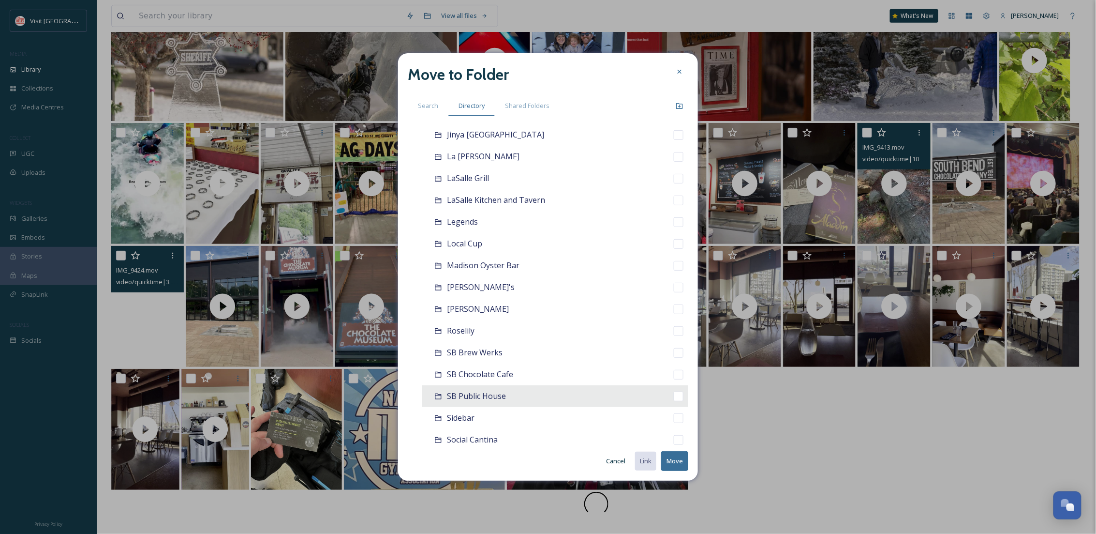
click at [534, 398] on div "SB Public House" at bounding box center [555, 396] width 266 height 22
checkbox input "false"
checkbox input "true"
click at [680, 459] on button "Move" at bounding box center [674, 461] width 27 height 20
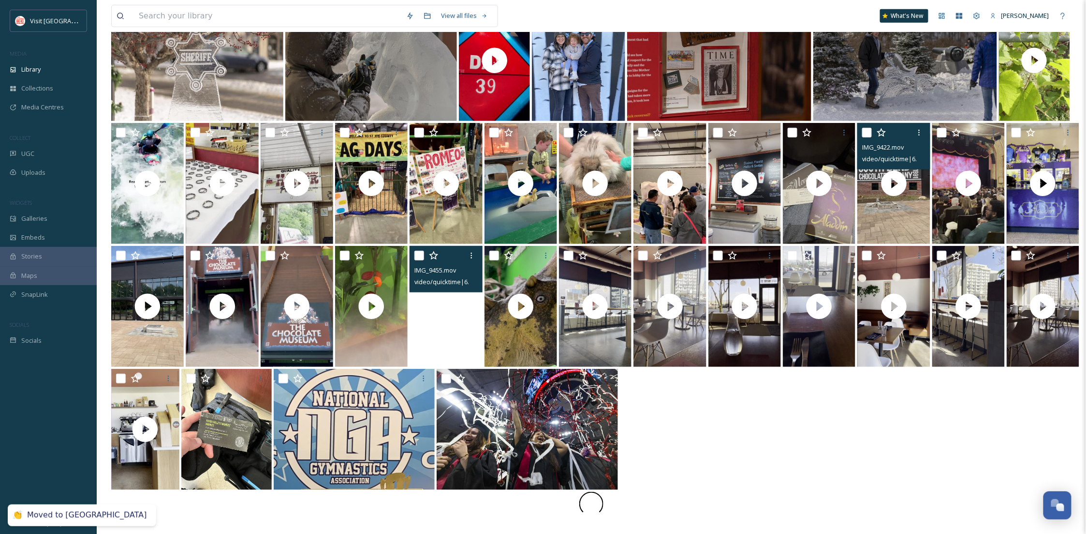
click at [865, 132] on input "checkbox" at bounding box center [867, 133] width 10 height 10
checkbox input "true"
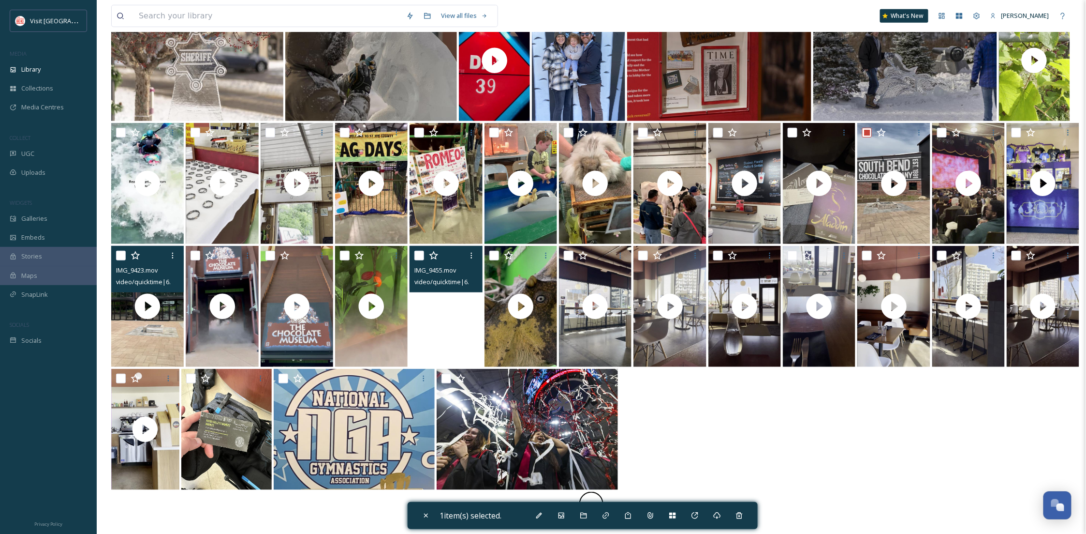
click at [121, 258] on input "checkbox" at bounding box center [121, 256] width 10 height 10
checkbox input "true"
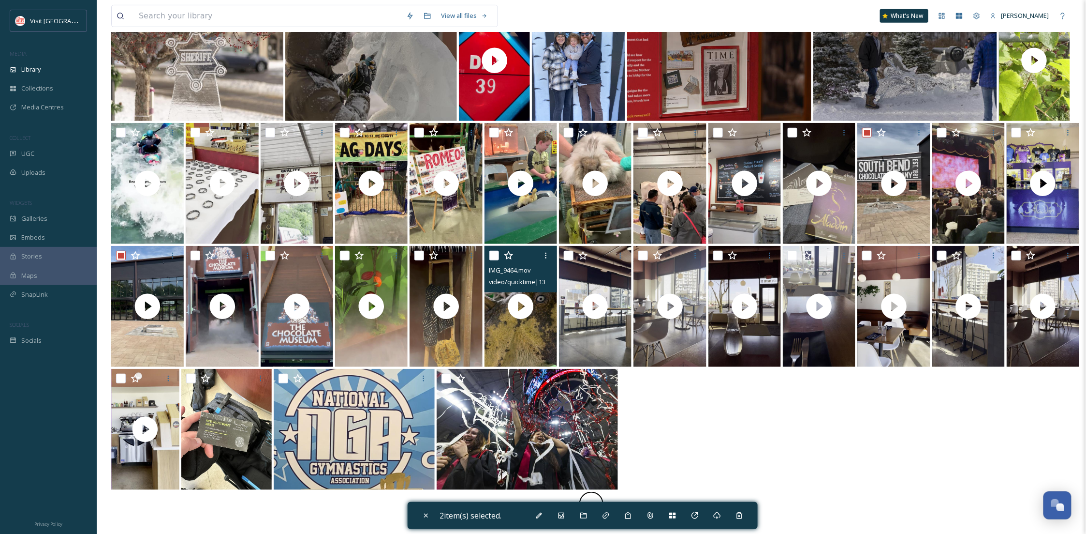
click at [495, 256] on input "checkbox" at bounding box center [495, 256] width 10 height 10
checkbox input "true"
click at [585, 520] on div "Move To Folder" at bounding box center [583, 514] width 17 height 17
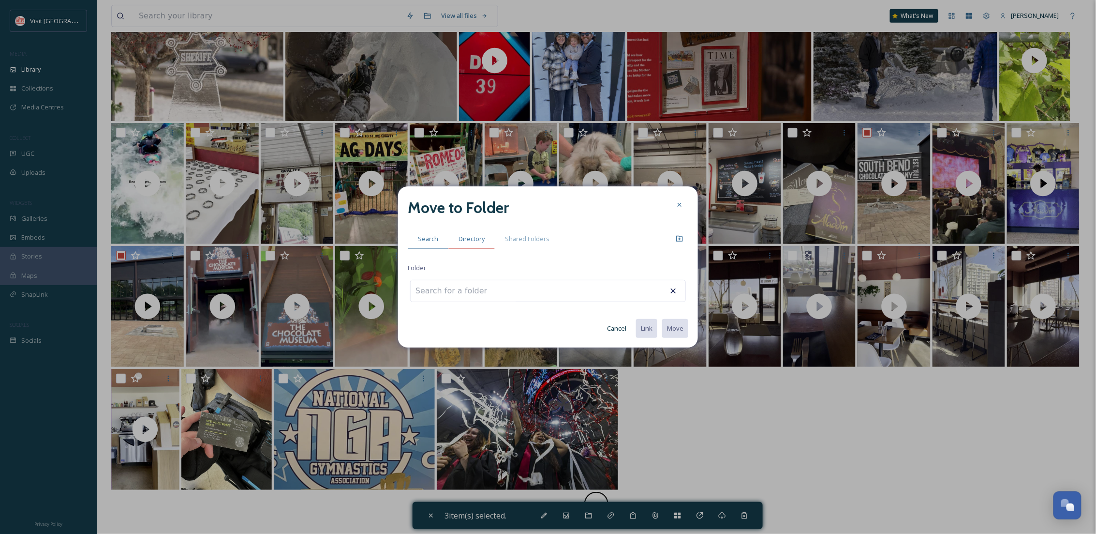
click at [482, 234] on span "Directory" at bounding box center [472, 238] width 26 height 9
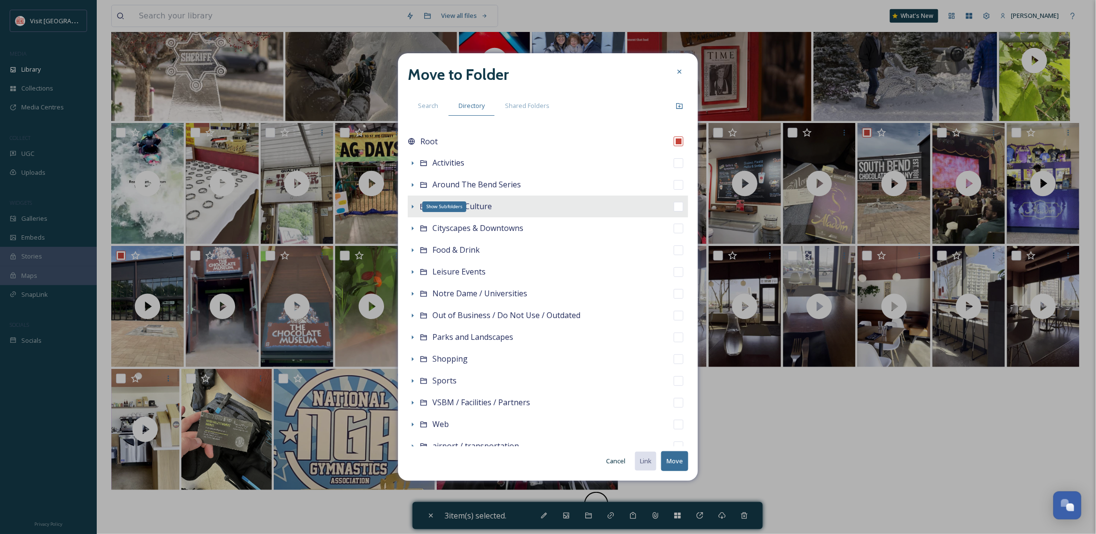
click at [415, 203] on icon at bounding box center [413, 207] width 8 height 8
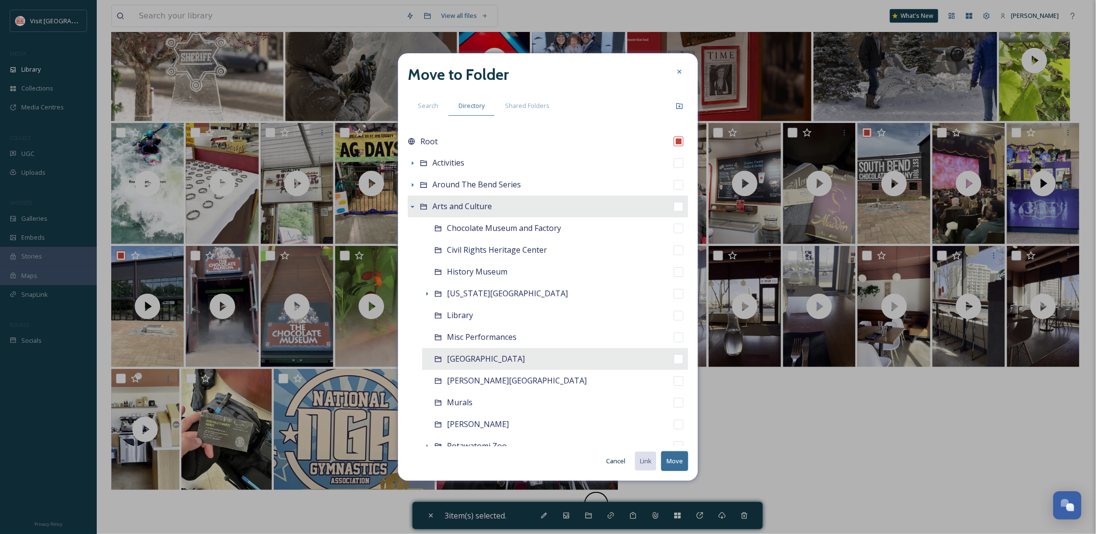
scroll to position [86, 0]
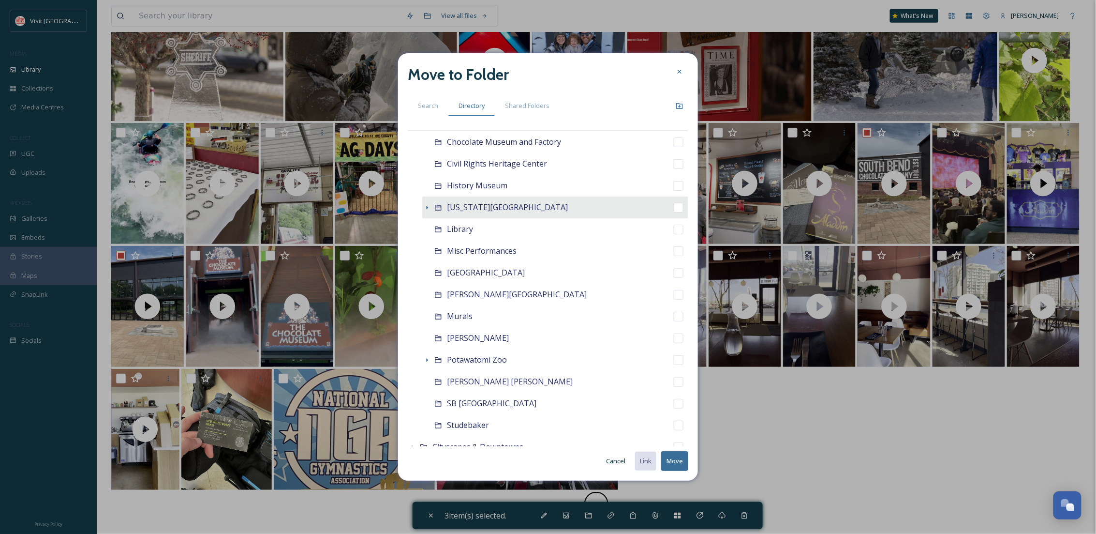
click at [501, 205] on span "Indiana Dinosaur Museum" at bounding box center [507, 207] width 121 height 11
checkbox input "false"
checkbox input "true"
click at [427, 206] on icon at bounding box center [427, 208] width 8 height 8
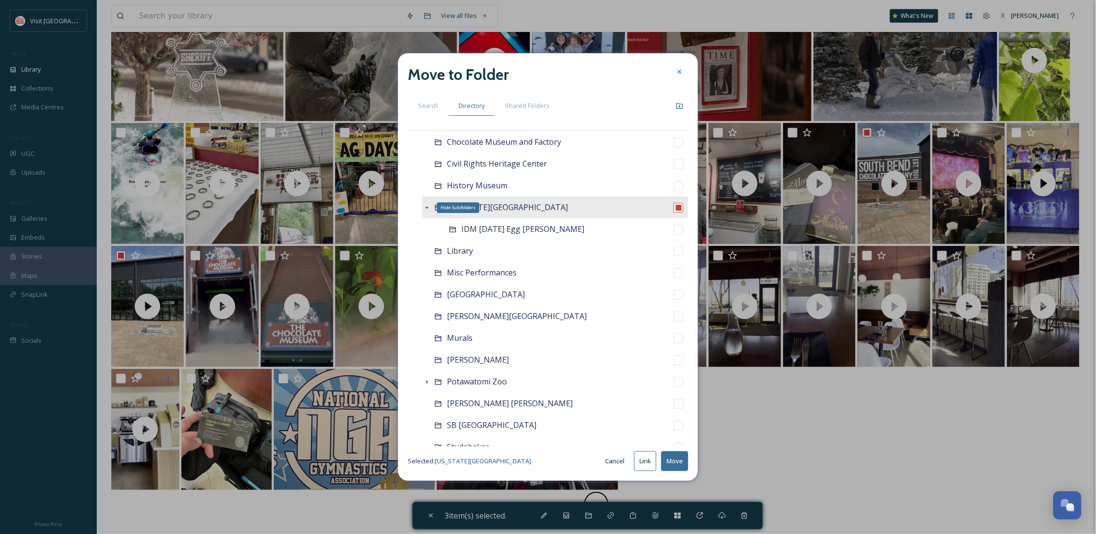
click at [427, 206] on icon at bounding box center [427, 208] width 8 height 8
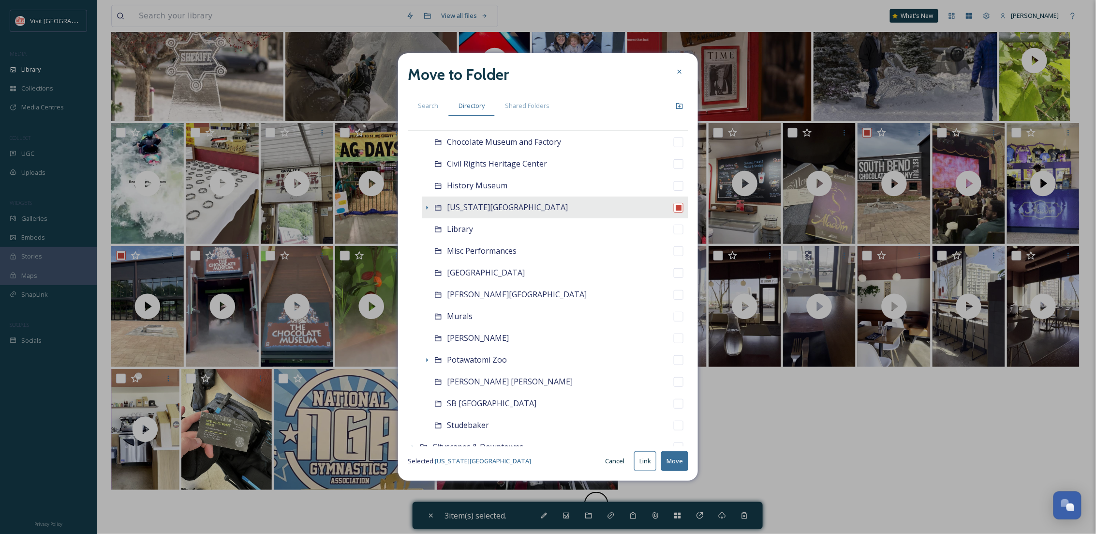
click at [673, 456] on button "Move" at bounding box center [674, 461] width 27 height 20
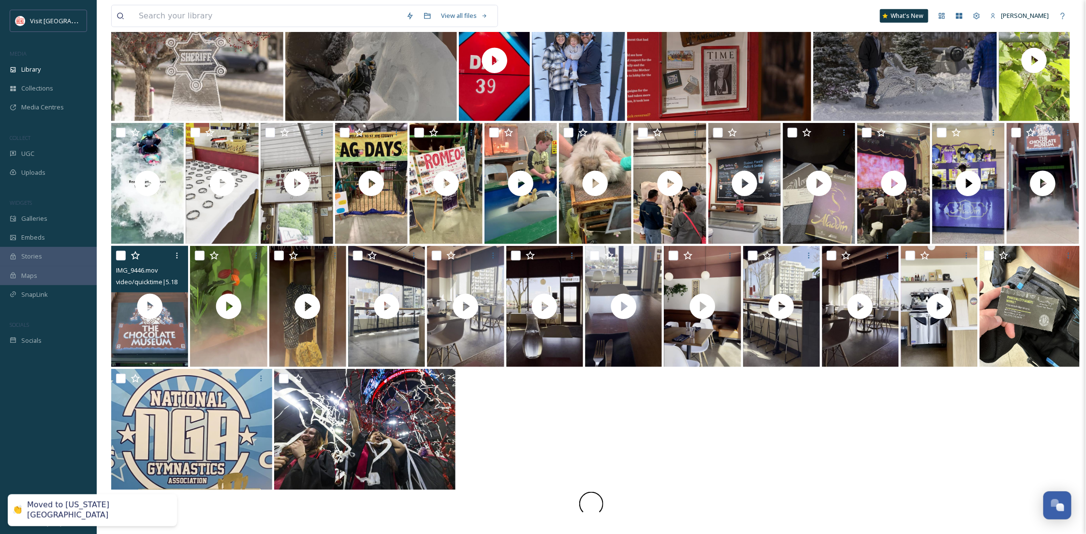
click at [121, 252] on input "checkbox" at bounding box center [121, 256] width 10 height 10
checkbox input "true"
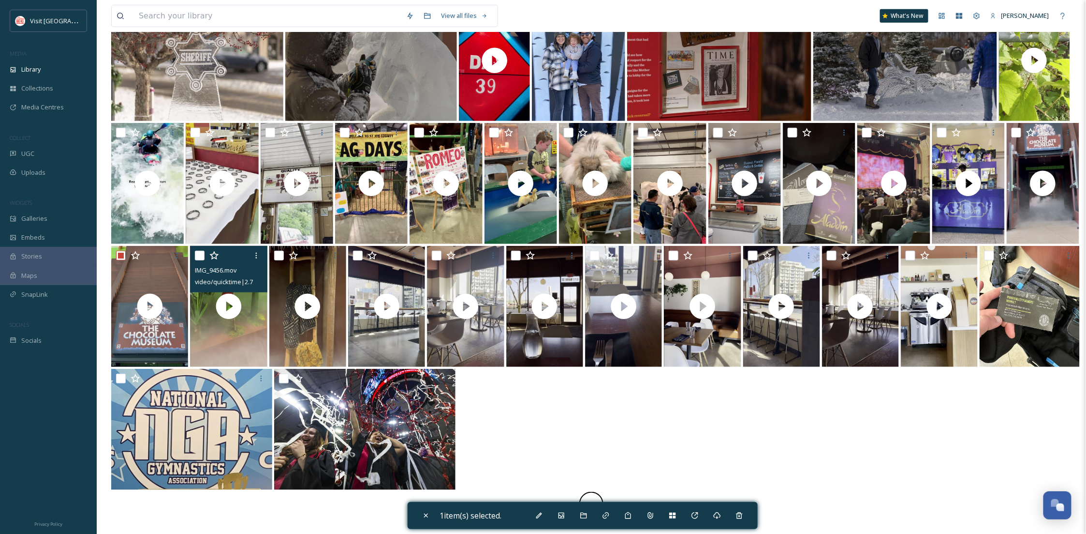
click at [200, 253] on input "checkbox" at bounding box center [200, 256] width 10 height 10
checkbox input "true"
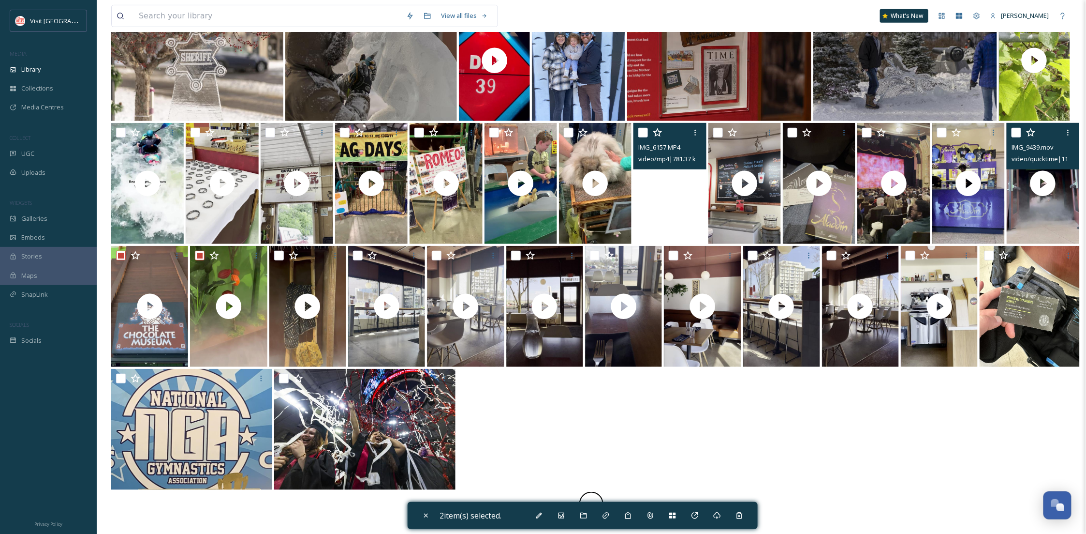
click at [1020, 129] on input "checkbox" at bounding box center [1017, 133] width 10 height 10
checkbox input "true"
click at [585, 515] on icon at bounding box center [584, 515] width 8 height 8
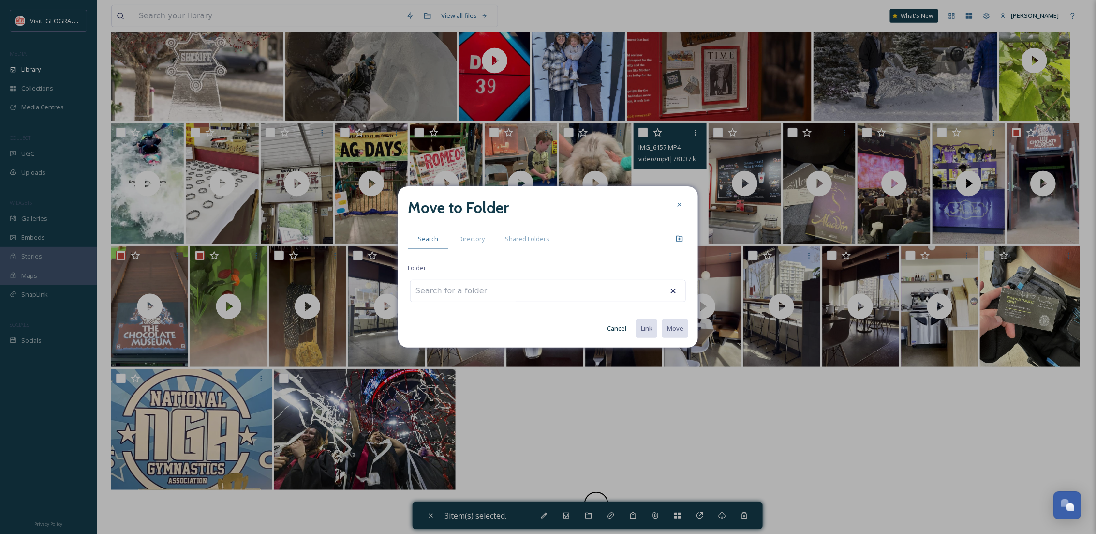
click at [620, 326] on button "Cancel" at bounding box center [616, 328] width 29 height 19
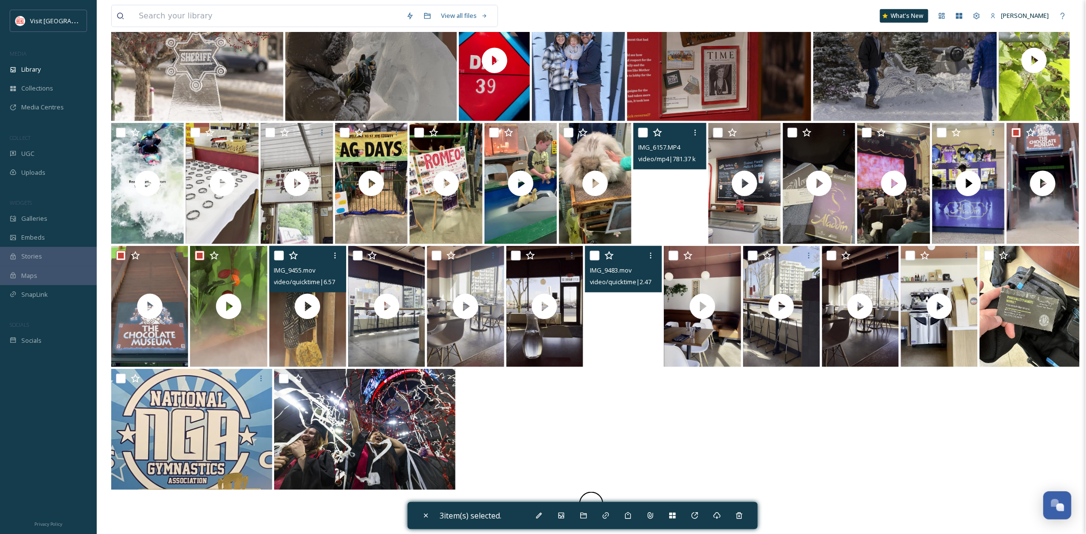
click at [284, 254] on div at bounding box center [309, 255] width 70 height 17
click at [282, 255] on input "checkbox" at bounding box center [279, 256] width 10 height 10
checkbox input "true"
click at [583, 514] on icon at bounding box center [584, 515] width 8 height 8
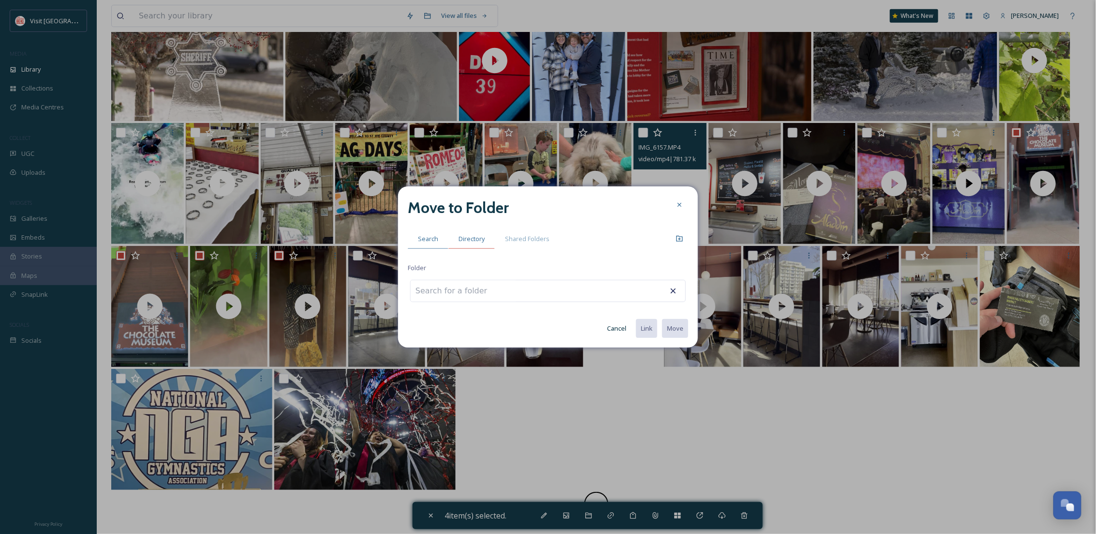
click at [470, 240] on span "Directory" at bounding box center [472, 238] width 26 height 9
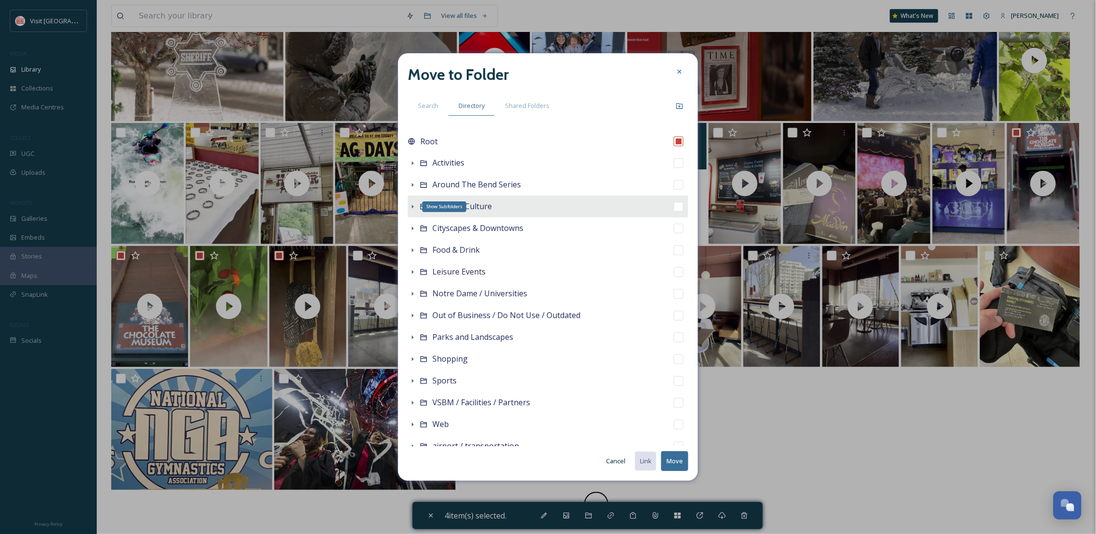
click at [409, 207] on icon at bounding box center [413, 207] width 8 height 8
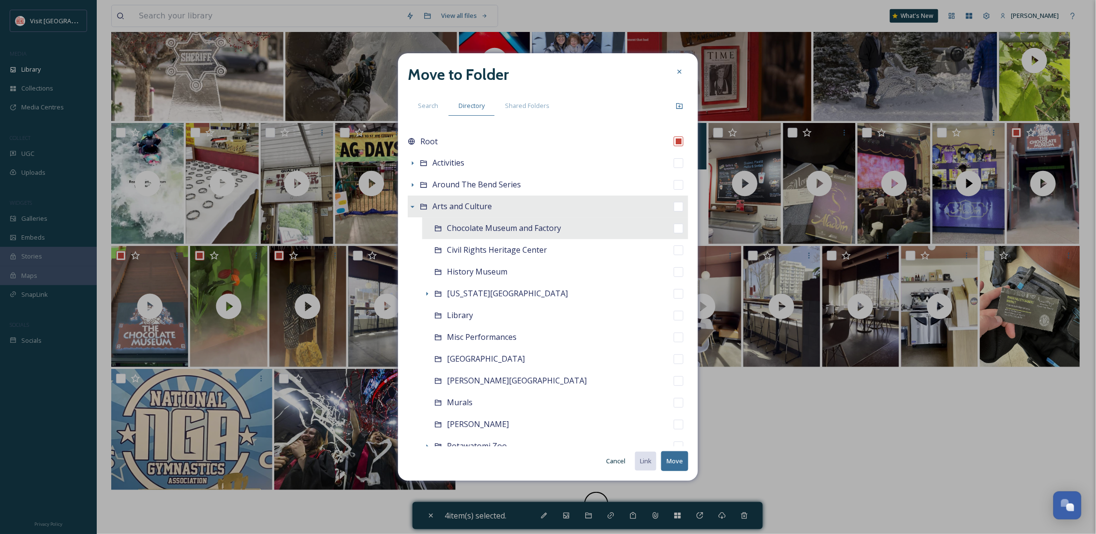
click at [486, 225] on span "Chocolate Museum and Factory" at bounding box center [504, 228] width 114 height 11
checkbox input "false"
checkbox input "true"
click at [668, 459] on button "Move" at bounding box center [674, 461] width 27 height 20
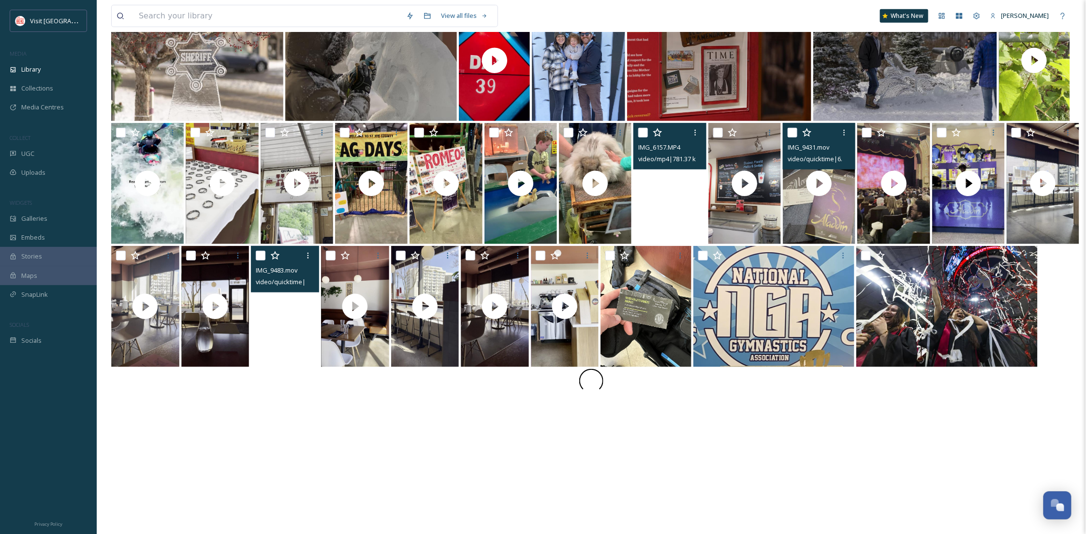
click at [793, 126] on div at bounding box center [820, 132] width 65 height 17
click at [790, 132] on input "checkbox" at bounding box center [793, 133] width 10 height 10
checkbox input "true"
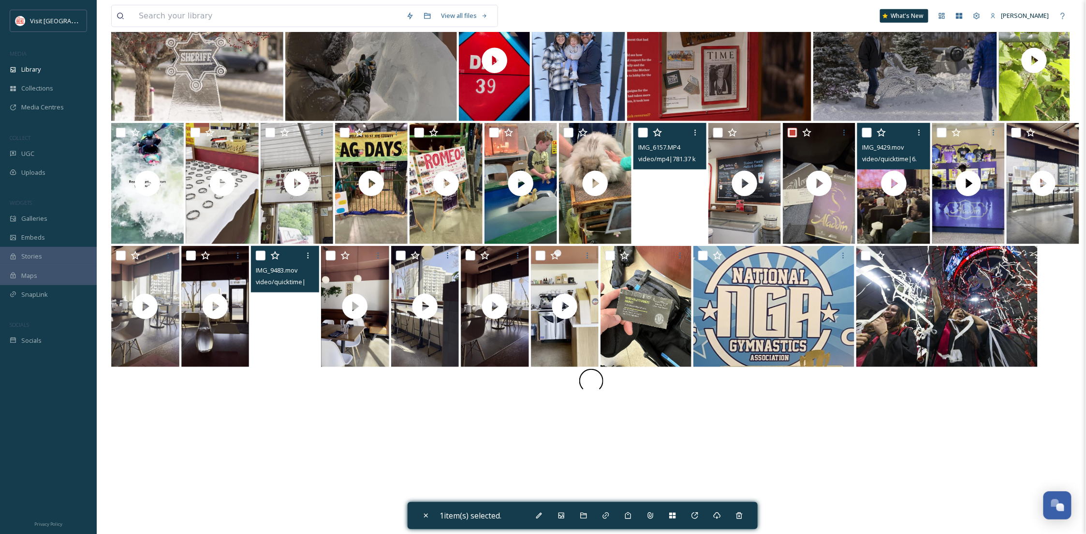
click at [865, 132] on input "checkbox" at bounding box center [867, 133] width 10 height 10
checkbox input "true"
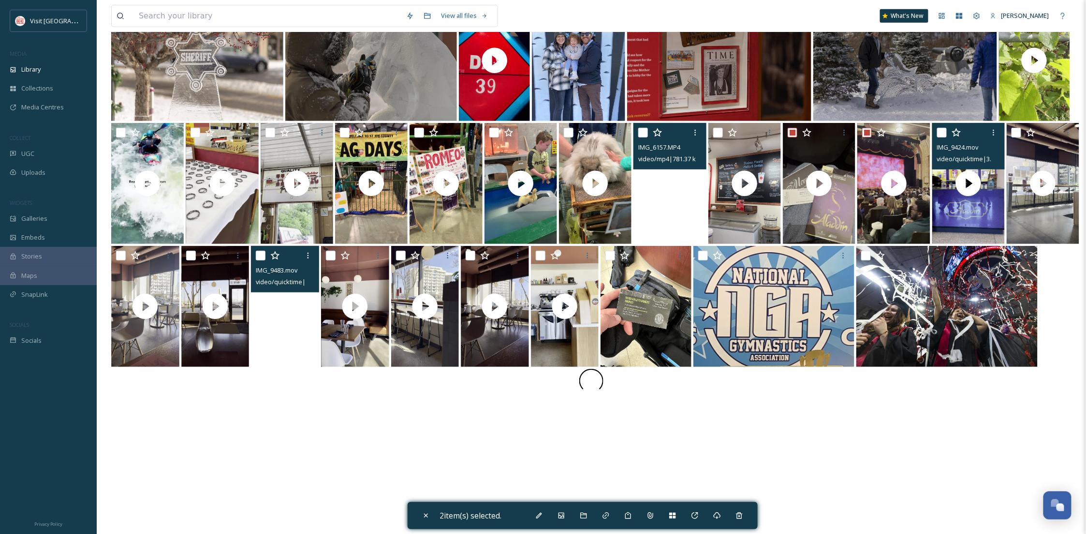
click at [937, 136] on input "checkbox" at bounding box center [942, 133] width 10 height 10
checkbox input "true"
click at [588, 516] on icon at bounding box center [584, 515] width 8 height 8
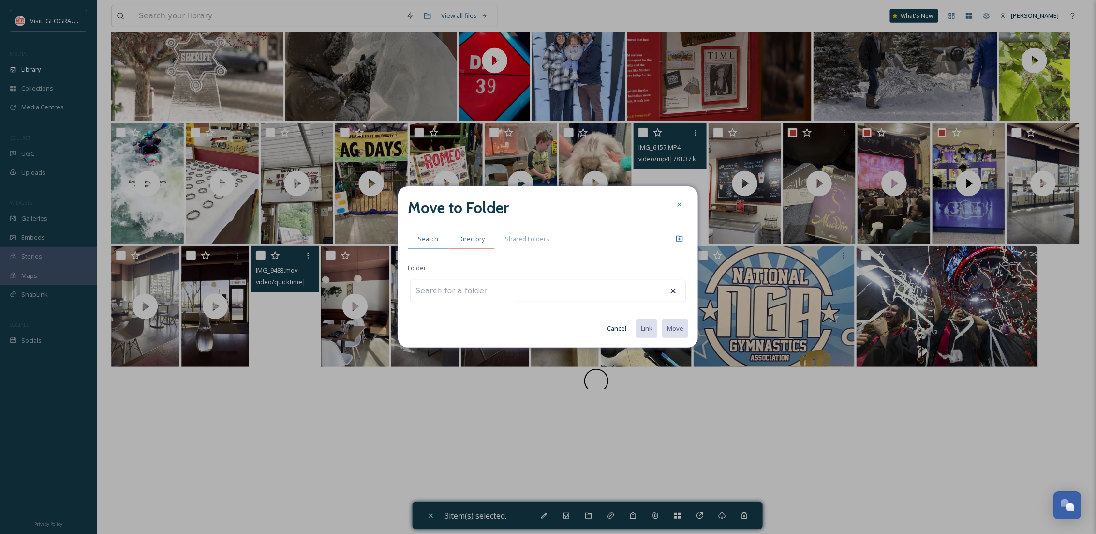
click at [465, 233] on div "Directory" at bounding box center [471, 239] width 46 height 20
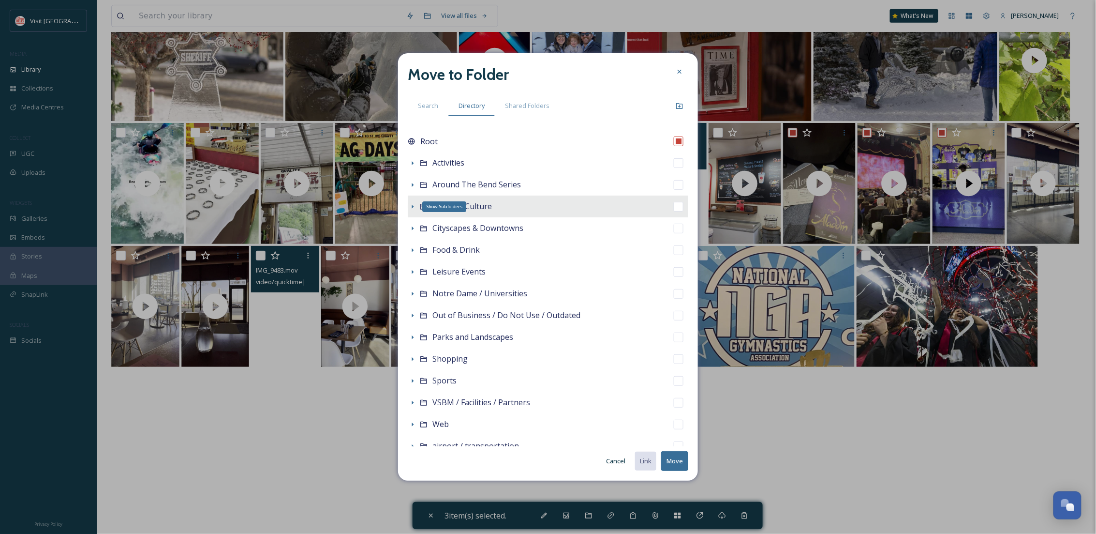
click at [410, 205] on icon at bounding box center [413, 207] width 8 height 8
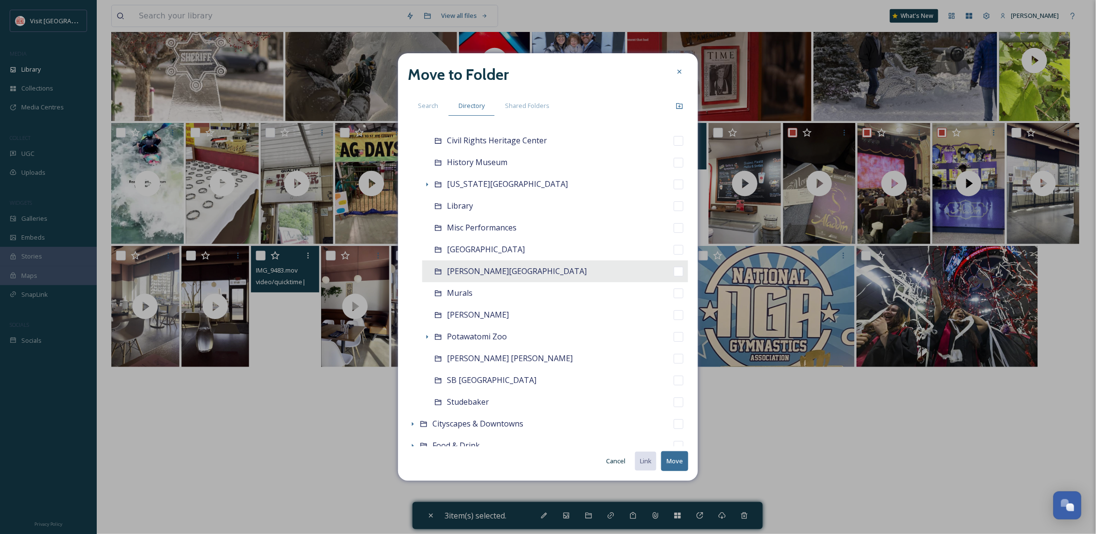
scroll to position [172, 0]
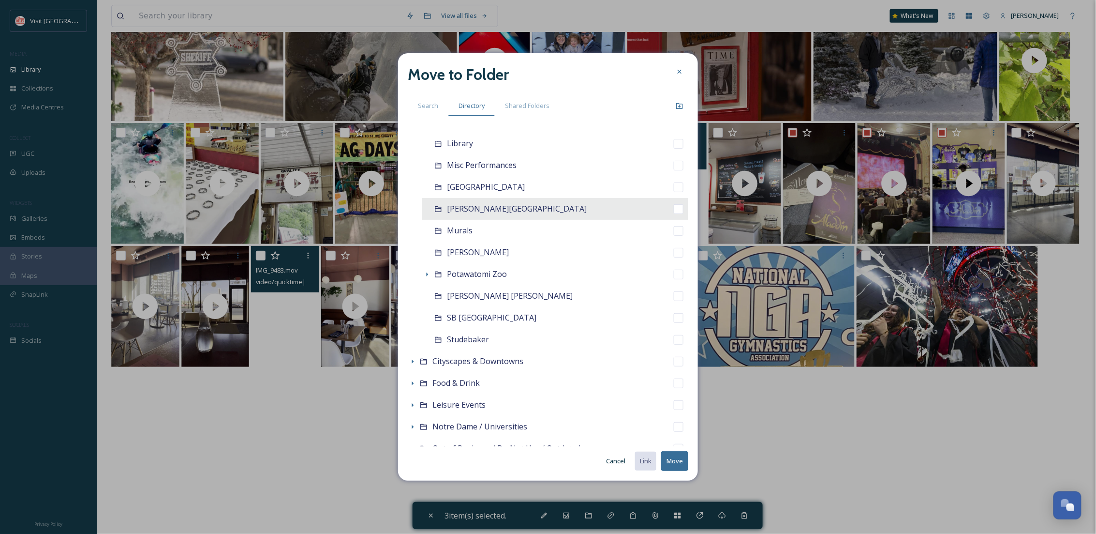
click at [504, 213] on span "Morris Performing Arts Center" at bounding box center [517, 208] width 140 height 11
checkbox input "false"
checkbox input "true"
click at [668, 464] on button "Move" at bounding box center [674, 461] width 27 height 20
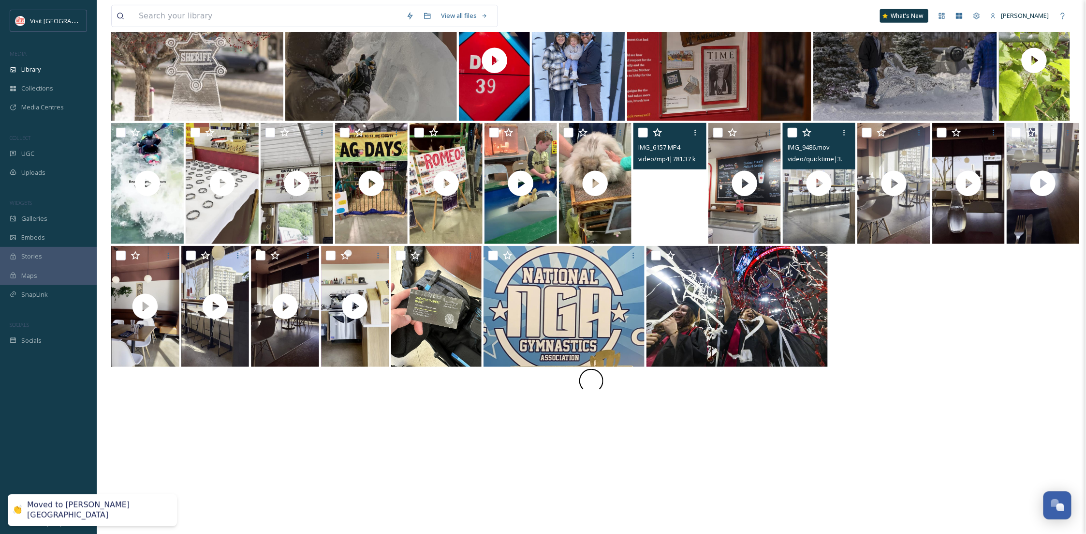
click at [791, 130] on input "checkbox" at bounding box center [793, 133] width 10 height 10
checkbox input "true"
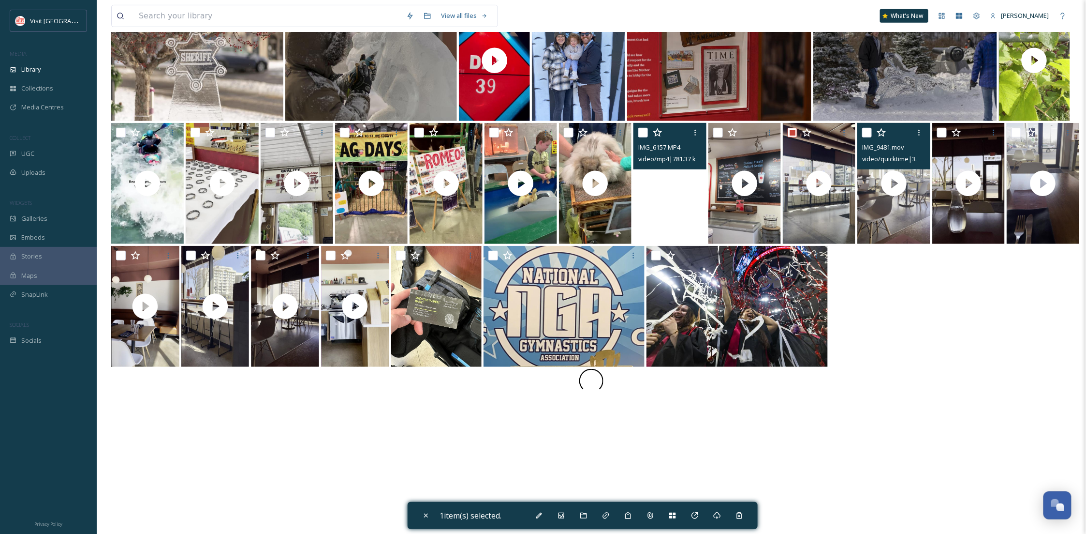
click at [867, 131] on input "checkbox" at bounding box center [867, 133] width 10 height 10
checkbox input "true"
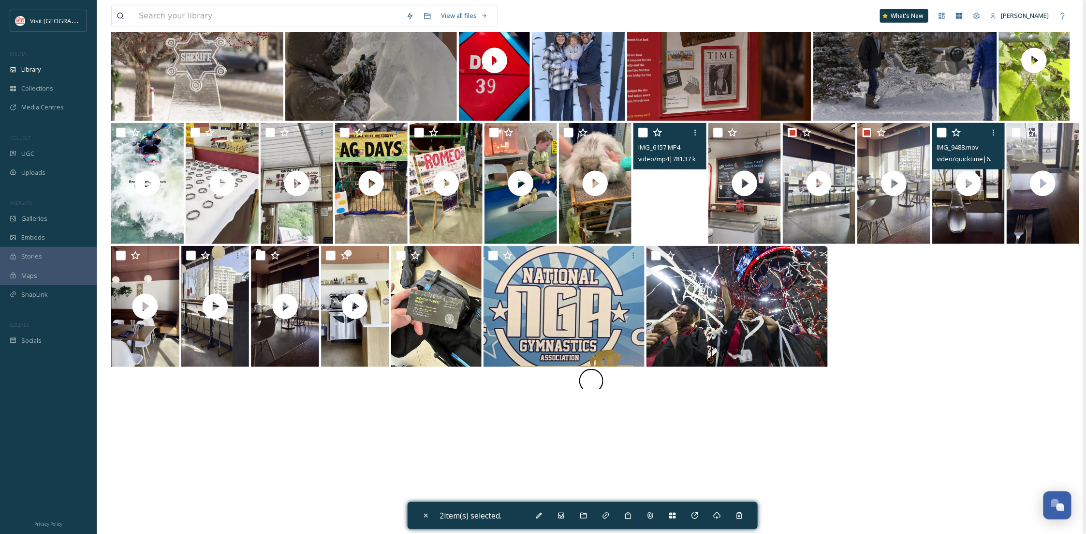
click at [937, 130] on input "checkbox" at bounding box center [942, 133] width 10 height 10
checkbox input "true"
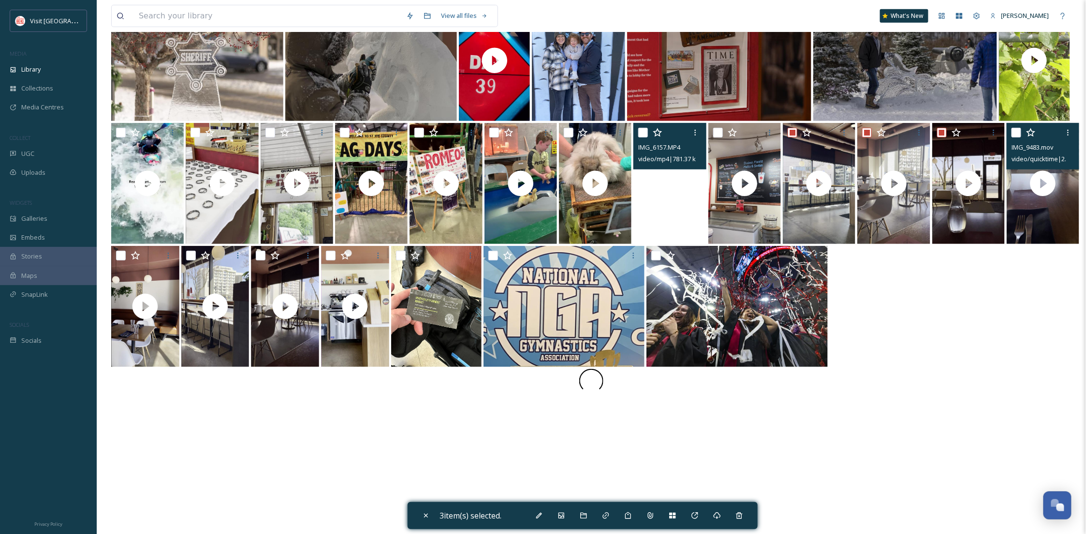
click at [1010, 134] on div "IMG_9483.mov video/quicktime | 2.47 MB | 1080 x 1920" at bounding box center [1043, 146] width 73 height 46
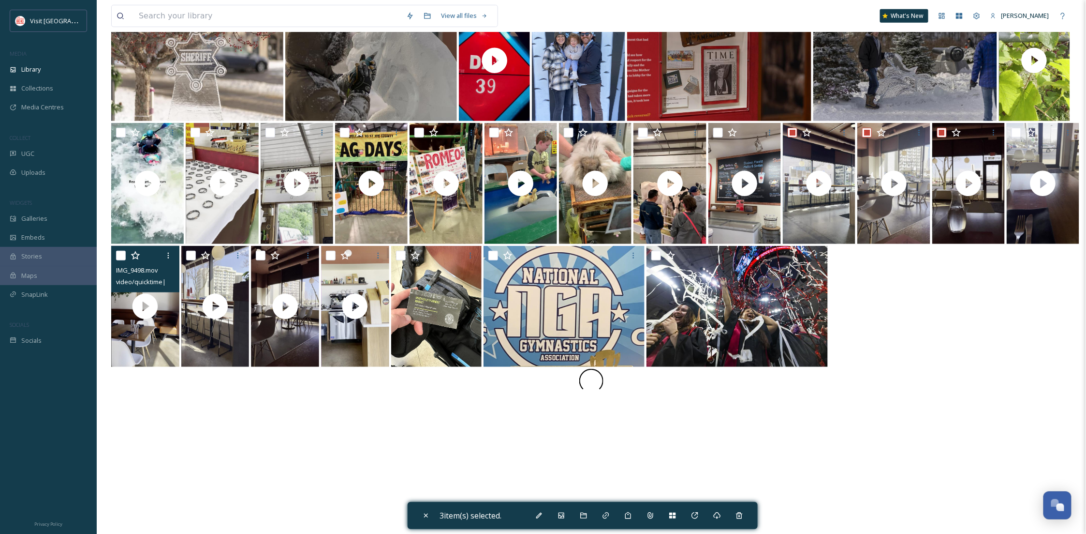
click at [118, 253] on input "checkbox" at bounding box center [121, 256] width 10 height 10
checkbox input "true"
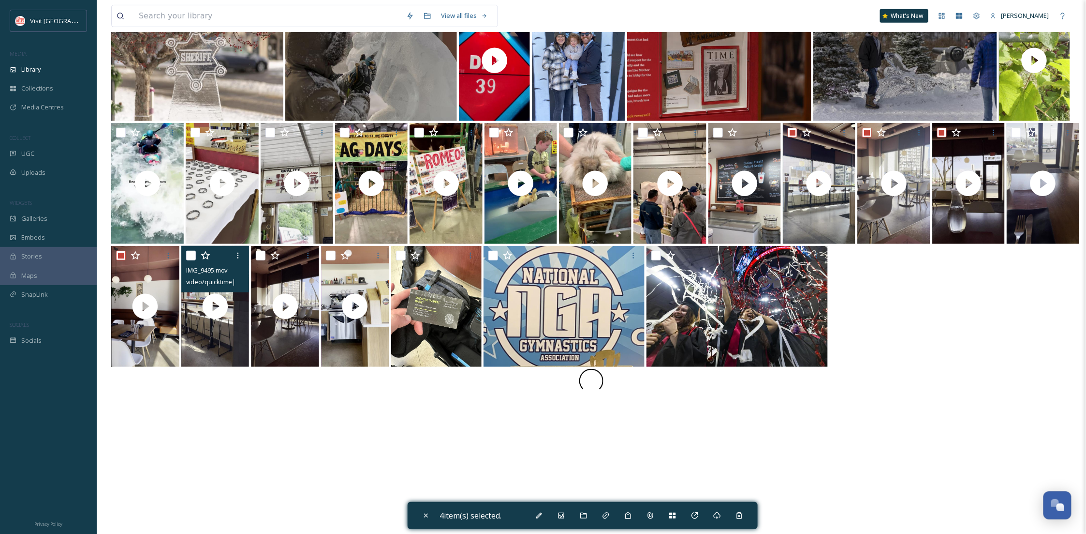
click at [189, 254] on input "checkbox" at bounding box center [191, 256] width 10 height 10
checkbox input "true"
click at [262, 255] on input "checkbox" at bounding box center [261, 256] width 10 height 10
checkbox input "true"
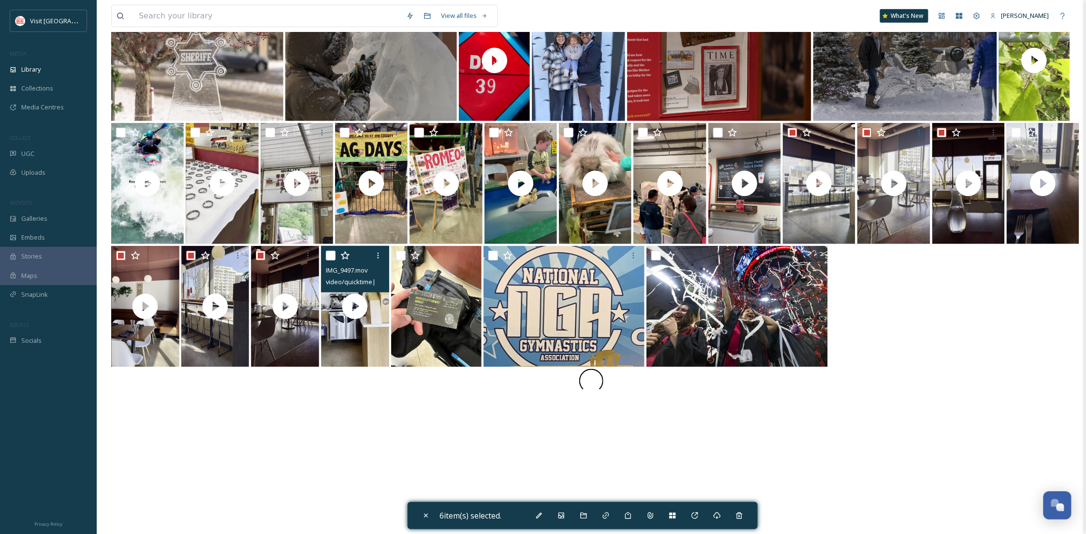
click at [328, 256] on input "checkbox" at bounding box center [331, 256] width 10 height 10
checkbox input "true"
click at [584, 508] on div "Move To Folder" at bounding box center [583, 514] width 17 height 17
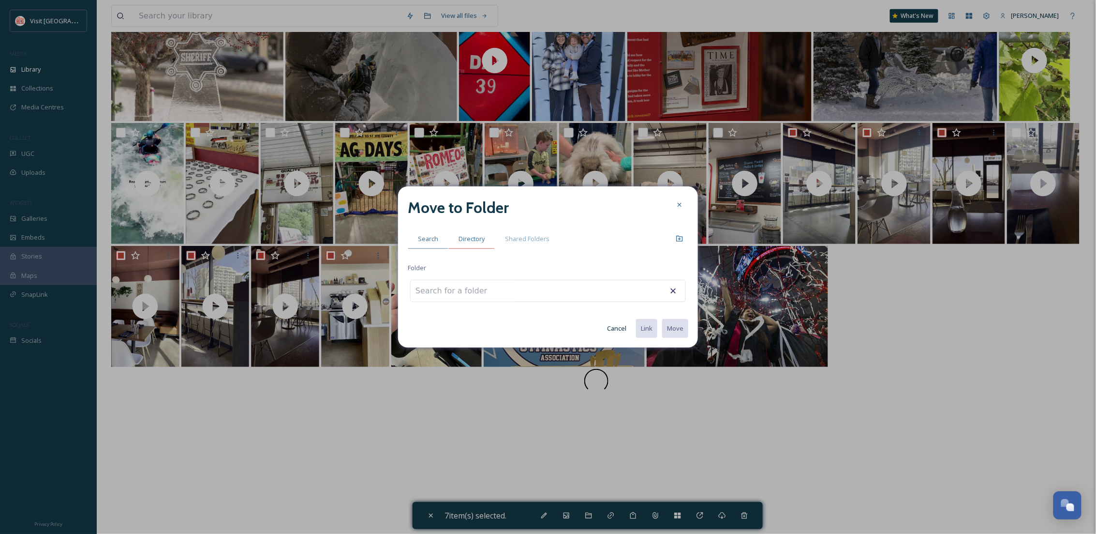
click at [478, 243] on div "Directory" at bounding box center [471, 239] width 46 height 20
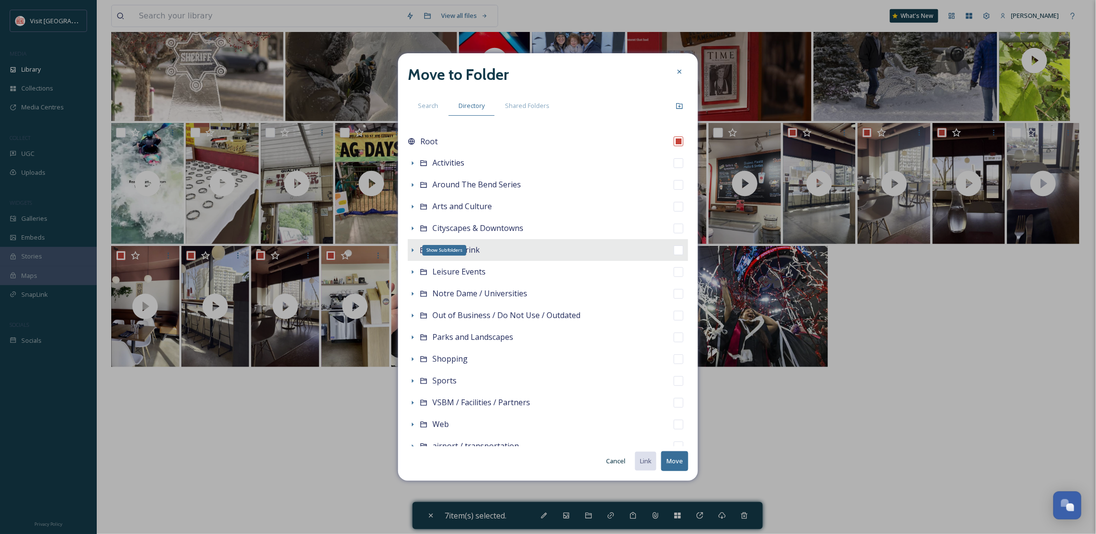
click at [414, 250] on icon at bounding box center [413, 250] width 8 height 8
click at [435, 250] on span "Food & Drink" at bounding box center [455, 249] width 47 height 11
checkbox input "false"
checkbox input "true"
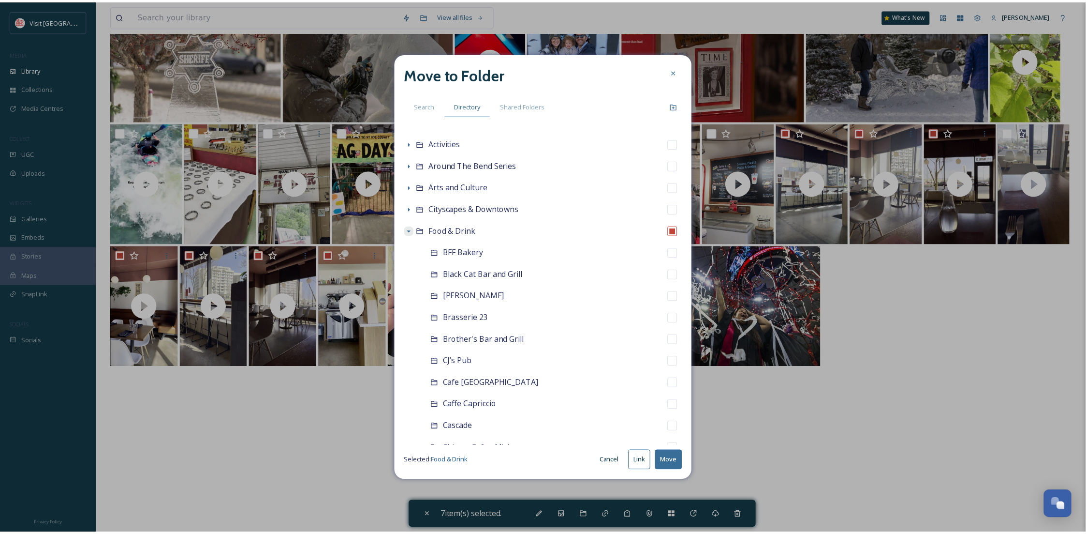
scroll to position [0, 0]
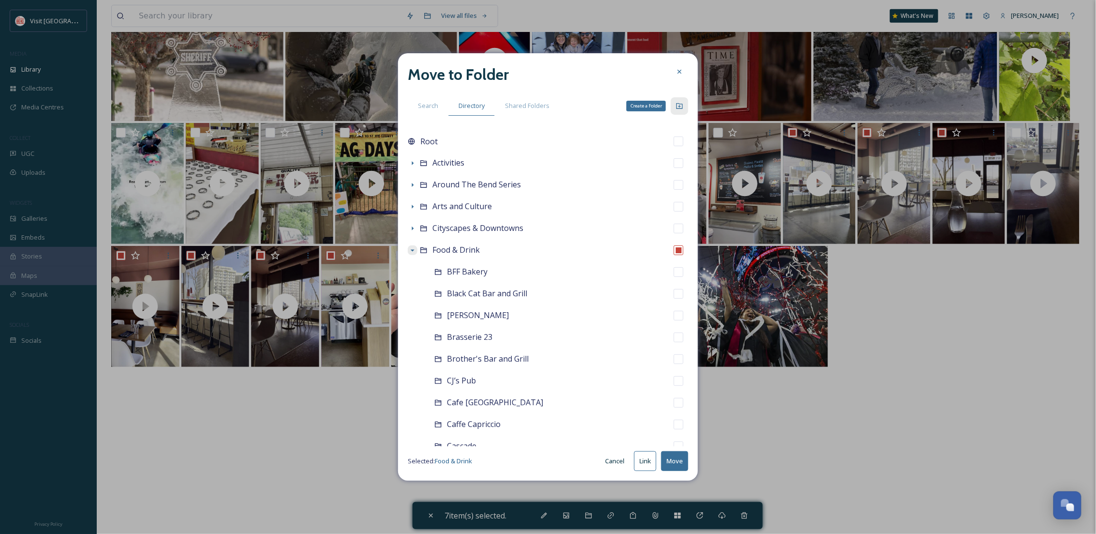
click at [675, 110] on div "Create a Folder" at bounding box center [679, 105] width 17 height 17
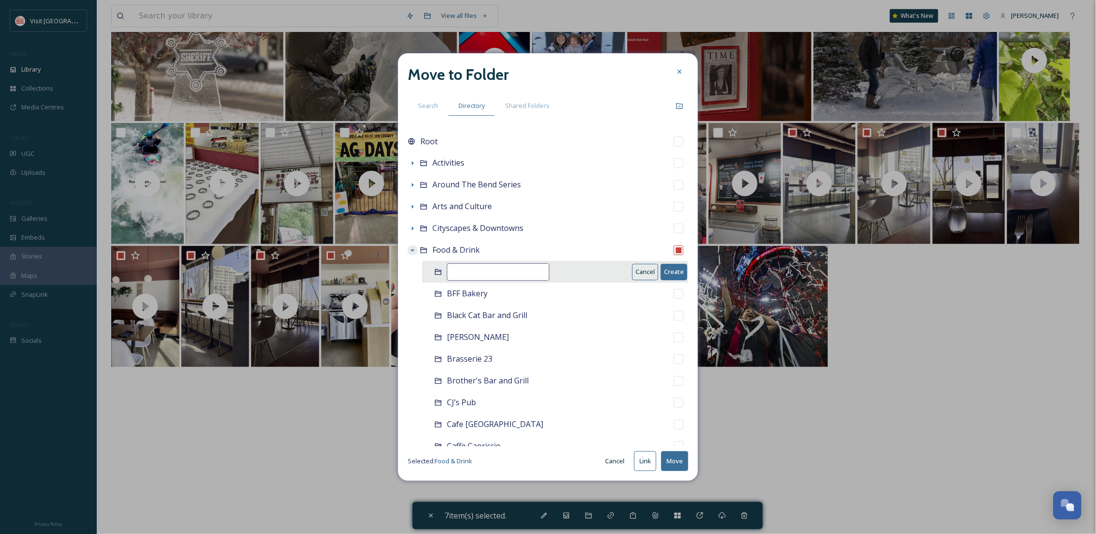
click at [454, 267] on input at bounding box center [498, 271] width 103 height 17
type input "Early Bird Eatery"
click at [666, 267] on button "Create" at bounding box center [674, 272] width 27 height 16
checkbox input "false"
checkbox input "true"
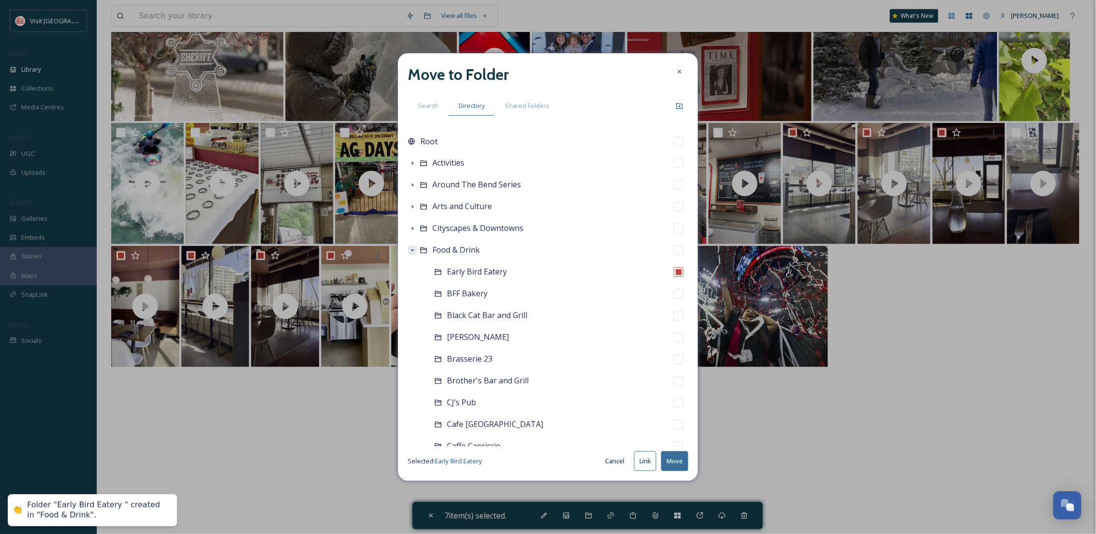
click at [678, 462] on button "Move" at bounding box center [674, 461] width 27 height 20
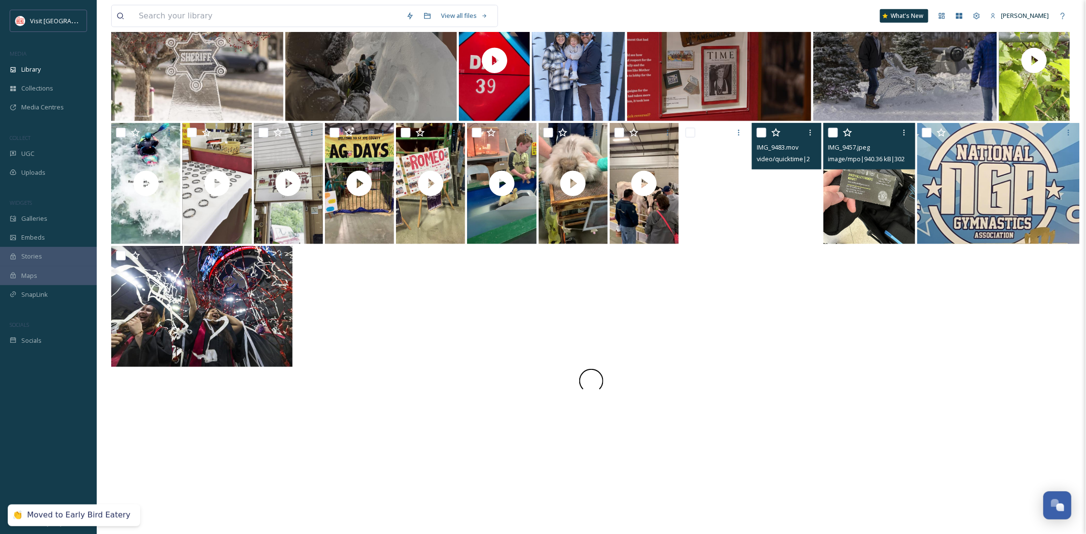
click at [857, 203] on img at bounding box center [870, 183] width 92 height 121
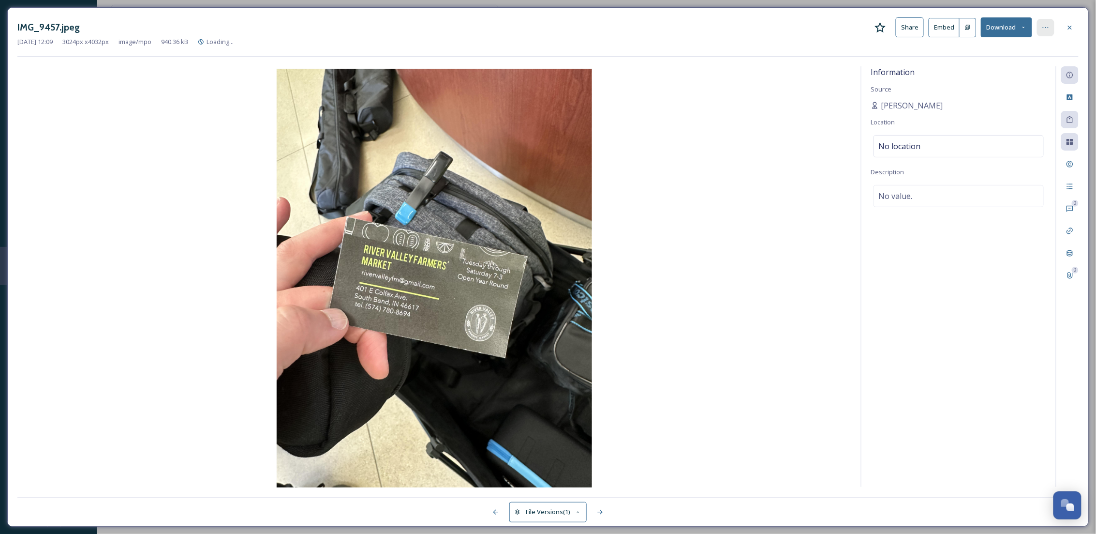
click at [1051, 31] on div at bounding box center [1045, 27] width 17 height 17
click at [991, 126] on span "Move to Recycling Bin" at bounding box center [977, 125] width 62 height 9
click at [1069, 22] on div at bounding box center [1069, 27] width 17 height 17
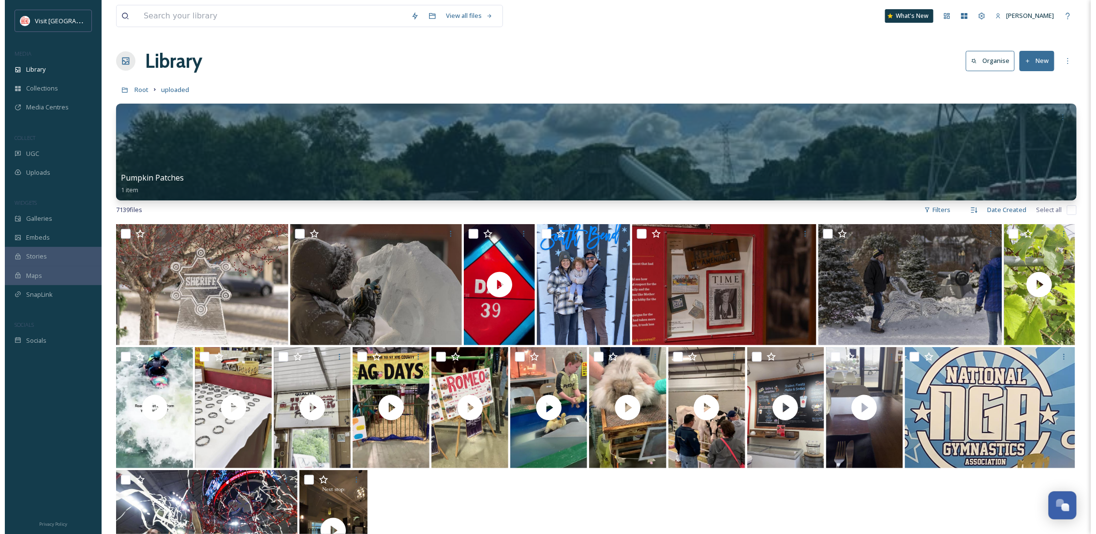
scroll to position [224, 0]
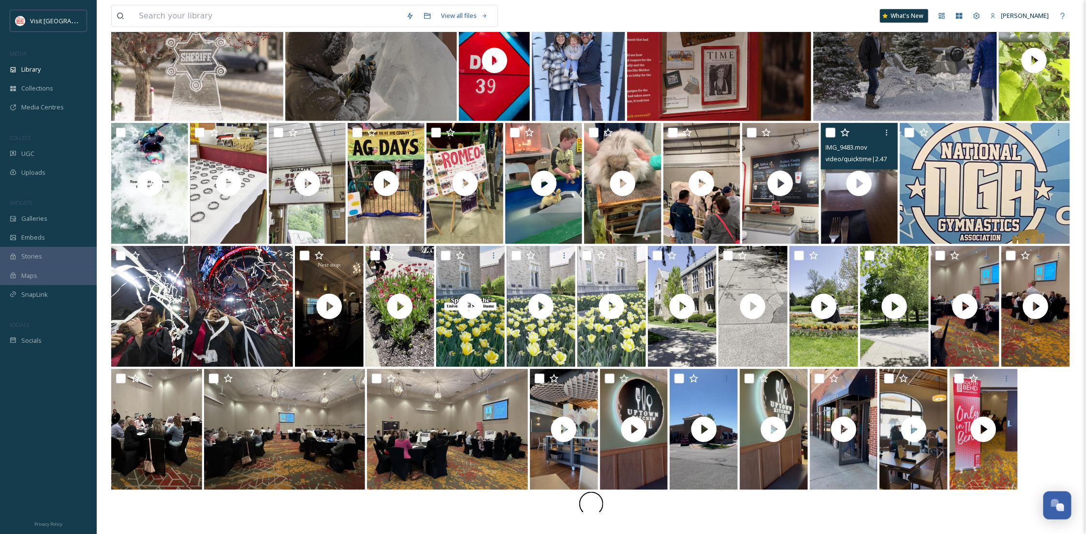
click at [829, 134] on input "checkbox" at bounding box center [831, 133] width 10 height 10
checkbox input "true"
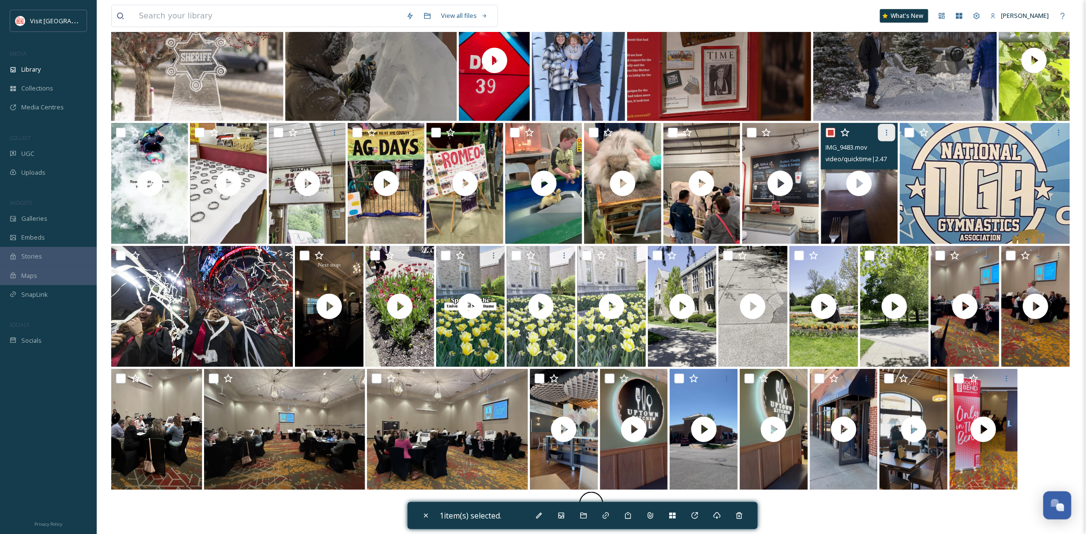
click at [891, 135] on div at bounding box center [886, 132] width 17 height 17
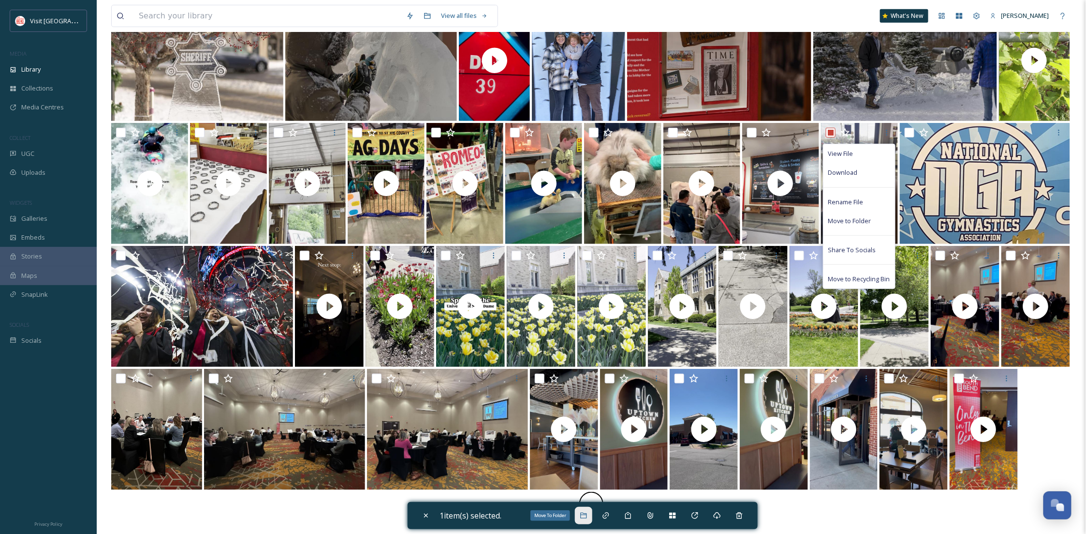
click at [584, 519] on icon at bounding box center [584, 515] width 8 height 8
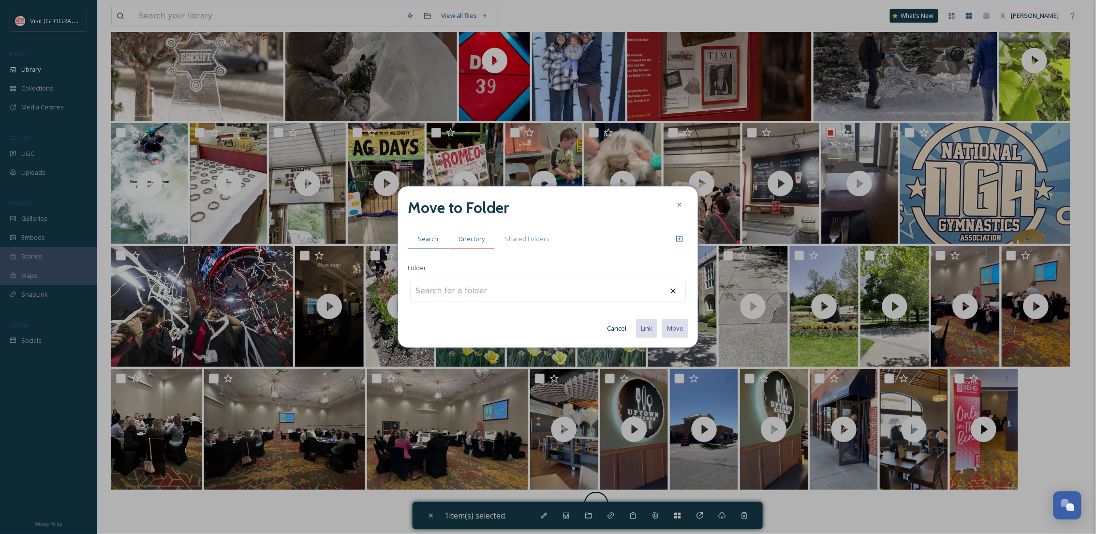
click at [471, 240] on span "Directory" at bounding box center [472, 238] width 26 height 9
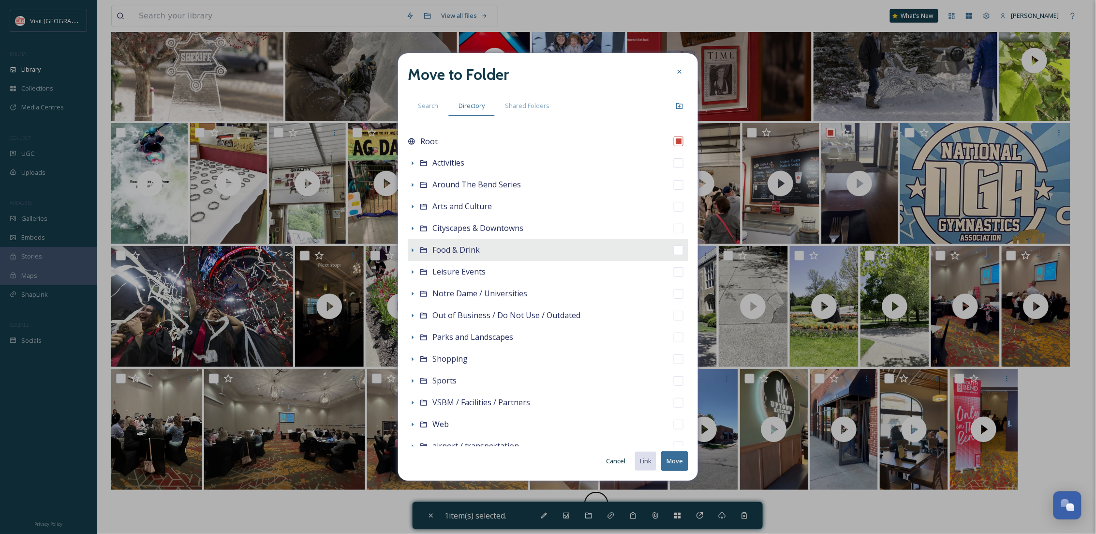
click at [420, 252] on icon at bounding box center [424, 250] width 8 height 8
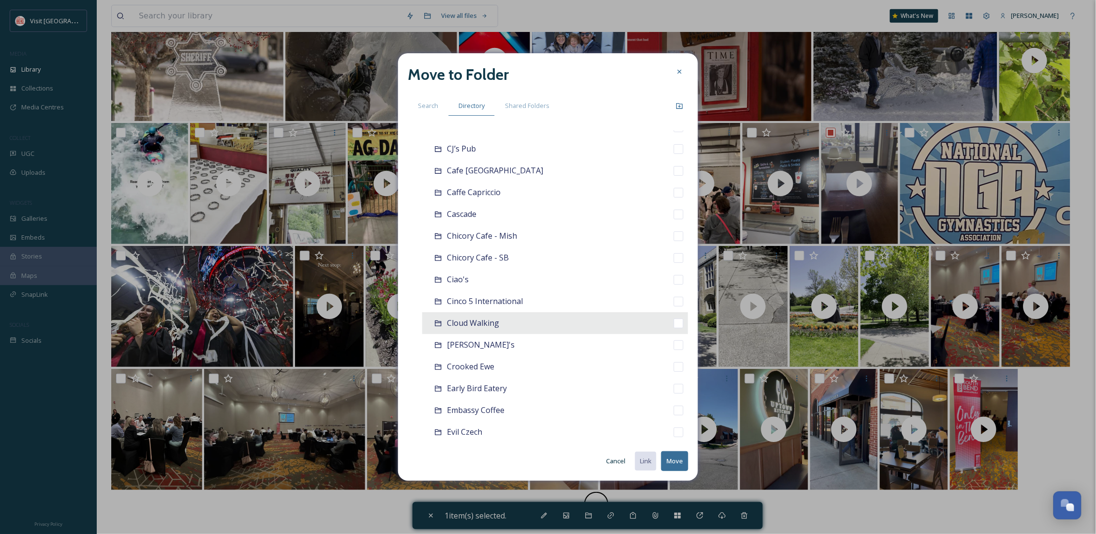
scroll to position [237, 0]
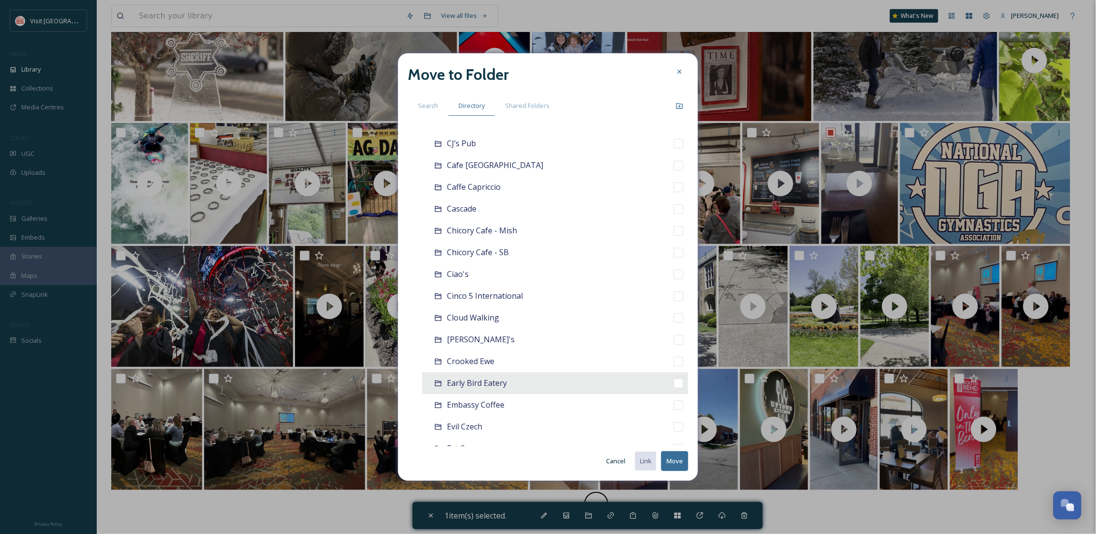
click at [475, 389] on div "Early Bird Eatery" at bounding box center [555, 383] width 266 height 22
checkbox input "false"
checkbox input "true"
click at [673, 463] on button "Move" at bounding box center [674, 461] width 27 height 20
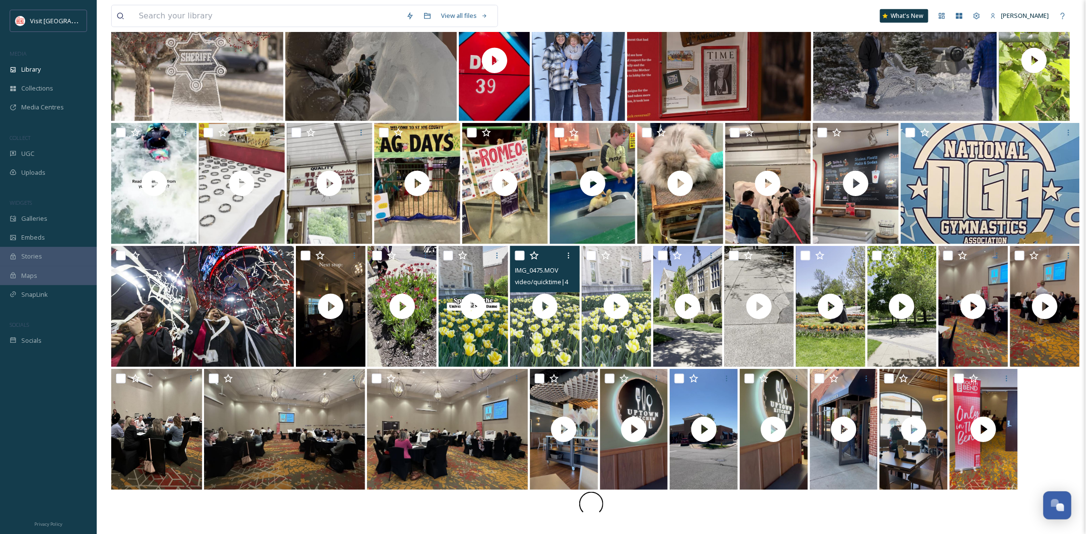
click at [518, 255] on input "checkbox" at bounding box center [520, 256] width 10 height 10
checkbox input "true"
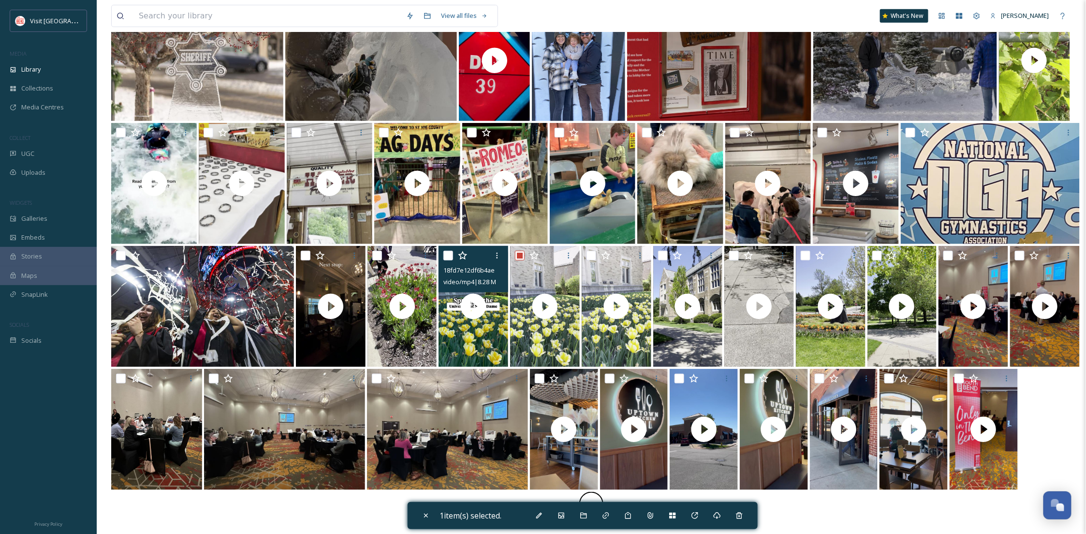
click at [444, 252] on input "checkbox" at bounding box center [449, 256] width 10 height 10
checkbox input "true"
click at [381, 255] on input "checkbox" at bounding box center [377, 256] width 10 height 10
checkbox input "true"
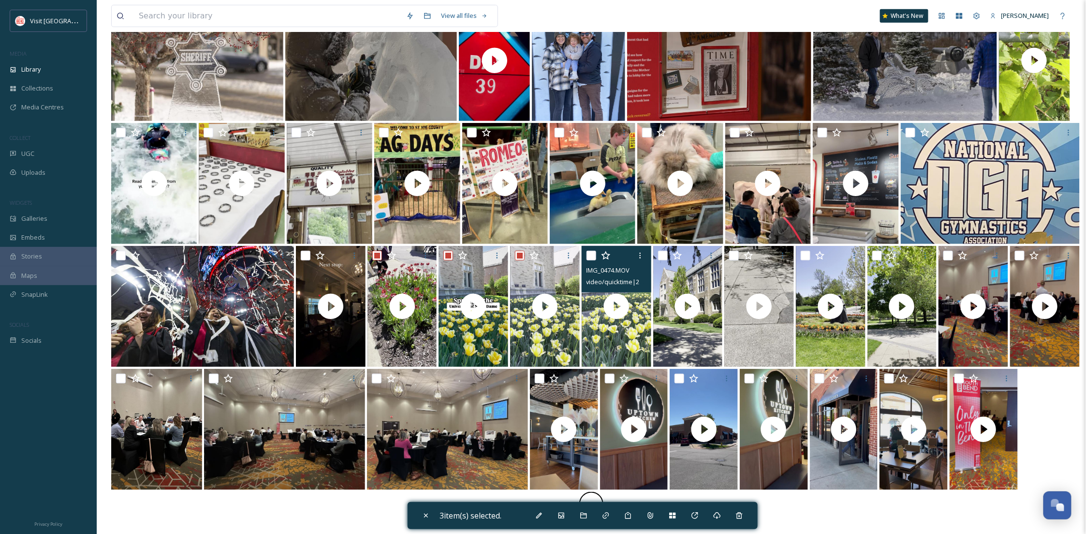
click at [593, 256] on input "checkbox" at bounding box center [592, 256] width 10 height 10
checkbox input "true"
click at [662, 253] on input "checkbox" at bounding box center [663, 256] width 10 height 10
checkbox input "true"
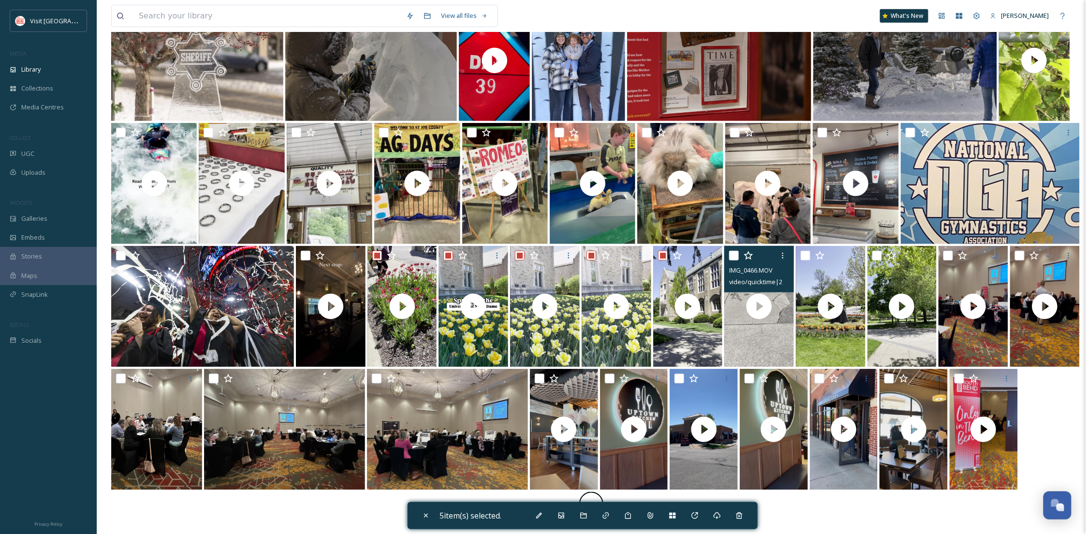
click at [734, 252] on input "checkbox" at bounding box center [734, 256] width 10 height 10
checkbox input "true"
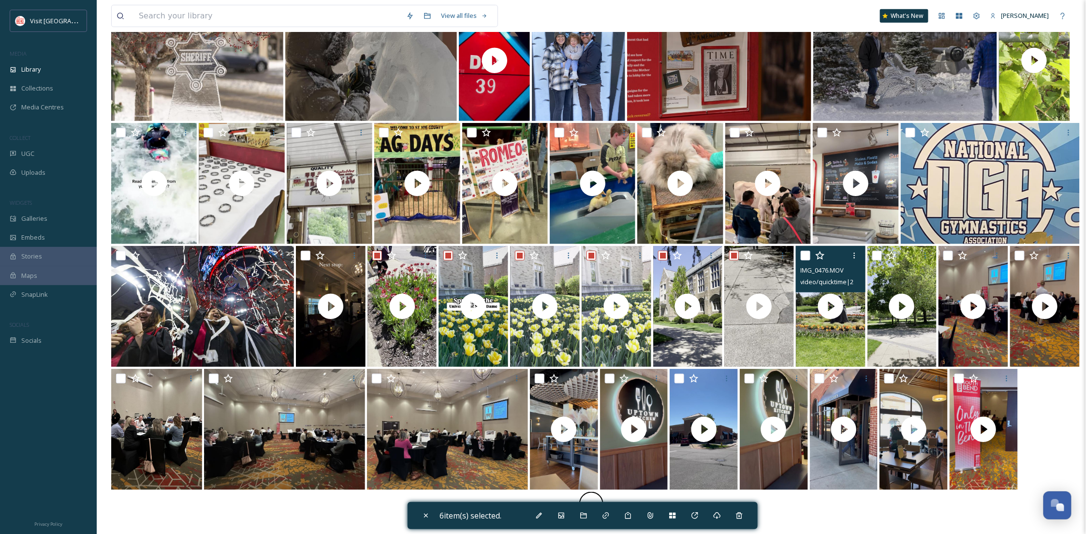
click at [802, 256] on input "checkbox" at bounding box center [806, 256] width 10 height 10
checkbox input "true"
click at [876, 251] on input "checkbox" at bounding box center [878, 256] width 10 height 10
checkbox input "true"
click at [581, 519] on div "Move To Folder" at bounding box center [583, 514] width 17 height 17
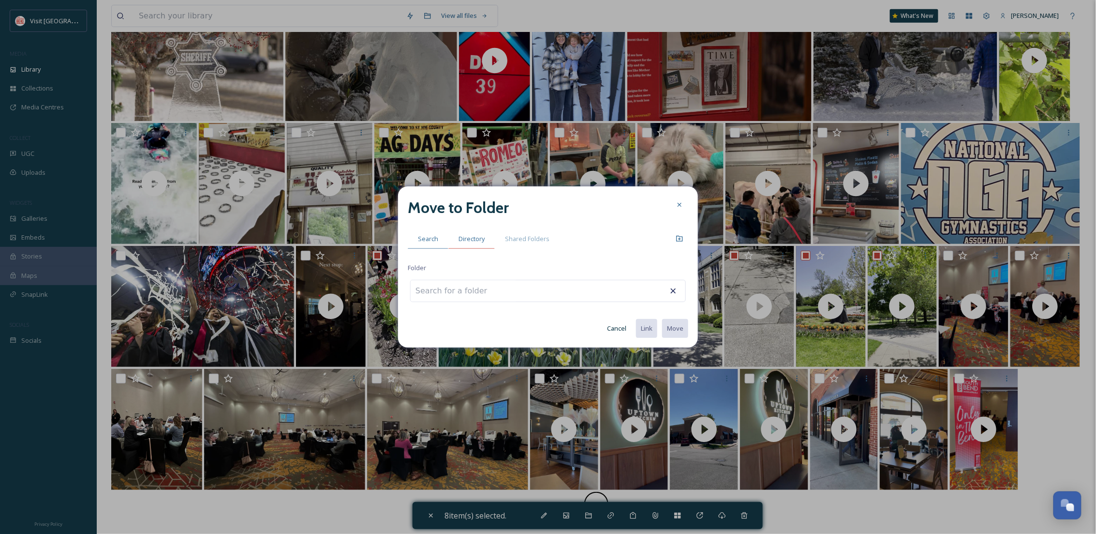
click at [474, 242] on span "Directory" at bounding box center [472, 238] width 26 height 9
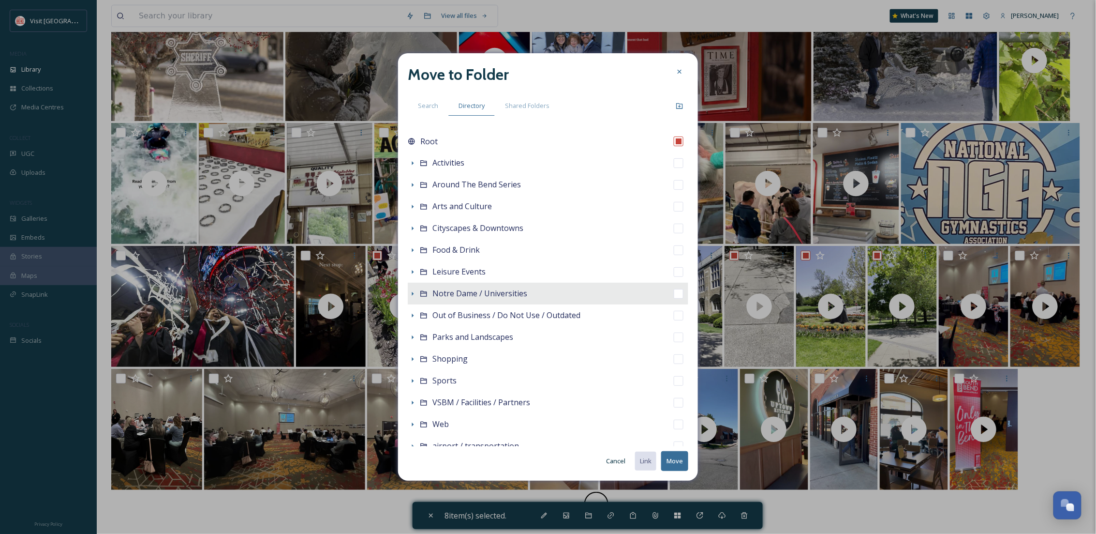
scroll to position [78, 0]
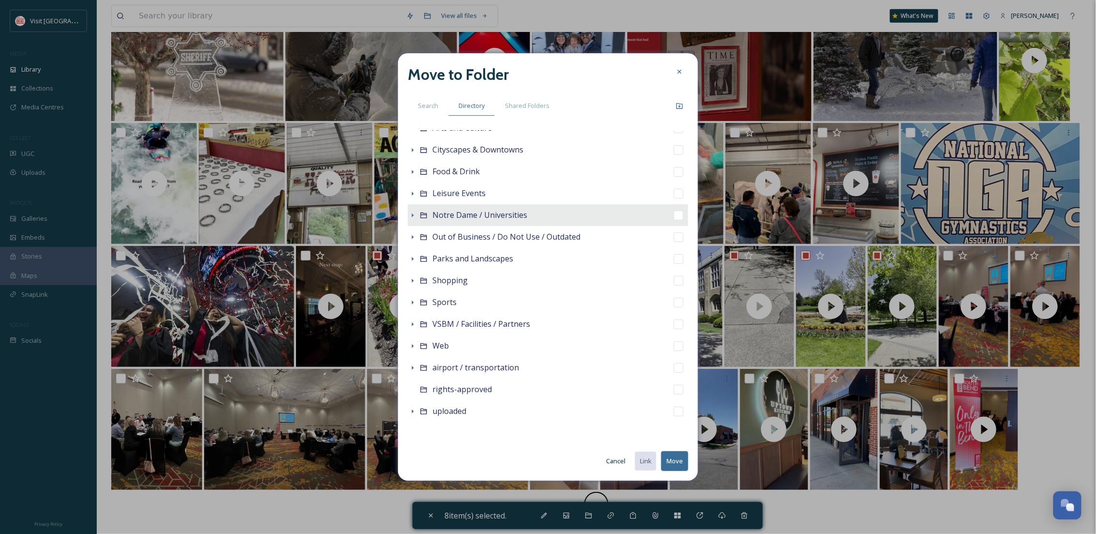
click at [493, 218] on span "Notre Dame / Universities" at bounding box center [479, 214] width 95 height 11
checkbox input "false"
checkbox input "true"
click at [676, 459] on button "Move" at bounding box center [674, 461] width 27 height 20
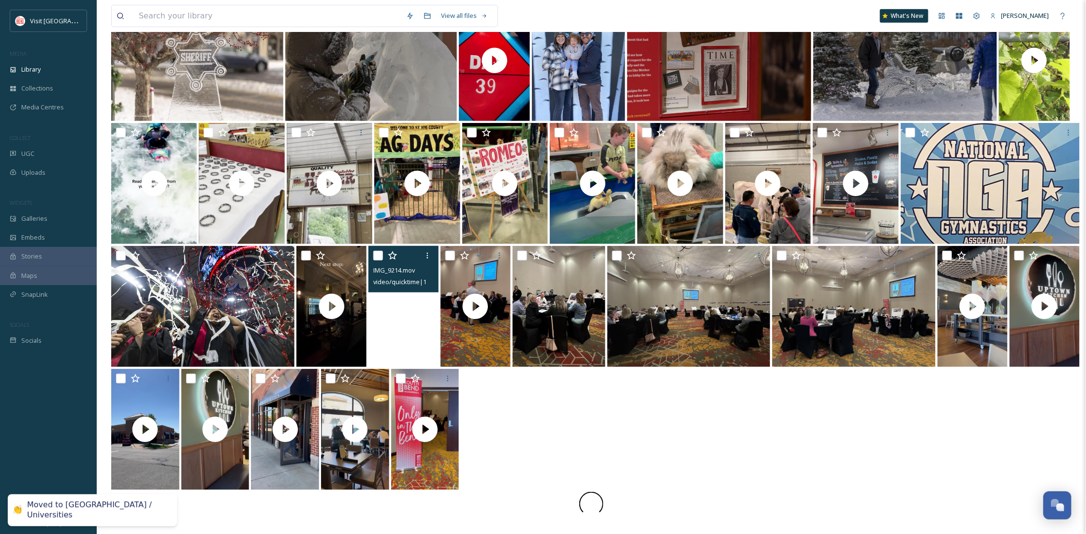
click at [395, 346] on video "IMG_9214.mov" at bounding box center [404, 306] width 70 height 121
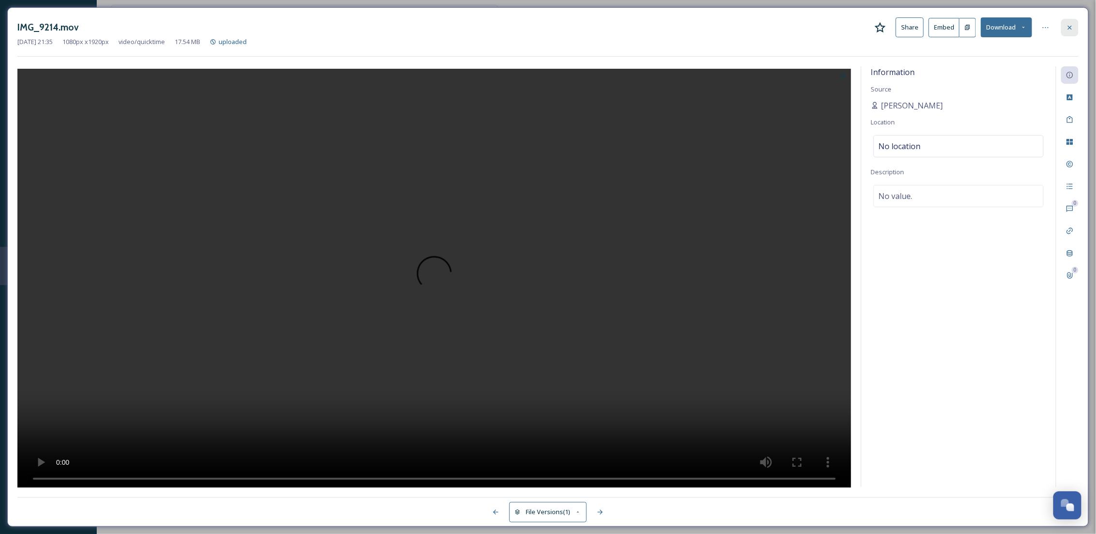
click at [1068, 25] on icon at bounding box center [1070, 28] width 8 height 8
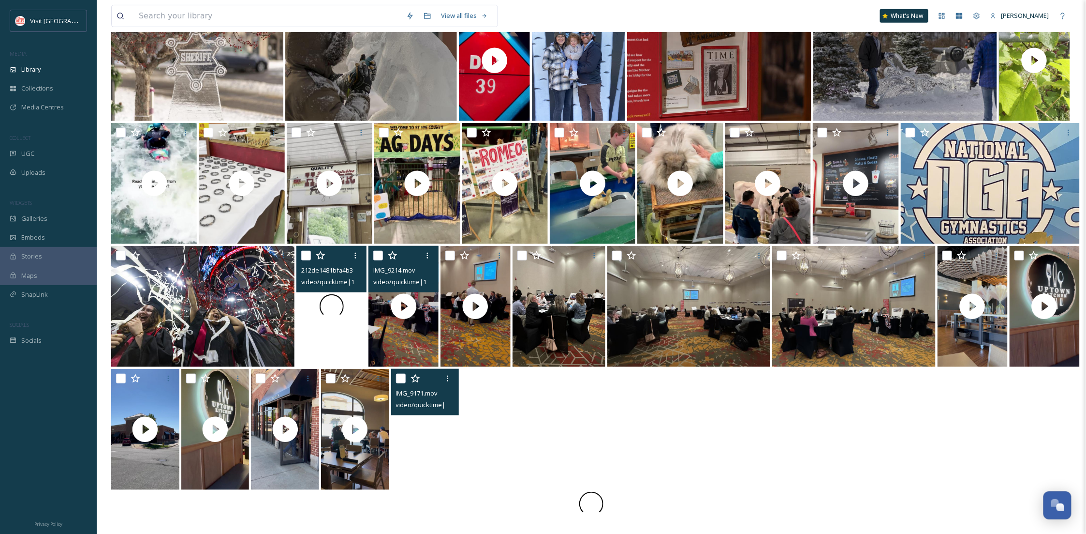
click at [339, 344] on div at bounding box center [332, 306] width 70 height 121
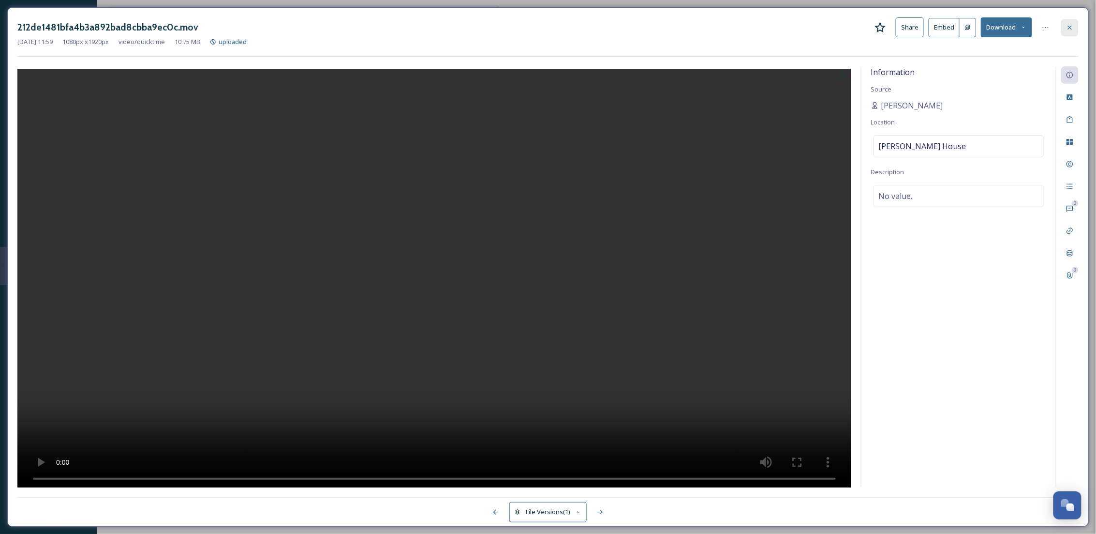
click at [1070, 27] on icon at bounding box center [1070, 28] width 8 height 8
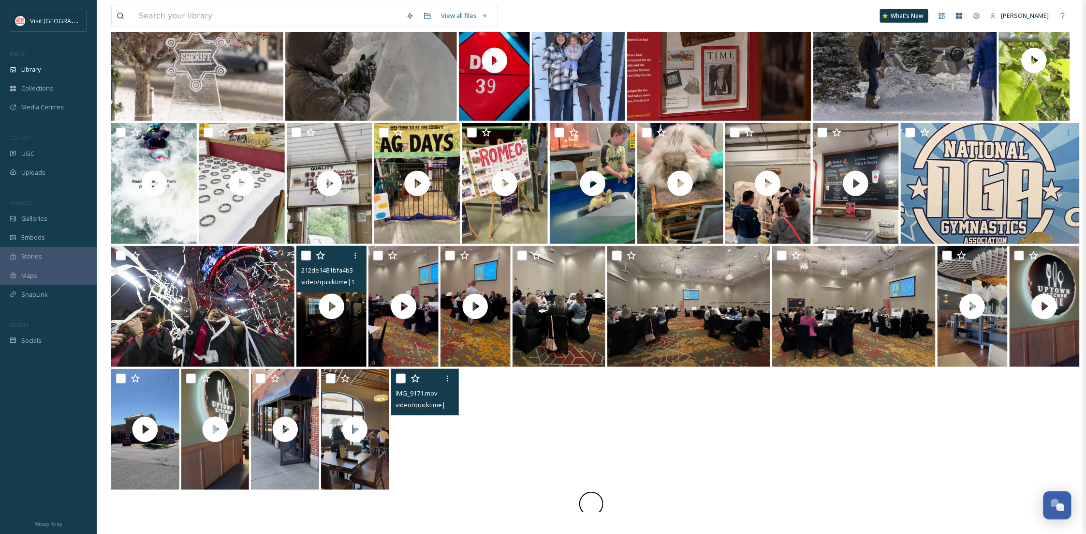
click at [307, 254] on input "checkbox" at bounding box center [306, 256] width 10 height 10
checkbox input "true"
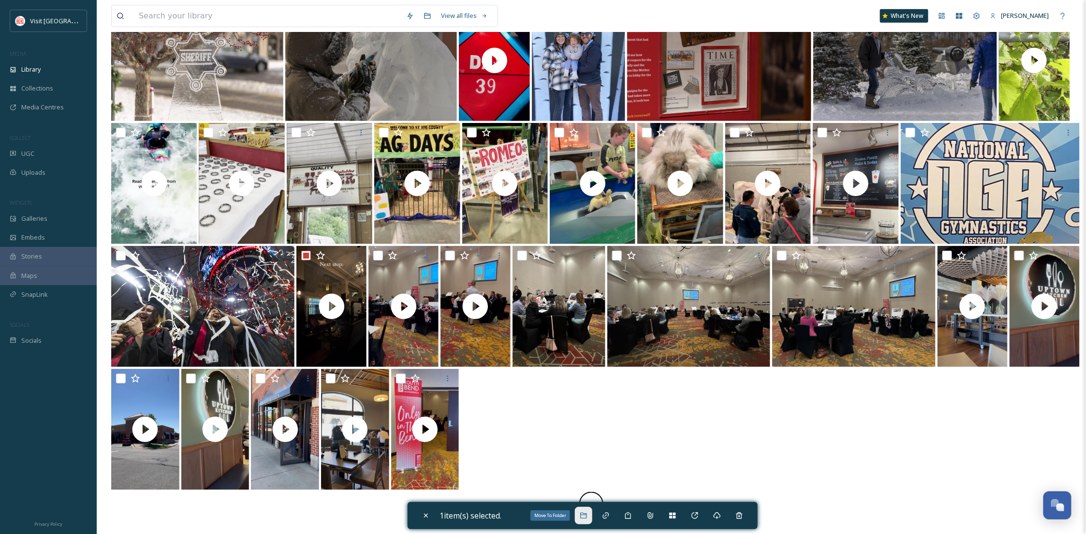
click at [586, 519] on icon at bounding box center [584, 515] width 8 height 8
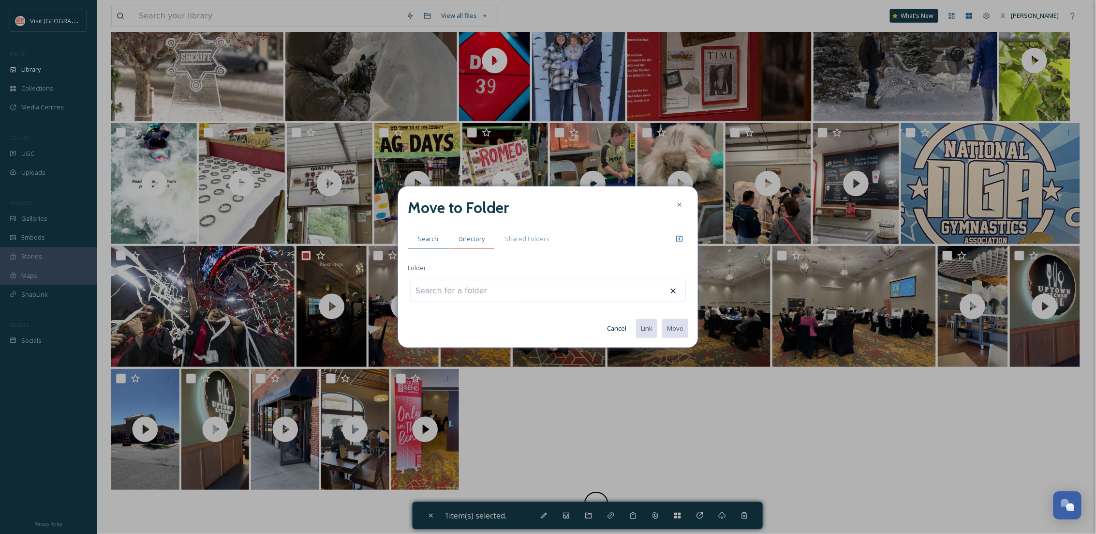
click at [464, 238] on span "Directory" at bounding box center [472, 238] width 26 height 9
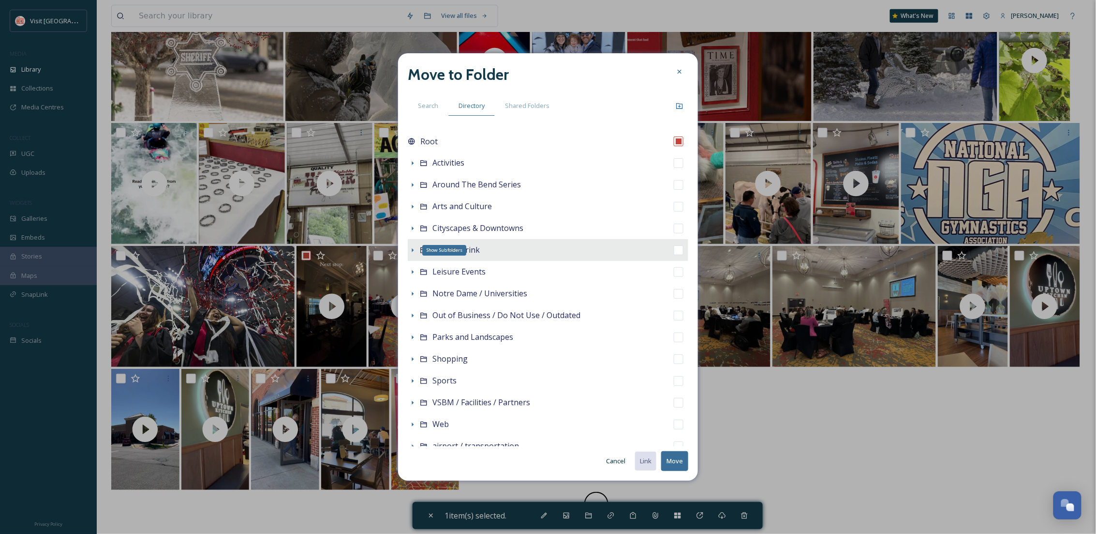
click at [415, 247] on icon at bounding box center [413, 250] width 8 height 8
click at [509, 253] on div "Food & Drink" at bounding box center [548, 250] width 281 height 22
checkbox input "false"
checkbox input "true"
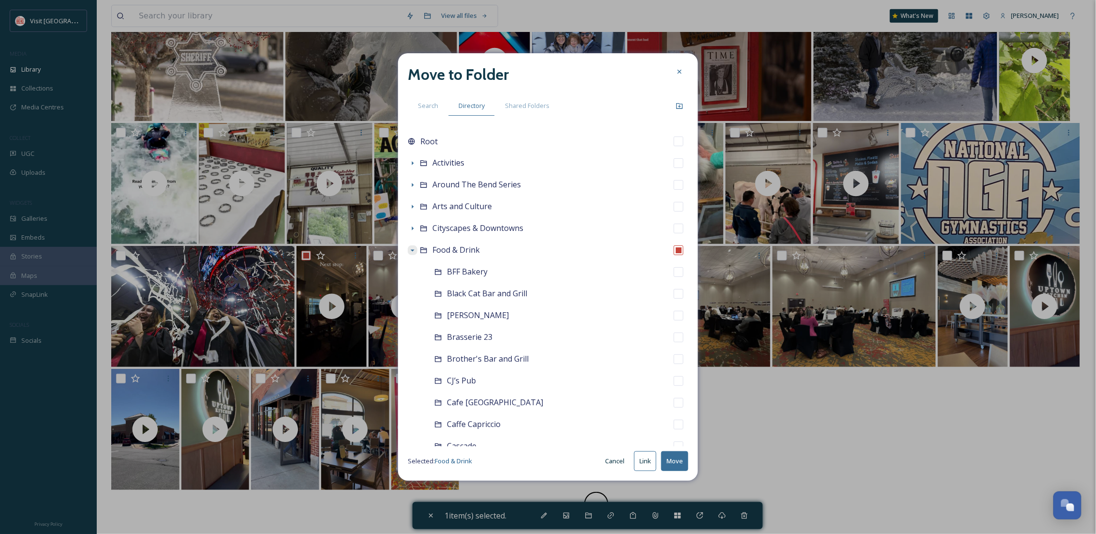
click at [674, 462] on button "Move" at bounding box center [674, 461] width 27 height 20
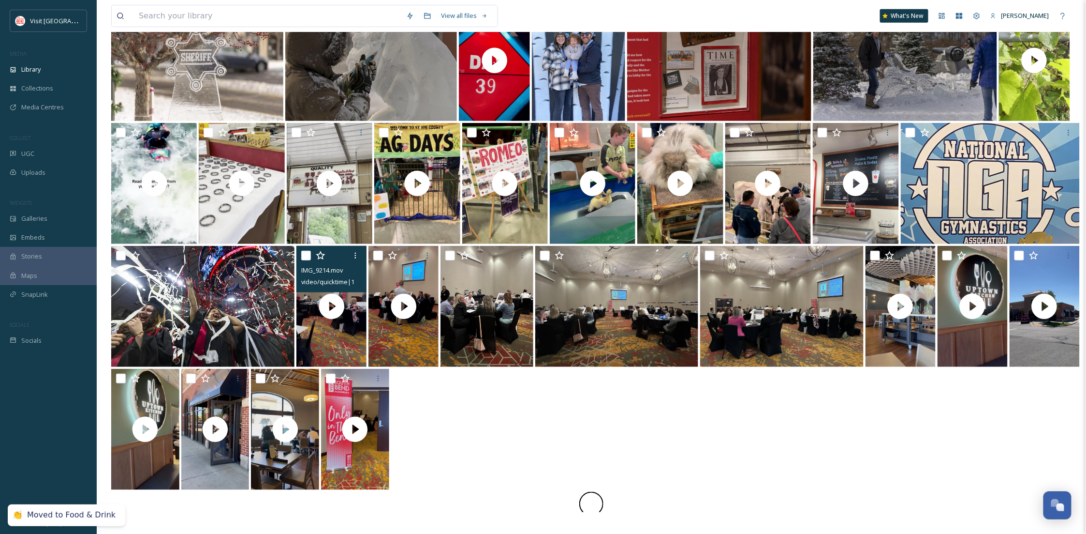
click at [309, 257] on input "checkbox" at bounding box center [306, 256] width 10 height 10
checkbox input "true"
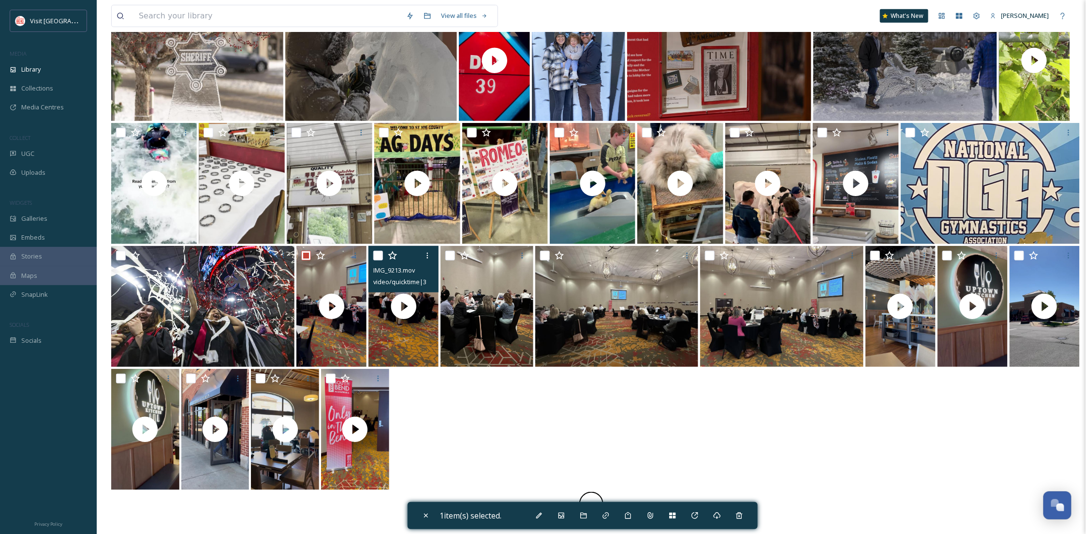
click at [381, 258] on input "checkbox" at bounding box center [378, 256] width 10 height 10
checkbox input "true"
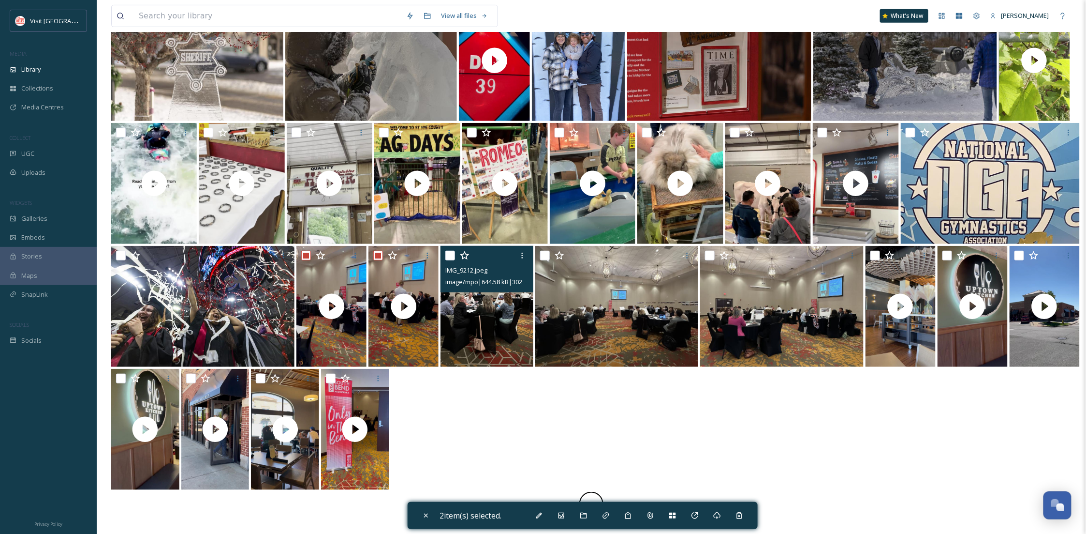
click at [453, 257] on input "checkbox" at bounding box center [451, 256] width 10 height 10
checkbox input "true"
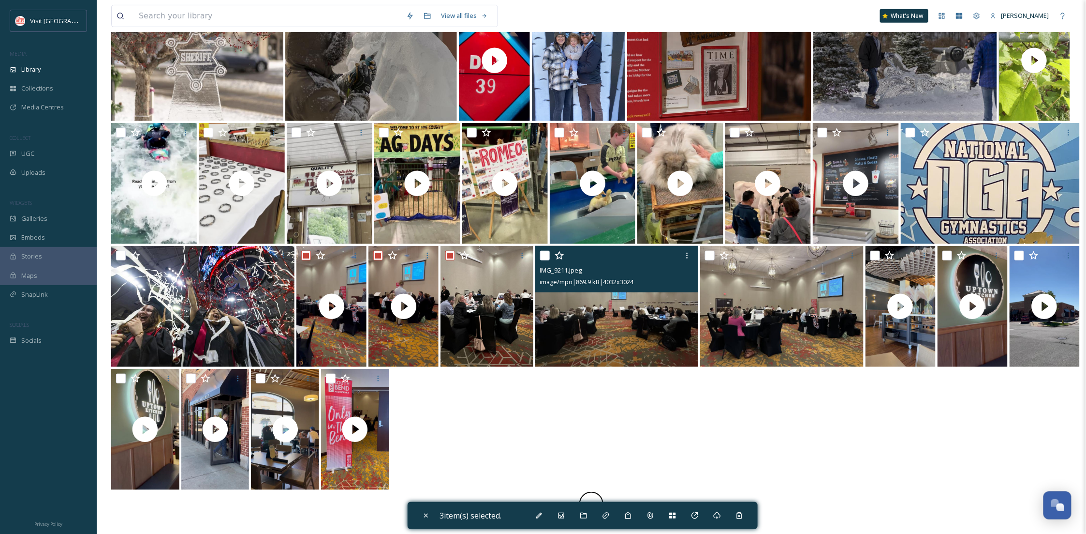
click at [542, 255] on input "checkbox" at bounding box center [545, 256] width 10 height 10
checkbox input "true"
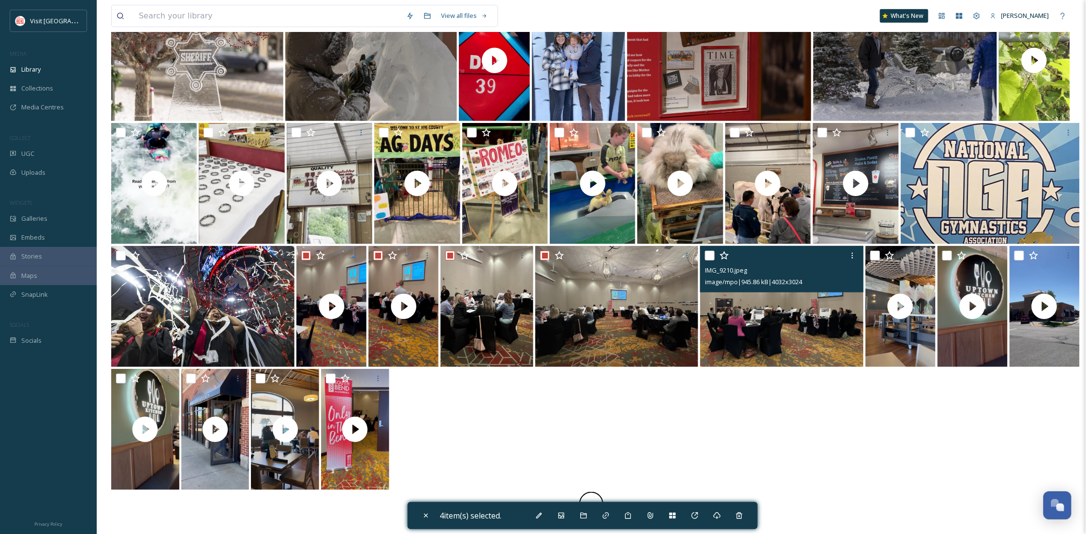
click at [710, 256] on input "checkbox" at bounding box center [710, 256] width 10 height 10
checkbox input "true"
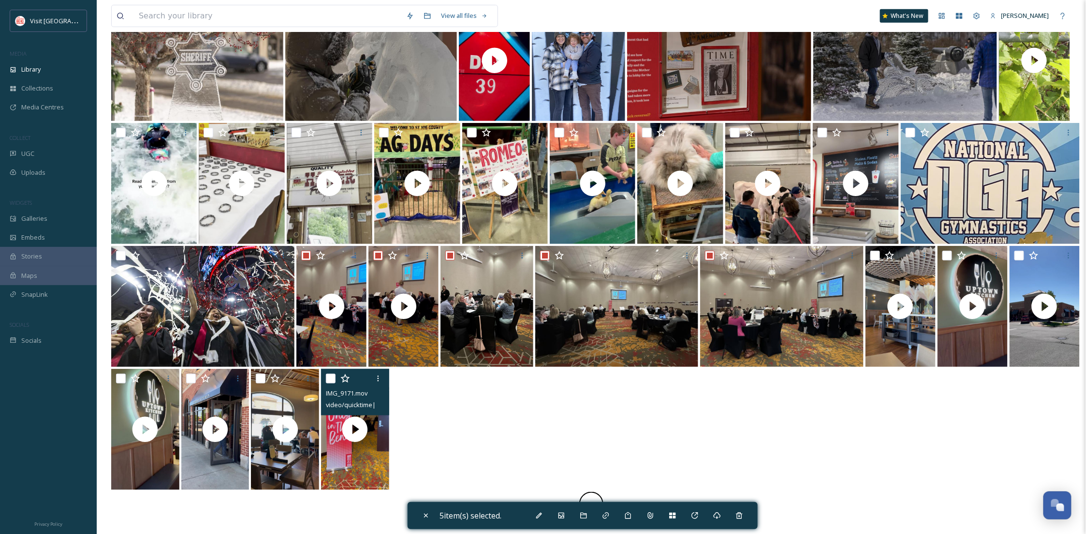
click at [330, 377] on input "checkbox" at bounding box center [331, 378] width 10 height 10
checkbox input "true"
click at [588, 512] on icon at bounding box center [584, 515] width 8 height 8
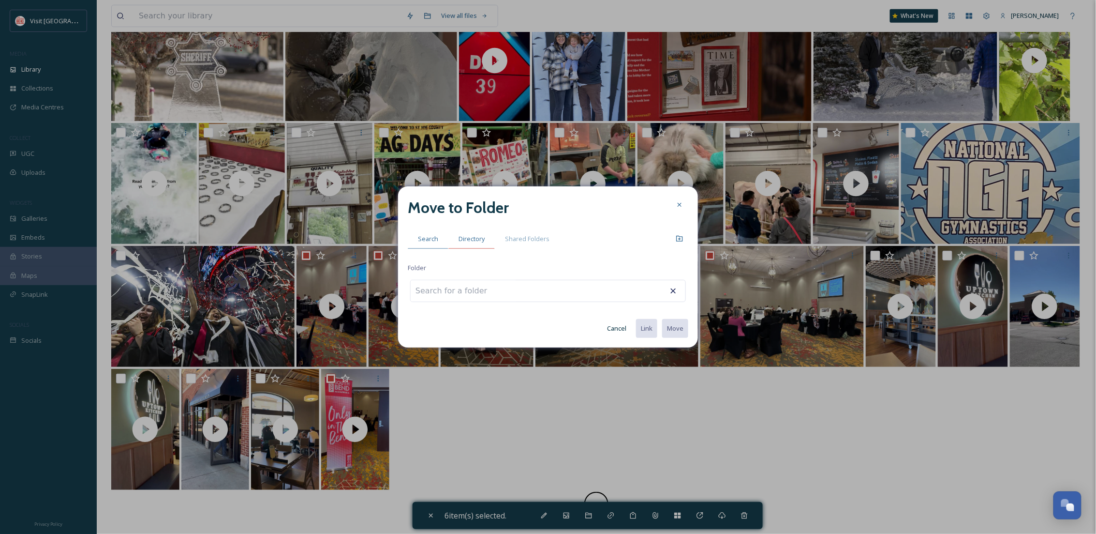
click at [481, 236] on span "Directory" at bounding box center [472, 238] width 26 height 9
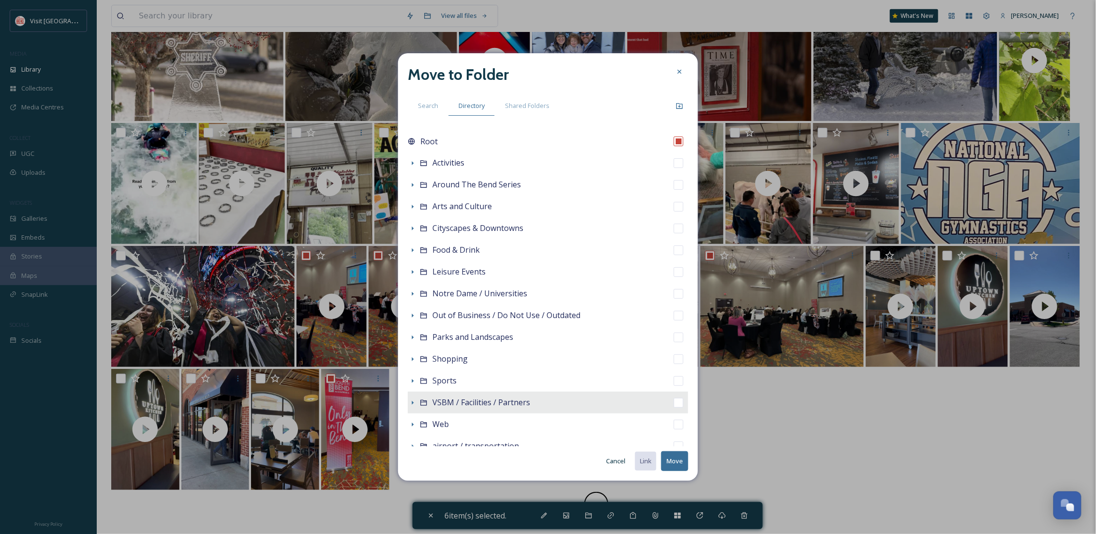
click at [448, 404] on span "VSBM / Facilities / Partners" at bounding box center [481, 402] width 98 height 11
checkbox input "false"
checkbox input "true"
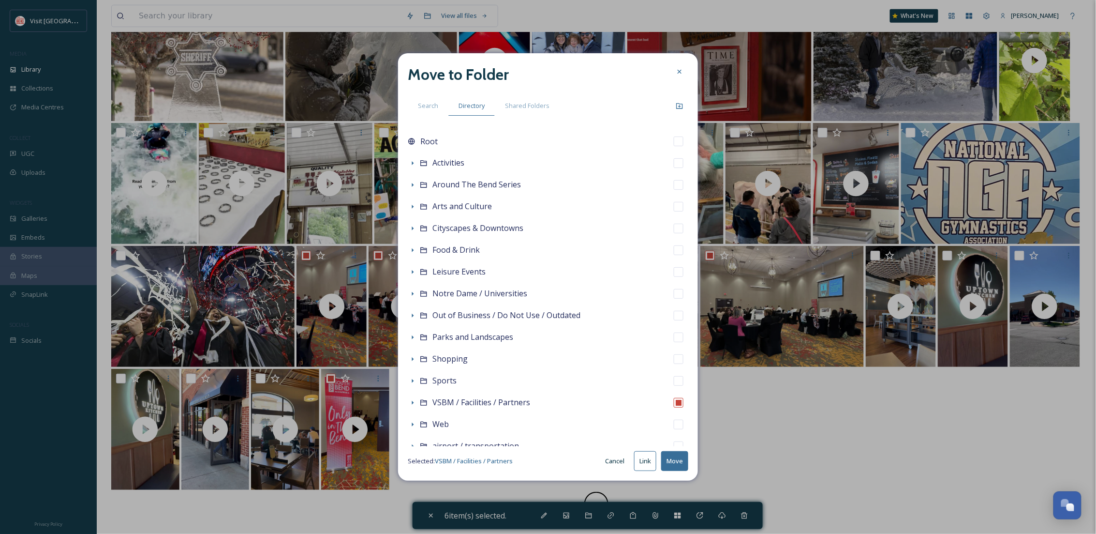
click at [671, 465] on button "Move" at bounding box center [674, 461] width 27 height 20
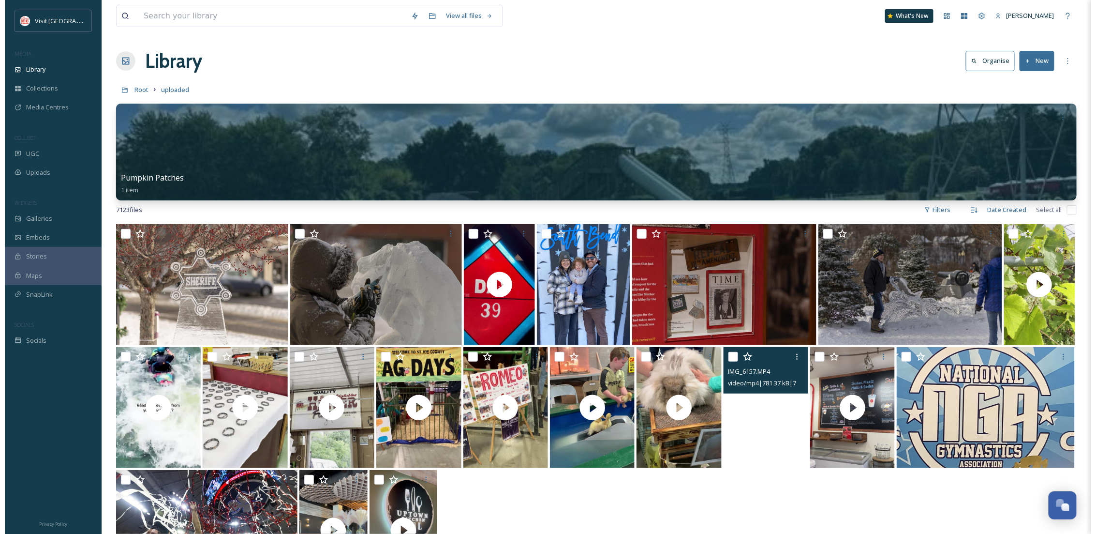
scroll to position [224, 0]
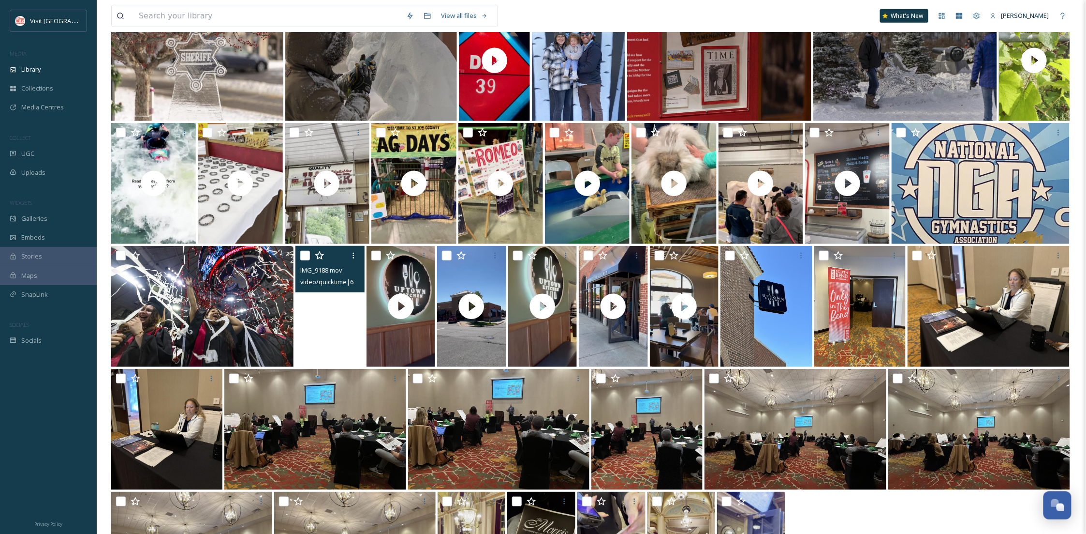
click at [330, 325] on video "IMG_9188.mov" at bounding box center [330, 306] width 69 height 121
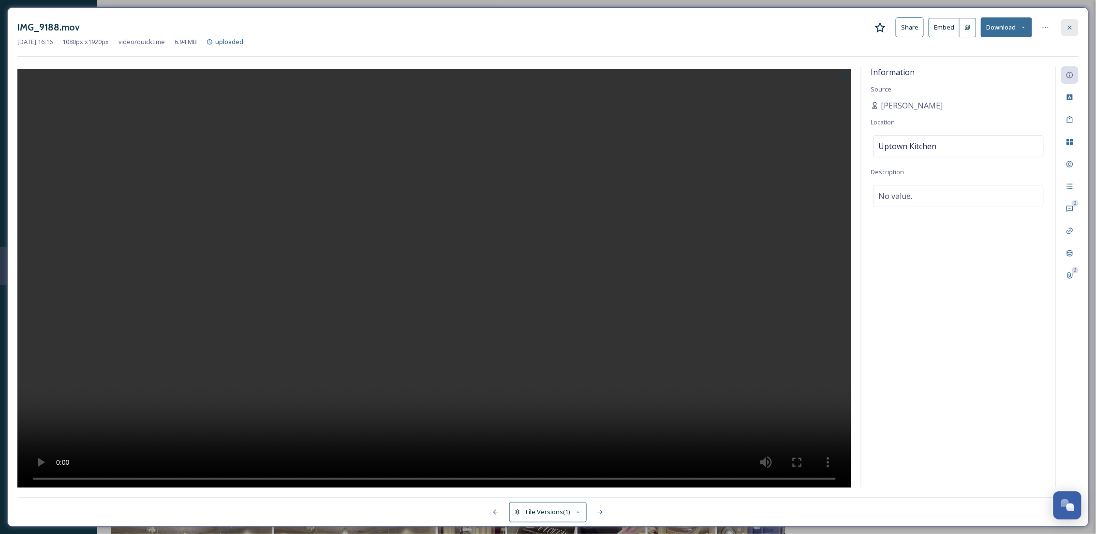
click at [1067, 29] on icon at bounding box center [1070, 28] width 8 height 8
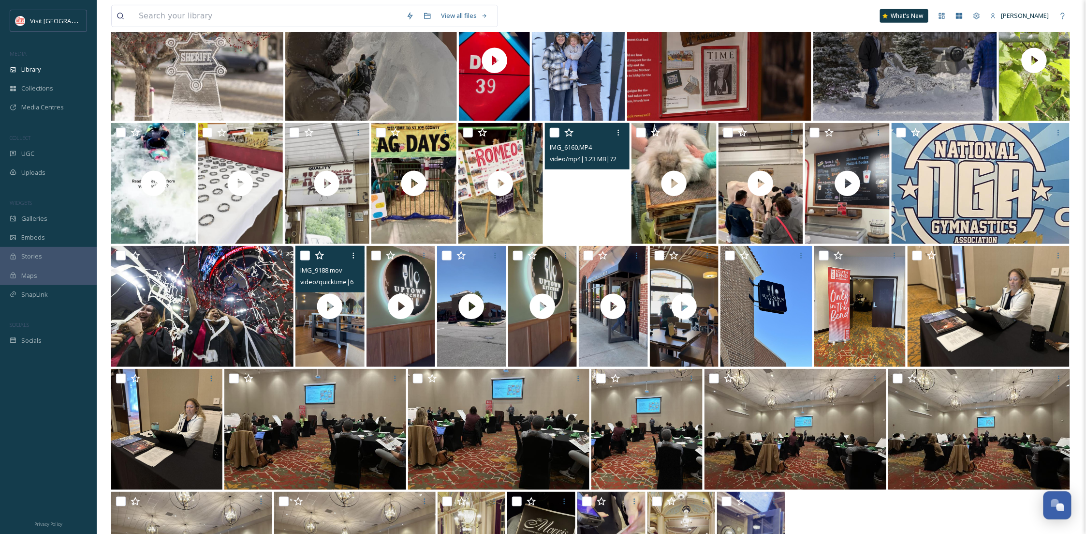
click at [307, 255] on input "checkbox" at bounding box center [305, 256] width 10 height 10
checkbox input "true"
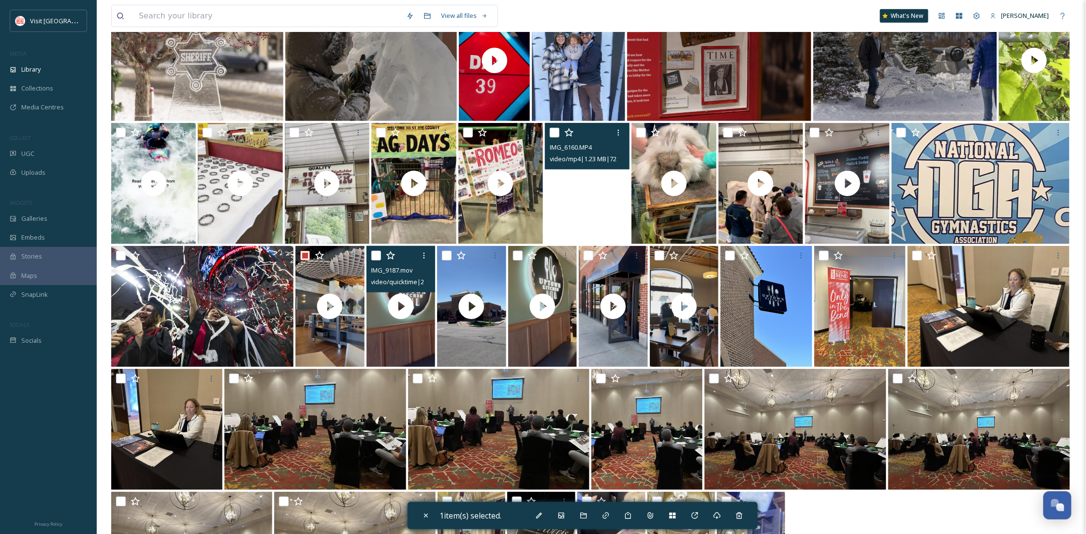
click at [371, 253] on input "checkbox" at bounding box center [376, 256] width 10 height 10
checkbox input "true"
click at [446, 256] on input "checkbox" at bounding box center [447, 256] width 10 height 10
checkbox input "true"
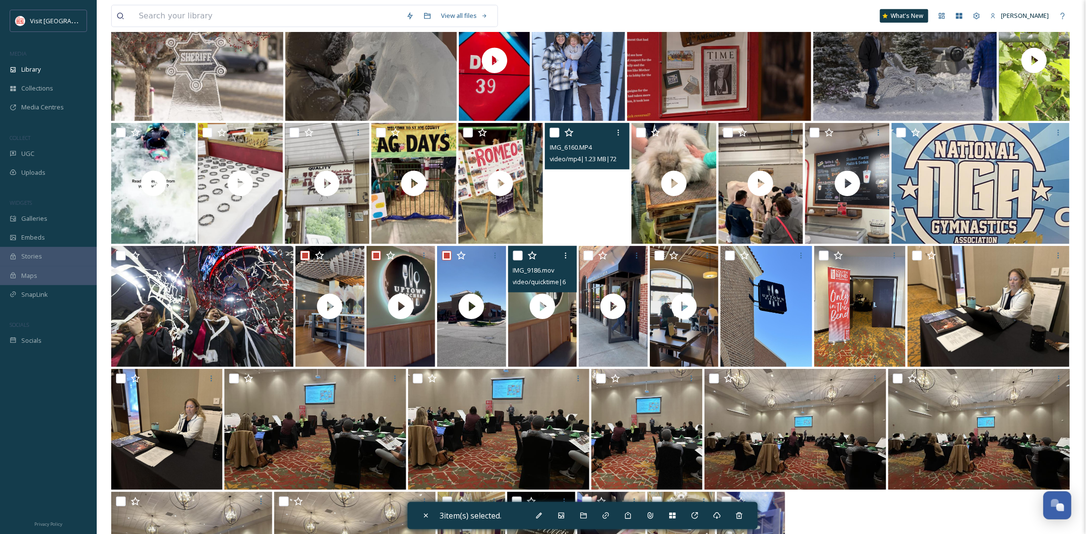
click at [516, 253] on input "checkbox" at bounding box center [518, 256] width 10 height 10
checkbox input "true"
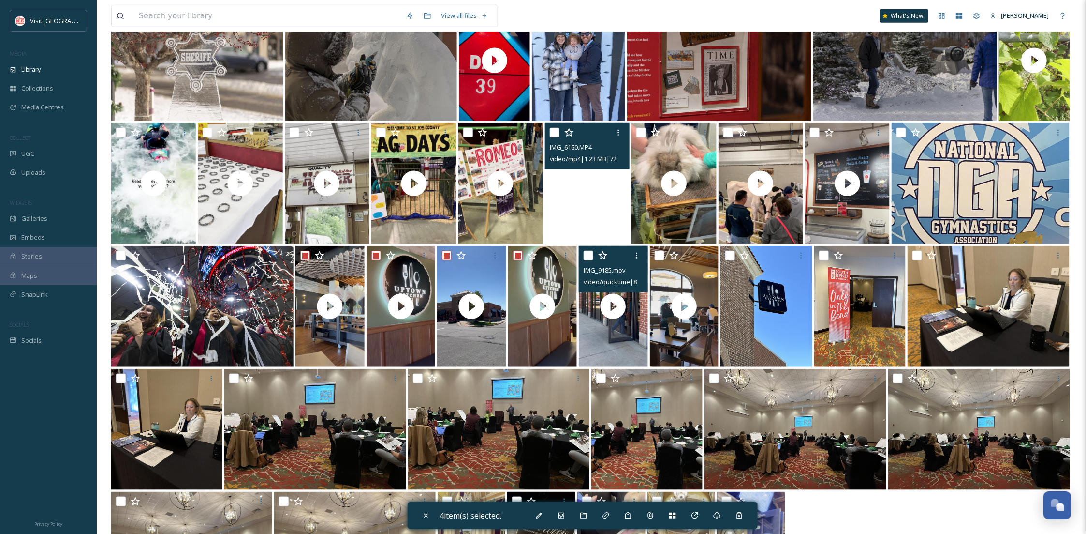
click at [586, 255] on input "checkbox" at bounding box center [589, 256] width 10 height 10
checkbox input "true"
click at [656, 256] on input "checkbox" at bounding box center [660, 256] width 10 height 10
checkbox input "true"
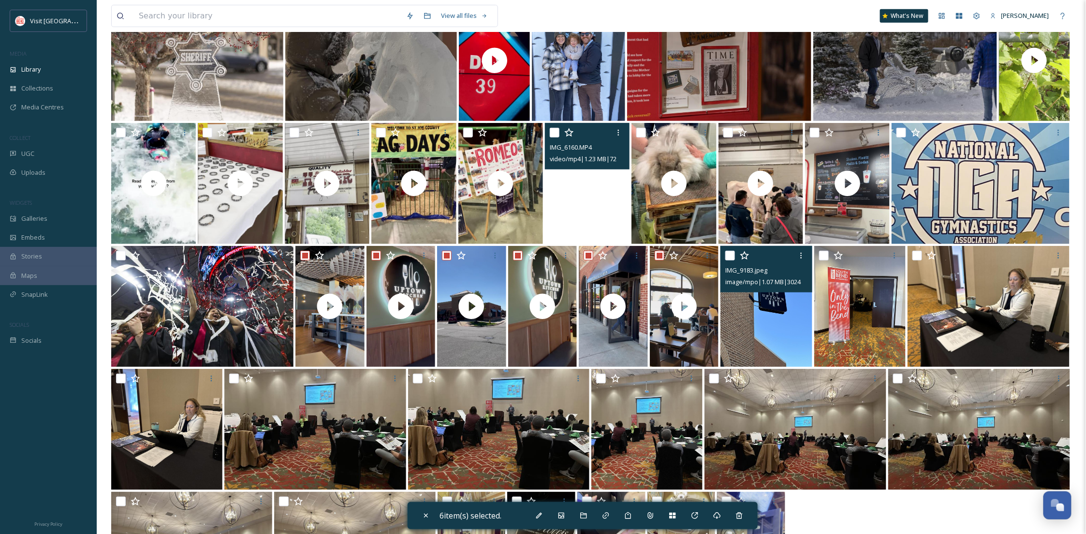
click at [730, 257] on input "checkbox" at bounding box center [731, 256] width 10 height 10
checkbox input "true"
click at [588, 512] on icon at bounding box center [584, 515] width 8 height 8
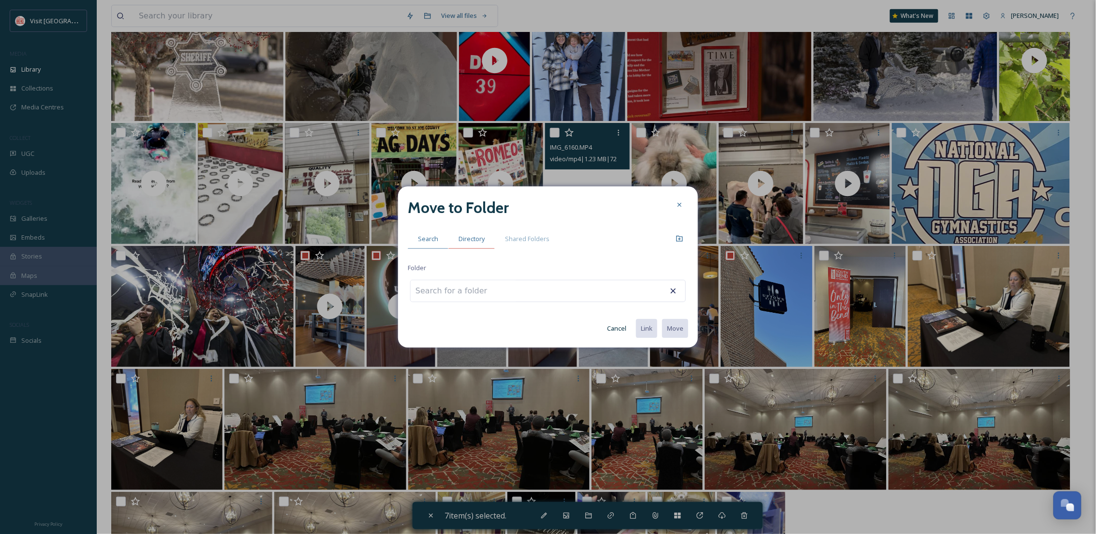
click at [459, 234] on span "Directory" at bounding box center [472, 238] width 26 height 9
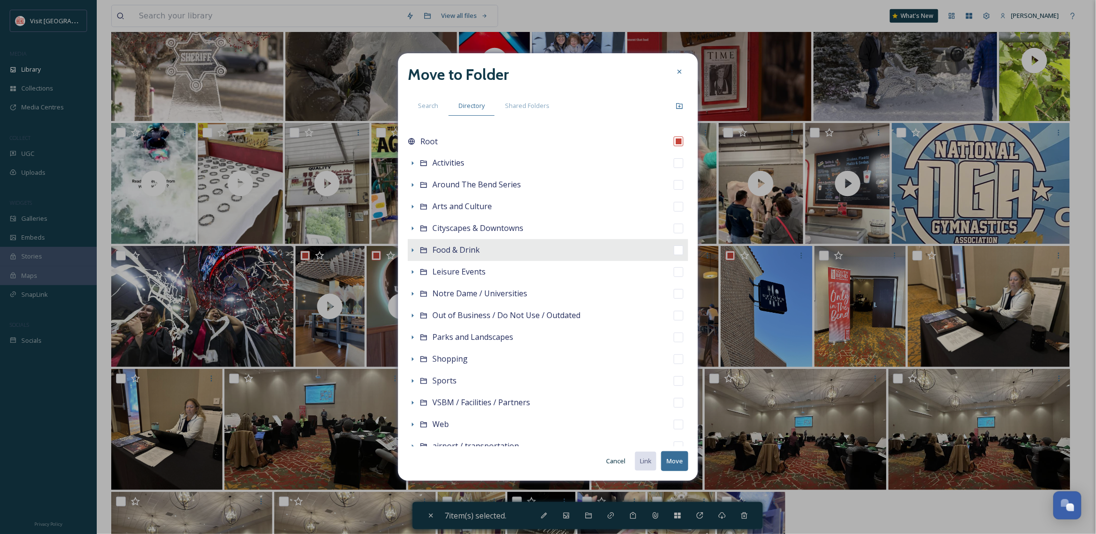
click at [443, 250] on span "Food & Drink" at bounding box center [455, 249] width 47 height 11
checkbox input "false"
checkbox input "true"
click at [414, 251] on icon at bounding box center [413, 250] width 8 height 8
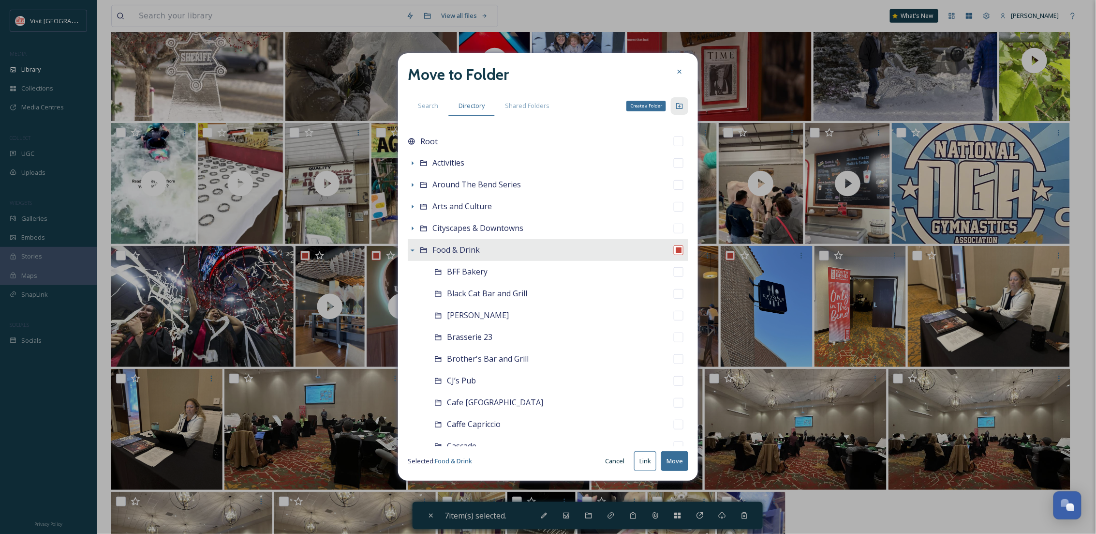
click at [682, 106] on icon at bounding box center [680, 106] width 8 height 8
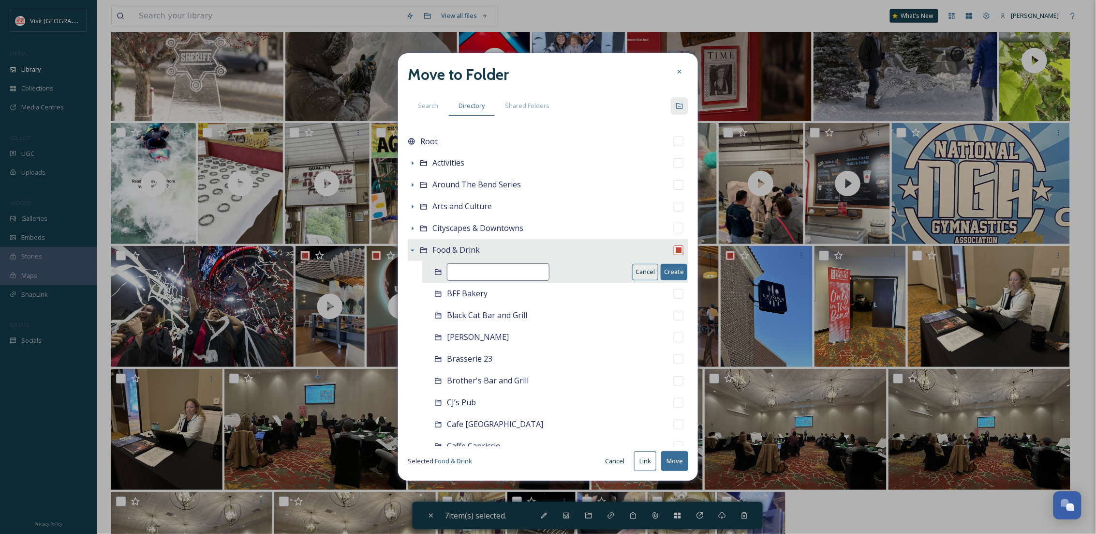
click at [528, 272] on input at bounding box center [498, 271] width 103 height 17
type input "Uptown Kitchen"
click at [662, 269] on button "Create" at bounding box center [674, 272] width 27 height 16
checkbox input "false"
checkbox input "true"
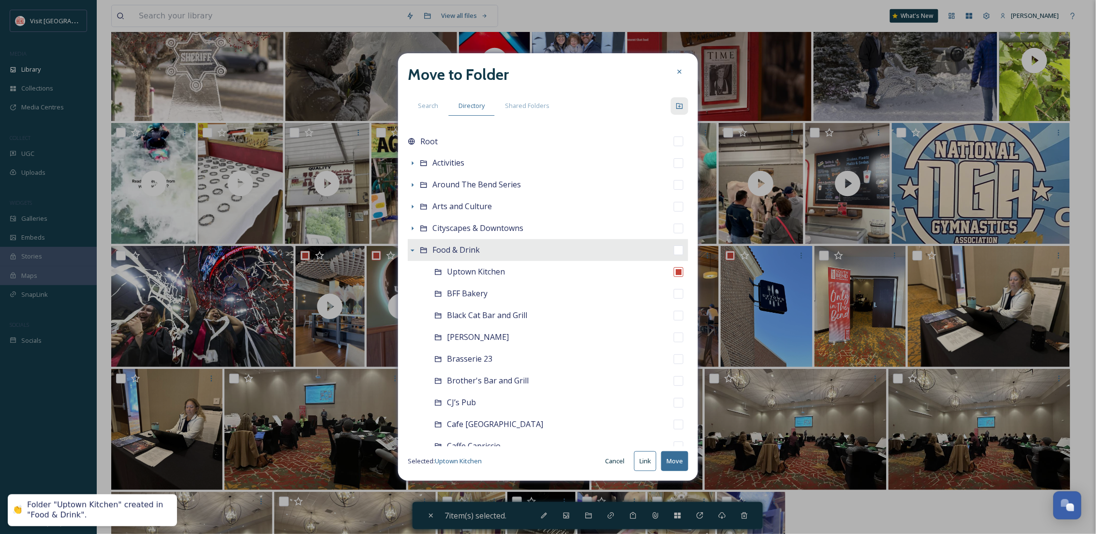
click at [678, 461] on button "Move" at bounding box center [674, 461] width 27 height 20
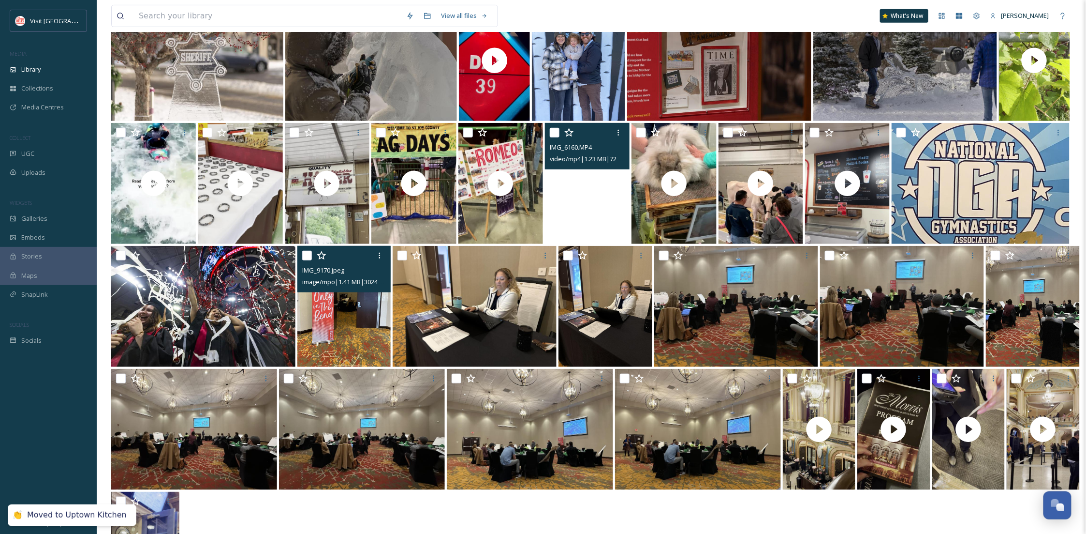
click at [306, 250] on div at bounding box center [345, 255] width 86 height 17
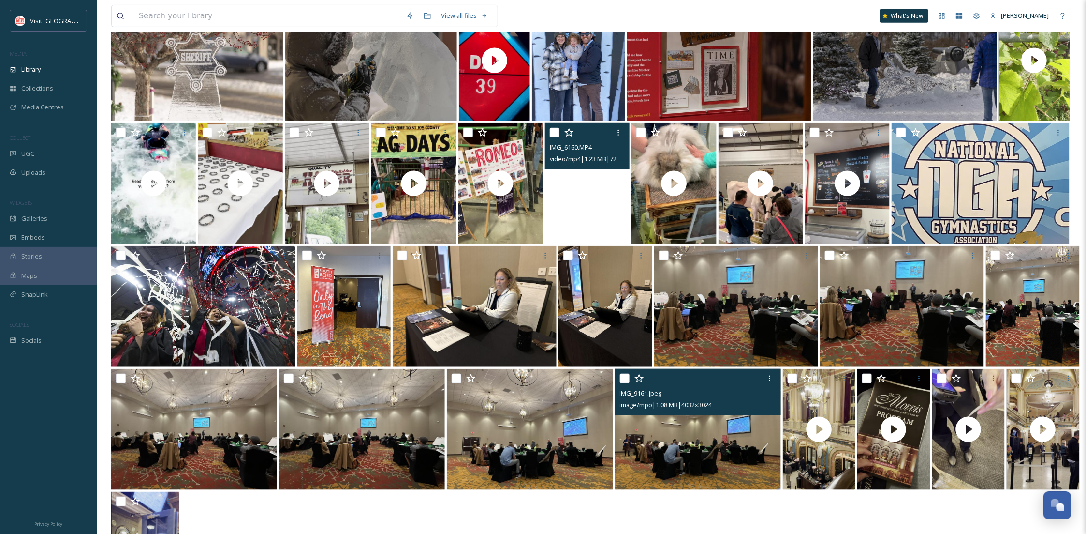
click at [725, 461] on img at bounding box center [698, 429] width 166 height 121
checkbox input "true"
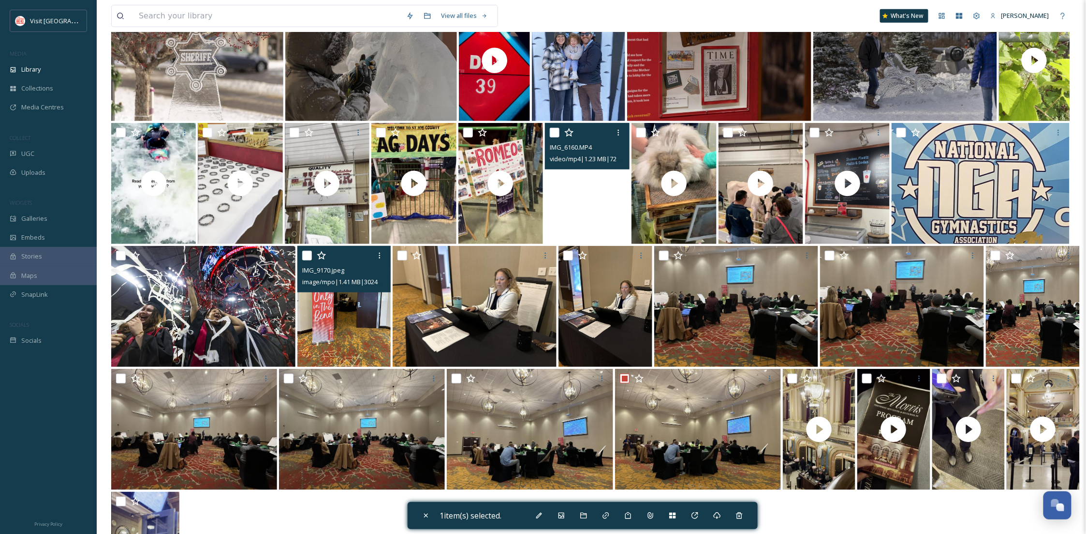
click at [342, 313] on img at bounding box center [343, 306] width 93 height 121
checkbox input "true"
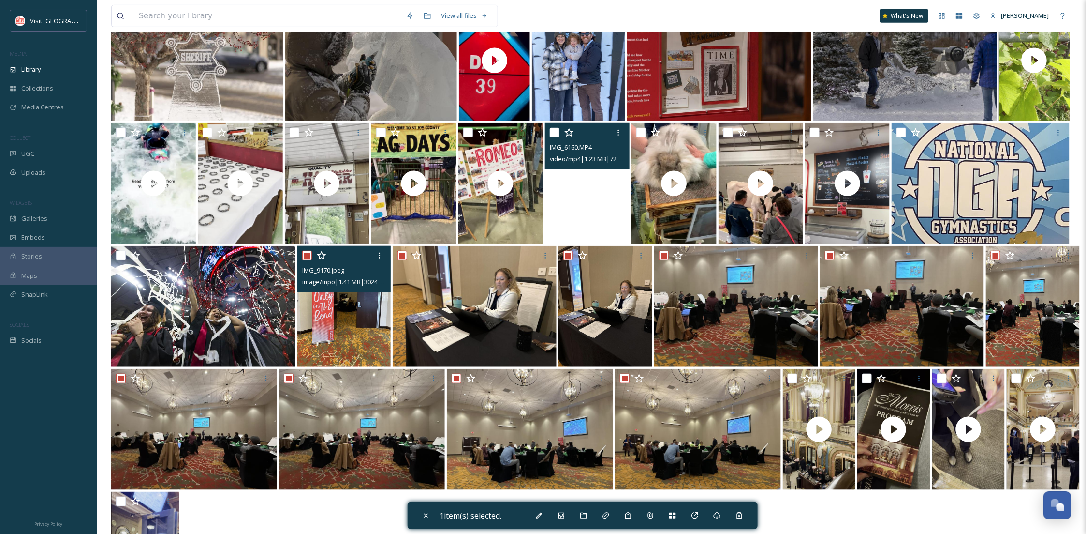
checkbox input "true"
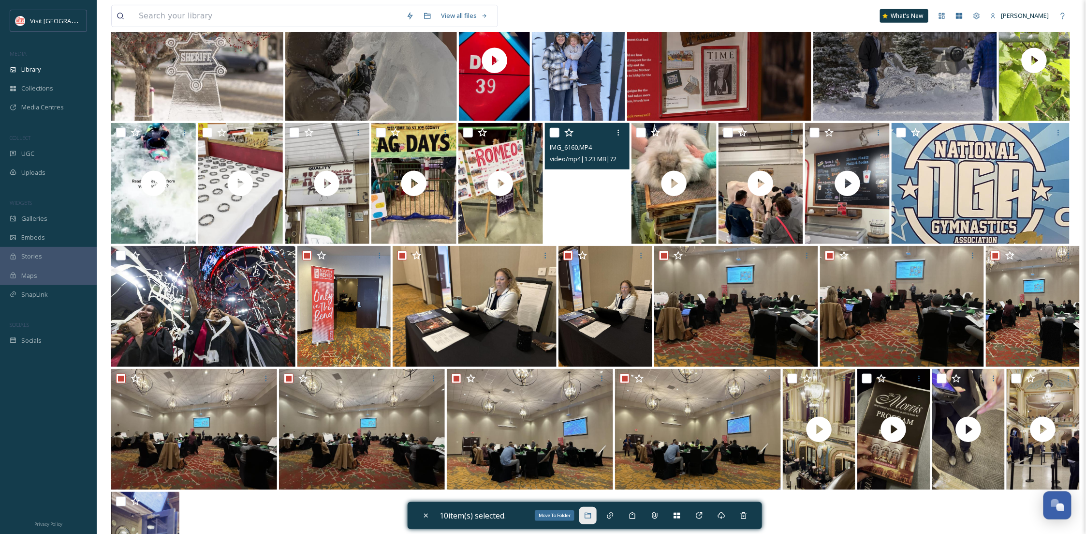
click at [590, 515] on icon at bounding box center [588, 515] width 8 height 8
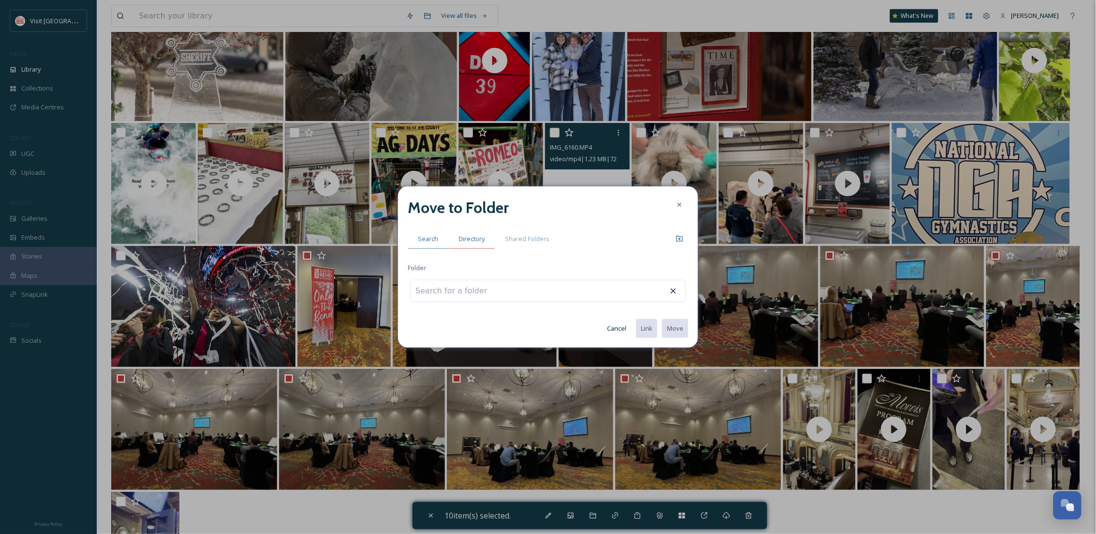
click at [483, 240] on span "Directory" at bounding box center [472, 238] width 26 height 9
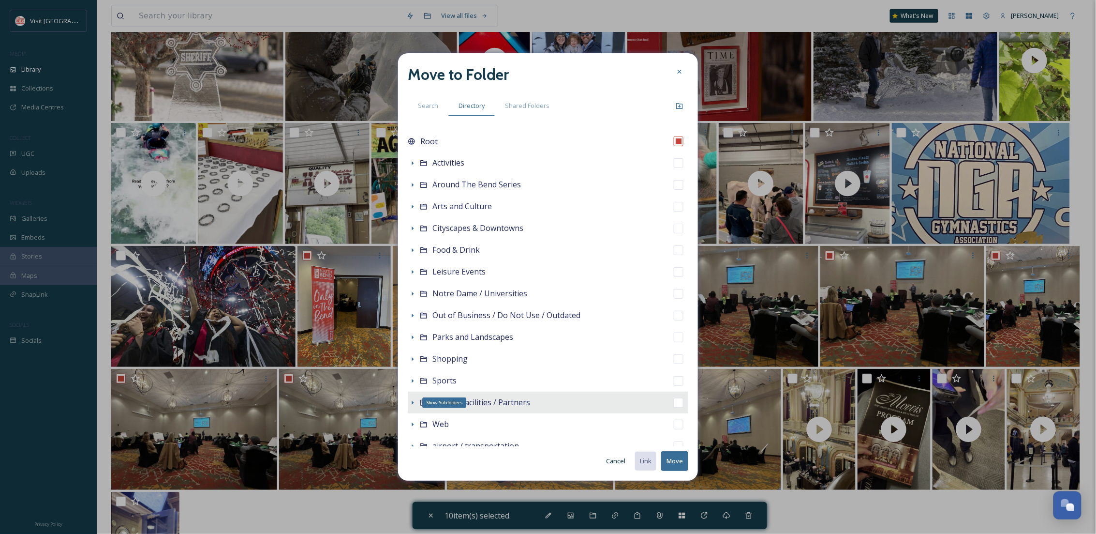
click at [414, 400] on icon at bounding box center [413, 403] width 8 height 8
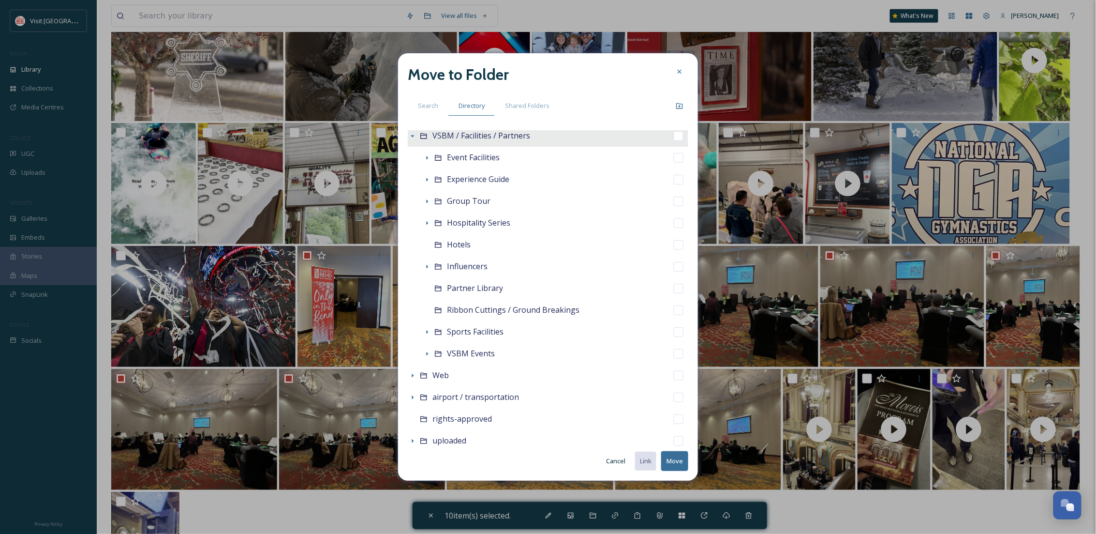
scroll to position [270, 0]
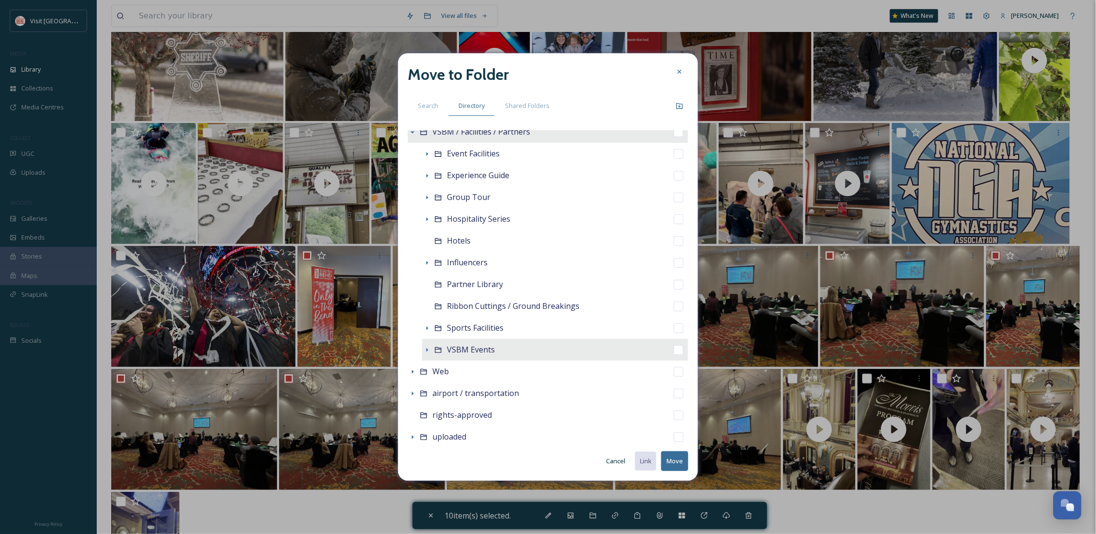
click at [499, 342] on div "VSBM Events" at bounding box center [555, 350] width 266 height 22
checkbox input "false"
checkbox input "true"
click at [426, 347] on icon at bounding box center [427, 350] width 8 height 8
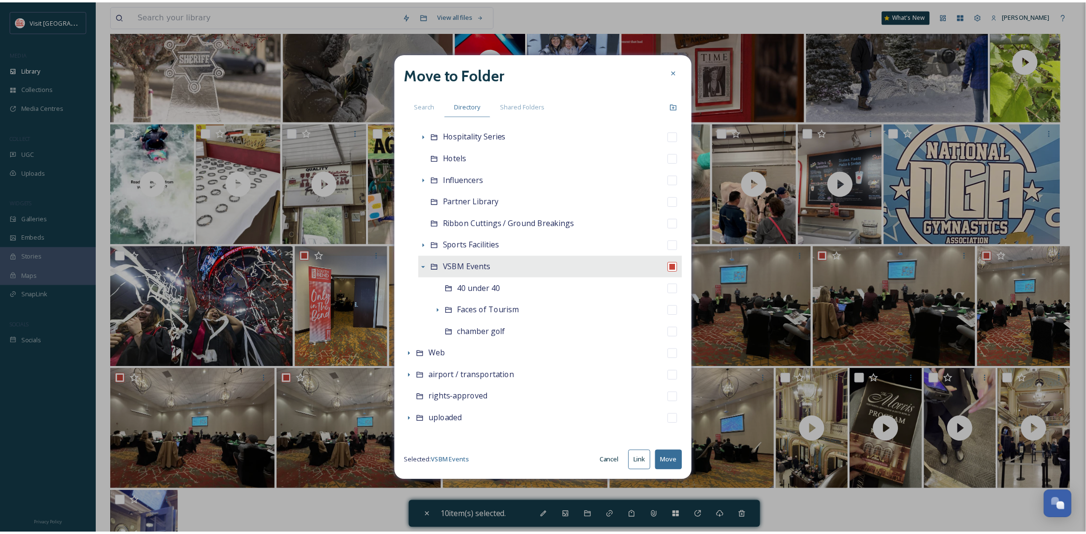
scroll to position [362, 0]
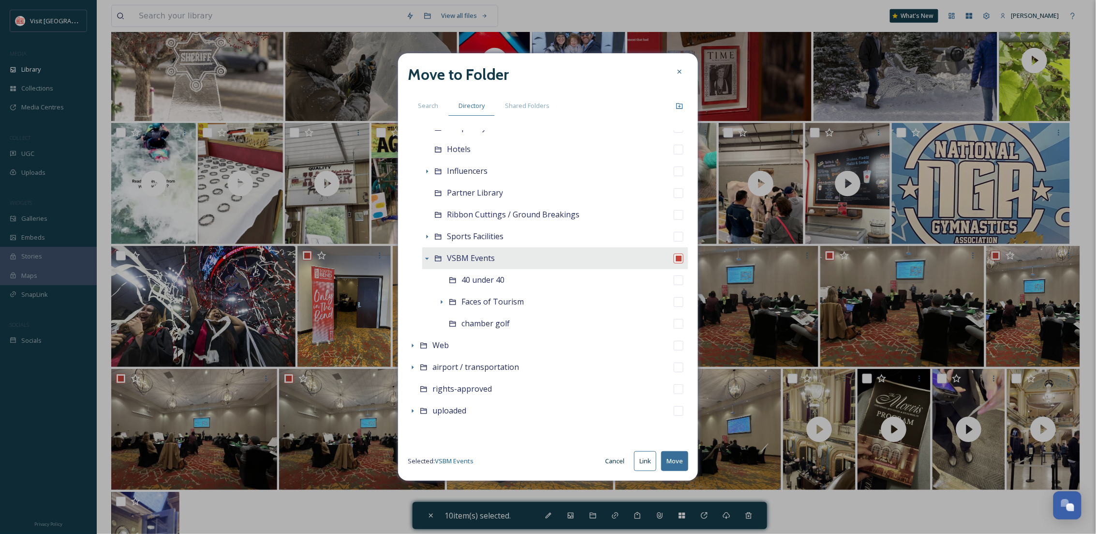
click at [673, 462] on button "Move" at bounding box center [674, 461] width 27 height 20
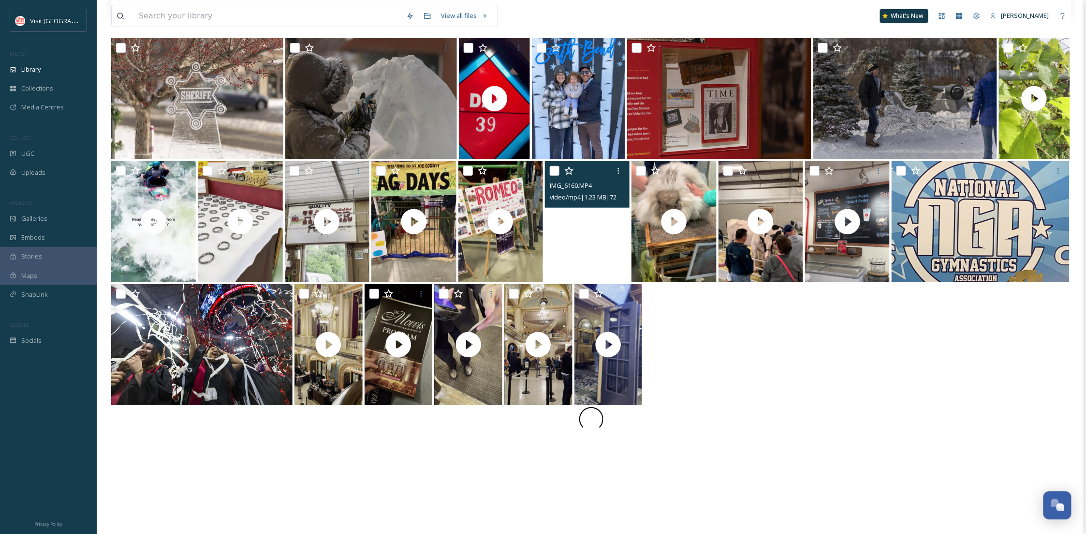
scroll to position [224, 0]
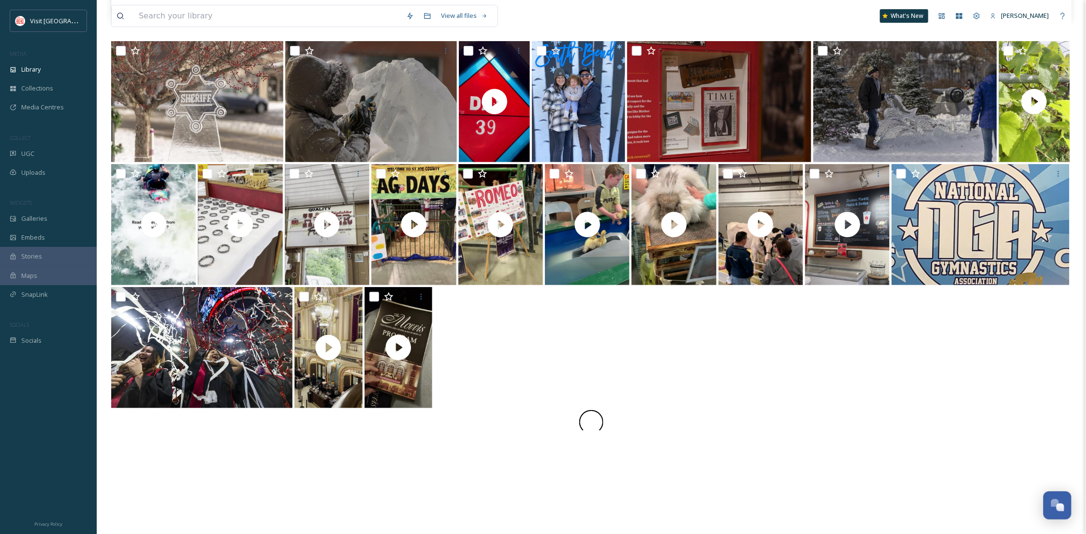
scroll to position [224, 0]
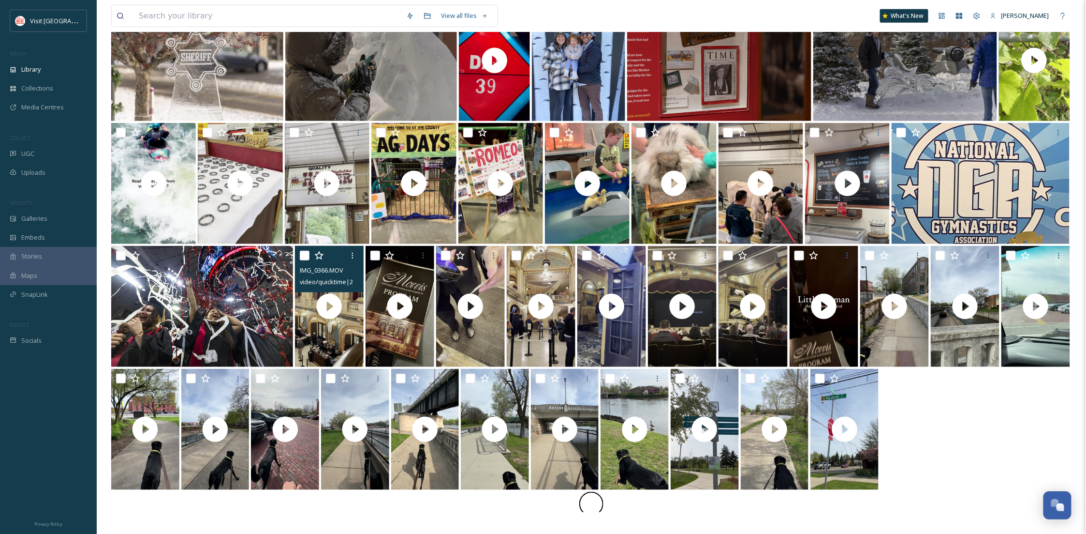
click at [299, 253] on div "IMG_0366.MOV video/quicktime | 2.61 MB | 1080 x 1920" at bounding box center [329, 269] width 69 height 46
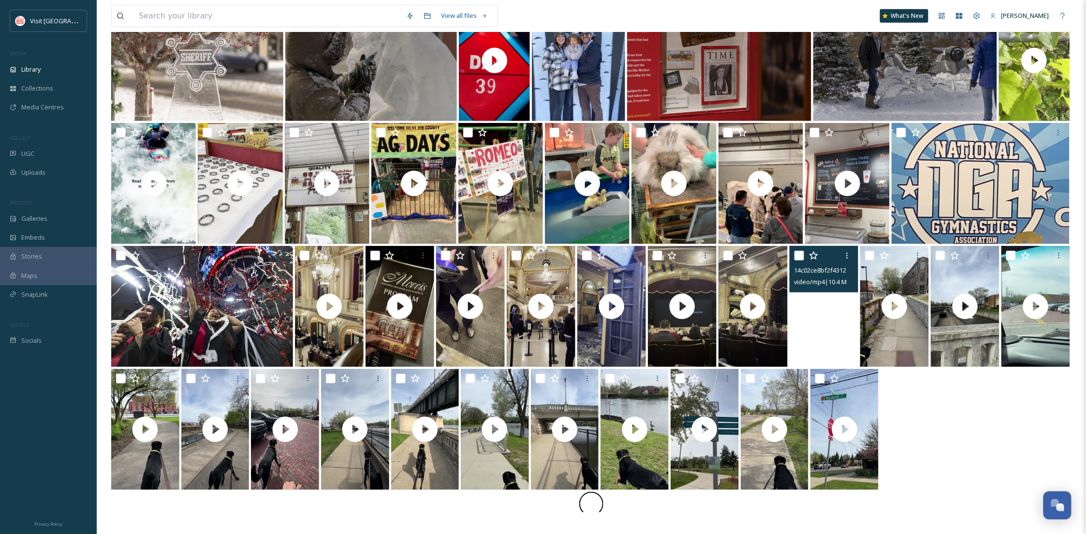
click at [813, 353] on video "14c02ce8bf2f4312a45c1176853681a2.MP4" at bounding box center [824, 306] width 69 height 121
checkbox input "true"
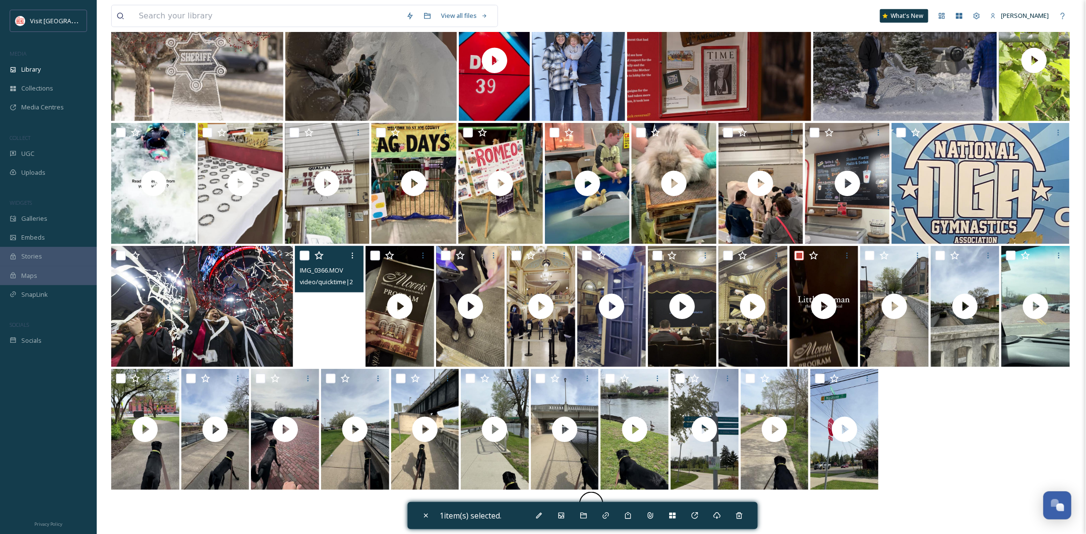
click at [333, 340] on video "IMG_0366.MOV" at bounding box center [329, 306] width 69 height 121
checkbox input "true"
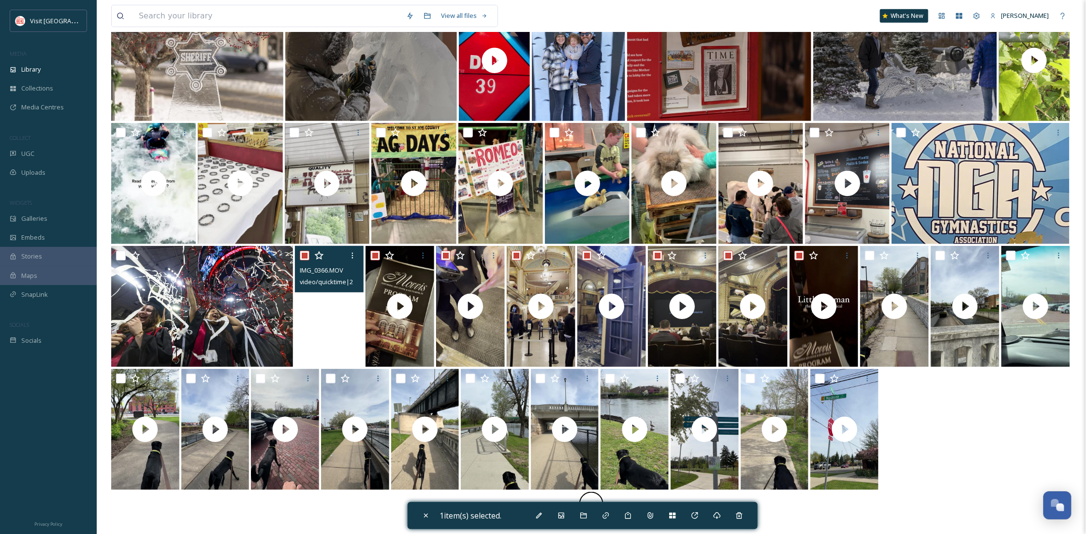
checkbox input "true"
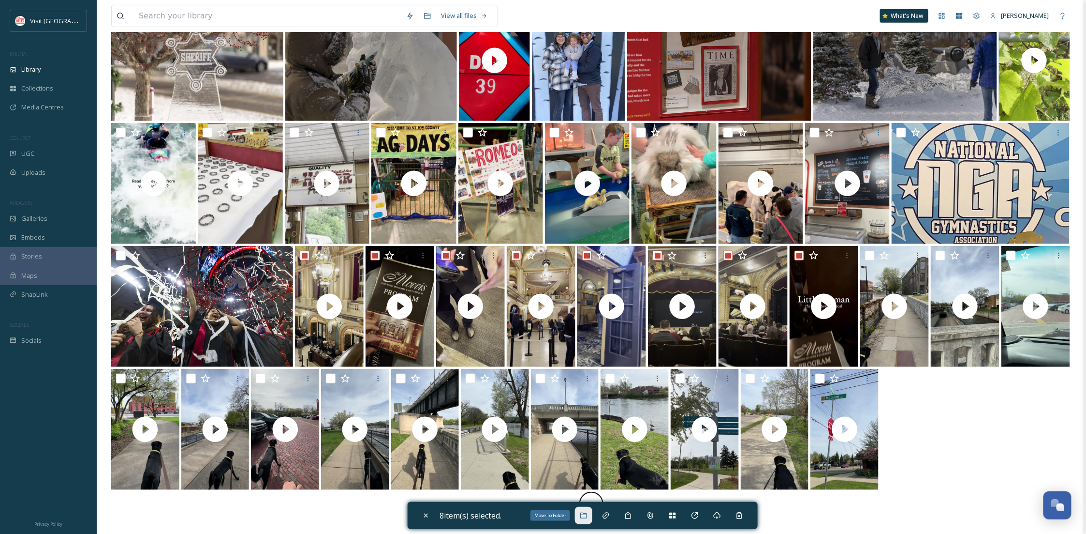
click at [588, 517] on icon at bounding box center [584, 515] width 8 height 8
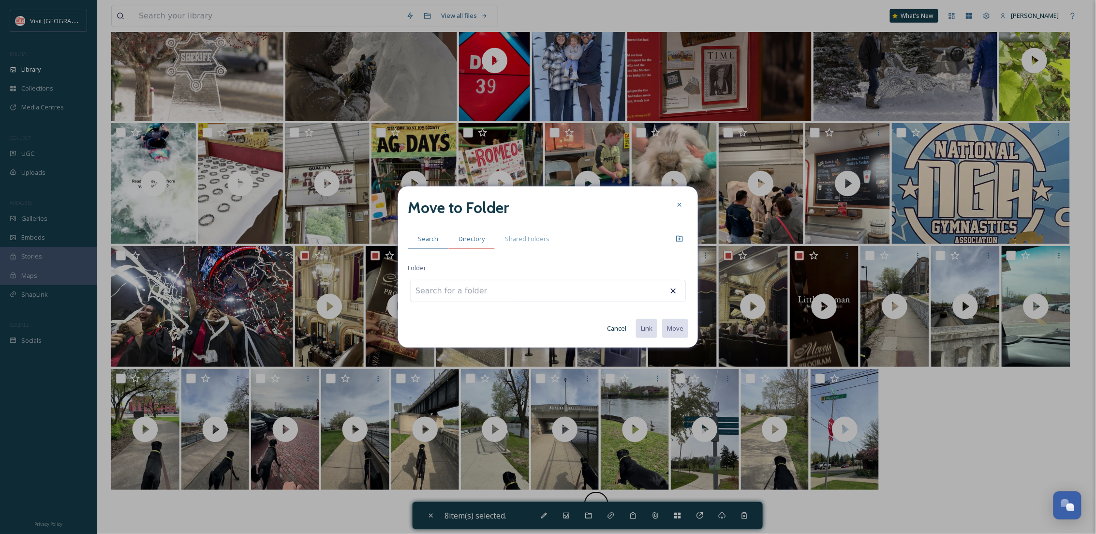
click at [476, 240] on span "Directory" at bounding box center [472, 238] width 26 height 9
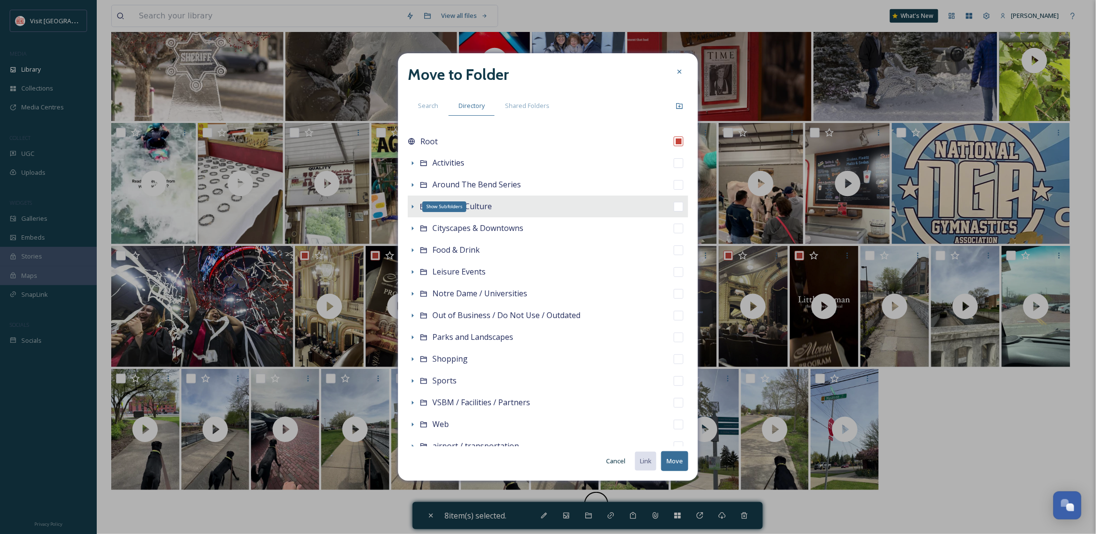
click at [413, 209] on icon at bounding box center [413, 207] width 8 height 8
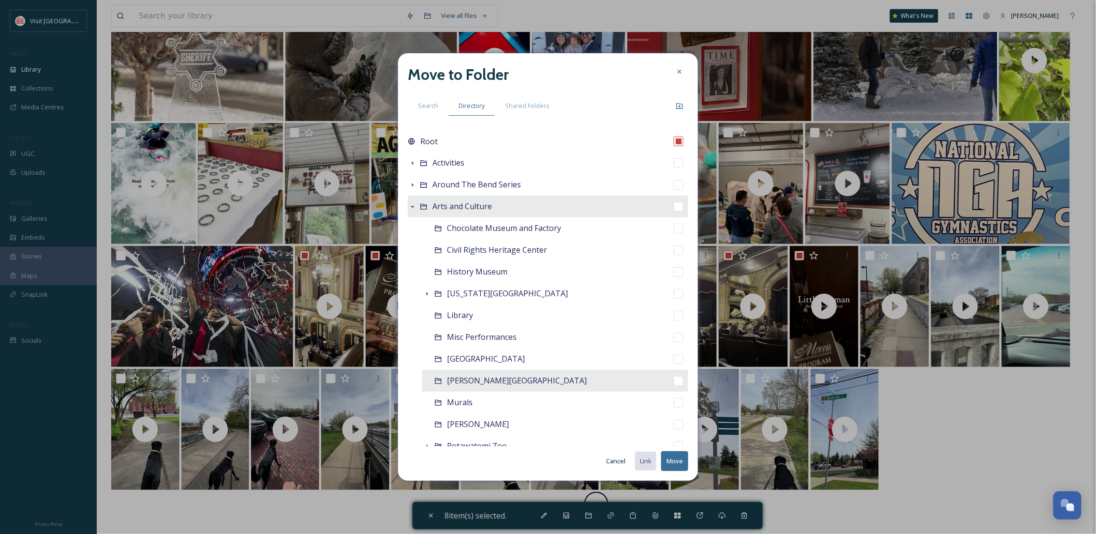
click at [485, 377] on span "[PERSON_NAME][GEOGRAPHIC_DATA]" at bounding box center [517, 380] width 140 height 11
checkbox input "false"
checkbox input "true"
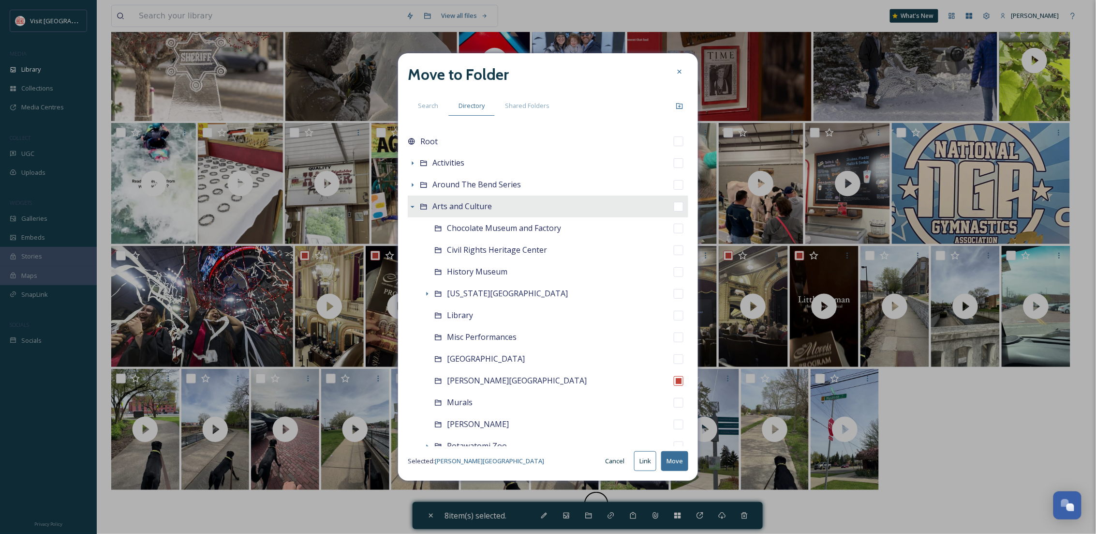
click at [670, 459] on button "Move" at bounding box center [674, 461] width 27 height 20
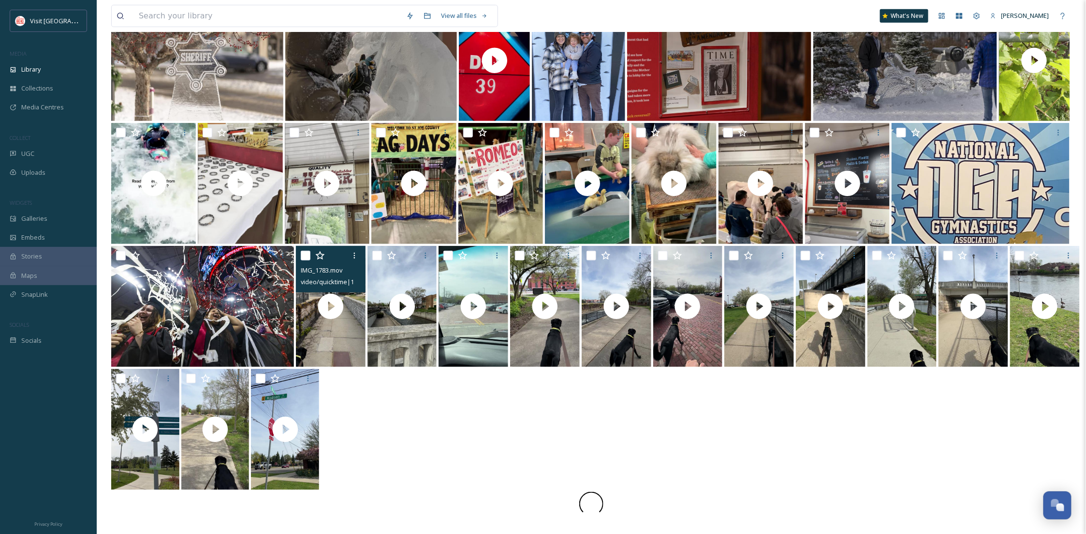
click at [300, 253] on div "IMG_1783.mov video/quicktime | 10.61 MB | 1080 x 1920" at bounding box center [331, 269] width 70 height 46
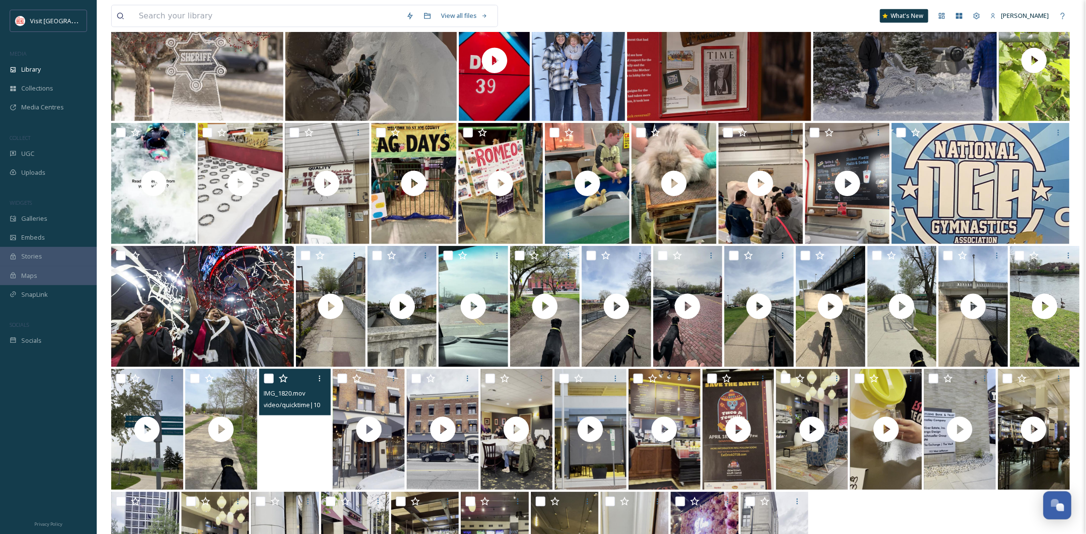
click at [297, 469] on video "IMG_1820.mov" at bounding box center [295, 429] width 72 height 121
checkbox input "true"
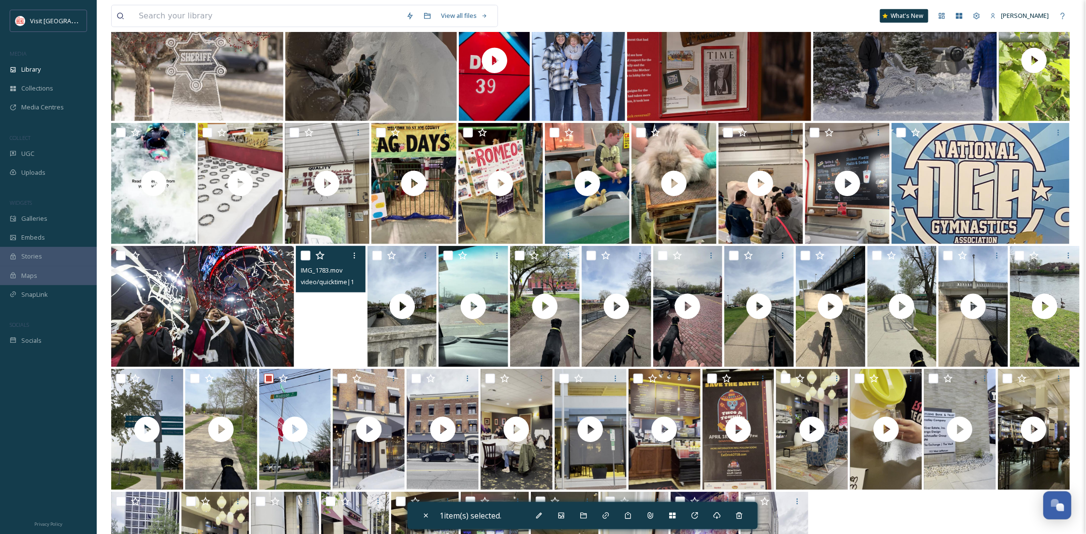
click at [322, 332] on video "IMG_1783.mov" at bounding box center [331, 306] width 70 height 121
checkbox input "true"
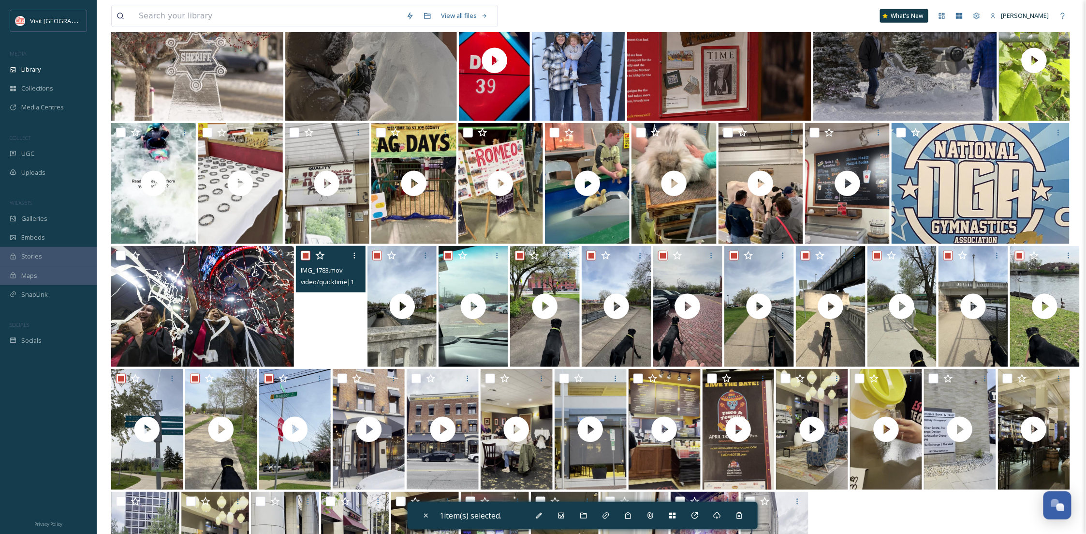
checkbox input "true"
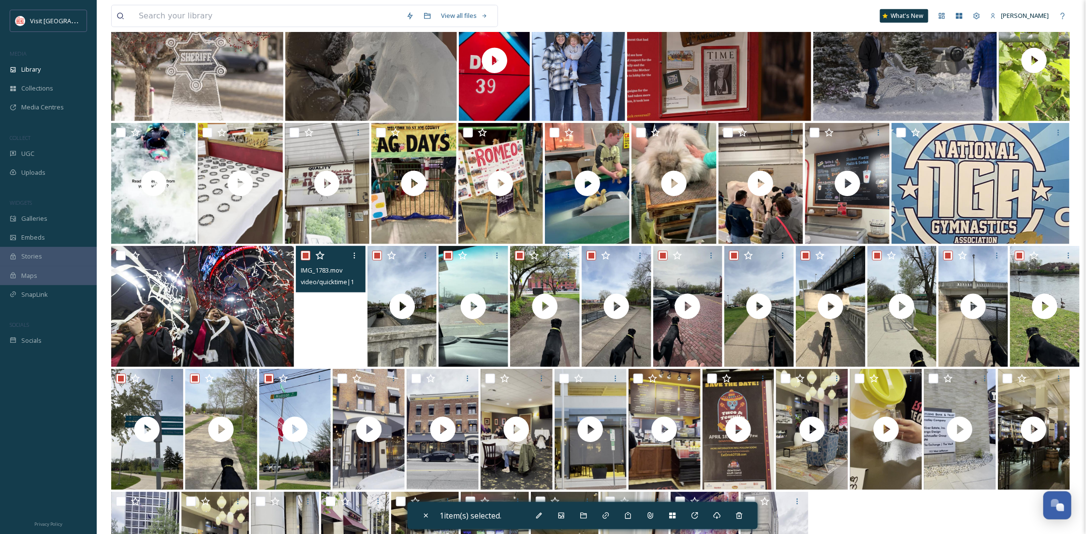
checkbox input "true"
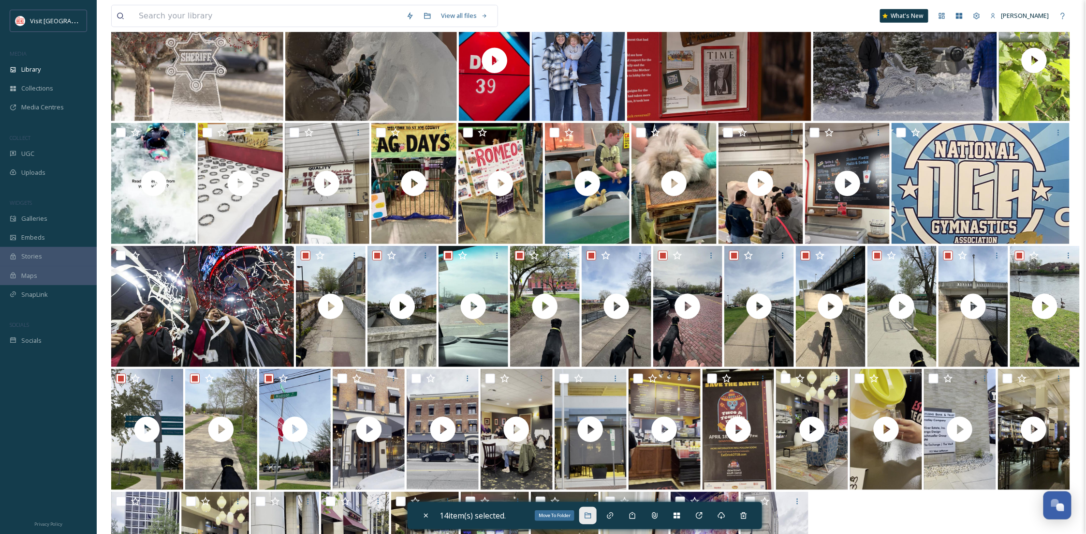
click at [588, 510] on div "Move To Folder" at bounding box center [587, 514] width 17 height 17
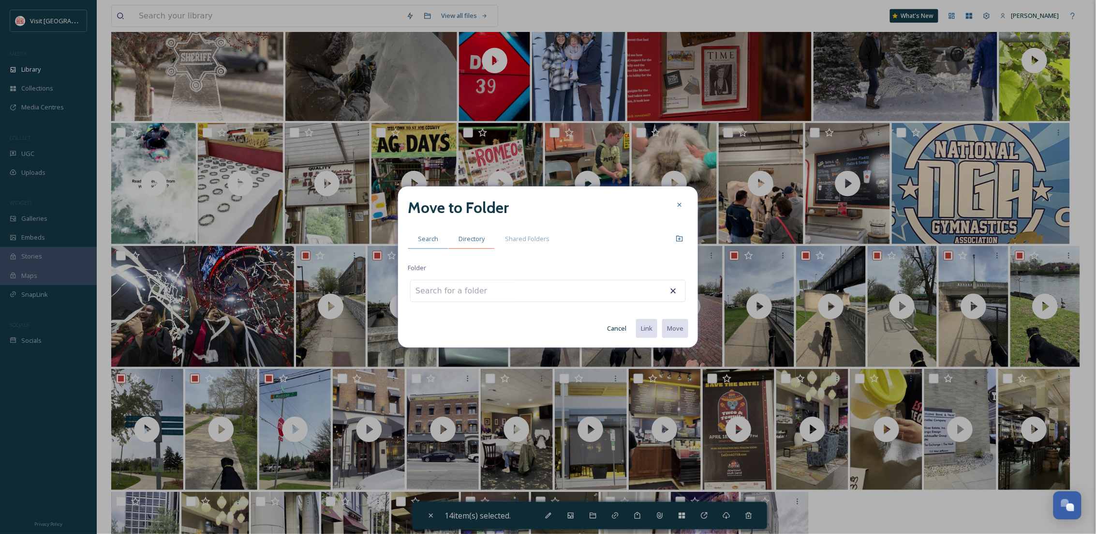
click at [472, 247] on div "Directory" at bounding box center [471, 239] width 46 height 20
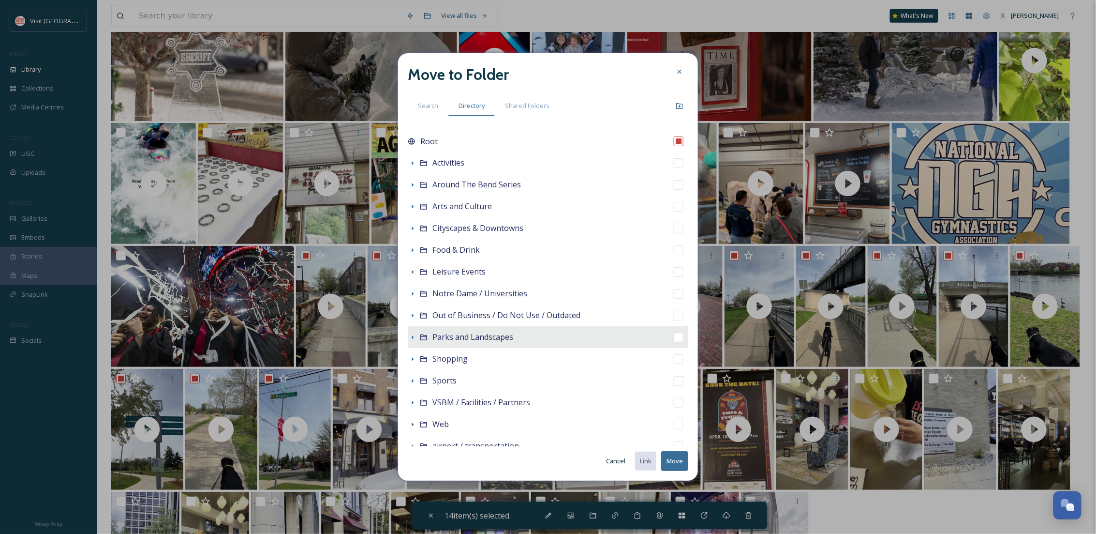
click at [476, 332] on span "Parks and Landscapes" at bounding box center [472, 336] width 81 height 11
checkbox input "false"
checkbox input "true"
click at [674, 457] on button "Move" at bounding box center [674, 461] width 27 height 20
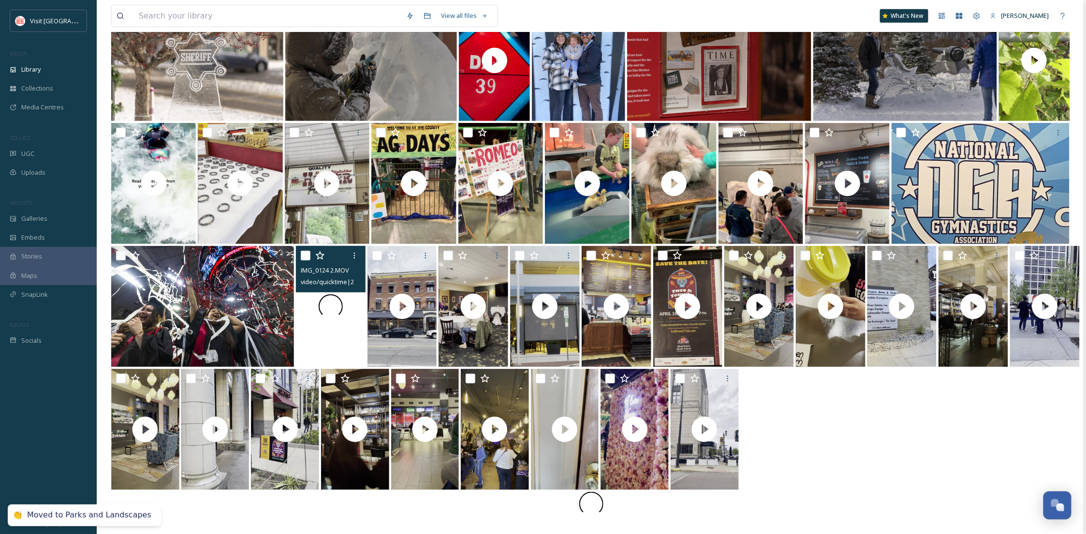
click at [358, 351] on div at bounding box center [331, 306] width 70 height 121
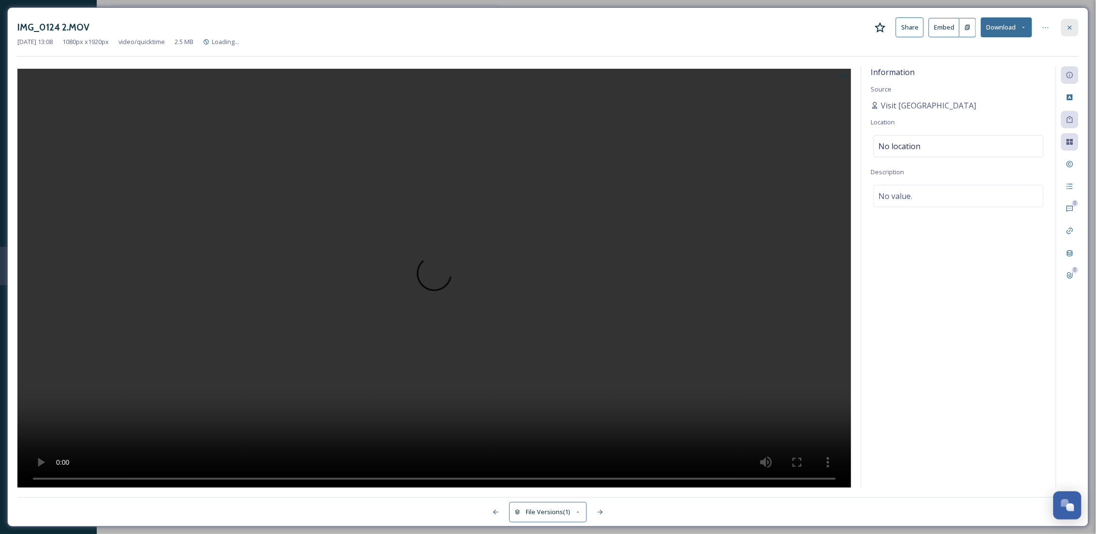
click at [1067, 35] on div at bounding box center [1069, 27] width 17 height 17
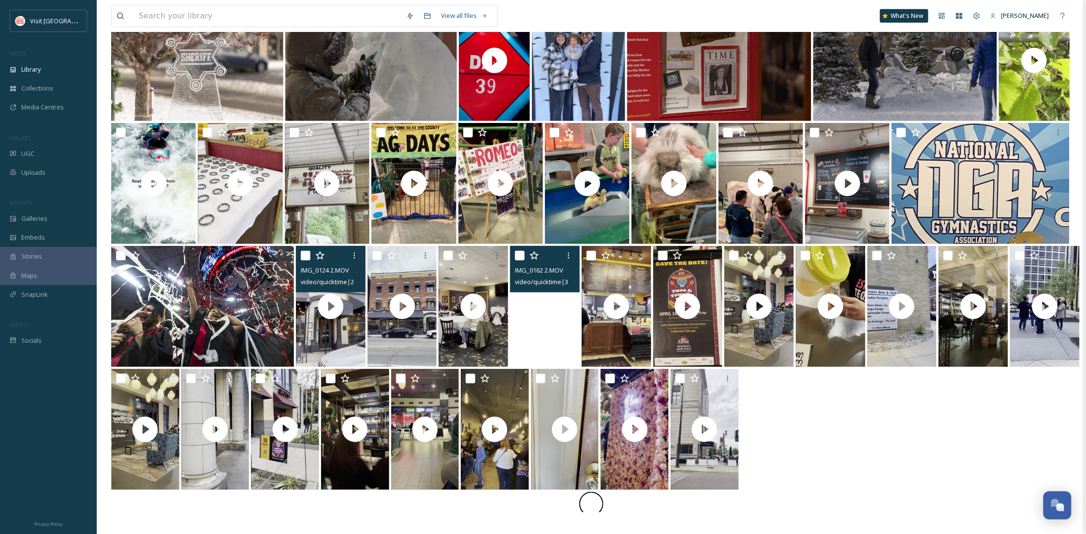
click at [300, 253] on div "IMG_0124 2.MOV video/quicktime | 2.5 MB | 1080 x 1920" at bounding box center [331, 269] width 70 height 46
click at [373, 253] on input "checkbox" at bounding box center [377, 256] width 10 height 10
checkbox input "true"
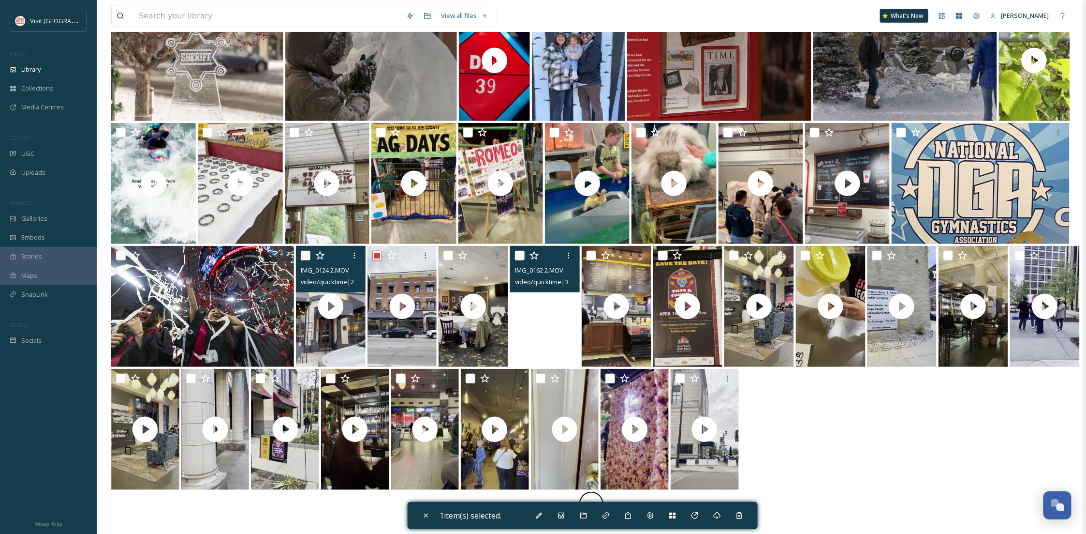
click at [307, 253] on input "checkbox" at bounding box center [306, 256] width 10 height 10
checkbox input "true"
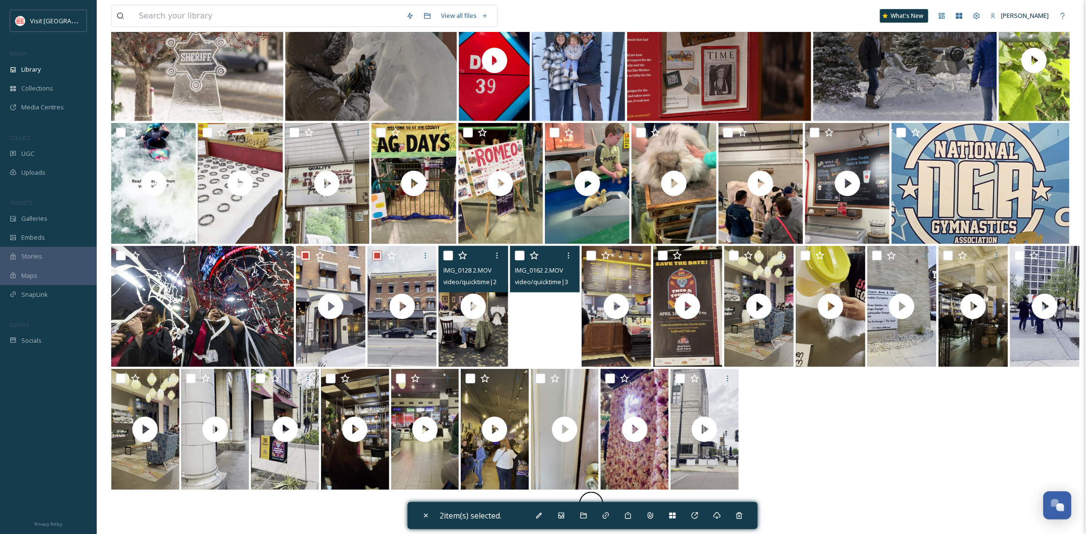
click at [446, 255] on input "checkbox" at bounding box center [449, 256] width 10 height 10
checkbox input "true"
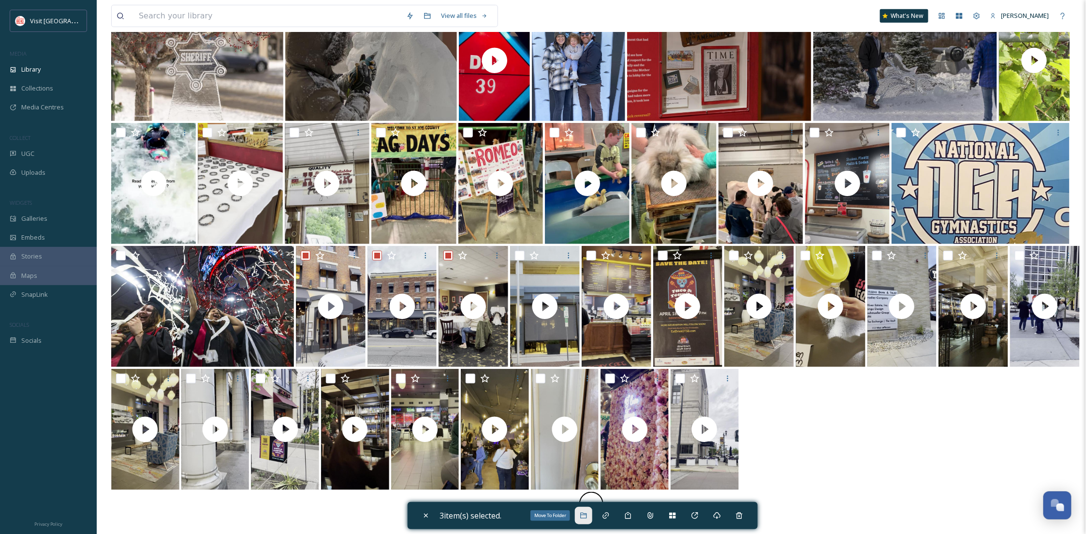
click at [582, 516] on icon at bounding box center [584, 515] width 8 height 8
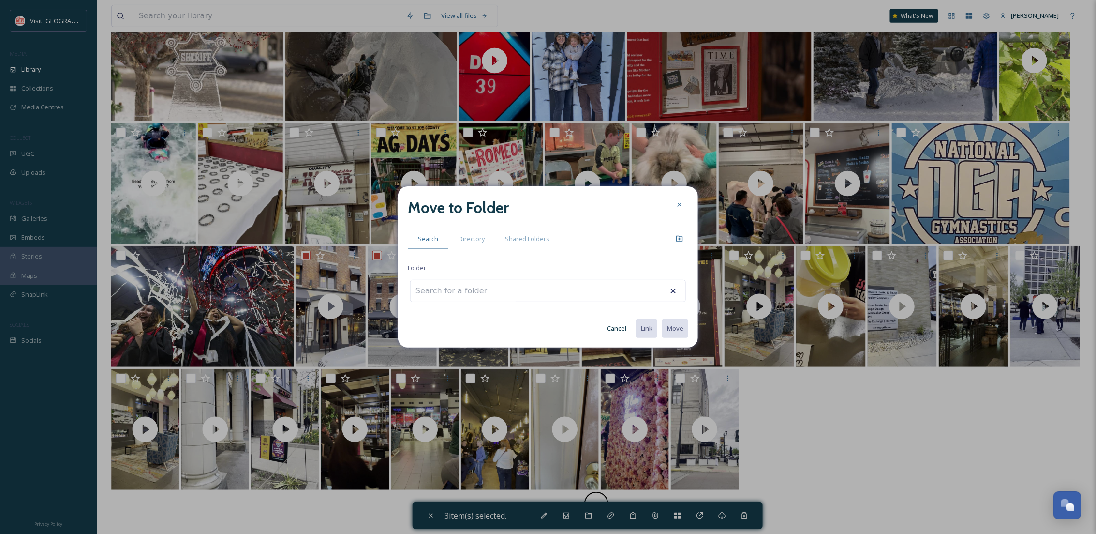
click at [480, 249] on div "Move to Folder Search Directory Shared Folders Folder Cancel Link Move" at bounding box center [548, 267] width 300 height 162
click at [465, 241] on span "Directory" at bounding box center [472, 238] width 26 height 9
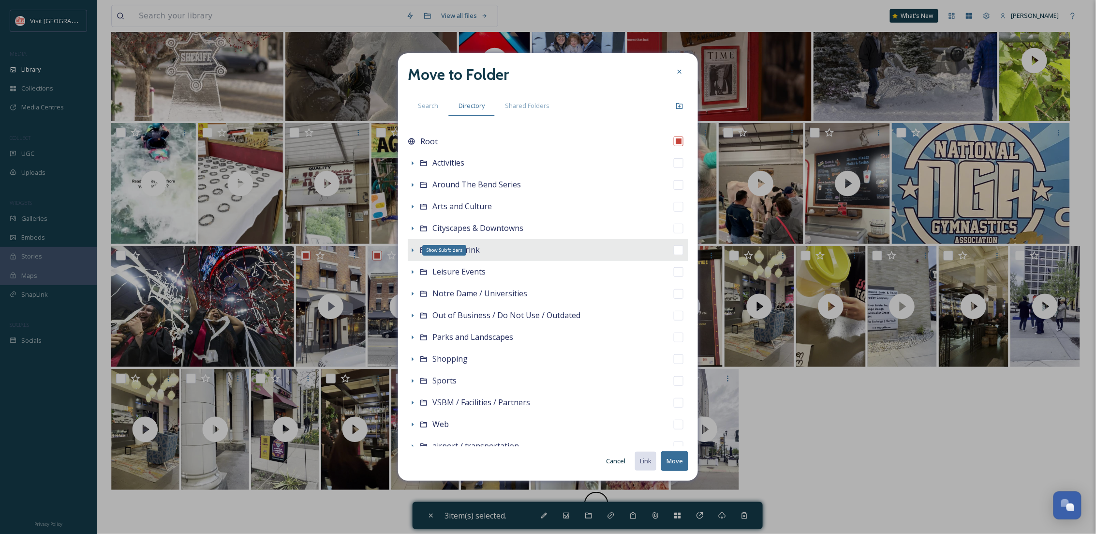
click at [415, 246] on icon at bounding box center [413, 250] width 8 height 8
click at [494, 254] on div "Food & Drink" at bounding box center [548, 250] width 281 height 22
checkbox input "false"
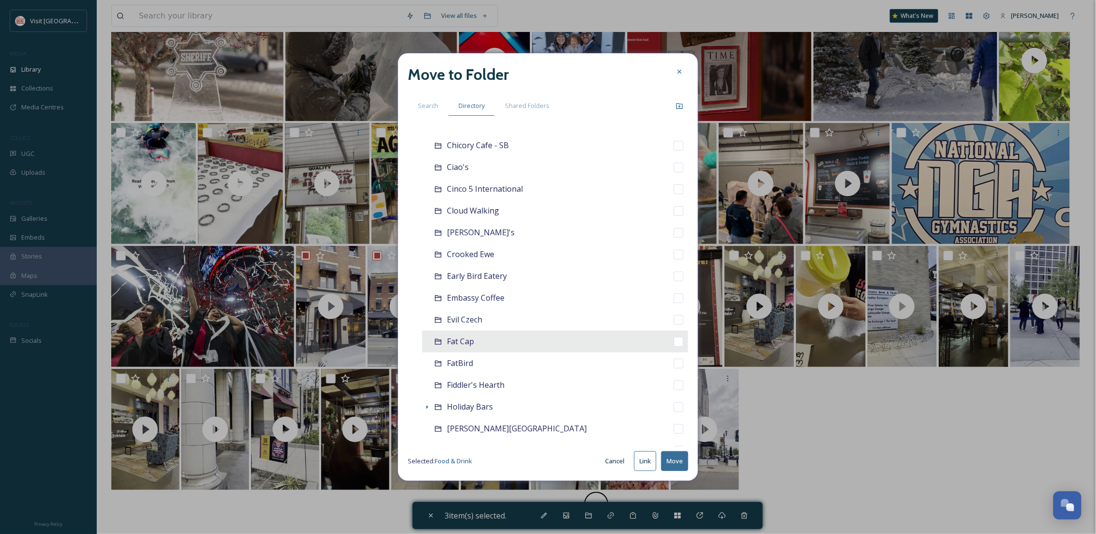
scroll to position [516, 0]
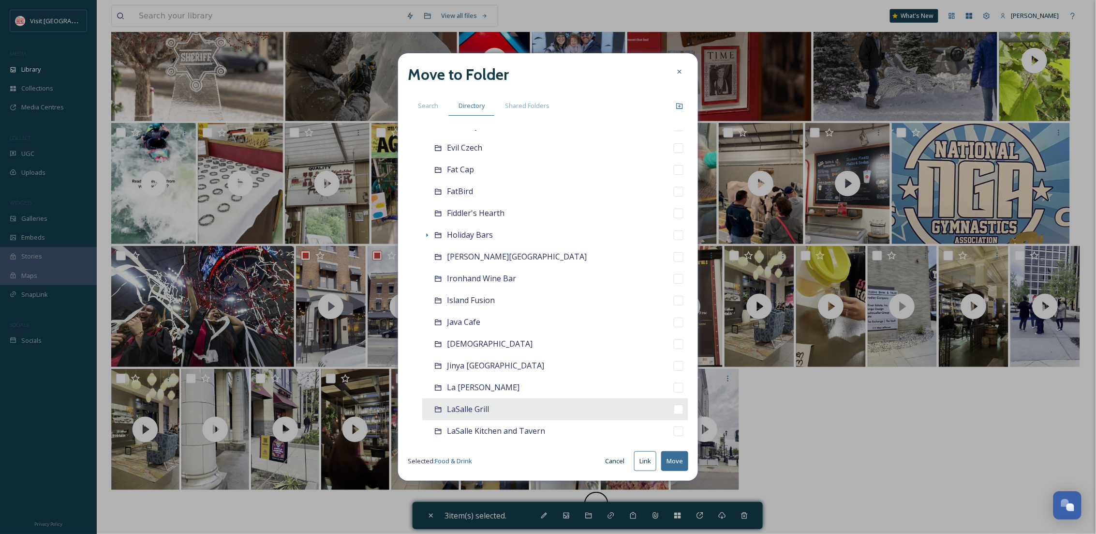
click at [506, 409] on div "LaSalle Grill" at bounding box center [555, 409] width 266 height 22
checkbox input "false"
checkbox input "true"
click at [678, 461] on button "Move" at bounding box center [674, 461] width 27 height 20
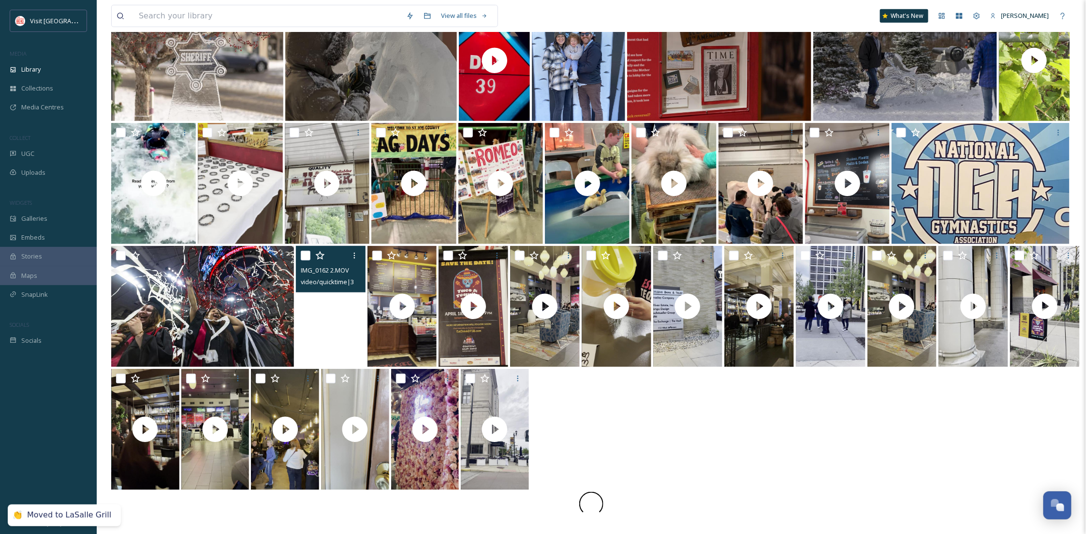
click at [346, 349] on video "IMG_0162 2.MOV" at bounding box center [331, 306] width 70 height 121
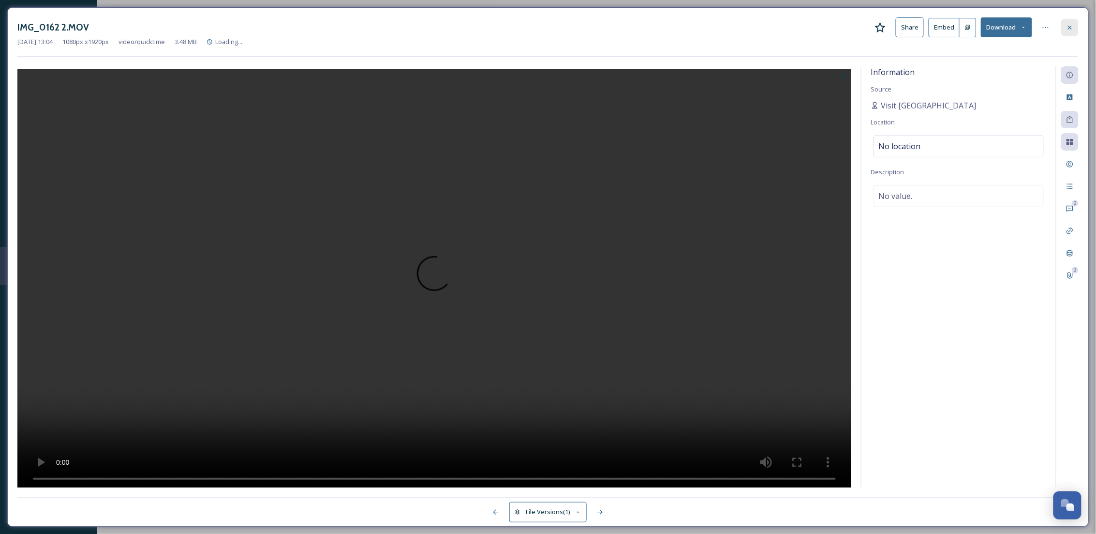
click at [1067, 32] on div at bounding box center [1069, 27] width 17 height 17
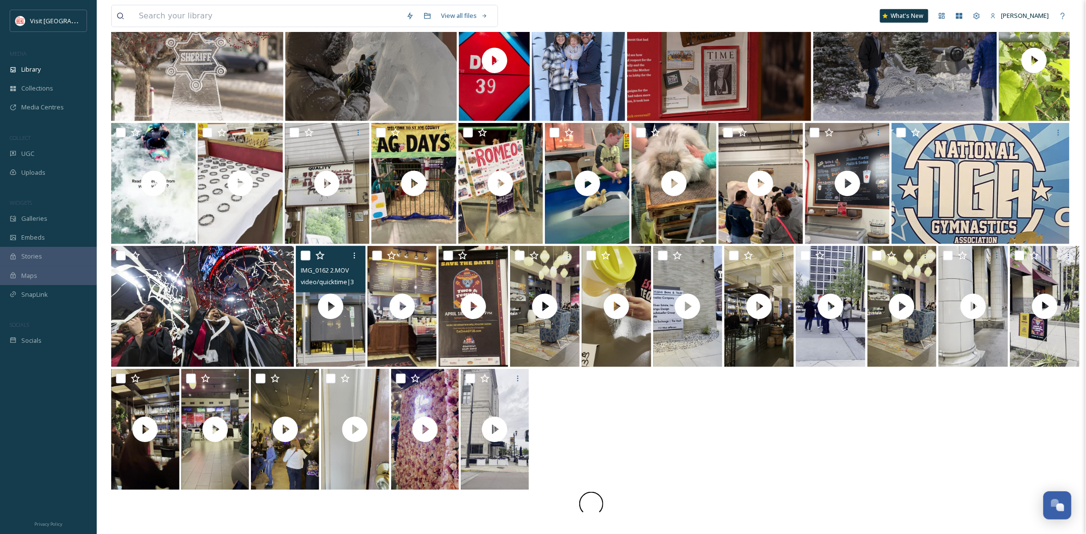
click at [302, 253] on input "checkbox" at bounding box center [306, 256] width 10 height 10
checkbox input "true"
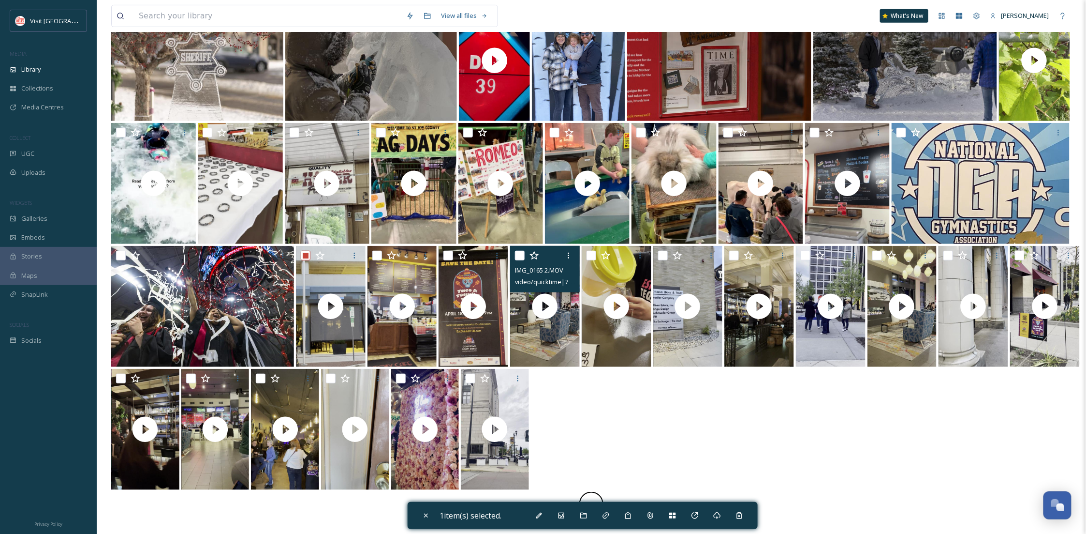
click at [518, 255] on input "checkbox" at bounding box center [520, 256] width 10 height 10
checkbox input "true"
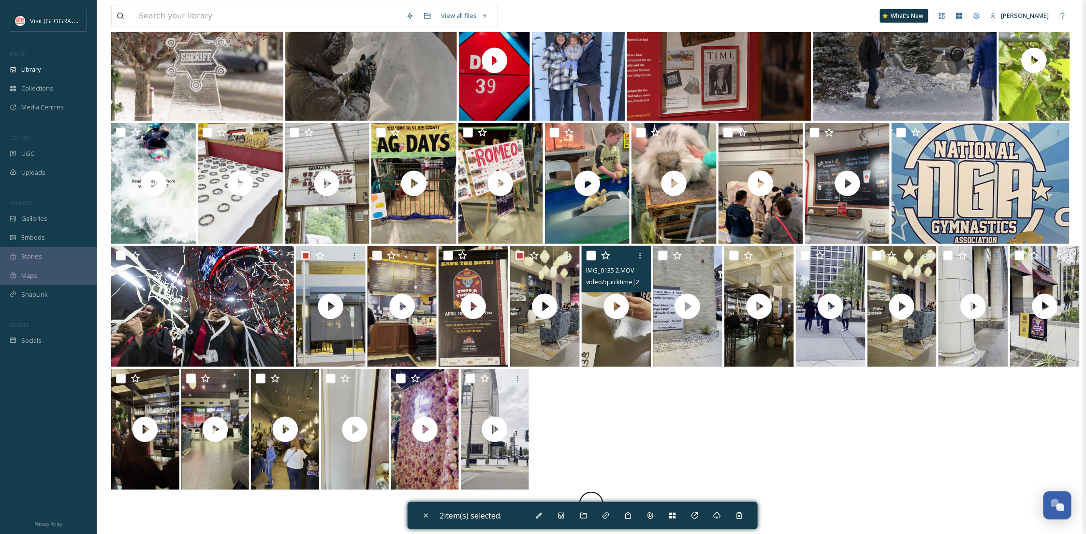
click at [589, 253] on input "checkbox" at bounding box center [592, 256] width 10 height 10
checkbox input "true"
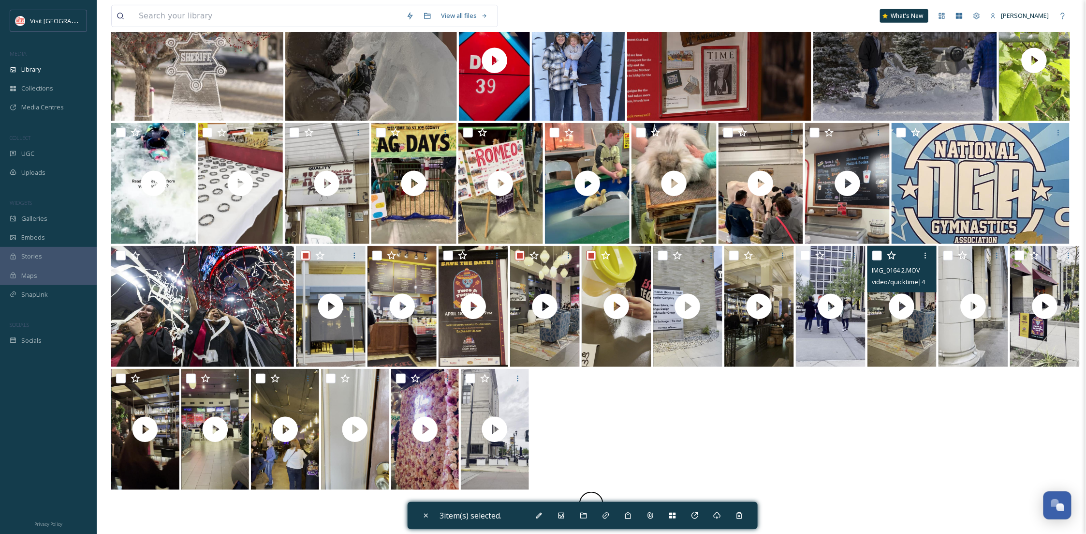
click at [876, 260] on div at bounding box center [904, 255] width 62 height 17
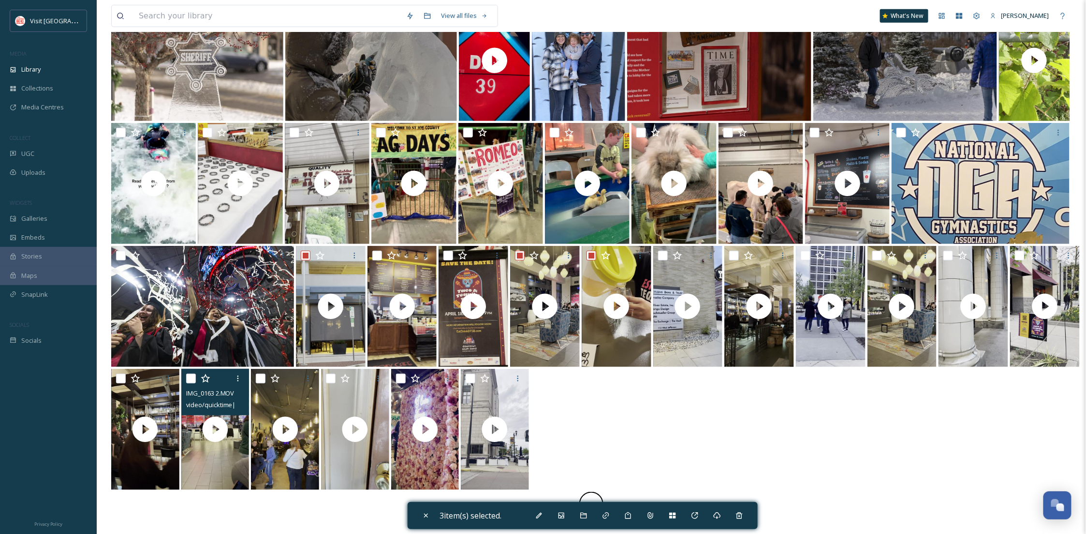
click at [190, 379] on input "checkbox" at bounding box center [191, 378] width 10 height 10
checkbox input "true"
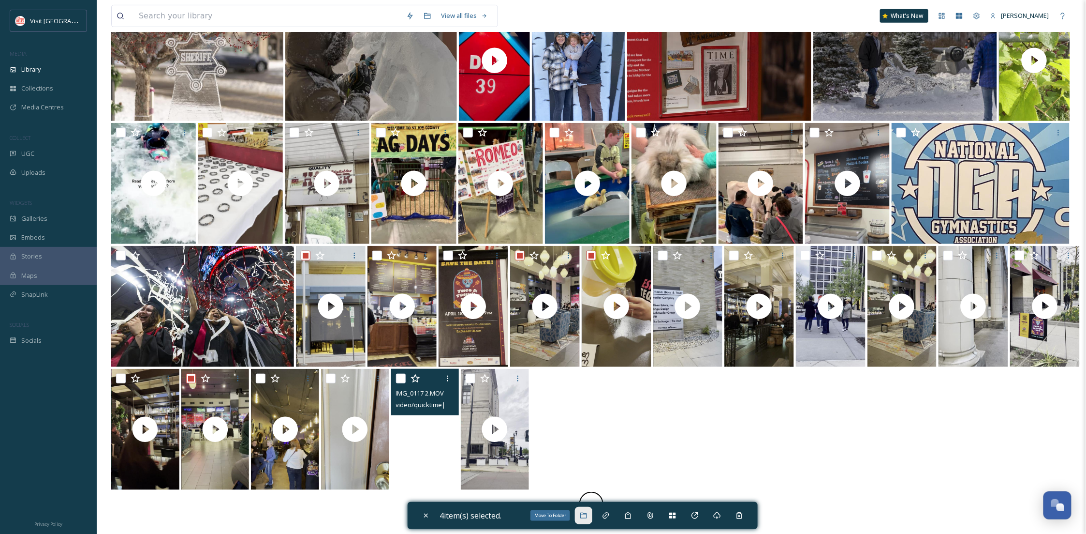
click at [585, 519] on icon at bounding box center [584, 515] width 8 height 8
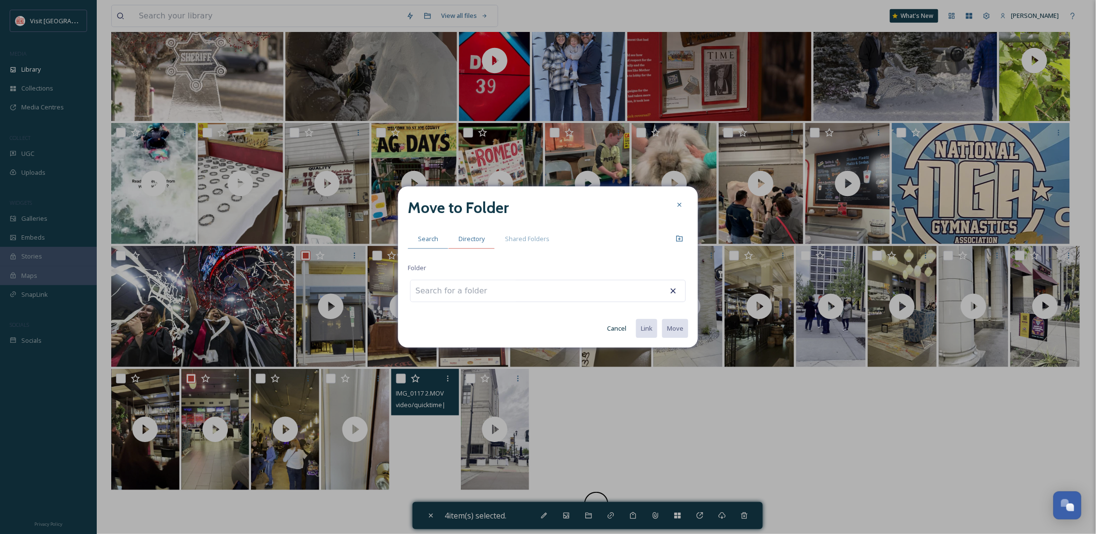
click at [476, 243] on div "Directory" at bounding box center [471, 239] width 46 height 20
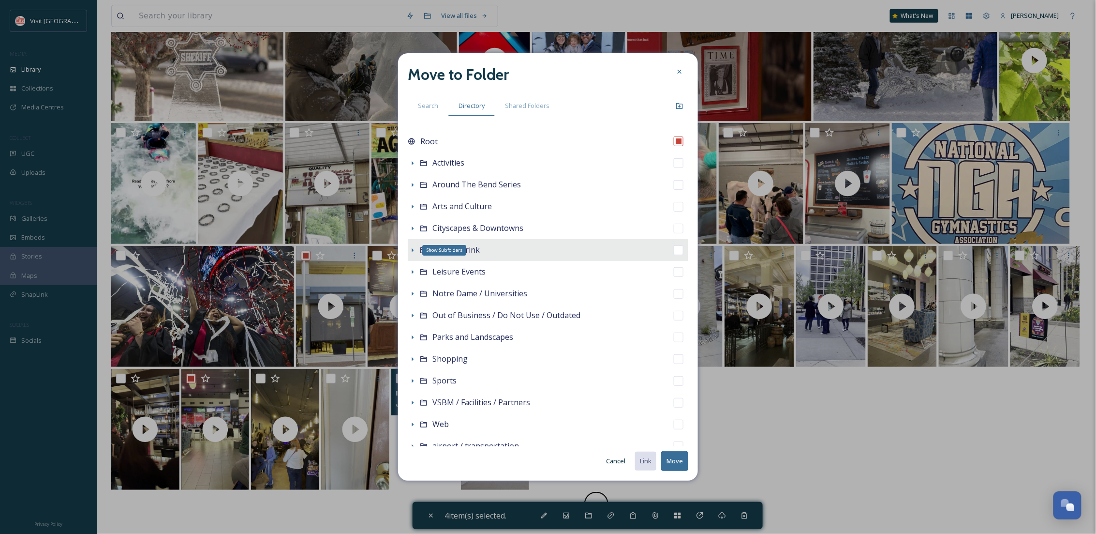
click at [410, 251] on icon at bounding box center [413, 250] width 8 height 8
click at [459, 249] on span "Food & Drink" at bounding box center [455, 249] width 47 height 11
checkbox input "false"
checkbox input "true"
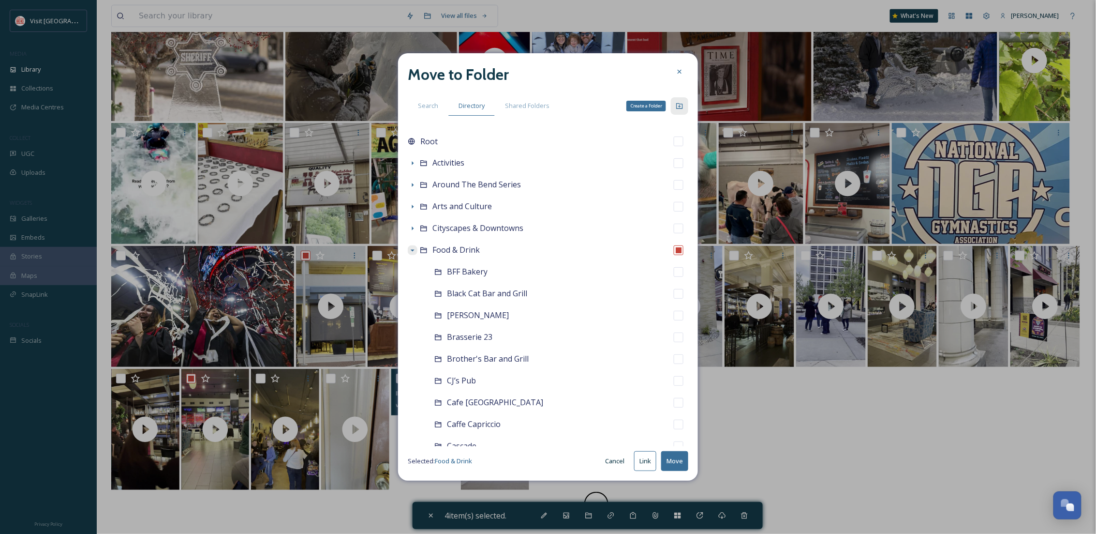
click at [678, 110] on div "Create a Folder" at bounding box center [679, 105] width 17 height 17
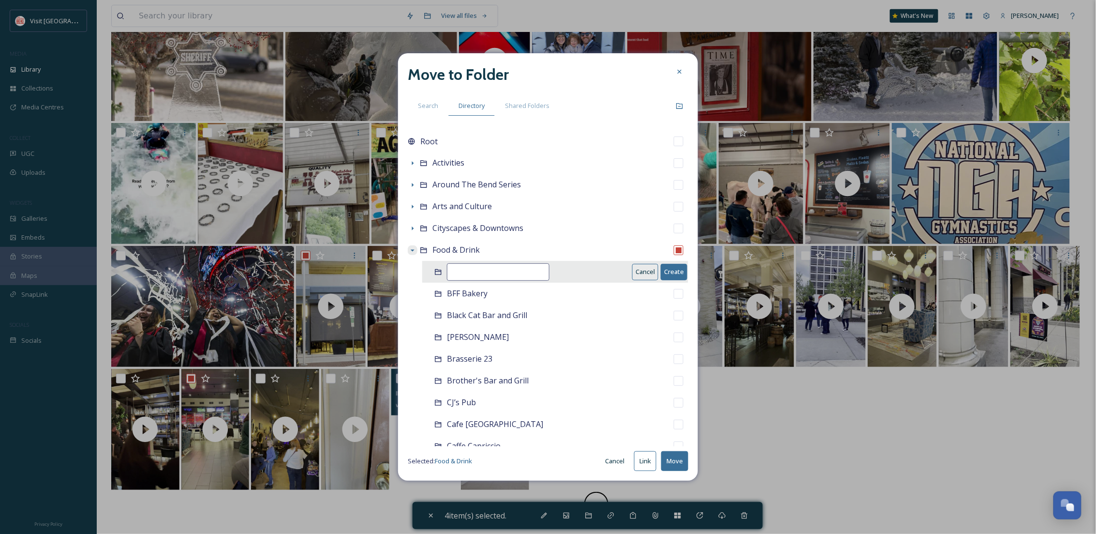
click at [511, 270] on input at bounding box center [498, 271] width 103 height 17
type input "WXYZ"
click at [671, 276] on button "Create" at bounding box center [674, 272] width 27 height 16
checkbox input "false"
checkbox input "true"
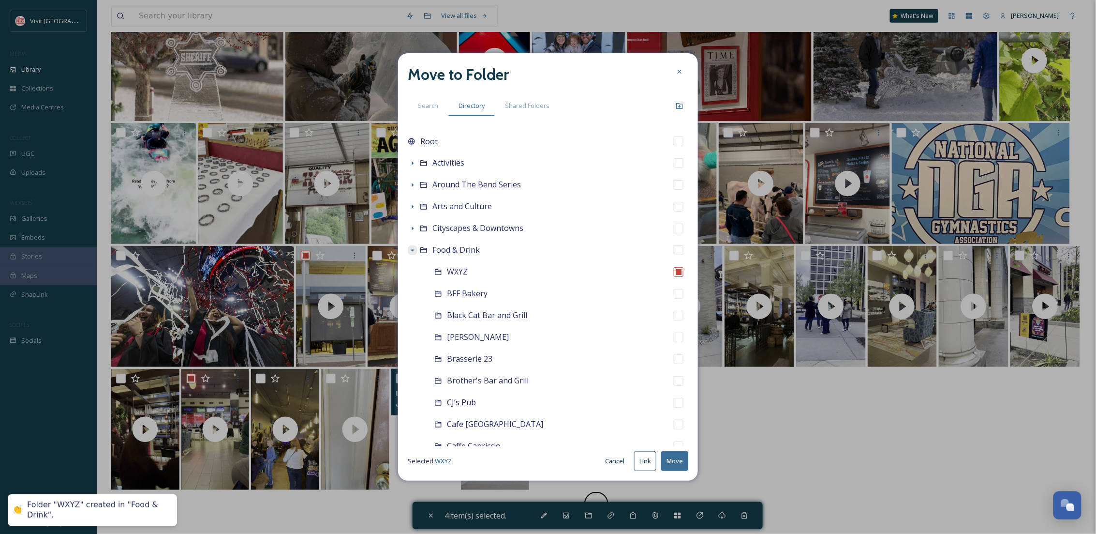
click at [668, 457] on button "Move" at bounding box center [674, 461] width 27 height 20
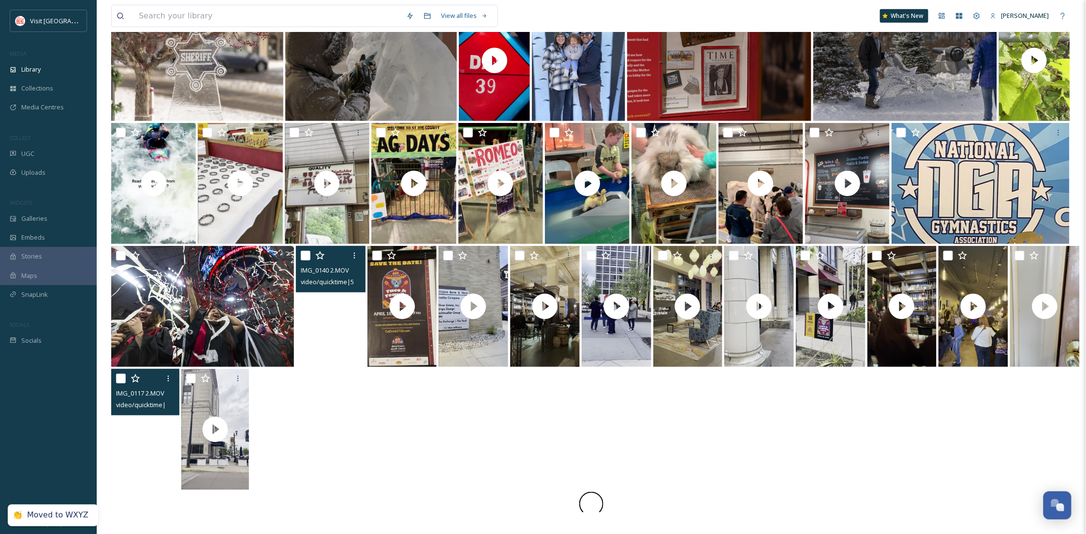
click at [339, 346] on video "IMG_0140 2.MOV" at bounding box center [331, 306] width 70 height 121
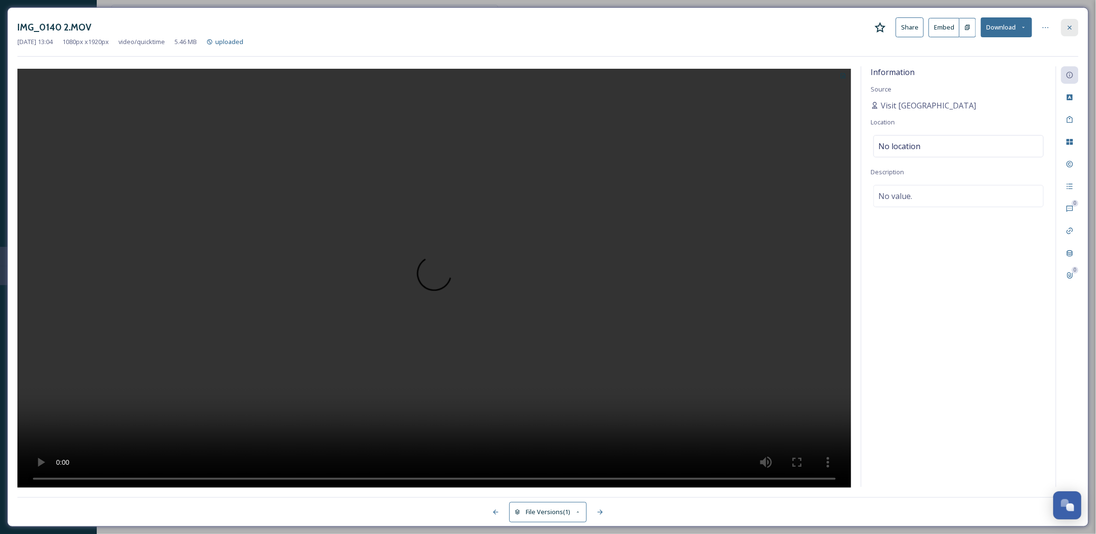
click at [1063, 27] on div at bounding box center [1069, 27] width 17 height 17
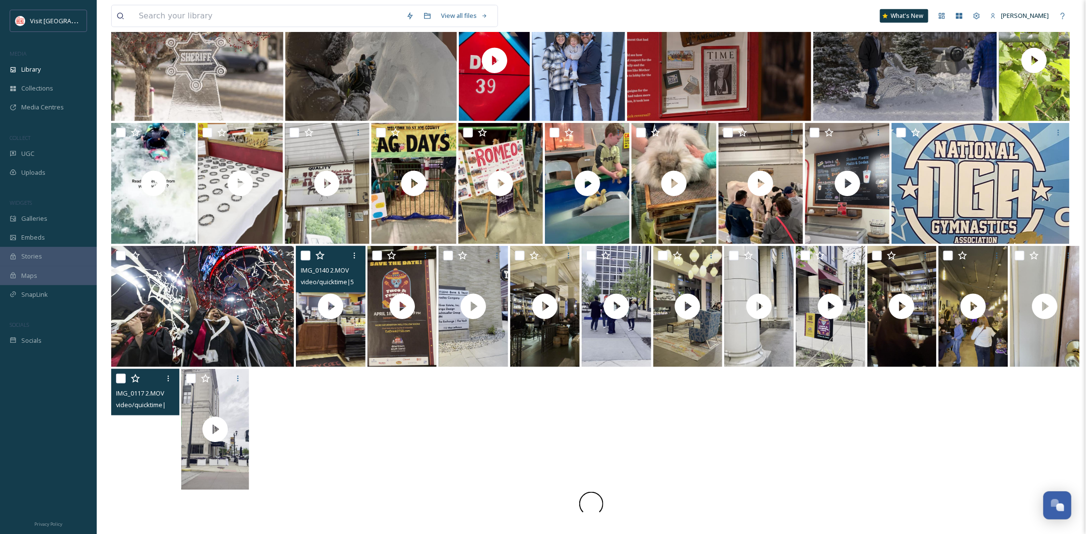
click at [301, 255] on input "checkbox" at bounding box center [306, 256] width 10 height 10
checkbox input "true"
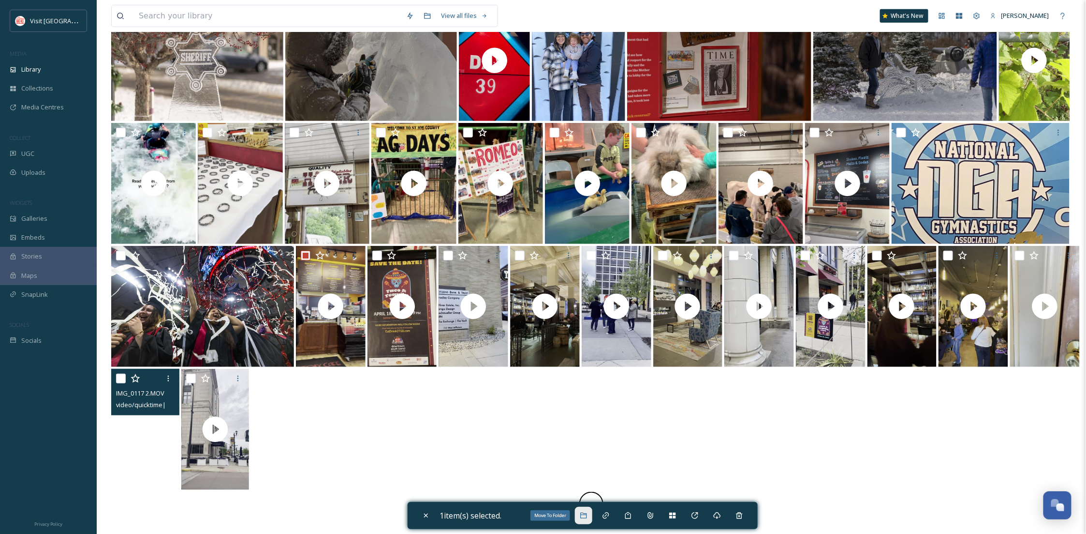
click at [588, 516] on icon at bounding box center [584, 515] width 8 height 8
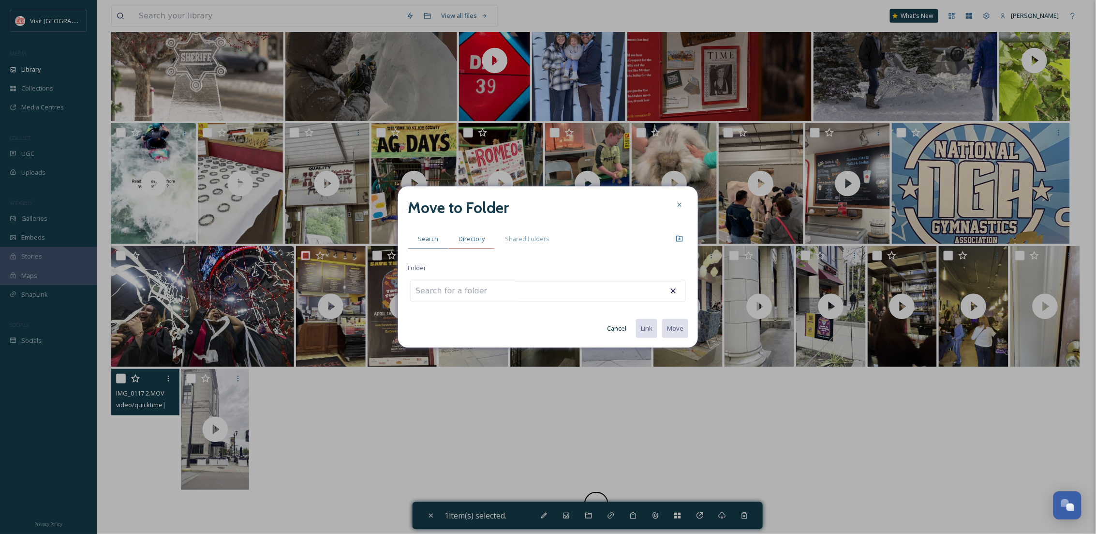
click at [461, 237] on span "Directory" at bounding box center [472, 238] width 26 height 9
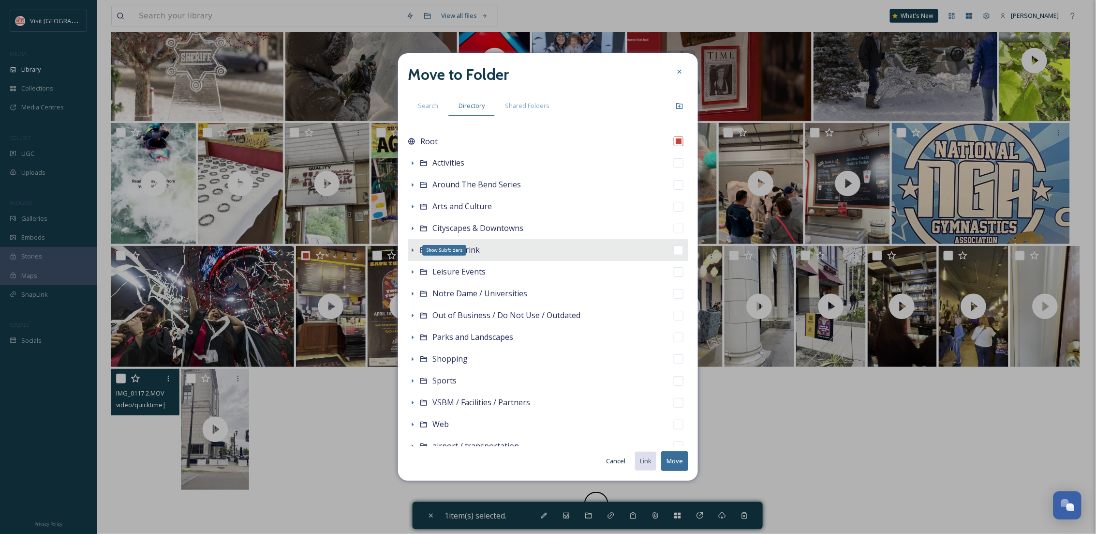
click at [412, 246] on icon at bounding box center [413, 250] width 8 height 8
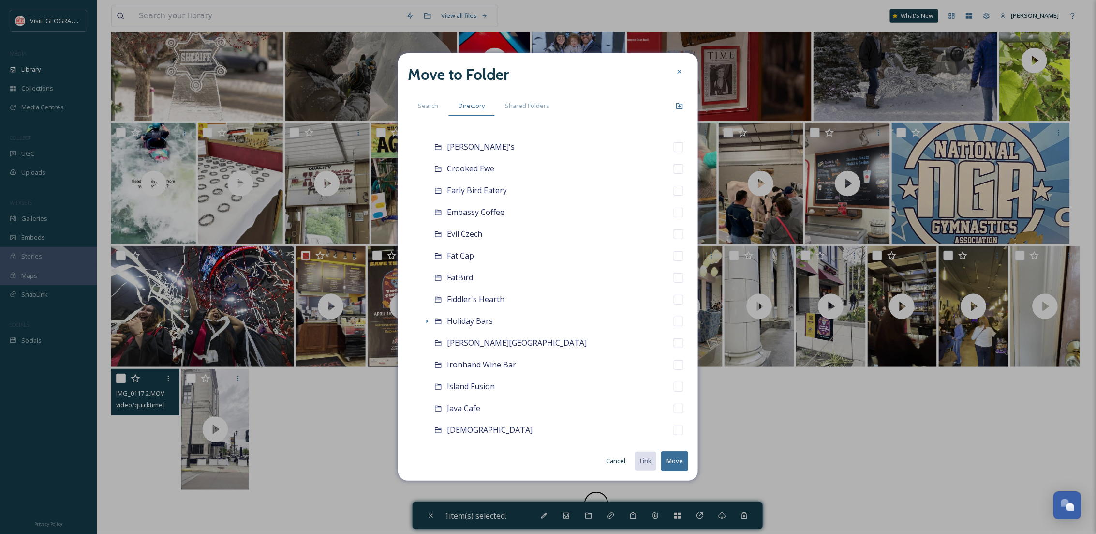
scroll to position [172, 0]
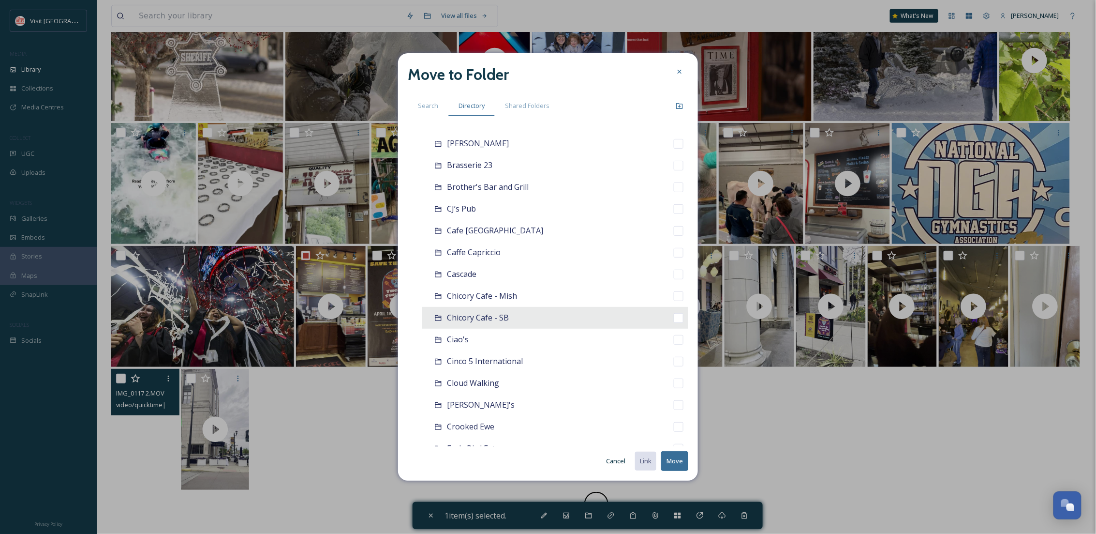
click at [467, 314] on span "Chicory Cafe - SB" at bounding box center [478, 317] width 62 height 11
checkbox input "false"
checkbox input "true"
click at [676, 463] on button "Move" at bounding box center [674, 461] width 27 height 20
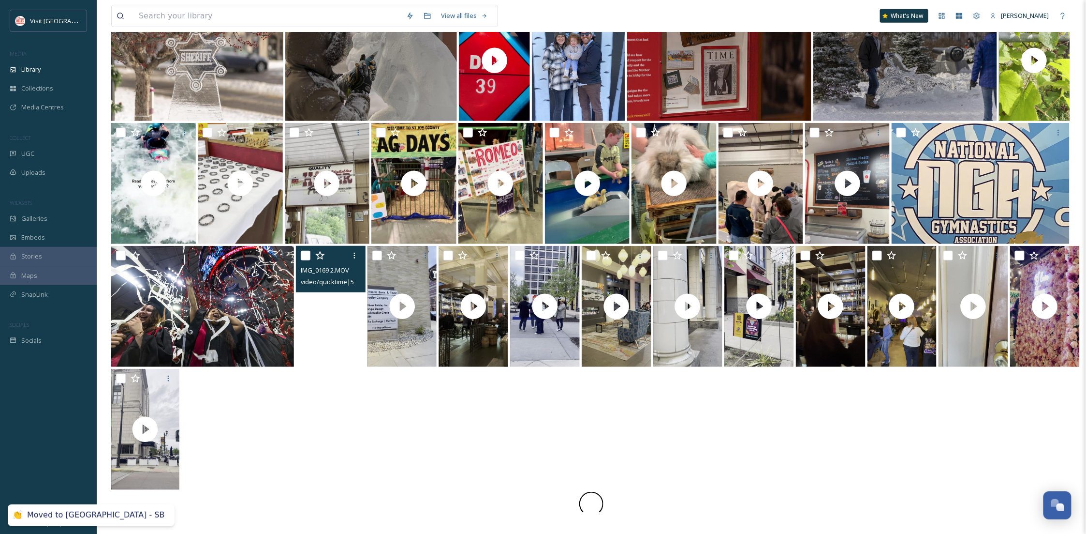
click at [332, 361] on video "IMG_0169 2.MOV" at bounding box center [331, 306] width 70 height 121
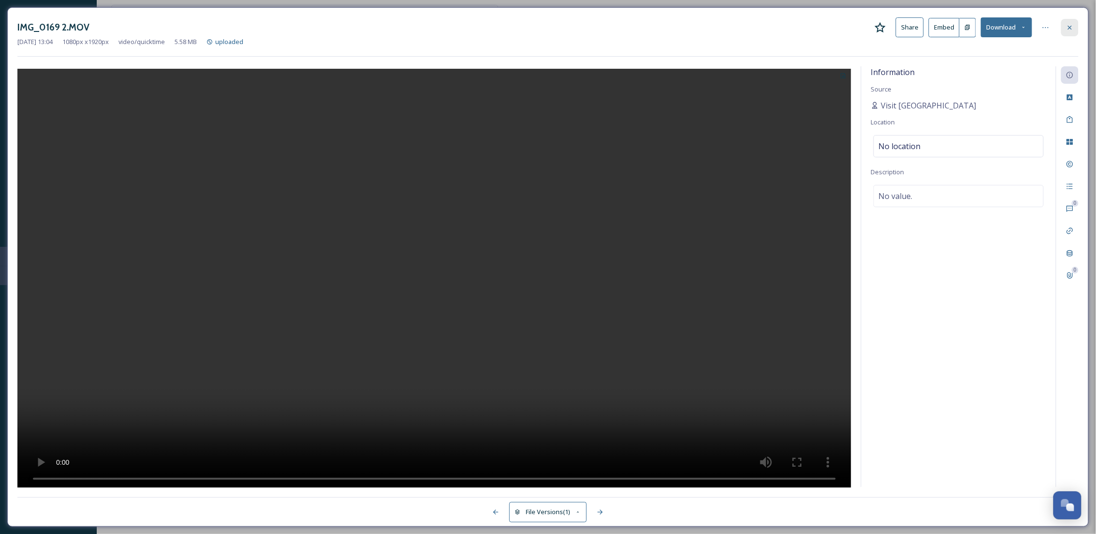
click at [1068, 24] on icon at bounding box center [1070, 28] width 8 height 8
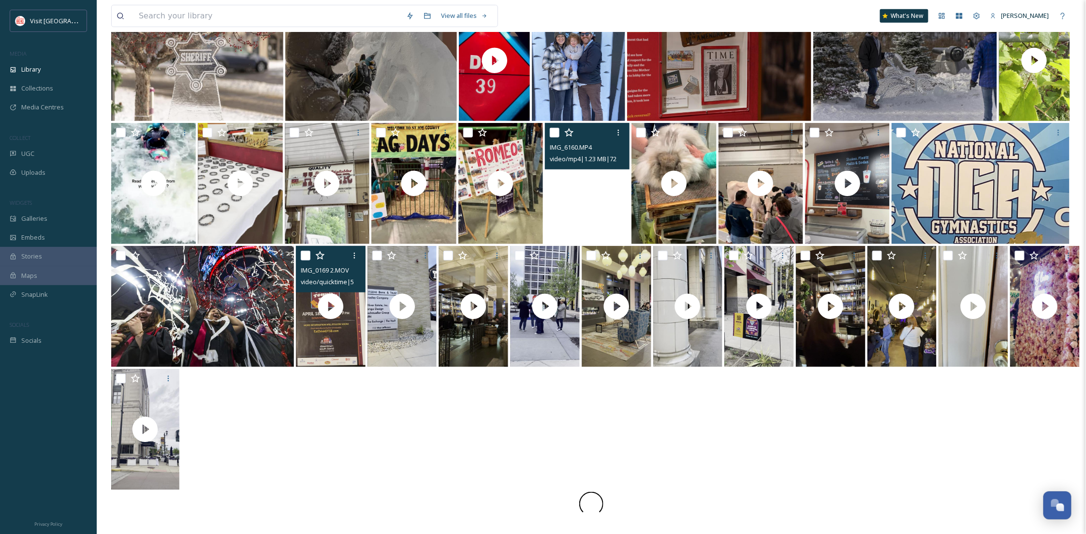
click at [302, 253] on input "checkbox" at bounding box center [306, 256] width 10 height 10
checkbox input "true"
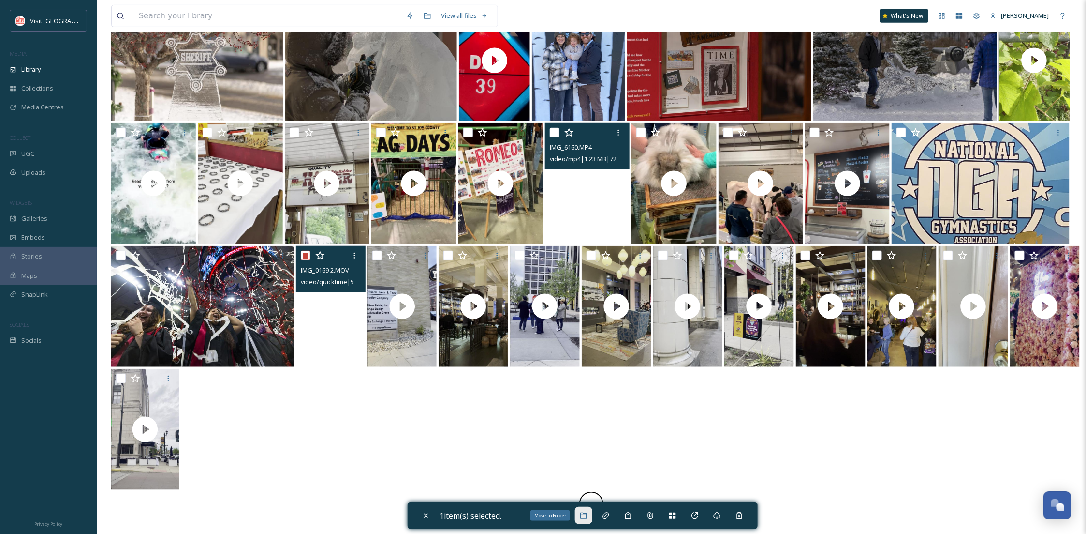
click at [580, 516] on div "Move To Folder" at bounding box center [583, 514] width 17 height 17
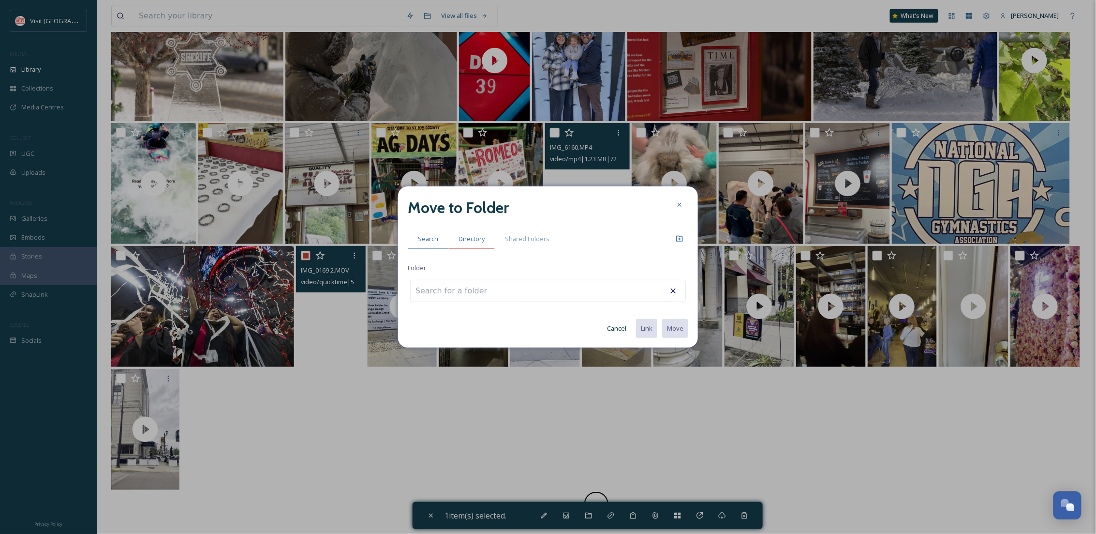
click at [461, 235] on span "Directory" at bounding box center [472, 238] width 26 height 9
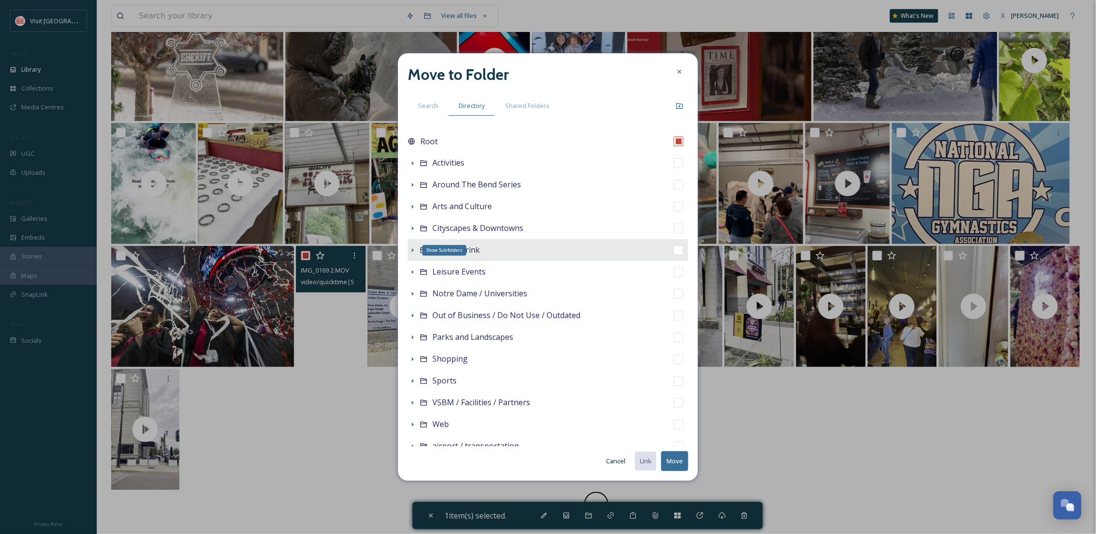
click at [411, 253] on icon at bounding box center [413, 250] width 8 height 8
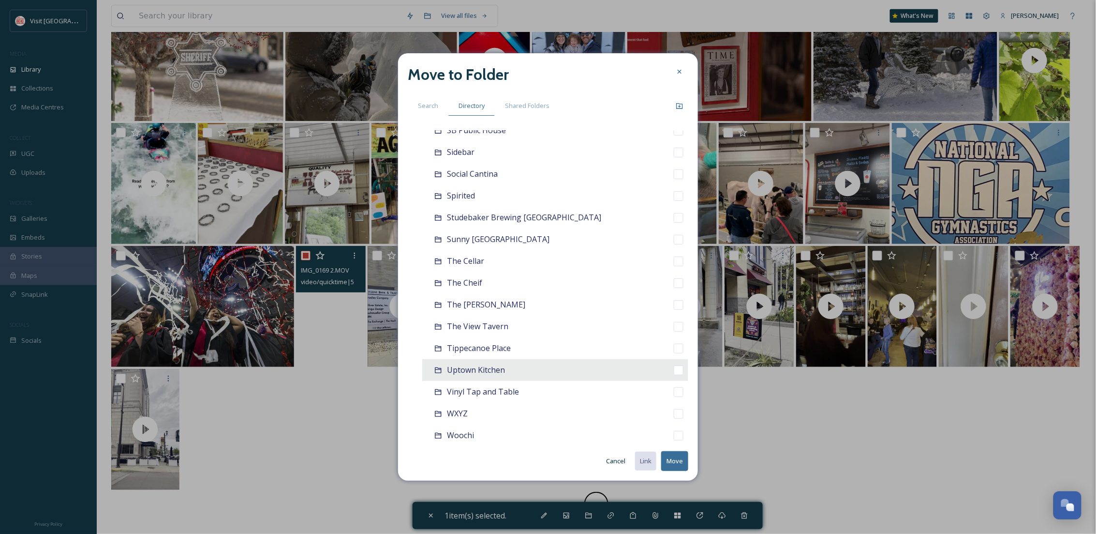
scroll to position [1118, 0]
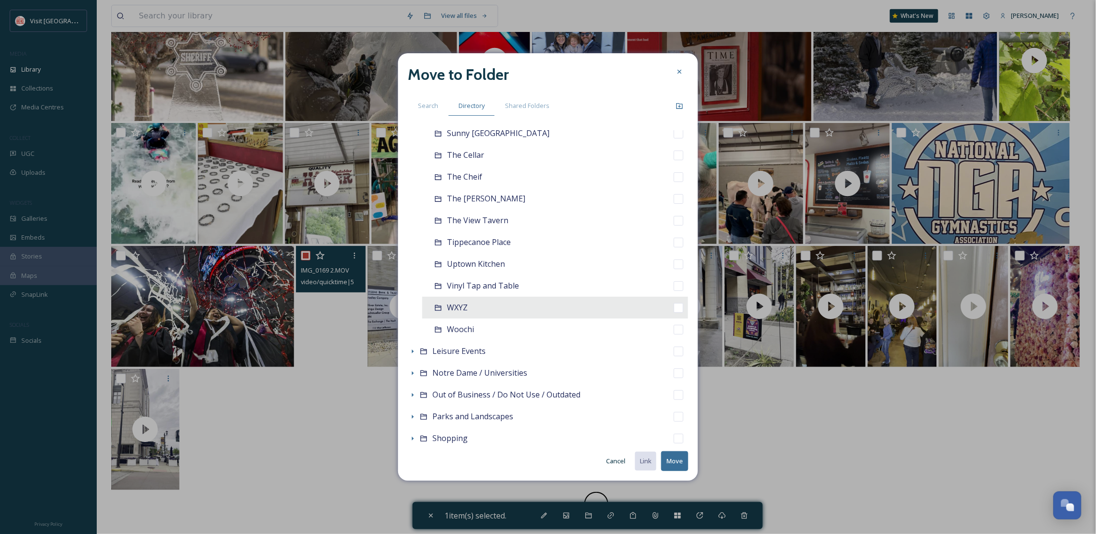
click at [456, 308] on span "WXYZ" at bounding box center [457, 307] width 21 height 11
checkbox input "false"
checkbox input "true"
click at [674, 457] on button "Move" at bounding box center [674, 461] width 27 height 20
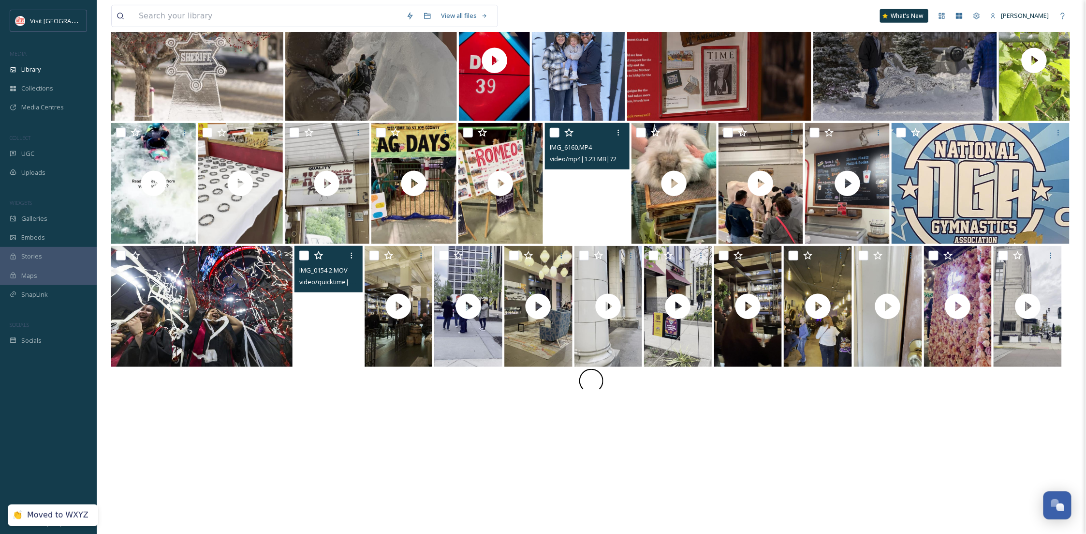
click at [319, 338] on video "IMG_0154 2.MOV" at bounding box center [329, 306] width 68 height 121
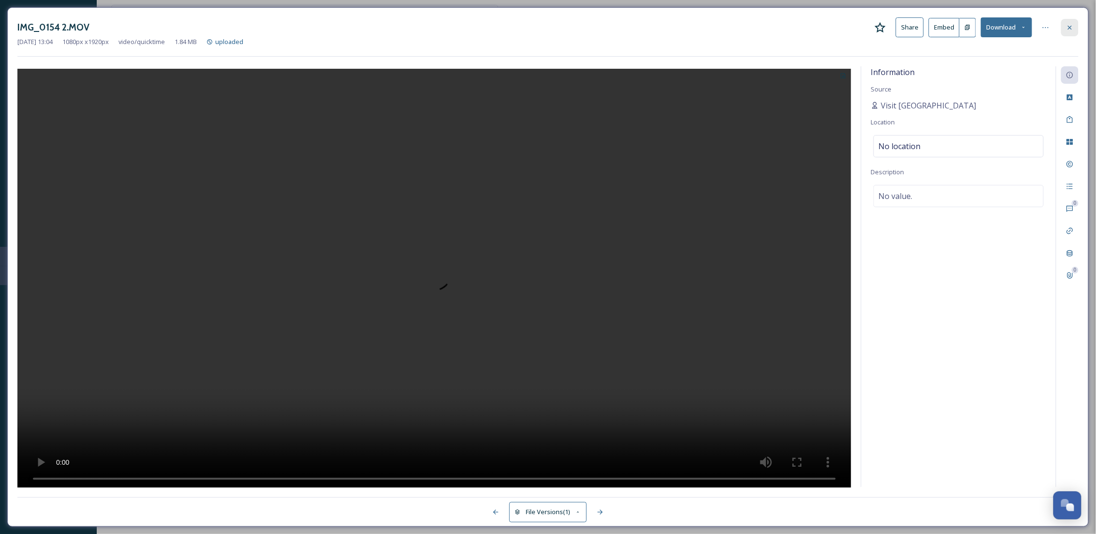
click at [1072, 22] on div at bounding box center [1069, 27] width 17 height 17
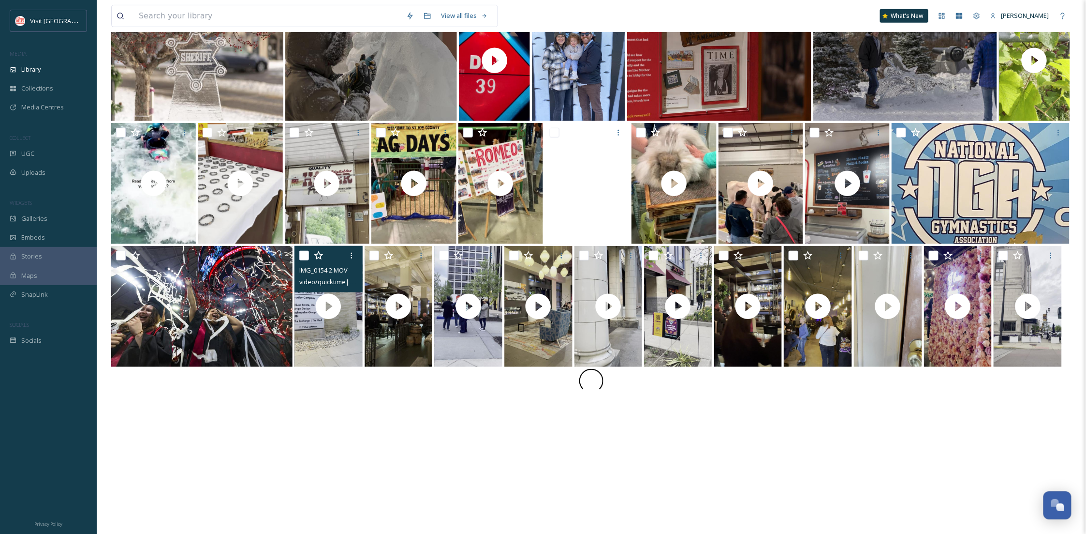
click at [305, 256] on input "checkbox" at bounding box center [304, 256] width 10 height 10
checkbox input "true"
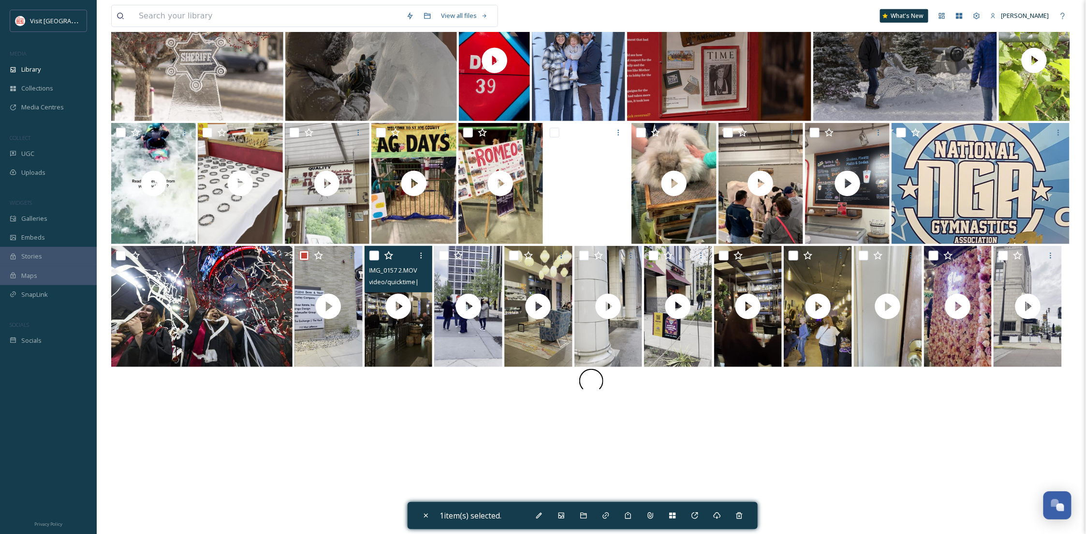
click at [367, 256] on div "IMG_0157 2.MOV video/quicktime | 3.81 MB | 1080 x 1920" at bounding box center [399, 269] width 68 height 46
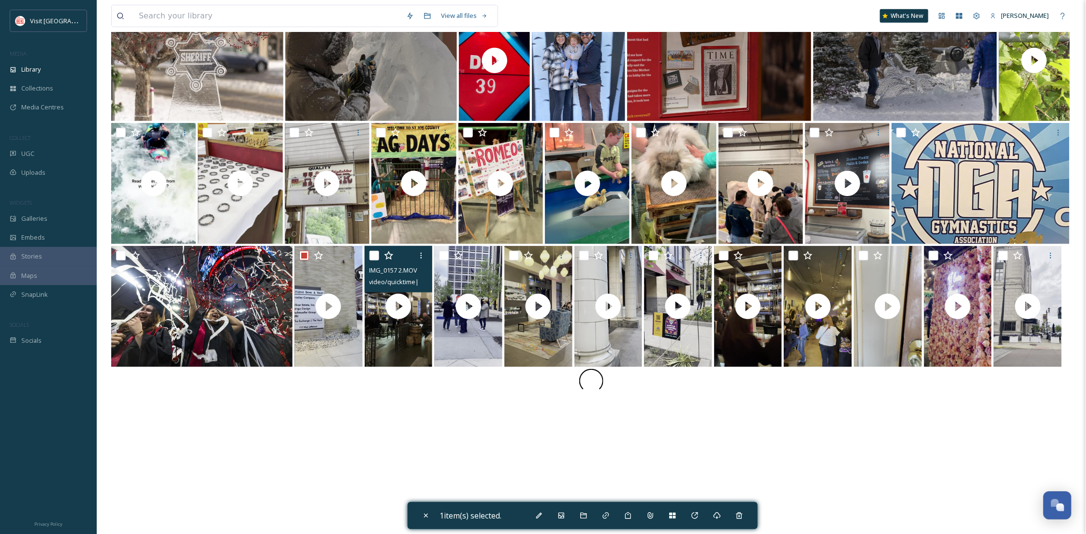
click at [373, 255] on input "checkbox" at bounding box center [375, 256] width 10 height 10
checkbox input "true"
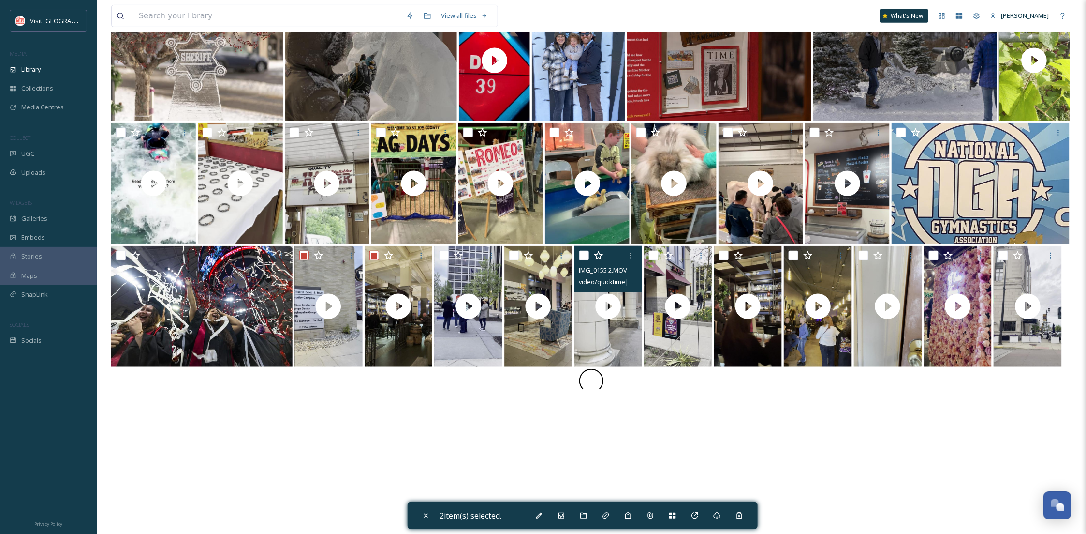
click at [584, 254] on input "checkbox" at bounding box center [584, 256] width 10 height 10
checkbox input "true"
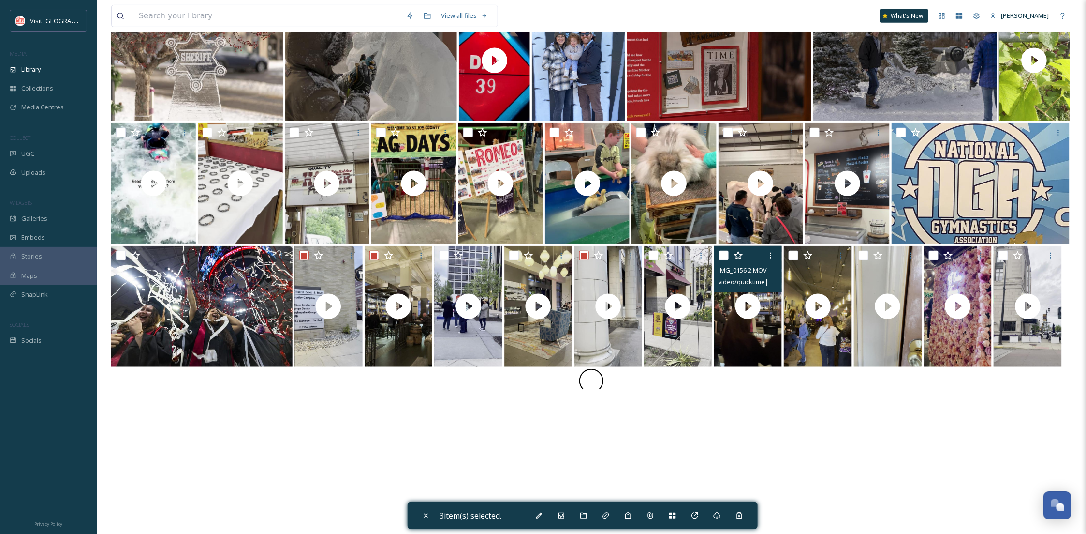
click at [725, 257] on input "checkbox" at bounding box center [724, 256] width 10 height 10
checkbox input "true"
click at [587, 517] on icon at bounding box center [583, 515] width 6 height 6
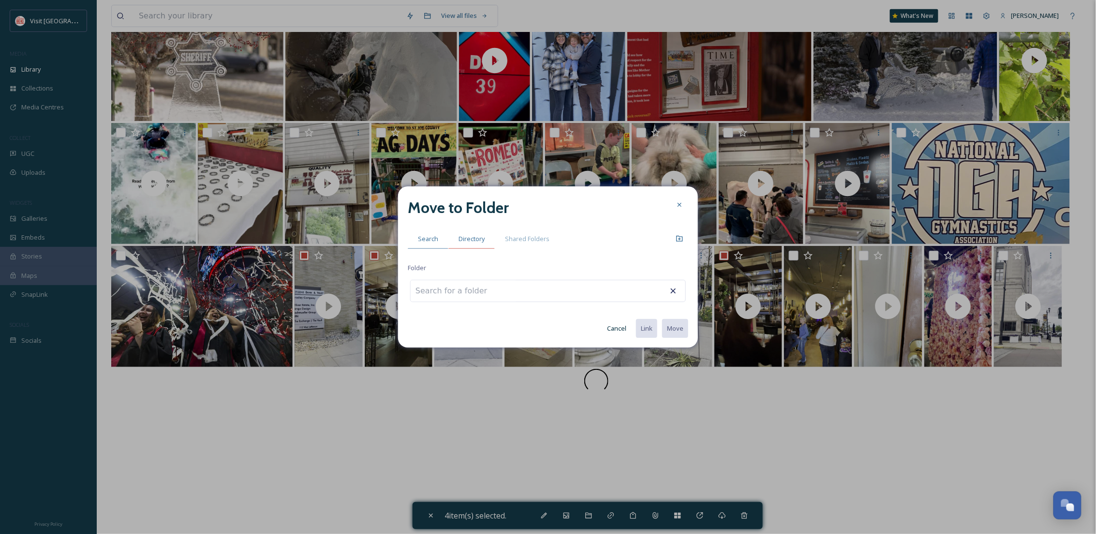
click at [474, 234] on span "Directory" at bounding box center [472, 238] width 26 height 9
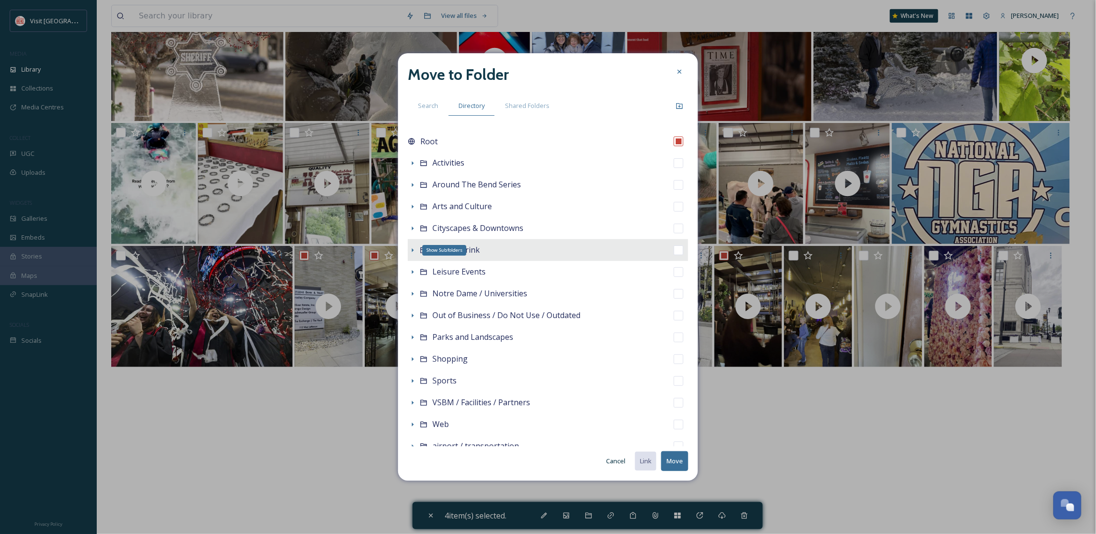
click at [413, 252] on icon at bounding box center [413, 250] width 8 height 8
click at [426, 250] on icon at bounding box center [423, 250] width 6 height 6
click at [475, 252] on span "Food & Drink" at bounding box center [455, 249] width 47 height 11
checkbox input "false"
checkbox input "true"
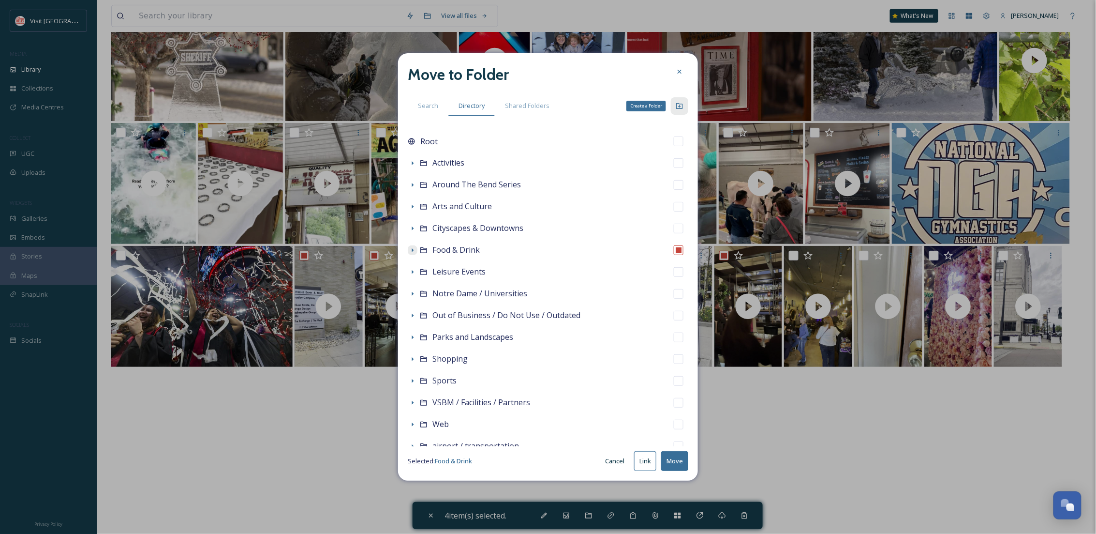
click at [677, 103] on icon at bounding box center [679, 106] width 6 height 6
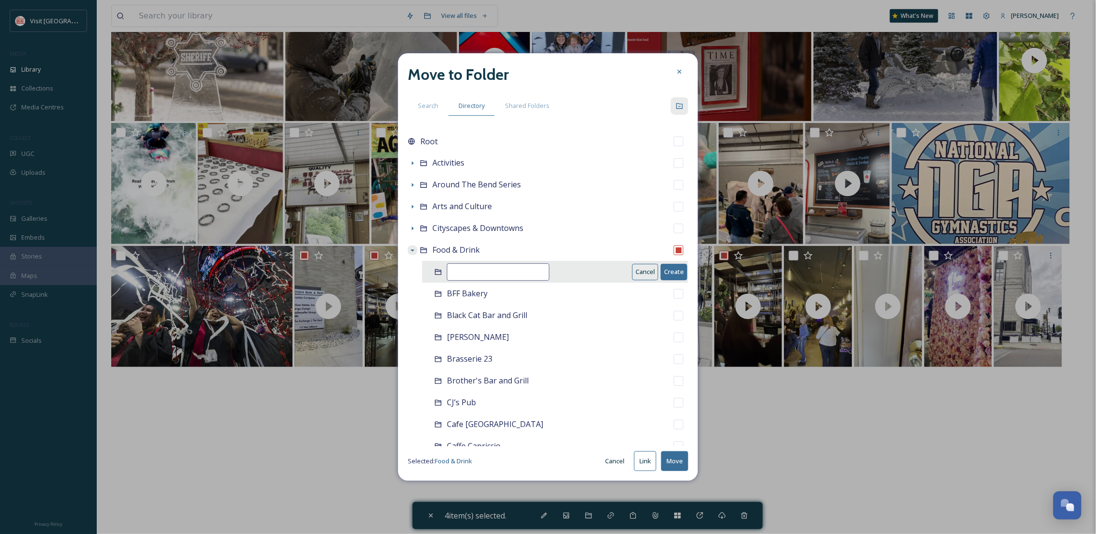
click at [483, 276] on input at bounding box center [498, 271] width 103 height 17
type input "Exchange"
click at [670, 271] on button "Create" at bounding box center [674, 272] width 27 height 16
checkbox input "false"
checkbox input "true"
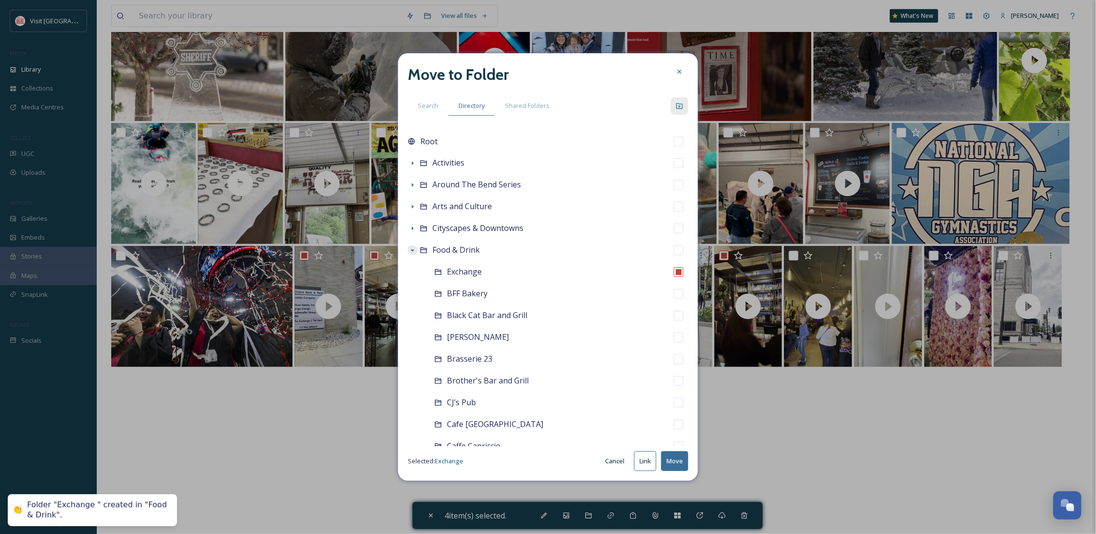
click at [681, 457] on button "Move" at bounding box center [674, 461] width 27 height 20
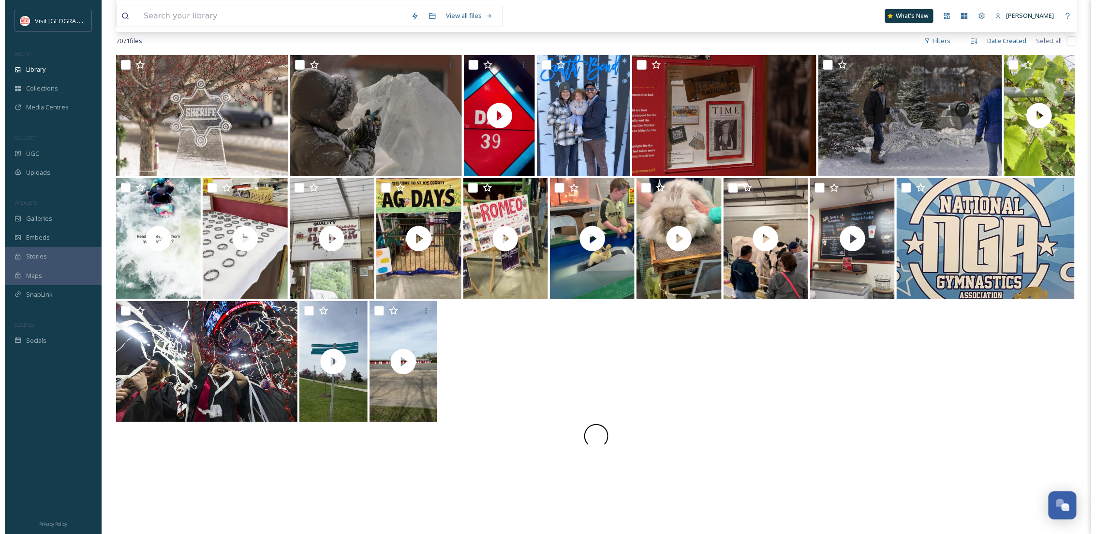
scroll to position [224, 0]
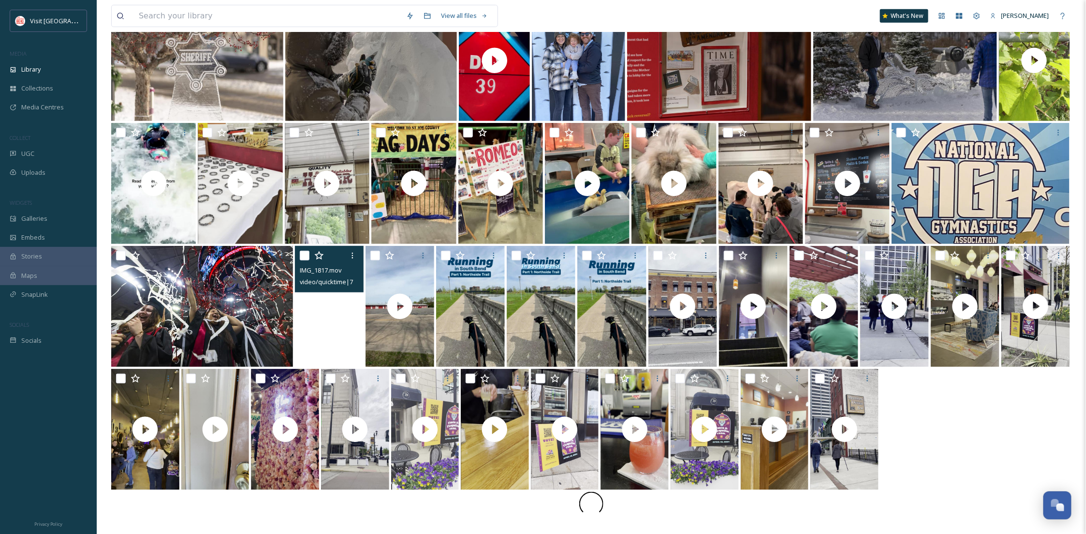
click at [322, 332] on video "IMG_1817.mov" at bounding box center [329, 306] width 69 height 121
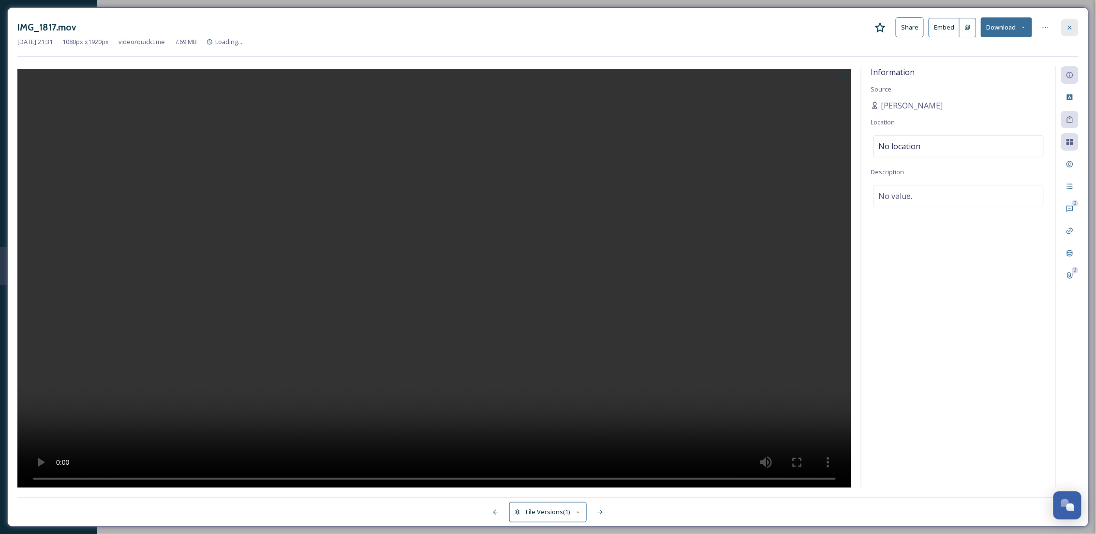
click at [1068, 31] on div at bounding box center [1069, 27] width 17 height 17
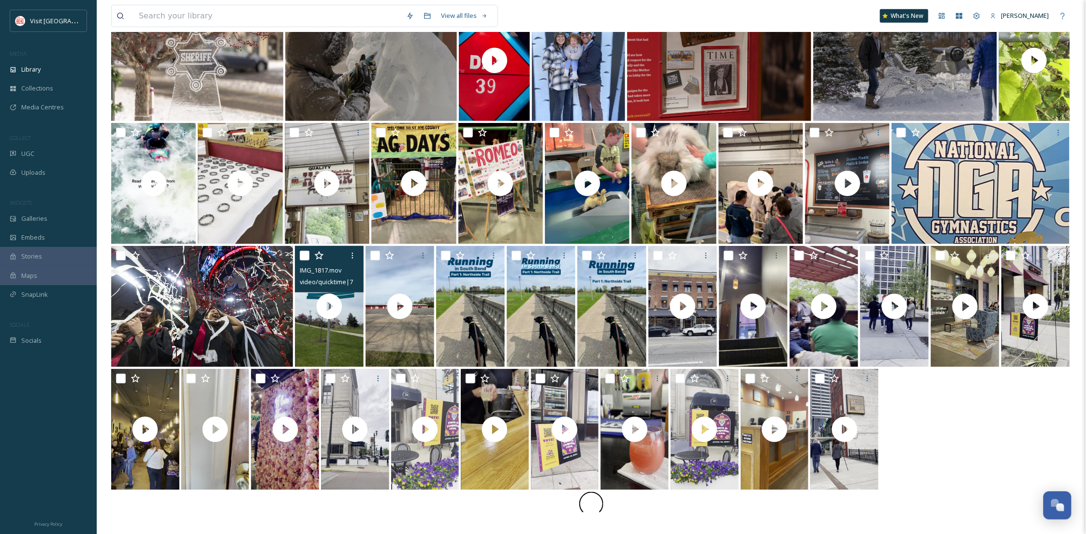
click at [302, 254] on input "checkbox" at bounding box center [305, 256] width 10 height 10
checkbox input "true"
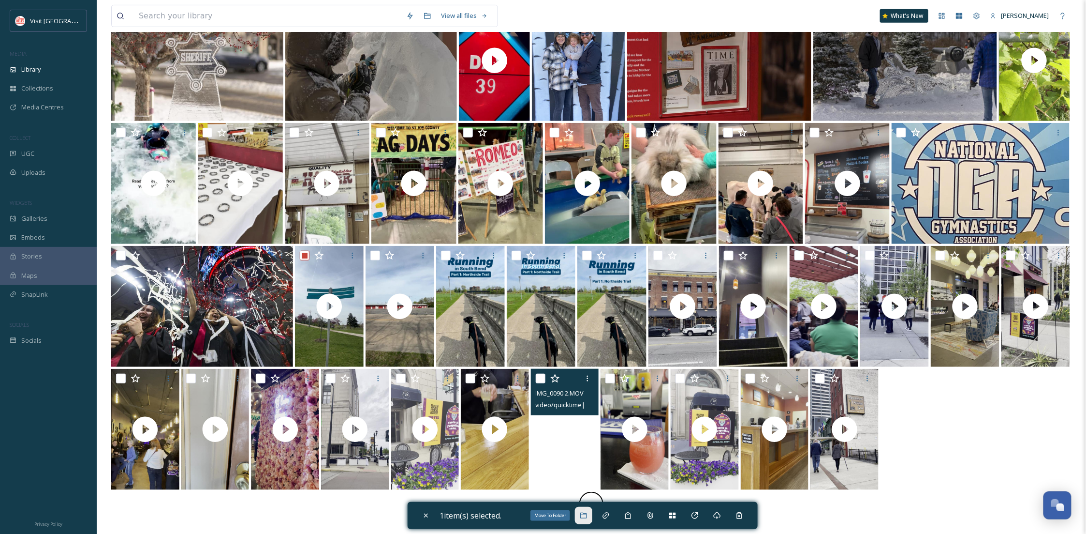
click at [585, 512] on icon at bounding box center [584, 515] width 8 height 8
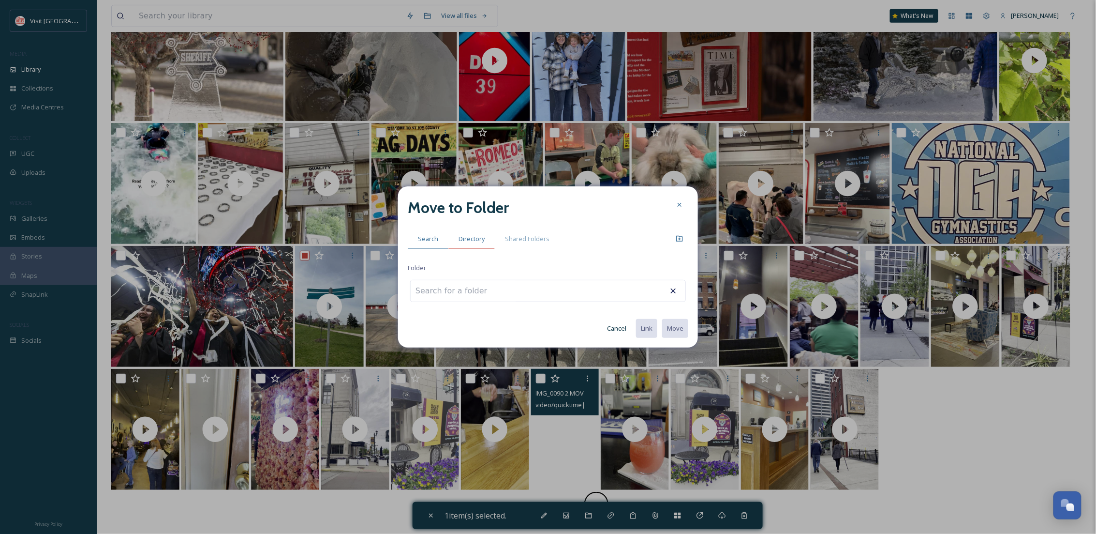
click at [481, 229] on div "Directory" at bounding box center [471, 239] width 46 height 20
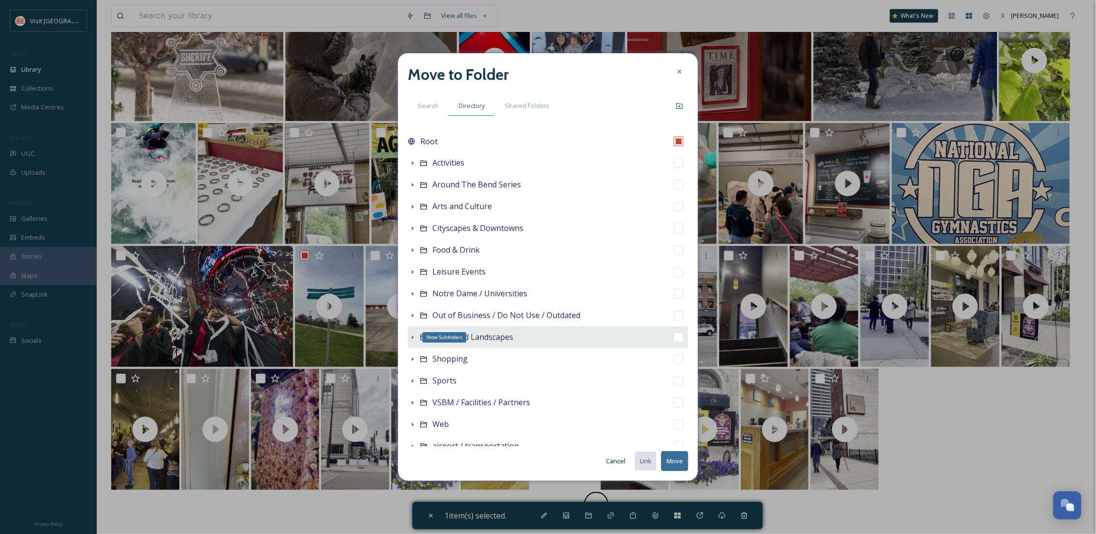
click at [410, 341] on icon at bounding box center [413, 337] width 8 height 8
click at [471, 442] on span "[PERSON_NAME]" at bounding box center [478, 445] width 62 height 11
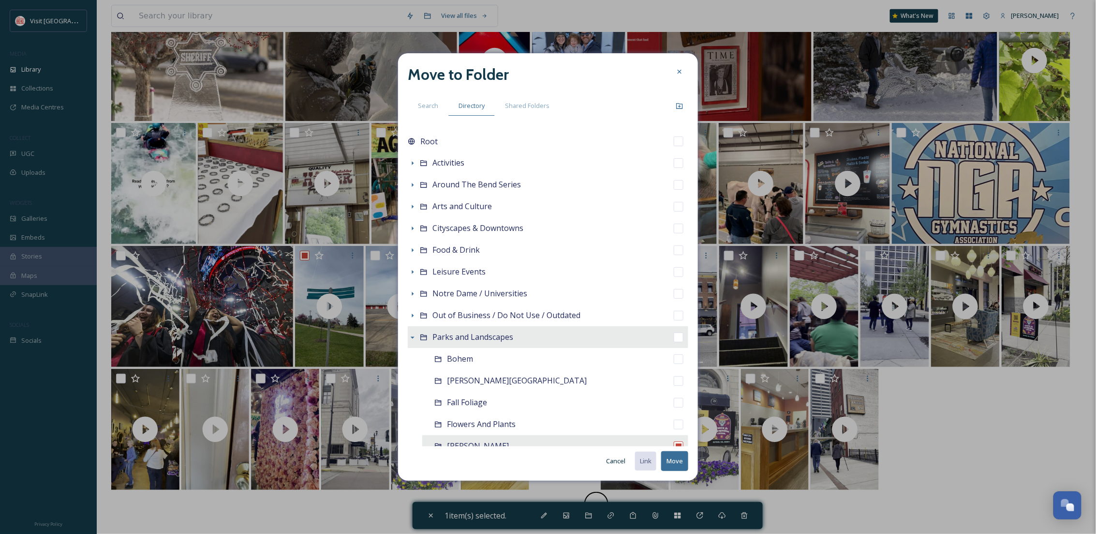
checkbox input "false"
checkbox input "true"
click at [668, 463] on button "Move" at bounding box center [674, 461] width 27 height 20
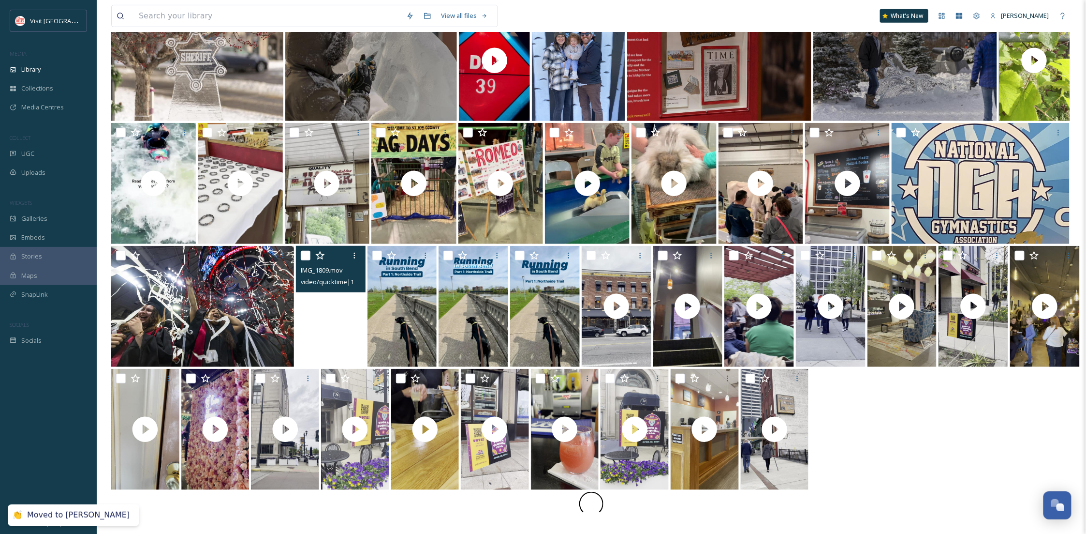
click at [343, 321] on video "IMG_1809.mov" at bounding box center [331, 306] width 70 height 121
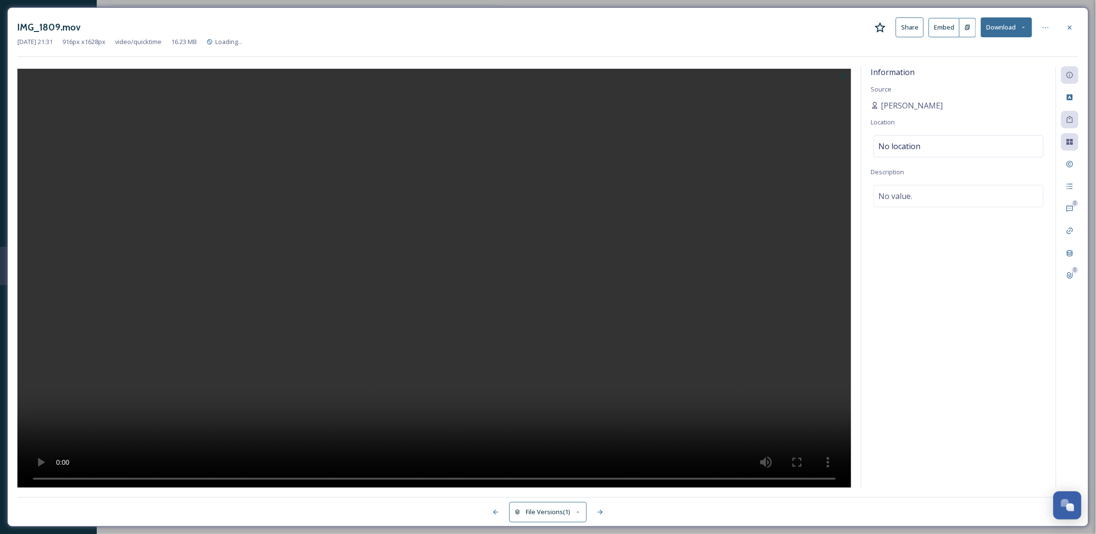
click at [1067, 27] on icon at bounding box center [1070, 28] width 8 height 8
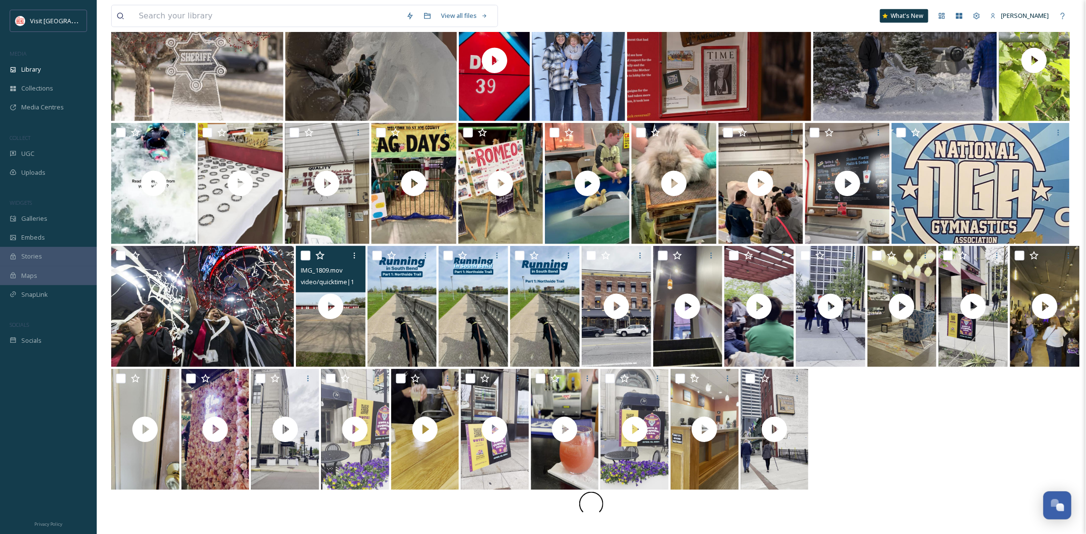
click at [307, 255] on input "checkbox" at bounding box center [306, 256] width 10 height 10
checkbox input "true"
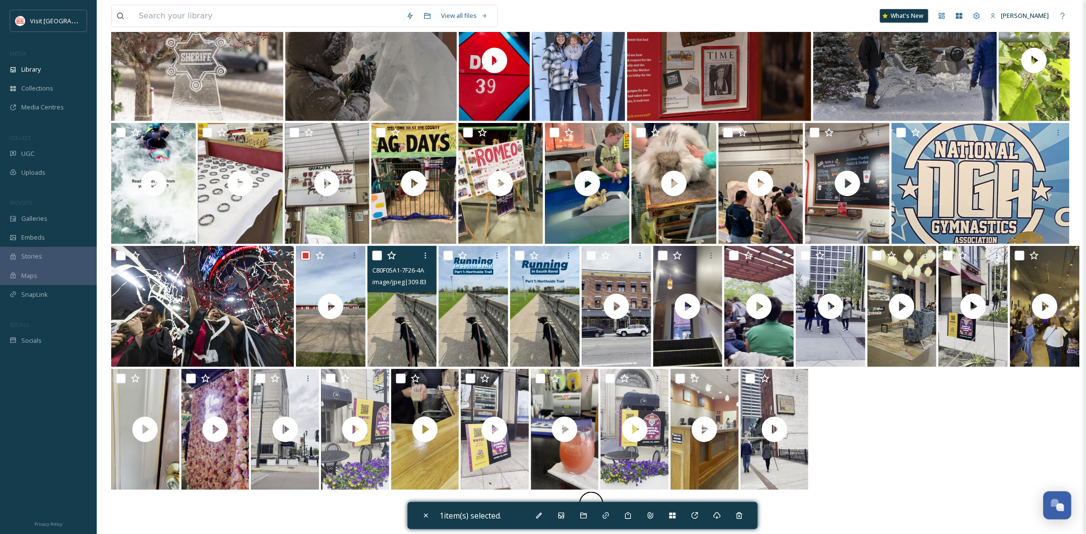
click at [376, 253] on input "checkbox" at bounding box center [377, 256] width 10 height 10
checkbox input "true"
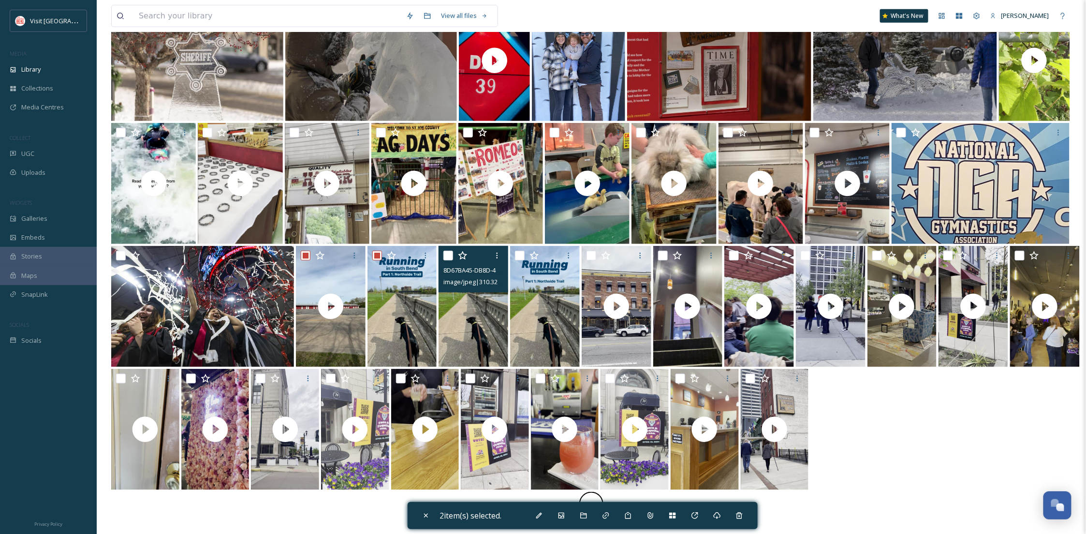
click at [450, 253] on input "checkbox" at bounding box center [449, 256] width 10 height 10
checkbox input "true"
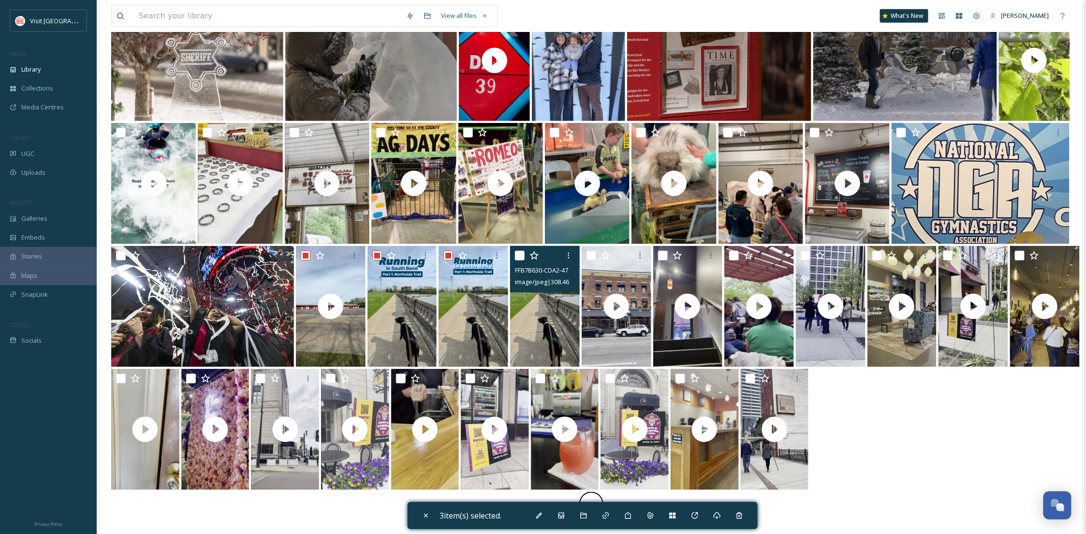
click at [519, 253] on input "checkbox" at bounding box center [520, 256] width 10 height 10
checkbox input "true"
drag, startPoint x: 425, startPoint y: 517, endPoint x: 399, endPoint y: 479, distance: 45.9
click at [424, 516] on icon at bounding box center [426, 515] width 8 height 8
checkbox input "false"
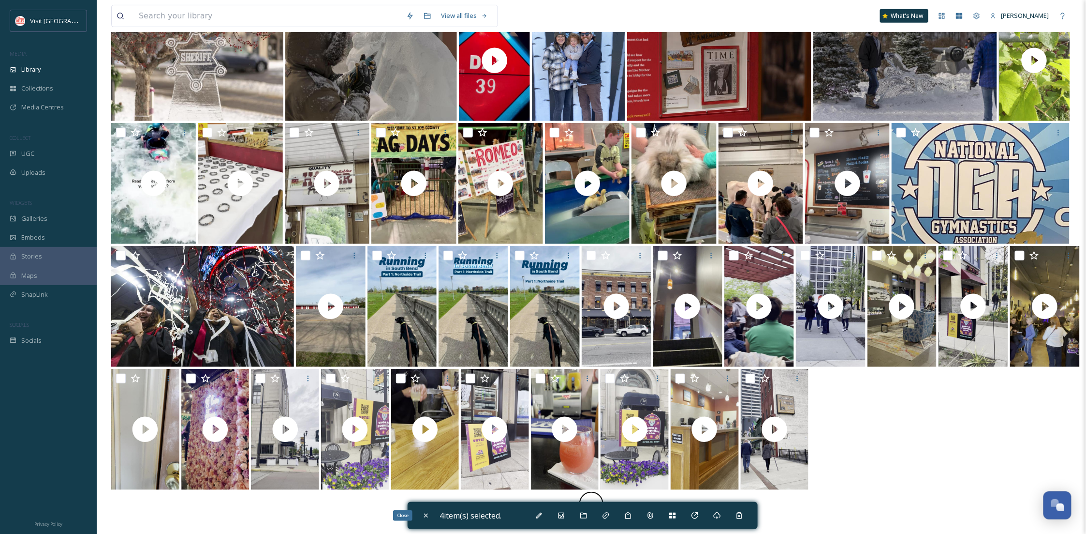
checkbox input "false"
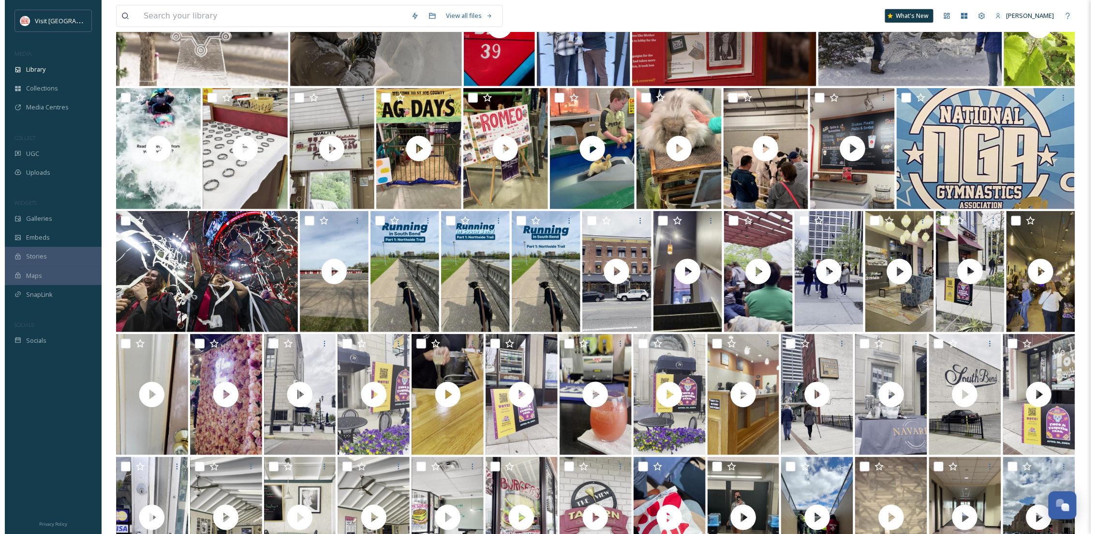
scroll to position [194, 0]
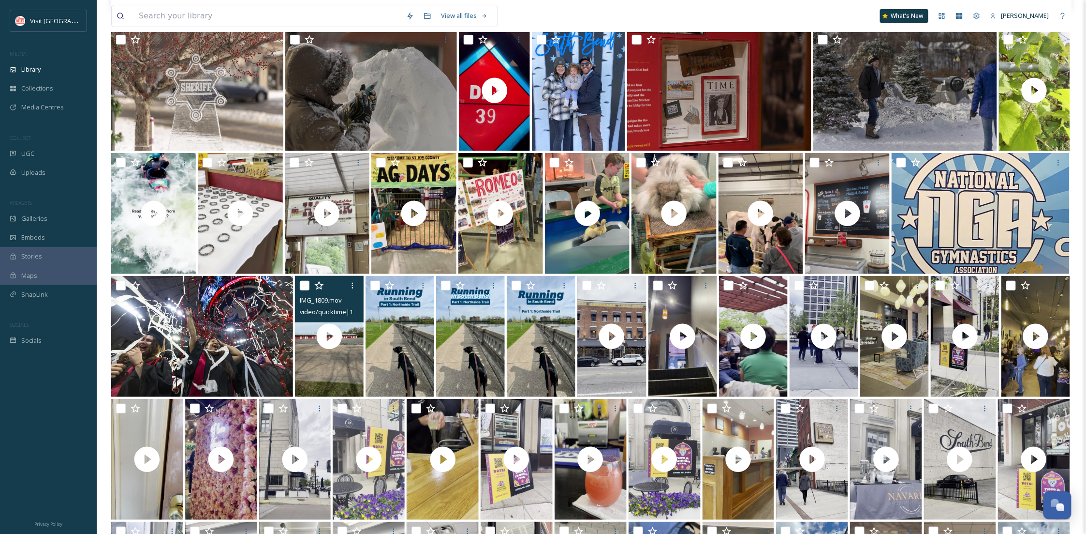
click at [300, 282] on input "checkbox" at bounding box center [305, 286] width 10 height 10
checkbox input "true"
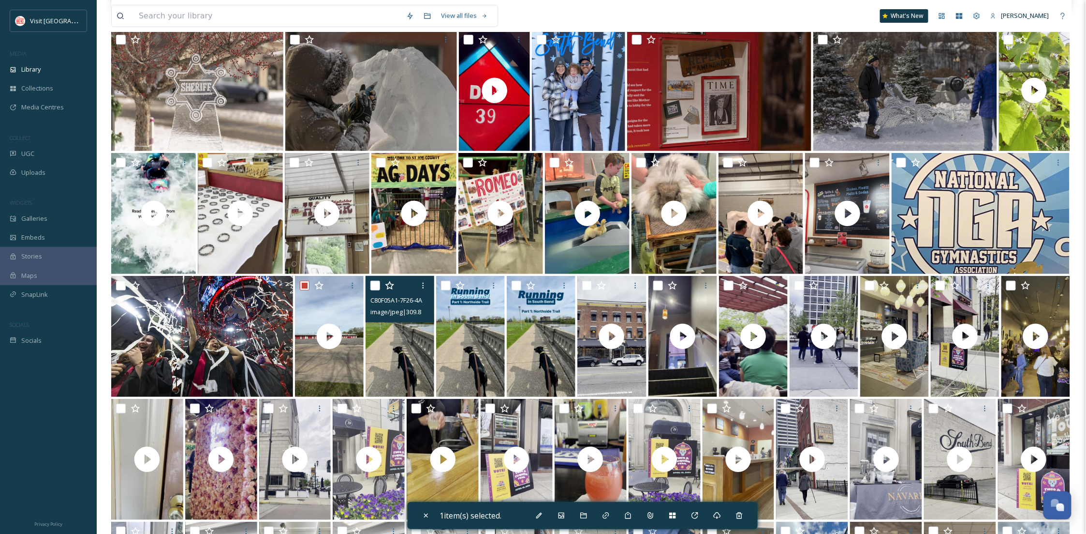
click at [372, 284] on input "checkbox" at bounding box center [376, 286] width 10 height 10
checkbox input "true"
click at [446, 288] on input "checkbox" at bounding box center [446, 286] width 10 height 10
checkbox input "true"
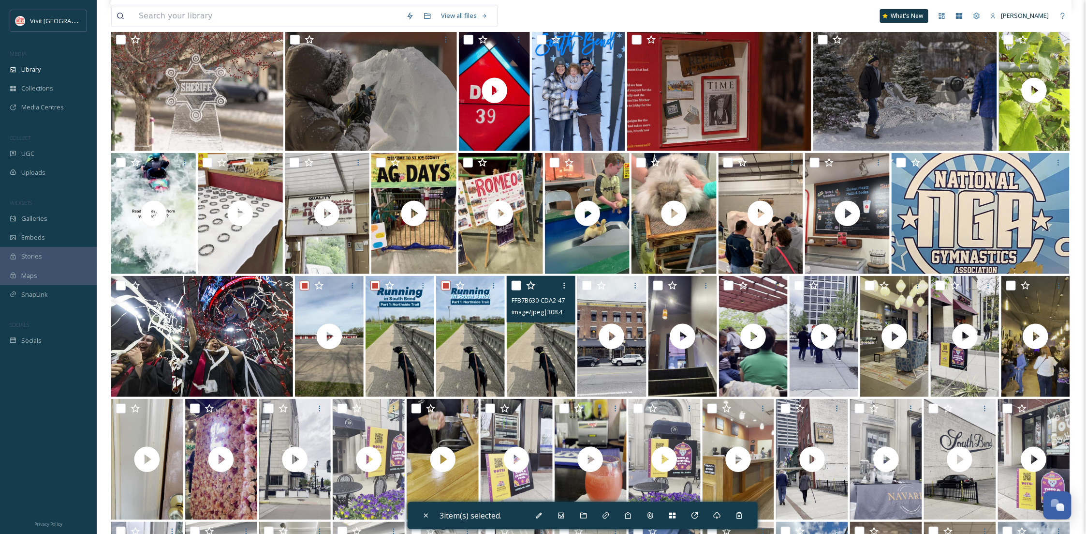
click at [516, 286] on input "checkbox" at bounding box center [517, 286] width 10 height 10
checkbox input "true"
click at [588, 519] on div "Move To Folder" at bounding box center [583, 514] width 17 height 17
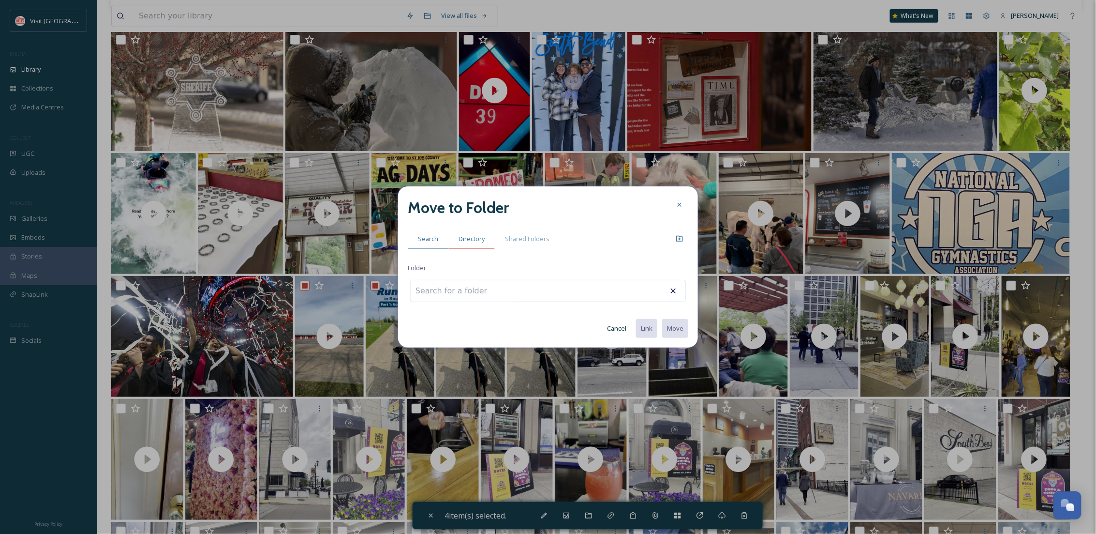
click at [472, 232] on div "Directory" at bounding box center [471, 239] width 46 height 20
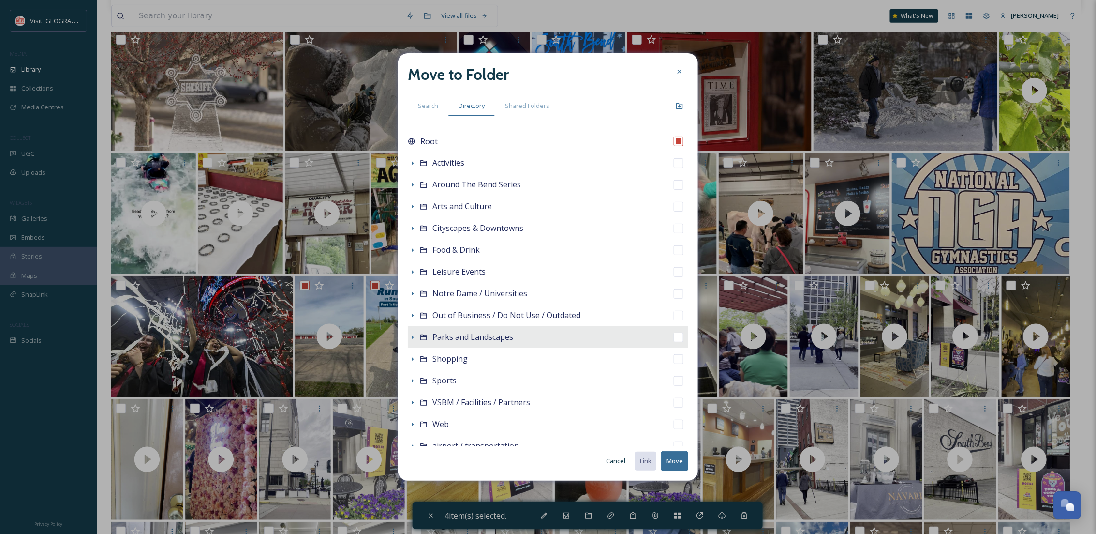
click at [474, 334] on span "Parks and Landscapes" at bounding box center [472, 336] width 81 height 11
checkbox input "false"
checkbox input "true"
click at [676, 462] on button "Move" at bounding box center [674, 461] width 27 height 20
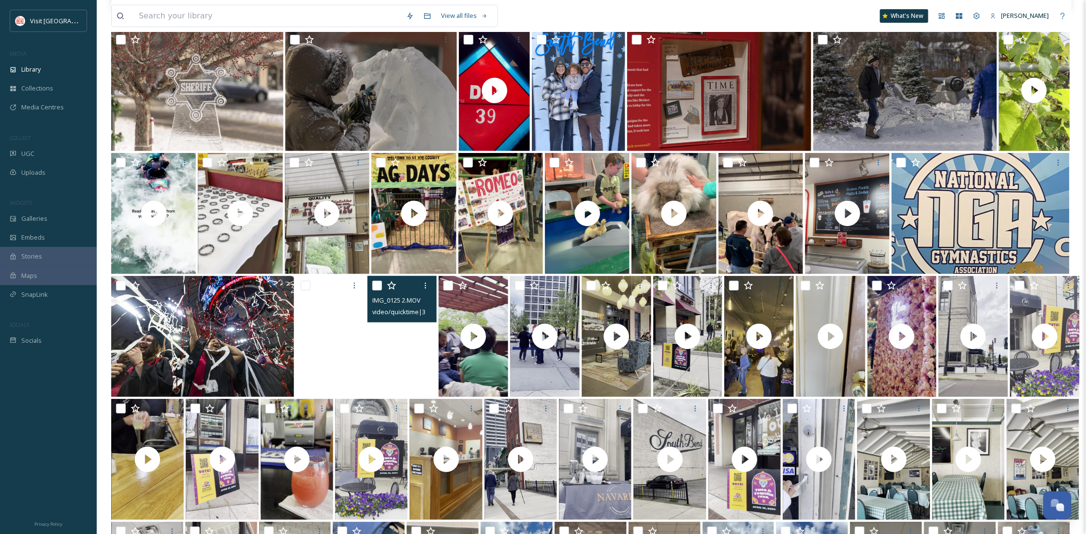
click at [426, 377] on video "IMG_0125 2.MOV" at bounding box center [403, 336] width 70 height 121
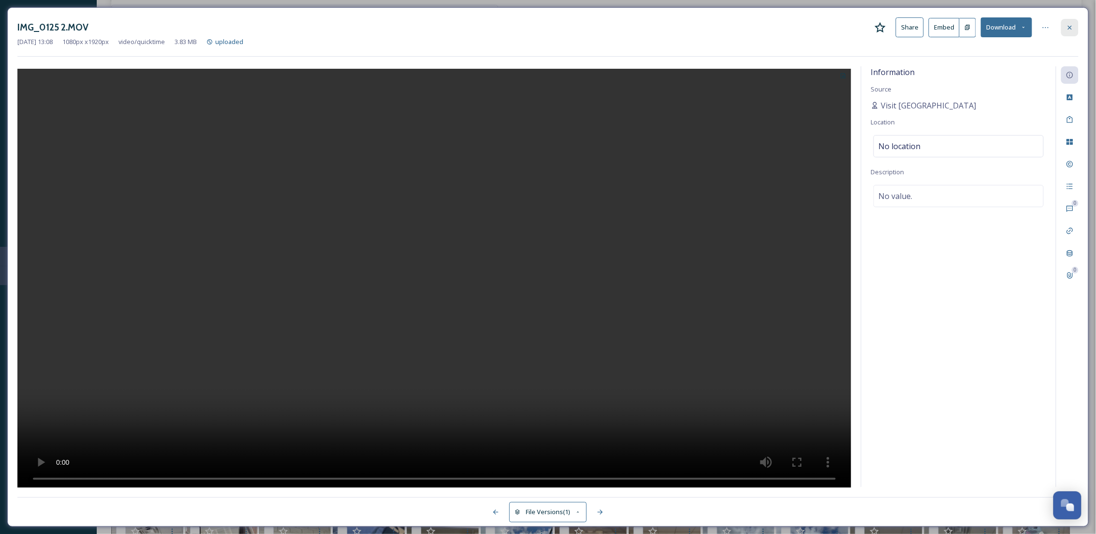
click at [1067, 31] on div at bounding box center [1069, 27] width 17 height 17
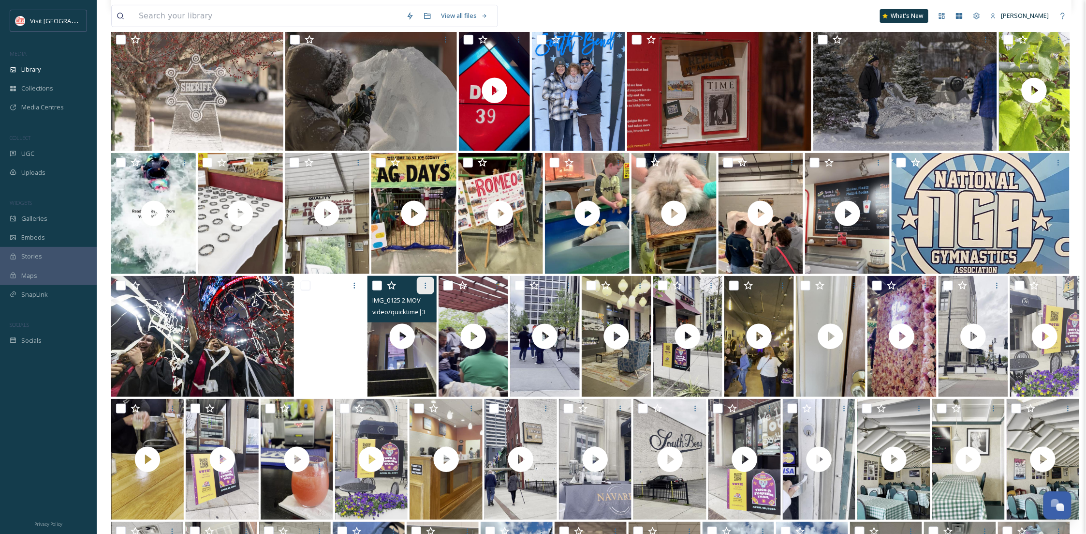
click at [428, 281] on div at bounding box center [425, 285] width 17 height 17
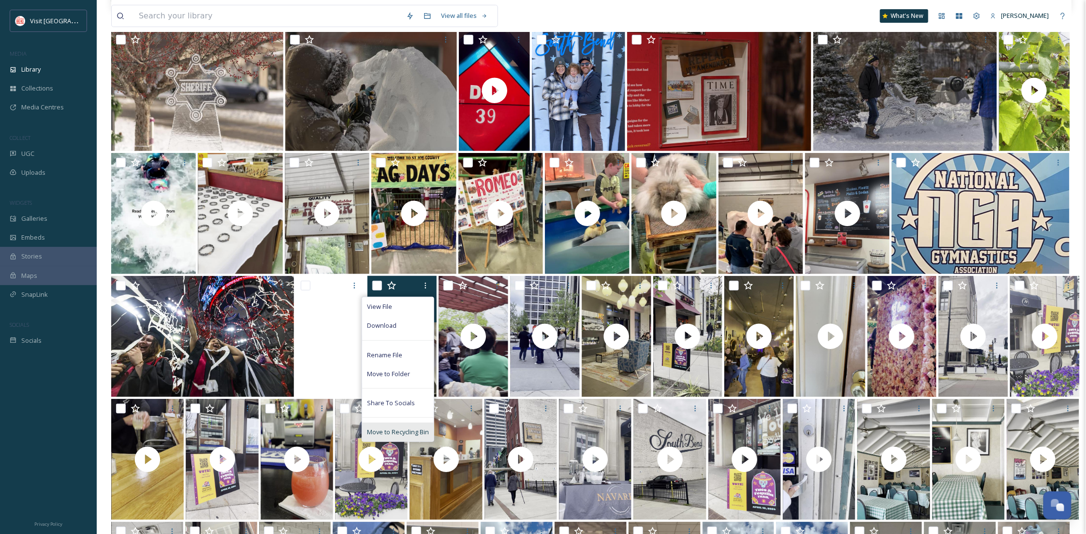
click at [407, 437] on div "Move to Recycling Bin" at bounding box center [398, 431] width 72 height 19
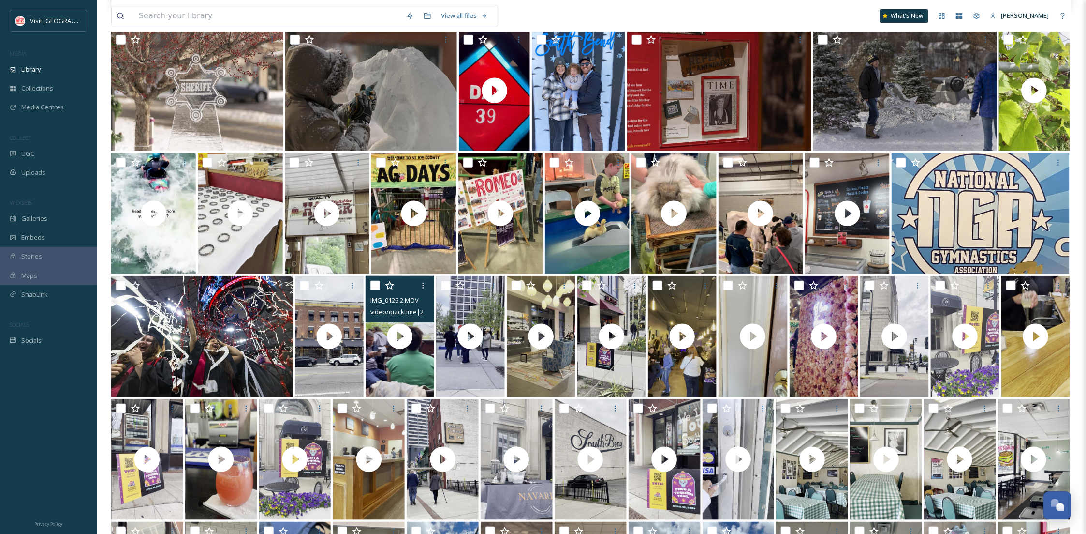
click at [375, 282] on input "checkbox" at bounding box center [376, 286] width 10 height 10
checkbox input "true"
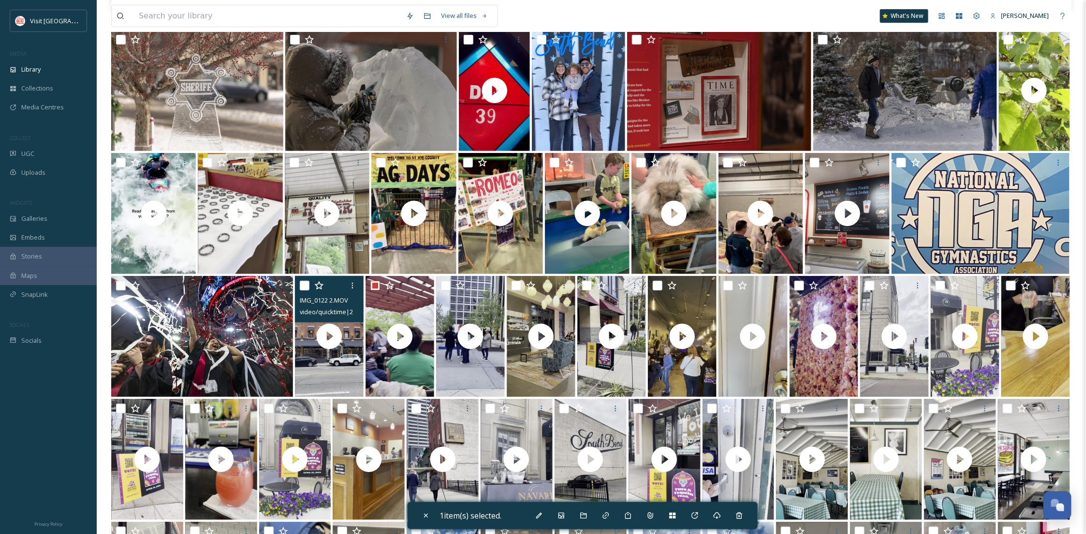
click at [304, 284] on input "checkbox" at bounding box center [305, 286] width 10 height 10
checkbox input "true"
click at [585, 514] on icon at bounding box center [583, 515] width 6 height 6
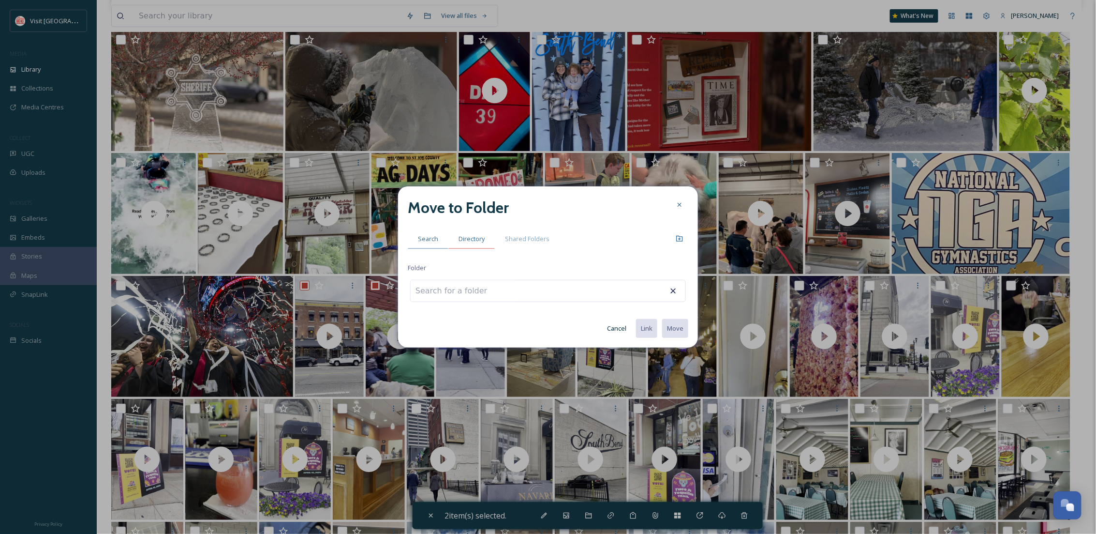
click at [478, 240] on span "Directory" at bounding box center [472, 238] width 26 height 9
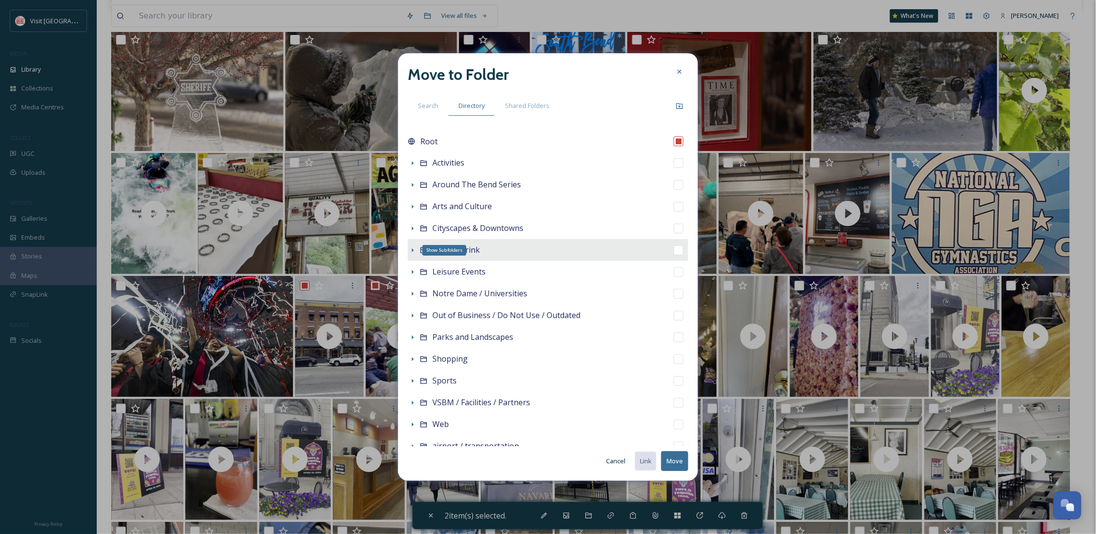
click at [414, 246] on icon at bounding box center [413, 250] width 8 height 8
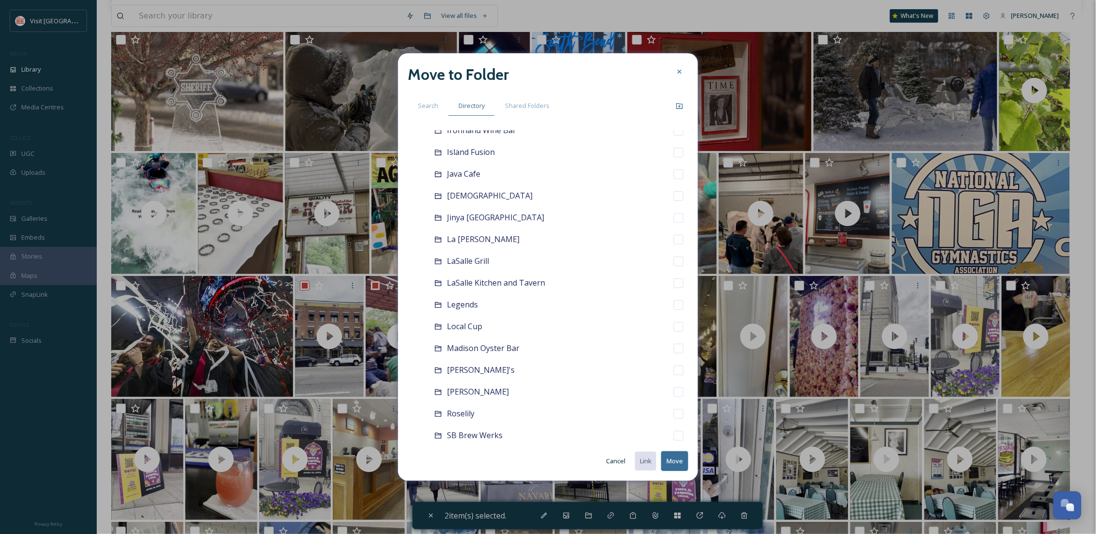
scroll to position [687, 0]
click at [501, 284] on span "LaSalle Kitchen and Tavern" at bounding box center [496, 280] width 98 height 11
checkbox input "false"
checkbox input "true"
click at [682, 463] on button "Move" at bounding box center [674, 461] width 27 height 20
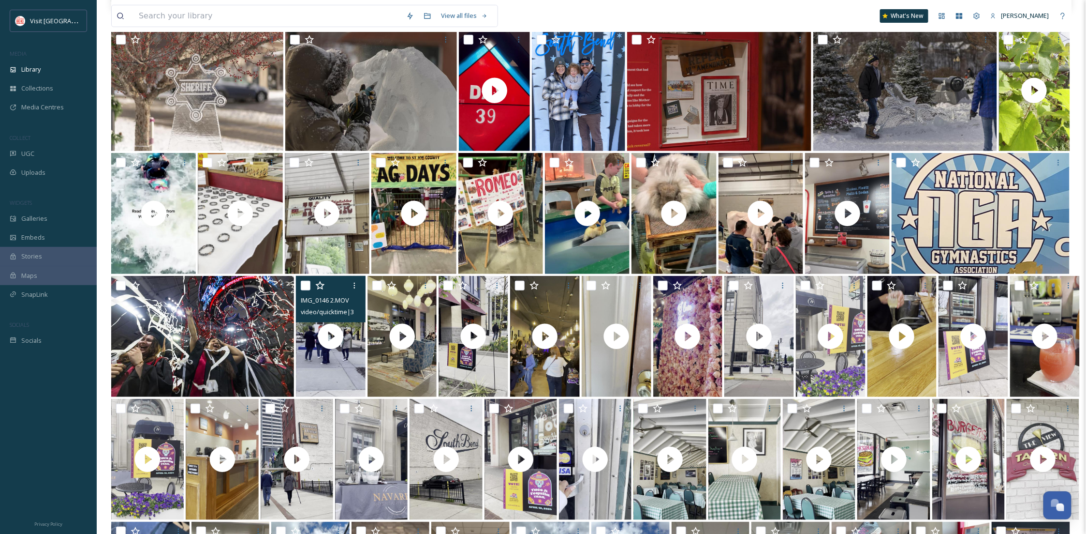
click at [302, 287] on input "checkbox" at bounding box center [306, 286] width 10 height 10
checkbox input "true"
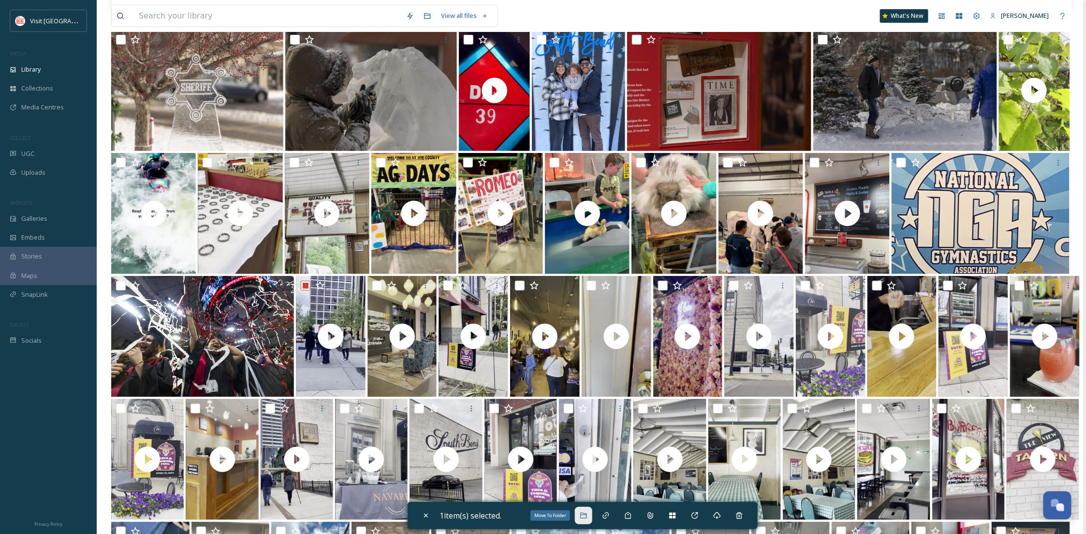
click at [593, 513] on div "Move To Folder" at bounding box center [583, 514] width 17 height 17
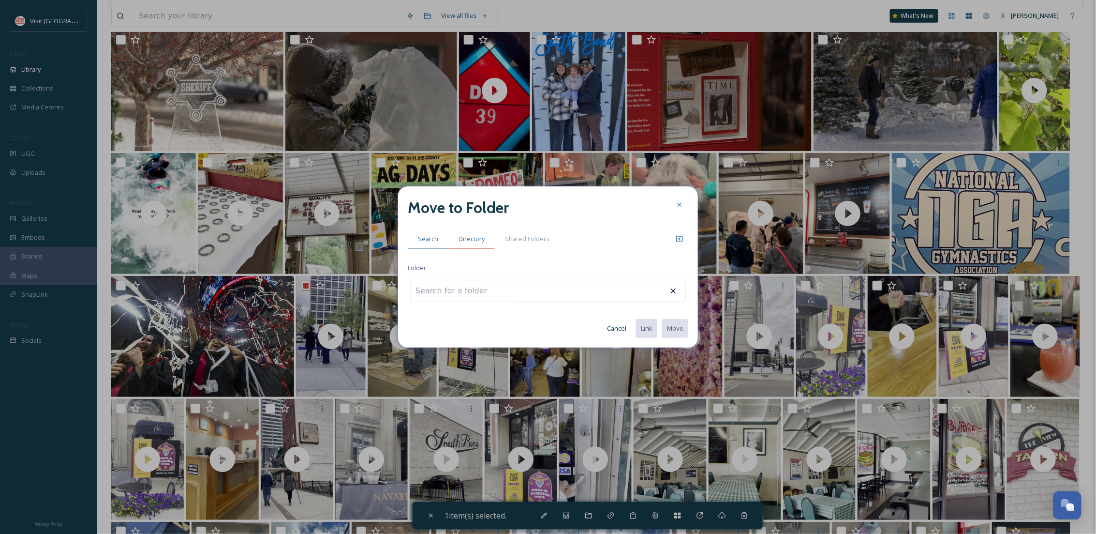
click at [474, 237] on span "Directory" at bounding box center [472, 238] width 26 height 9
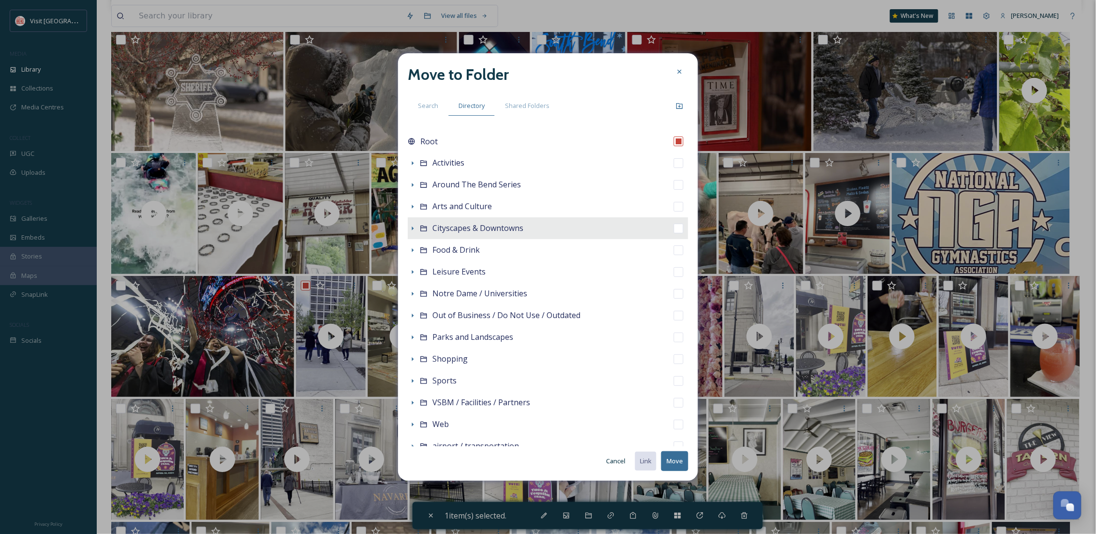
click at [470, 237] on div "Cityscapes & Downtowns" at bounding box center [548, 228] width 281 height 22
checkbox input "false"
checkbox input "true"
click at [675, 462] on button "Move" at bounding box center [674, 461] width 27 height 20
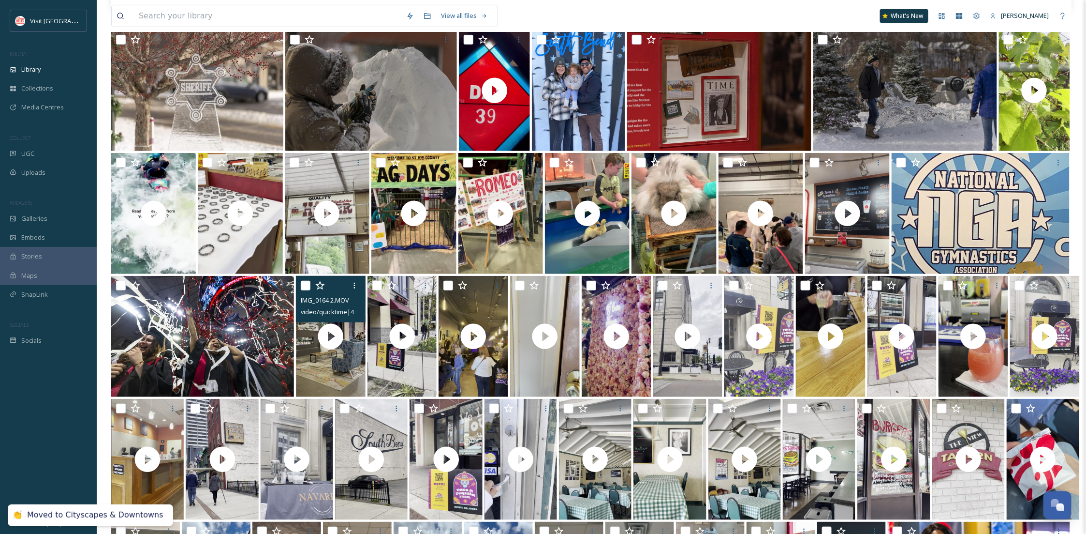
click at [304, 285] on input "checkbox" at bounding box center [306, 286] width 10 height 10
checkbox input "true"
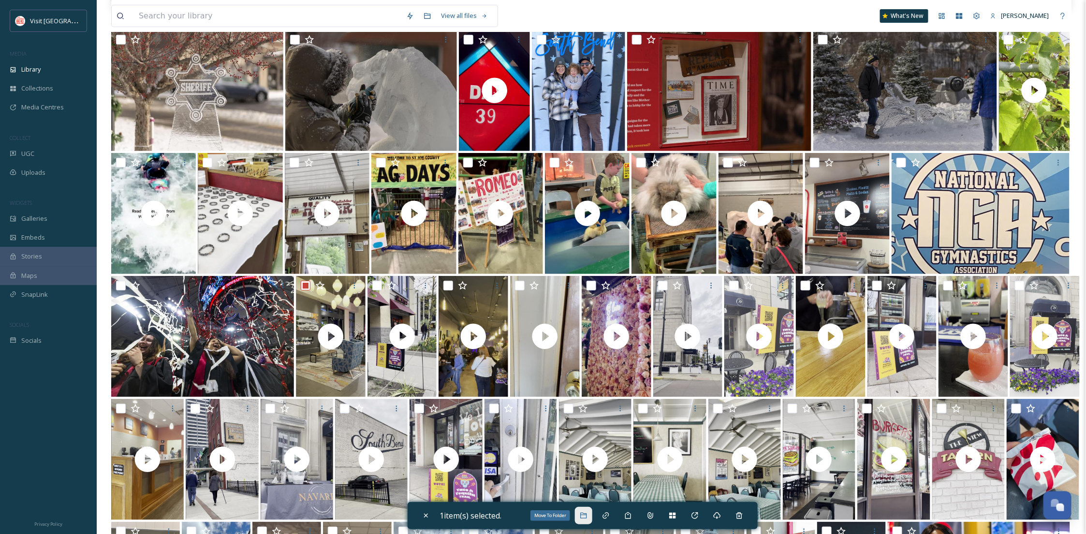
click at [588, 514] on icon at bounding box center [584, 515] width 8 height 8
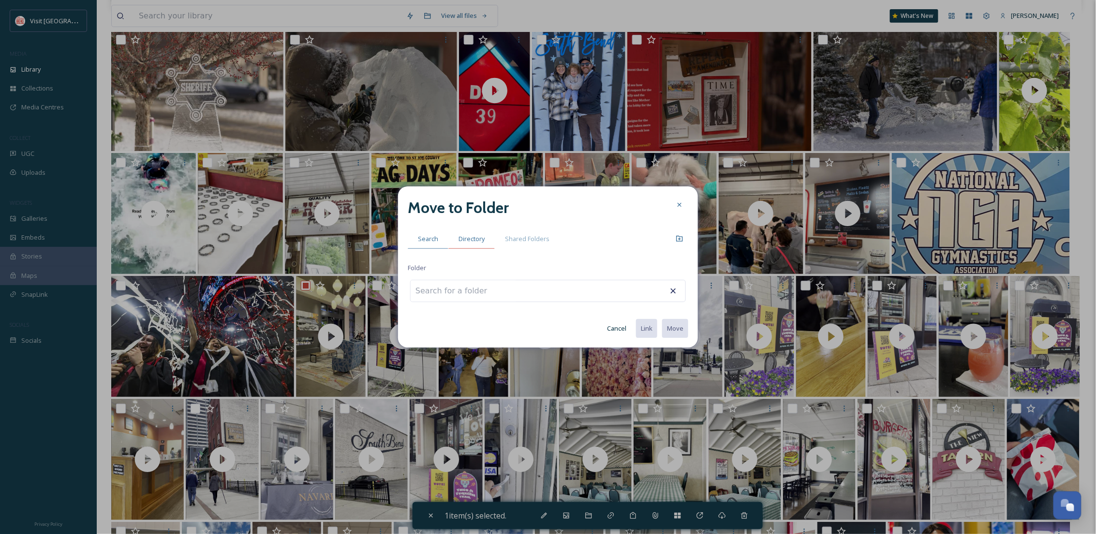
click at [465, 231] on div "Directory" at bounding box center [471, 239] width 46 height 20
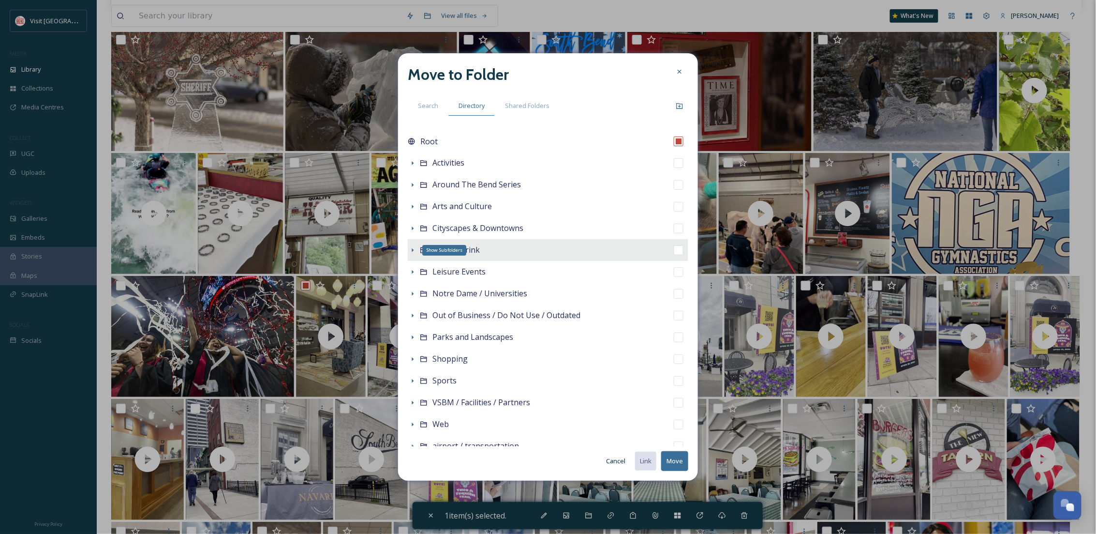
click at [411, 250] on icon at bounding box center [413, 250] width 8 height 8
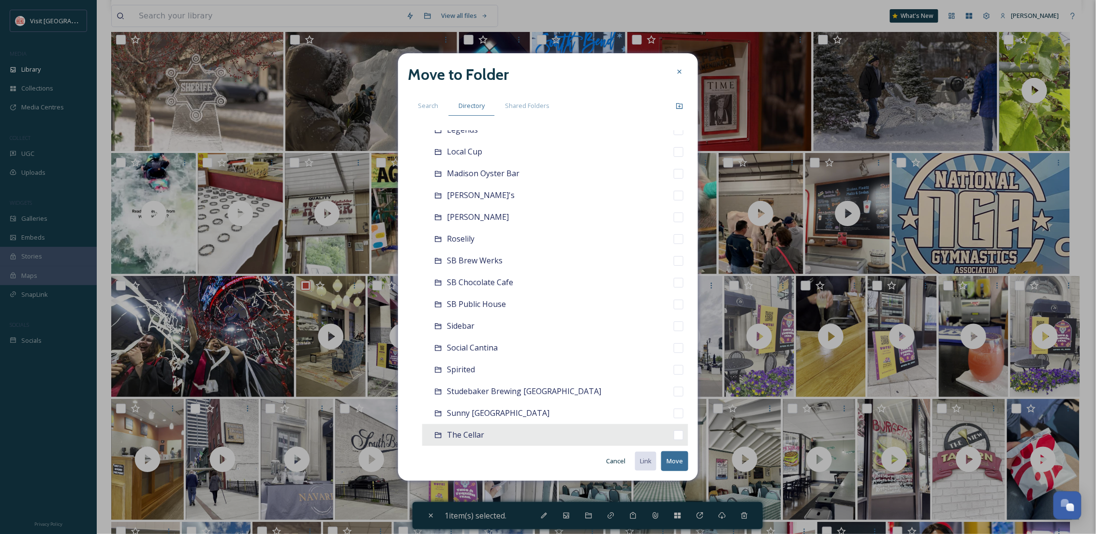
scroll to position [1032, 0]
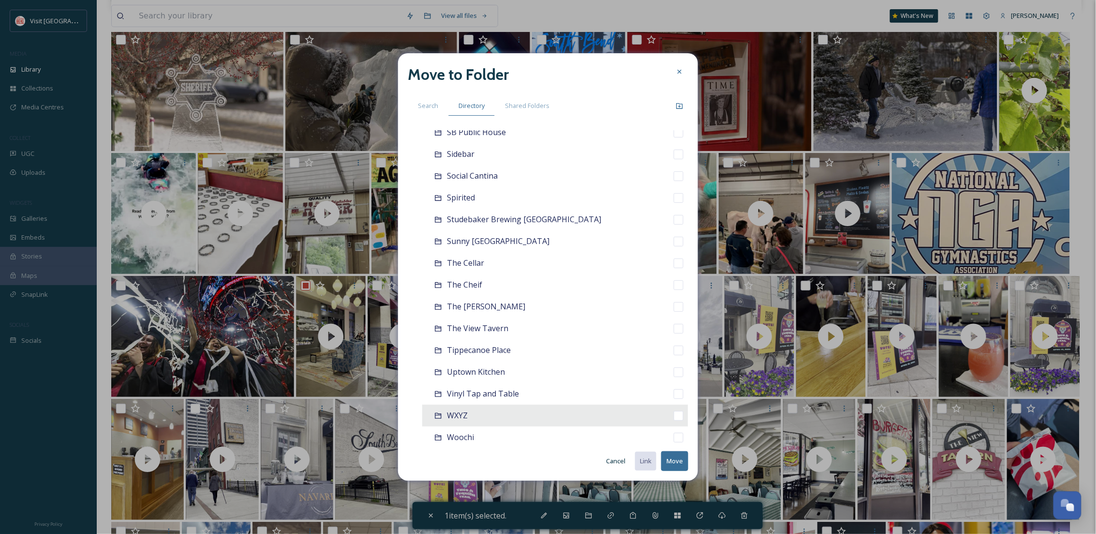
click at [483, 420] on div "WXYZ" at bounding box center [555, 415] width 266 height 22
checkbox input "false"
checkbox input "true"
click at [678, 461] on button "Move" at bounding box center [674, 461] width 27 height 20
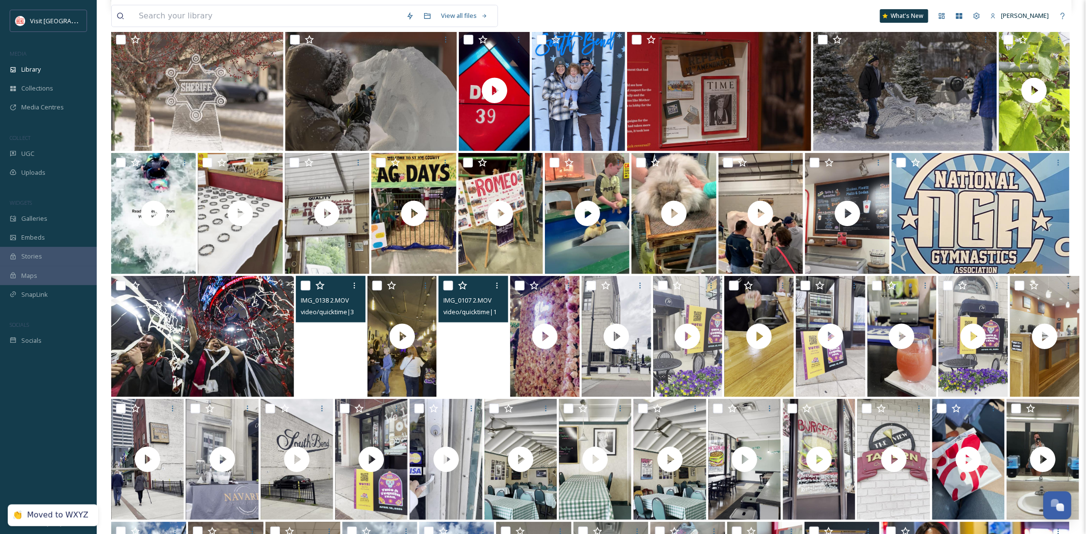
click at [322, 358] on video "IMG_0138 2.MOV" at bounding box center [331, 336] width 70 height 121
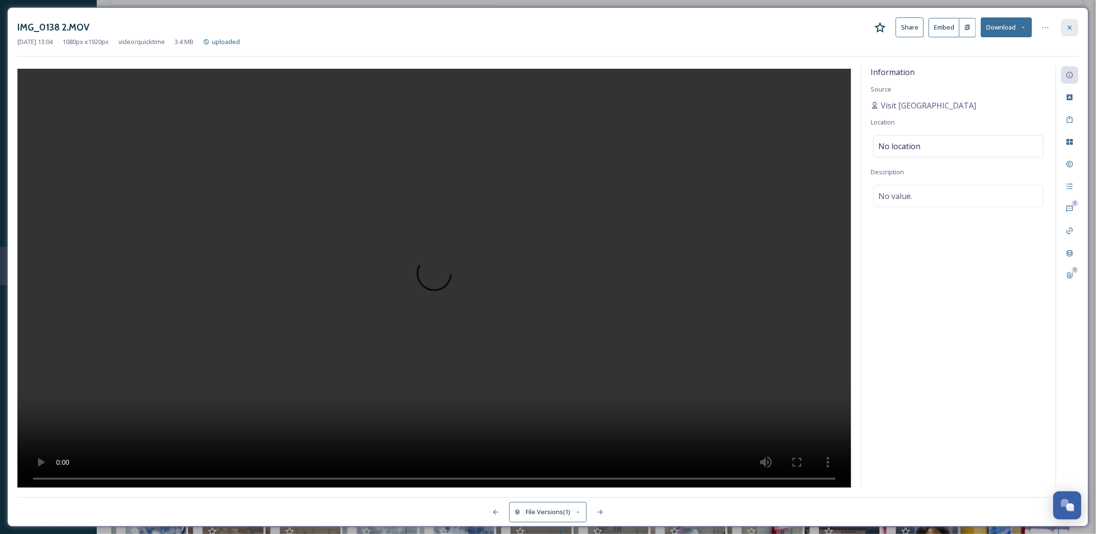
click at [1072, 29] on icon at bounding box center [1070, 28] width 8 height 8
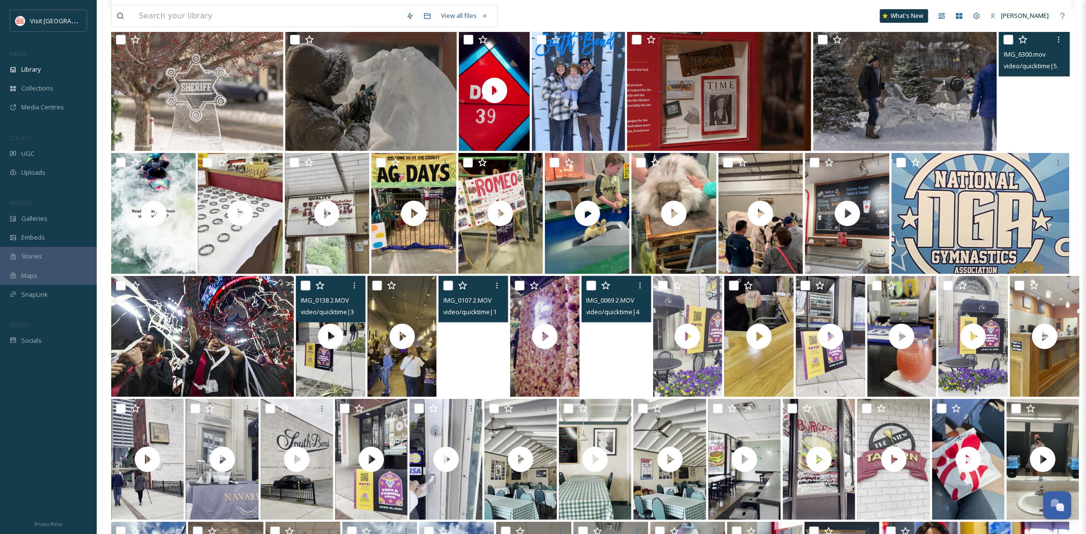
click at [308, 285] on input "checkbox" at bounding box center [306, 286] width 10 height 10
checkbox input "true"
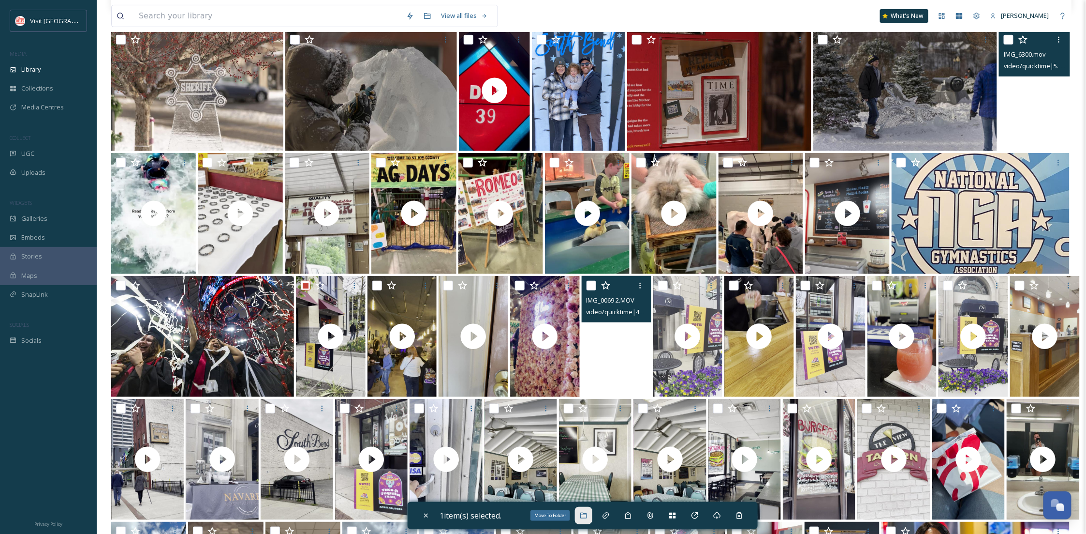
click at [587, 513] on icon at bounding box center [583, 515] width 6 height 6
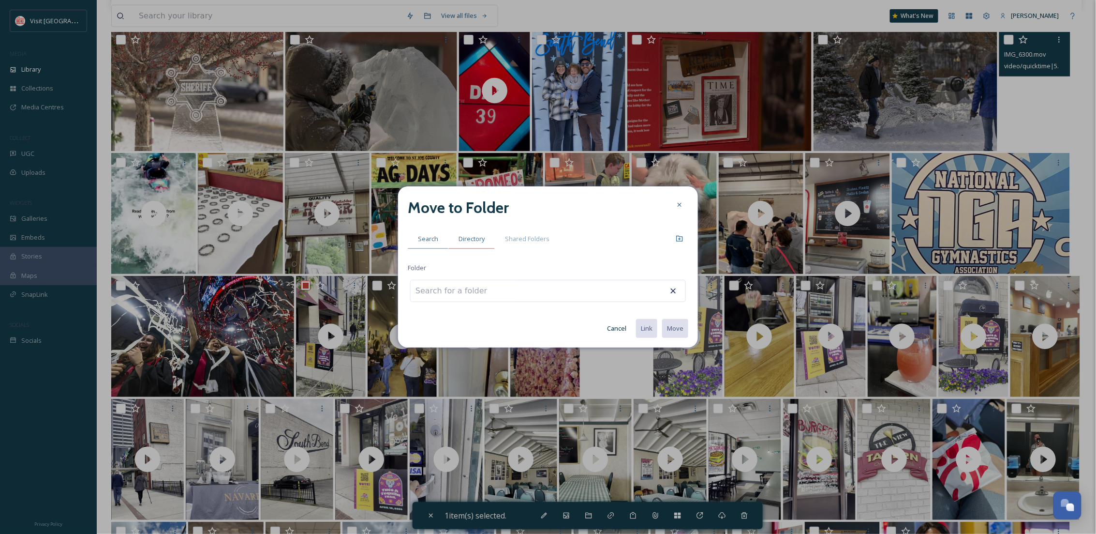
click at [478, 238] on span "Directory" at bounding box center [472, 238] width 26 height 9
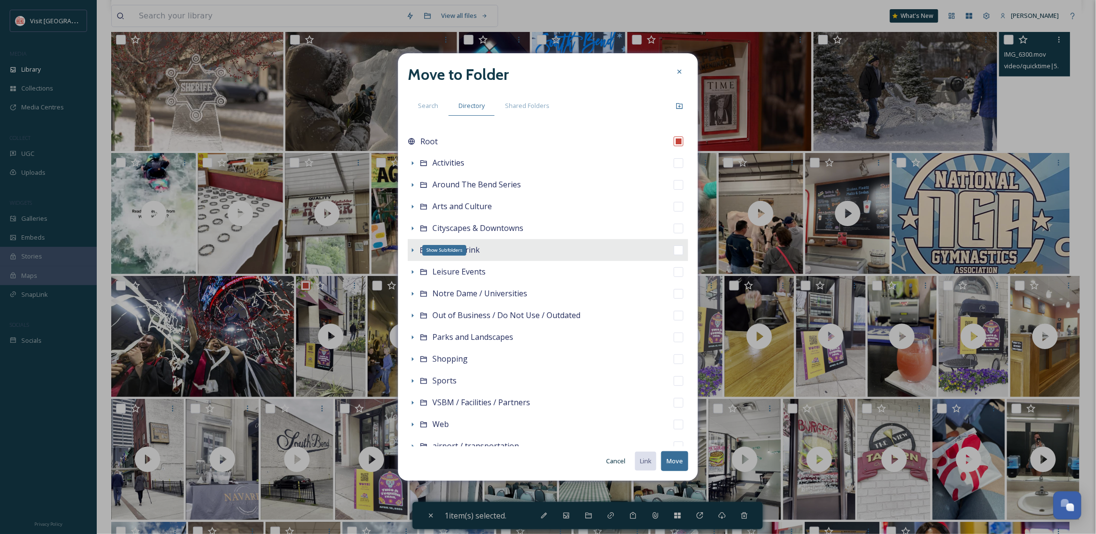
click at [413, 250] on icon at bounding box center [413, 250] width 2 height 4
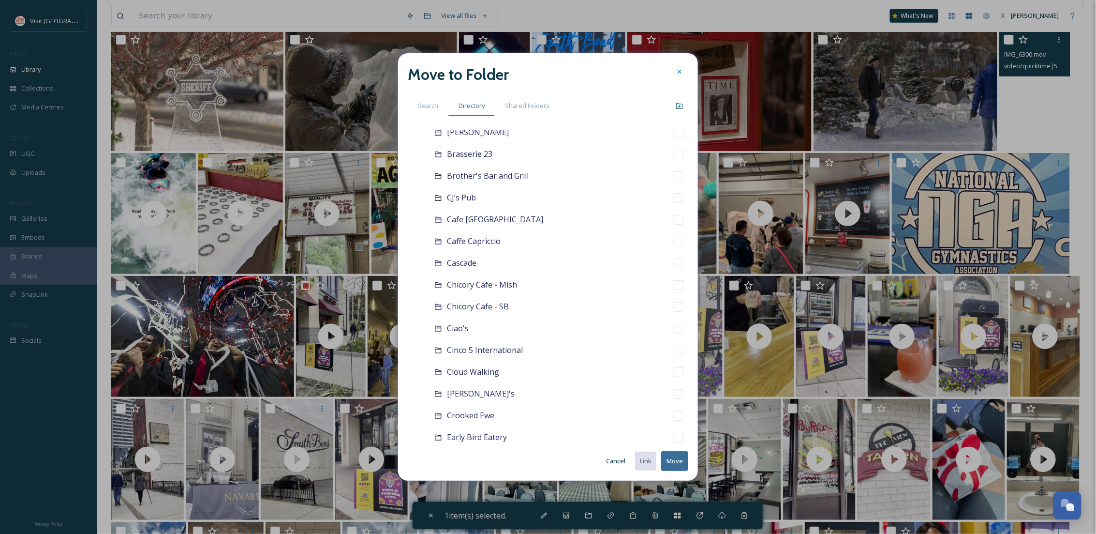
scroll to position [258, 0]
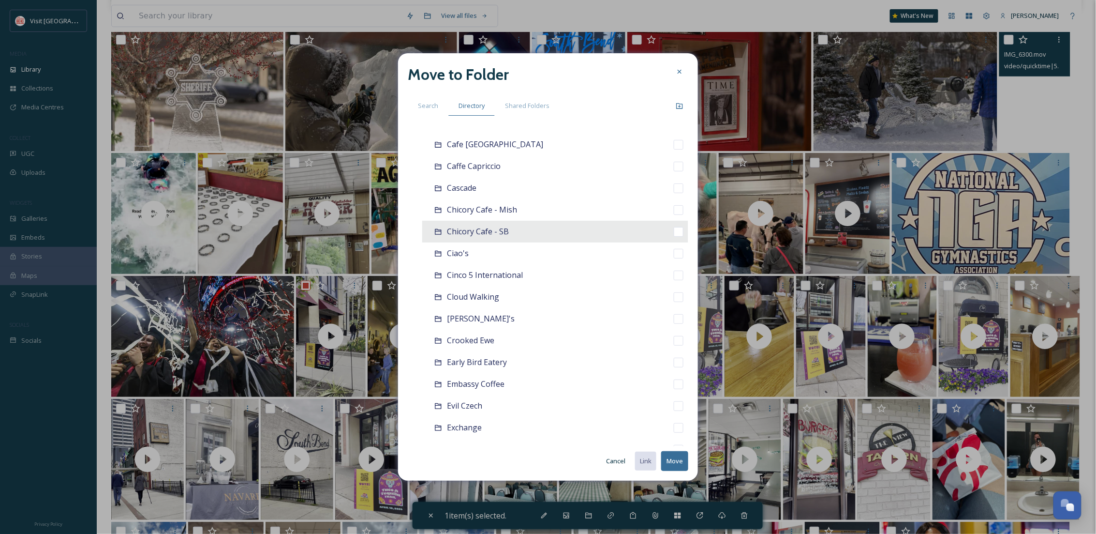
click at [505, 231] on span "Chicory Cafe - SB" at bounding box center [478, 231] width 62 height 11
checkbox input "false"
checkbox input "true"
click at [681, 456] on button "Move" at bounding box center [674, 461] width 27 height 20
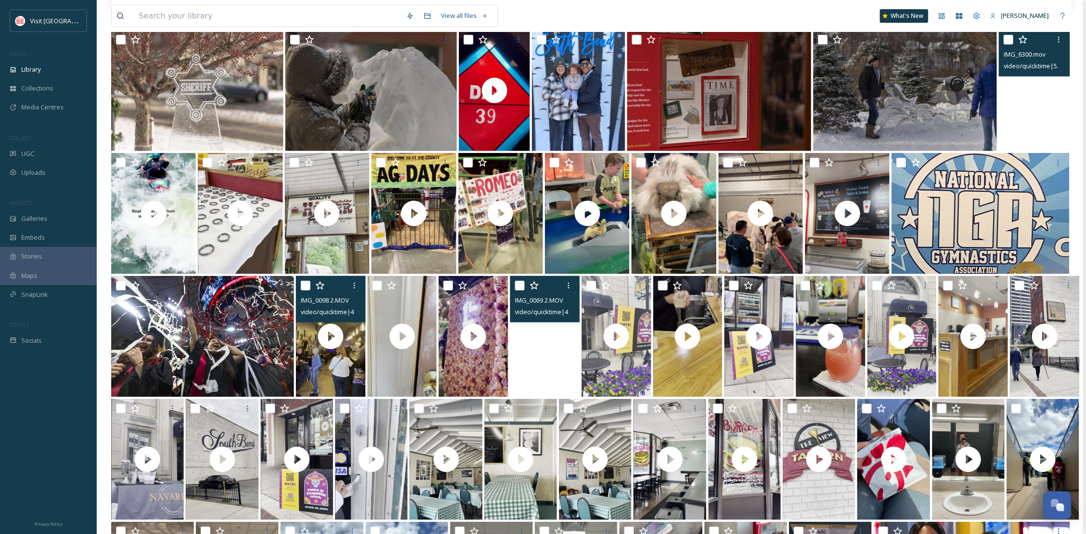
click at [304, 288] on input "checkbox" at bounding box center [306, 286] width 10 height 10
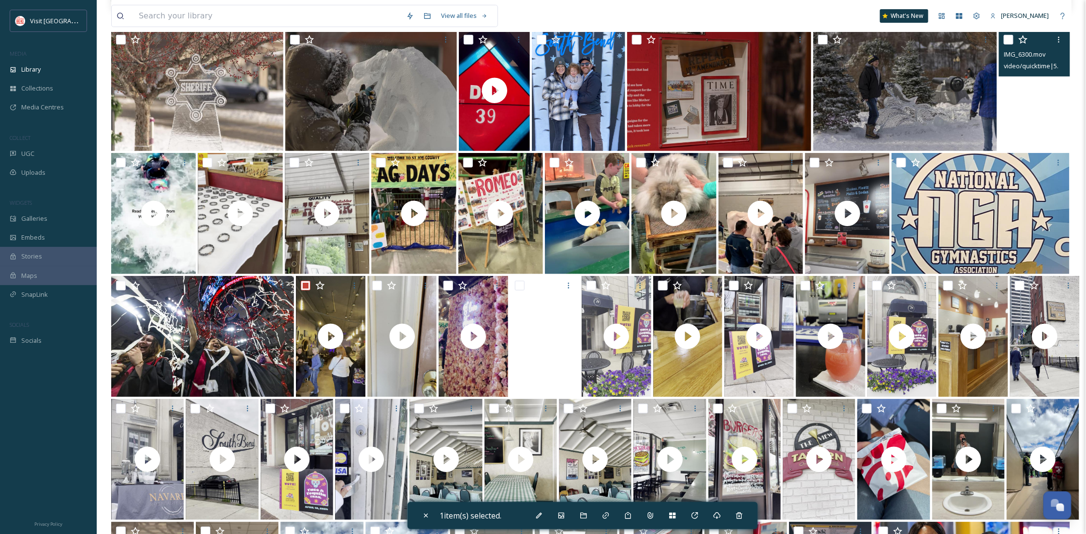
click at [413, 507] on div "1 item(s) selected." at bounding box center [583, 515] width 350 height 27
click at [419, 518] on div "Close" at bounding box center [425, 514] width 17 height 17
checkbox input "false"
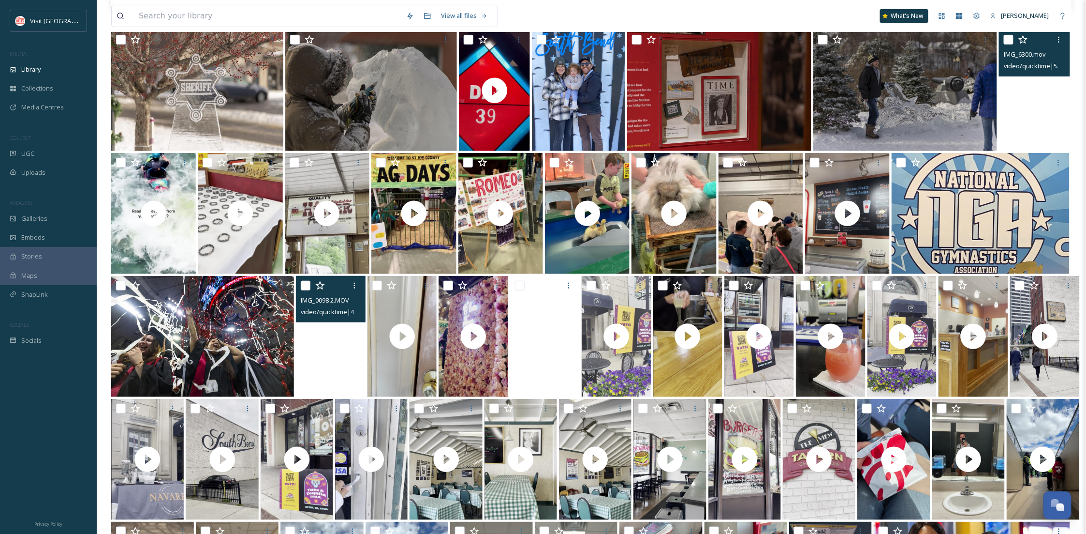
click at [335, 365] on video "IMG_0098 2.MOV" at bounding box center [331, 336] width 70 height 121
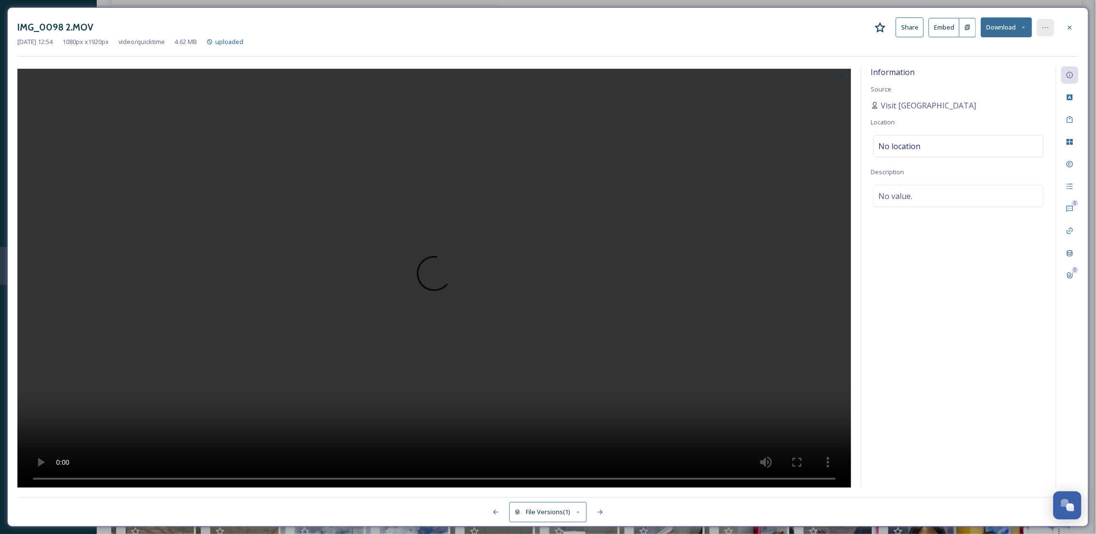
click at [1045, 31] on div at bounding box center [1045, 27] width 17 height 17
click at [990, 74] on div "Move to Folder" at bounding box center [998, 67] width 115 height 19
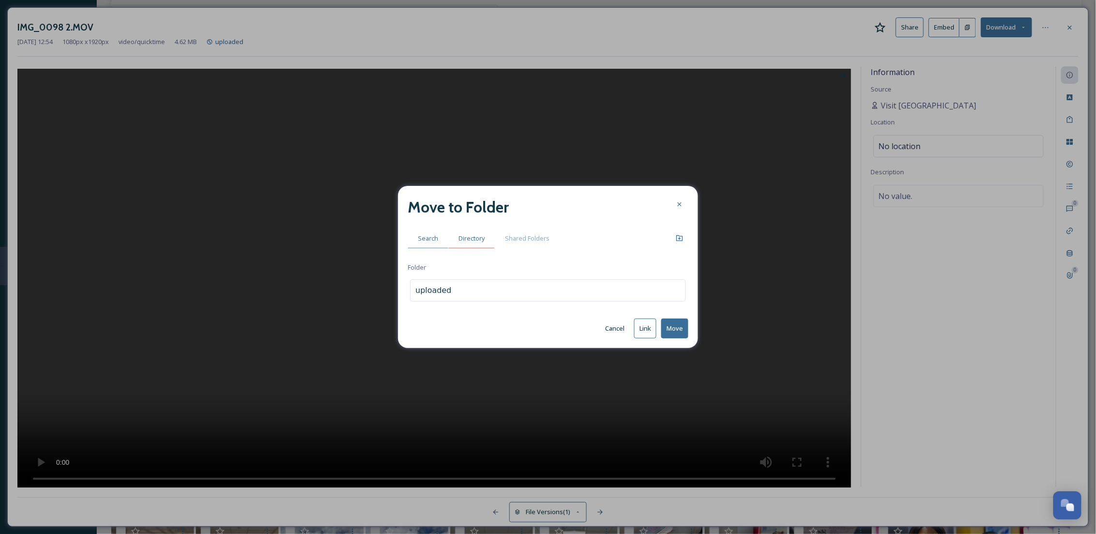
click at [484, 240] on span "Directory" at bounding box center [472, 238] width 26 height 9
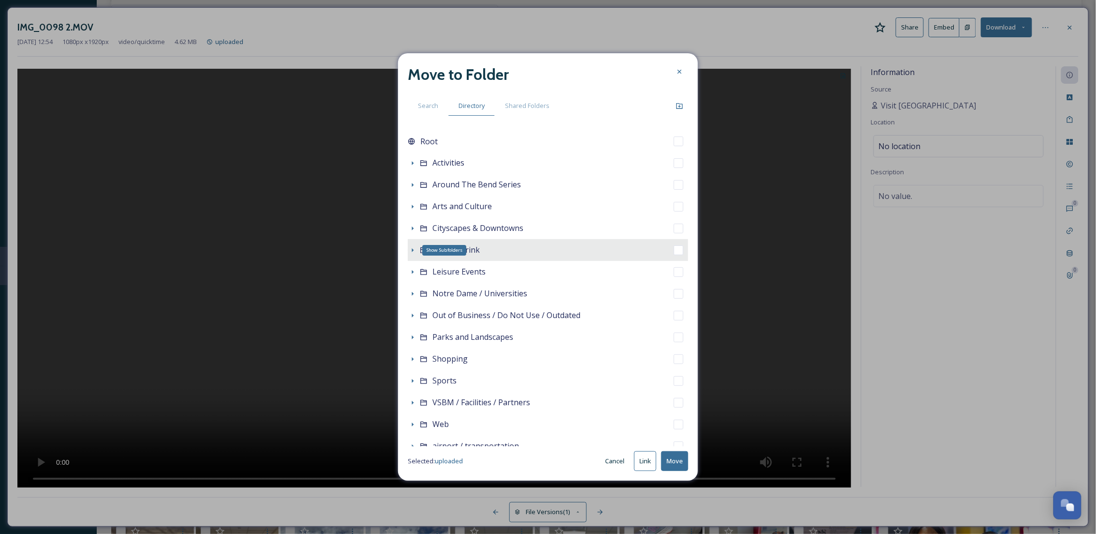
click at [408, 249] on div "Show Subfolders" at bounding box center [413, 250] width 10 height 10
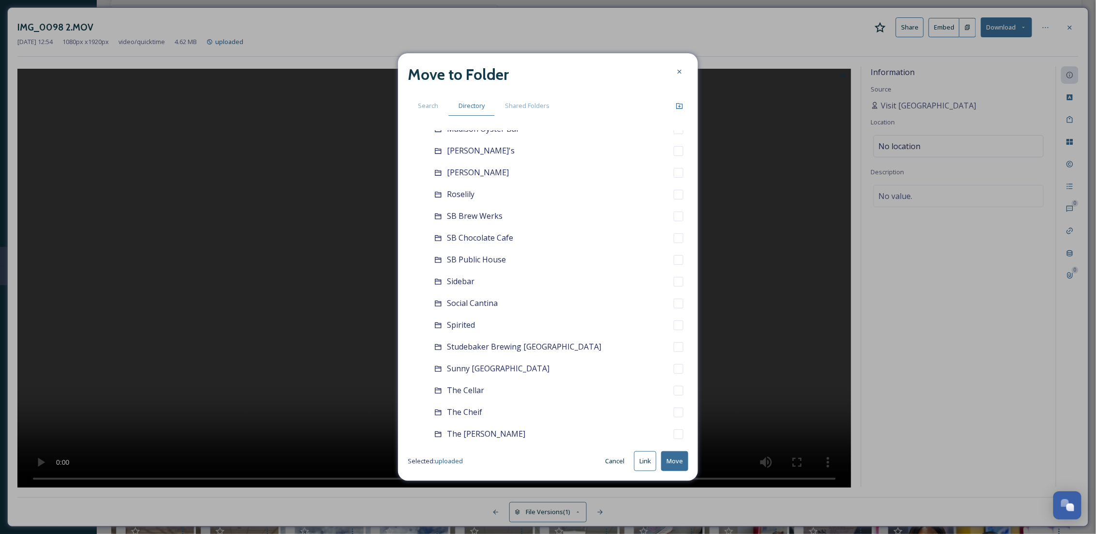
scroll to position [1032, 0]
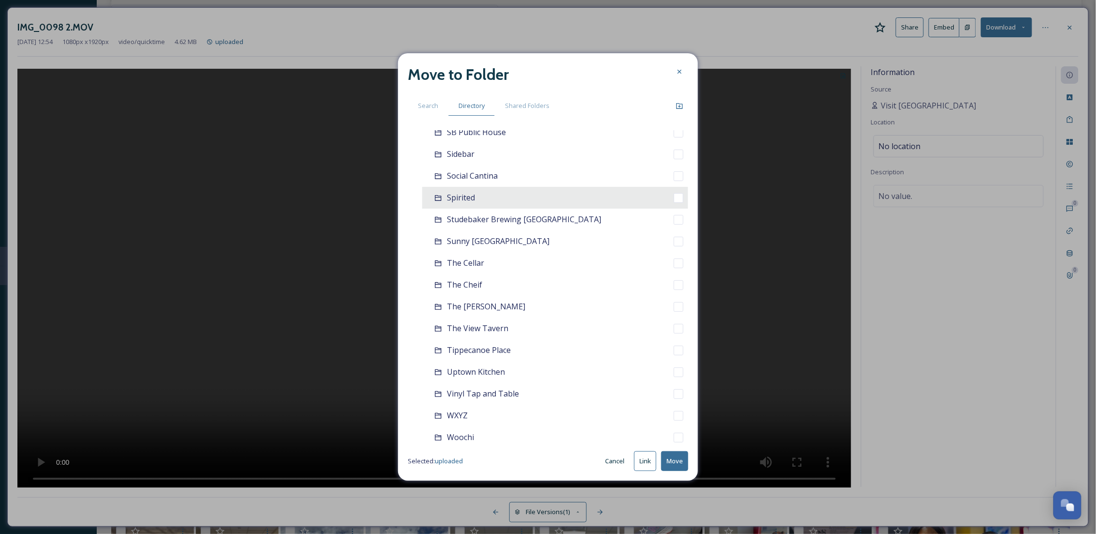
click at [474, 198] on span "Spirited" at bounding box center [461, 197] width 28 height 11
checkbox input "false"
checkbox input "true"
click at [677, 453] on button "Move" at bounding box center [674, 461] width 27 height 20
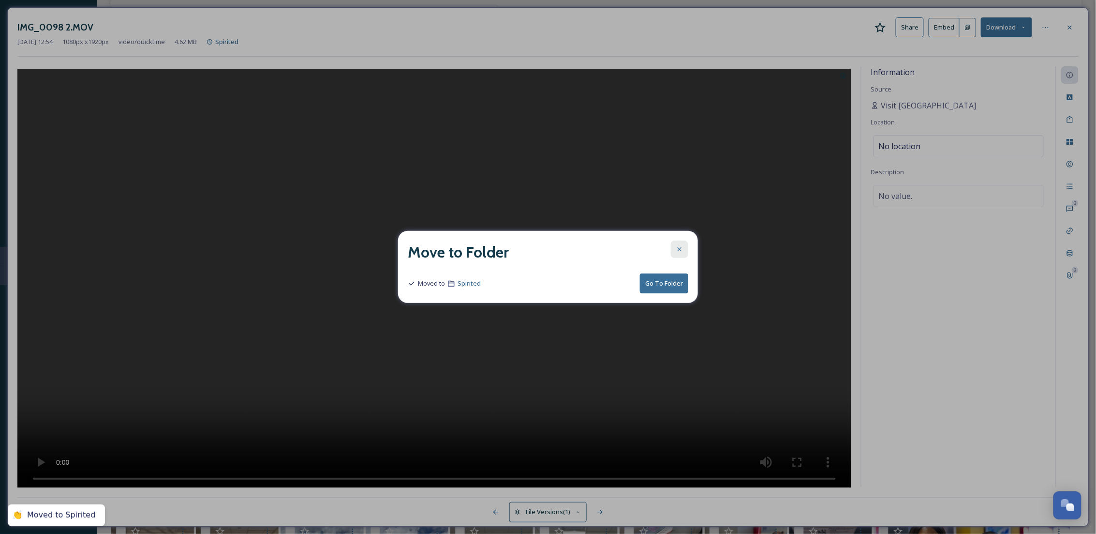
click at [671, 250] on div at bounding box center [679, 248] width 17 height 17
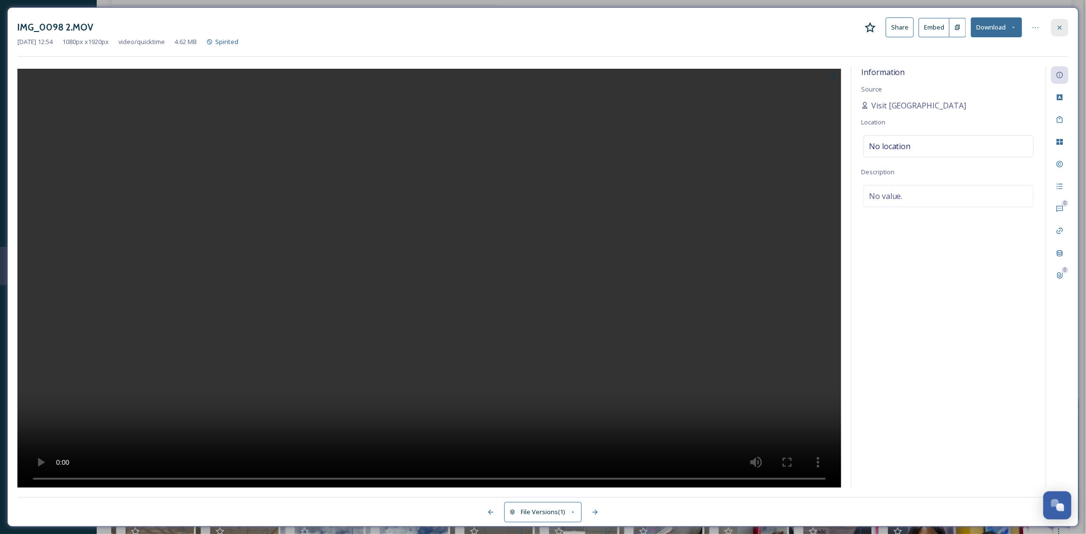
click at [1061, 29] on icon at bounding box center [1060, 28] width 8 height 8
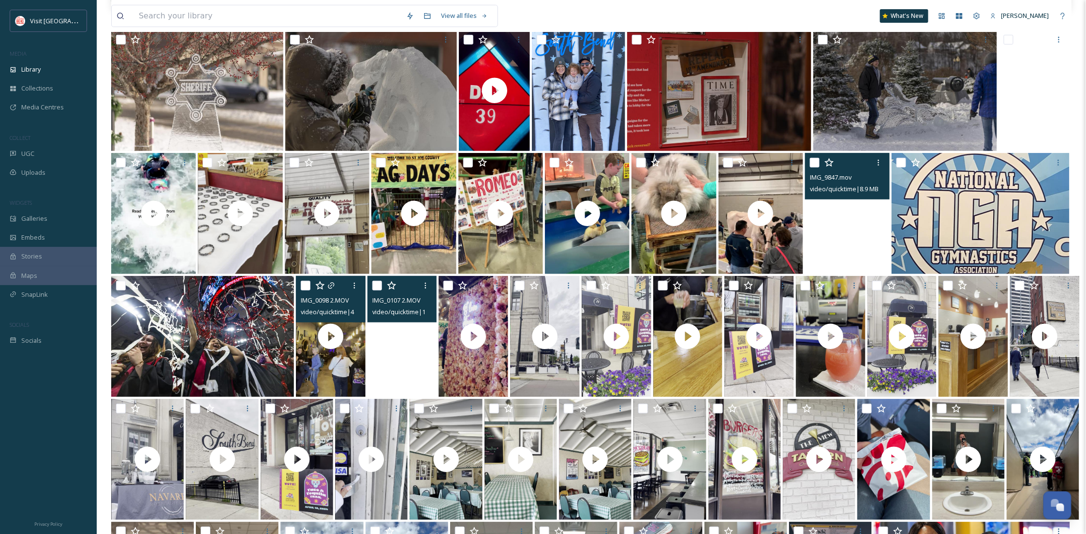
click at [416, 382] on video "IMG_0107 2.MOV" at bounding box center [403, 336] width 70 height 121
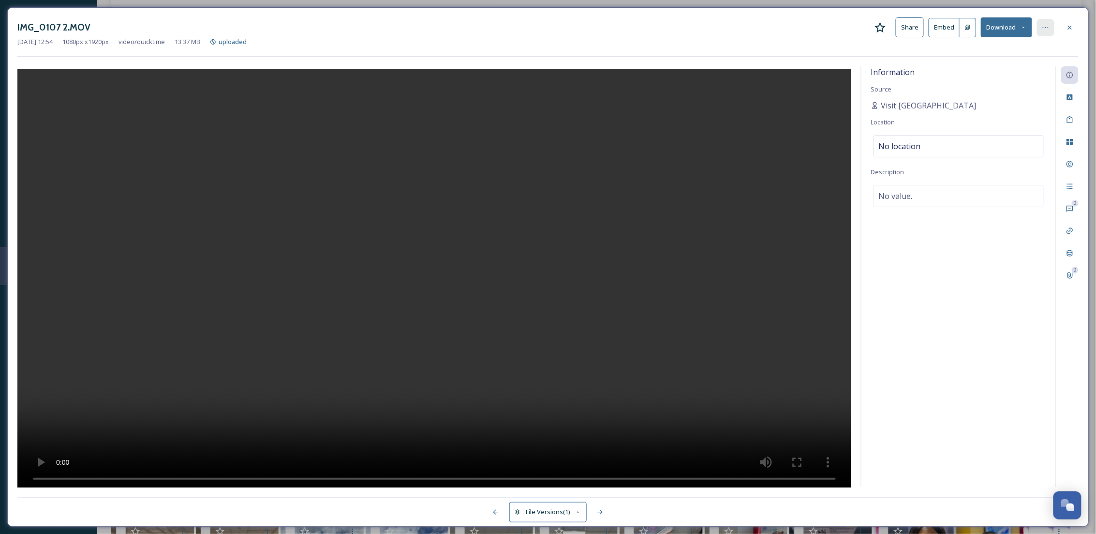
click at [1045, 30] on icon at bounding box center [1046, 28] width 8 height 8
click at [981, 69] on span "Move to Folder" at bounding box center [967, 67] width 43 height 9
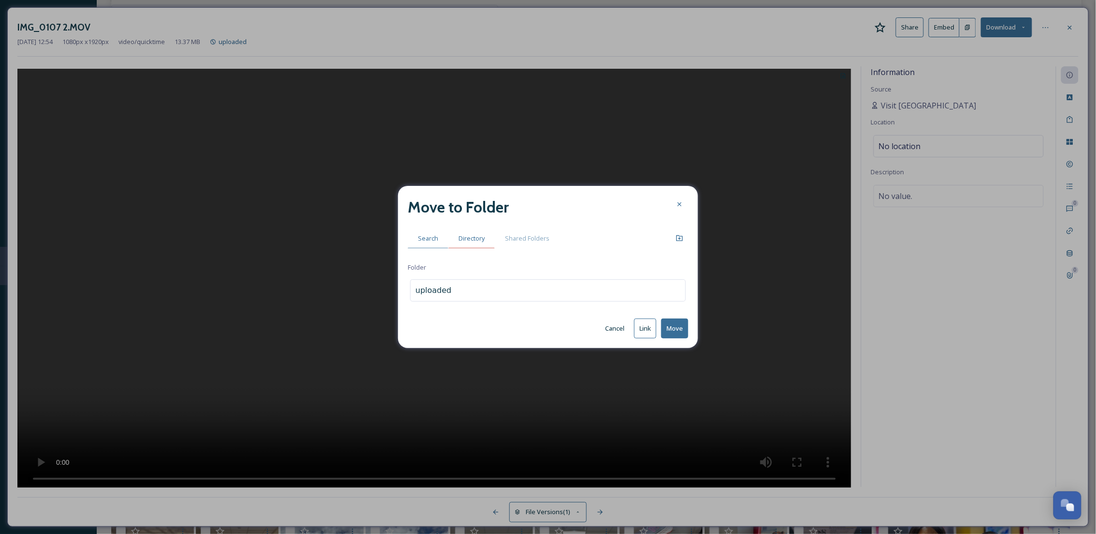
click at [467, 239] on span "Directory" at bounding box center [472, 238] width 26 height 9
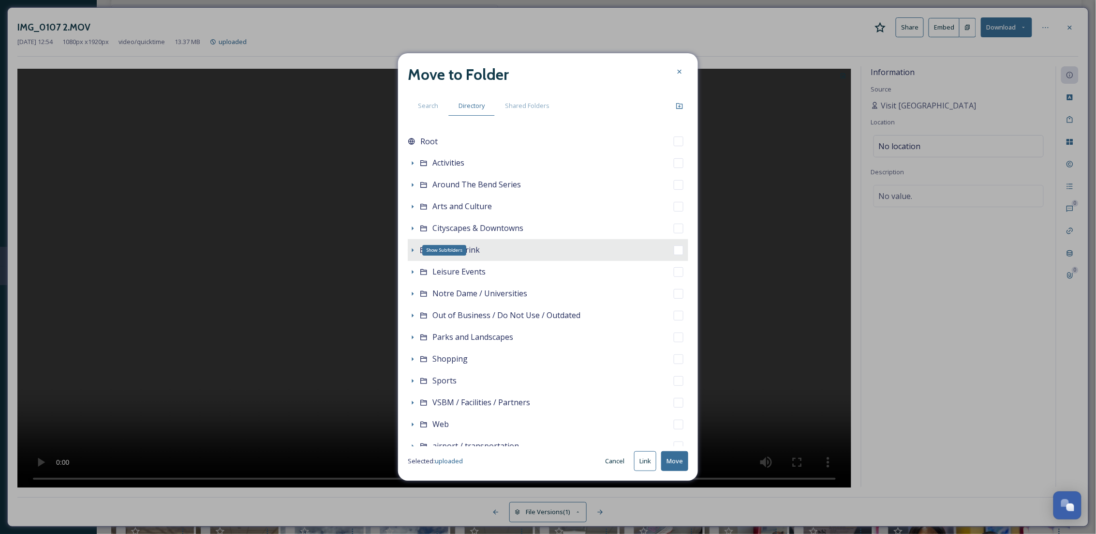
click at [413, 249] on icon at bounding box center [413, 250] width 8 height 8
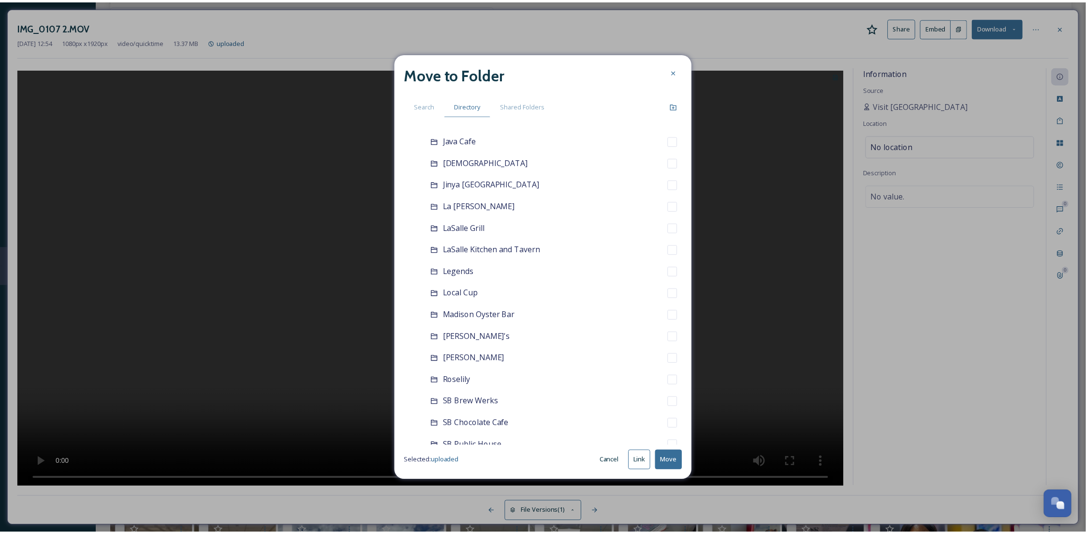
scroll to position [744, 0]
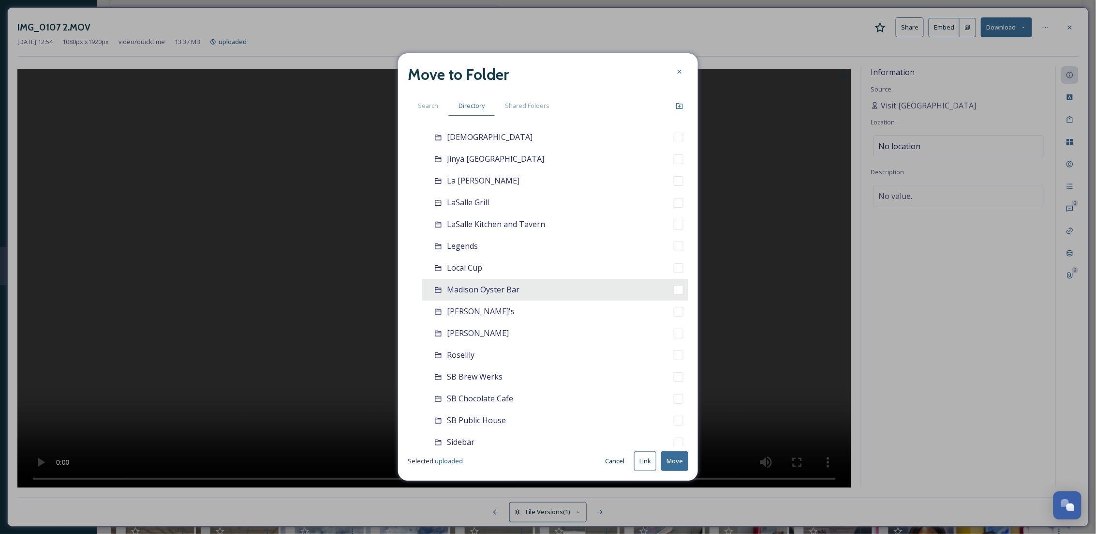
click at [524, 294] on div "Madison Oyster Bar" at bounding box center [555, 290] width 266 height 22
checkbox input "false"
checkbox input "true"
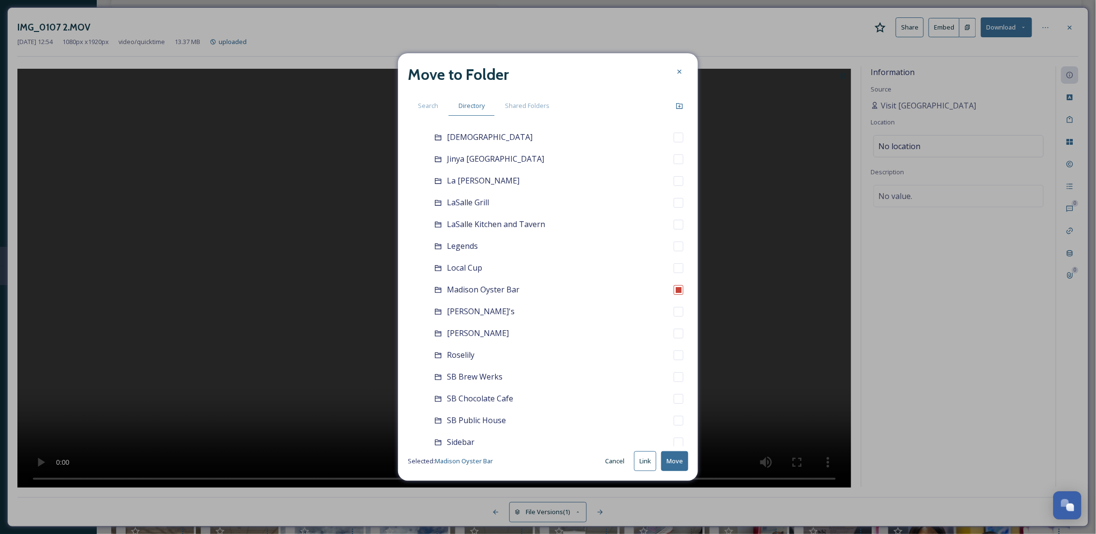
click at [668, 455] on button "Move" at bounding box center [674, 461] width 27 height 20
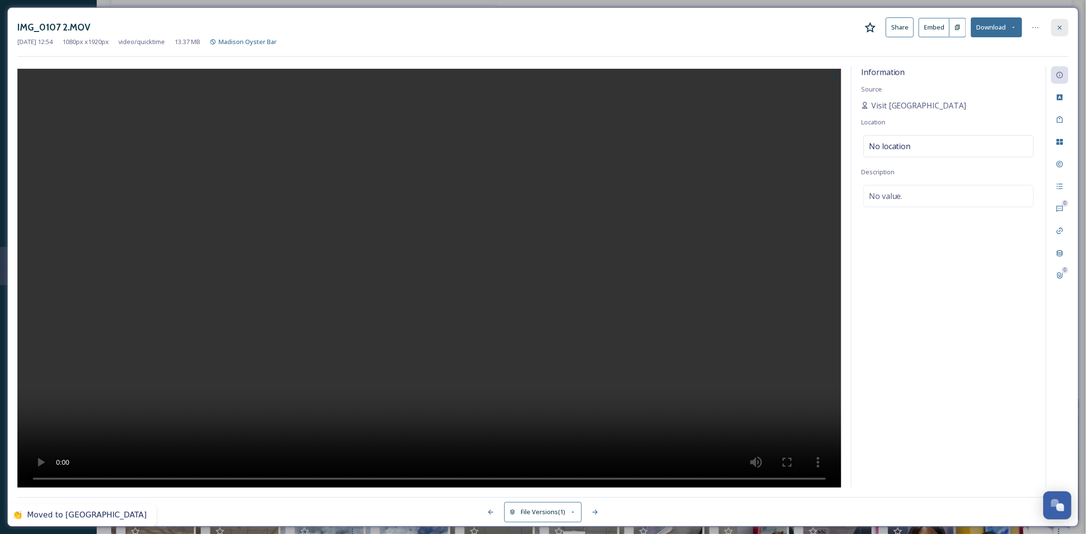
click at [1058, 27] on icon at bounding box center [1060, 28] width 8 height 8
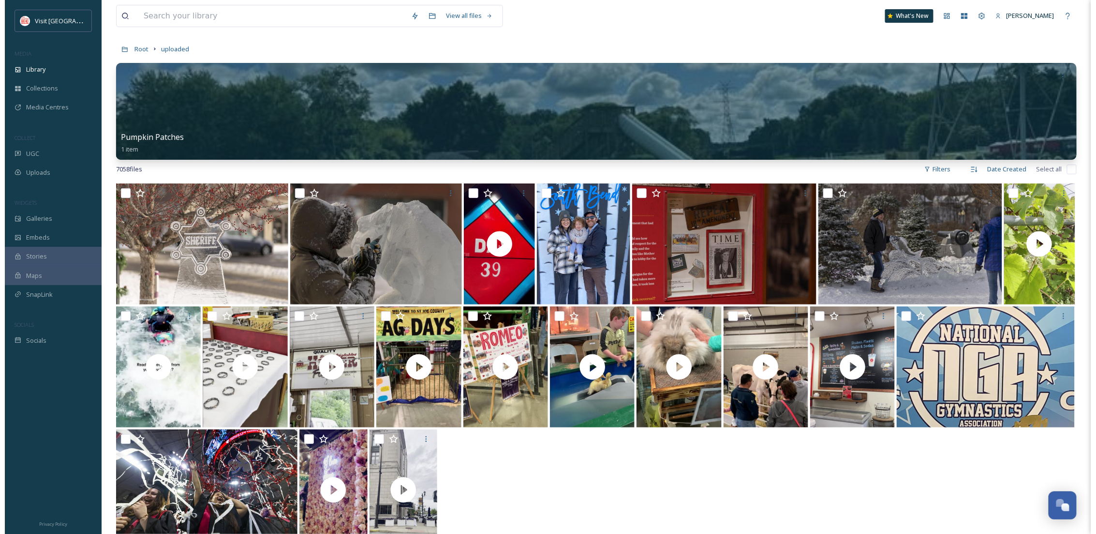
scroll to position [224, 0]
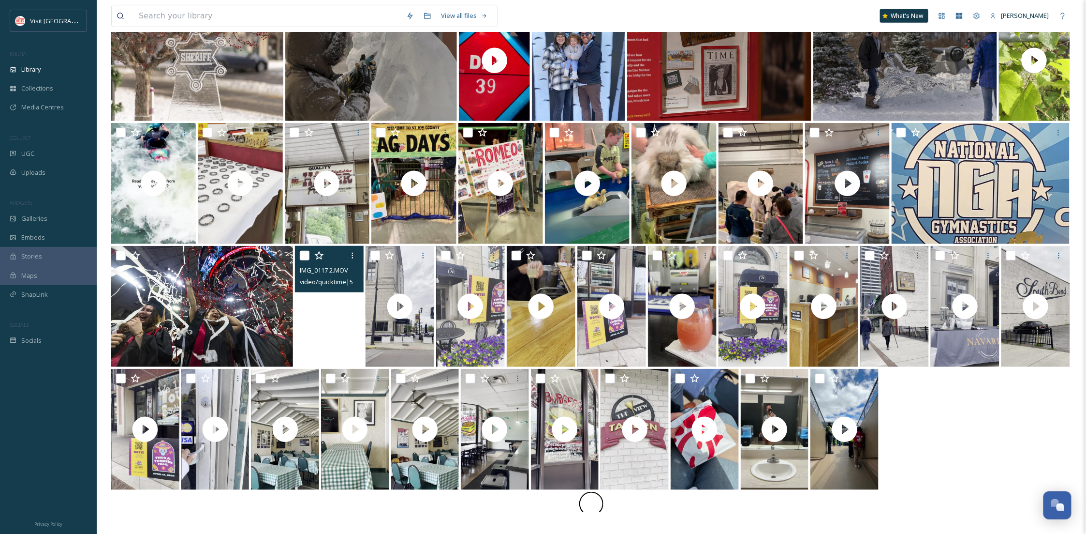
click at [335, 347] on video "IMG_0117 2.MOV" at bounding box center [329, 306] width 69 height 121
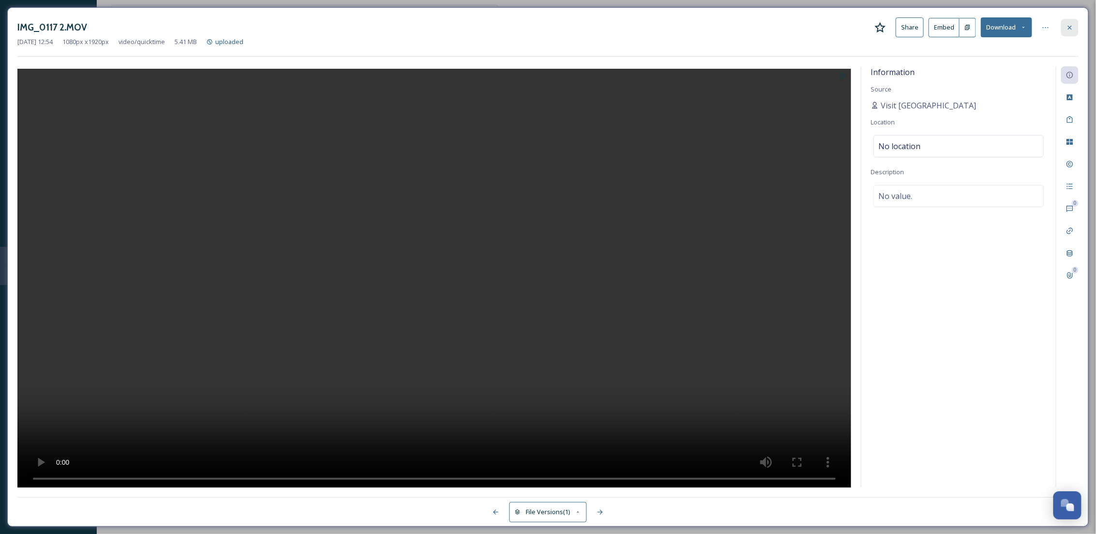
click at [1077, 21] on div at bounding box center [1069, 27] width 17 height 17
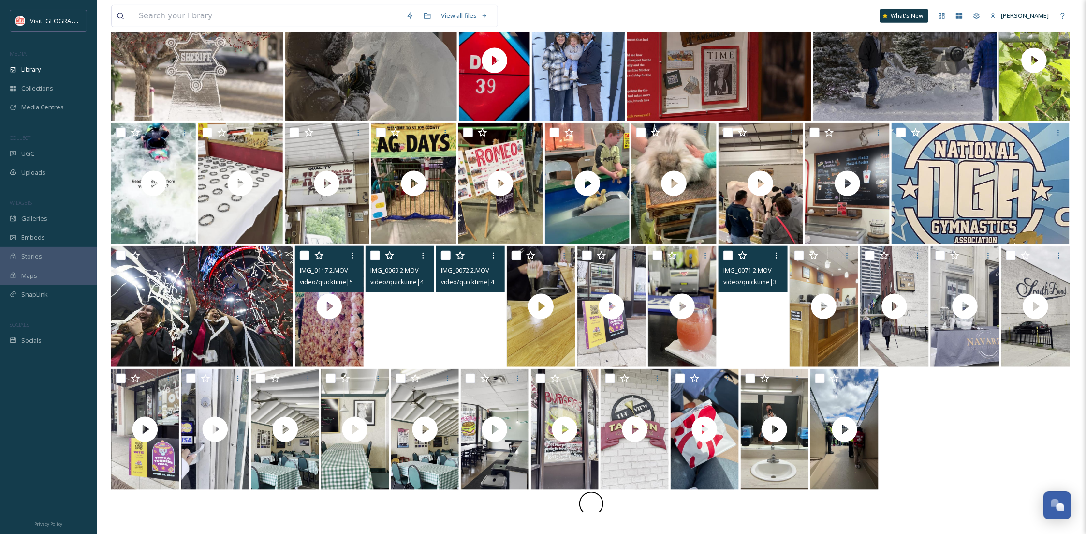
click at [400, 330] on video "IMG_0069 2.MOV" at bounding box center [400, 306] width 69 height 121
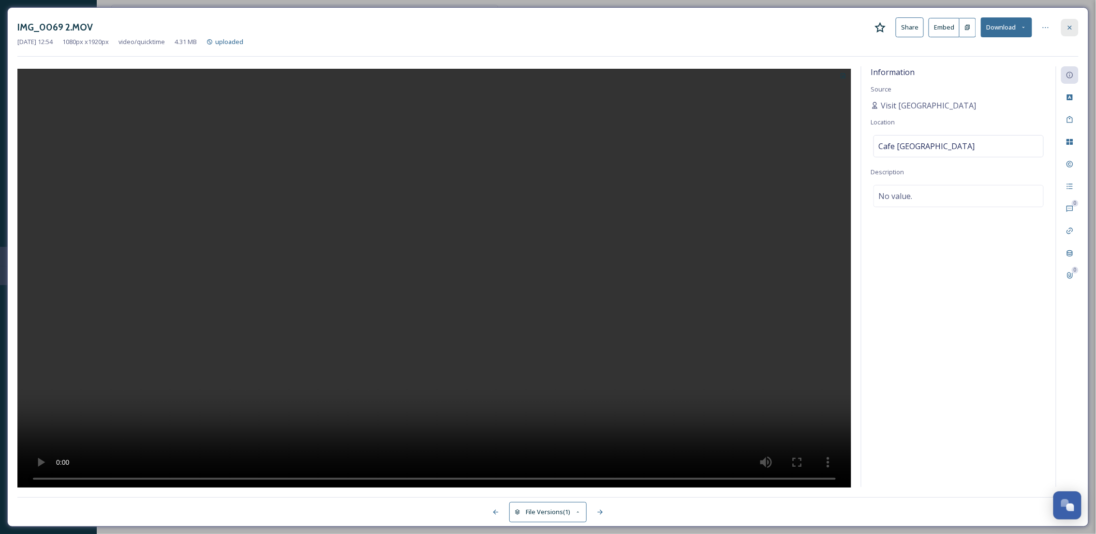
click at [1073, 25] on icon at bounding box center [1070, 28] width 8 height 8
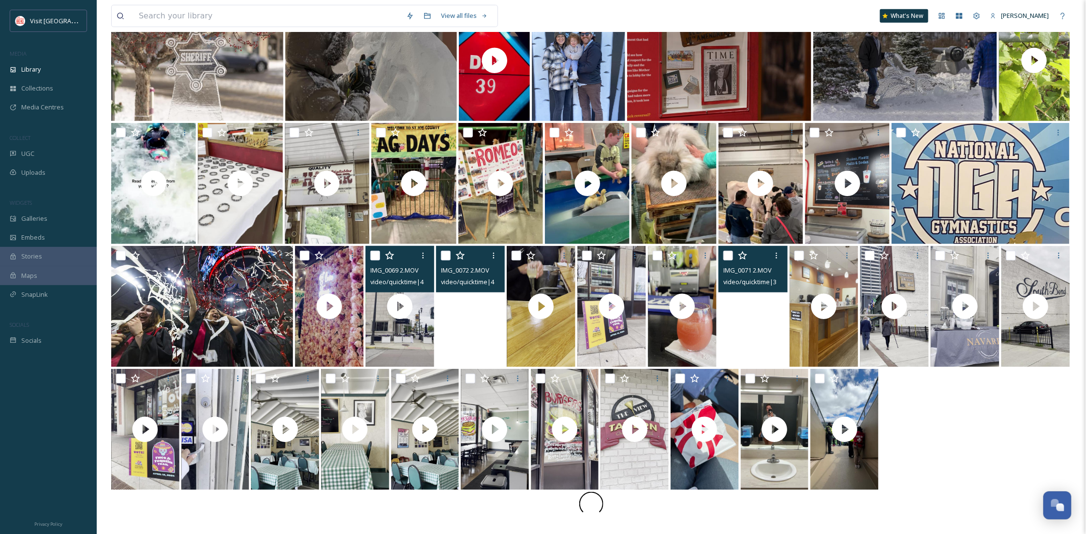
click at [373, 255] on input "checkbox" at bounding box center [376, 256] width 10 height 10
checkbox input "true"
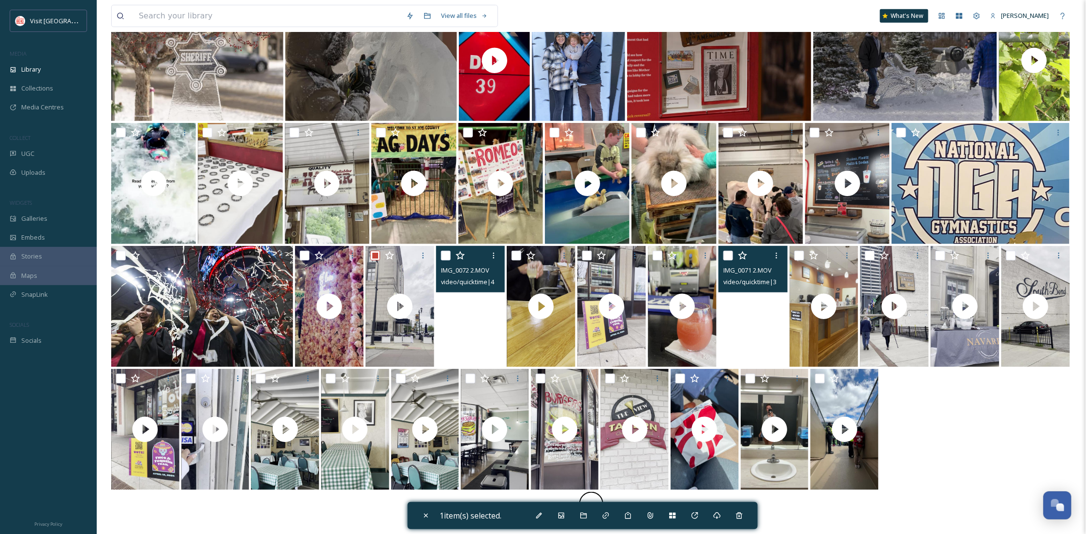
click at [452, 254] on div at bounding box center [471, 255] width 61 height 17
click at [443, 255] on input "checkbox" at bounding box center [446, 256] width 10 height 10
checkbox input "true"
click at [725, 253] on input "checkbox" at bounding box center [729, 256] width 10 height 10
checkbox input "true"
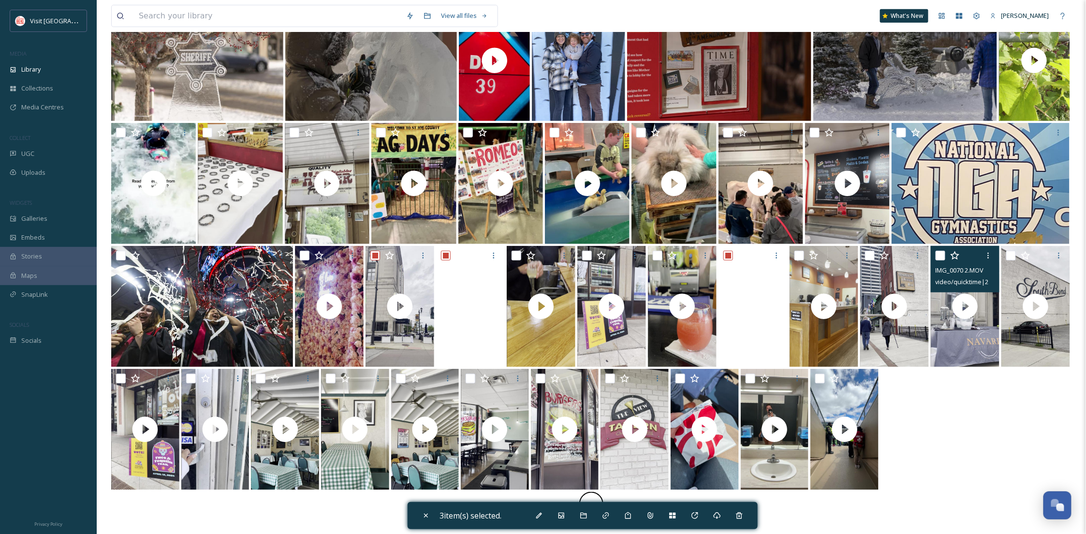
click at [936, 253] on input "checkbox" at bounding box center [941, 256] width 10 height 10
checkbox input "true"
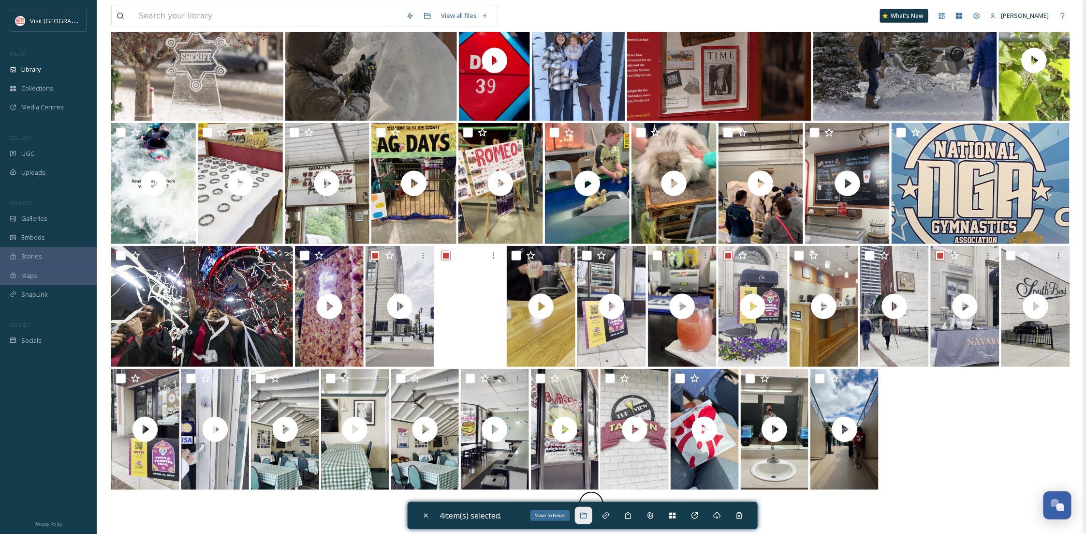
click at [586, 516] on icon at bounding box center [584, 515] width 8 height 8
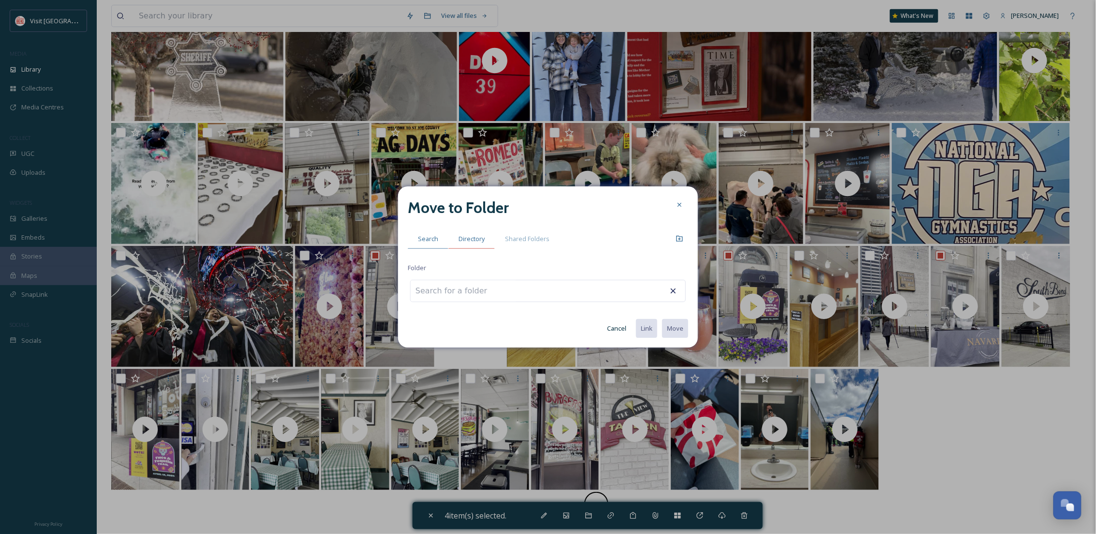
click at [465, 231] on div "Directory" at bounding box center [471, 239] width 46 height 20
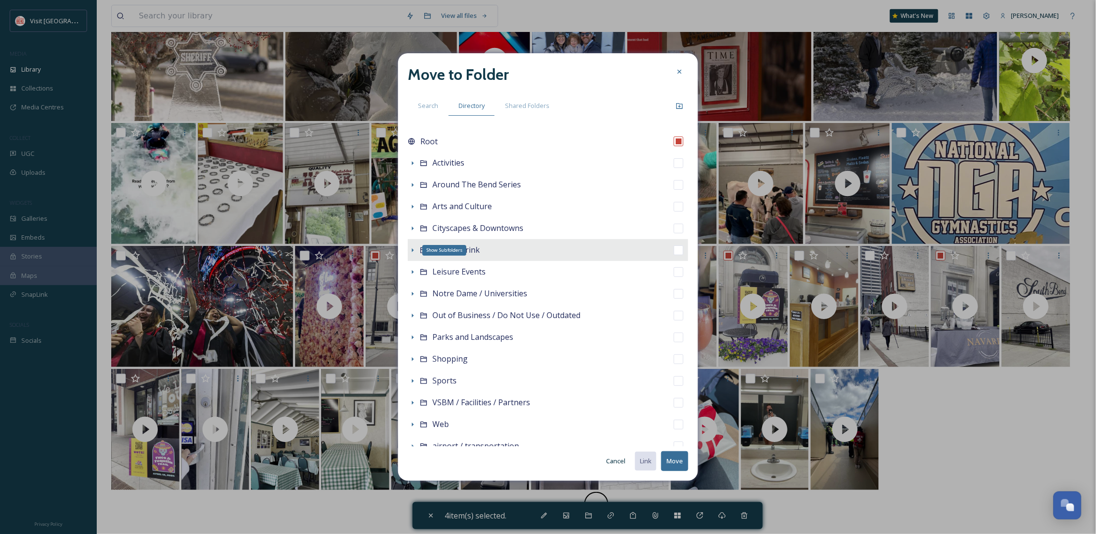
click at [411, 249] on icon at bounding box center [413, 250] width 8 height 8
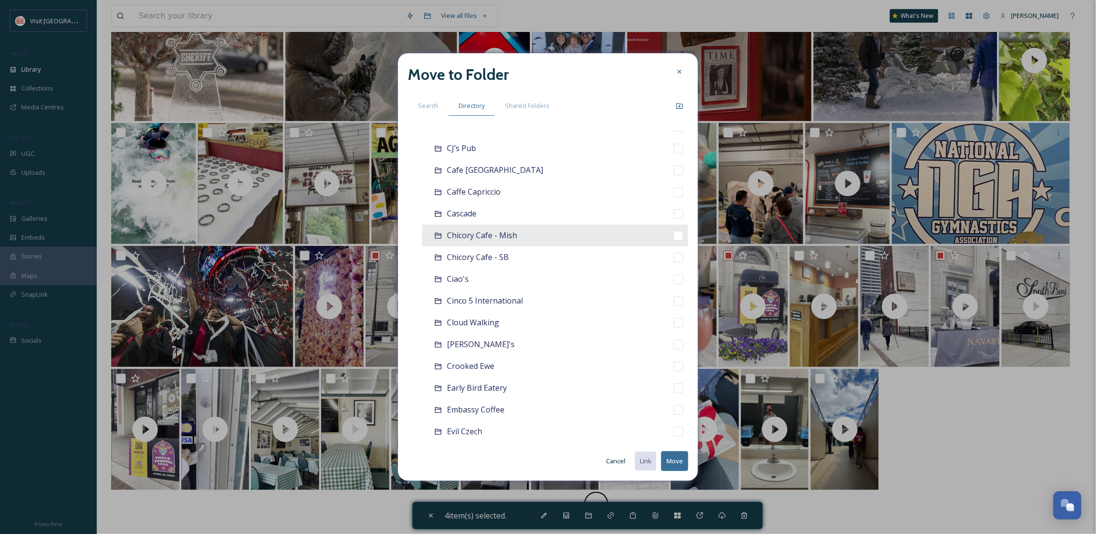
scroll to position [258, 0]
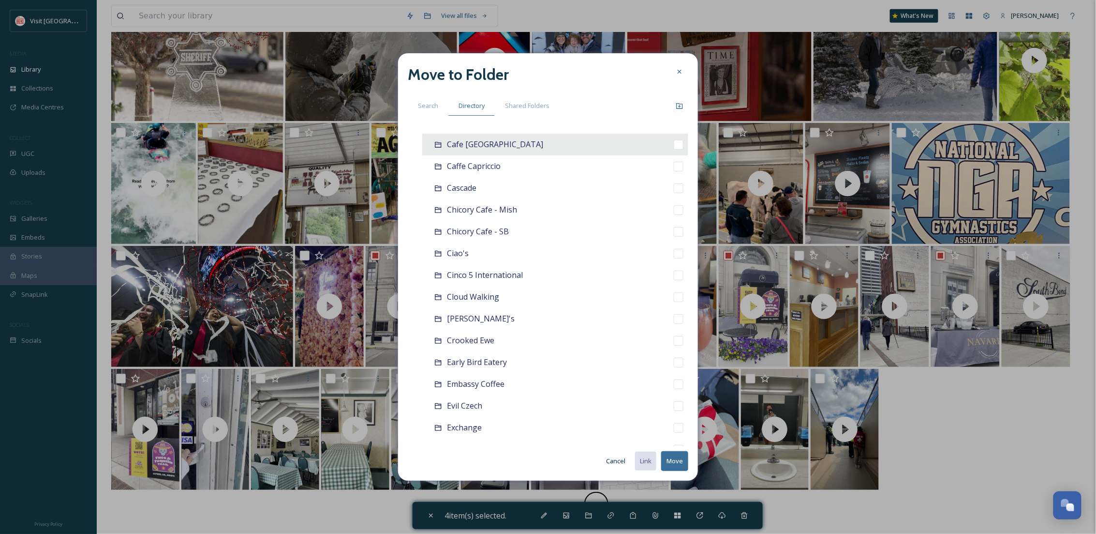
click at [499, 149] on div "Cafe Navarre" at bounding box center [555, 145] width 266 height 22
checkbox input "false"
checkbox input "true"
click at [665, 459] on button "Move" at bounding box center [674, 461] width 27 height 20
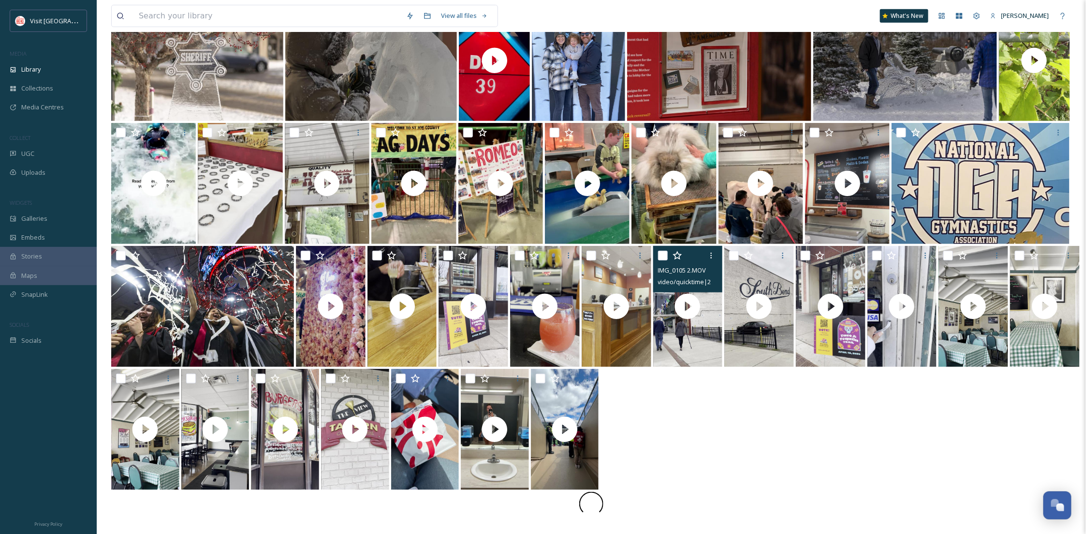
click at [662, 254] on input "checkbox" at bounding box center [663, 256] width 10 height 10
checkbox input "true"
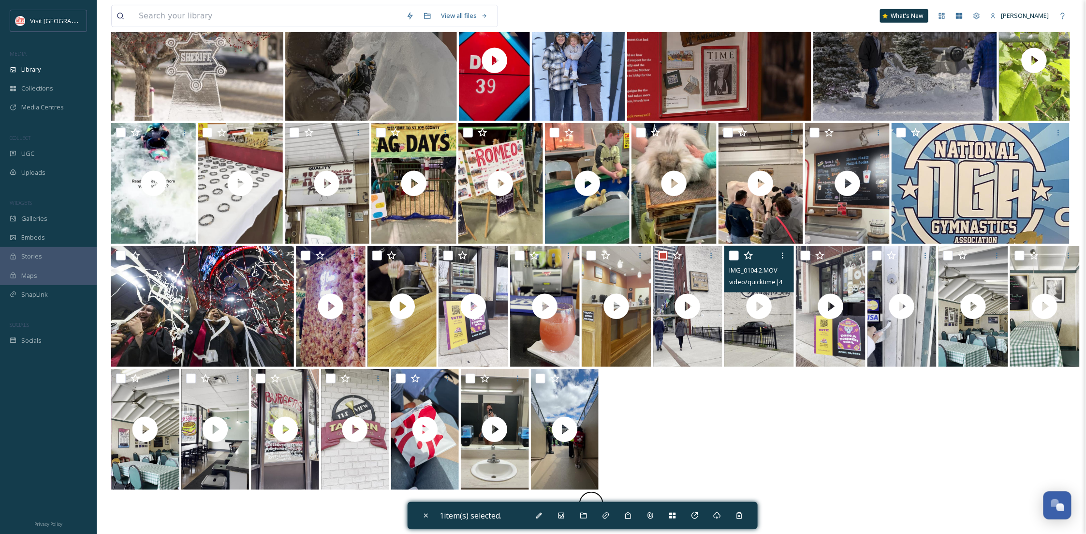
click at [737, 255] on input "checkbox" at bounding box center [734, 256] width 10 height 10
checkbox input "true"
click at [587, 514] on icon at bounding box center [583, 515] width 6 height 6
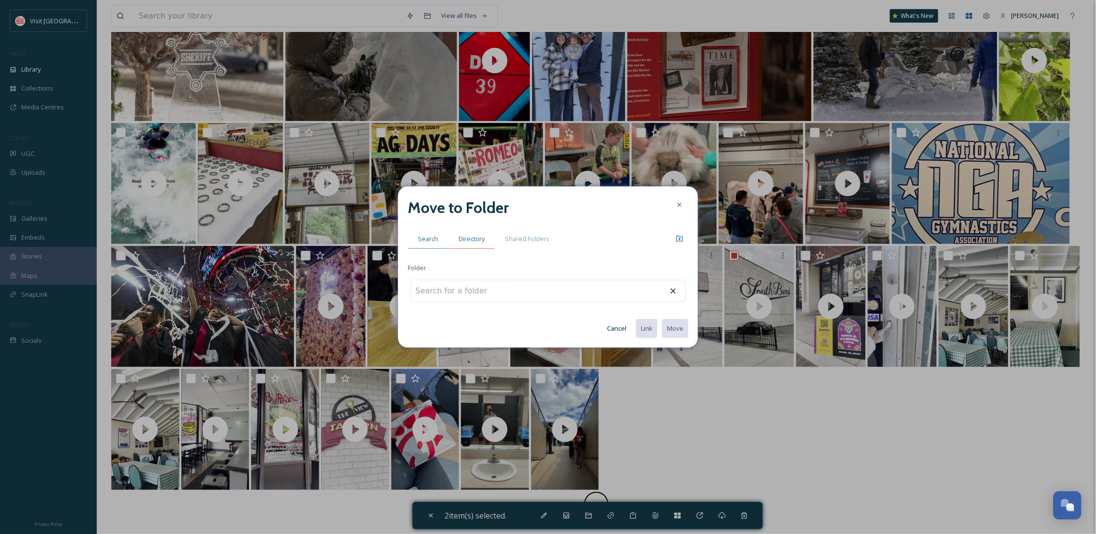
click at [484, 238] on div "Directory" at bounding box center [471, 239] width 46 height 20
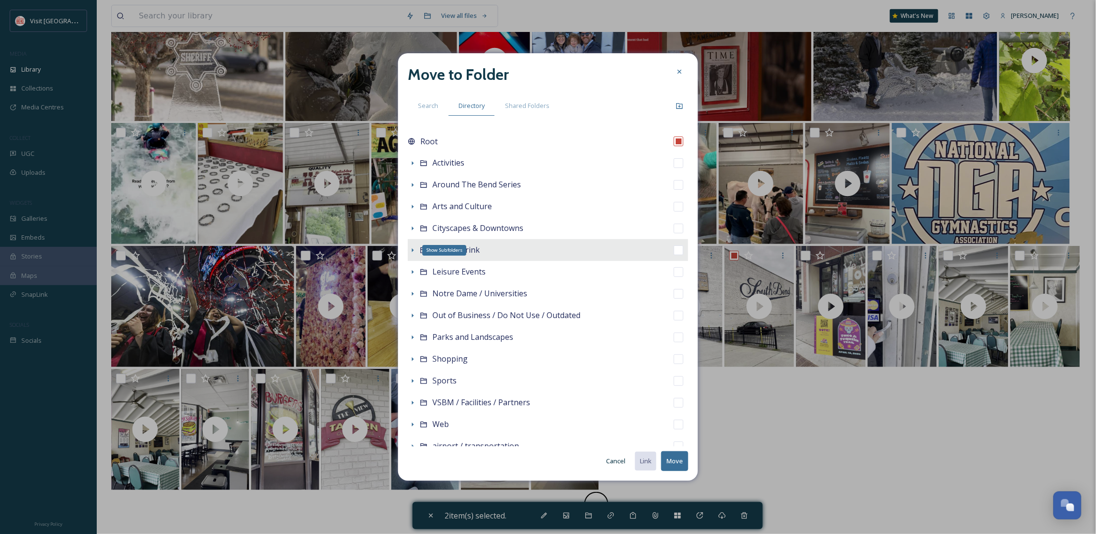
click at [411, 250] on icon at bounding box center [413, 250] width 8 height 8
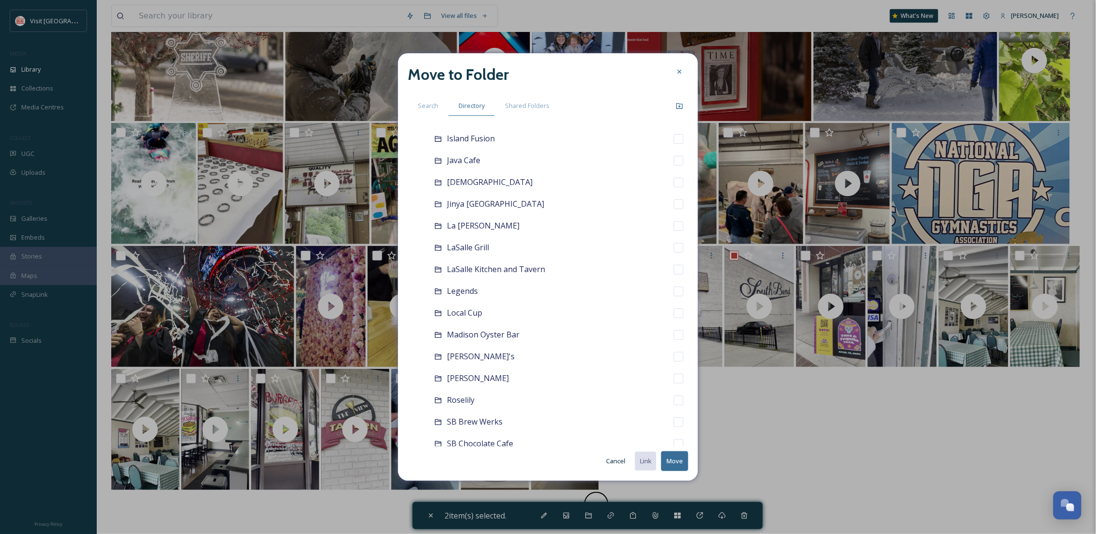
scroll to position [693, 0]
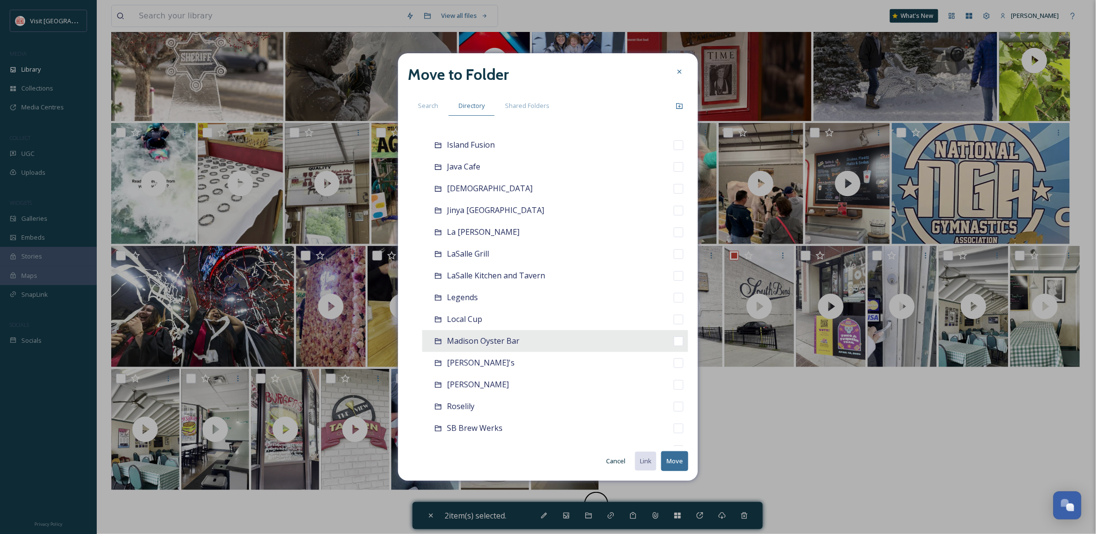
click at [535, 342] on div "Madison Oyster Bar" at bounding box center [555, 341] width 266 height 22
checkbox input "false"
checkbox input "true"
click at [682, 465] on button "Move" at bounding box center [674, 461] width 27 height 20
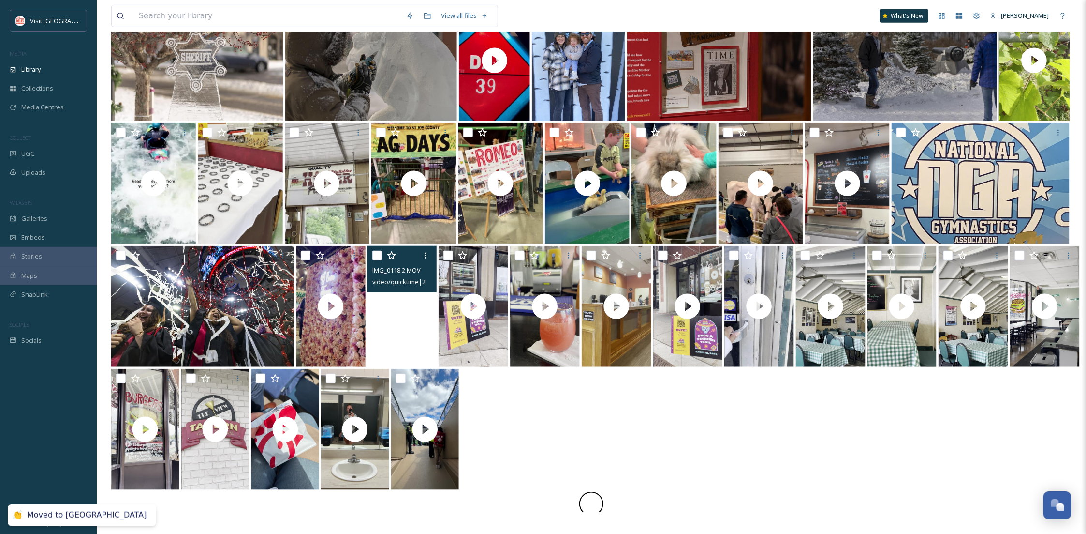
click at [401, 347] on video "IMG_0118 2.MOV" at bounding box center [403, 306] width 70 height 121
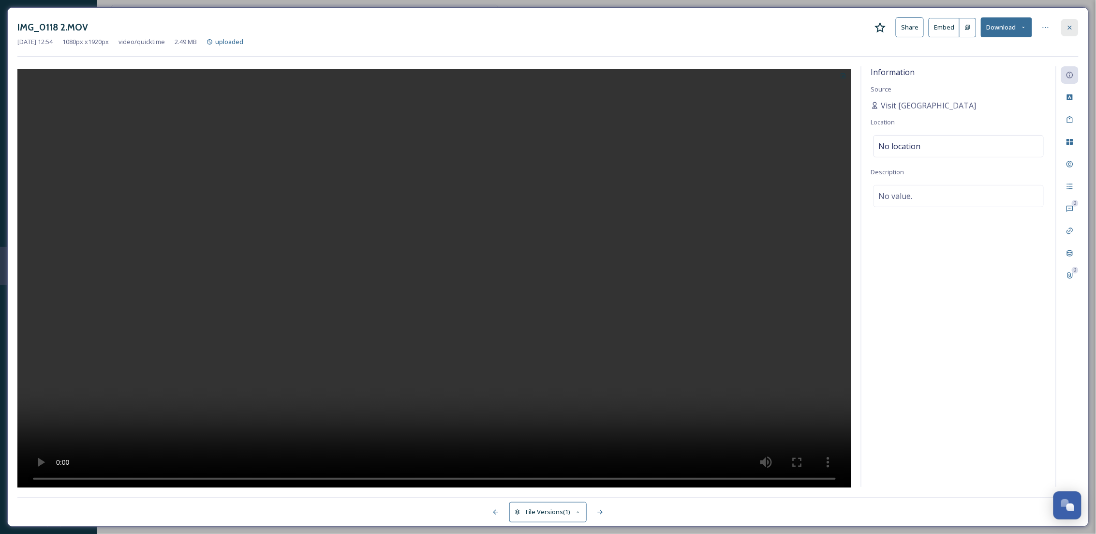
click at [1071, 25] on icon at bounding box center [1070, 28] width 8 height 8
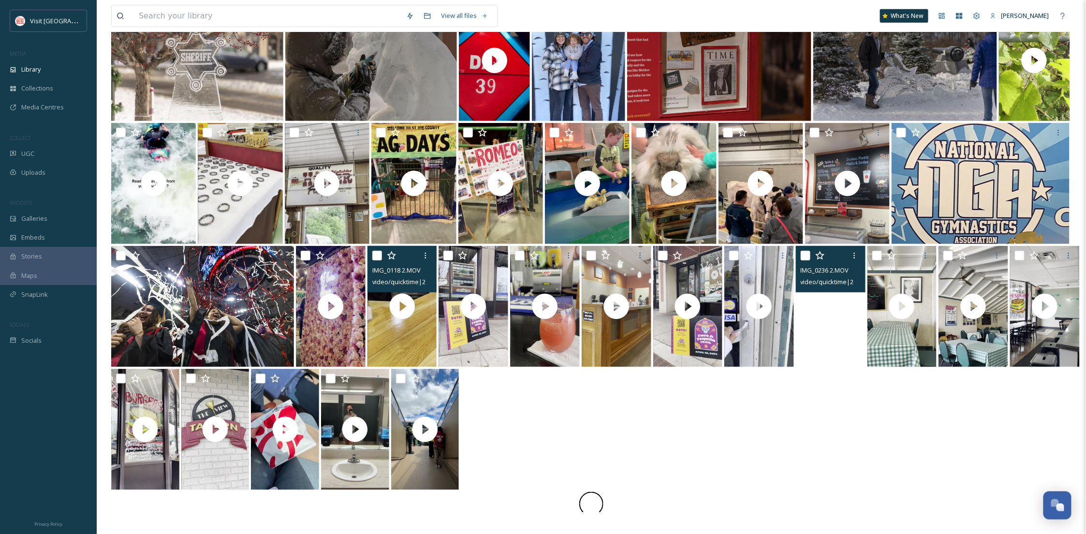
click at [843, 320] on video "IMG_0236 2.MOV" at bounding box center [831, 306] width 70 height 121
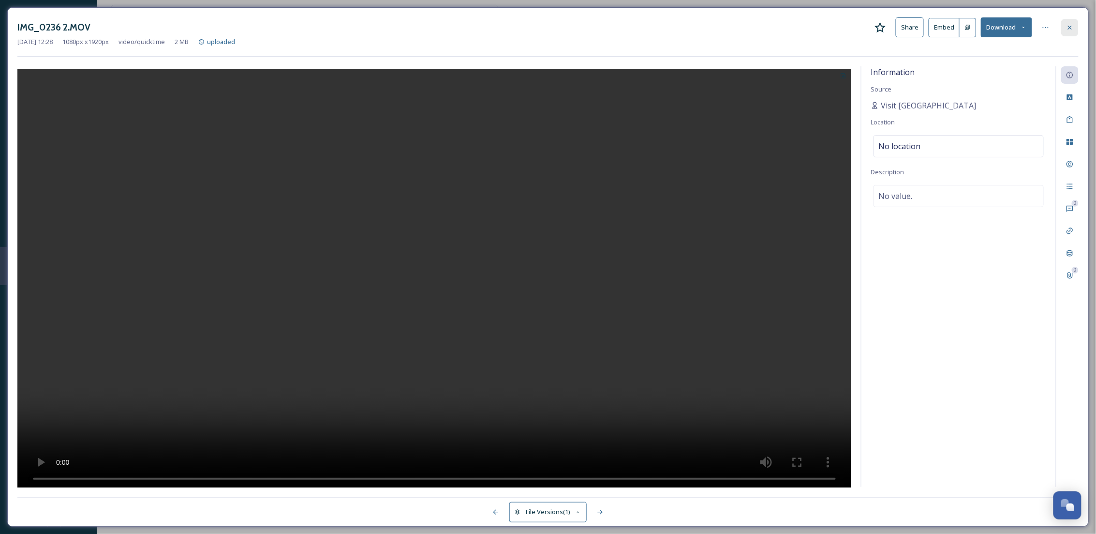
click at [1067, 24] on icon at bounding box center [1070, 28] width 8 height 8
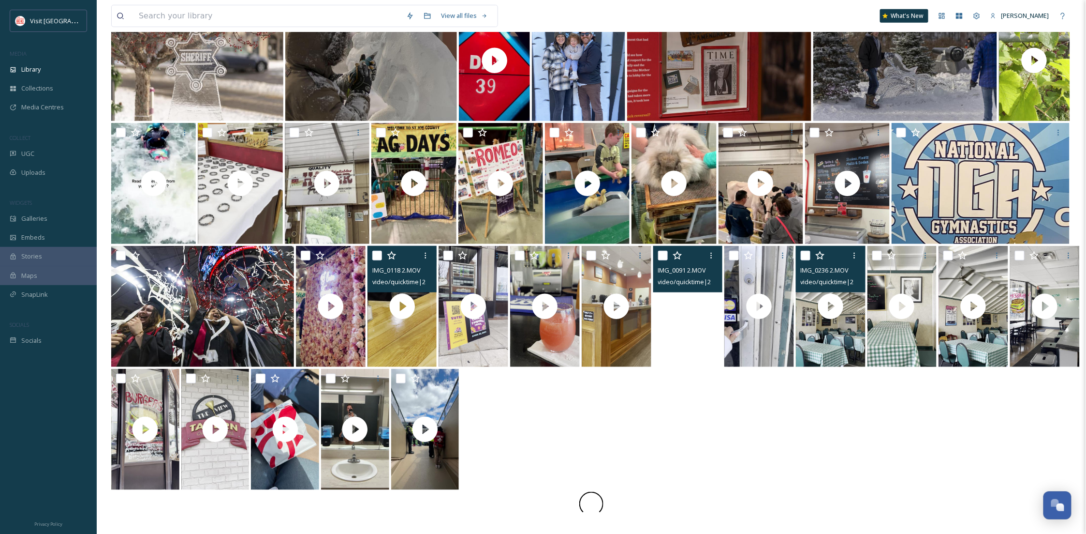
click at [676, 341] on video "IMG_0091 2.MOV" at bounding box center [689, 306] width 70 height 121
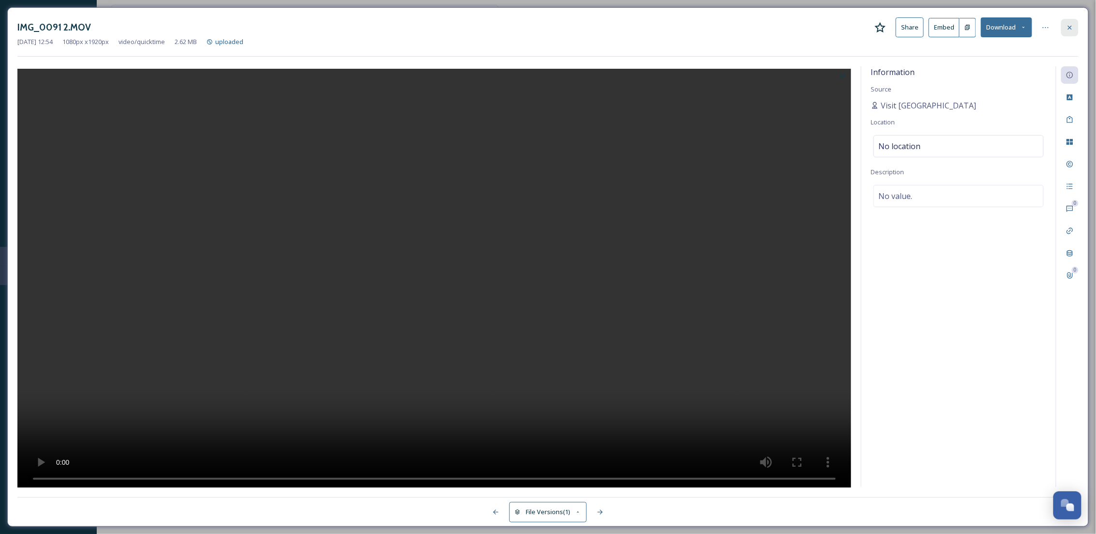
click at [1070, 24] on icon at bounding box center [1070, 28] width 8 height 8
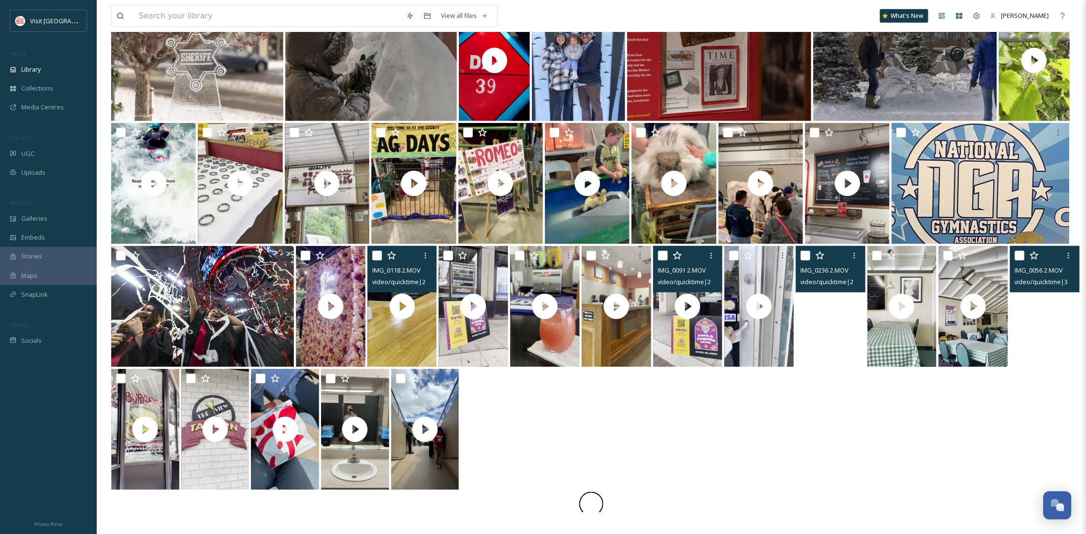
click at [1023, 326] on video "IMG_0056 2.MOV" at bounding box center [1045, 306] width 70 height 121
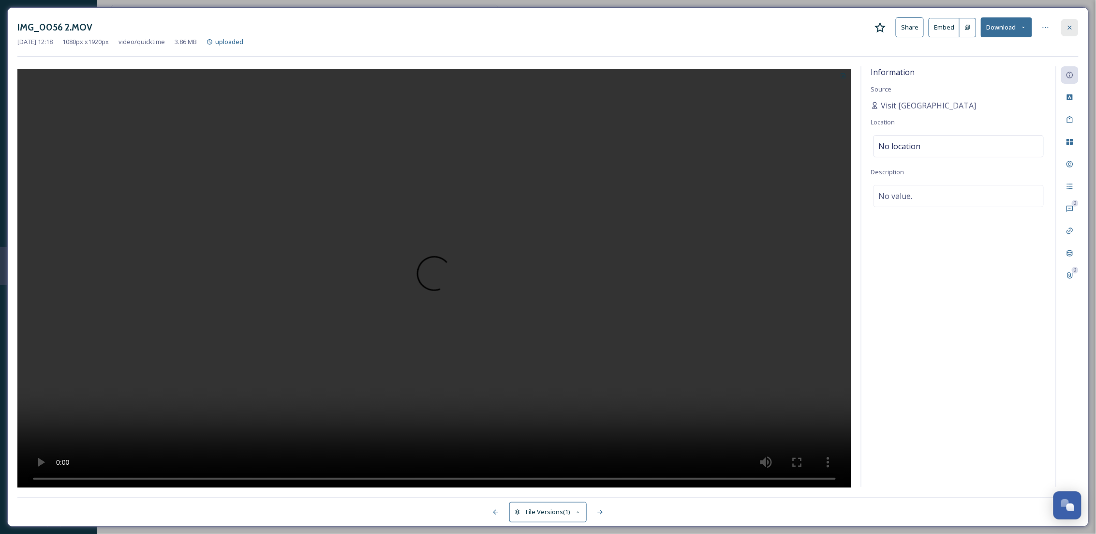
click at [1074, 29] on div at bounding box center [1069, 27] width 17 height 17
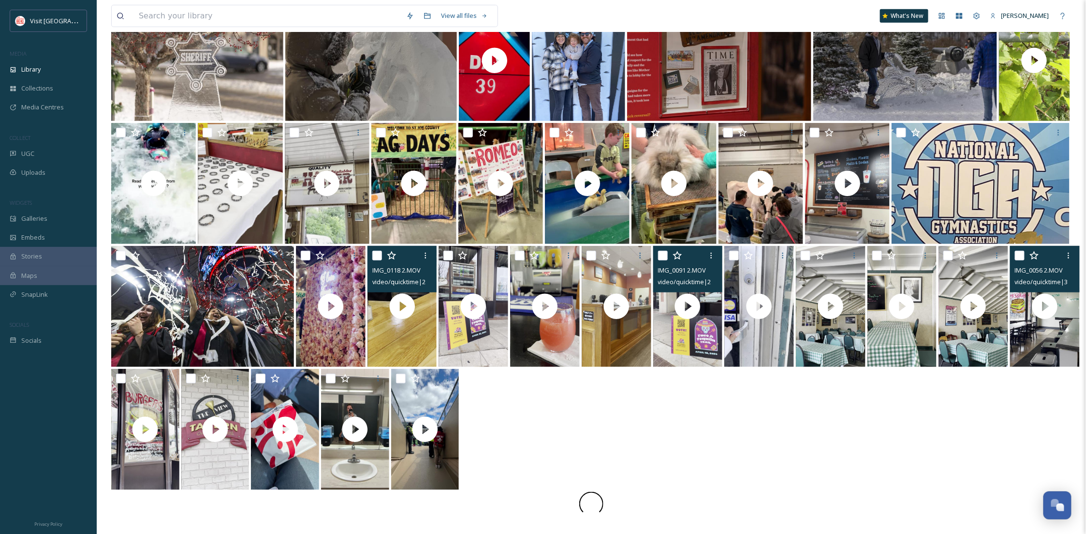
click at [658, 252] on input "checkbox" at bounding box center [663, 256] width 10 height 10
checkbox input "true"
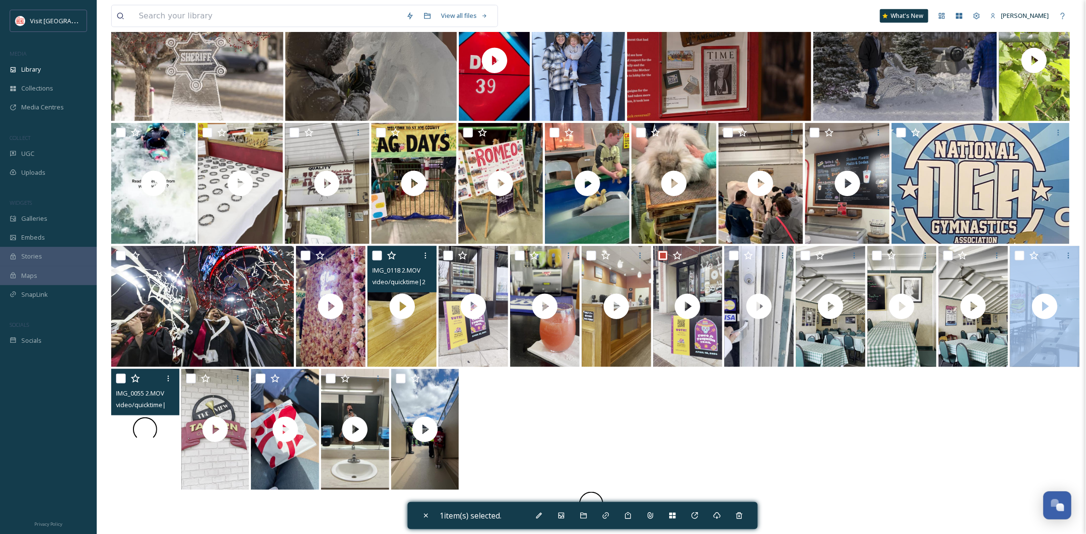
click at [144, 446] on div at bounding box center [145, 429] width 68 height 121
checkbox input "true"
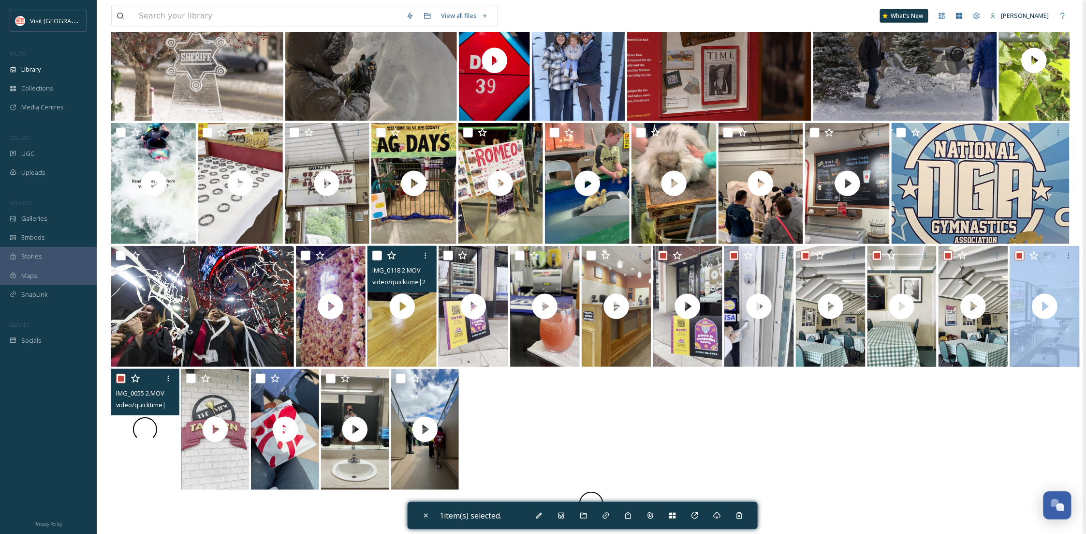
checkbox input "true"
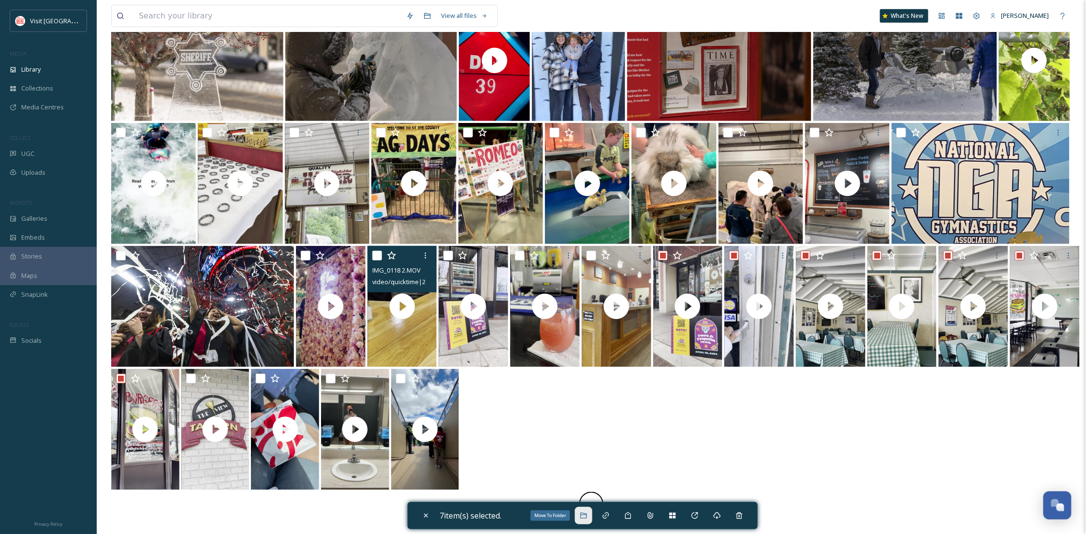
click at [586, 517] on icon at bounding box center [584, 515] width 8 height 8
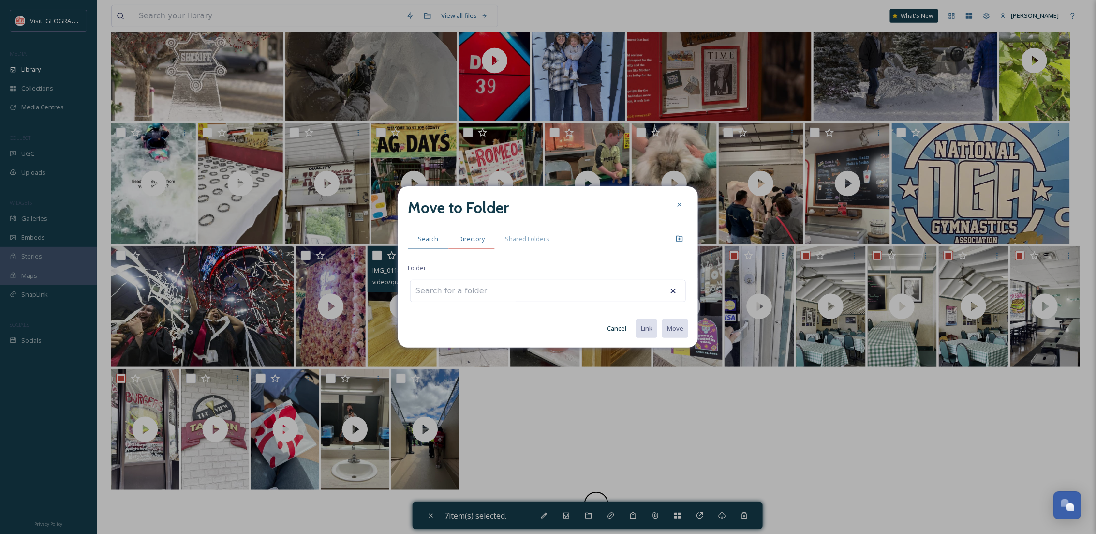
click at [470, 237] on span "Directory" at bounding box center [472, 238] width 26 height 9
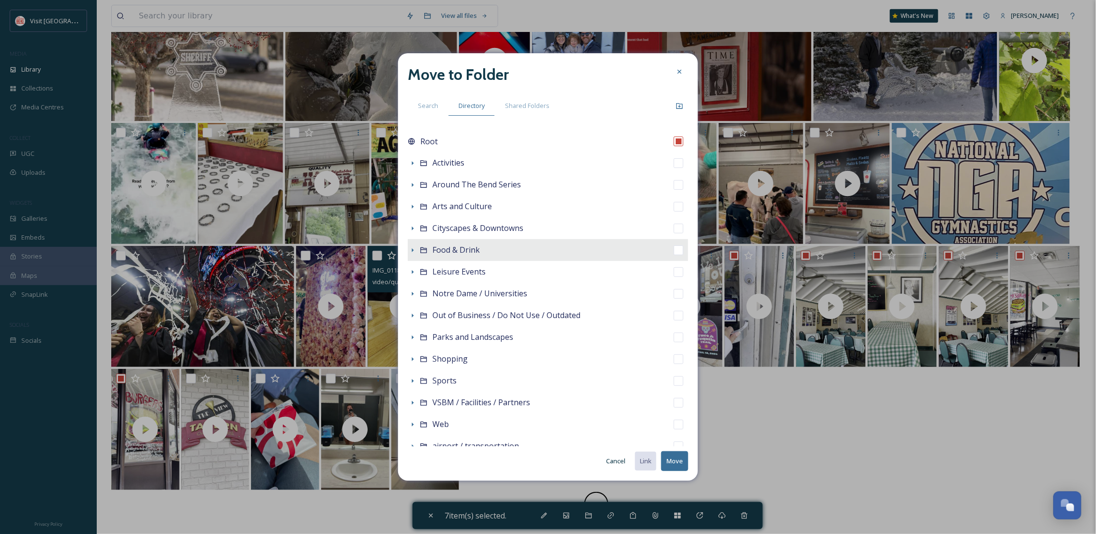
click at [417, 251] on div "Food & Drink" at bounding box center [548, 250] width 281 height 22
checkbox input "false"
checkbox input "true"
click at [413, 250] on icon at bounding box center [413, 250] width 2 height 4
click at [591, 249] on div "Food & Drink" at bounding box center [548, 250] width 281 height 22
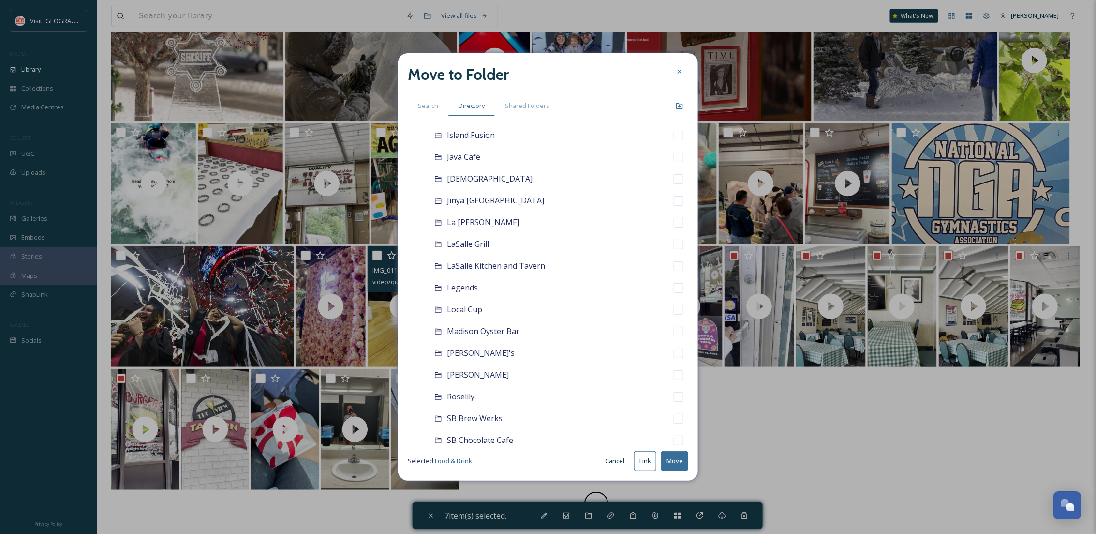
scroll to position [699, 0]
click at [680, 104] on icon at bounding box center [680, 106] width 8 height 8
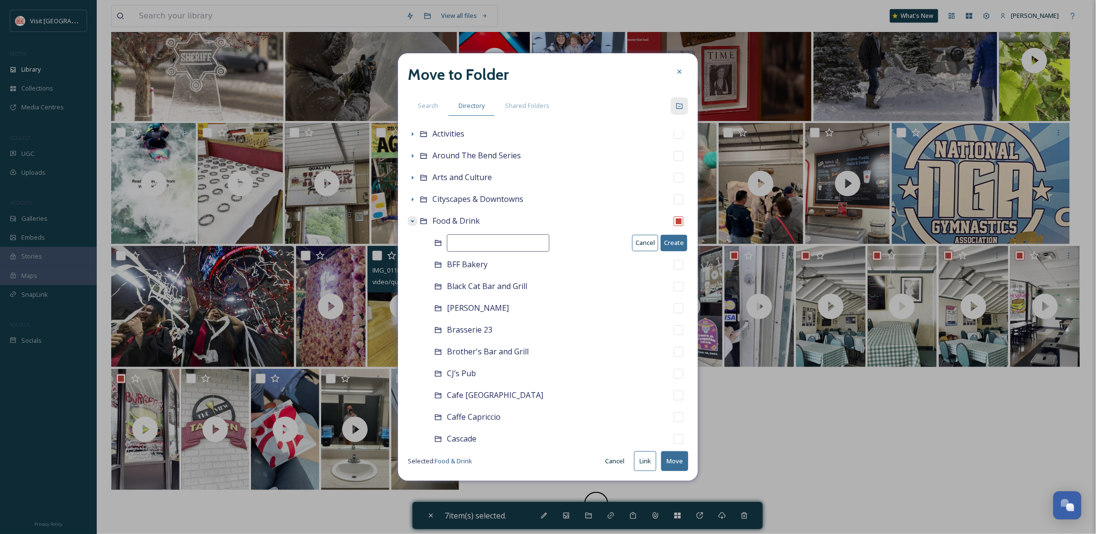
scroll to position [16, 0]
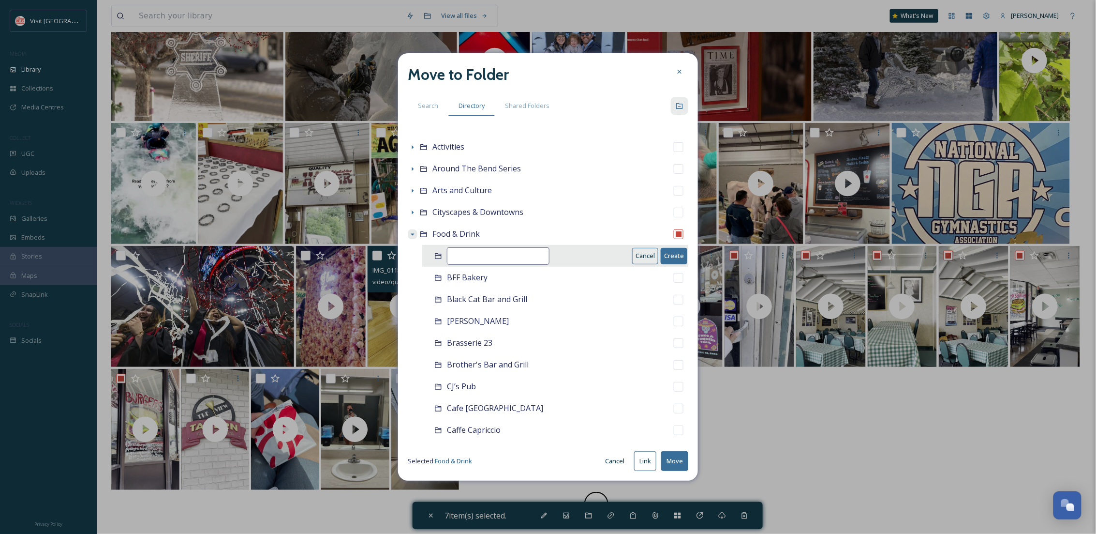
click at [458, 260] on input at bounding box center [498, 255] width 103 height 17
type input "Linden Grill"
click at [665, 255] on button "Create" at bounding box center [674, 256] width 27 height 16
checkbox input "false"
checkbox input "true"
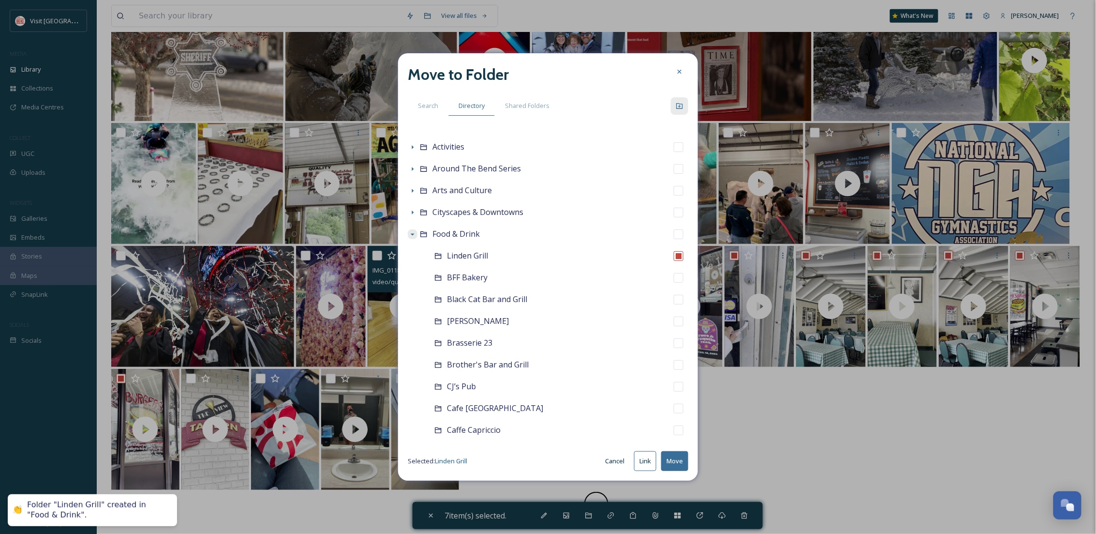
click at [670, 462] on button "Move" at bounding box center [674, 461] width 27 height 20
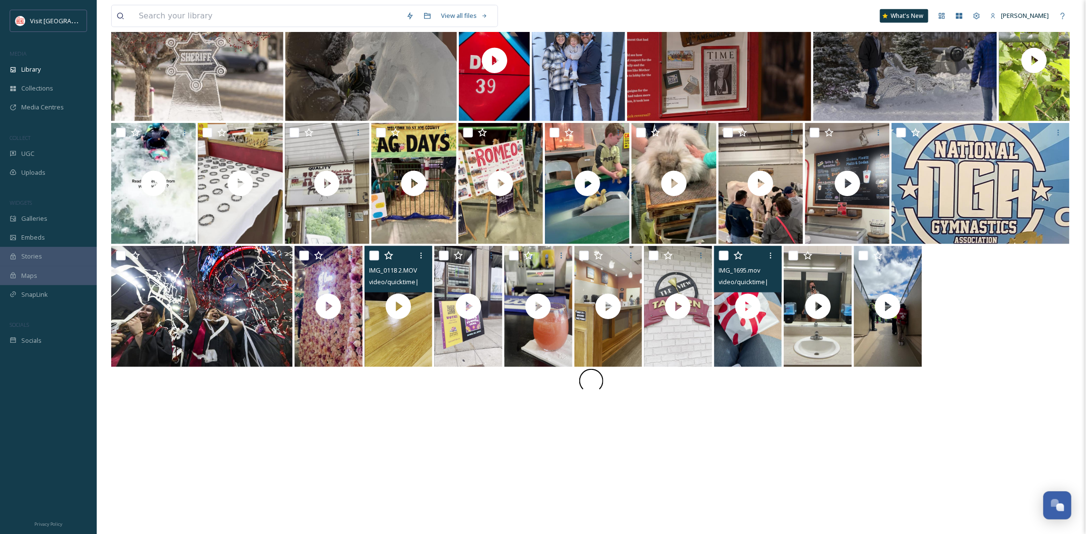
click at [723, 254] on input "checkbox" at bounding box center [724, 256] width 10 height 10
checkbox input "true"
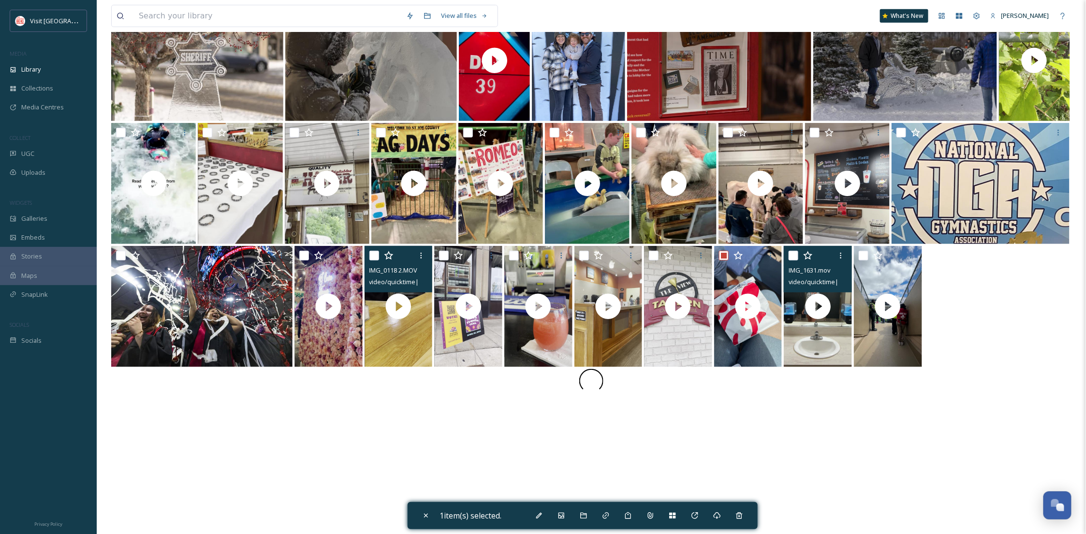
click at [792, 251] on input "checkbox" at bounding box center [794, 256] width 10 height 10
checkbox input "true"
click at [865, 253] on input "checkbox" at bounding box center [864, 256] width 10 height 10
checkbox input "true"
click at [585, 520] on div "Move To Folder" at bounding box center [583, 514] width 17 height 17
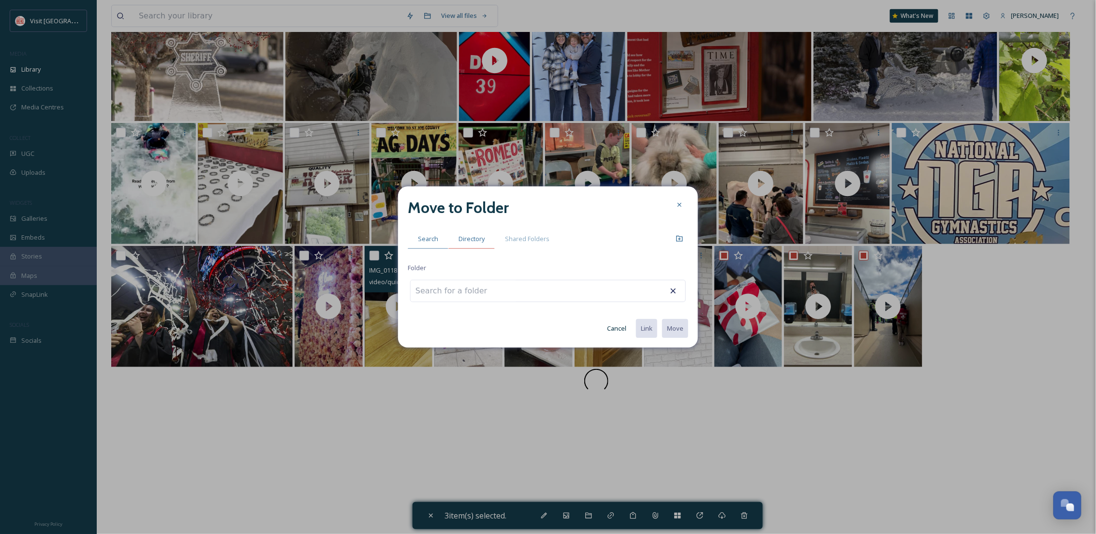
click at [478, 240] on span "Directory" at bounding box center [472, 238] width 26 height 9
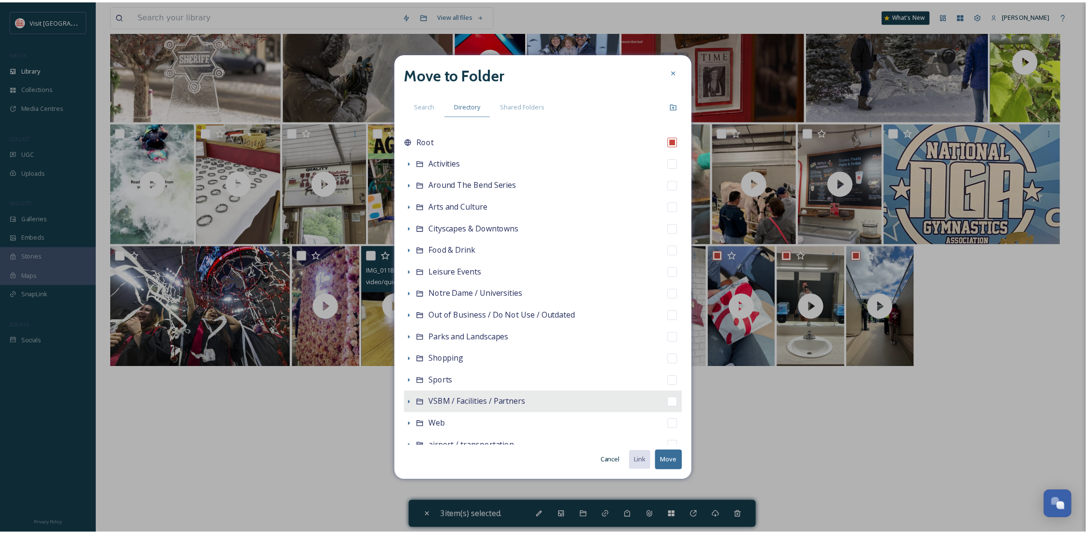
scroll to position [78, 0]
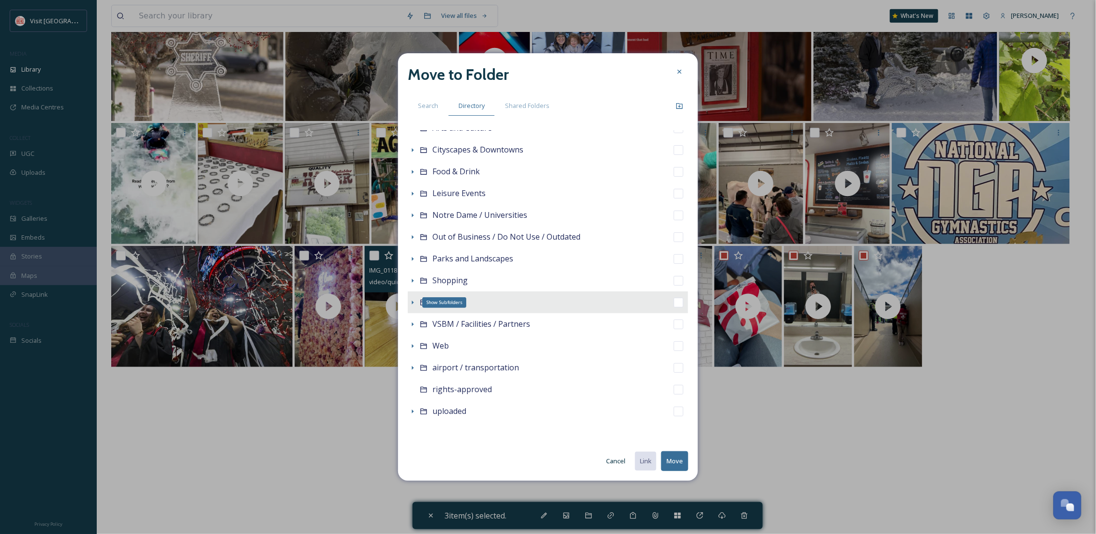
click at [417, 303] on div "Show Subfolders Sports" at bounding box center [548, 302] width 281 height 22
checkbox input "false"
click at [413, 301] on icon at bounding box center [413, 302] width 2 height 4
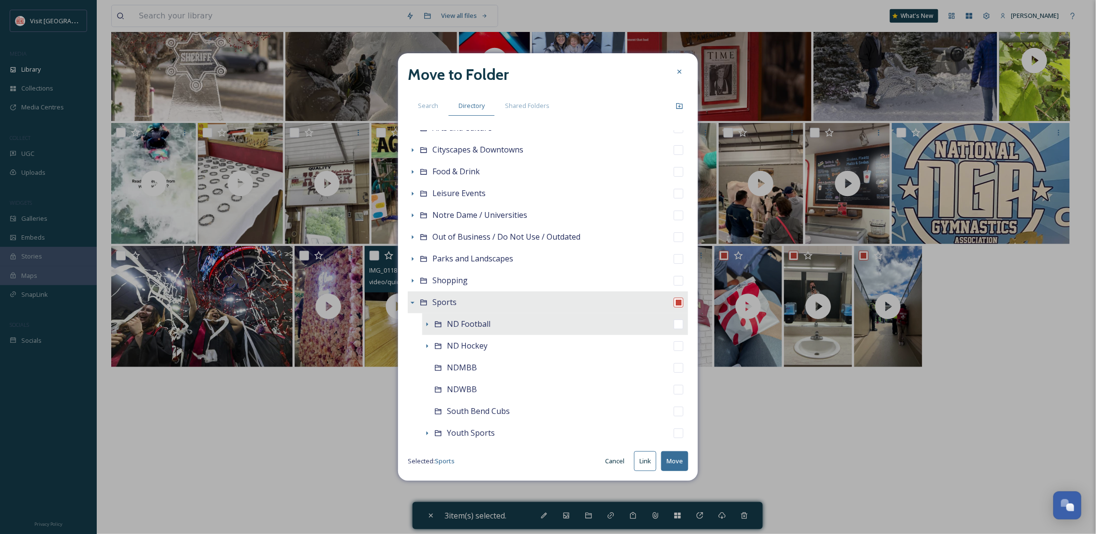
click at [448, 320] on span "ND Football" at bounding box center [469, 323] width 44 height 11
checkbox input "false"
checkbox input "true"
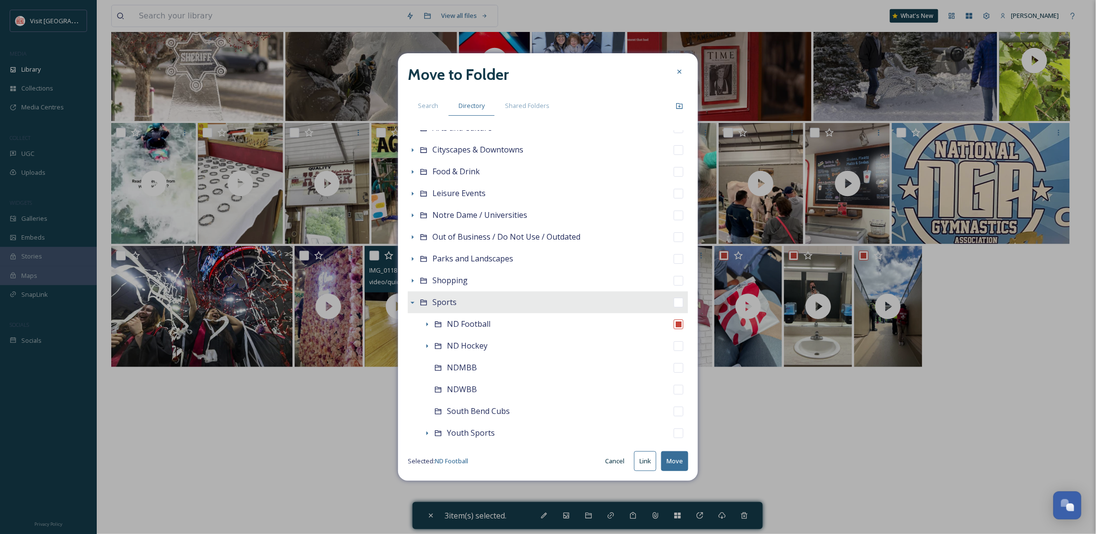
click at [671, 457] on button "Move" at bounding box center [674, 461] width 27 height 20
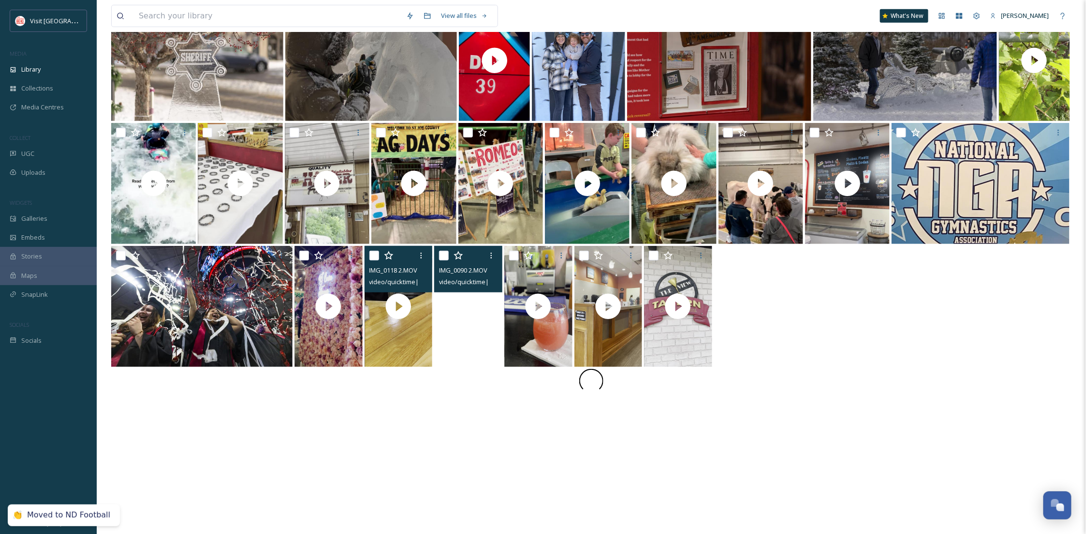
click at [456, 338] on video "IMG_0090 2.MOV" at bounding box center [468, 306] width 68 height 121
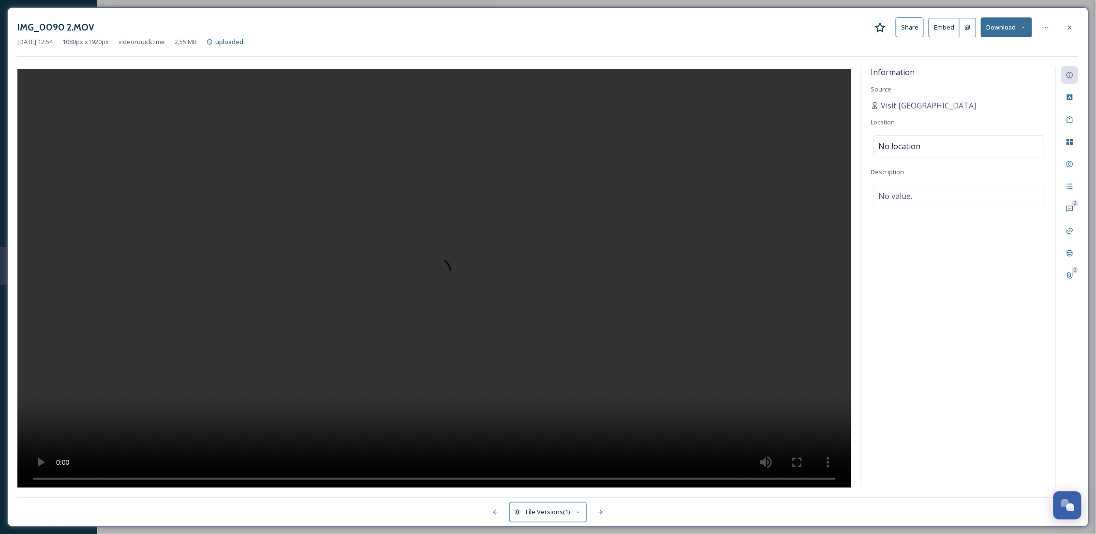
click at [1059, 29] on div "IMG_0090 2.MOV Share Embed Download" at bounding box center [547, 27] width 1061 height 20
click at [1070, 25] on icon at bounding box center [1070, 28] width 8 height 8
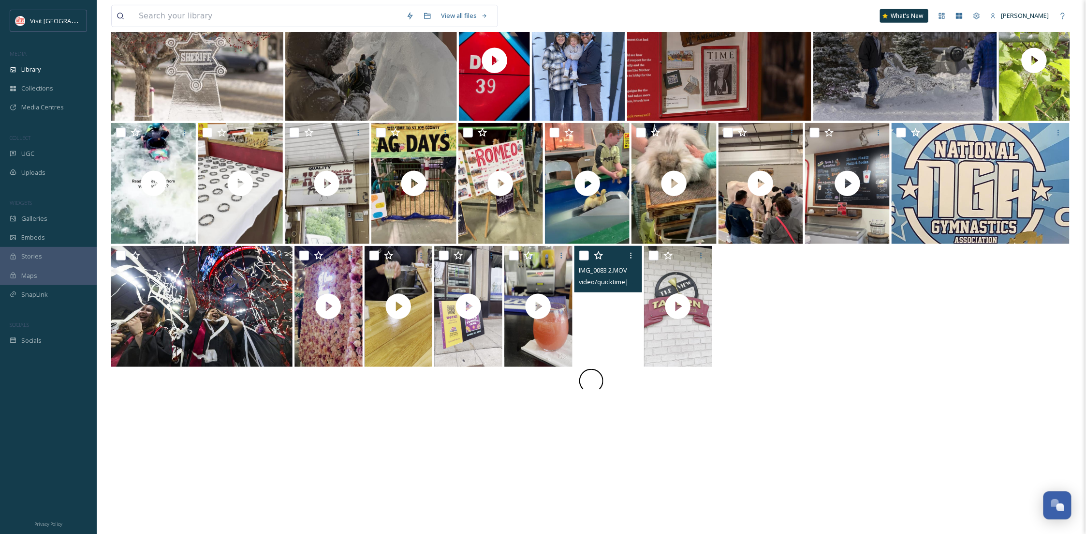
click at [605, 349] on video "IMG_0083 2.MOV" at bounding box center [609, 306] width 68 height 121
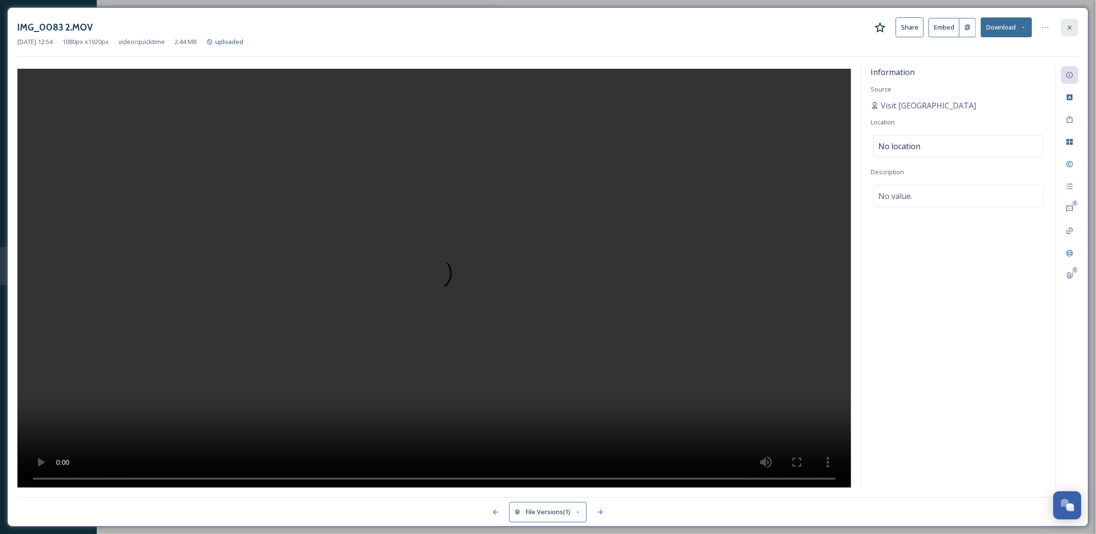
click at [1065, 31] on div at bounding box center [1069, 27] width 17 height 17
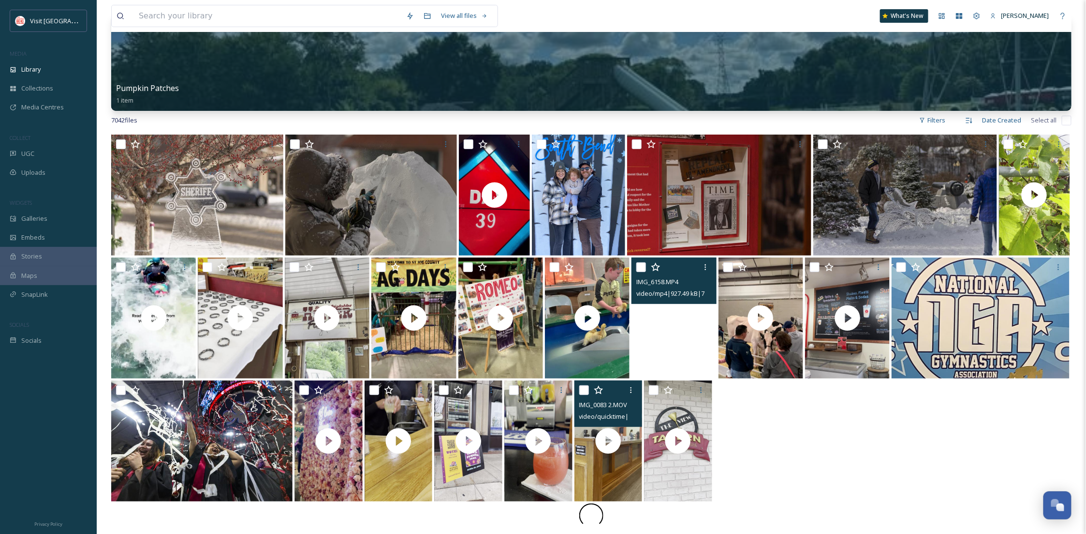
scroll to position [52, 0]
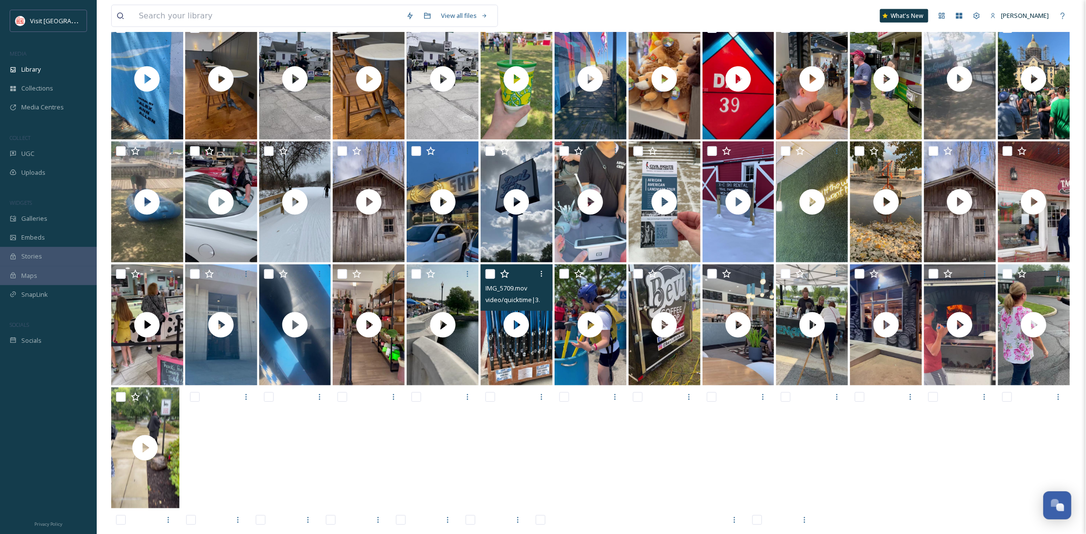
scroll to position [2541, 0]
